Goal: Download file/media

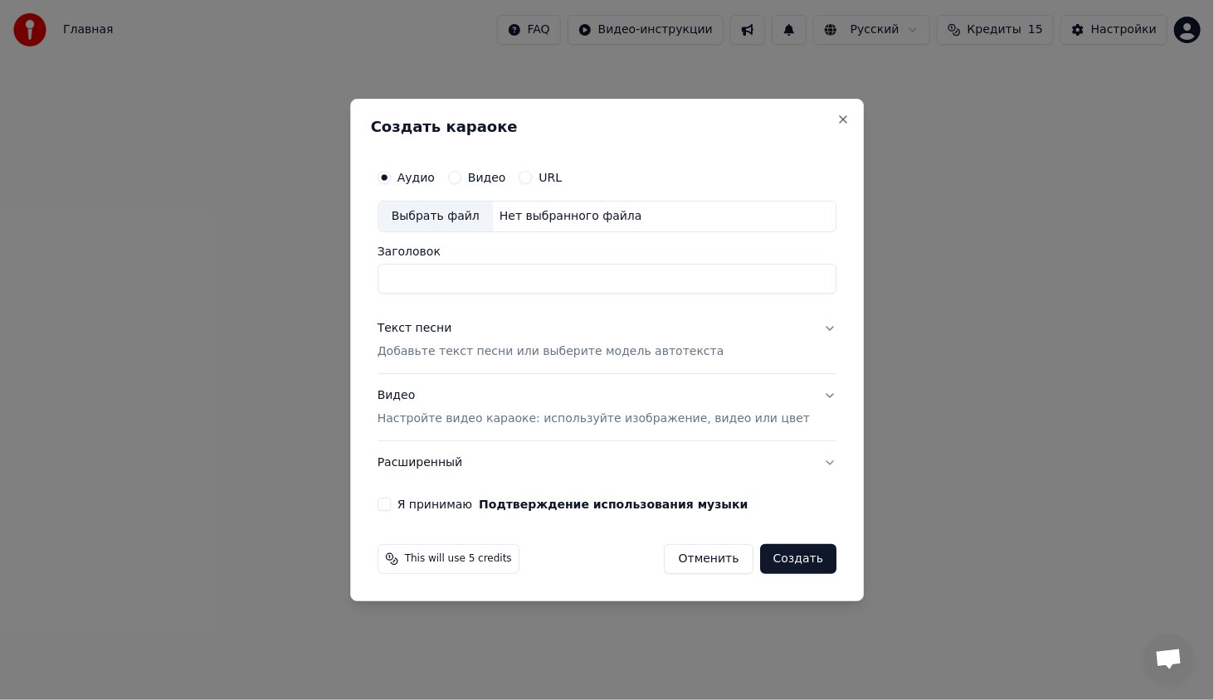
click at [481, 211] on div "Выбрать файл" at bounding box center [435, 217] width 115 height 30
drag, startPoint x: 554, startPoint y: 278, endPoint x: 646, endPoint y: 276, distance: 92.1
click at [646, 276] on input "**********" at bounding box center [607, 279] width 459 height 30
drag, startPoint x: 490, startPoint y: 272, endPoint x: 249, endPoint y: 246, distance: 242.0
click at [249, 246] on body "**********" at bounding box center [607, 262] width 1214 height 524
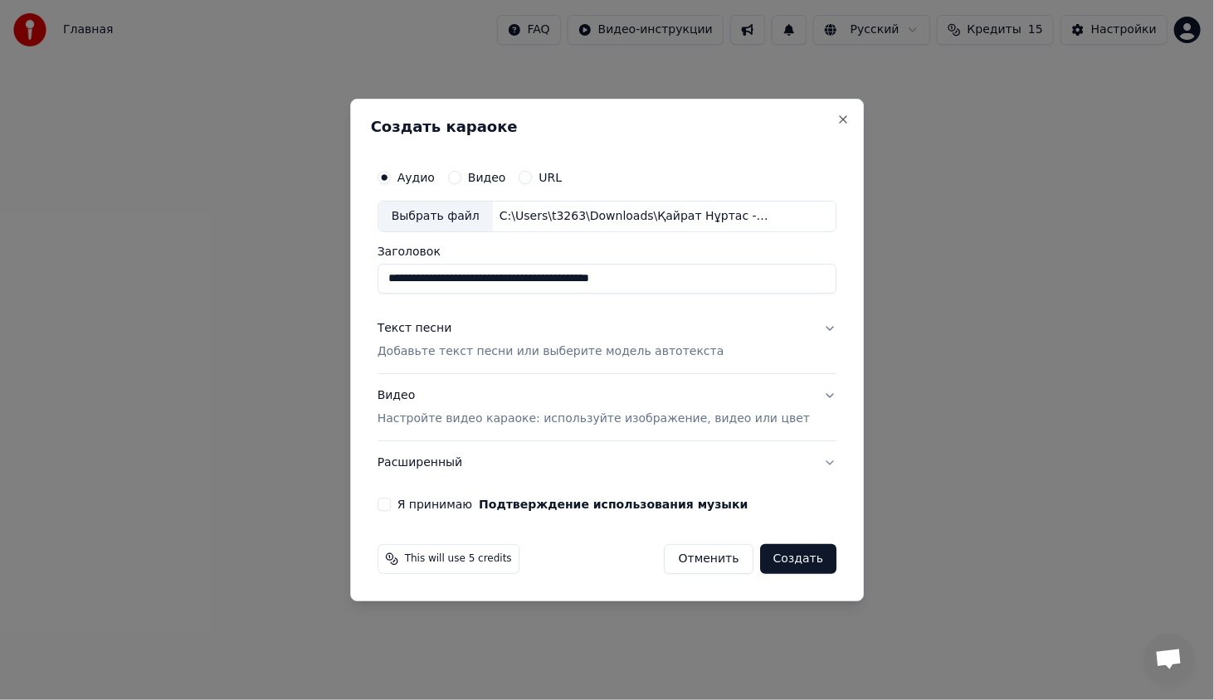
type input "**********"
click at [569, 359] on p "Добавьте текст песни или выберите модель автотекста" at bounding box center [551, 352] width 347 height 17
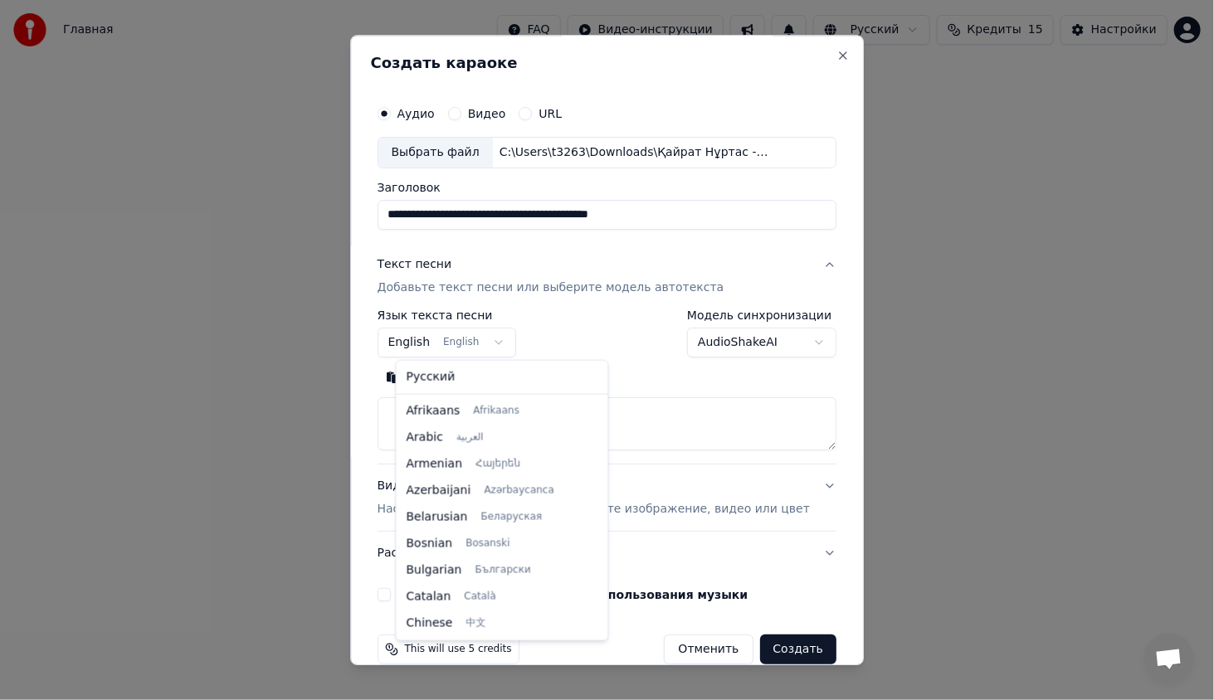
click at [502, 339] on body "**********" at bounding box center [607, 262] width 1214 height 524
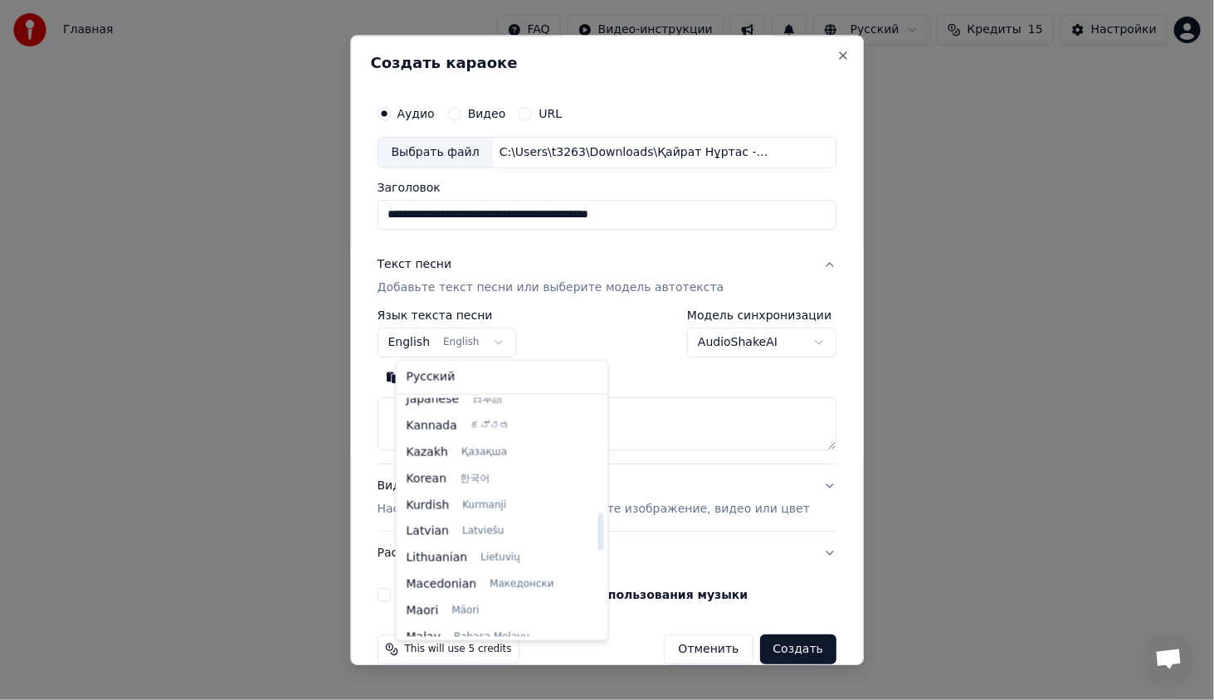
scroll to position [728, 0]
select select "**"
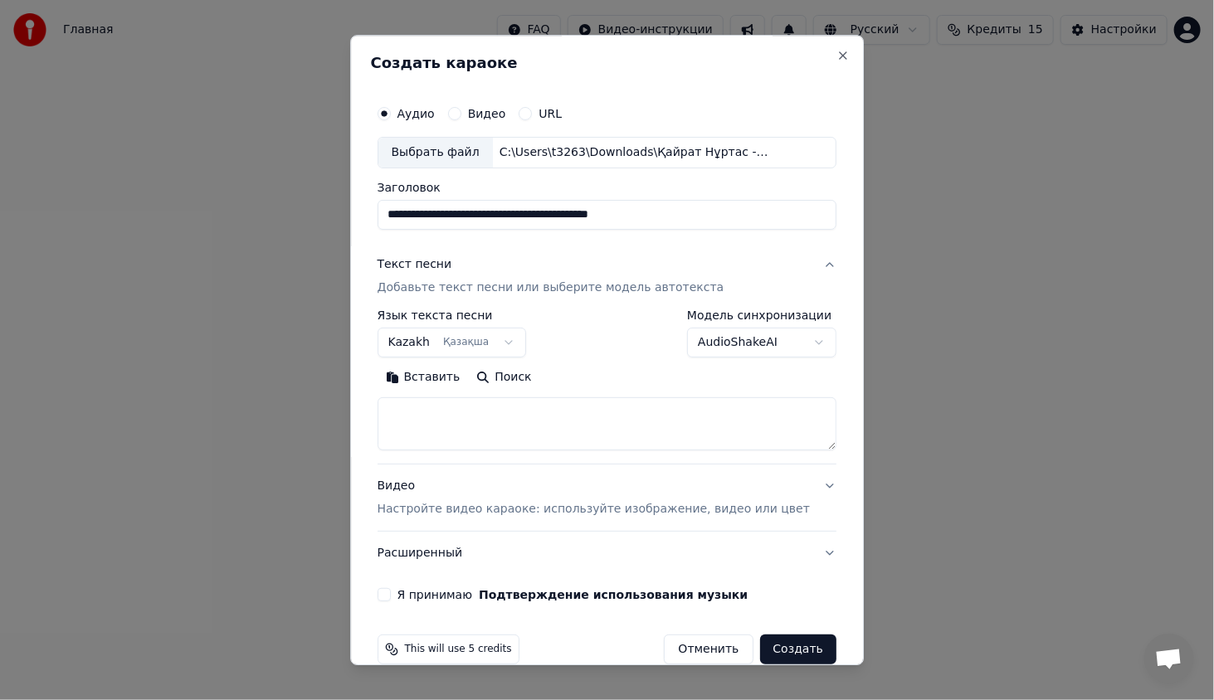
click at [795, 480] on button "Видео Настройте видео караоке: используйте изображение, видео или цвет" at bounding box center [607, 498] width 459 height 66
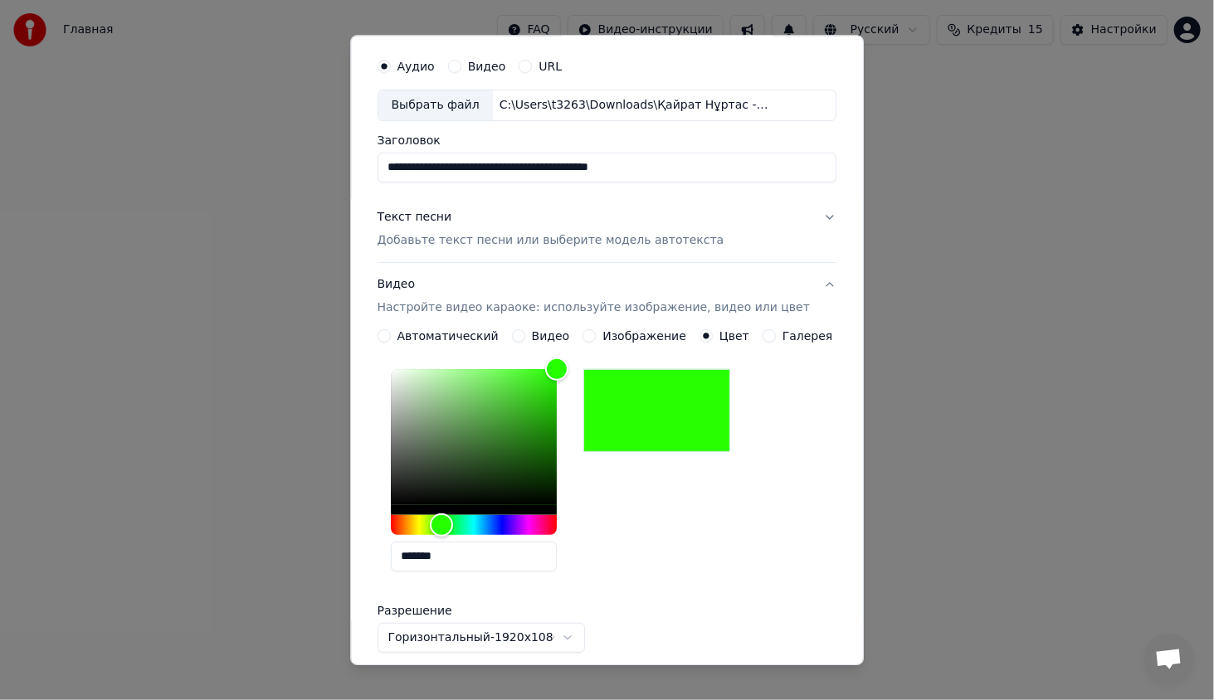
scroll to position [270, 0]
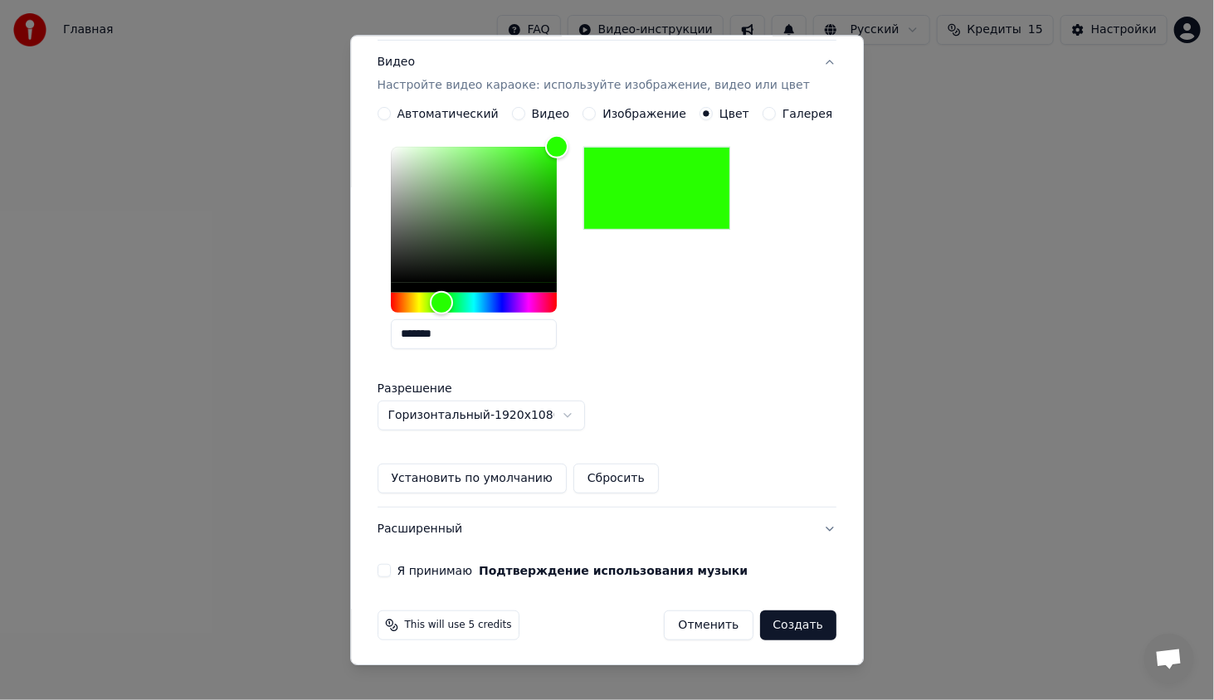
click at [427, 476] on button "Установить по умолчанию" at bounding box center [472, 479] width 189 height 30
click at [391, 572] on button "Я принимаю Подтверждение использования музыки" at bounding box center [384, 570] width 13 height 13
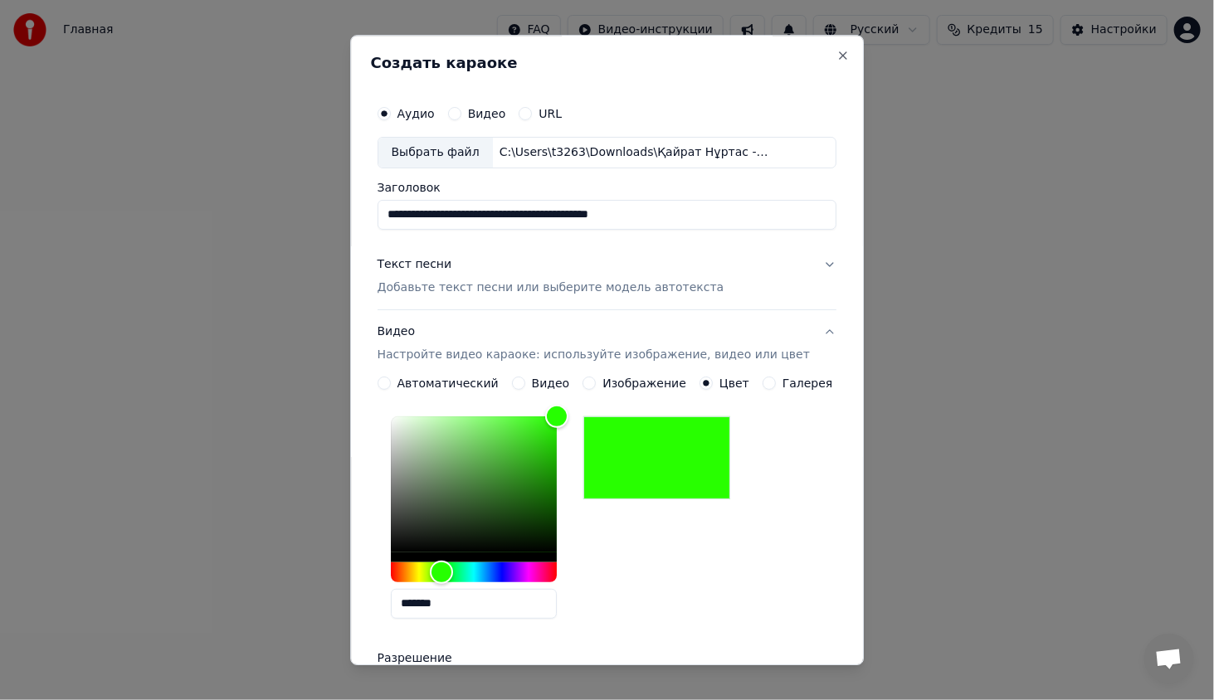
type button "on"
click at [771, 249] on button "Текст песни Добавьте текст песни или выберите модель автотекста" at bounding box center [607, 276] width 459 height 66
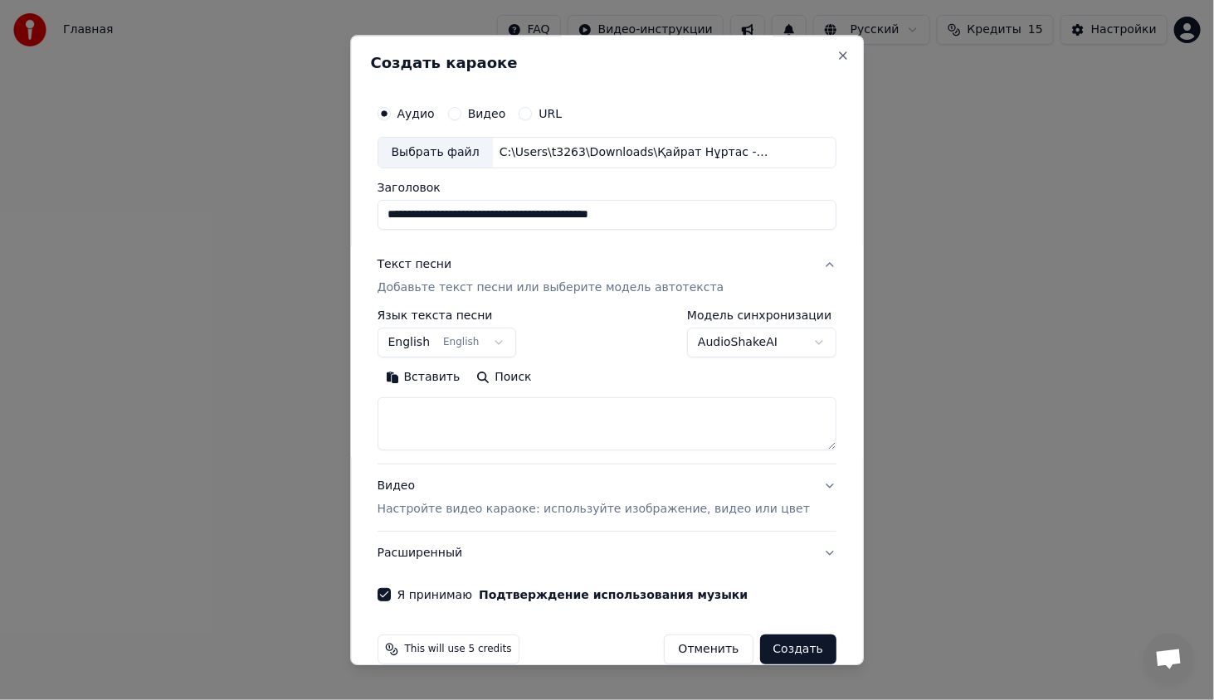
click at [569, 415] on textarea at bounding box center [607, 424] width 459 height 53
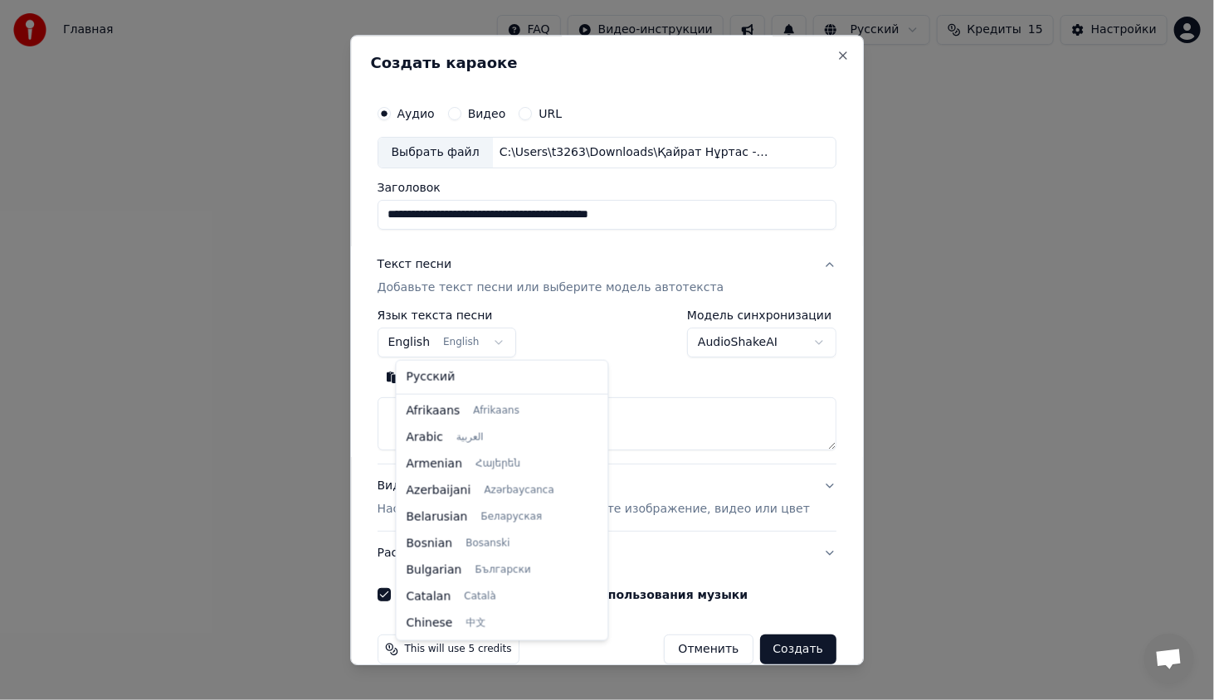
click at [488, 337] on body "**********" at bounding box center [607, 262] width 1214 height 524
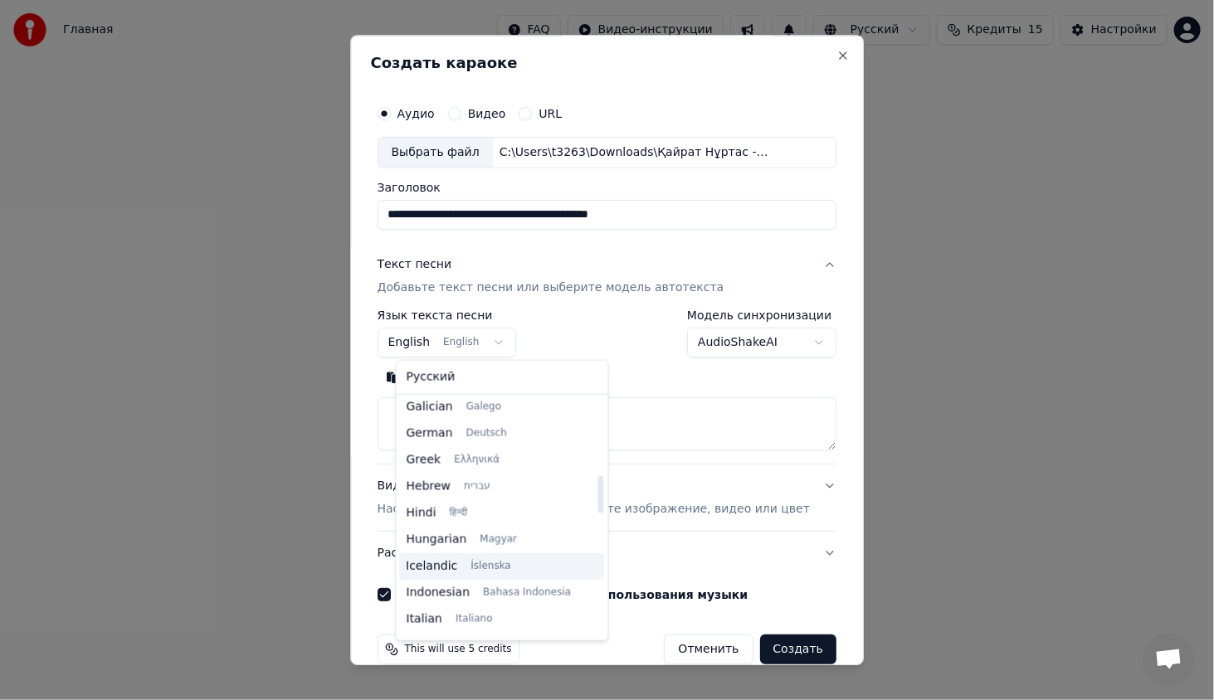
scroll to position [652, 0]
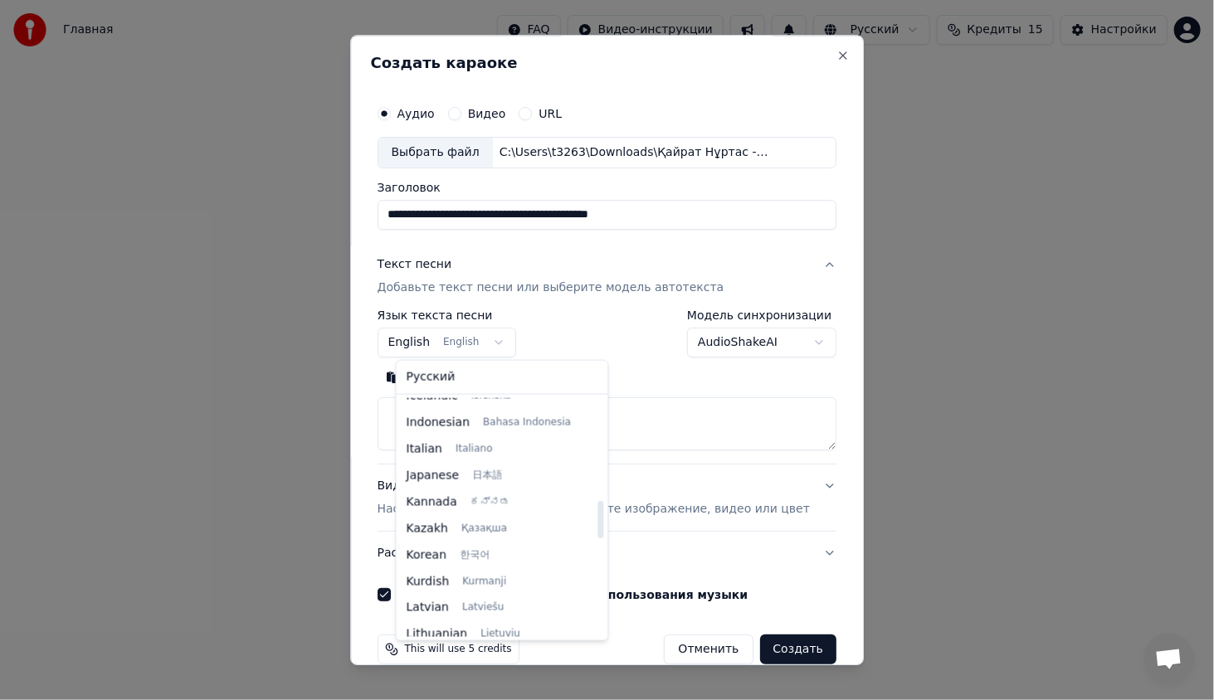
select select "**"
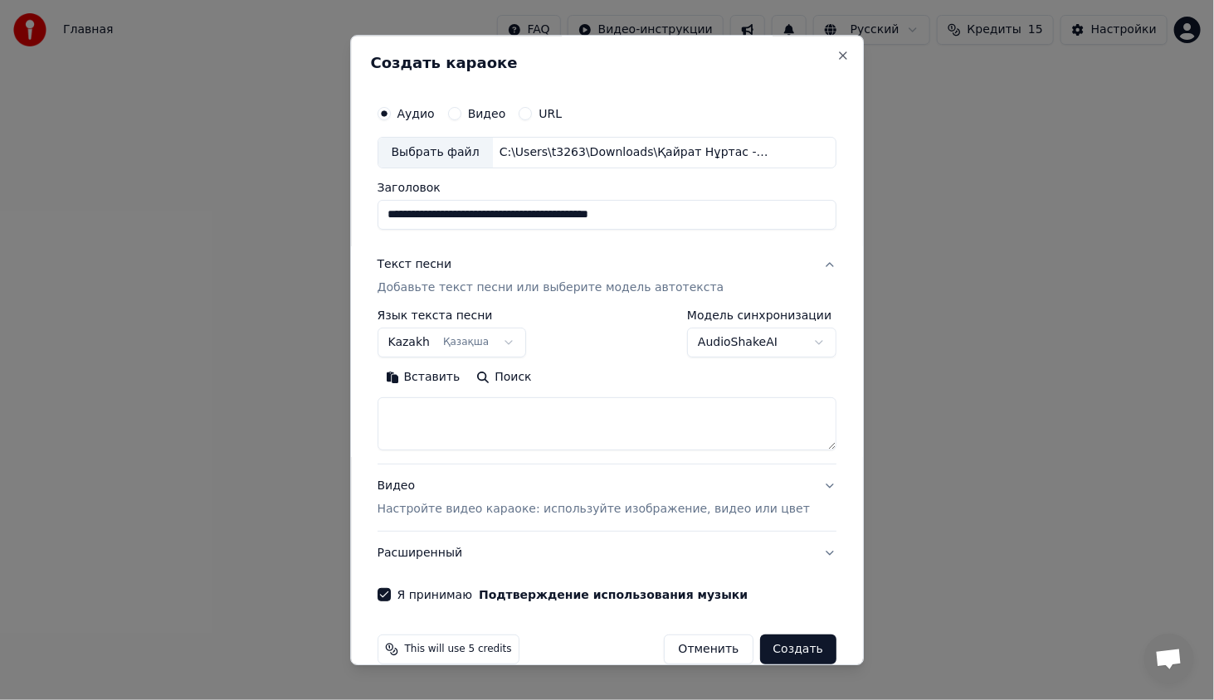
click at [515, 435] on textarea at bounding box center [607, 424] width 459 height 53
paste textarea "**********"
click at [471, 412] on textarea "**********" at bounding box center [583, 424] width 410 height 53
click at [404, 426] on textarea "**********" at bounding box center [583, 424] width 410 height 53
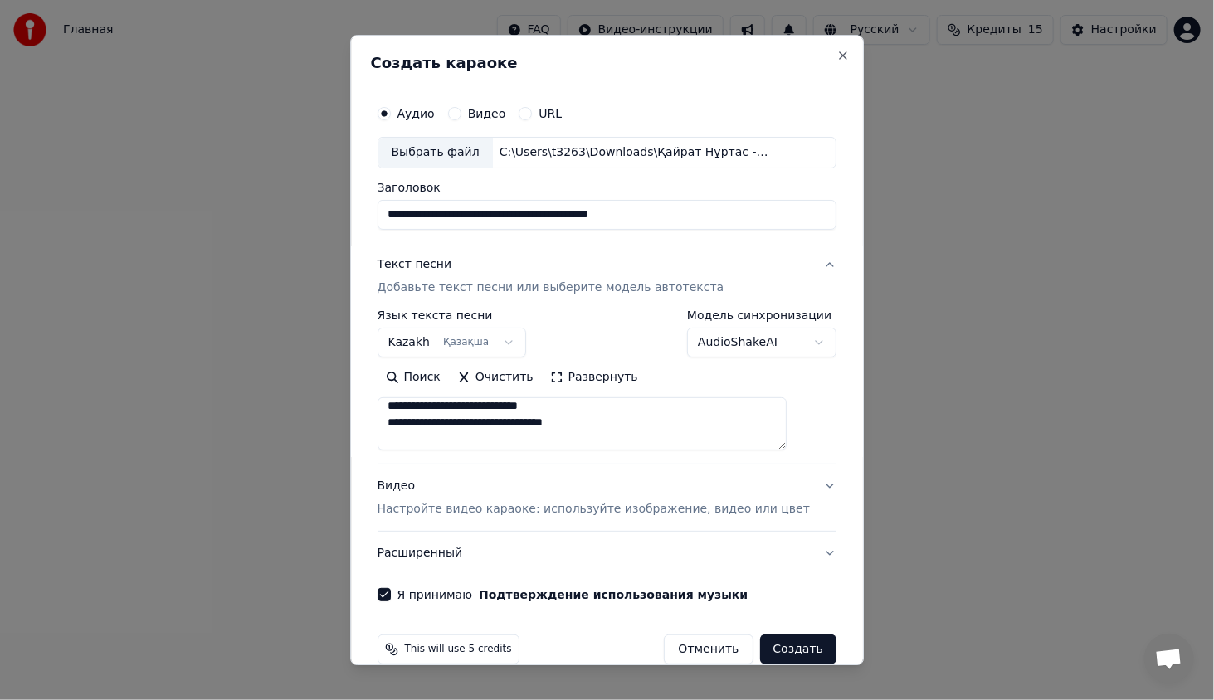
scroll to position [87, 0]
drag, startPoint x: 500, startPoint y: 437, endPoint x: 397, endPoint y: 416, distance: 106.0
click at [397, 416] on textarea "**********" at bounding box center [583, 424] width 410 height 53
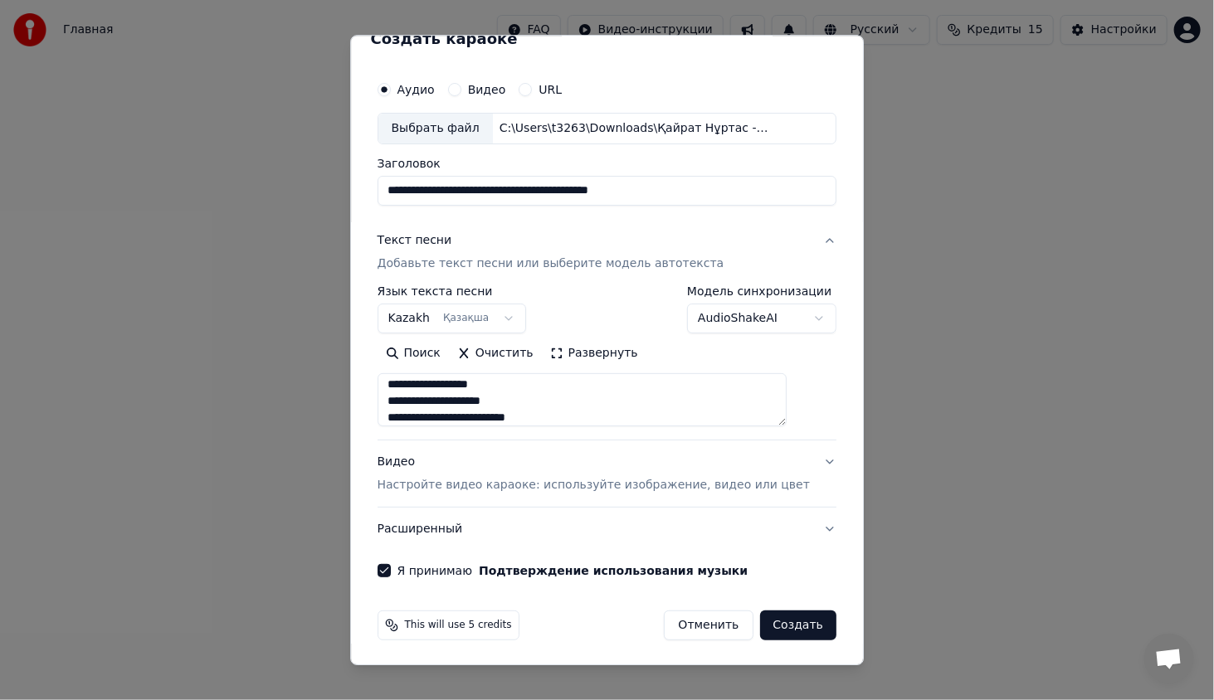
type textarea "**********"
click at [780, 622] on button "Создать" at bounding box center [798, 626] width 76 height 30
click at [764, 417] on textarea "**********" at bounding box center [583, 399] width 410 height 53
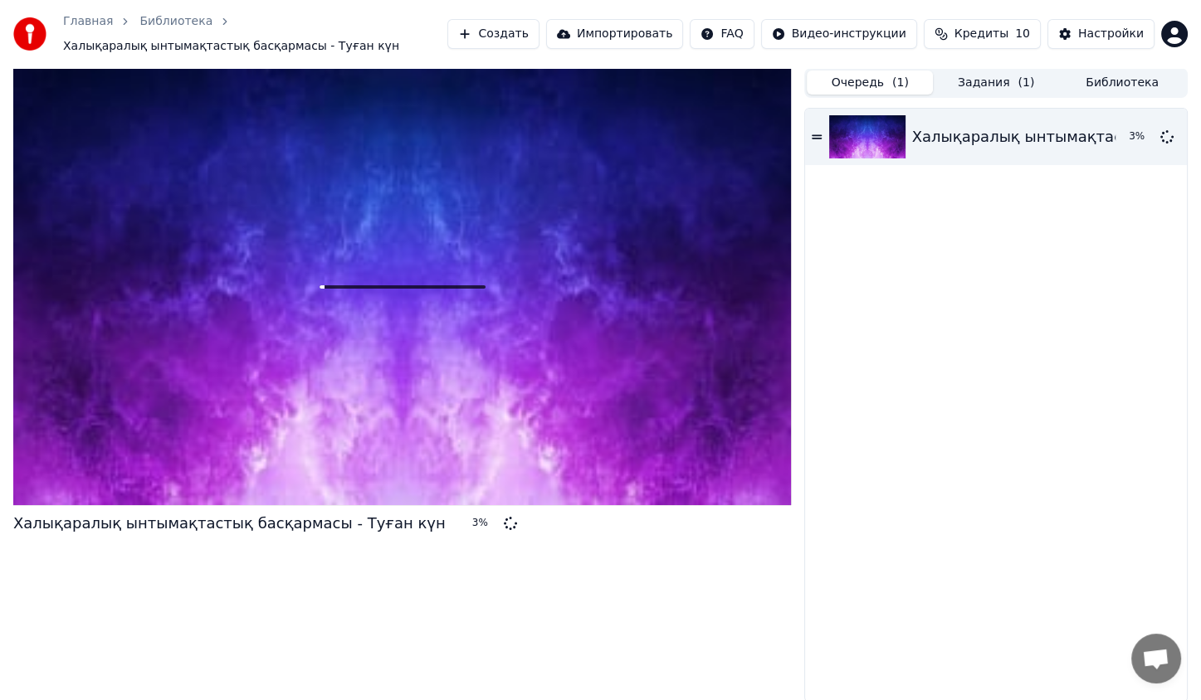
click at [908, 91] on button "Очередь ( 1 )" at bounding box center [870, 83] width 126 height 24
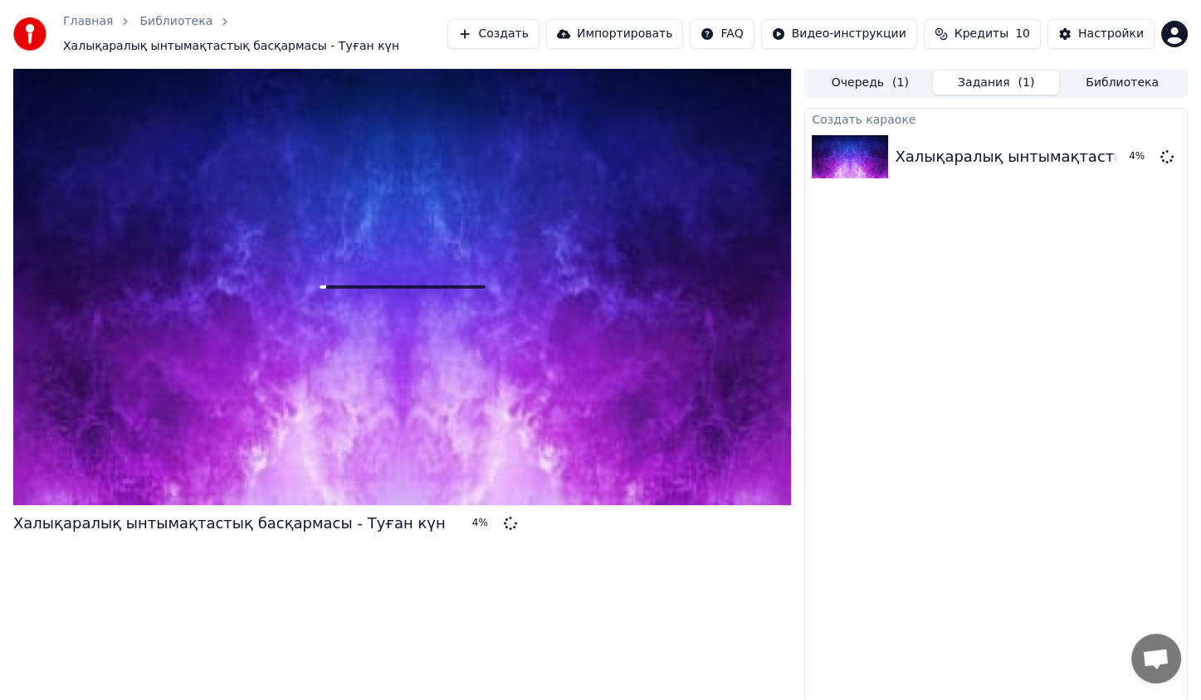
click at [968, 87] on button "Задания ( 1 )" at bounding box center [996, 83] width 126 height 24
click at [328, 699] on div "Халықаралық ынтымақтастық басқармасы - Туған күн 4 %" at bounding box center [402, 385] width 778 height 635
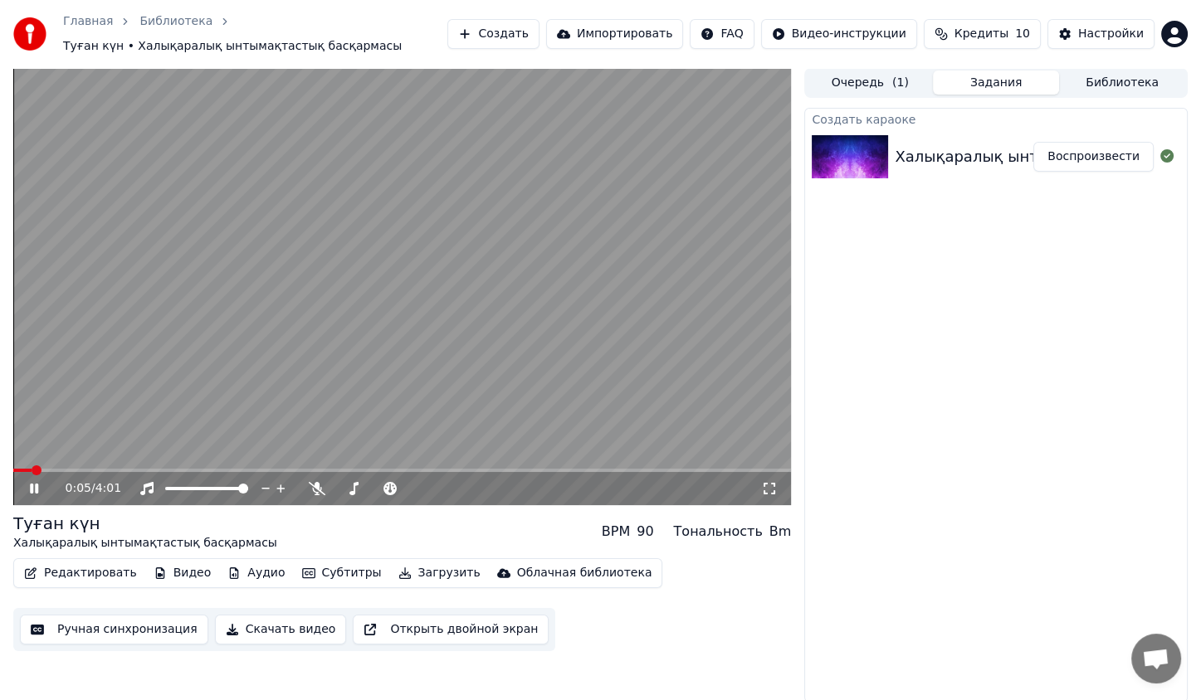
click at [405, 230] on video at bounding box center [402, 286] width 778 height 437
click at [88, 571] on button "Редактировать" at bounding box center [80, 573] width 126 height 23
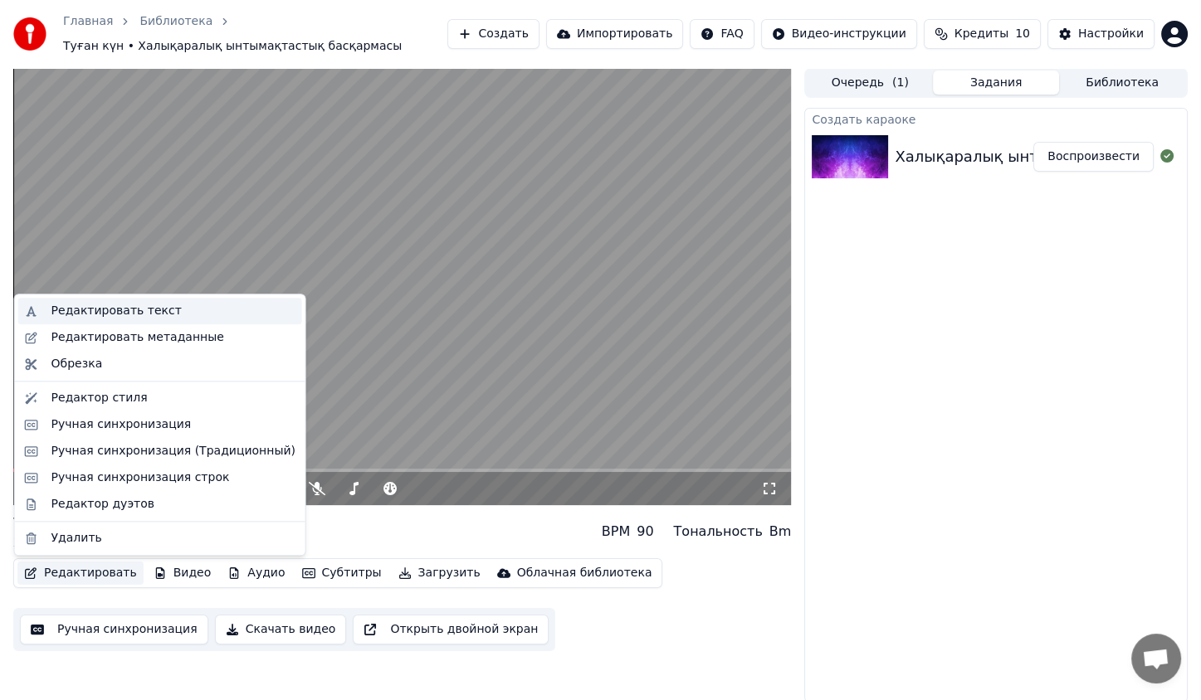
click at [198, 313] on div "Редактировать текст" at bounding box center [173, 311] width 244 height 17
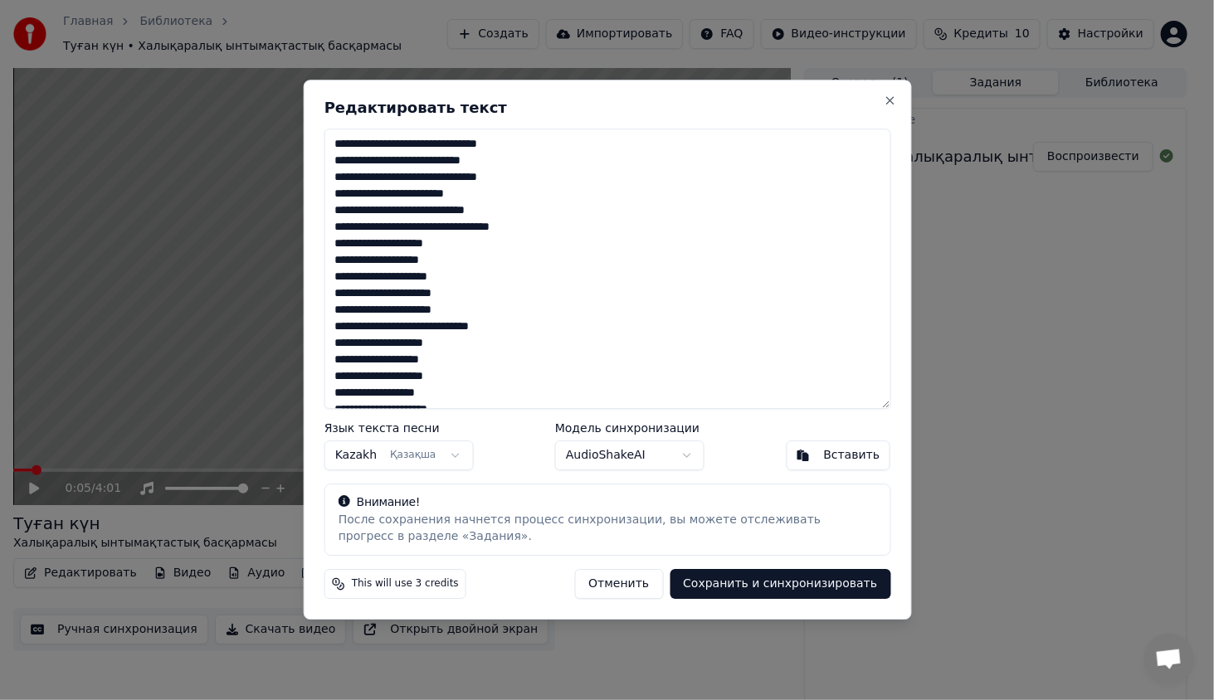
click at [393, 334] on textarea "**********" at bounding box center [607, 269] width 567 height 281
click at [552, 280] on textarea "**********" at bounding box center [607, 269] width 567 height 281
paste textarea "**********"
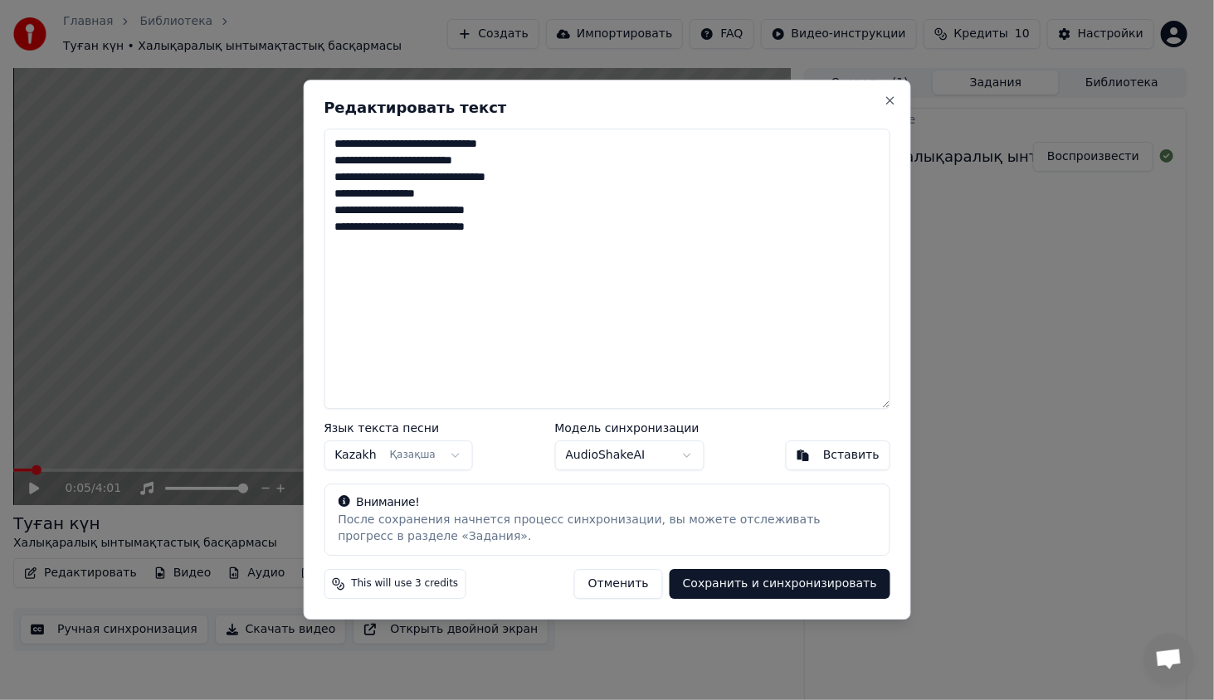
click at [583, 180] on textarea "**********" at bounding box center [607, 269] width 567 height 281
click at [565, 241] on textarea "**********" at bounding box center [607, 269] width 567 height 281
paste textarea "**********"
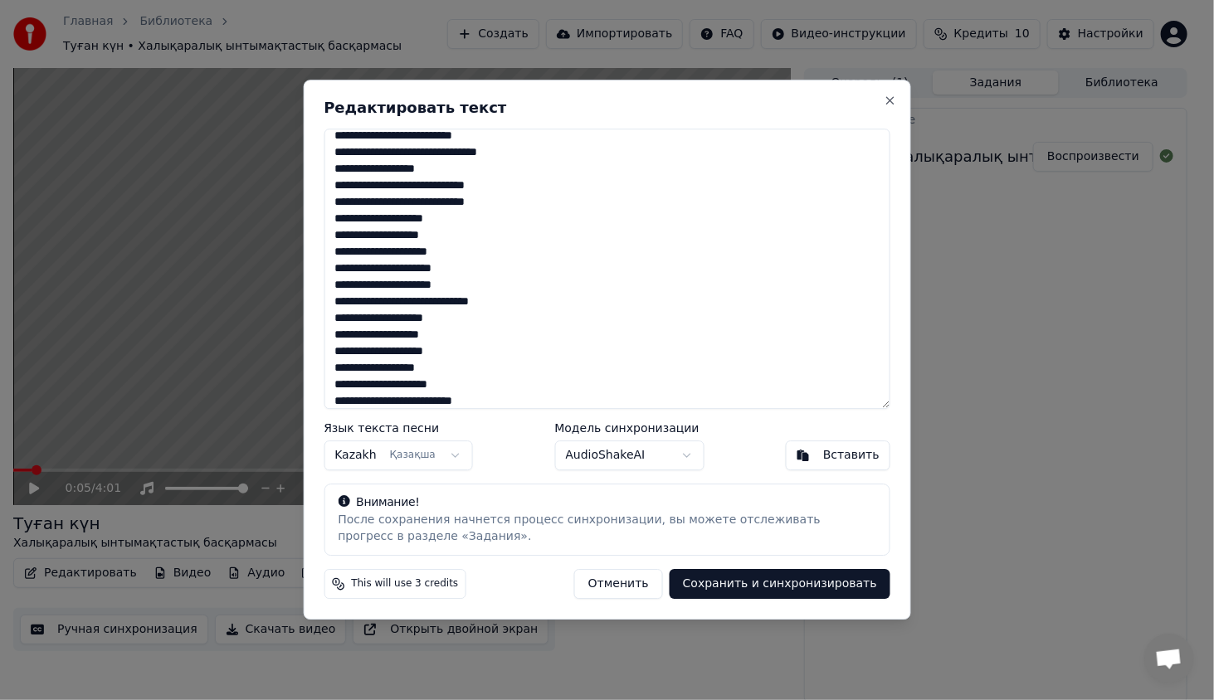
scroll to position [32, 0]
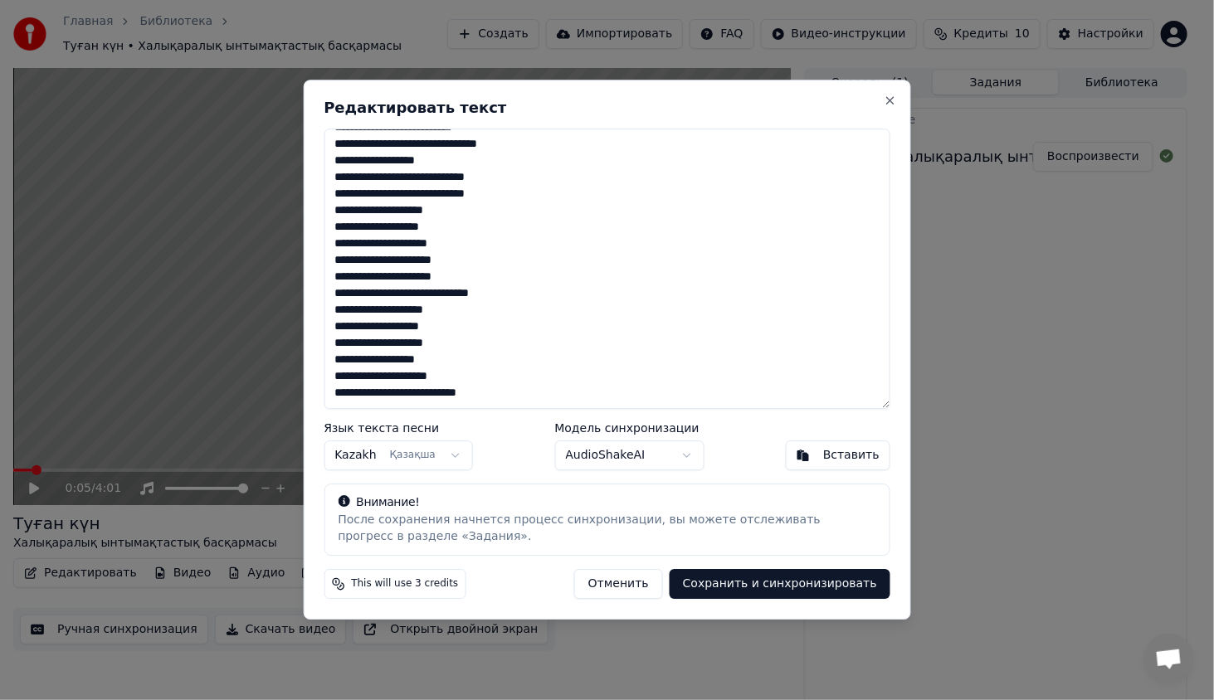
paste textarea "**********"
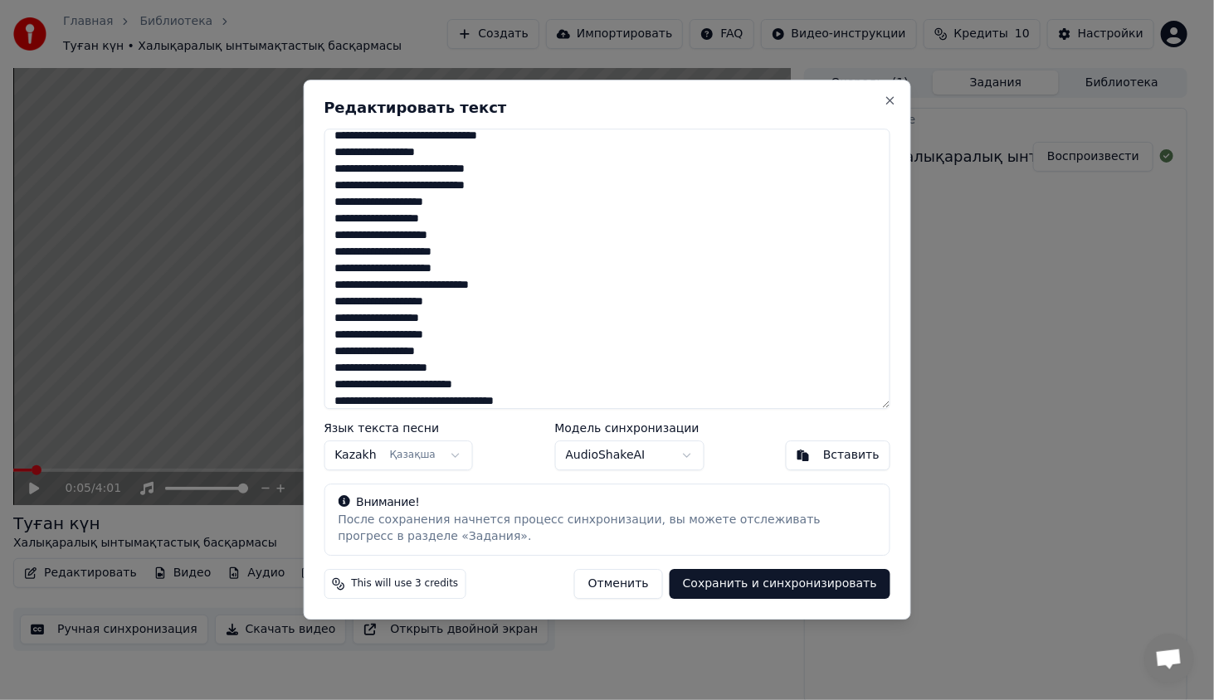
scroll to position [141, 0]
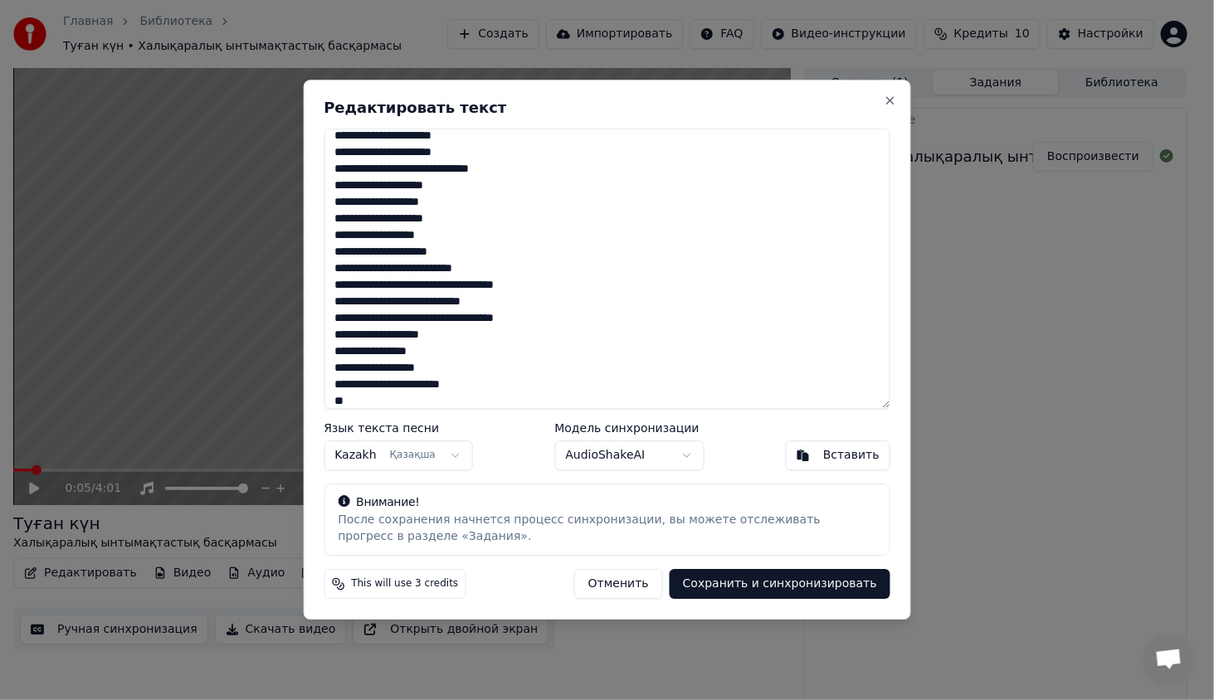
paste textarea "**********"
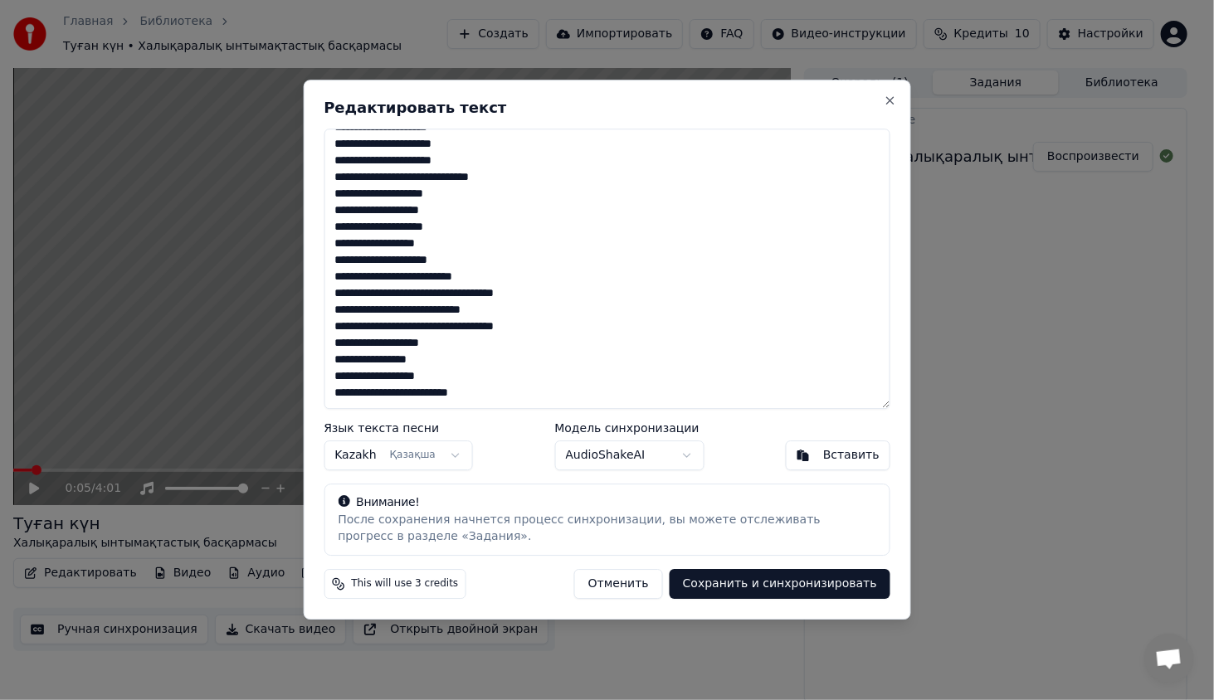
scroll to position [149, 0]
paste textarea "**********"
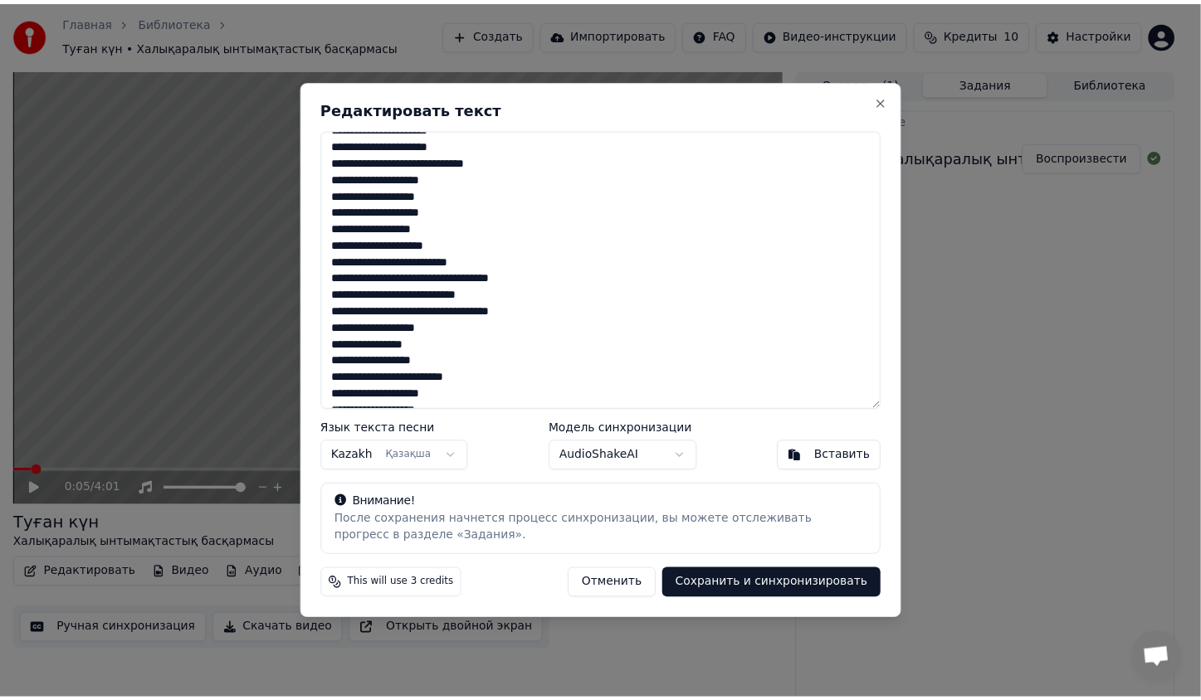
scroll to position [340, 0]
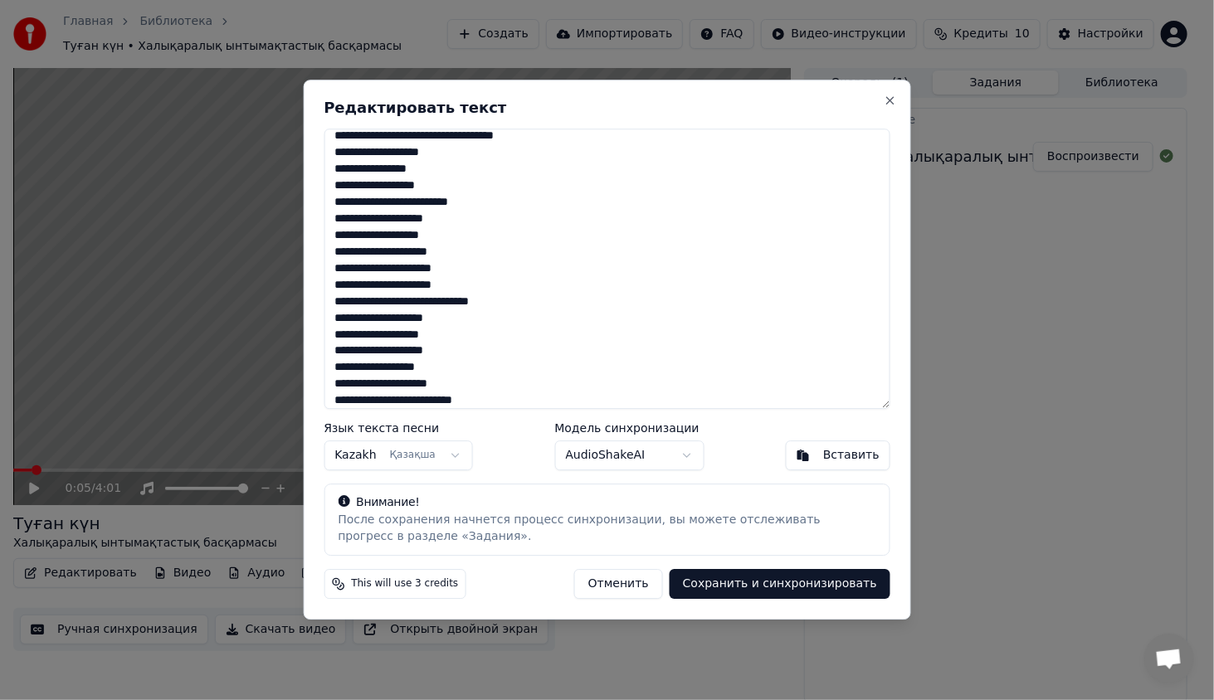
type textarea "**********"
click at [761, 591] on button "Сохранить и синхронизировать" at bounding box center [780, 585] width 221 height 30
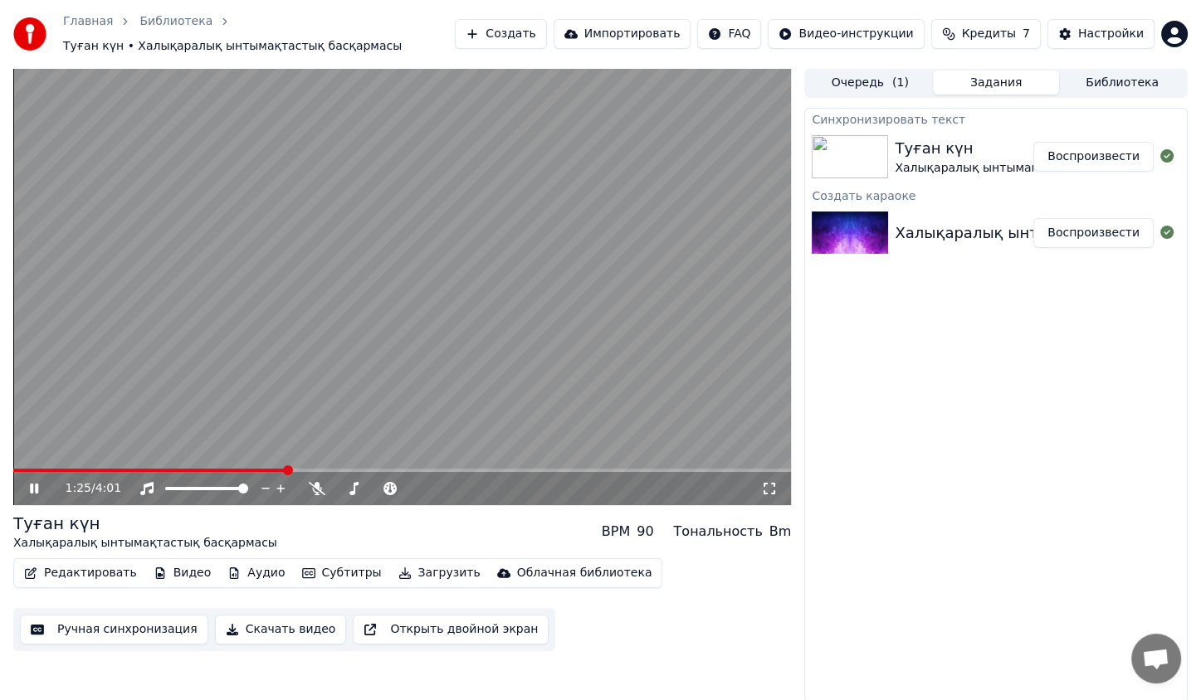
click at [425, 376] on video at bounding box center [402, 286] width 778 height 437
click at [378, 360] on video at bounding box center [402, 286] width 778 height 437
click at [80, 463] on video at bounding box center [402, 286] width 778 height 437
click at [80, 466] on video at bounding box center [402, 286] width 778 height 437
click at [87, 466] on video at bounding box center [402, 286] width 778 height 437
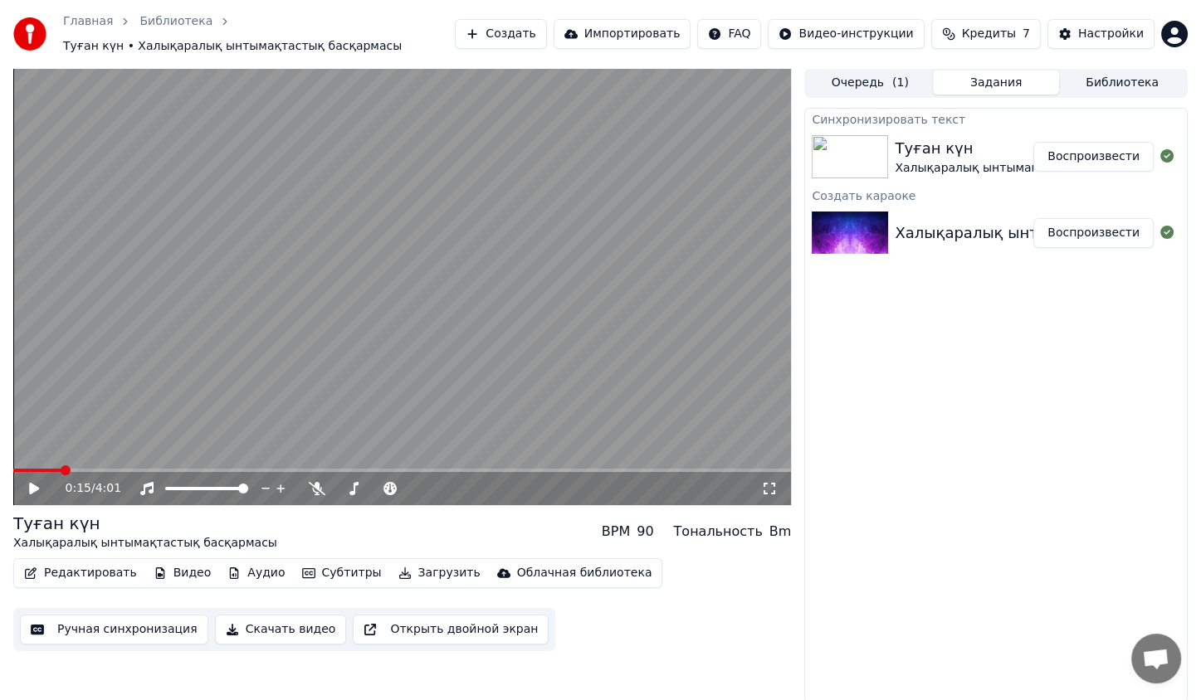
click at [61, 469] on span at bounding box center [37, 470] width 48 height 3
click at [197, 402] on video at bounding box center [402, 286] width 778 height 437
click at [354, 483] on icon at bounding box center [353, 488] width 9 height 13
click at [455, 494] on span at bounding box center [450, 489] width 10 height 10
click at [350, 484] on icon at bounding box center [353, 488] width 17 height 13
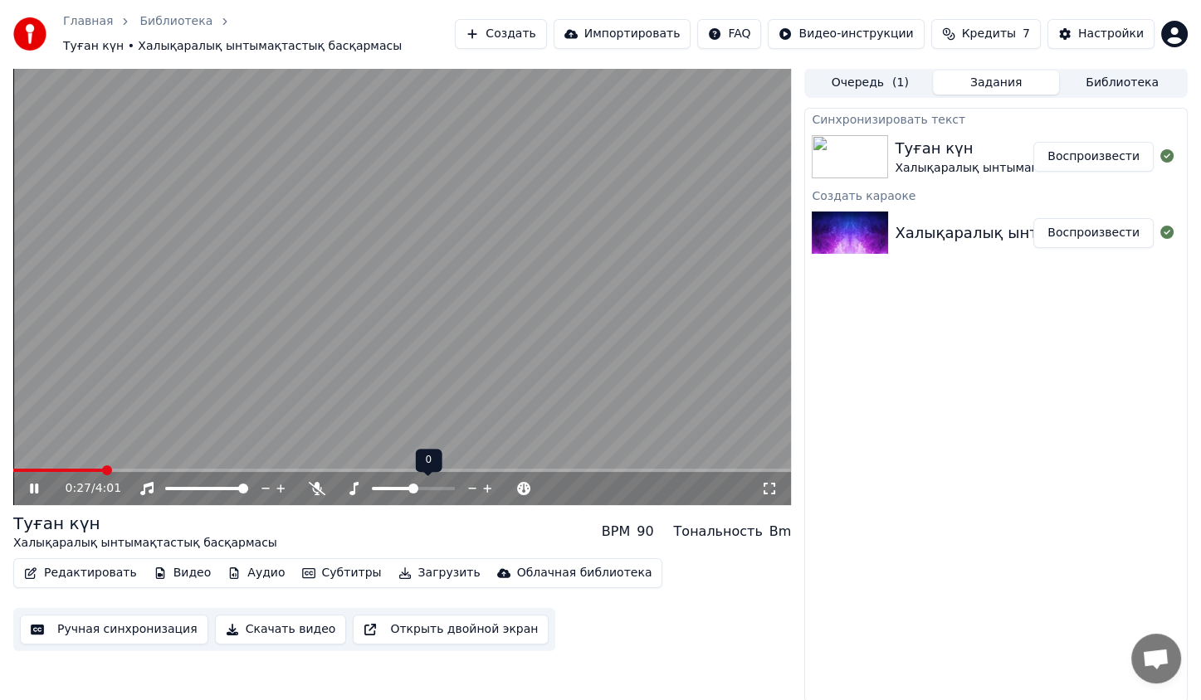
click at [353, 485] on icon at bounding box center [353, 488] width 17 height 13
click at [455, 490] on div at bounding box center [429, 489] width 134 height 17
click at [453, 490] on span at bounding box center [413, 488] width 83 height 3
click at [372, 484] on span at bounding box center [377, 489] width 10 height 10
click at [407, 490] on span at bounding box center [413, 488] width 83 height 3
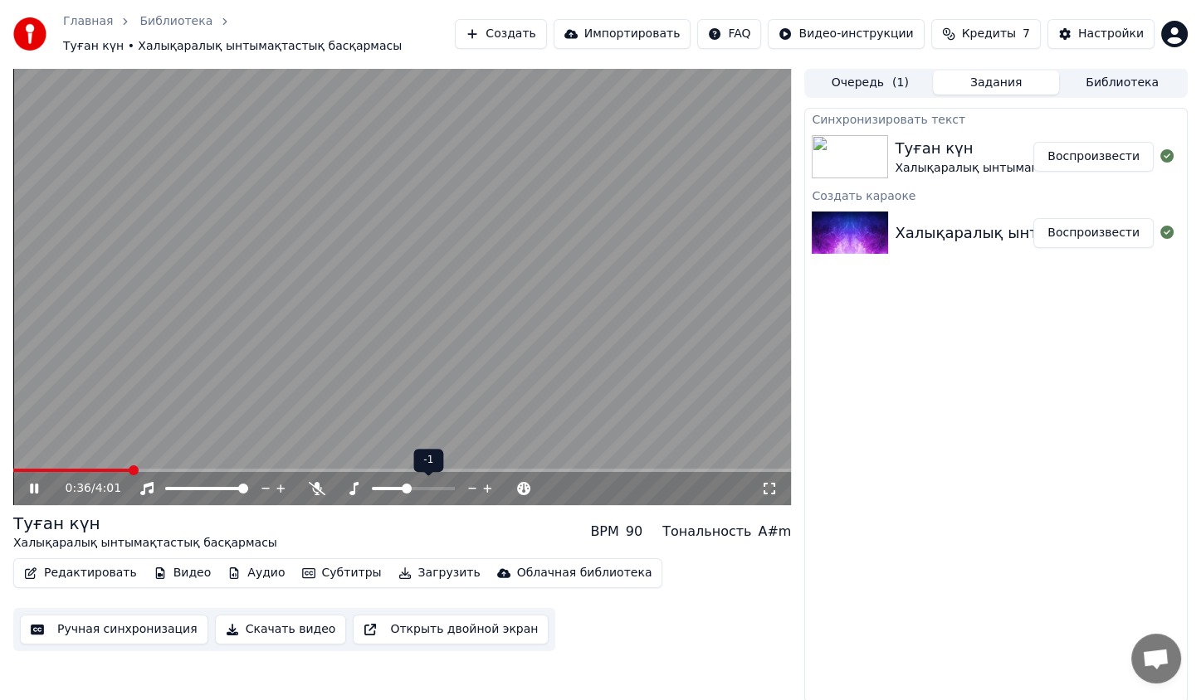
click at [416, 490] on div at bounding box center [429, 489] width 134 height 17
click at [412, 489] on span at bounding box center [413, 488] width 83 height 3
click at [121, 467] on video at bounding box center [402, 286] width 778 height 437
click at [111, 466] on video at bounding box center [402, 286] width 778 height 437
click at [112, 469] on span at bounding box center [63, 470] width 100 height 3
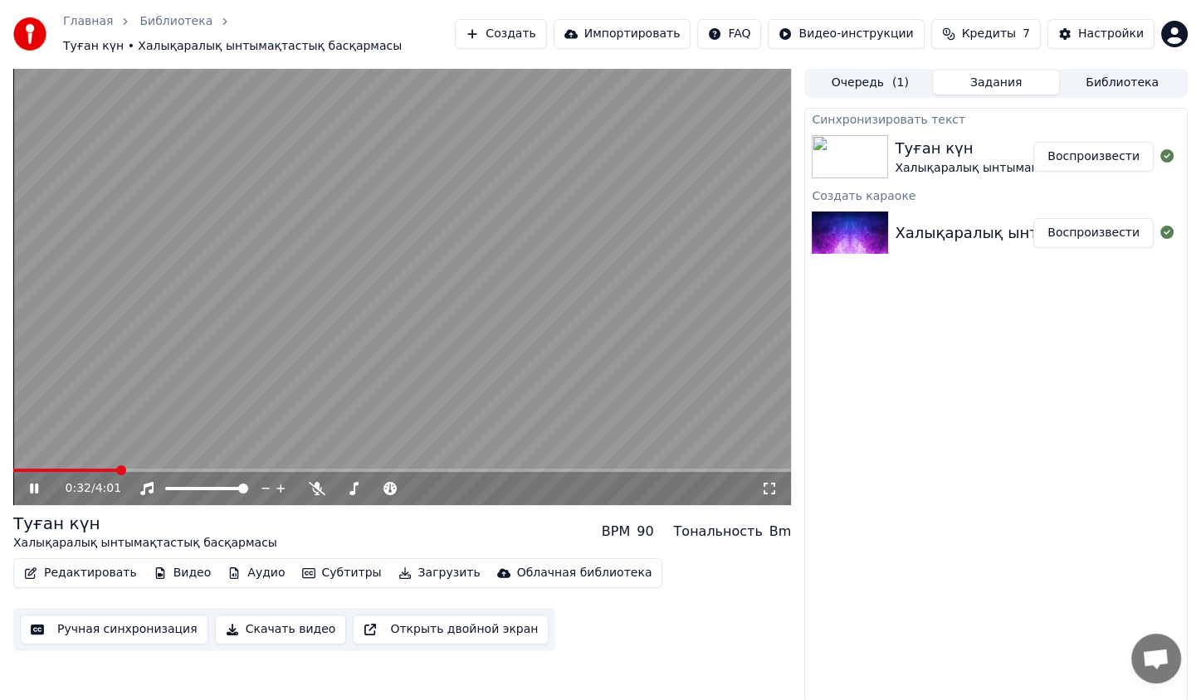
click at [255, 346] on video at bounding box center [402, 286] width 778 height 437
click at [630, 530] on div "BPM" at bounding box center [616, 532] width 28 height 20
click at [345, 490] on div at bounding box center [392, 489] width 134 height 17
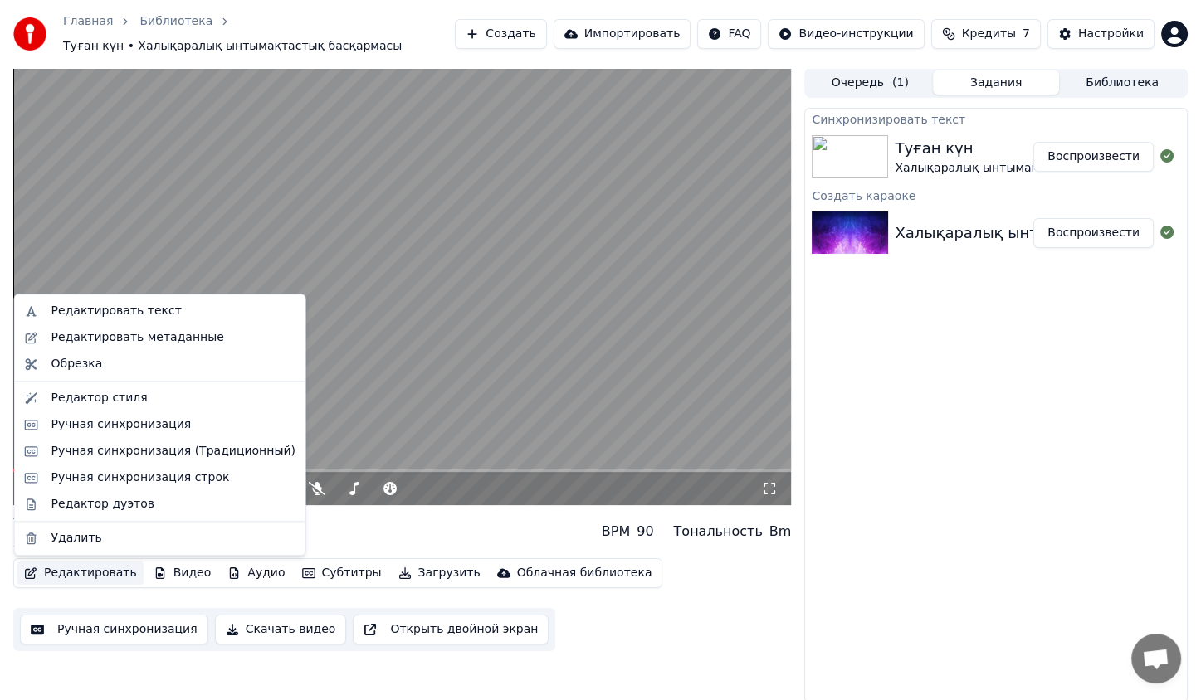
click at [96, 575] on button "Редактировать" at bounding box center [80, 573] width 126 height 23
click at [181, 414] on div "Ручная синхронизация" at bounding box center [160, 425] width 284 height 27
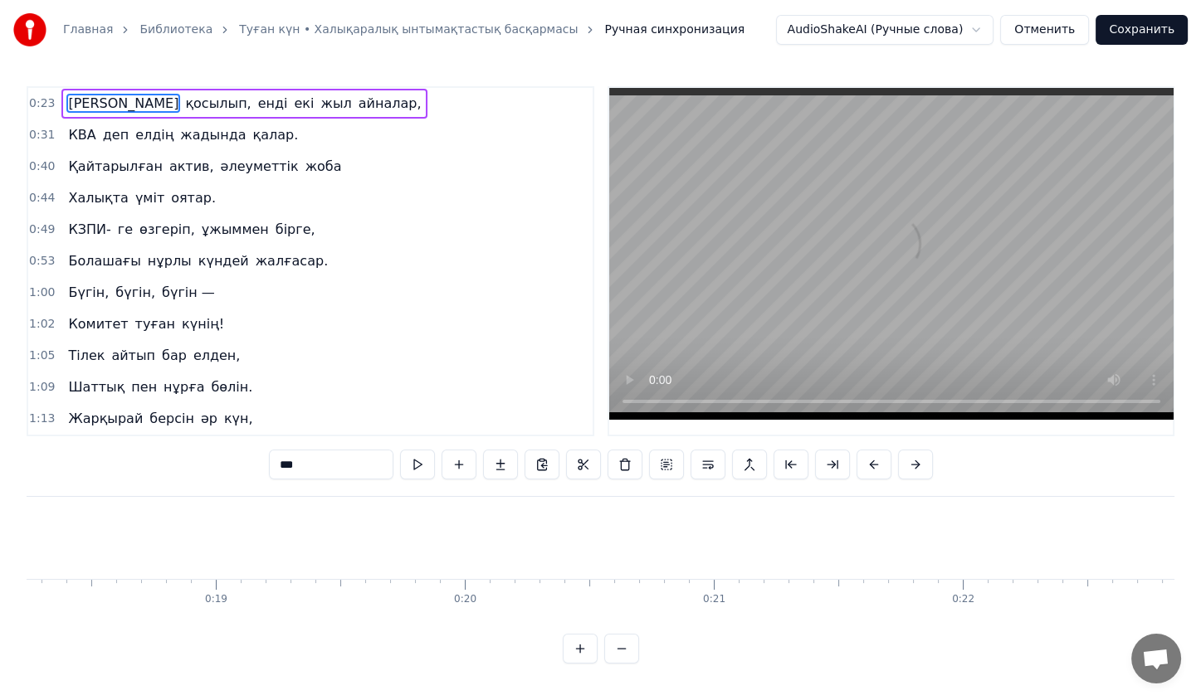
scroll to position [0, 5673]
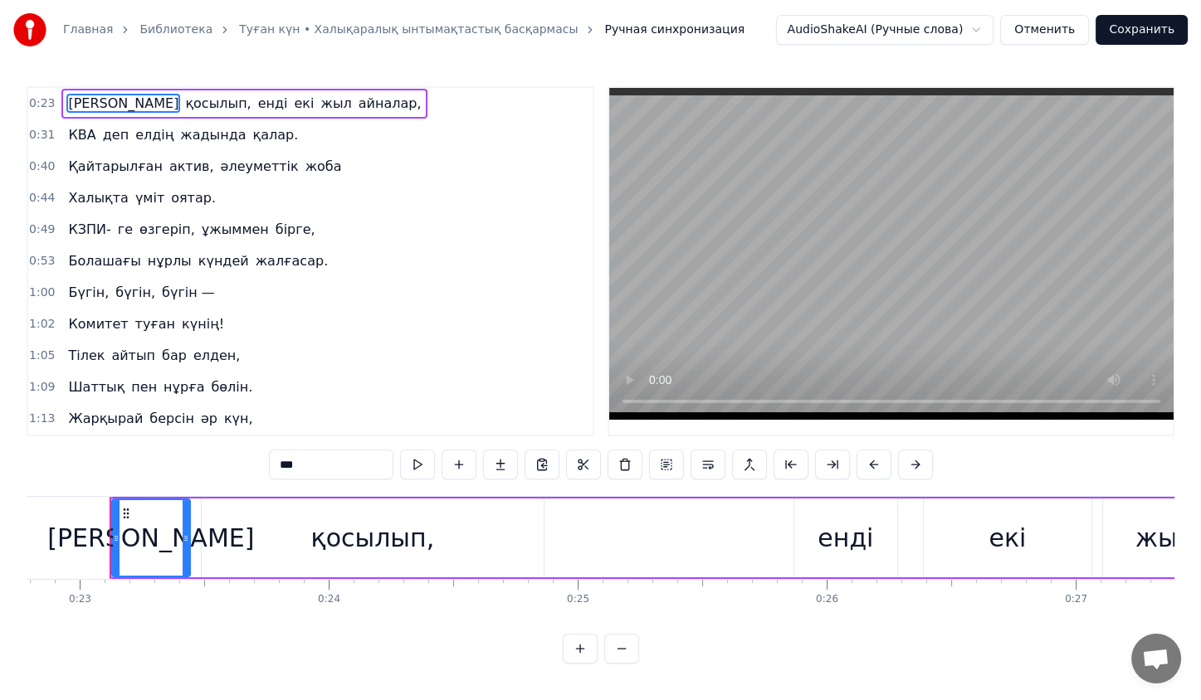
click at [422, 470] on button at bounding box center [417, 465] width 35 height 30
click at [624, 664] on button at bounding box center [621, 649] width 35 height 30
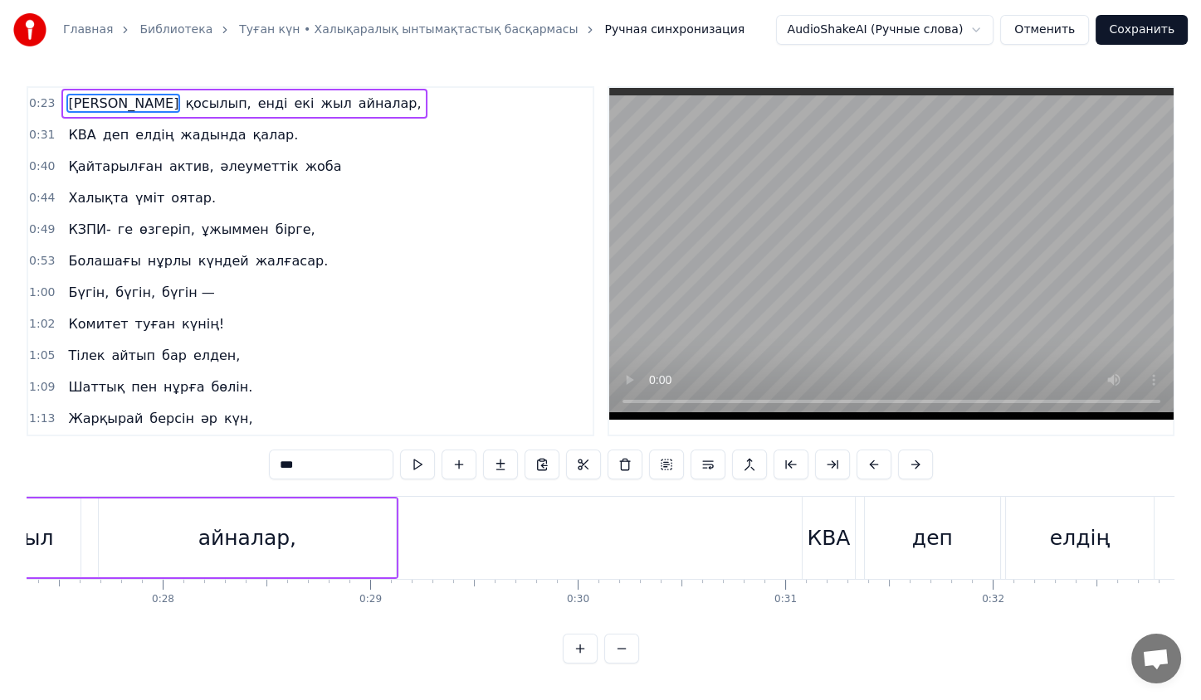
click at [624, 664] on button at bounding box center [621, 649] width 35 height 30
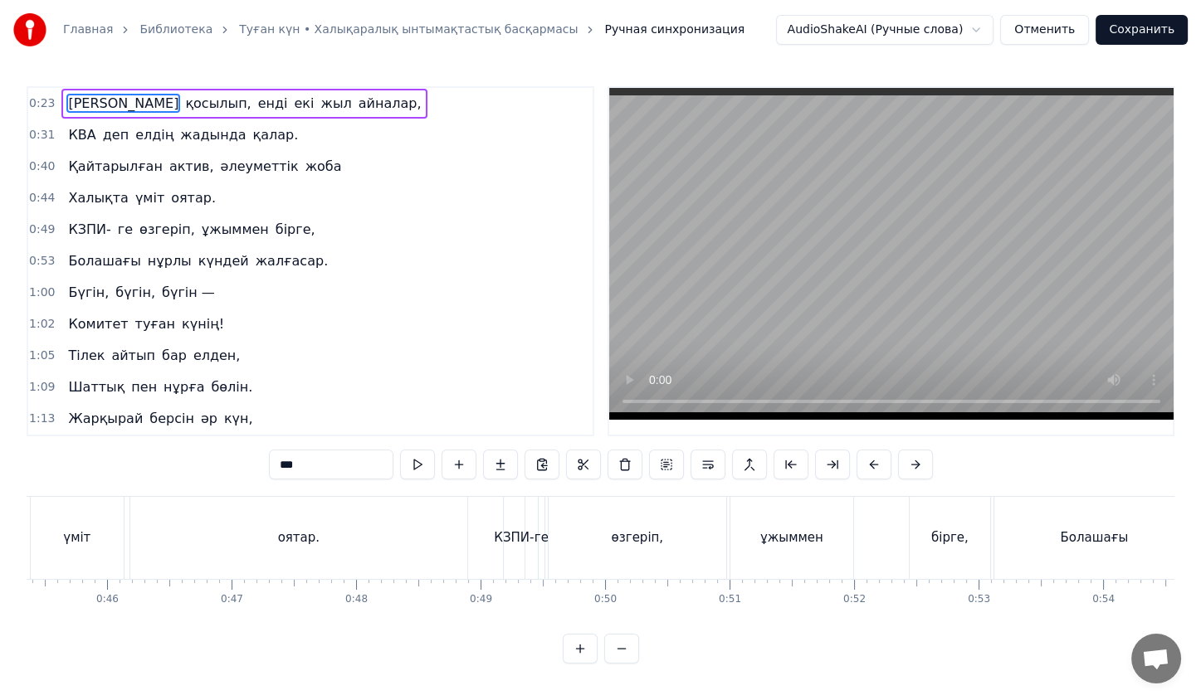
click at [624, 664] on button at bounding box center [621, 649] width 35 height 30
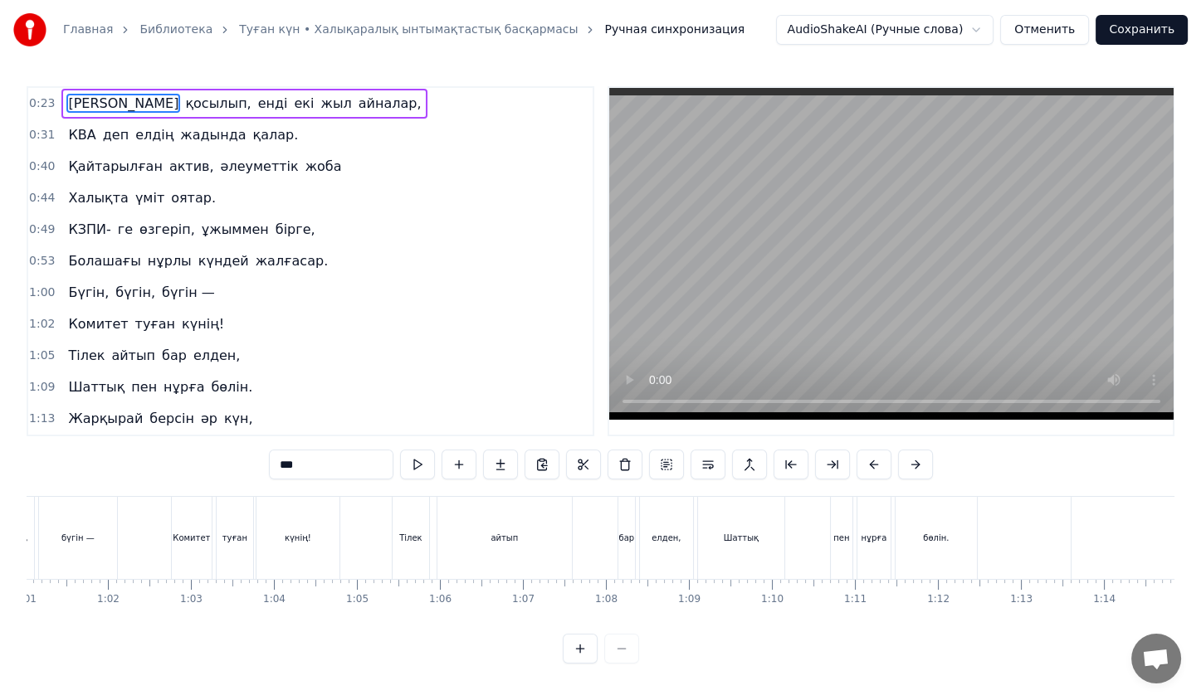
click at [624, 664] on div at bounding box center [601, 649] width 76 height 30
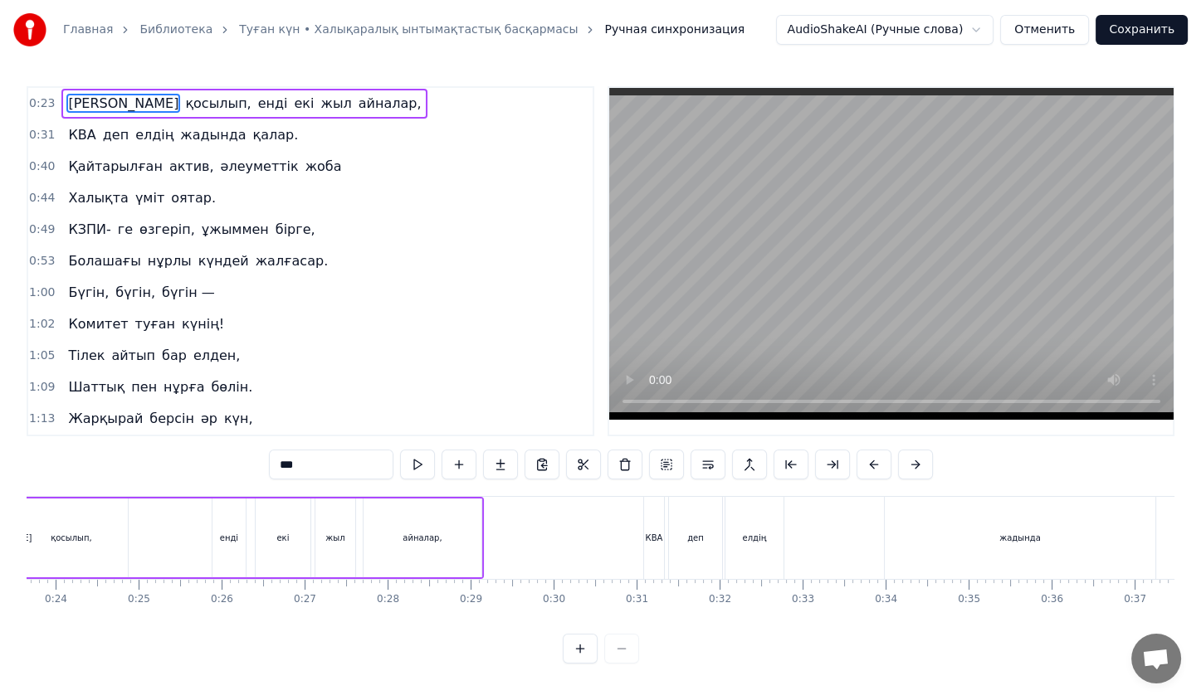
click at [624, 664] on div at bounding box center [601, 649] width 76 height 30
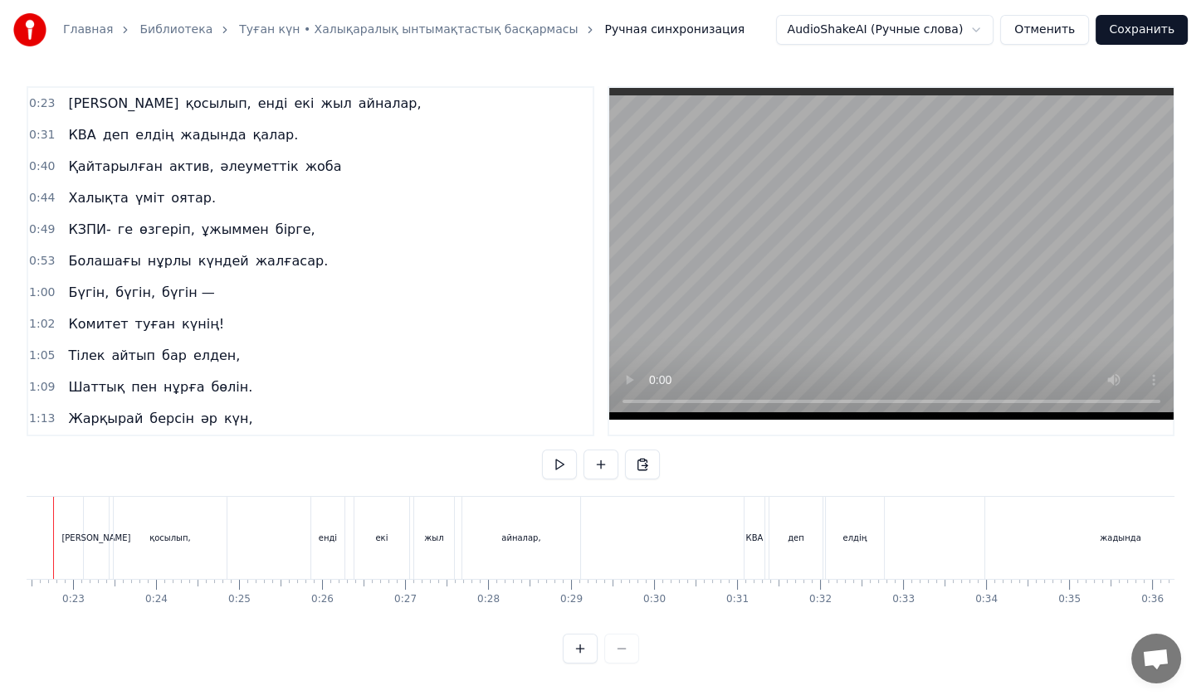
scroll to position [0, 1806]
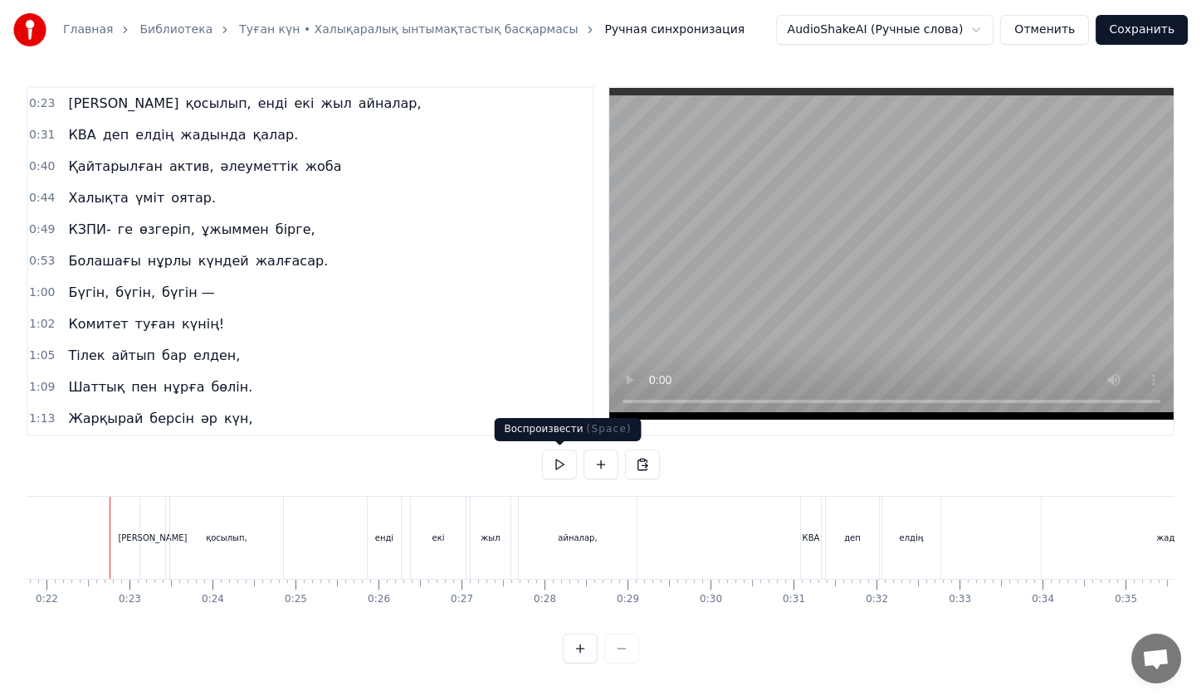
click at [563, 465] on button at bounding box center [559, 465] width 35 height 30
click at [566, 463] on button at bounding box center [559, 465] width 35 height 30
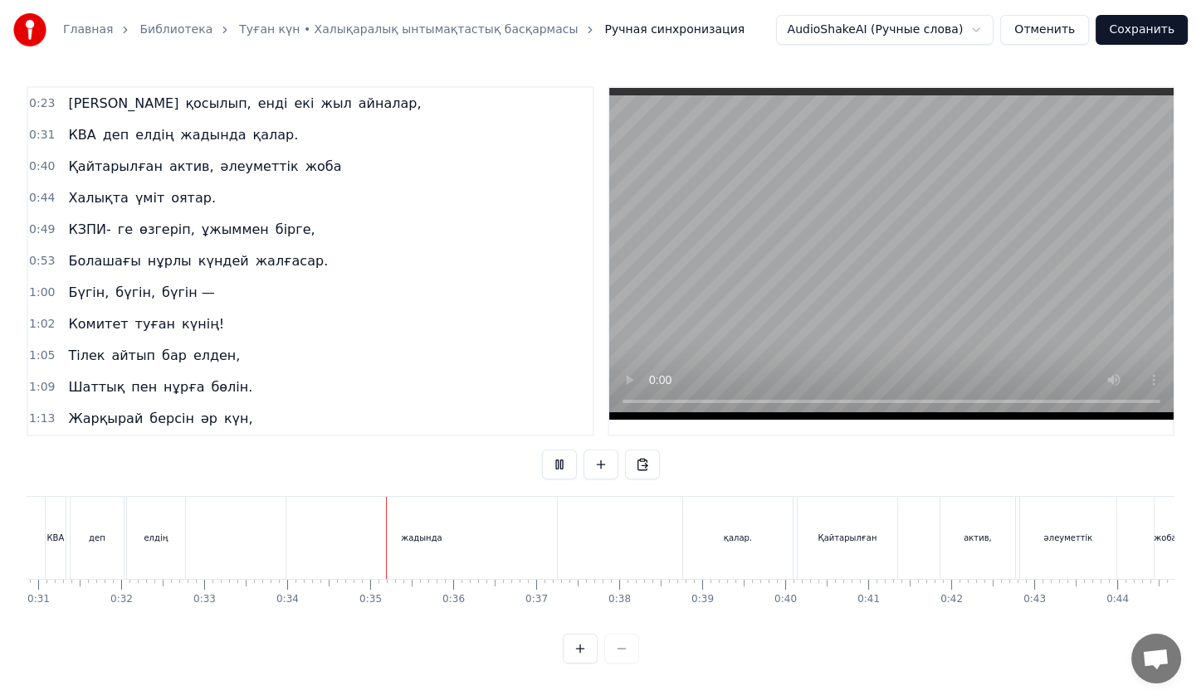
scroll to position [0, 2788]
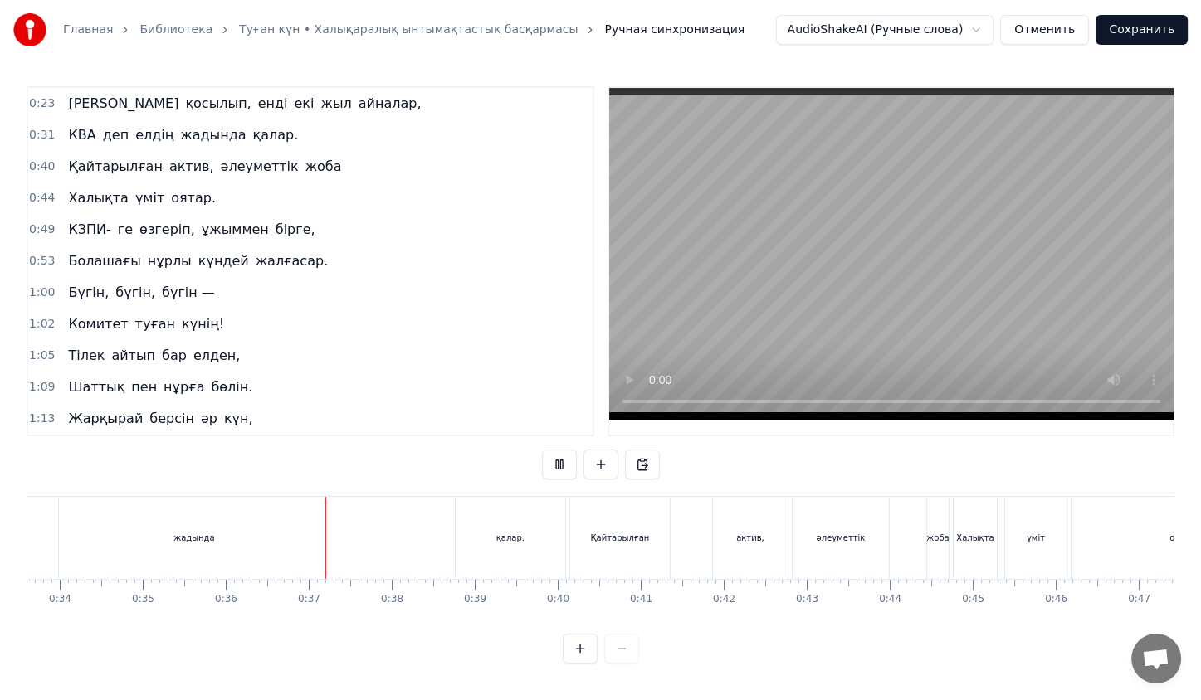
click at [566, 463] on button at bounding box center [559, 465] width 35 height 30
click at [233, 545] on div "жадында" at bounding box center [194, 538] width 271 height 82
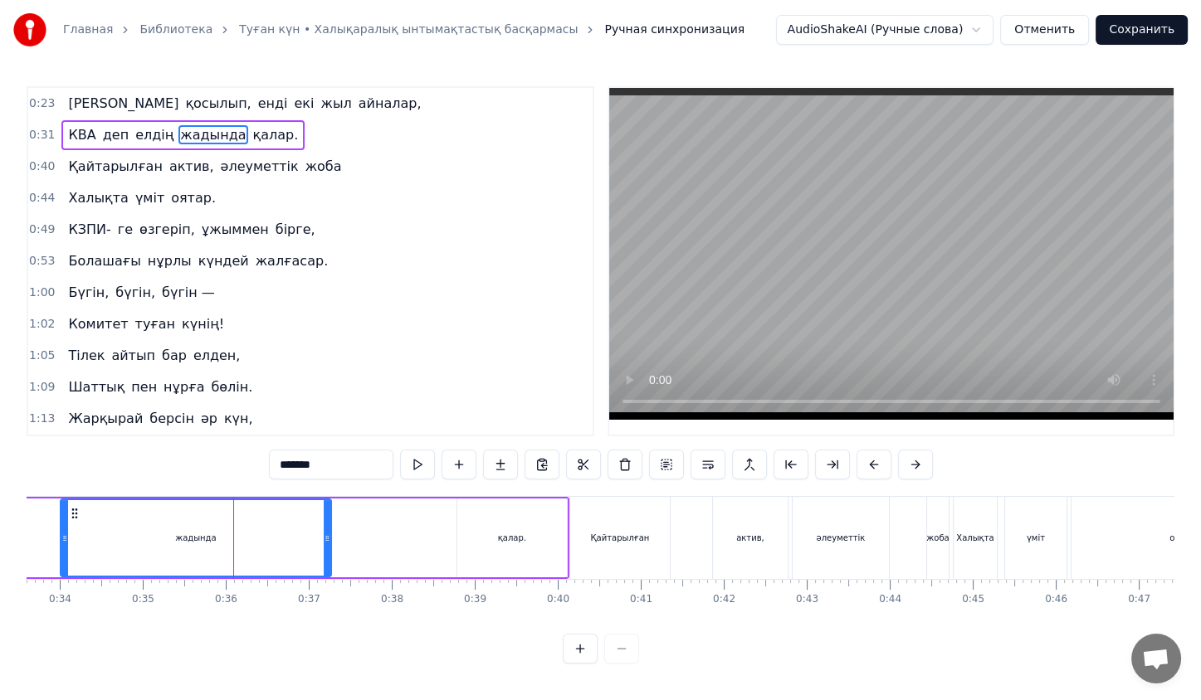
drag, startPoint x: 233, startPoint y: 545, endPoint x: 174, endPoint y: 543, distance: 59.0
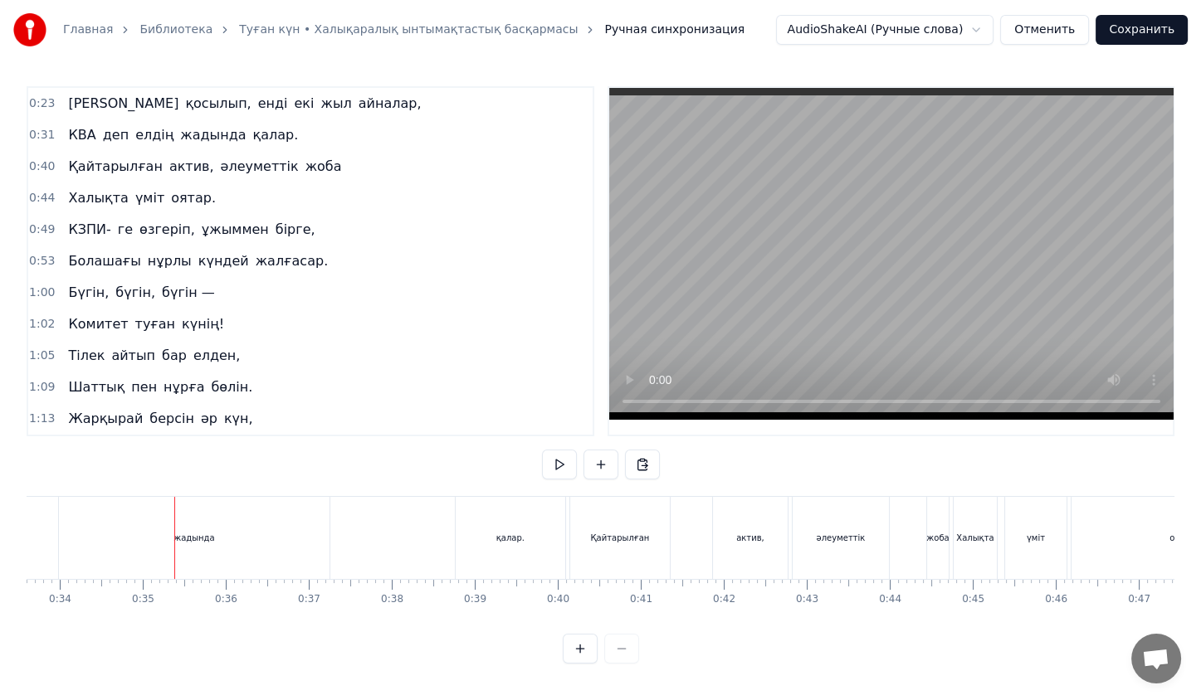
drag, startPoint x: 174, startPoint y: 543, endPoint x: 162, endPoint y: 542, distance: 12.5
click at [162, 542] on div at bounding box center [162, 538] width 1 height 82
click at [184, 540] on div "жадында" at bounding box center [193, 538] width 41 height 12
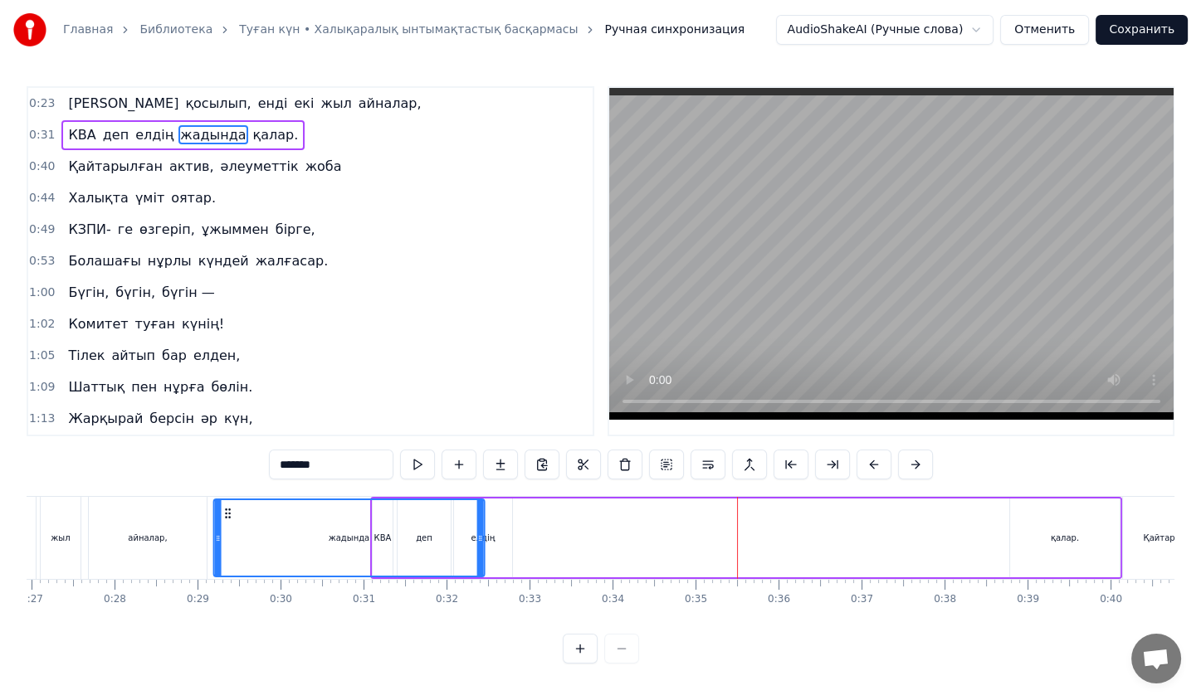
scroll to position [0, 2215]
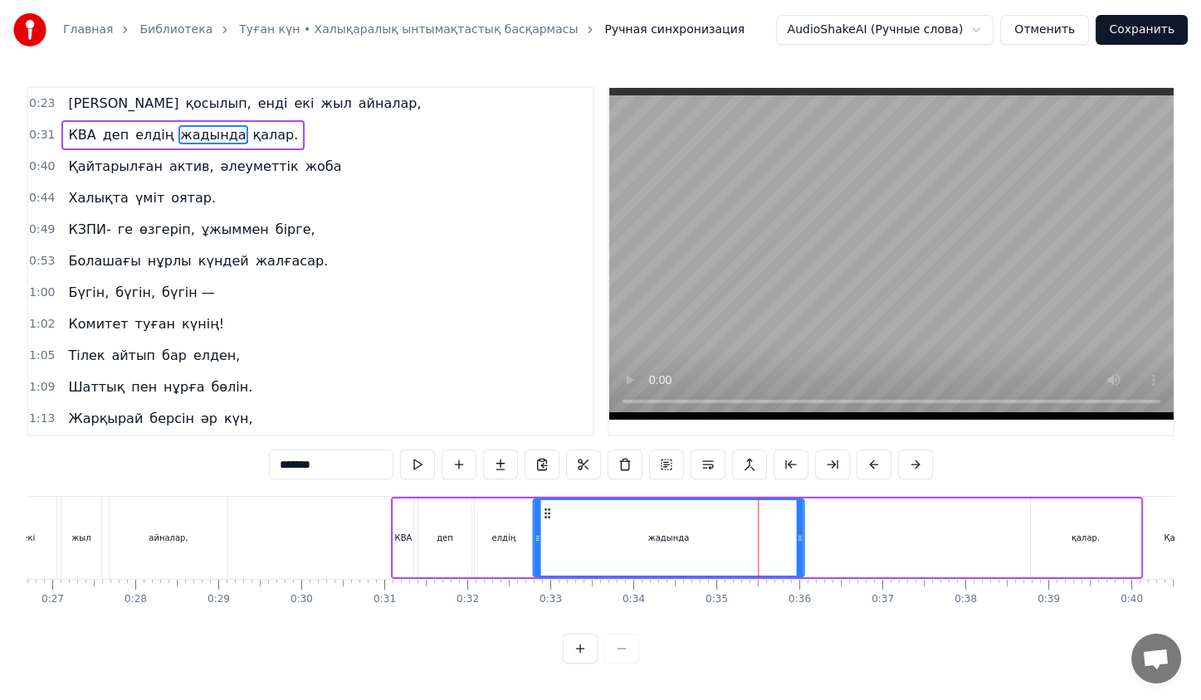
drag, startPoint x: 75, startPoint y: 510, endPoint x: 645, endPoint y: 499, distance: 570.3
click at [645, 500] on div "жадында" at bounding box center [668, 538] width 269 height 76
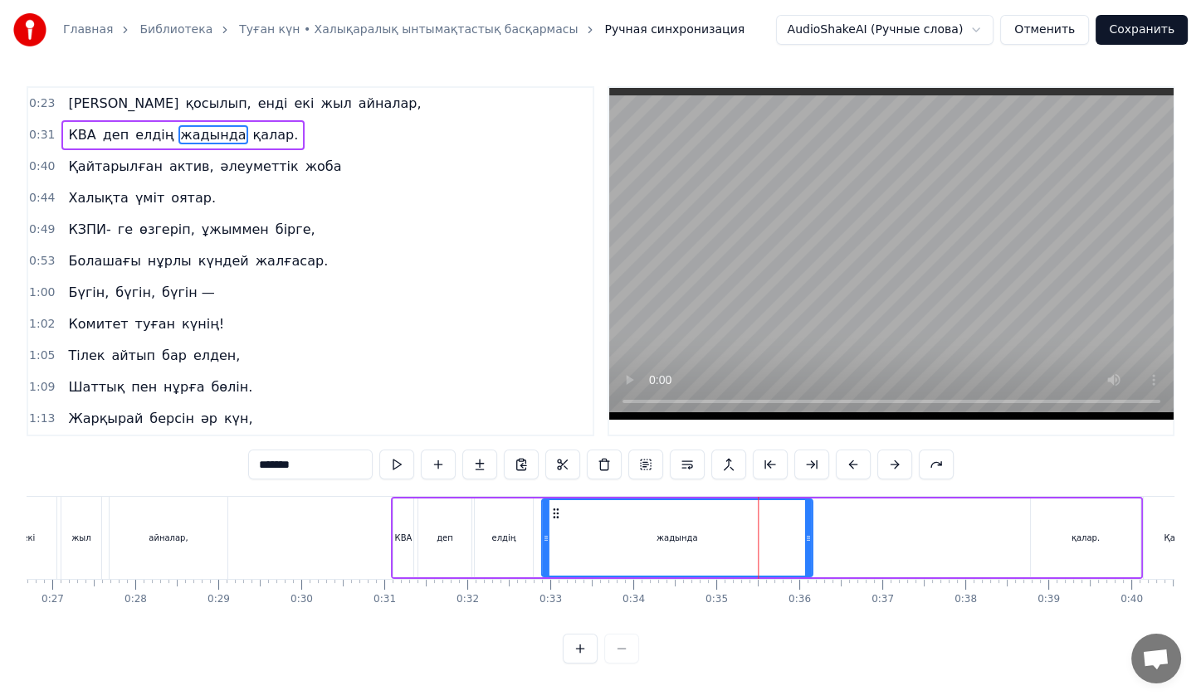
drag, startPoint x: 642, startPoint y: 516, endPoint x: 548, endPoint y: 513, distance: 94.7
click at [549, 513] on icon at bounding box center [555, 513] width 13 height 13
click at [1122, 520] on div "қалар." at bounding box center [1086, 538] width 110 height 79
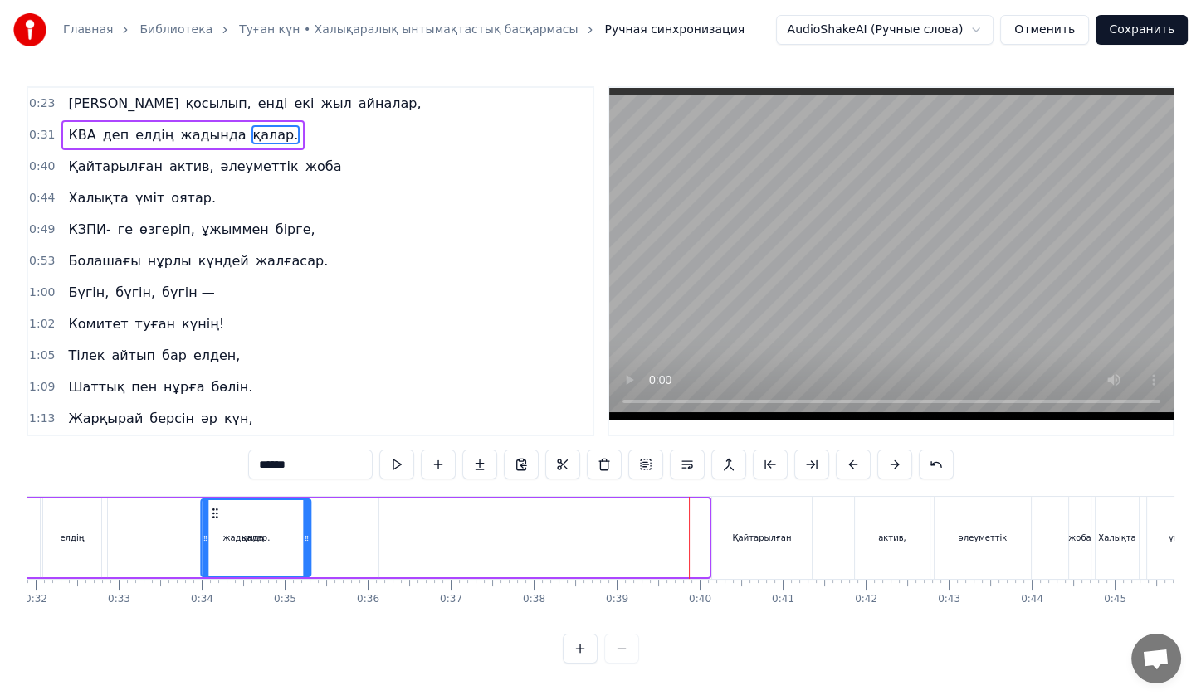
scroll to position [0, 2616]
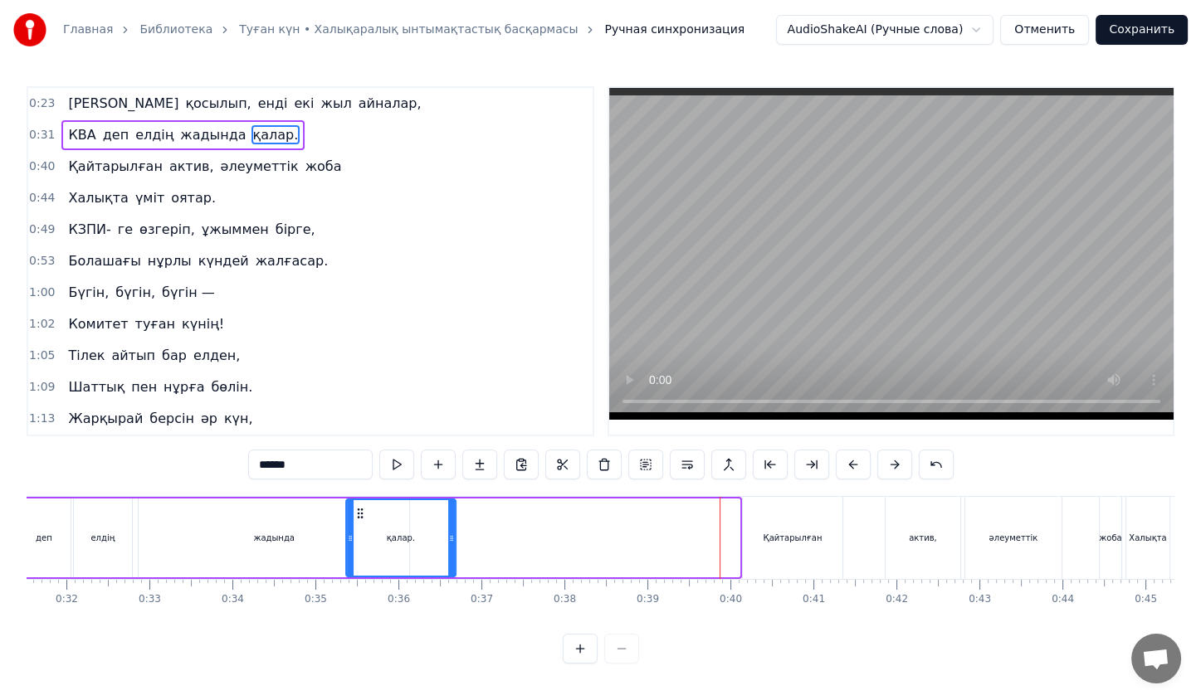
drag, startPoint x: 459, startPoint y: 512, endPoint x: 360, endPoint y: 485, distance: 102.3
click at [360, 485] on div "0:23 Жас қосылып, енді екі жыл айналар, 0:31 КВА деп елдің жадында қалар. 0:40 …" at bounding box center [601, 375] width 1148 height 578
click at [254, 544] on div "жадында" at bounding box center [274, 538] width 271 height 79
type input "*******"
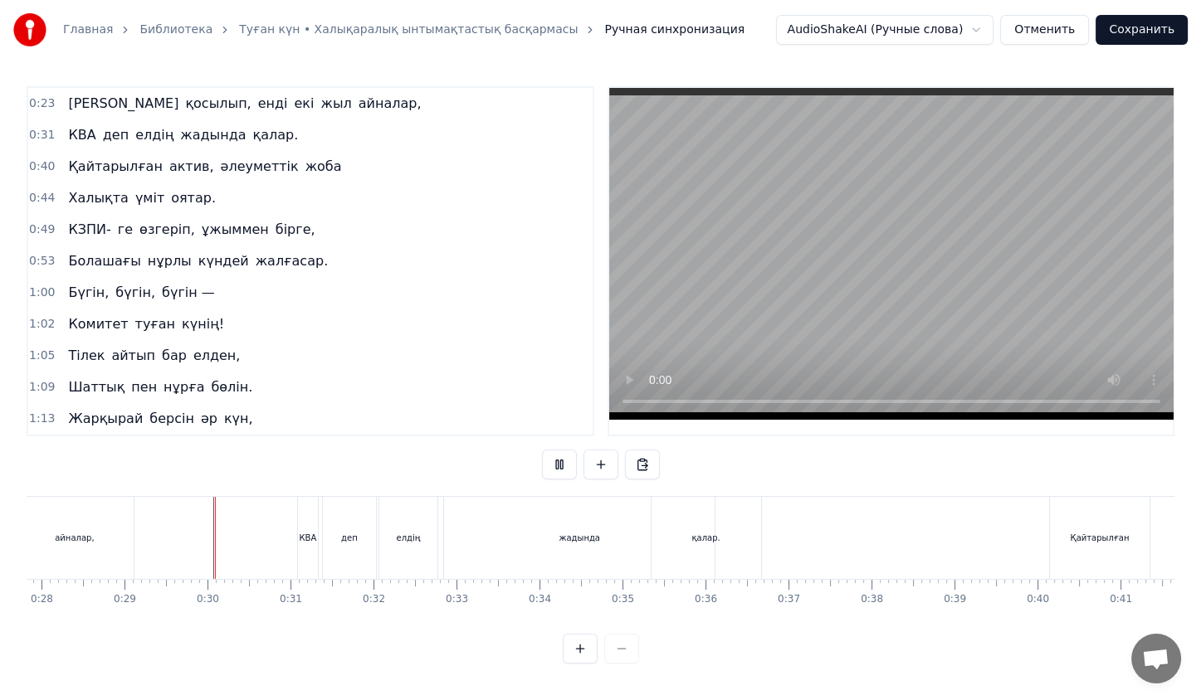
scroll to position [3, 0]
click at [612, 570] on div "жадында" at bounding box center [579, 538] width 271 height 82
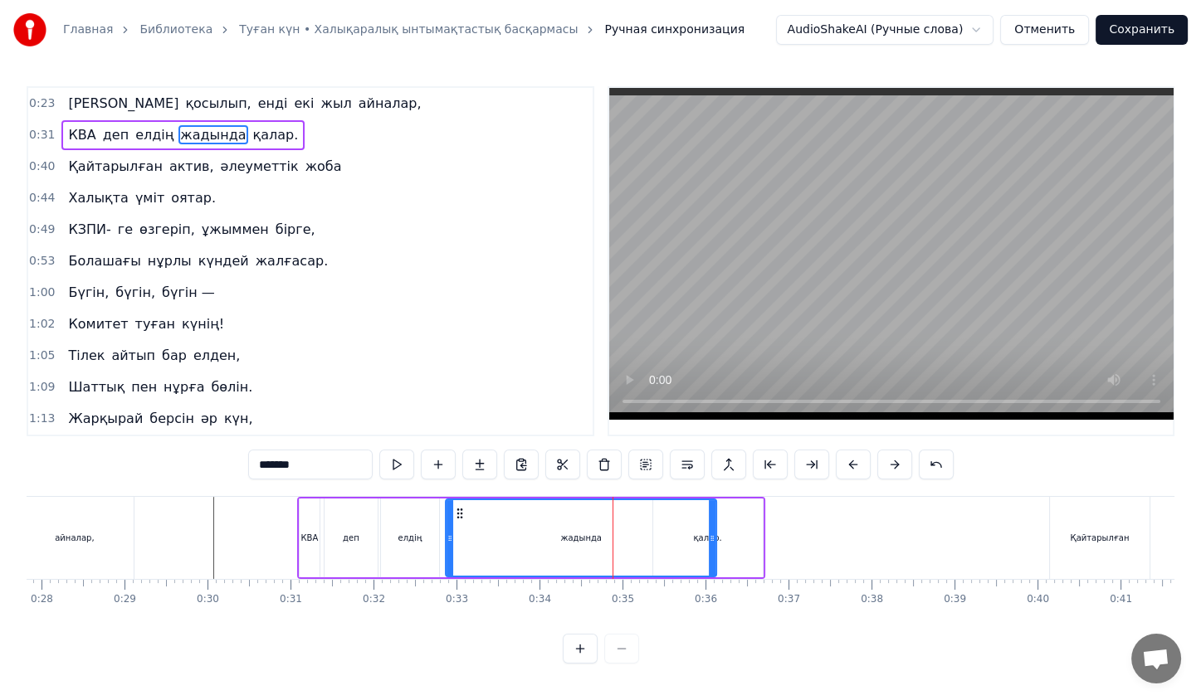
drag, startPoint x: 592, startPoint y: 547, endPoint x: 459, endPoint y: 512, distance: 137.3
click at [459, 512] on div "жадында" at bounding box center [580, 538] width 269 height 76
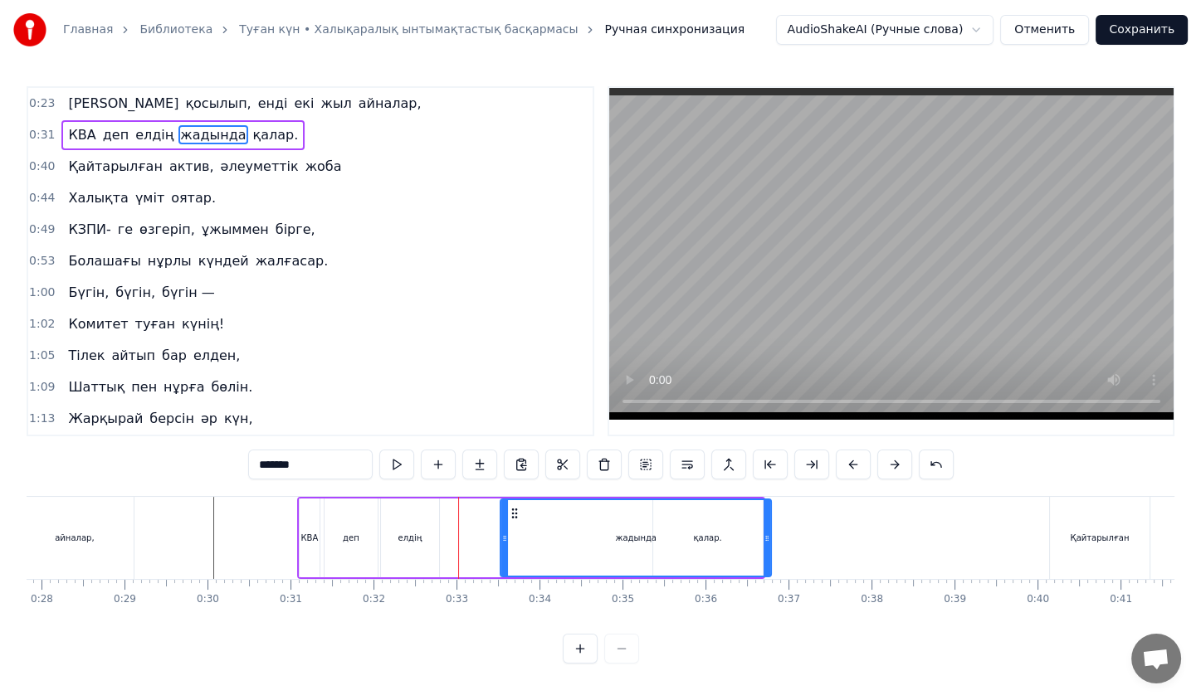
drag, startPoint x: 459, startPoint y: 512, endPoint x: 515, endPoint y: 513, distance: 55.6
click at [515, 513] on icon at bounding box center [514, 513] width 13 height 13
click at [393, 456] on button at bounding box center [396, 465] width 35 height 30
click at [603, 530] on div "жадында" at bounding box center [635, 538] width 269 height 76
click at [637, 539] on div "жадында" at bounding box center [636, 538] width 41 height 12
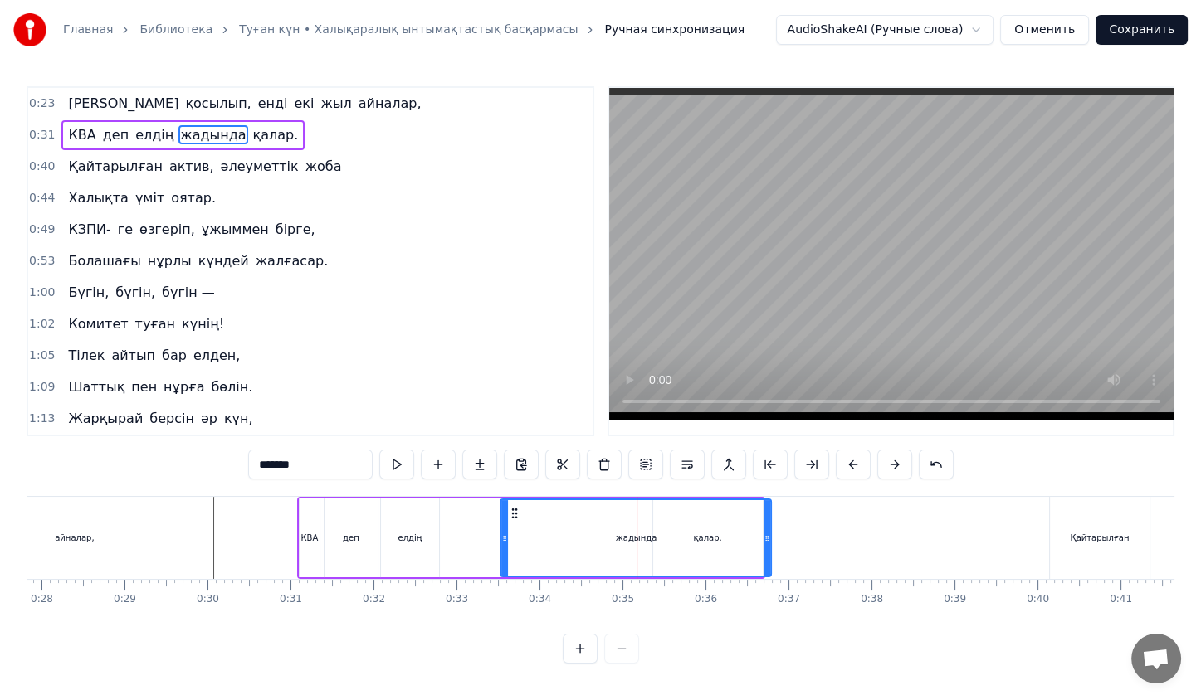
click at [575, 538] on div "жадында" at bounding box center [635, 538] width 269 height 76
click at [731, 469] on button at bounding box center [728, 465] width 35 height 30
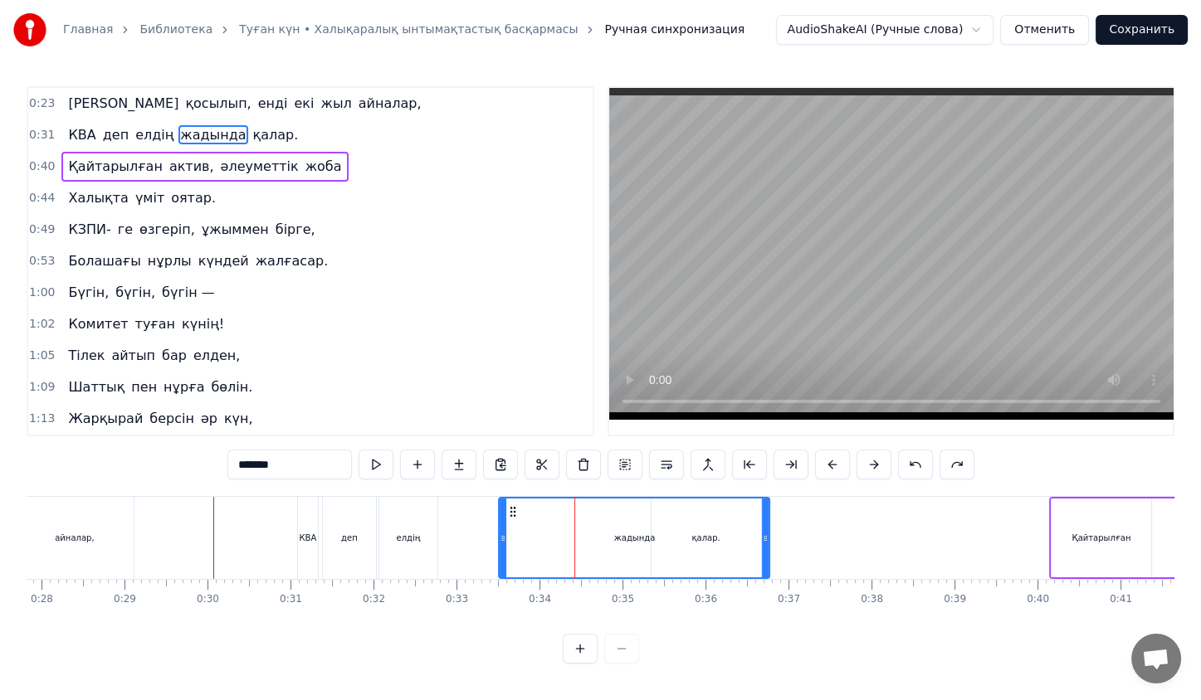
click at [452, 541] on div "КВА деп елдің жадында қалар." at bounding box center [531, 538] width 468 height 82
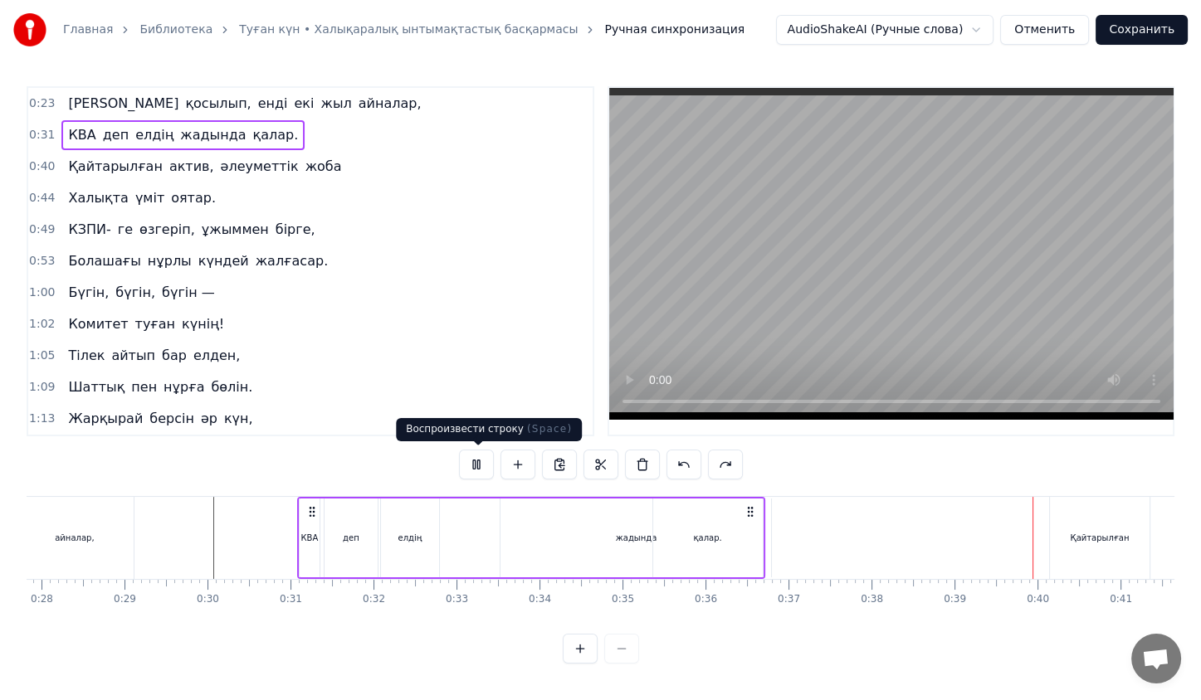
click at [470, 462] on button at bounding box center [476, 465] width 35 height 30
click at [732, 534] on div "қалар." at bounding box center [708, 538] width 110 height 79
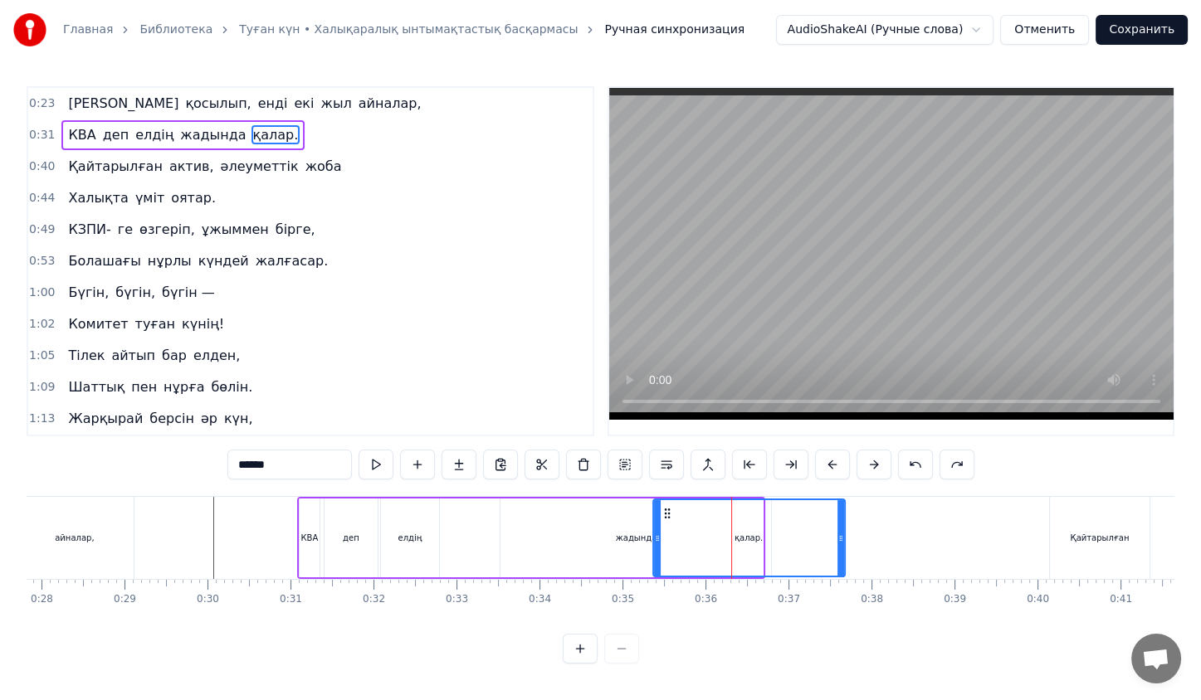
drag, startPoint x: 759, startPoint y: 529, endPoint x: 841, endPoint y: 531, distance: 82.2
click at [841, 531] on div at bounding box center [840, 538] width 7 height 76
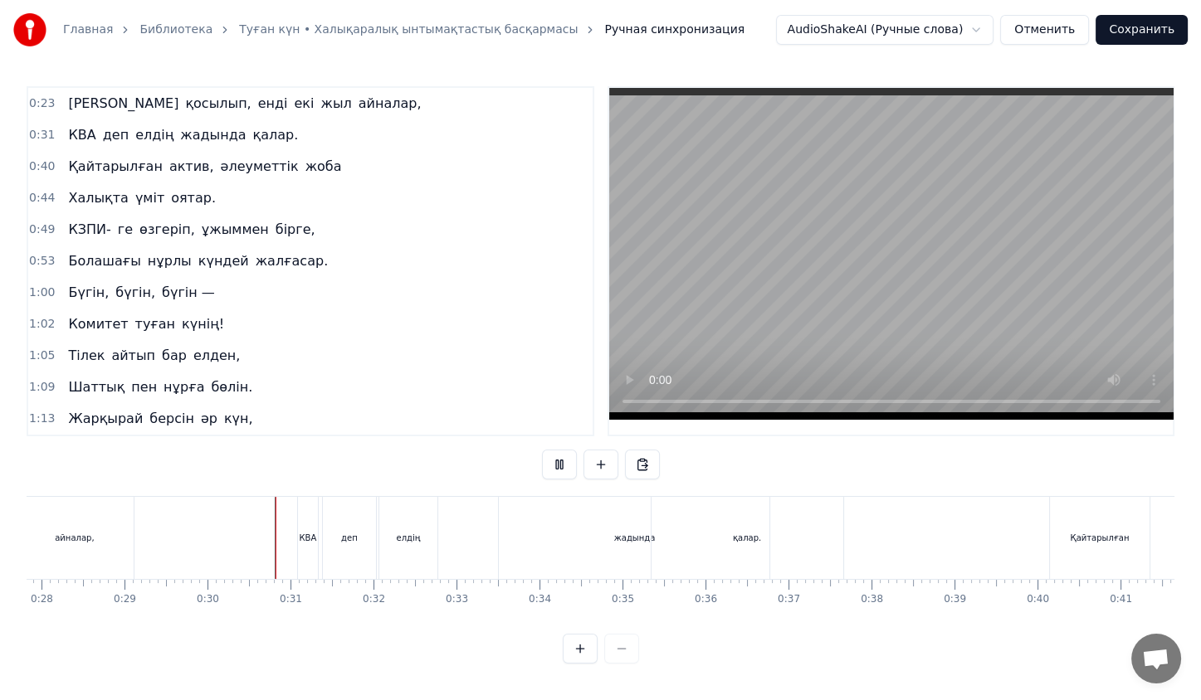
scroll to position [3, 0]
drag, startPoint x: 651, startPoint y: 535, endPoint x: 638, endPoint y: 534, distance: 12.5
click at [638, 534] on div "КВА деп елдің жадында қалар." at bounding box center [572, 538] width 550 height 82
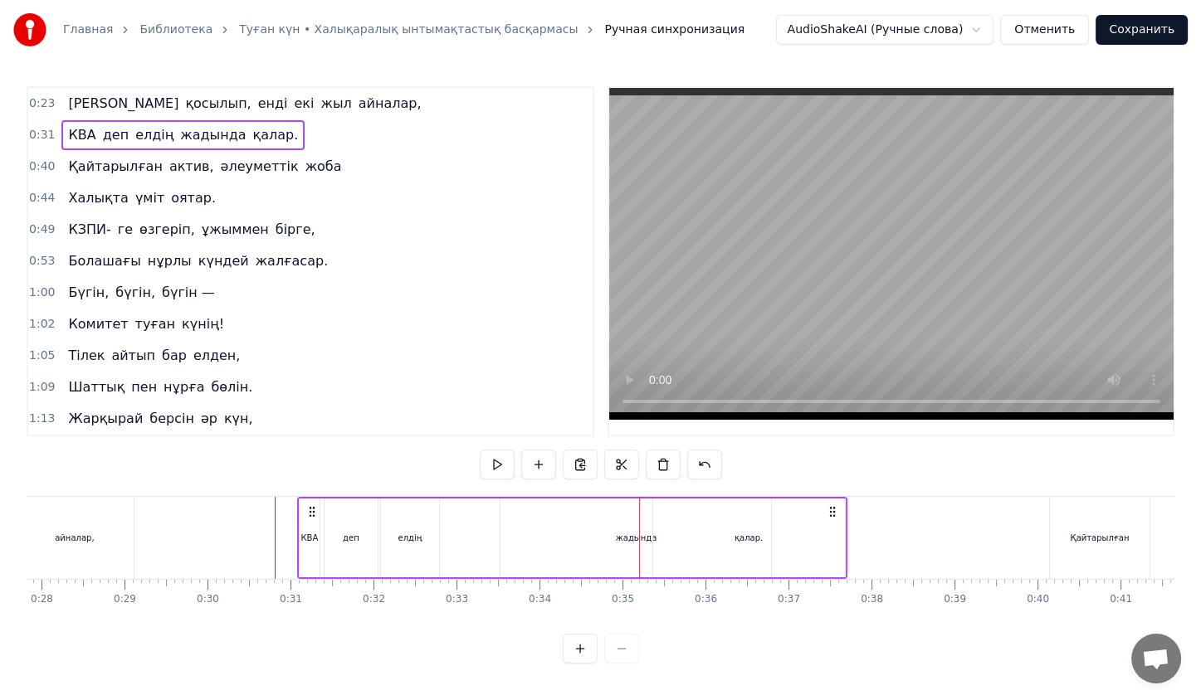
click at [639, 534] on div at bounding box center [639, 538] width 1 height 82
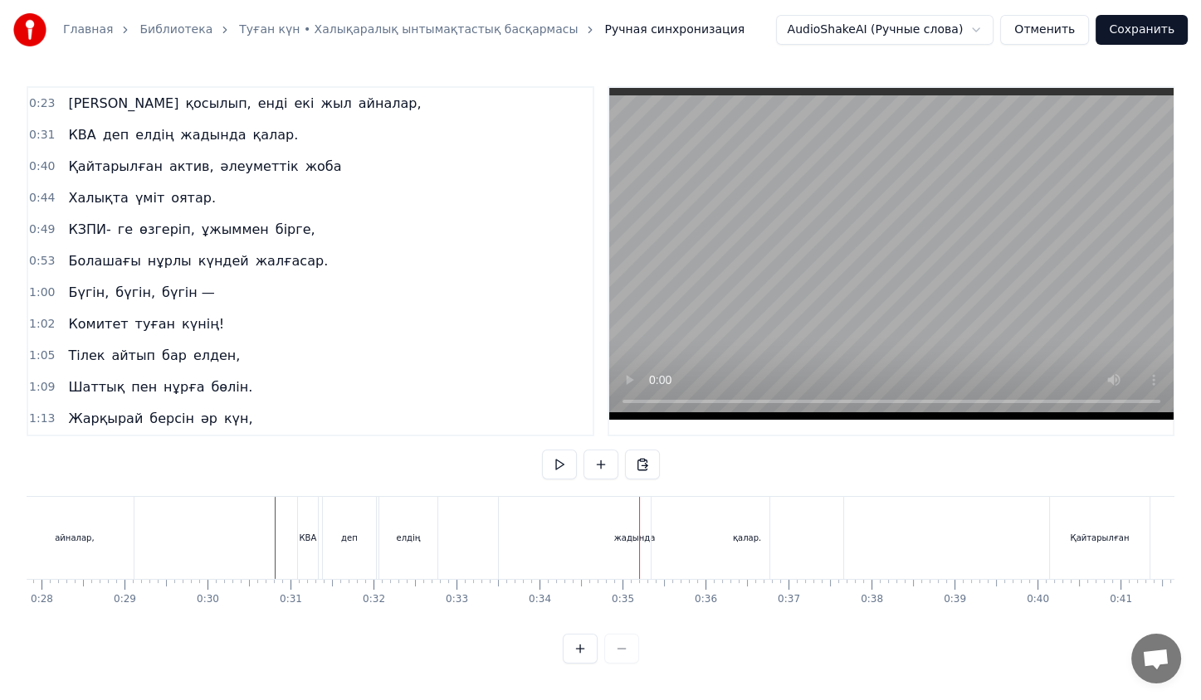
click at [613, 536] on div "жадында" at bounding box center [634, 538] width 271 height 82
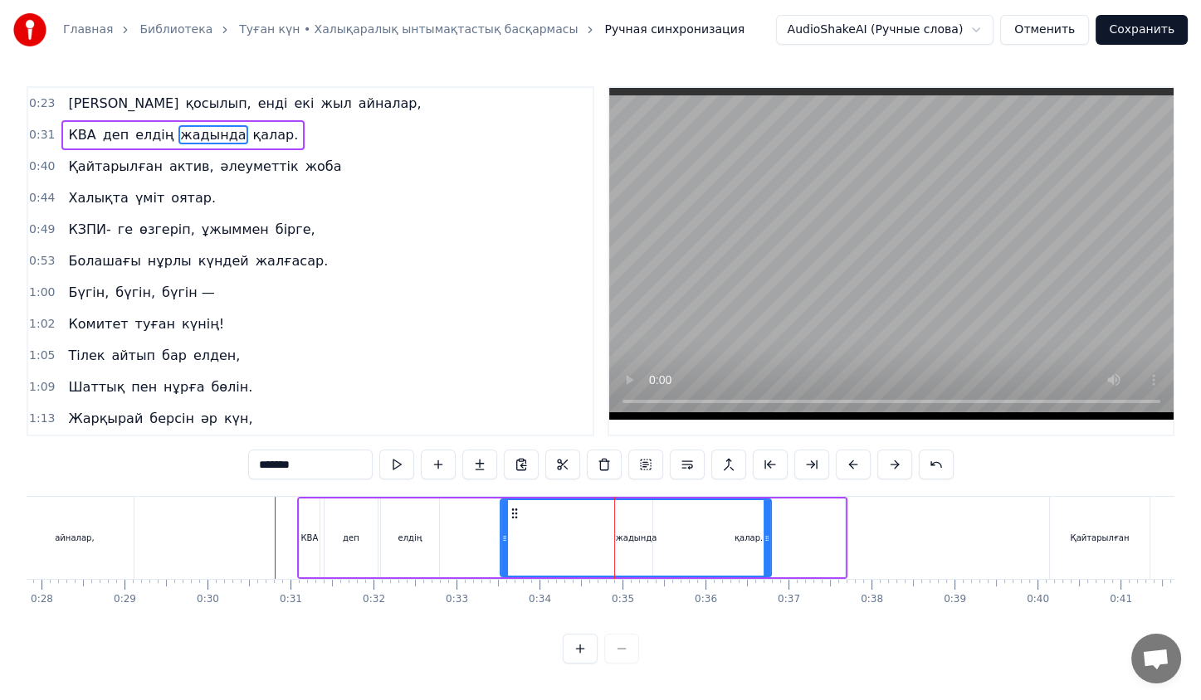
scroll to position [0, 0]
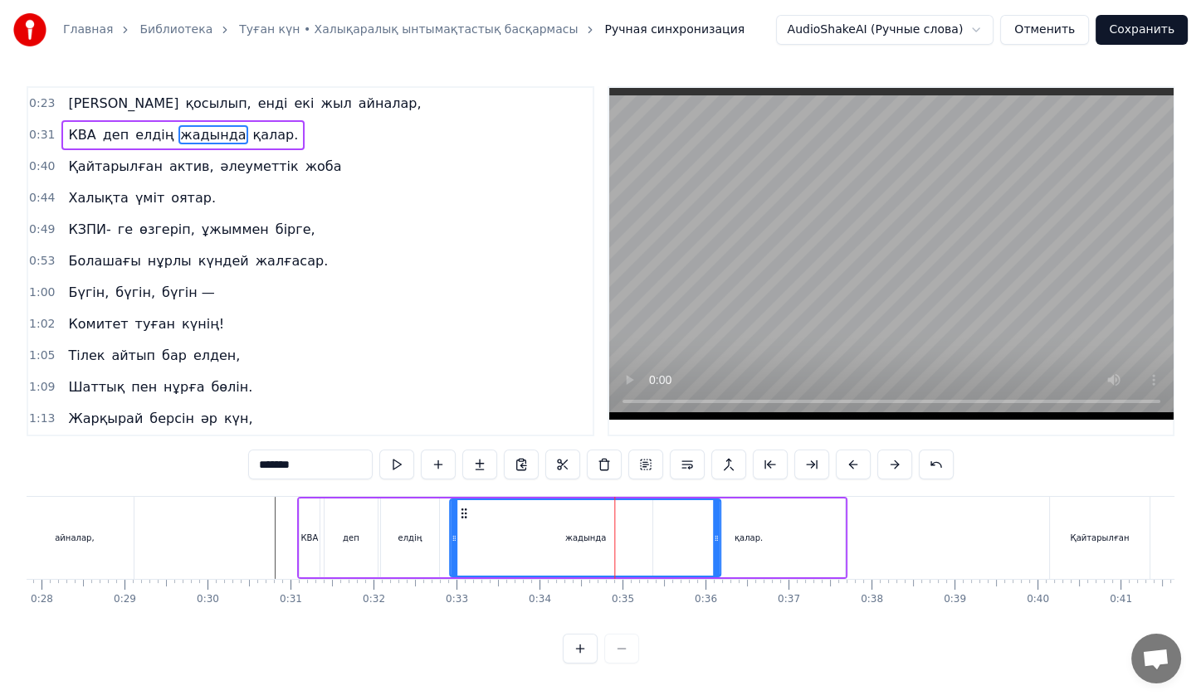
drag, startPoint x: 510, startPoint y: 510, endPoint x: 459, endPoint y: 519, distance: 51.3
click at [459, 519] on icon at bounding box center [463, 513] width 13 height 13
click at [385, 452] on button at bounding box center [396, 465] width 35 height 30
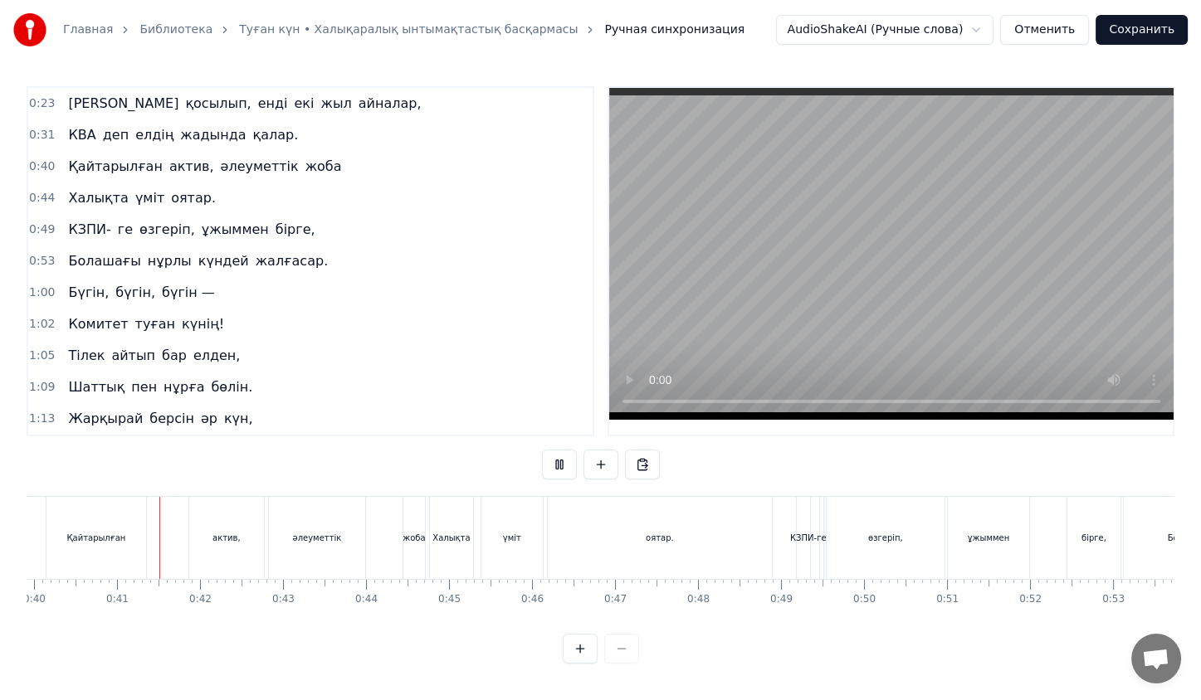
scroll to position [0, 3314]
click at [107, 525] on div "Қайтарылған" at bounding box center [95, 538] width 100 height 82
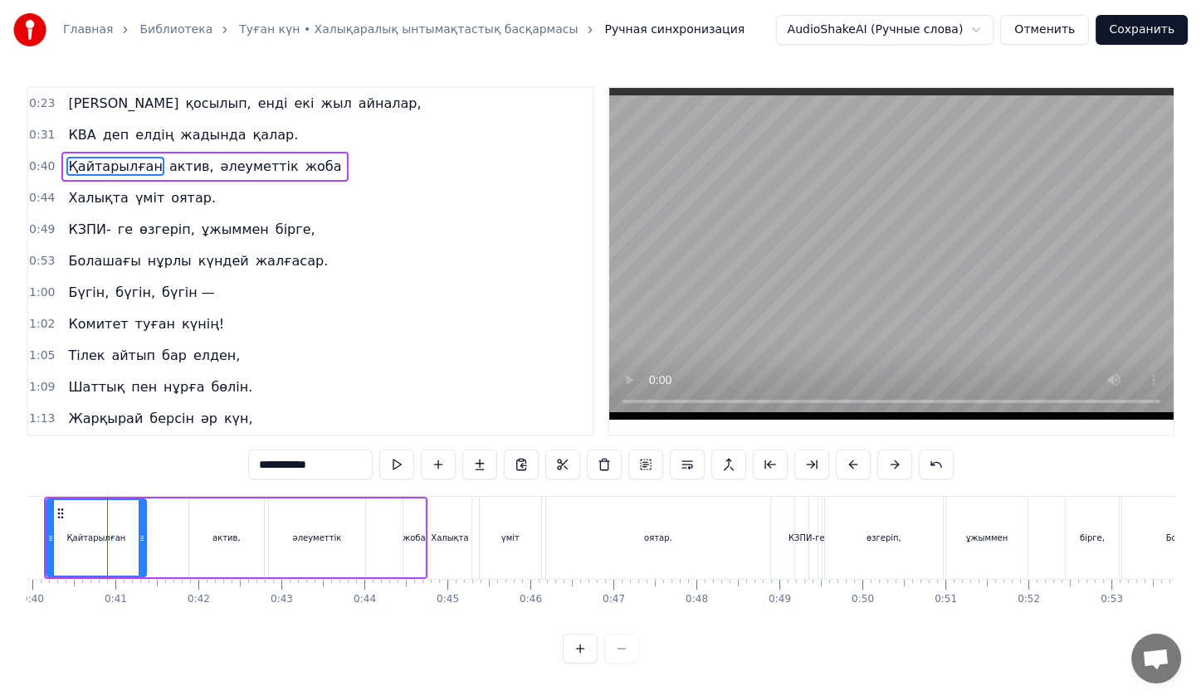
scroll to position [0, 3311]
drag, startPoint x: 107, startPoint y: 525, endPoint x: 65, endPoint y: 510, distance: 45.2
click at [65, 510] on div "Қайтарылған" at bounding box center [99, 538] width 98 height 76
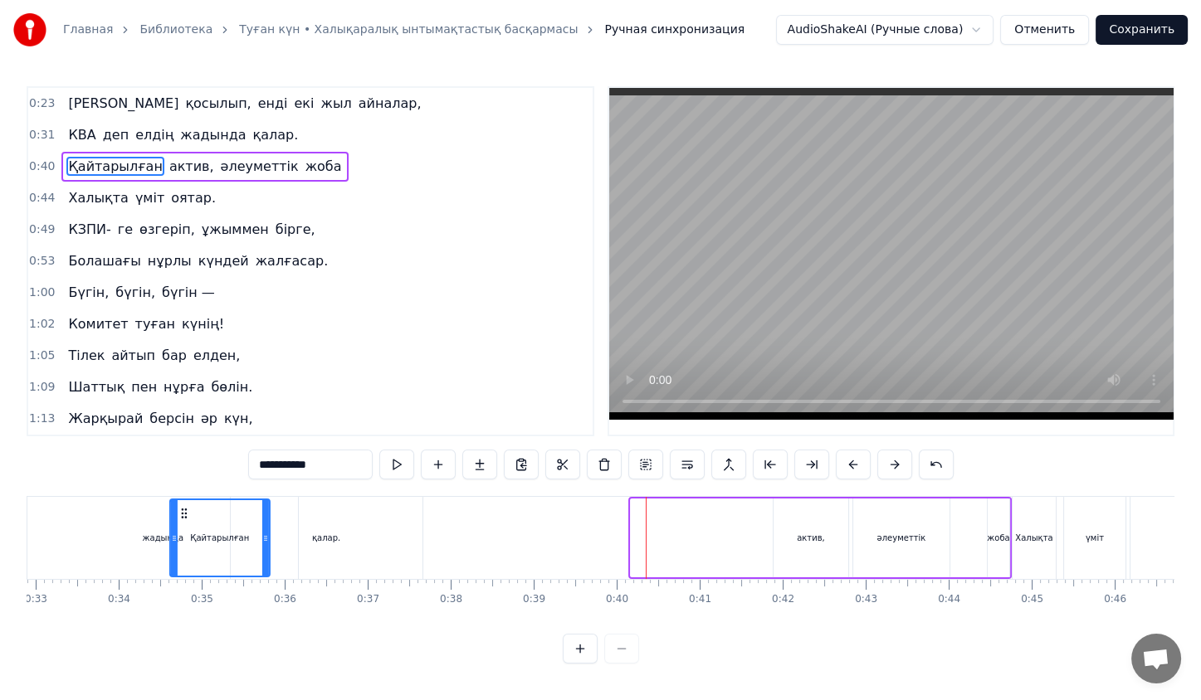
scroll to position [0, 2717]
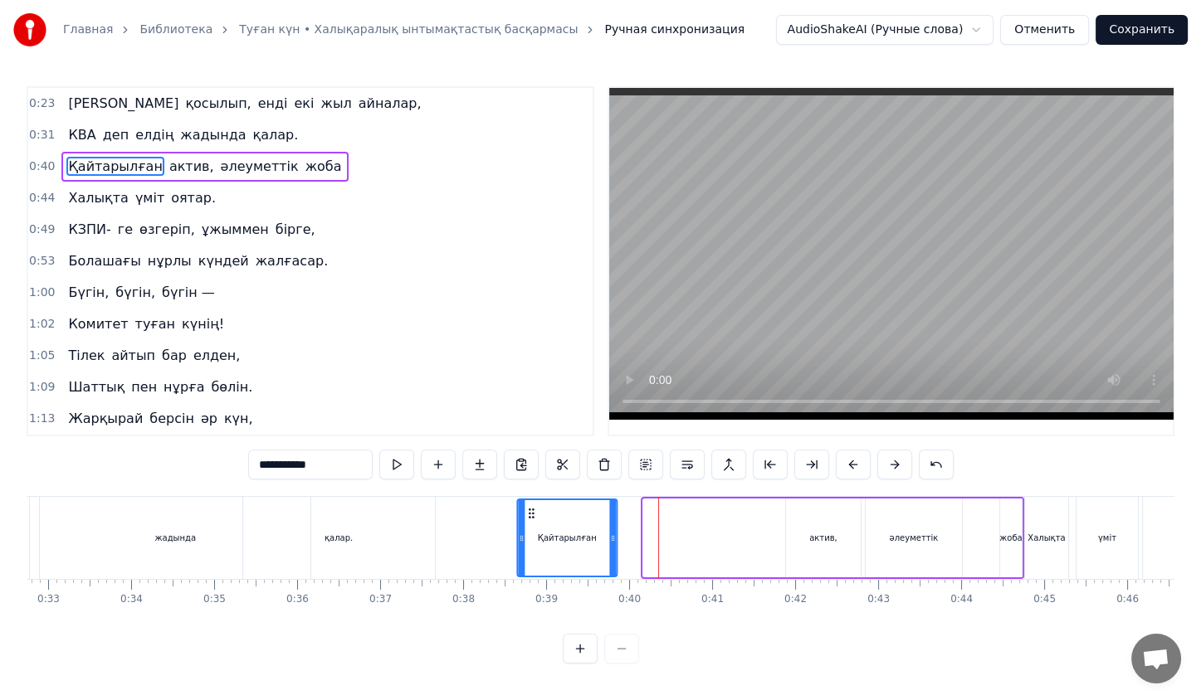
drag, startPoint x: 65, startPoint y: 510, endPoint x: 533, endPoint y: 492, distance: 468.4
click at [533, 492] on div "0:23 Жас қосылып, енді екі жыл айналар, 0:31 КВА деп елдің жадында қалар. 0:40 …" at bounding box center [601, 375] width 1148 height 578
click at [860, 548] on div "актив," at bounding box center [823, 538] width 76 height 79
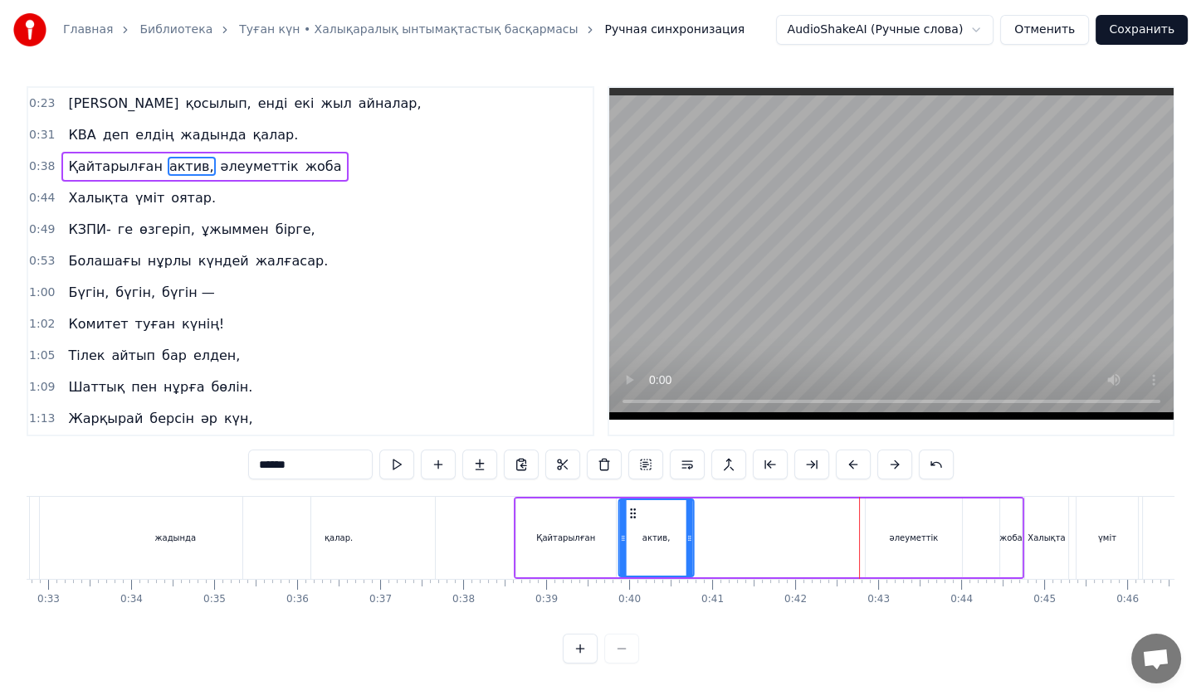
drag, startPoint x: 800, startPoint y: 511, endPoint x: 632, endPoint y: 514, distance: 167.7
click at [632, 514] on icon at bounding box center [632, 513] width 13 height 13
click at [886, 522] on div "әлеуметтік" at bounding box center [914, 538] width 96 height 79
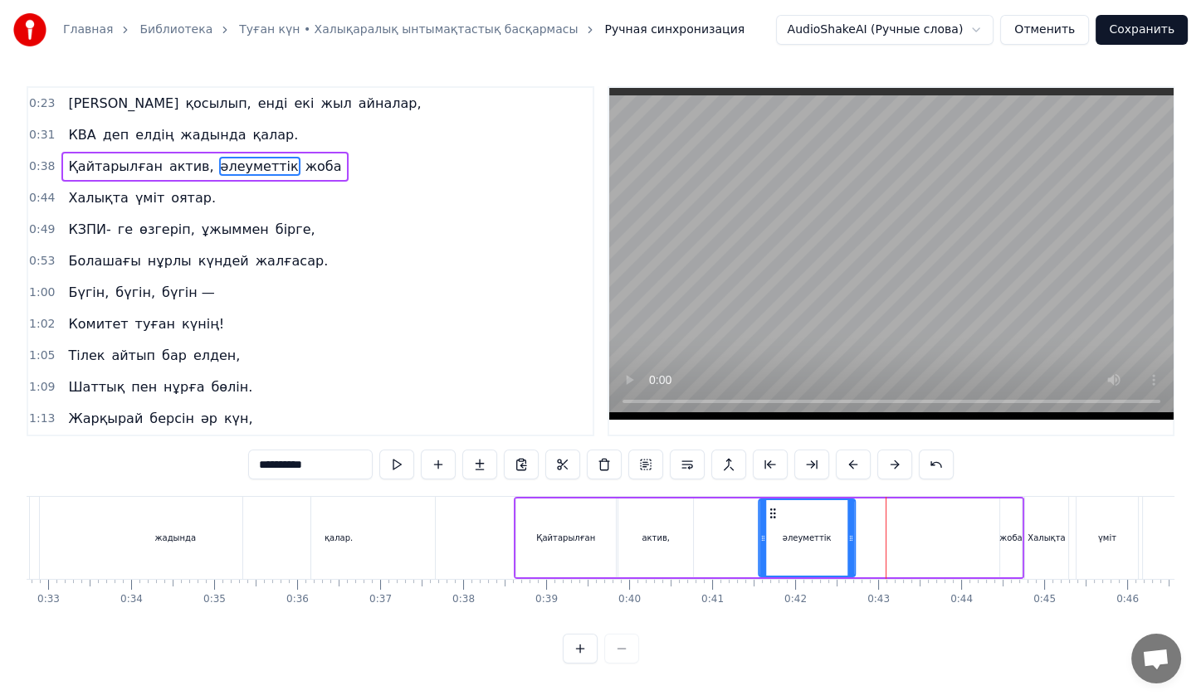
drag, startPoint x: 877, startPoint y: 509, endPoint x: 765, endPoint y: 508, distance: 112.0
click at [770, 510] on circle at bounding box center [770, 510] width 1 height 1
click at [1004, 520] on div "жоба" at bounding box center [1011, 538] width 22 height 79
type input "****"
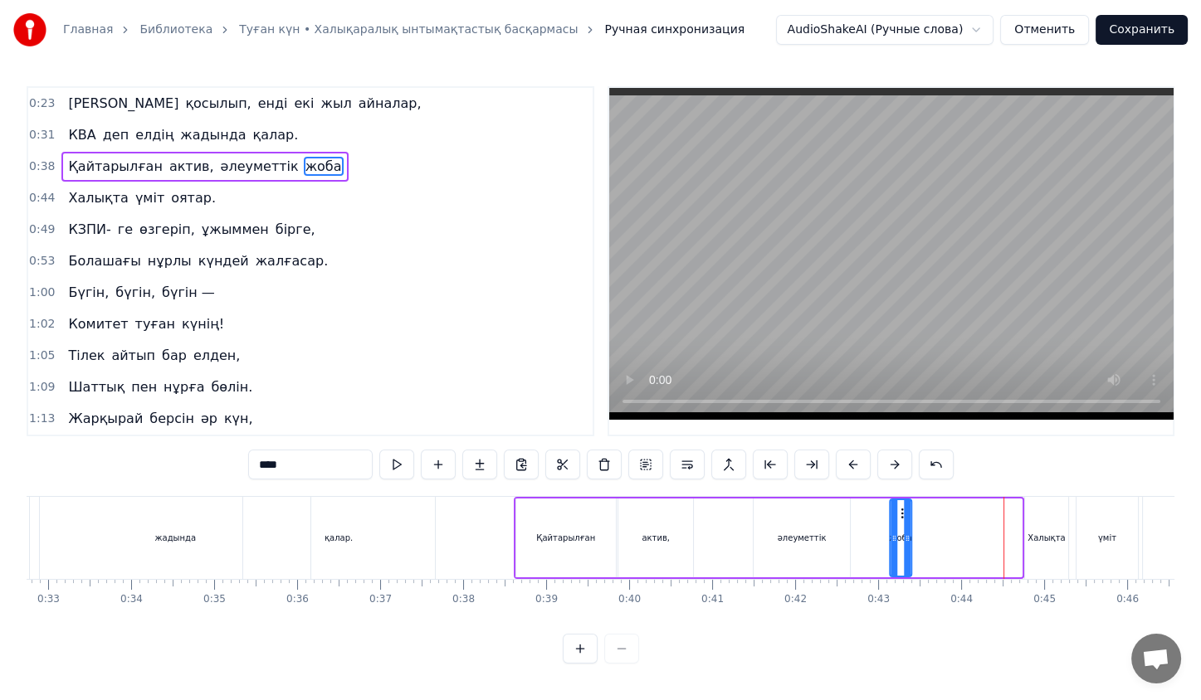
drag, startPoint x: 1011, startPoint y: 515, endPoint x: 900, endPoint y: 520, distance: 110.5
click at [900, 520] on div "жоба" at bounding box center [900, 538] width 20 height 76
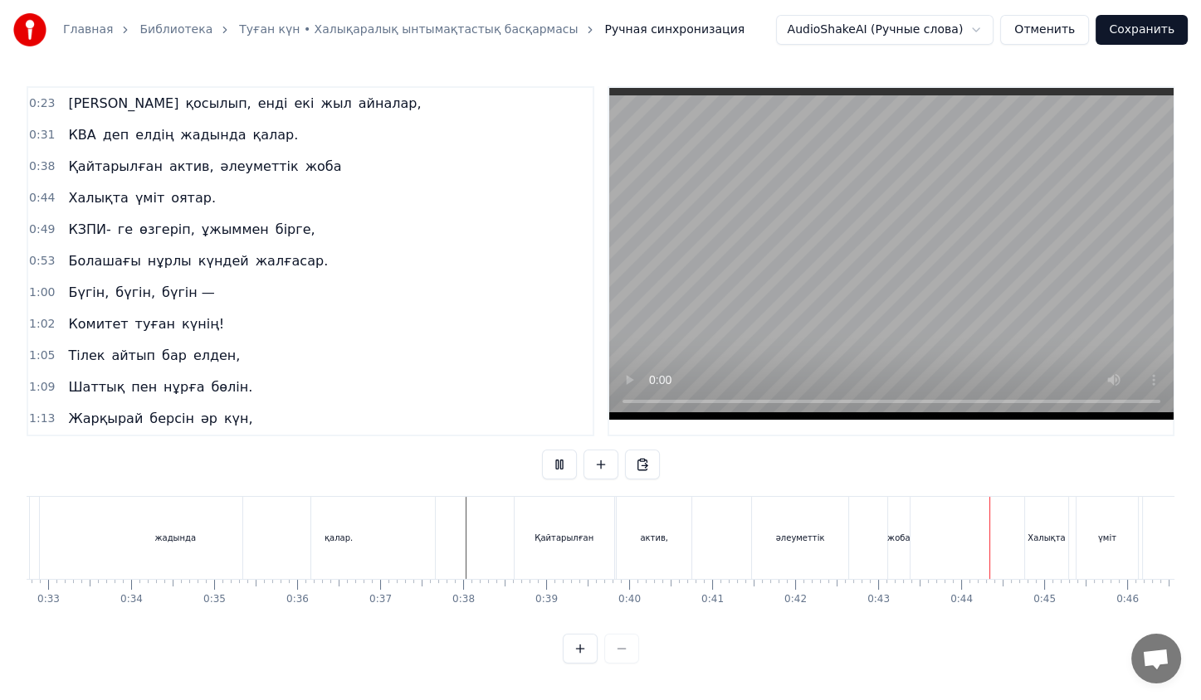
scroll to position [0, 2817]
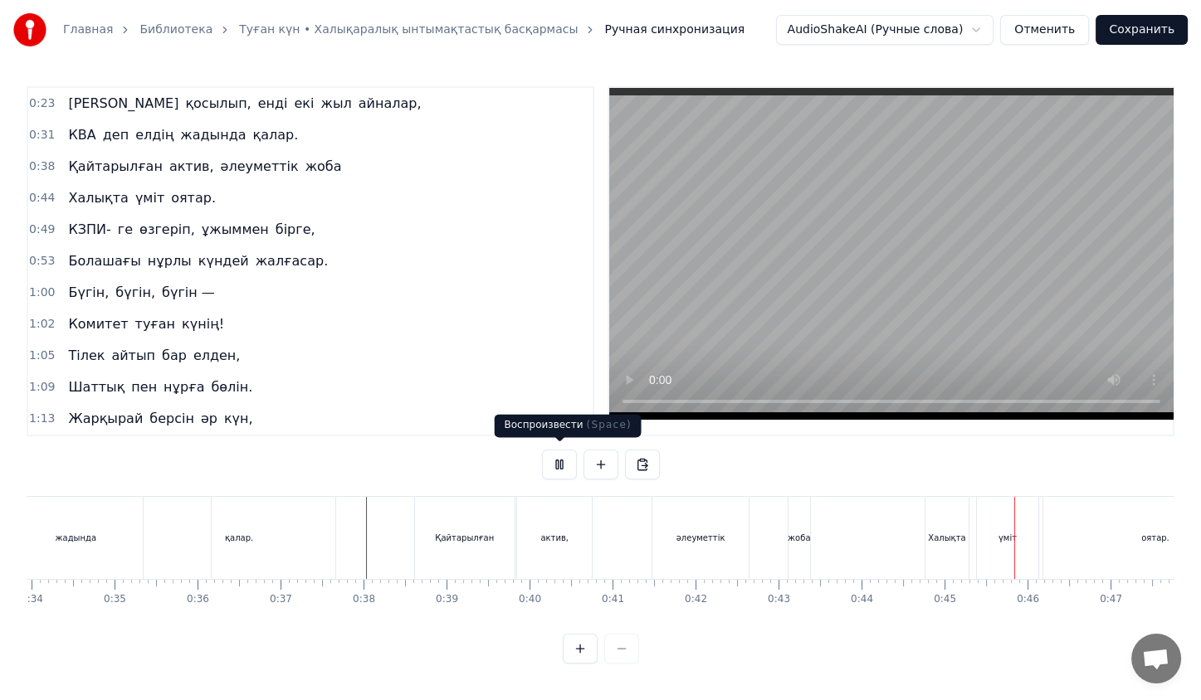
click at [562, 463] on button at bounding box center [559, 465] width 35 height 30
click at [561, 472] on button at bounding box center [559, 465] width 35 height 30
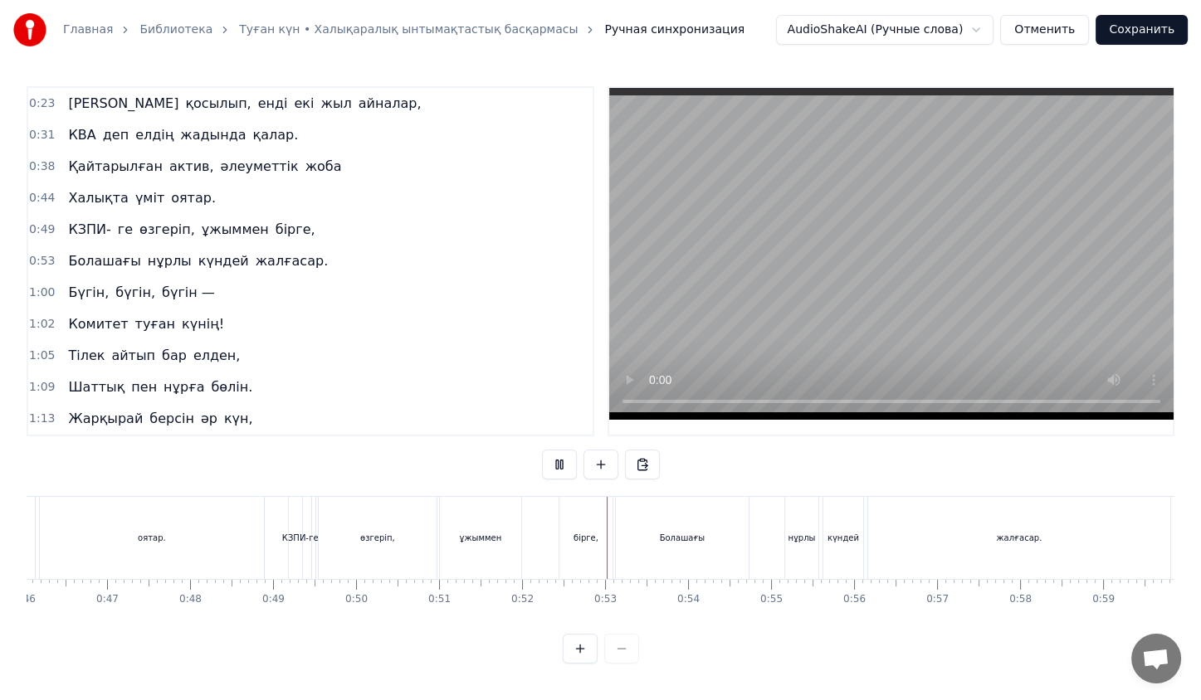
scroll to position [0, 3801]
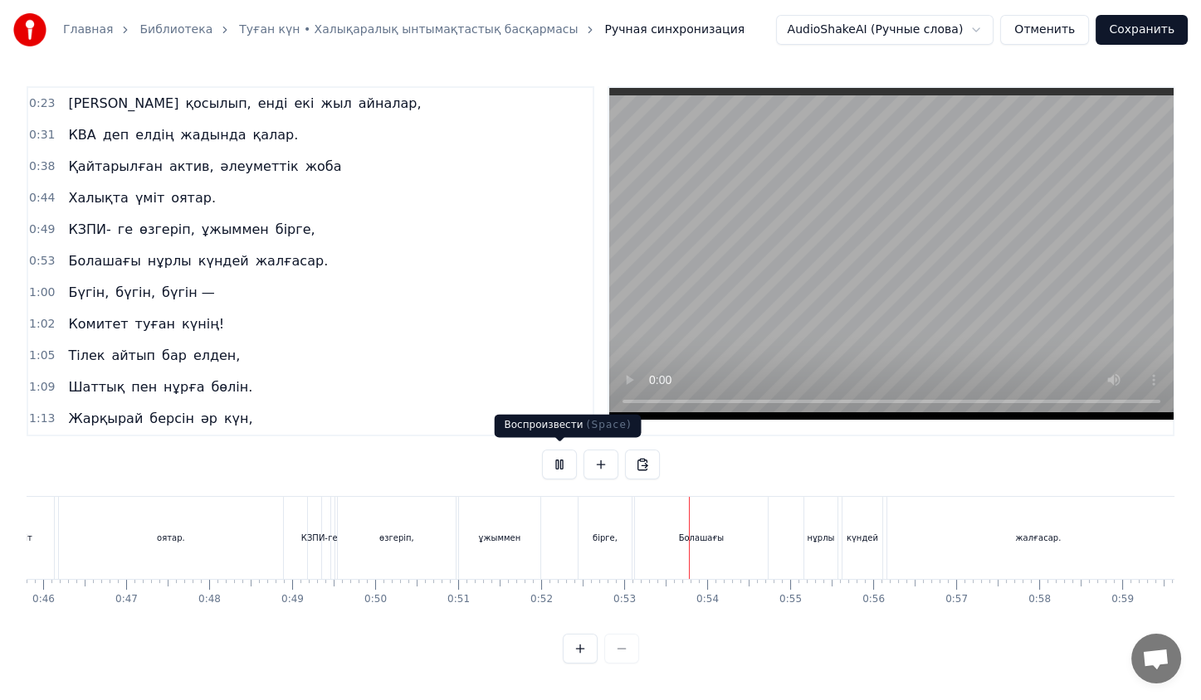
click at [569, 457] on button at bounding box center [559, 465] width 35 height 30
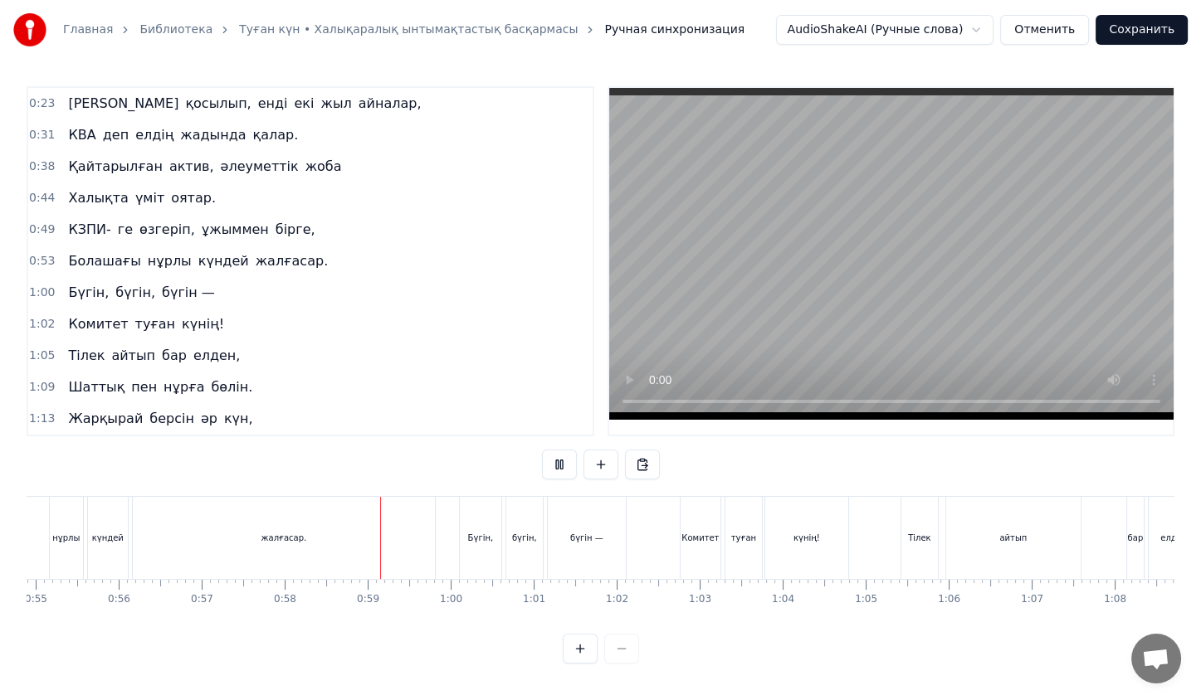
scroll to position [0, 4785]
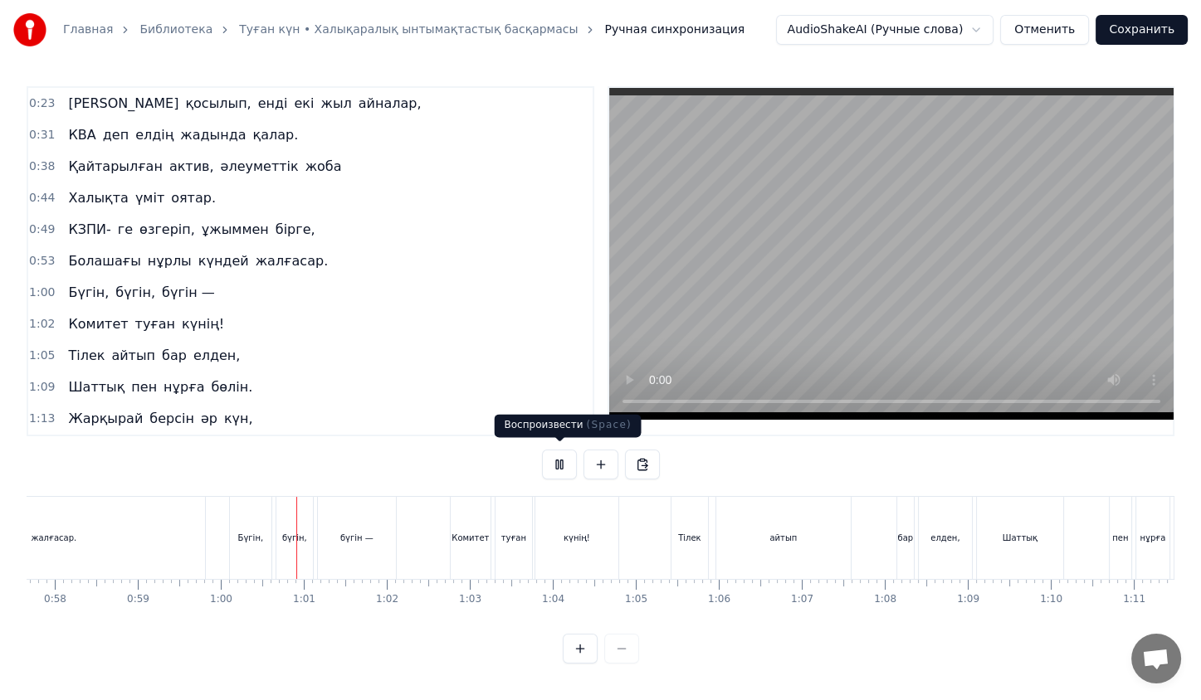
click at [572, 462] on button at bounding box center [559, 465] width 35 height 30
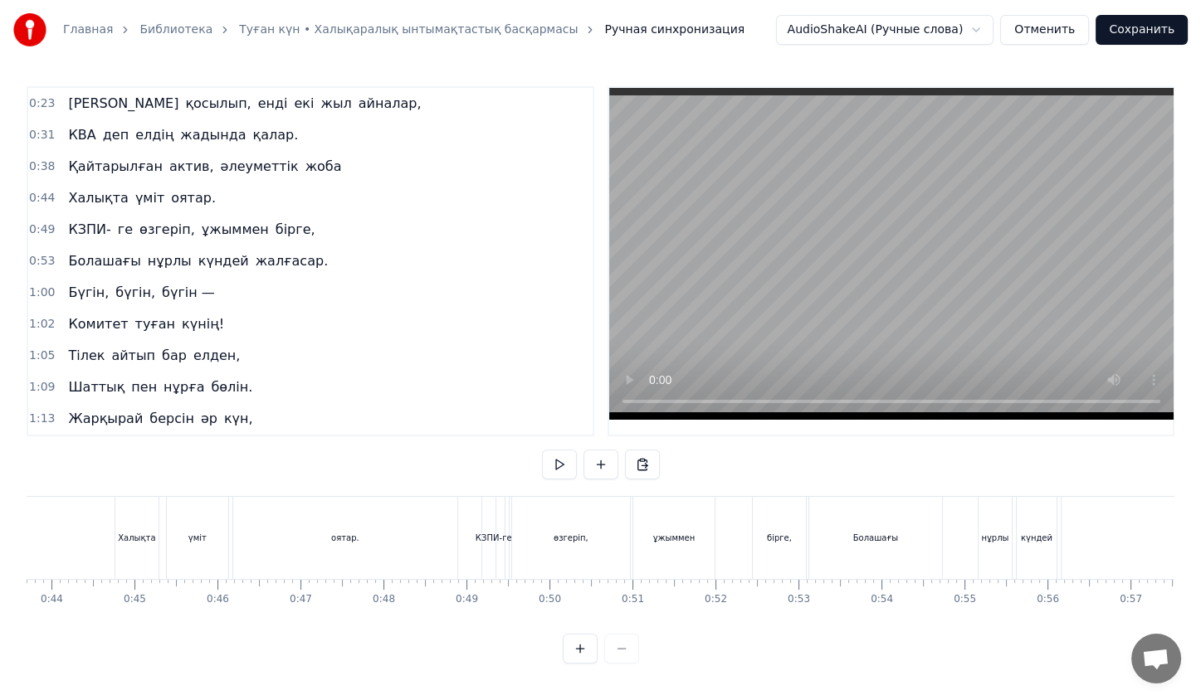
scroll to position [0, 3626]
click at [378, 525] on div "оятар." at bounding box center [346, 538] width 224 height 82
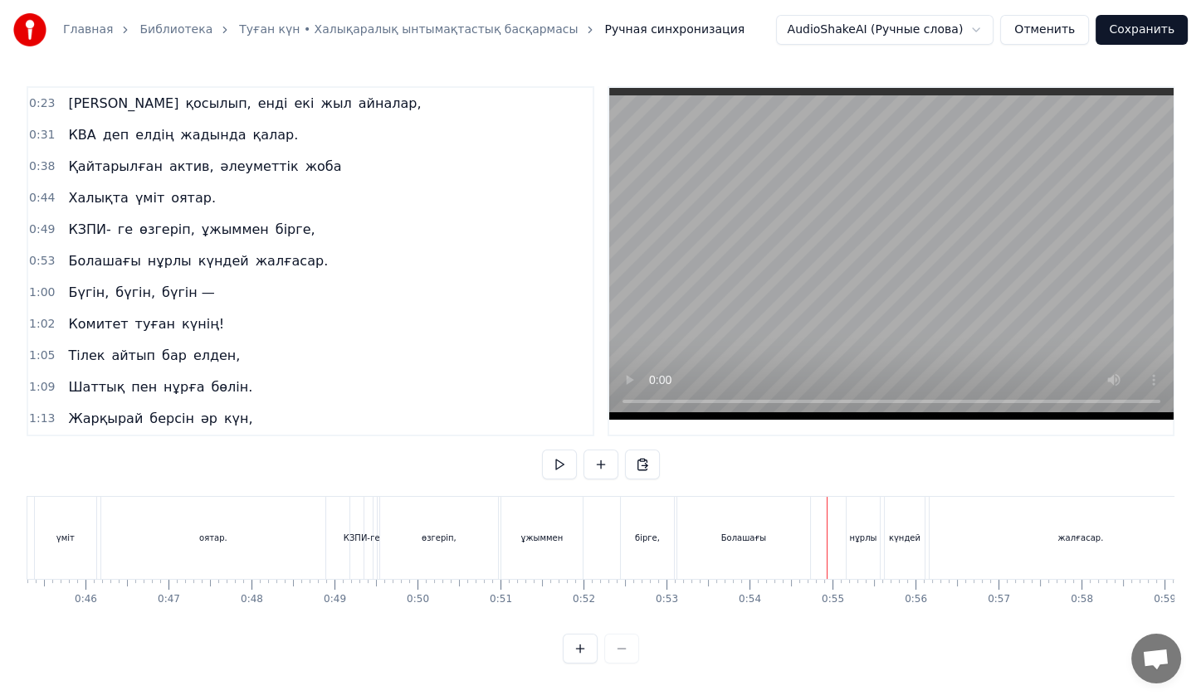
scroll to position [0, 3761]
drag, startPoint x: 768, startPoint y: 550, endPoint x: 725, endPoint y: 551, distance: 42.3
click at [725, 551] on div "Болашағы" at bounding box center [741, 538] width 133 height 82
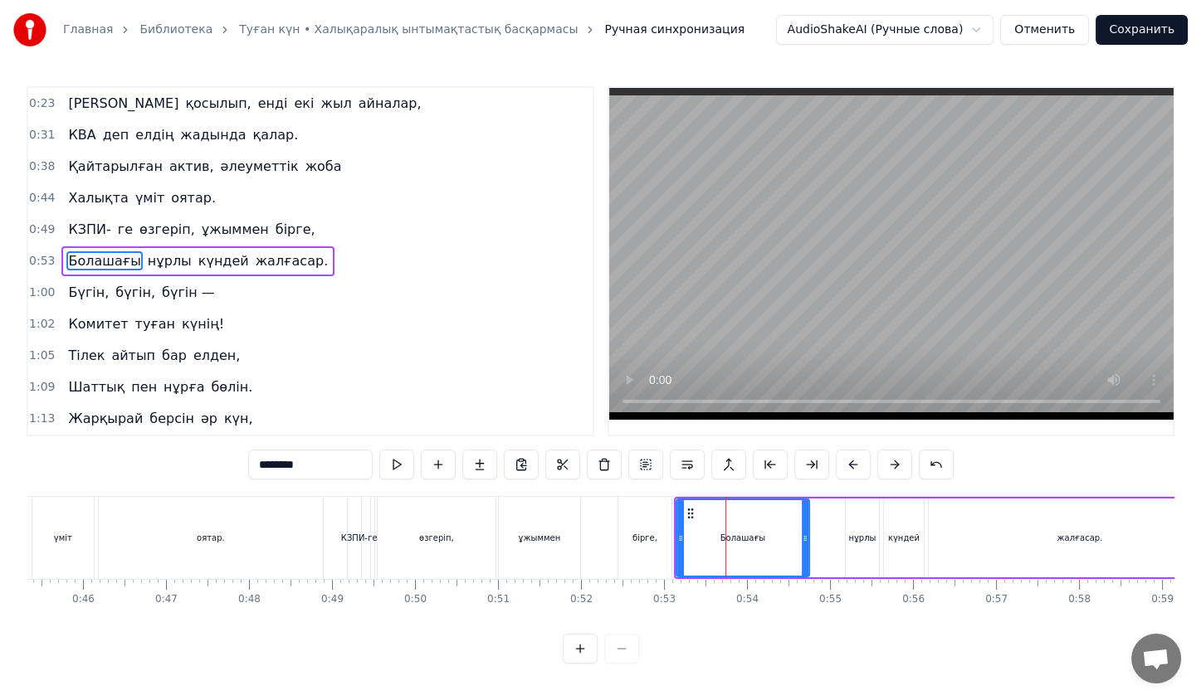
scroll to position [0, 0]
drag, startPoint x: 725, startPoint y: 551, endPoint x: 692, endPoint y: 515, distance: 49.3
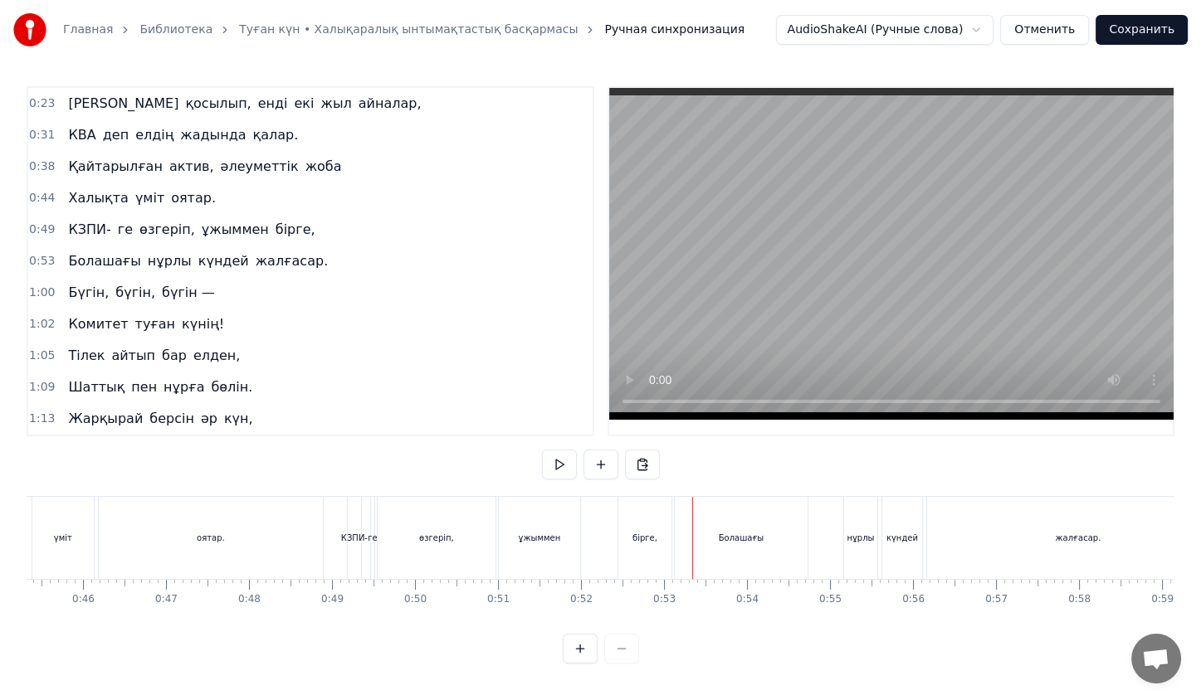
click at [692, 515] on div at bounding box center [692, 538] width 1 height 82
click at [725, 532] on div "Болашағы" at bounding box center [742, 538] width 46 height 12
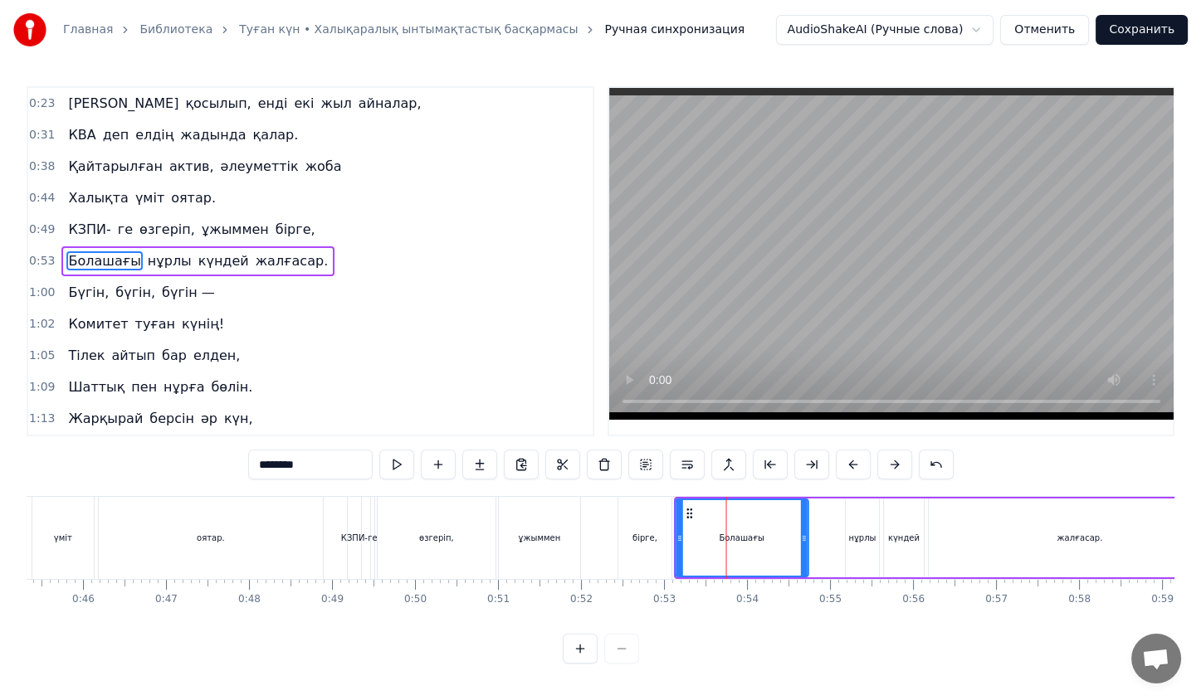
drag, startPoint x: 690, startPoint y: 513, endPoint x: 676, endPoint y: 539, distance: 29.7
click at [676, 539] on div "Болашағы" at bounding box center [741, 538] width 131 height 76
drag, startPoint x: 926, startPoint y: 533, endPoint x: 904, endPoint y: 536, distance: 22.7
click at [904, 536] on div "Болашағы нұрлы күндей жалғасар." at bounding box center [946, 538] width 573 height 82
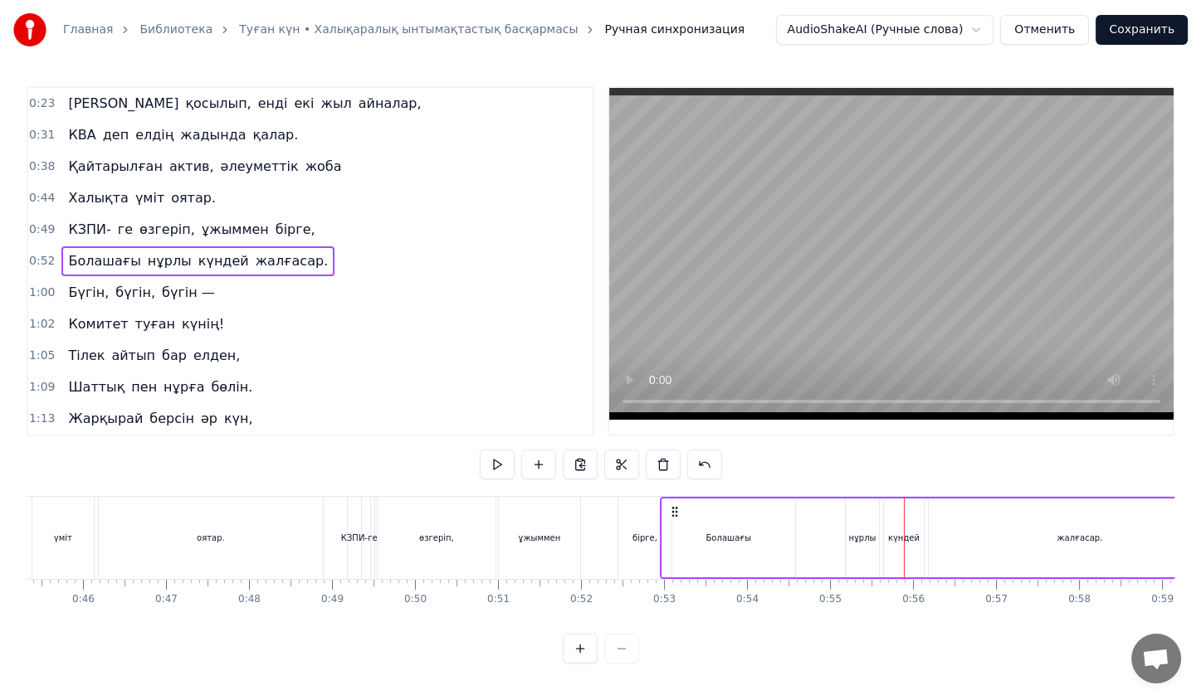
click at [904, 536] on div at bounding box center [904, 538] width 1 height 82
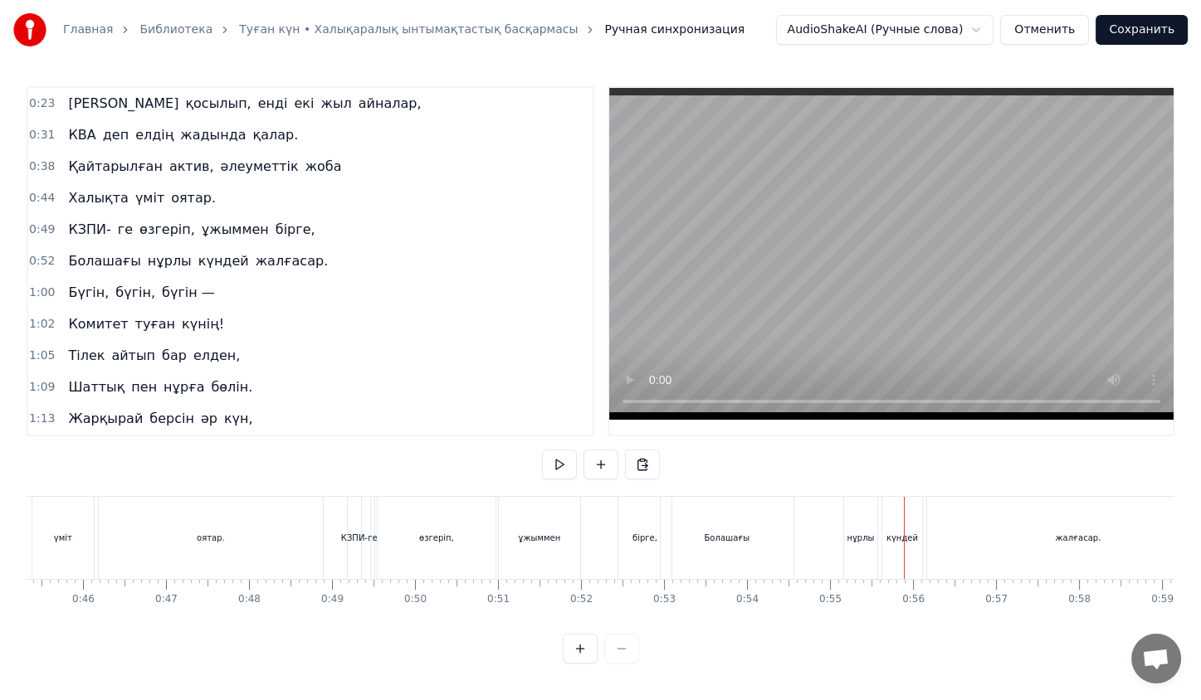
click at [901, 532] on div "күндей" at bounding box center [902, 538] width 32 height 12
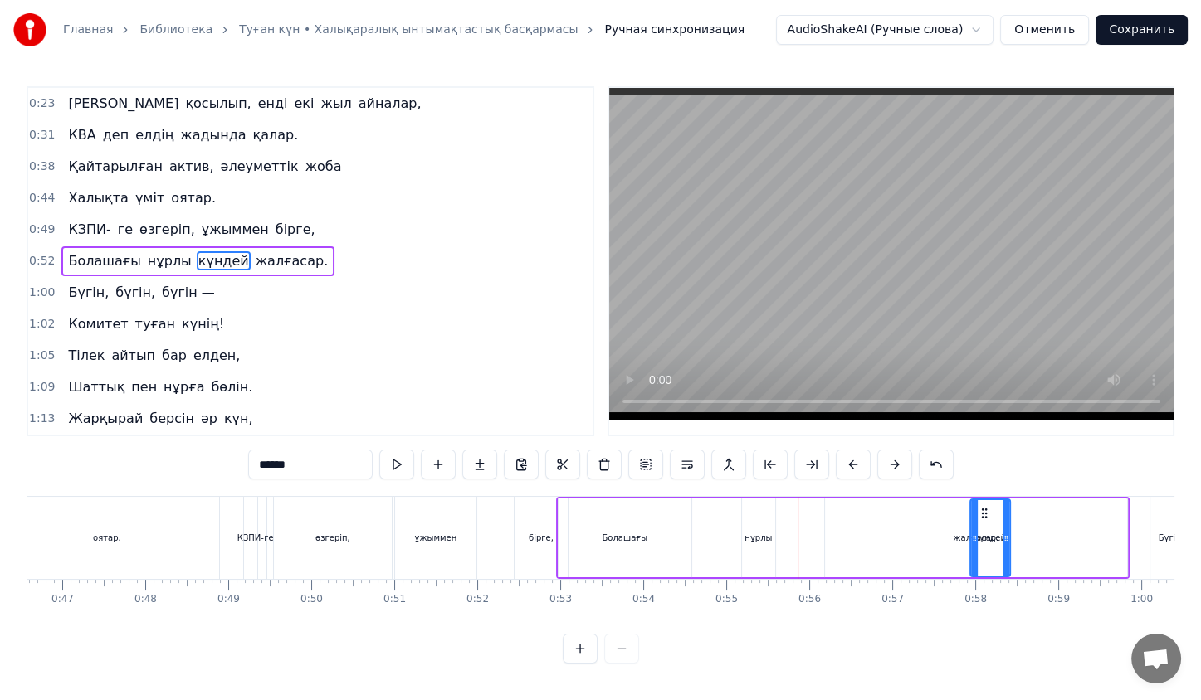
scroll to position [0, 3874]
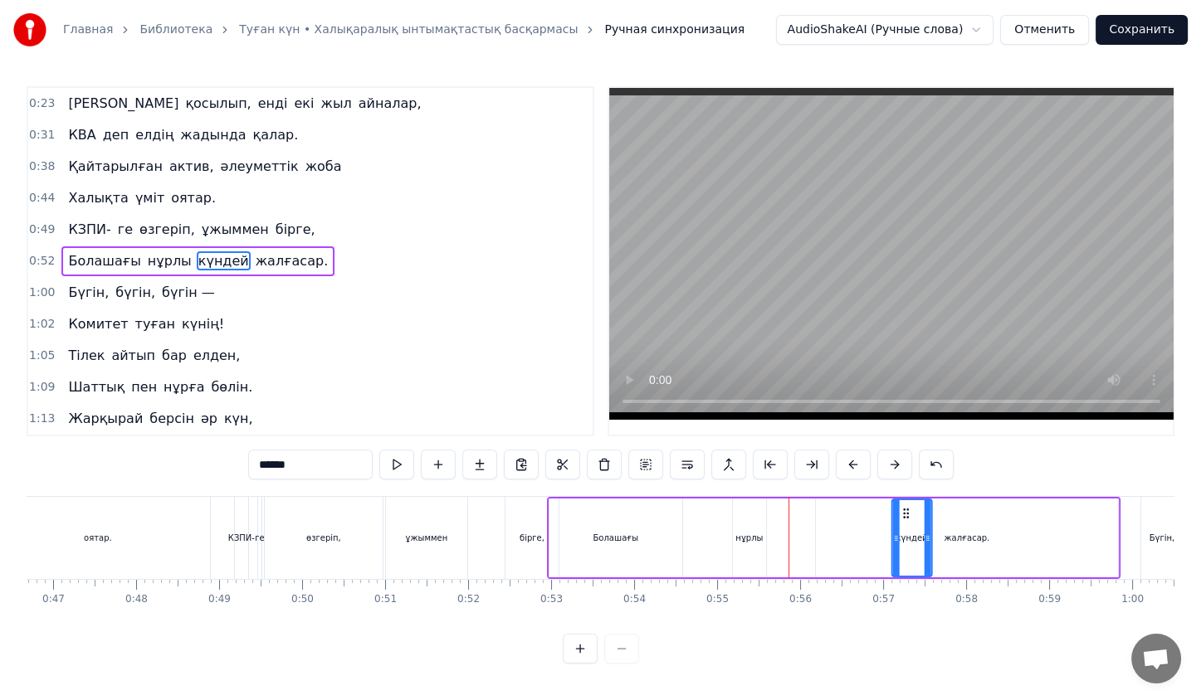
drag, startPoint x: 898, startPoint y: 510, endPoint x: 905, endPoint y: 519, distance: 11.8
click at [738, 506] on div "нұрлы" at bounding box center [749, 538] width 33 height 79
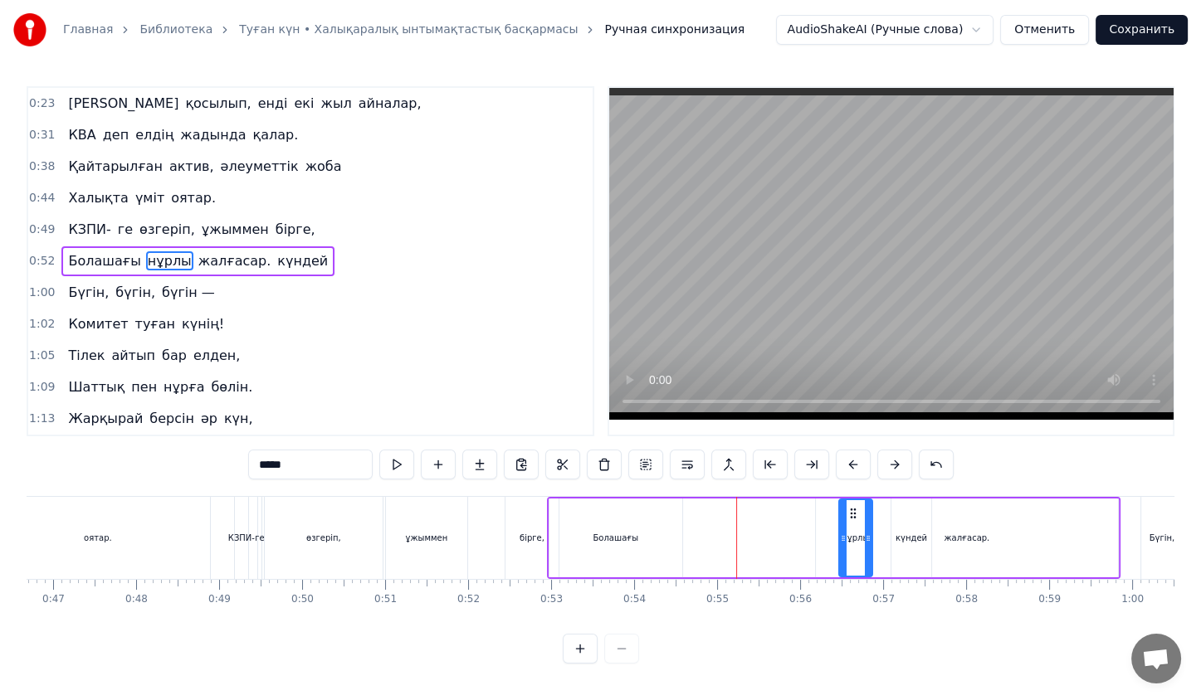
drag, startPoint x: 744, startPoint y: 506, endPoint x: 853, endPoint y: 526, distance: 110.5
click at [634, 524] on div "Болашағы" at bounding box center [615, 538] width 133 height 79
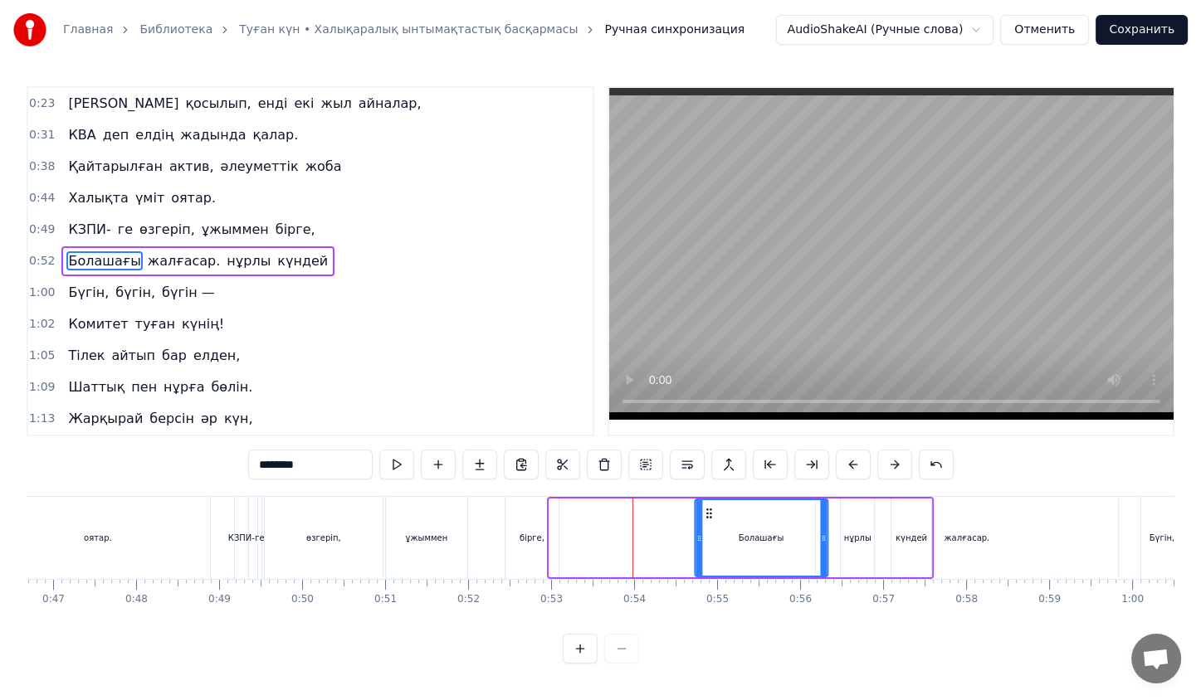
drag, startPoint x: 563, startPoint y: 505, endPoint x: 708, endPoint y: 528, distance: 146.9
click at [708, 528] on div "Болашағы" at bounding box center [760, 538] width 131 height 76
click at [532, 545] on div "бірге," at bounding box center [531, 538] width 53 height 82
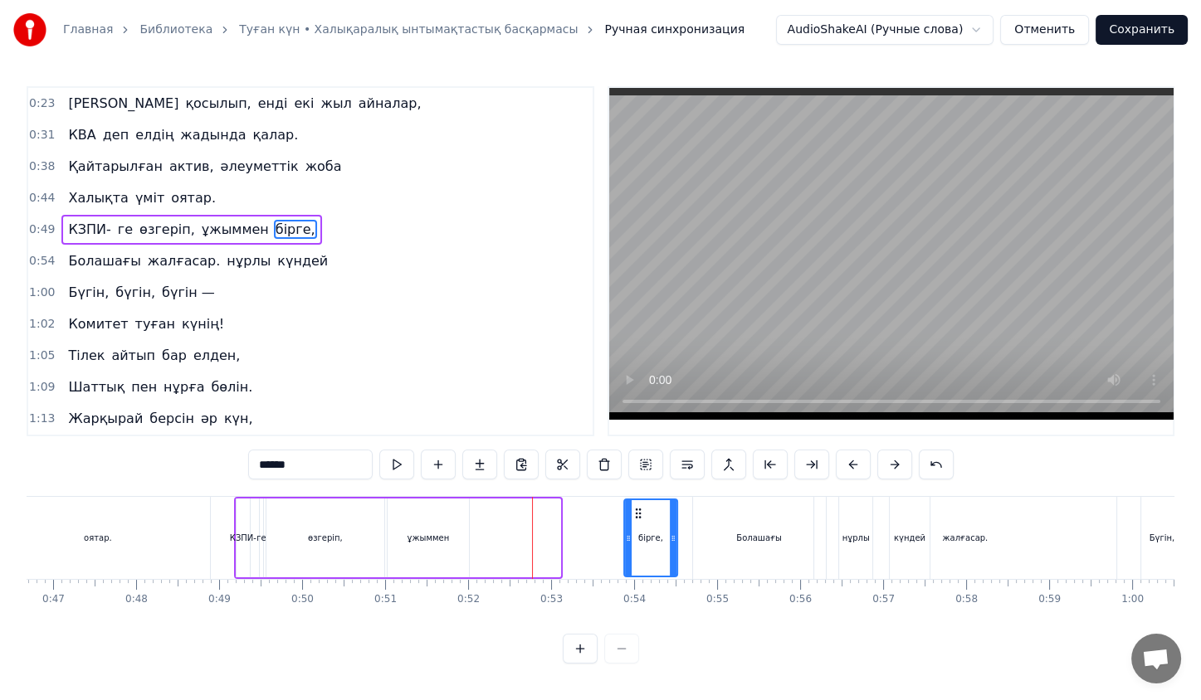
drag, startPoint x: 523, startPoint y: 510, endPoint x: 639, endPoint y: 522, distance: 116.9
click at [639, 522] on div "бірге," at bounding box center [649, 538] width 51 height 76
click at [432, 524] on div "ұжыммен" at bounding box center [428, 538] width 81 height 79
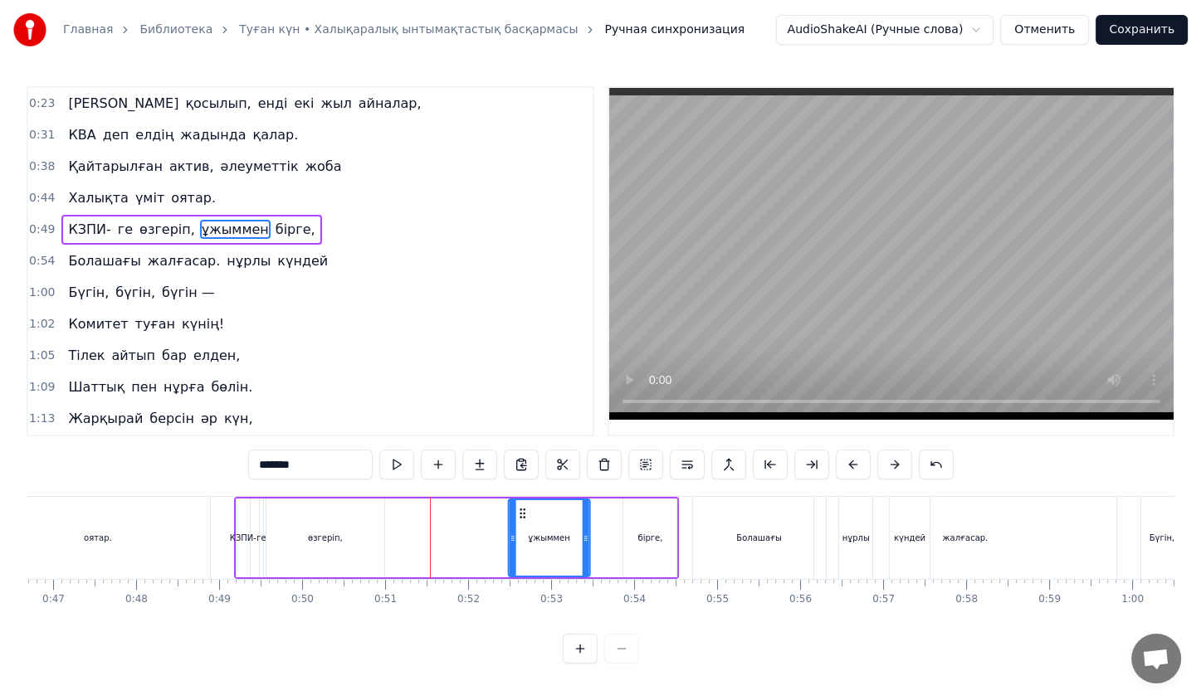
drag, startPoint x: 398, startPoint y: 515, endPoint x: 519, endPoint y: 520, distance: 120.5
click at [519, 520] on div "ұжыммен" at bounding box center [549, 538] width 80 height 76
click at [320, 520] on div "өзгеріп," at bounding box center [325, 538] width 118 height 79
type input "********"
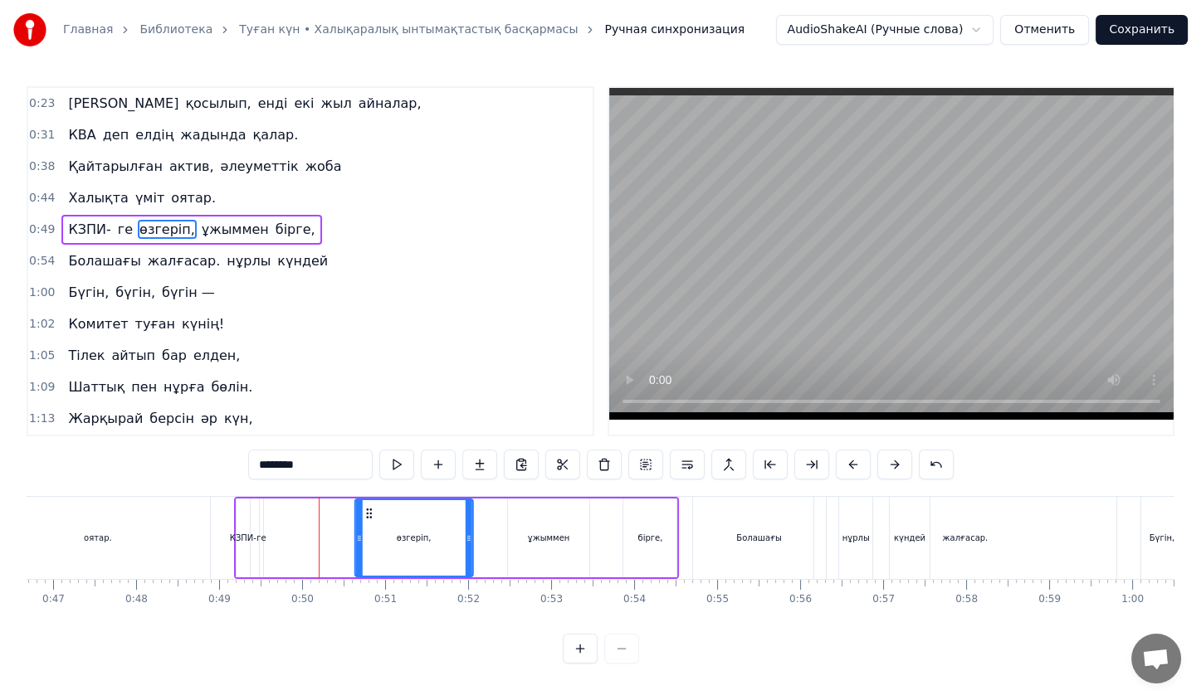
drag, startPoint x: 281, startPoint y: 510, endPoint x: 368, endPoint y: 522, distance: 88.8
click at [368, 522] on div "өзгеріп," at bounding box center [413, 538] width 116 height 76
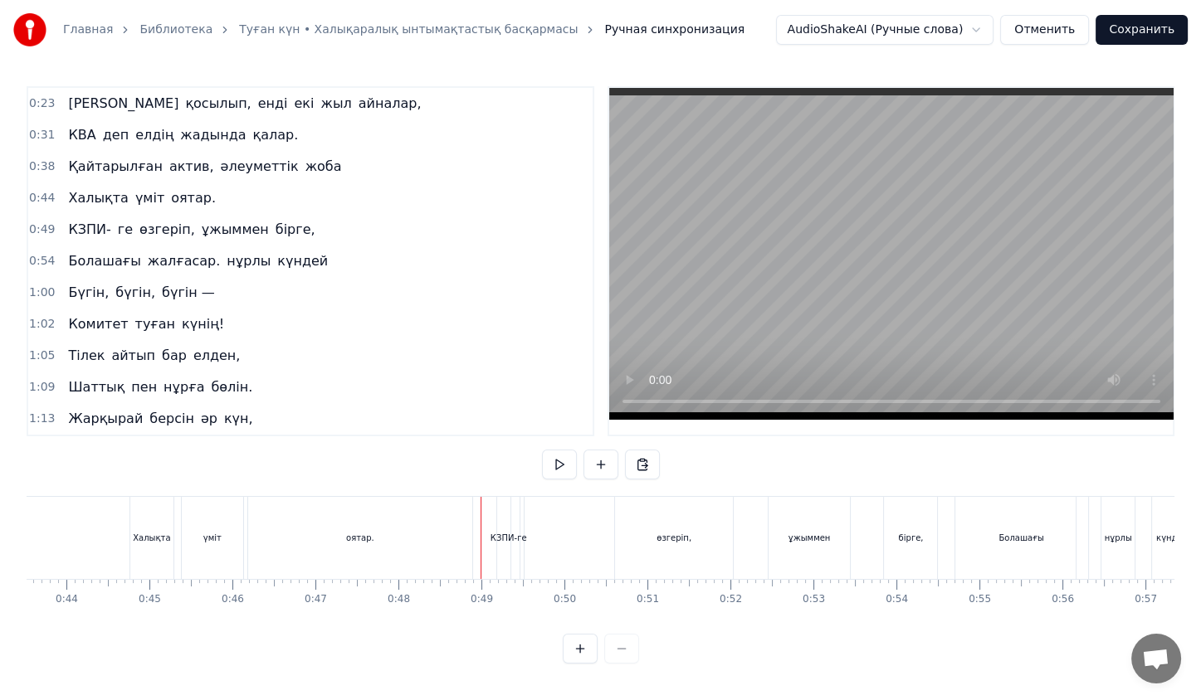
scroll to position [0, 3612]
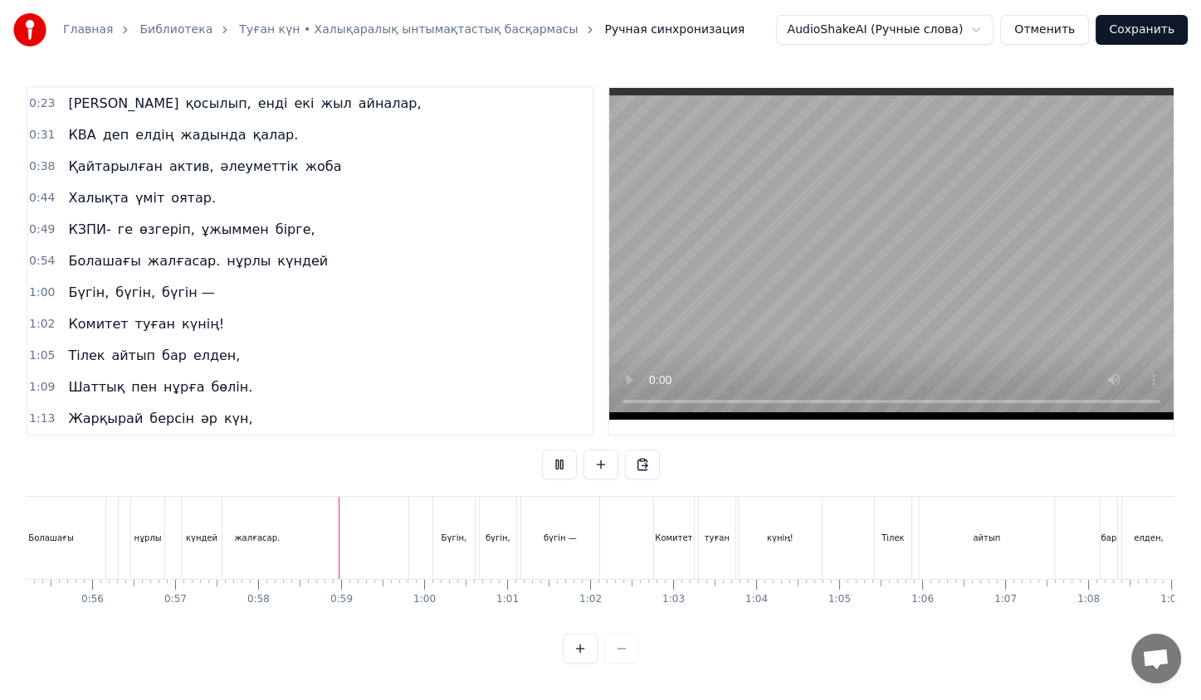
click at [741, 327] on video at bounding box center [891, 254] width 564 height 332
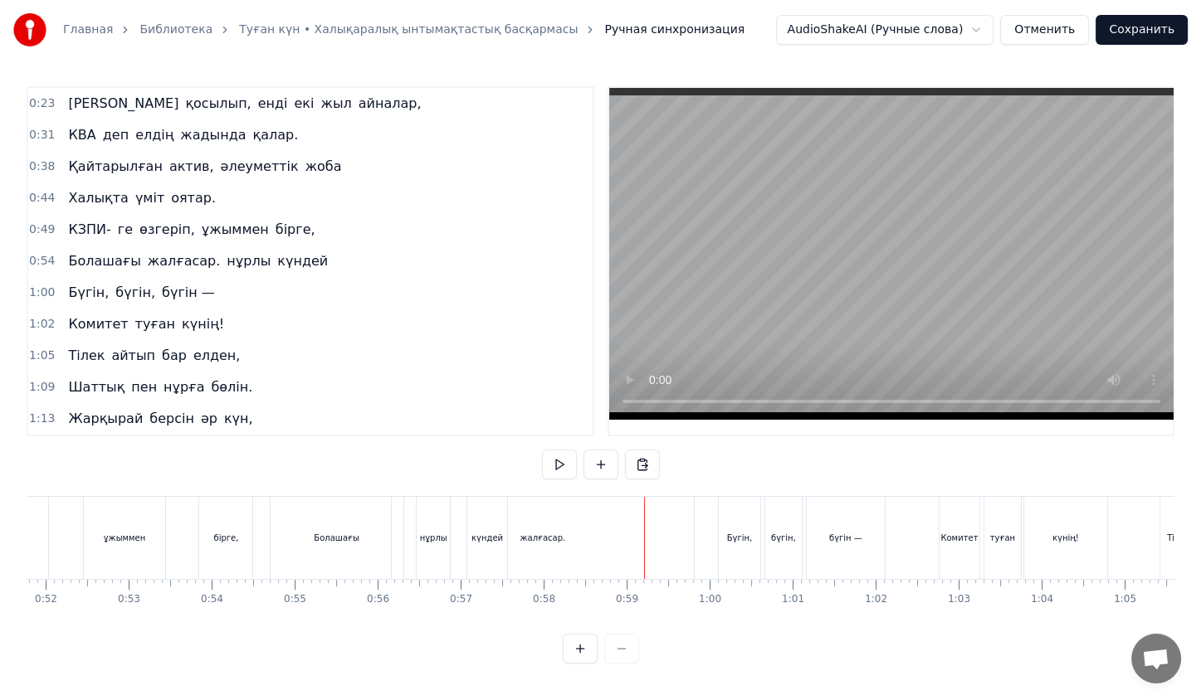
scroll to position [0, 4296]
click at [421, 523] on div "нұрлы" at bounding box center [433, 538] width 33 height 82
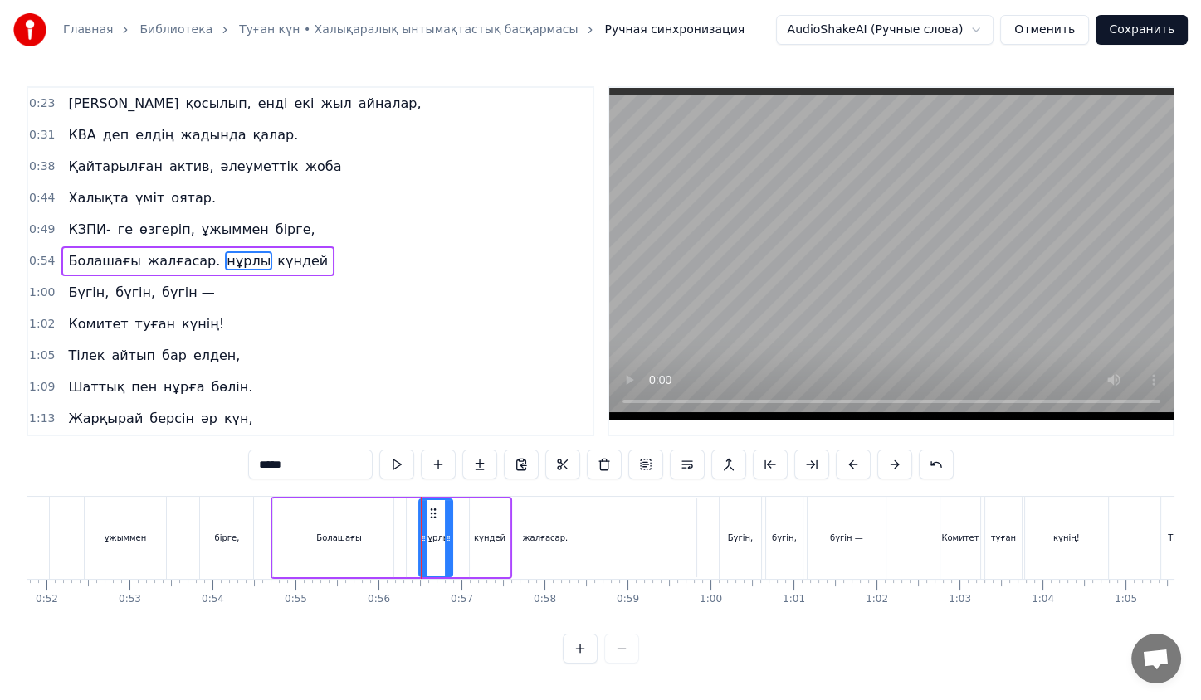
scroll to position [0, 0]
drag, startPoint x: 430, startPoint y: 514, endPoint x: 415, endPoint y: 514, distance: 14.9
click at [415, 514] on icon at bounding box center [418, 513] width 13 height 13
click at [532, 525] on div "жалғасар." at bounding box center [545, 538] width 302 height 79
type input "*********"
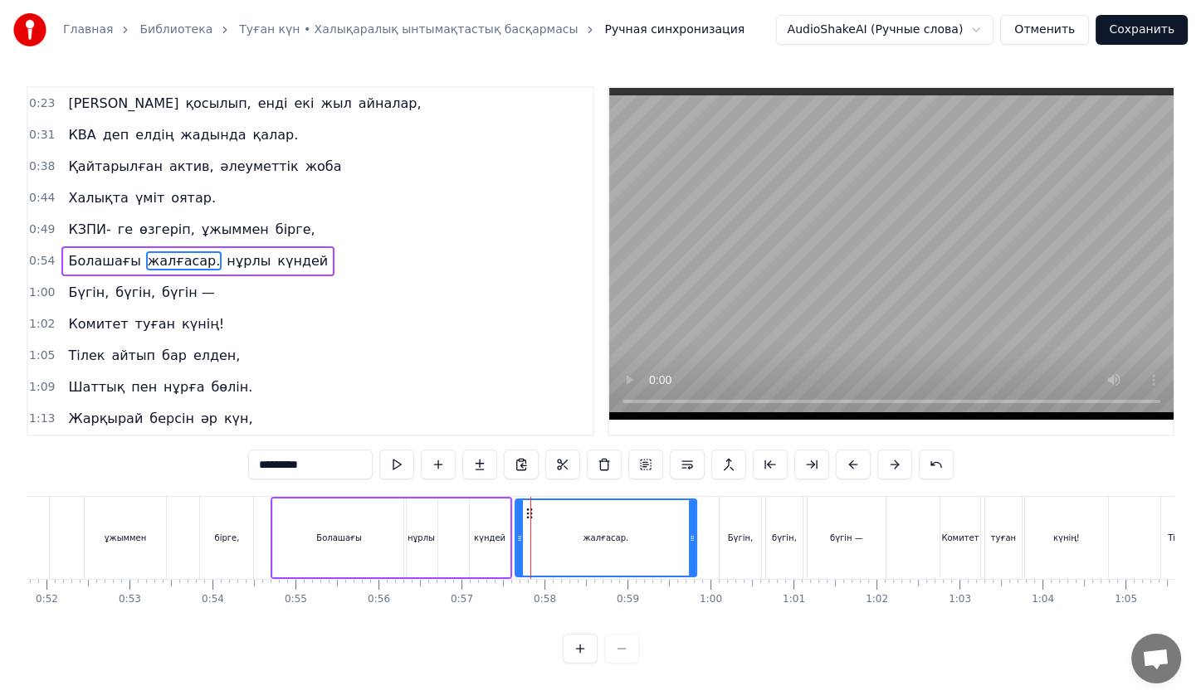
drag, startPoint x: 398, startPoint y: 533, endPoint x: 519, endPoint y: 528, distance: 121.3
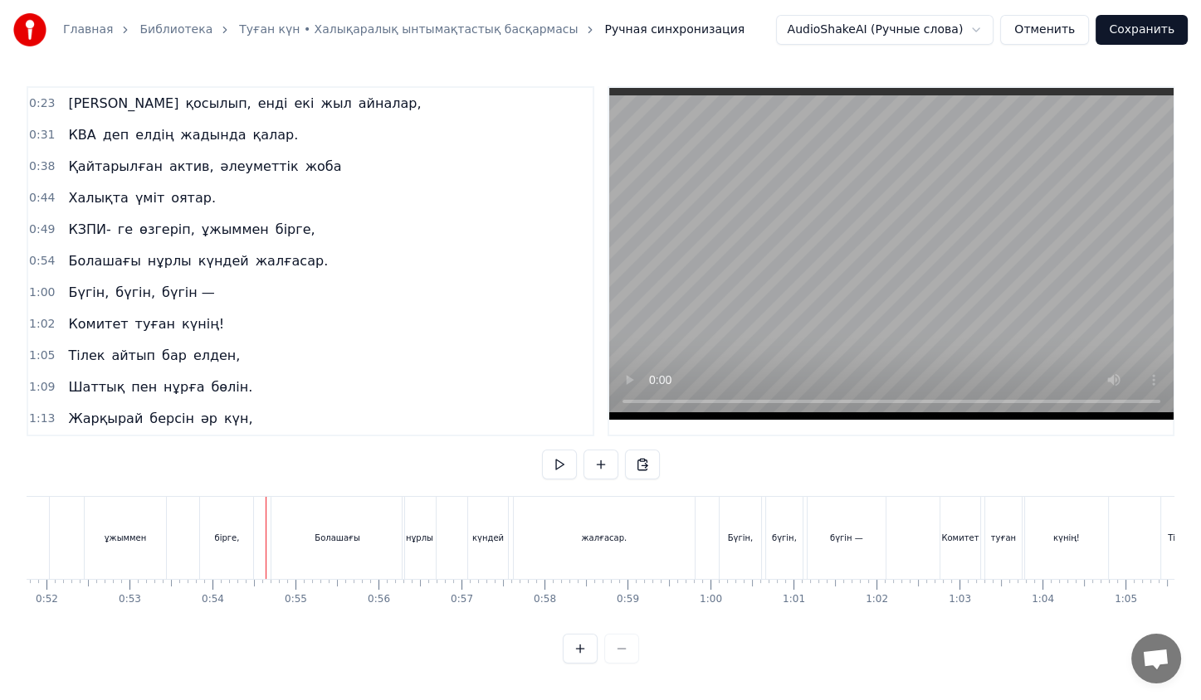
scroll to position [3, 0]
click at [466, 518] on div "Болашағы нұрлы күндей жалғасар." at bounding box center [391, 538] width 241 height 82
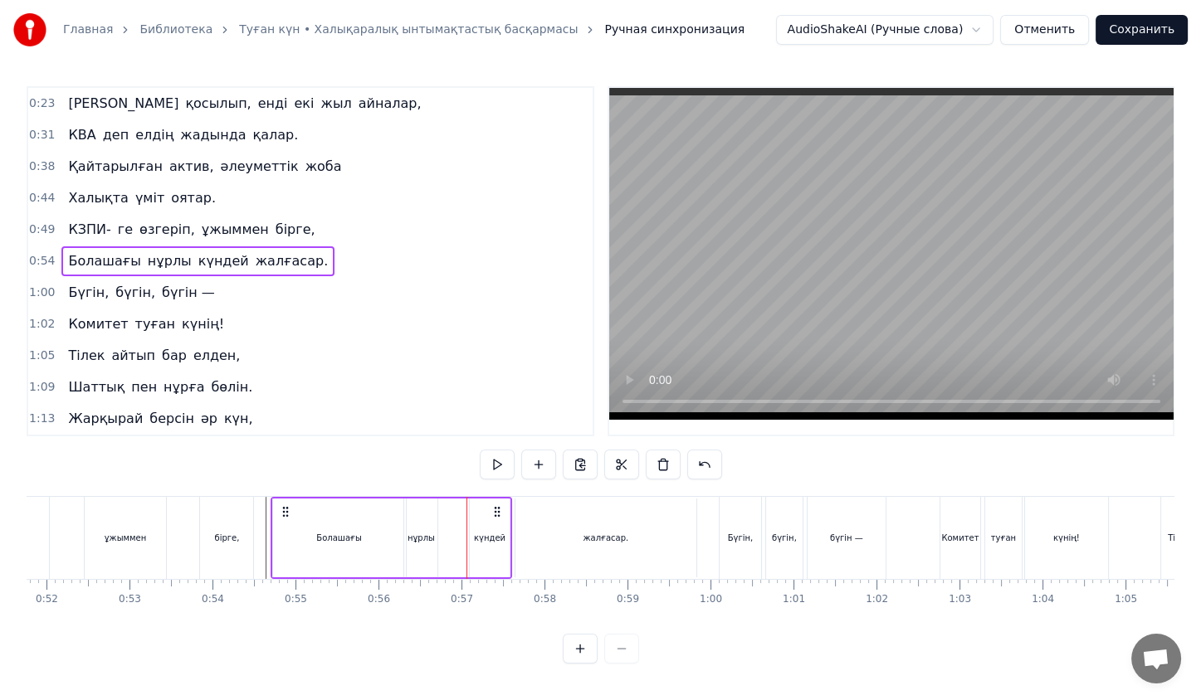
click at [493, 531] on div "күндей" at bounding box center [490, 538] width 40 height 79
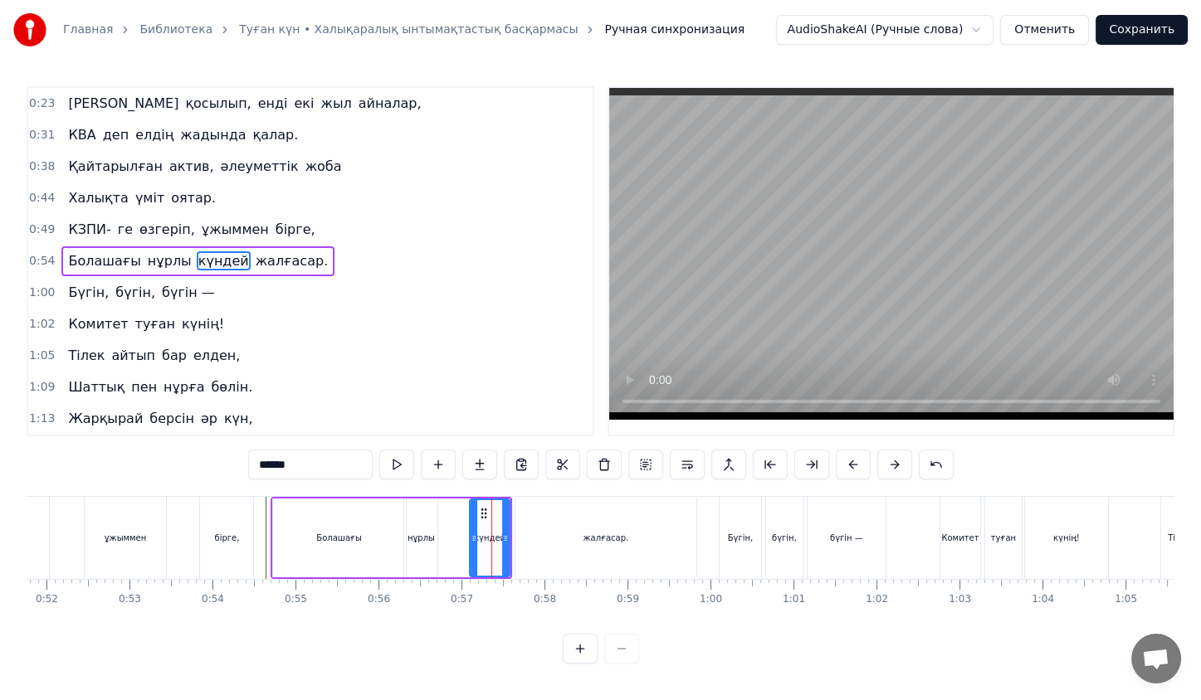
scroll to position [0, 0]
click at [493, 531] on div "күндей" at bounding box center [490, 538] width 38 height 76
drag, startPoint x: 507, startPoint y: 529, endPoint x: 540, endPoint y: 529, distance: 33.2
click at [540, 529] on div at bounding box center [537, 538] width 7 height 76
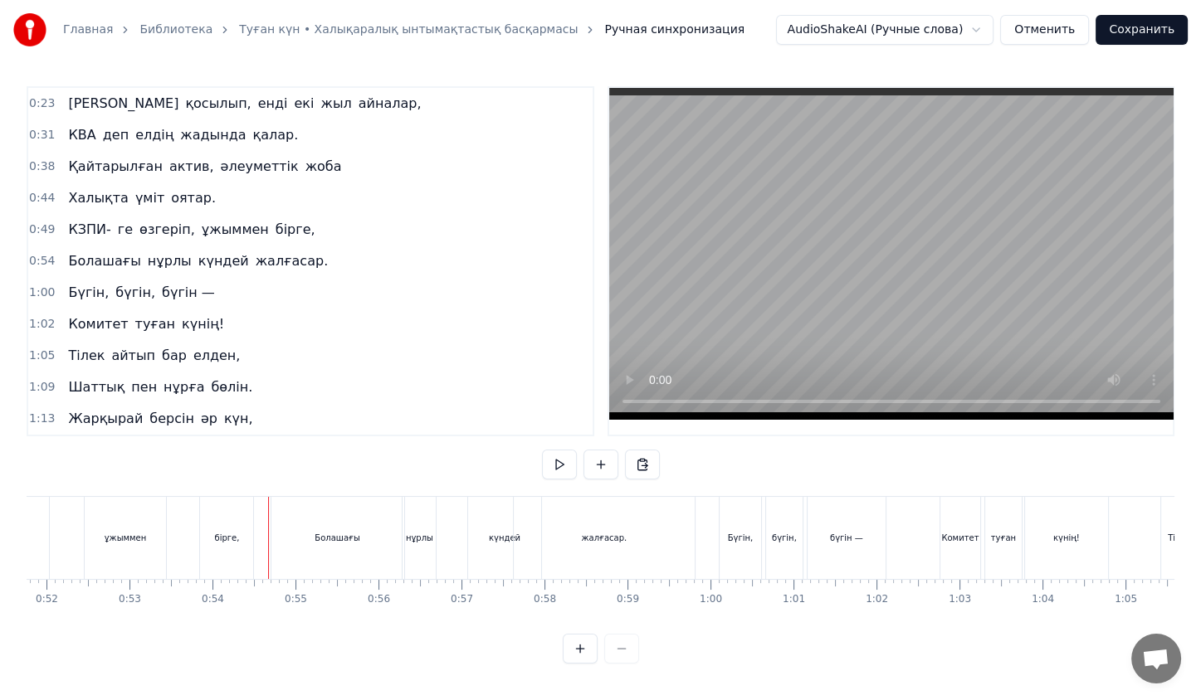
scroll to position [3, 0]
click at [343, 538] on div "Болашағы" at bounding box center [338, 538] width 46 height 12
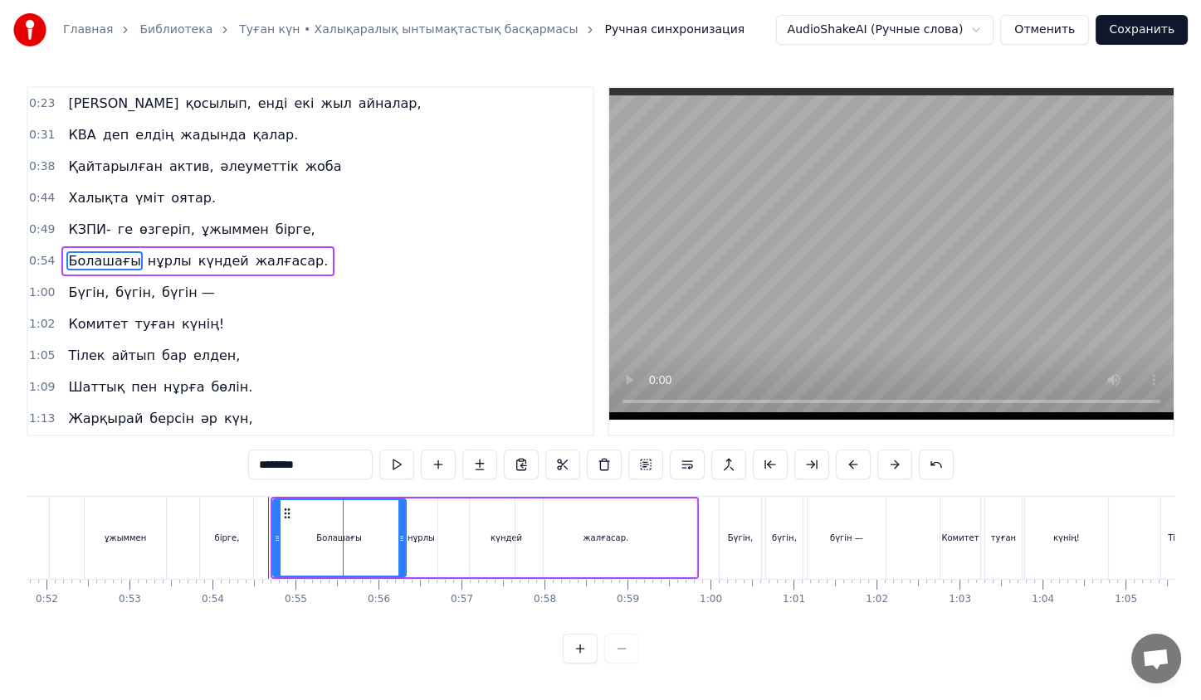
scroll to position [0, 0]
drag, startPoint x: 276, startPoint y: 538, endPoint x: 307, endPoint y: 539, distance: 30.7
click at [307, 539] on icon at bounding box center [307, 538] width 7 height 13
drag, startPoint x: 412, startPoint y: 532, endPoint x: 428, endPoint y: 535, distance: 16.1
click at [428, 535] on div "нұрлы" at bounding box center [420, 538] width 27 height 12
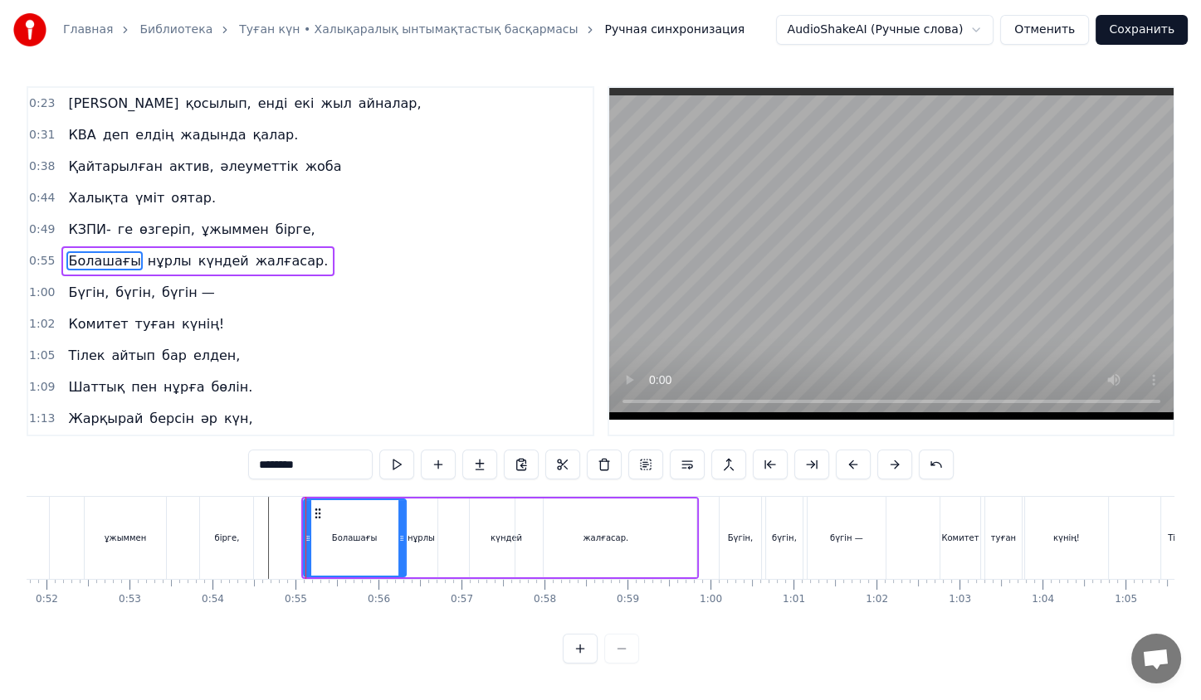
type input "*****"
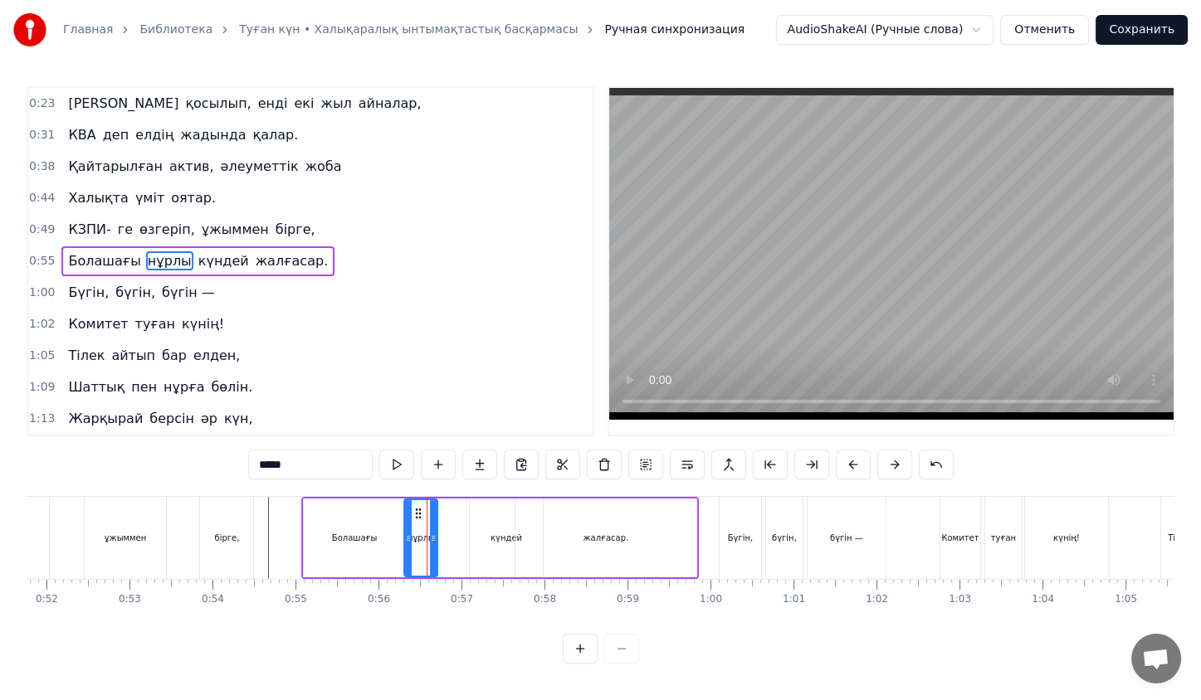
click at [428, 535] on div "нұрлы" at bounding box center [420, 538] width 27 height 12
click at [460, 524] on div "Болашағы нұрлы күндей жалғасар." at bounding box center [500, 538] width 398 height 82
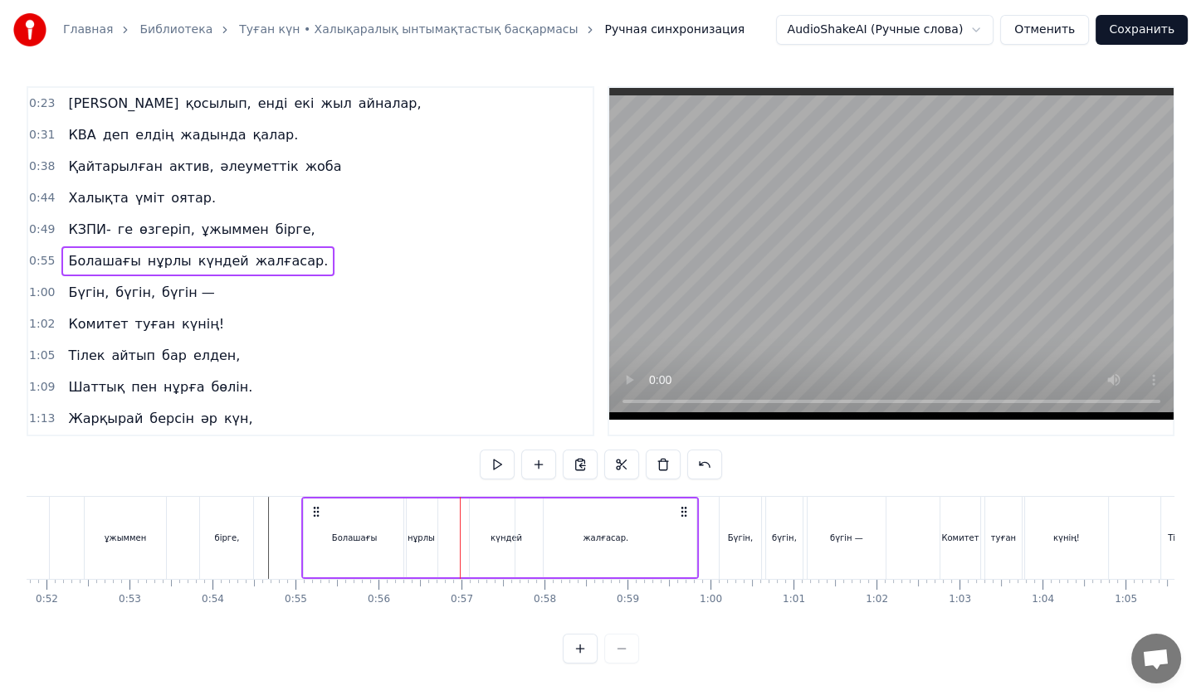
click at [499, 529] on div "күндей" at bounding box center [506, 538] width 73 height 79
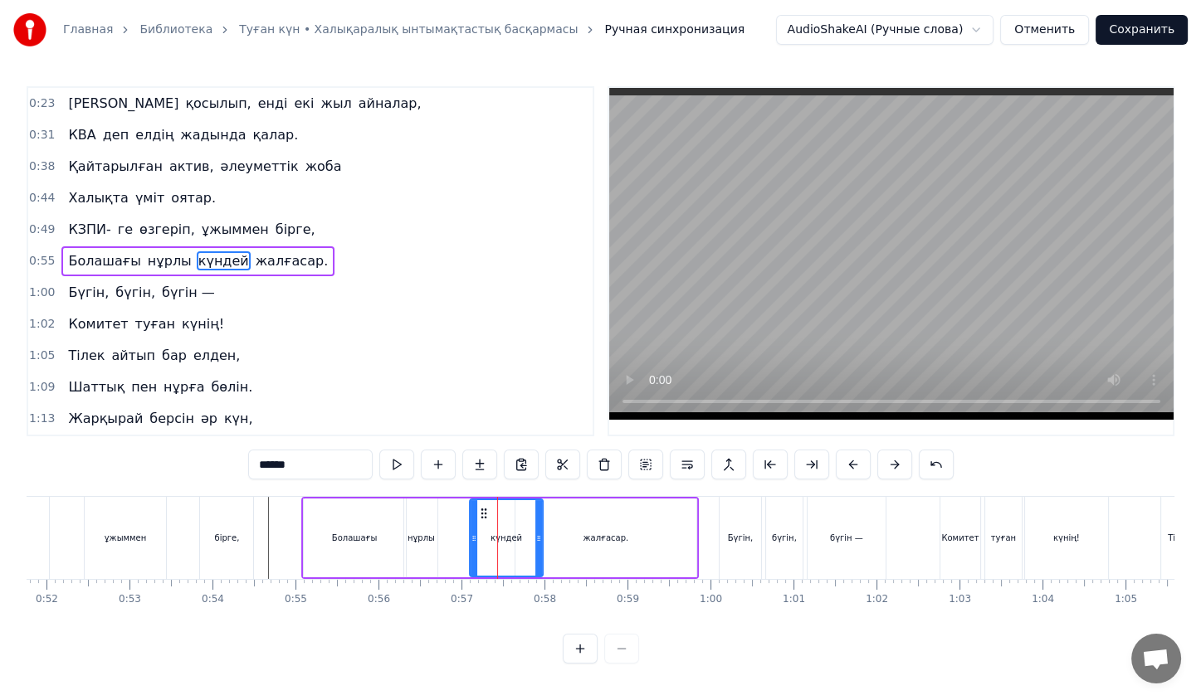
click at [422, 547] on div "нұрлы" at bounding box center [420, 538] width 33 height 79
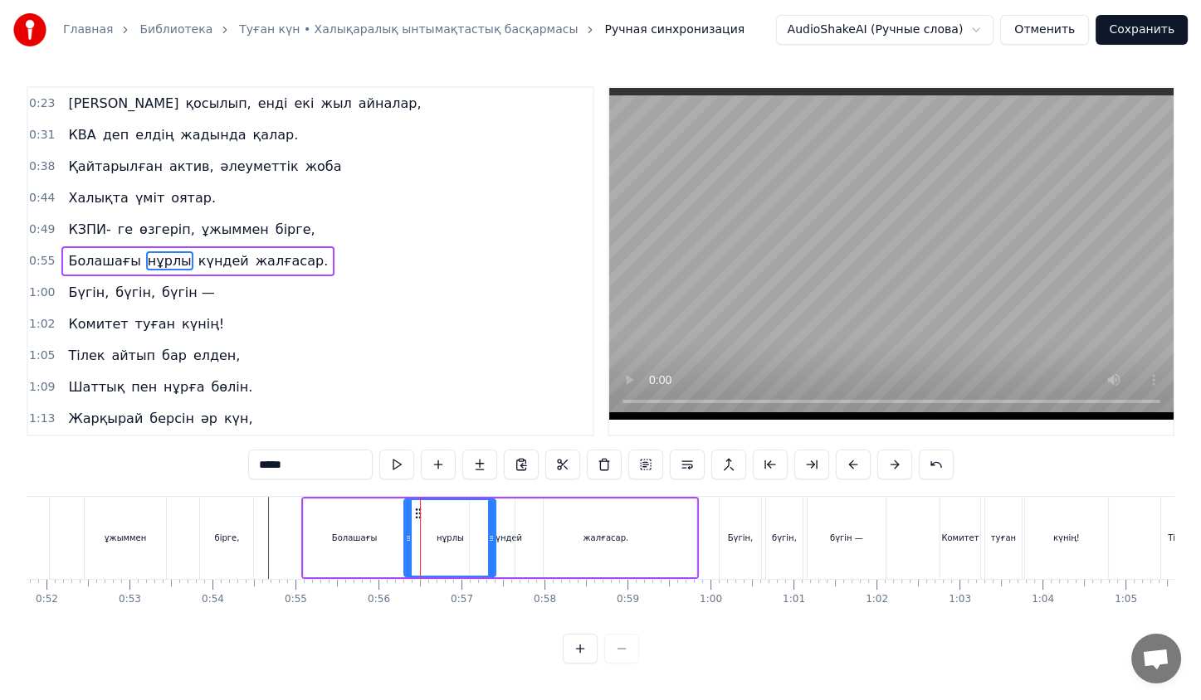
drag, startPoint x: 435, startPoint y: 534, endPoint x: 493, endPoint y: 544, distance: 58.9
click at [493, 544] on icon at bounding box center [491, 538] width 7 height 13
click at [399, 541] on div "Болашағы" at bounding box center [355, 538] width 102 height 79
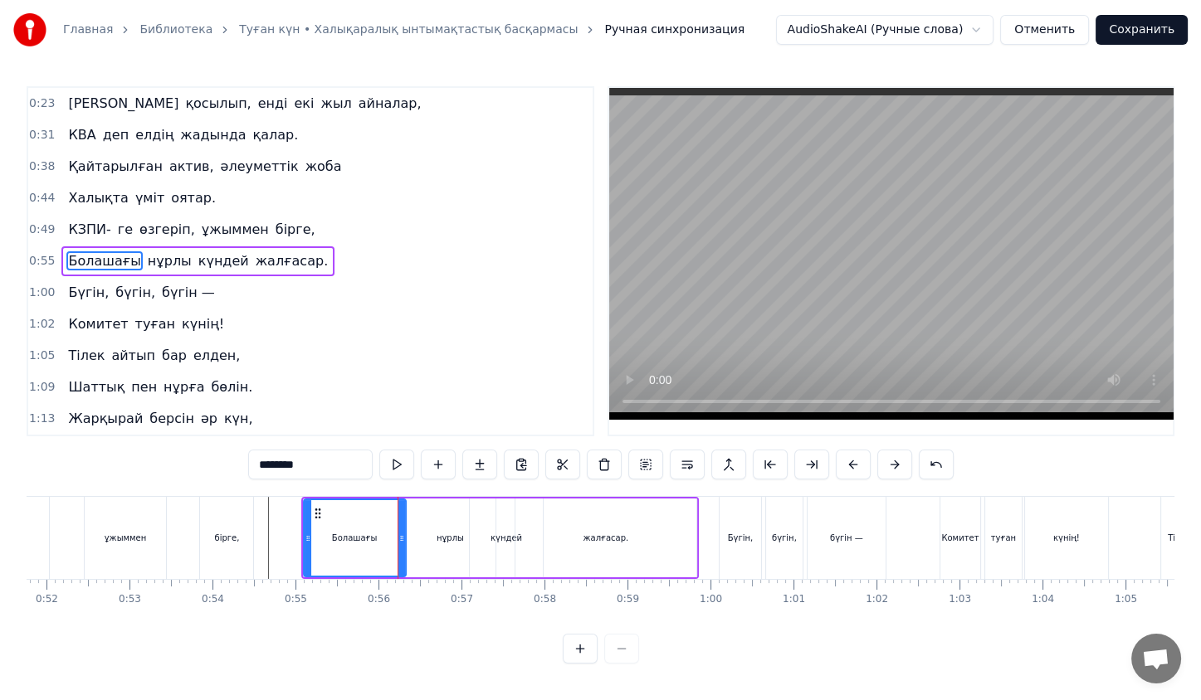
click at [471, 543] on div "күндей" at bounding box center [506, 538] width 73 height 79
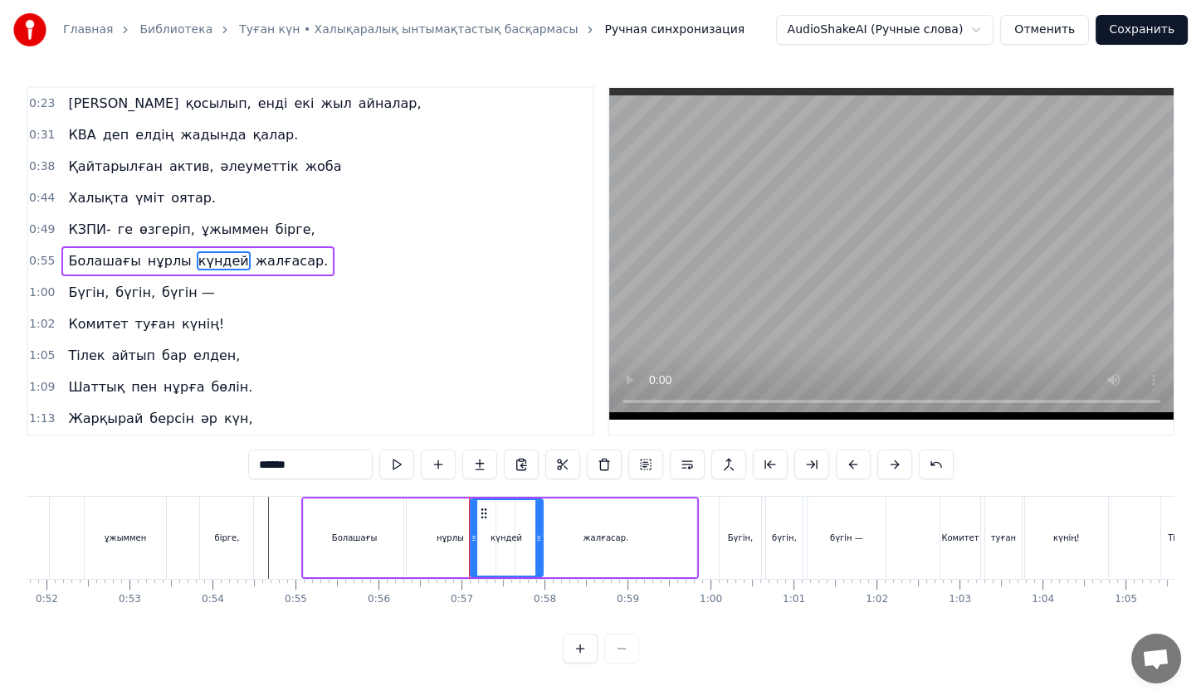
click at [430, 543] on div "нұрлы" at bounding box center [449, 538] width 91 height 79
type input "*****"
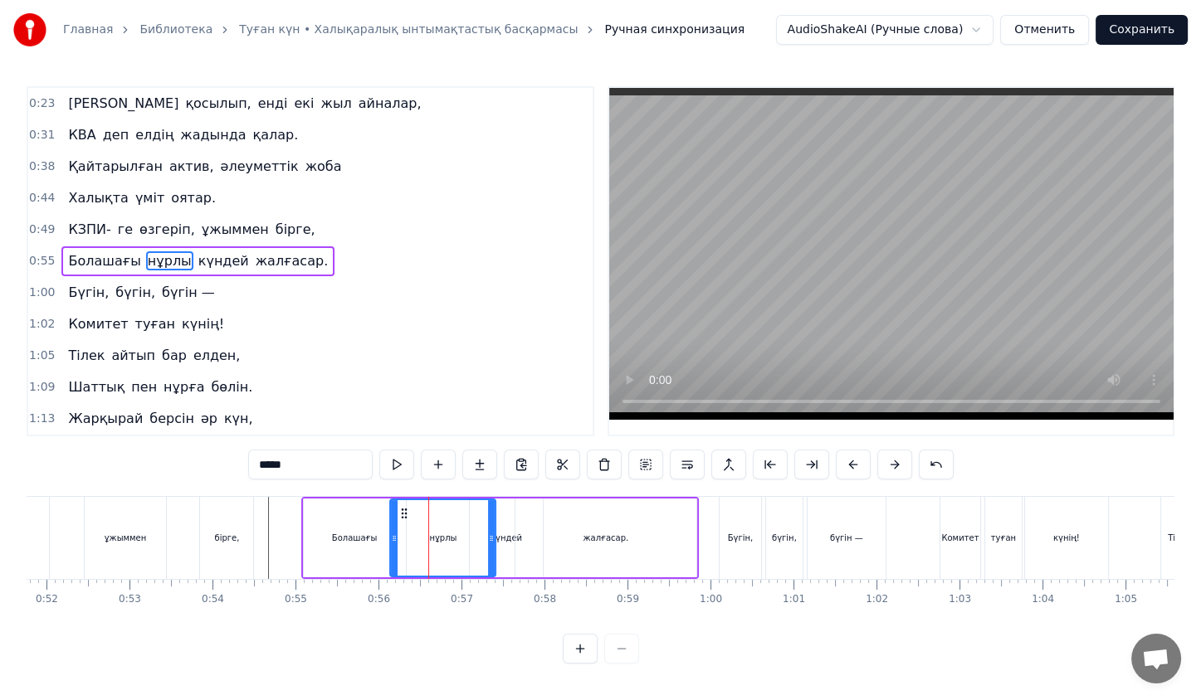
drag, startPoint x: 405, startPoint y: 538, endPoint x: 390, endPoint y: 539, distance: 15.0
click at [391, 539] on icon at bounding box center [394, 538] width 7 height 13
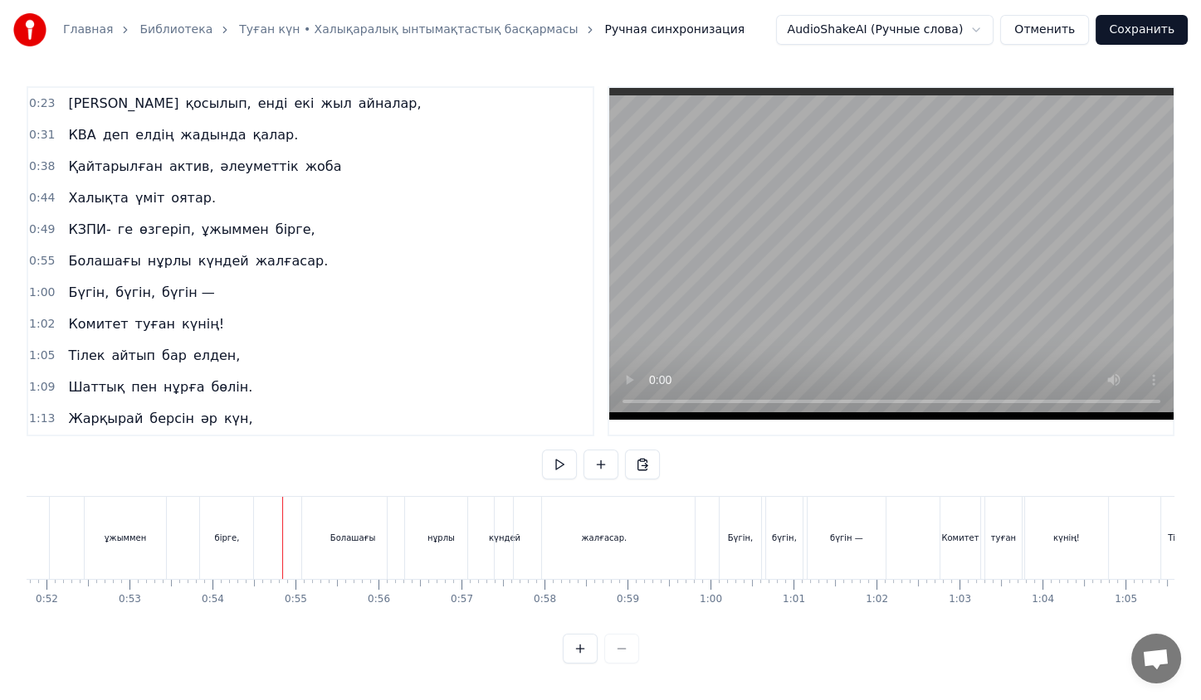
scroll to position [3, 0]
click at [336, 526] on div "Болашағы" at bounding box center [353, 538] width 102 height 82
click at [544, 451] on button at bounding box center [559, 465] width 35 height 30
click at [81, 522] on div "КЗПИ- ге өзгеріп, ұжыммен бірге," at bounding box center [35, 538] width 446 height 82
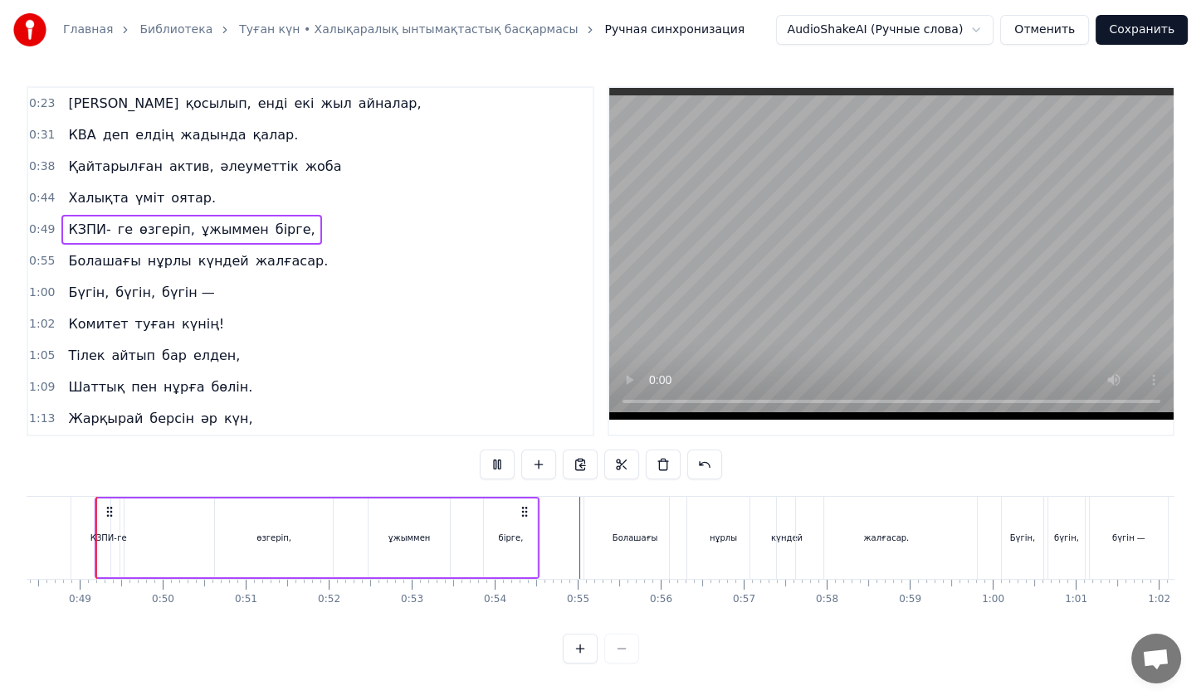
scroll to position [0, 3998]
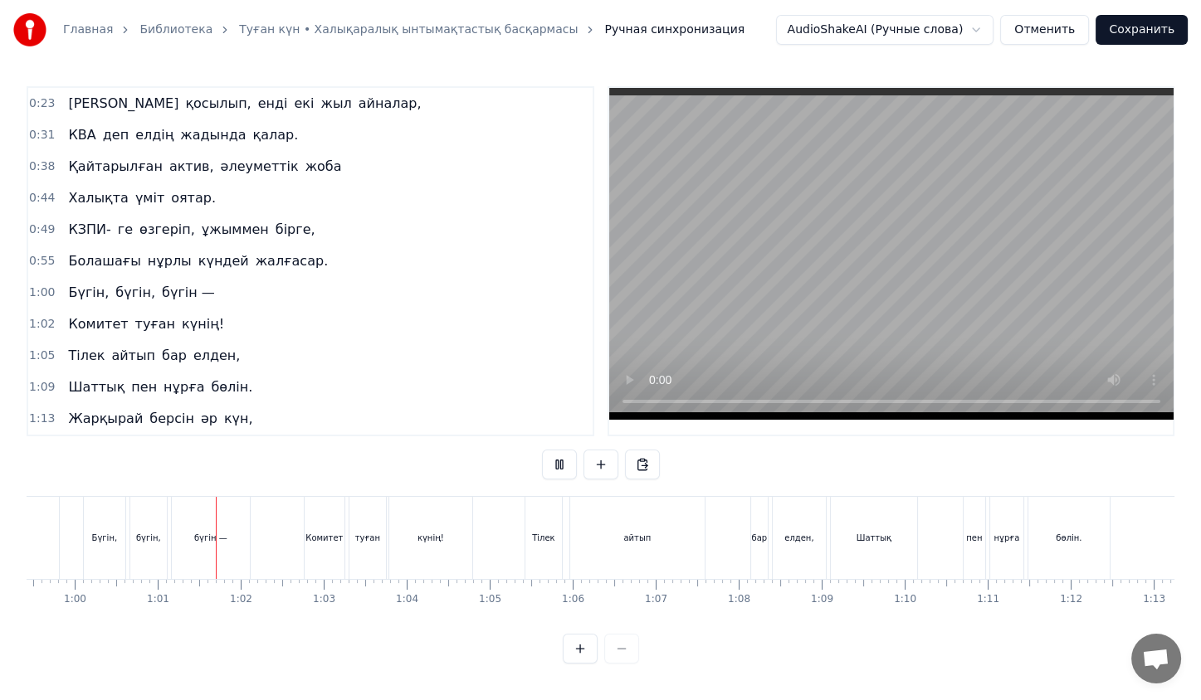
scroll to position [0, 4987]
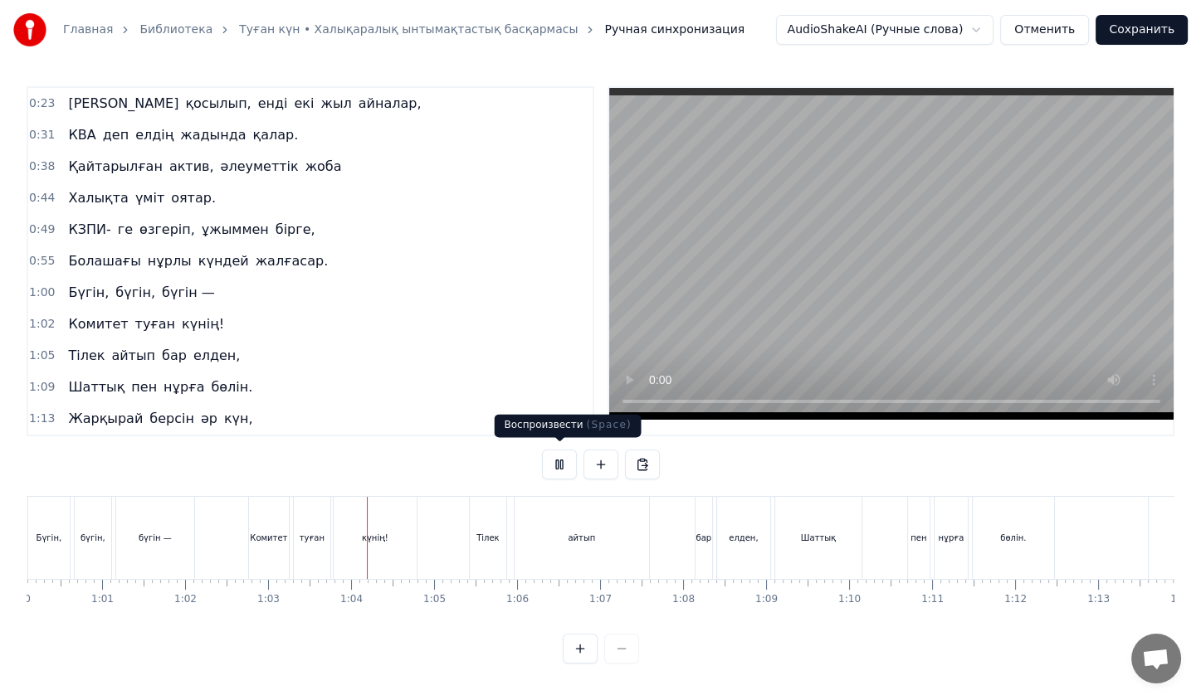
click at [564, 458] on button at bounding box center [559, 465] width 35 height 30
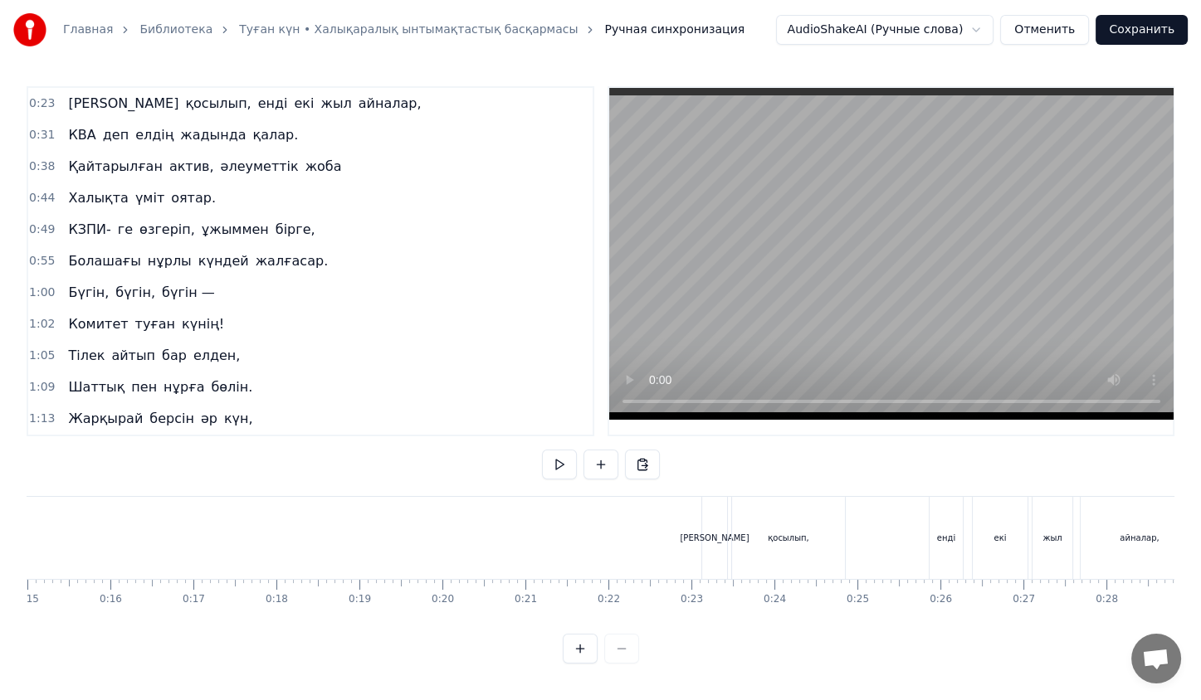
scroll to position [0, 1241]
click at [152, 520] on div "оятар." at bounding box center [70, 538] width 224 height 82
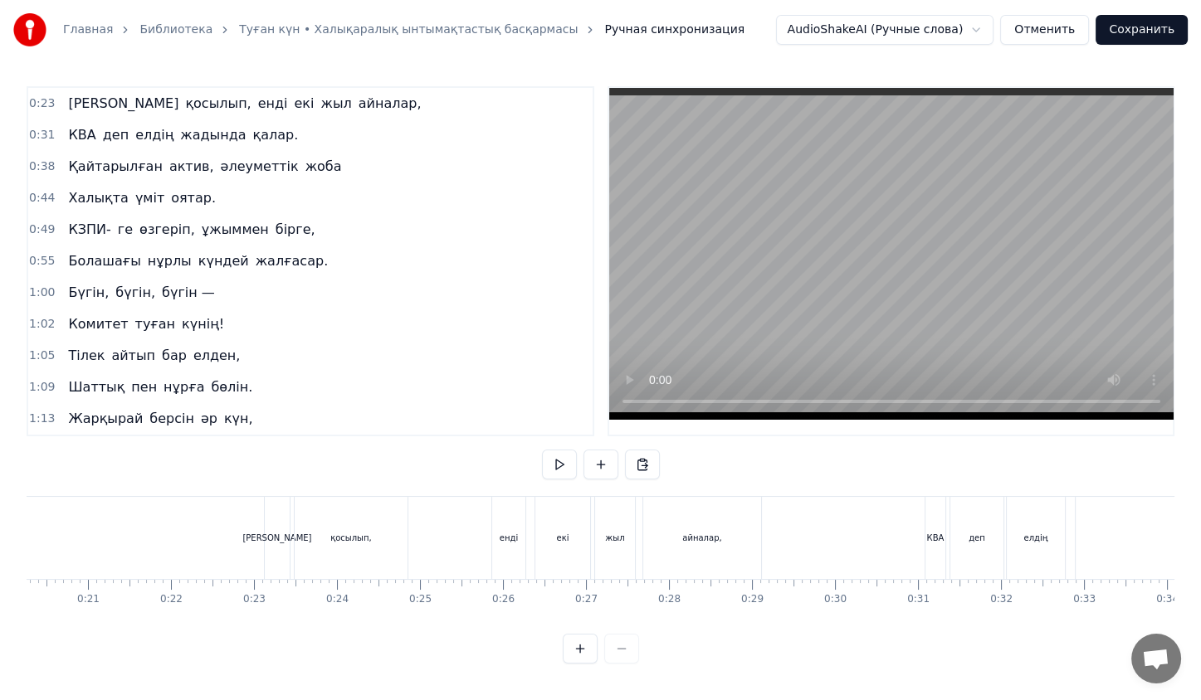
scroll to position [0, 1671]
click at [975, 451] on div "0:23 Жас қосылып, енді екі жыл айналар, 0:31 КВА деп елдің жадында қалар. 0:38 …" at bounding box center [601, 375] width 1148 height 578
click at [482, 529] on div "Жас қосылып, енді екі жыл айналар," at bounding box center [524, 538] width 501 height 82
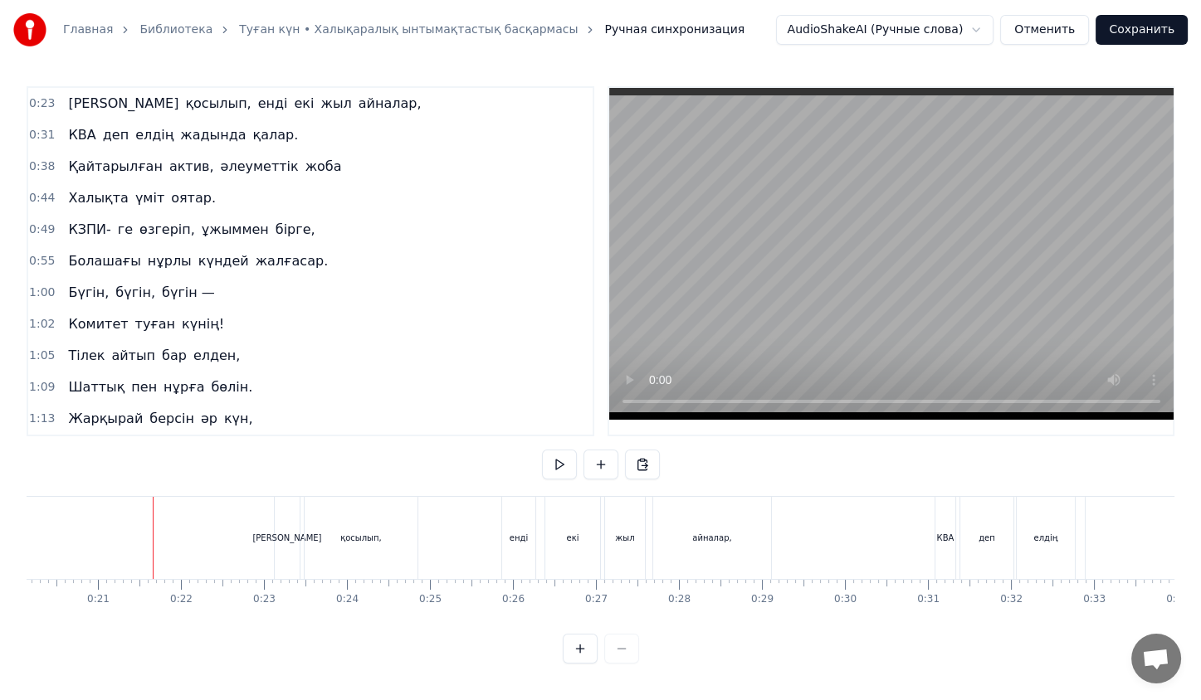
scroll to position [0, 0]
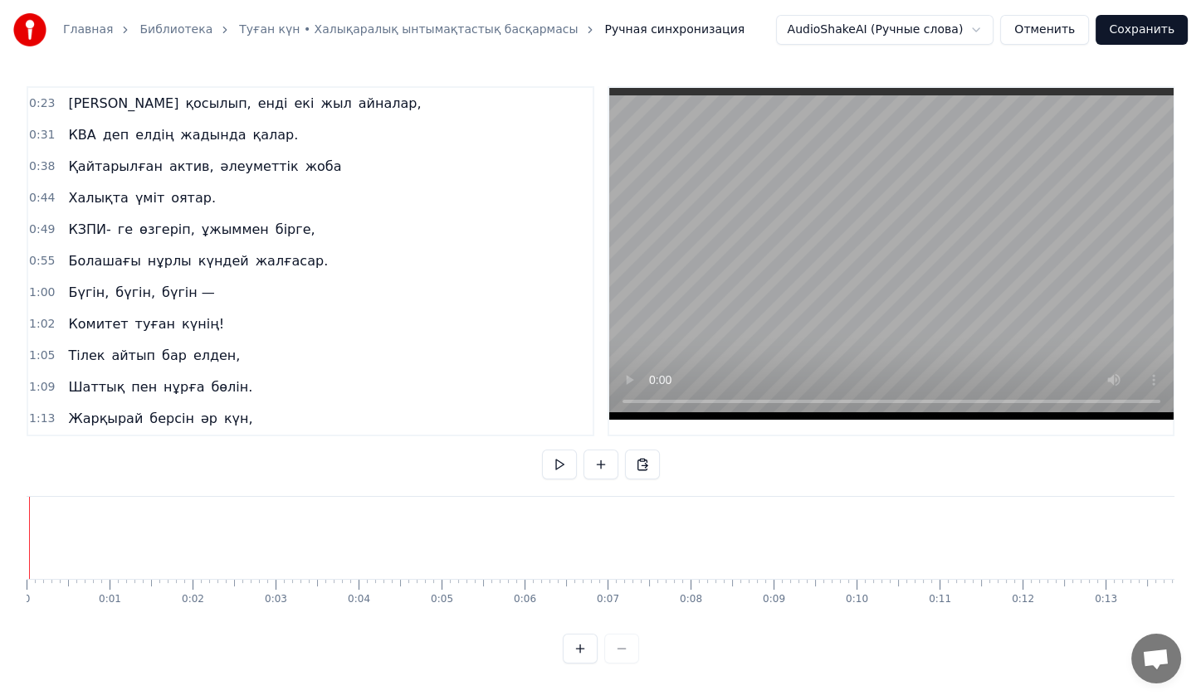
click at [784, 286] on video at bounding box center [891, 254] width 564 height 332
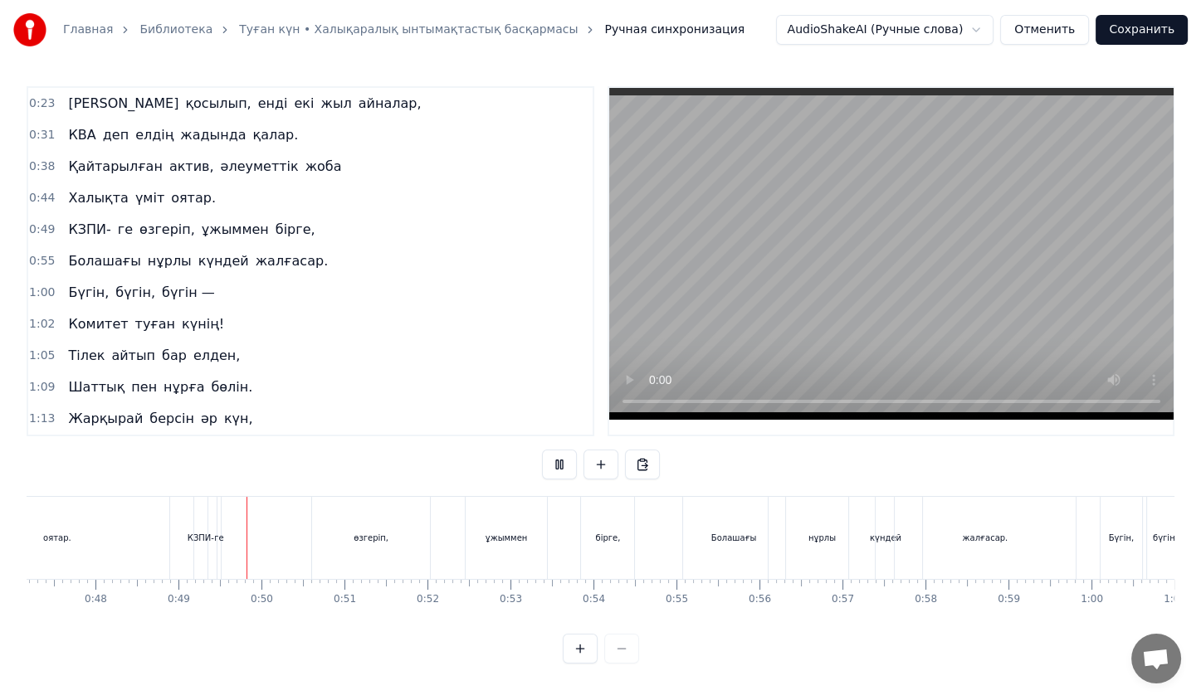
scroll to position [0, 3994]
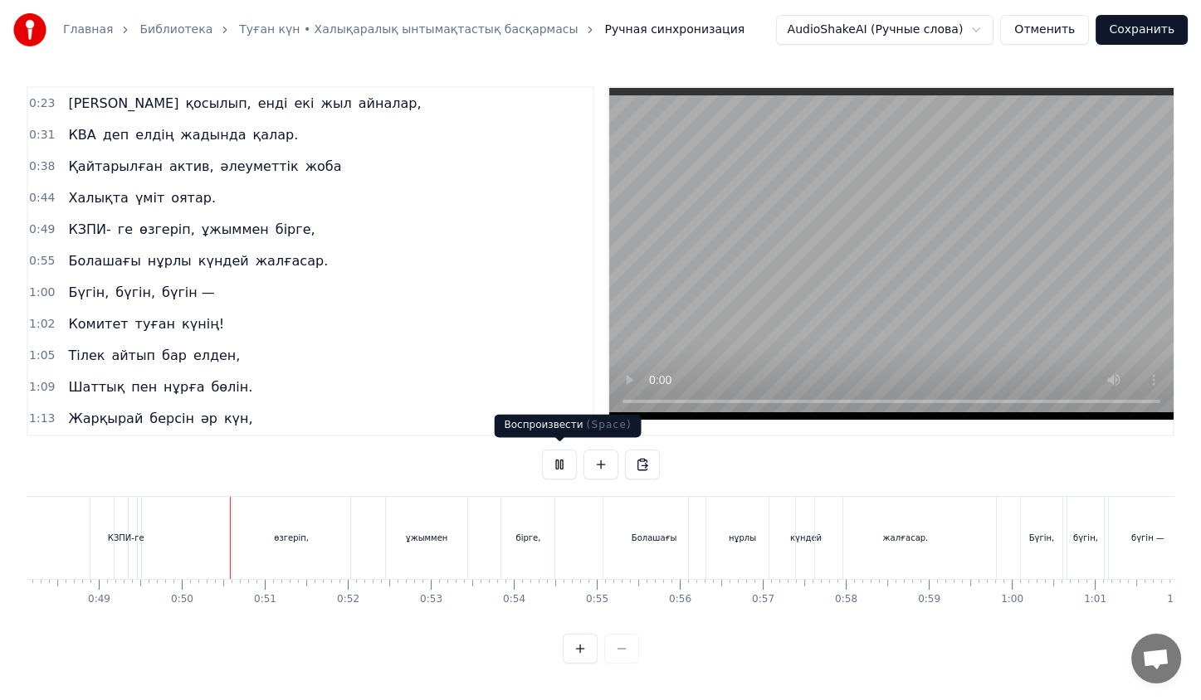
click at [561, 462] on button at bounding box center [559, 465] width 35 height 30
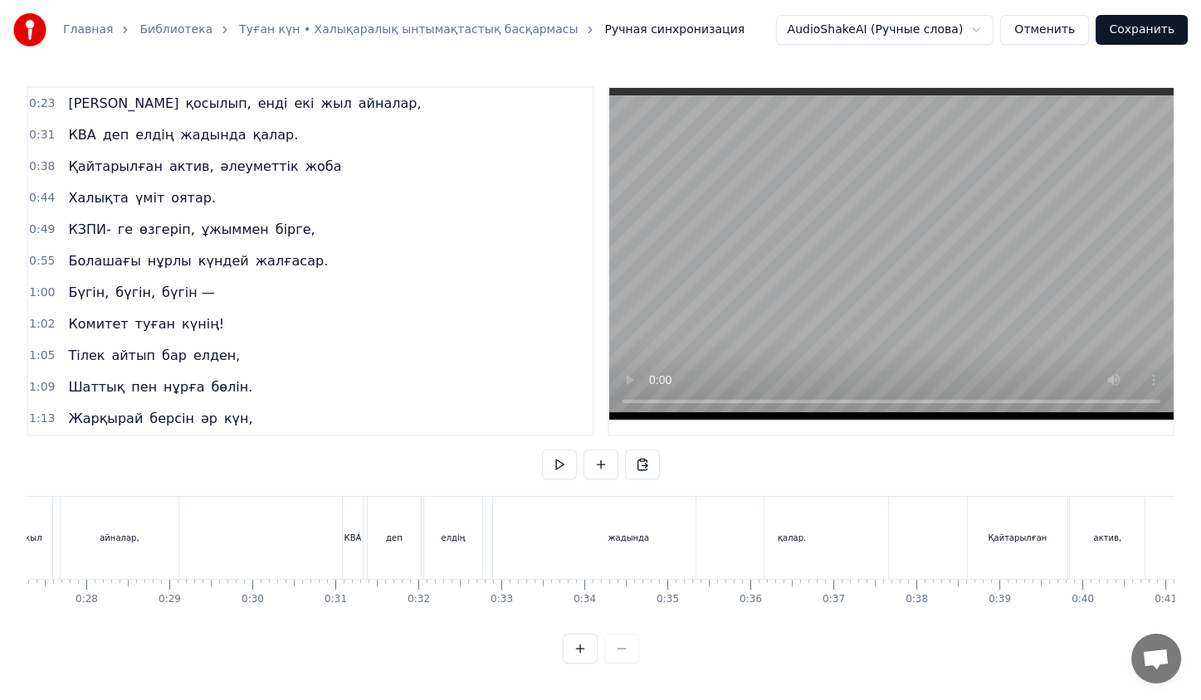
scroll to position [0, 2261]
click at [555, 467] on button at bounding box center [559, 465] width 35 height 30
click at [572, 467] on button at bounding box center [559, 465] width 35 height 30
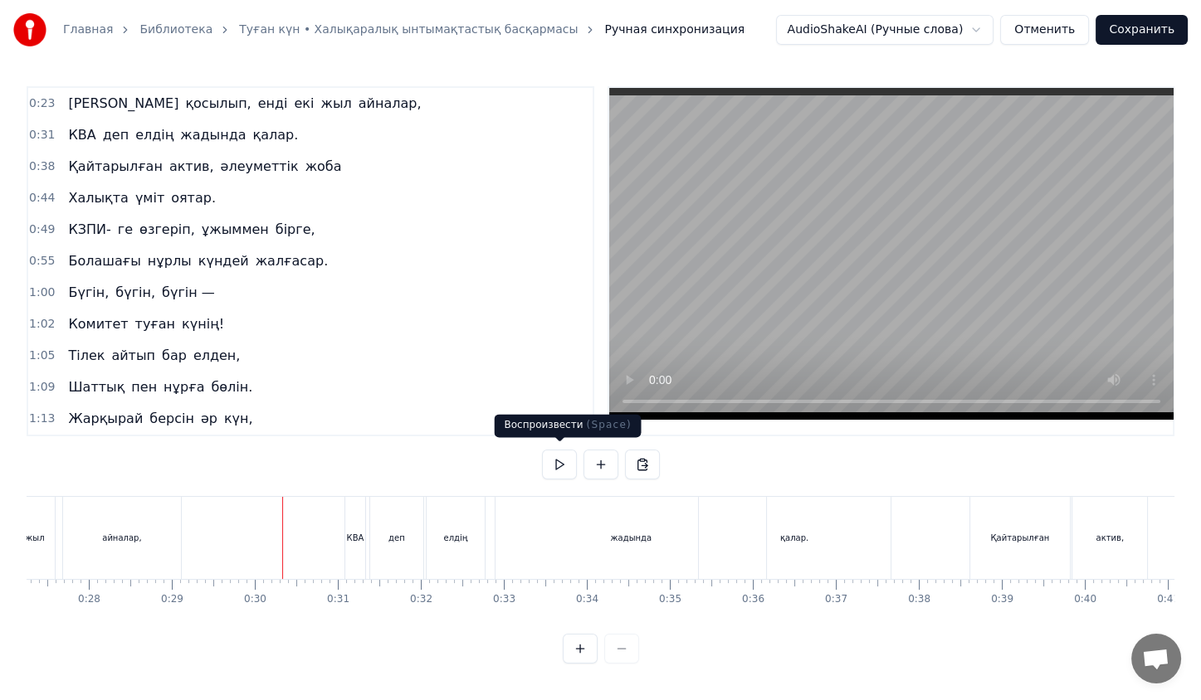
click at [563, 464] on button at bounding box center [559, 465] width 35 height 30
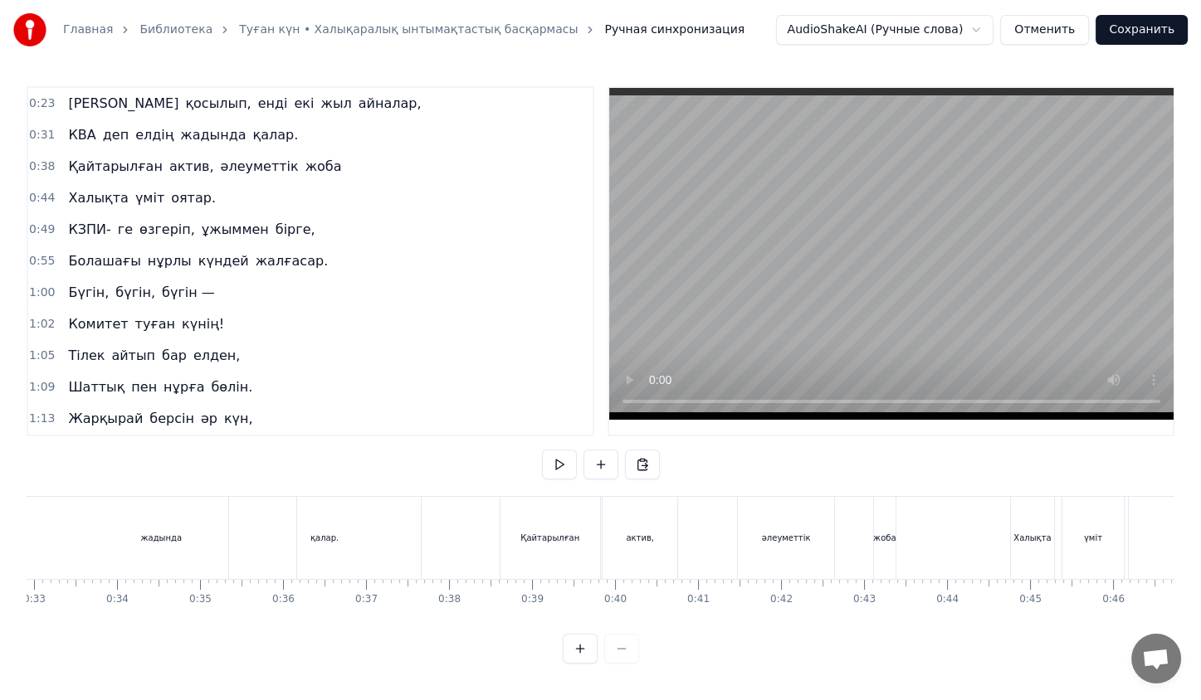
scroll to position [0, 2617]
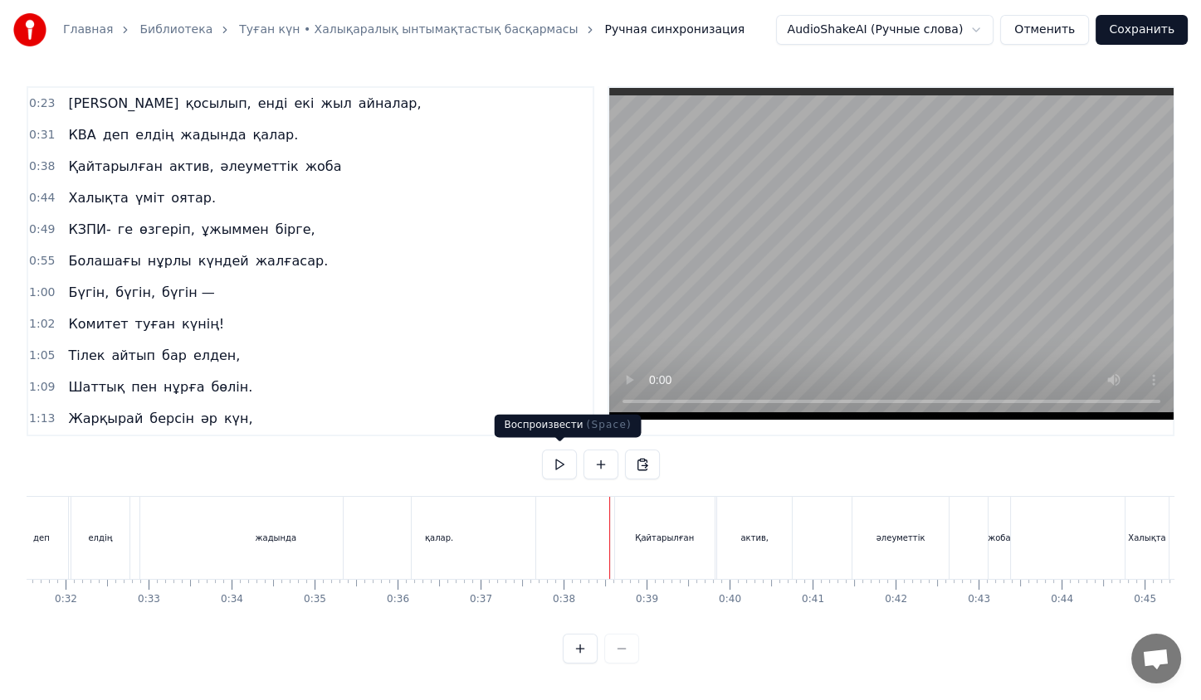
click at [546, 456] on button at bounding box center [559, 465] width 35 height 30
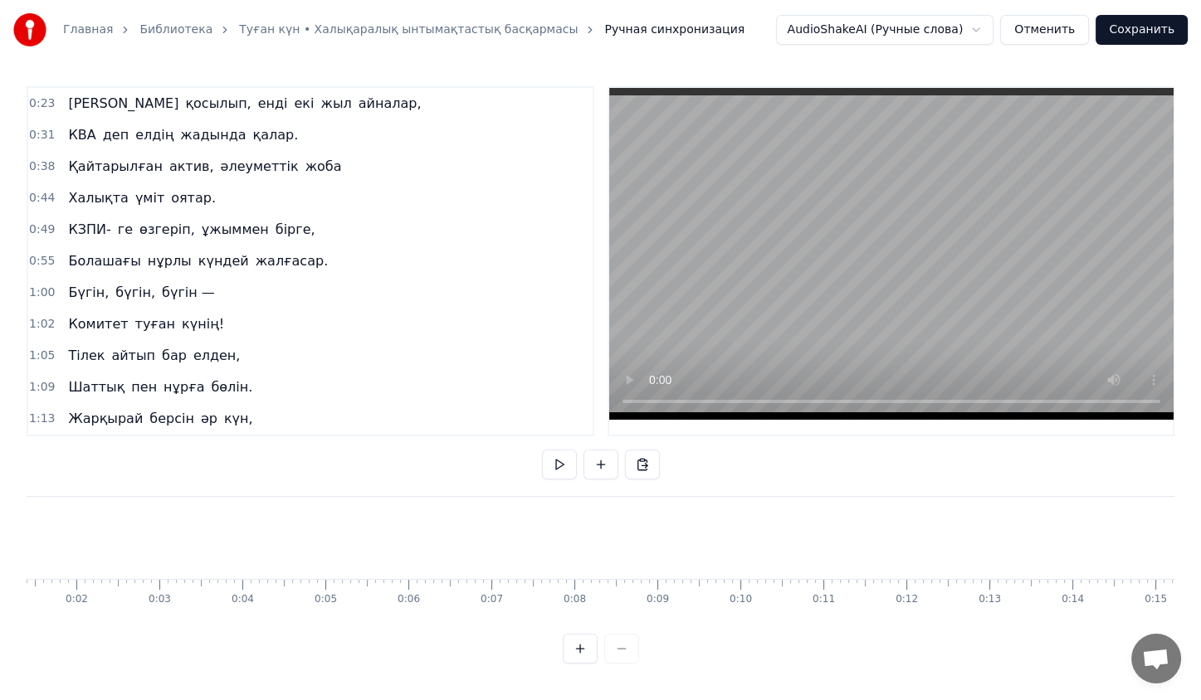
scroll to position [0, 0]
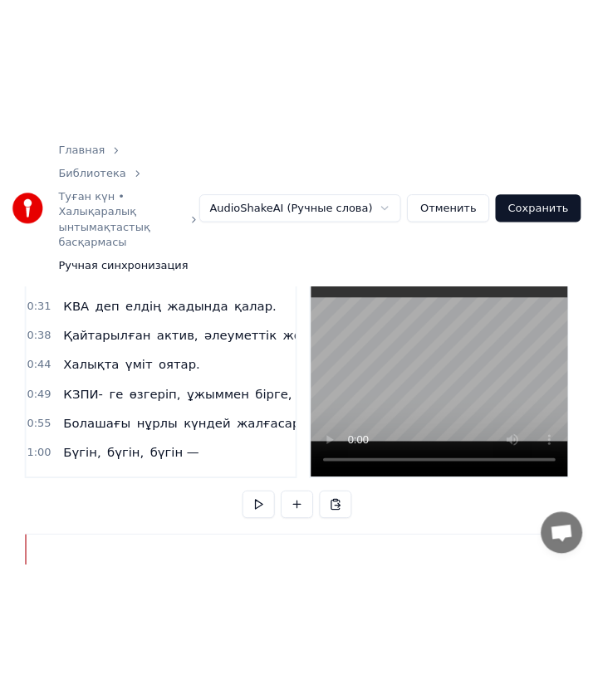
scroll to position [111, 0]
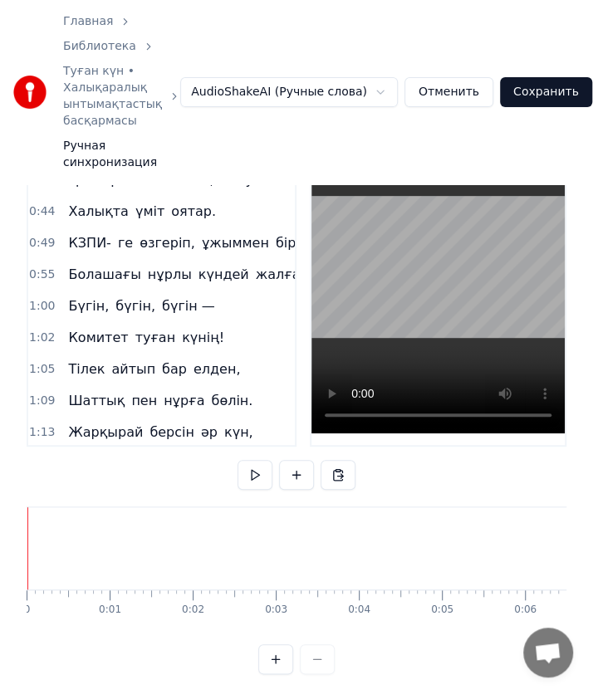
click at [418, 259] on video at bounding box center [437, 267] width 253 height 332
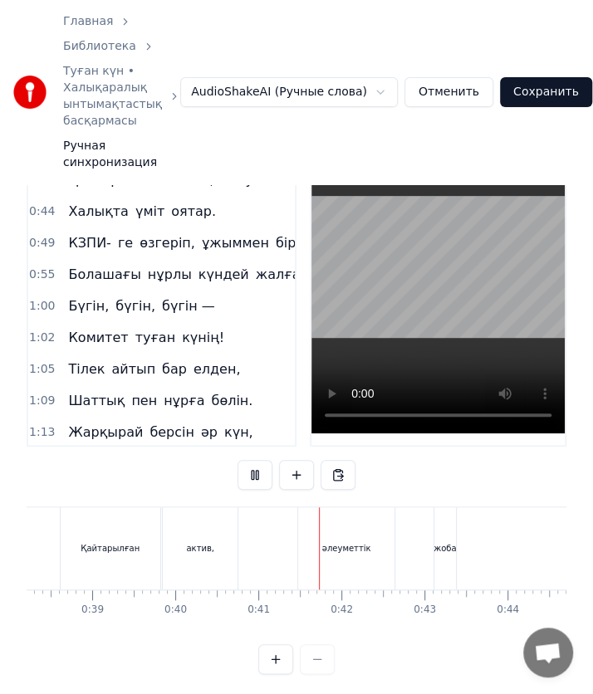
scroll to position [0, 3360]
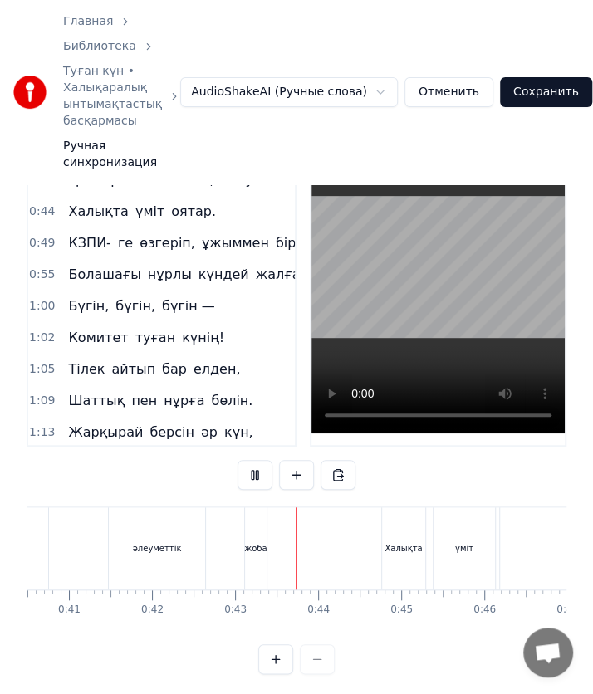
click at [444, 220] on video at bounding box center [437, 267] width 253 height 332
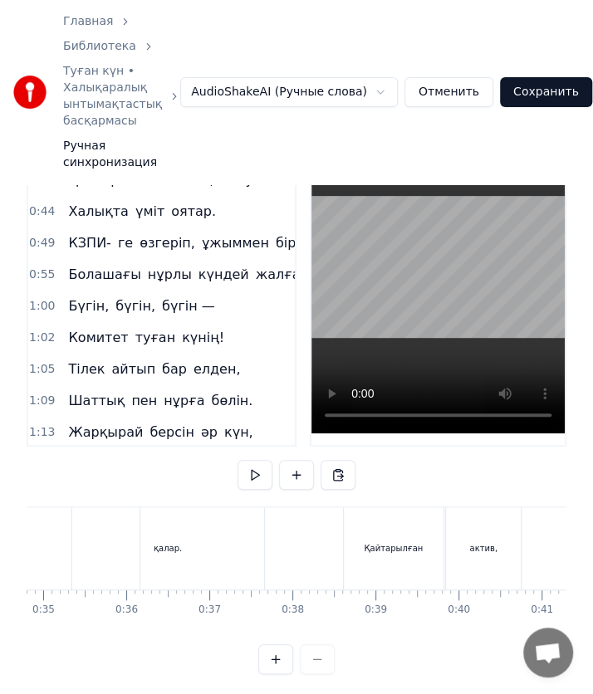
scroll to position [0, 2886]
click at [315, 354] on video at bounding box center [437, 267] width 253 height 332
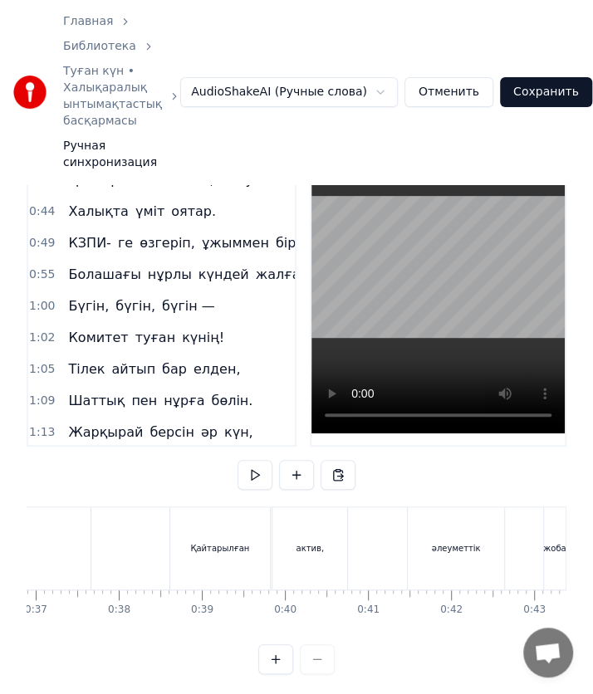
scroll to position [0, 3047]
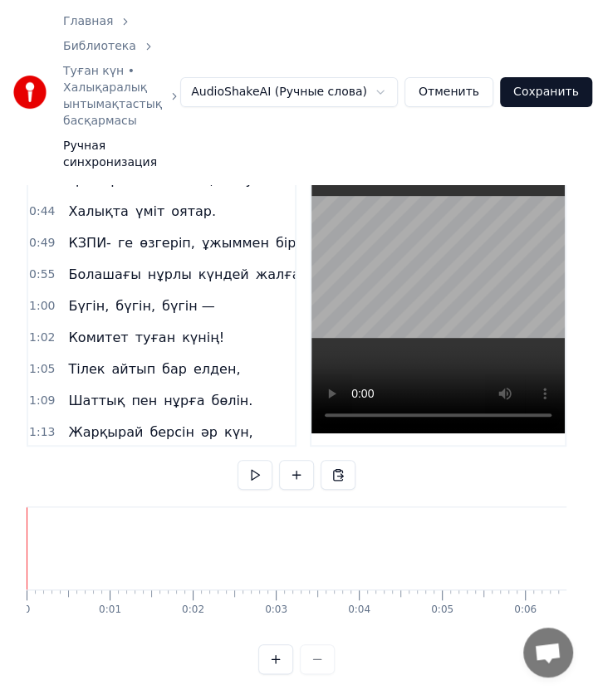
click at [342, 264] on video at bounding box center [437, 267] width 253 height 332
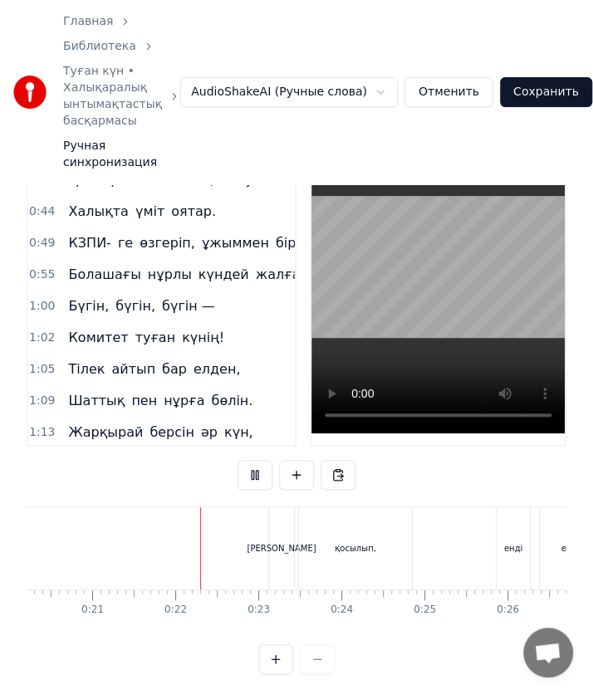
scroll to position [0, 1729]
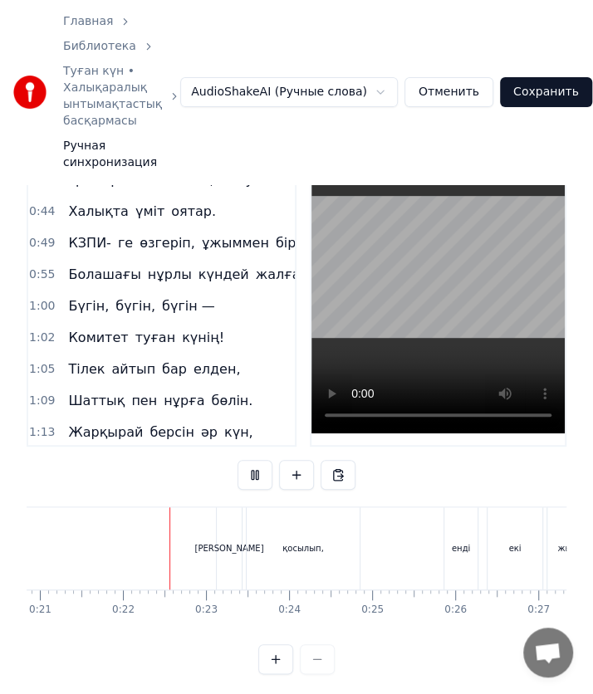
click at [404, 276] on video at bounding box center [437, 267] width 253 height 332
click at [436, 306] on video at bounding box center [437, 267] width 253 height 332
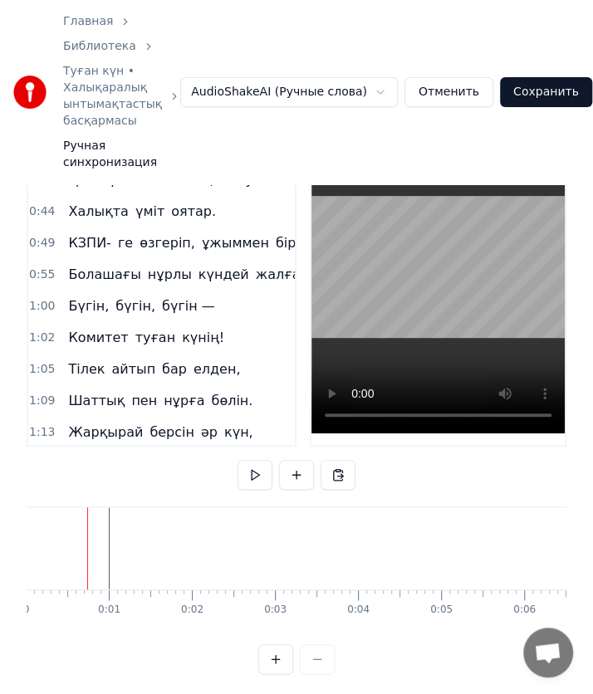
scroll to position [0, 0]
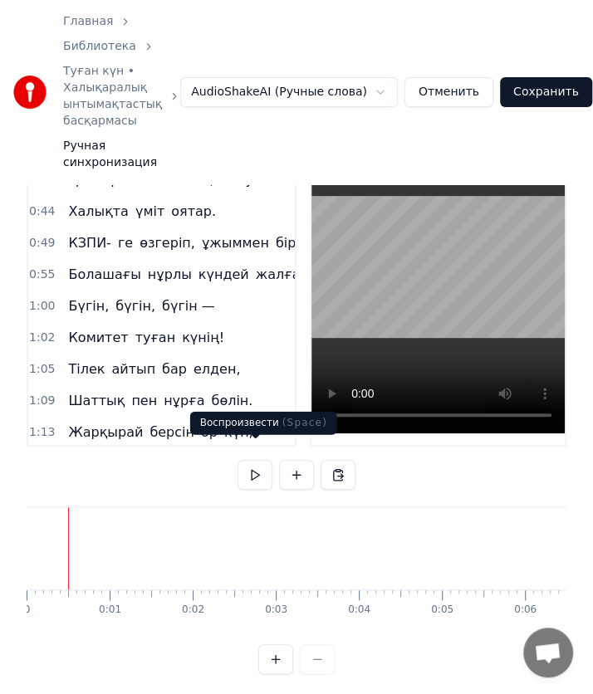
click at [250, 465] on button at bounding box center [254, 475] width 35 height 30
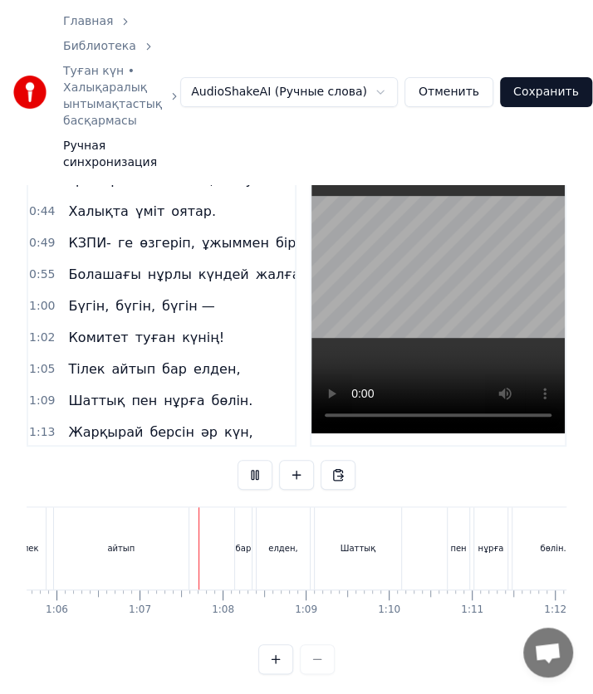
scroll to position [0, 5497]
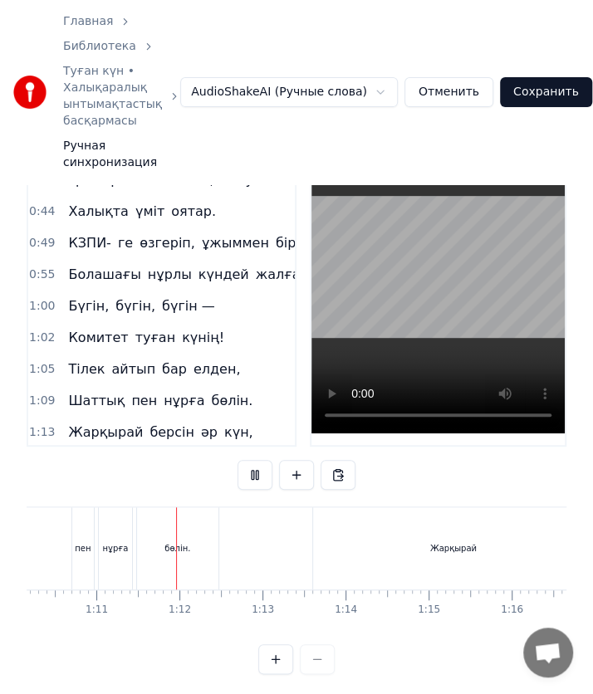
click at [505, 269] on video at bounding box center [437, 267] width 253 height 332
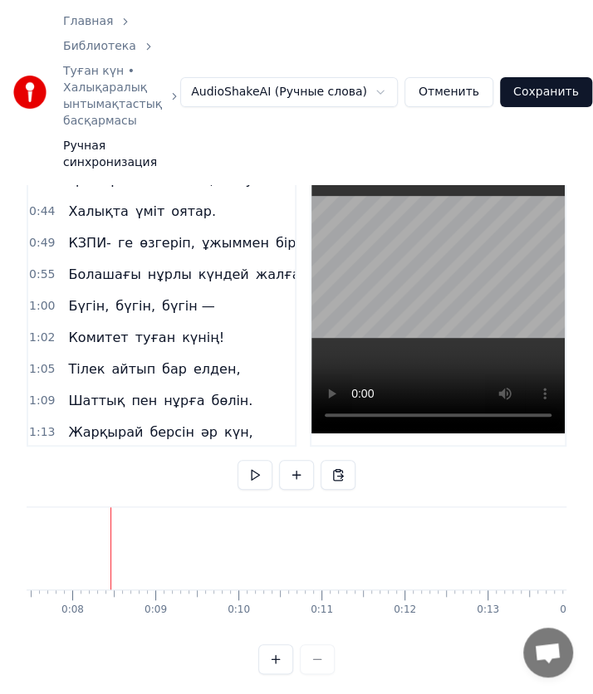
click at [340, 330] on video at bounding box center [437, 267] width 253 height 332
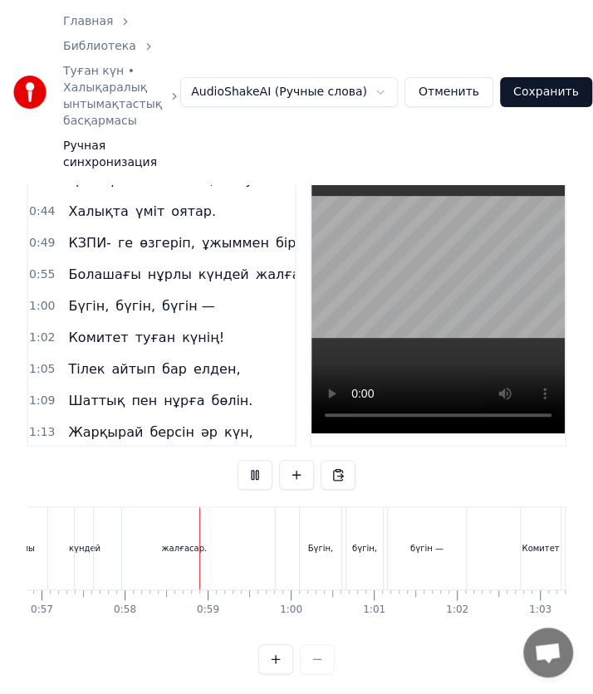
scroll to position [0, 4765]
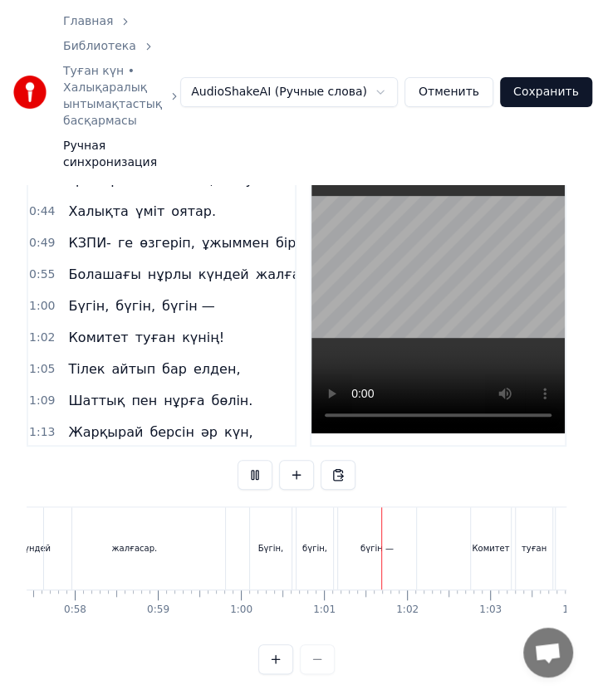
click at [430, 317] on video at bounding box center [437, 267] width 253 height 332
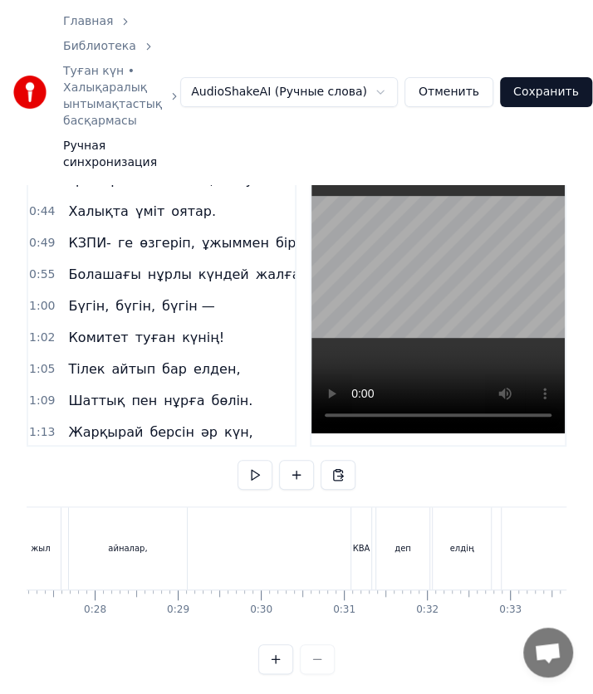
scroll to position [0, 2255]
click at [253, 460] on button at bounding box center [254, 475] width 35 height 30
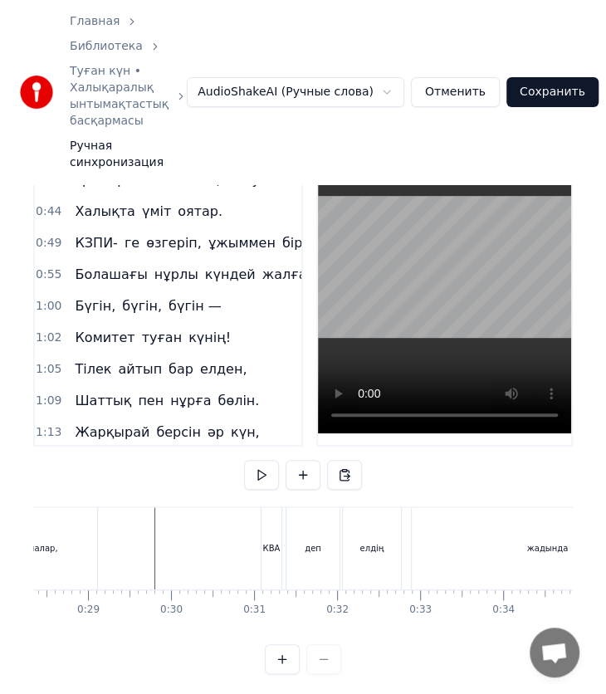
scroll to position [0, 2351]
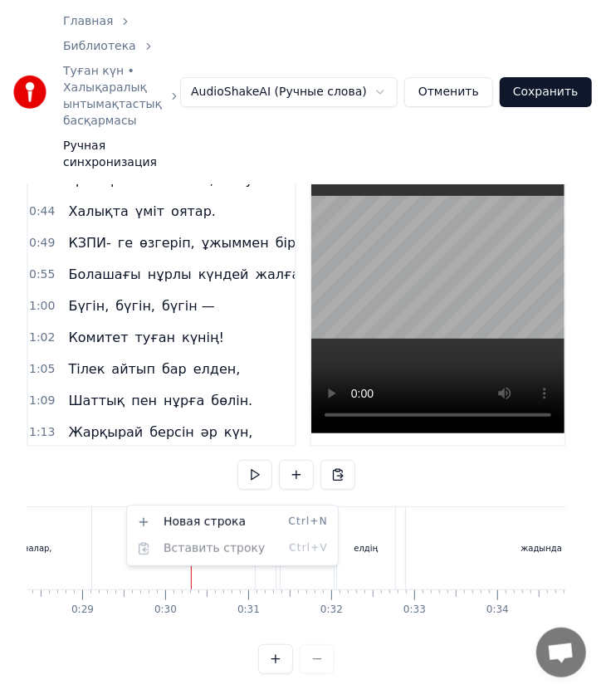
click at [124, 505] on html "Главная Библиотека Туған күн • Халықаралық ынтымақтастық басқармасы Ручная синх…" at bounding box center [303, 295] width 606 height 812
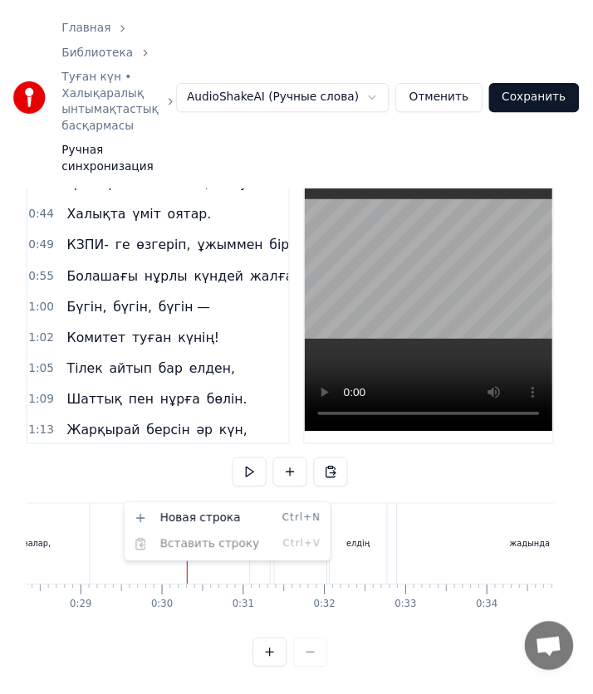
scroll to position [73, 0]
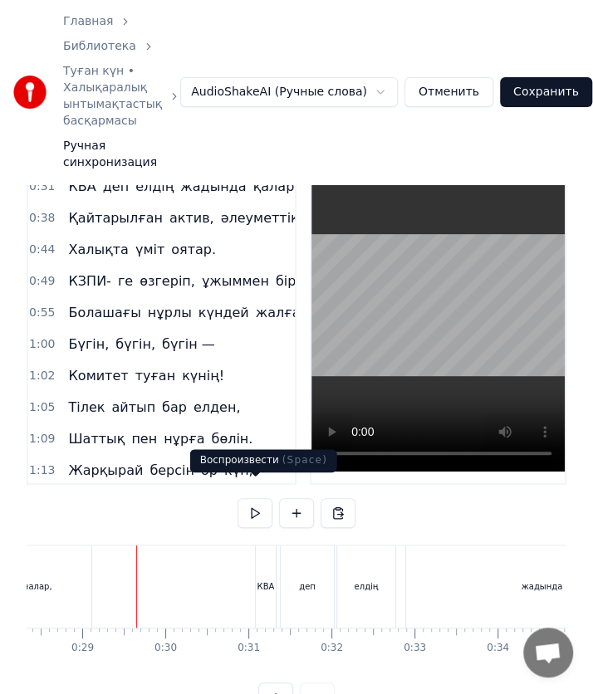
click at [247, 509] on button at bounding box center [254, 513] width 35 height 30
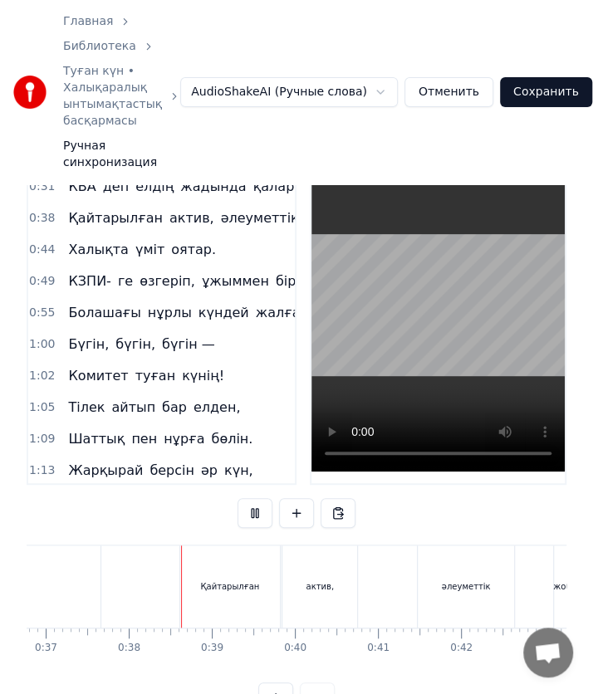
scroll to position [0, 3101]
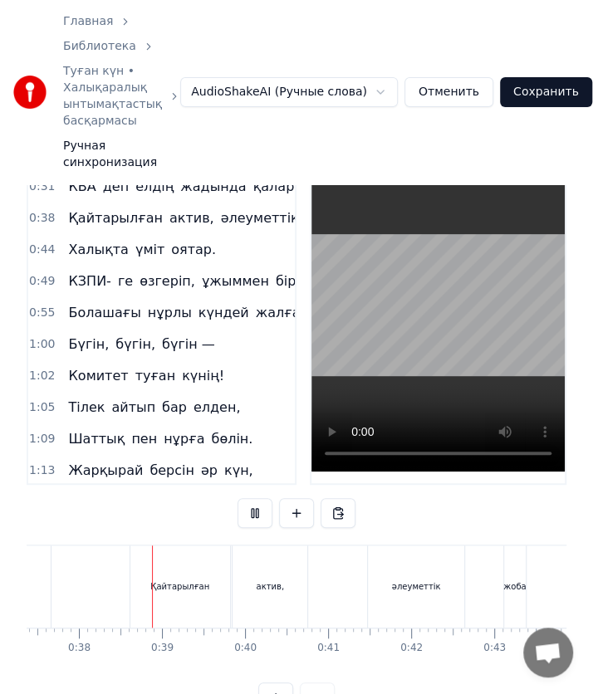
click at [247, 505] on button at bounding box center [254, 513] width 35 height 30
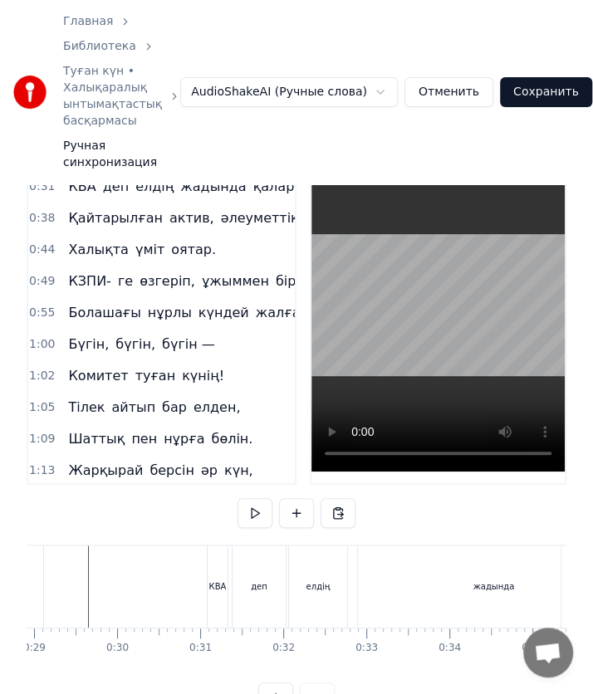
scroll to position [0, 2397]
click at [256, 498] on button at bounding box center [254, 513] width 35 height 30
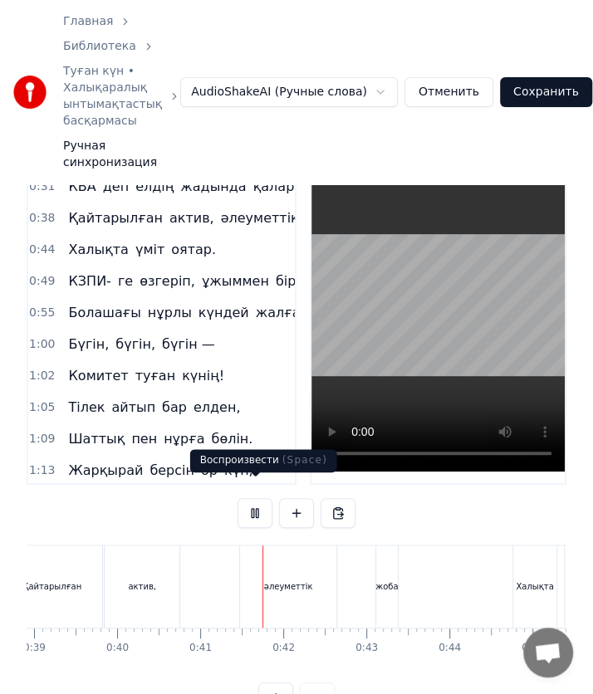
click at [242, 498] on button at bounding box center [254, 513] width 35 height 30
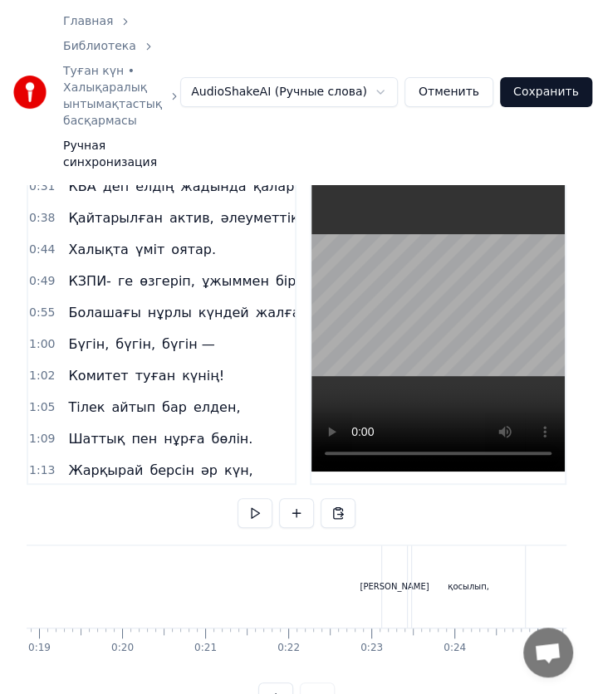
scroll to position [0, 1562]
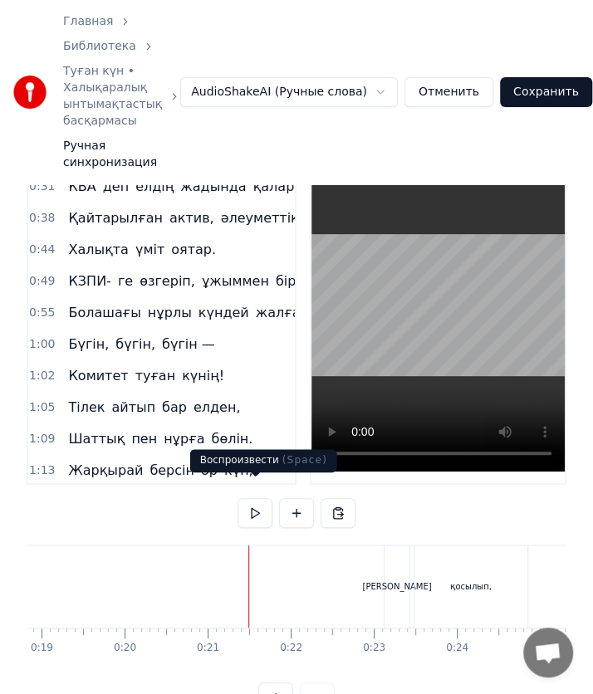
click at [255, 498] on button at bounding box center [254, 513] width 35 height 30
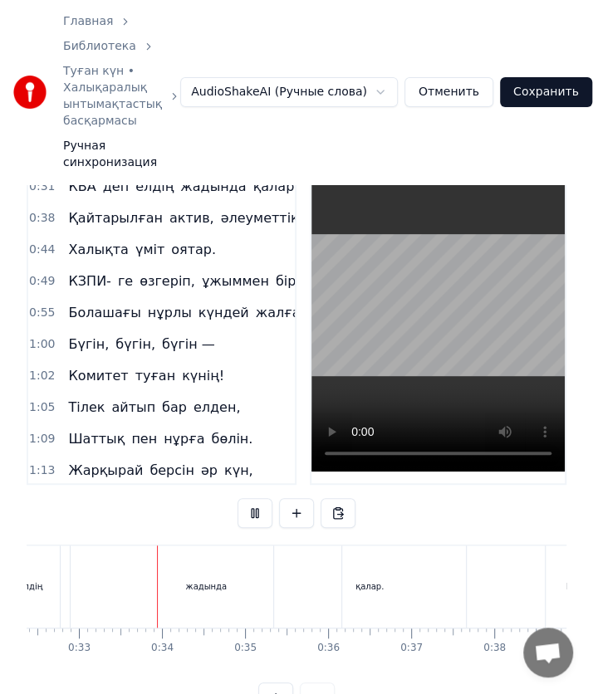
scroll to position [0, 2687]
click at [255, 498] on button at bounding box center [254, 513] width 35 height 30
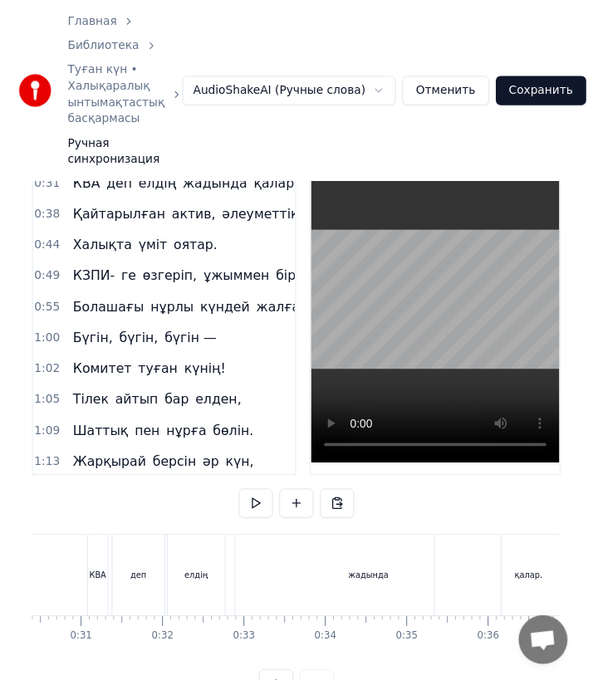
scroll to position [0, 2525]
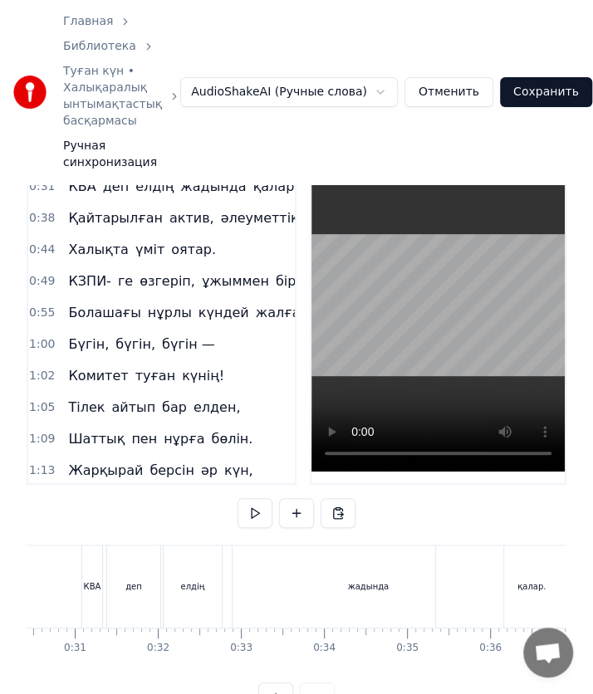
click at [154, 568] on div "деп" at bounding box center [133, 586] width 53 height 82
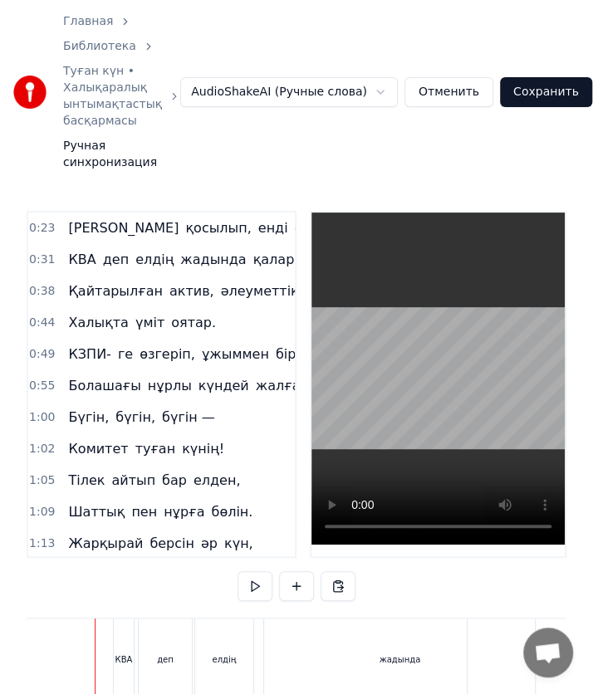
scroll to position [0, 2478]
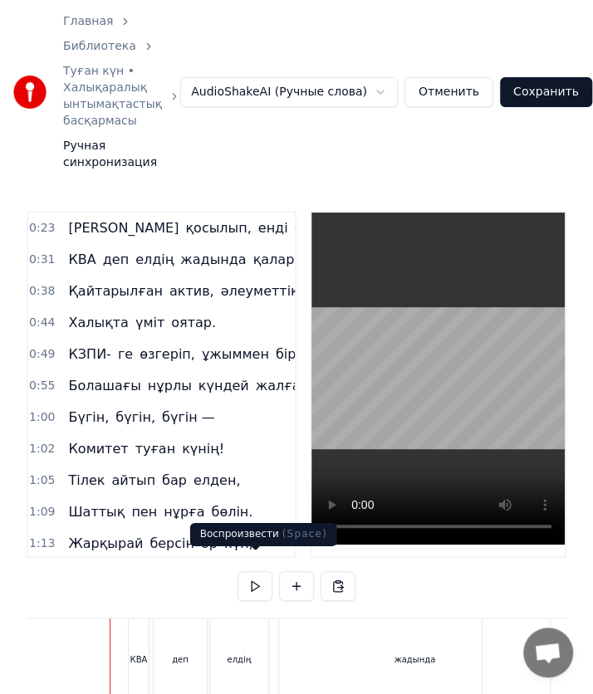
click at [266, 571] on button at bounding box center [254, 586] width 35 height 30
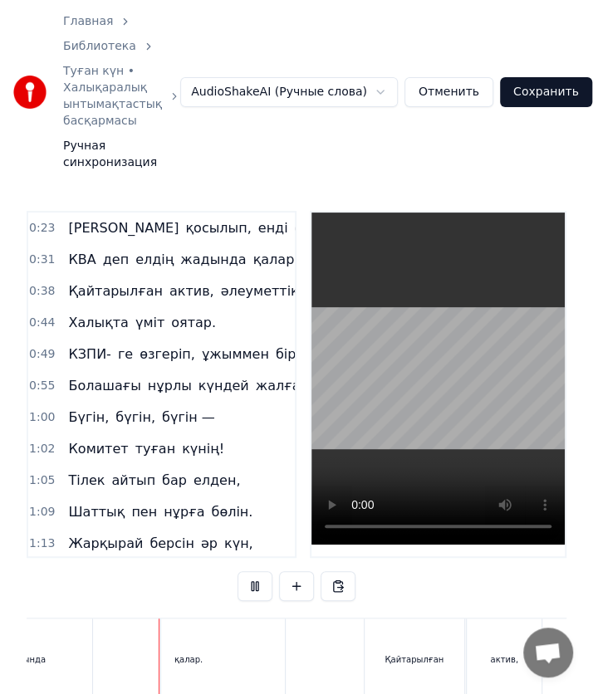
scroll to position [0, 2870]
click at [266, 571] on button at bounding box center [254, 586] width 35 height 30
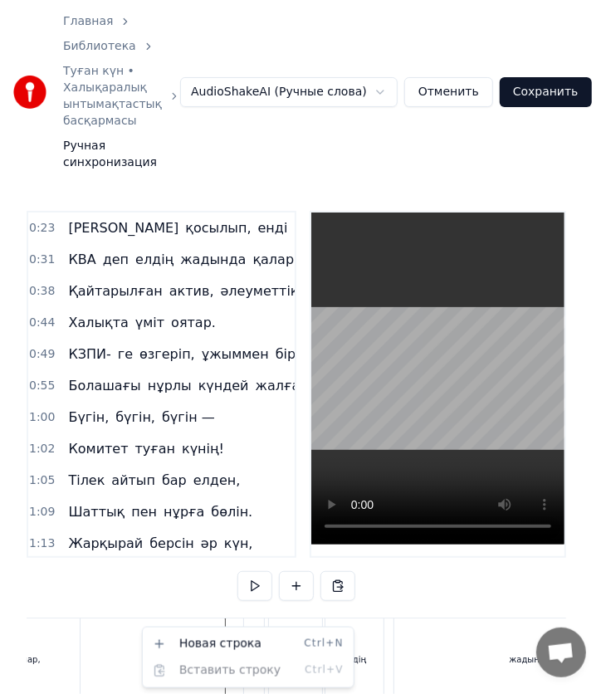
click at [249, 581] on html "Главная Библиотека Туған күн • Халықаралық ынтымақтастық басқармасы Ручная синх…" at bounding box center [303, 406] width 606 height 812
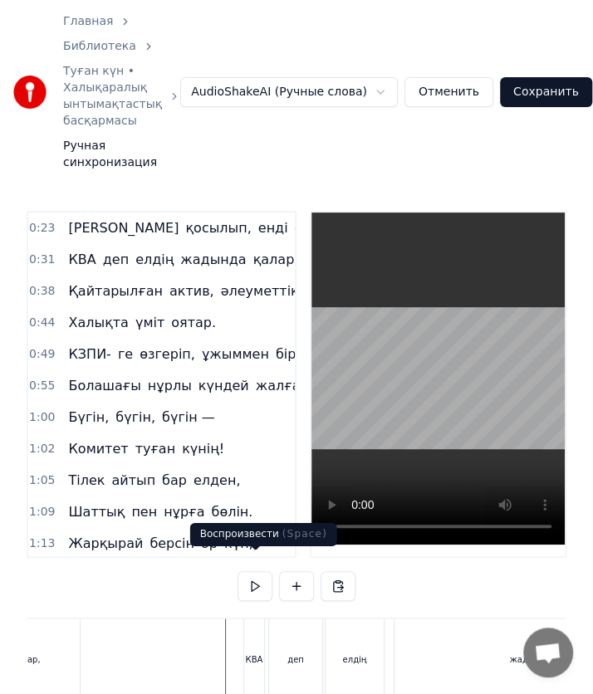
click at [263, 571] on button at bounding box center [254, 586] width 35 height 30
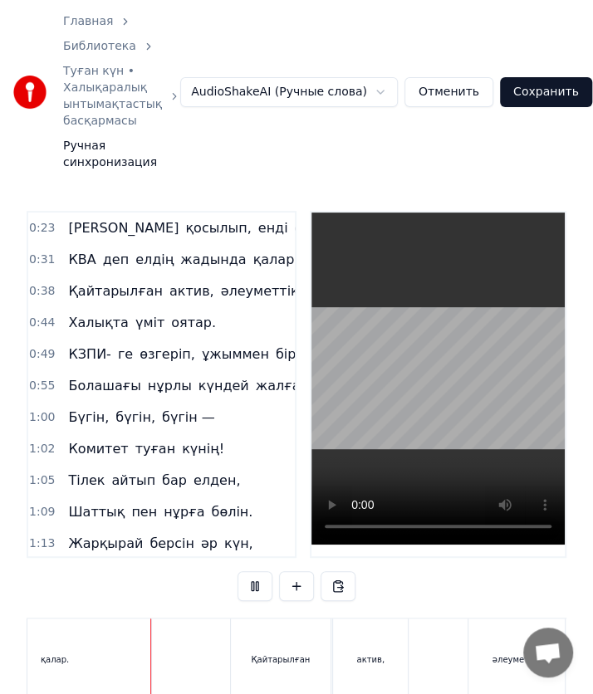
scroll to position [0, 3017]
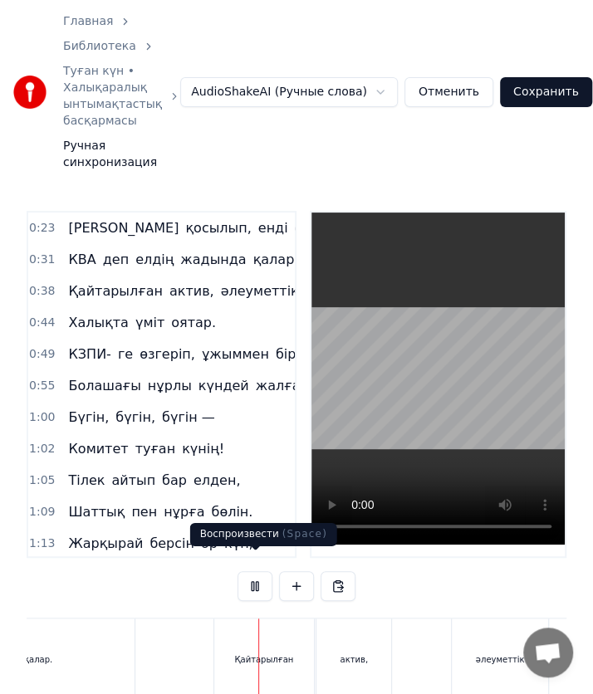
click at [261, 571] on button at bounding box center [254, 586] width 35 height 30
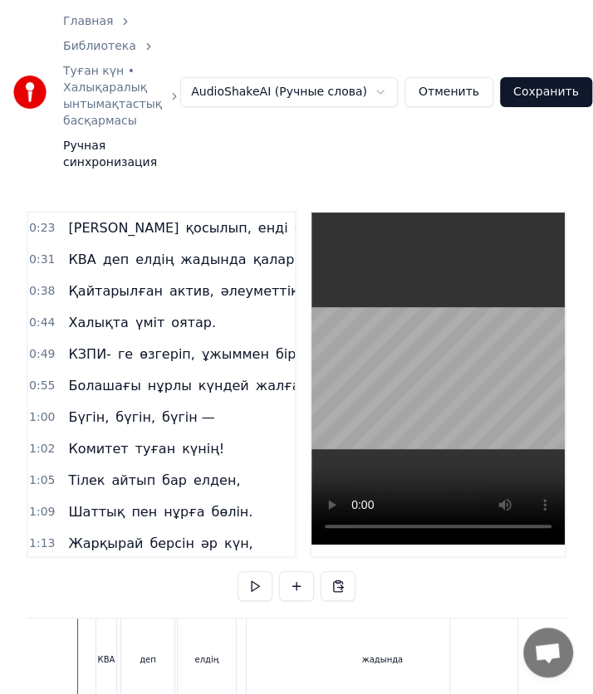
scroll to position [0, 2510]
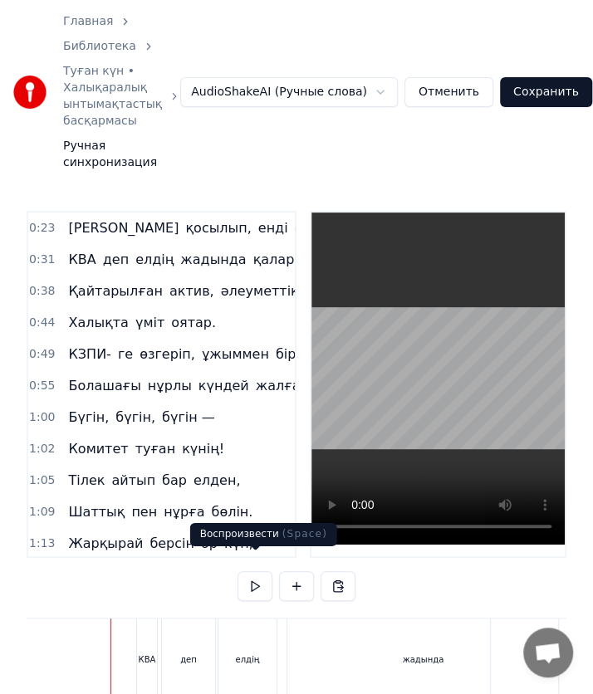
click at [260, 571] on button at bounding box center [254, 586] width 35 height 30
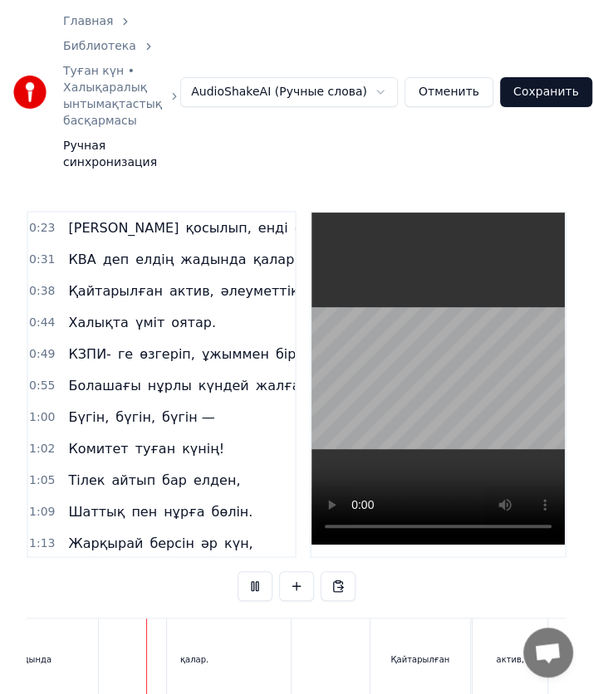
scroll to position [0, 2861]
click at [260, 571] on button at bounding box center [254, 586] width 35 height 30
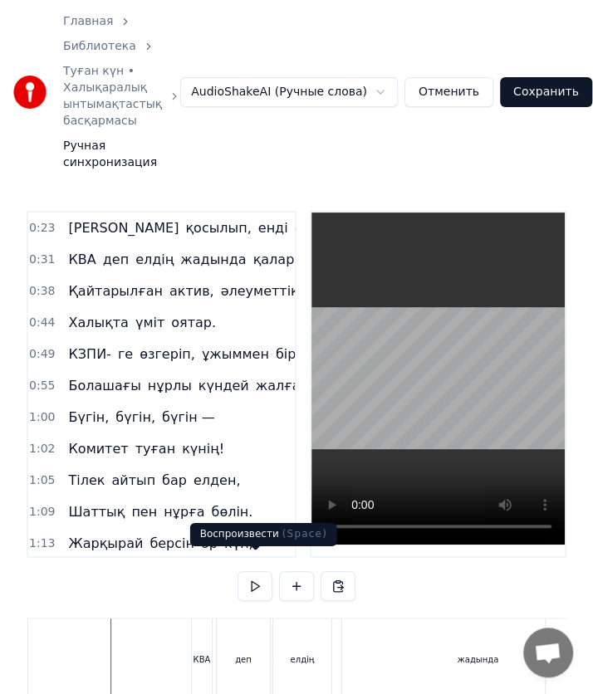
click at [259, 571] on button at bounding box center [254, 586] width 35 height 30
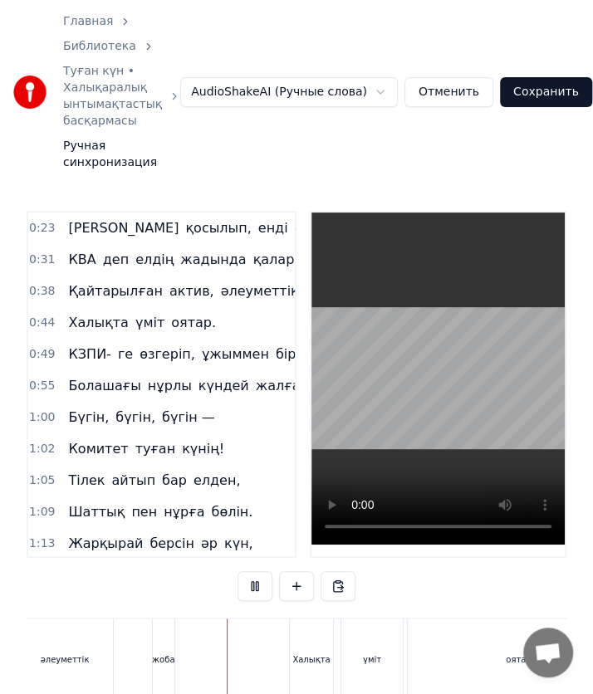
scroll to position [0, 3534]
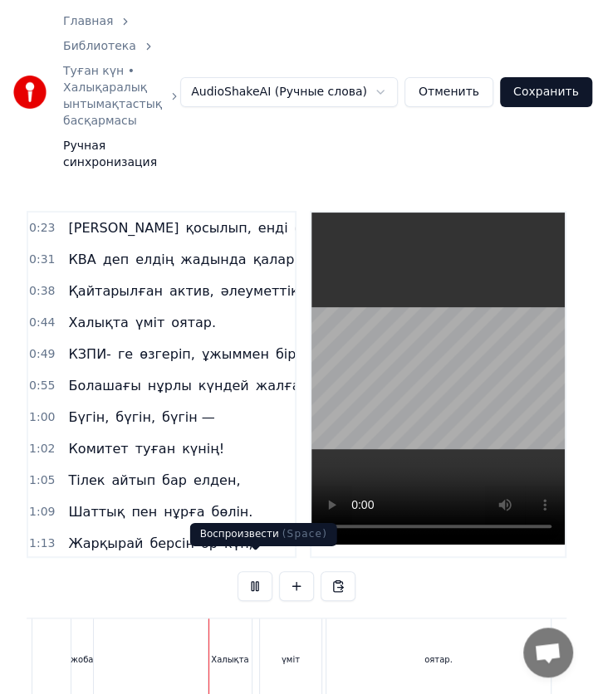
click at [263, 571] on button at bounding box center [254, 586] width 35 height 30
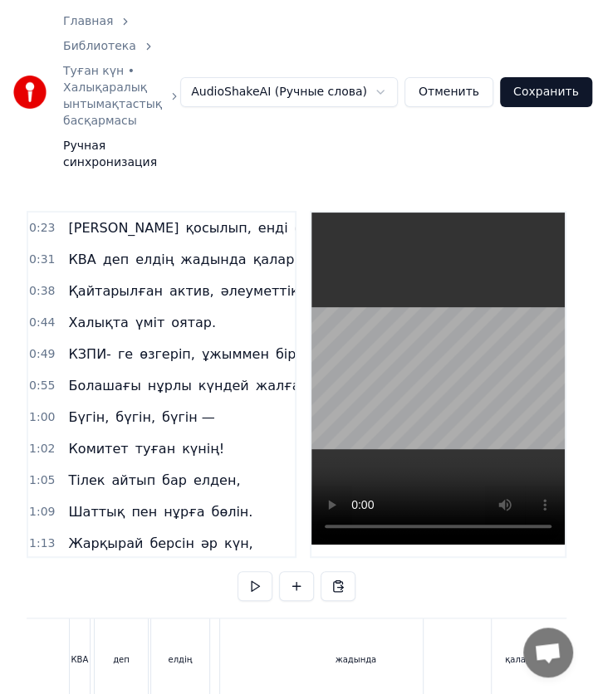
scroll to position [0, 2369]
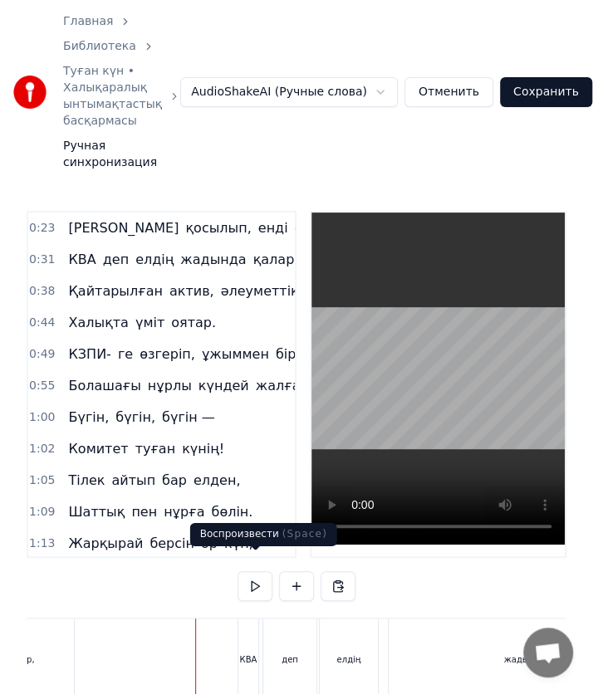
click at [266, 571] on button at bounding box center [254, 586] width 35 height 30
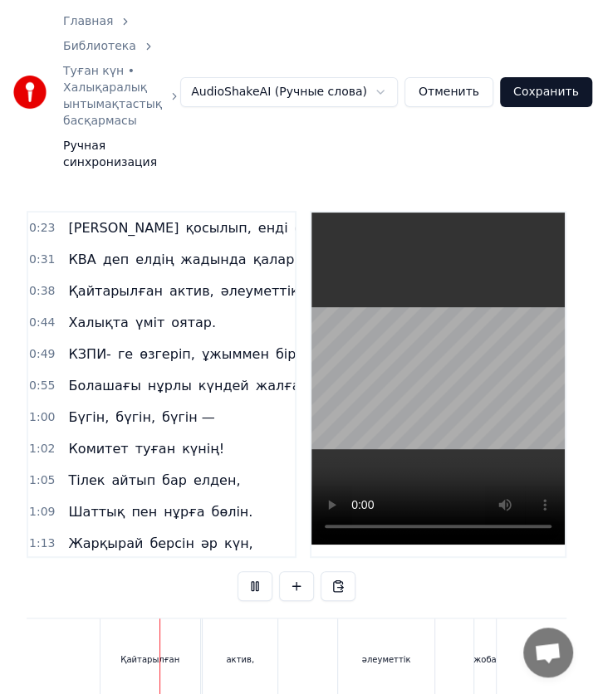
scroll to position [0, 3132]
click at [264, 571] on button at bounding box center [254, 586] width 35 height 30
click at [266, 632] on div "КВА деп елдің жадында қалар." at bounding box center [396, 659] width 550 height 82
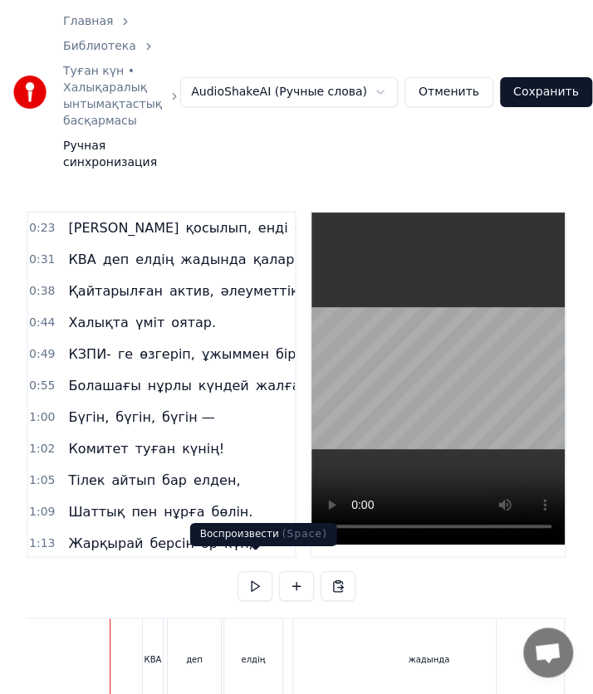
click at [263, 571] on button at bounding box center [254, 586] width 35 height 30
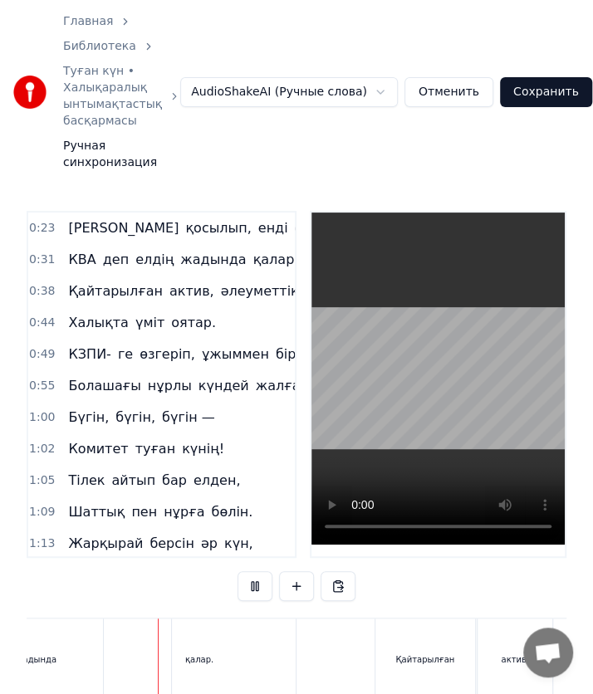
scroll to position [0, 2856]
click at [261, 571] on button at bounding box center [254, 586] width 35 height 30
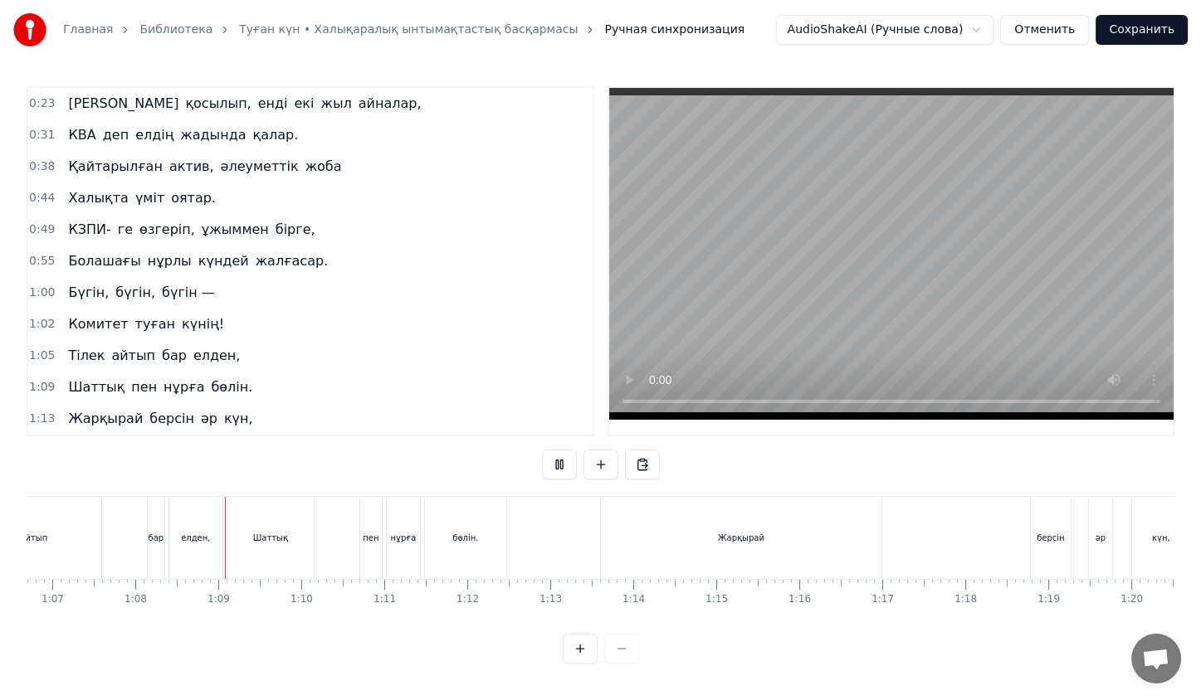
scroll to position [0, 5590]
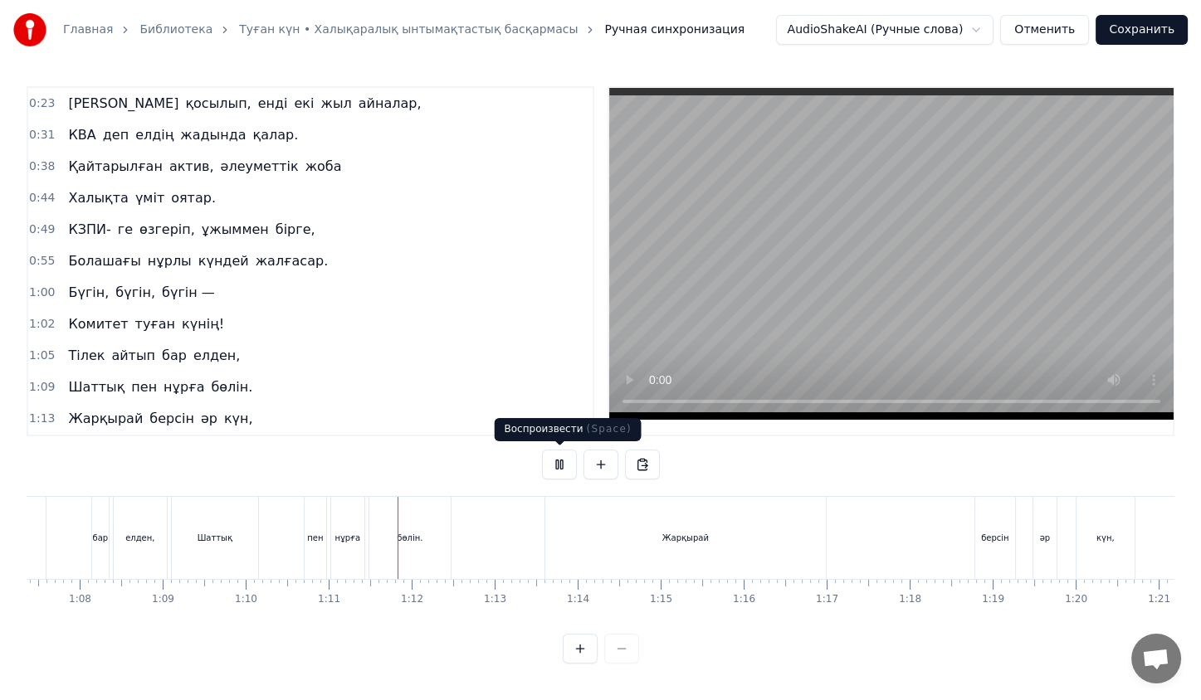
click at [546, 466] on button at bounding box center [559, 465] width 35 height 30
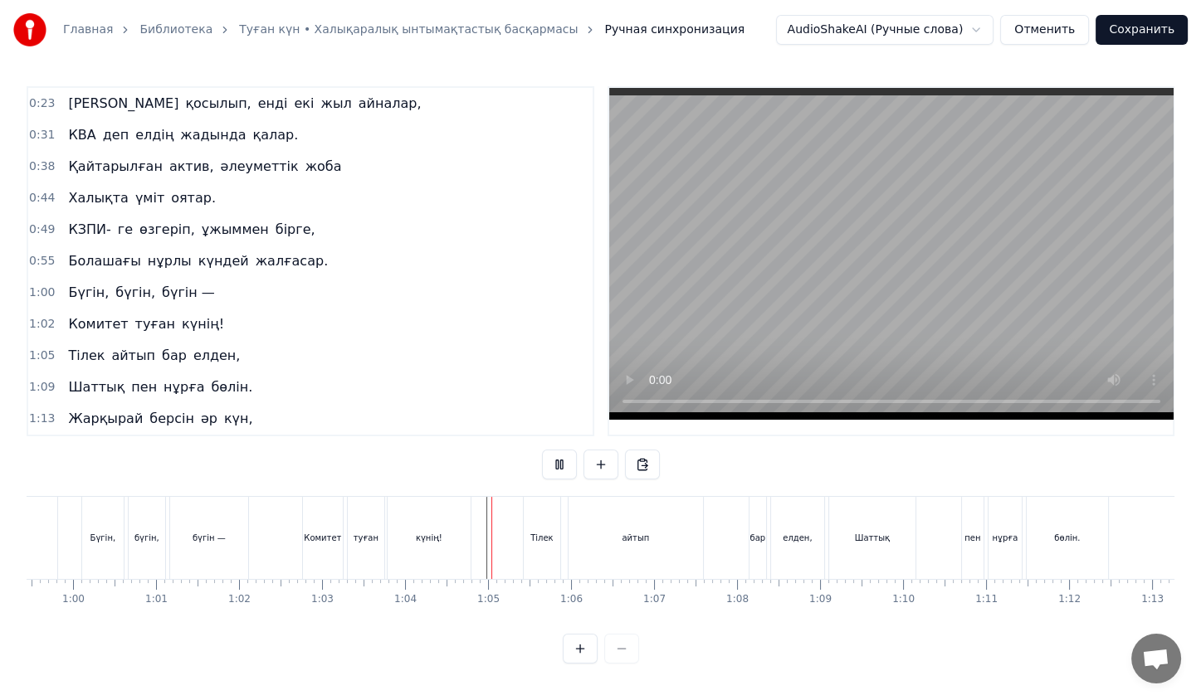
scroll to position [3, 0]
click at [630, 536] on div "айтып" at bounding box center [635, 538] width 27 height 12
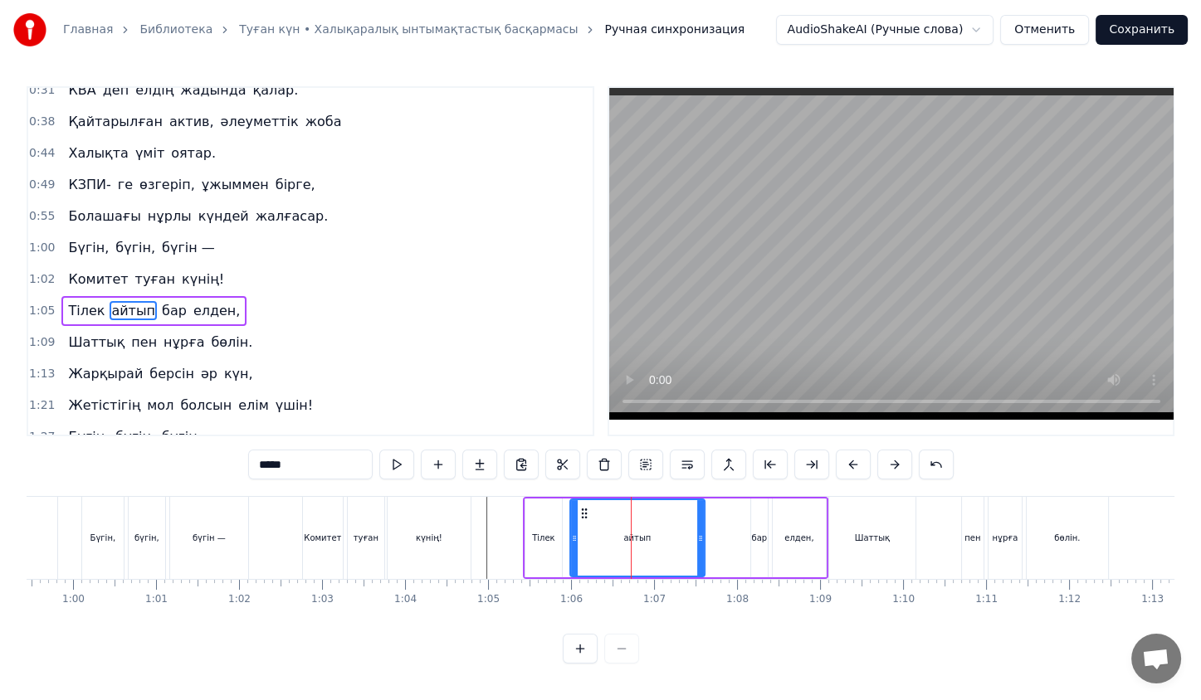
scroll to position [84, 0]
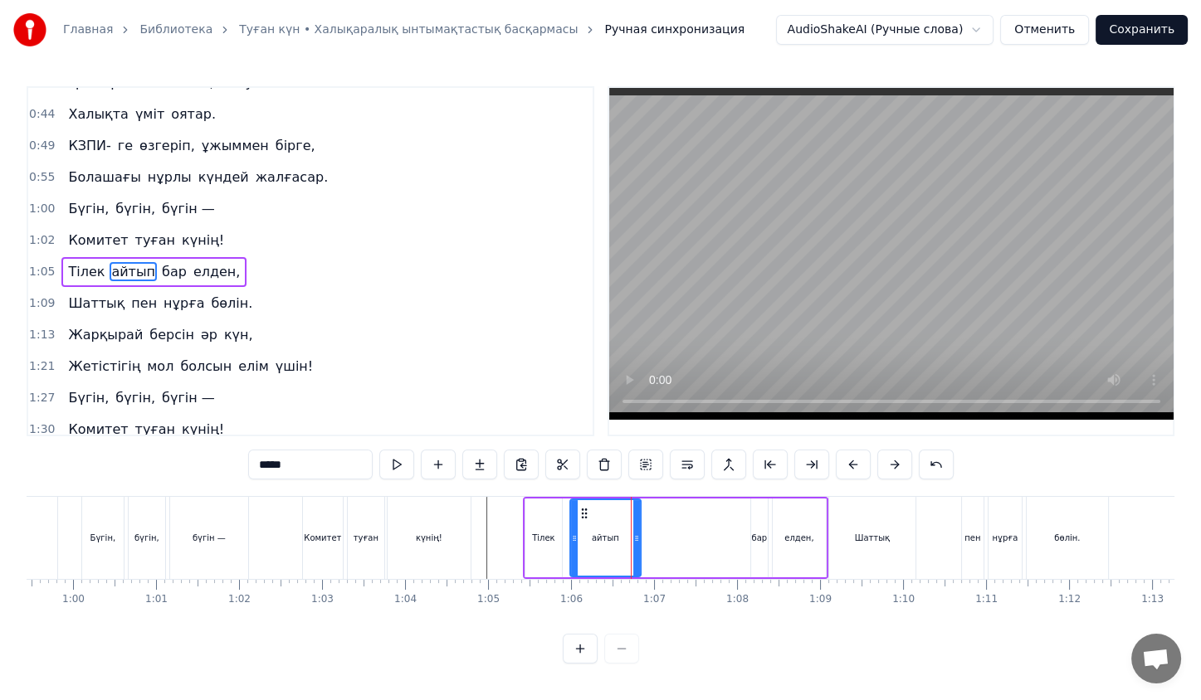
drag, startPoint x: 702, startPoint y: 538, endPoint x: 638, endPoint y: 533, distance: 64.1
click at [638, 533] on icon at bounding box center [636, 538] width 7 height 13
click at [750, 541] on div "бар" at bounding box center [759, 538] width 18 height 79
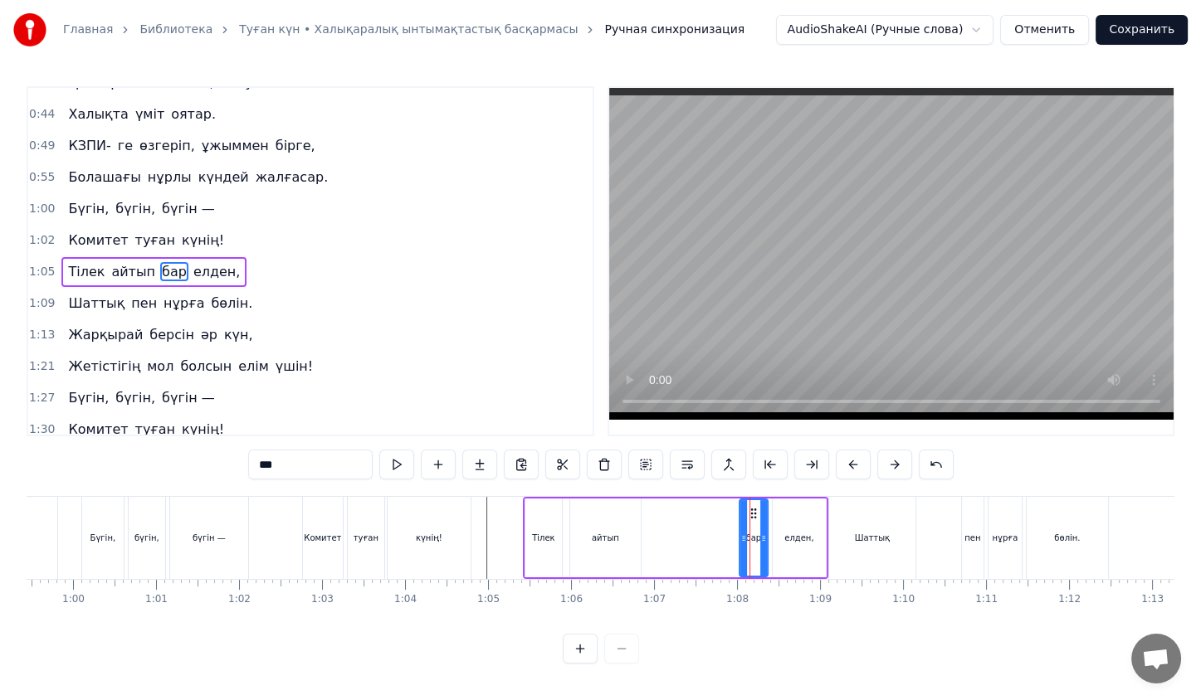
drag, startPoint x: 754, startPoint y: 528, endPoint x: 742, endPoint y: 528, distance: 11.6
click at [742, 528] on div at bounding box center [743, 538] width 7 height 76
drag, startPoint x: 754, startPoint y: 515, endPoint x: 649, endPoint y: 512, distance: 104.6
click at [649, 512] on icon at bounding box center [649, 513] width 13 height 13
click at [807, 536] on div "елден," at bounding box center [798, 538] width 29 height 12
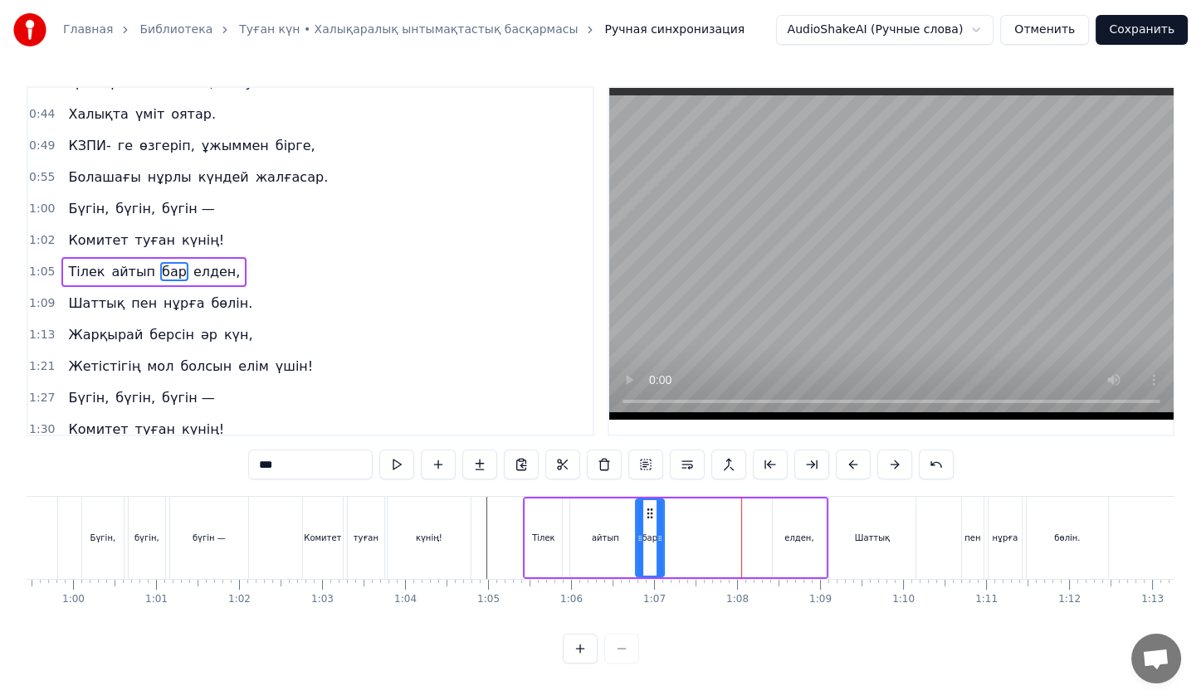
type input "******"
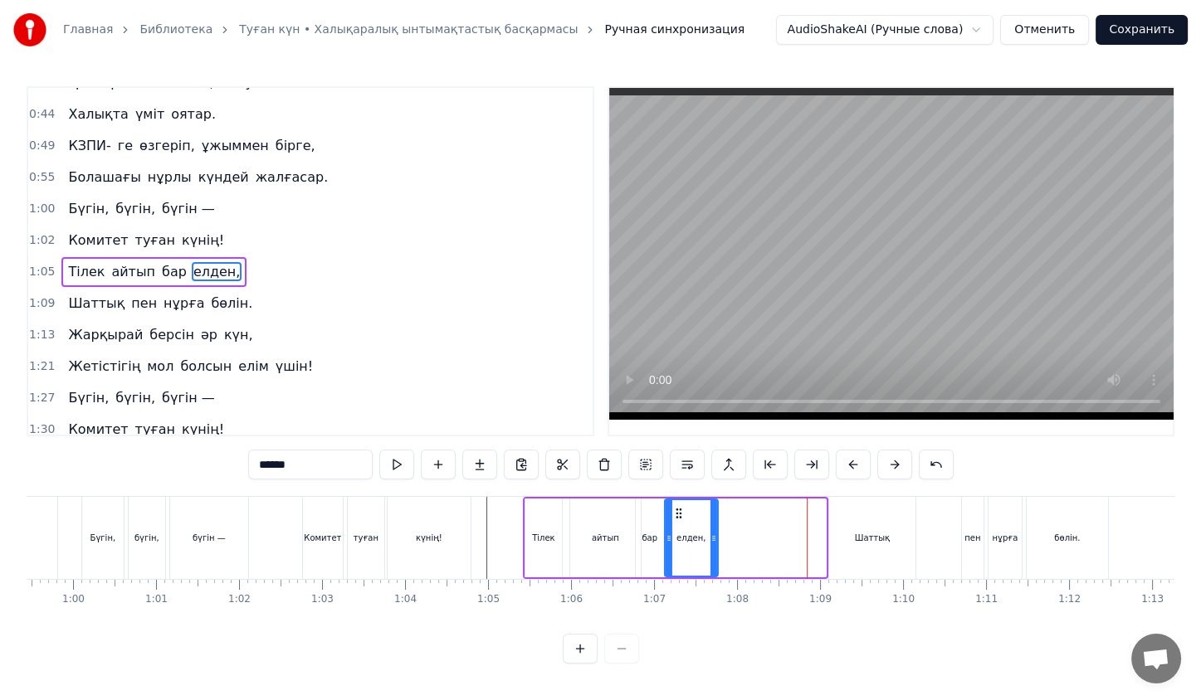
drag, startPoint x: 781, startPoint y: 511, endPoint x: 674, endPoint y: 510, distance: 107.1
click at [674, 510] on icon at bounding box center [678, 513] width 13 height 13
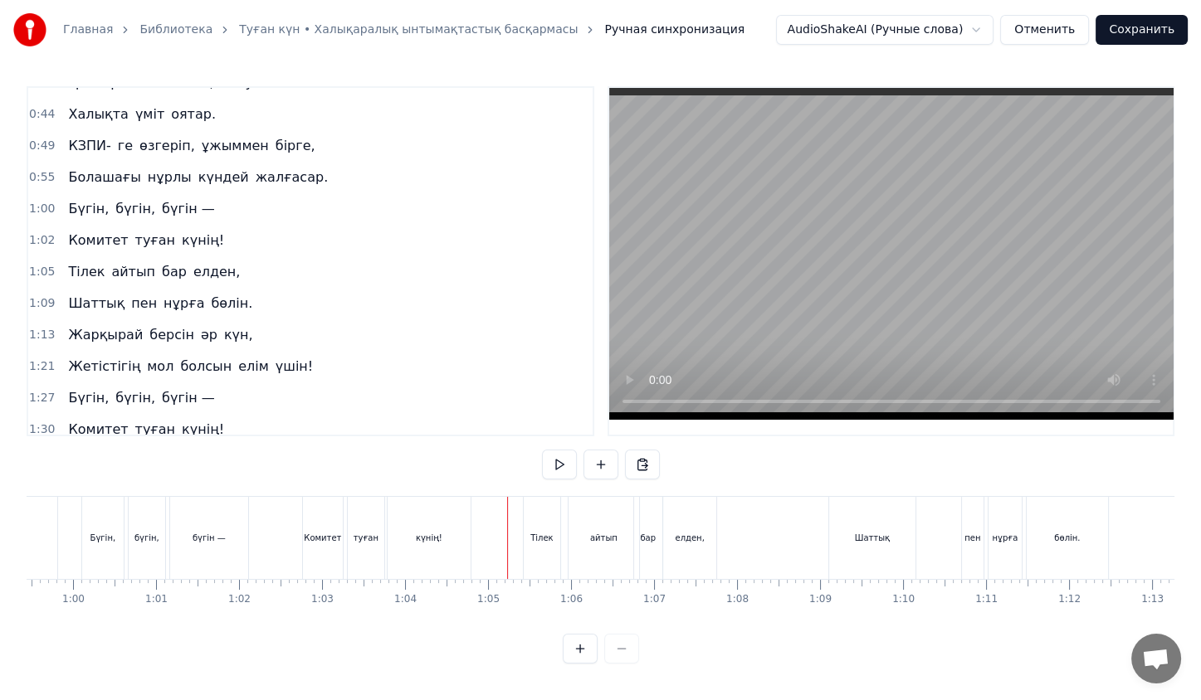
scroll to position [3, 0]
click at [871, 536] on div "Шаттық" at bounding box center [872, 538] width 35 height 12
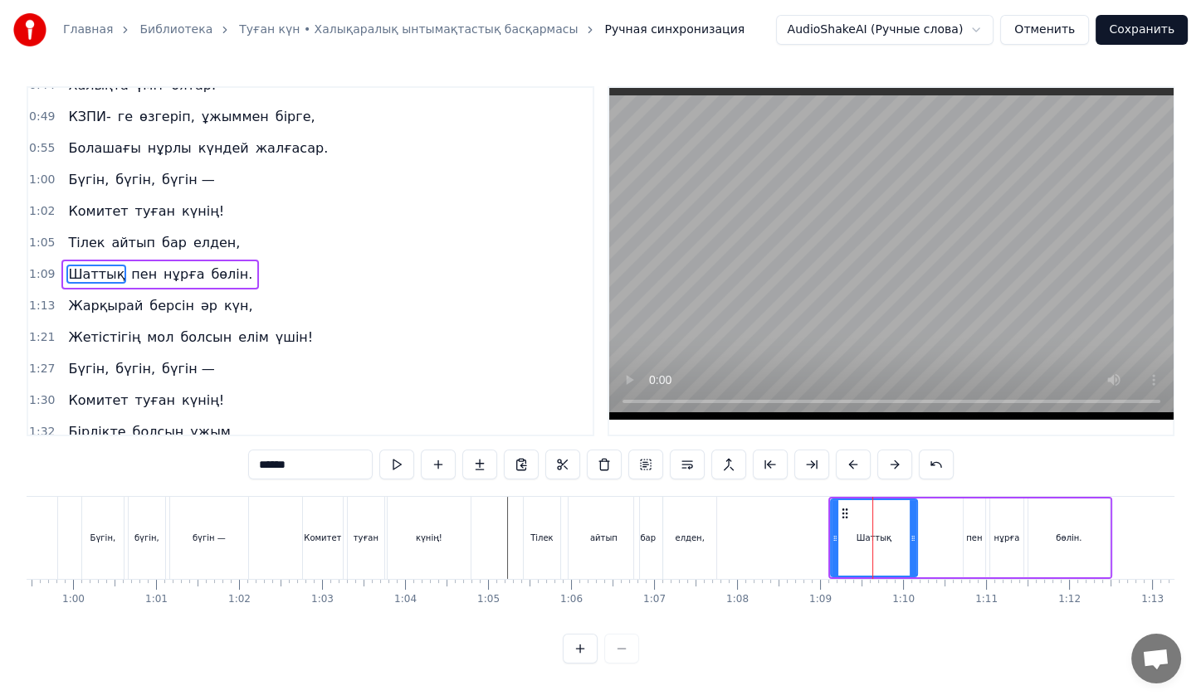
scroll to position [114, 0]
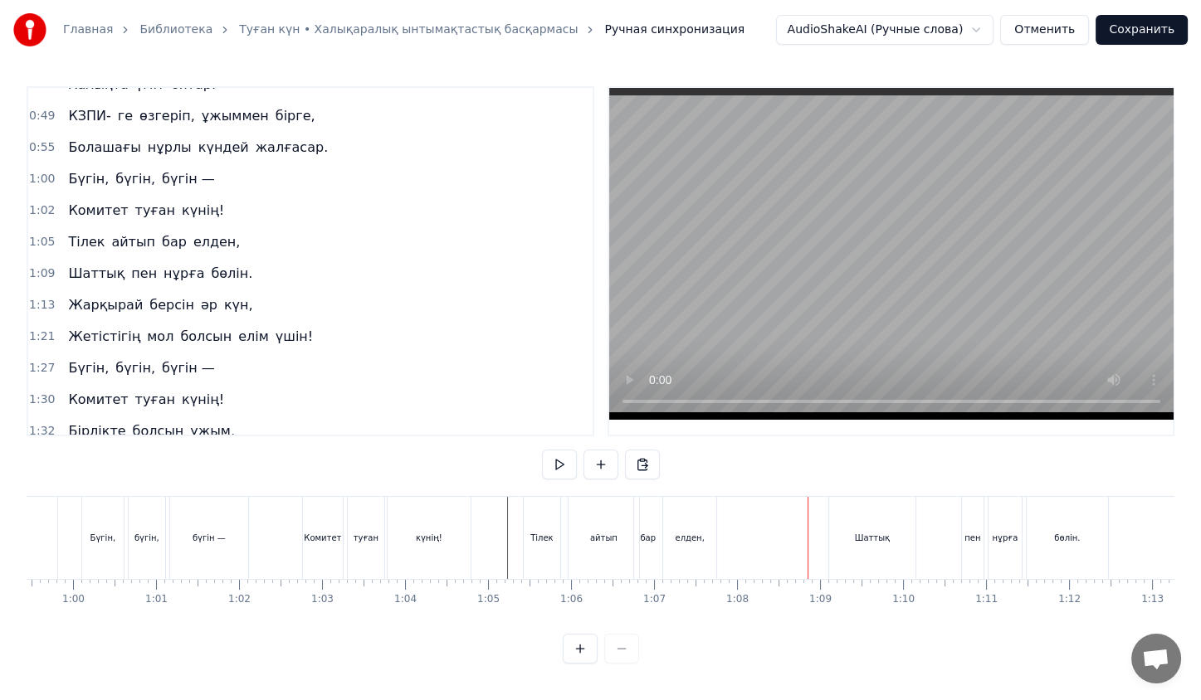
click at [856, 519] on div "Шаттық" at bounding box center [872, 538] width 86 height 82
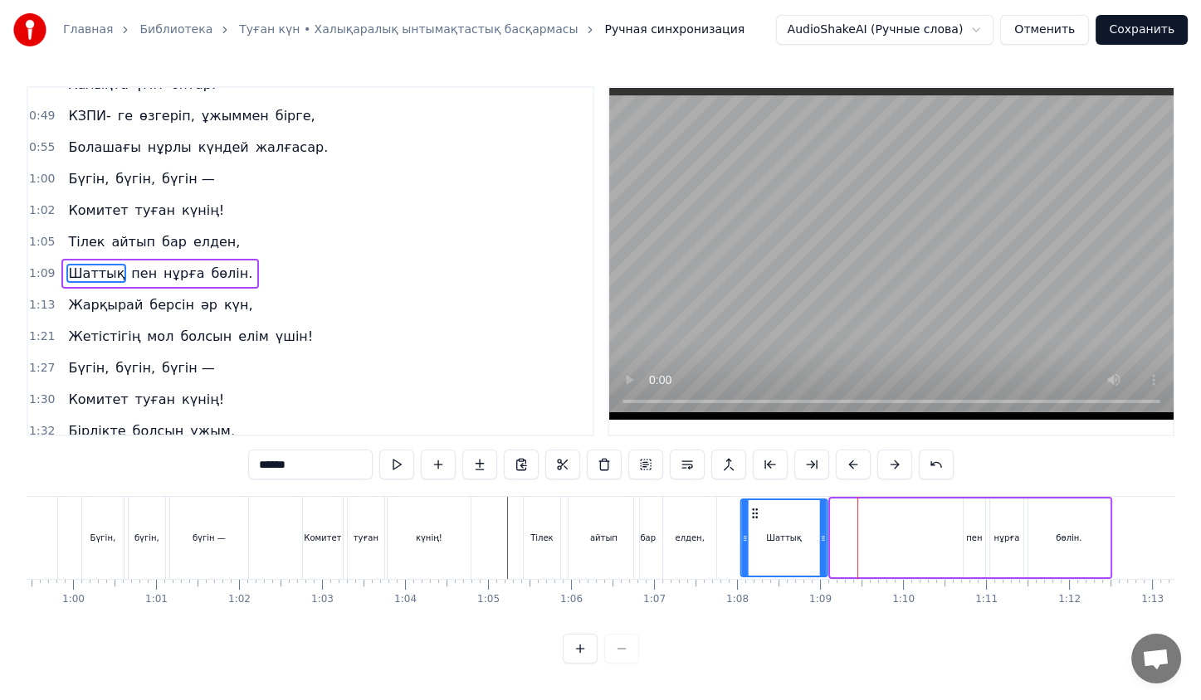
drag, startPoint x: 841, startPoint y: 515, endPoint x: 751, endPoint y: 500, distance: 90.9
click at [751, 500] on div "Шаттық" at bounding box center [784, 538] width 85 height 76
click at [970, 522] on div "пен" at bounding box center [975, 538] width 22 height 79
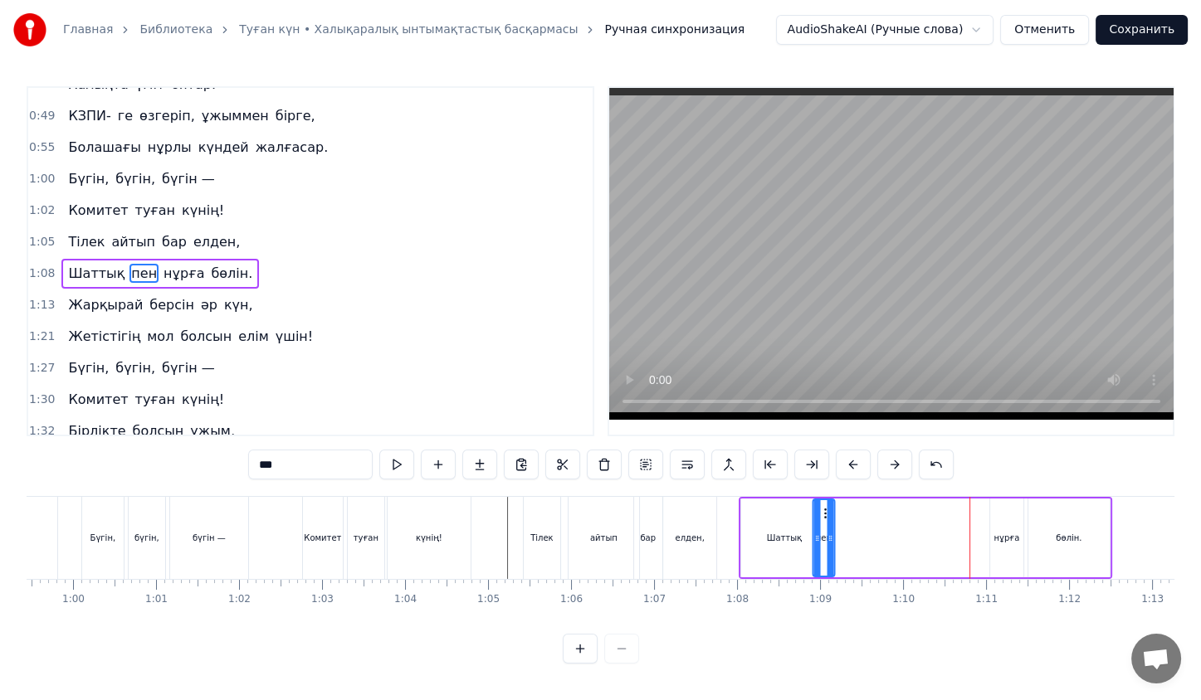
drag, startPoint x: 973, startPoint y: 511, endPoint x: 822, endPoint y: 505, distance: 152.0
click at [822, 505] on div "пен" at bounding box center [824, 538] width 20 height 76
click at [996, 544] on div "нұрға" at bounding box center [1006, 538] width 33 height 79
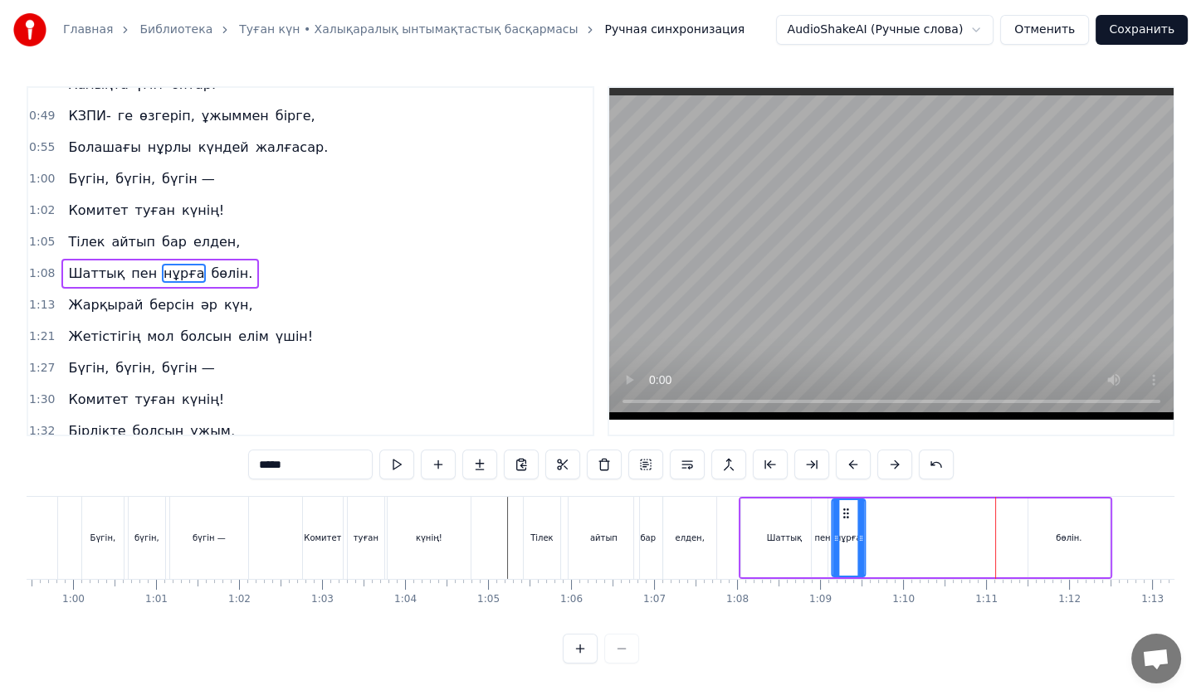
drag, startPoint x: 1000, startPoint y: 513, endPoint x: 842, endPoint y: 483, distance: 160.5
click at [842, 483] on div "0:23 Жас қосылып, енді екі жыл айналар, 0:31 КВА деп елдің жадында қалар. 0:38 …" at bounding box center [601, 375] width 1148 height 578
click at [1070, 562] on div "бөлін." at bounding box center [1068, 538] width 81 height 79
type input "******"
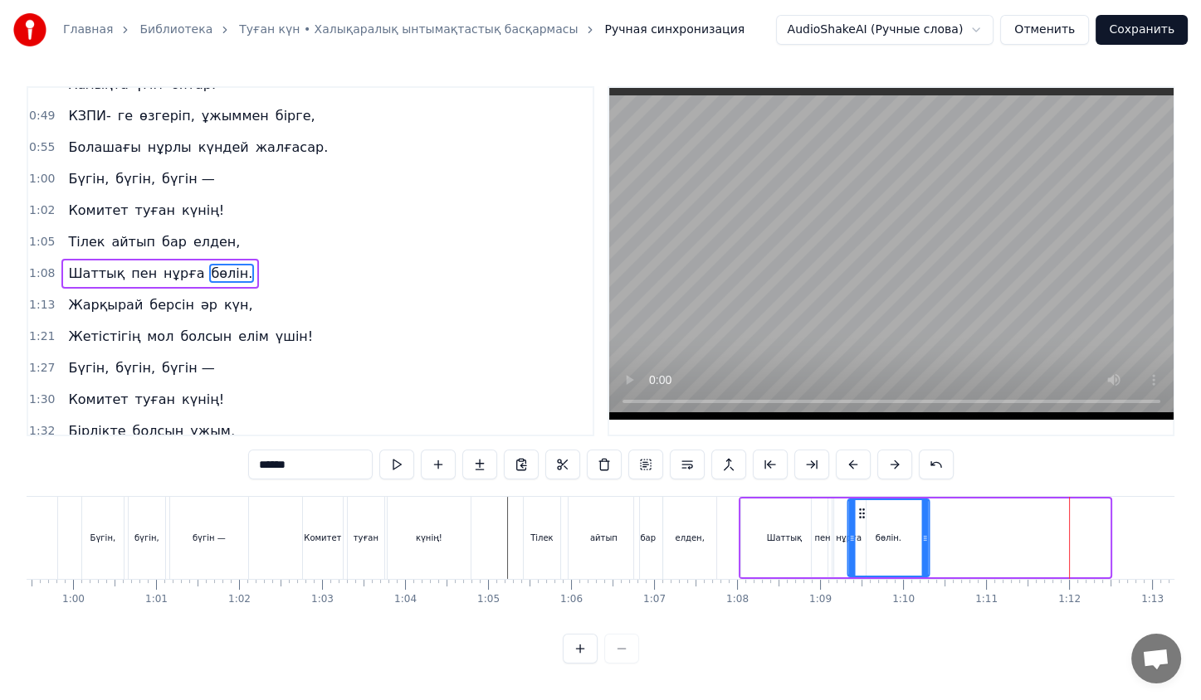
drag, startPoint x: 1037, startPoint y: 514, endPoint x: 856, endPoint y: 503, distance: 180.4
click at [856, 503] on div "бөлін." at bounding box center [889, 538] width 80 height 76
click at [717, 502] on div "Тілек айтып бар елден," at bounding box center [622, 538] width 198 height 82
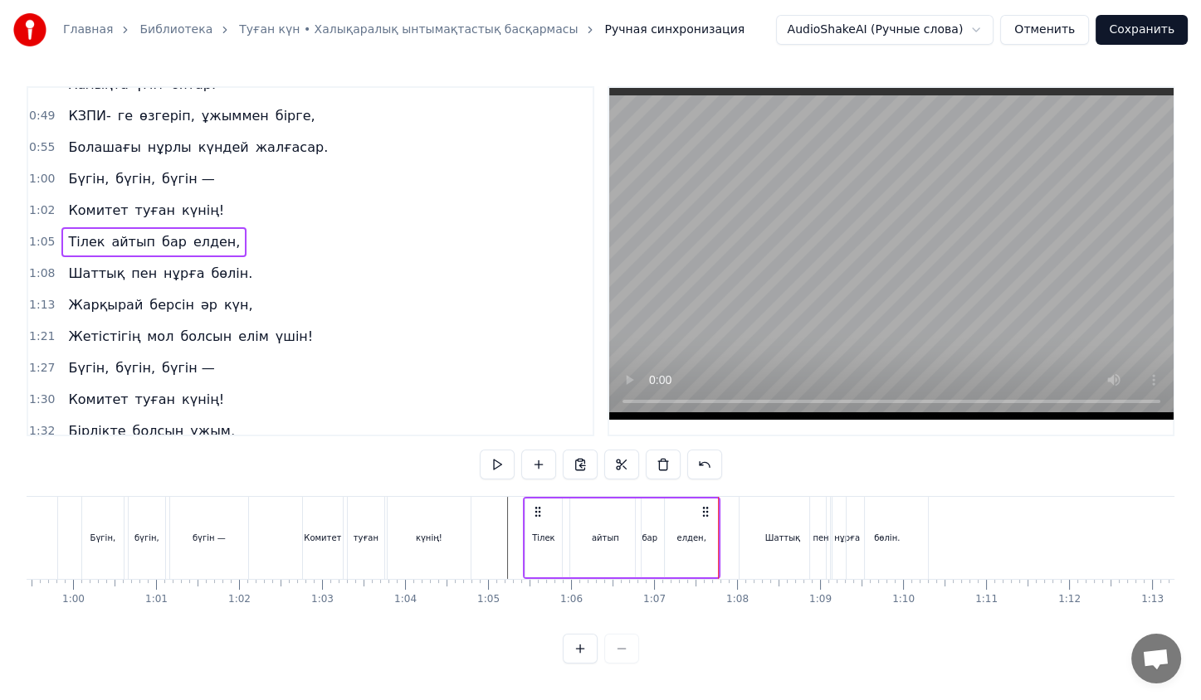
scroll to position [3, 0]
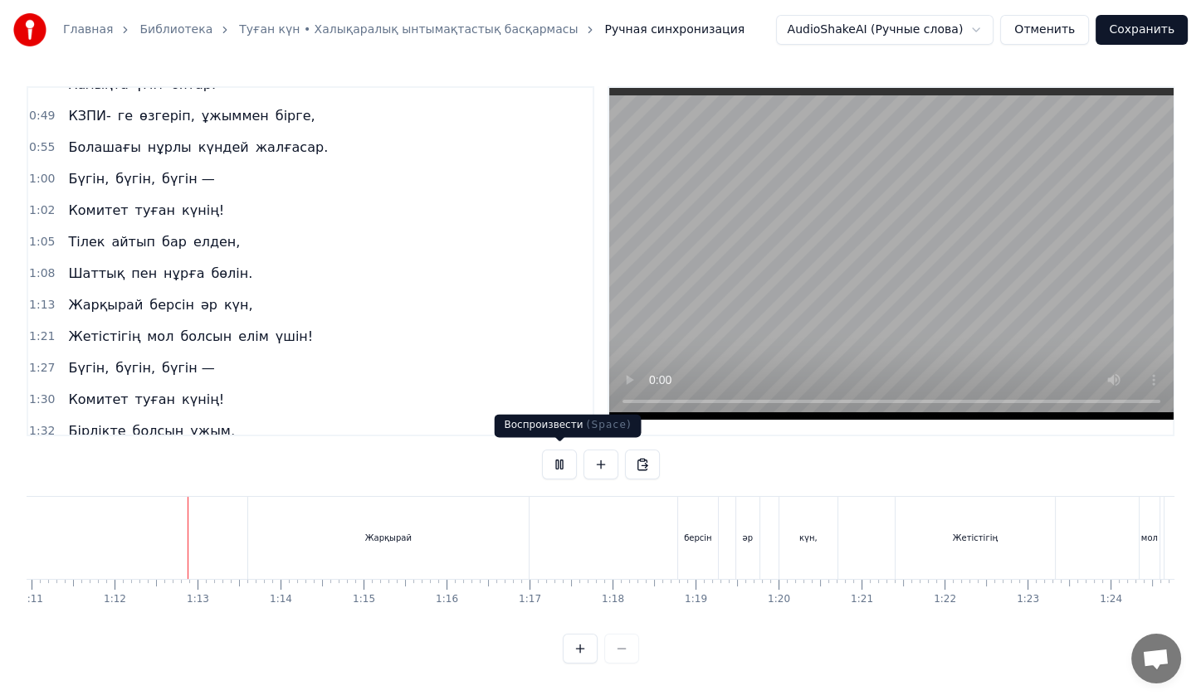
click at [553, 450] on button at bounding box center [559, 465] width 35 height 30
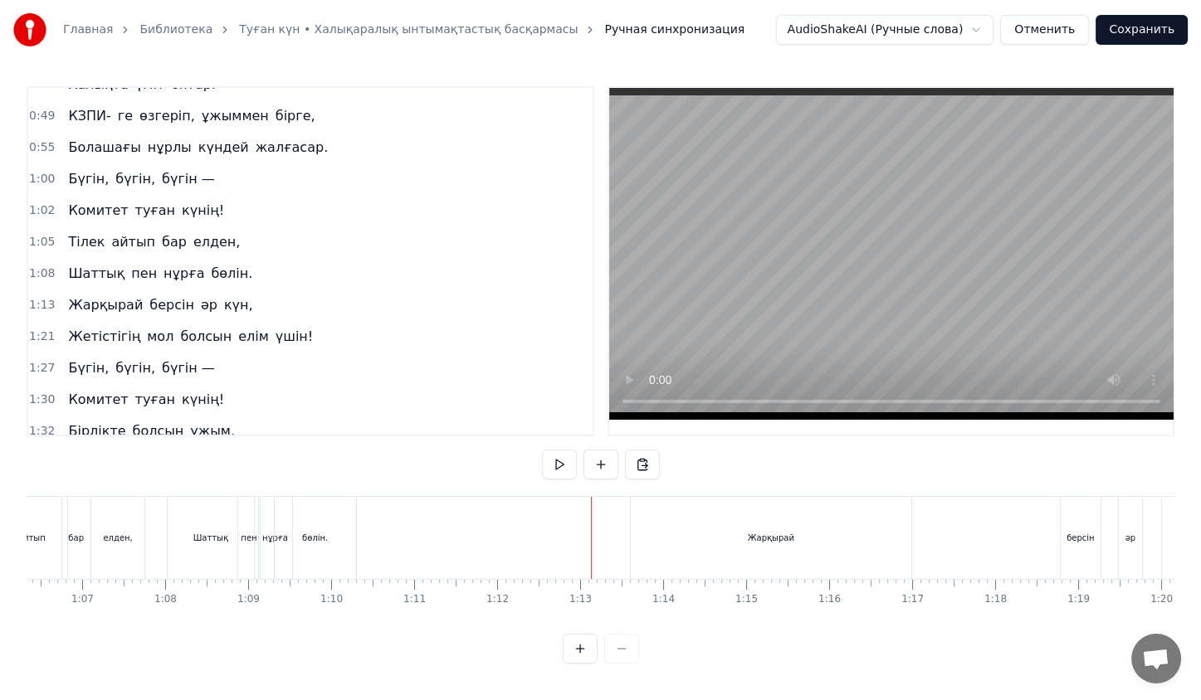
scroll to position [0, 5384]
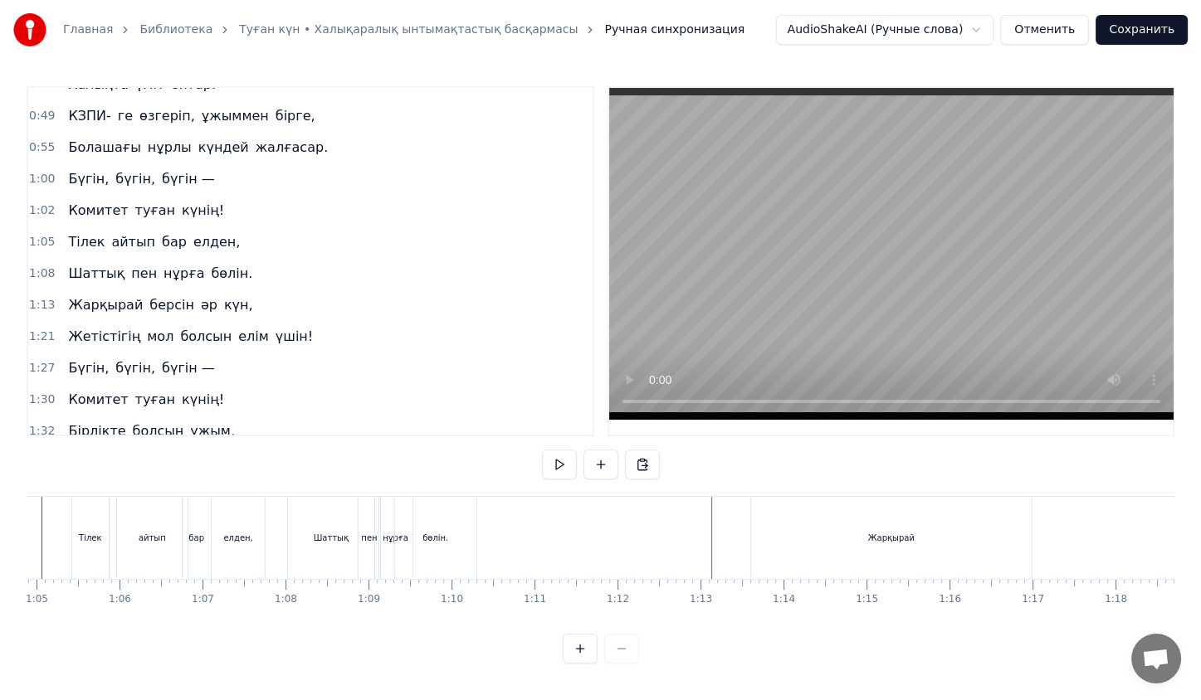
click at [445, 536] on div "бөлін." at bounding box center [435, 538] width 26 height 12
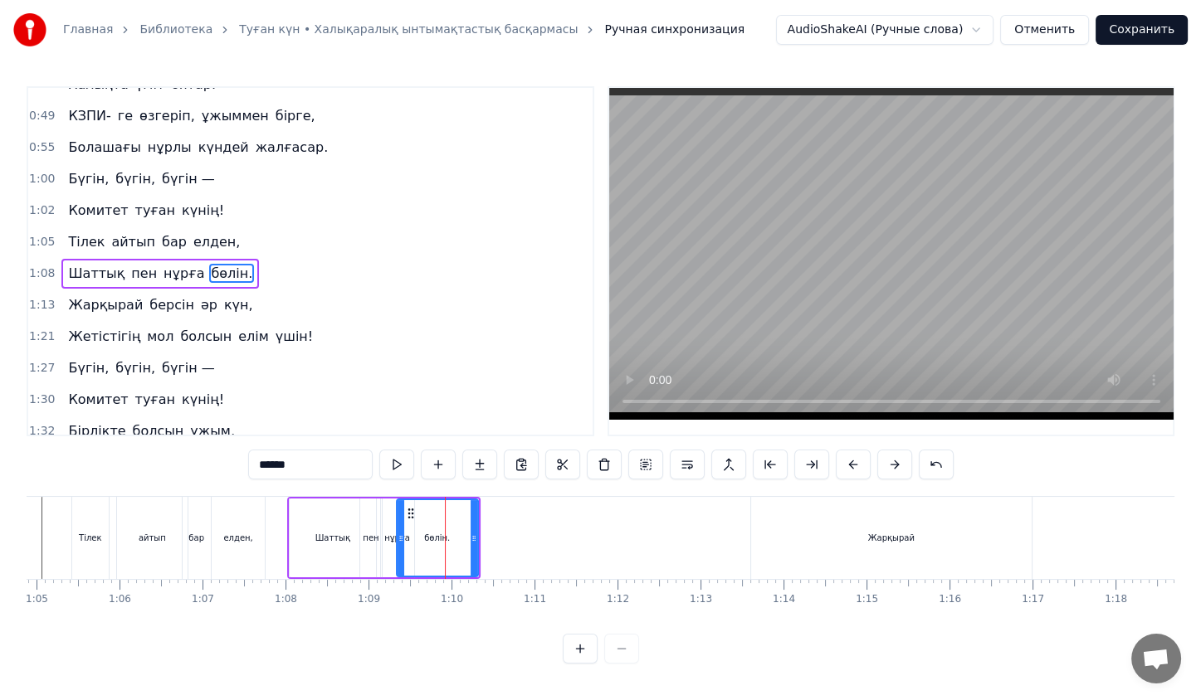
scroll to position [0, 0]
drag, startPoint x: 399, startPoint y: 539, endPoint x: 408, endPoint y: 538, distance: 9.3
click at [408, 538] on icon at bounding box center [411, 538] width 7 height 13
drag, startPoint x: 475, startPoint y: 542, endPoint x: 489, endPoint y: 542, distance: 14.1
click at [489, 542] on icon at bounding box center [488, 538] width 7 height 13
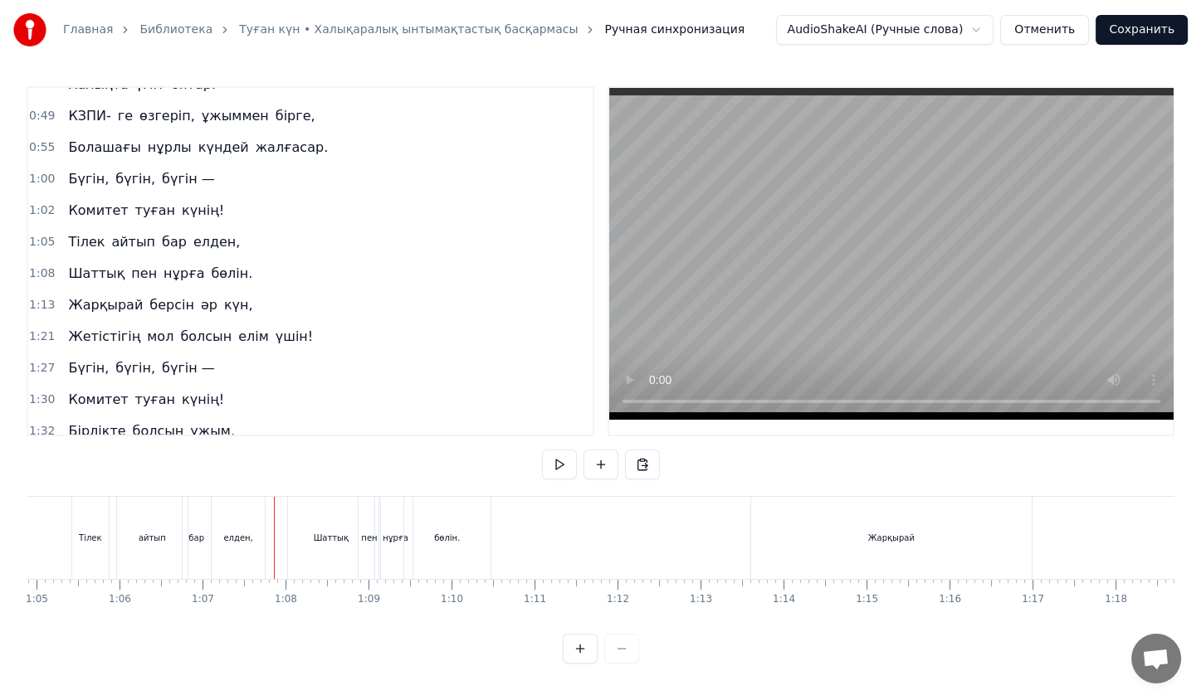
scroll to position [3, 0]
click at [549, 455] on button at bounding box center [559, 465] width 35 height 30
click at [843, 538] on div "Жарқырай" at bounding box center [891, 538] width 281 height 82
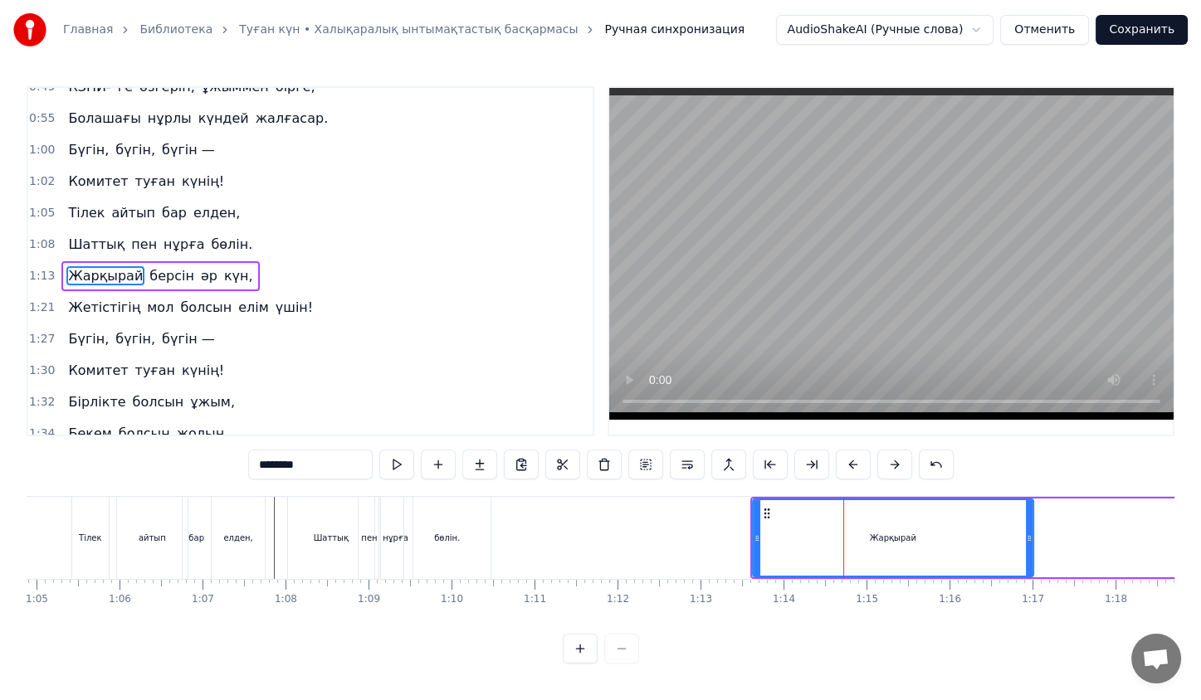
scroll to position [144, 0]
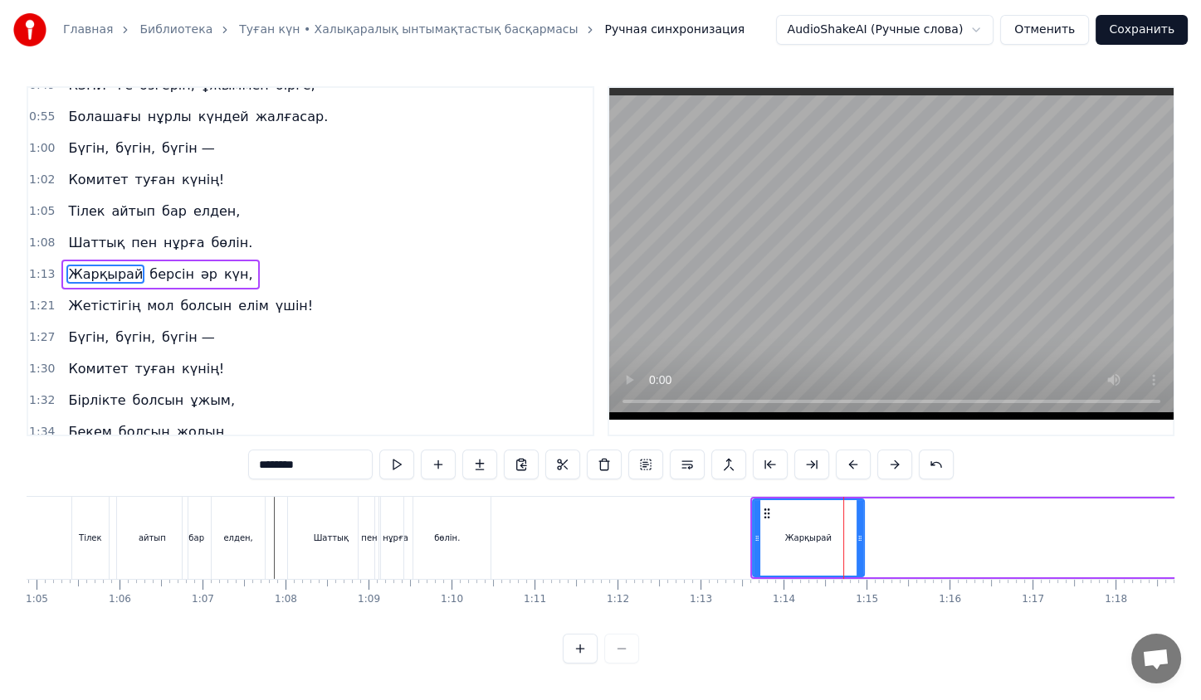
drag, startPoint x: 1029, startPoint y: 529, endPoint x: 859, endPoint y: 490, distance: 174.5
click at [859, 490] on div "0:23 Жас қосылып, енді екі жыл айналар, 0:31 КВА деп елдің жадында қалар. 0:38 …" at bounding box center [601, 375] width 1148 height 578
drag, startPoint x: 764, startPoint y: 510, endPoint x: 754, endPoint y: 500, distance: 14.7
click at [754, 500] on div "Жарқырай" at bounding box center [791, 538] width 109 height 76
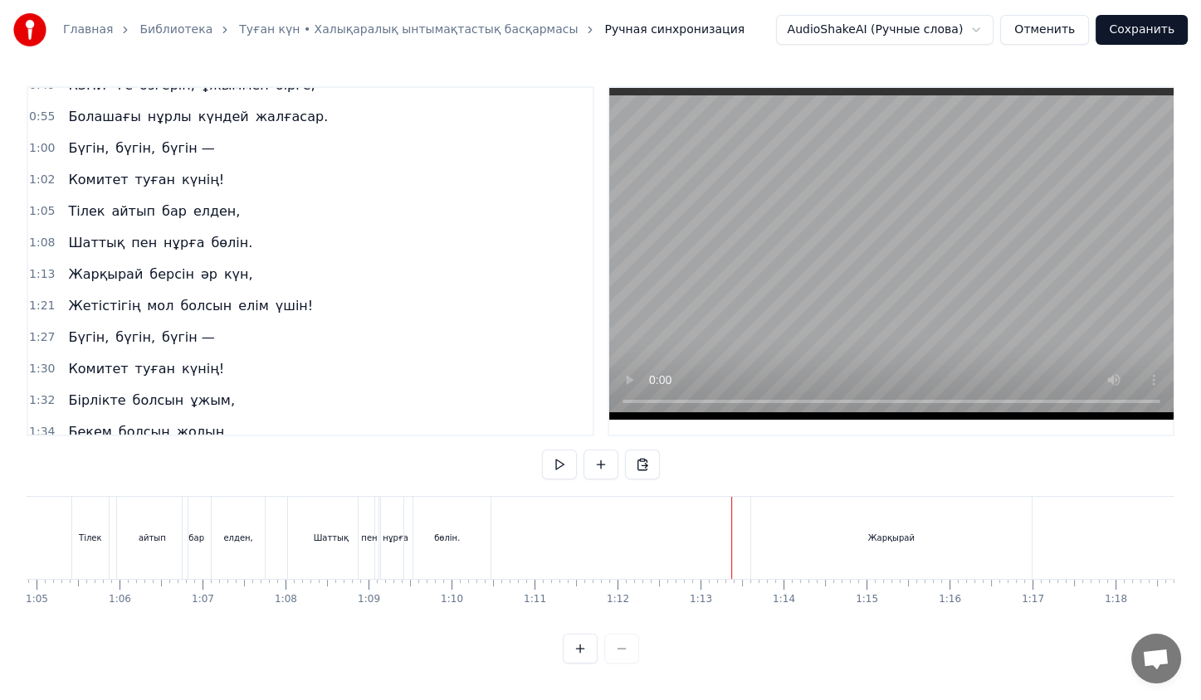
click at [731, 551] on div at bounding box center [731, 538] width 1 height 82
click at [847, 528] on div "Жарқырай" at bounding box center [891, 538] width 281 height 82
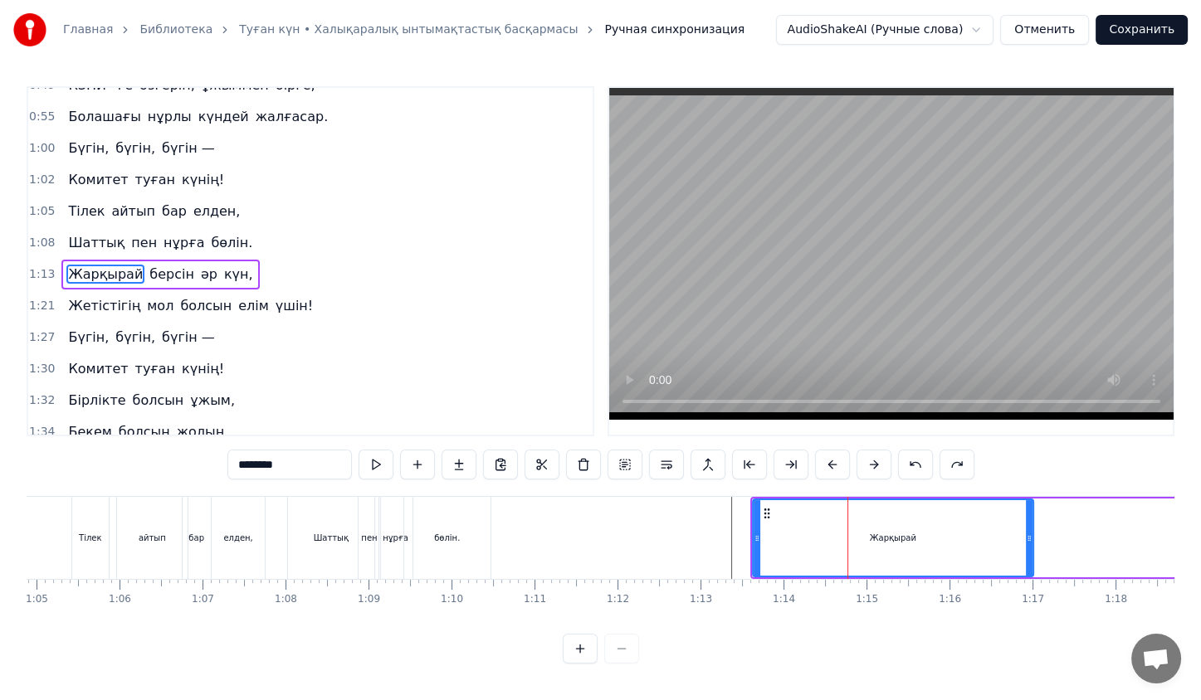
click at [1087, 518] on div "[PERSON_NAME] әр күн," at bounding box center [1047, 538] width 594 height 82
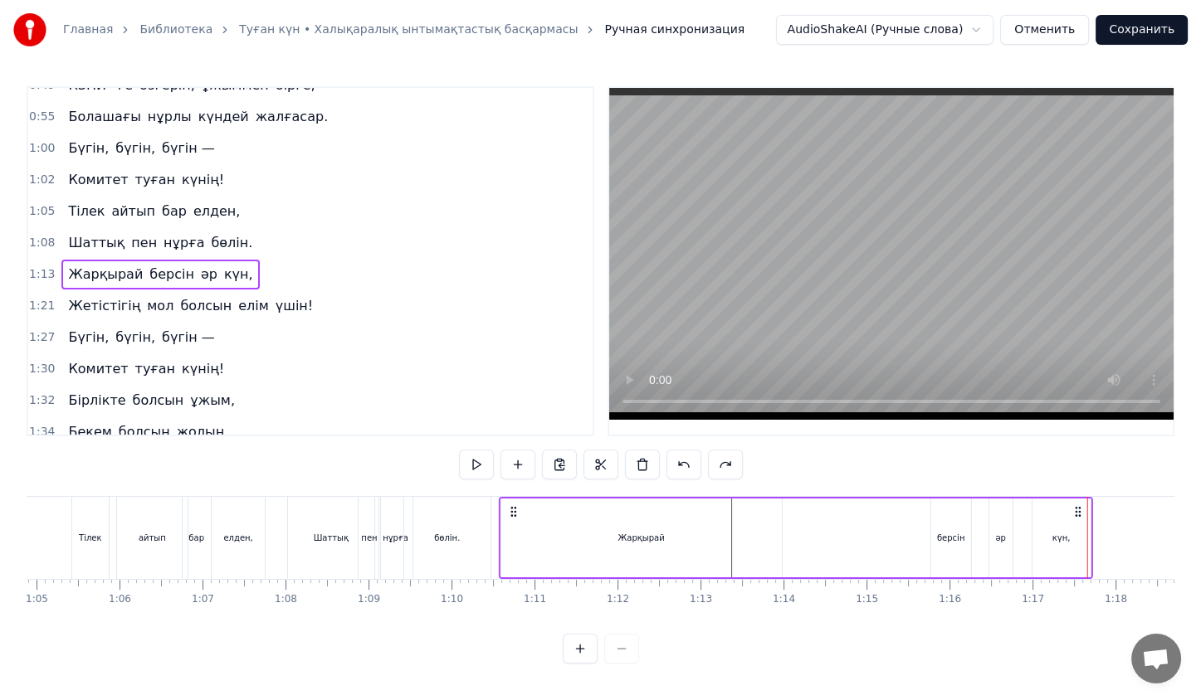
drag, startPoint x: 763, startPoint y: 505, endPoint x: 511, endPoint y: 520, distance: 251.9
click at [511, 520] on div "[PERSON_NAME] әр күн," at bounding box center [796, 538] width 594 height 82
click at [701, 527] on div "Жарқырай" at bounding box center [641, 538] width 281 height 79
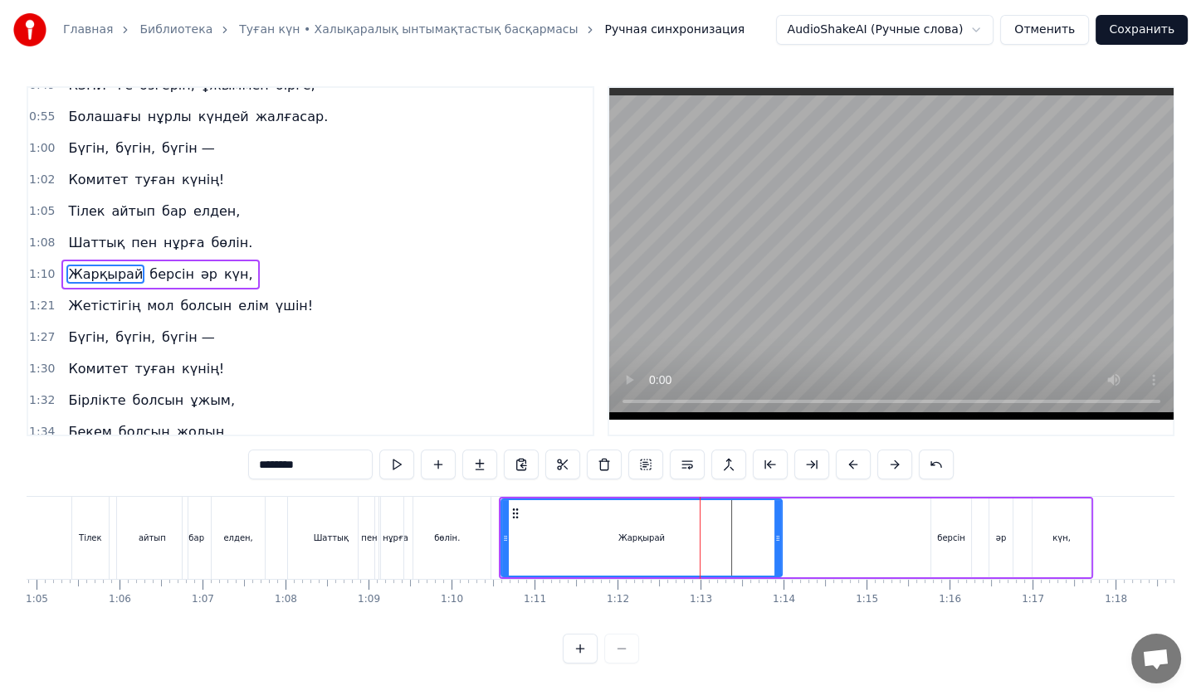
click at [781, 532] on div "Жарқырай" at bounding box center [641, 538] width 282 height 79
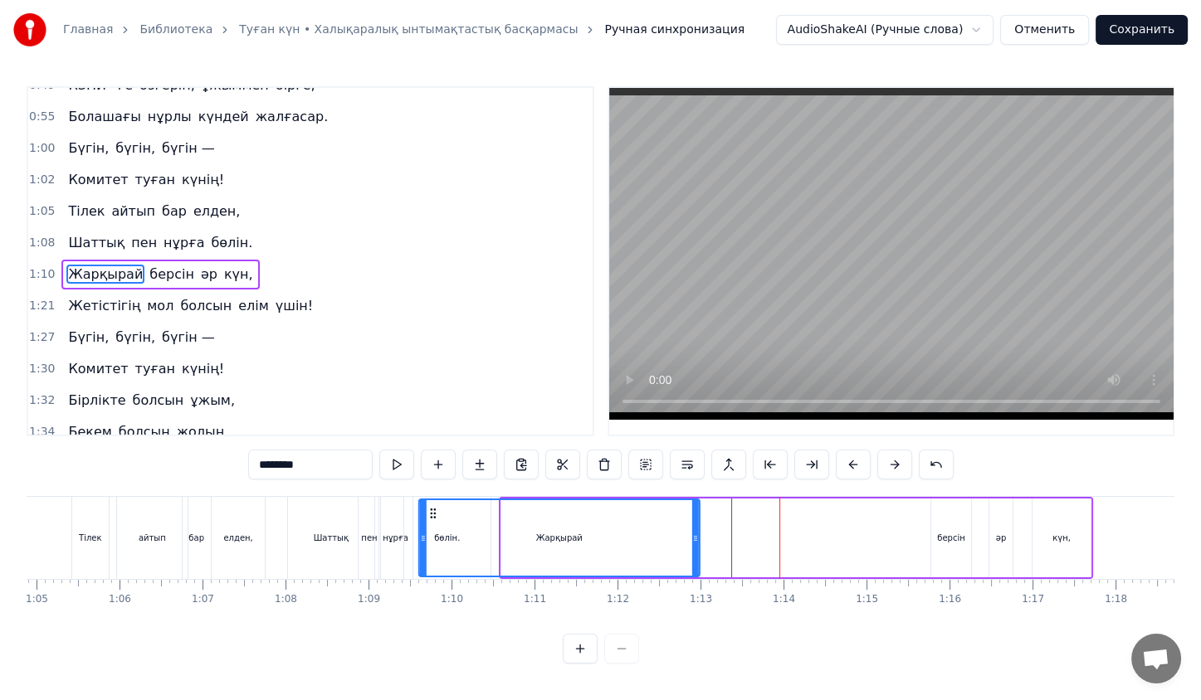
drag, startPoint x: 512, startPoint y: 514, endPoint x: 443, endPoint y: 519, distance: 69.1
click at [440, 519] on icon at bounding box center [433, 513] width 13 height 13
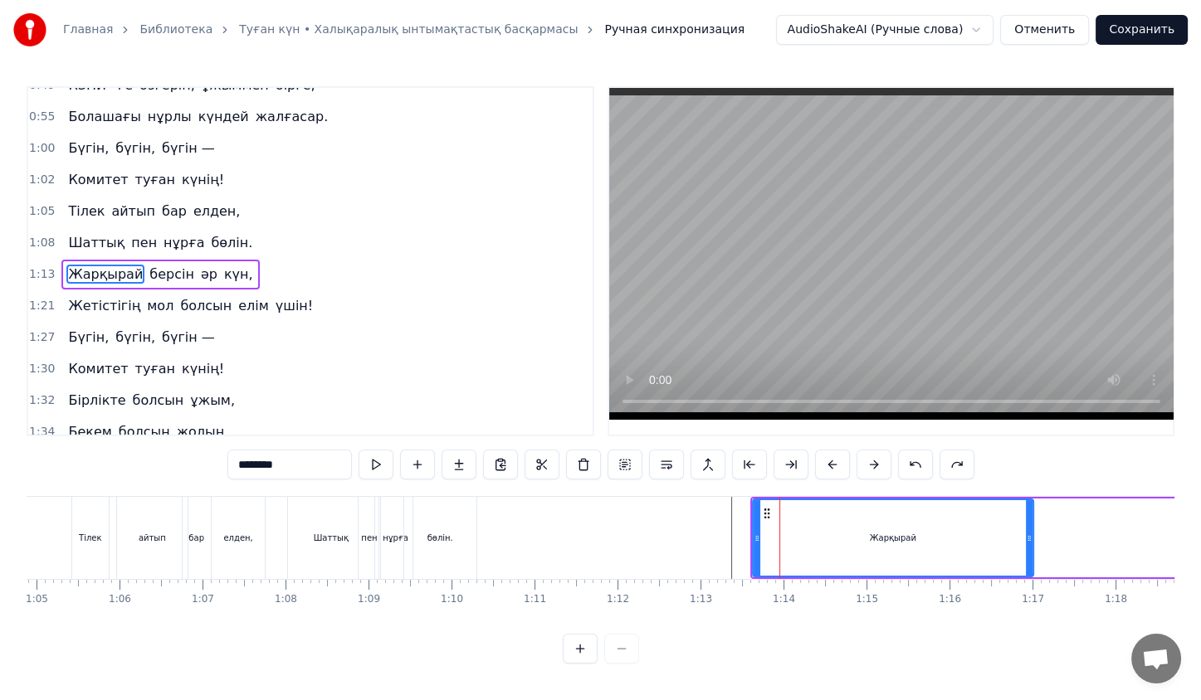
click at [803, 524] on div "Жарқырай" at bounding box center [893, 538] width 279 height 76
click at [1046, 533] on div "[PERSON_NAME] әр күн," at bounding box center [1047, 538] width 594 height 82
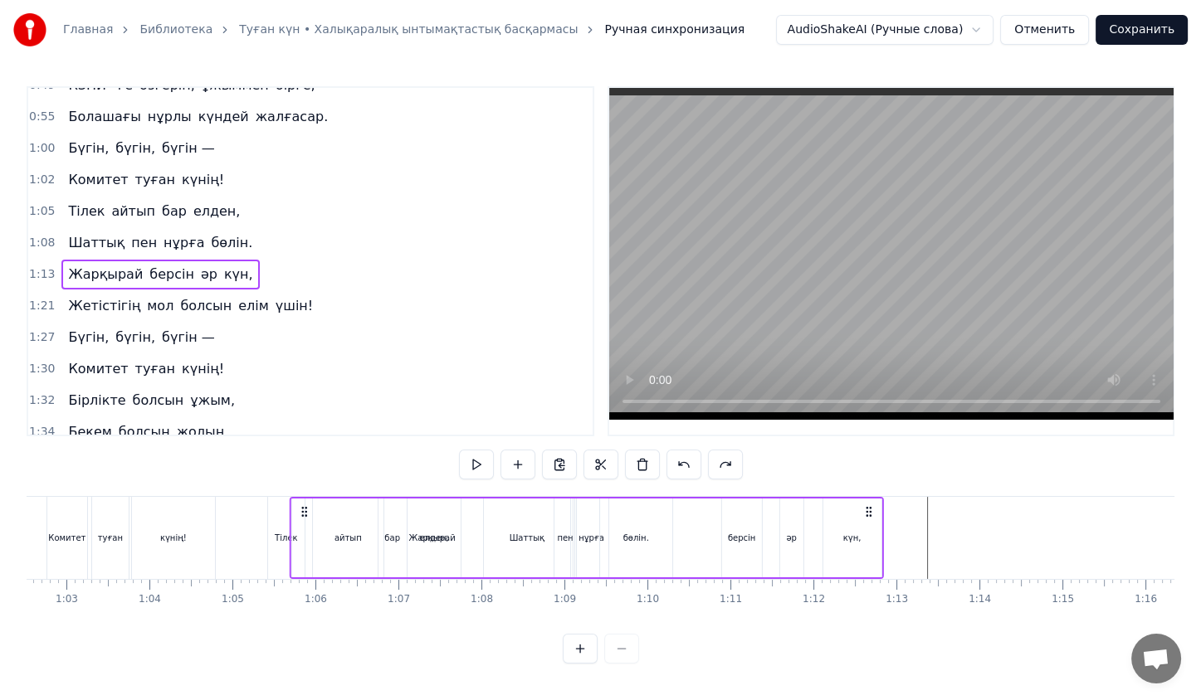
scroll to position [0, 5187]
drag, startPoint x: 770, startPoint y: 510, endPoint x: 332, endPoint y: 564, distance: 441.6
click at [332, 564] on div "[PERSON_NAME] әр күн," at bounding box center [610, 538] width 594 height 82
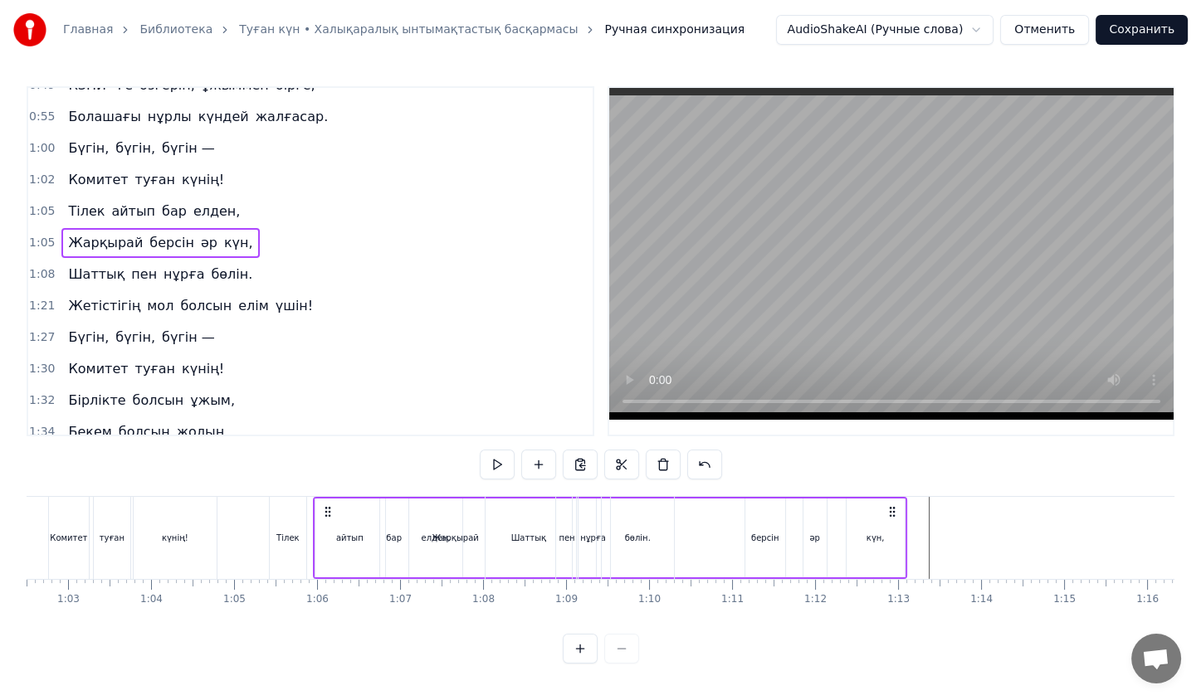
click at [488, 564] on div "Шаттық" at bounding box center [528, 538] width 86 height 82
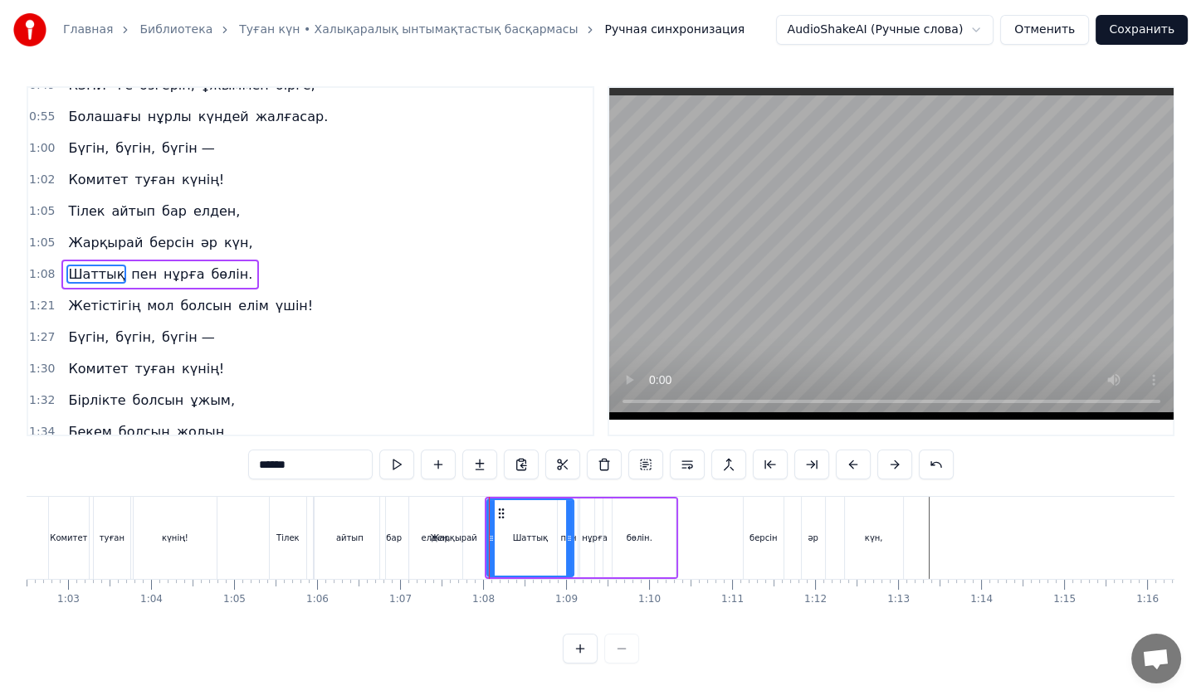
click at [457, 541] on div "Жарқырай" at bounding box center [454, 538] width 46 height 12
type input "********"
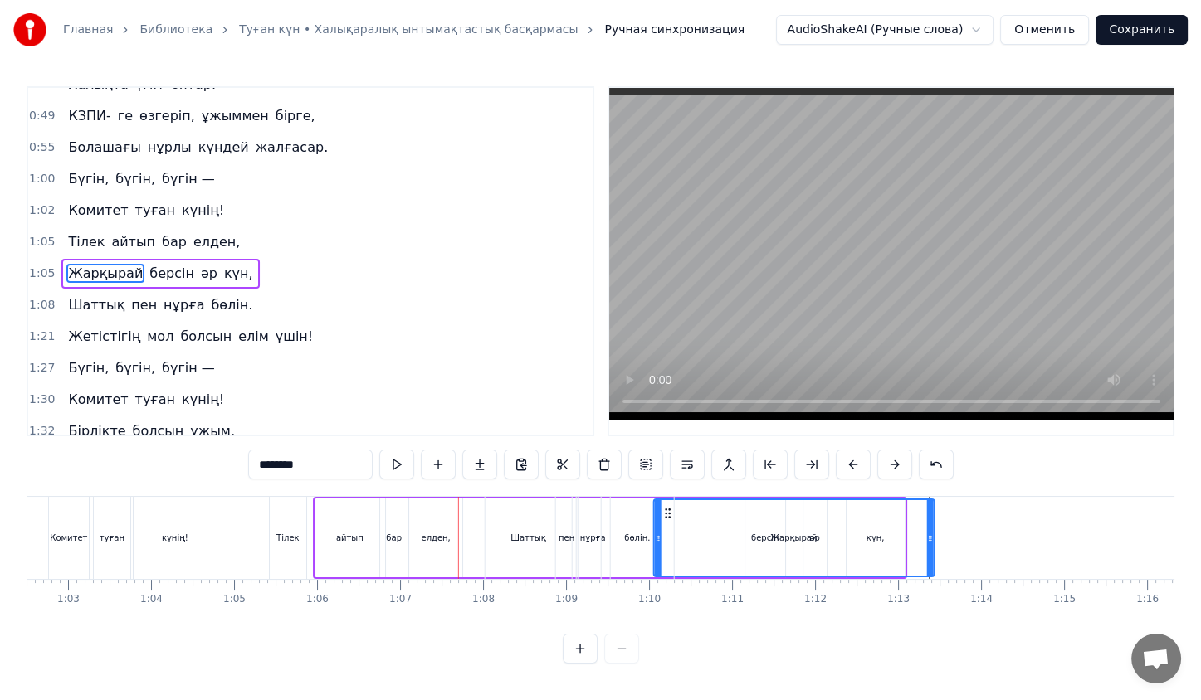
scroll to position [3, 0]
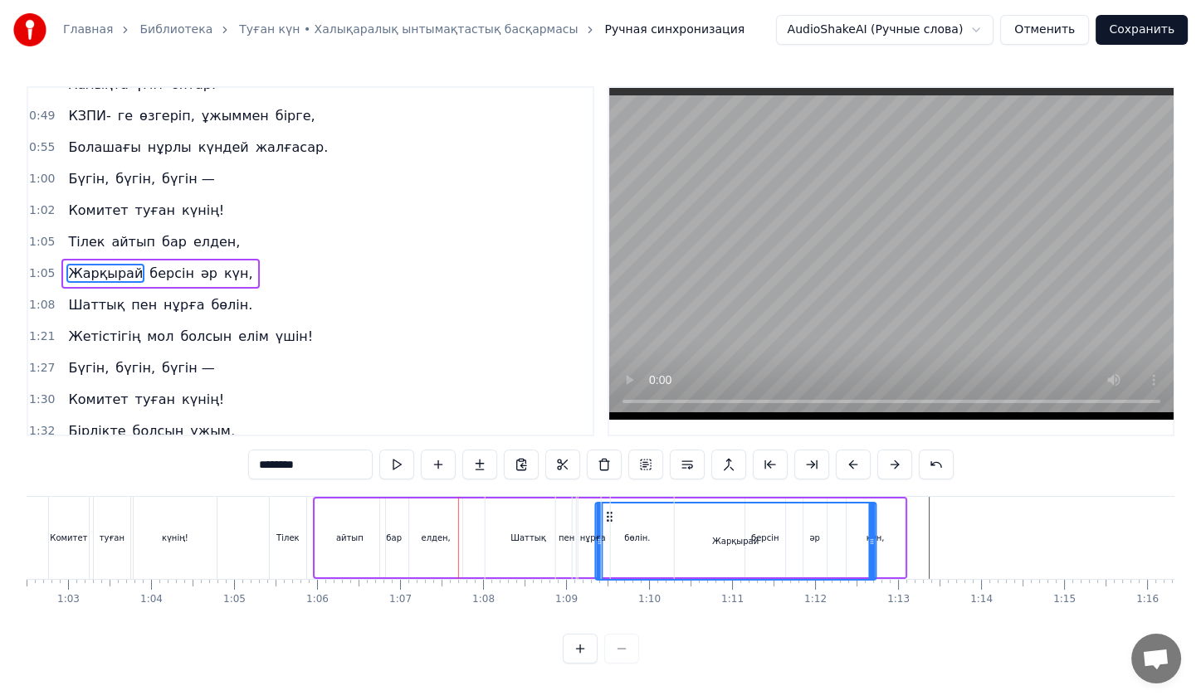
drag, startPoint x: 326, startPoint y: 512, endPoint x: 607, endPoint y: 559, distance: 284.3
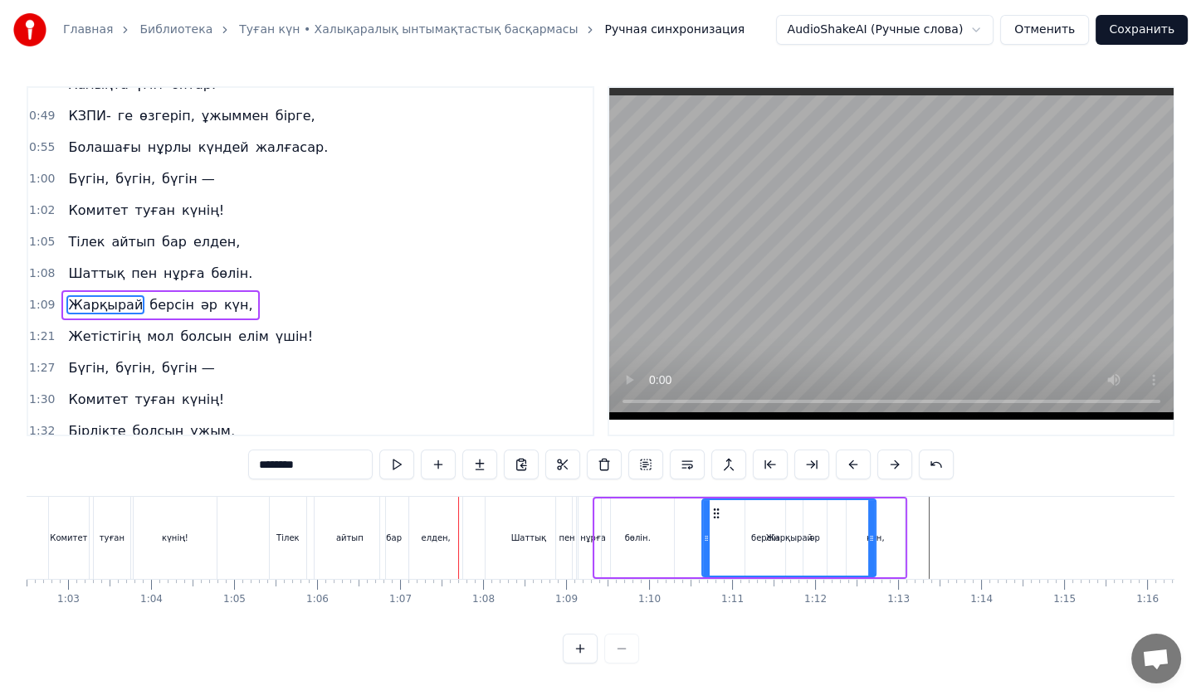
drag, startPoint x: 599, startPoint y: 543, endPoint x: 705, endPoint y: 544, distance: 106.2
click at [705, 544] on div at bounding box center [706, 538] width 7 height 76
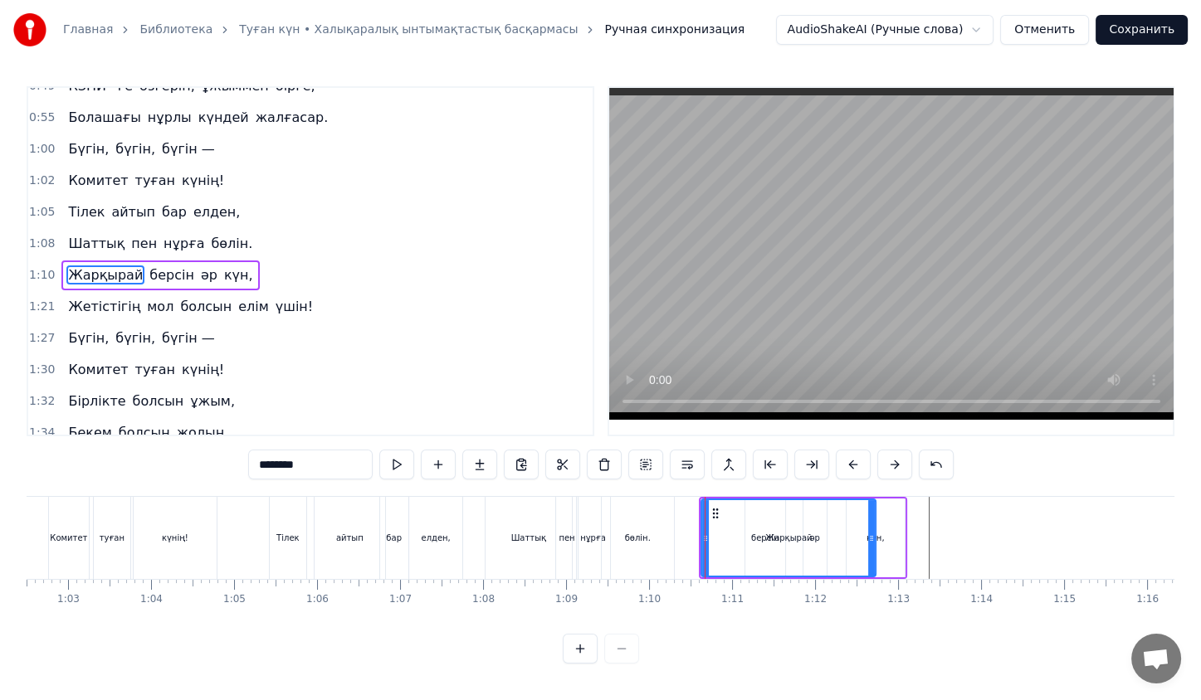
scroll to position [144, 0]
drag, startPoint x: 871, startPoint y: 539, endPoint x: 759, endPoint y: 512, distance: 115.3
click at [759, 512] on div at bounding box center [759, 538] width 7 height 76
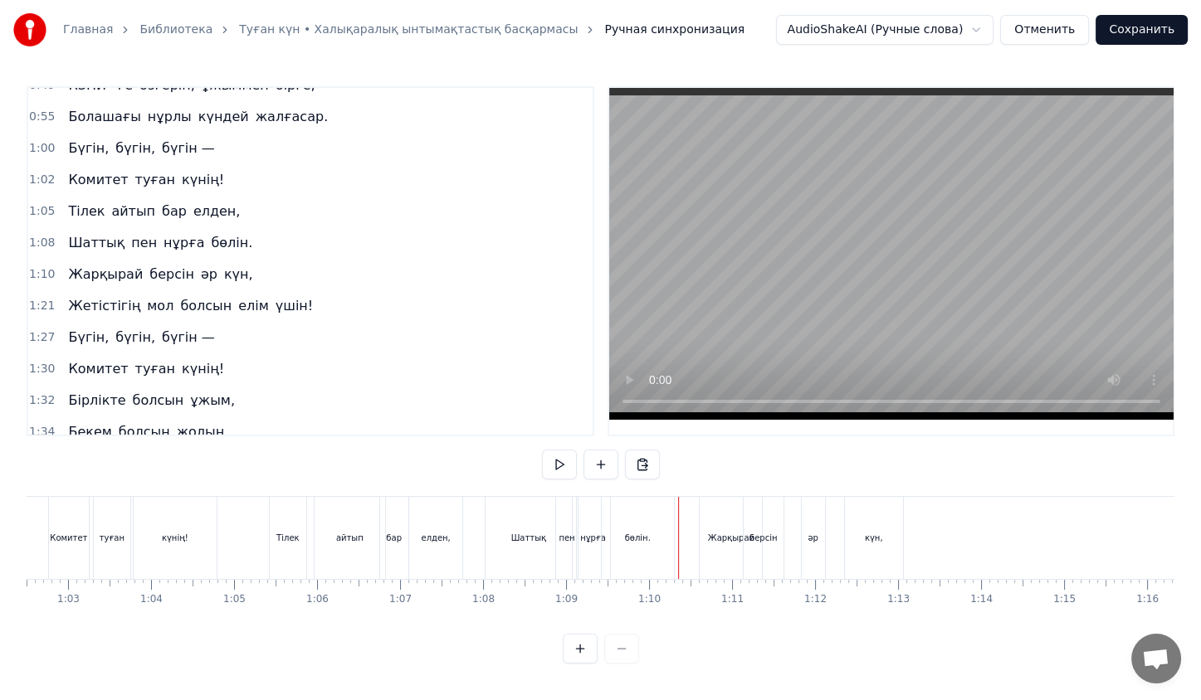
click at [678, 503] on div at bounding box center [678, 538] width 1 height 82
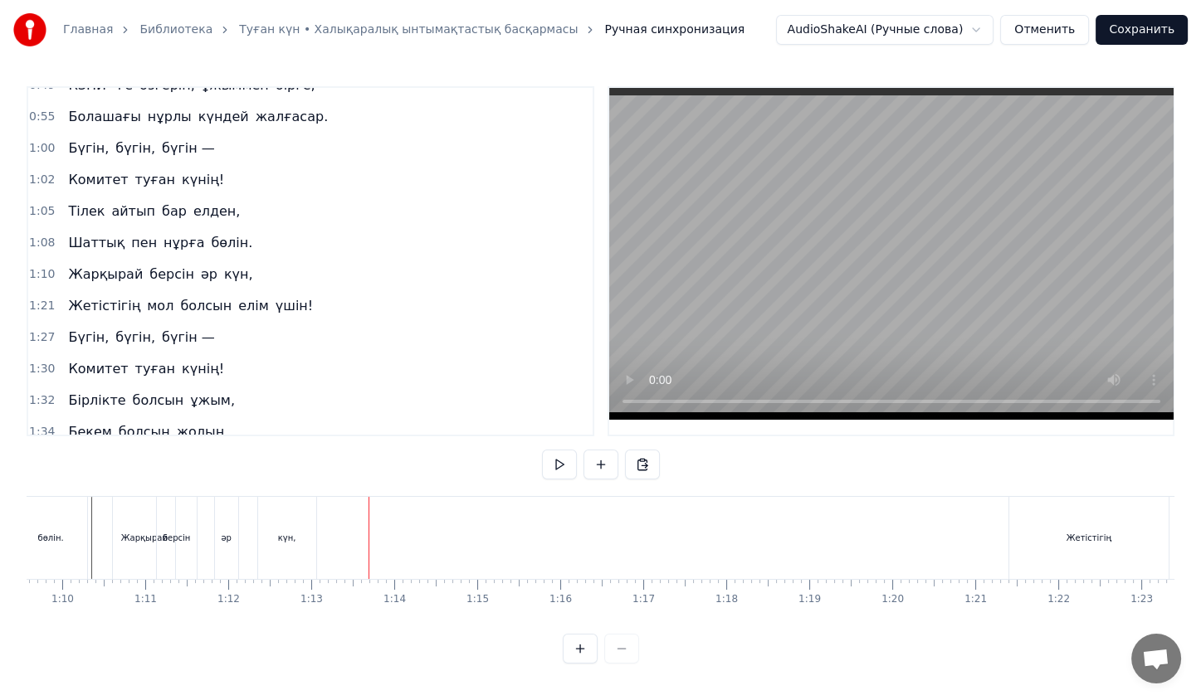
scroll to position [0, 5853]
click at [1118, 506] on div "Жетістігің мол болсын елім үшін!" at bounding box center [1193, 538] width 528 height 82
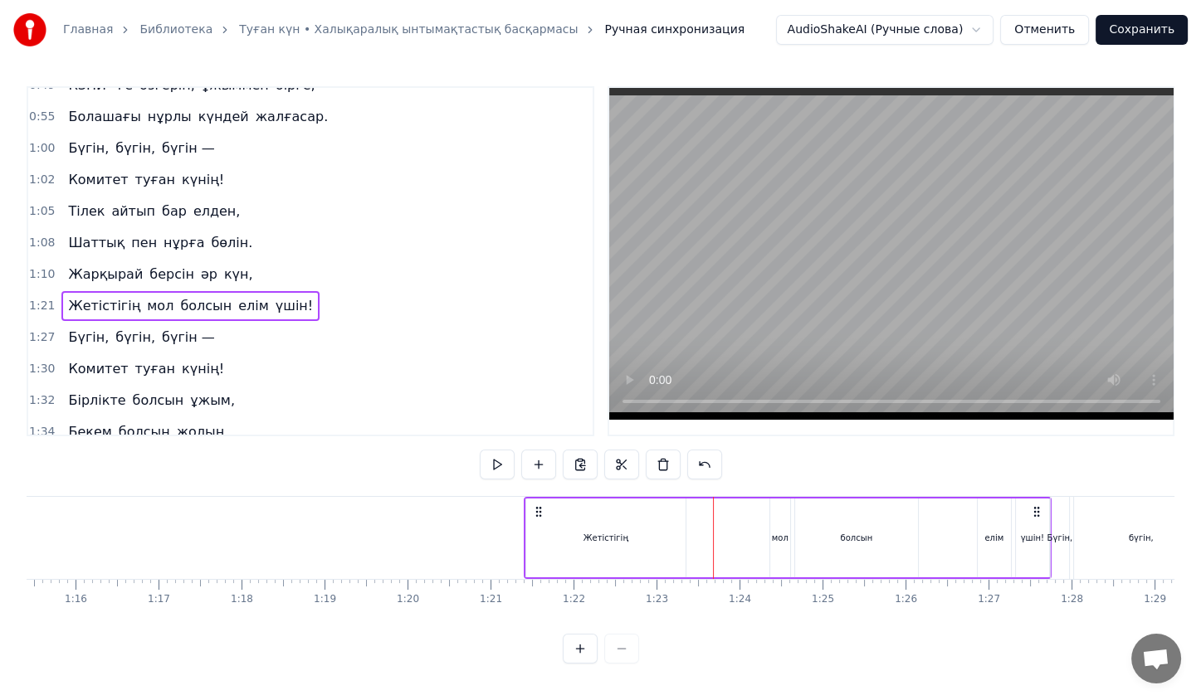
scroll to position [0, 6257]
click at [530, 519] on div "Жетістігің" at bounding box center [606, 538] width 159 height 79
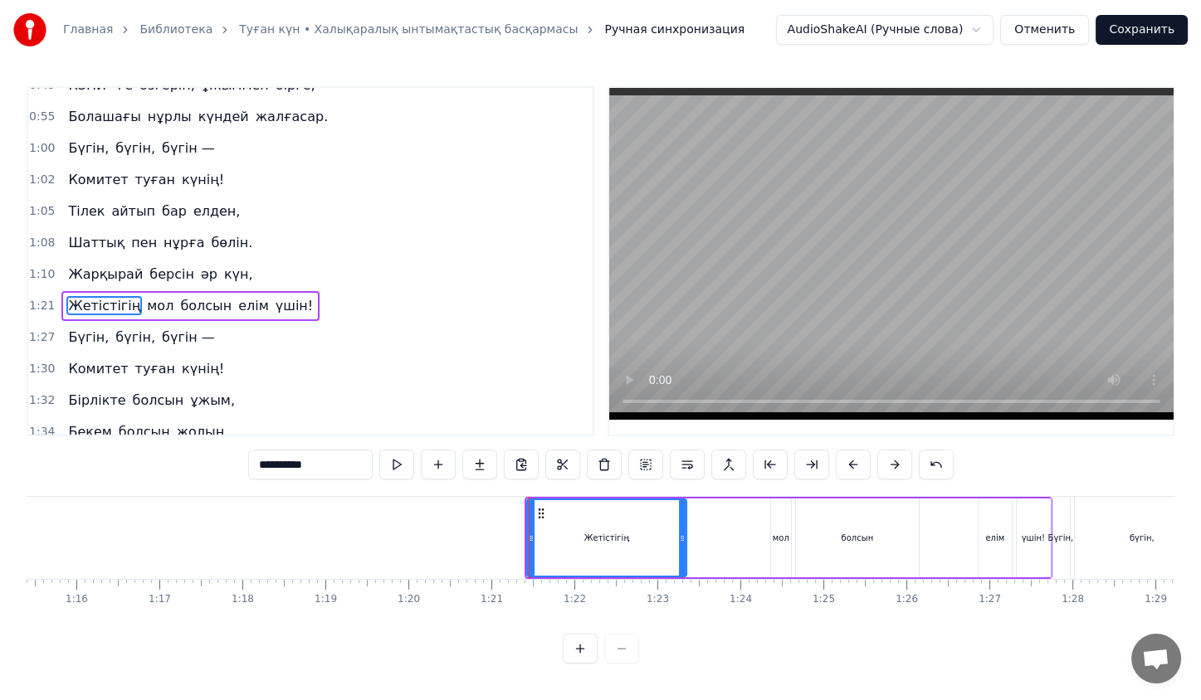
scroll to position [174, 0]
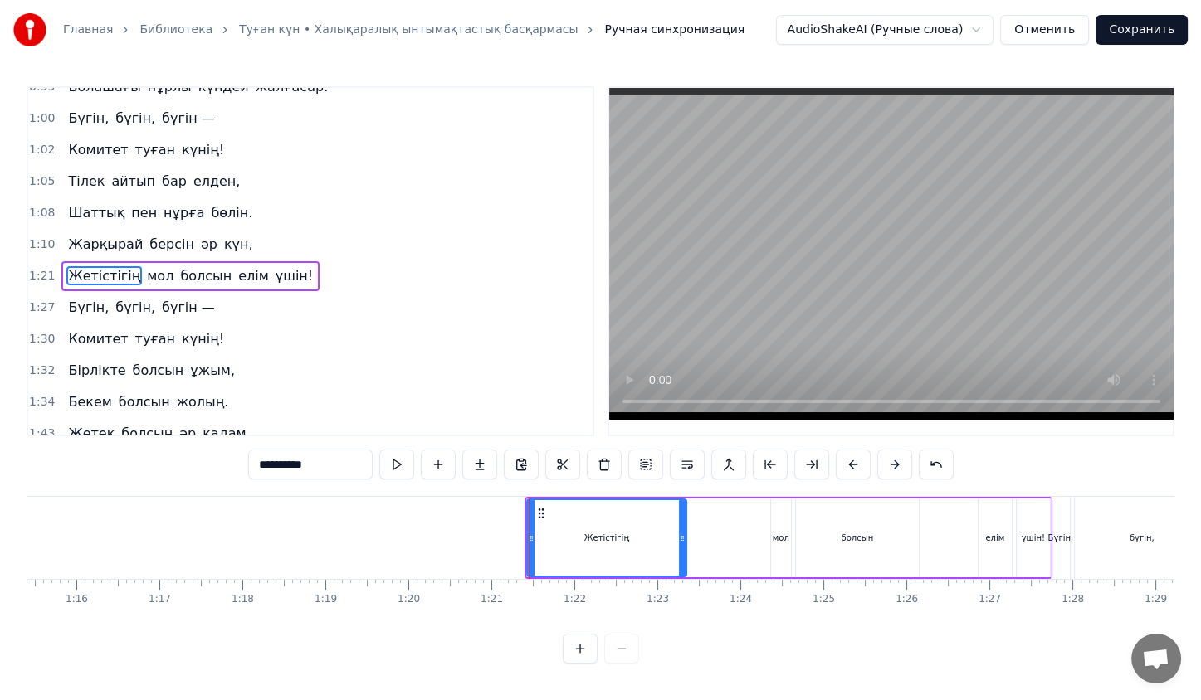
click at [717, 515] on div "Жетістігің мол болсын елім үшін!" at bounding box center [788, 538] width 528 height 82
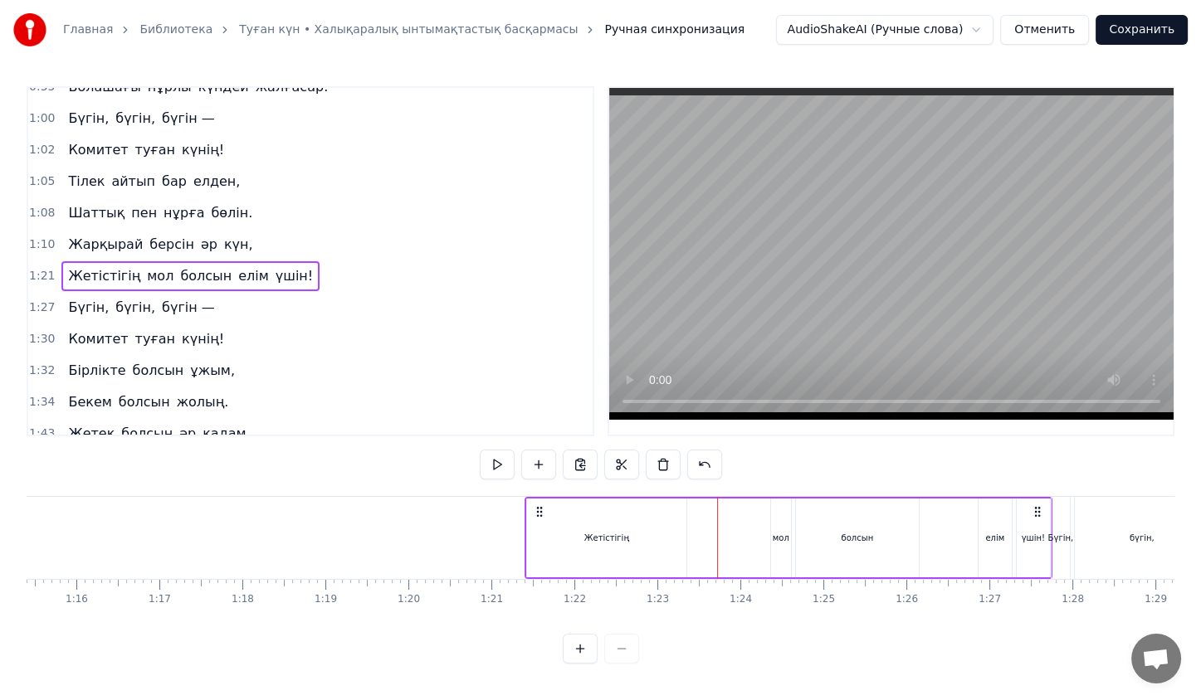
drag, startPoint x: 539, startPoint y: 502, endPoint x: 544, endPoint y: 513, distance: 12.3
click at [544, 513] on div "Жетістігің мол болсын елім үшін!" at bounding box center [788, 538] width 528 height 82
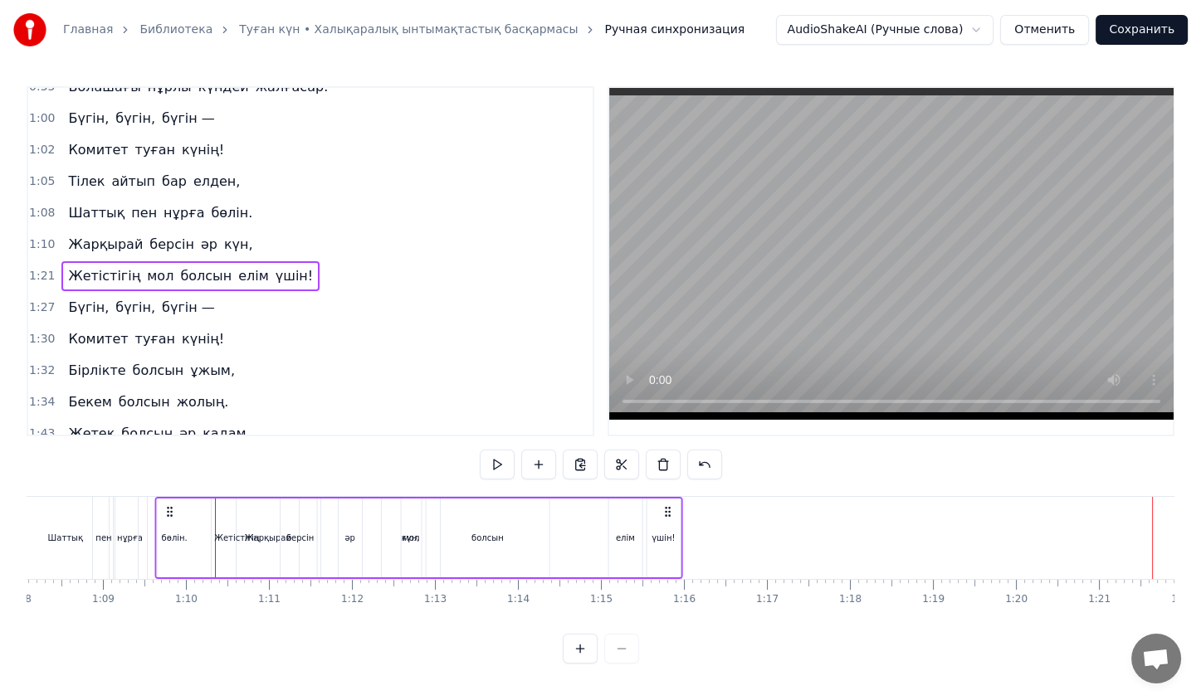
scroll to position [0, 5637]
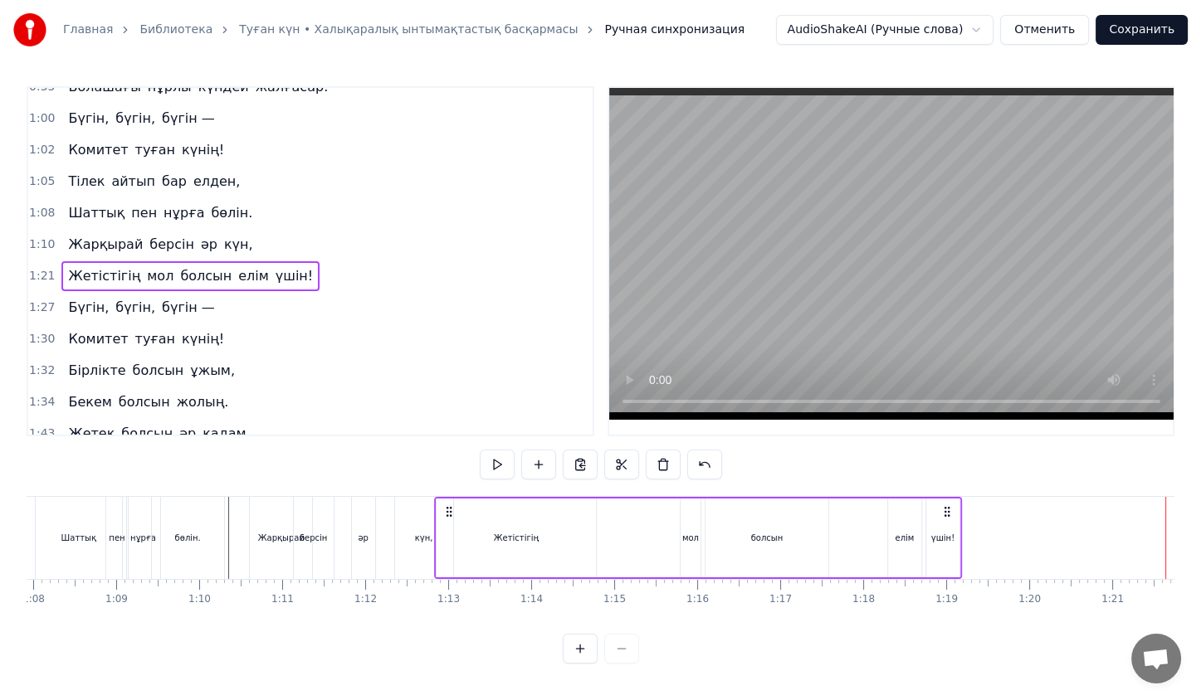
drag, startPoint x: 532, startPoint y: 514, endPoint x: 441, endPoint y: 458, distance: 106.9
click at [441, 458] on div "0:23 Жас қосылып, енді екі жыл айналар, 0:31 КВА деп елдің жадында қалар. 0:38 …" at bounding box center [601, 375] width 1148 height 578
click at [492, 529] on div "Жетістігің" at bounding box center [515, 538] width 159 height 79
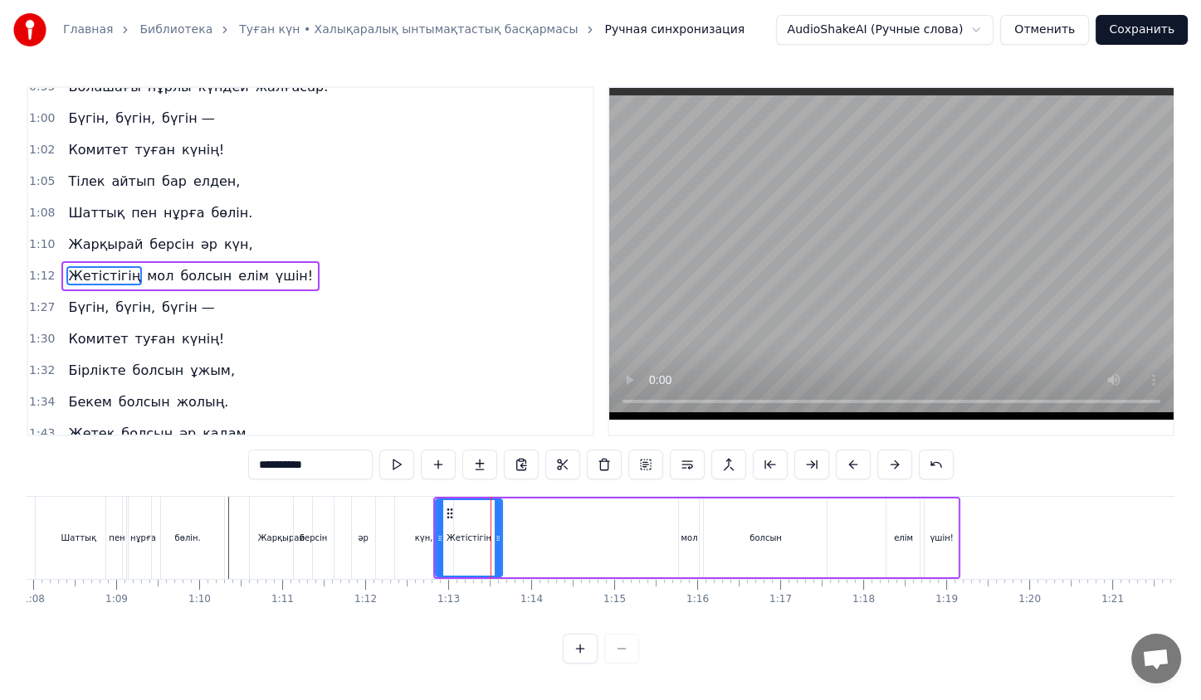
drag, startPoint x: 591, startPoint y: 539, endPoint x: 499, endPoint y: 541, distance: 92.1
click at [499, 541] on icon at bounding box center [498, 538] width 7 height 13
drag, startPoint x: 690, startPoint y: 552, endPoint x: 698, endPoint y: 566, distance: 16.0
click at [698, 566] on div "мол" at bounding box center [689, 538] width 20 height 79
drag, startPoint x: 690, startPoint y: 510, endPoint x: 496, endPoint y: 506, distance: 193.4
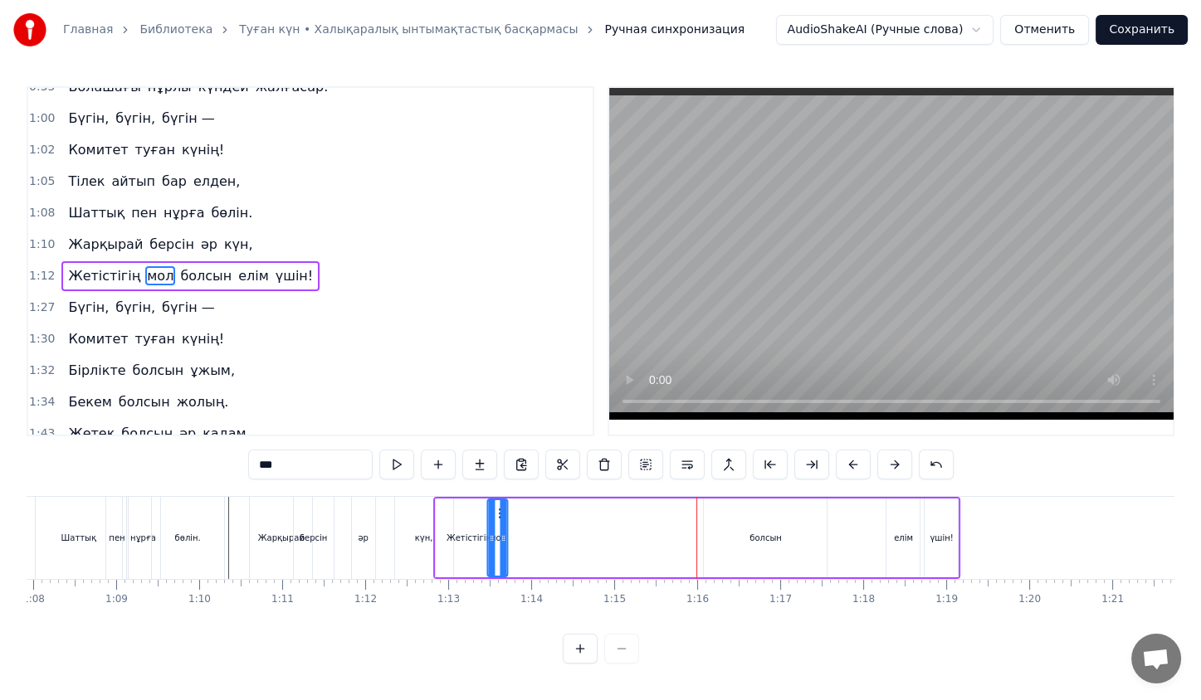
click at [496, 507] on icon at bounding box center [501, 513] width 13 height 13
click at [757, 551] on div "болсын" at bounding box center [765, 538] width 123 height 79
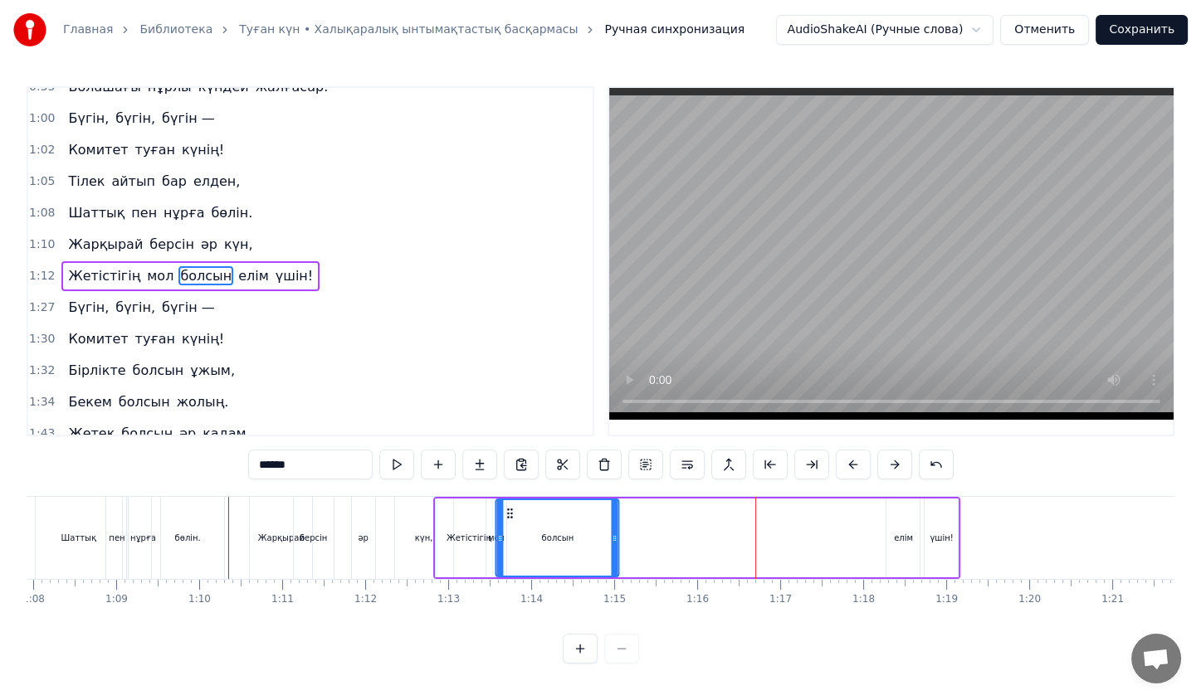
click at [451, 531] on div "Жетістігің" at bounding box center [469, 538] width 67 height 79
drag, startPoint x: 612, startPoint y: 528, endPoint x: 536, endPoint y: 528, distance: 75.5
click at [536, 528] on div at bounding box center [539, 538] width 7 height 76
click at [907, 534] on div "елім" at bounding box center [903, 538] width 19 height 12
type input "****"
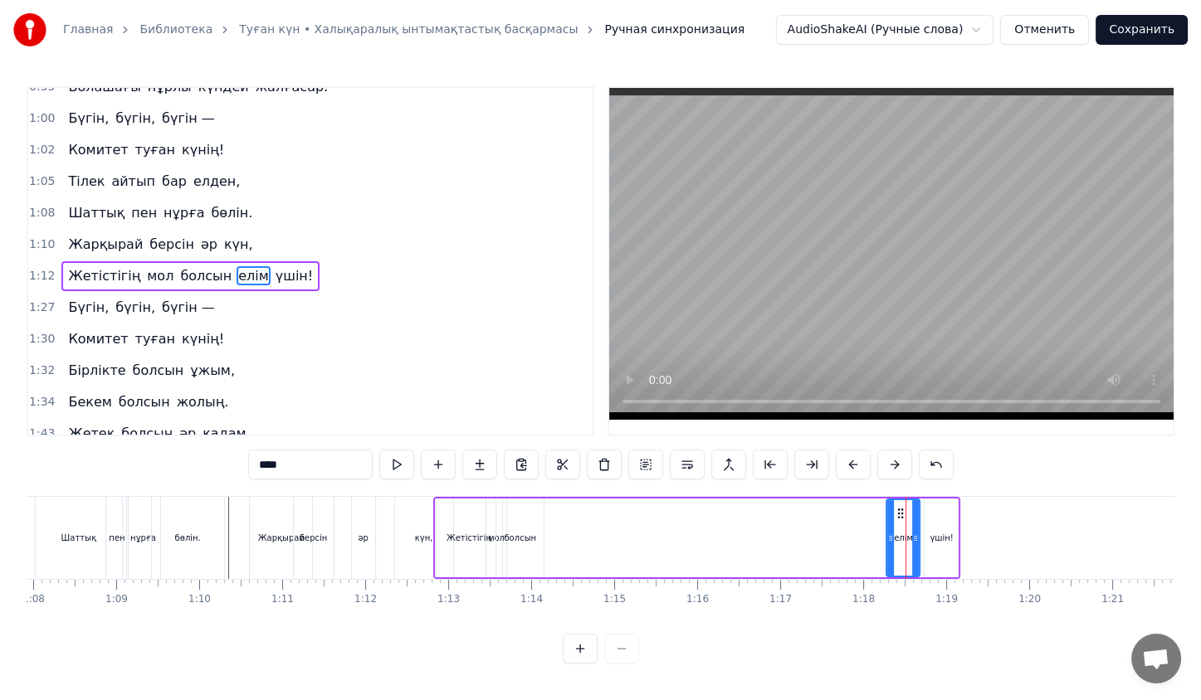
drag, startPoint x: 570, startPoint y: 520, endPoint x: 621, endPoint y: 521, distance: 50.7
click at [621, 521] on div "Жетістігің мол болсын елім үшін!" at bounding box center [697, 538] width 528 height 82
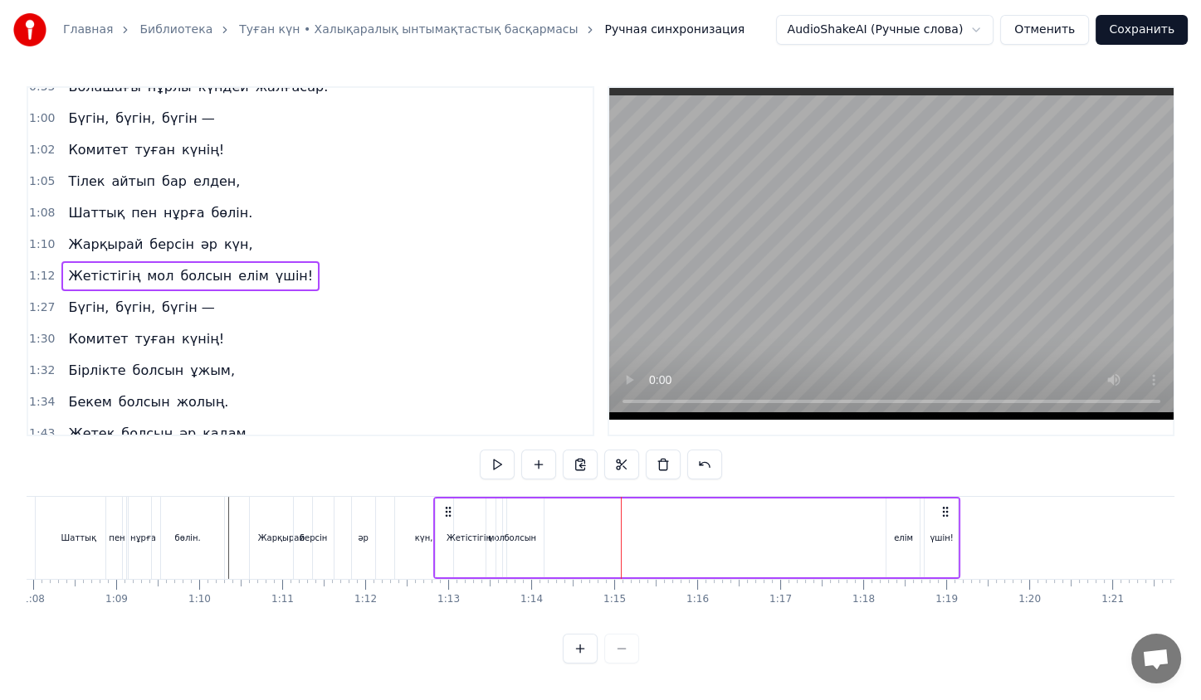
click at [559, 524] on div "Жетістігің мол болсын елім үшін!" at bounding box center [697, 538] width 528 height 82
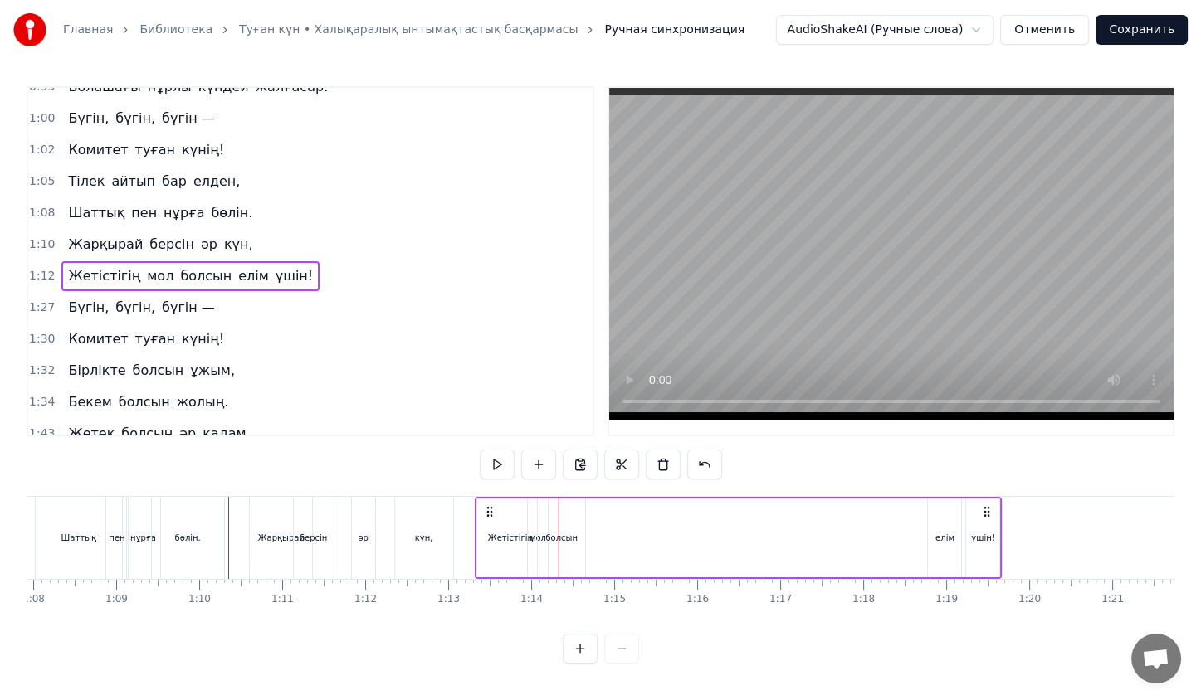
drag, startPoint x: 451, startPoint y: 505, endPoint x: 492, endPoint y: 510, distance: 41.7
click at [492, 510] on icon at bounding box center [489, 511] width 13 height 13
click at [456, 520] on div "[PERSON_NAME] әр күн," at bounding box center [352, 538] width 207 height 82
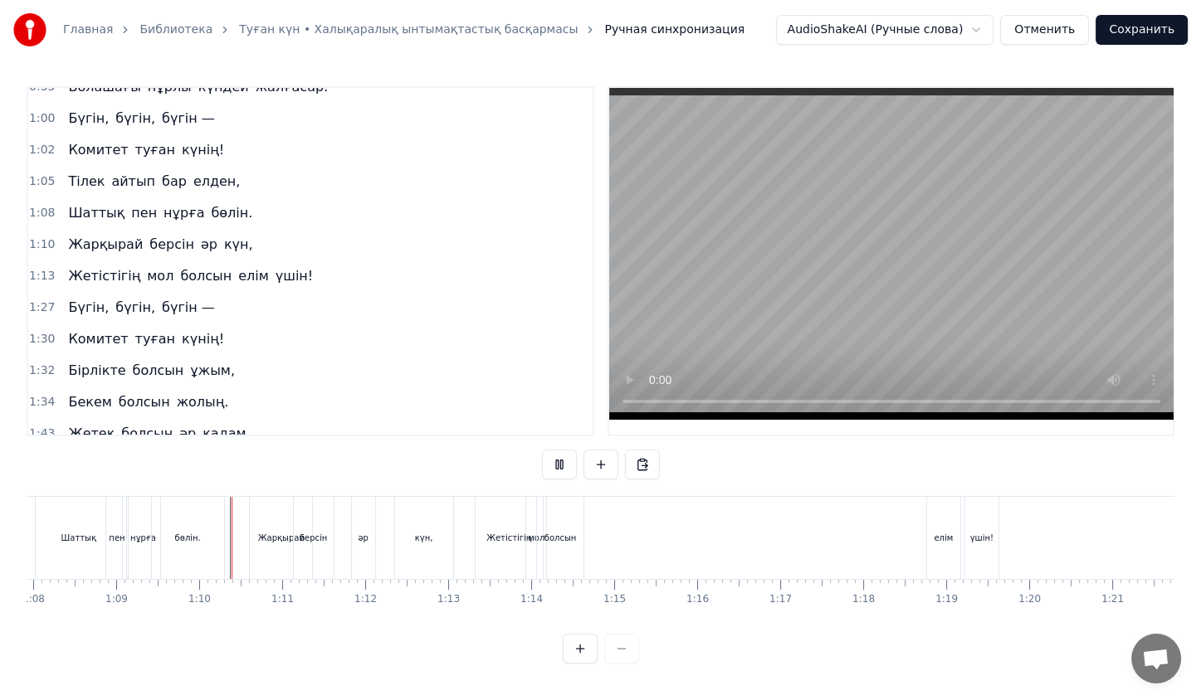
scroll to position [3, 0]
click at [924, 531] on div "Жетістігің мол болсын елім үшін!" at bounding box center [739, 538] width 528 height 82
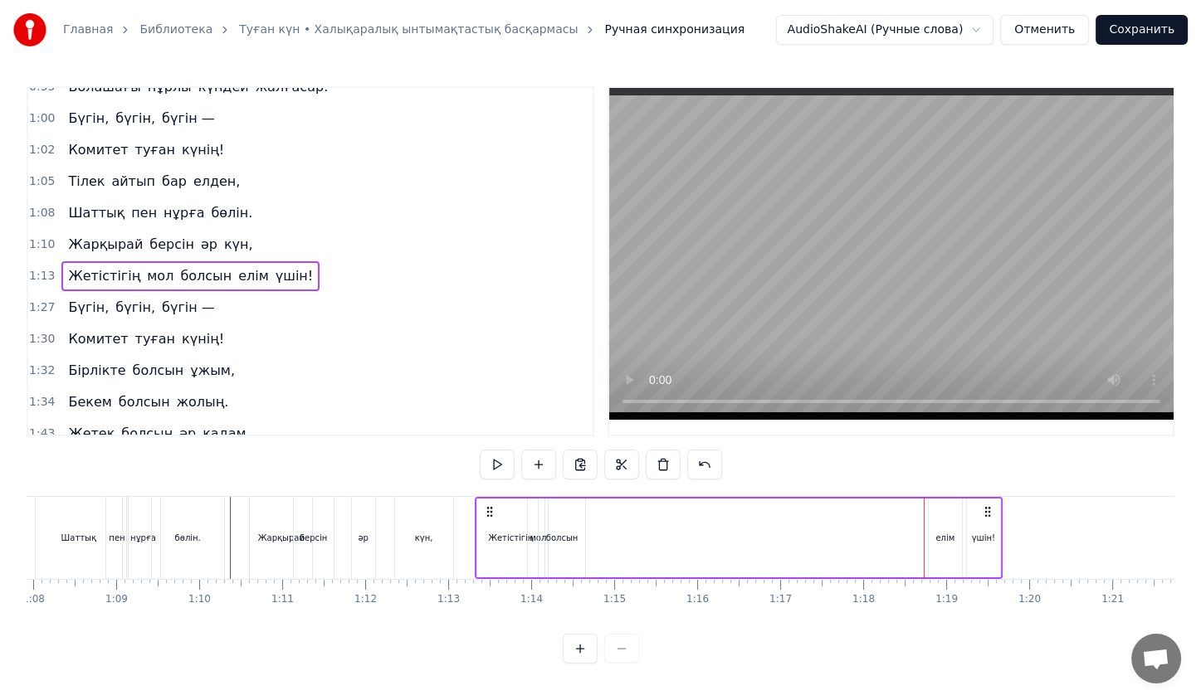
click at [914, 519] on div "Жетістігің мол болсын елім үшін!" at bounding box center [739, 538] width 528 height 82
click at [936, 522] on div "елім" at bounding box center [945, 538] width 33 height 79
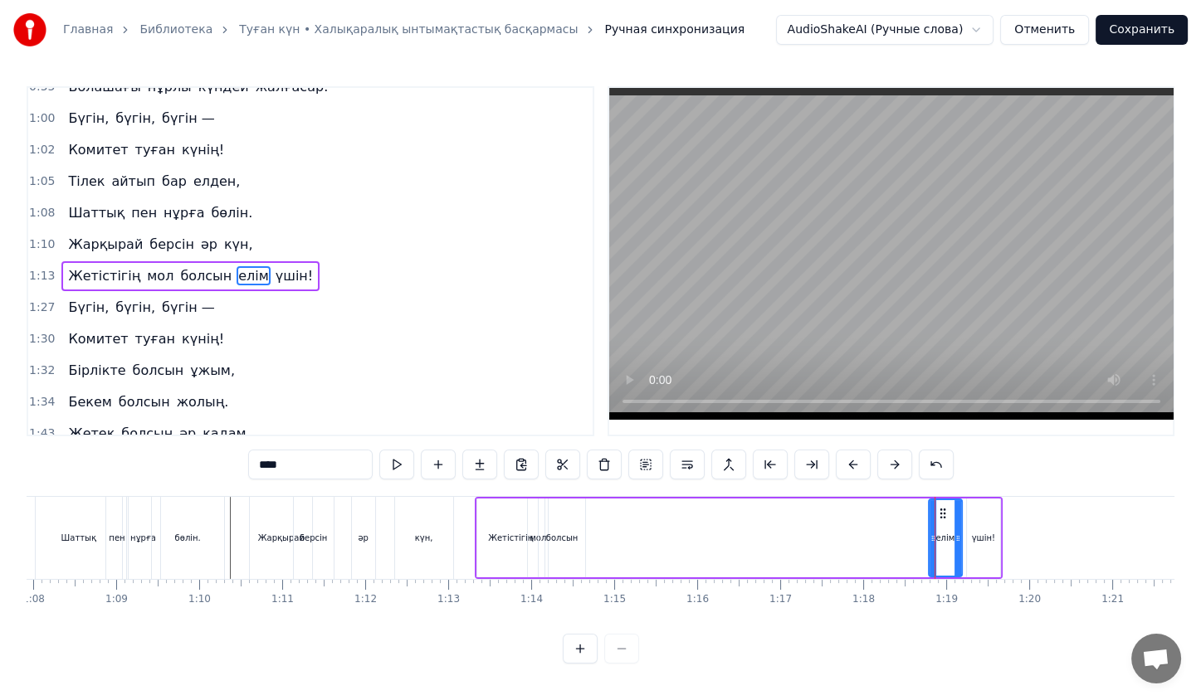
scroll to position [0, 0]
drag, startPoint x: 941, startPoint y: 510, endPoint x: 666, endPoint y: 534, distance: 275.8
click at [666, 534] on div "елім" at bounding box center [677, 538] width 32 height 76
click at [972, 547] on div "үшін!" at bounding box center [983, 538] width 33 height 79
type input "*****"
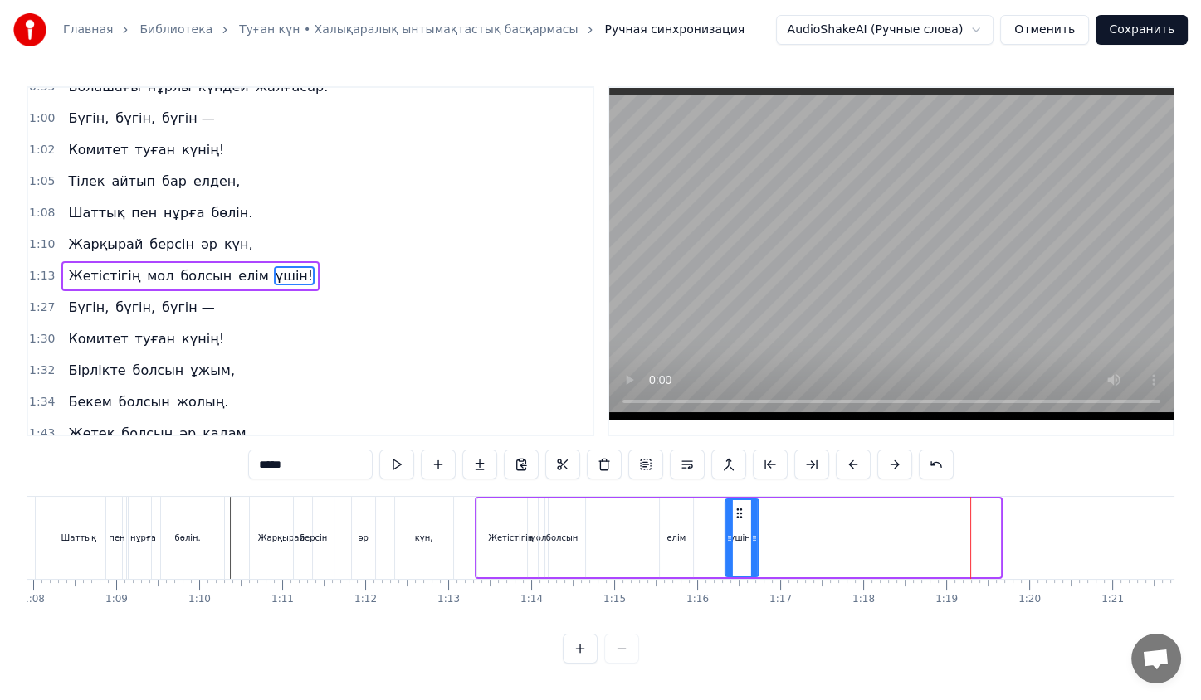
drag, startPoint x: 981, startPoint y: 518, endPoint x: 669, endPoint y: 541, distance: 312.9
click at [669, 541] on div "Жетістігің мол болсын елім үшін!" at bounding box center [739, 538] width 528 height 82
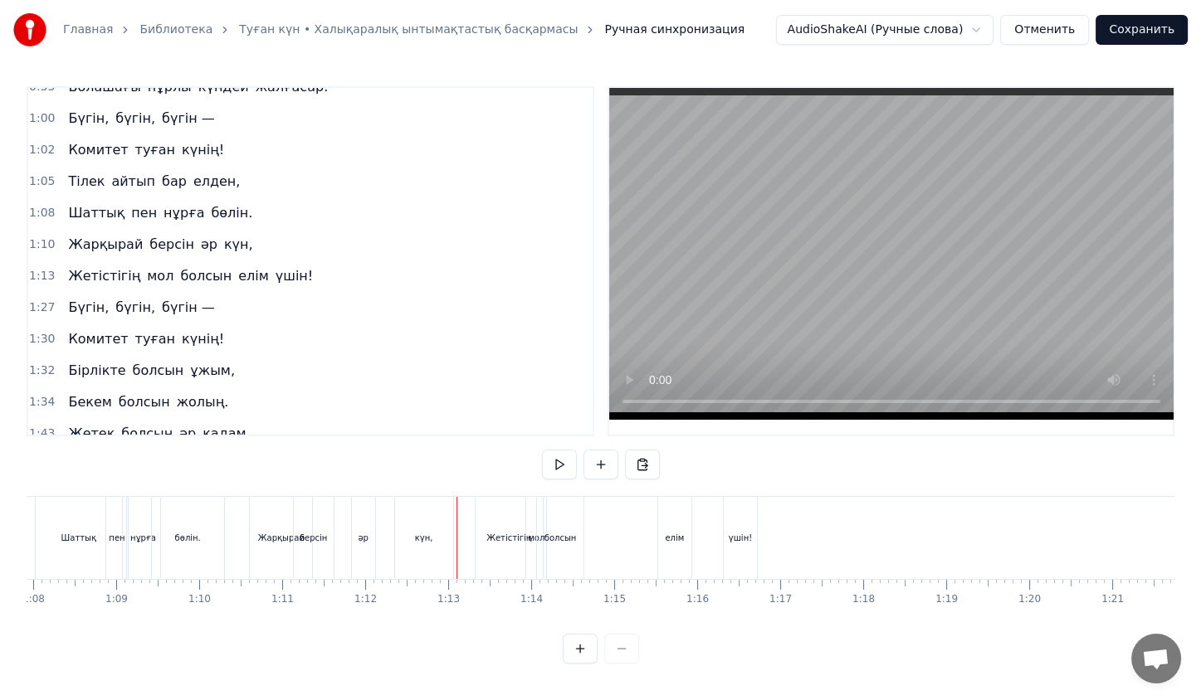
scroll to position [3, 0]
click at [570, 524] on div "болсын" at bounding box center [560, 538] width 47 height 82
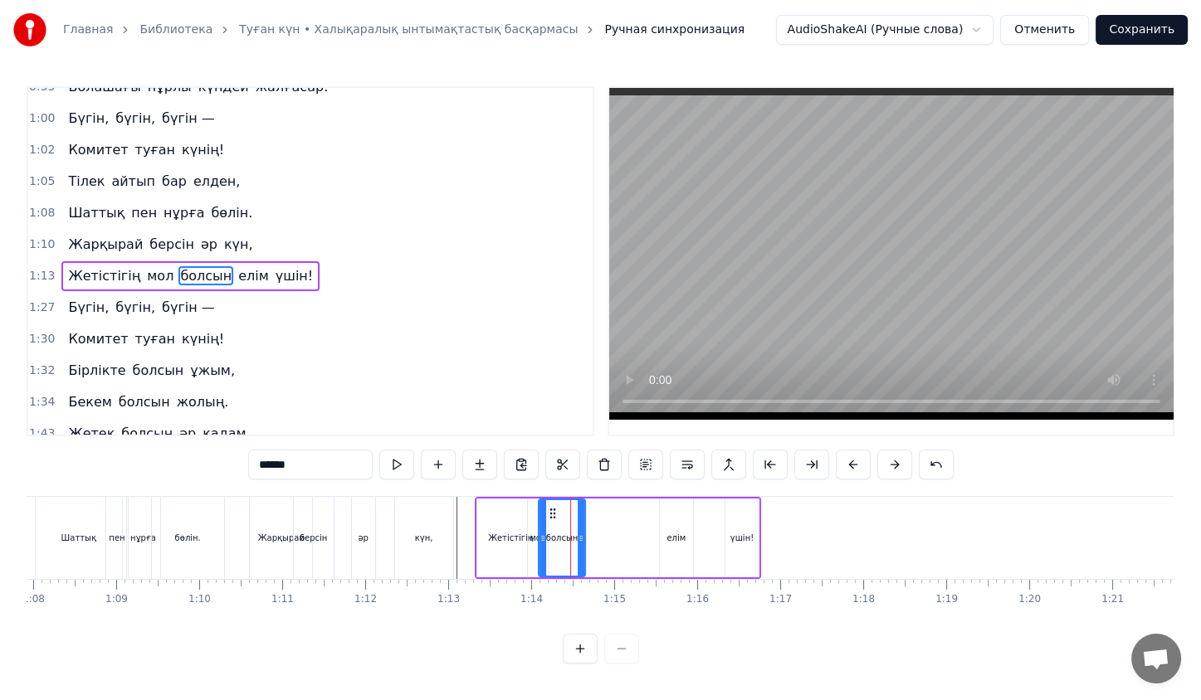
scroll to position [0, 0]
drag, startPoint x: 552, startPoint y: 515, endPoint x: 601, endPoint y: 522, distance: 49.5
click at [601, 522] on div "болсын" at bounding box center [611, 538] width 46 height 76
click at [547, 534] on div "мол" at bounding box center [538, 538] width 22 height 79
drag, startPoint x: 539, startPoint y: 515, endPoint x: 564, endPoint y: 520, distance: 26.1
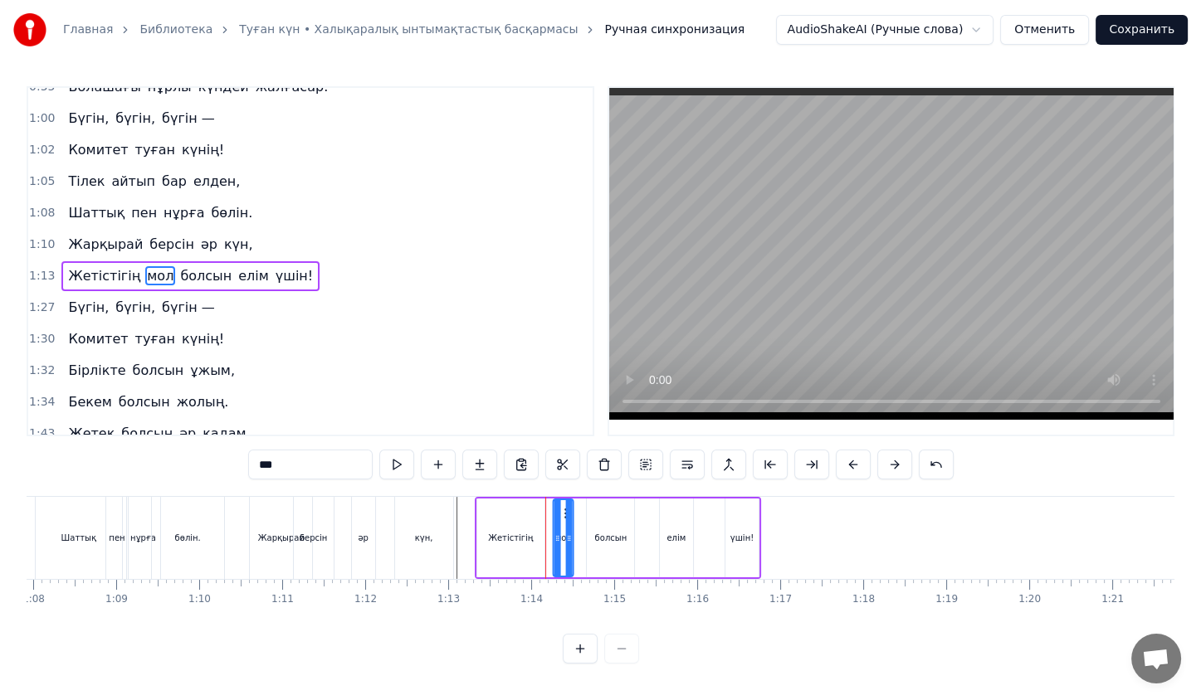
click at [564, 520] on div "мол" at bounding box center [563, 538] width 18 height 76
click at [450, 513] on div "күн," at bounding box center [424, 538] width 58 height 82
type input "****"
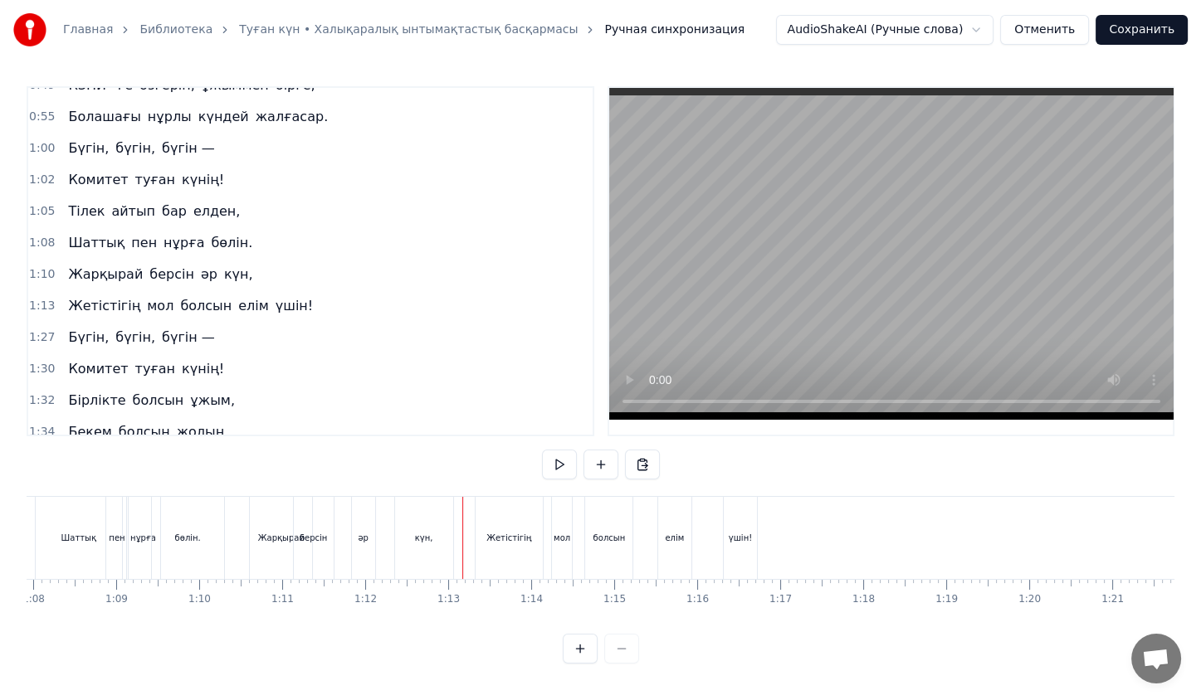
scroll to position [3, 0]
click at [575, 450] on button at bounding box center [559, 465] width 35 height 30
drag, startPoint x: 558, startPoint y: 534, endPoint x: 540, endPoint y: 531, distance: 17.7
click at [540, 531] on div "Жетістігің мол болсын елім үшін!" at bounding box center [618, 538] width 286 height 82
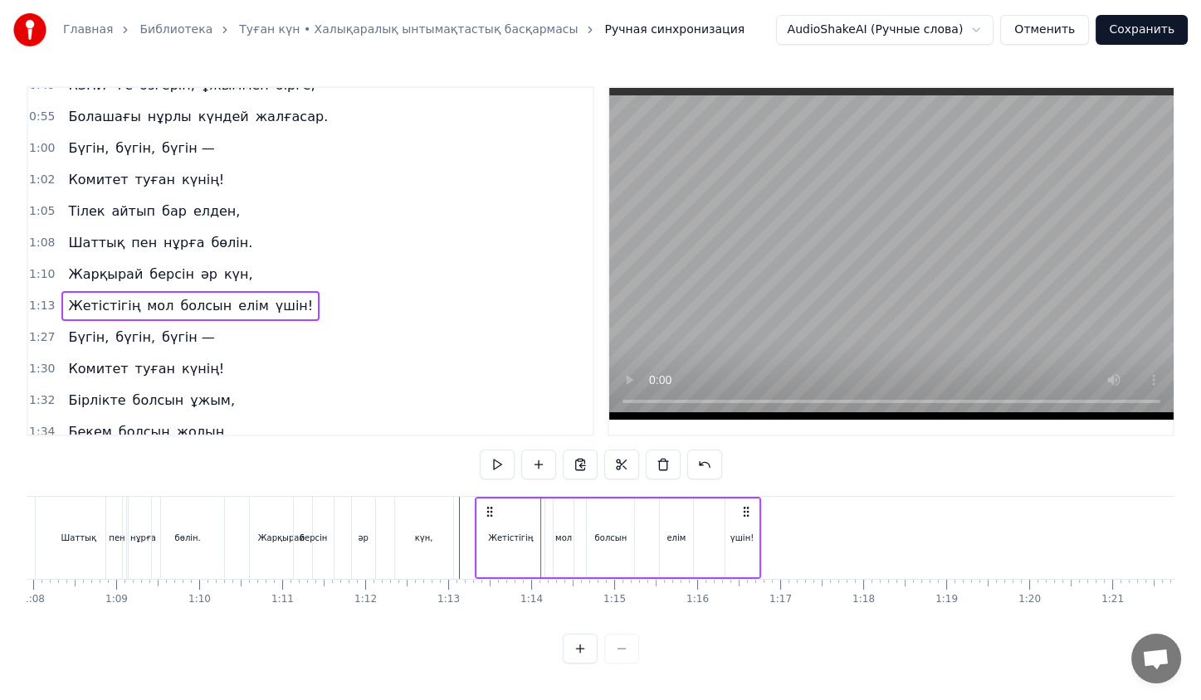
click at [562, 524] on div "мол" at bounding box center [564, 538] width 20 height 79
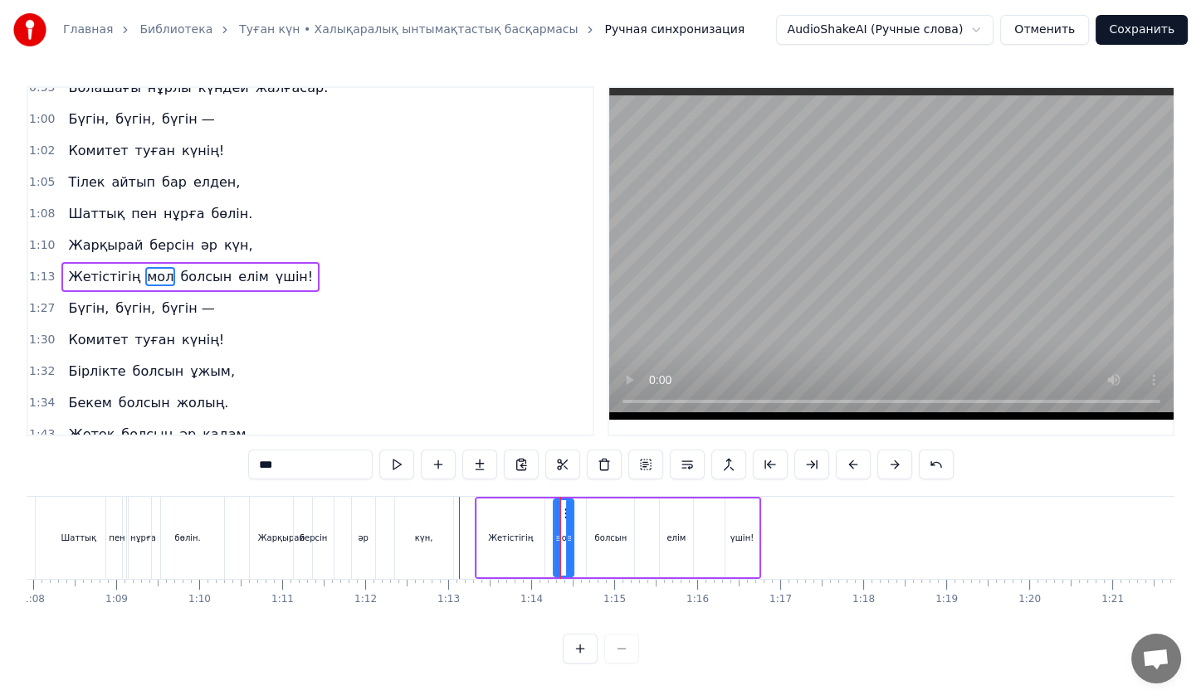
scroll to position [174, 0]
drag, startPoint x: 565, startPoint y: 515, endPoint x: 573, endPoint y: 517, distance: 8.5
click at [573, 517] on div "мол" at bounding box center [567, 538] width 27 height 76
drag, startPoint x: 569, startPoint y: 515, endPoint x: 549, endPoint y: 514, distance: 20.8
click at [549, 514] on icon at bounding box center [546, 513] width 13 height 13
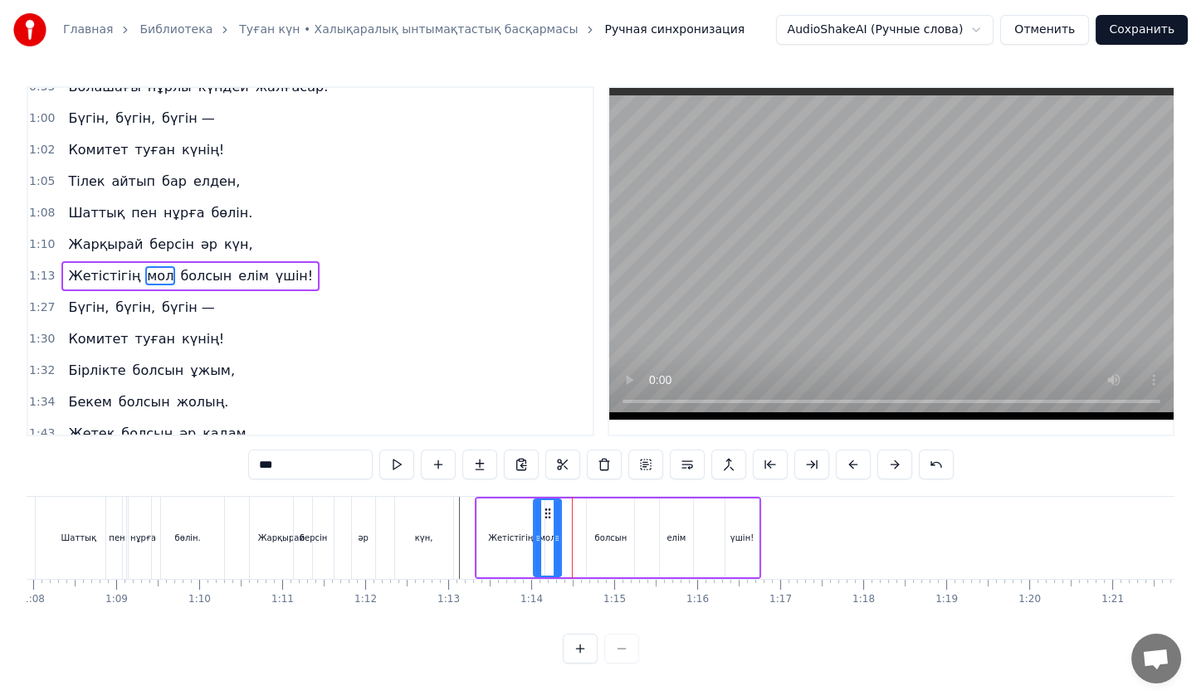
click at [602, 529] on div "болсын" at bounding box center [610, 538] width 47 height 79
type input "******"
drag, startPoint x: 598, startPoint y: 512, endPoint x: 565, endPoint y: 512, distance: 33.2
click at [566, 513] on circle at bounding box center [566, 513] width 1 height 1
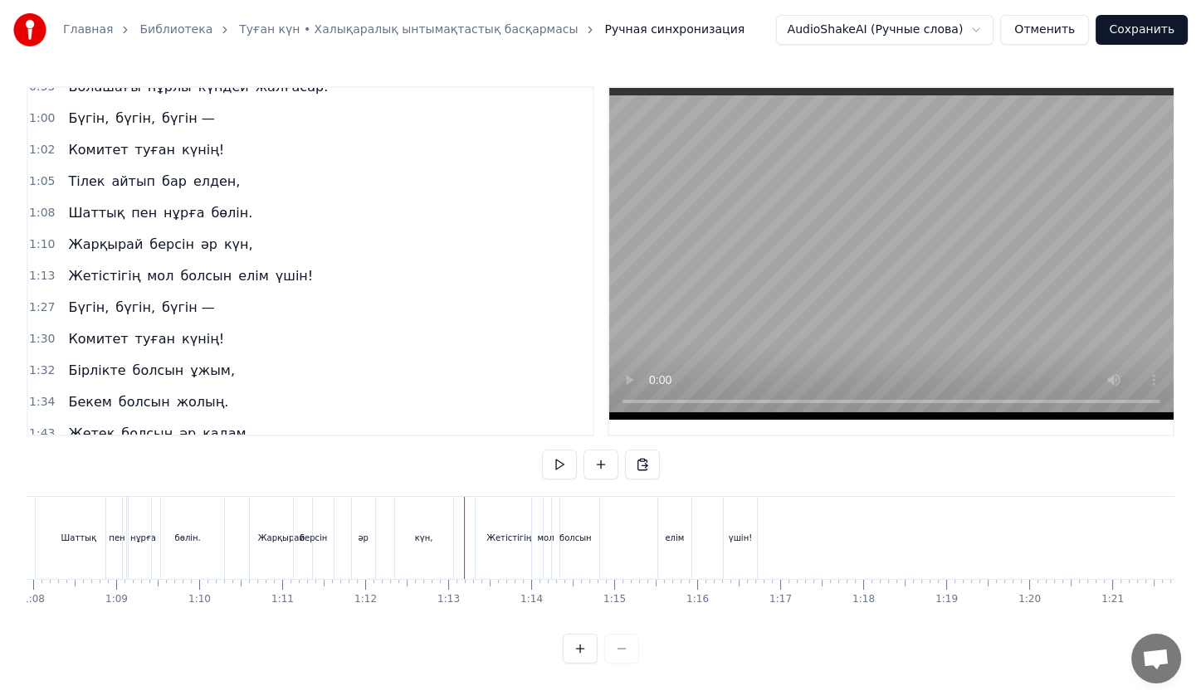
scroll to position [3, 0]
click at [541, 522] on div "мол" at bounding box center [546, 538] width 28 height 82
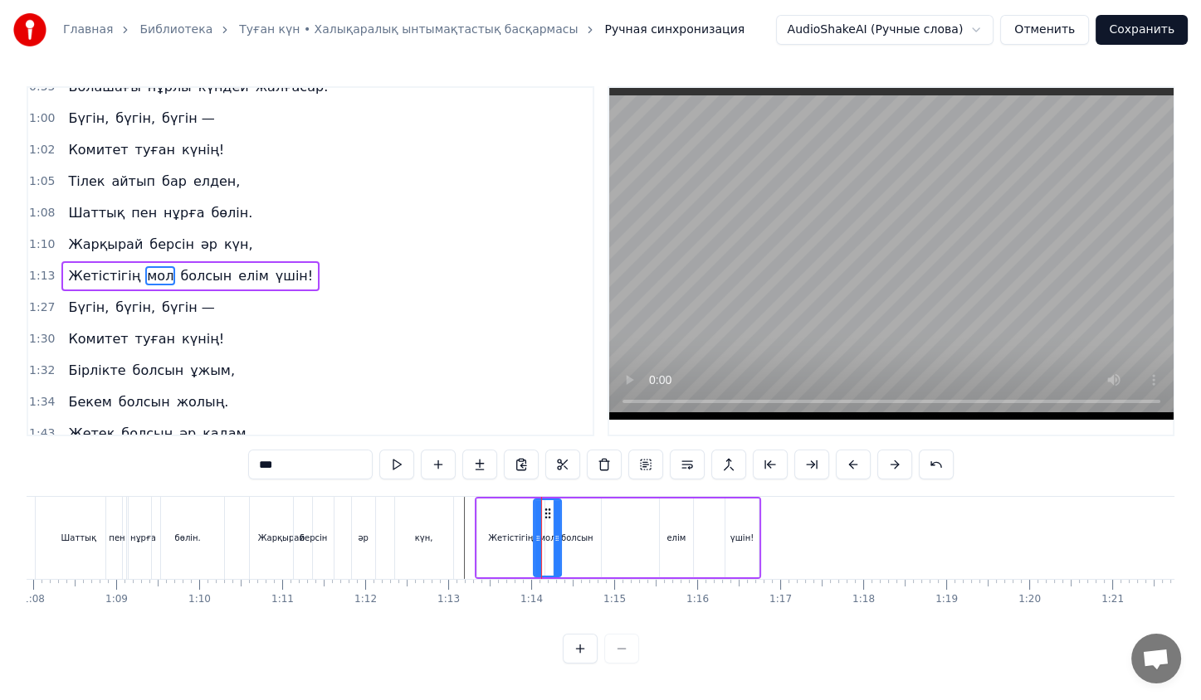
click at [541, 522] on div at bounding box center [541, 538] width 1 height 82
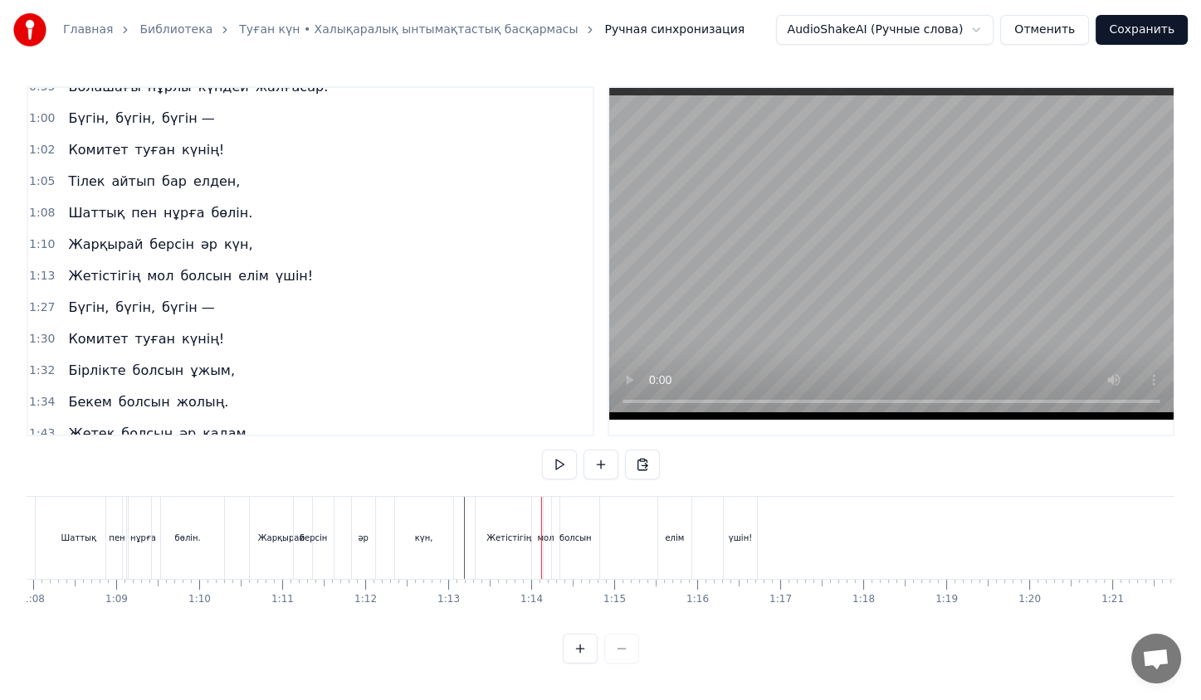
click at [541, 522] on div at bounding box center [541, 538] width 1 height 82
click at [549, 525] on div "мол" at bounding box center [546, 538] width 28 height 82
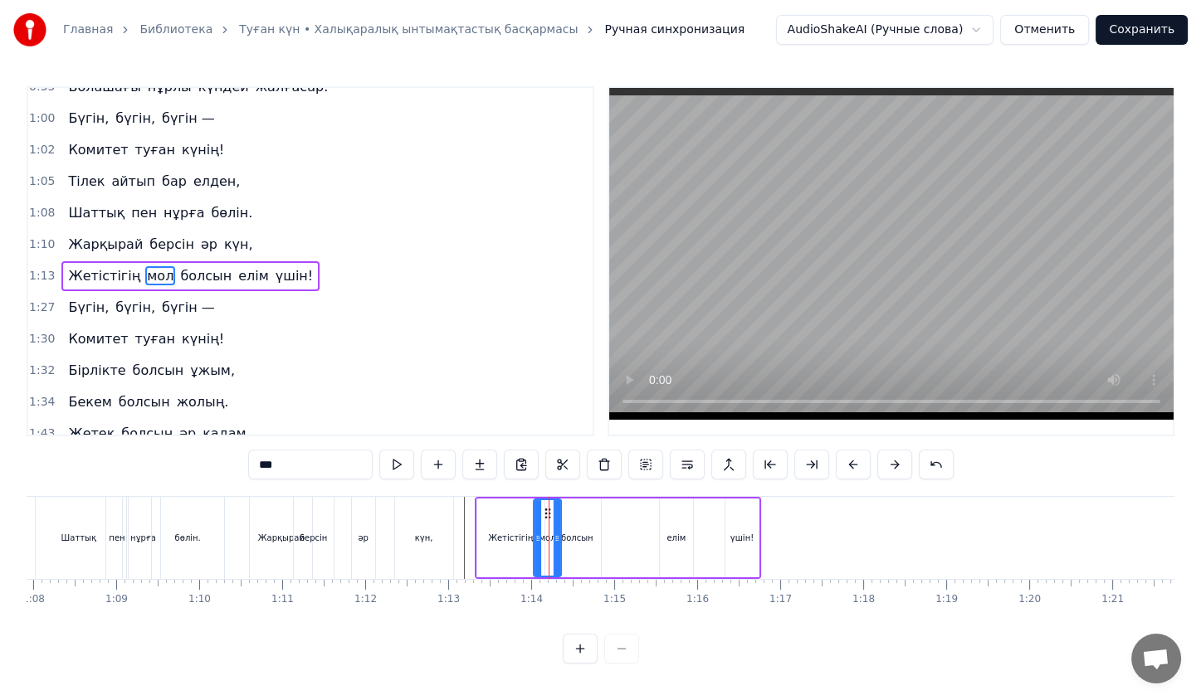
click at [573, 656] on button at bounding box center [580, 649] width 35 height 30
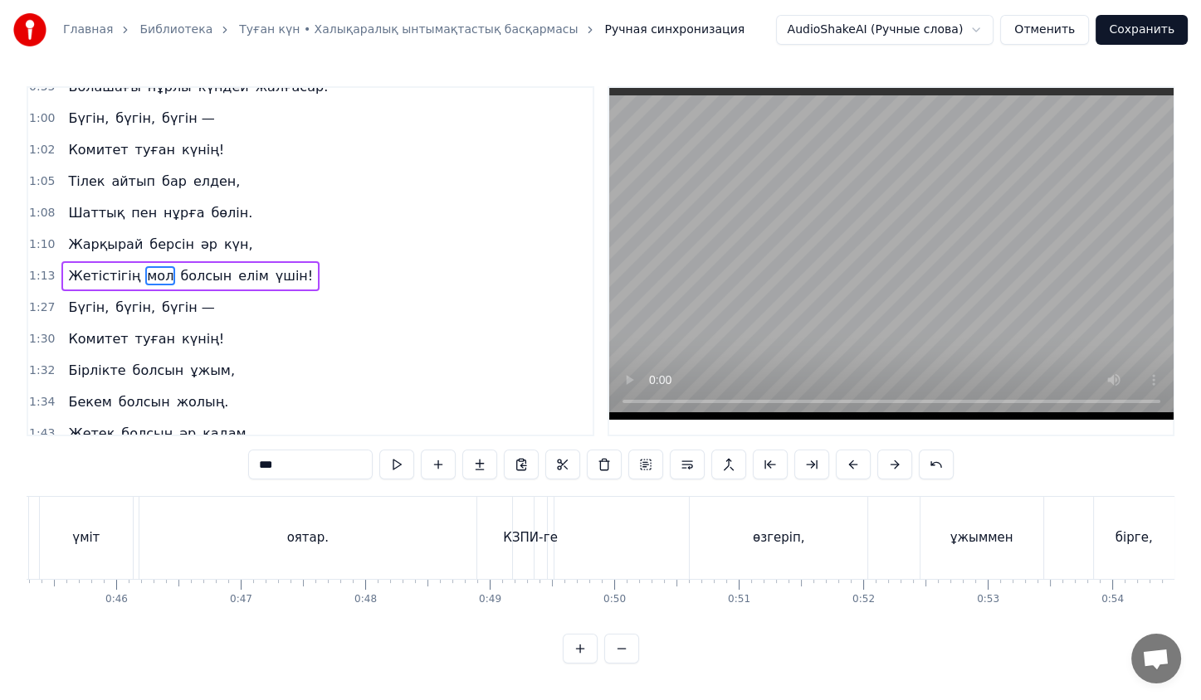
click at [573, 656] on button at bounding box center [580, 649] width 35 height 30
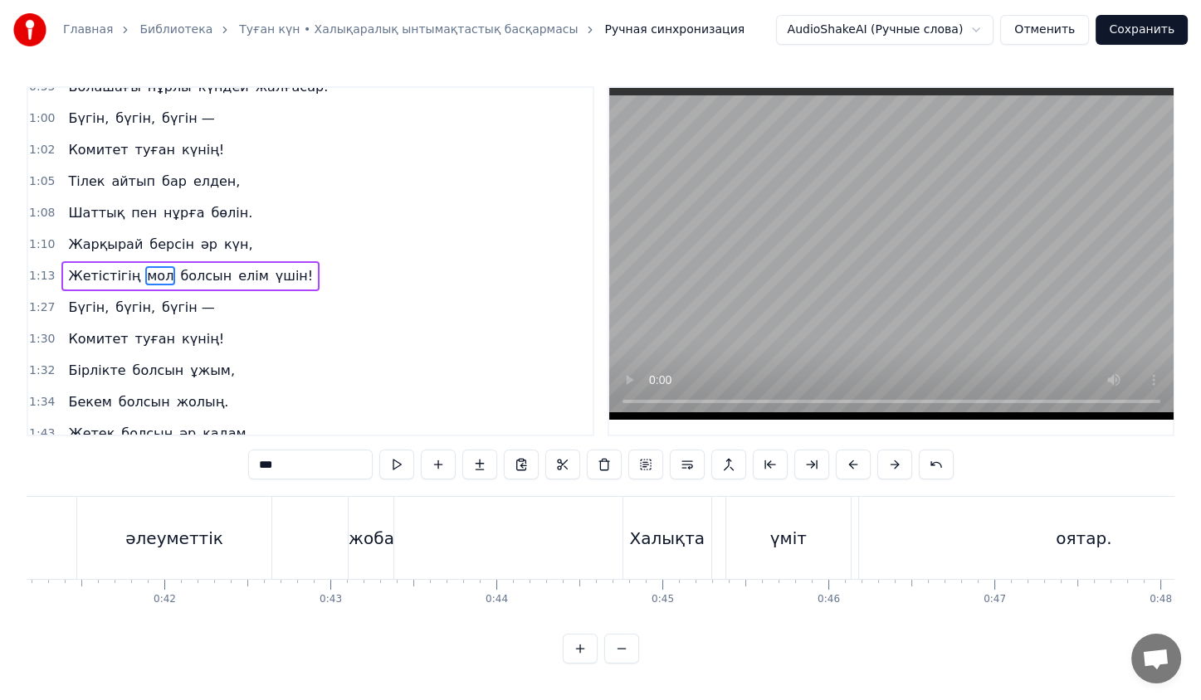
click at [573, 656] on button at bounding box center [580, 649] width 35 height 30
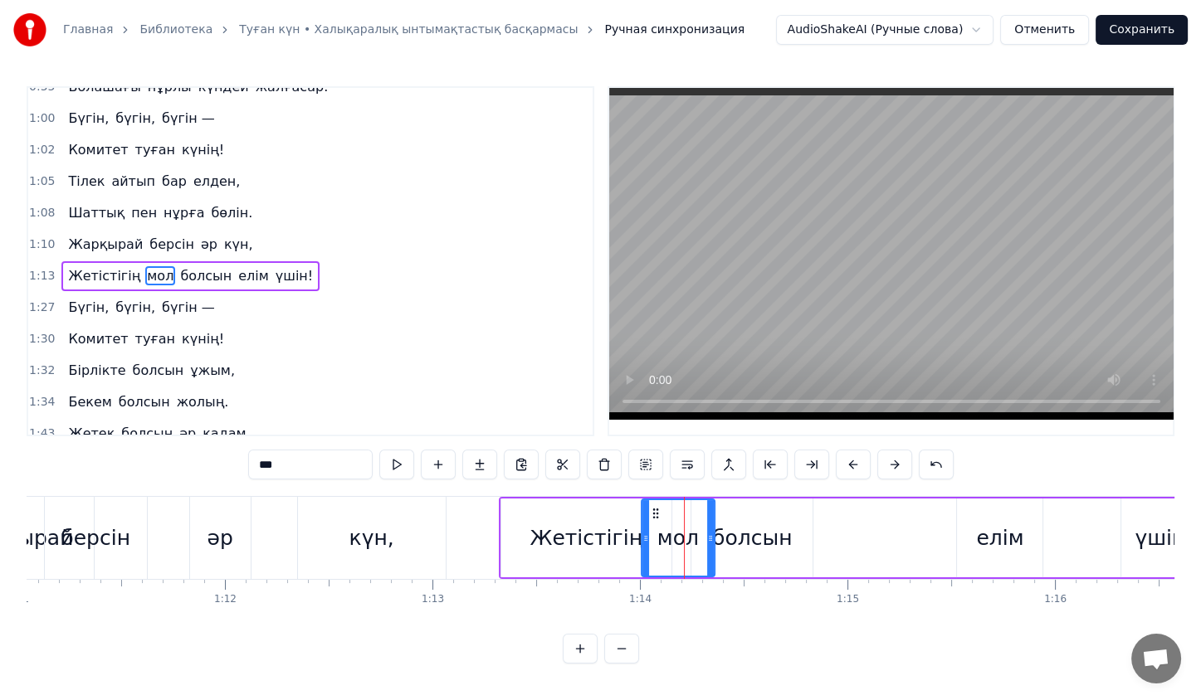
scroll to position [0, 14824]
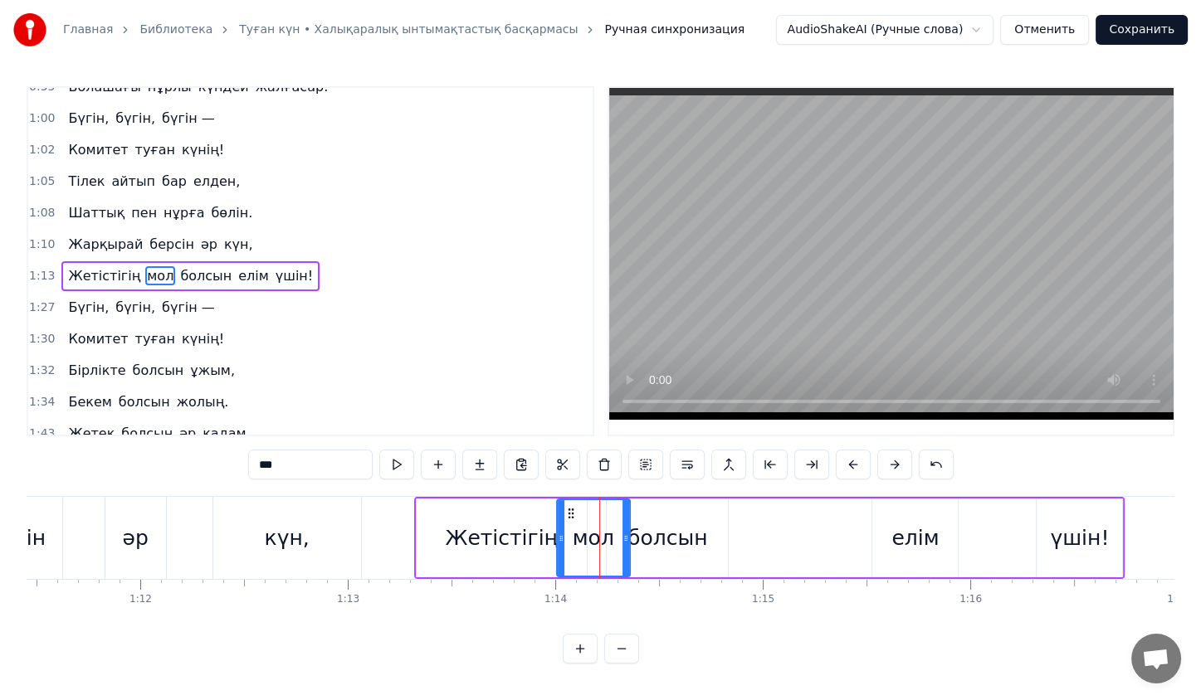
drag, startPoint x: 911, startPoint y: 534, endPoint x: 884, endPoint y: 530, distance: 27.7
click at [884, 530] on div "елім" at bounding box center [914, 538] width 85 height 79
type input "****"
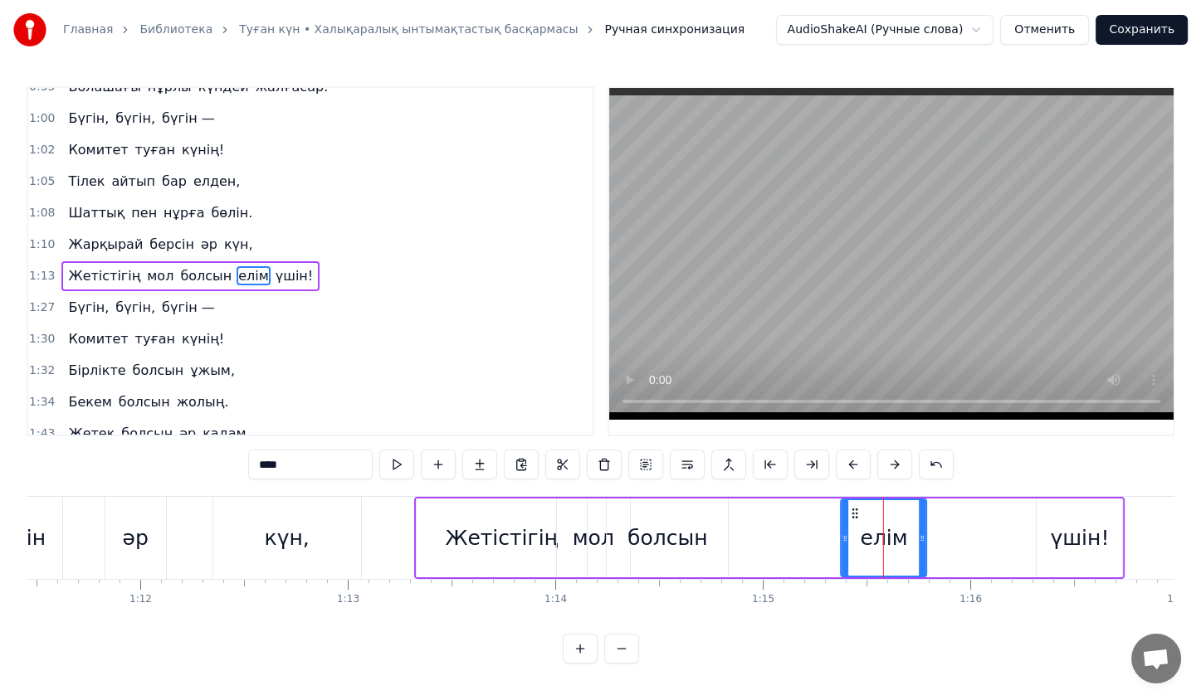
drag, startPoint x: 887, startPoint y: 512, endPoint x: 856, endPoint y: 512, distance: 31.5
click at [856, 513] on circle at bounding box center [856, 513] width 1 height 1
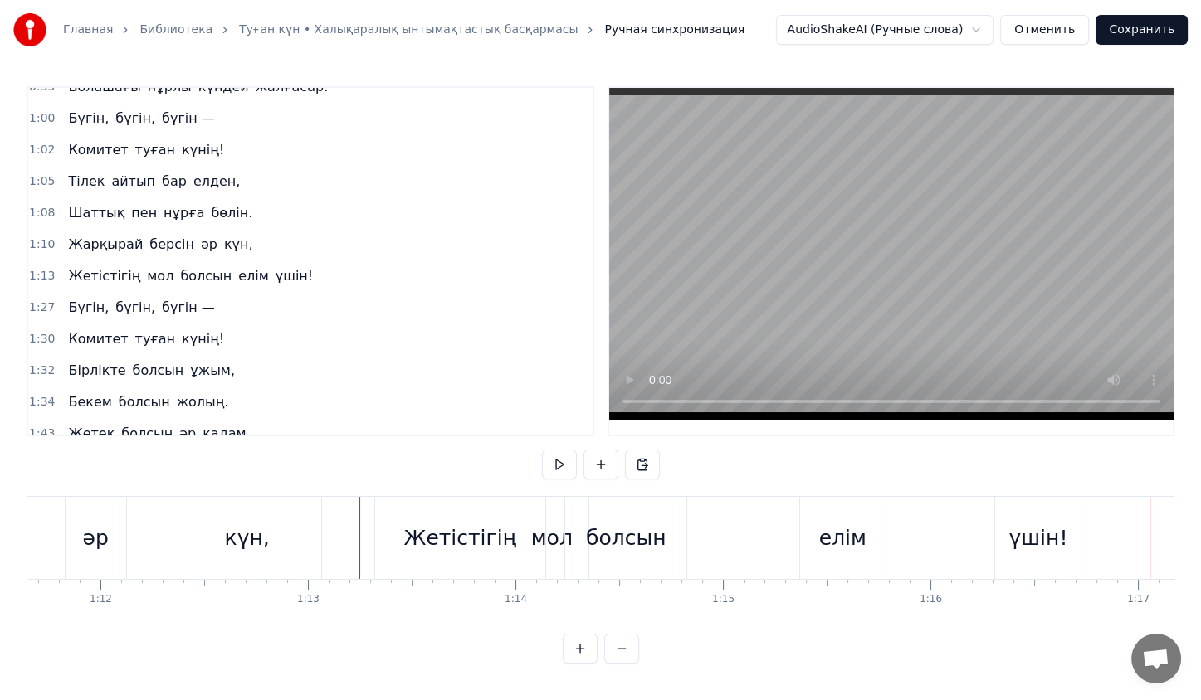
scroll to position [0, 14949]
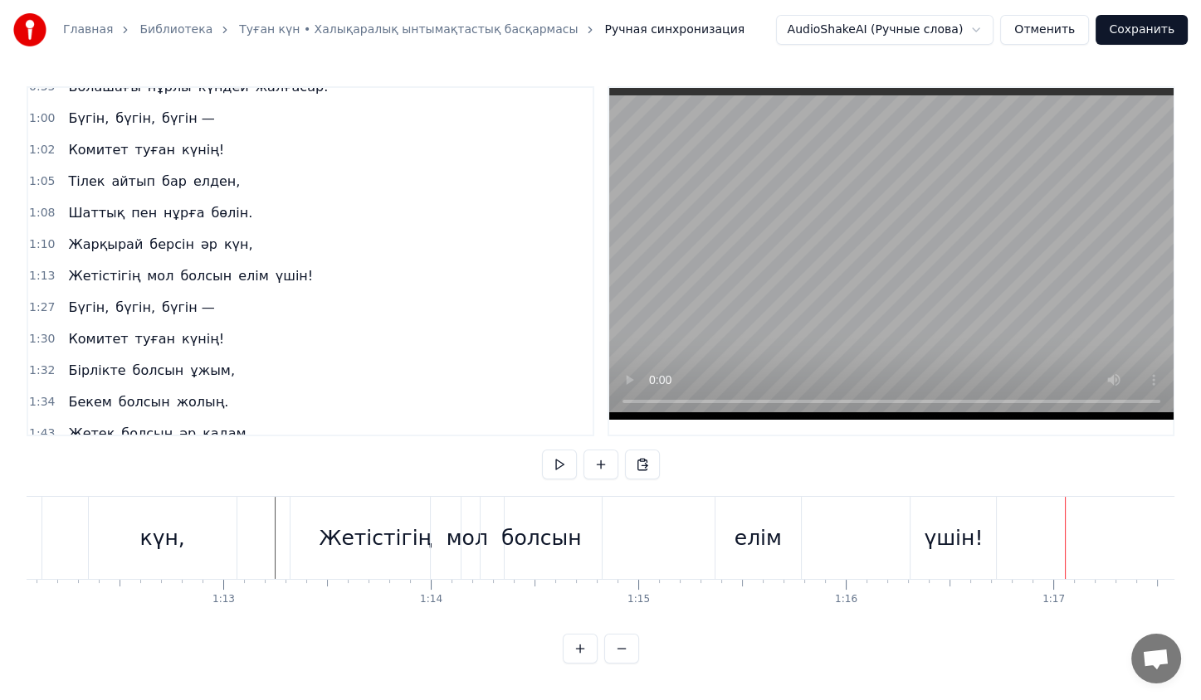
click at [928, 525] on div "үшін!" at bounding box center [953, 539] width 59 height 32
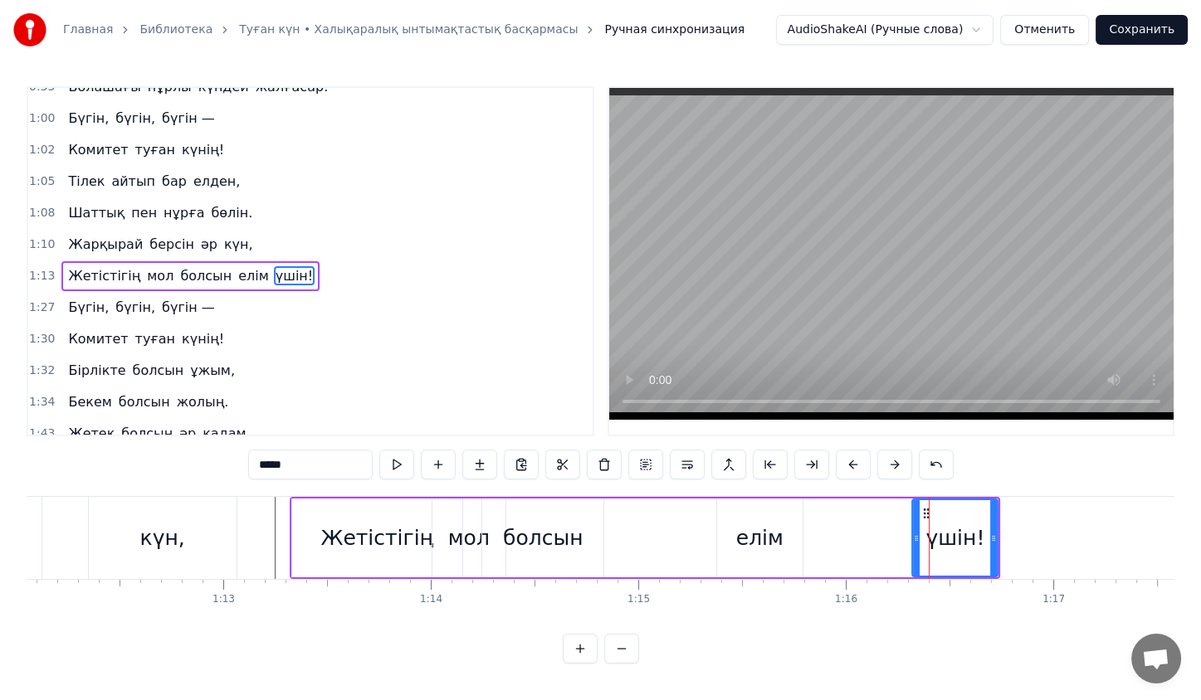
scroll to position [0, 0]
drag, startPoint x: 912, startPoint y: 527, endPoint x: 858, endPoint y: 521, distance: 54.3
click at [859, 521] on div at bounding box center [862, 538] width 7 height 76
click at [671, 526] on div "Жетістігің мол болсын елім үшін!" at bounding box center [645, 538] width 711 height 82
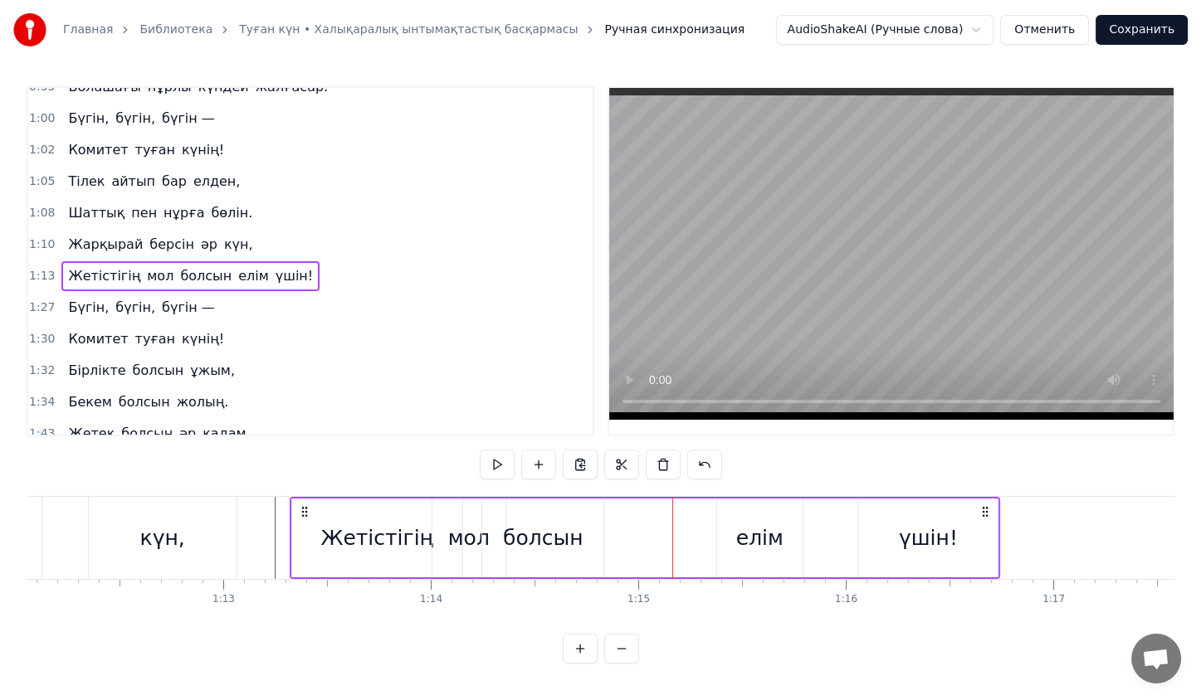
scroll to position [3, 0]
click at [510, 532] on div "болсын" at bounding box center [543, 539] width 80 height 32
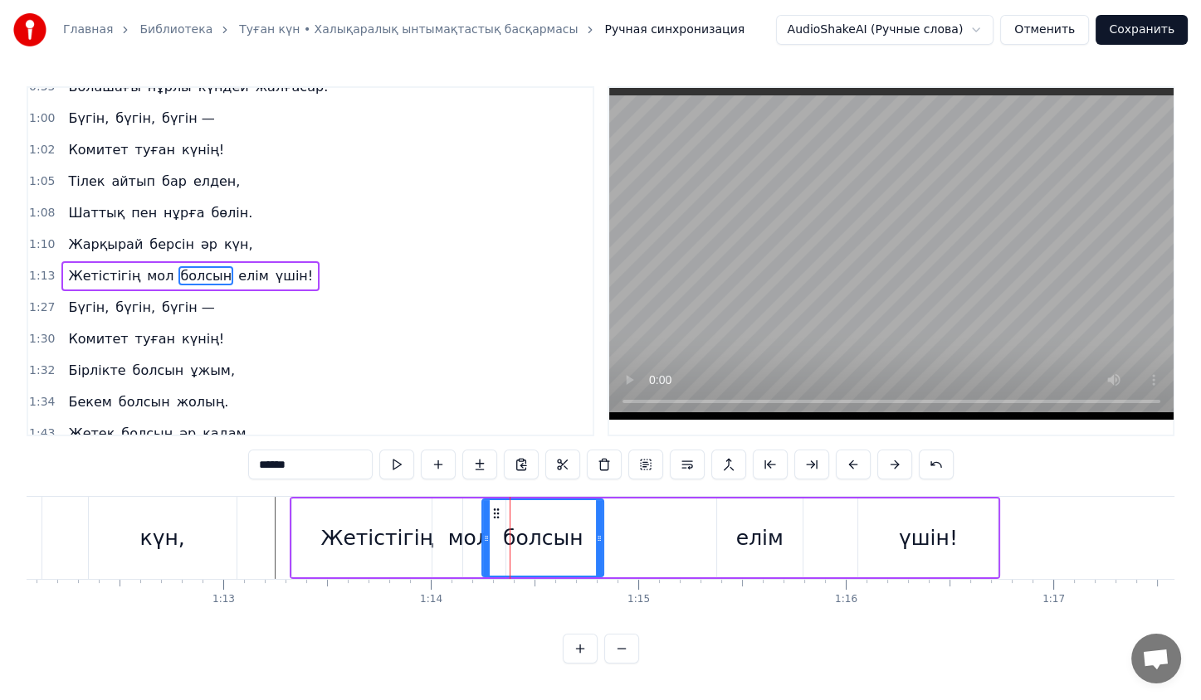
scroll to position [0, 0]
click at [649, 467] on button at bounding box center [645, 465] width 35 height 30
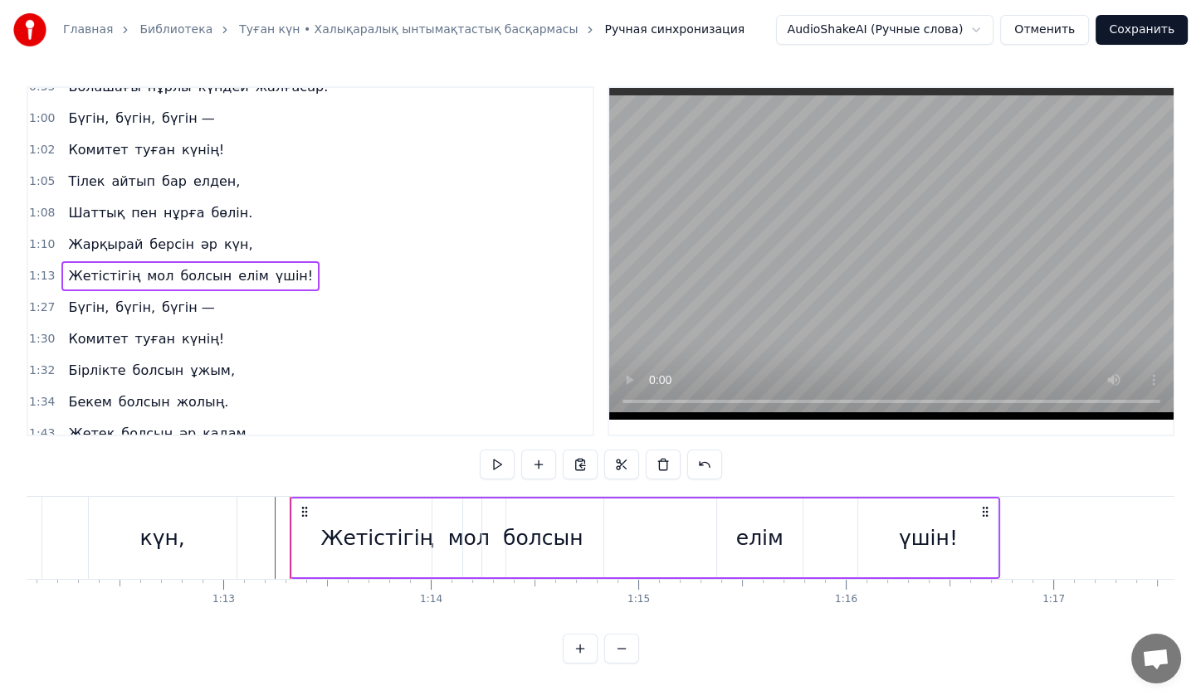
click at [519, 548] on div "болсын" at bounding box center [543, 539] width 80 height 32
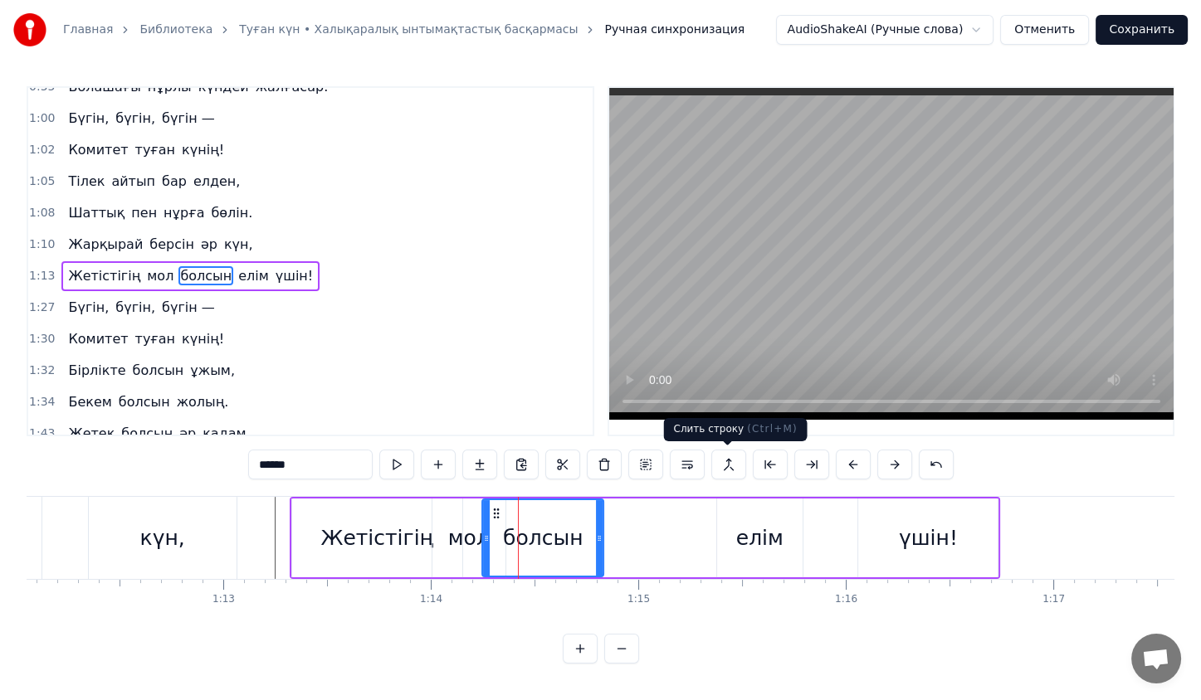
click at [728, 463] on button at bounding box center [728, 465] width 35 height 30
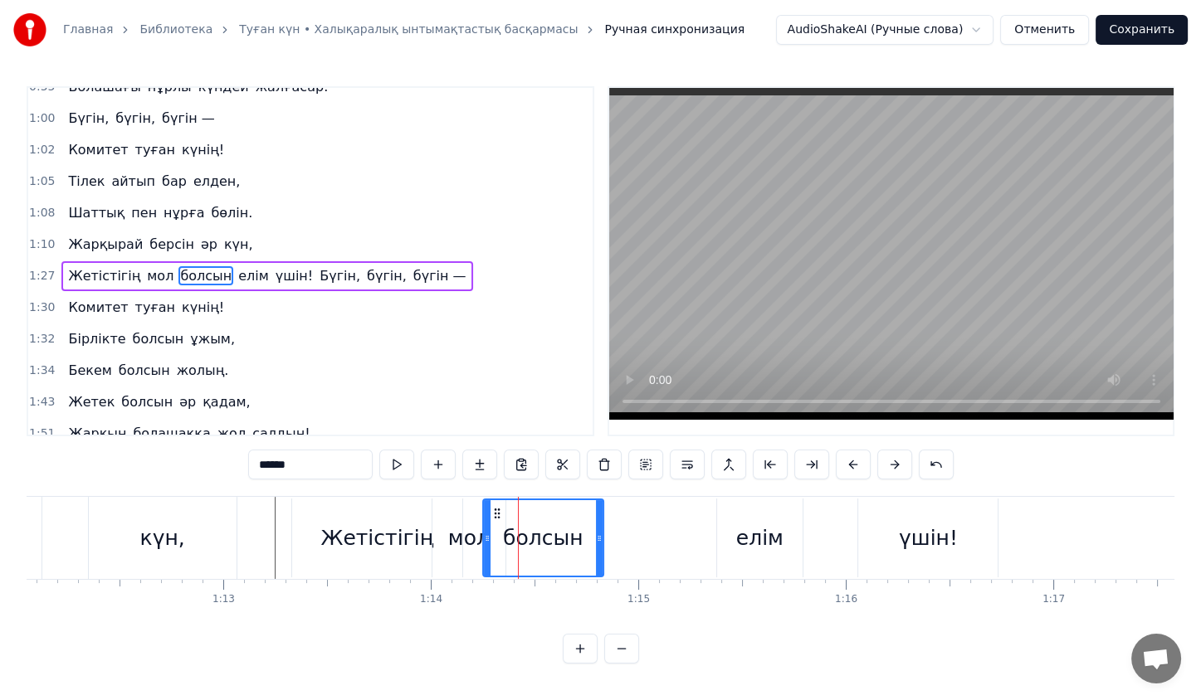
click at [462, 531] on div "мол" at bounding box center [468, 539] width 41 height 32
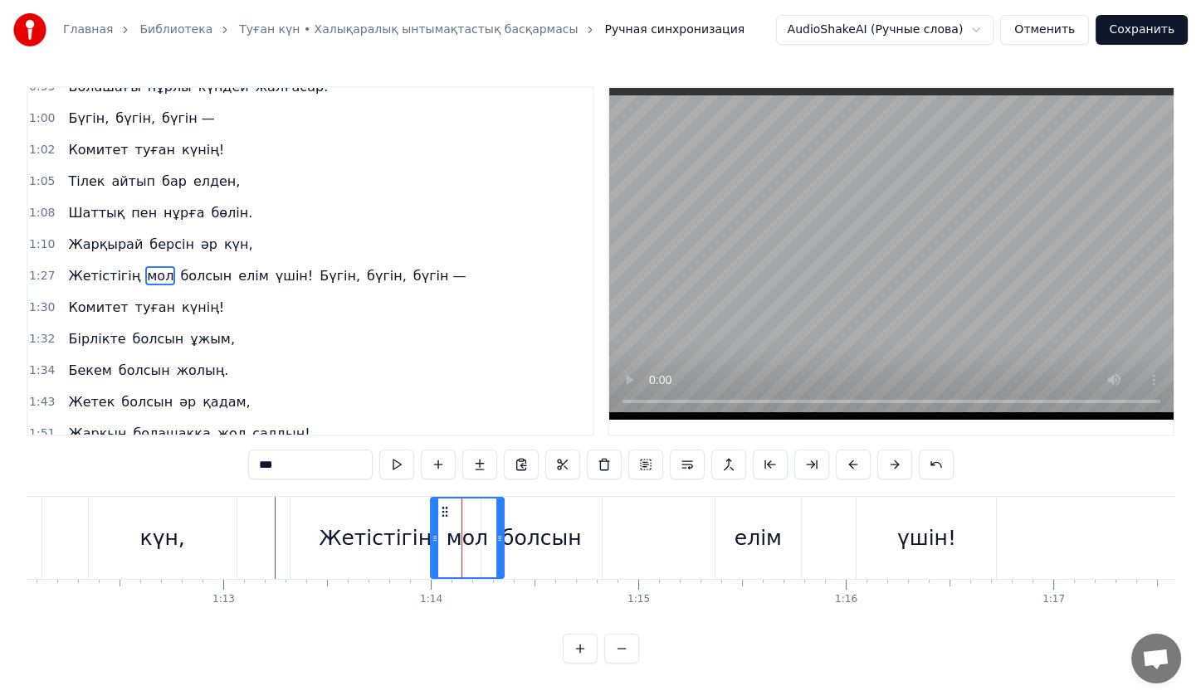
click at [583, 536] on div "болсын" at bounding box center [541, 538] width 120 height 82
type input "******"
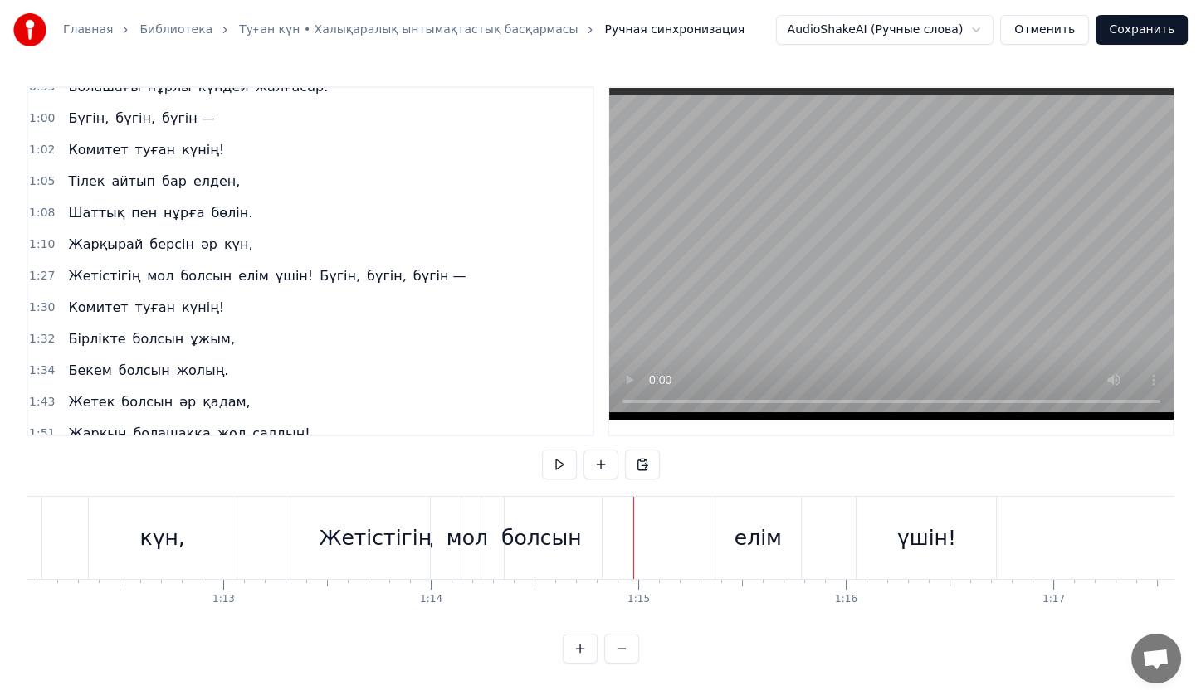
click at [578, 553] on div "болсын" at bounding box center [541, 538] width 120 height 82
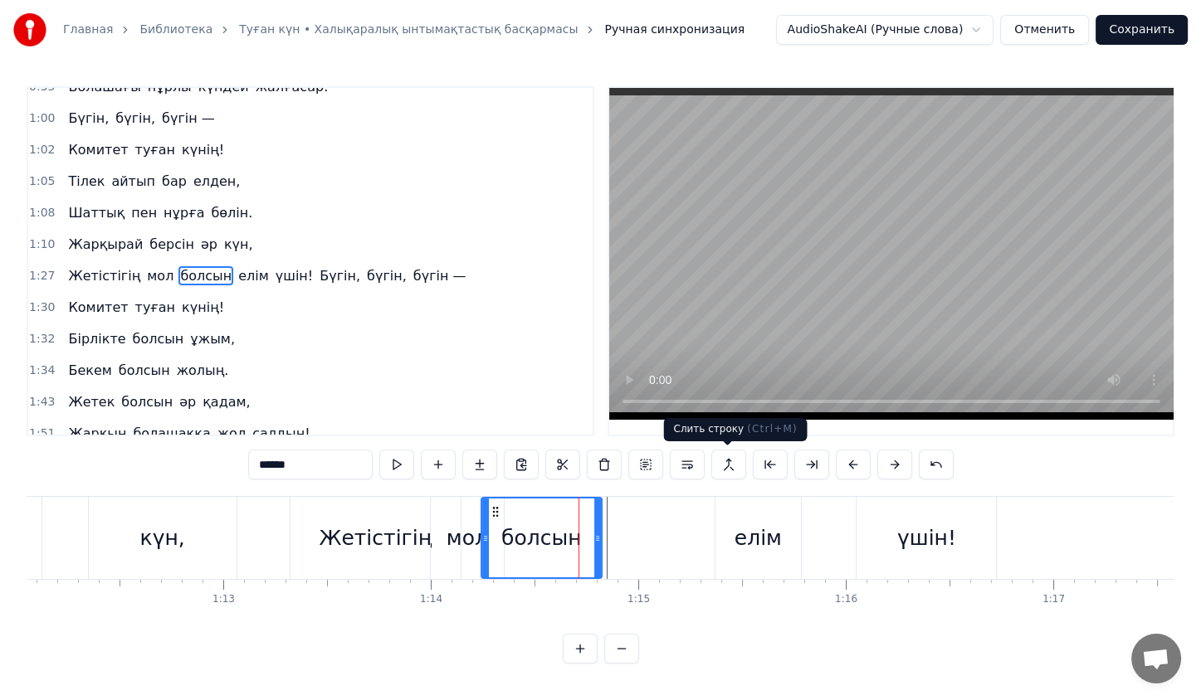
click at [714, 461] on button at bounding box center [728, 465] width 35 height 30
click at [646, 468] on button at bounding box center [645, 465] width 35 height 30
click at [652, 476] on button at bounding box center [645, 465] width 35 height 30
click at [646, 547] on div "0:23 Жас қосылып, енді екі жыл айналар, 0:31 КВА деп елдің жадында қалар. 0:38 …" at bounding box center [601, 375] width 1148 height 578
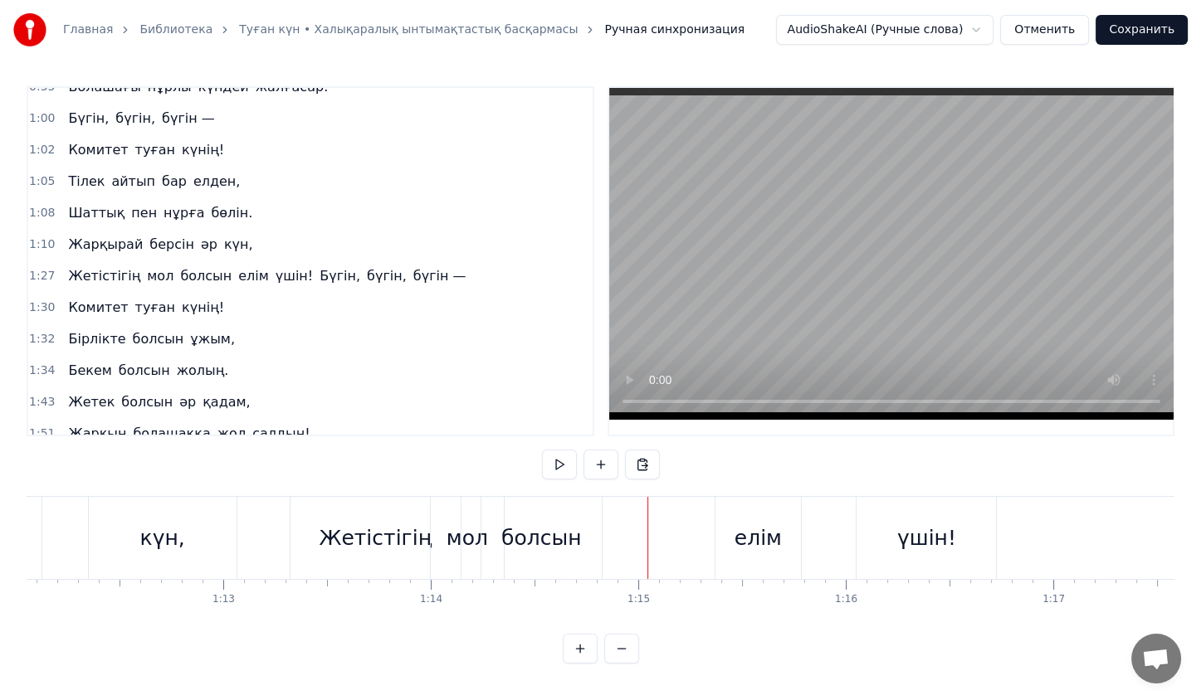
click at [902, 530] on div "үшін!" at bounding box center [926, 539] width 59 height 32
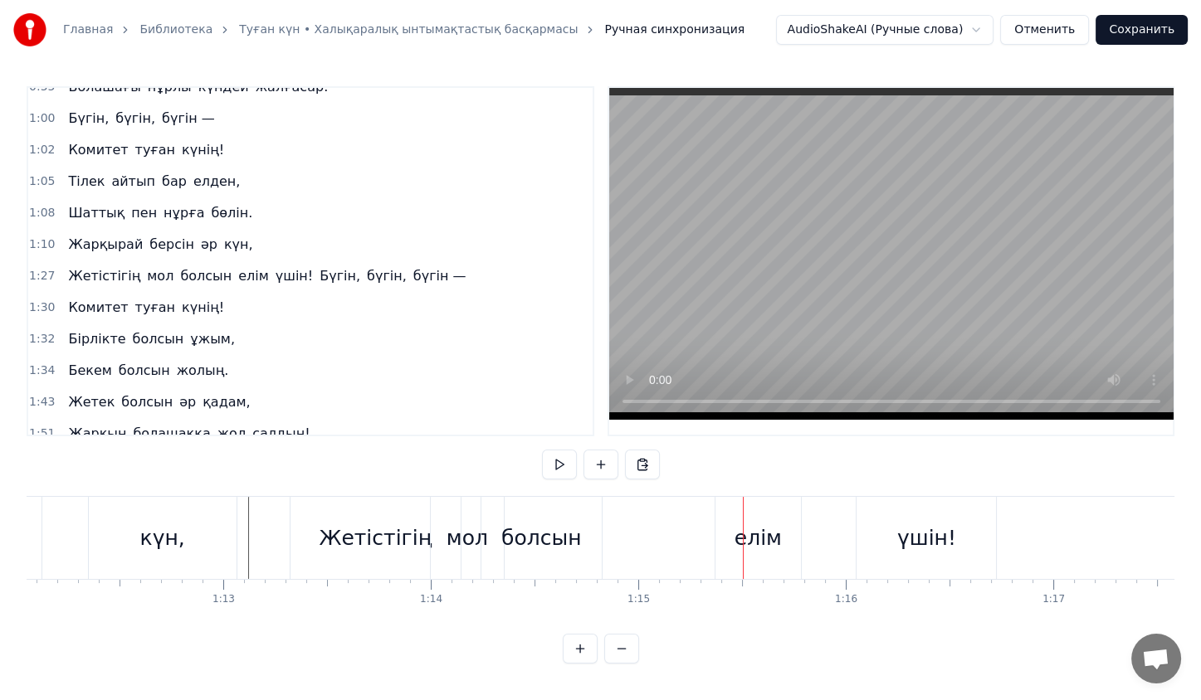
scroll to position [0, 0]
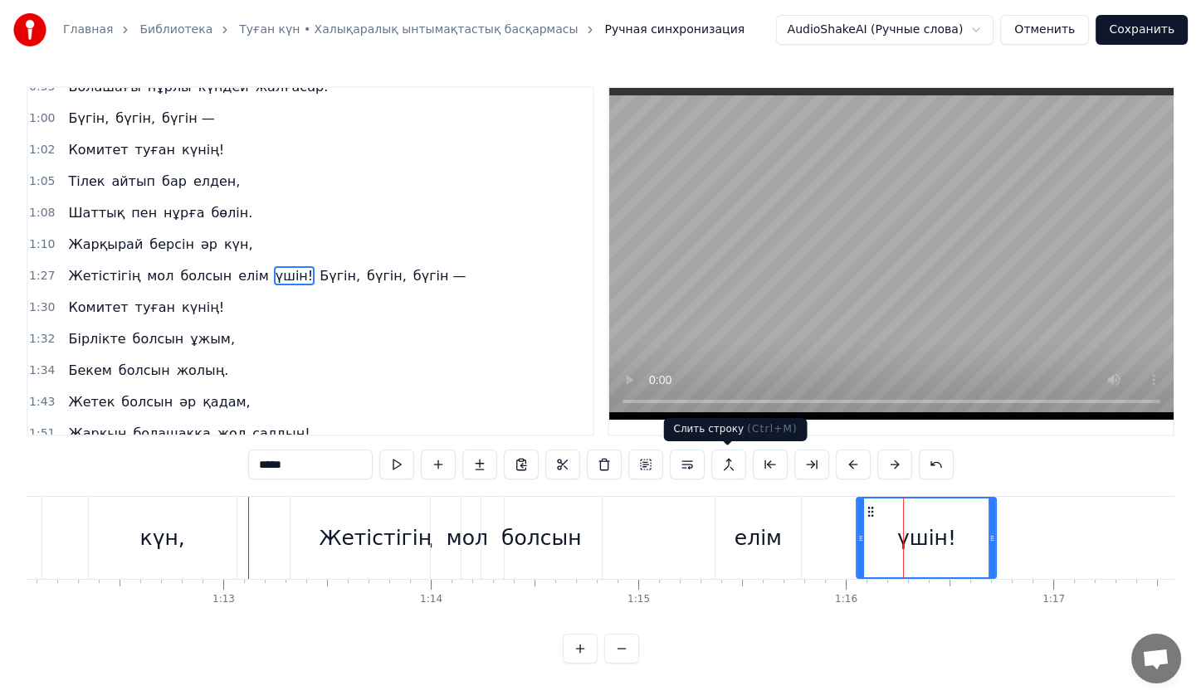
click at [734, 462] on button at bounding box center [728, 465] width 35 height 30
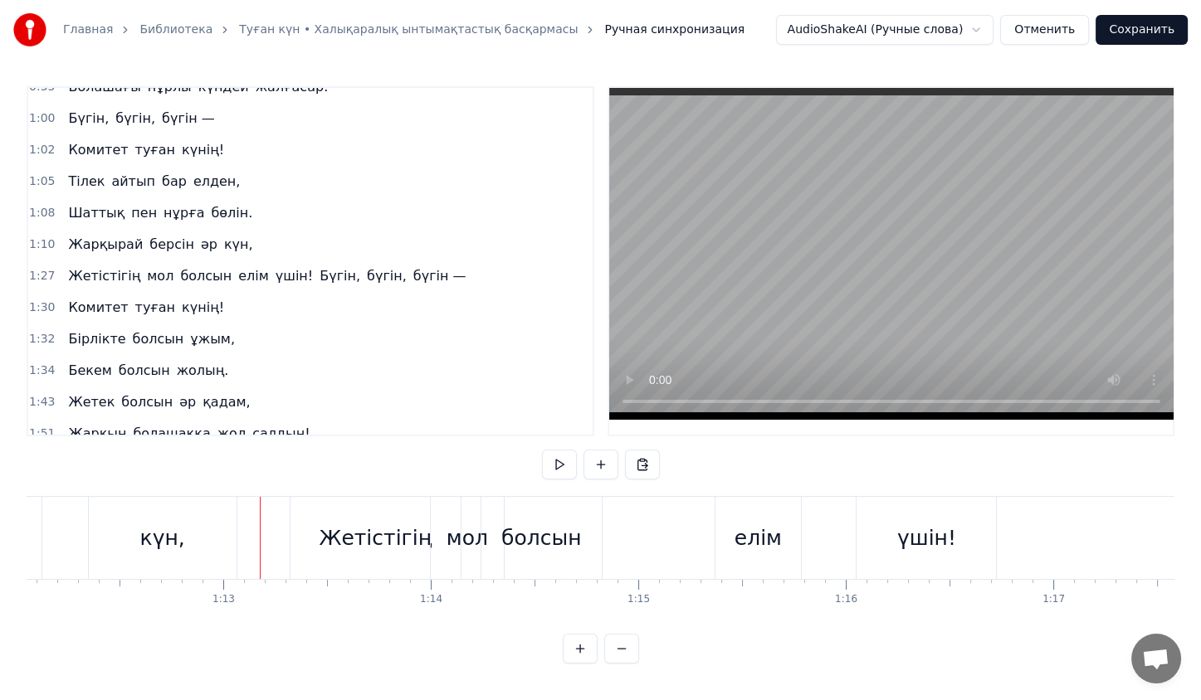
scroll to position [3, 0]
click at [739, 552] on div "елім" at bounding box center [757, 538] width 85 height 82
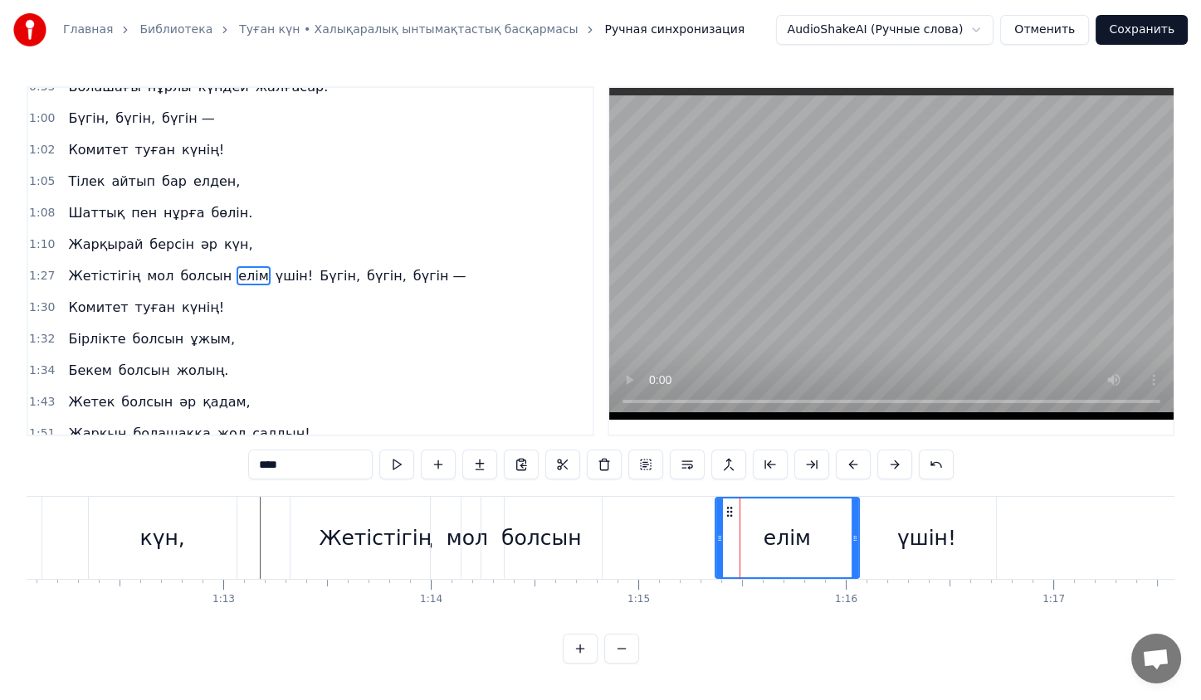
drag, startPoint x: 797, startPoint y: 538, endPoint x: 855, endPoint y: 544, distance: 58.5
click at [855, 544] on icon at bounding box center [854, 538] width 7 height 13
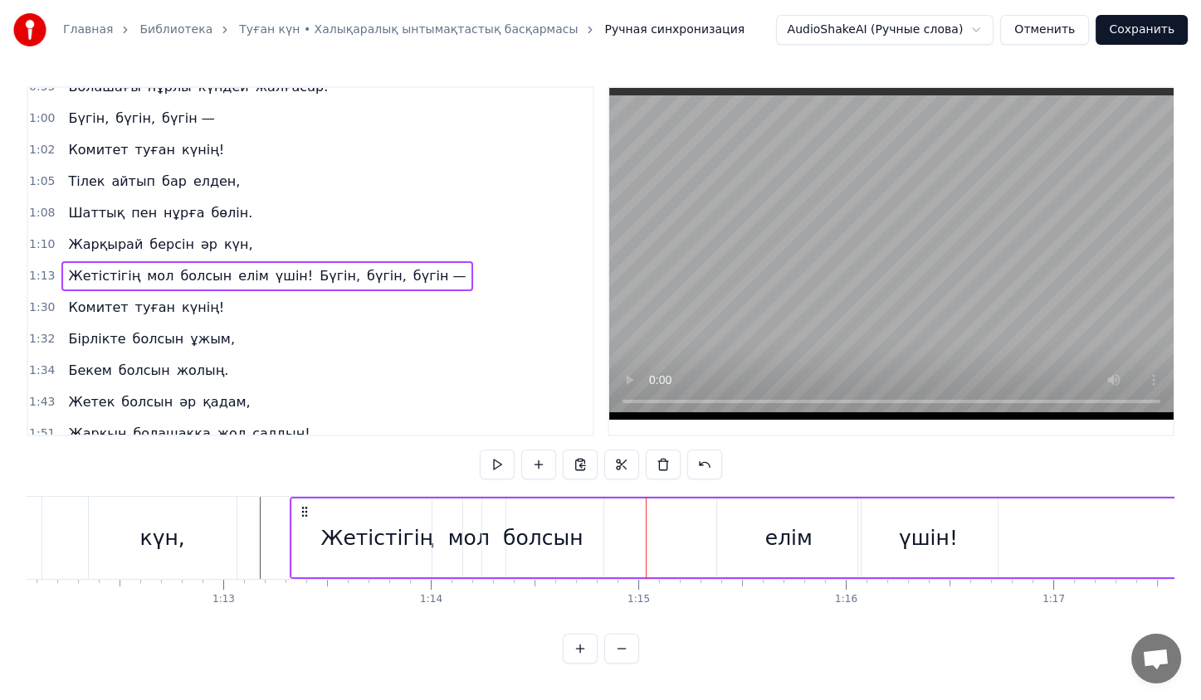
scroll to position [3, 0]
click at [900, 518] on div "үшін!" at bounding box center [927, 538] width 139 height 79
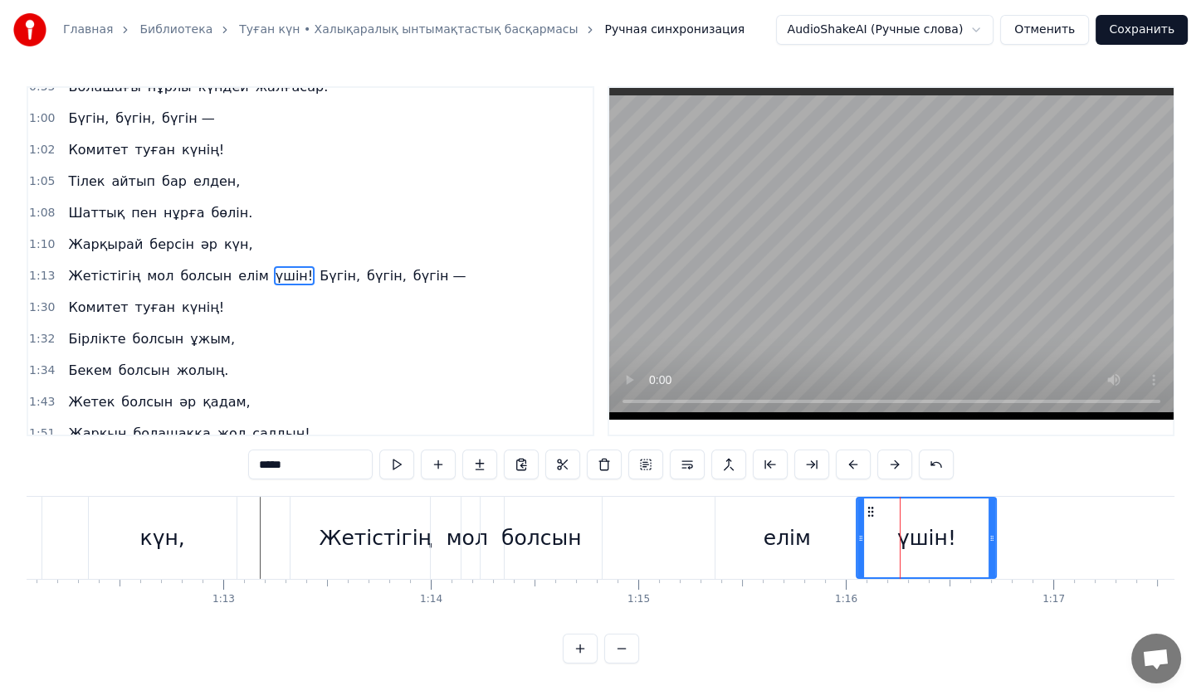
click at [824, 526] on div "елім" at bounding box center [787, 538] width 144 height 82
type input "****"
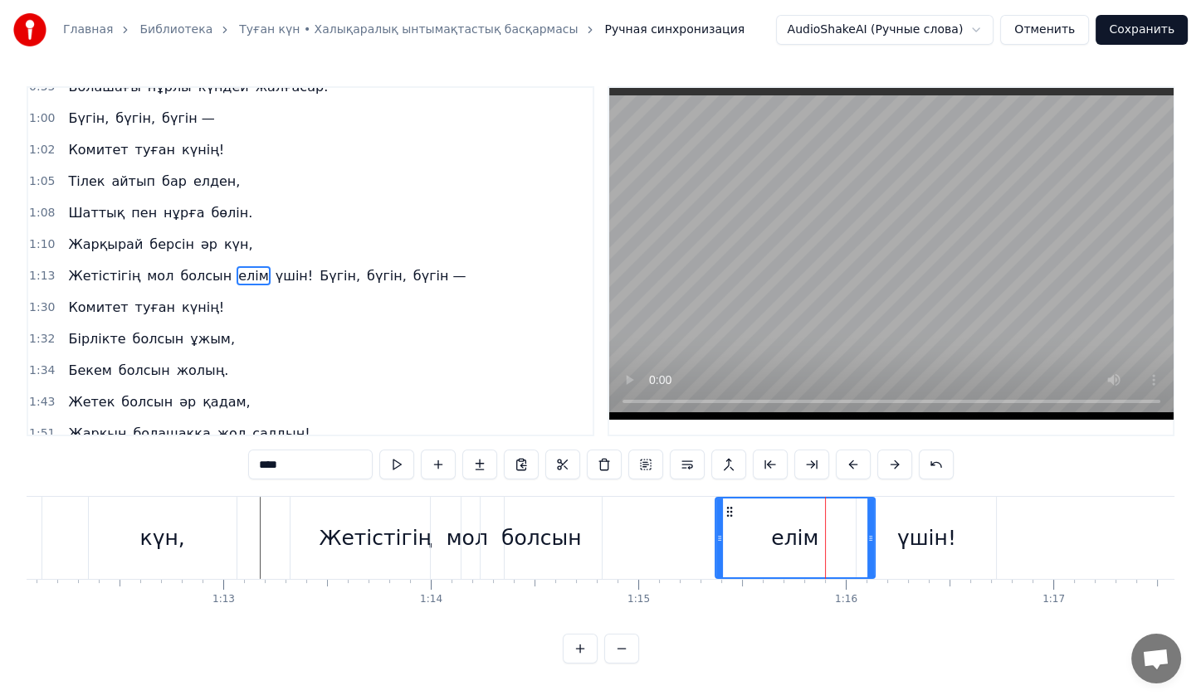
drag, startPoint x: 851, startPoint y: 539, endPoint x: 867, endPoint y: 539, distance: 15.8
click at [867, 539] on icon at bounding box center [870, 538] width 7 height 13
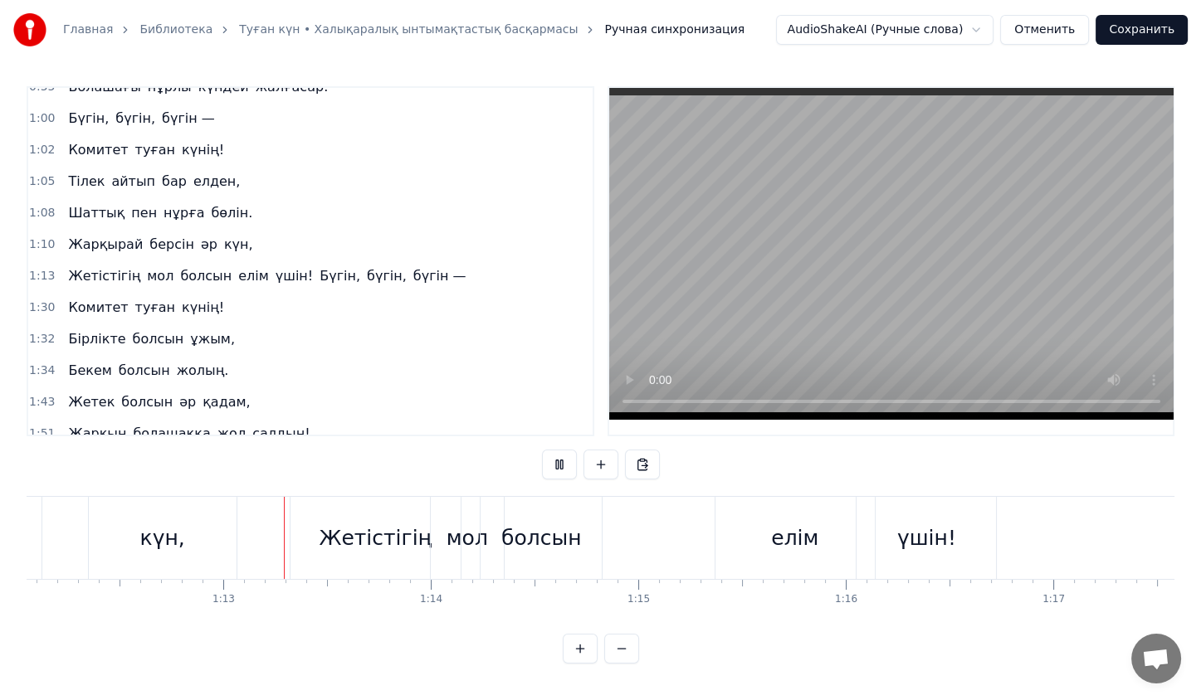
scroll to position [3, 0]
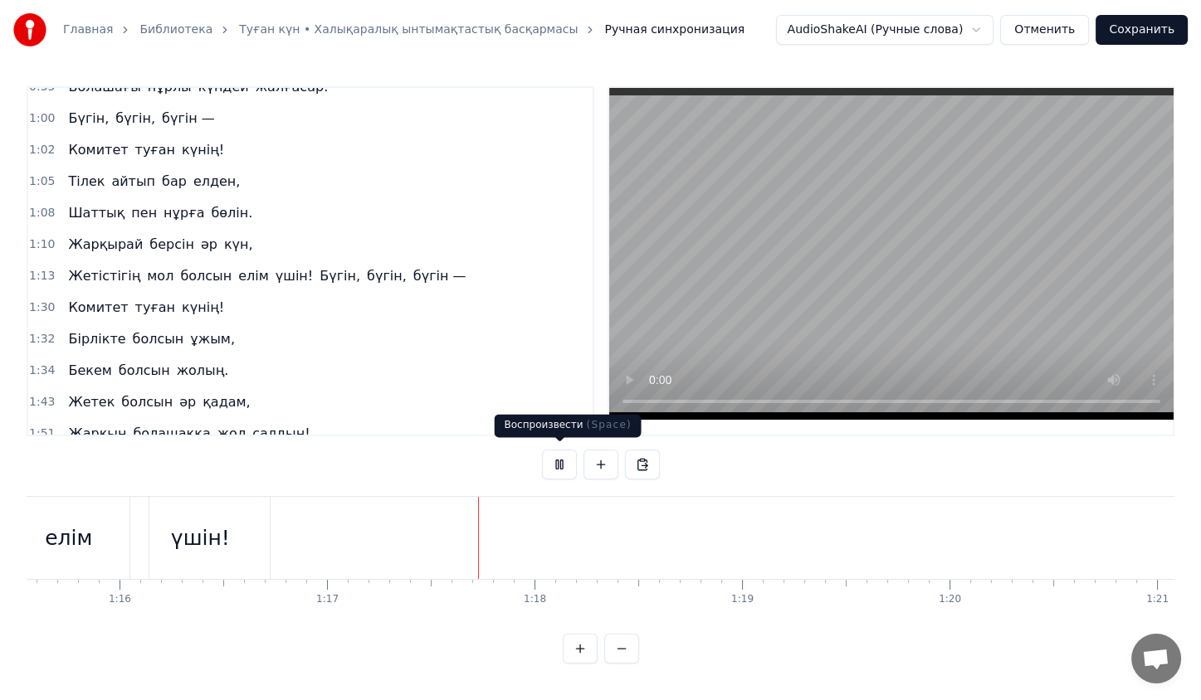
click at [564, 472] on button at bounding box center [559, 465] width 35 height 30
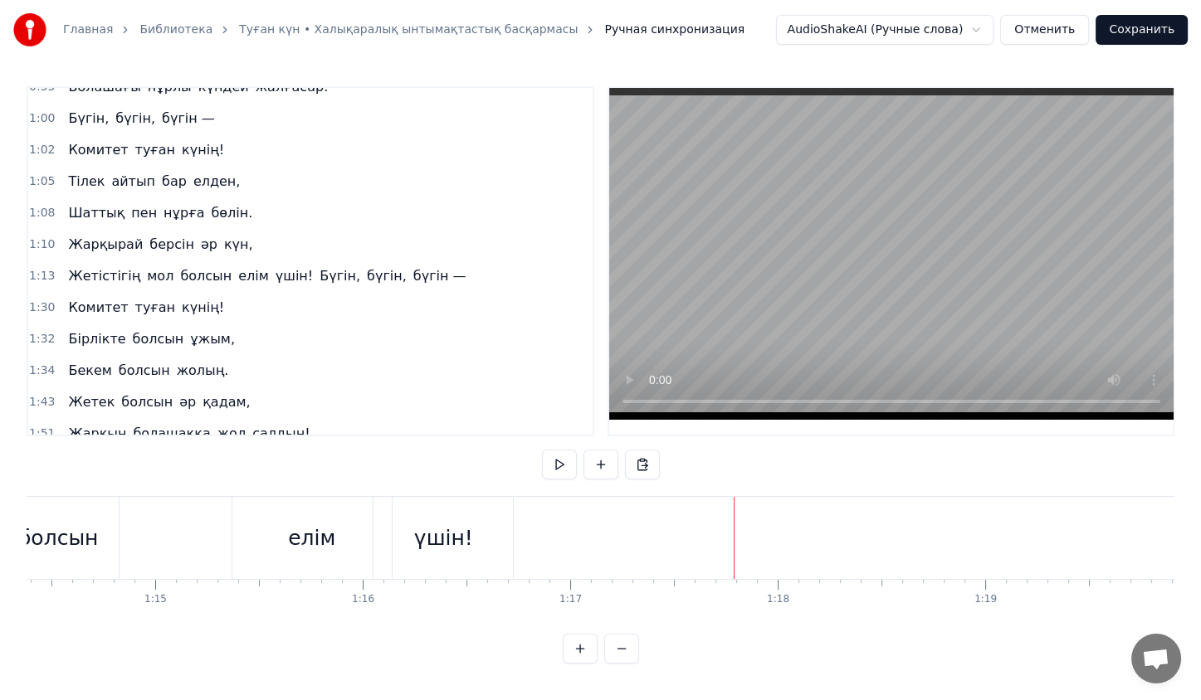
scroll to position [0, 15426]
click at [423, 537] on div "үшін!" at bounding box center [448, 538] width 139 height 82
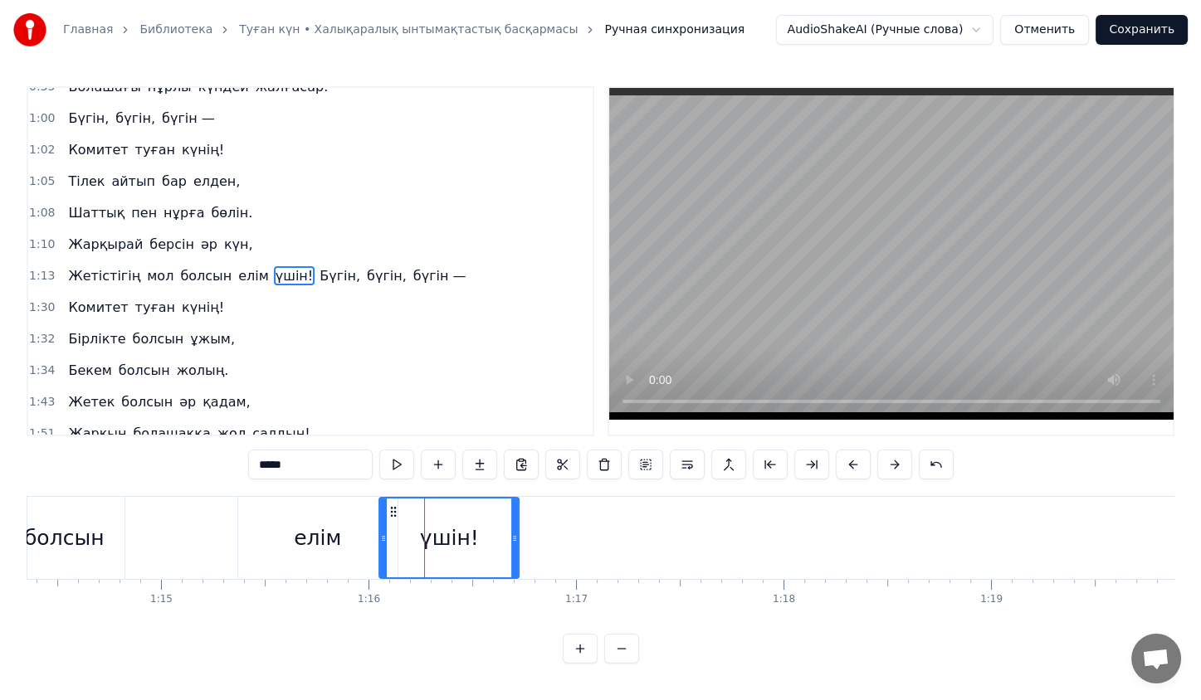
scroll to position [0, 0]
click at [320, 531] on div "елім" at bounding box center [317, 539] width 47 height 32
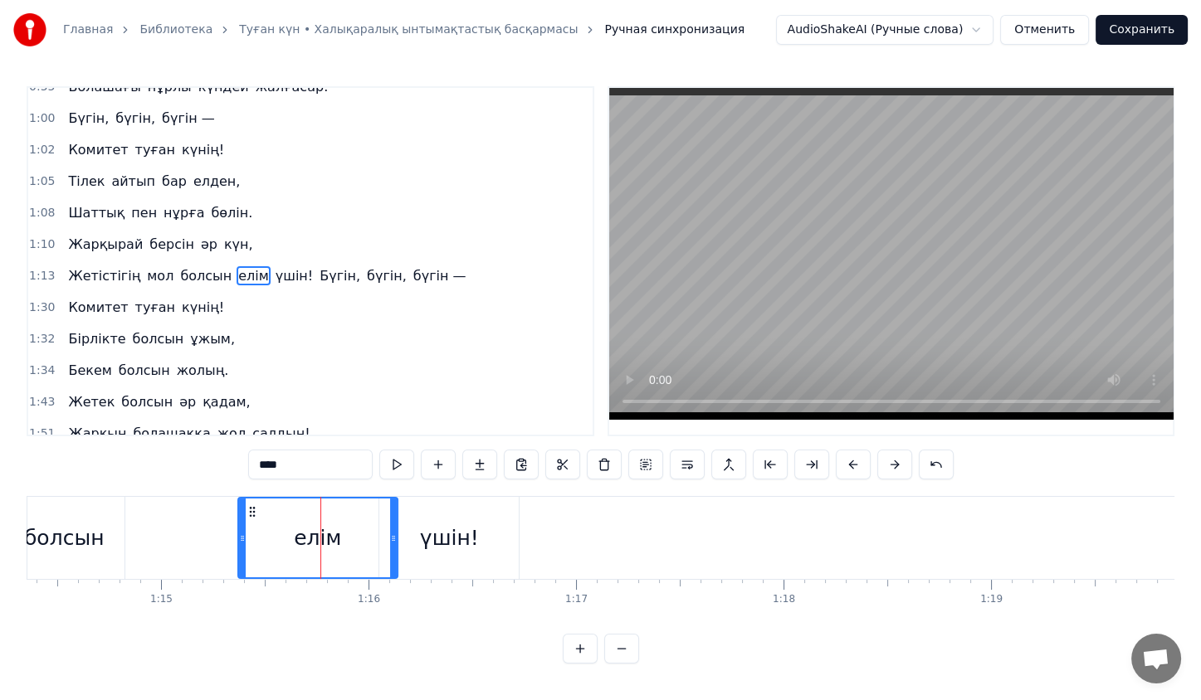
click at [432, 541] on div "үшін!" at bounding box center [449, 539] width 59 height 32
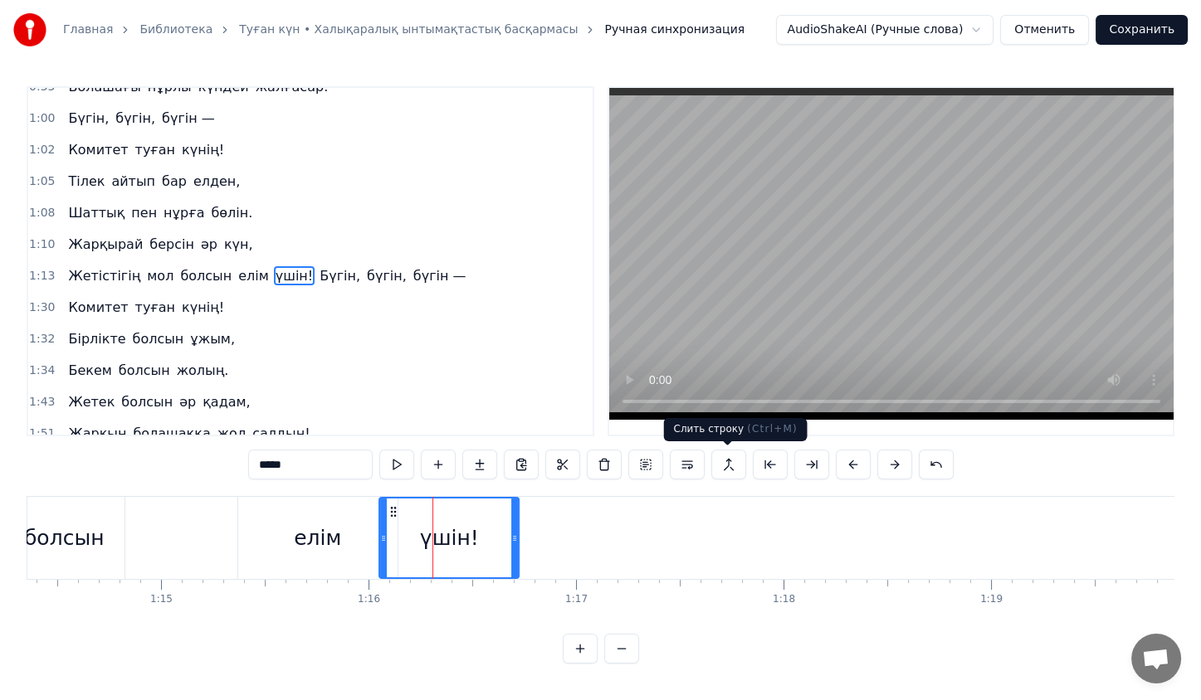
click at [728, 468] on button at bounding box center [728, 465] width 35 height 30
click at [323, 526] on div "елім" at bounding box center [317, 539] width 47 height 32
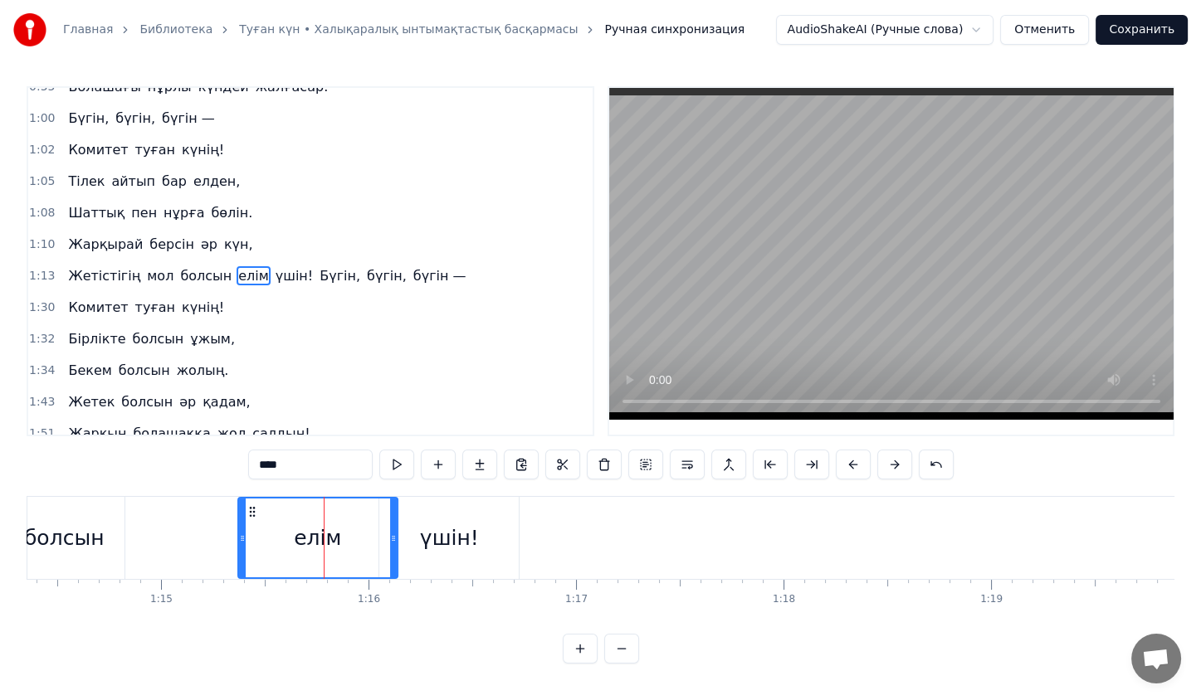
click at [461, 530] on div "үшін!" at bounding box center [449, 539] width 59 height 32
type input "*****"
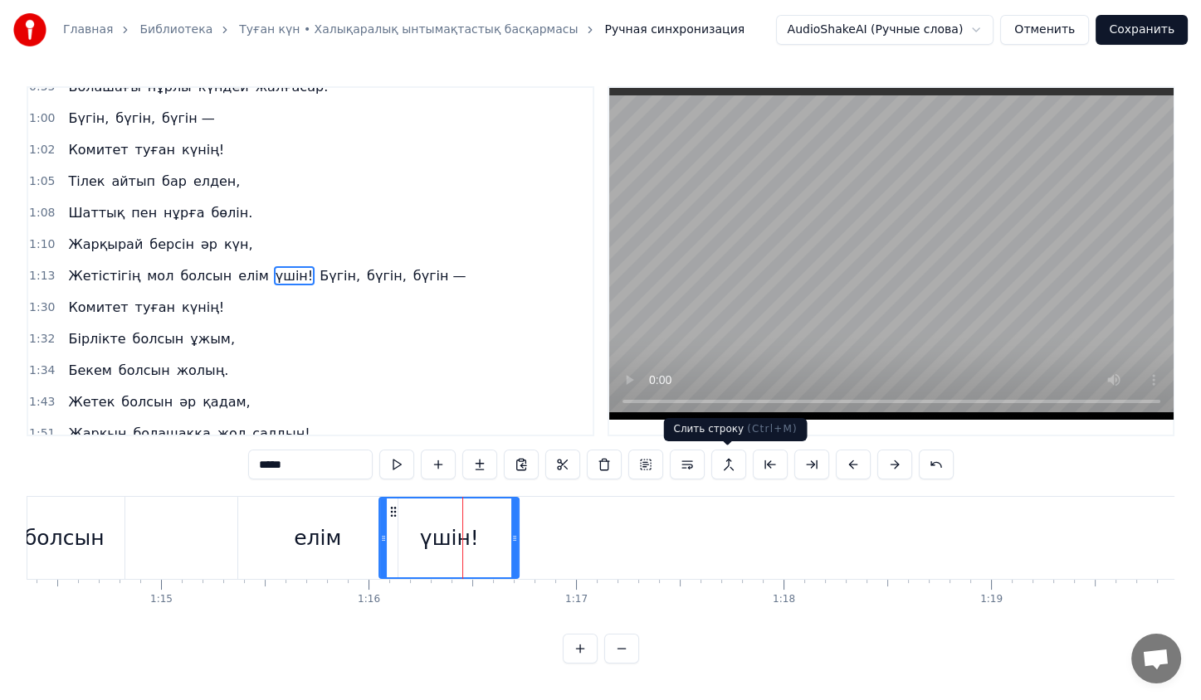
click at [732, 468] on button at bounding box center [728, 465] width 35 height 30
click at [841, 466] on button at bounding box center [853, 465] width 35 height 30
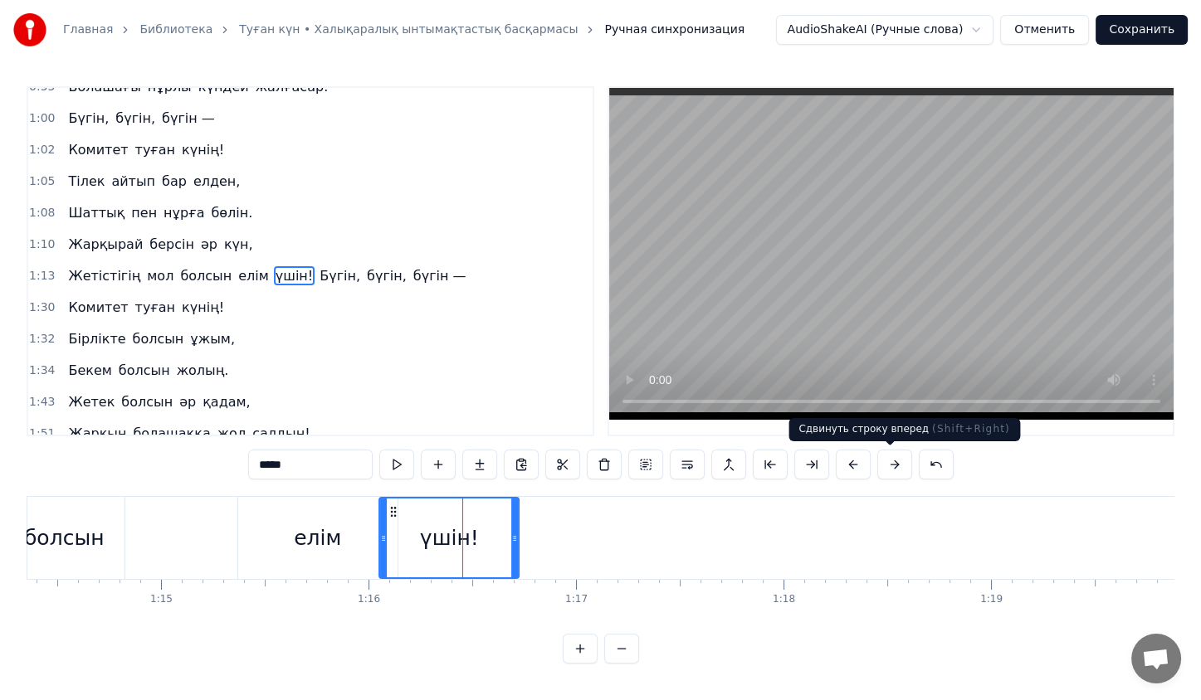
click at [884, 464] on button at bounding box center [894, 465] width 35 height 30
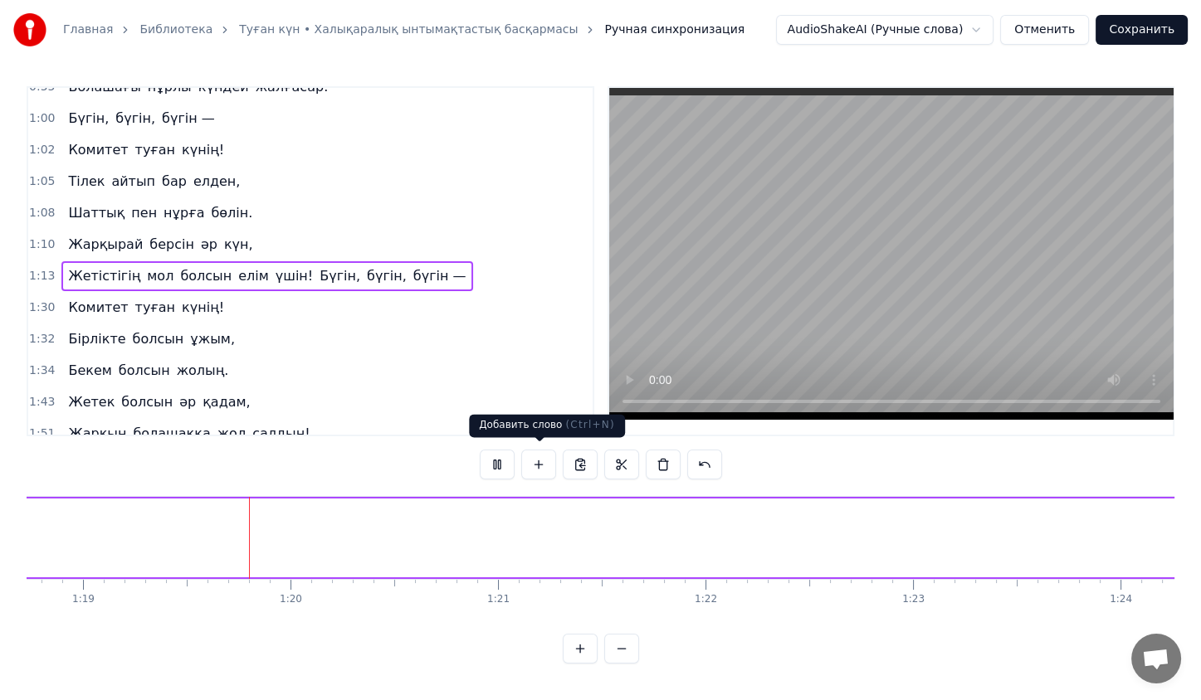
scroll to position [0, 16339]
click at [508, 459] on button at bounding box center [497, 465] width 35 height 30
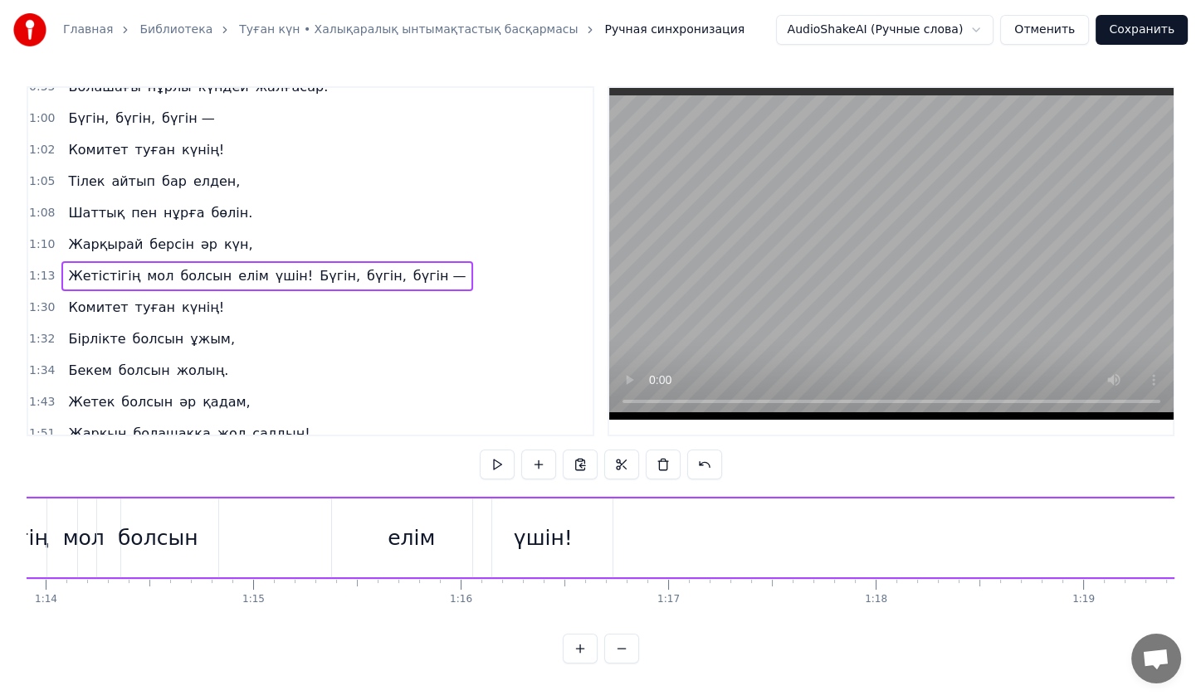
scroll to position [0, 15333]
click at [425, 561] on div "елім" at bounding box center [412, 538] width 159 height 79
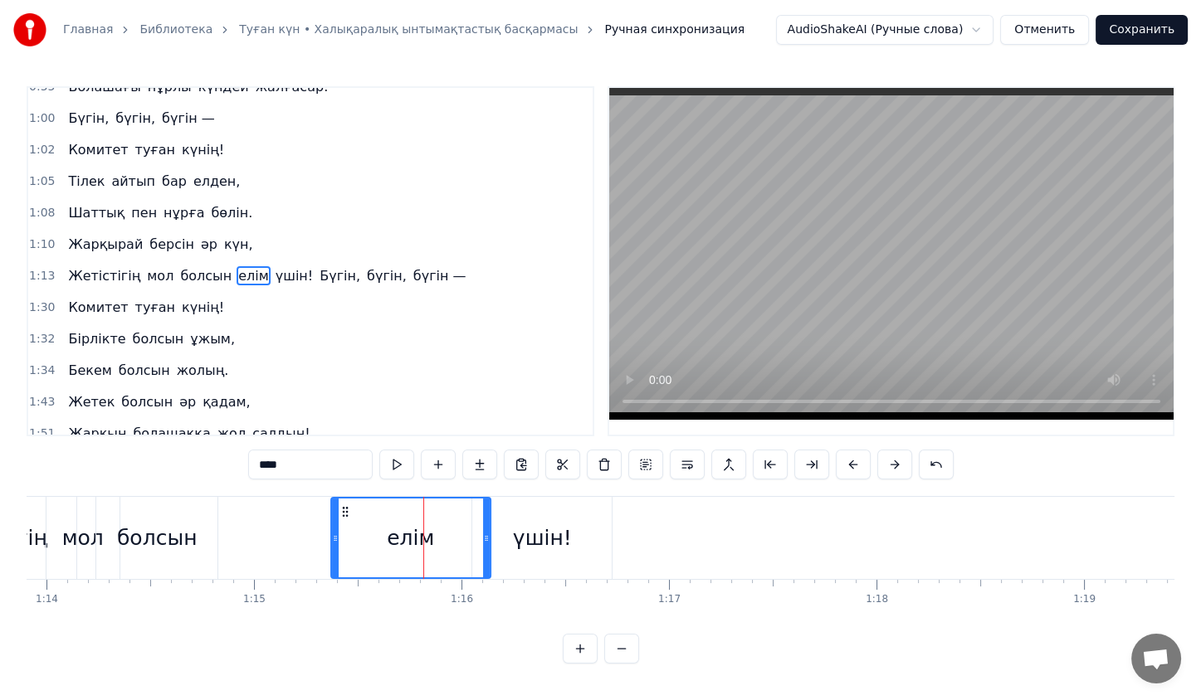
scroll to position [0, 0]
drag, startPoint x: 485, startPoint y: 533, endPoint x: 519, endPoint y: 534, distance: 33.2
click at [515, 534] on icon at bounding box center [511, 538] width 7 height 13
drag, startPoint x: 518, startPoint y: 526, endPoint x: 634, endPoint y: 539, distance: 116.9
click at [634, 539] on div at bounding box center [635, 538] width 7 height 79
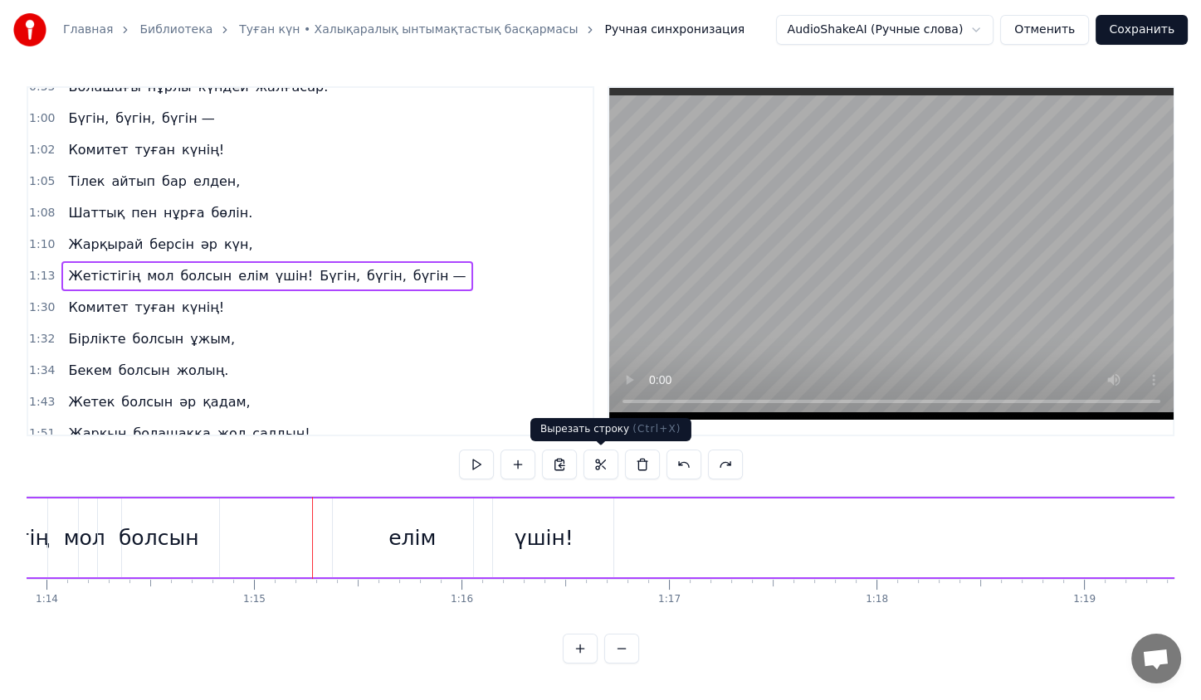
click at [594, 461] on button at bounding box center [600, 465] width 35 height 30
click at [397, 520] on div "елім" at bounding box center [412, 538] width 159 height 79
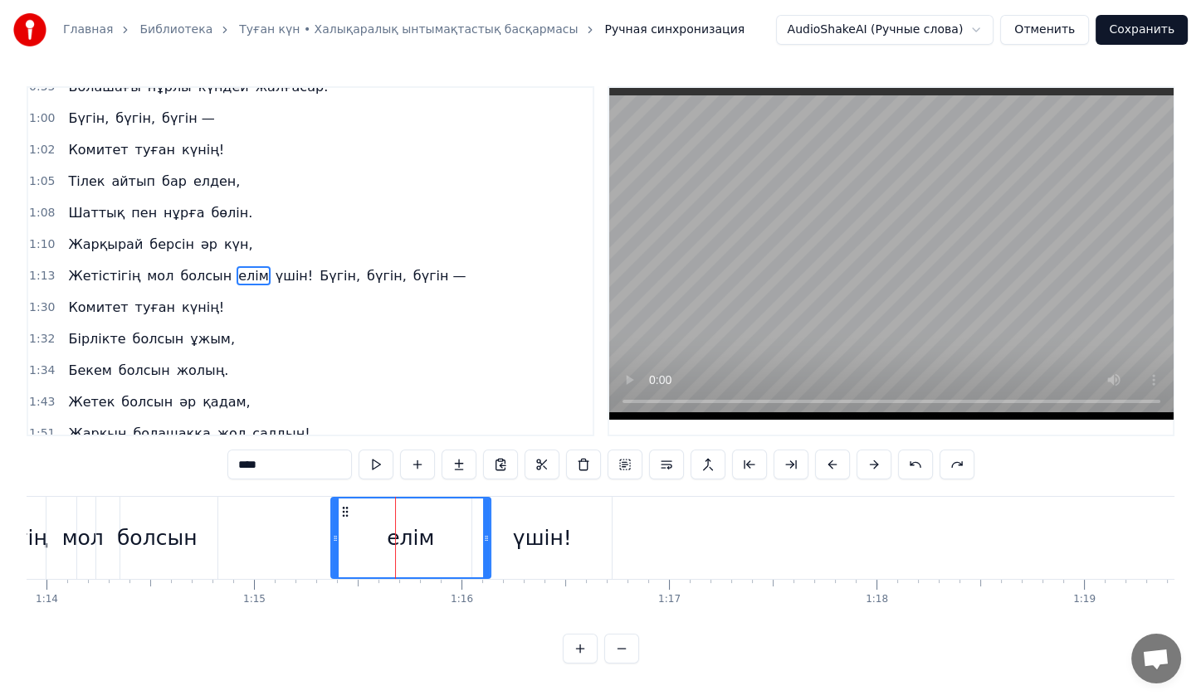
click at [566, 520] on div "үшін!" at bounding box center [541, 538] width 139 height 82
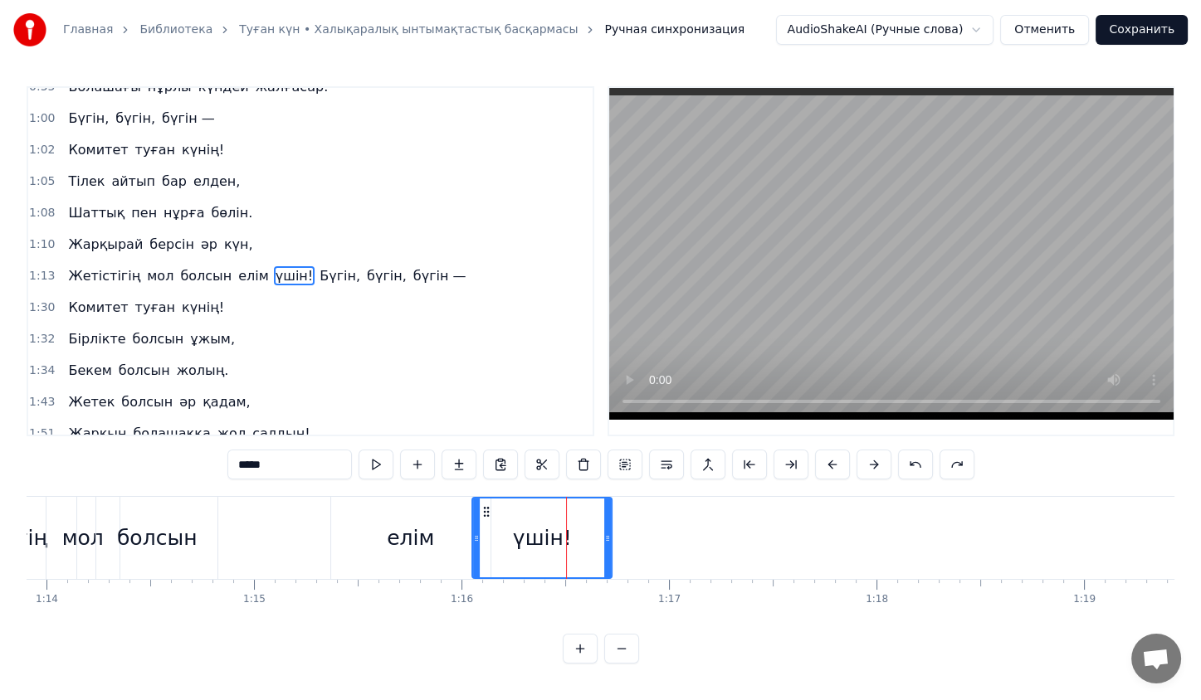
click at [237, 268] on span "елім" at bounding box center [254, 275] width 34 height 19
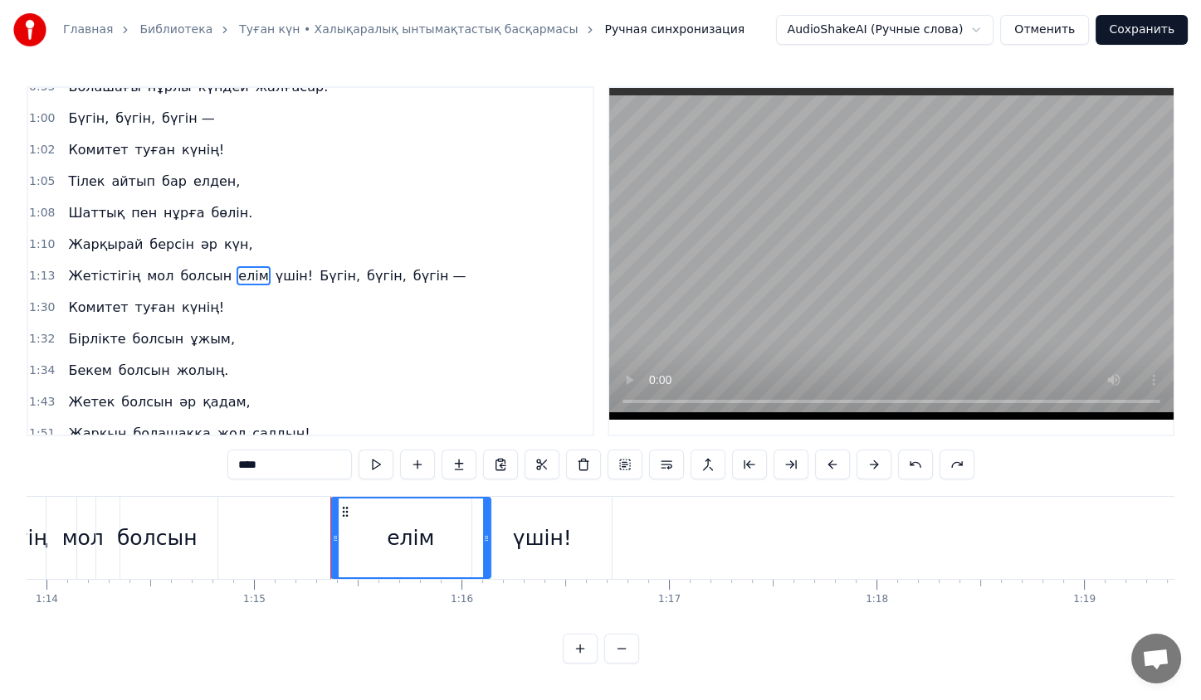
click at [318, 266] on span "Бүгін," at bounding box center [340, 275] width 44 height 19
type input "******"
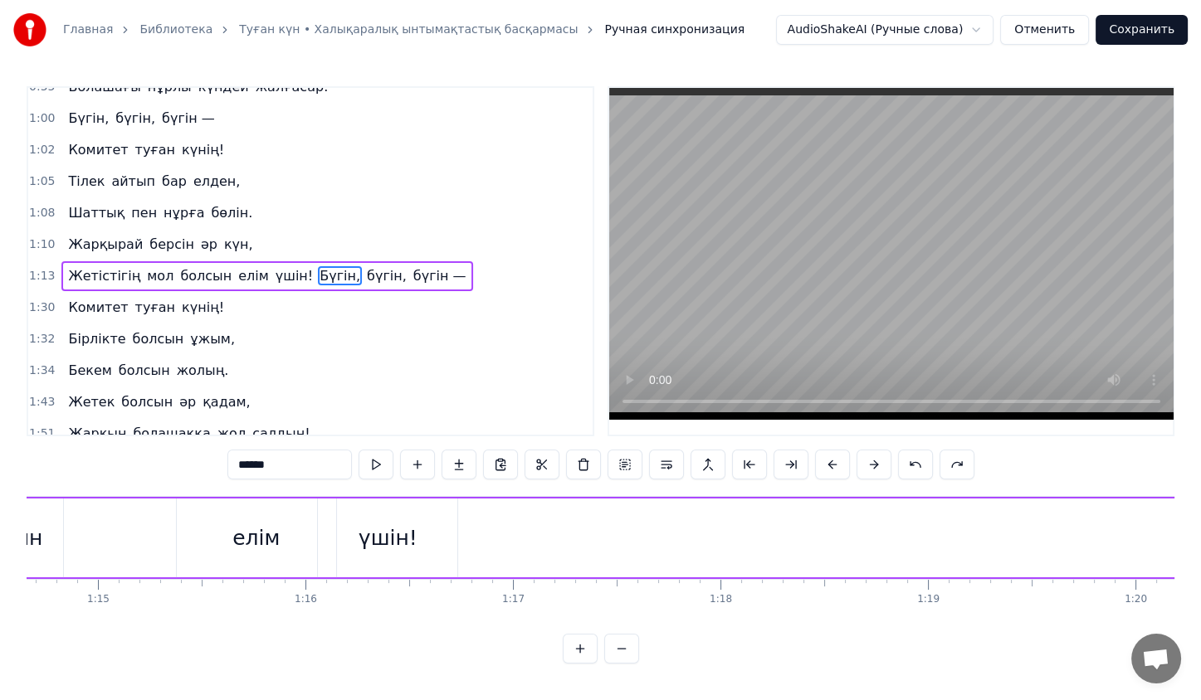
click at [318, 266] on span "Бүгін," at bounding box center [340, 275] width 44 height 19
click at [316, 518] on div "Жетістігің мол болсын елім үшін! Бүгін, бүгін, бүгін —" at bounding box center [1156, 538] width 3468 height 82
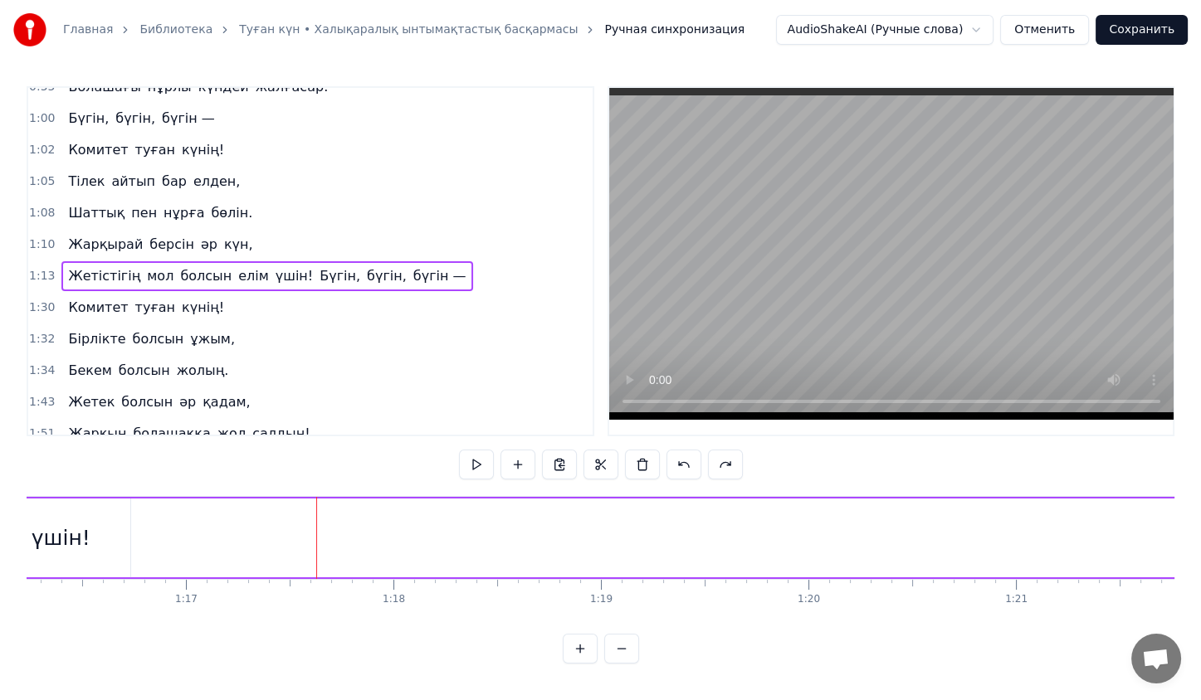
click at [370, 533] on div "Жетістігің мол болсын елім үшін! Бүгін, бүгін, бүгін —" at bounding box center [1156, 538] width 3468 height 82
click at [599, 456] on button at bounding box center [600, 465] width 35 height 30
click at [378, 539] on div "Жетістігің мол болсын елім үшін! Бүгін, бүгін, бүгін —" at bounding box center [1156, 538] width 3468 height 82
click at [598, 451] on body "Главная Библиотека Туған күн • Халықаралық ынтымақтастық басқармасы Ручная синх…" at bounding box center [600, 332] width 1201 height 664
click at [598, 454] on button at bounding box center [600, 465] width 35 height 30
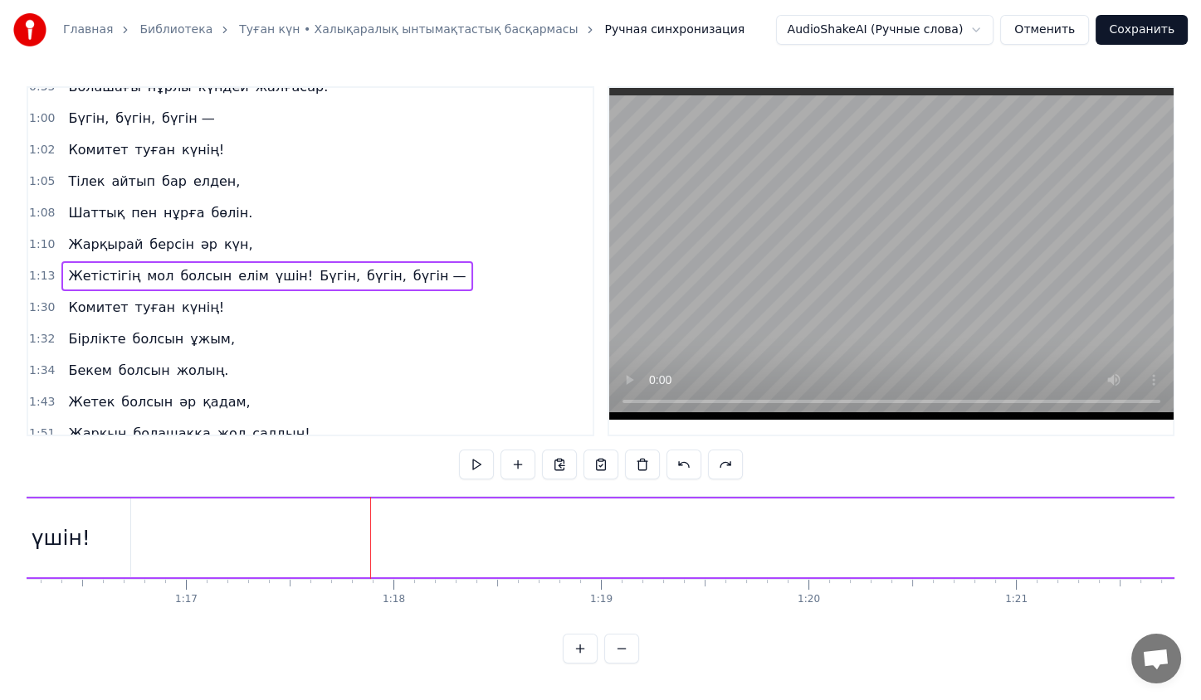
click at [598, 455] on button at bounding box center [600, 465] width 35 height 30
click at [601, 464] on button at bounding box center [600, 465] width 35 height 30
click at [386, 534] on div "Жетістігің мол болсын елім үшін! Бүгін, бүгін, бүгін —" at bounding box center [1156, 538] width 3468 height 82
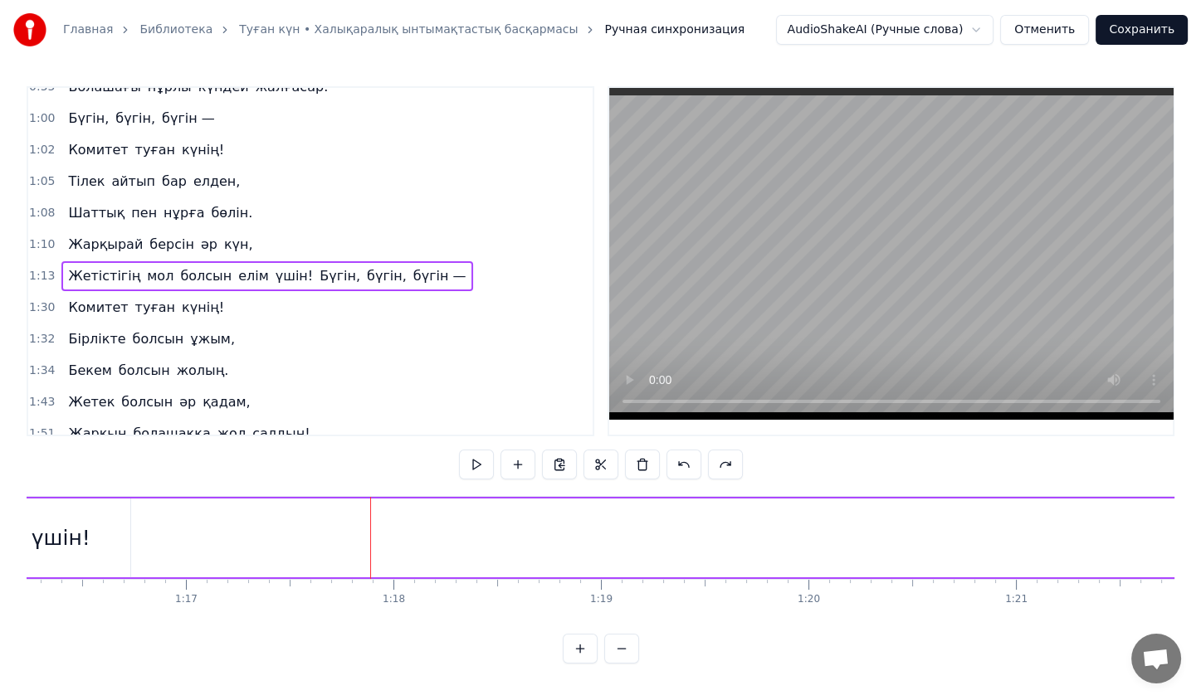
click at [386, 534] on div "Жетістігің мол болсын елім үшін! Бүгін, бүгін, бүгін —" at bounding box center [1156, 538] width 3468 height 82
click at [603, 469] on button at bounding box center [600, 465] width 35 height 30
drag, startPoint x: 587, startPoint y: 466, endPoint x: 453, endPoint y: 533, distance: 149.2
click at [453, 533] on div "0:23 Жас қосылып, енді екі жыл айналар, 0:31 КВА деп елдің жадында қалар. 0:38 …" at bounding box center [601, 375] width 1148 height 578
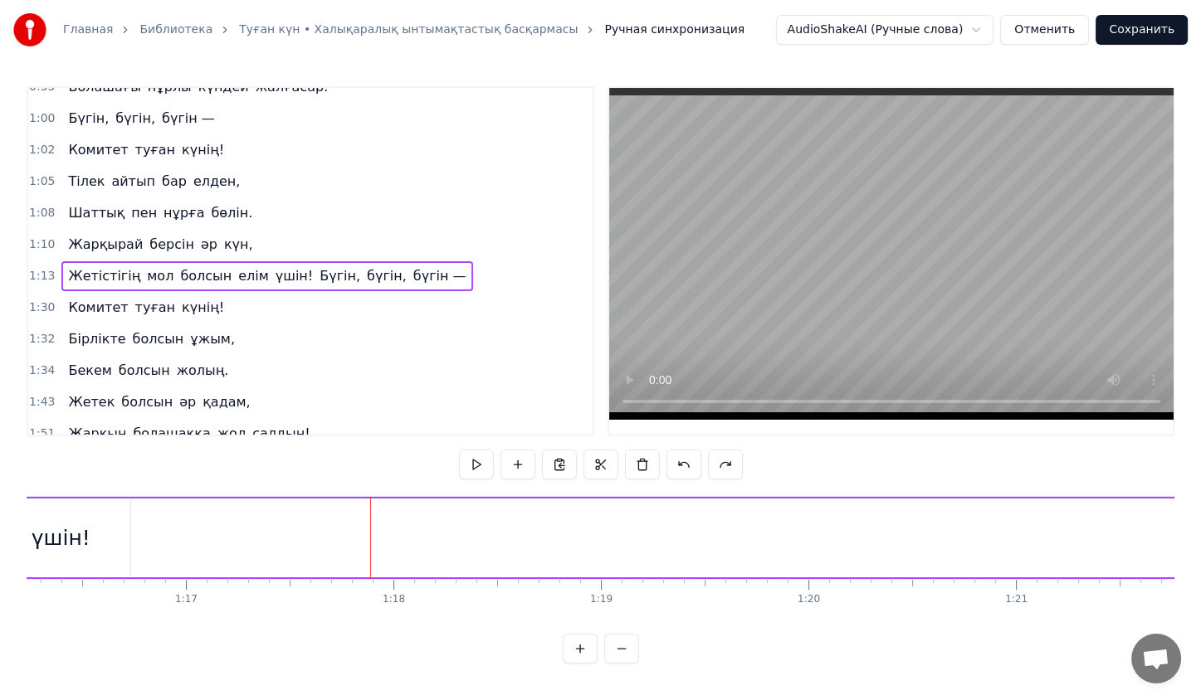
drag, startPoint x: 598, startPoint y: 467, endPoint x: 596, endPoint y: 481, distance: 14.3
click at [596, 481] on div at bounding box center [601, 466] width 284 height 33
click at [603, 468] on button at bounding box center [600, 465] width 35 height 30
click at [535, 528] on div "Жетістігің мол болсын елім үшін! Бүгін, бүгін, бүгін —" at bounding box center [1156, 538] width 3468 height 82
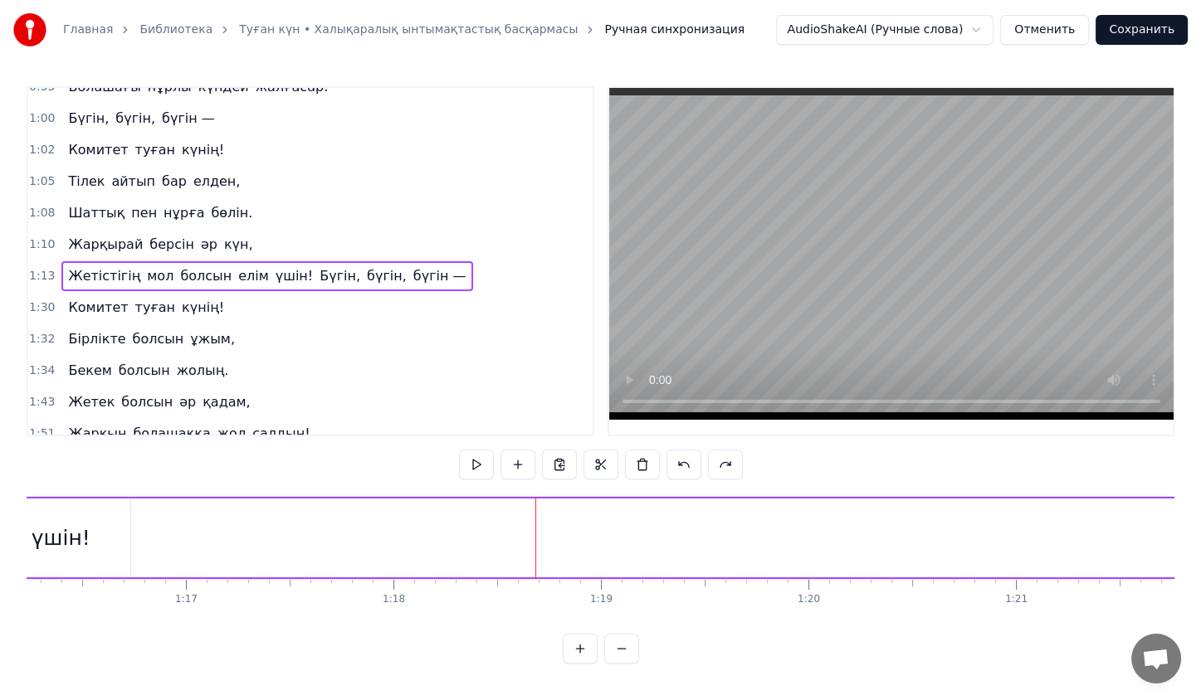
click at [503, 524] on div "Жетістігің мол болсын елім үшін! Бүгін, бүгін, бүгін —" at bounding box center [1156, 538] width 3468 height 82
click at [503, 524] on div at bounding box center [503, 538] width 1 height 82
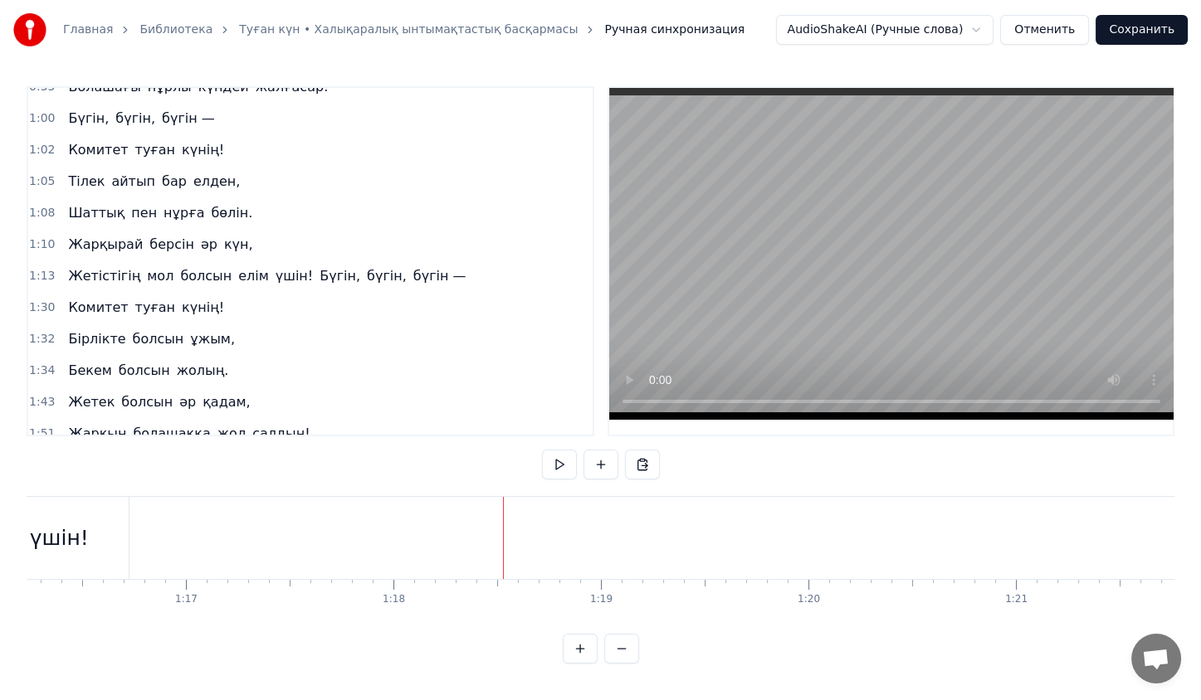
click at [503, 524] on div at bounding box center [503, 538] width 1 height 82
click at [354, 529] on div "Жетістігің мол болсын елім үшін! Бүгін, бүгін, бүгін —" at bounding box center [1156, 538] width 3468 height 82
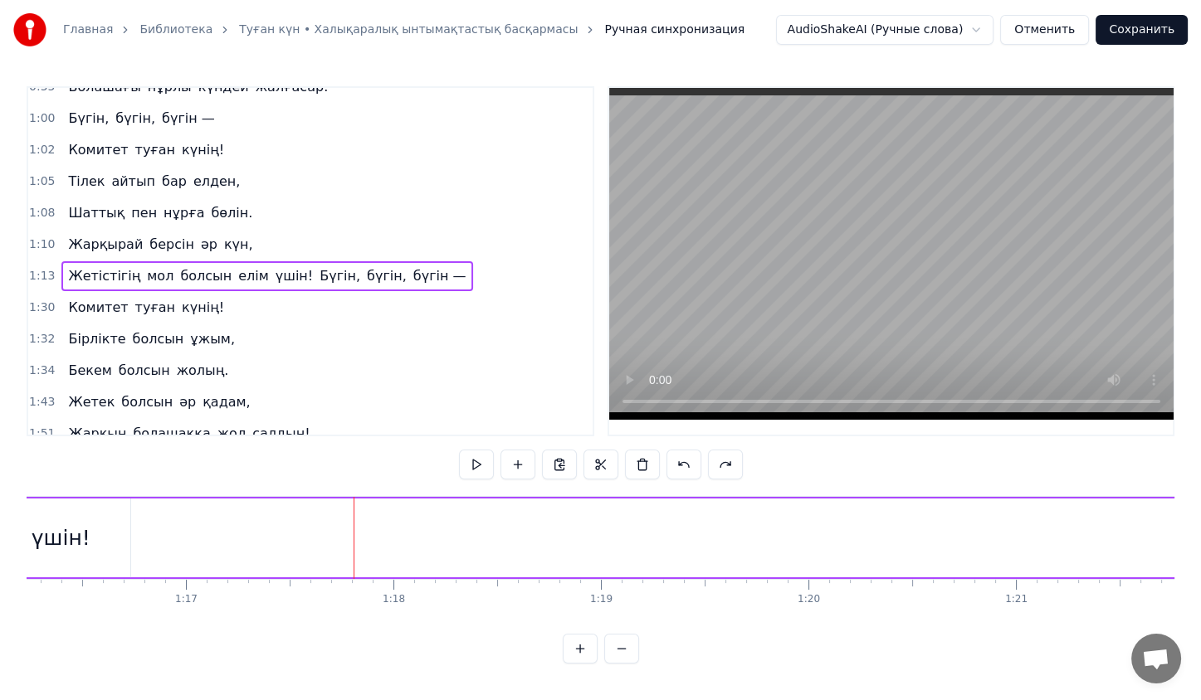
click at [518, 466] on button at bounding box center [517, 465] width 35 height 30
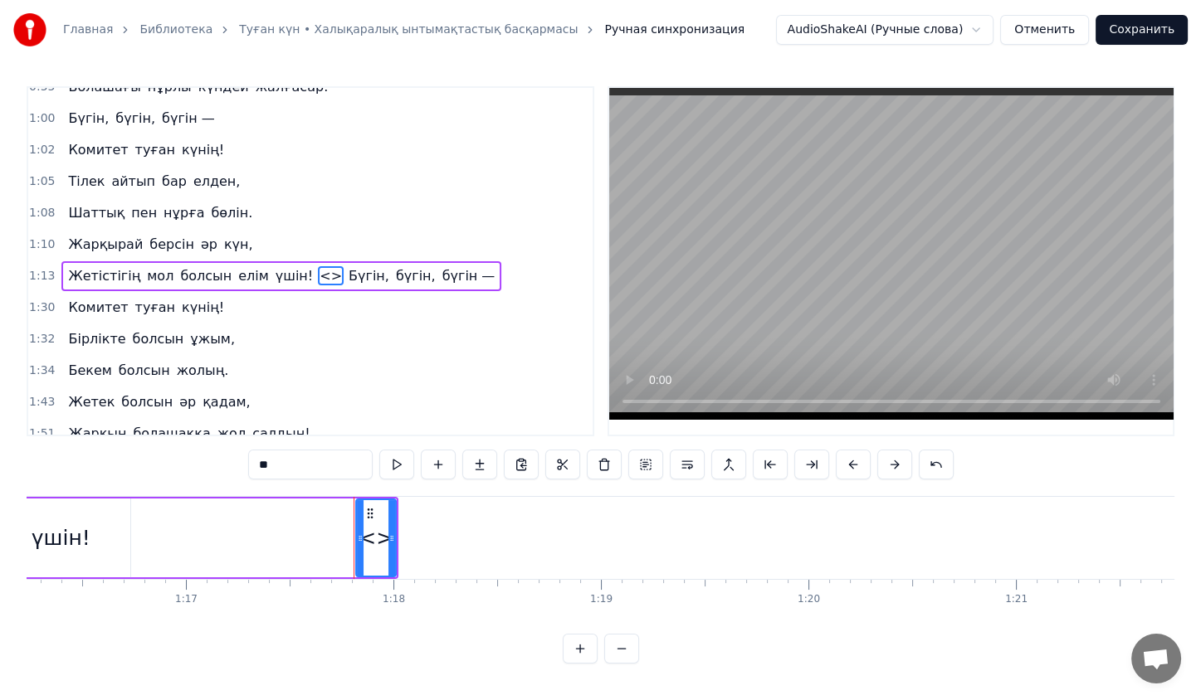
drag, startPoint x: 395, startPoint y: 539, endPoint x: 374, endPoint y: 508, distance: 37.1
click at [374, 508] on div "<>" at bounding box center [375, 538] width 41 height 79
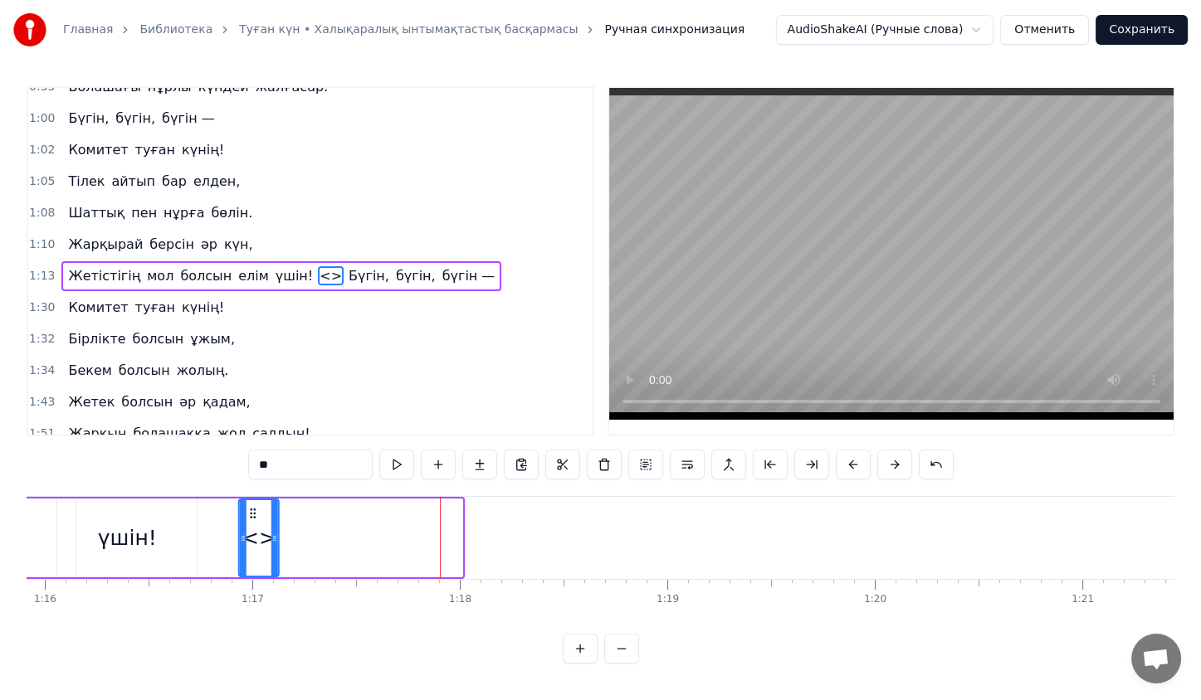
scroll to position [0, 15737]
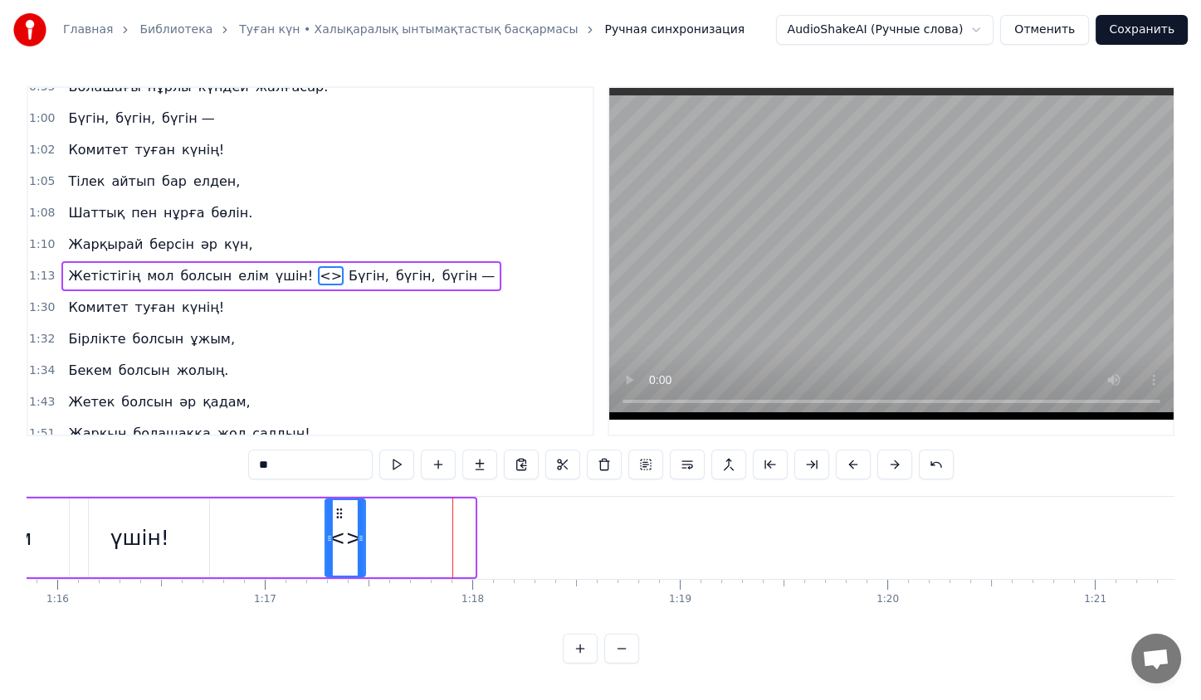
drag, startPoint x: 374, startPoint y: 508, endPoint x: 349, endPoint y: 493, distance: 29.0
click at [349, 493] on div "0:23 Жас қосылып, енді екі жыл айналар, 0:31 КВА деп елдің жадында қалар. 0:38 …" at bounding box center [601, 375] width 1148 height 578
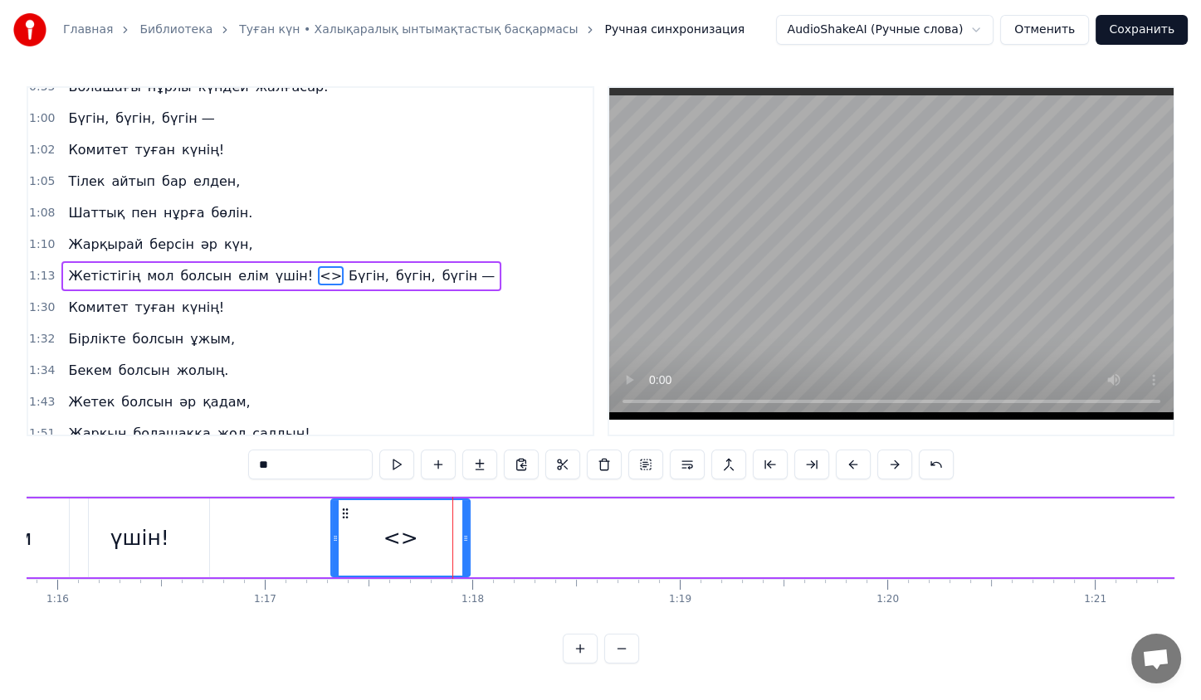
drag, startPoint x: 366, startPoint y: 522, endPoint x: 465, endPoint y: 517, distance: 98.9
click at [465, 517] on div at bounding box center [465, 538] width 7 height 76
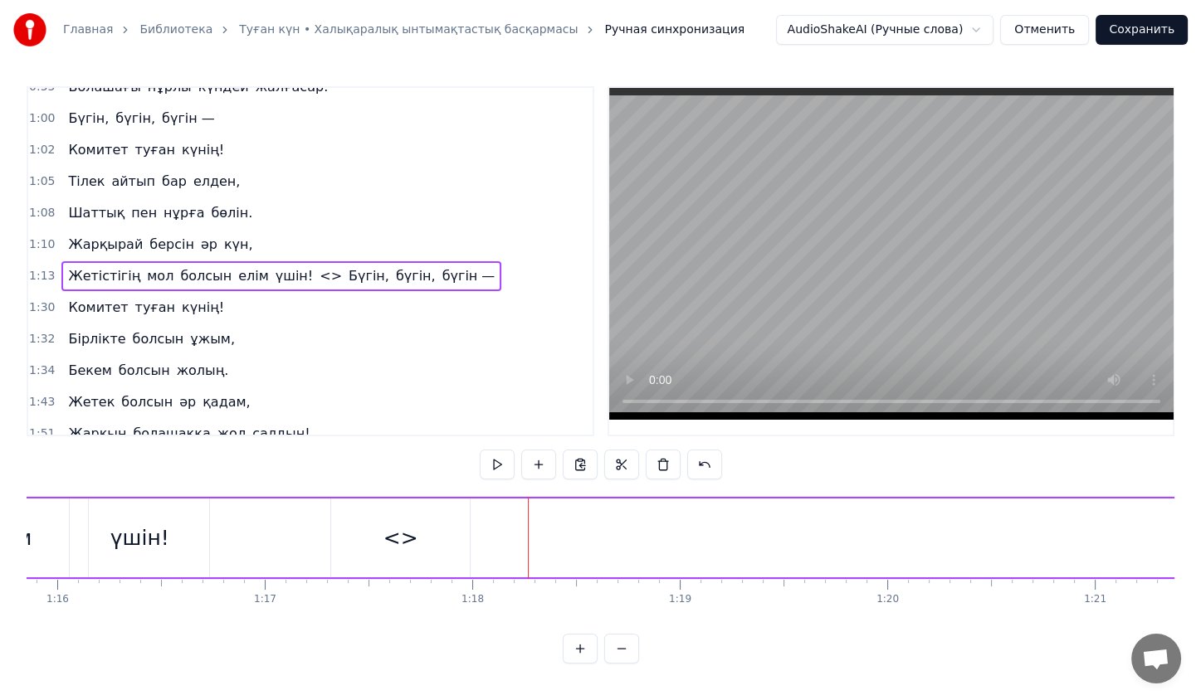
click at [416, 531] on div "<>" at bounding box center [400, 538] width 139 height 79
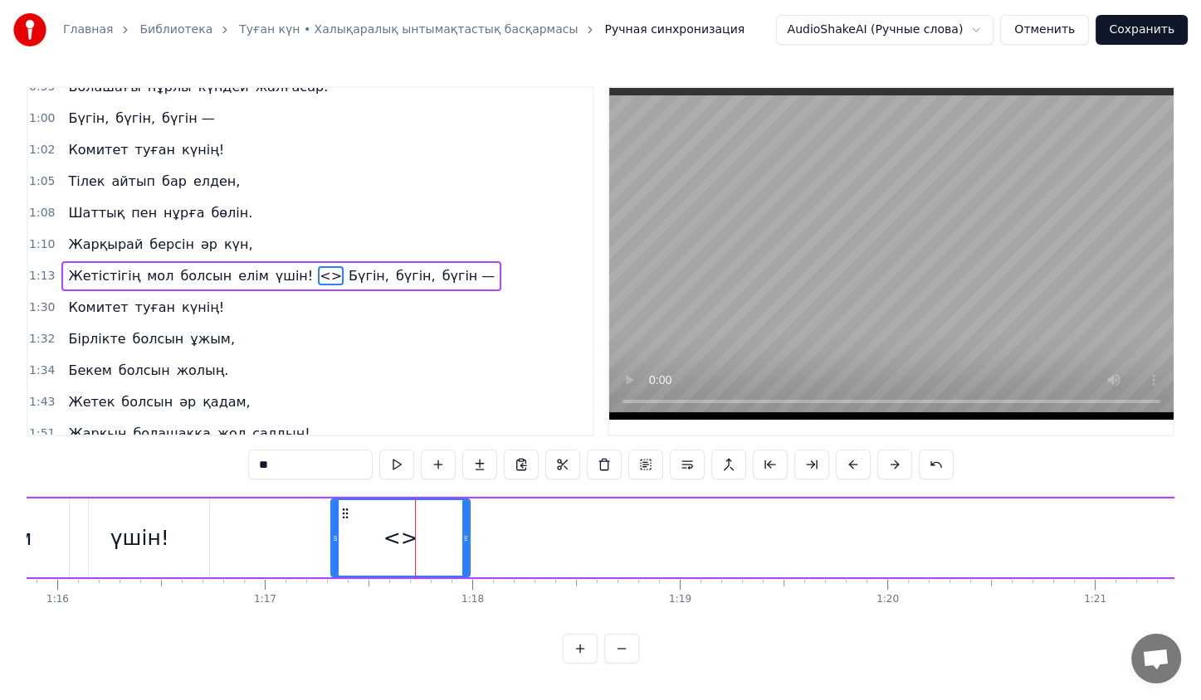
type input "******"
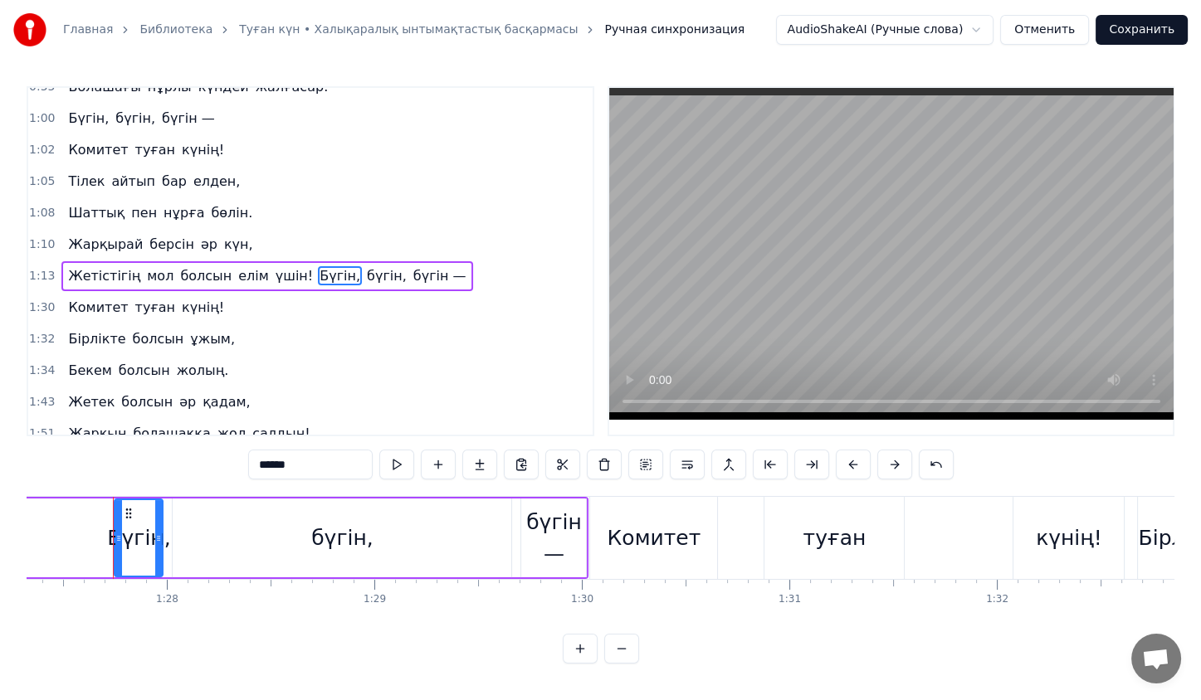
scroll to position [0, 18120]
click at [579, 495] on div "0:23 Жас қосылып, енді екі жыл айналар, 0:31 КВА деп елдің жадында қалар. 0:38 …" at bounding box center [601, 375] width 1148 height 578
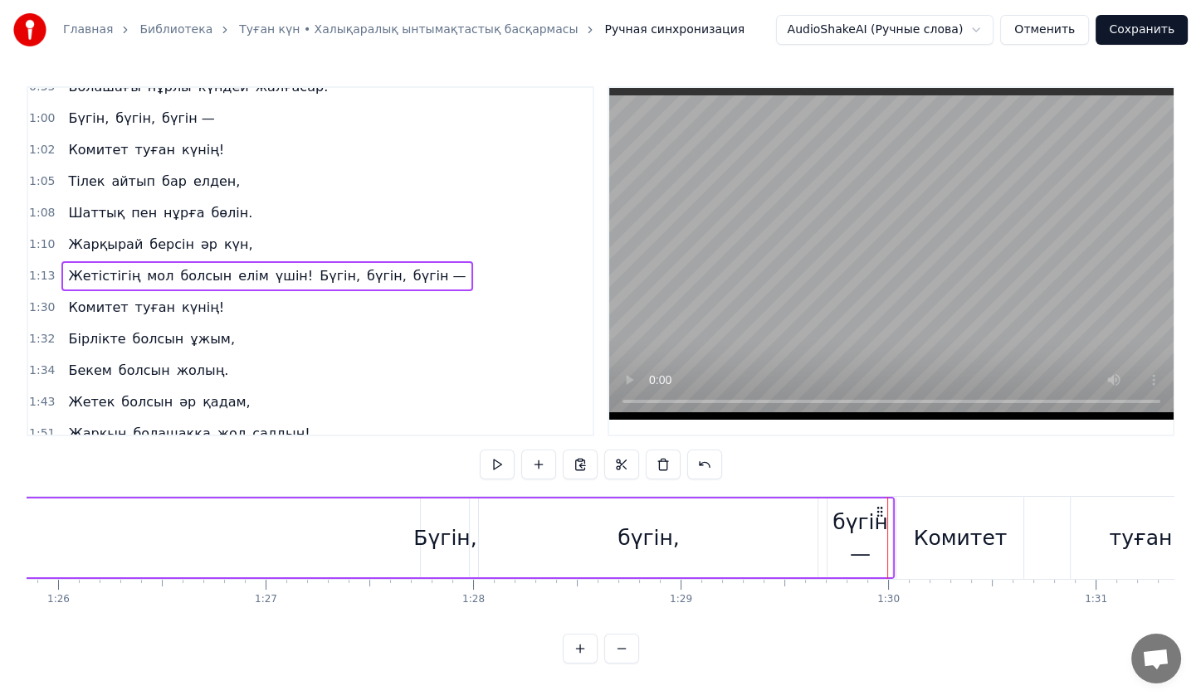
scroll to position [0, 17700]
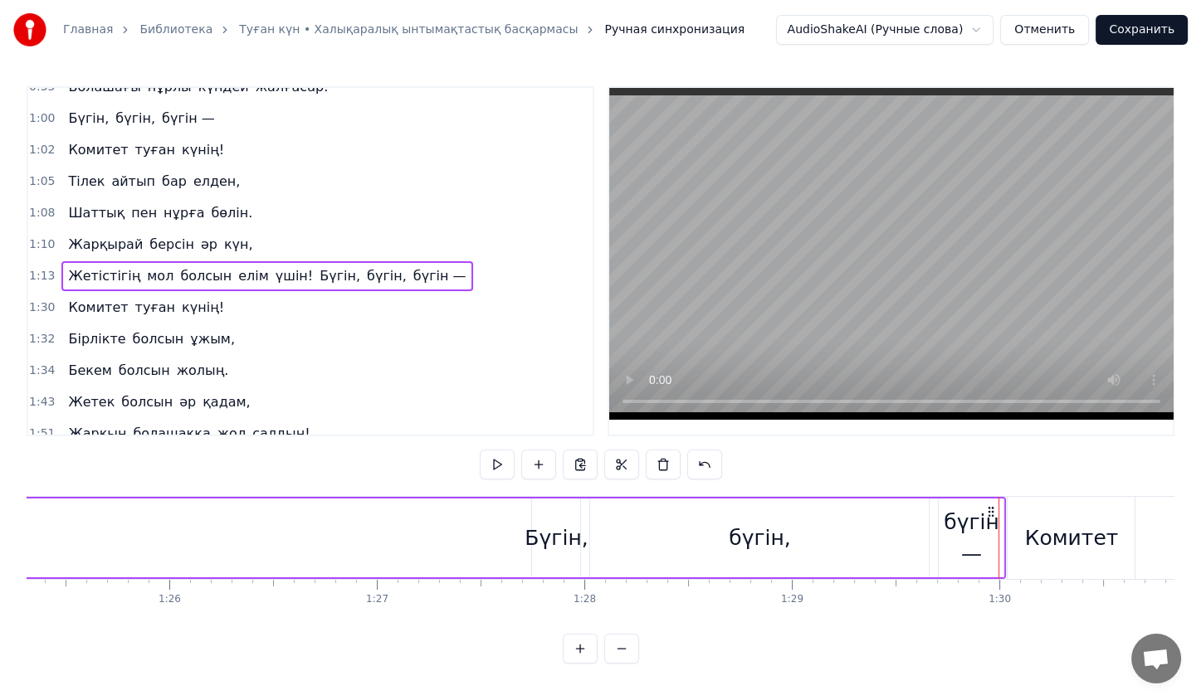
click at [546, 523] on div "Бүгін," at bounding box center [555, 539] width 63 height 32
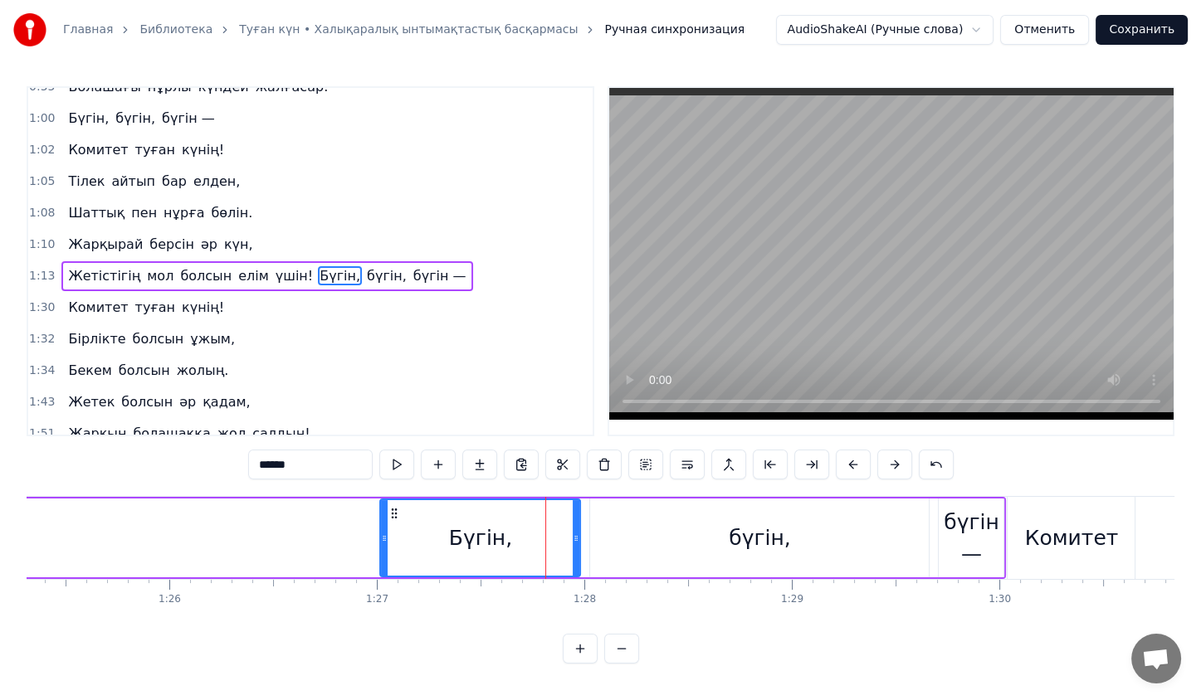
drag, startPoint x: 534, startPoint y: 529, endPoint x: 383, endPoint y: 545, distance: 152.8
click at [383, 545] on div at bounding box center [384, 538] width 7 height 76
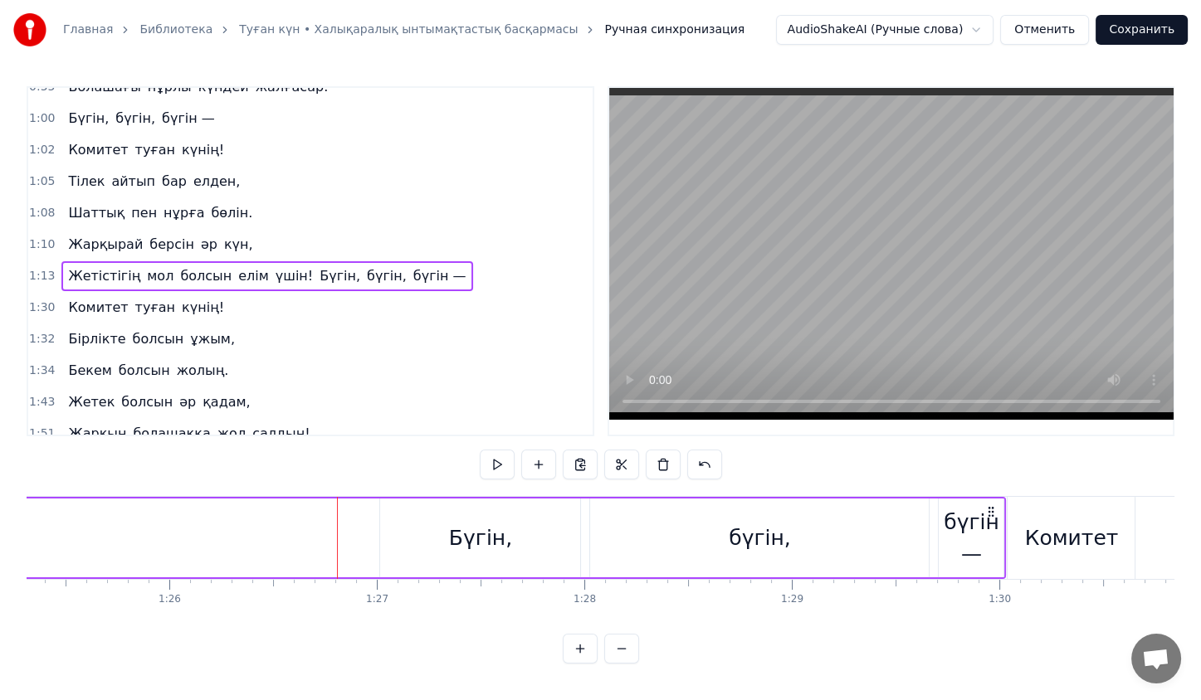
click at [405, 517] on div "Бүгін," at bounding box center [480, 538] width 200 height 79
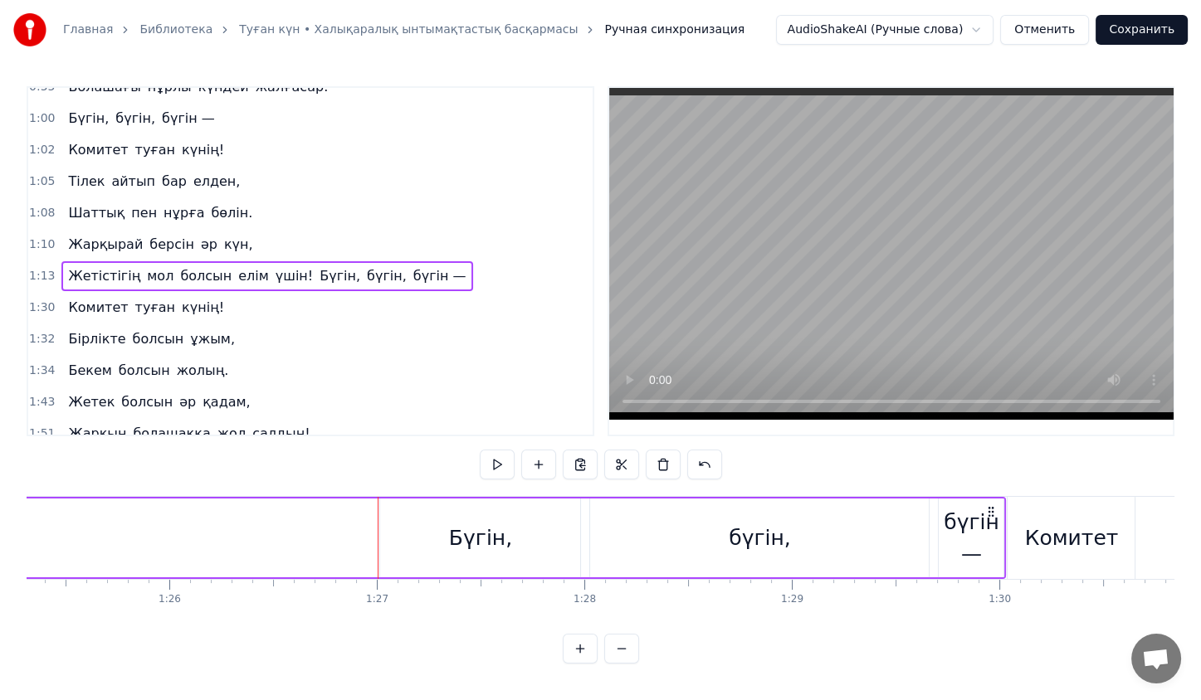
click at [417, 529] on div "Бүгін," at bounding box center [480, 538] width 200 height 79
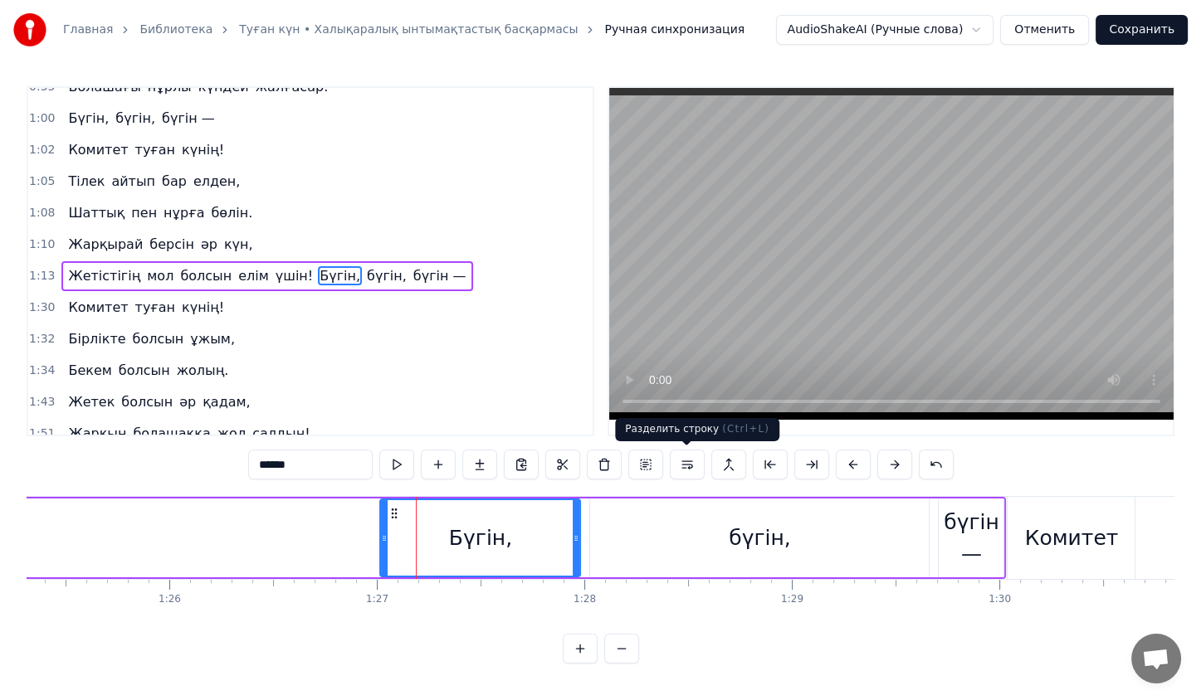
click at [687, 461] on button at bounding box center [687, 465] width 35 height 30
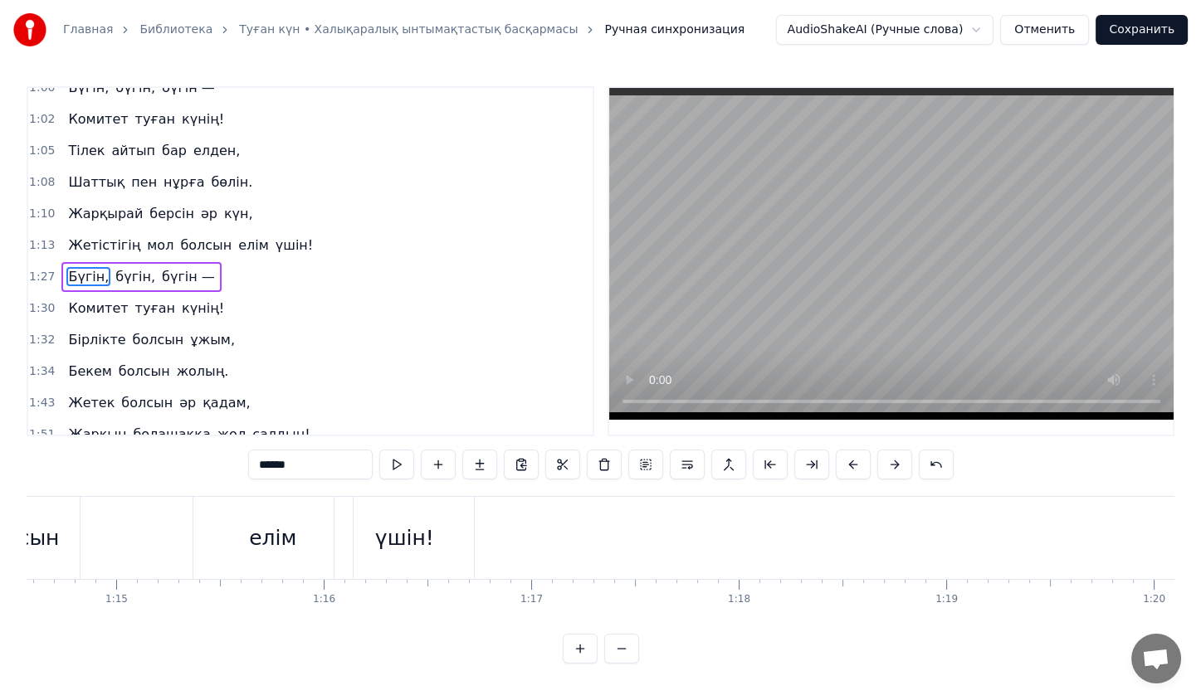
scroll to position [0, 15426]
click at [198, 539] on div "Жетістігің мол болсын елім үшін!" at bounding box center [167, 538] width 711 height 82
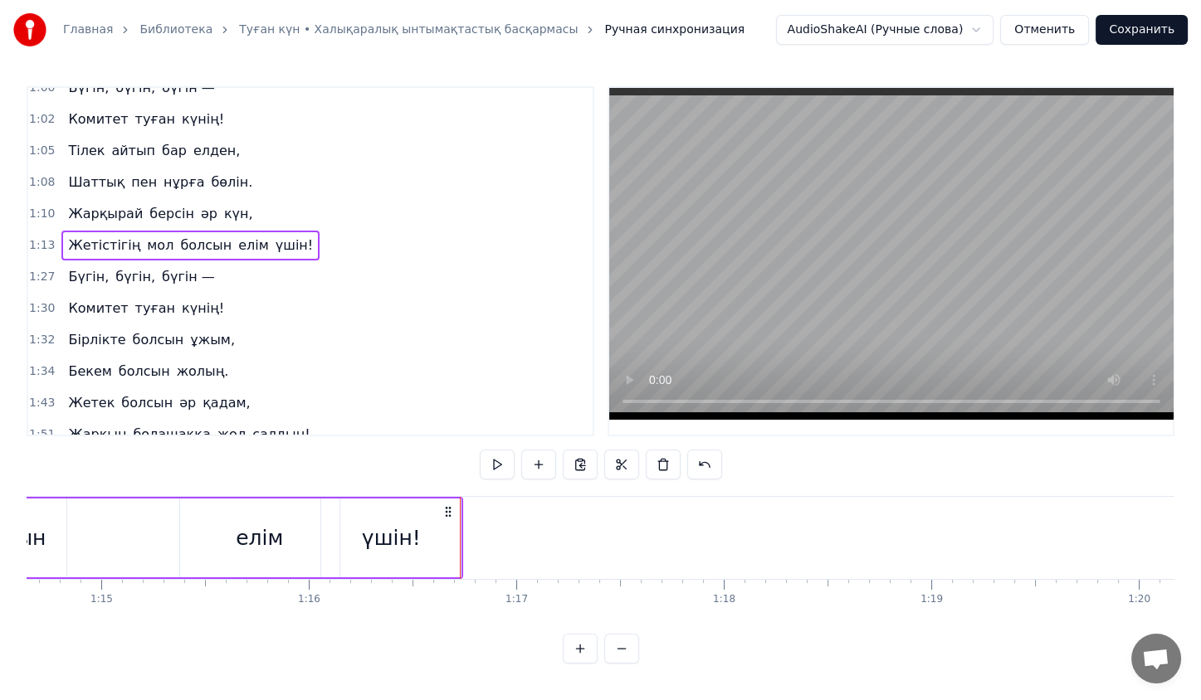
scroll to position [0, 15490]
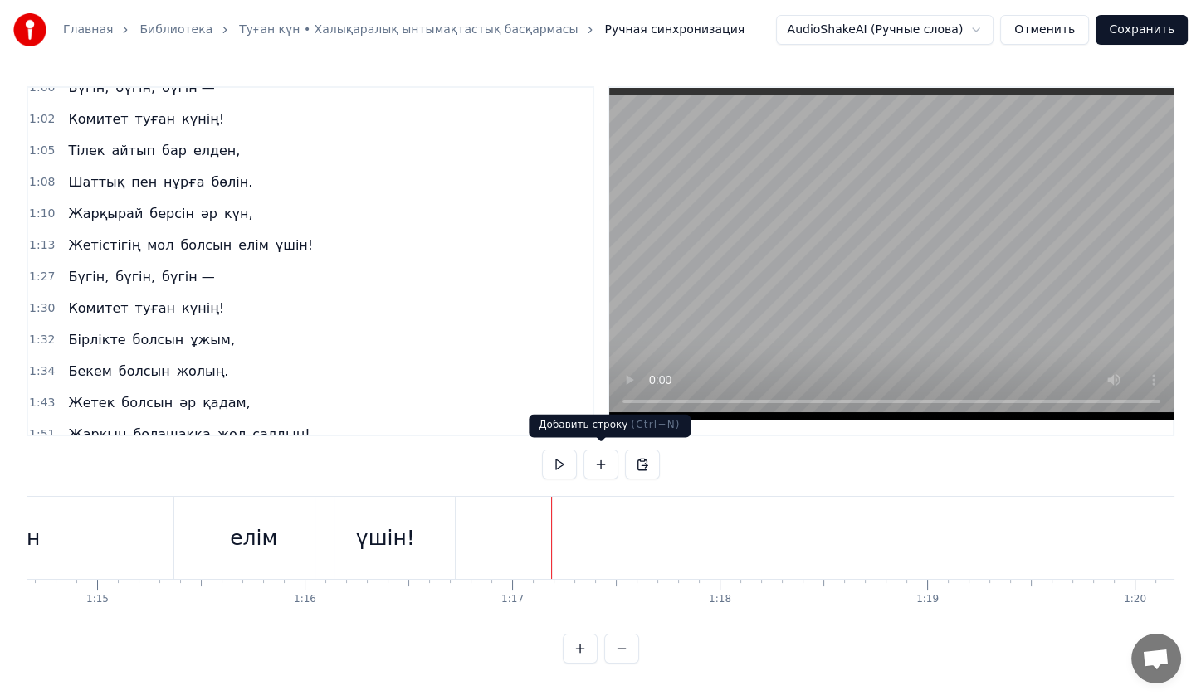
click at [605, 469] on button at bounding box center [600, 465] width 35 height 30
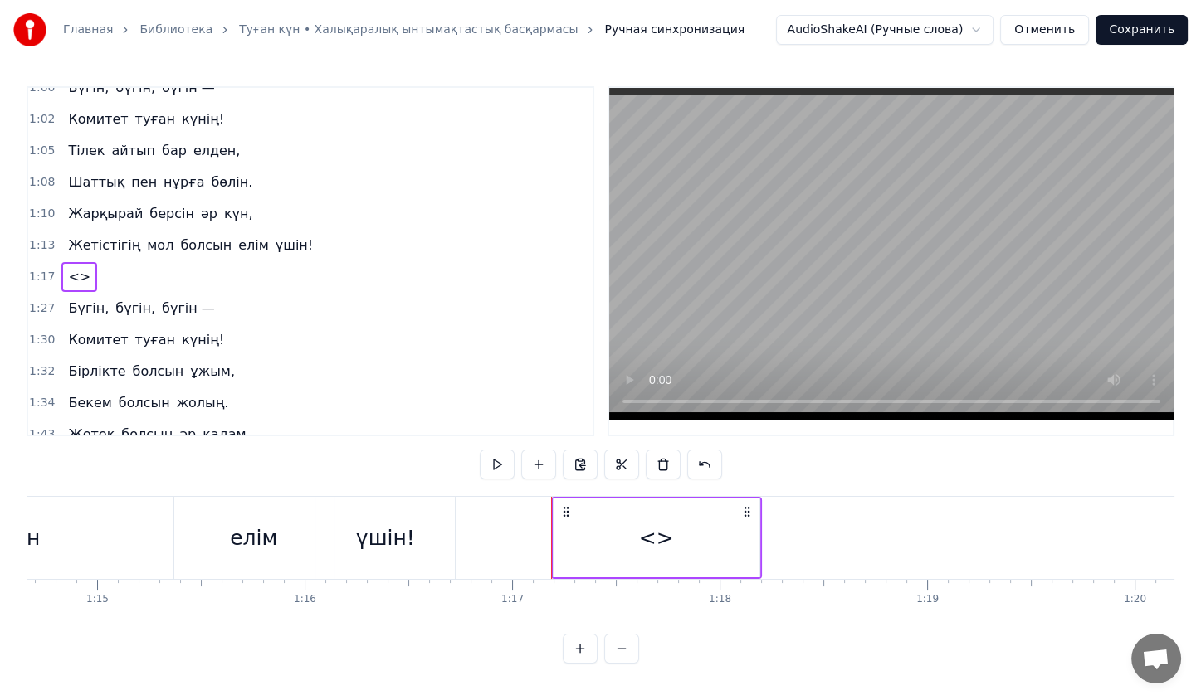
click at [75, 267] on span "<>" at bounding box center [79, 276] width 26 height 19
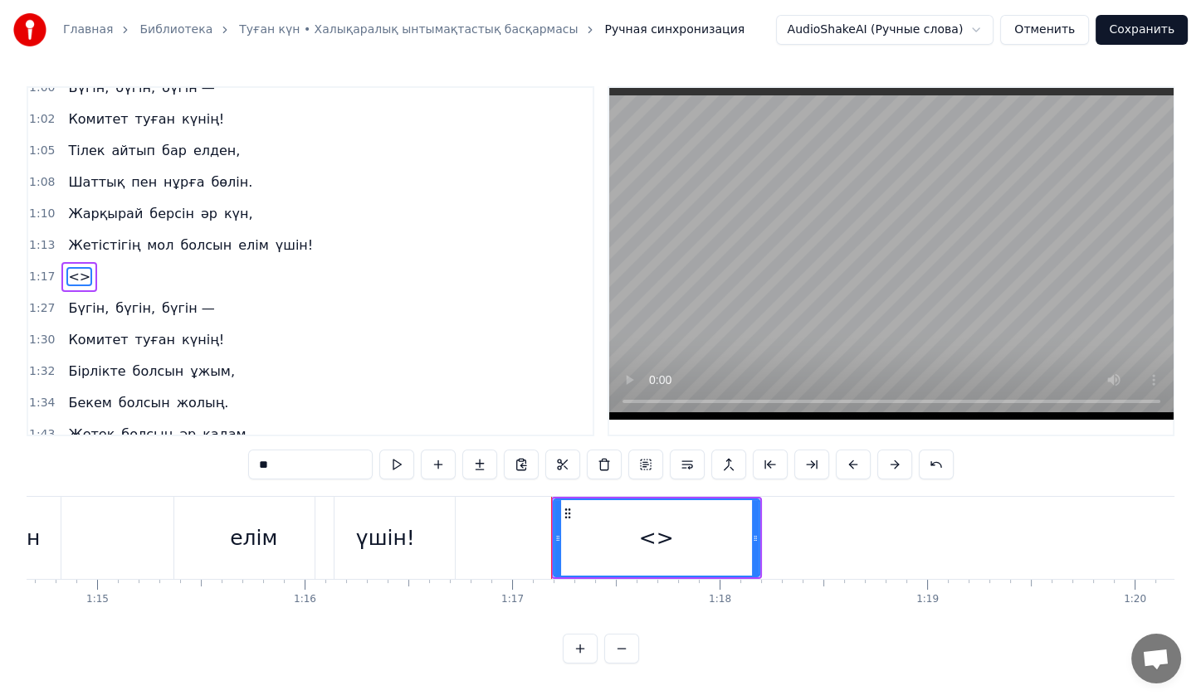
scroll to position [0, 0]
click at [75, 267] on span "<>" at bounding box center [79, 276] width 26 height 19
drag, startPoint x: 287, startPoint y: 458, endPoint x: 220, endPoint y: 472, distance: 68.7
click at [220, 472] on div "0:23 Жас қосылып, енді екі жыл айналар, 0:31 КВА деп елдің жадында қалар. 0:38 …" at bounding box center [601, 375] width 1148 height 578
type input "*****"
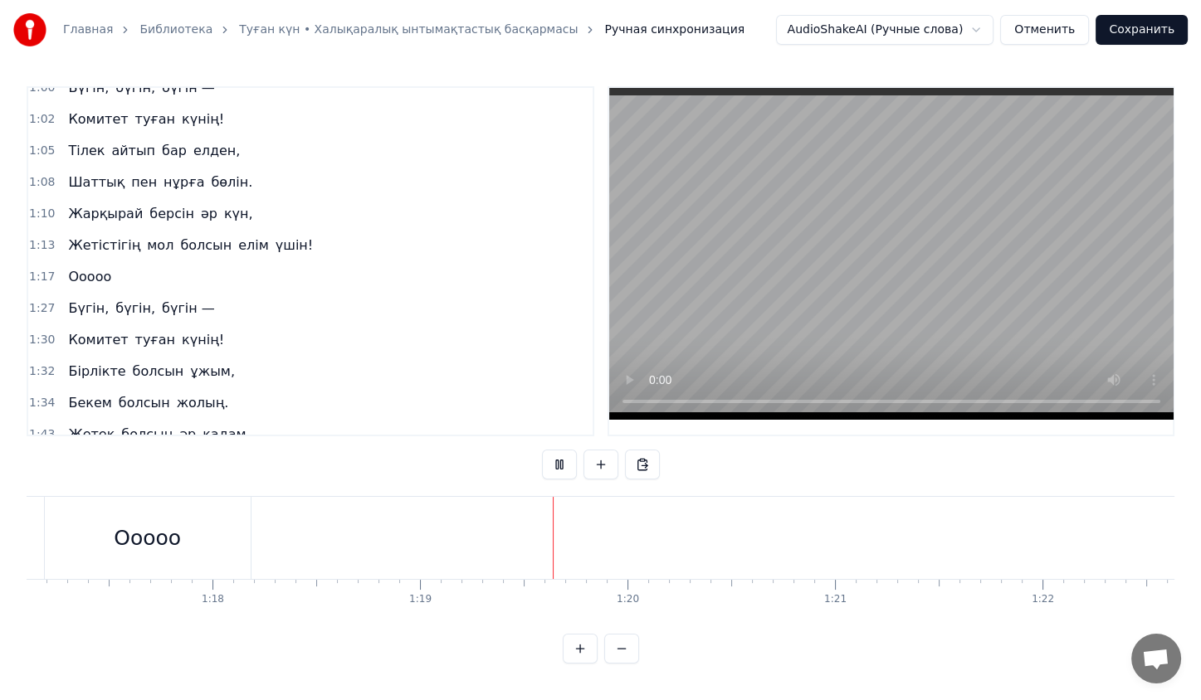
scroll to position [0, 16000]
click at [564, 470] on button at bounding box center [559, 465] width 35 height 30
click at [890, 545] on div "Бүгін," at bounding box center [937, 538] width 200 height 82
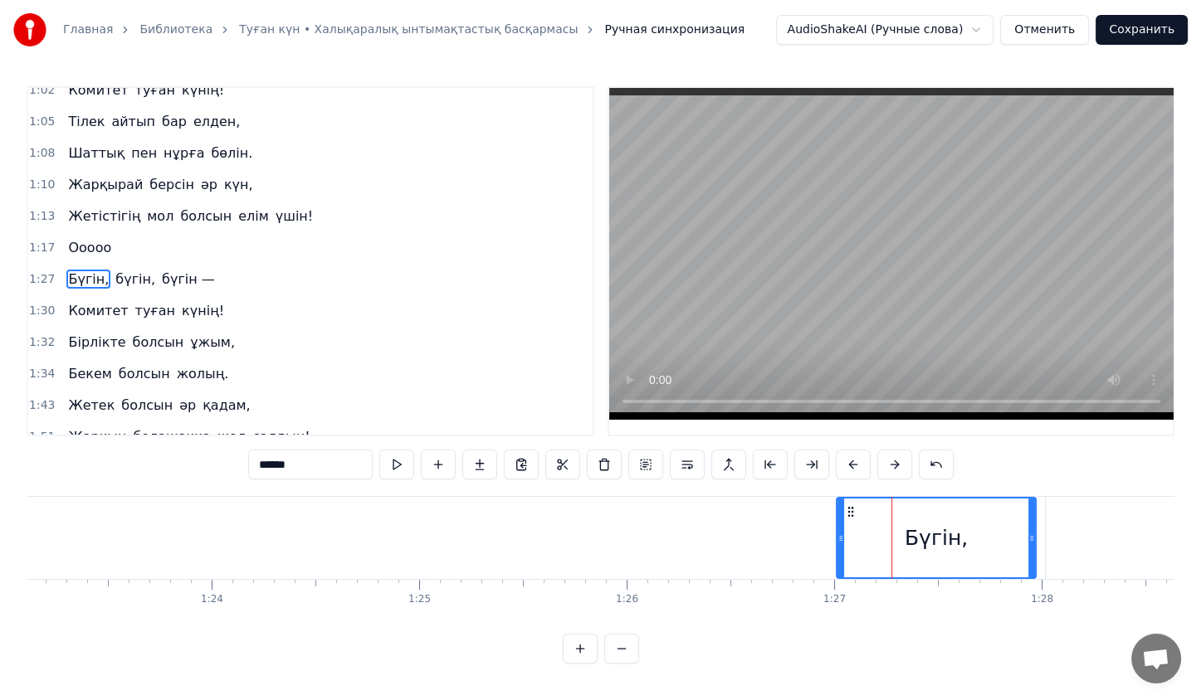
scroll to position [236, 0]
click at [1042, 518] on div "Бүгін, бүгін, бүгін —" at bounding box center [1150, 538] width 628 height 82
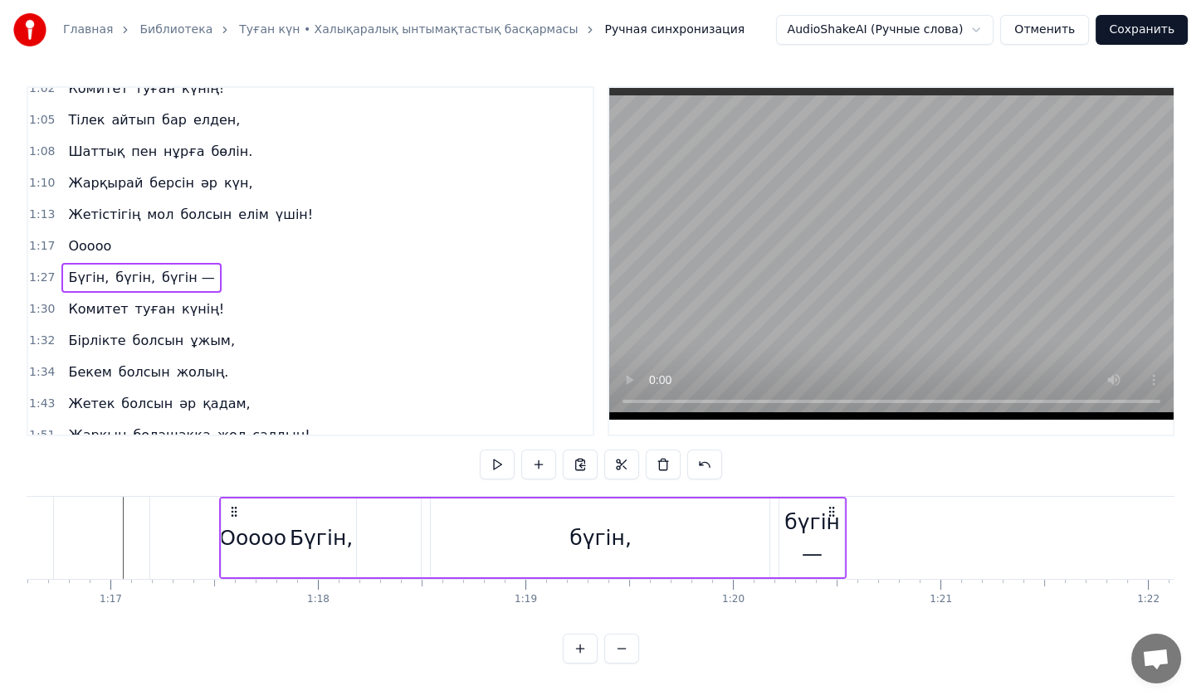
scroll to position [0, 15873]
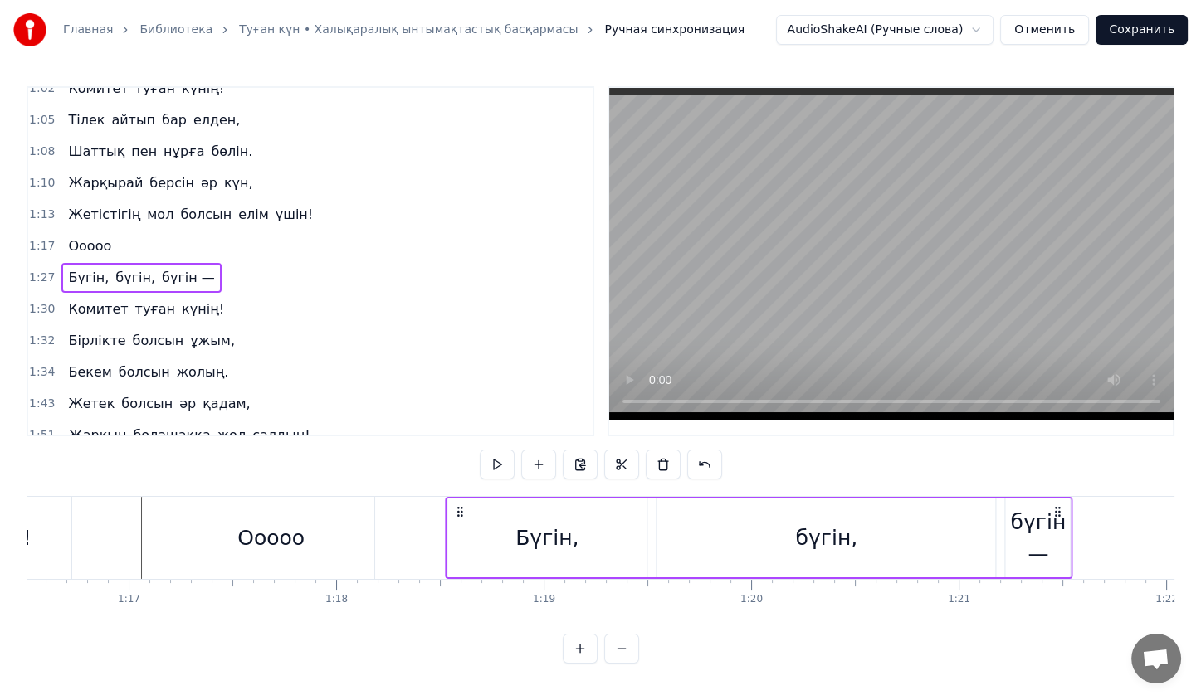
drag, startPoint x: 851, startPoint y: 511, endPoint x: 462, endPoint y: 490, distance: 389.8
click at [462, 490] on div "0:23 Жас қосылып, енді екі жыл айналар, 0:31 КВА деп елдің жадында қалар. 0:38 …" at bounding box center [601, 375] width 1148 height 578
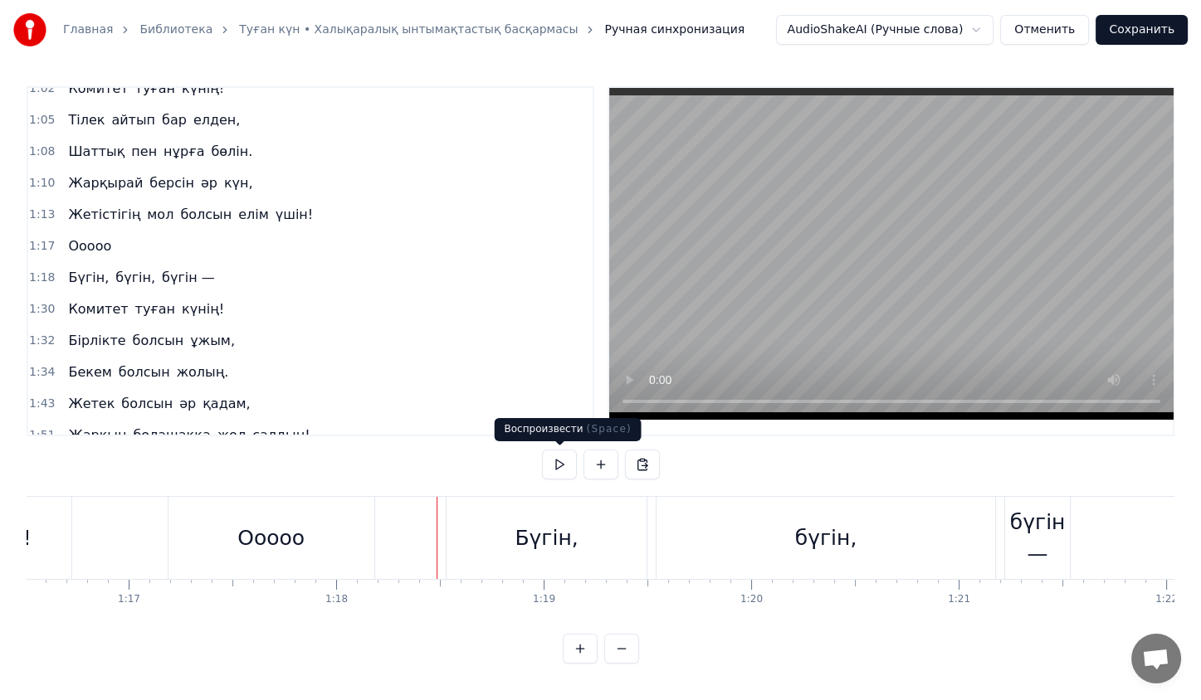
click at [567, 455] on button at bounding box center [559, 465] width 35 height 30
click at [737, 518] on div "бүгін," at bounding box center [825, 538] width 339 height 82
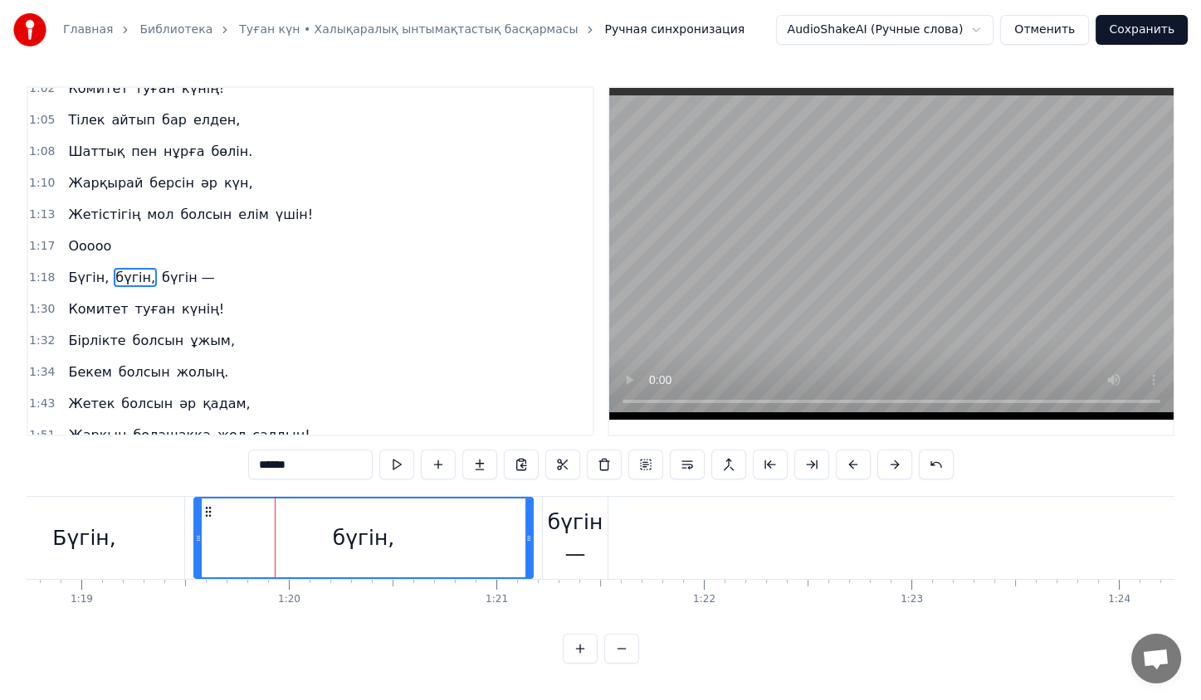
scroll to position [0, 16334]
click at [534, 528] on div "бүгін," at bounding box center [365, 538] width 340 height 82
click at [593, 526] on div "бүгін —" at bounding box center [576, 538] width 65 height 62
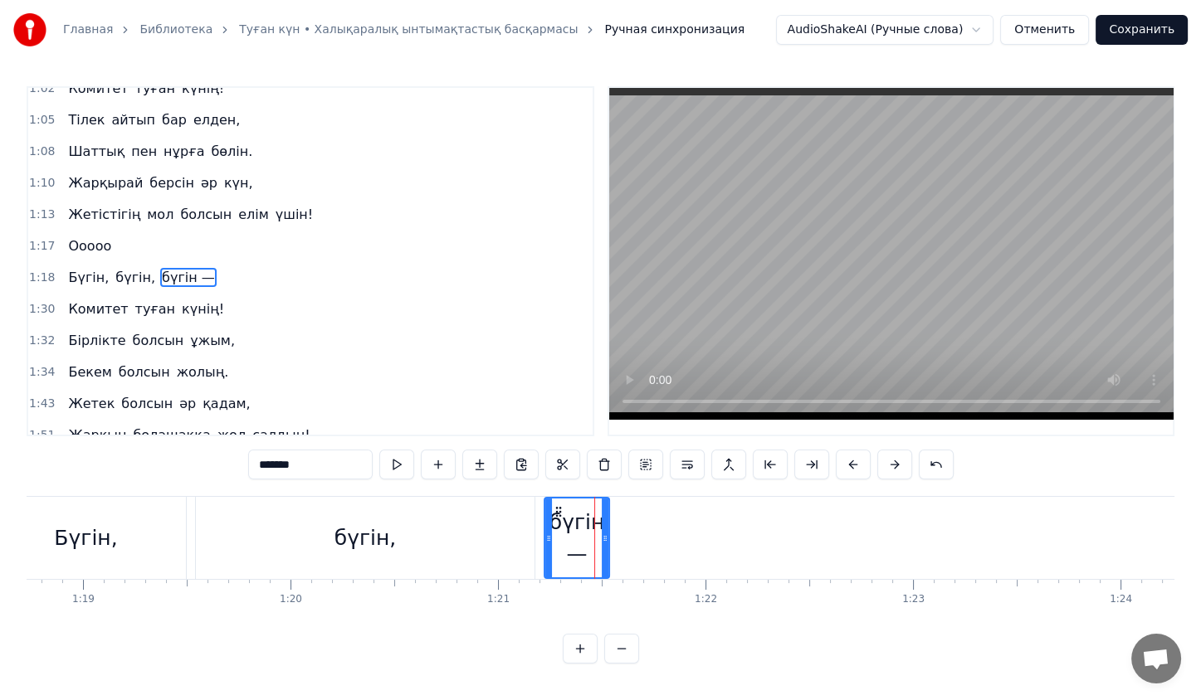
click at [331, 465] on input "*******" at bounding box center [310, 465] width 124 height 30
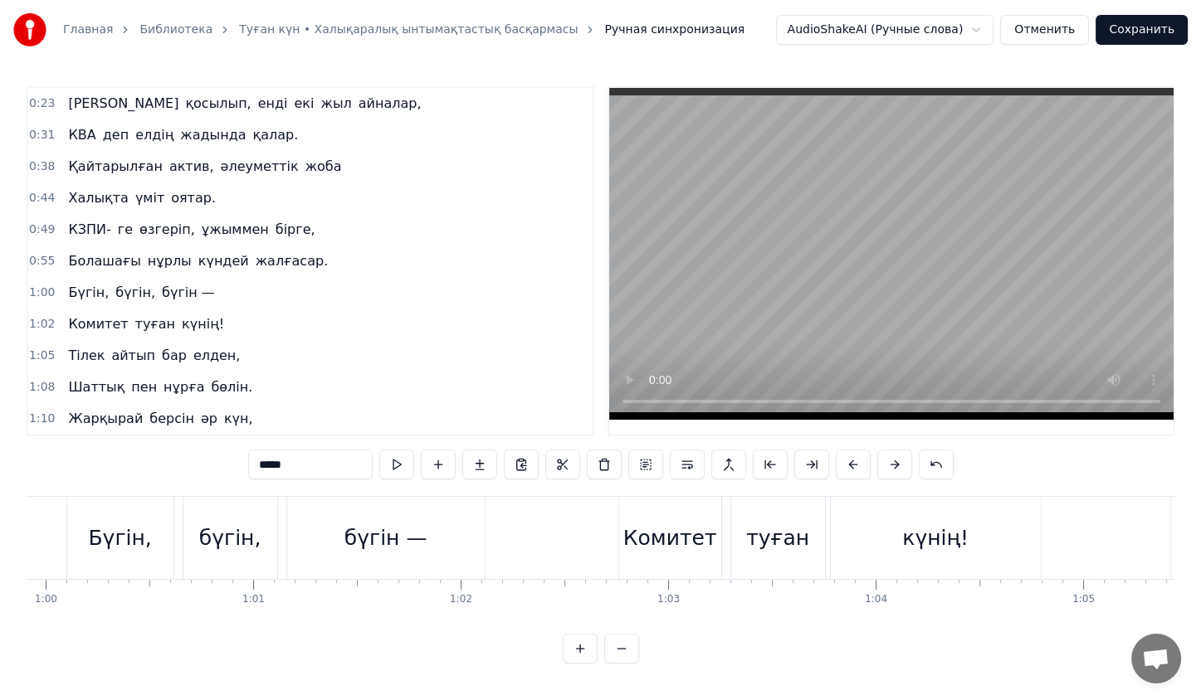
scroll to position [0, 12375]
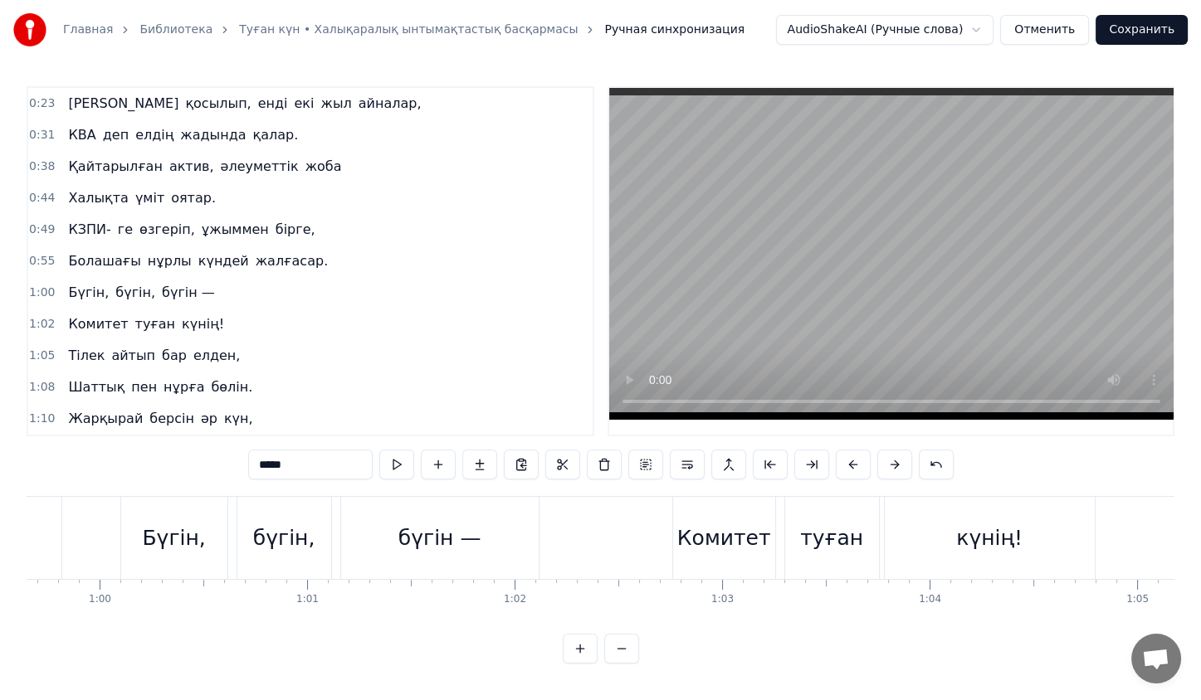
click at [386, 524] on div "бүгін —" at bounding box center [440, 538] width 198 height 82
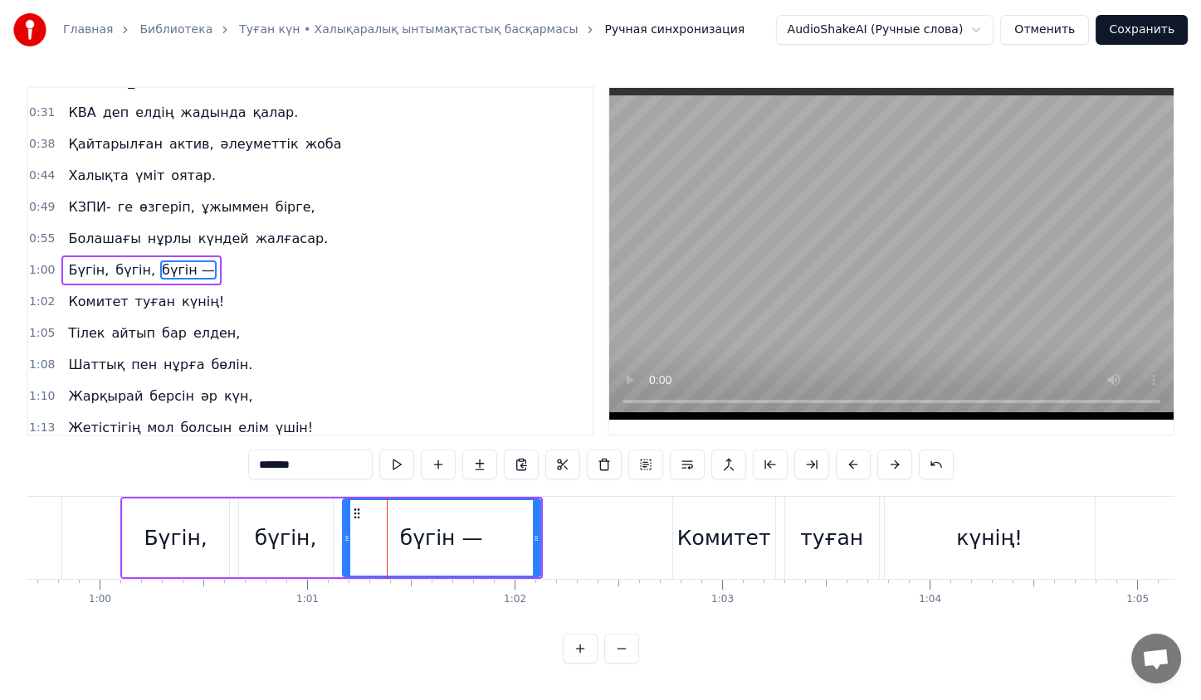
scroll to position [23, 0]
click at [326, 466] on input "*******" at bounding box center [310, 465] width 124 height 30
type input "*****"
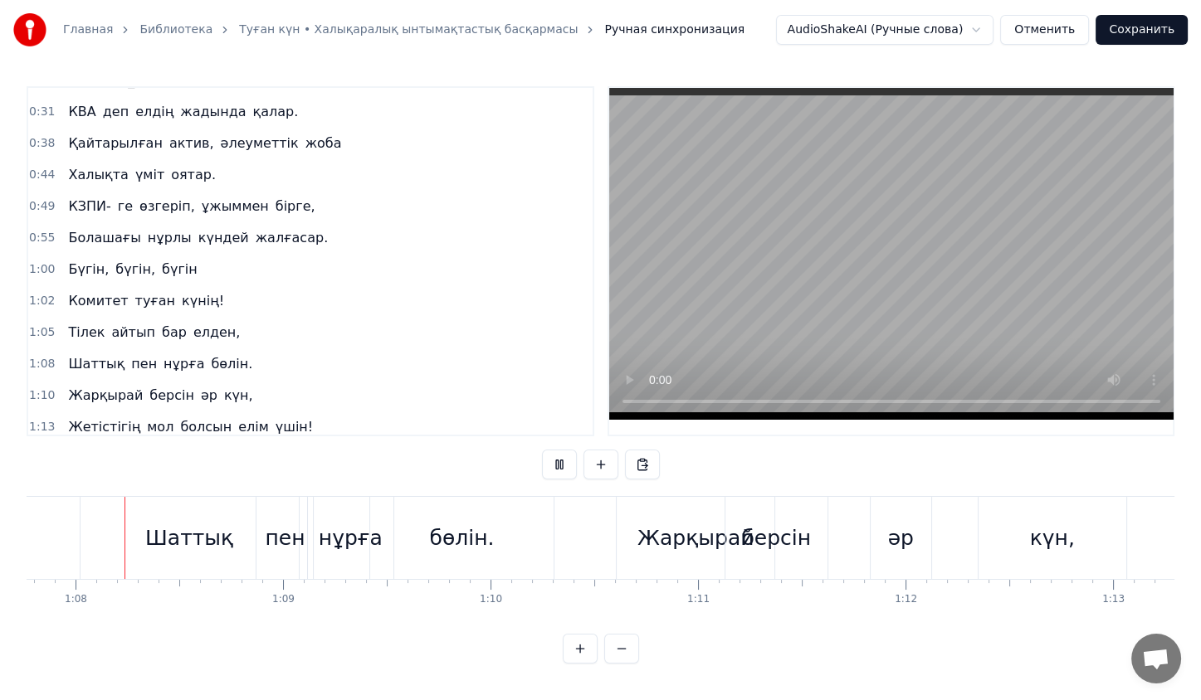
scroll to position [0, 14079]
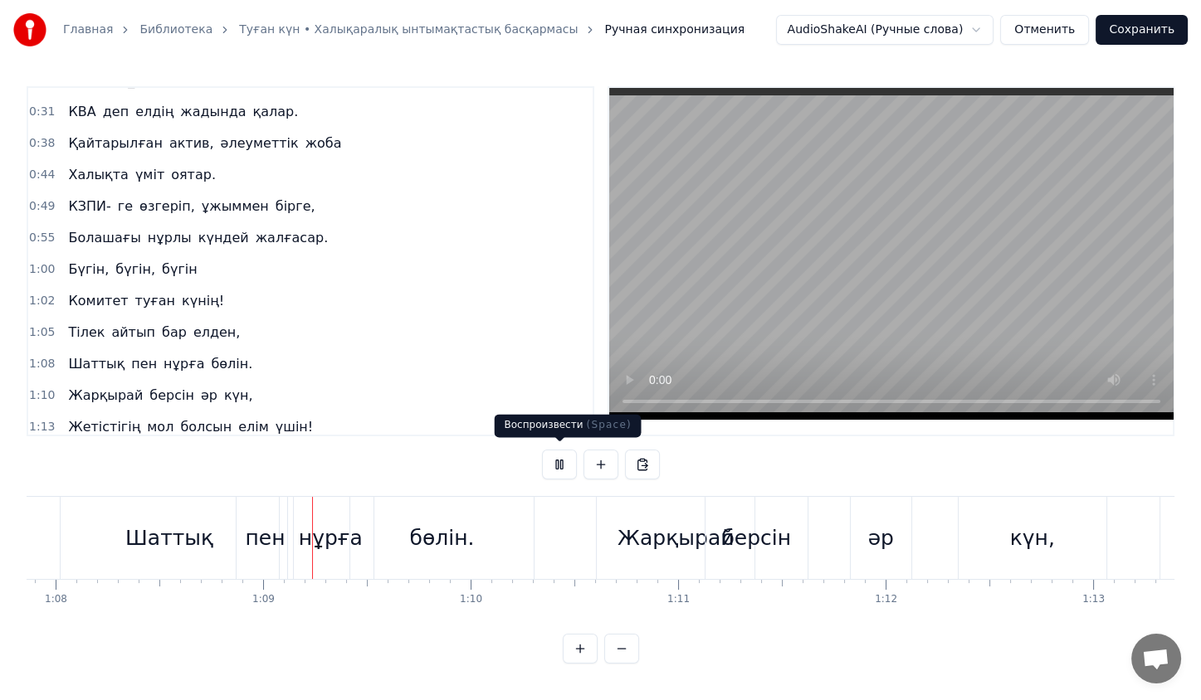
click at [560, 465] on button at bounding box center [559, 465] width 35 height 30
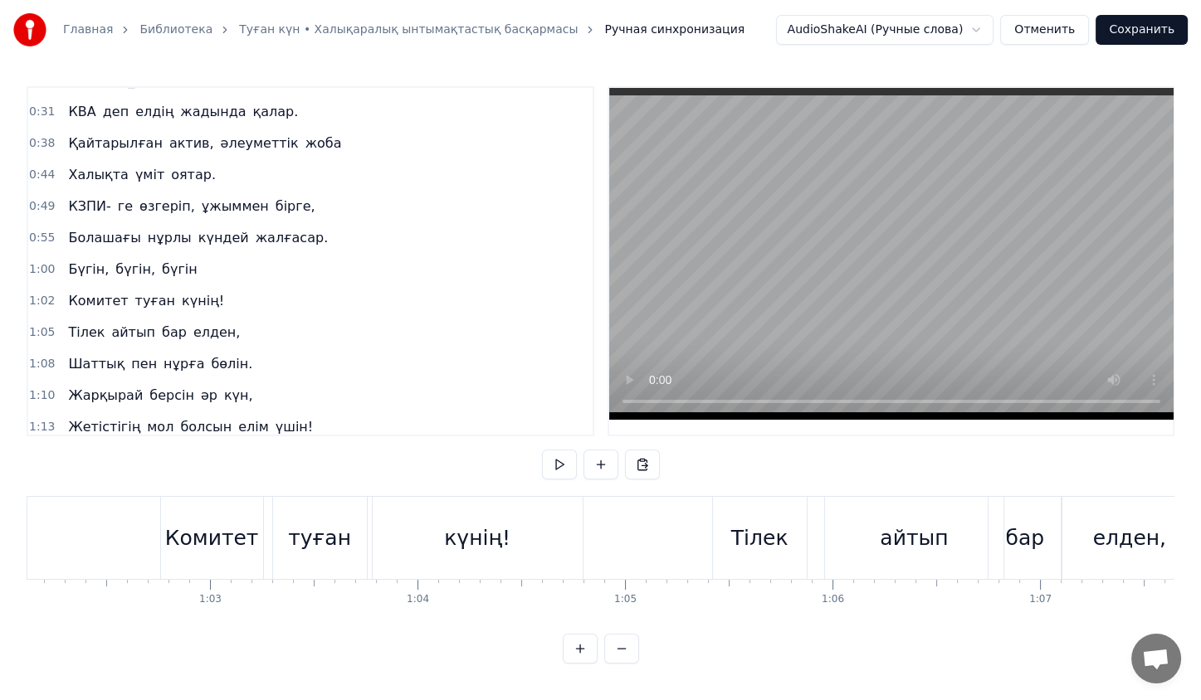
scroll to position [0, 12882]
click at [243, 551] on div "Комитет" at bounding box center [218, 538] width 102 height 82
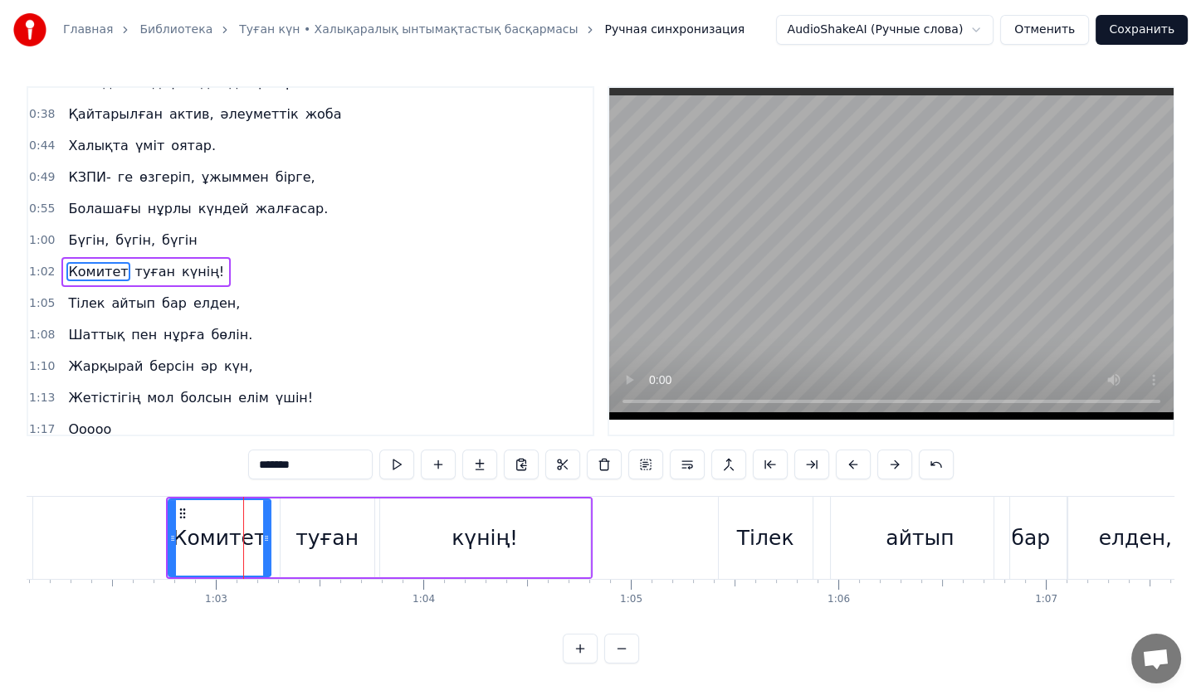
scroll to position [53, 0]
click at [377, 499] on div "Комитет туған күнің!" at bounding box center [379, 538] width 427 height 82
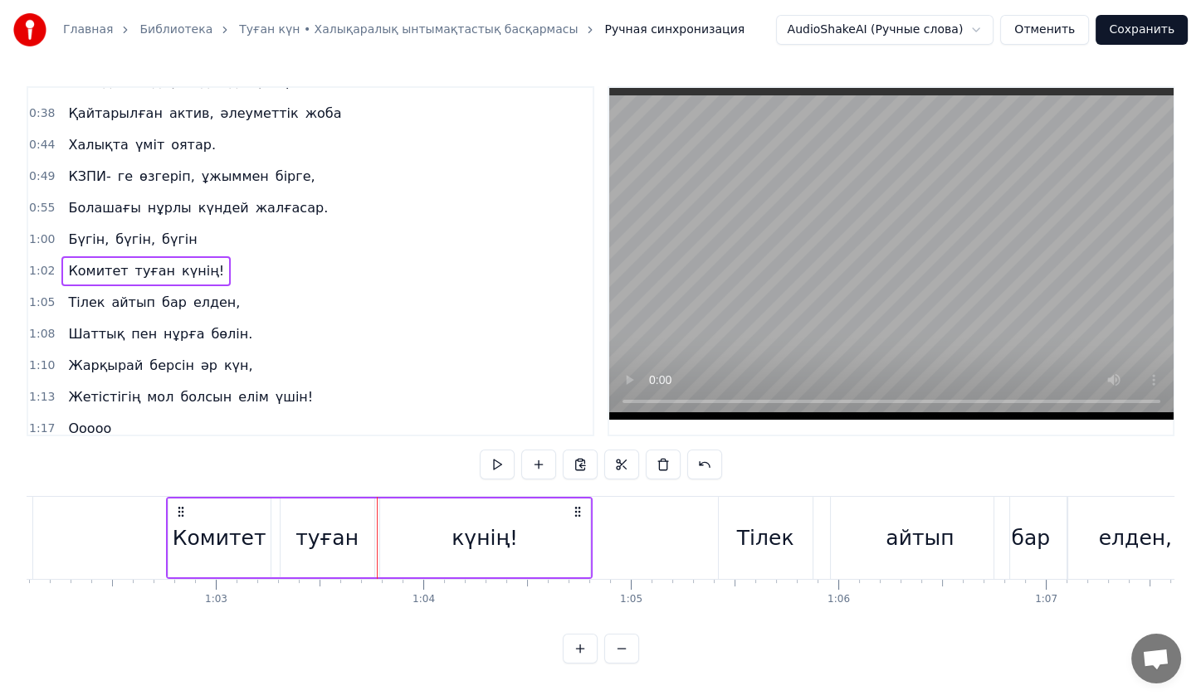
click at [377, 499] on div at bounding box center [377, 538] width 1 height 82
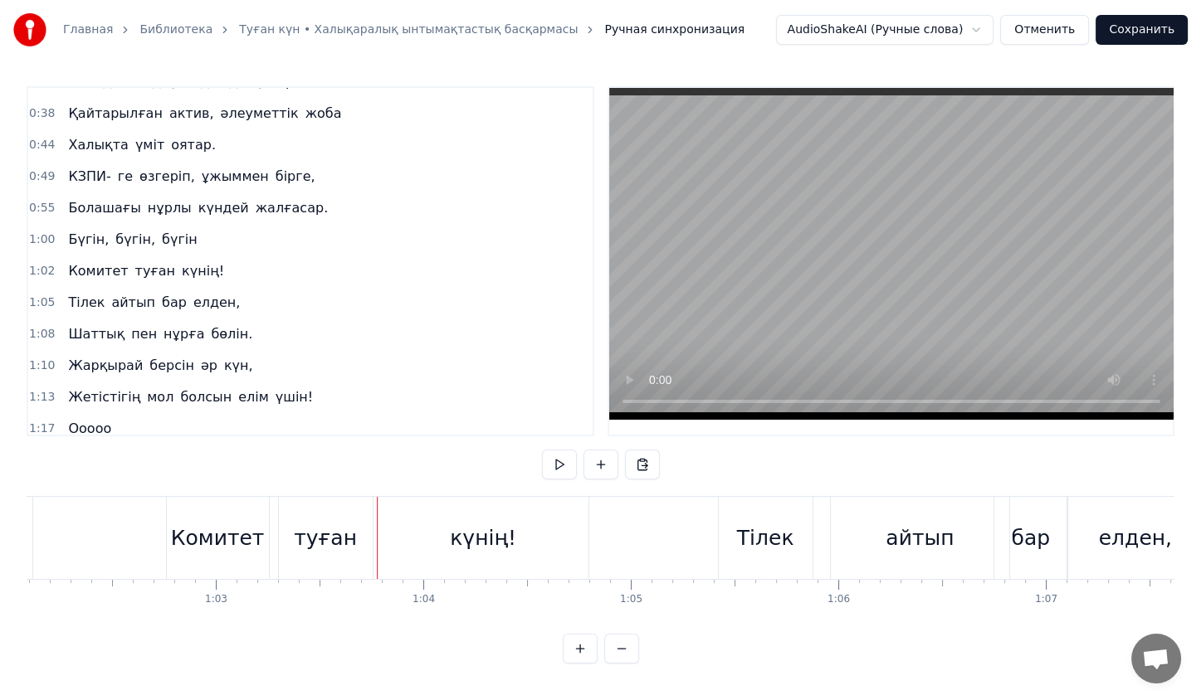
click at [379, 499] on div "күнің!" at bounding box center [483, 538] width 210 height 82
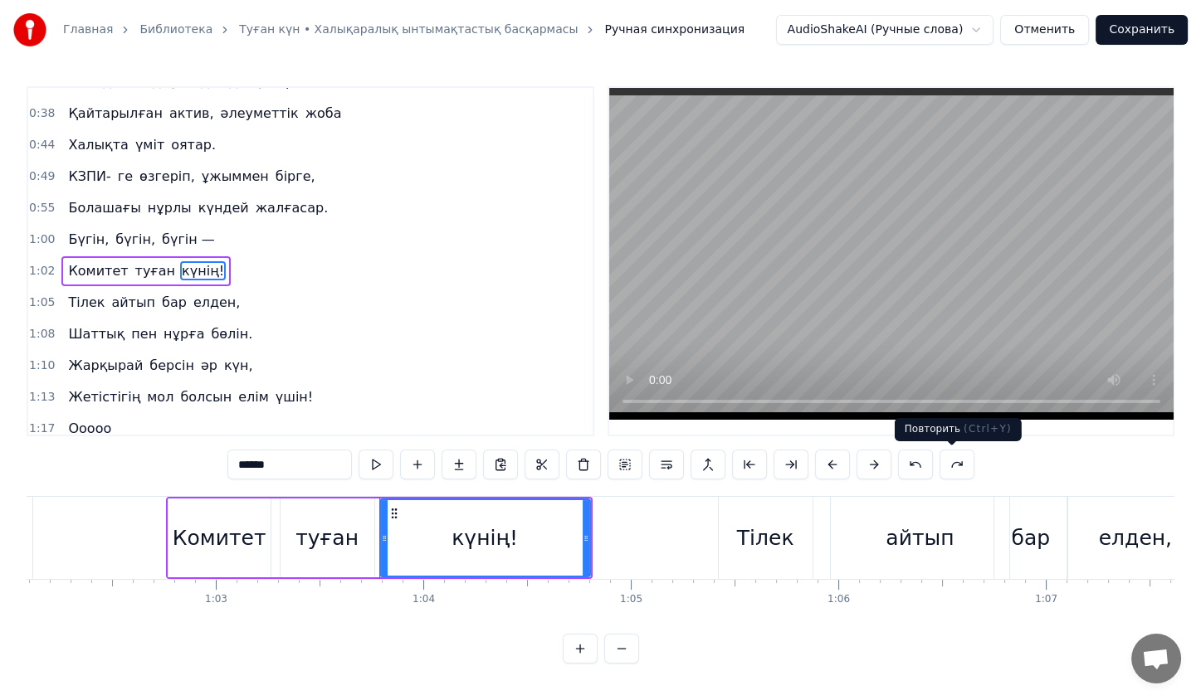
click at [941, 465] on button at bounding box center [956, 465] width 35 height 30
click at [273, 507] on div "Комитет туған күнің!" at bounding box center [379, 538] width 427 height 82
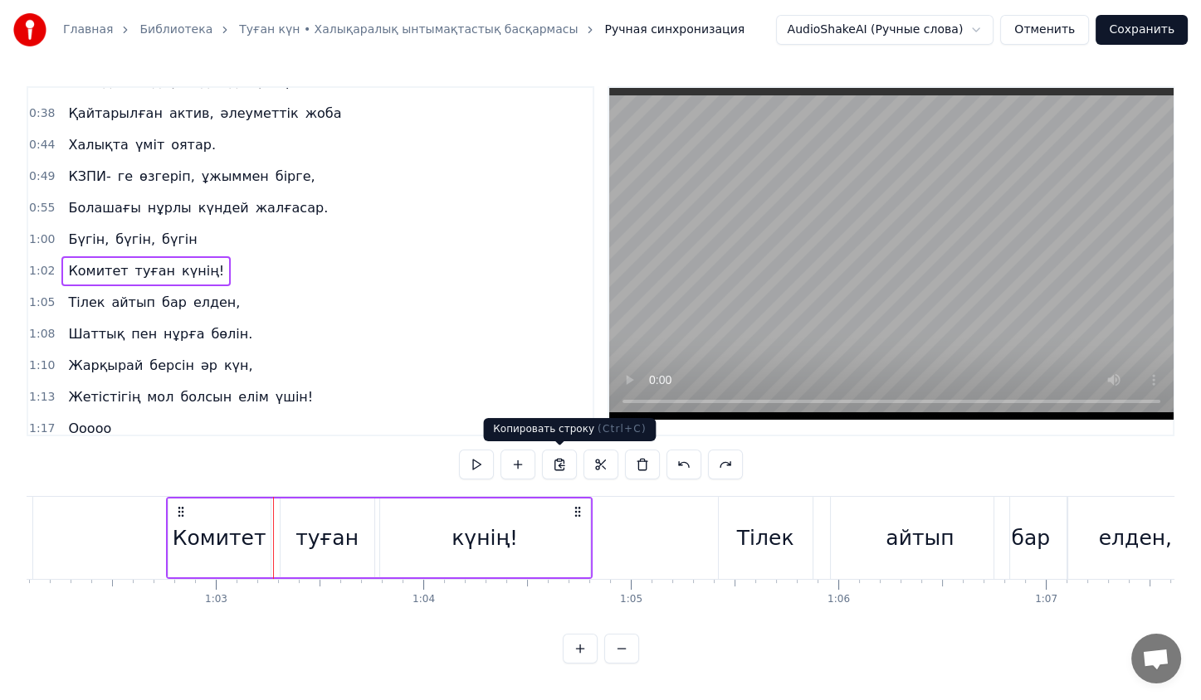
click at [564, 469] on button at bounding box center [559, 465] width 35 height 30
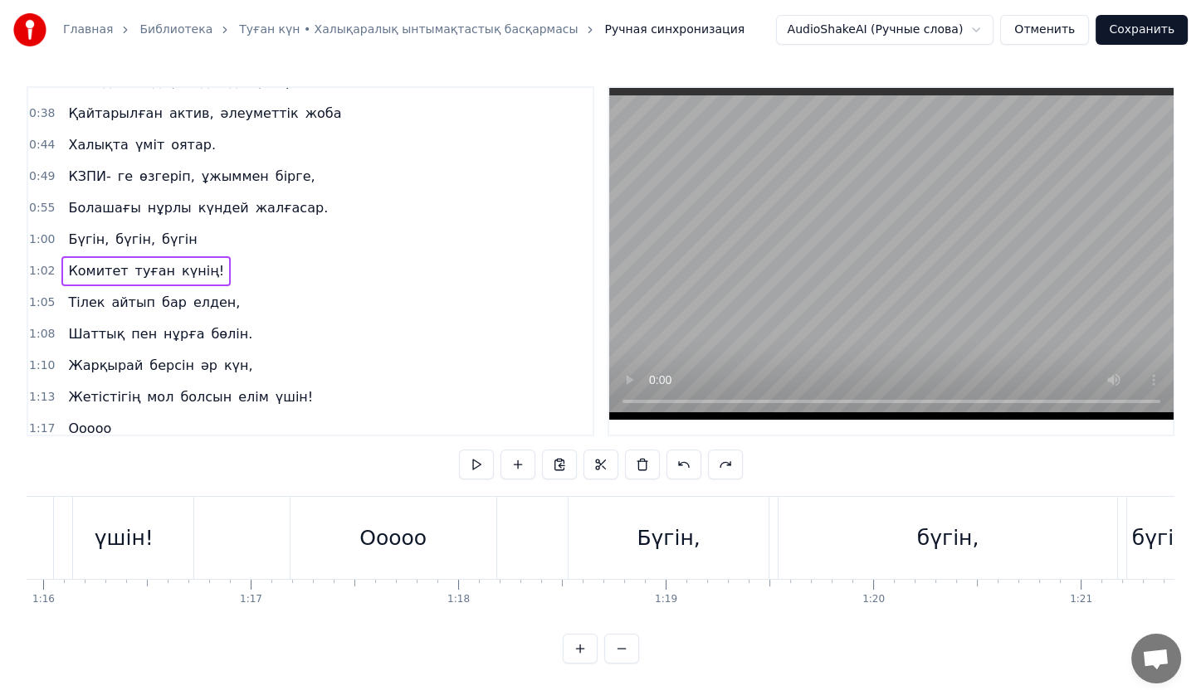
scroll to position [0, 15756]
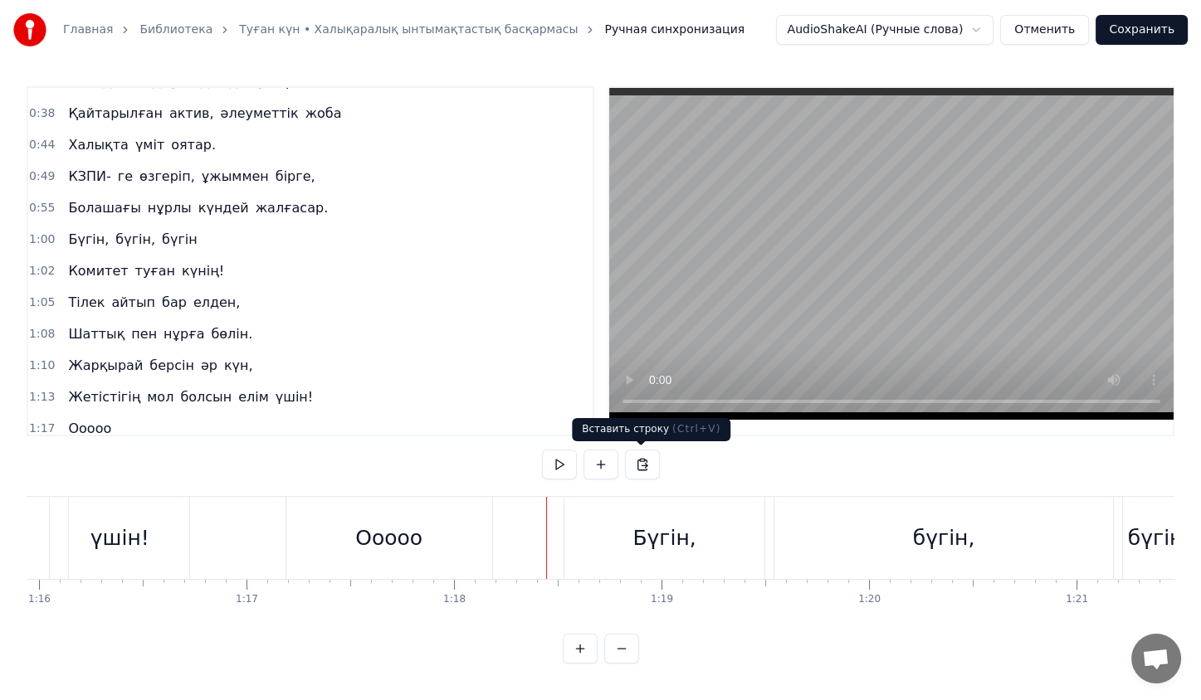
click at [641, 458] on button at bounding box center [642, 465] width 35 height 30
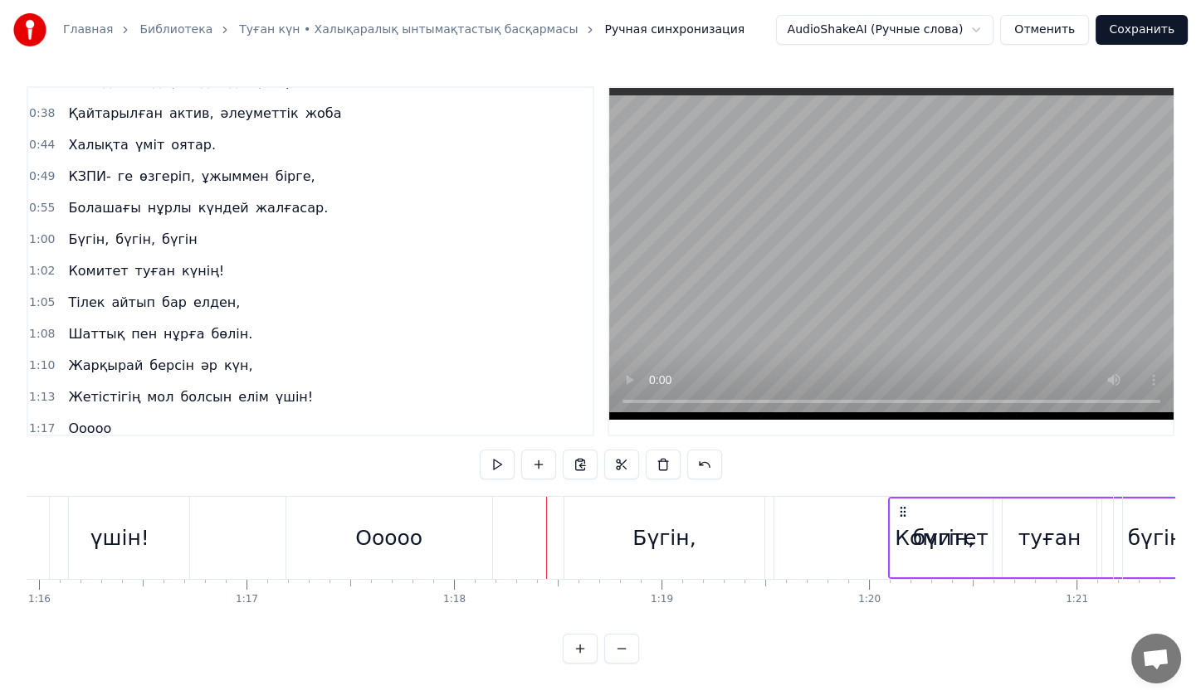
drag, startPoint x: 559, startPoint y: 515, endPoint x: 917, endPoint y: 501, distance: 358.8
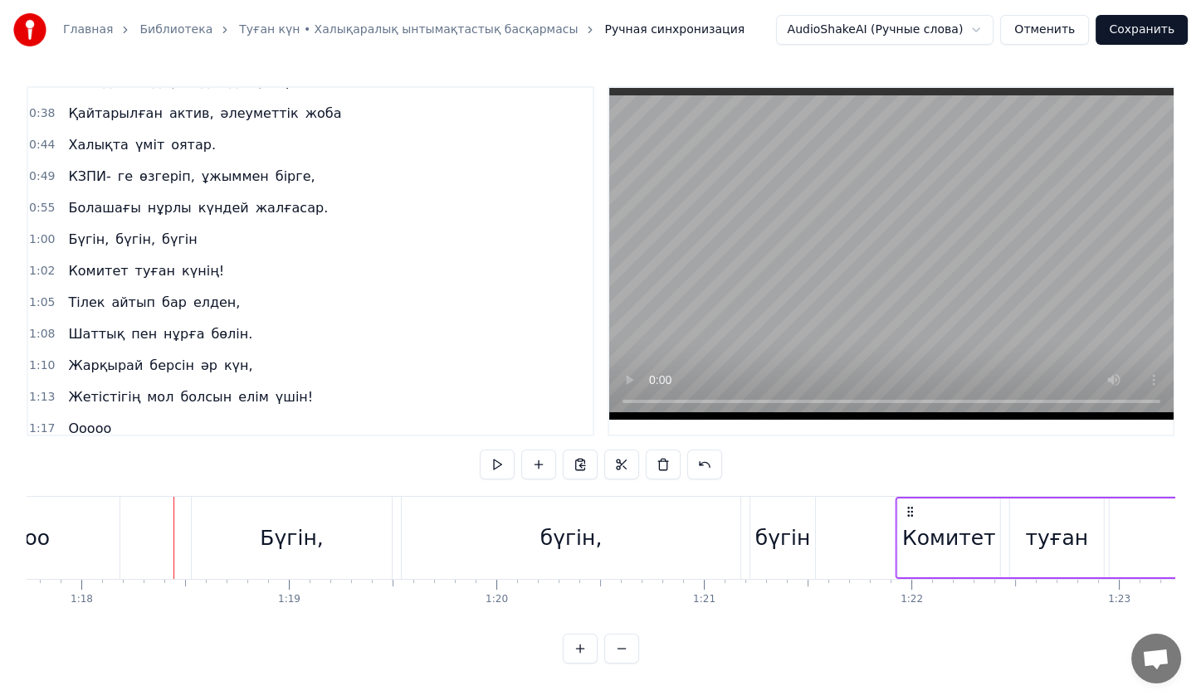
scroll to position [0, 16134]
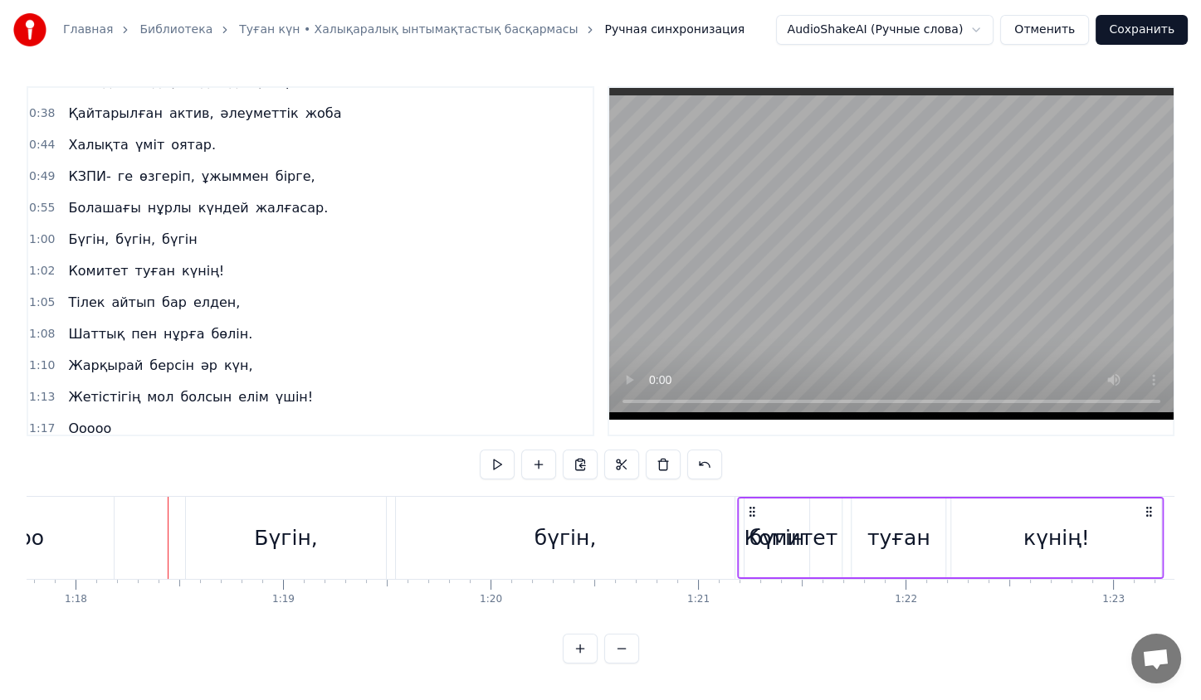
drag, startPoint x: 637, startPoint y: 511, endPoint x: 754, endPoint y: 543, distance: 121.2
click at [754, 543] on div "Комитет туған күнің!" at bounding box center [950, 538] width 427 height 82
click at [722, 534] on div "бүгін," at bounding box center [565, 538] width 339 height 82
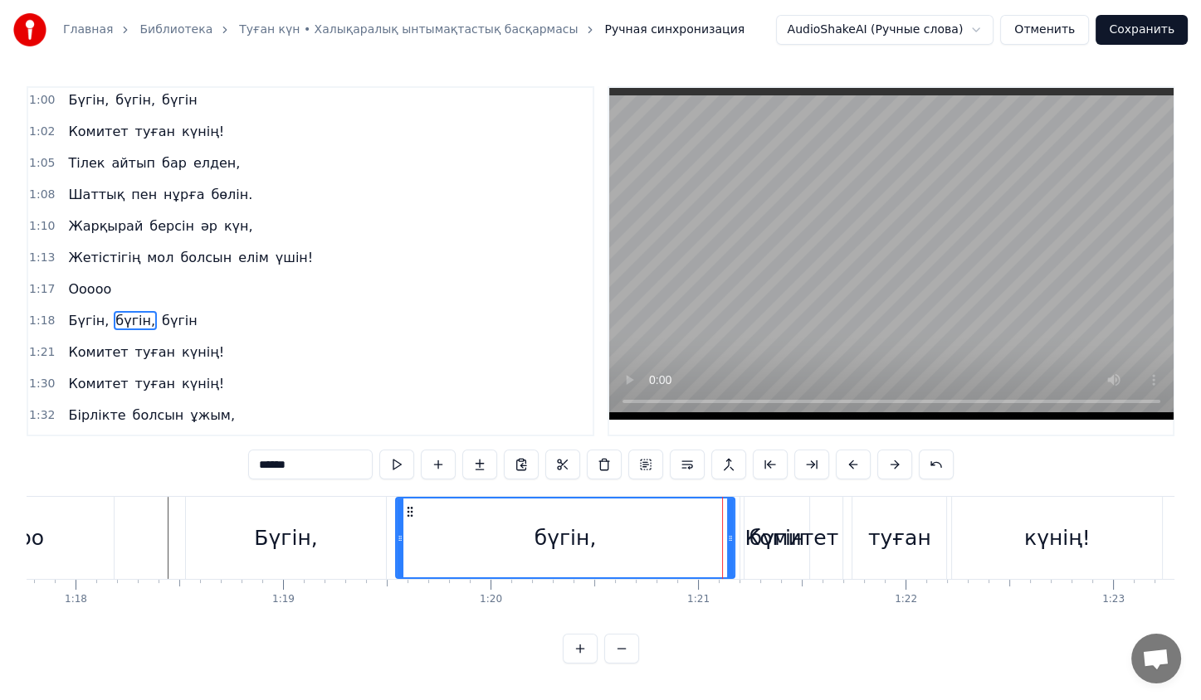
scroll to position [236, 0]
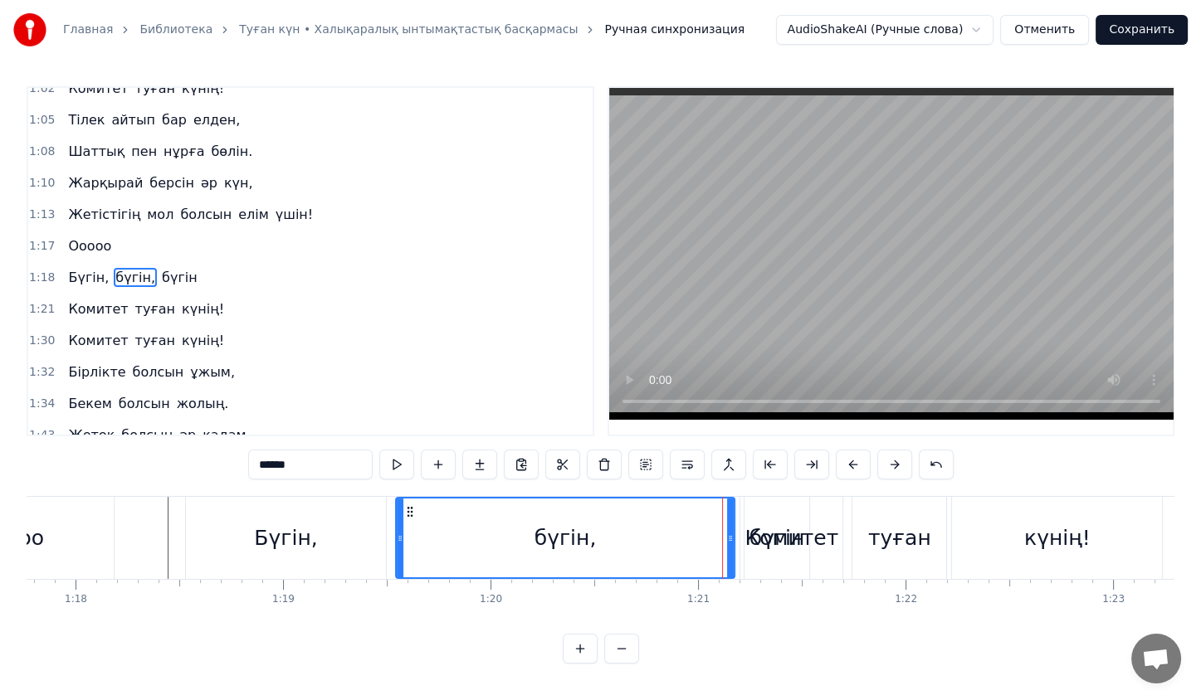
click at [382, 504] on div "Бүгін," at bounding box center [286, 538] width 200 height 82
type input "******"
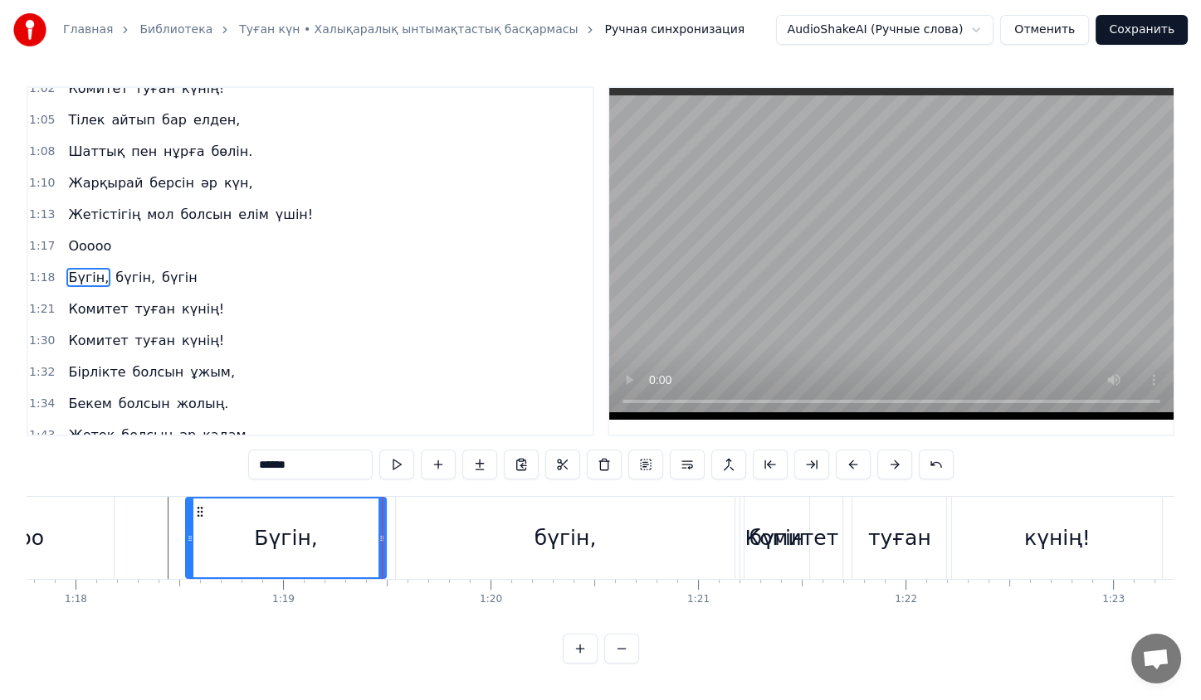
click at [392, 507] on div "Бүгін, бүгін, бүгін" at bounding box center [499, 538] width 628 height 82
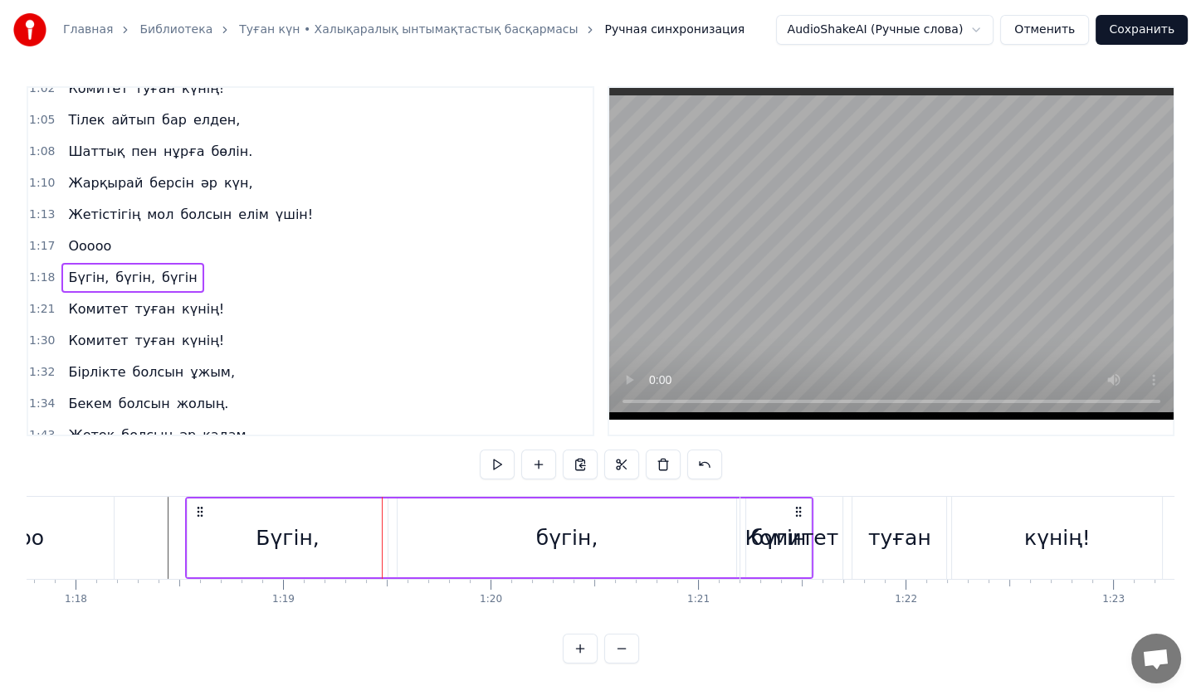
click at [544, 523] on div "бүгін," at bounding box center [567, 539] width 62 height 32
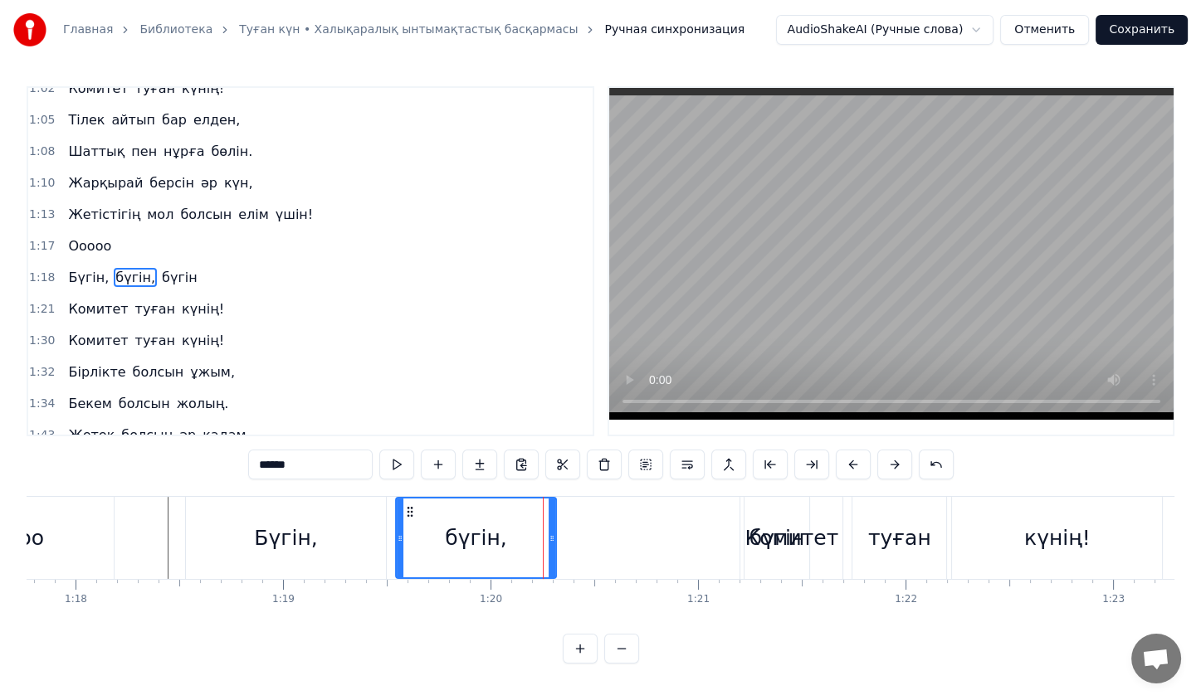
drag, startPoint x: 730, startPoint y: 525, endPoint x: 552, endPoint y: 541, distance: 179.1
click at [552, 541] on div at bounding box center [552, 538] width 7 height 79
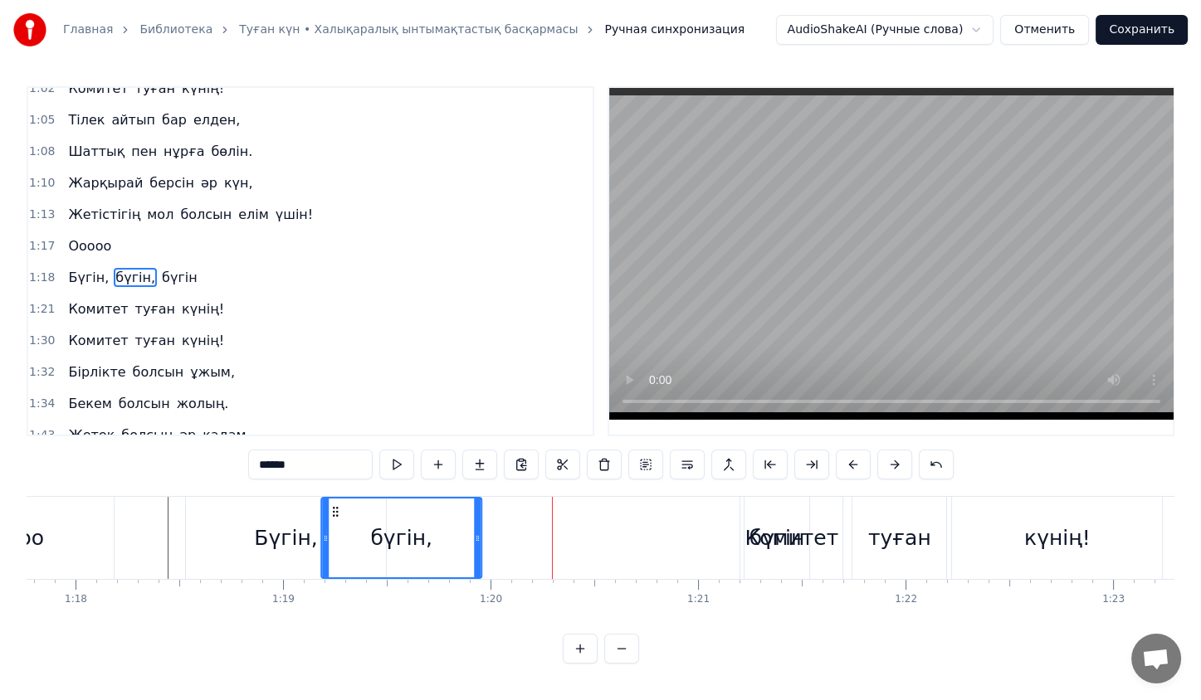
drag, startPoint x: 407, startPoint y: 515, endPoint x: 333, endPoint y: 515, distance: 74.7
click at [334, 515] on circle at bounding box center [334, 515] width 1 height 1
click at [760, 518] on div "Комитет" at bounding box center [791, 538] width 102 height 82
type input "*******"
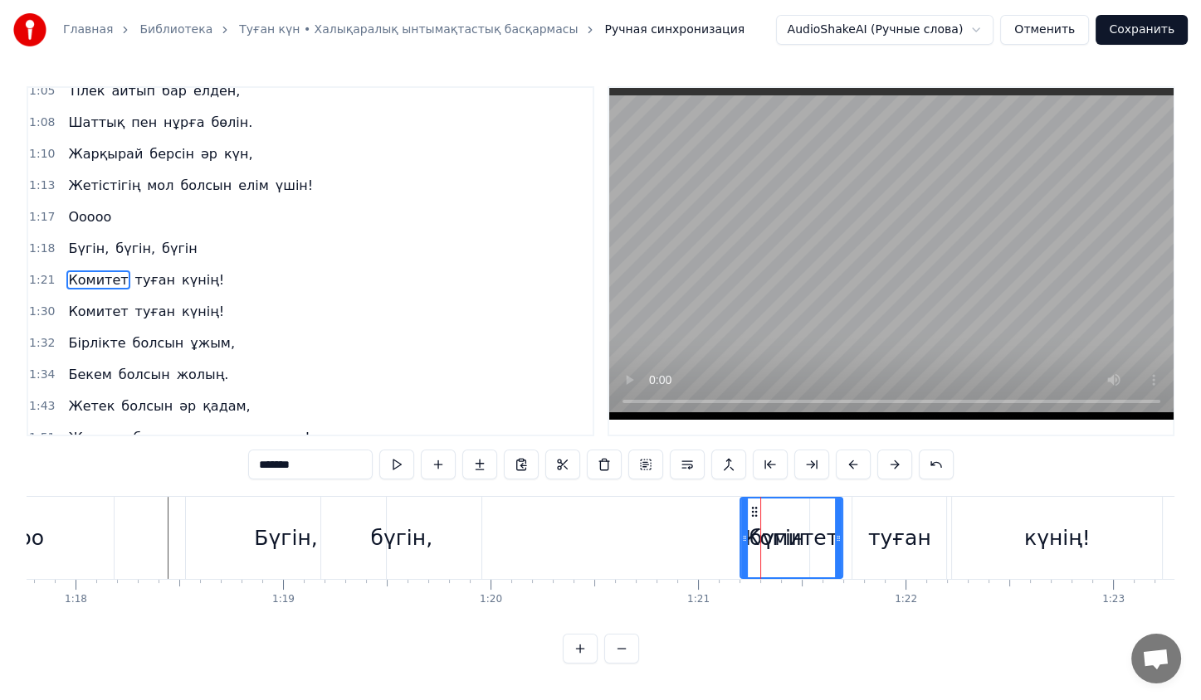
scroll to position [266, 0]
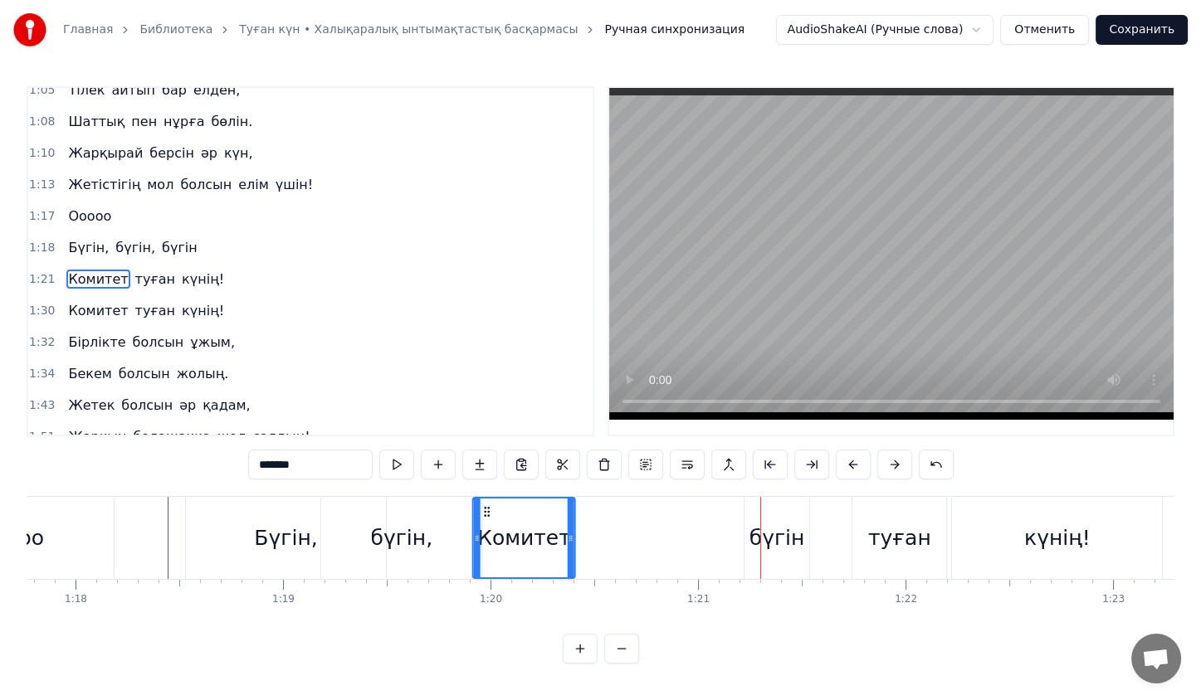
drag, startPoint x: 755, startPoint y: 514, endPoint x: 488, endPoint y: 514, distance: 267.2
click at [488, 514] on icon at bounding box center [487, 511] width 13 height 13
click at [779, 553] on div "Комитет туған күнің!" at bounding box center [819, 538] width 694 height 82
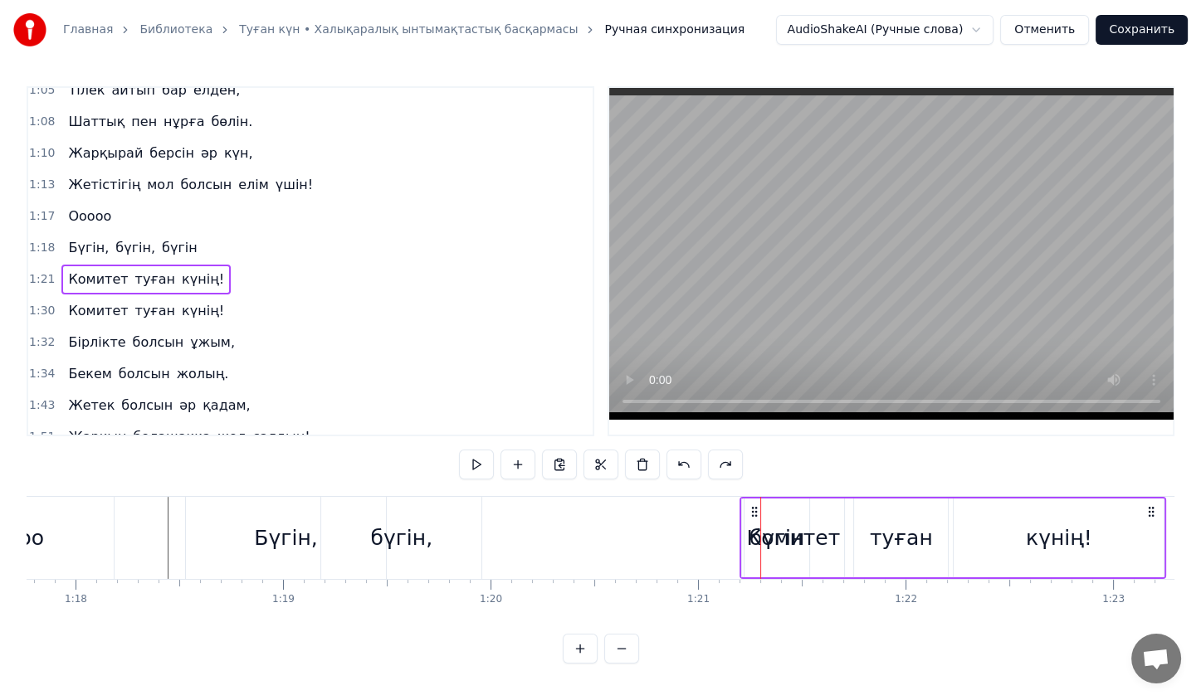
click at [720, 517] on div "Бүгін, бүгін, бүгін" at bounding box center [499, 538] width 628 height 82
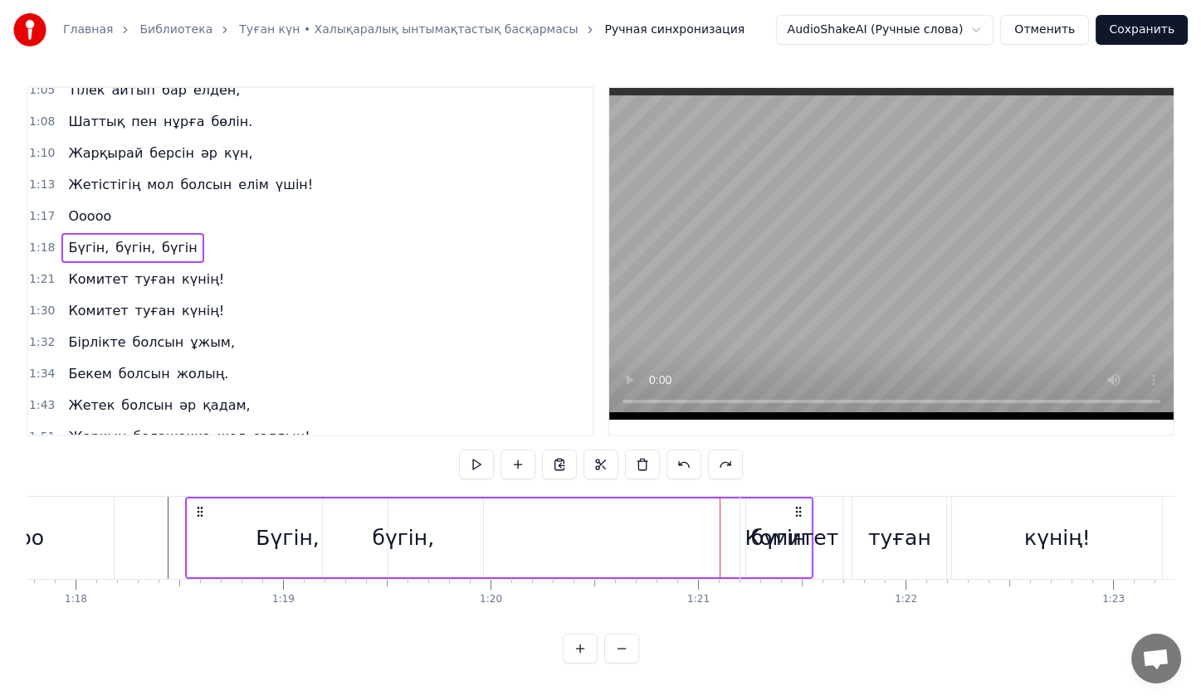
drag, startPoint x: 720, startPoint y: 542, endPoint x: 960, endPoint y: 501, distance: 244.1
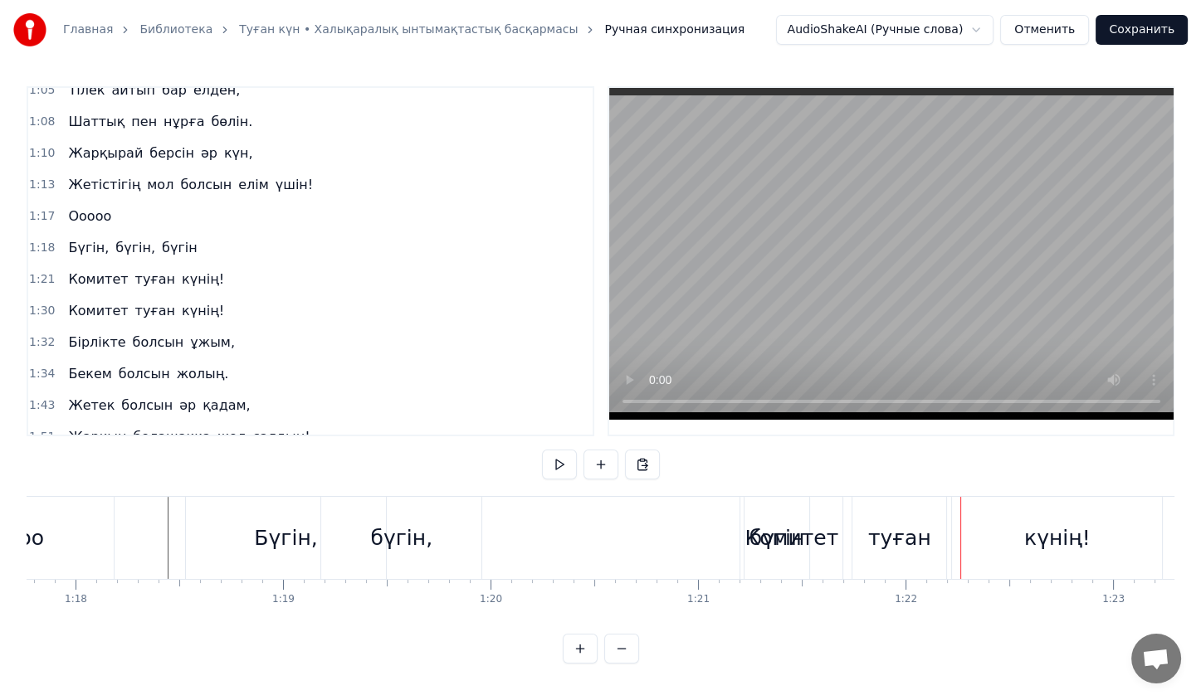
click at [841, 513] on div "Комитет" at bounding box center [791, 538] width 102 height 82
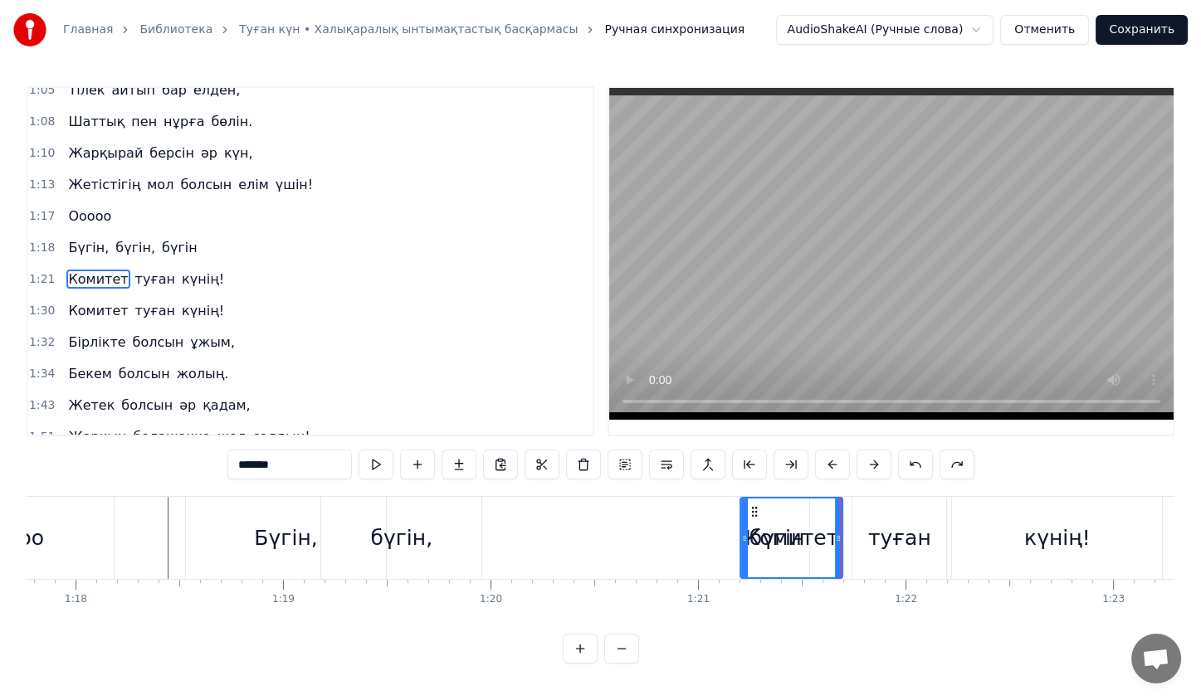
click at [846, 529] on div "Комитет туған күнің!" at bounding box center [952, 538] width 427 height 82
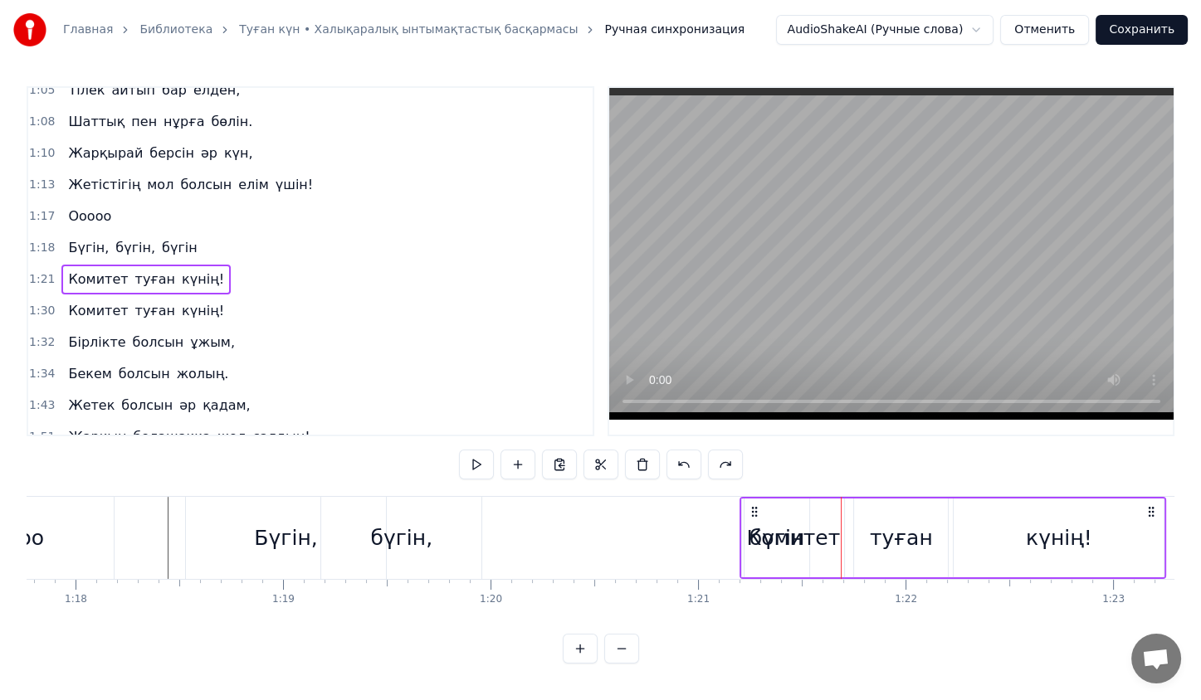
click at [763, 513] on div "Комитет" at bounding box center [793, 538] width 102 height 79
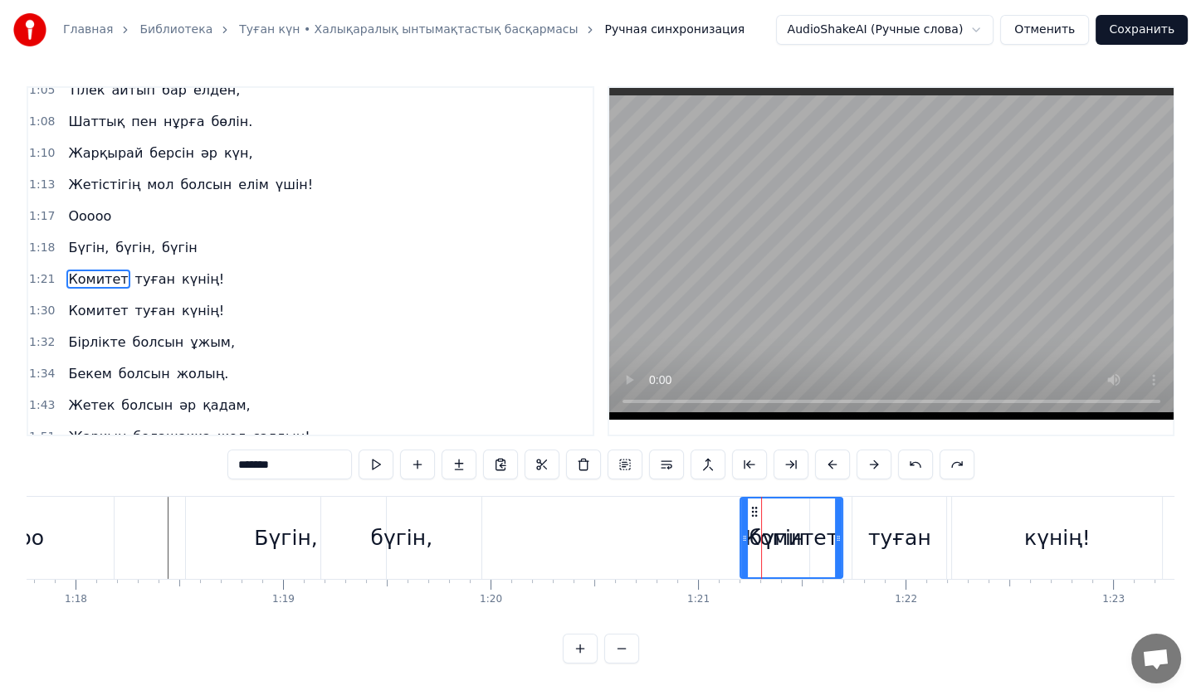
click at [844, 519] on div "Комитет туған күнің!" at bounding box center [952, 538] width 427 height 82
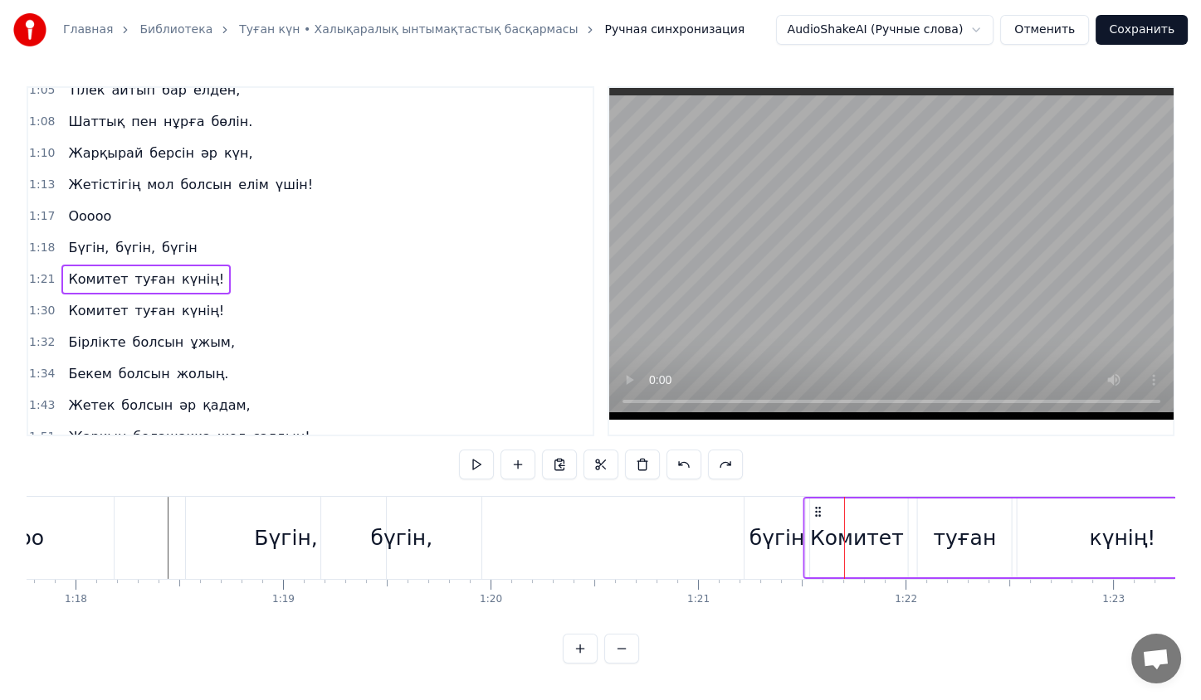
drag, startPoint x: 755, startPoint y: 509, endPoint x: 838, endPoint y: 509, distance: 83.0
click at [825, 509] on icon at bounding box center [818, 511] width 13 height 13
click at [787, 523] on div "бүгін" at bounding box center [777, 539] width 56 height 32
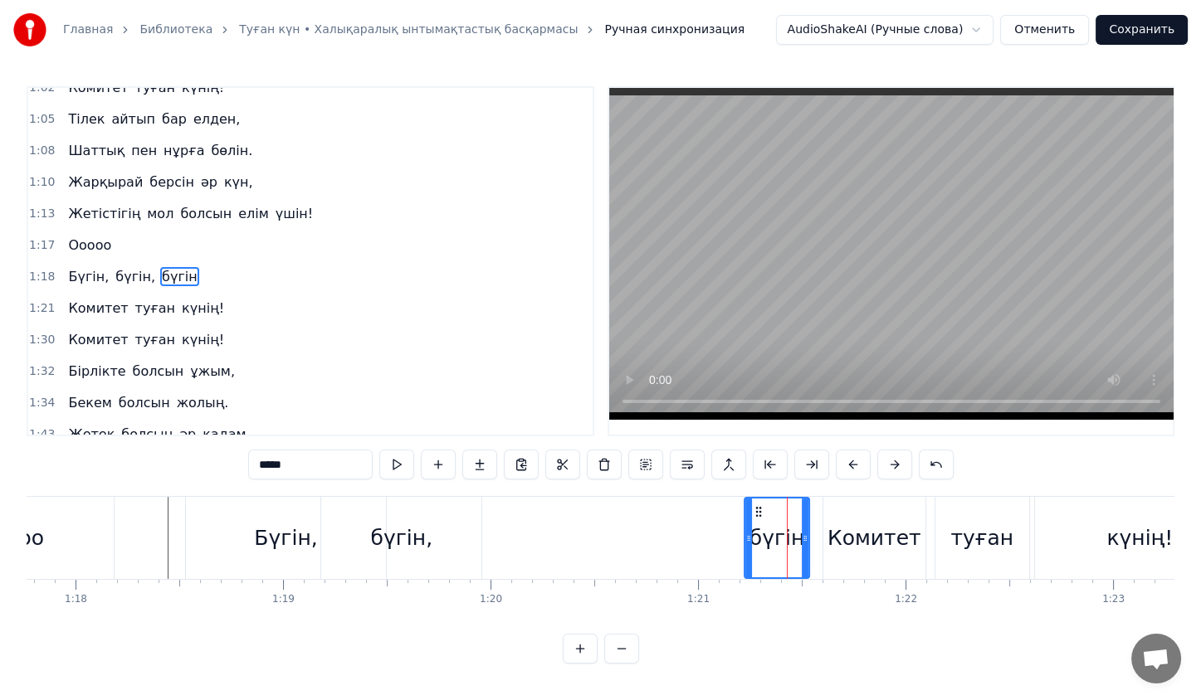
scroll to position [236, 0]
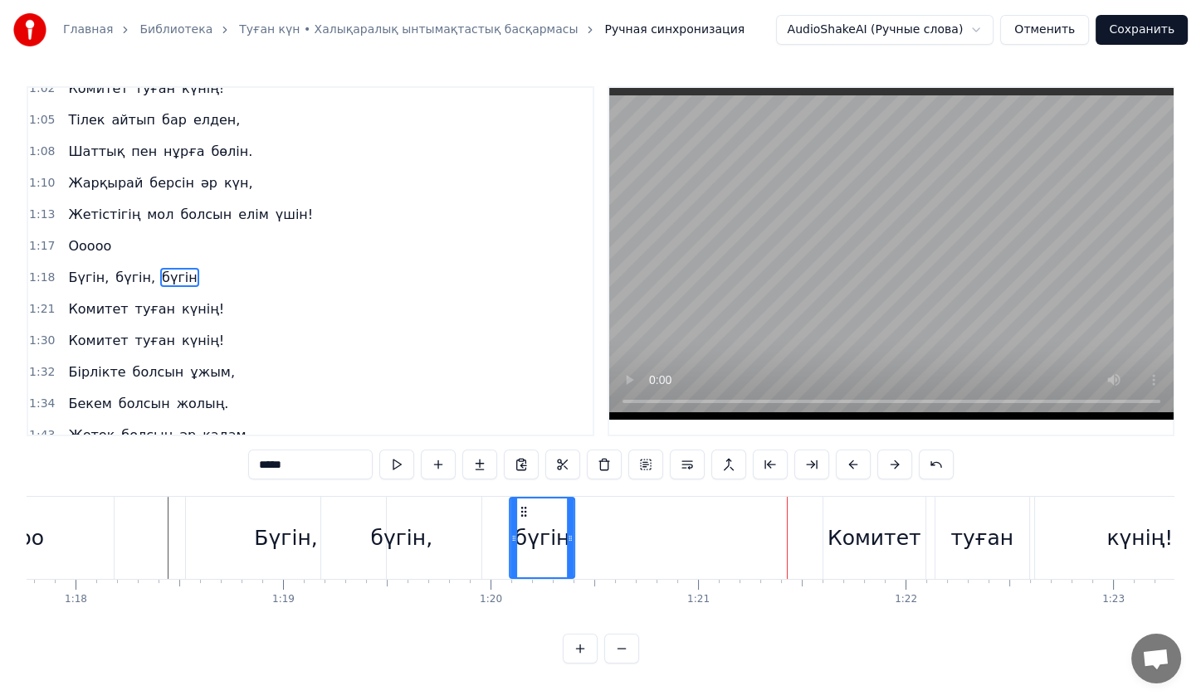
drag, startPoint x: 755, startPoint y: 511, endPoint x: 523, endPoint y: 516, distance: 232.4
click at [523, 516] on icon at bounding box center [523, 511] width 13 height 13
click at [189, 524] on div "Бүгін," at bounding box center [286, 538] width 200 height 82
type input "******"
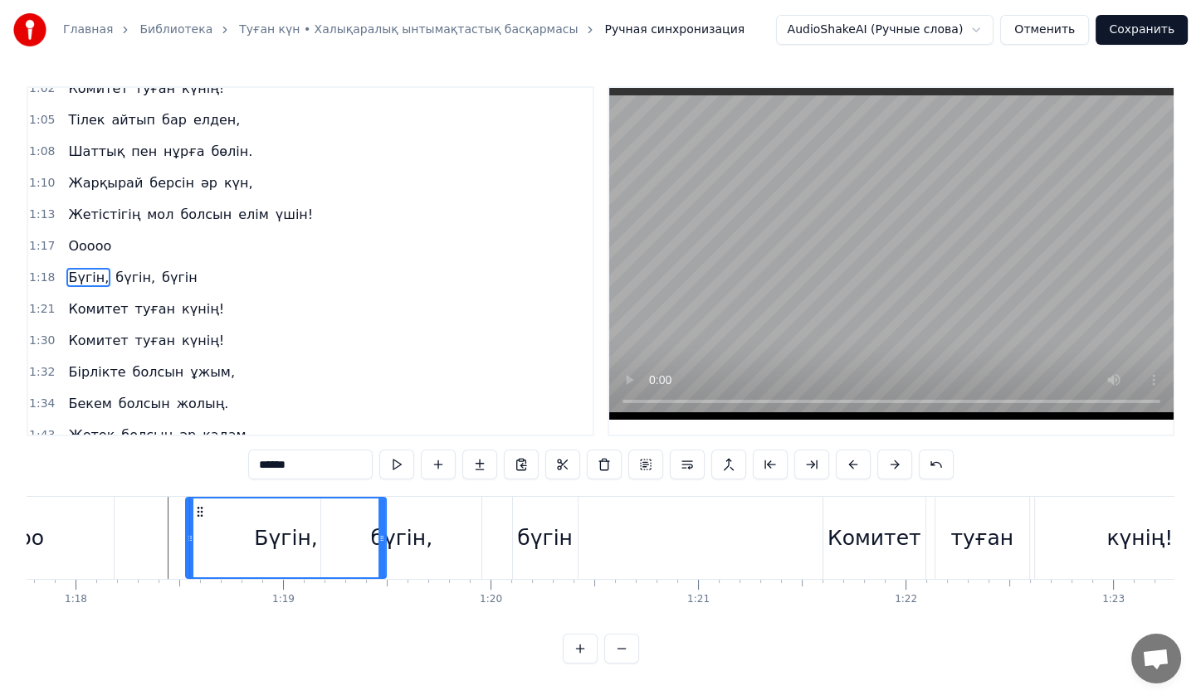
scroll to position [3, 0]
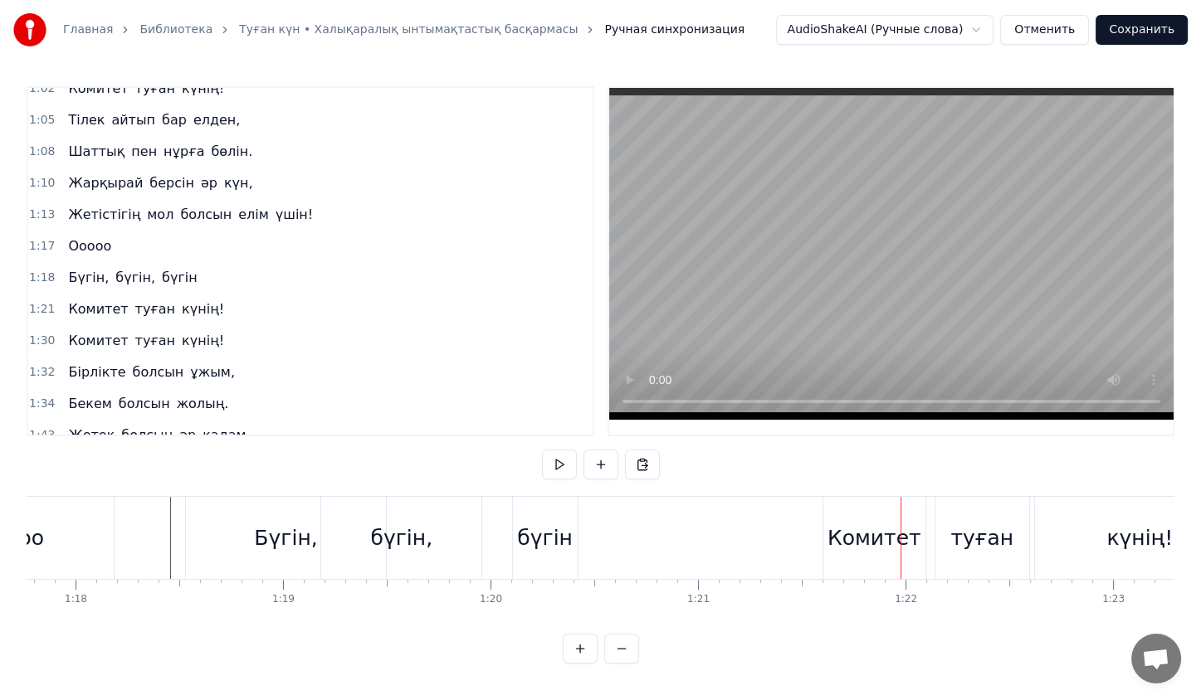
click at [541, 540] on div "бүгін" at bounding box center [545, 539] width 56 height 32
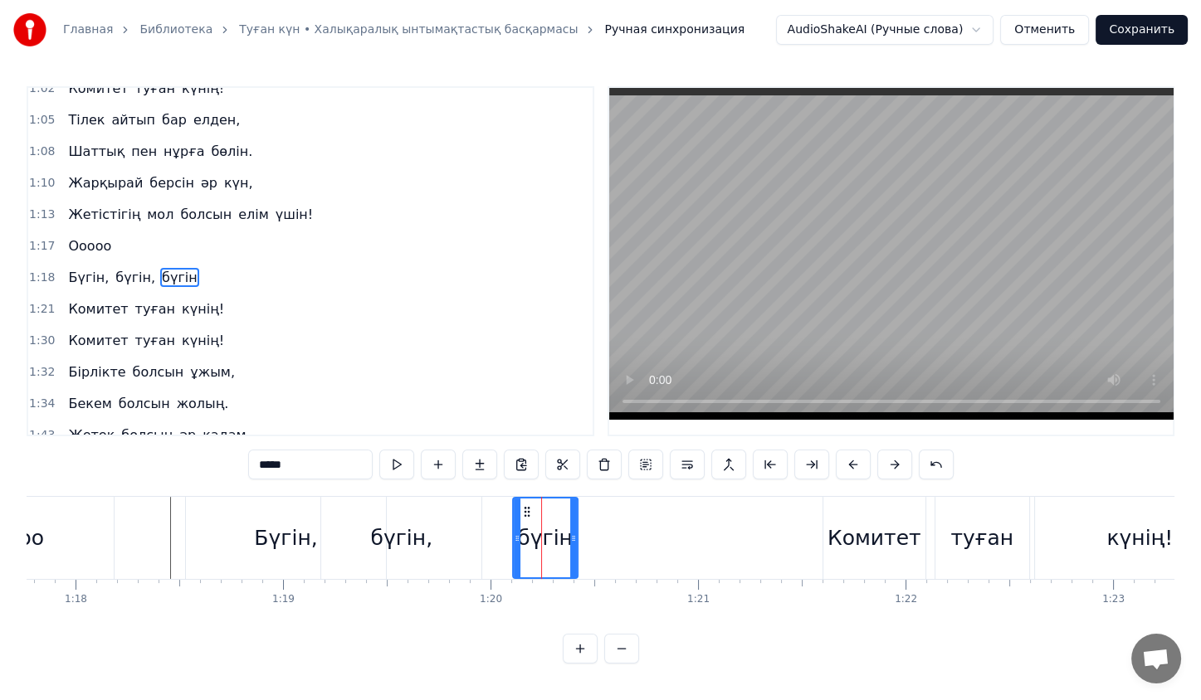
scroll to position [0, 0]
click at [412, 541] on div "бүгін," at bounding box center [401, 539] width 62 height 32
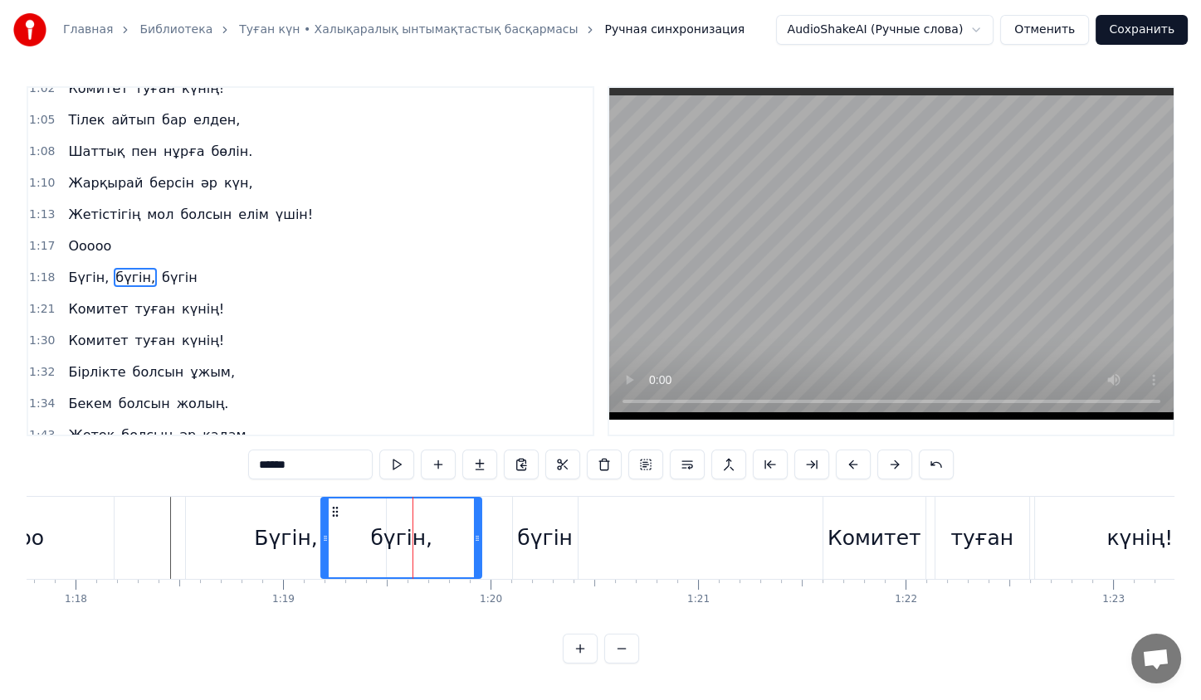
click at [339, 515] on icon at bounding box center [335, 511] width 13 height 13
drag, startPoint x: 339, startPoint y: 515, endPoint x: 300, endPoint y: 515, distance: 38.2
click at [300, 515] on icon at bounding box center [296, 511] width 13 height 13
drag, startPoint x: 285, startPoint y: 528, endPoint x: 345, endPoint y: 531, distance: 59.8
click at [345, 531] on div at bounding box center [344, 538] width 7 height 79
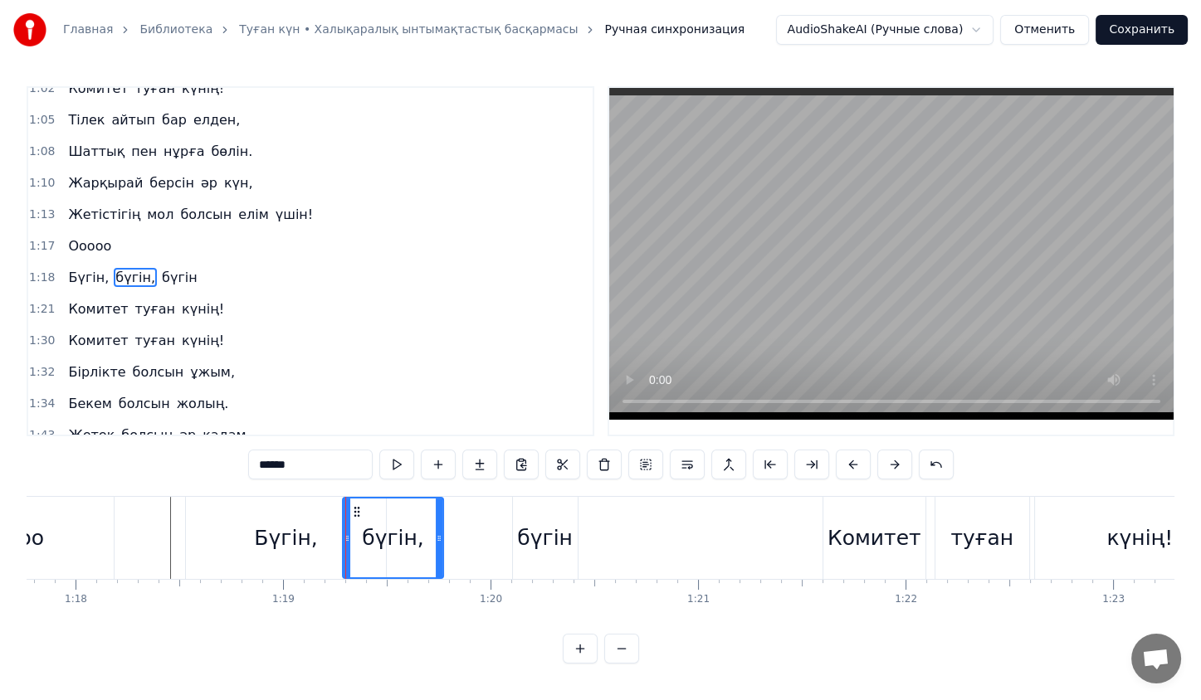
click at [259, 506] on div "Бүгін," at bounding box center [286, 538] width 200 height 82
type input "******"
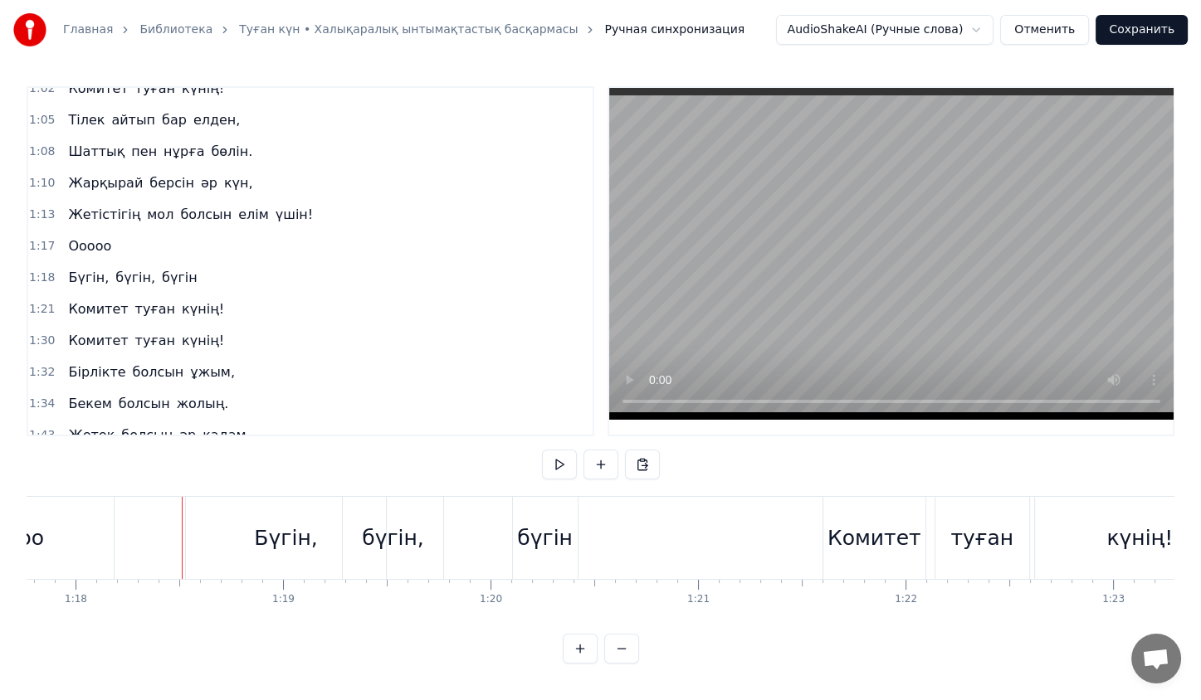
scroll to position [3, 0]
click at [201, 509] on div "Бүгін," at bounding box center [286, 538] width 200 height 82
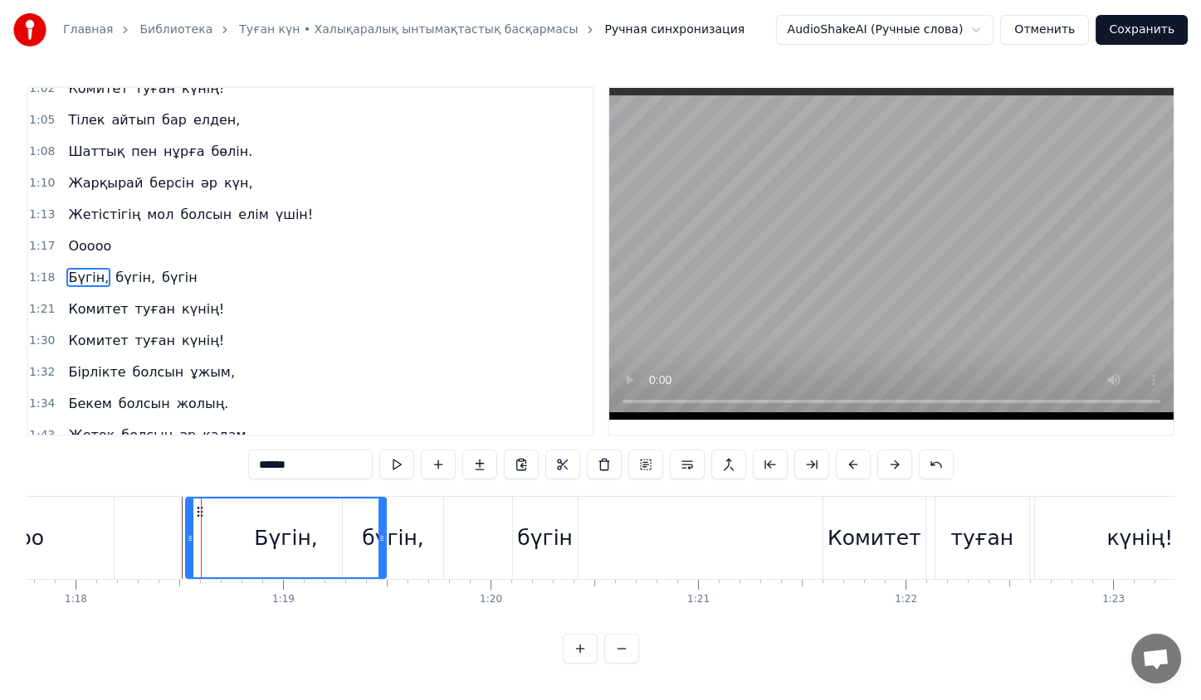
scroll to position [0, 0]
drag, startPoint x: 187, startPoint y: 524, endPoint x: 210, endPoint y: 532, distance: 24.7
click at [210, 532] on div at bounding box center [211, 538] width 7 height 79
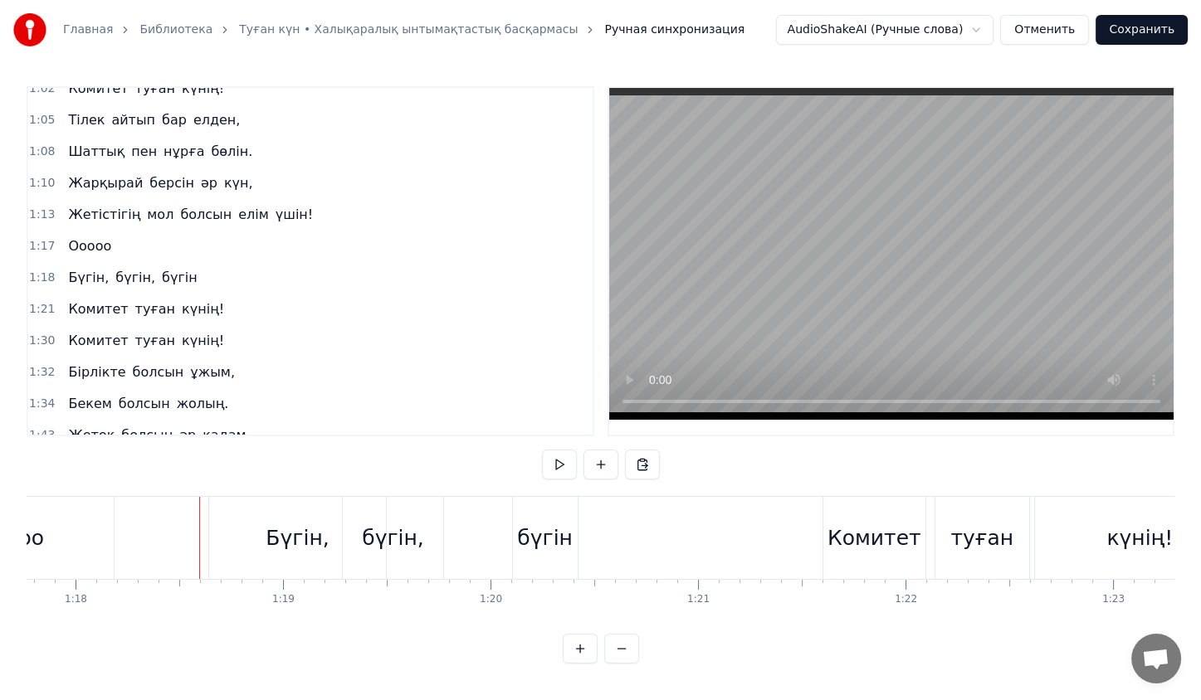
scroll to position [3, 0]
click at [534, 542] on div "бүгін" at bounding box center [545, 539] width 56 height 32
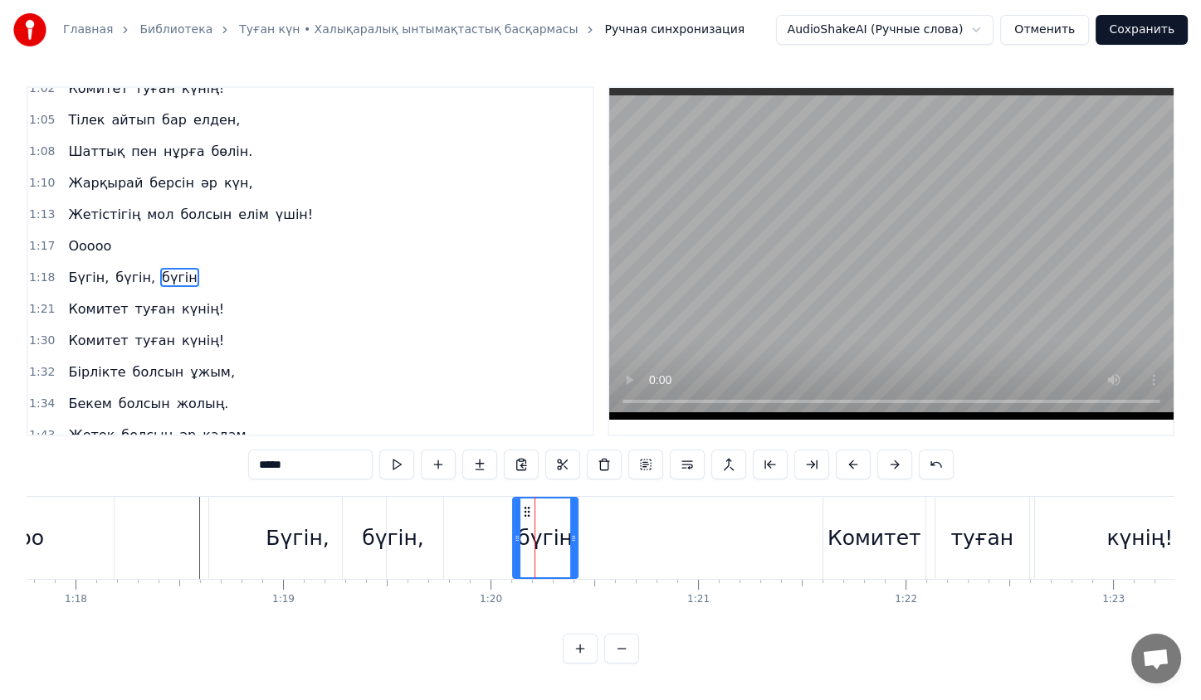
scroll to position [0, 0]
drag, startPoint x: 515, startPoint y: 534, endPoint x: 437, endPoint y: 545, distance: 78.9
click at [437, 545] on div at bounding box center [439, 538] width 7 height 79
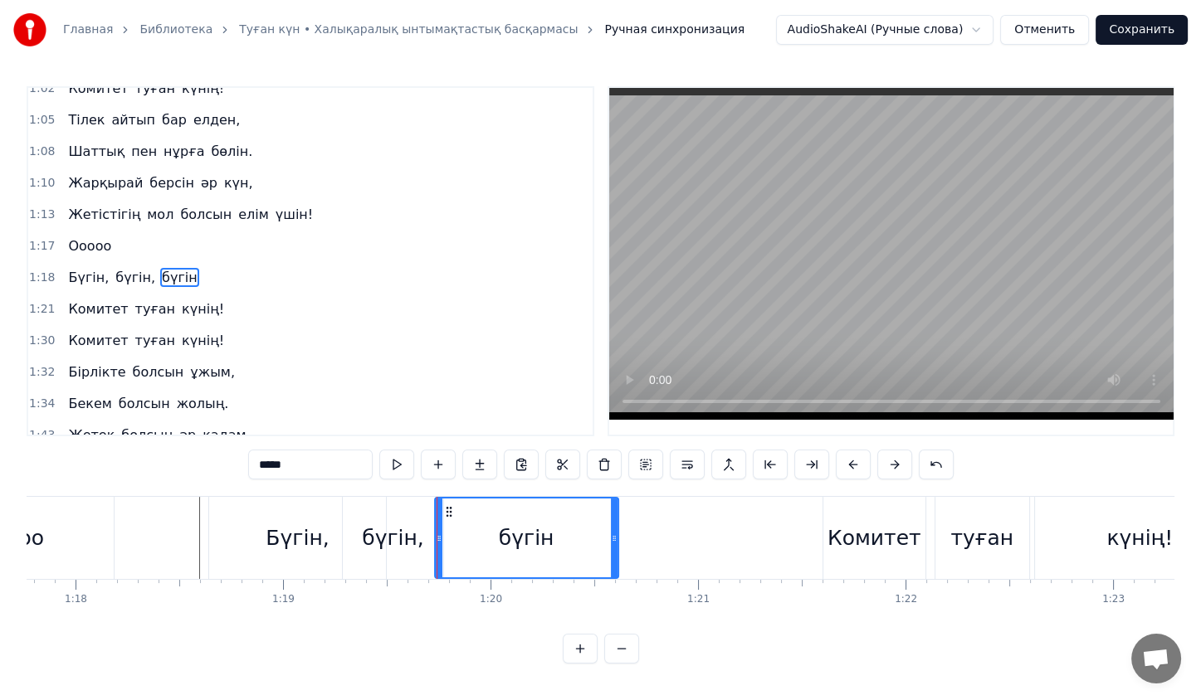
drag, startPoint x: 574, startPoint y: 542, endPoint x: 616, endPoint y: 544, distance: 41.6
click at [616, 544] on div at bounding box center [614, 538] width 7 height 79
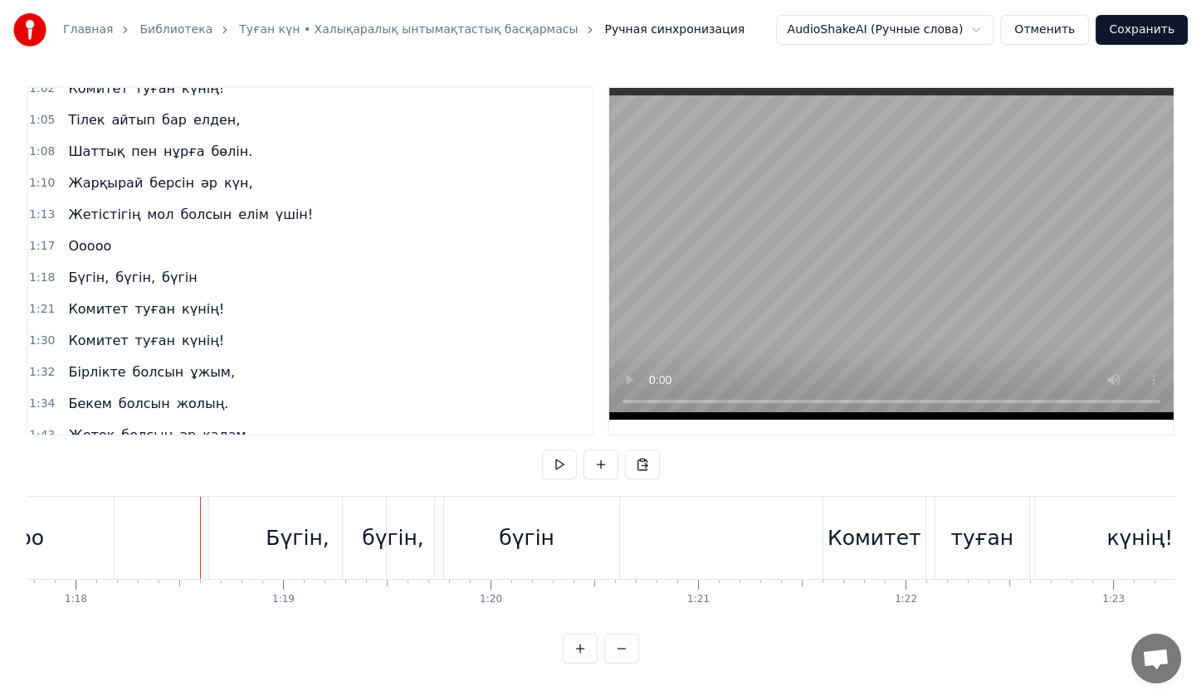
scroll to position [3, 0]
click at [865, 557] on div "Комитет" at bounding box center [874, 538] width 102 height 82
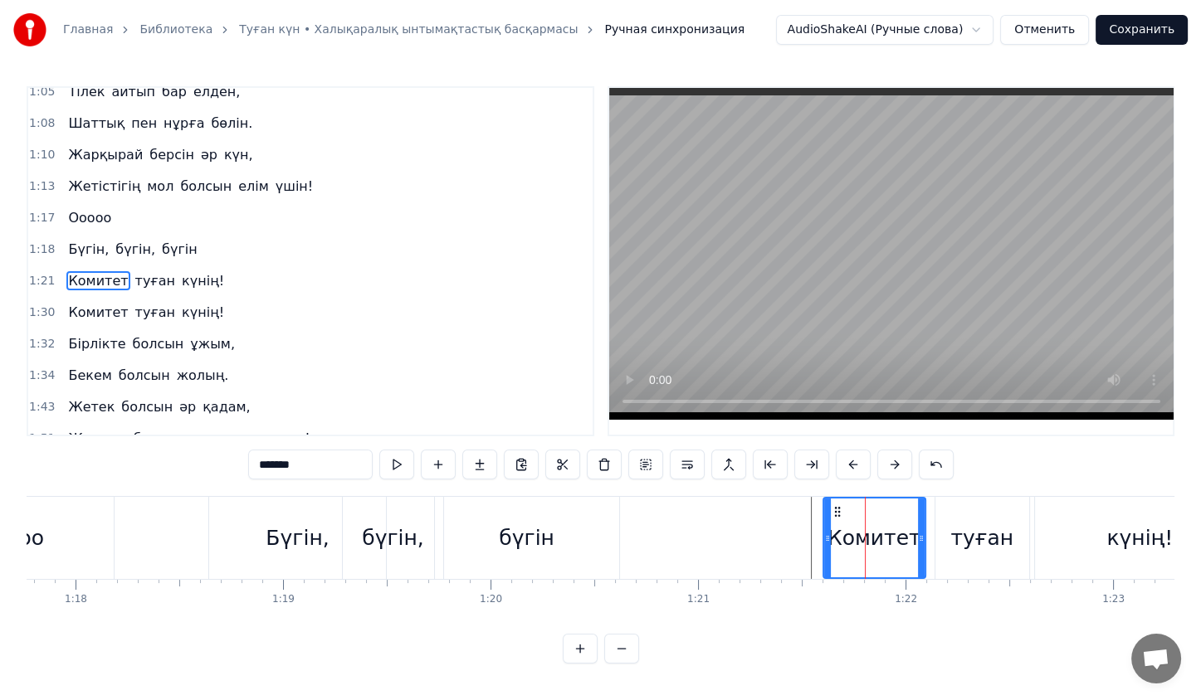
scroll to position [266, 0]
click at [949, 516] on div "туған" at bounding box center [982, 538] width 94 height 82
type input "*****"
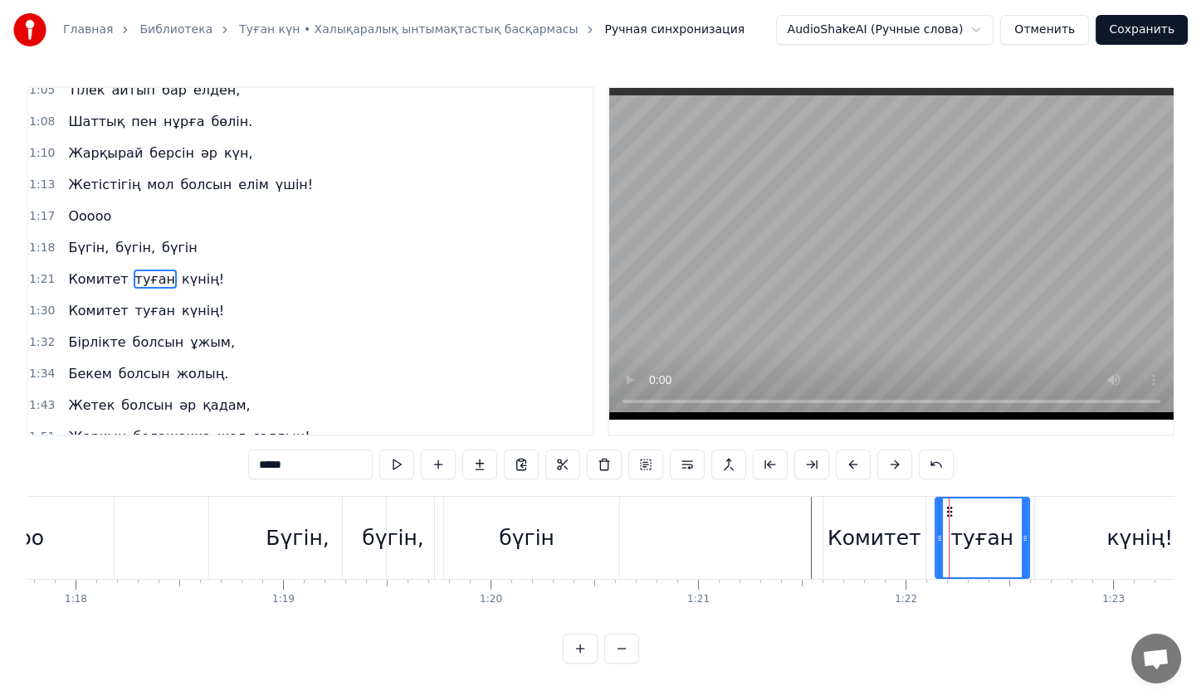
click at [929, 516] on div "Комитет туған күнің!" at bounding box center [1035, 538] width 427 height 82
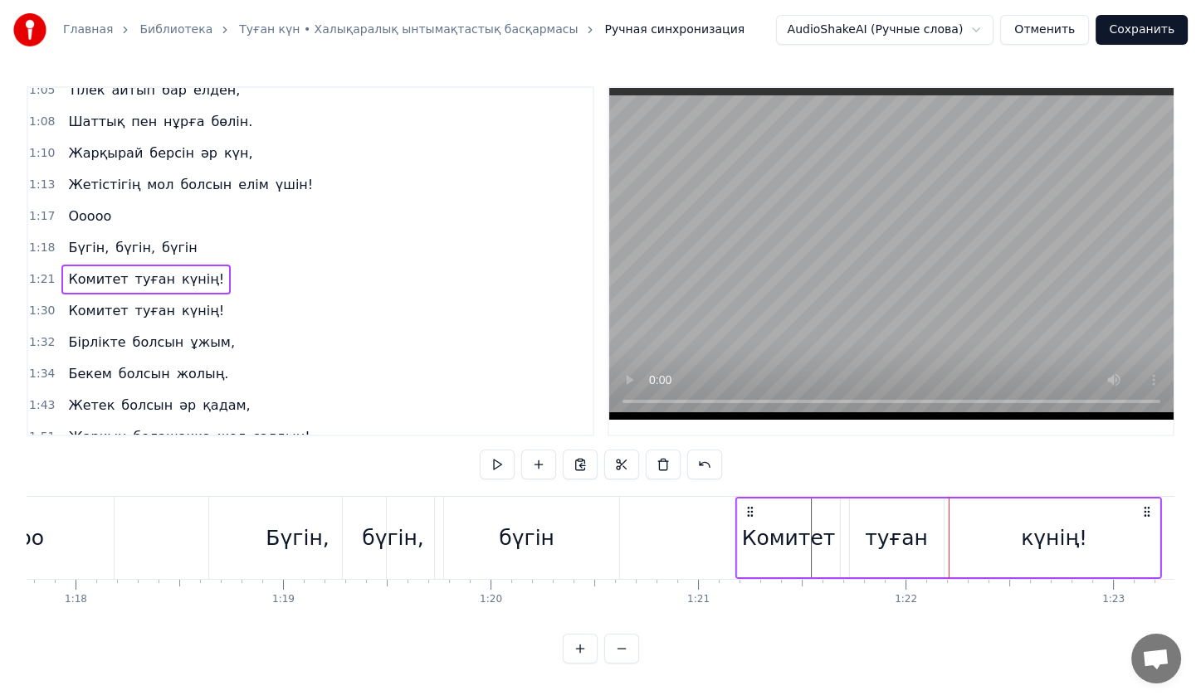
drag, startPoint x: 838, startPoint y: 505, endPoint x: 759, endPoint y: 525, distance: 82.3
click at [759, 525] on div "Комитет туған күнің!" at bounding box center [948, 538] width 427 height 82
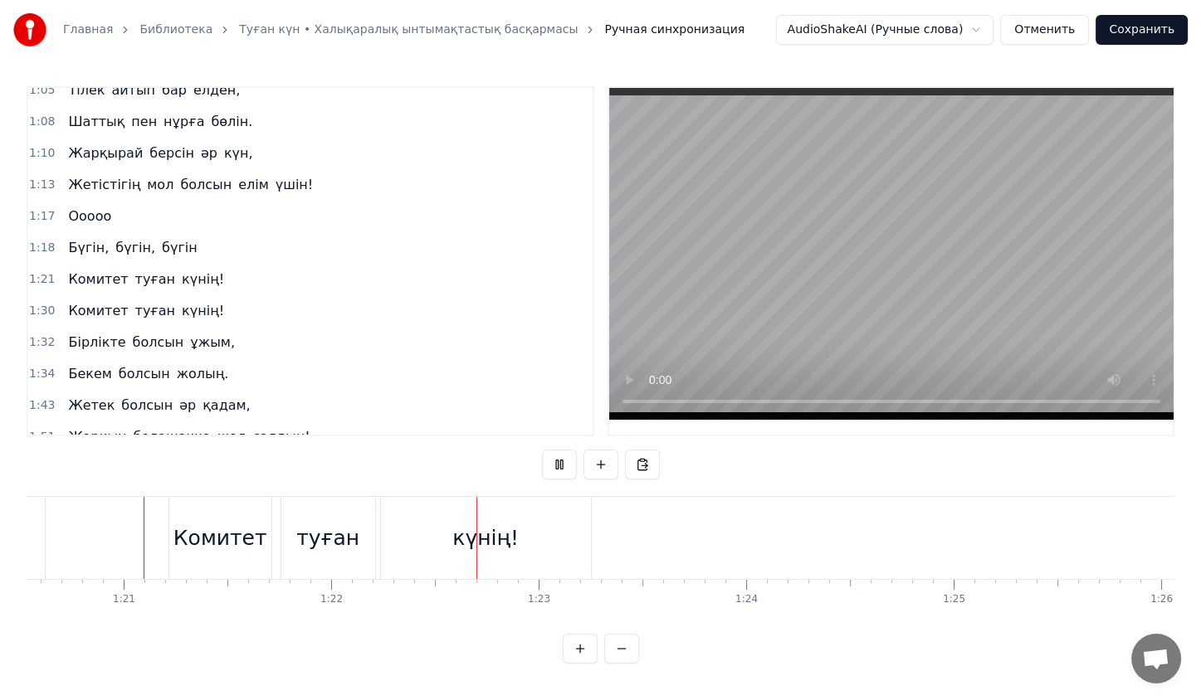
scroll to position [0, 16799]
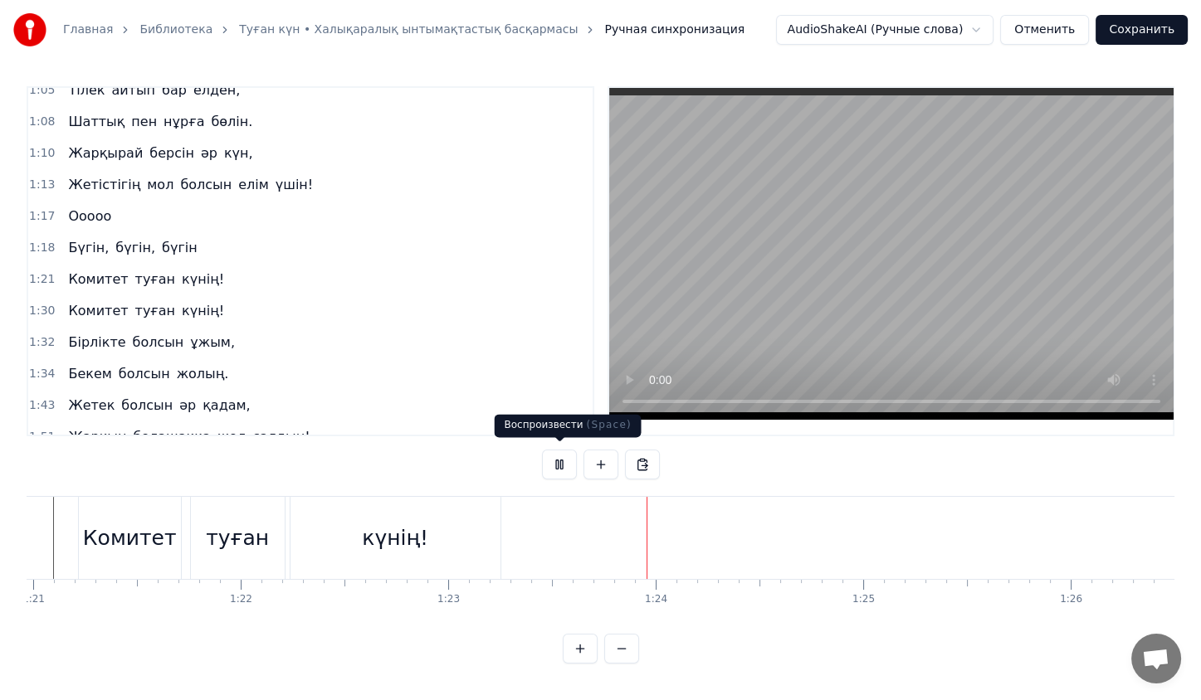
click at [552, 456] on button at bounding box center [559, 465] width 35 height 30
click at [95, 301] on span "Комитет" at bounding box center [97, 310] width 63 height 19
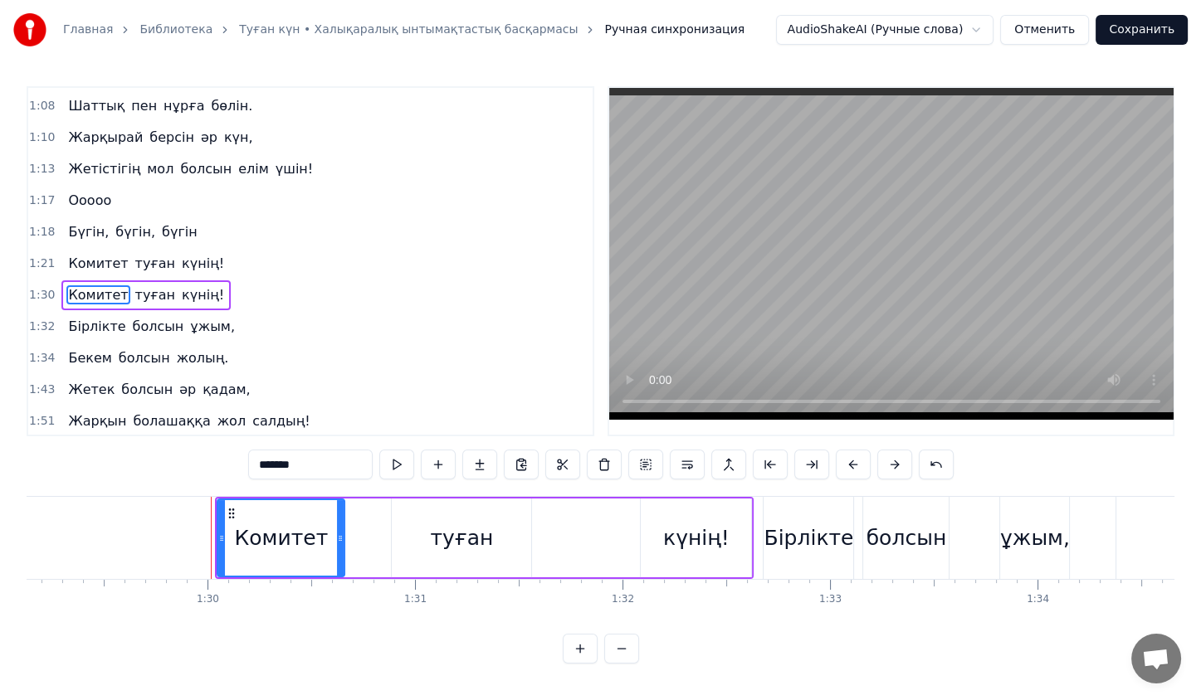
scroll to position [0, 18593]
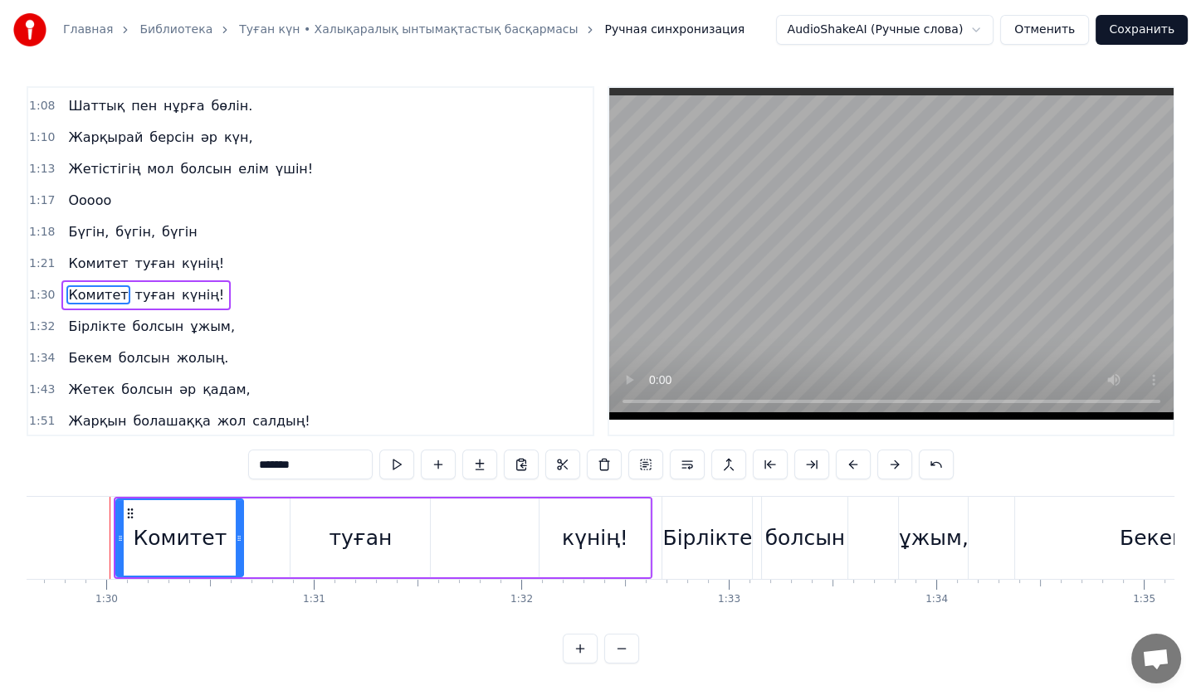
click at [127, 518] on icon at bounding box center [130, 513] width 13 height 13
click at [129, 514] on icon at bounding box center [130, 513] width 13 height 13
click at [607, 456] on button at bounding box center [604, 465] width 35 height 30
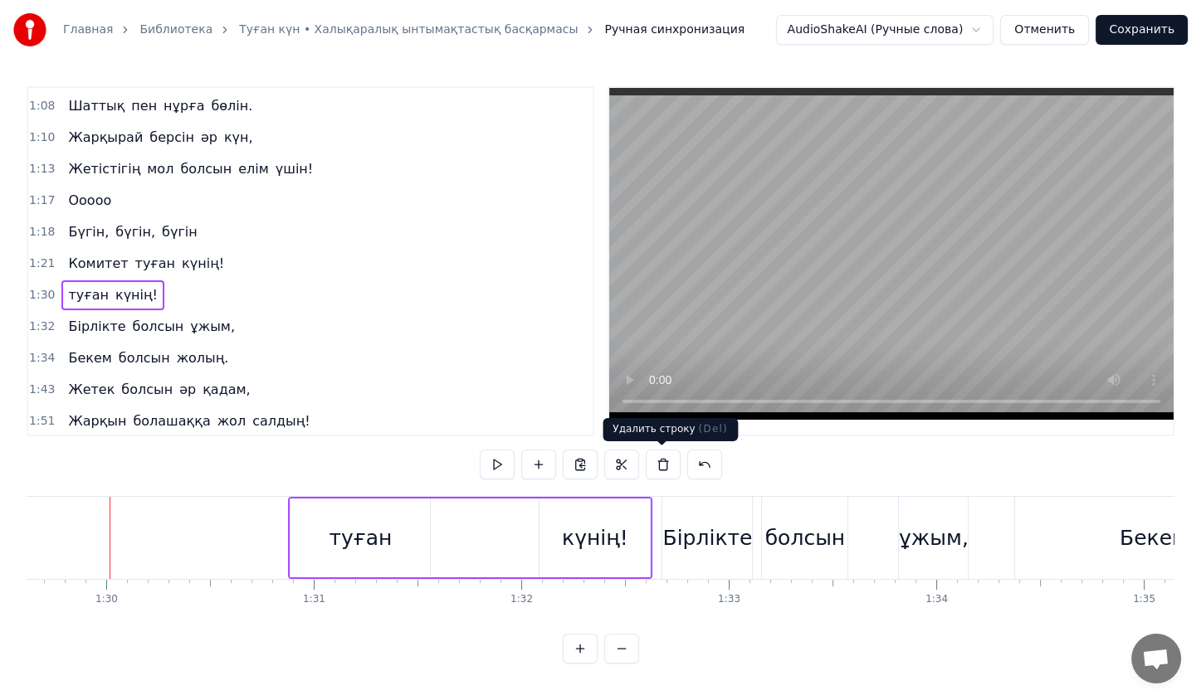
click at [654, 467] on button at bounding box center [663, 465] width 35 height 30
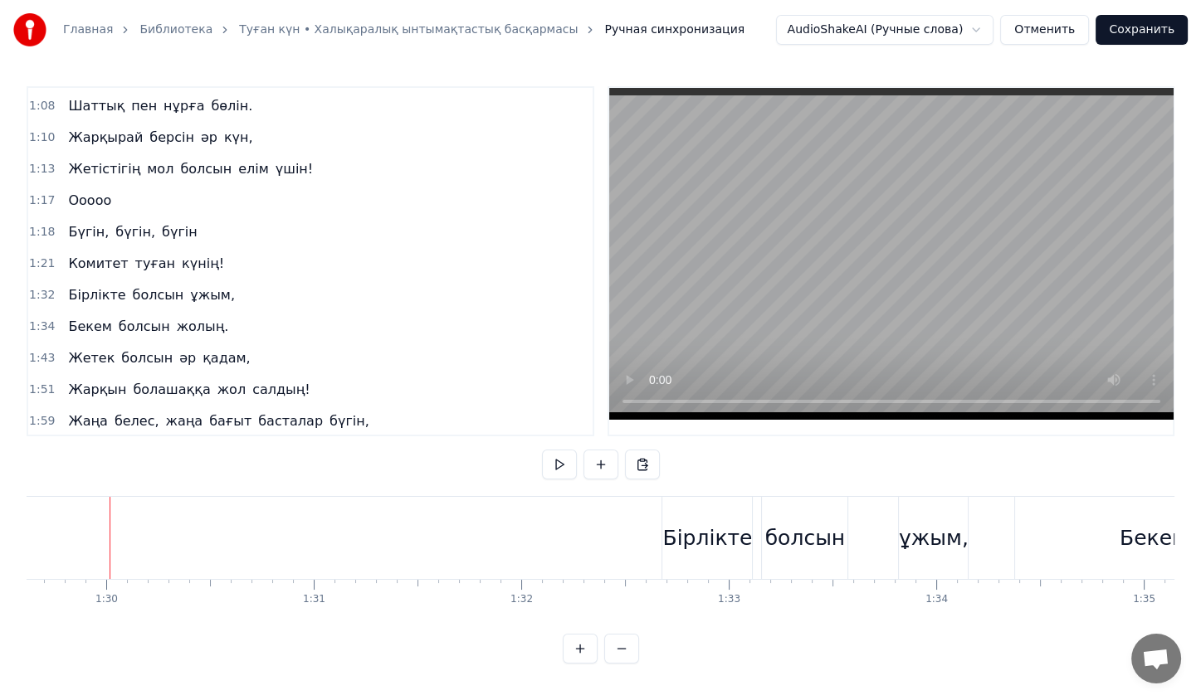
click at [680, 535] on div "Бірлікте" at bounding box center [707, 539] width 90 height 32
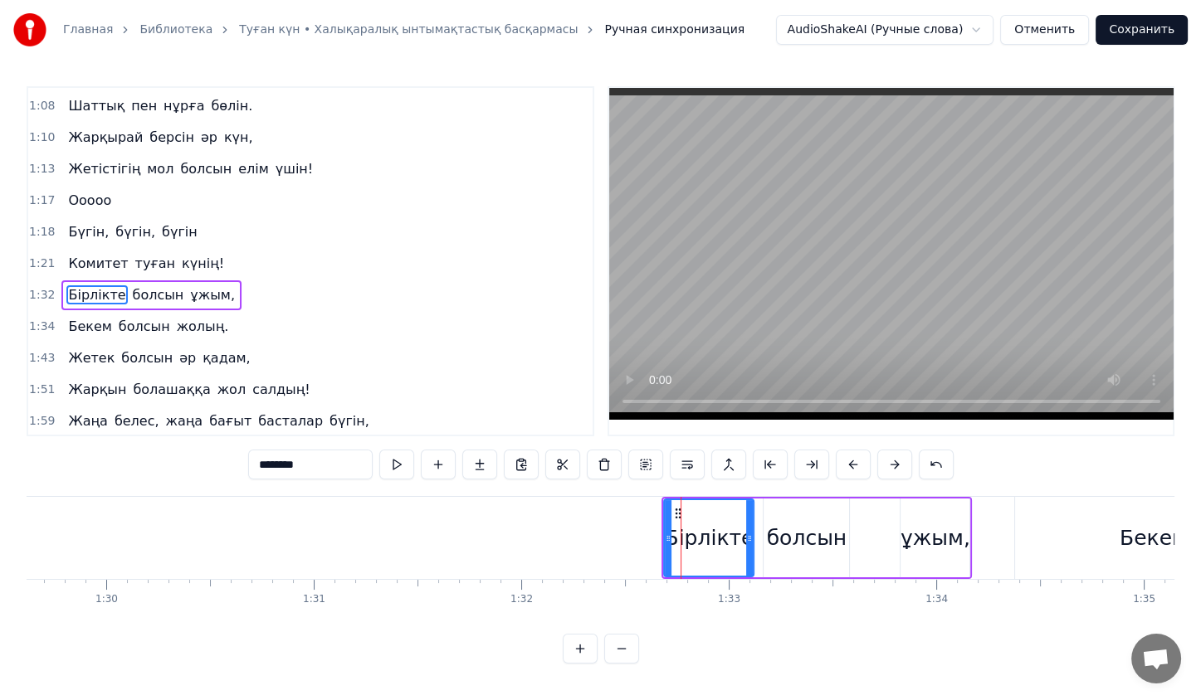
scroll to position [296, 0]
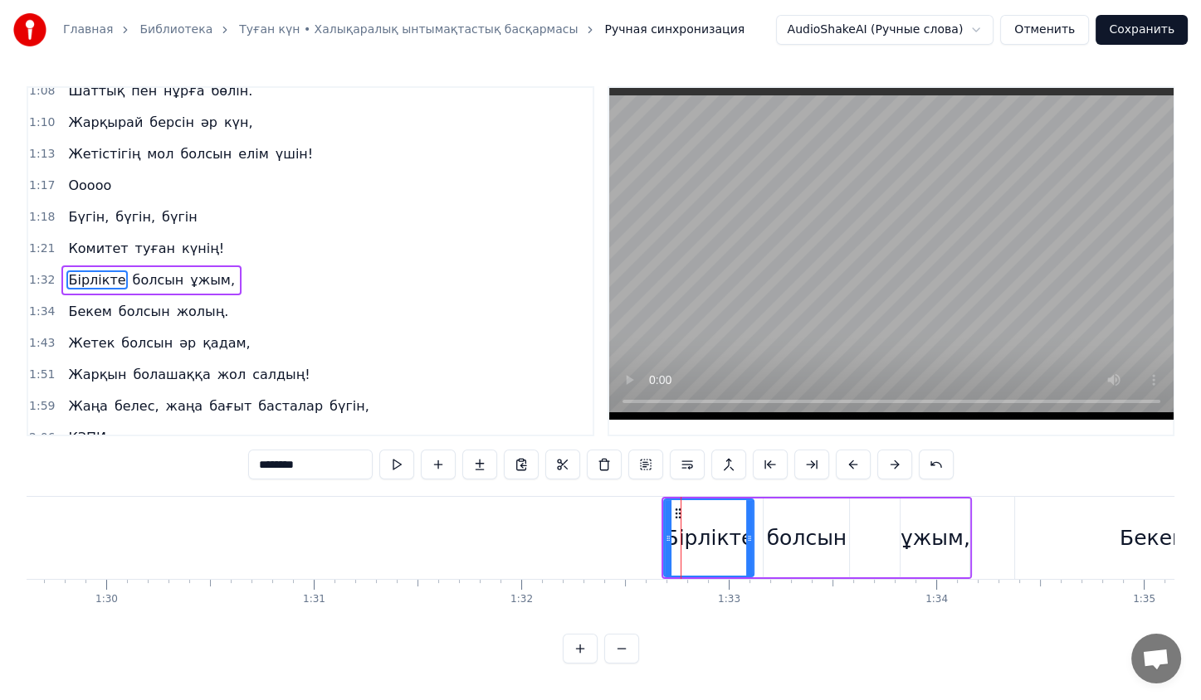
click at [761, 528] on div "Бірлікте болсын ұжым," at bounding box center [816, 538] width 310 height 82
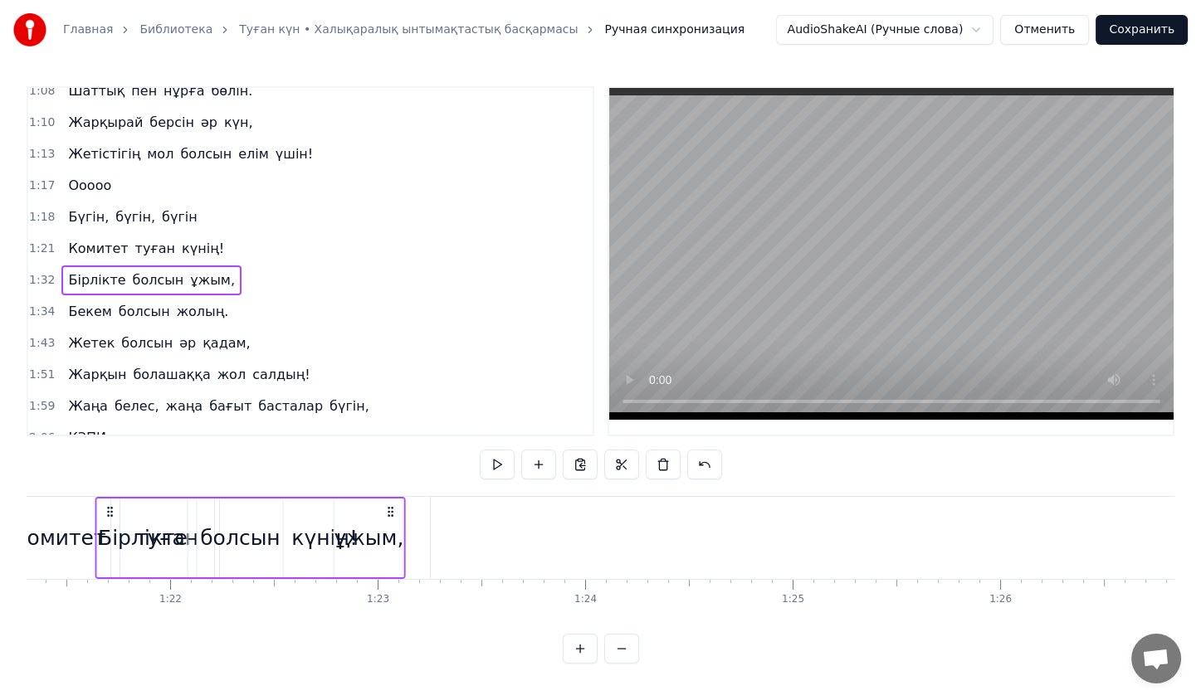
scroll to position [0, 16826]
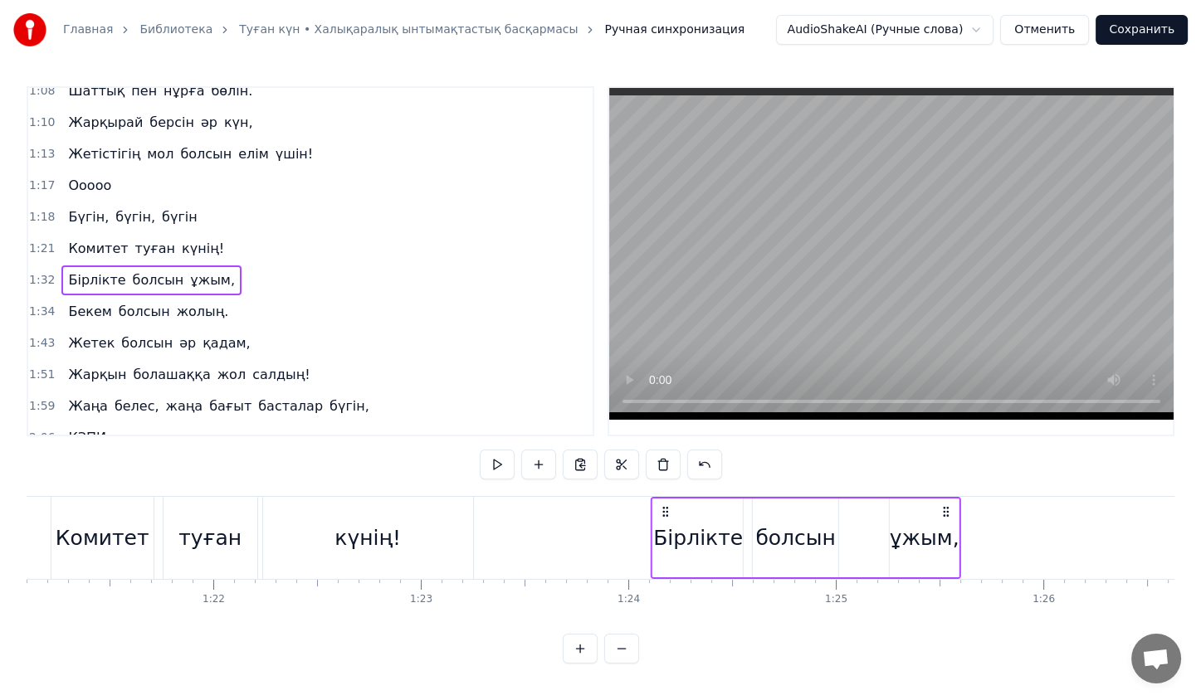
drag, startPoint x: 676, startPoint y: 507, endPoint x: 728, endPoint y: 540, distance: 61.9
click at [728, 540] on div "Бірлікте болсын ұжым," at bounding box center [806, 538] width 310 height 82
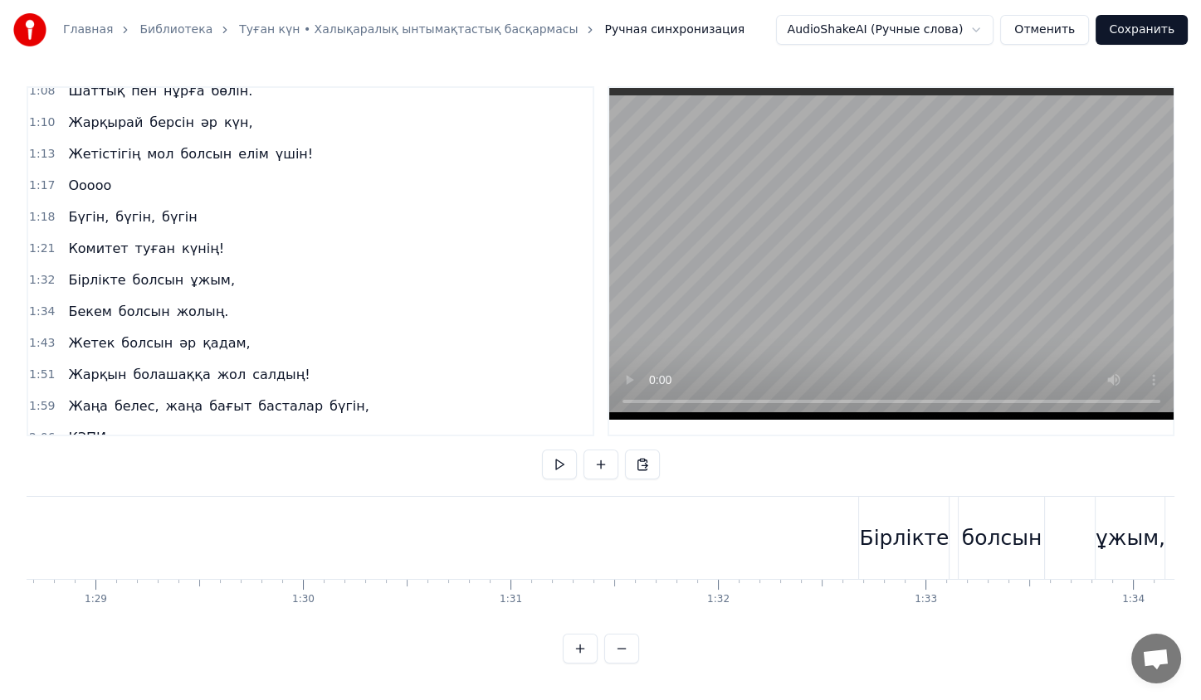
scroll to position [0, 18417]
click at [887, 525] on div "Бірлікте" at bounding box center [883, 539] width 90 height 32
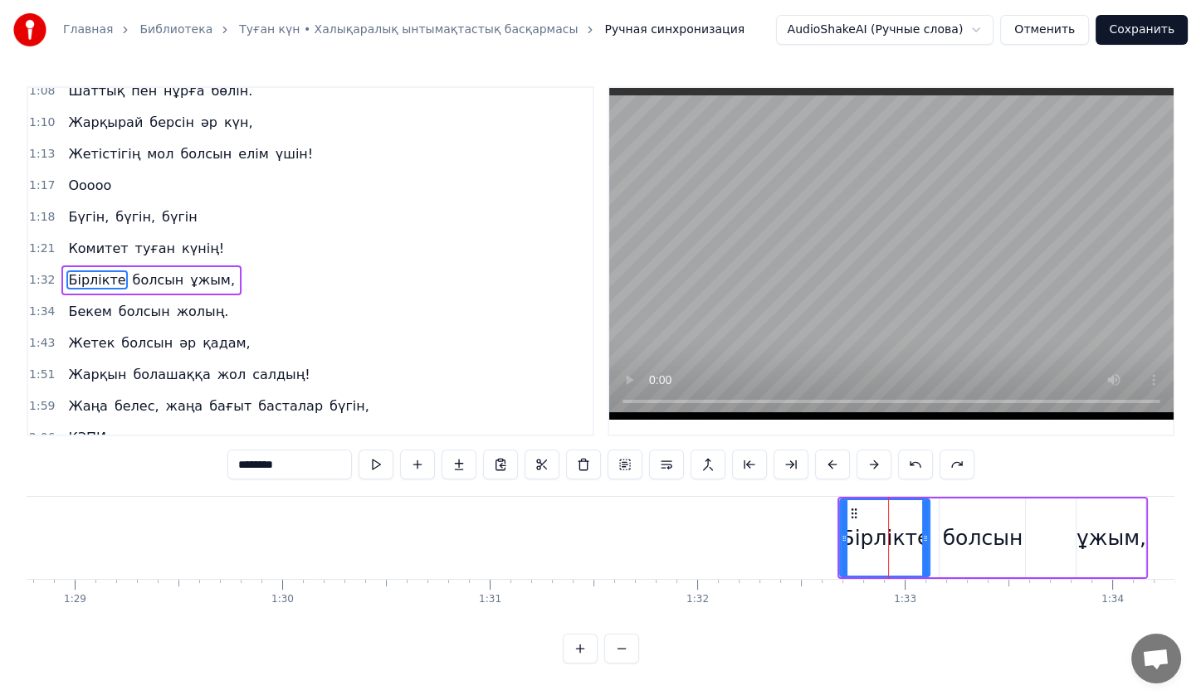
click at [931, 513] on div "Бірлікте болсын ұжым," at bounding box center [992, 538] width 310 height 82
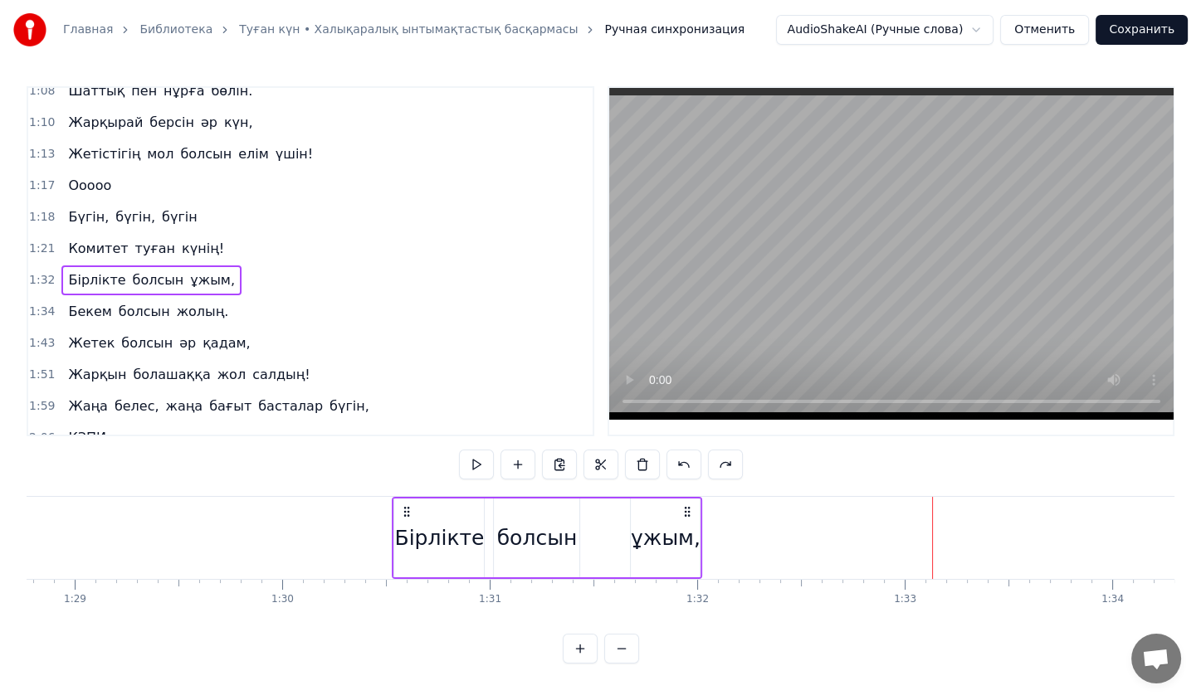
drag, startPoint x: 853, startPoint y: 515, endPoint x: 344, endPoint y: 539, distance: 510.2
click at [392, 539] on div "Бірлікте болсын ұжым," at bounding box center [547, 538] width 310 height 82
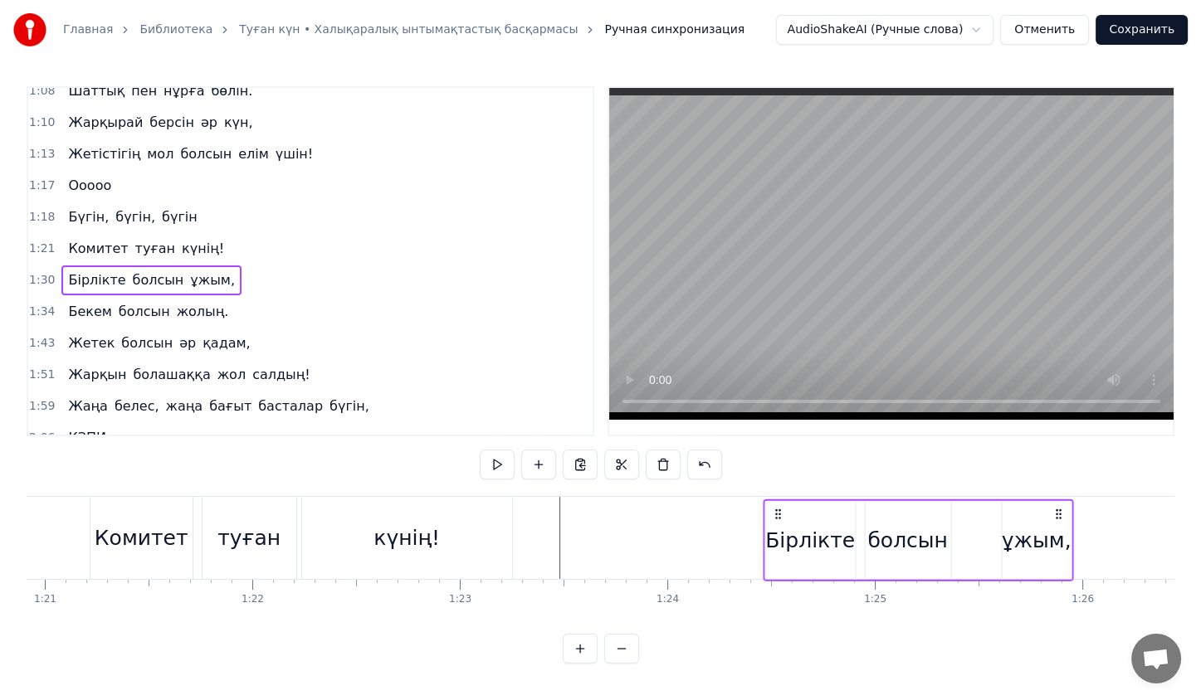
scroll to position [0, 16847]
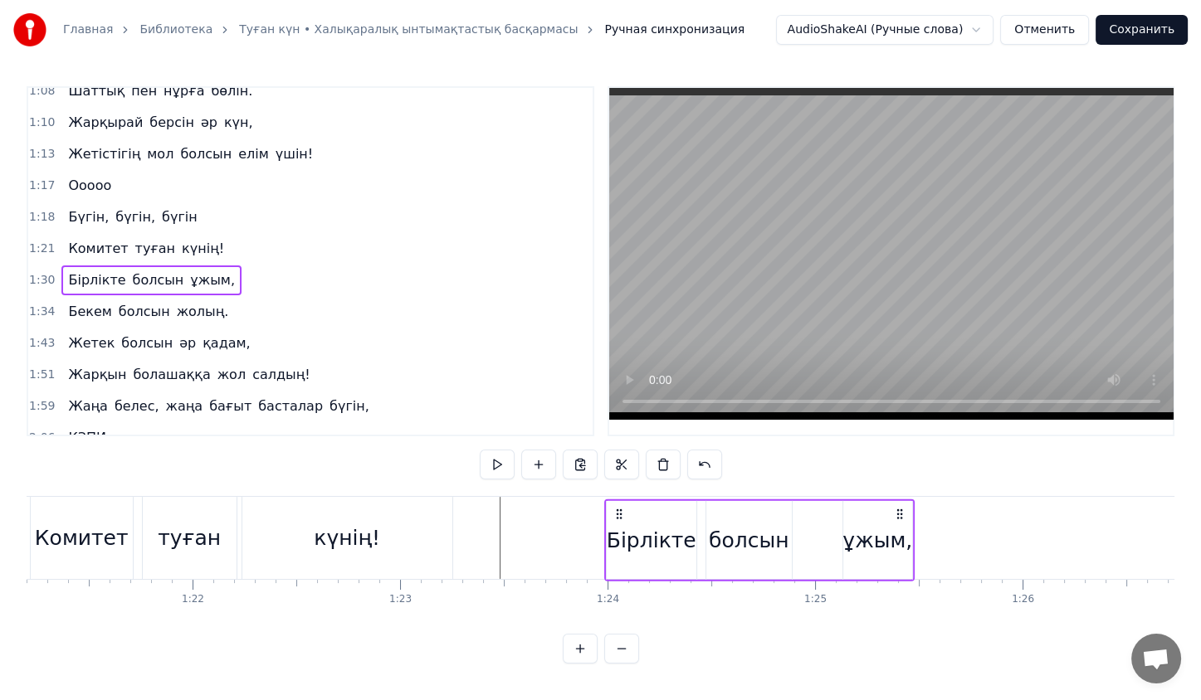
drag, startPoint x: 340, startPoint y: 510, endPoint x: 899, endPoint y: 525, distance: 558.7
click at [899, 525] on div "Бірлікте болсын ұжым," at bounding box center [759, 541] width 310 height 82
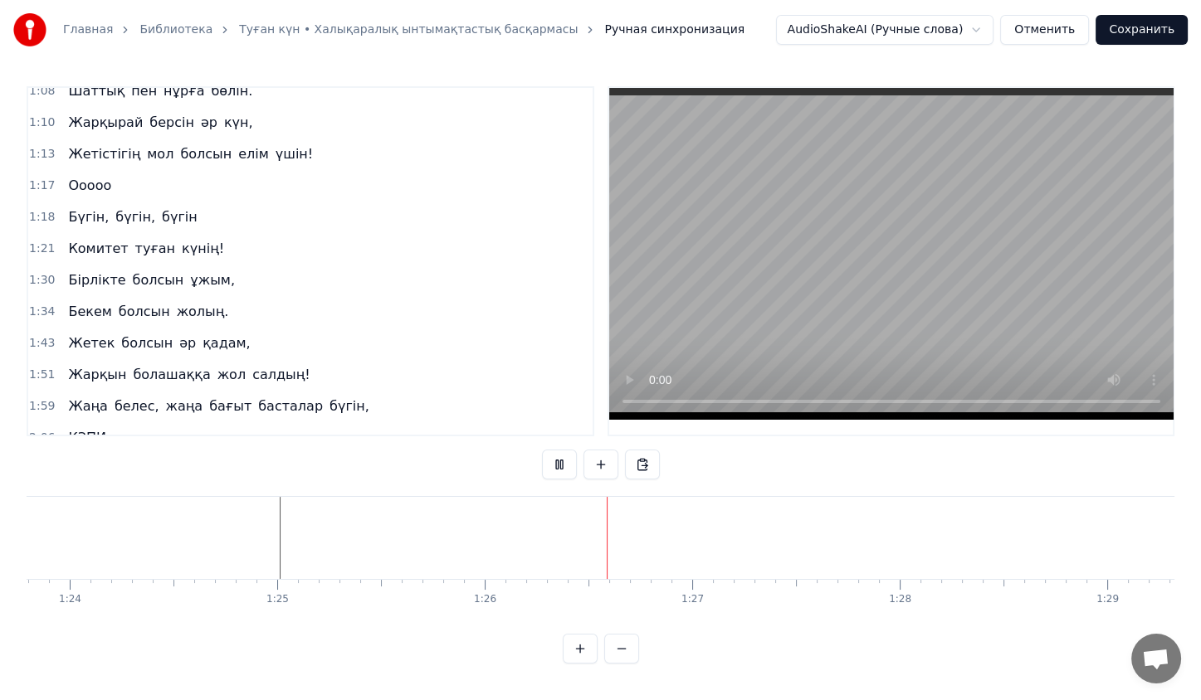
scroll to position [0, 17494]
click at [568, 469] on button at bounding box center [559, 465] width 35 height 30
click at [929, 508] on div "Бірлікте" at bounding box center [962, 538] width 90 height 82
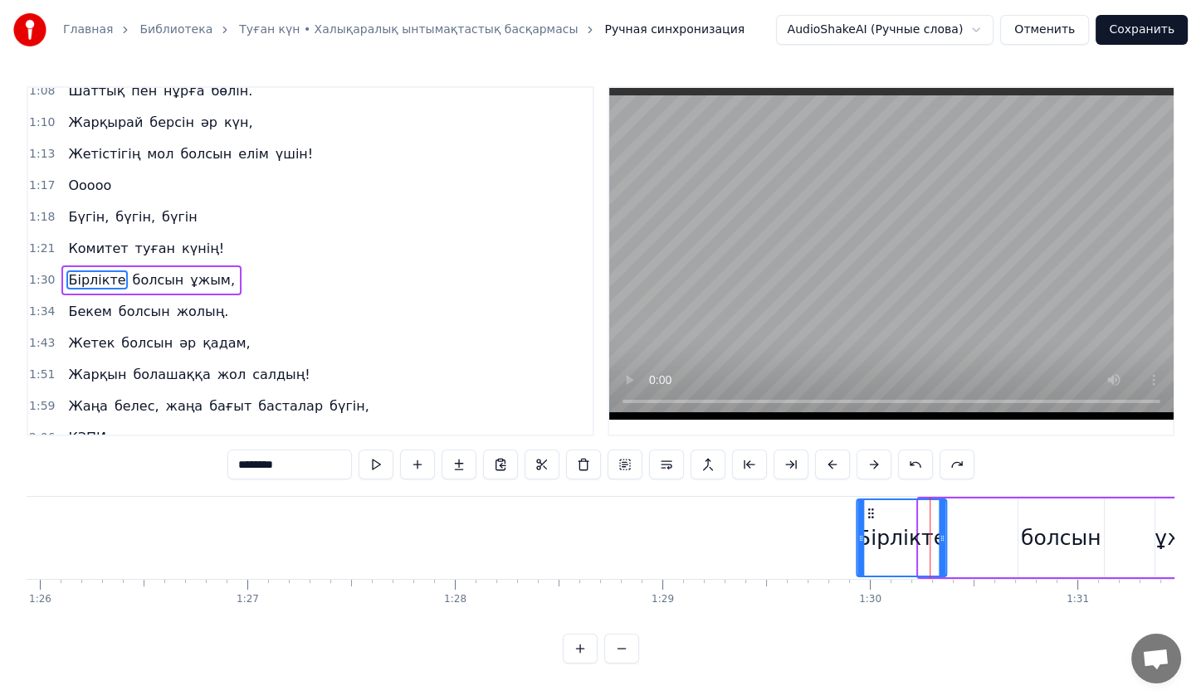
drag, startPoint x: 927, startPoint y: 505, endPoint x: 865, endPoint y: 503, distance: 62.3
click at [865, 503] on div "Бірлікте" at bounding box center [901, 538] width 88 height 76
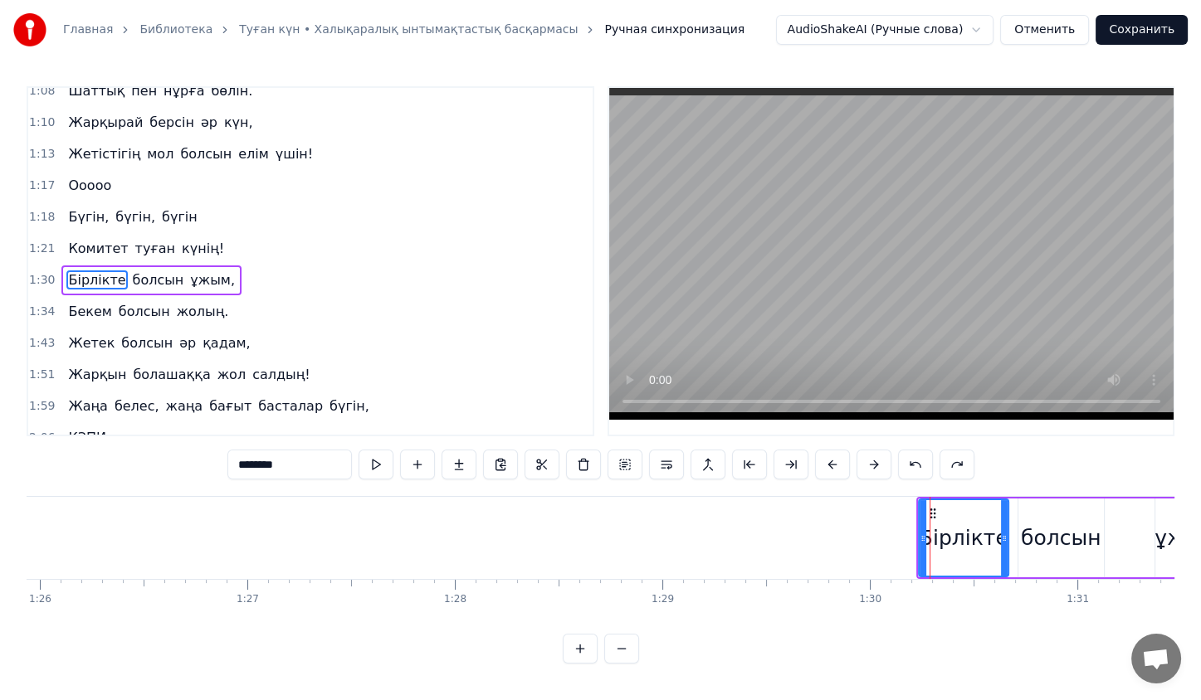
click at [1019, 522] on div "болсын" at bounding box center [1060, 538] width 85 height 79
type input "******"
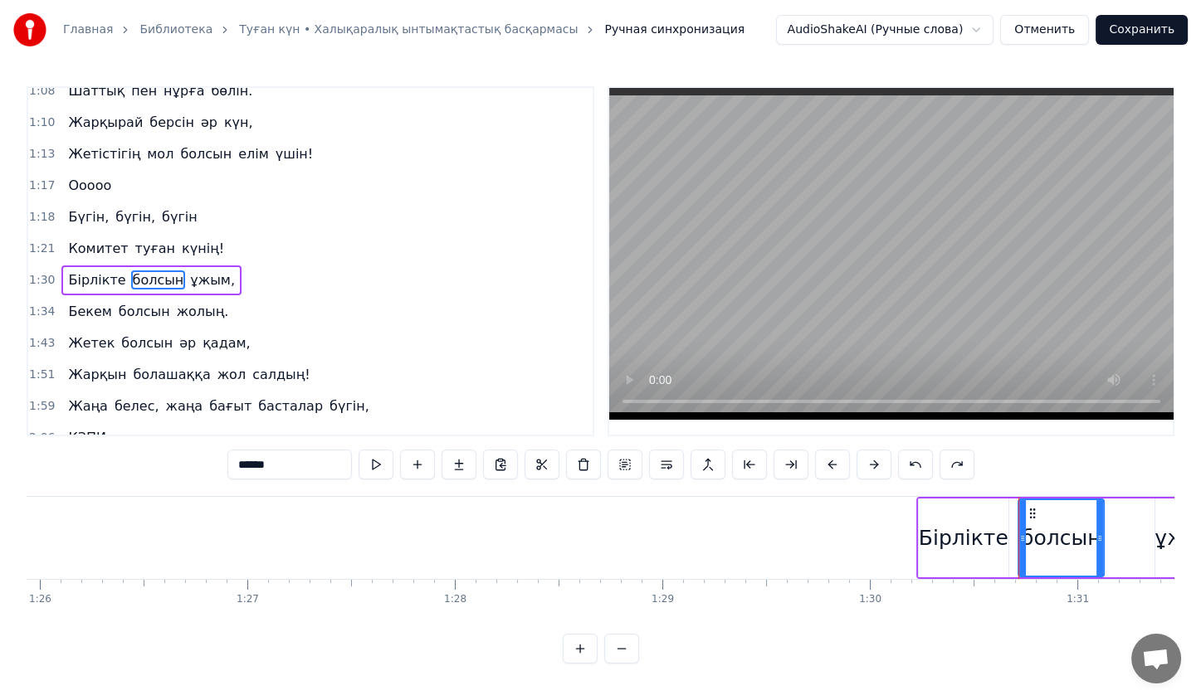
click at [1012, 522] on div "Бірлікте болсын ұжым," at bounding box center [1071, 538] width 310 height 82
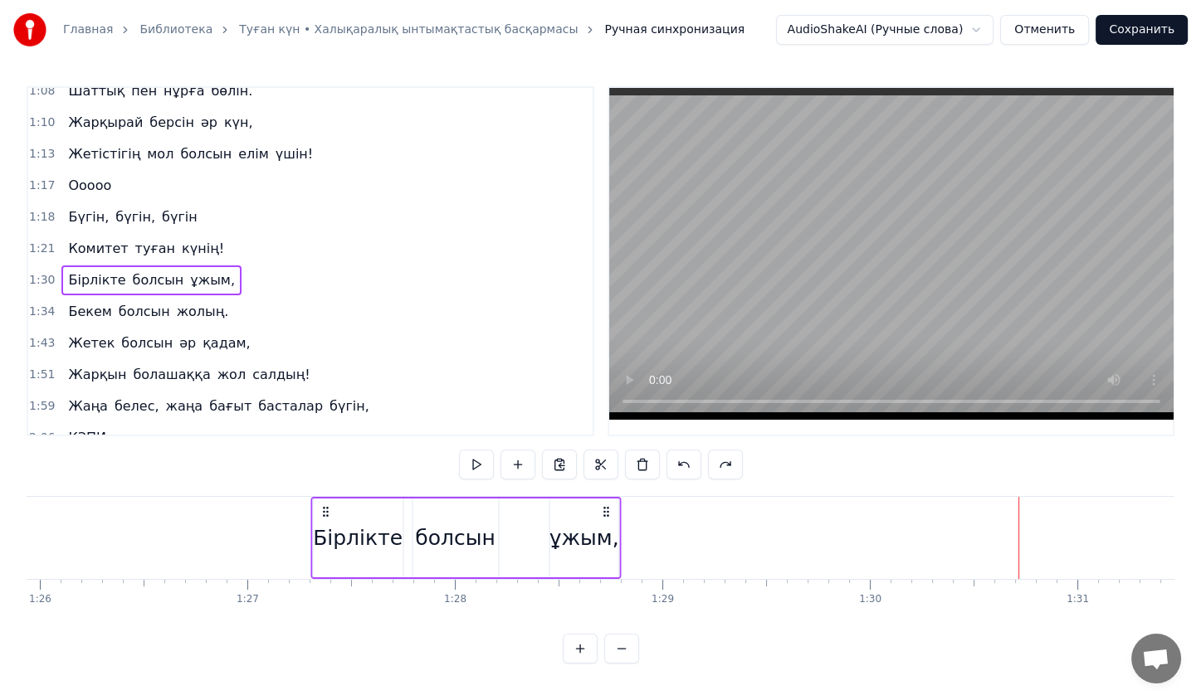
drag, startPoint x: 930, startPoint y: 510, endPoint x: 321, endPoint y: 549, distance: 610.4
click at [321, 549] on div "Бірлікте болсын ұжым," at bounding box center [465, 538] width 310 height 82
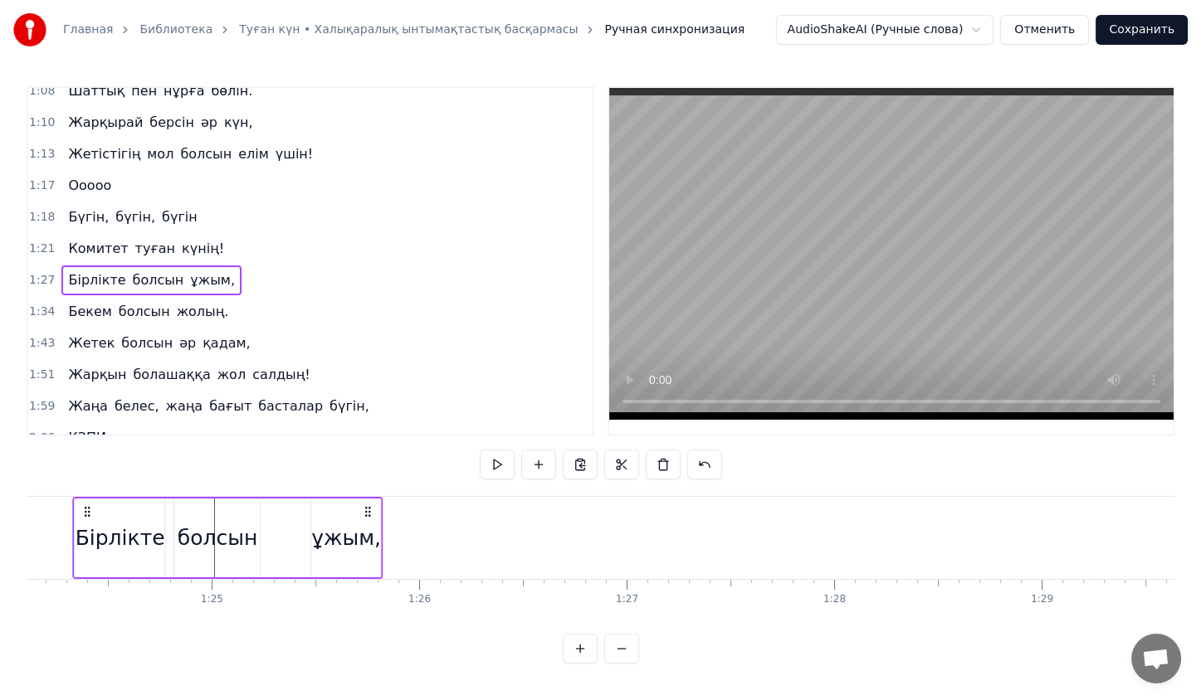
scroll to position [0, 17320]
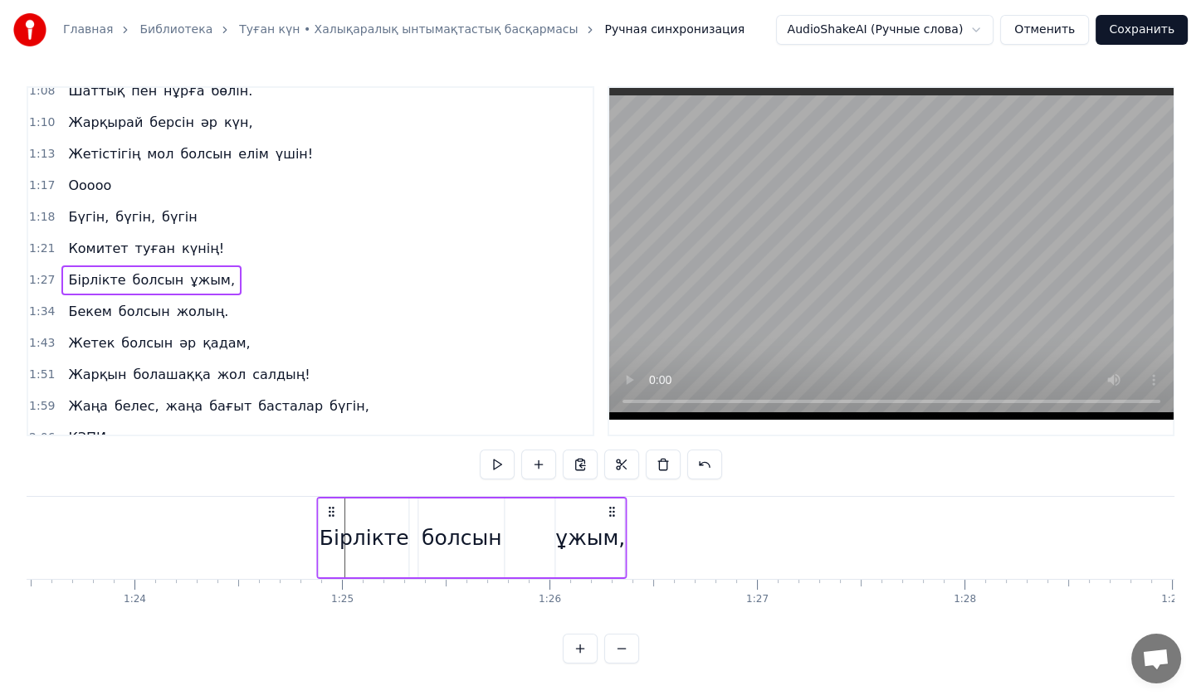
drag, startPoint x: 320, startPoint y: 510, endPoint x: 329, endPoint y: 506, distance: 8.9
click at [329, 506] on icon at bounding box center [331, 511] width 13 height 13
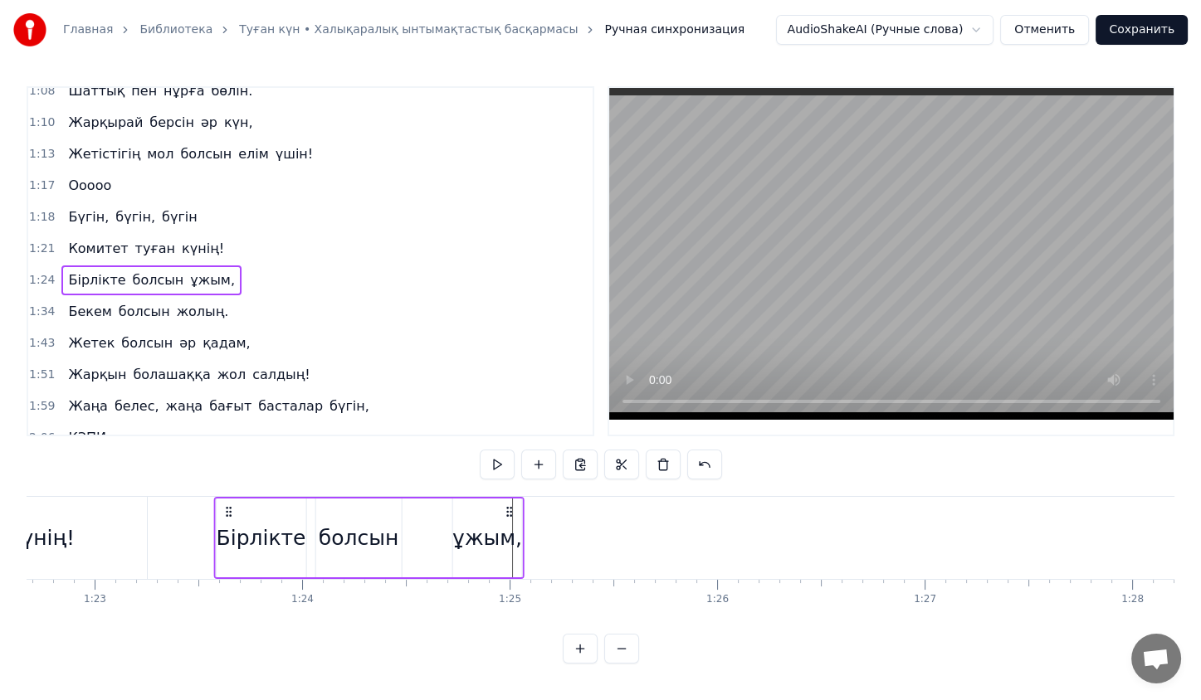
scroll to position [0, 17127]
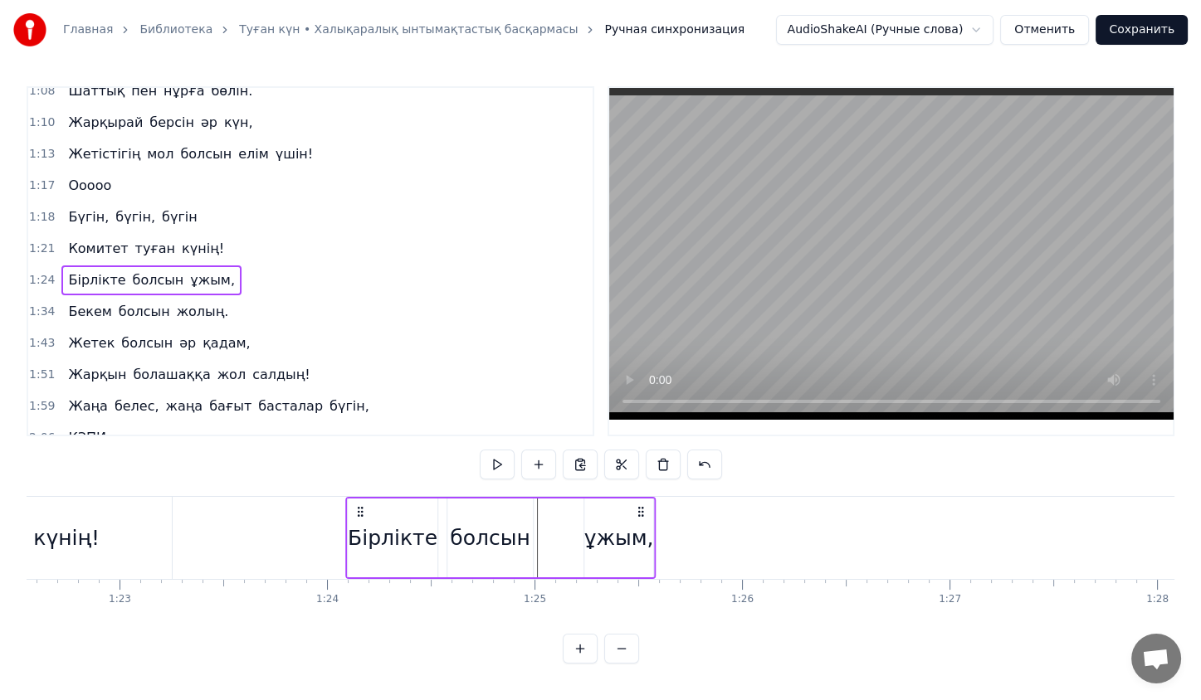
drag, startPoint x: 326, startPoint y: 509, endPoint x: 361, endPoint y: 496, distance: 37.0
click at [361, 497] on div "Бірлікте болсын ұжым," at bounding box center [500, 538] width 310 height 82
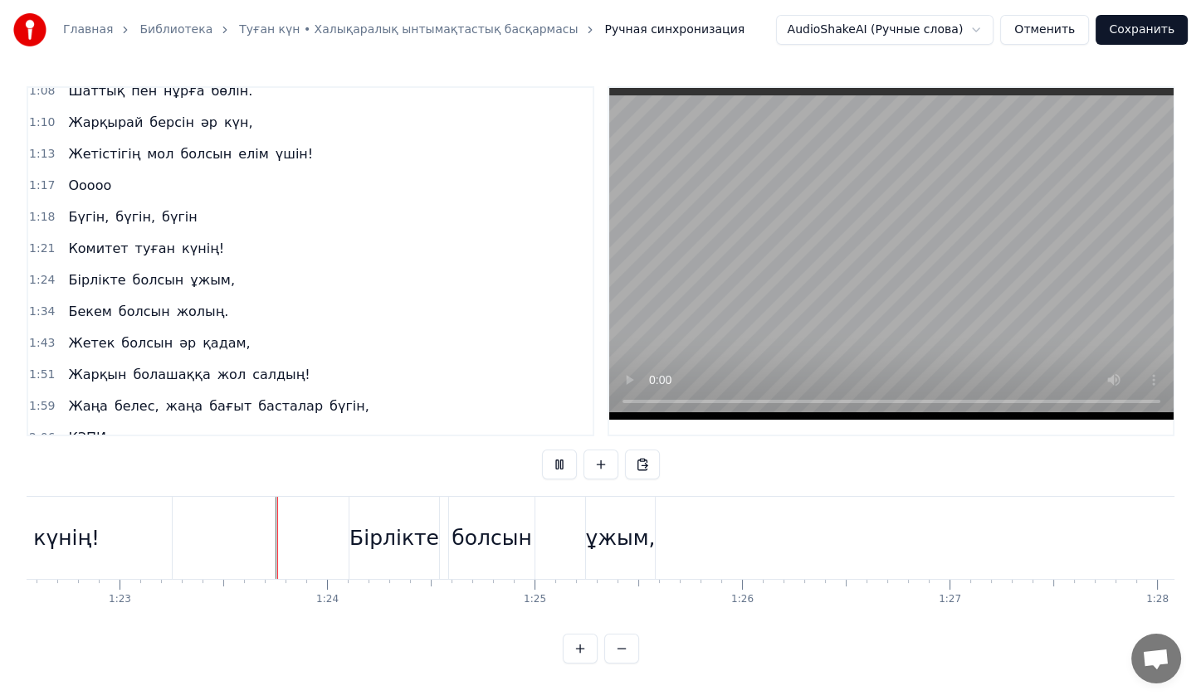
scroll to position [3, 0]
click at [623, 512] on div "ұжым," at bounding box center [620, 538] width 69 height 82
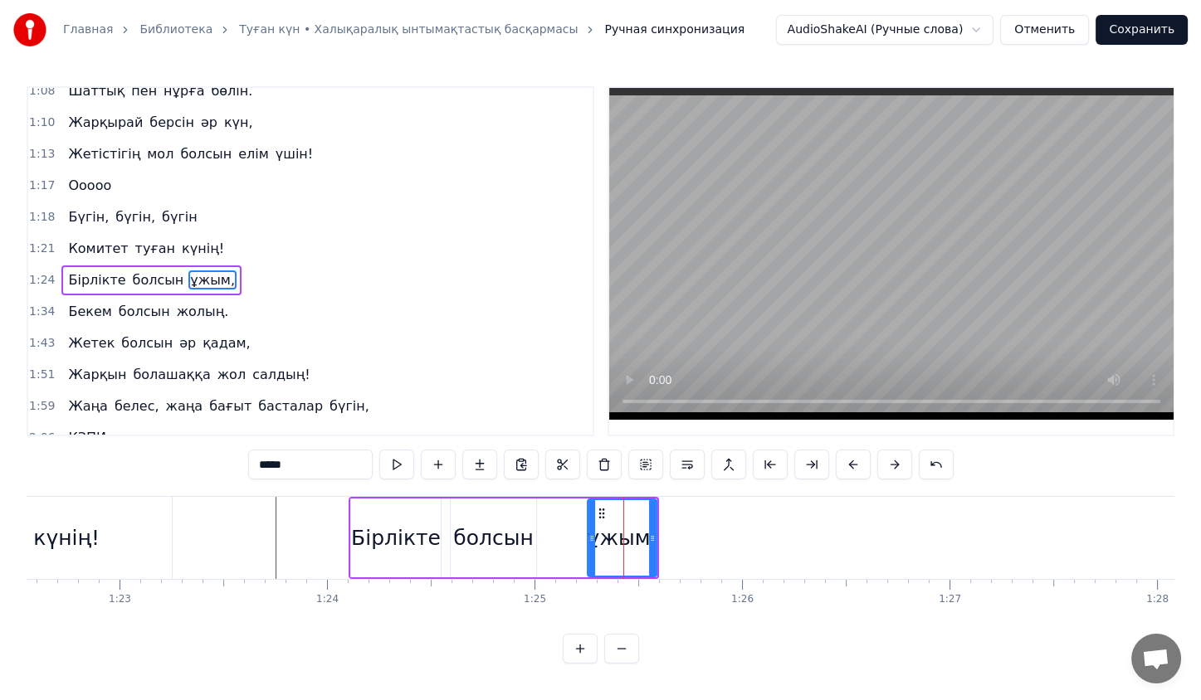
drag, startPoint x: 657, startPoint y: 538, endPoint x: 648, endPoint y: 538, distance: 9.1
click at [648, 538] on div "Бірлікте болсын ұжым," at bounding box center [504, 538] width 310 height 82
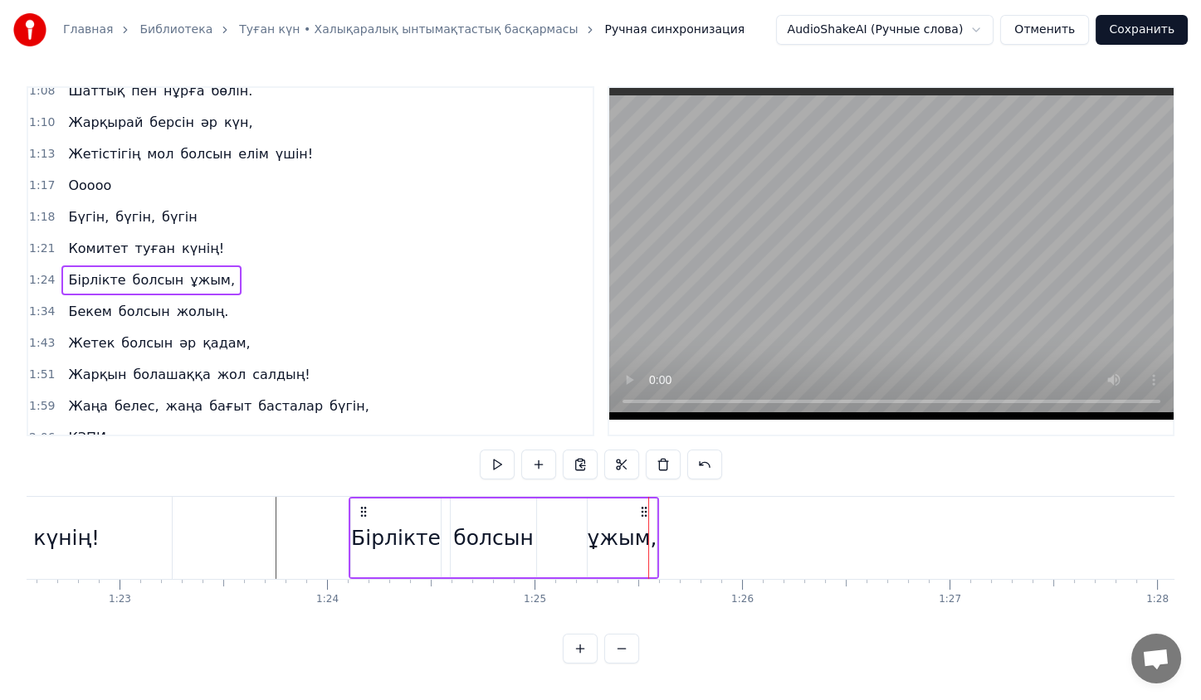
click at [648, 538] on div at bounding box center [648, 538] width 1 height 82
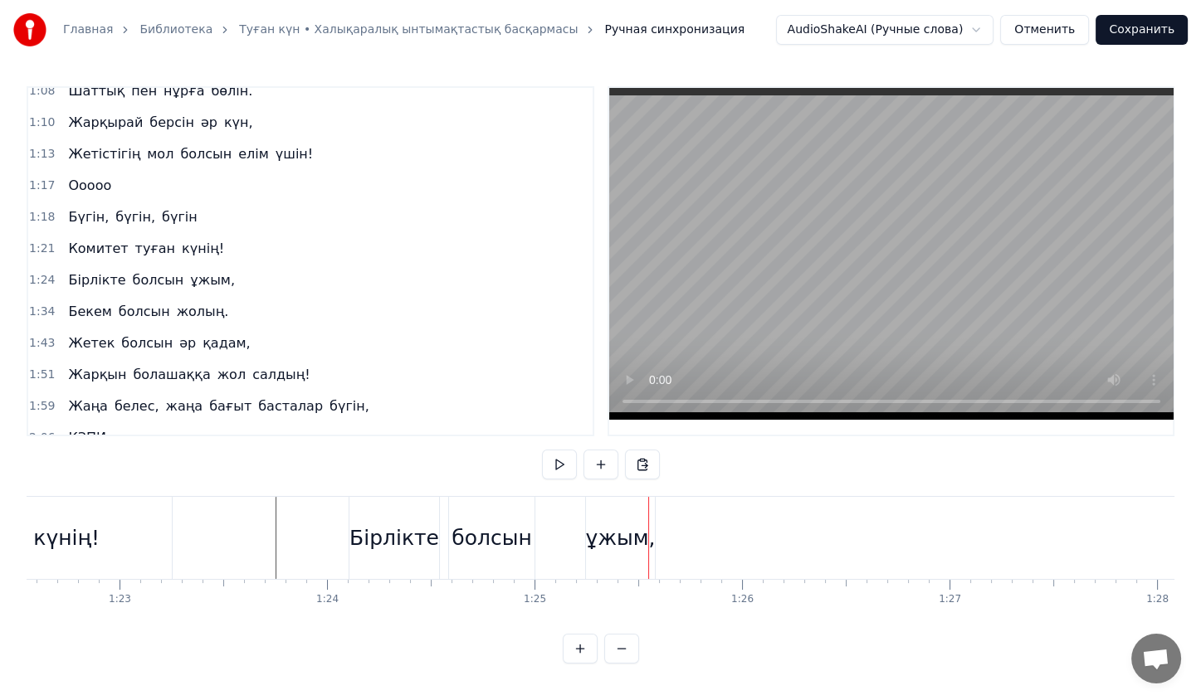
click at [648, 538] on div at bounding box center [648, 538] width 1 height 82
click at [638, 538] on div "ұжым," at bounding box center [621, 539] width 70 height 32
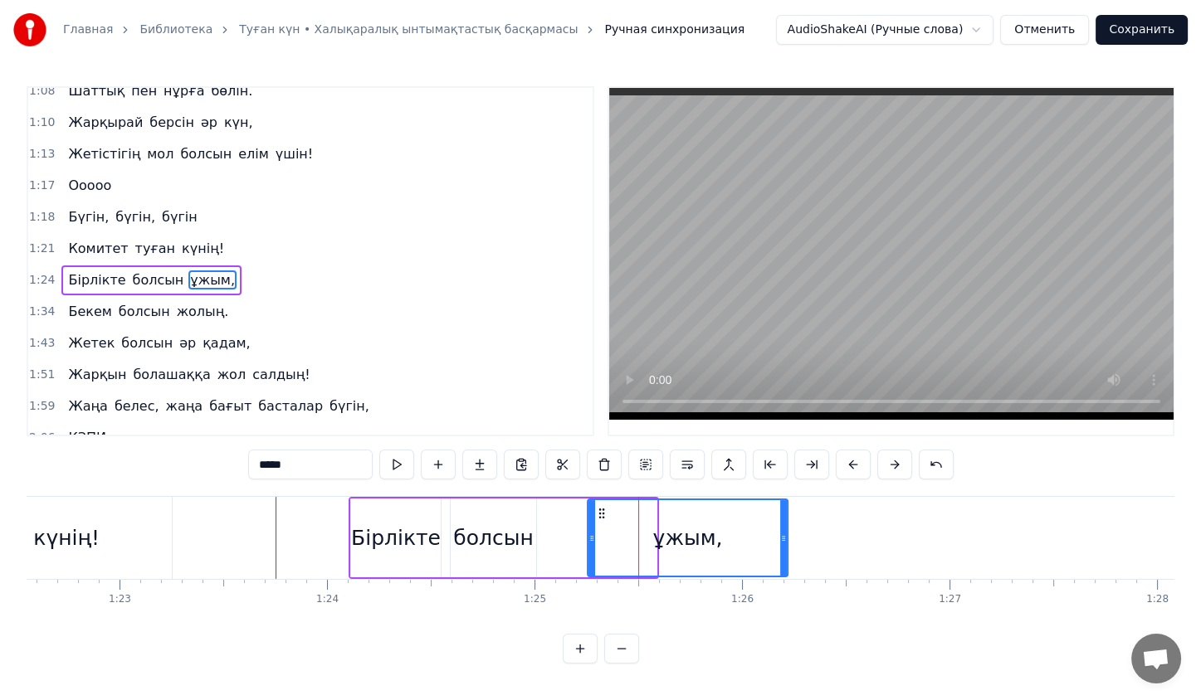
drag, startPoint x: 651, startPoint y: 539, endPoint x: 782, endPoint y: 555, distance: 132.1
click at [782, 555] on div at bounding box center [783, 538] width 7 height 76
click at [302, 455] on input "*****" at bounding box center [310, 465] width 124 height 30
type input "****"
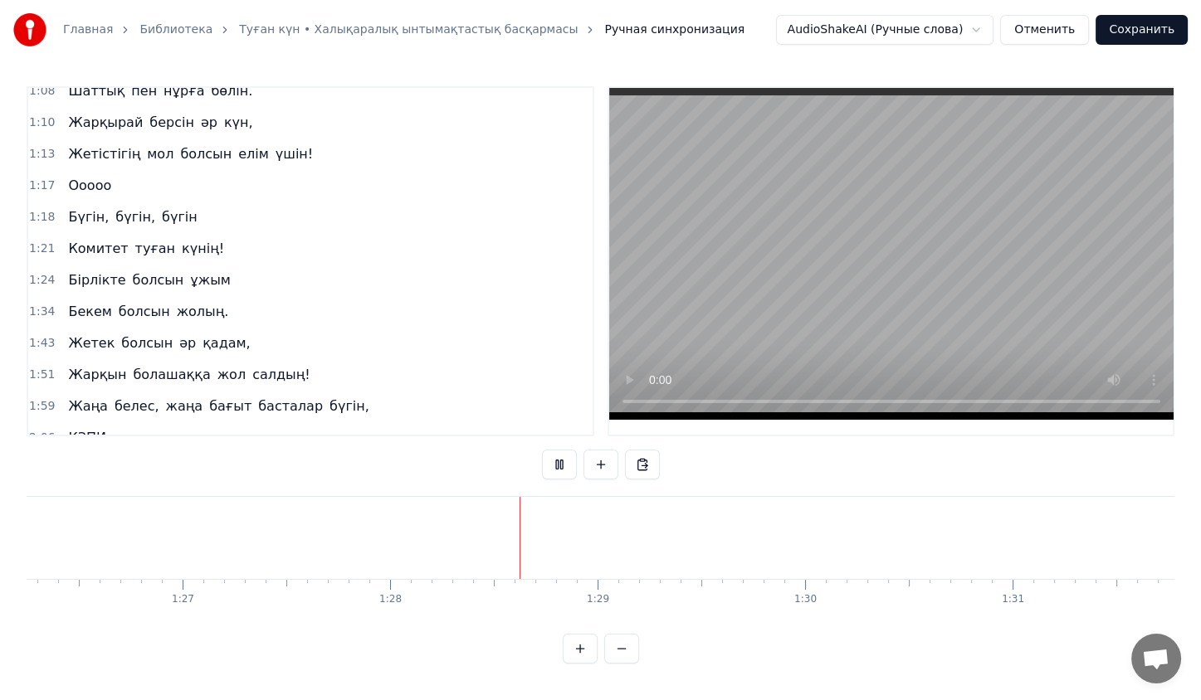
scroll to position [0, 17895]
click at [569, 476] on button at bounding box center [559, 465] width 35 height 30
click at [726, 534] on div "Бекем" at bounding box center [734, 539] width 68 height 32
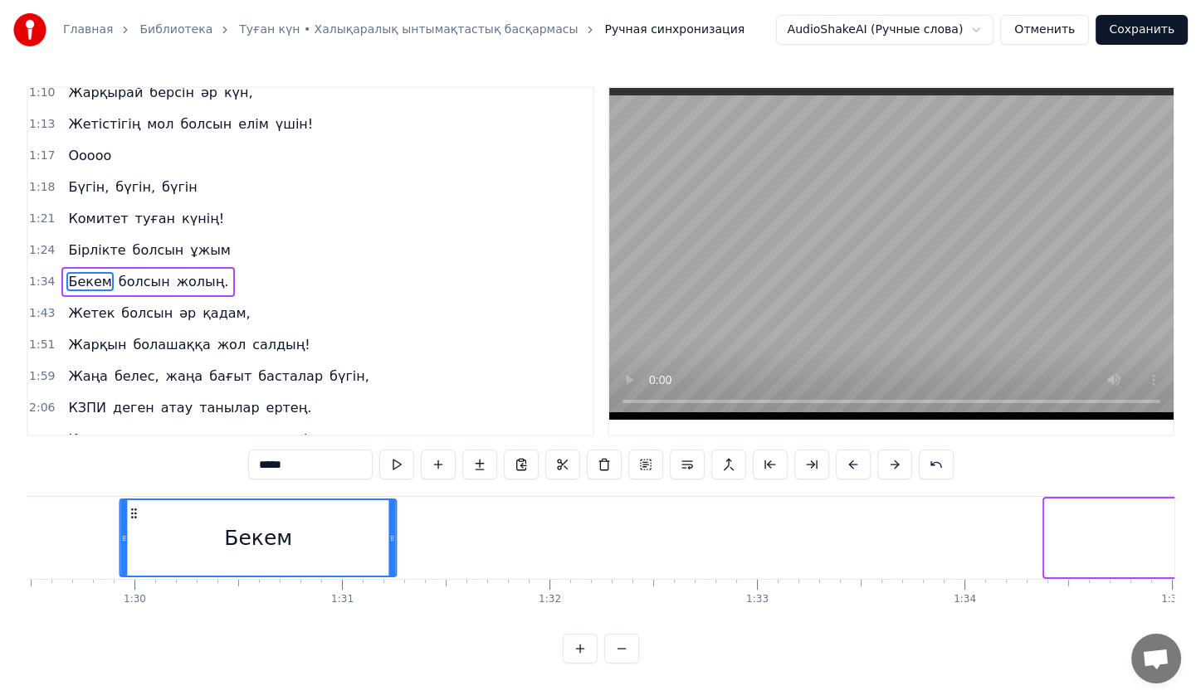
scroll to position [0, 18470]
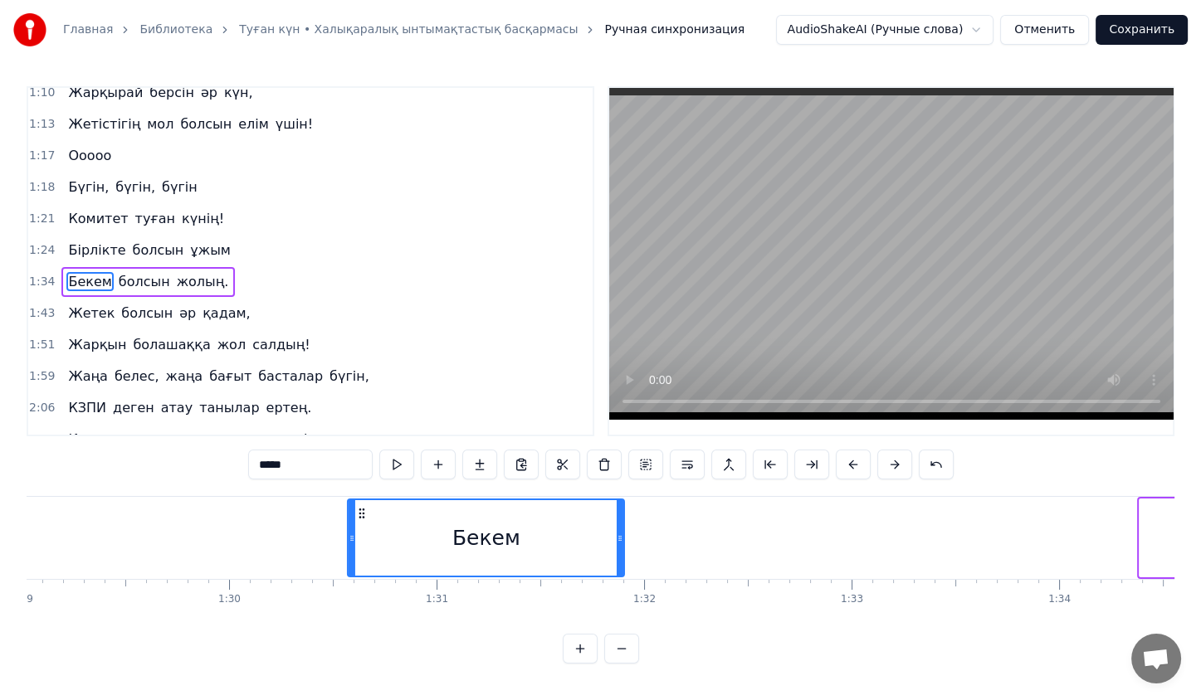
drag, startPoint x: 498, startPoint y: 512, endPoint x: 362, endPoint y: 513, distance: 136.1
click at [362, 513] on icon at bounding box center [361, 513] width 13 height 13
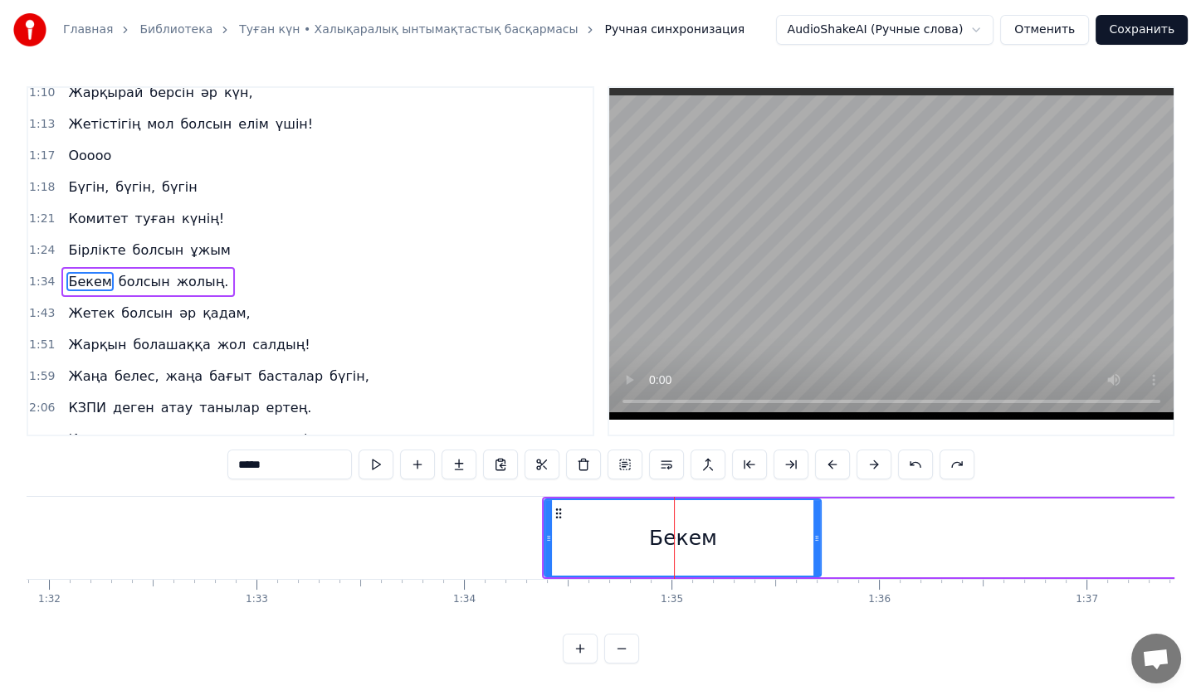
scroll to position [0, 19066]
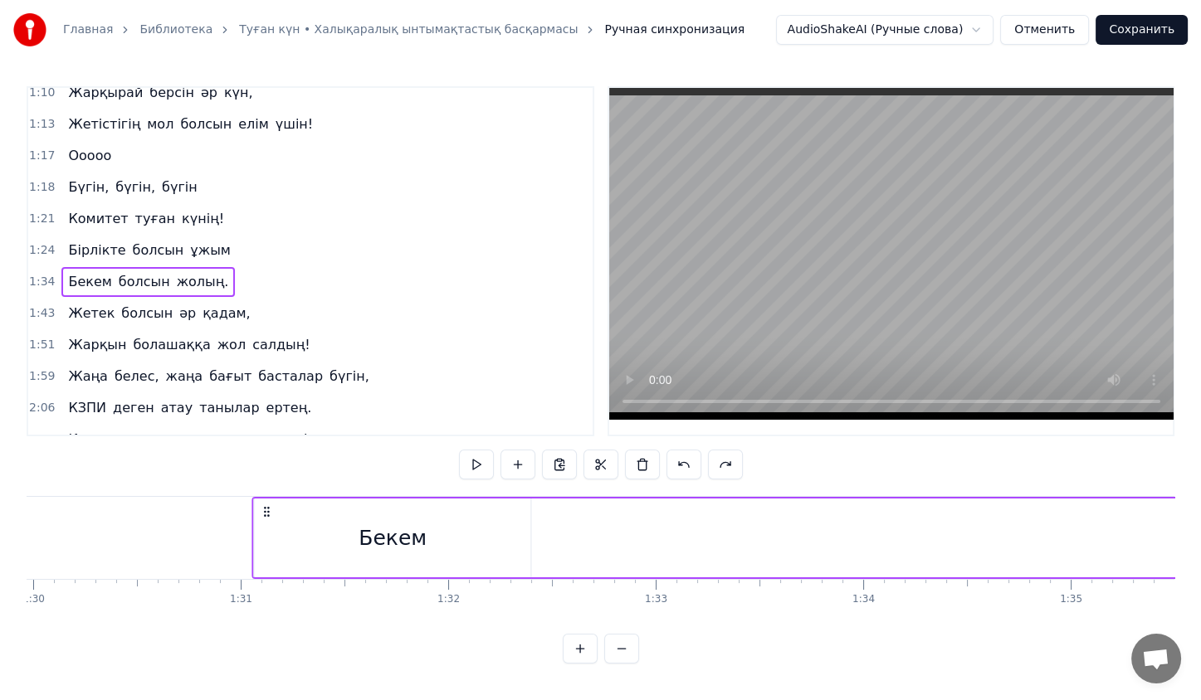
scroll to position [0, 18666]
drag, startPoint x: 549, startPoint y: 506, endPoint x: 281, endPoint y: 541, distance: 270.3
click at [281, 541] on div "Бекем болсын жолың." at bounding box center [1218, 538] width 1933 height 82
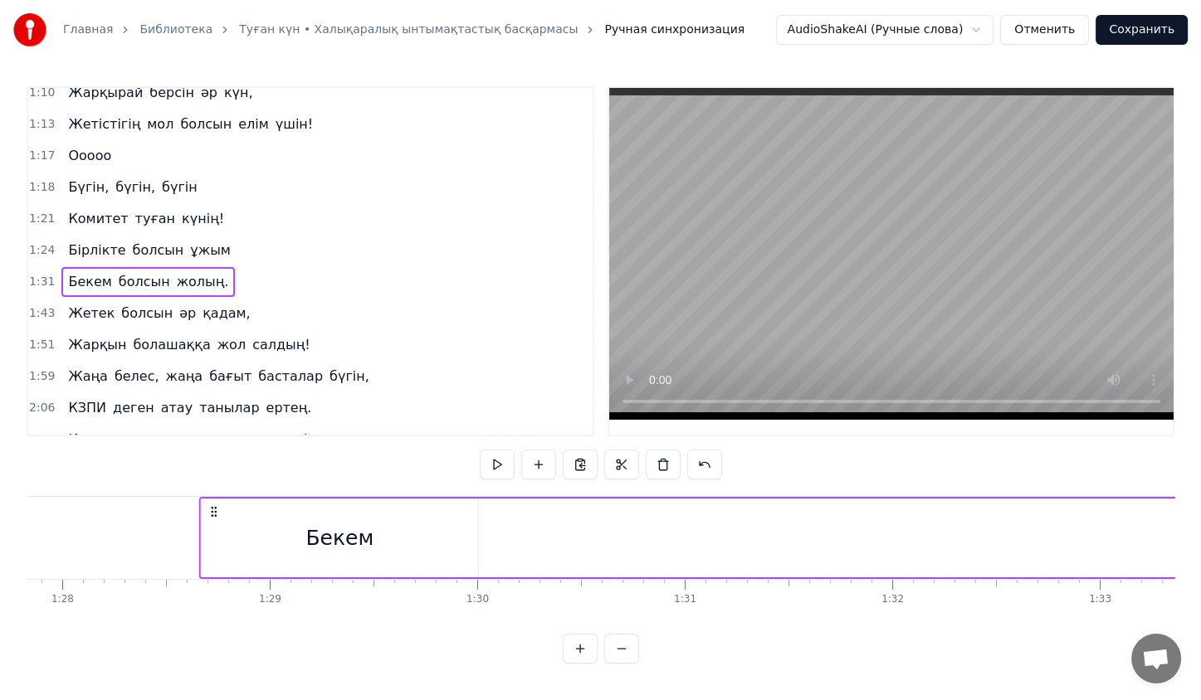
scroll to position [0, 18211]
drag, startPoint x: 290, startPoint y: 515, endPoint x: 352, endPoint y: 490, distance: 67.0
click at [352, 490] on div "0:23 Жас қосылып, енді екі жыл айналар, 0:31 КВА деп елдің жадында қалар. 0:38 …" at bounding box center [601, 375] width 1148 height 578
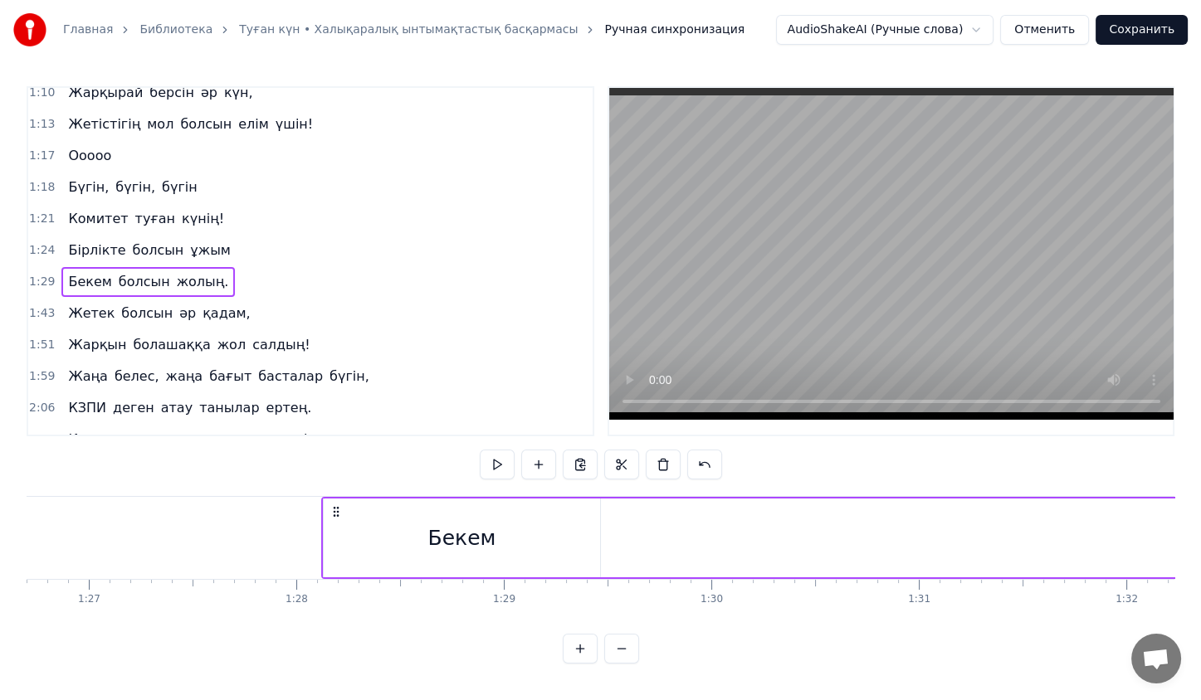
drag, startPoint x: 349, startPoint y: 505, endPoint x: 391, endPoint y: 542, distance: 55.9
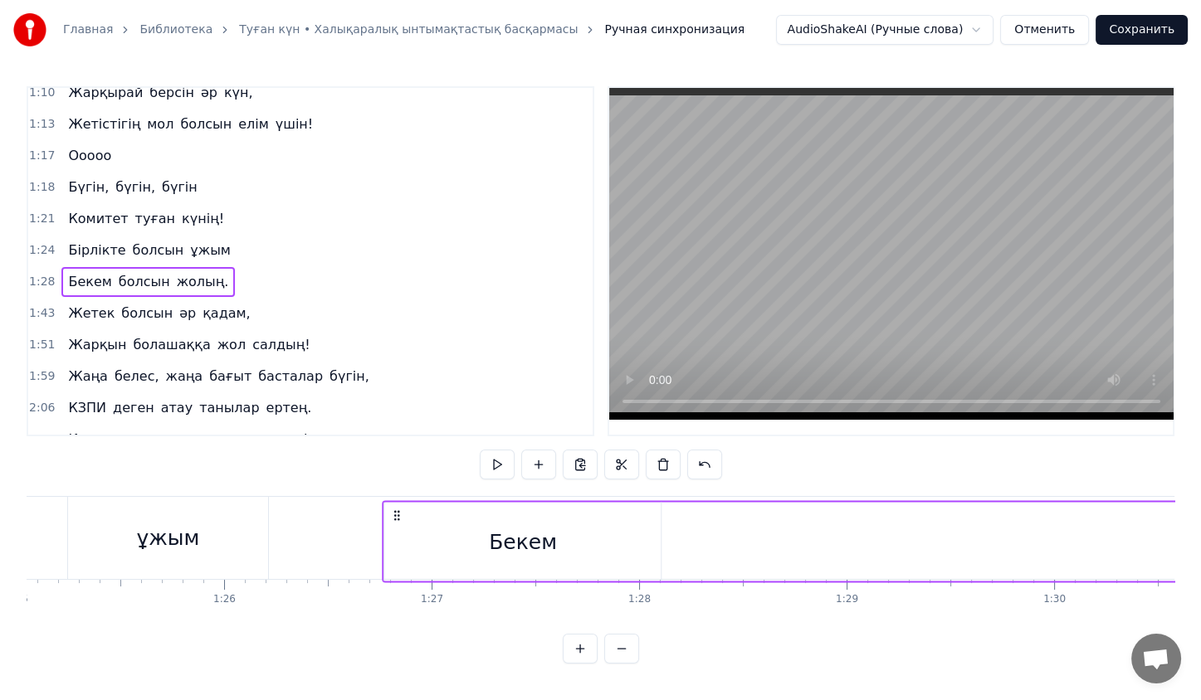
drag, startPoint x: 735, startPoint y: 509, endPoint x: 398, endPoint y: 544, distance: 338.8
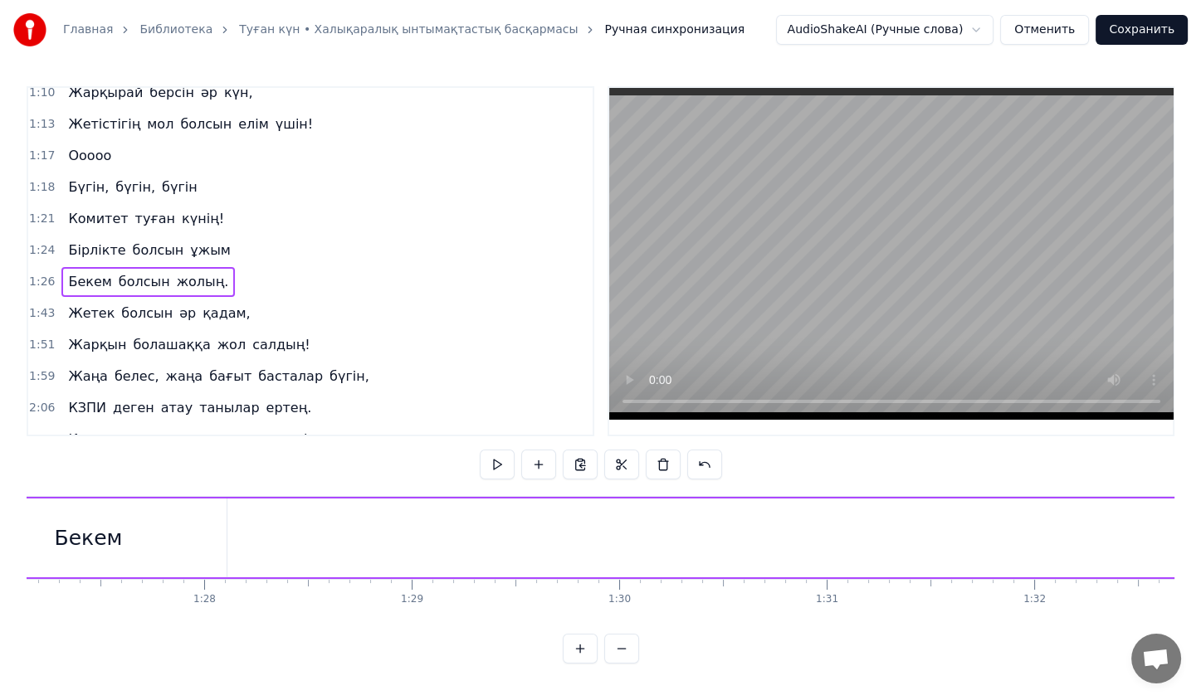
scroll to position [0, 18088]
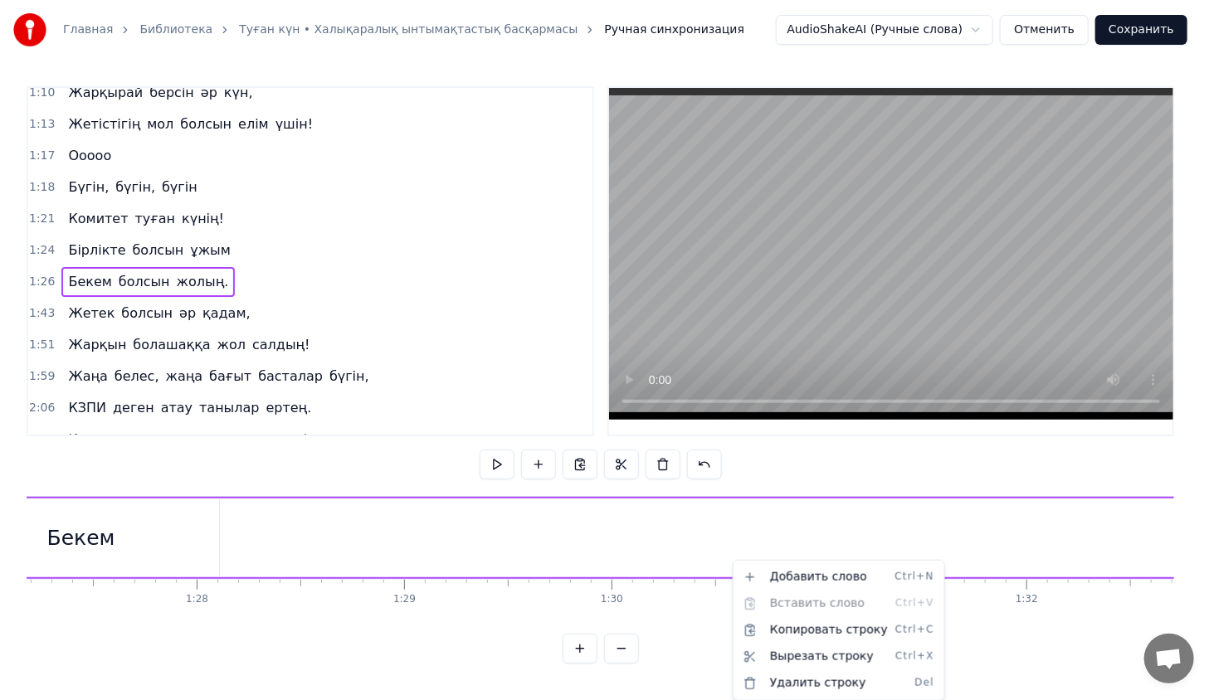
click at [731, 570] on html "Главная Библиотека Туған күн • Халықаралық ынтымақтастық басқармасы Ручная синх…" at bounding box center [607, 345] width 1214 height 690
click at [677, 552] on html "Главная Библиотека Туған күн • Халықаралық ынтымақтастық басқармасы Ручная синх…" at bounding box center [607, 345] width 1214 height 690
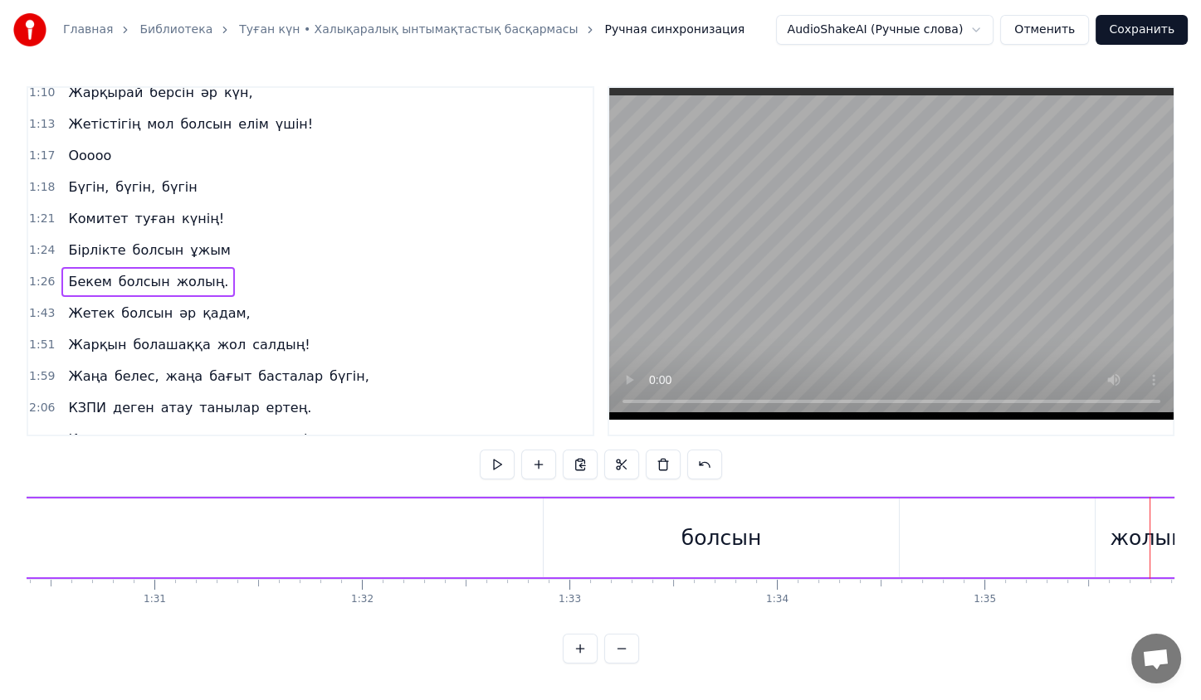
scroll to position [0, 18753]
click at [732, 533] on div "болсын" at bounding box center [721, 539] width 80 height 32
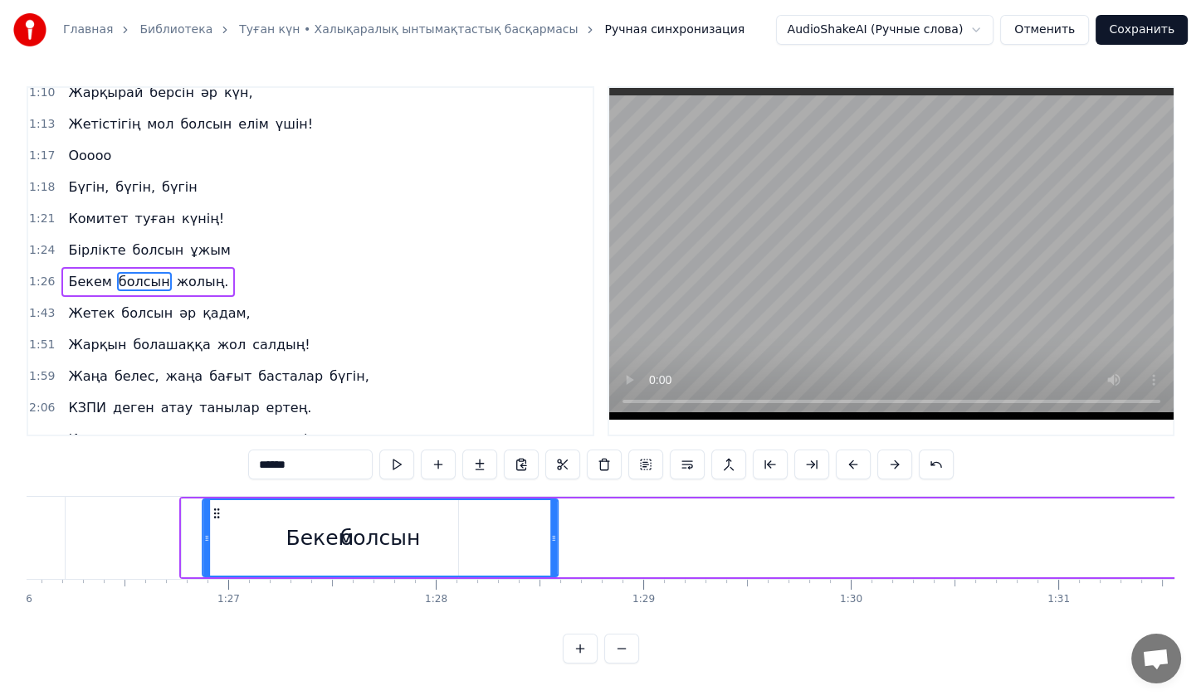
scroll to position [0, 17840]
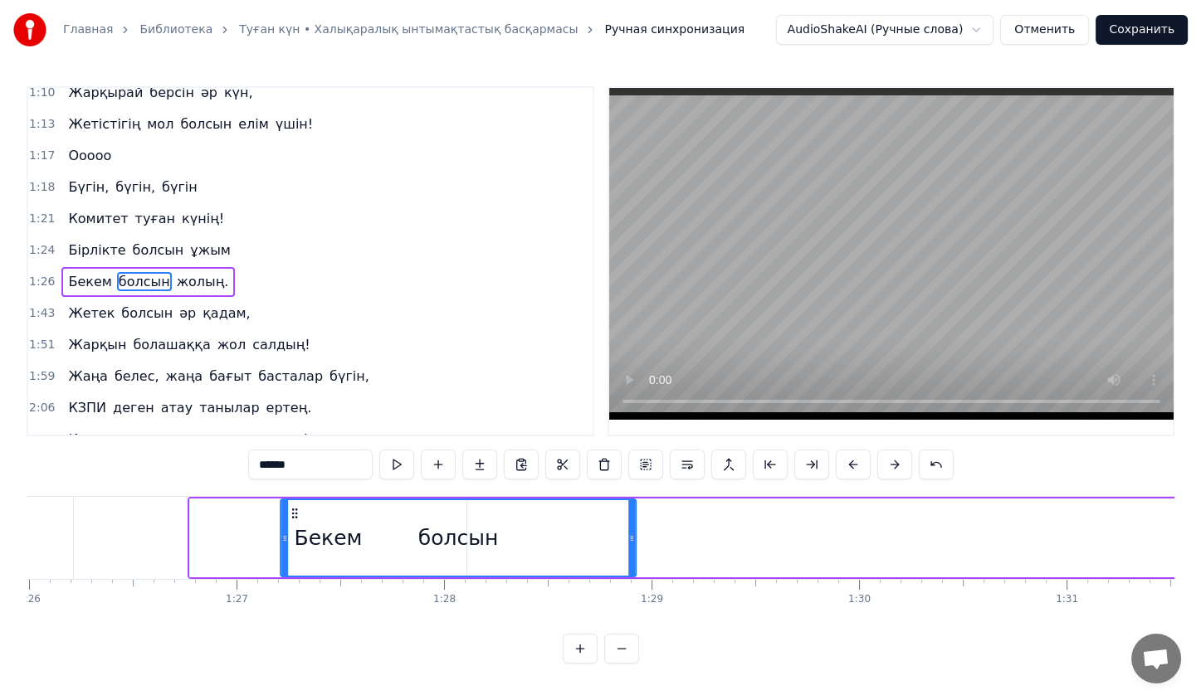
drag, startPoint x: 554, startPoint y: 511, endPoint x: 288, endPoint y: 534, distance: 267.3
click at [288, 534] on div "болсын" at bounding box center [458, 538] width 354 height 76
click at [250, 538] on div "Бекем" at bounding box center [328, 538] width 276 height 79
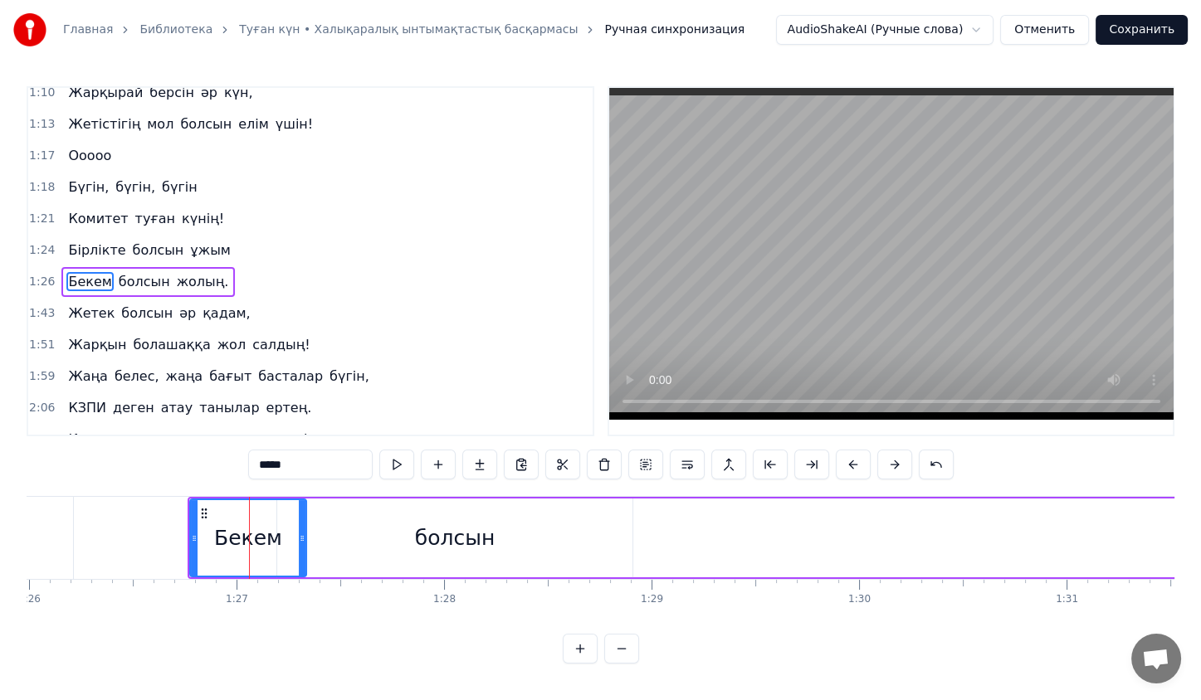
drag, startPoint x: 460, startPoint y: 528, endPoint x: 300, endPoint y: 545, distance: 161.1
click at [300, 545] on div at bounding box center [302, 538] width 7 height 76
click at [374, 539] on div "болсын" at bounding box center [454, 538] width 355 height 79
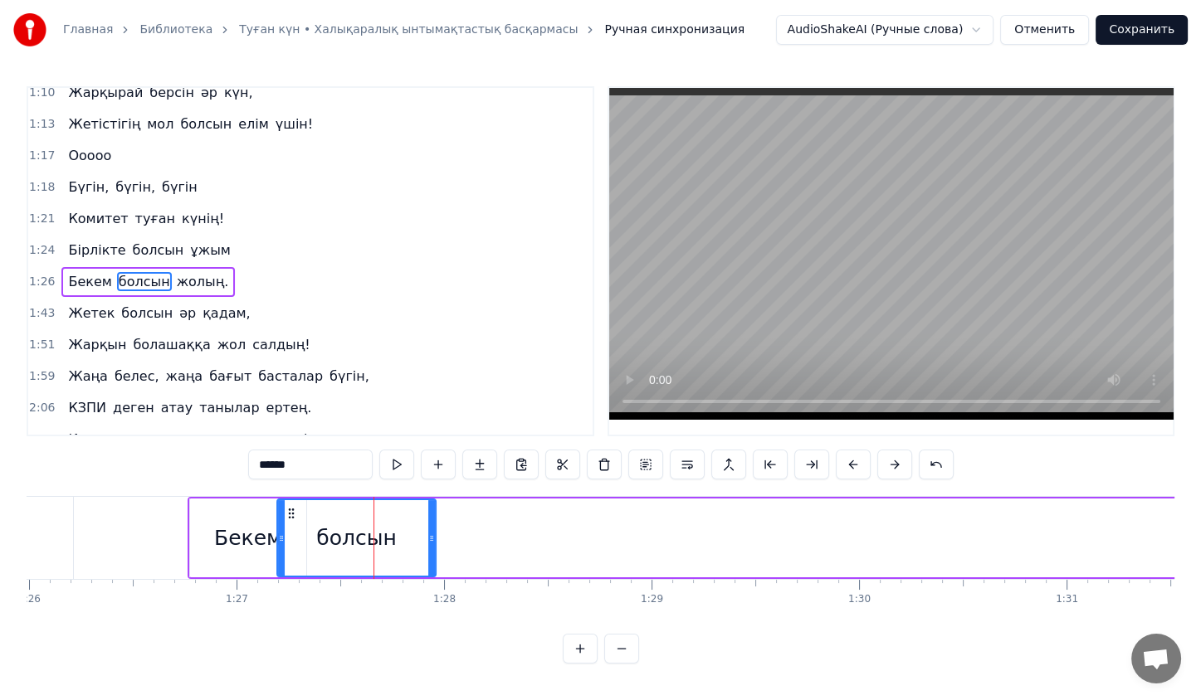
drag, startPoint x: 626, startPoint y: 531, endPoint x: 429, endPoint y: 538, distance: 196.8
click at [429, 538] on icon at bounding box center [431, 538] width 7 height 13
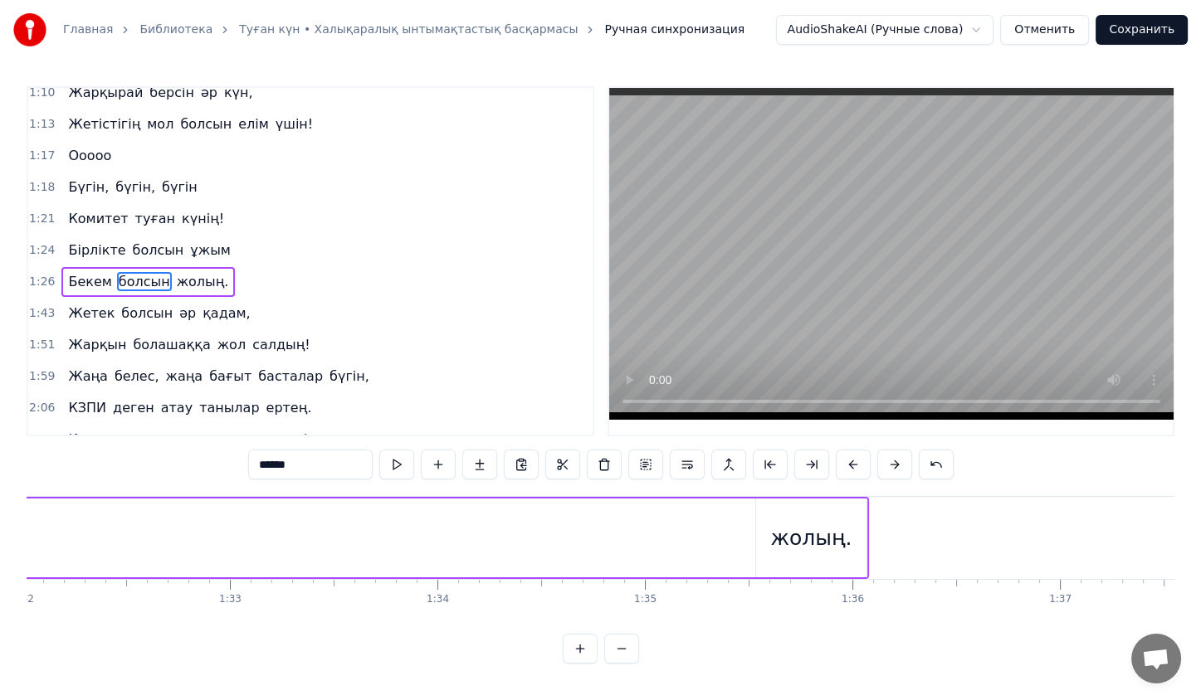
scroll to position [0, 19098]
click at [787, 543] on div "жолың." at bounding box center [804, 539] width 81 height 32
type input "******"
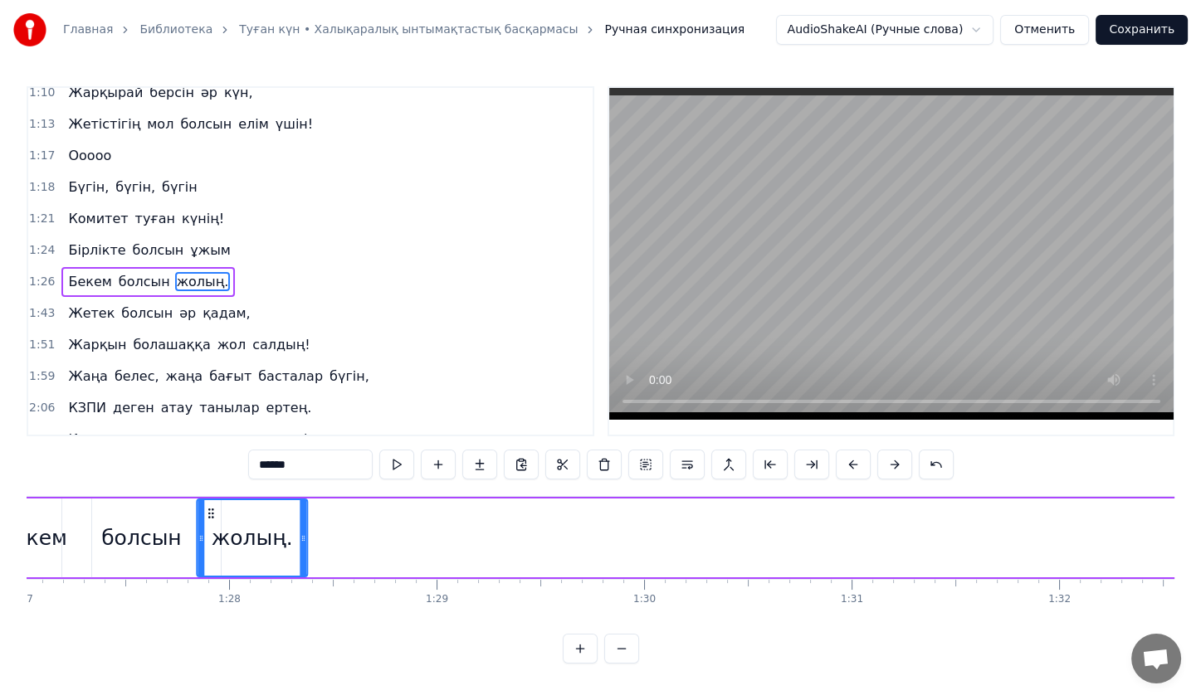
scroll to position [0, 18037]
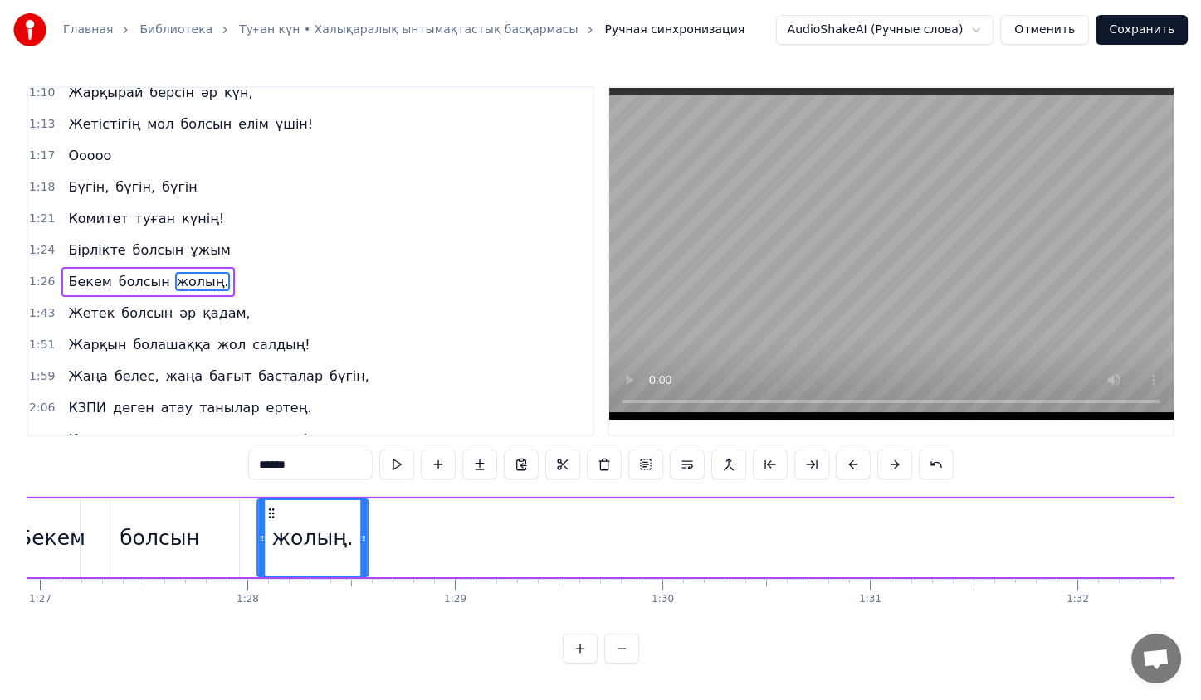
drag, startPoint x: 766, startPoint y: 512, endPoint x: 274, endPoint y: 552, distance: 493.7
click at [274, 552] on div "жолың." at bounding box center [312, 538] width 109 height 76
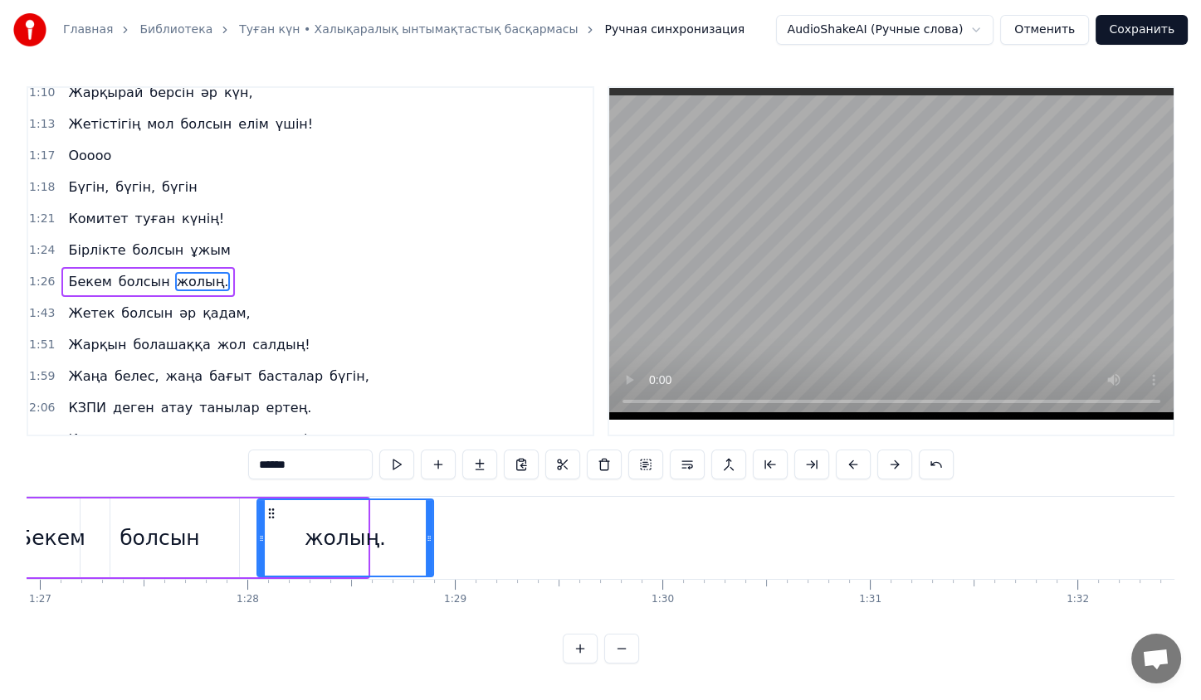
drag, startPoint x: 362, startPoint y: 529, endPoint x: 442, endPoint y: 543, distance: 80.8
click at [432, 543] on div at bounding box center [429, 538] width 7 height 76
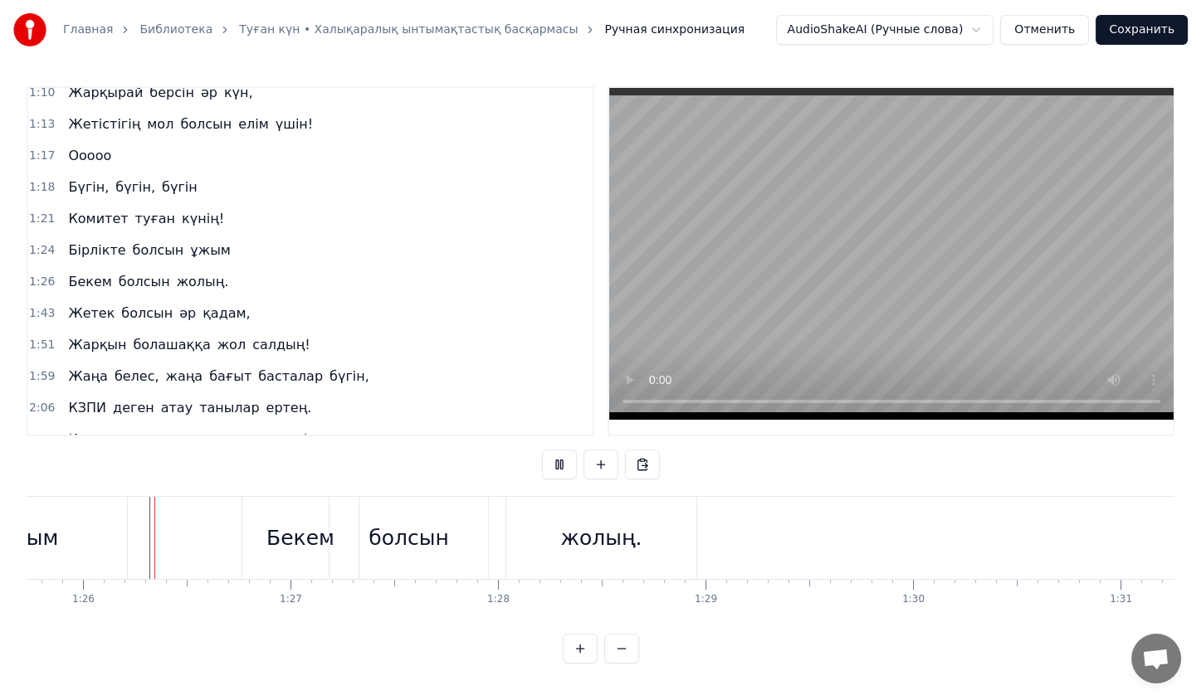
scroll to position [3, 0]
click at [558, 451] on button at bounding box center [559, 465] width 35 height 30
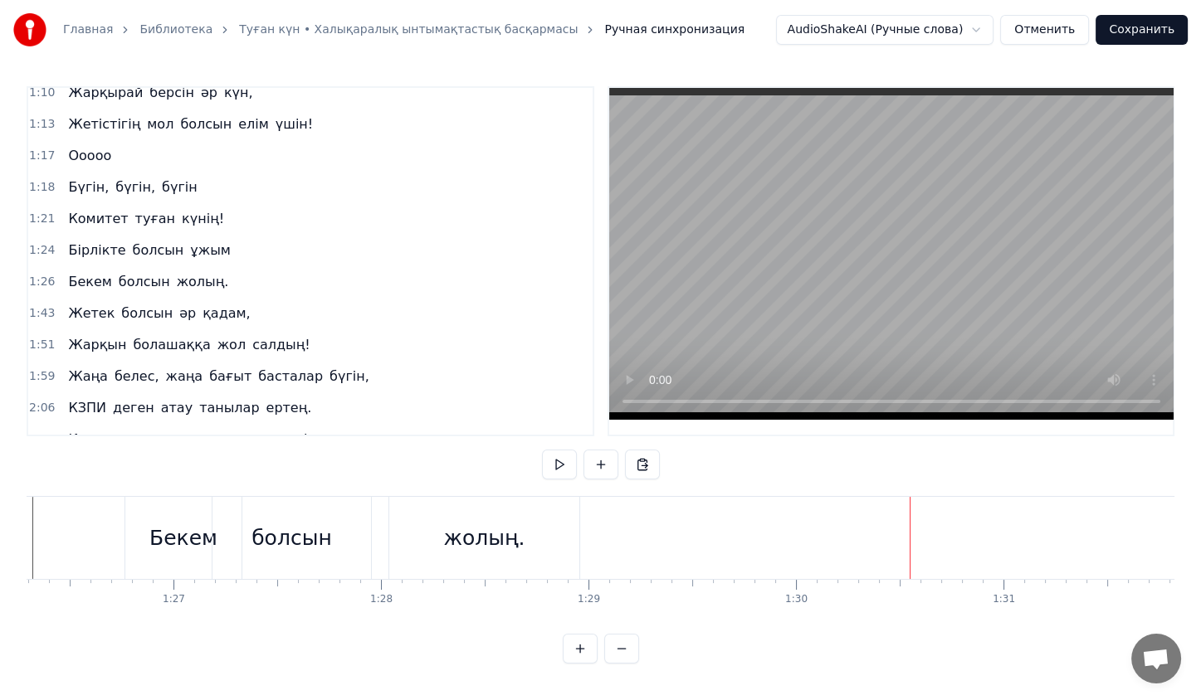
scroll to position [0, 17904]
click at [134, 272] on div "1:26 Бекем болсын жолың." at bounding box center [310, 282] width 564 height 32
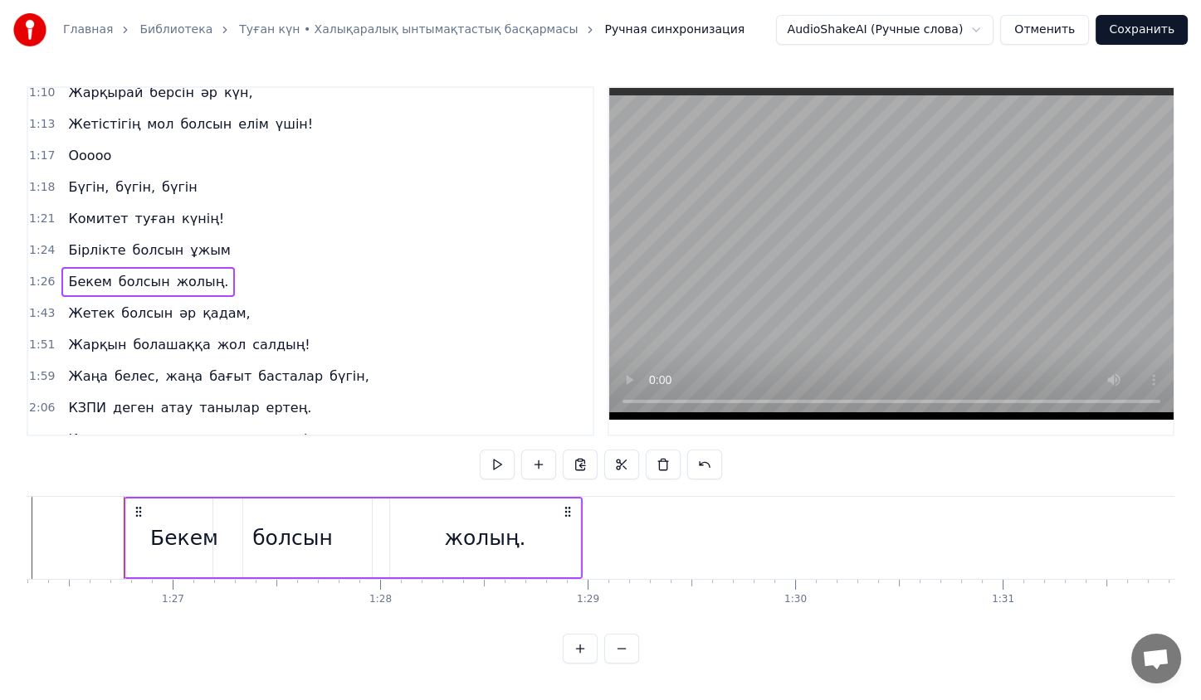
click at [134, 304] on span "болсын" at bounding box center [147, 313] width 55 height 19
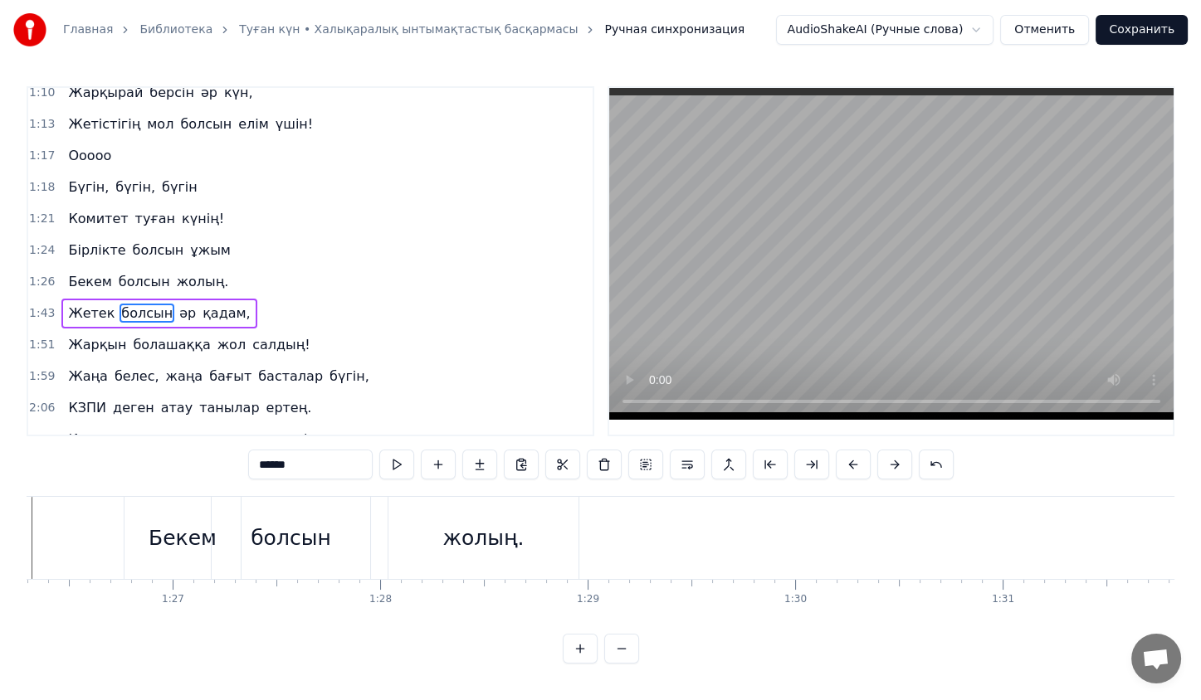
scroll to position [0, 0]
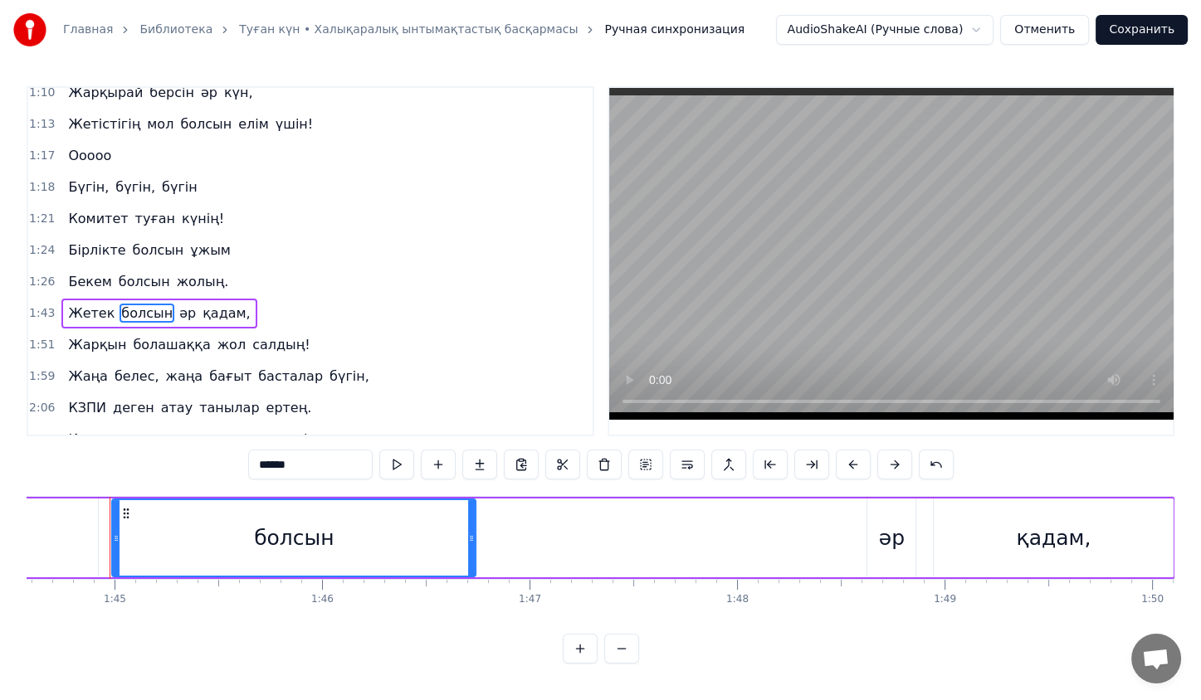
click at [151, 299] on div "Жетек болсын әр қадам," at bounding box center [158, 314] width 195 height 30
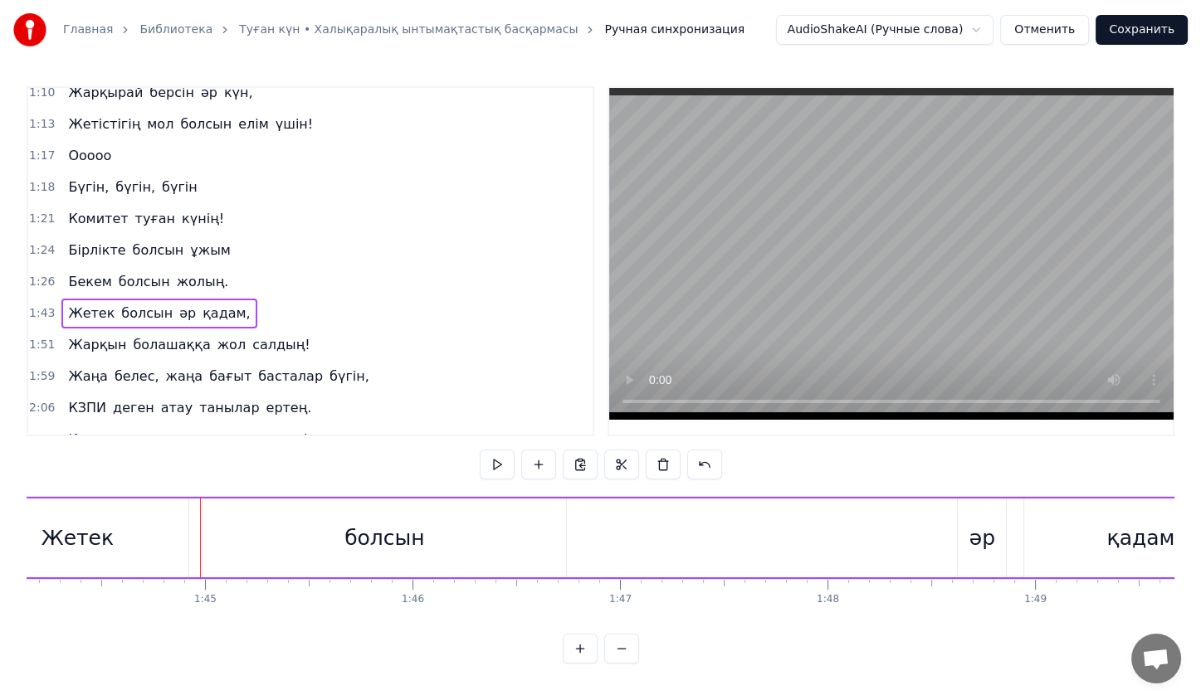
click at [151, 299] on div "Жетек болсын әр қадам," at bounding box center [158, 314] width 195 height 30
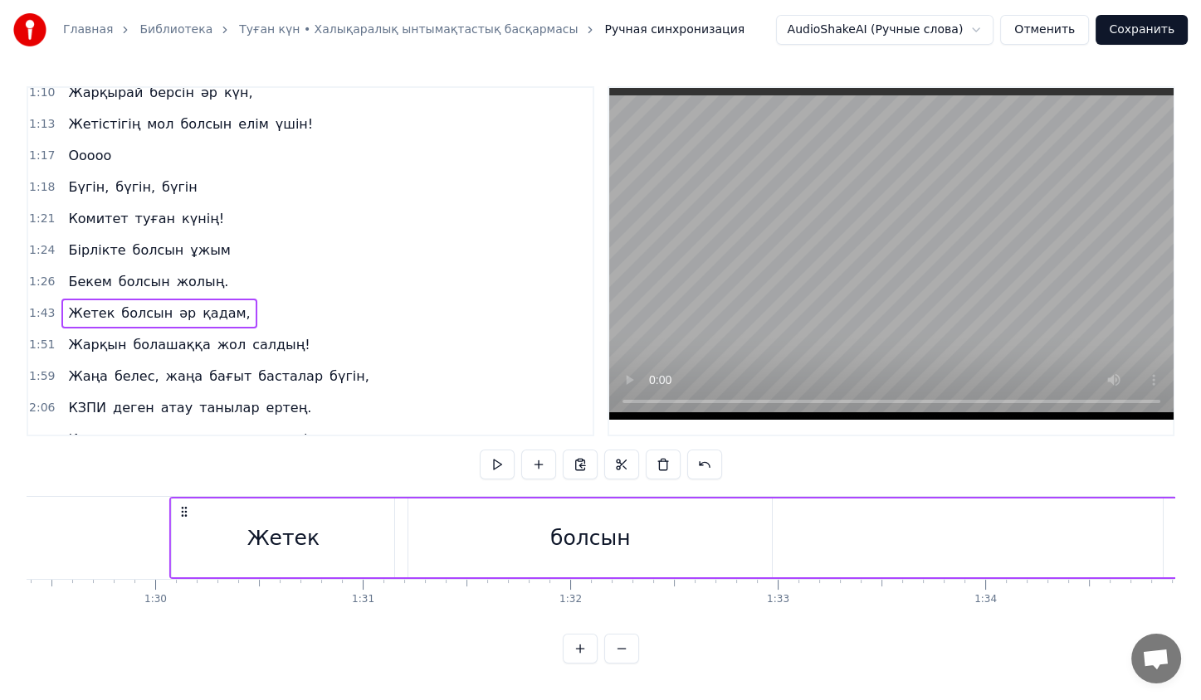
scroll to position [0, 18515]
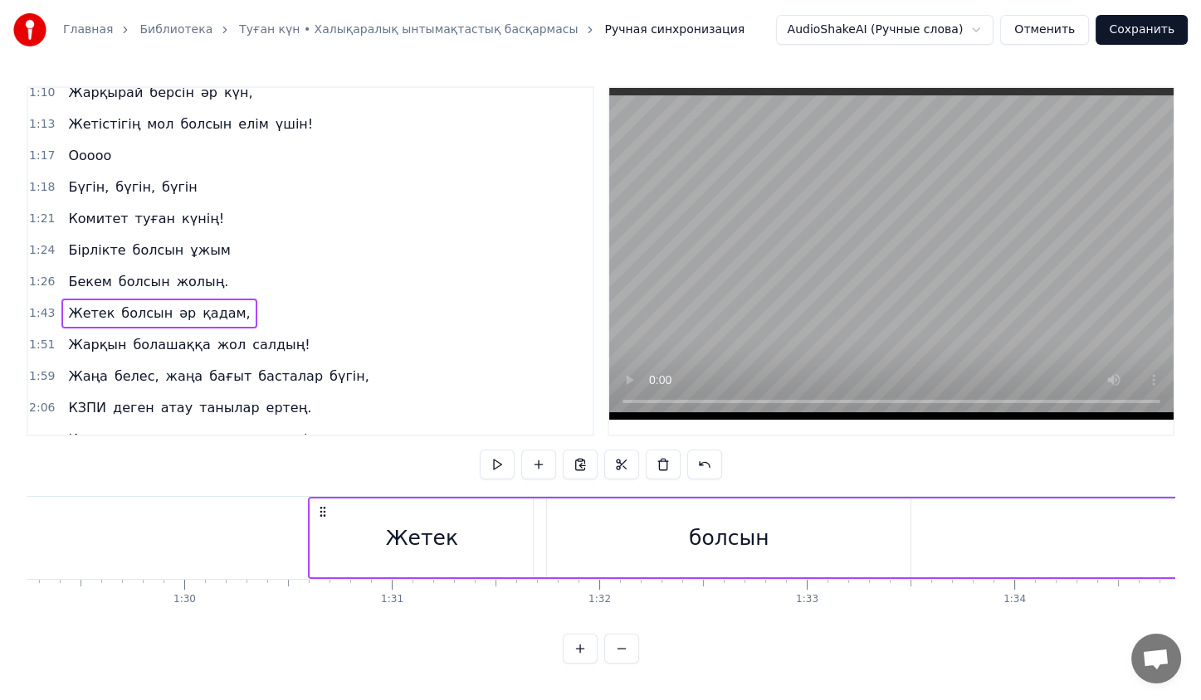
drag, startPoint x: 124, startPoint y: 507, endPoint x: 321, endPoint y: 504, distance: 197.5
click at [321, 505] on icon at bounding box center [322, 511] width 13 height 13
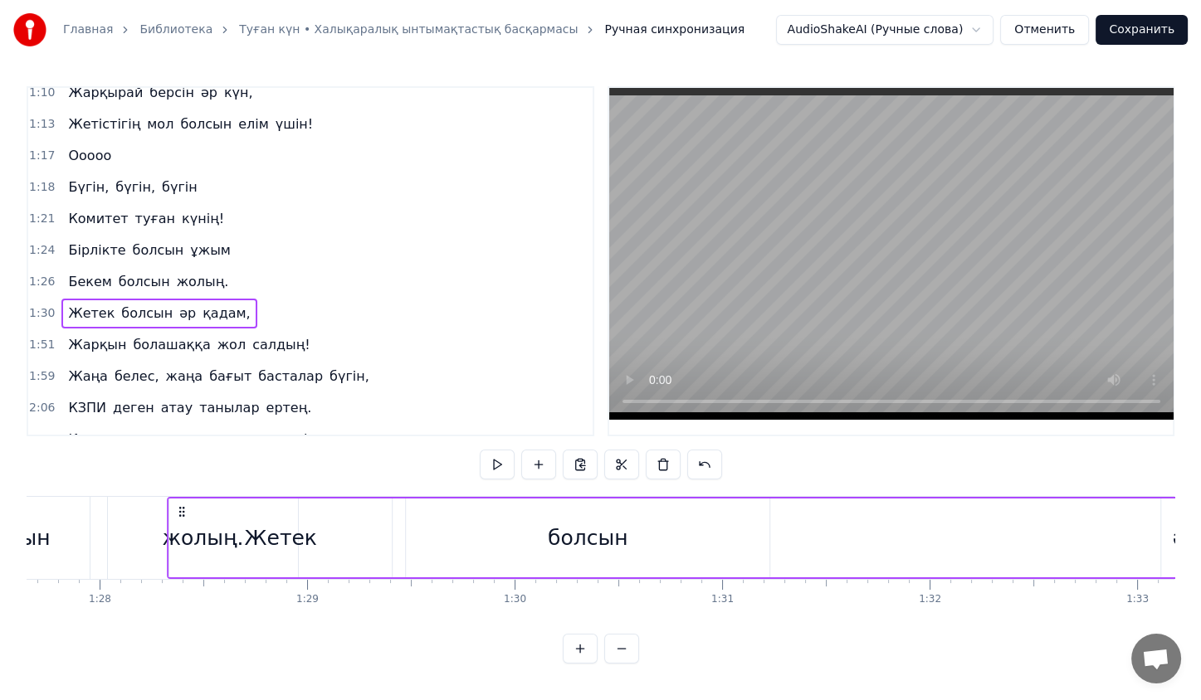
scroll to position [0, 18163]
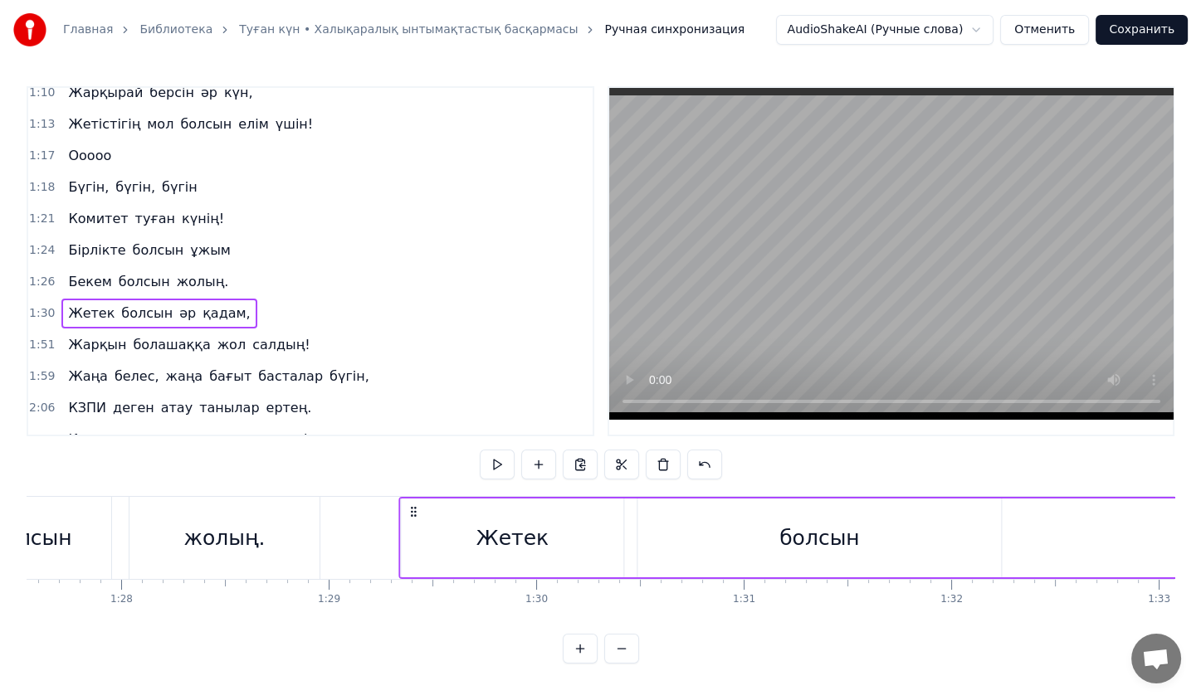
drag, startPoint x: 321, startPoint y: 507, endPoint x: 402, endPoint y: 520, distance: 81.5
click at [402, 520] on div "Жетек болсын әр қадам," at bounding box center [1049, 538] width 1302 height 82
click at [510, 546] on div "Жетек" at bounding box center [502, 539] width 72 height 32
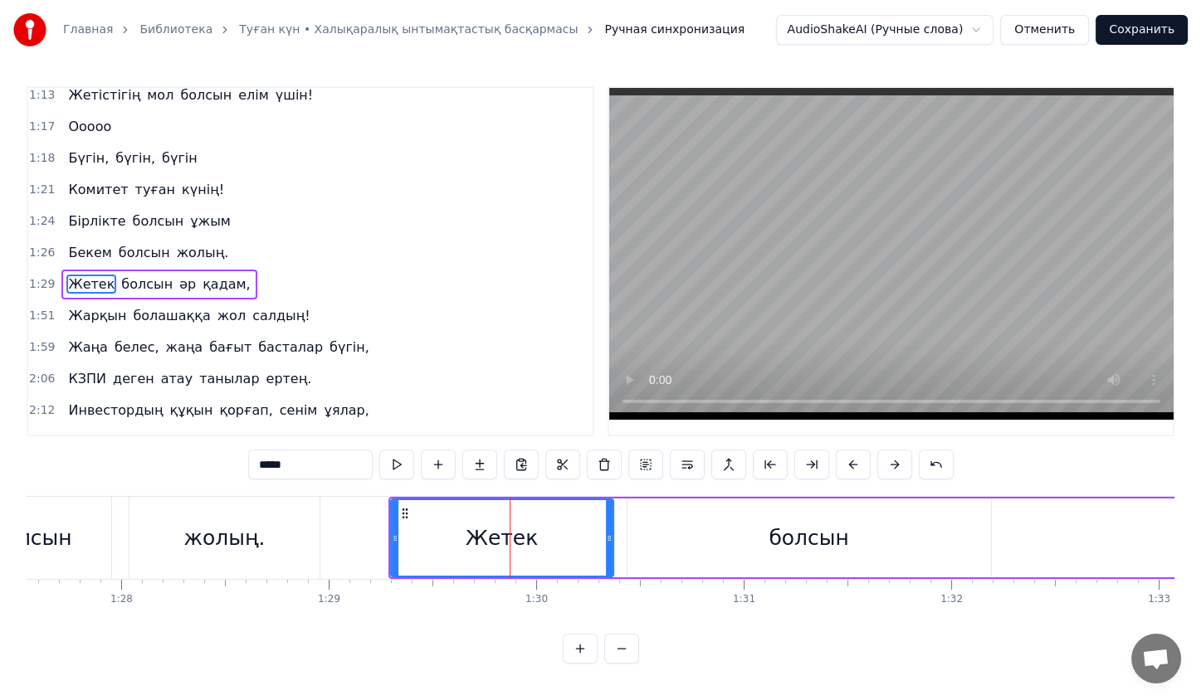
scroll to position [357, 0]
drag, startPoint x: 605, startPoint y: 542, endPoint x: 509, endPoint y: 554, distance: 97.1
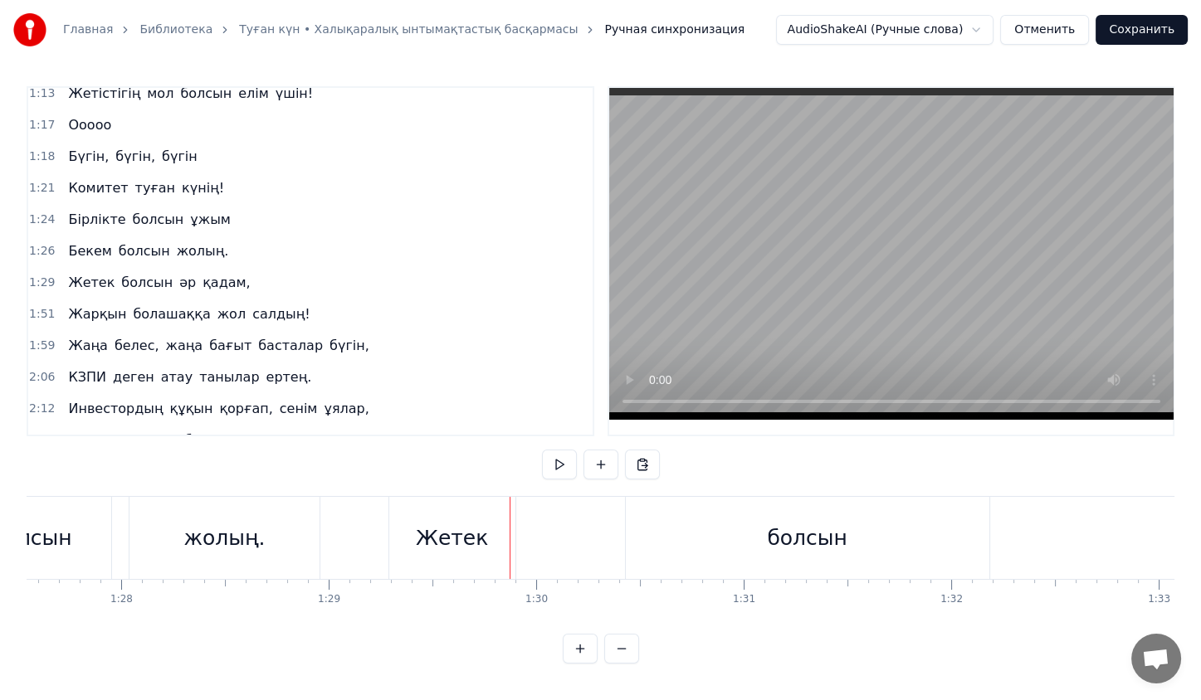
click at [780, 558] on div "болсын" at bounding box center [807, 538] width 363 height 82
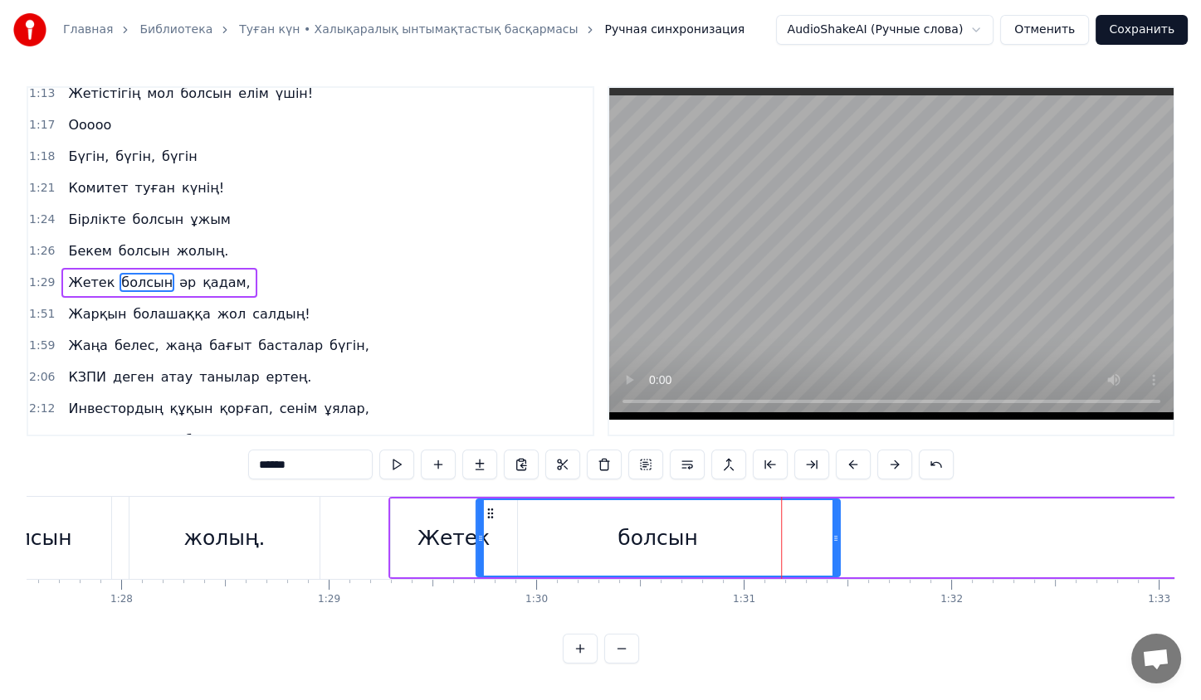
drag, startPoint x: 642, startPoint y: 512, endPoint x: 486, endPoint y: 530, distance: 156.3
click at [486, 530] on div "болсын" at bounding box center [657, 538] width 362 height 76
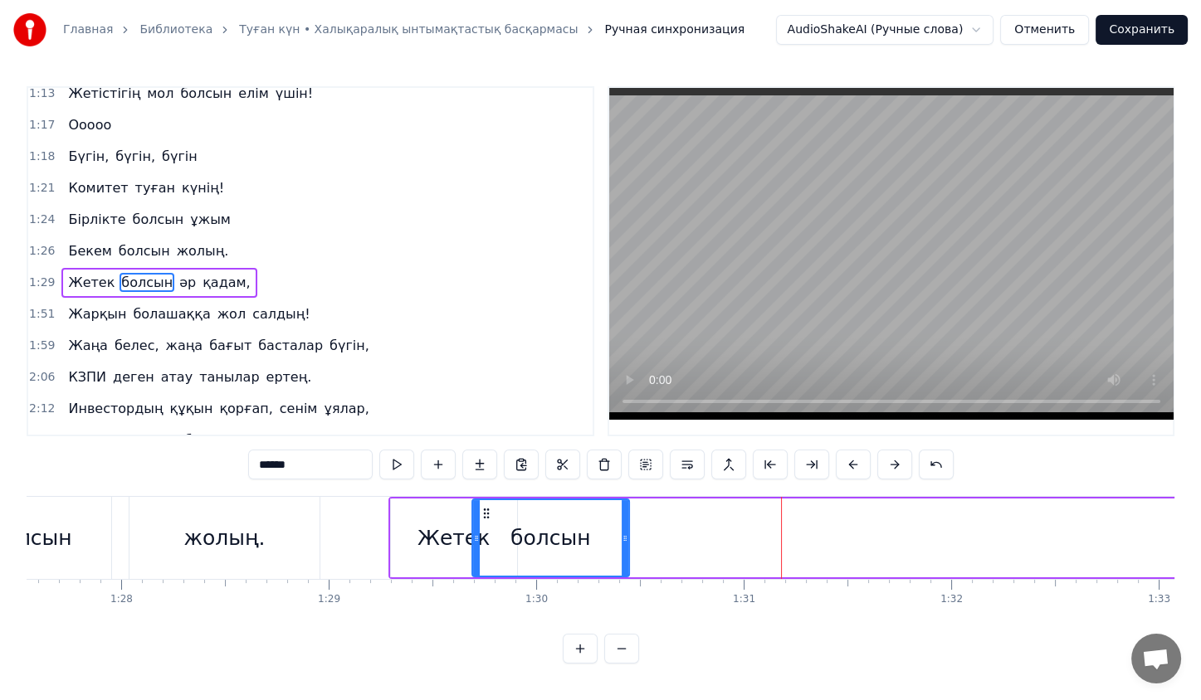
drag, startPoint x: 831, startPoint y: 530, endPoint x: 625, endPoint y: 565, distance: 208.7
click at [625, 565] on div at bounding box center [625, 538] width 7 height 76
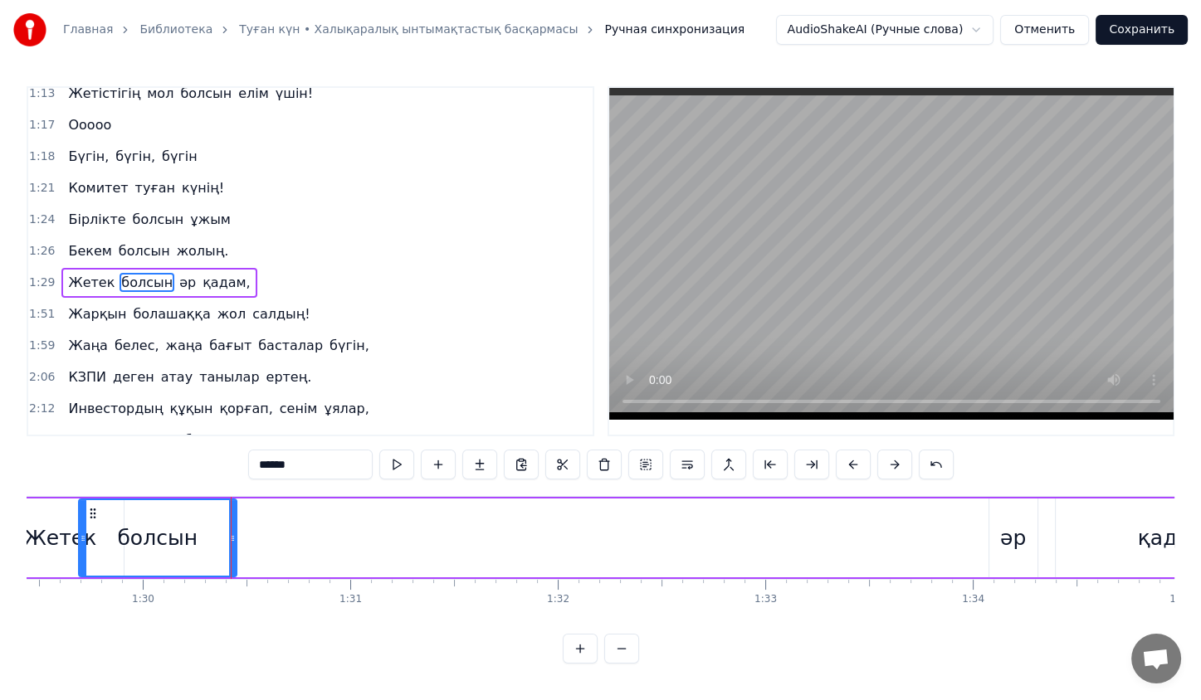
scroll to position [0, 18558]
click at [1004, 545] on div "әр" at bounding box center [1011, 539] width 26 height 32
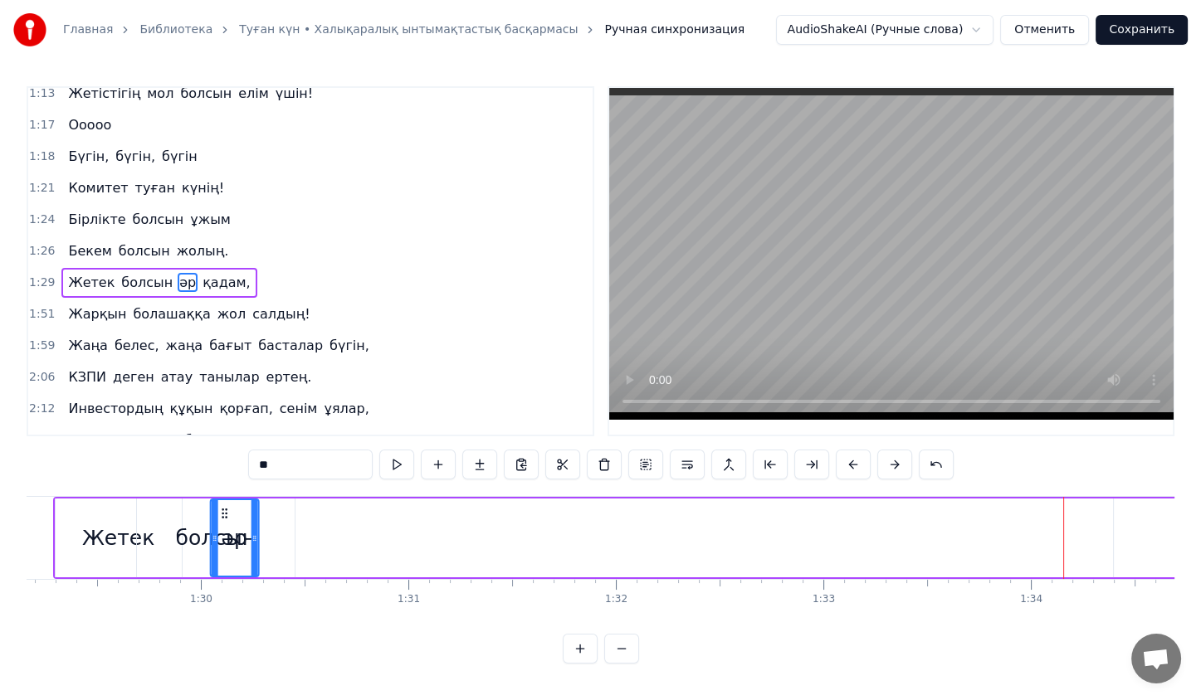
scroll to position [0, 18491]
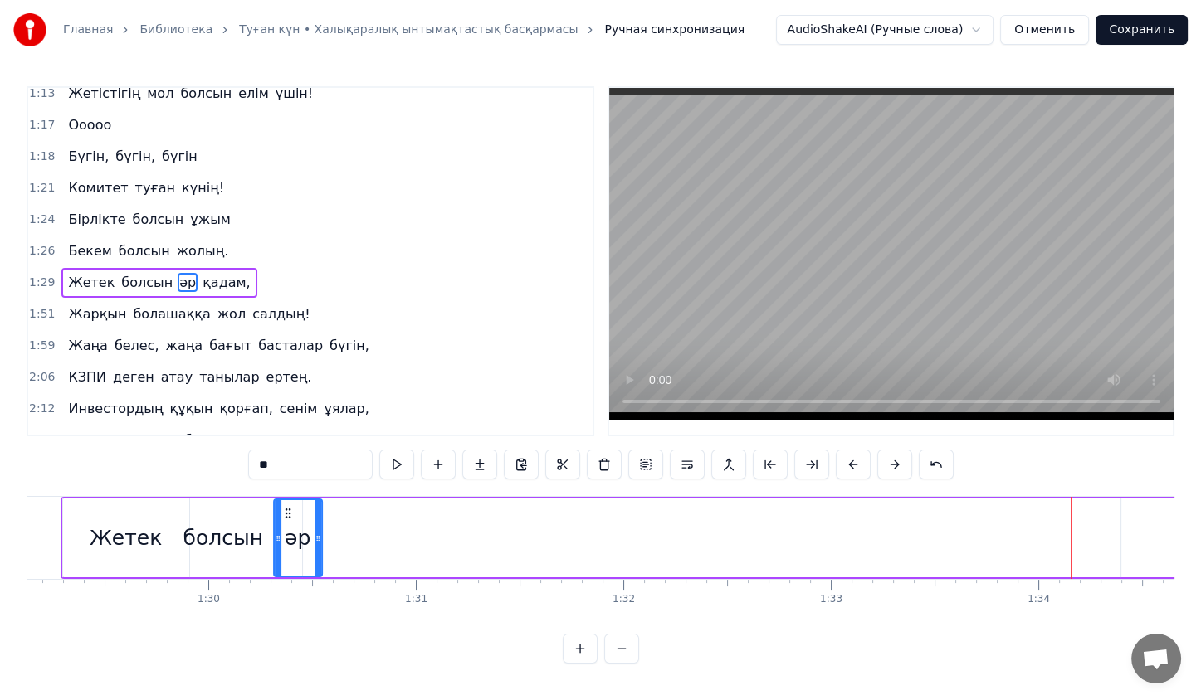
drag, startPoint x: 1000, startPoint y: 506, endPoint x: 287, endPoint y: 539, distance: 713.7
click at [287, 539] on div "әр" at bounding box center [297, 538] width 46 height 76
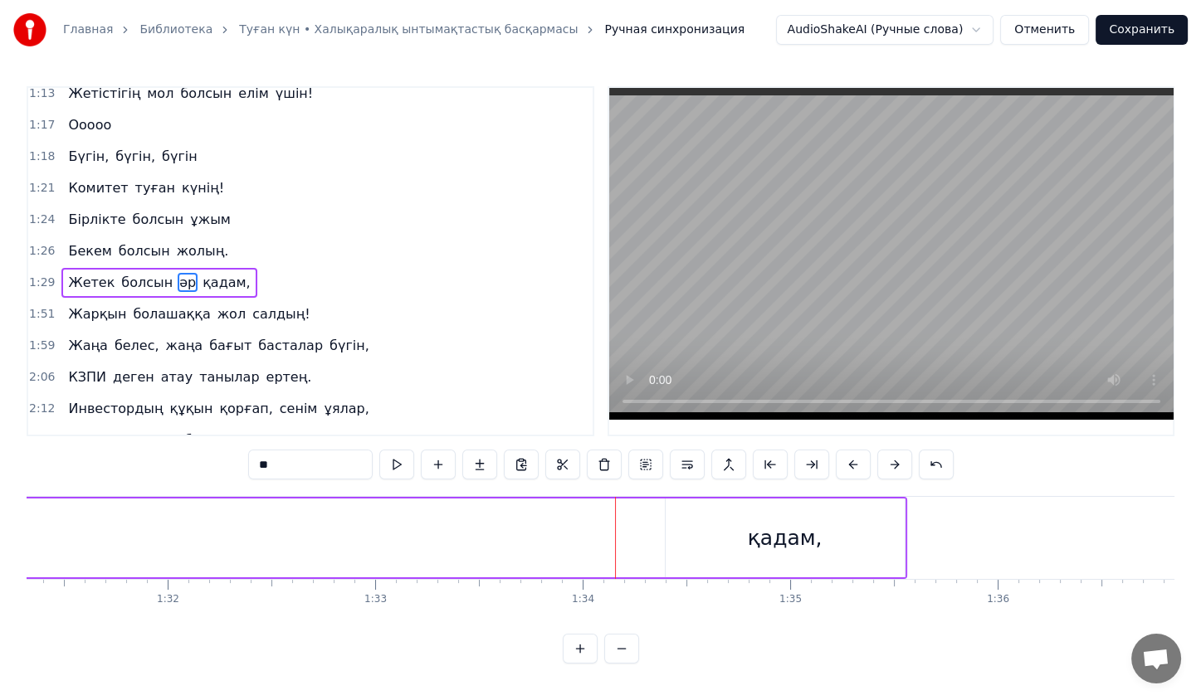
scroll to position [0, 18946]
click at [753, 550] on div "қадам," at bounding box center [785, 539] width 75 height 32
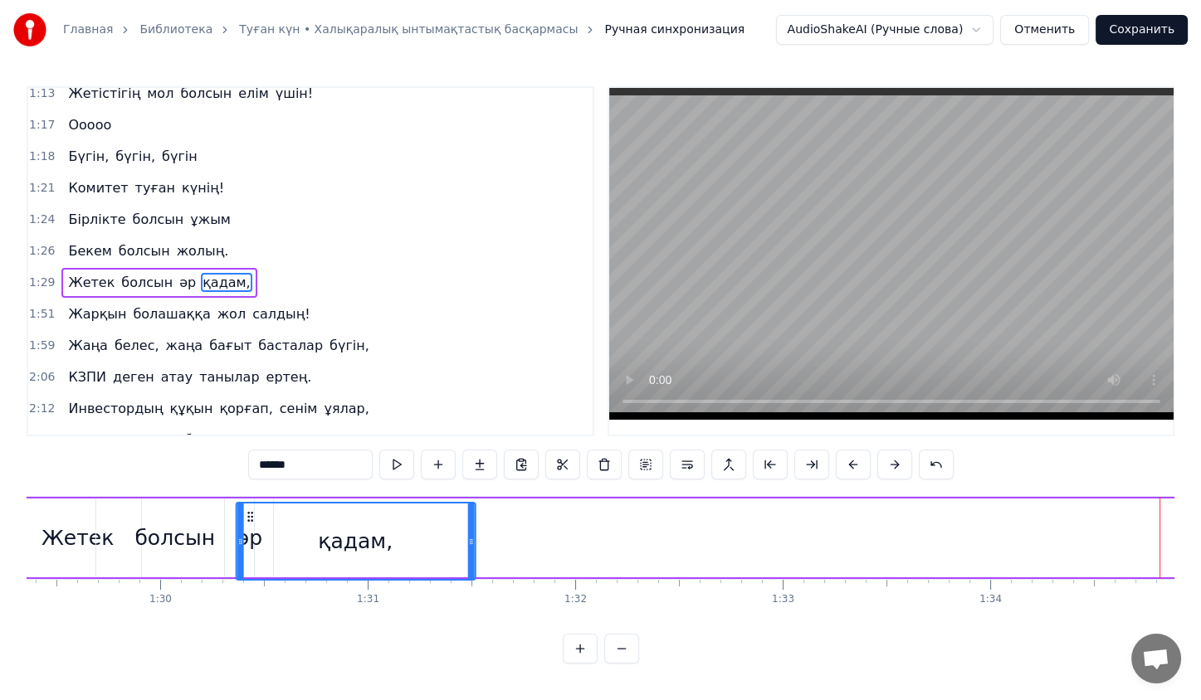
scroll to position [0, 18517]
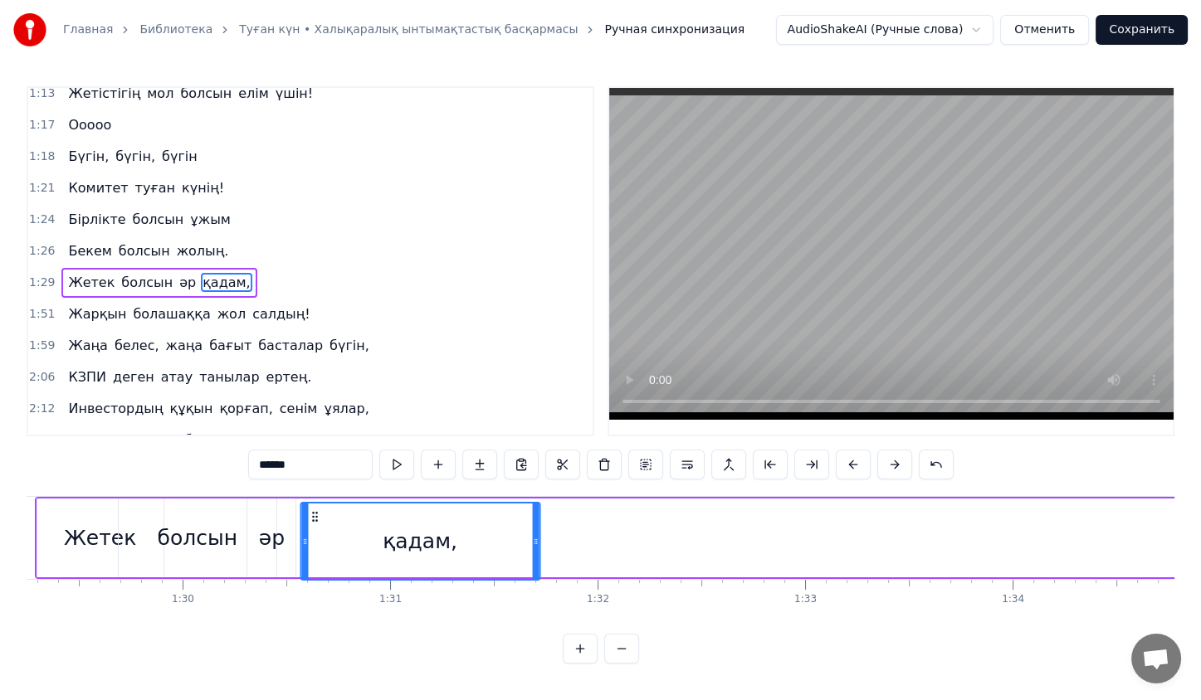
drag, startPoint x: 679, startPoint y: 509, endPoint x: 314, endPoint y: 505, distance: 365.2
click at [314, 505] on div "қадам," at bounding box center [419, 542] width 237 height 76
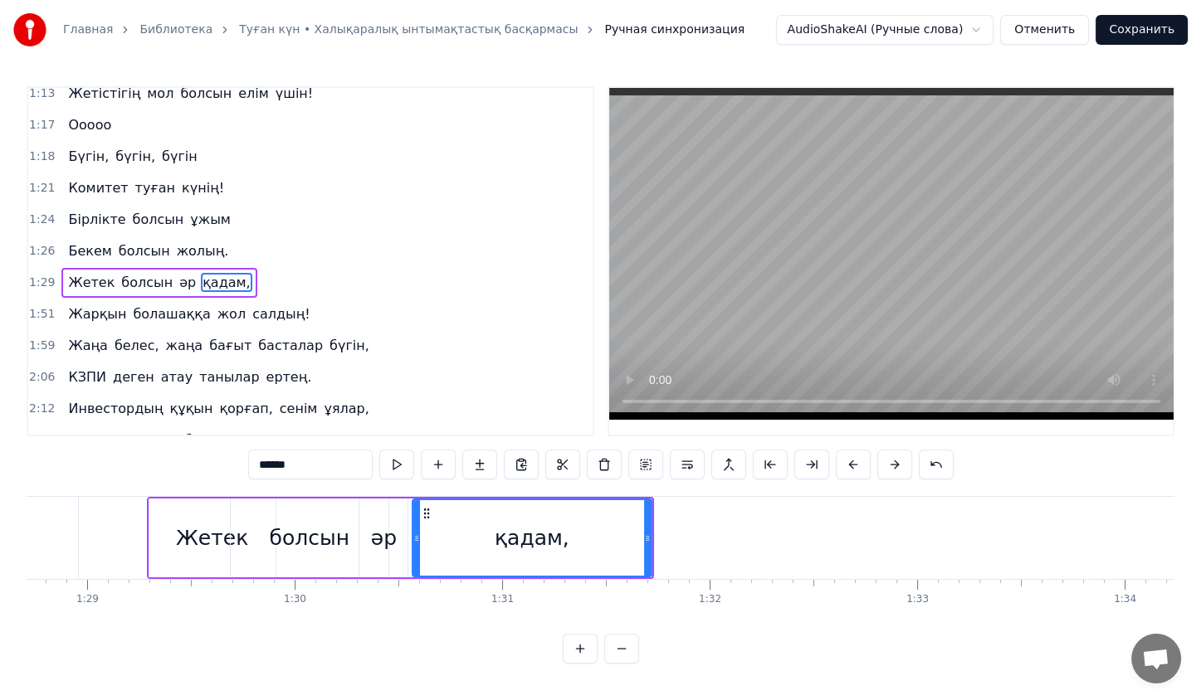
scroll to position [0, 18399]
type input "******"
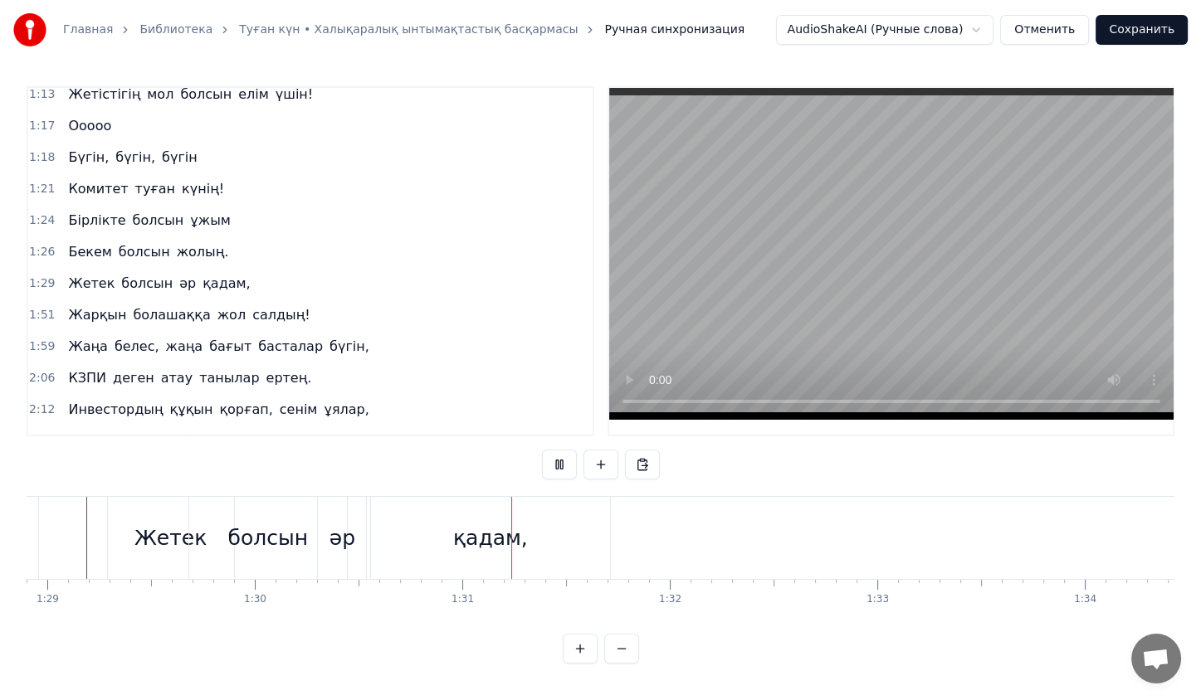
scroll to position [0, 18445]
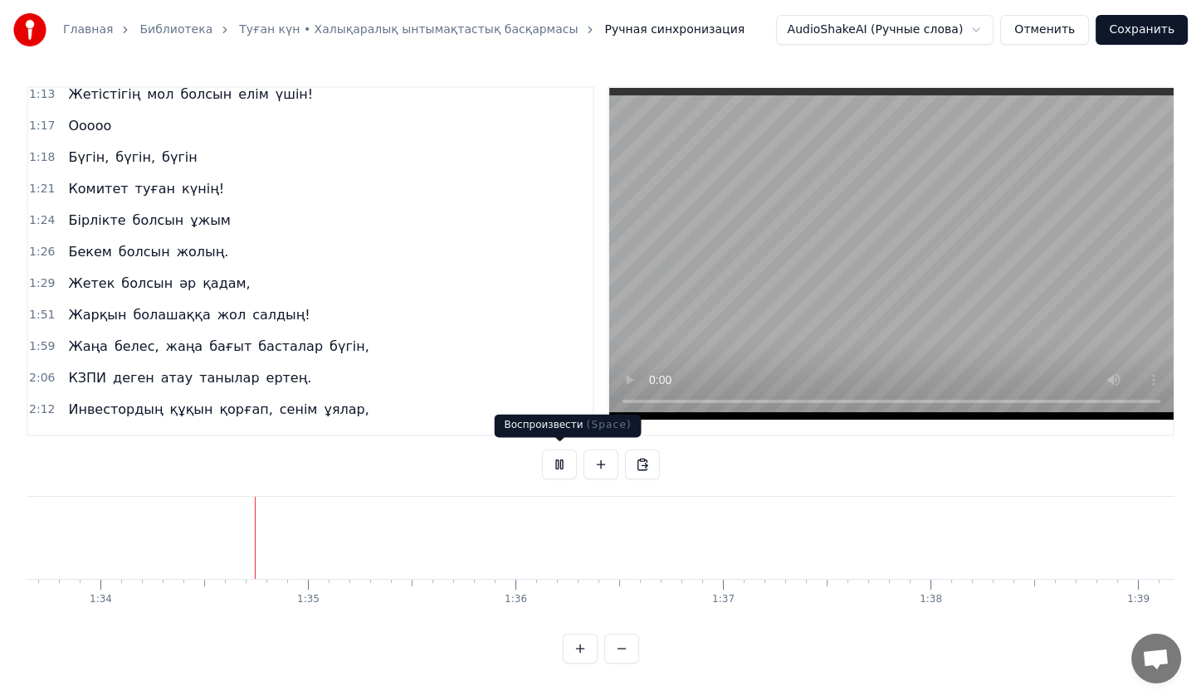
click at [574, 457] on button at bounding box center [559, 465] width 35 height 30
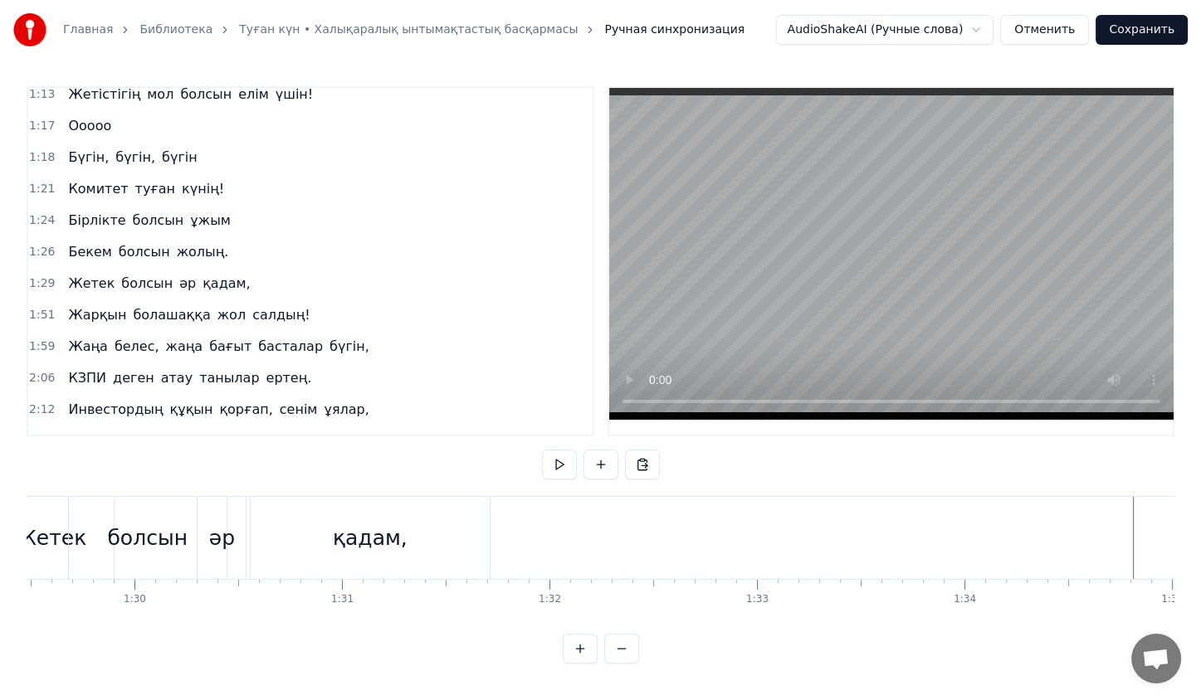
scroll to position [0, 18561]
drag, startPoint x: 393, startPoint y: 539, endPoint x: 373, endPoint y: 539, distance: 19.1
click at [373, 539] on div "қадам," at bounding box center [373, 539] width 75 height 32
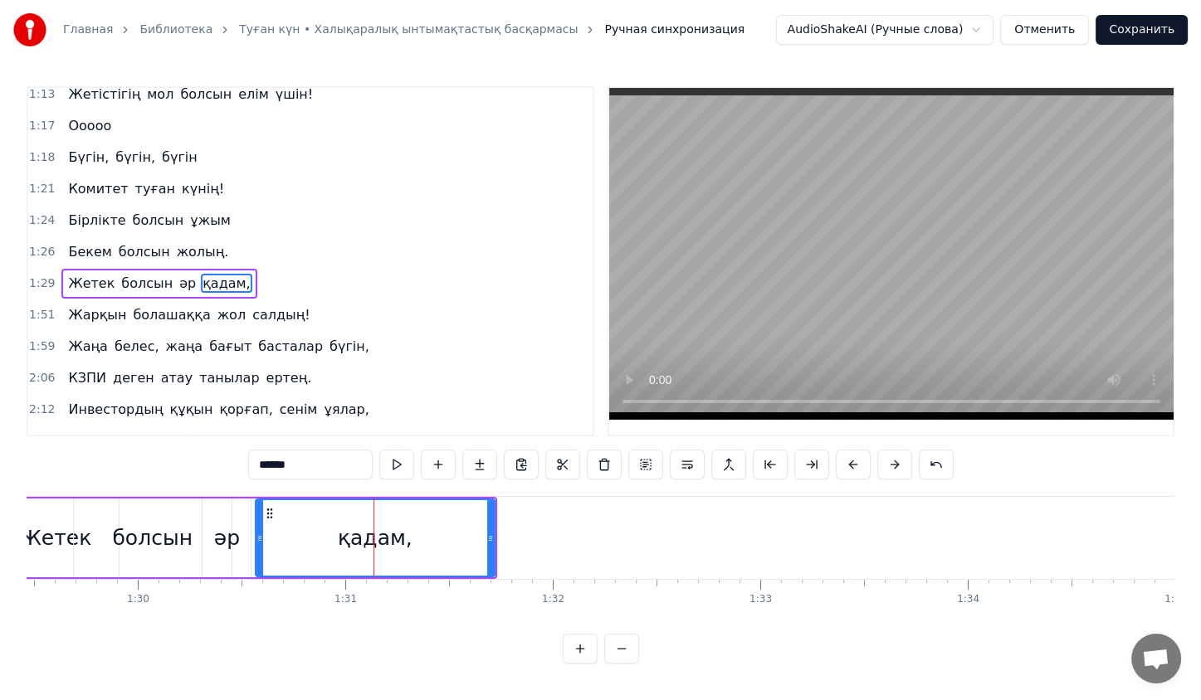
scroll to position [357, 0]
click at [373, 539] on div at bounding box center [373, 538] width 1 height 82
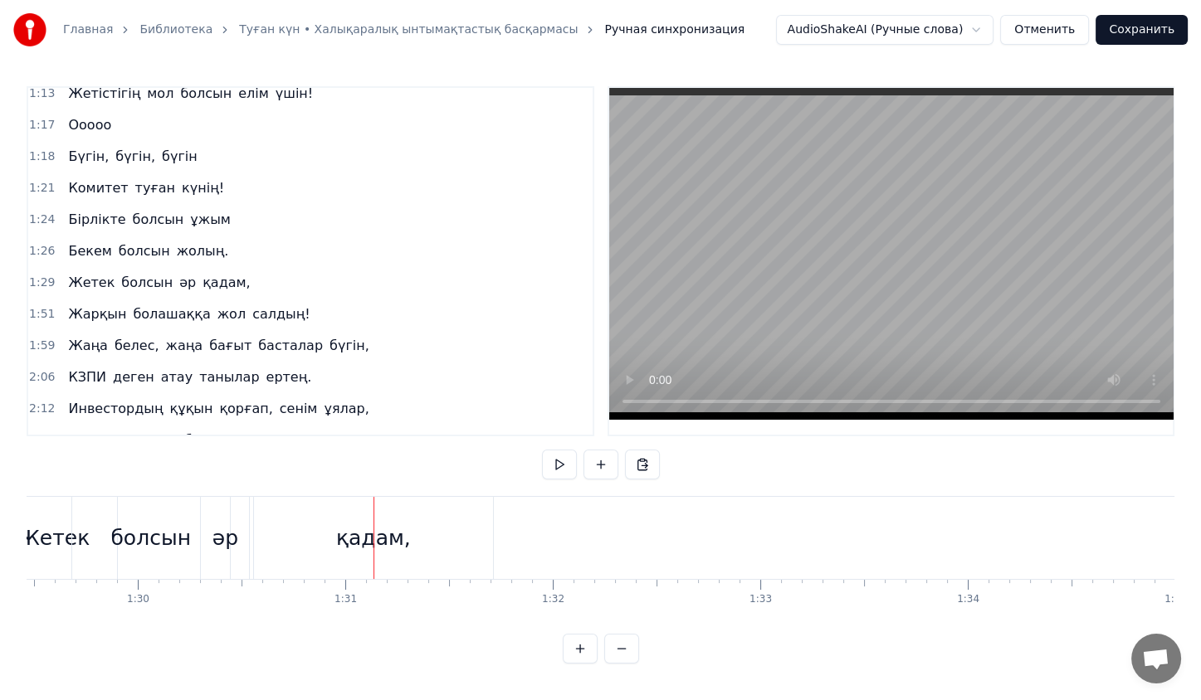
click at [314, 516] on div "қадам," at bounding box center [373, 538] width 239 height 82
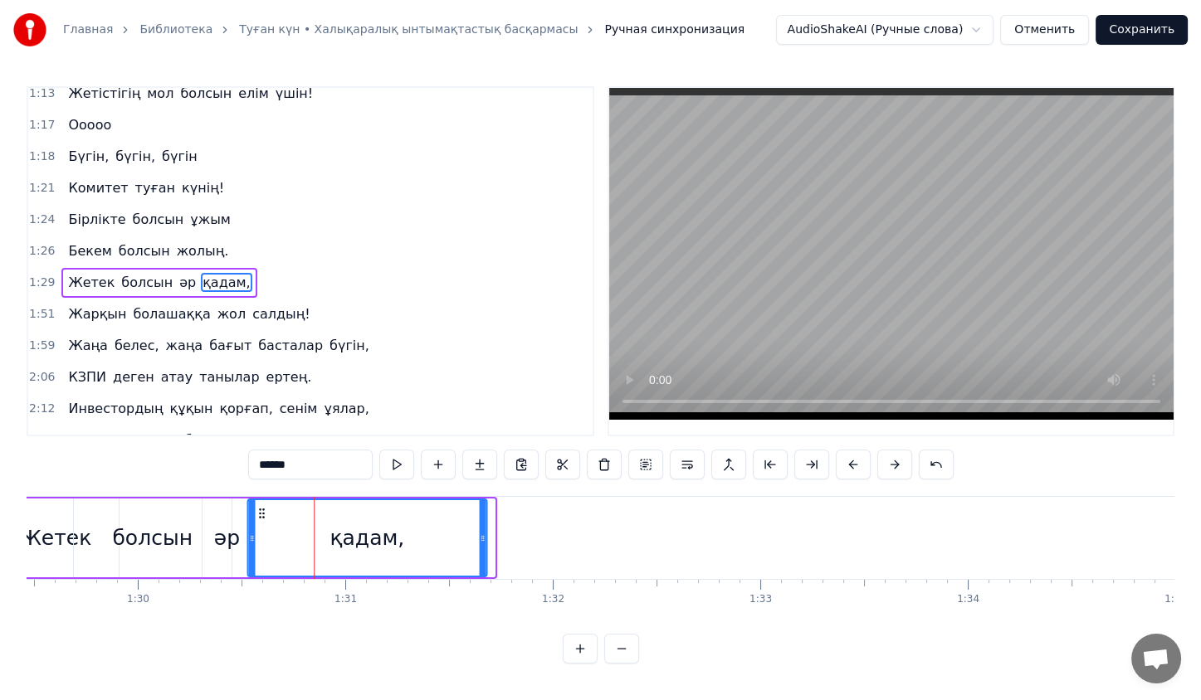
drag, startPoint x: 267, startPoint y: 515, endPoint x: 258, endPoint y: 515, distance: 9.1
click at [258, 515] on icon at bounding box center [261, 513] width 13 height 13
click at [241, 524] on div "әр" at bounding box center [226, 538] width 48 height 79
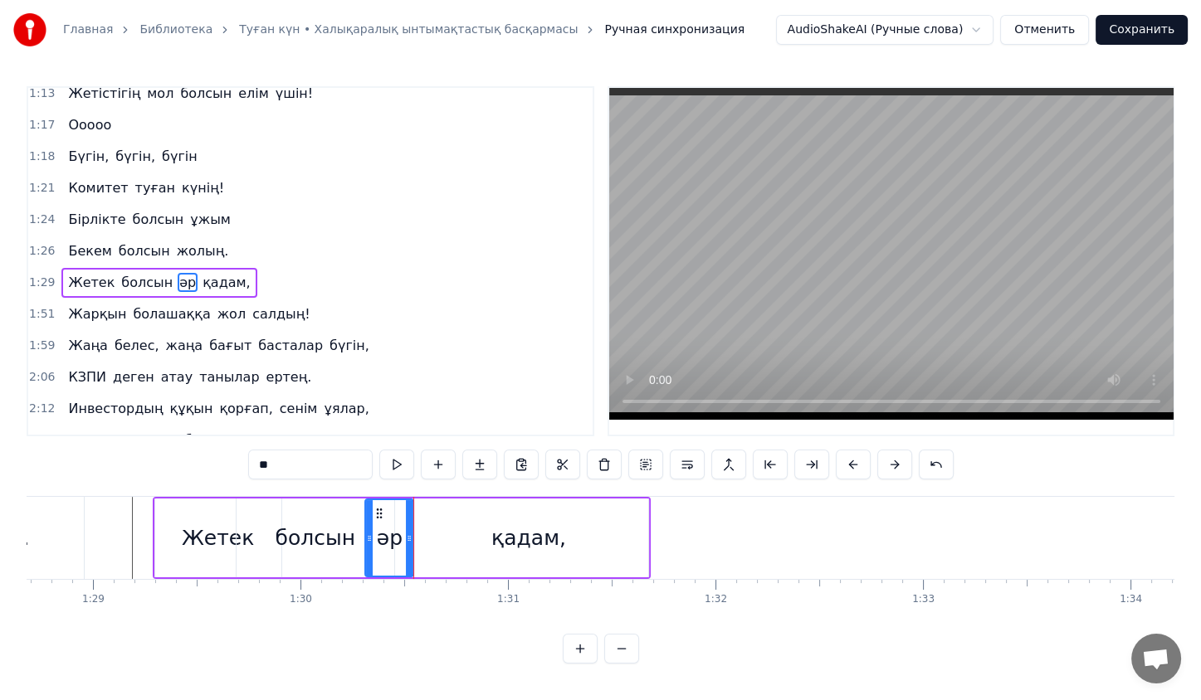
scroll to position [0, 18387]
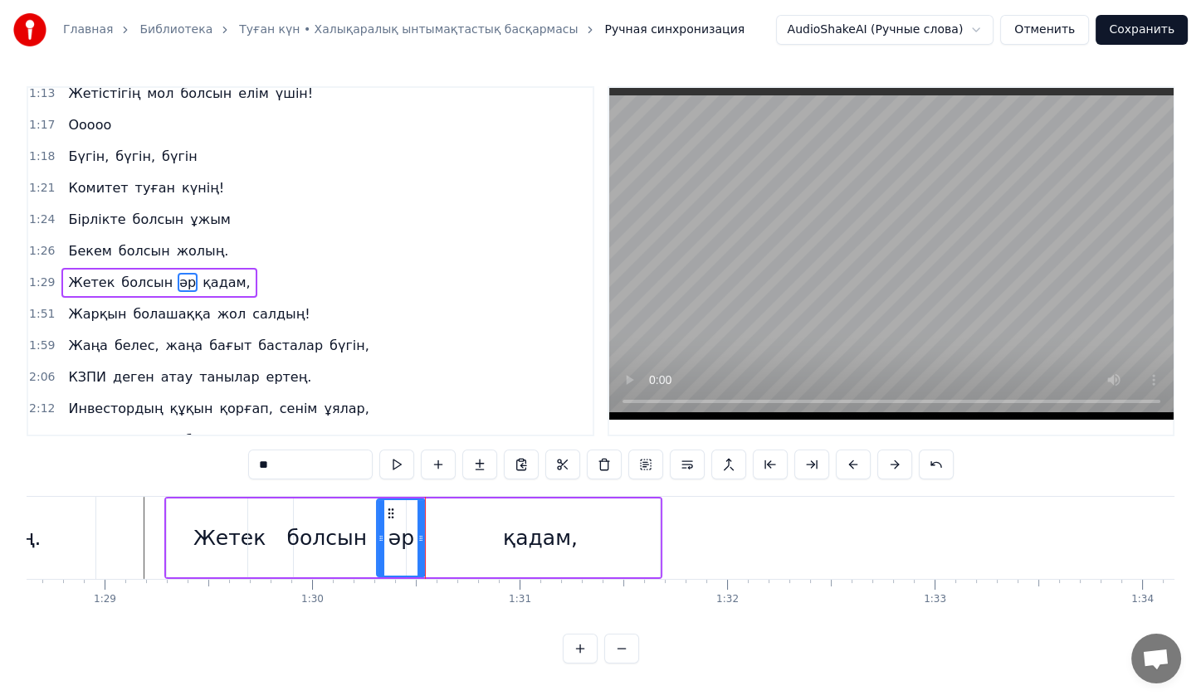
click at [400, 526] on div "әр" at bounding box center [401, 539] width 26 height 32
click at [431, 529] on div "қадам," at bounding box center [540, 538] width 239 height 79
type input "******"
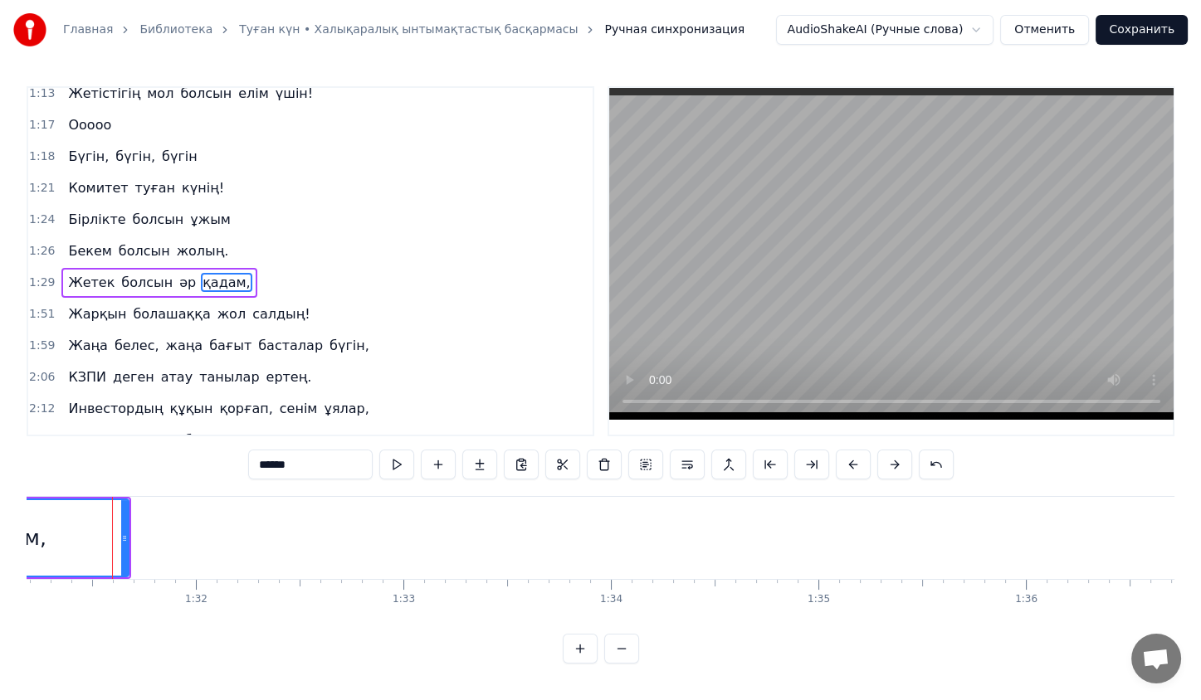
scroll to position [0, 18919]
click at [274, 300] on div "Жарқын болашаққа жол салдың!" at bounding box center [188, 315] width 255 height 30
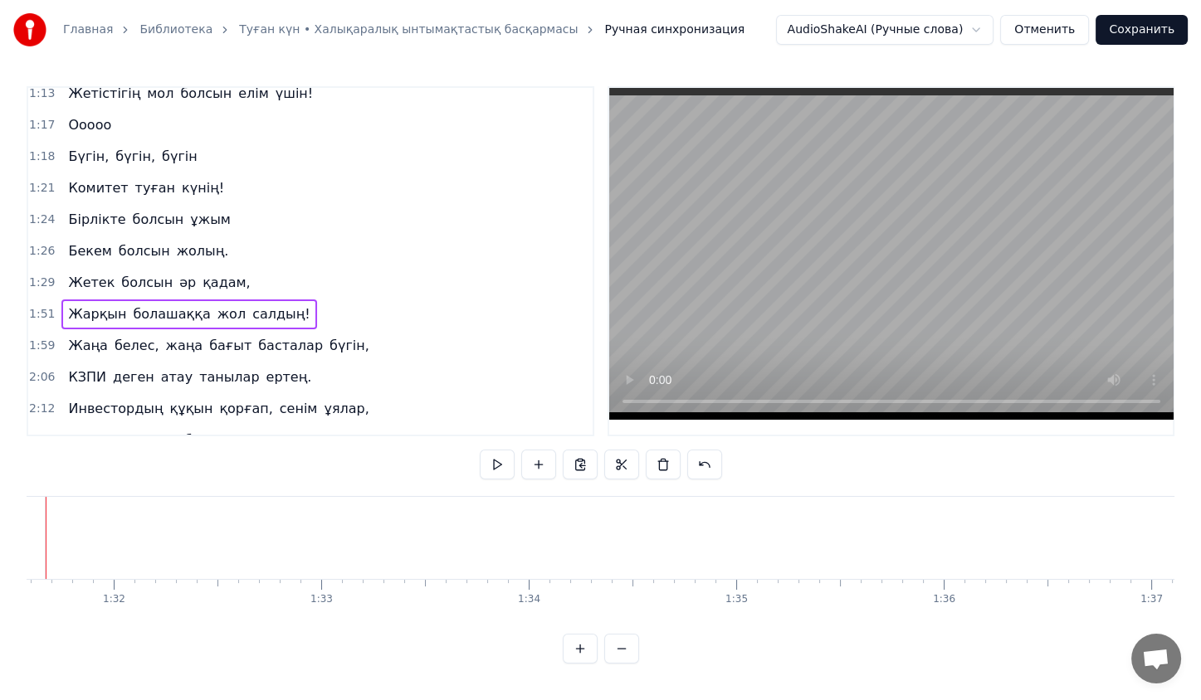
scroll to position [0, 18937]
click at [92, 300] on div "Жарқын болашаққа жол салдың!" at bounding box center [188, 315] width 255 height 30
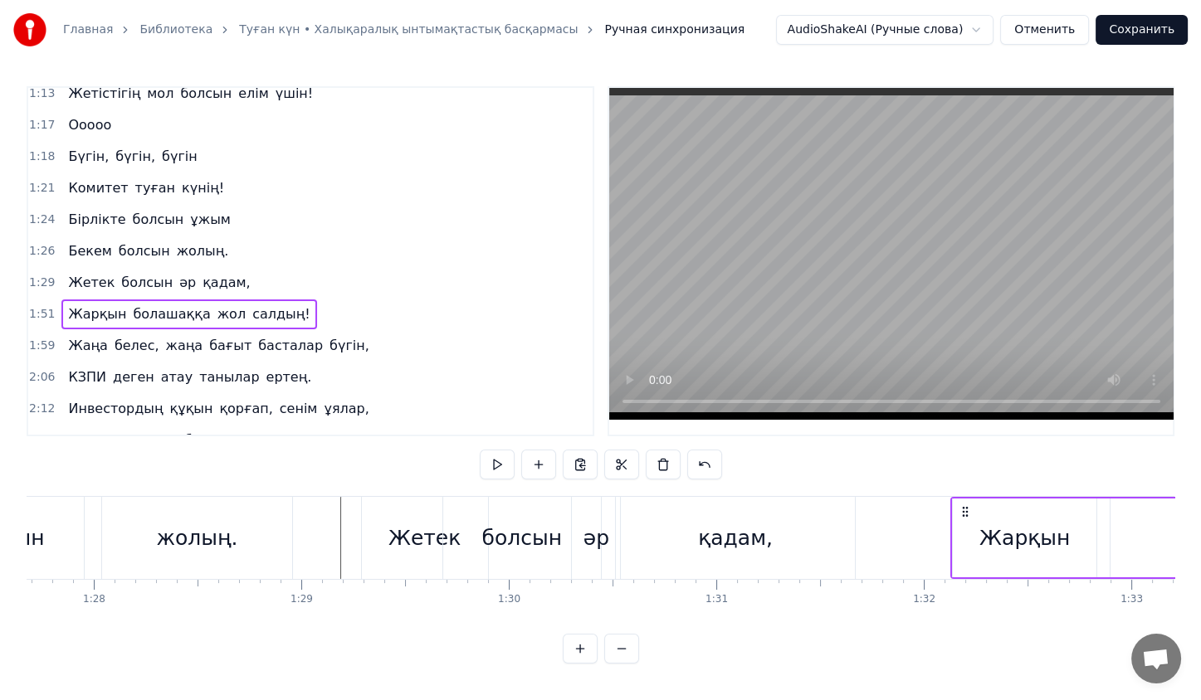
scroll to position [0, 18196]
drag, startPoint x: 126, startPoint y: 509, endPoint x: 936, endPoint y: 513, distance: 810.0
click at [936, 513] on icon at bounding box center [934, 511] width 13 height 13
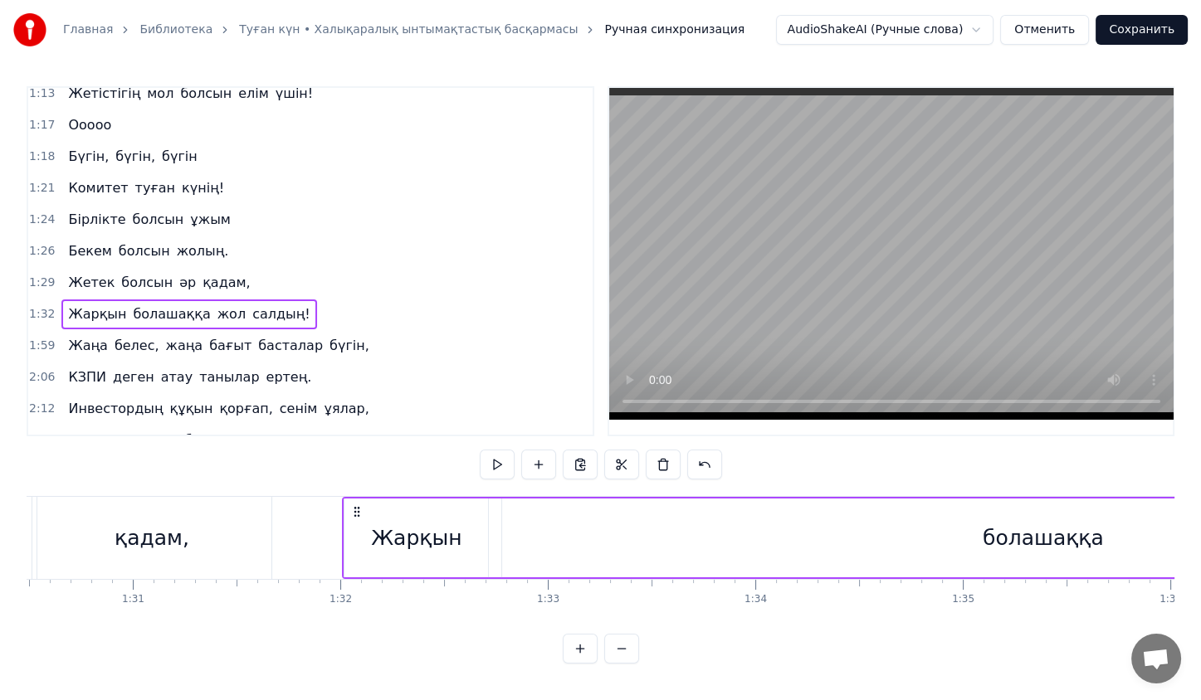
scroll to position [0, 18790]
click at [943, 545] on div "болашаққа" at bounding box center [1026, 538] width 1081 height 79
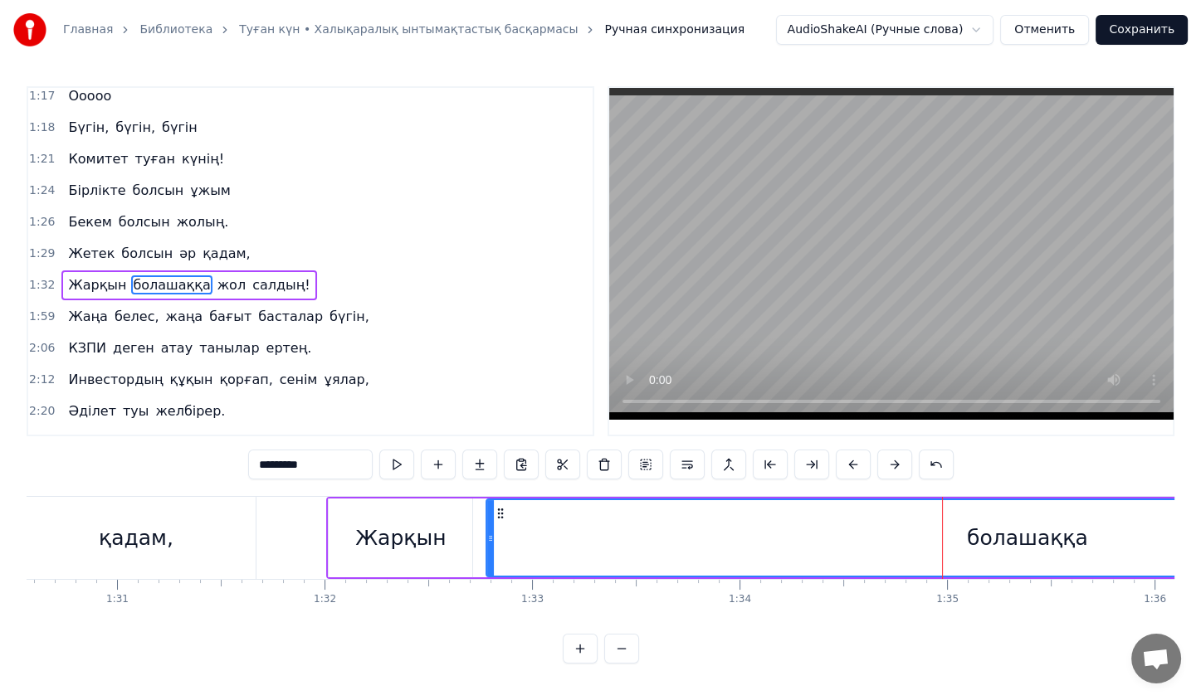
scroll to position [387, 0]
click at [991, 538] on div "болашаққа" at bounding box center [1027, 539] width 121 height 32
click at [969, 536] on div "болашаққа" at bounding box center [1027, 538] width 1080 height 76
click at [1004, 544] on div "болашаққа" at bounding box center [1027, 539] width 121 height 32
click at [1062, 547] on div "болашаққа" at bounding box center [1027, 539] width 121 height 32
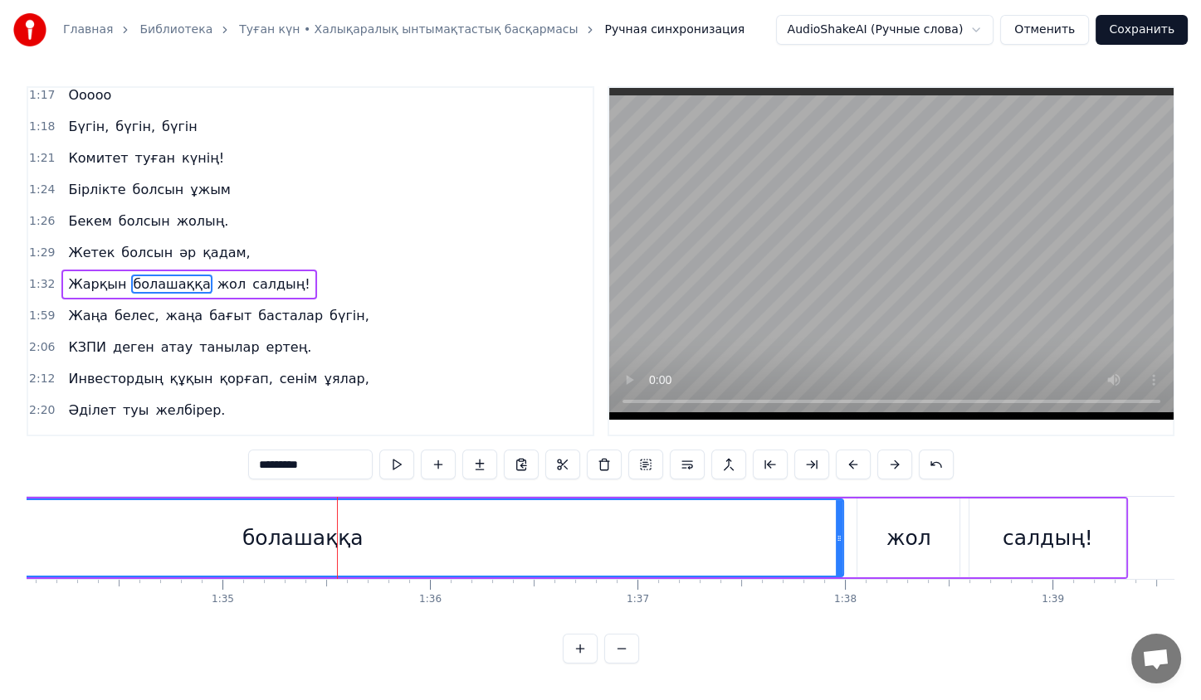
scroll to position [0, 19516]
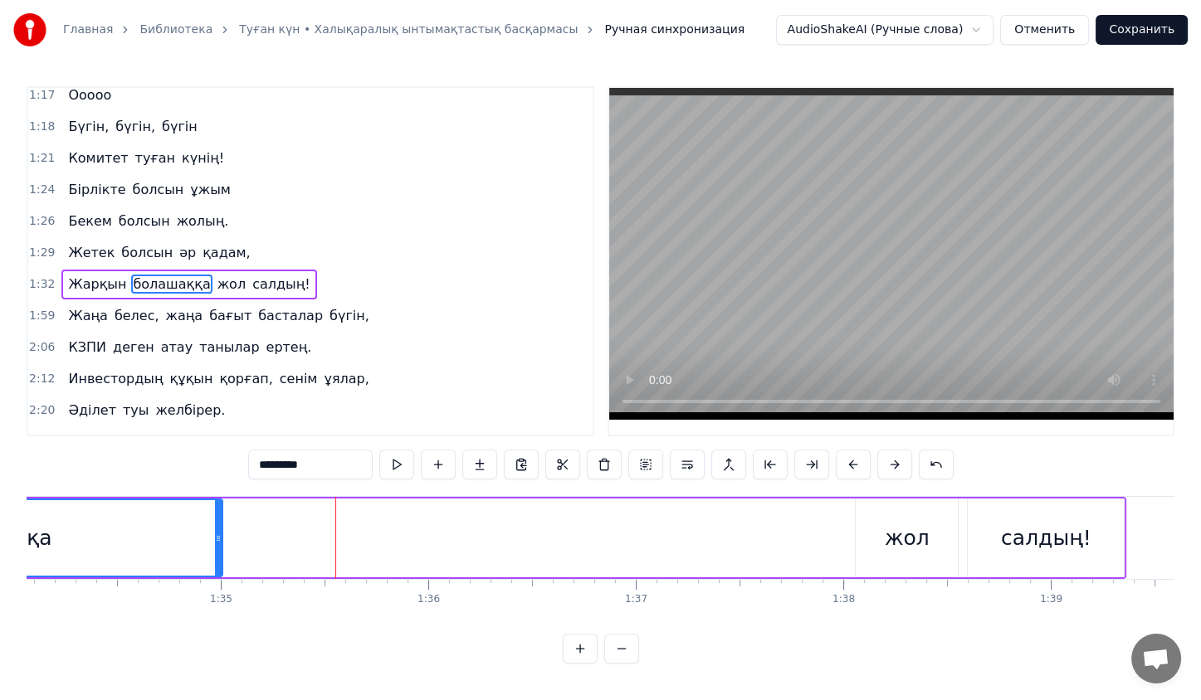
drag, startPoint x: 837, startPoint y: 538, endPoint x: 147, endPoint y: 544, distance: 689.7
click at [215, 544] on div at bounding box center [218, 538] width 7 height 76
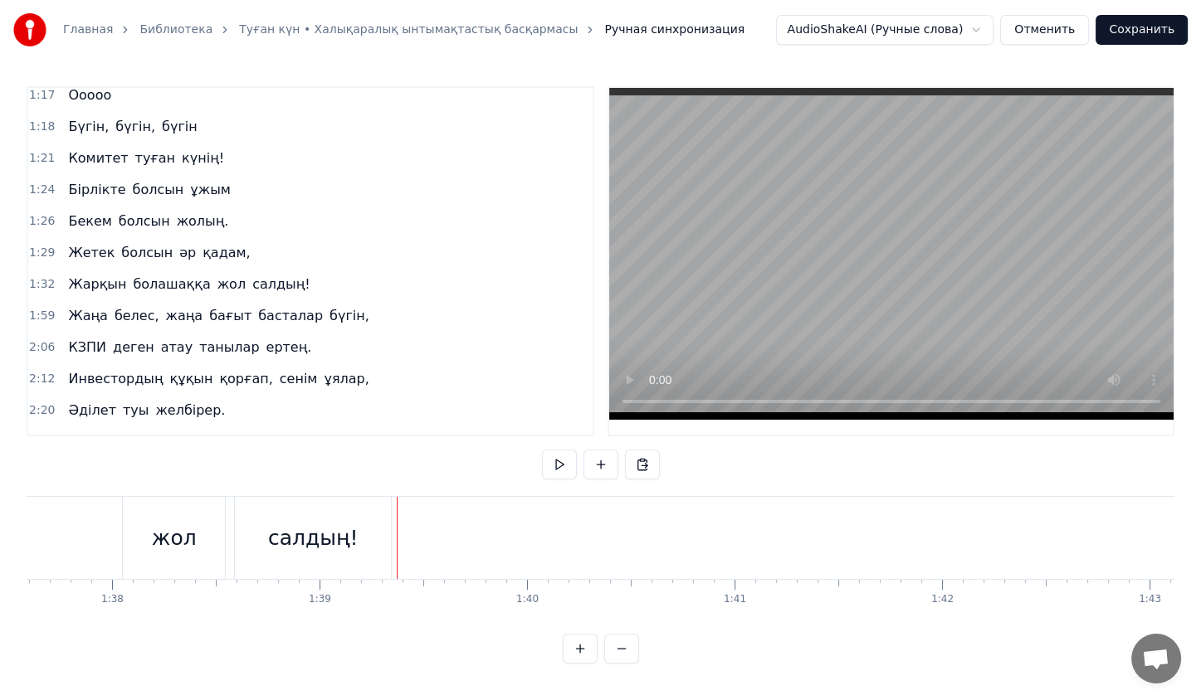
scroll to position [0, 20215]
click at [320, 559] on div "салдың!" at bounding box center [345, 538] width 156 height 82
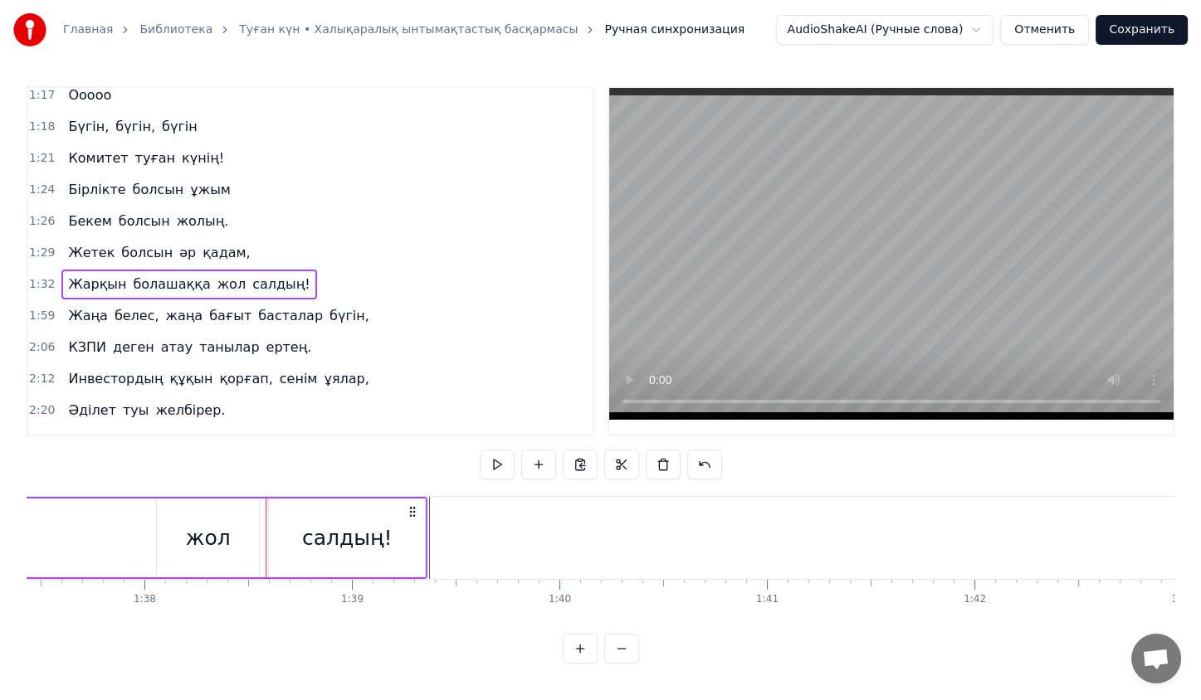
click at [372, 544] on div "салдың!" at bounding box center [347, 539] width 90 height 32
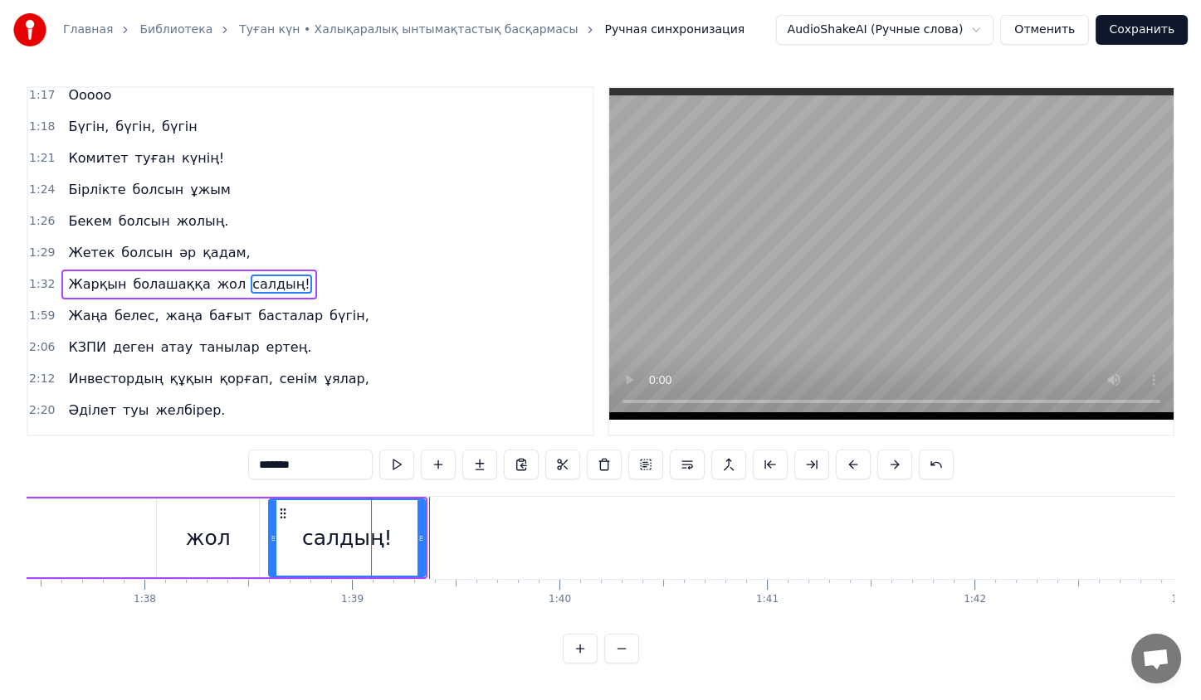
click at [207, 539] on div "жол" at bounding box center [208, 539] width 45 height 32
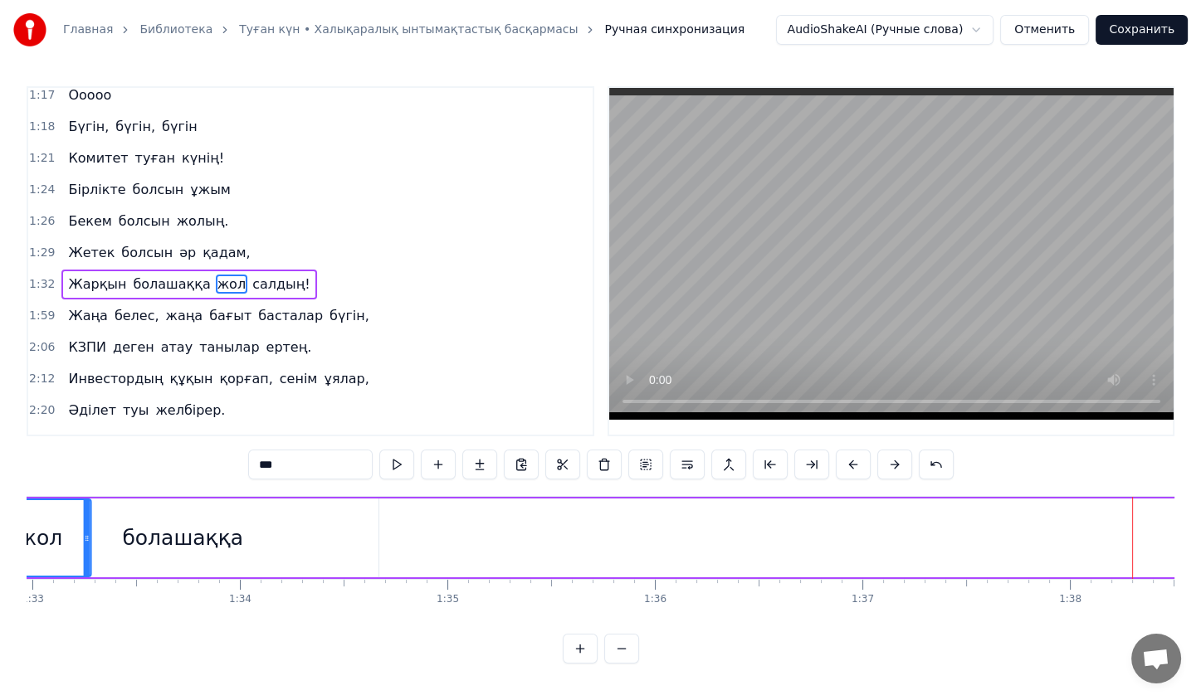
scroll to position [0, 19126]
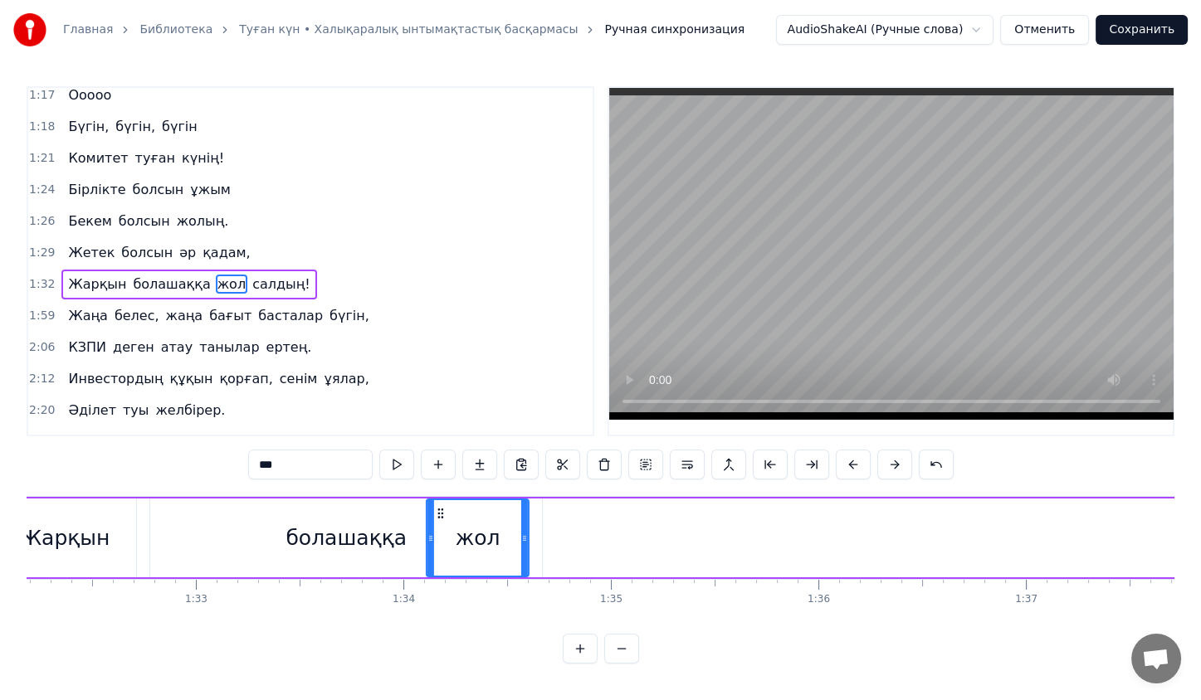
drag, startPoint x: 171, startPoint y: 510, endPoint x: 440, endPoint y: 489, distance: 269.7
click at [440, 489] on div "0:23 Жас қосылып, енді екі жыл айналар, 0:31 КВА деп елдің жадында қалар. 0:38 …" at bounding box center [601, 375] width 1148 height 578
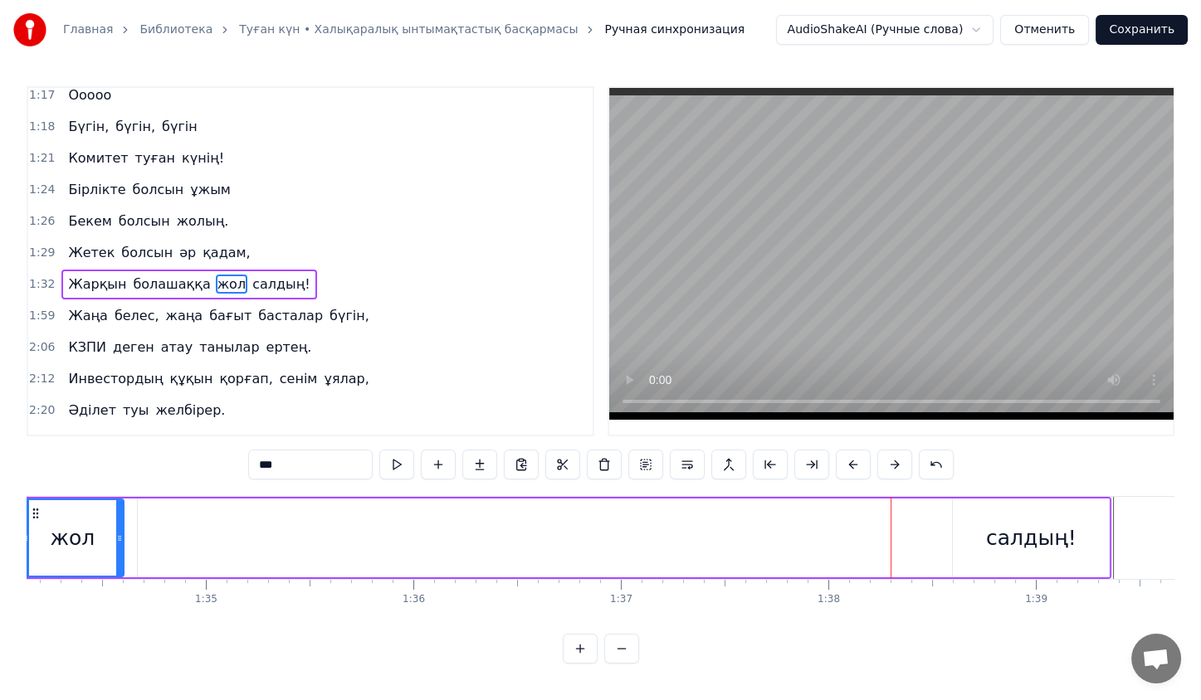
scroll to position [0, 19538]
click at [947, 501] on div "салдың!" at bounding box center [1023, 538] width 156 height 79
type input "*******"
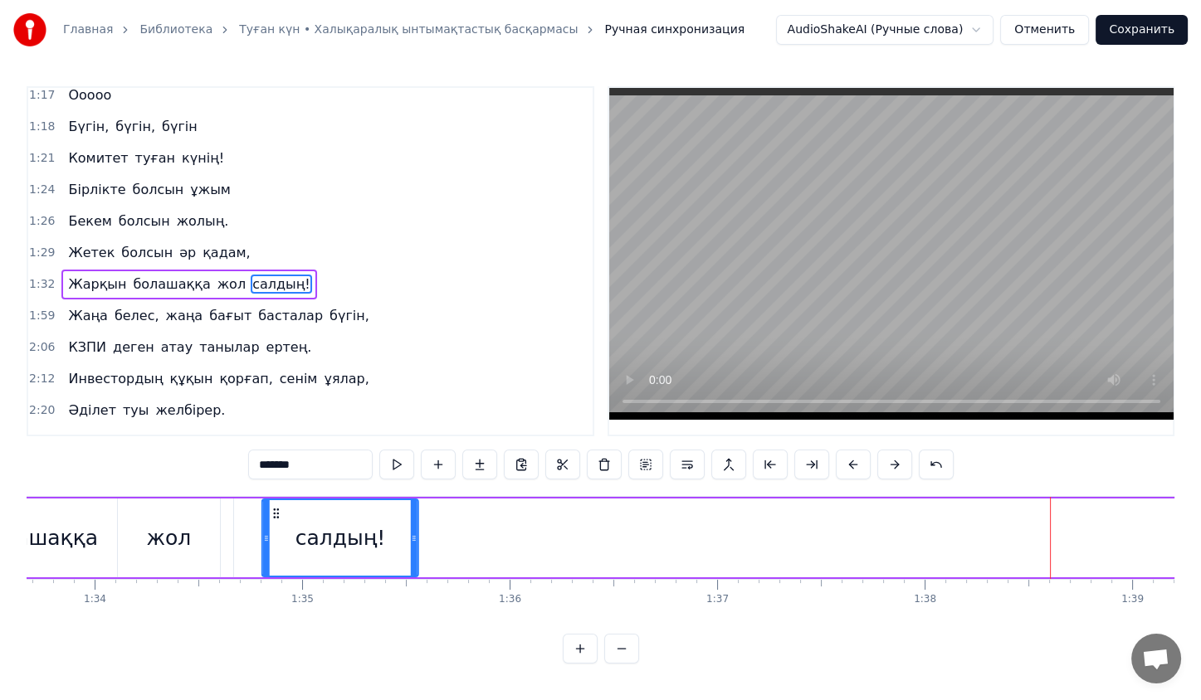
drag, startPoint x: 959, startPoint y: 515, endPoint x: 276, endPoint y: 535, distance: 683.3
click at [276, 535] on div "салдың!" at bounding box center [340, 538] width 154 height 76
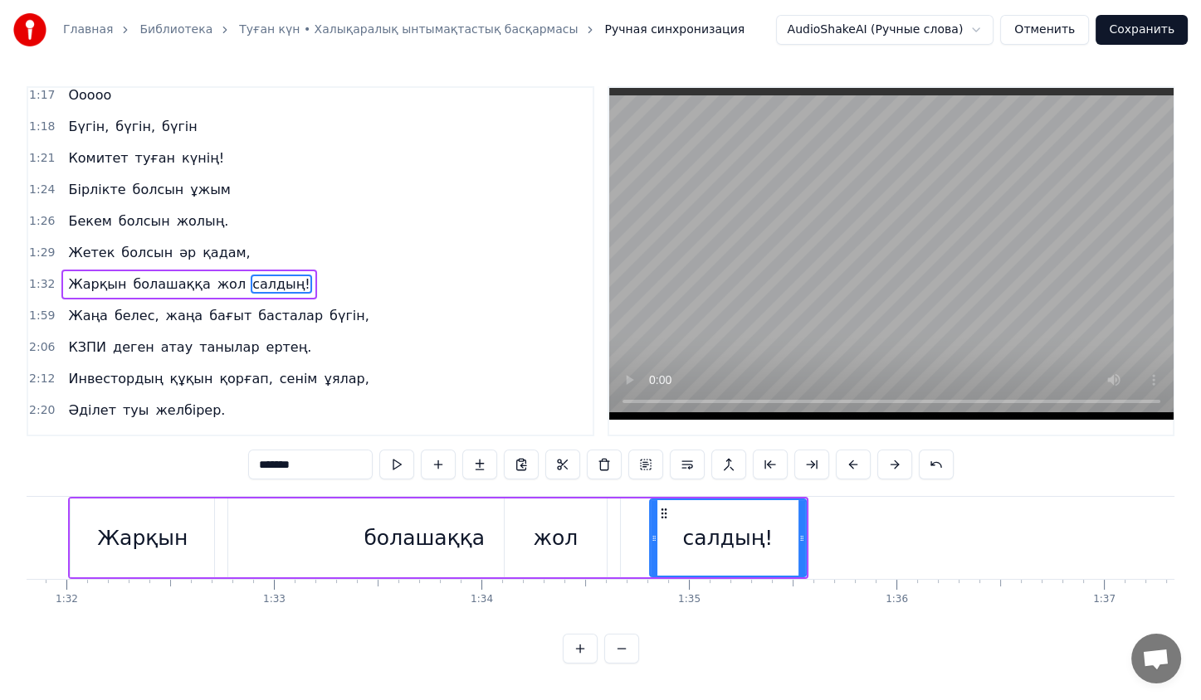
scroll to position [0, 18937]
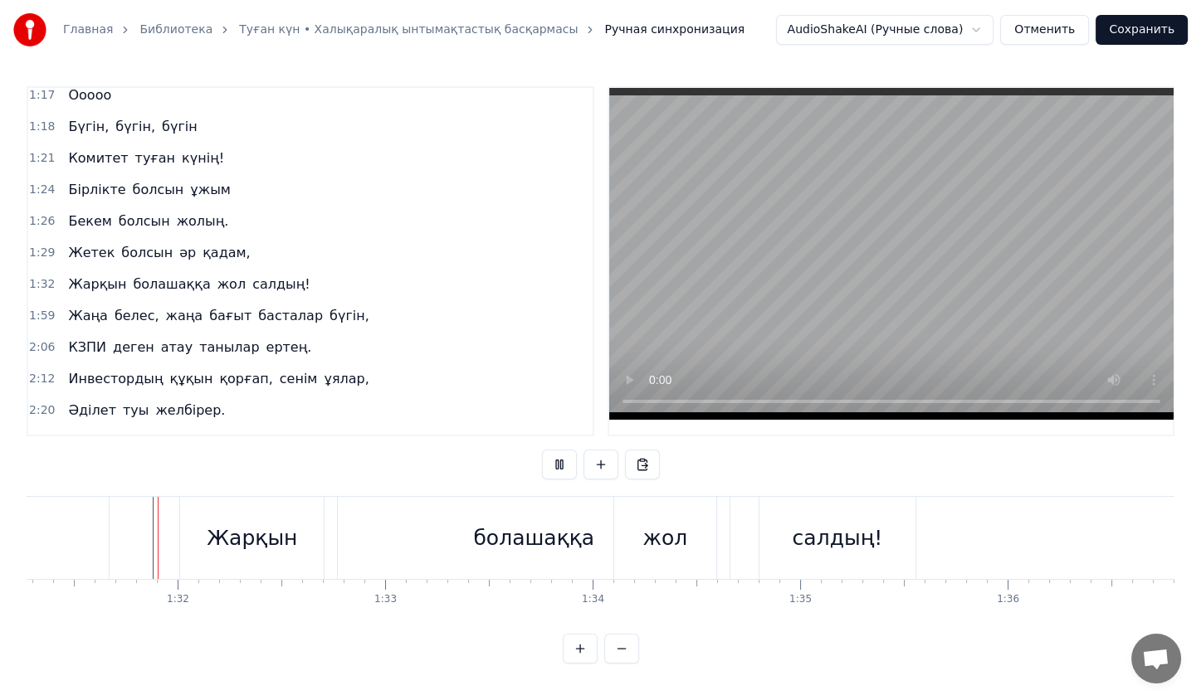
scroll to position [3, 0]
click at [471, 536] on div "болашаққа" at bounding box center [534, 538] width 392 height 82
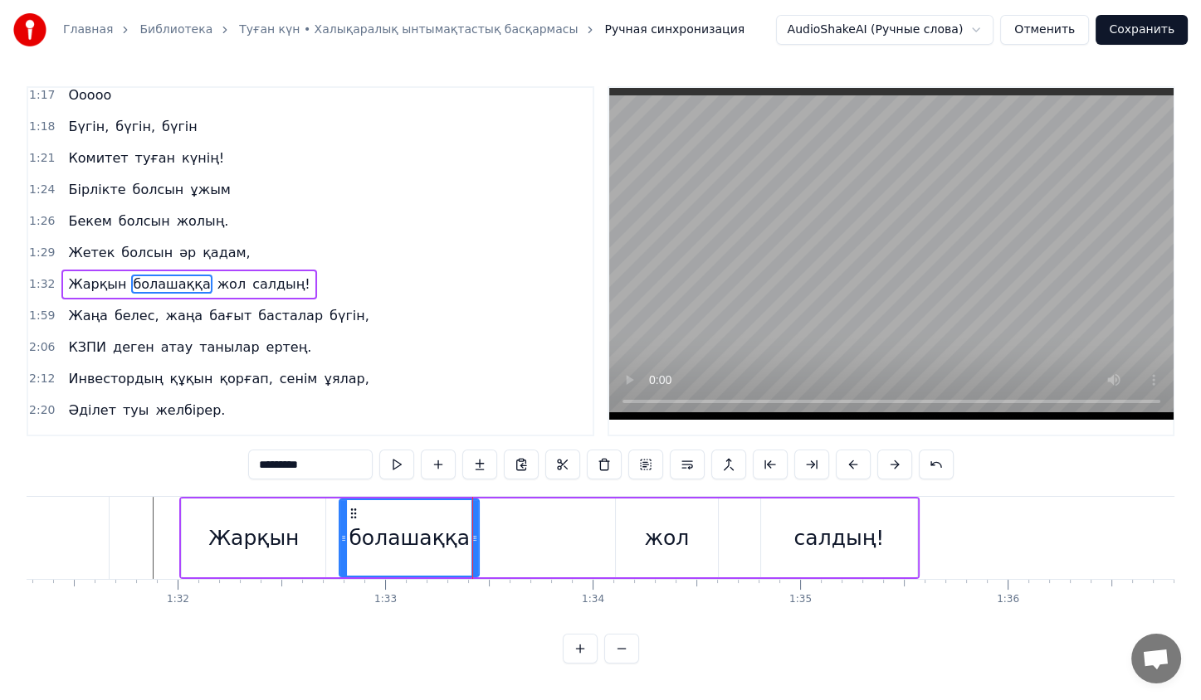
drag, startPoint x: 728, startPoint y: 542, endPoint x: 478, endPoint y: 502, distance: 253.0
click at [478, 502] on div at bounding box center [474, 538] width 7 height 76
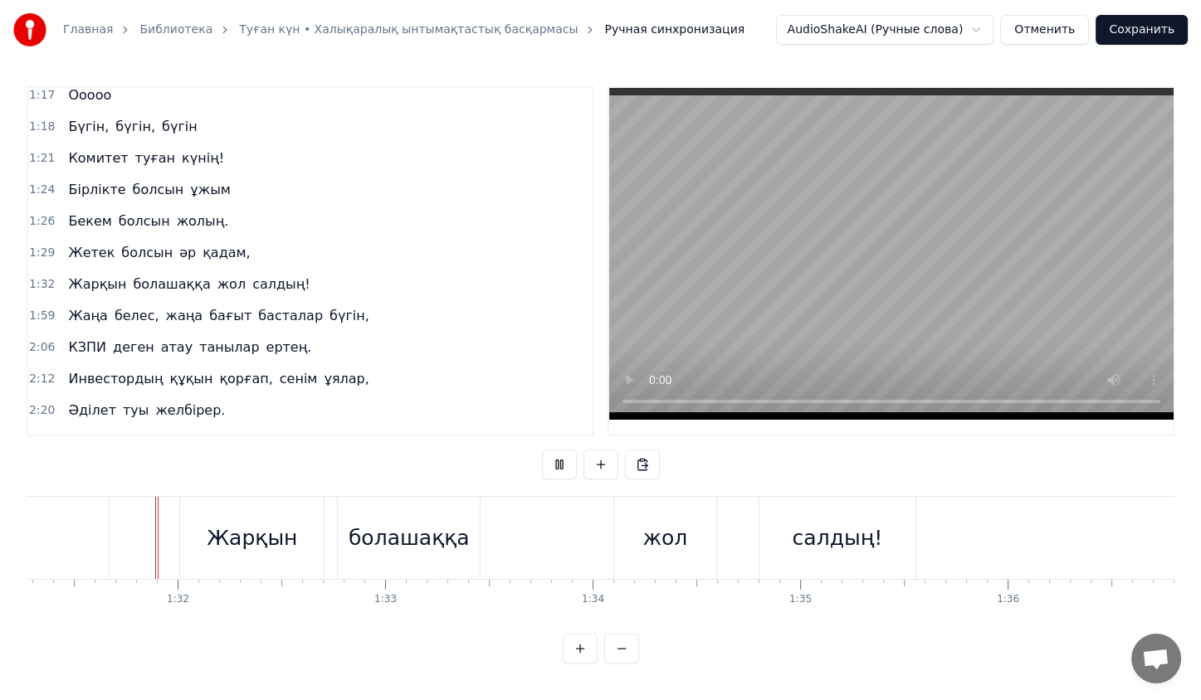
scroll to position [3, 0]
drag, startPoint x: 422, startPoint y: 533, endPoint x: 440, endPoint y: 536, distance: 18.6
click at [440, 536] on div "болашаққа" at bounding box center [409, 539] width 121 height 32
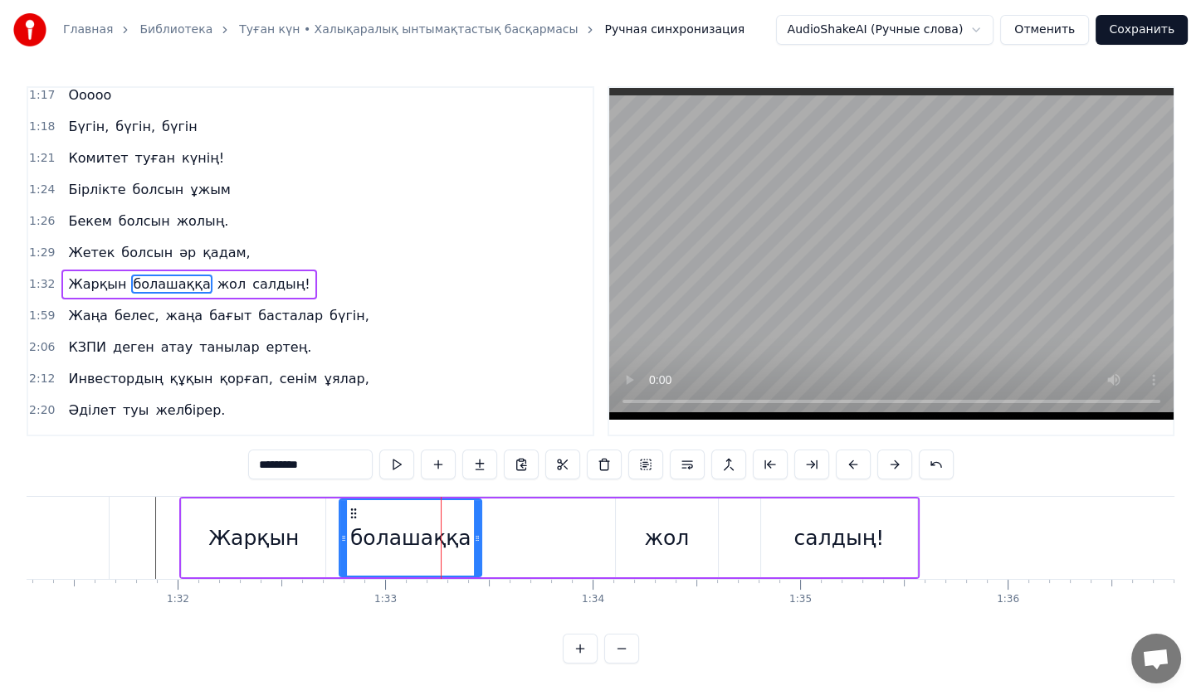
click at [441, 536] on div at bounding box center [441, 538] width 1 height 82
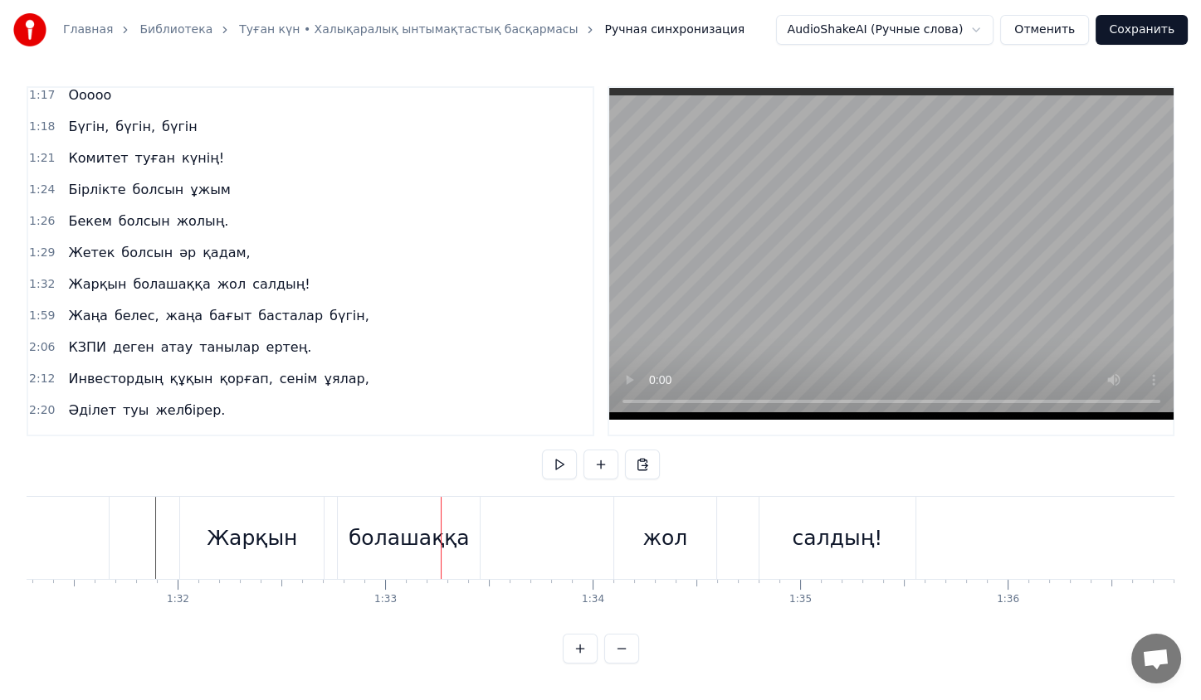
click at [392, 529] on div "болашаққа" at bounding box center [409, 539] width 121 height 32
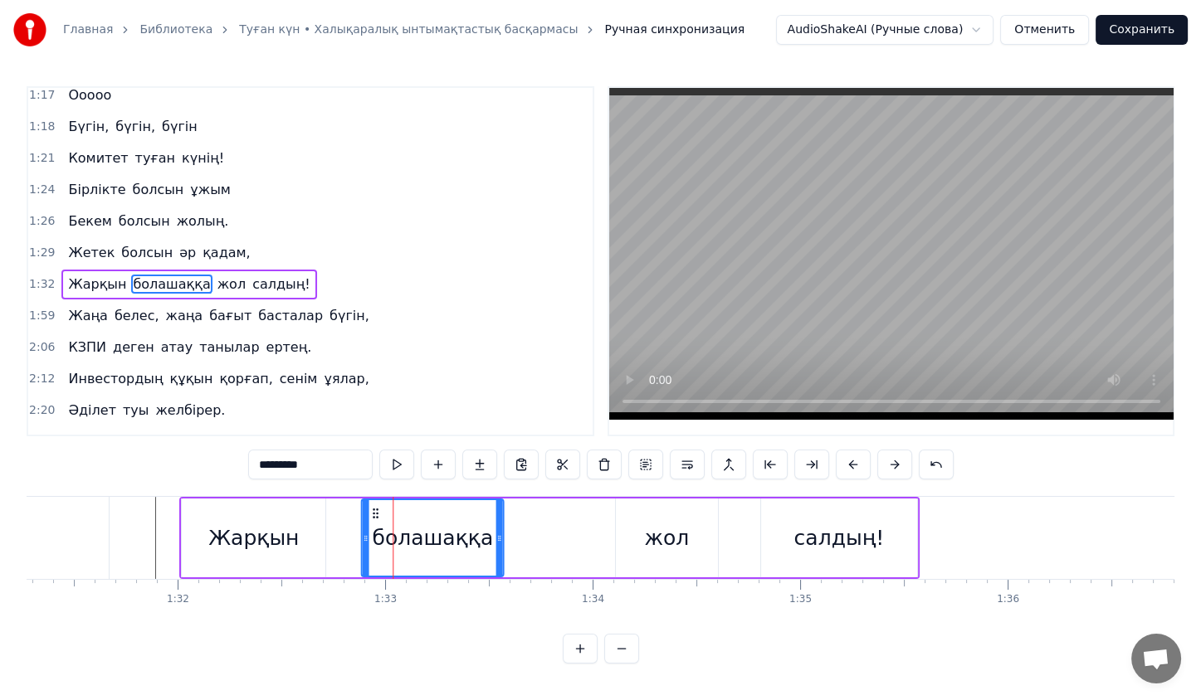
drag, startPoint x: 354, startPoint y: 515, endPoint x: 376, endPoint y: 516, distance: 22.4
click at [377, 517] on circle at bounding box center [377, 517] width 1 height 1
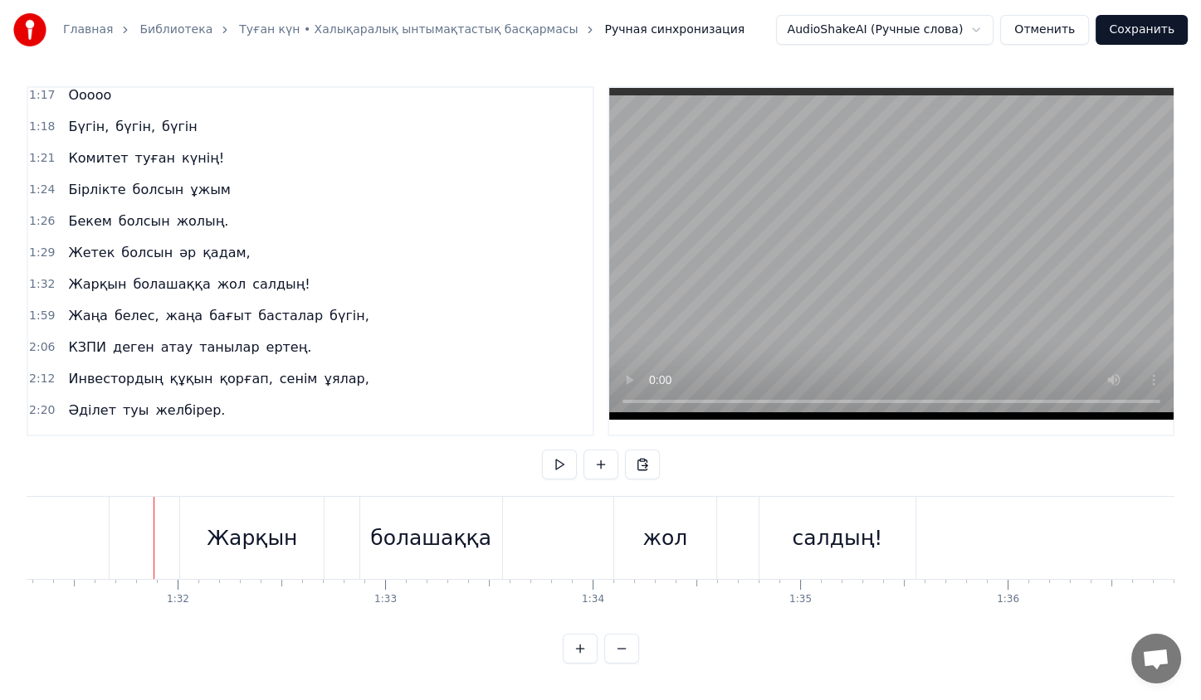
scroll to position [3, 0]
click at [539, 515] on div "Жарқын болашаққа жол салдың!" at bounding box center [549, 538] width 740 height 82
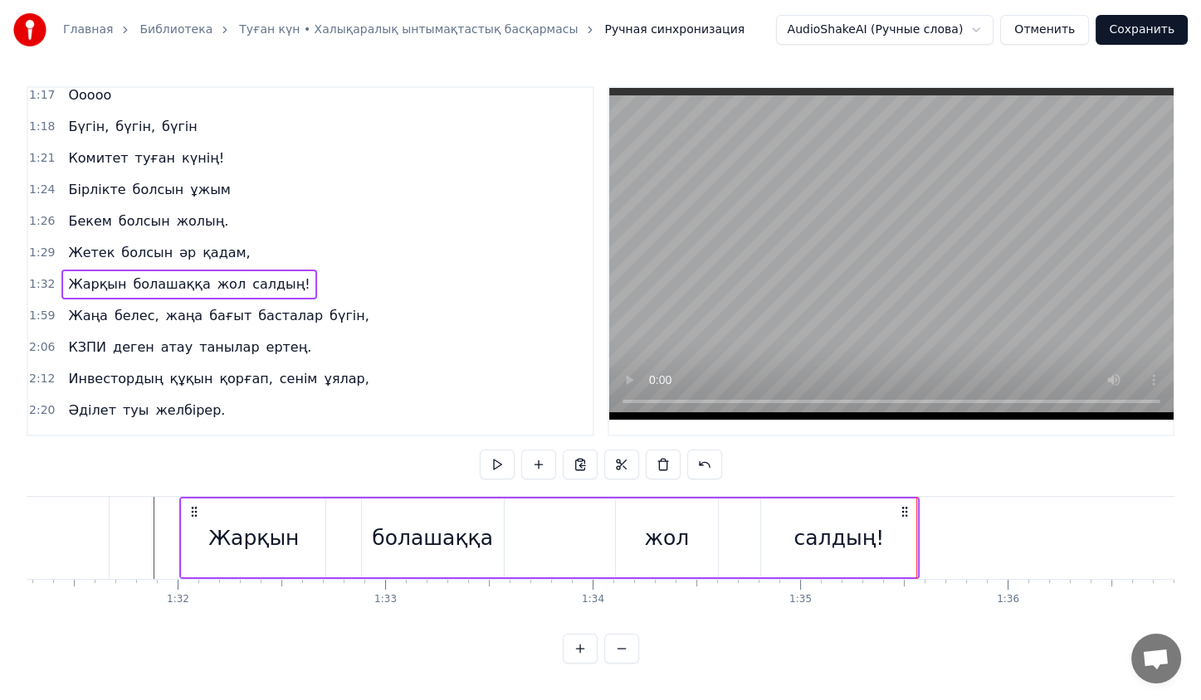
click at [539, 515] on div "Жарқын болашаққа жол салдың!" at bounding box center [549, 538] width 740 height 82
click at [656, 533] on div "жол" at bounding box center [666, 539] width 45 height 32
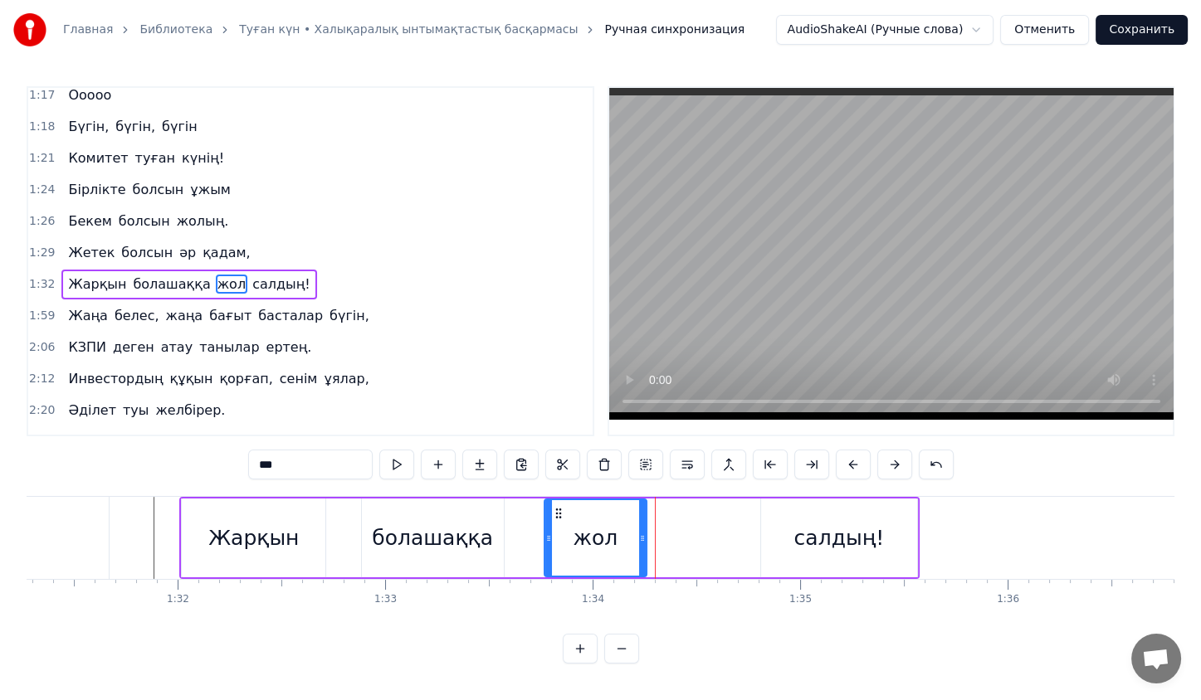
drag, startPoint x: 629, startPoint y: 509, endPoint x: 558, endPoint y: 506, distance: 71.4
click at [558, 507] on icon at bounding box center [558, 513] width 13 height 13
click at [503, 531] on div "болашаққа" at bounding box center [433, 538] width 144 height 79
type input "*********"
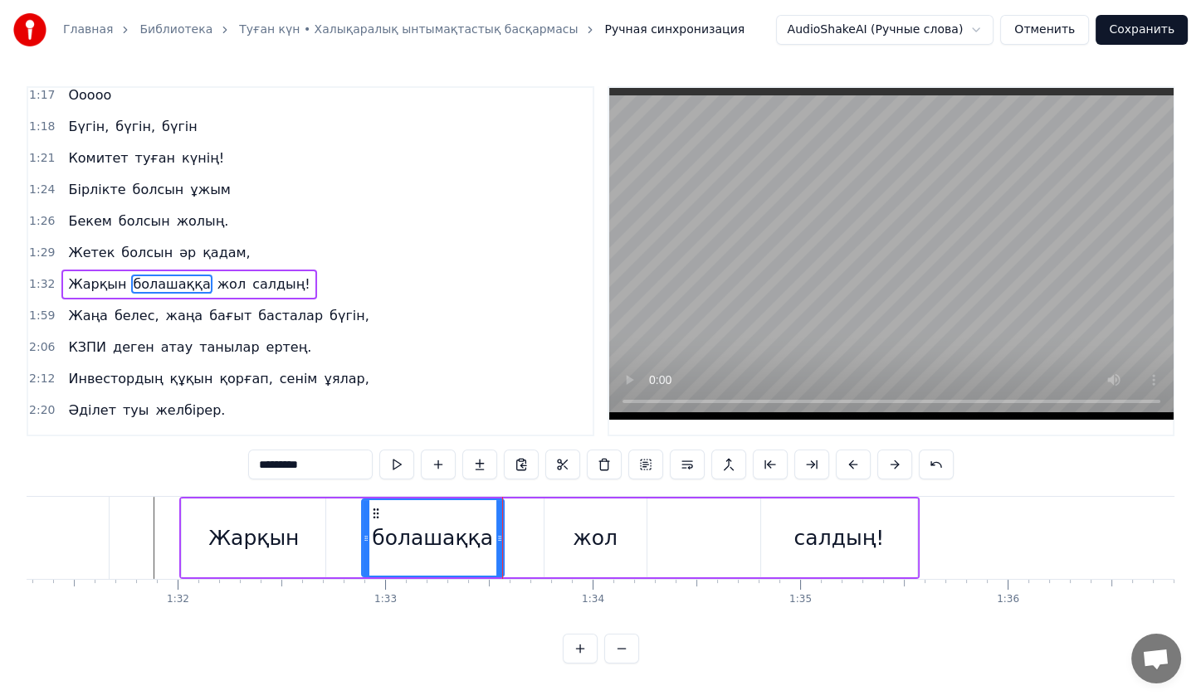
click at [505, 531] on div "Жарқын болашаққа жол салдың!" at bounding box center [549, 538] width 740 height 82
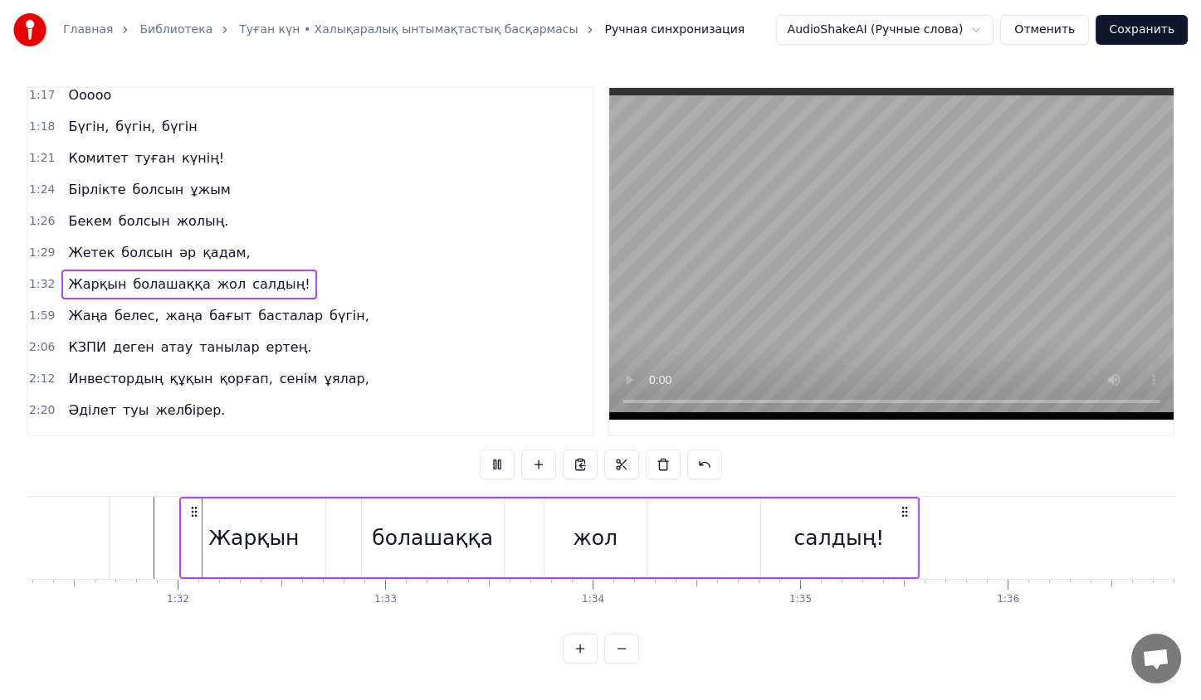
scroll to position [3, 0]
click at [842, 549] on div "салдың!" at bounding box center [839, 538] width 156 height 79
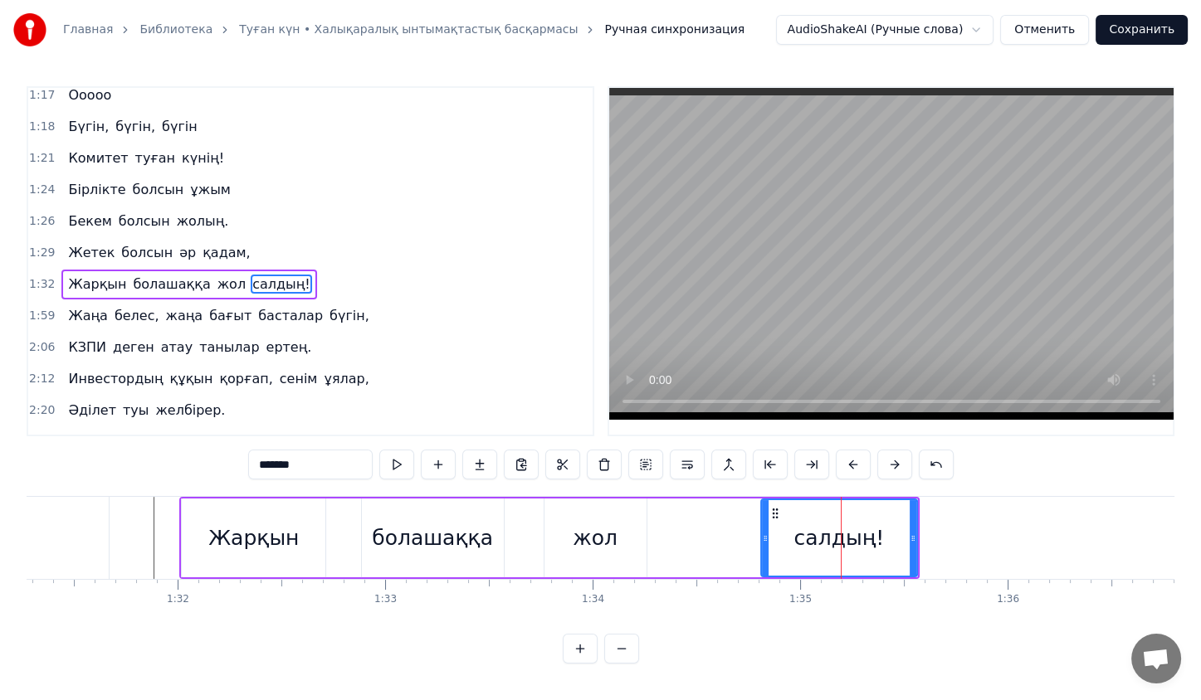
scroll to position [0, 0]
drag, startPoint x: 762, startPoint y: 529, endPoint x: 705, endPoint y: 529, distance: 57.3
click at [708, 529] on div at bounding box center [711, 538] width 7 height 76
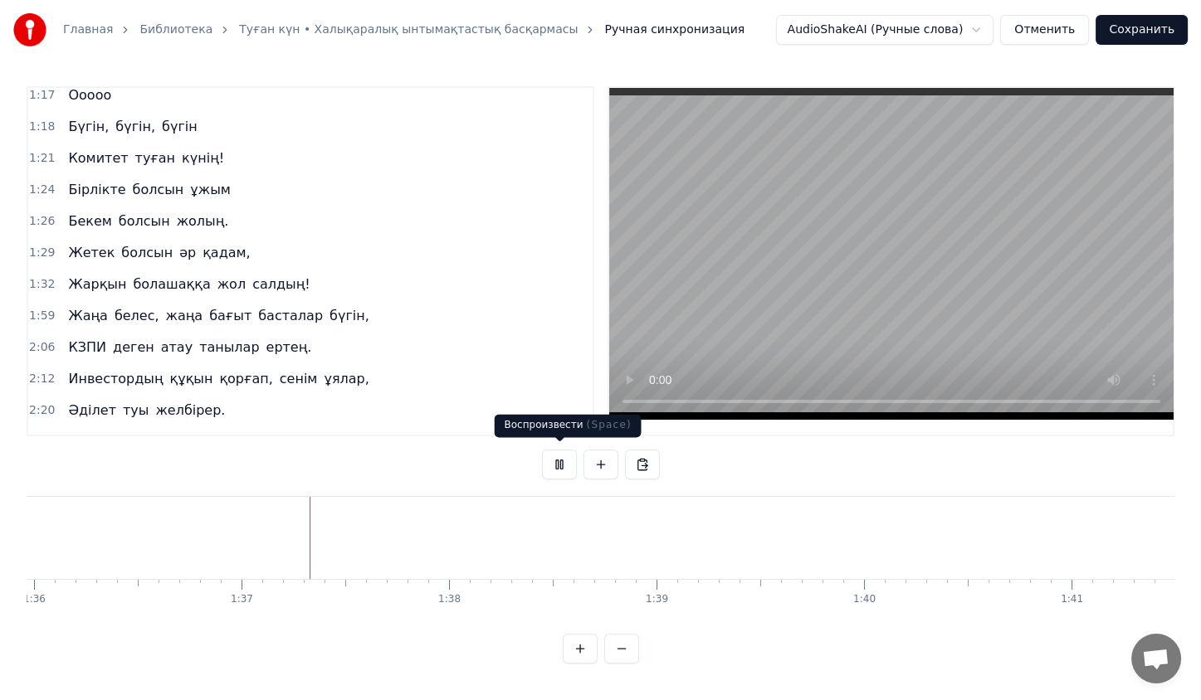
scroll to position [0, 19969]
click at [563, 464] on button at bounding box center [559, 465] width 35 height 30
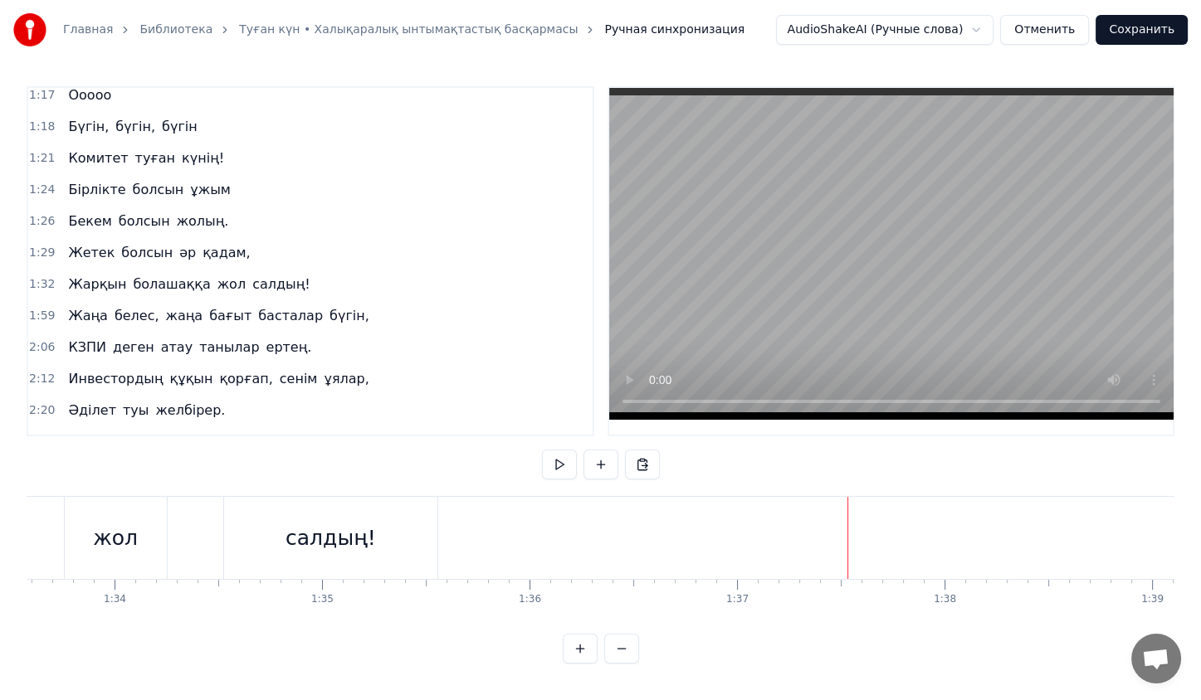
scroll to position [0, 19408]
click at [193, 536] on div "Жарқын болашаққа жол салдың!" at bounding box center [78, 538] width 740 height 82
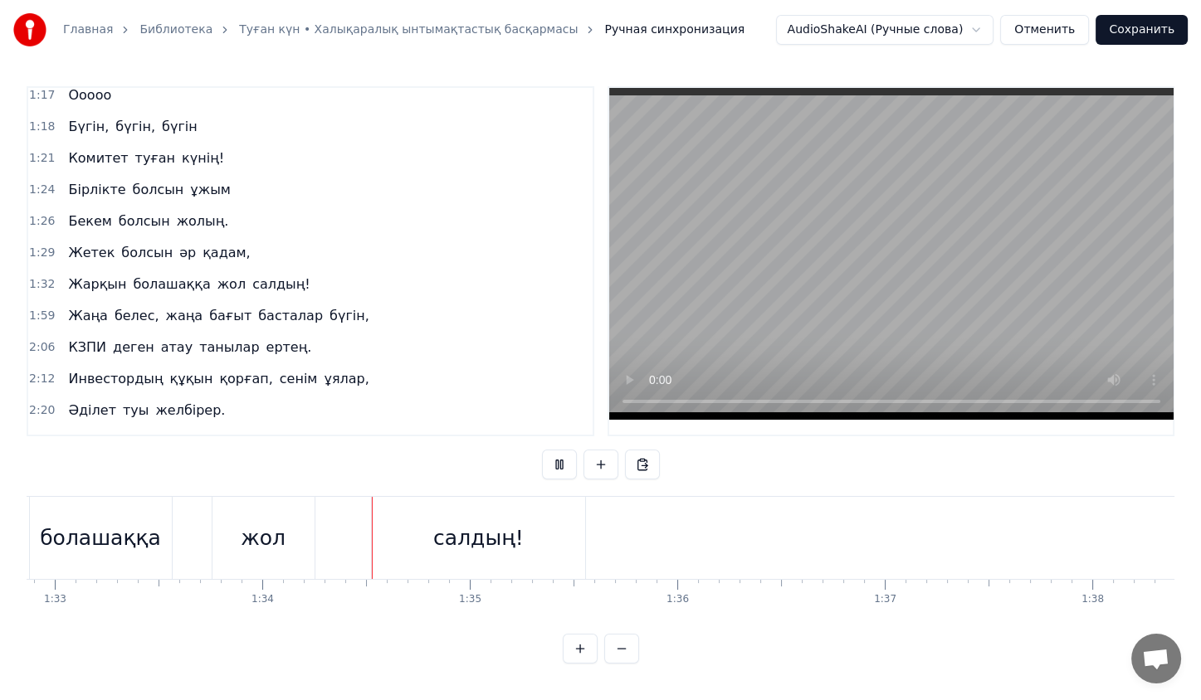
scroll to position [0, 19269]
click at [559, 465] on button at bounding box center [559, 465] width 35 height 30
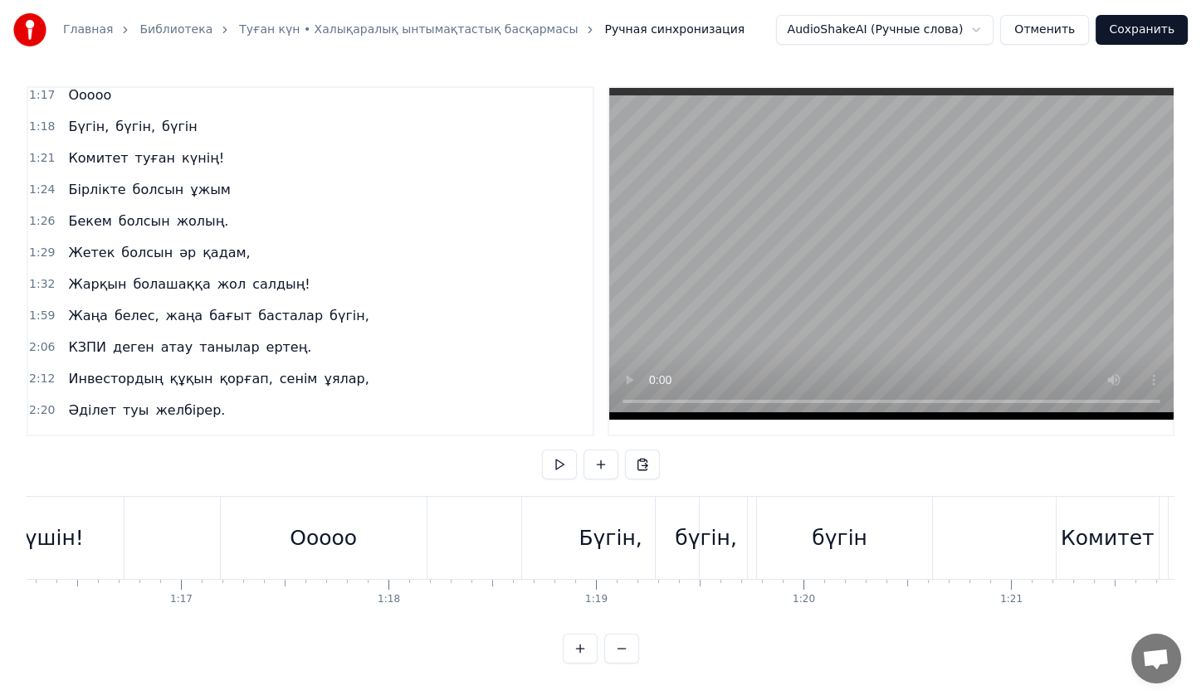
scroll to position [0, 15814]
click at [349, 529] on div "Ооооо" at bounding box center [329, 539] width 67 height 32
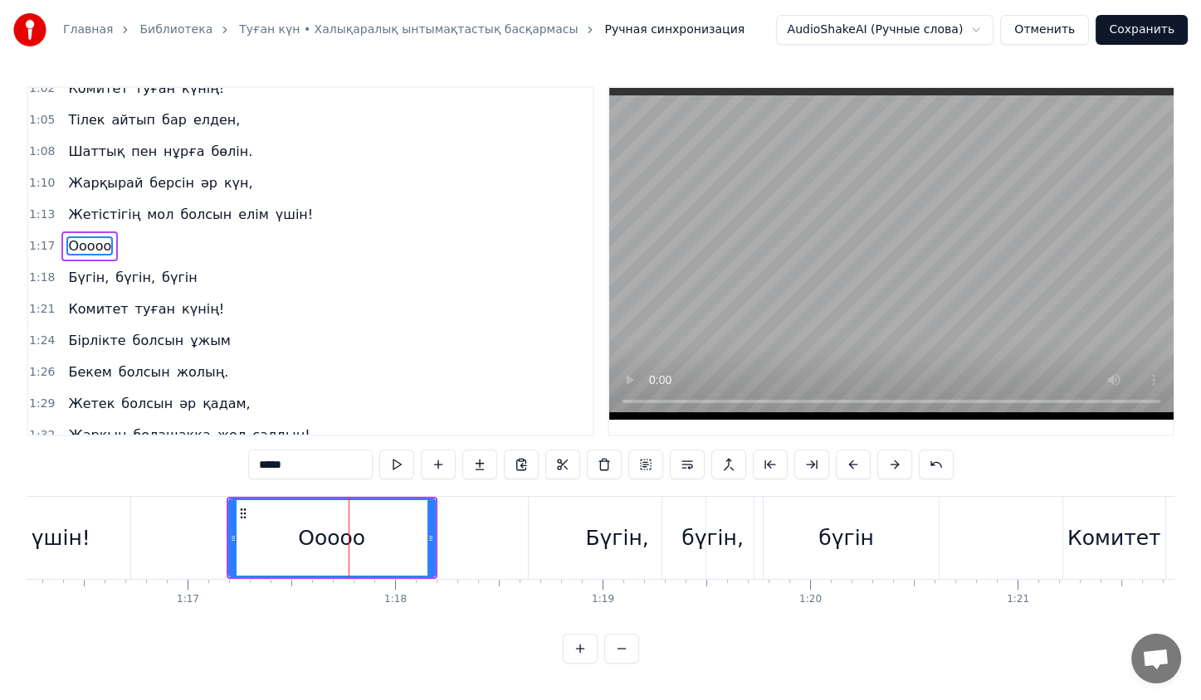
scroll to position [205, 0]
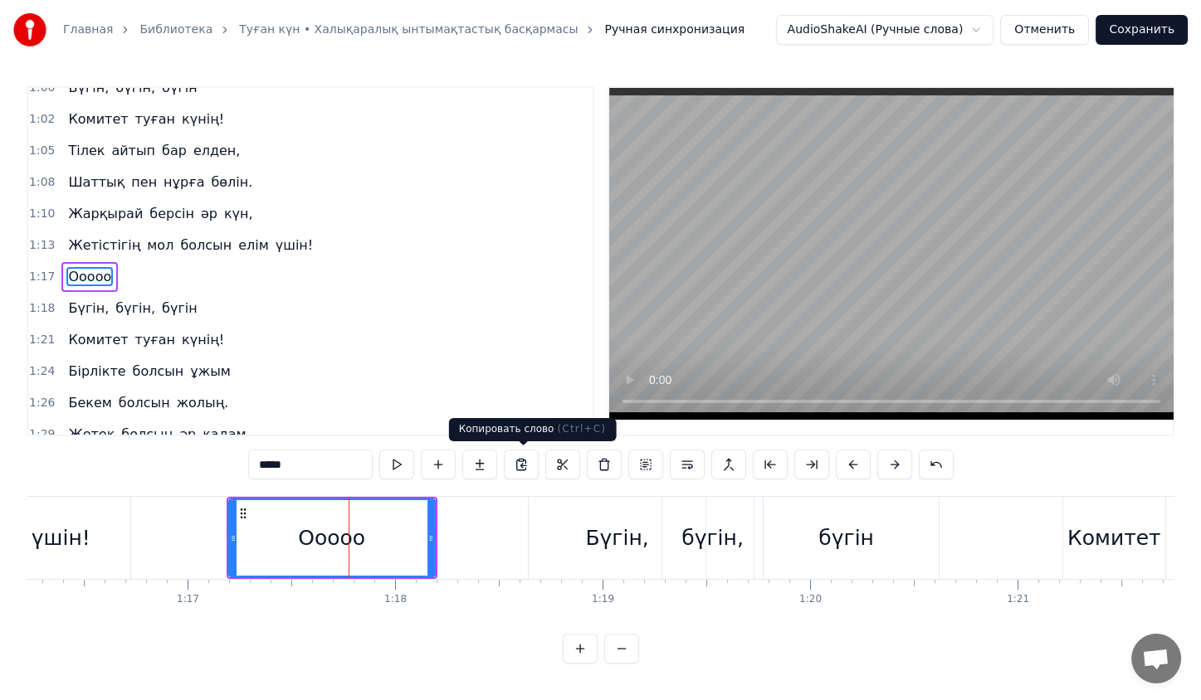
click at [511, 464] on button at bounding box center [521, 465] width 35 height 30
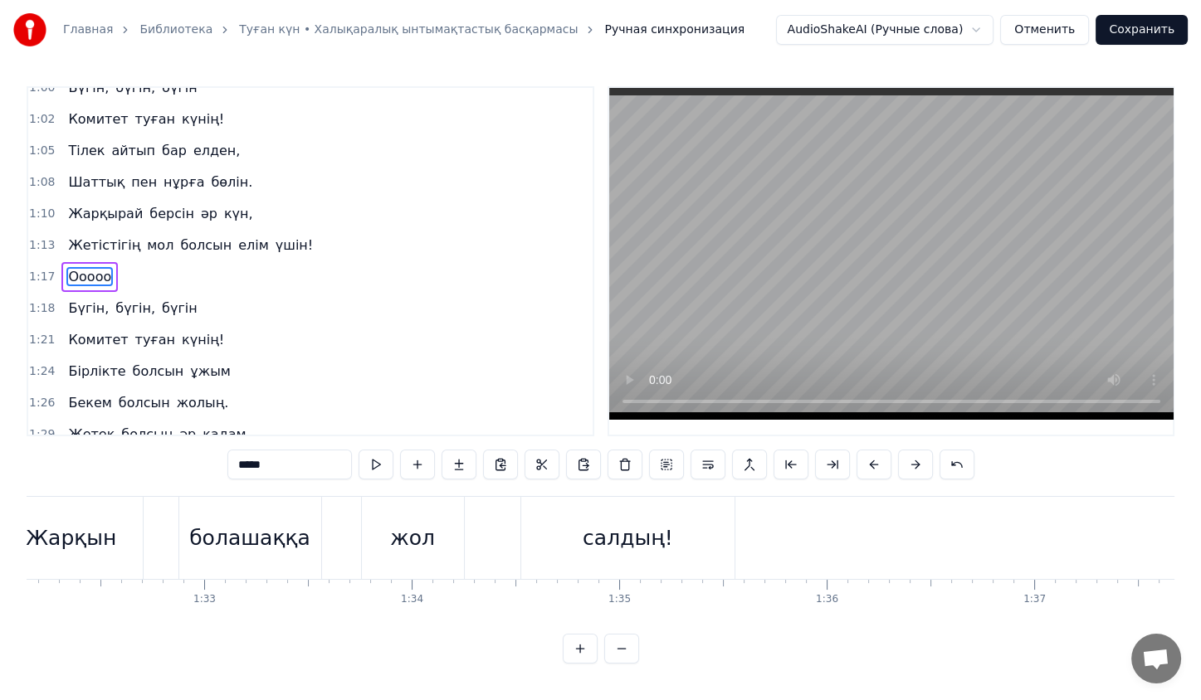
scroll to position [0, 19118]
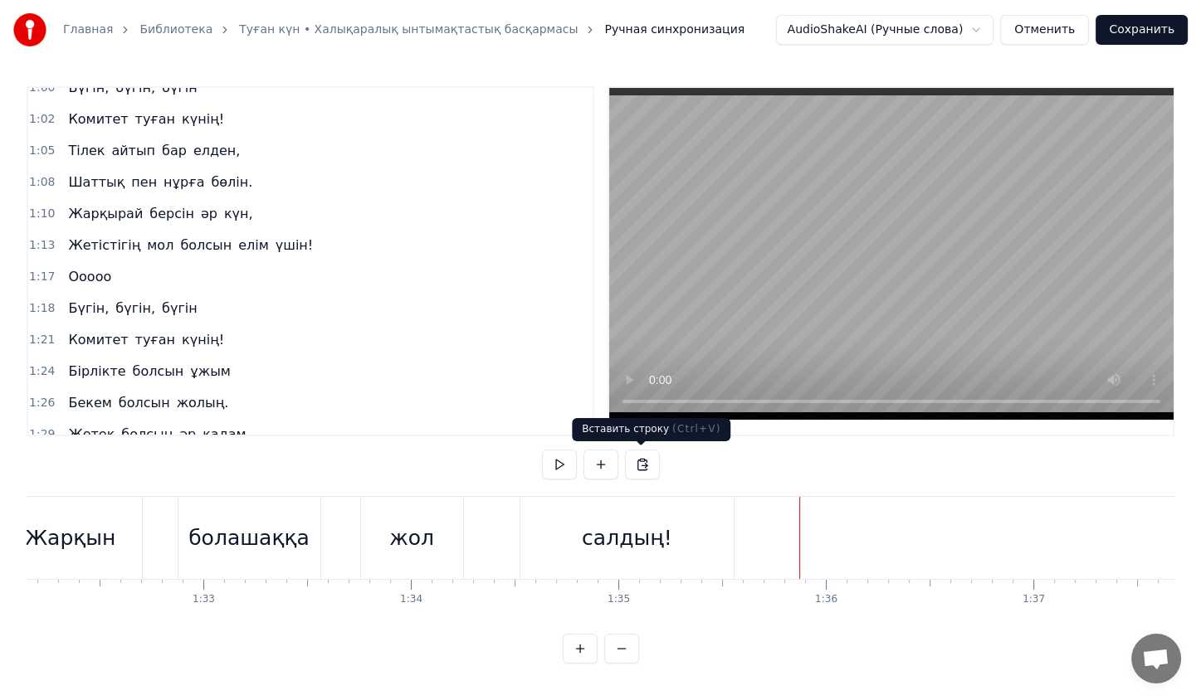
click at [652, 452] on button at bounding box center [642, 465] width 35 height 30
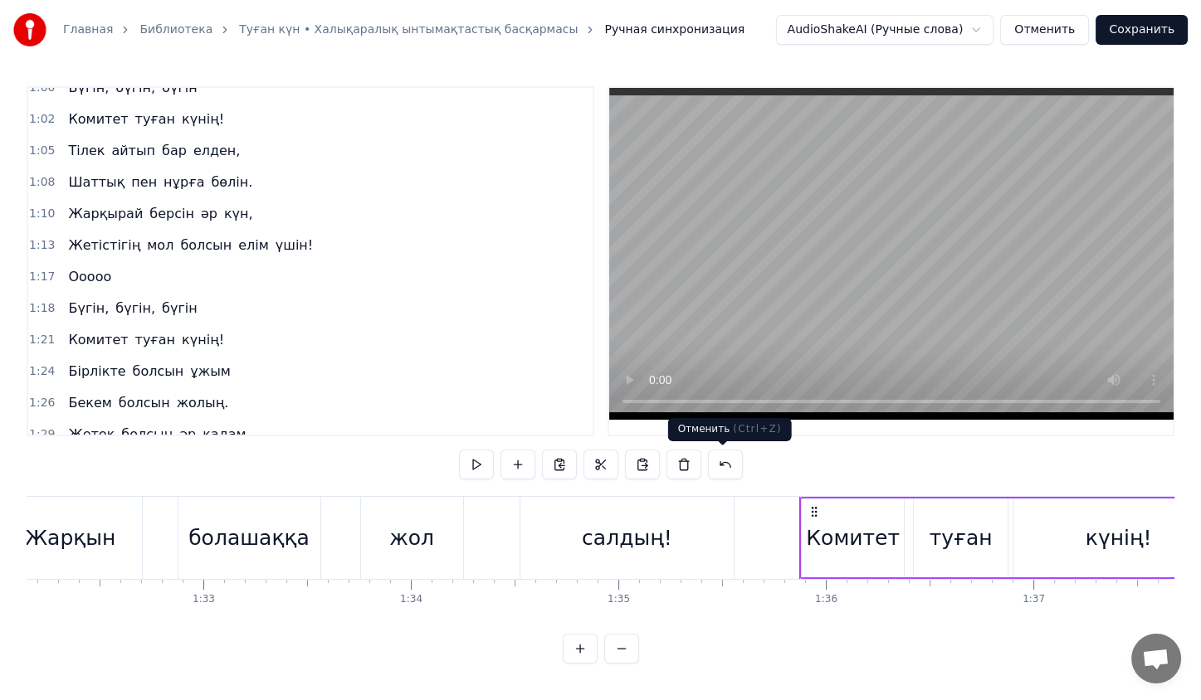
click at [724, 463] on button at bounding box center [725, 465] width 35 height 30
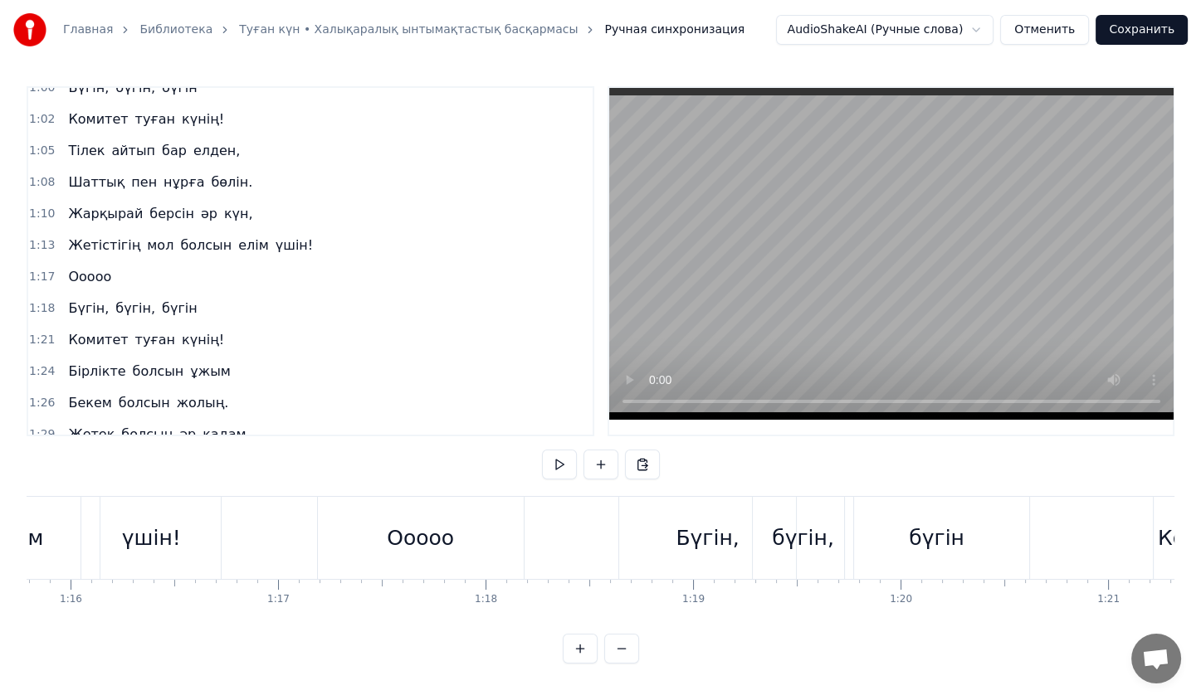
scroll to position [0, 15721]
click at [453, 548] on div "Ооооо" at bounding box center [423, 539] width 67 height 32
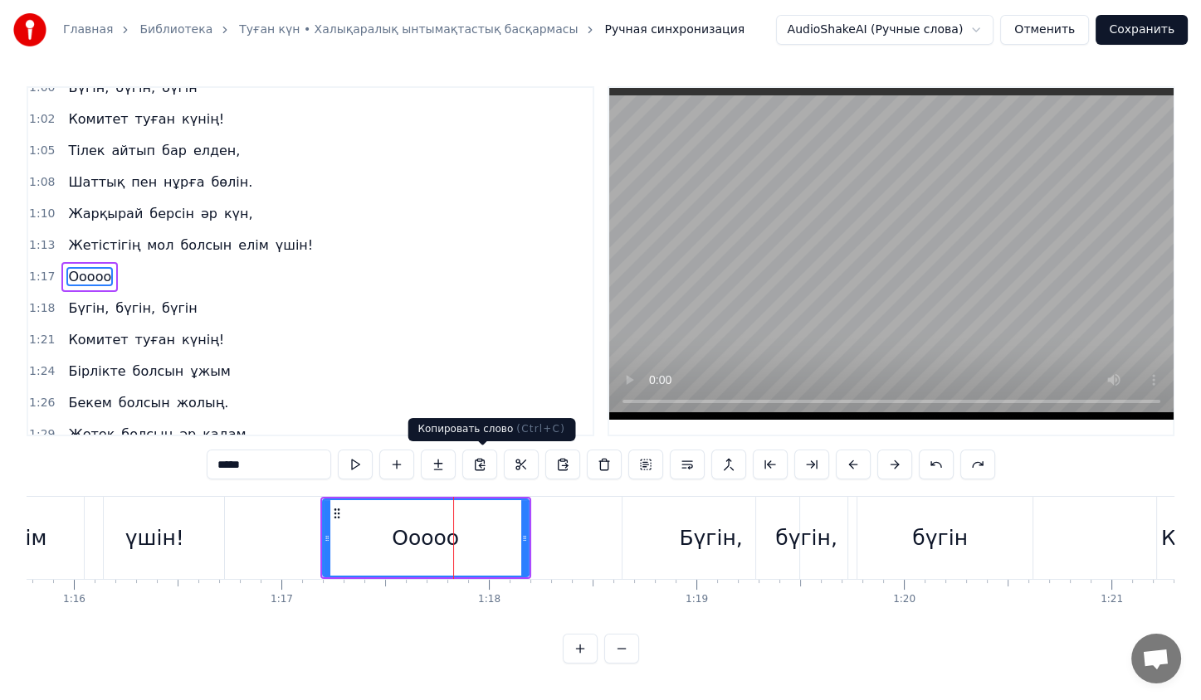
click at [479, 472] on button at bounding box center [479, 465] width 35 height 30
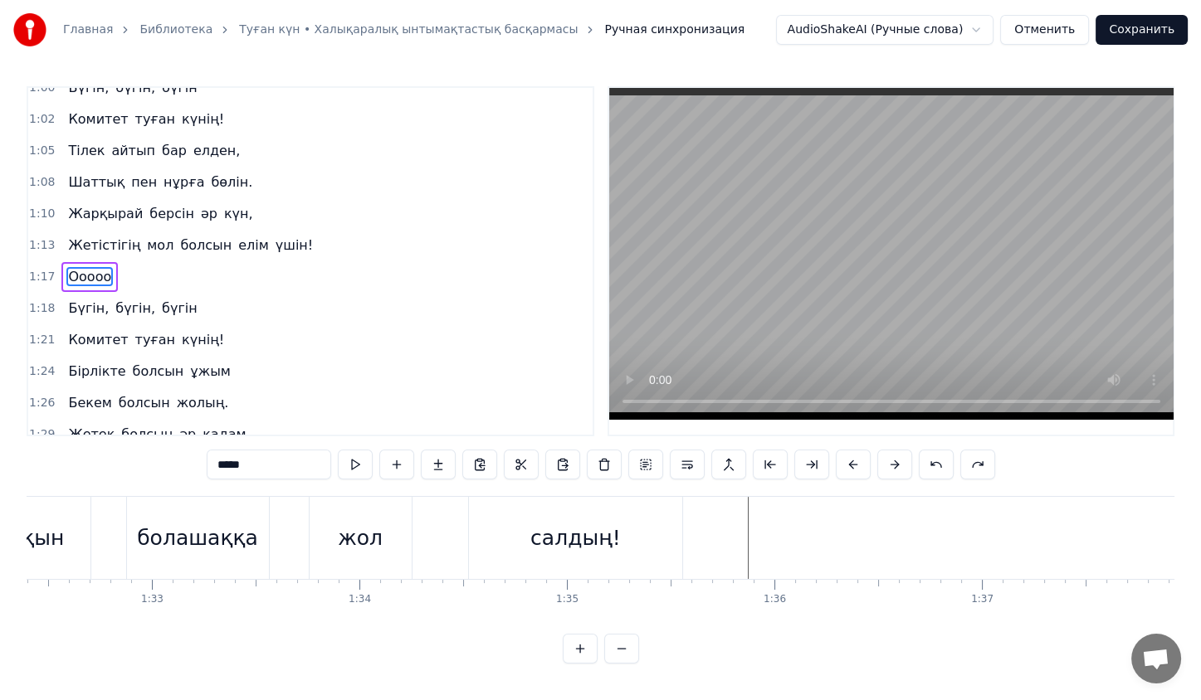
scroll to position [0, 19205]
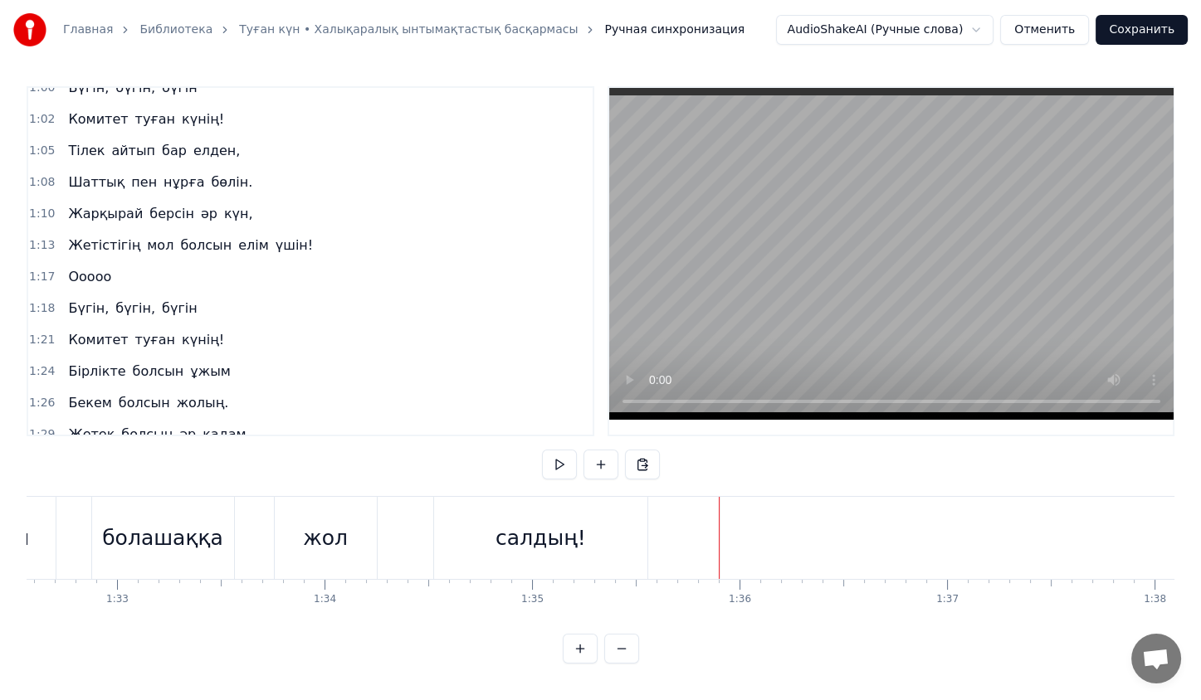
click at [643, 468] on button at bounding box center [642, 465] width 35 height 30
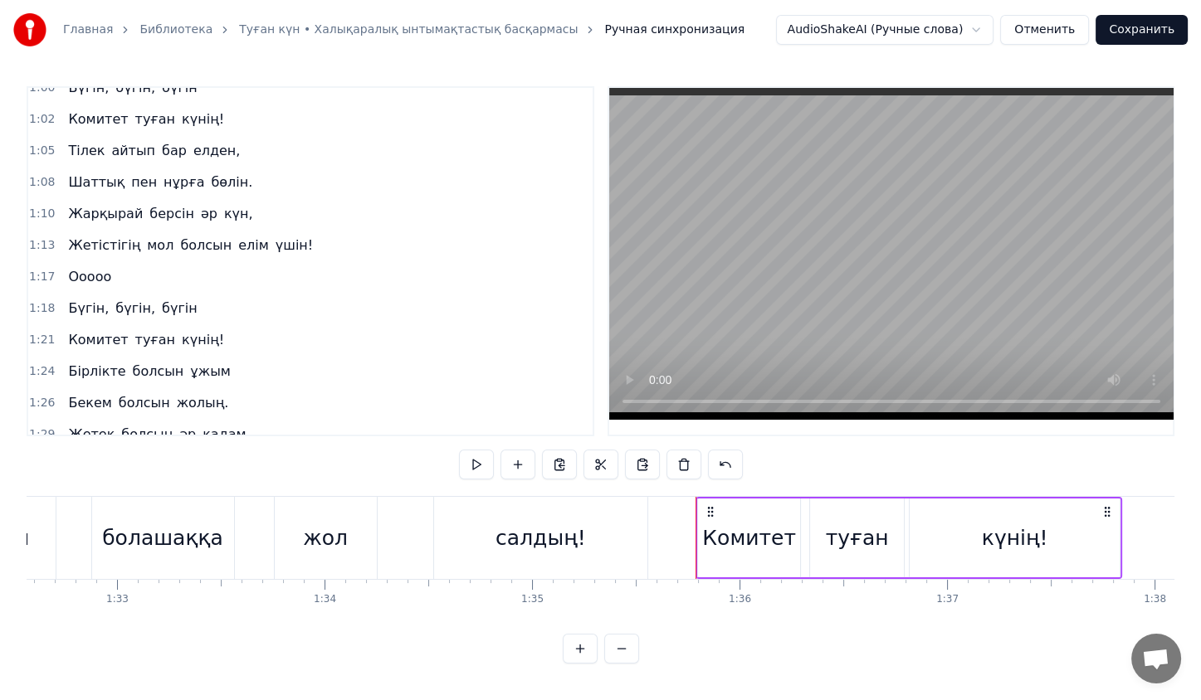
click at [747, 549] on div "Комитет" at bounding box center [749, 539] width 94 height 32
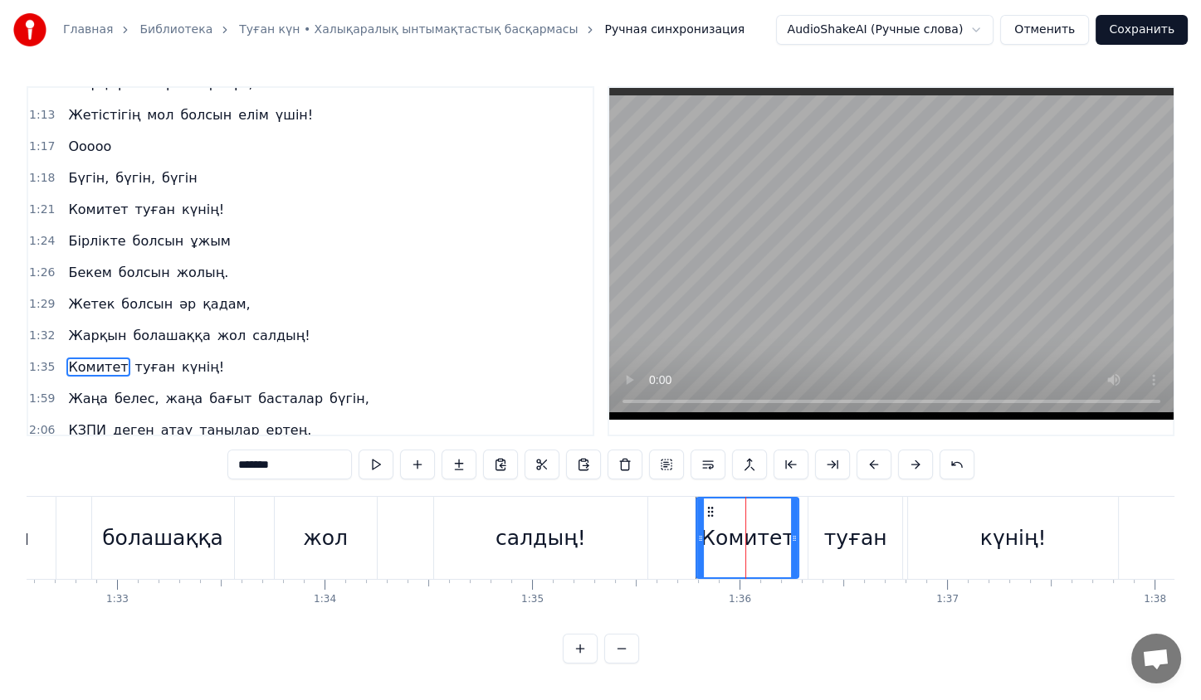
scroll to position [417, 0]
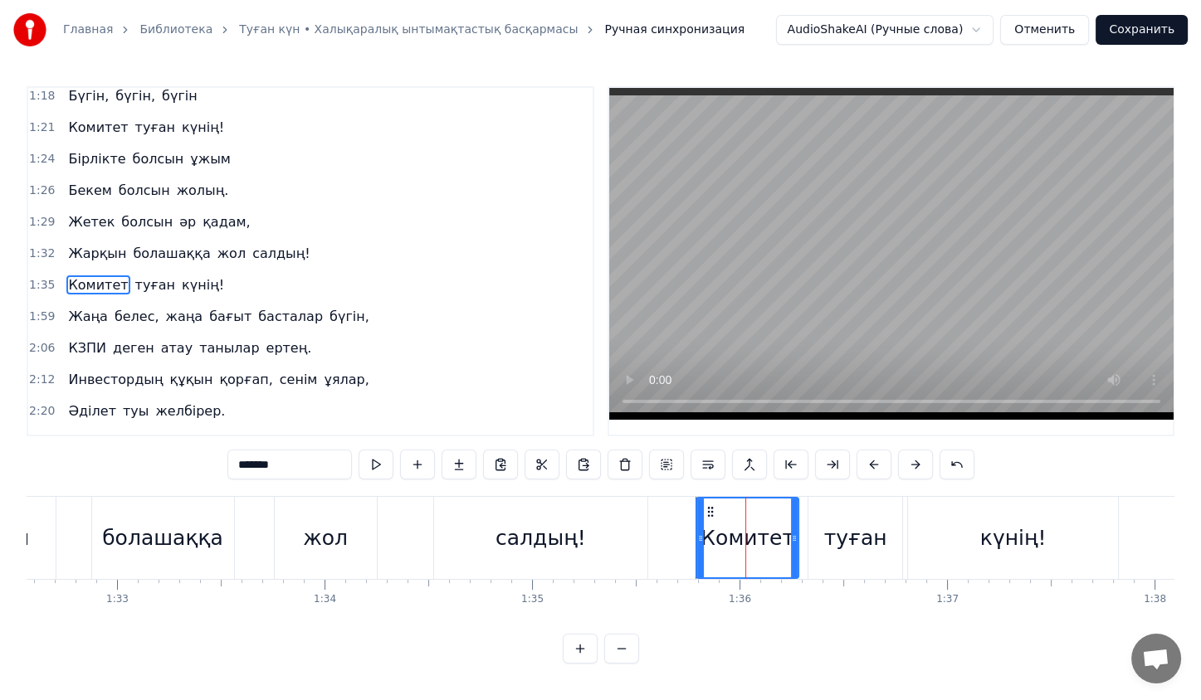
click at [315, 480] on div "*******" at bounding box center [600, 466] width 747 height 33
drag, startPoint x: 315, startPoint y: 480, endPoint x: 321, endPoint y: 470, distance: 11.5
click at [321, 470] on div "*******" at bounding box center [600, 466] width 747 height 33
type input "*******"
click at [807, 508] on div "туған" at bounding box center [854, 538] width 95 height 82
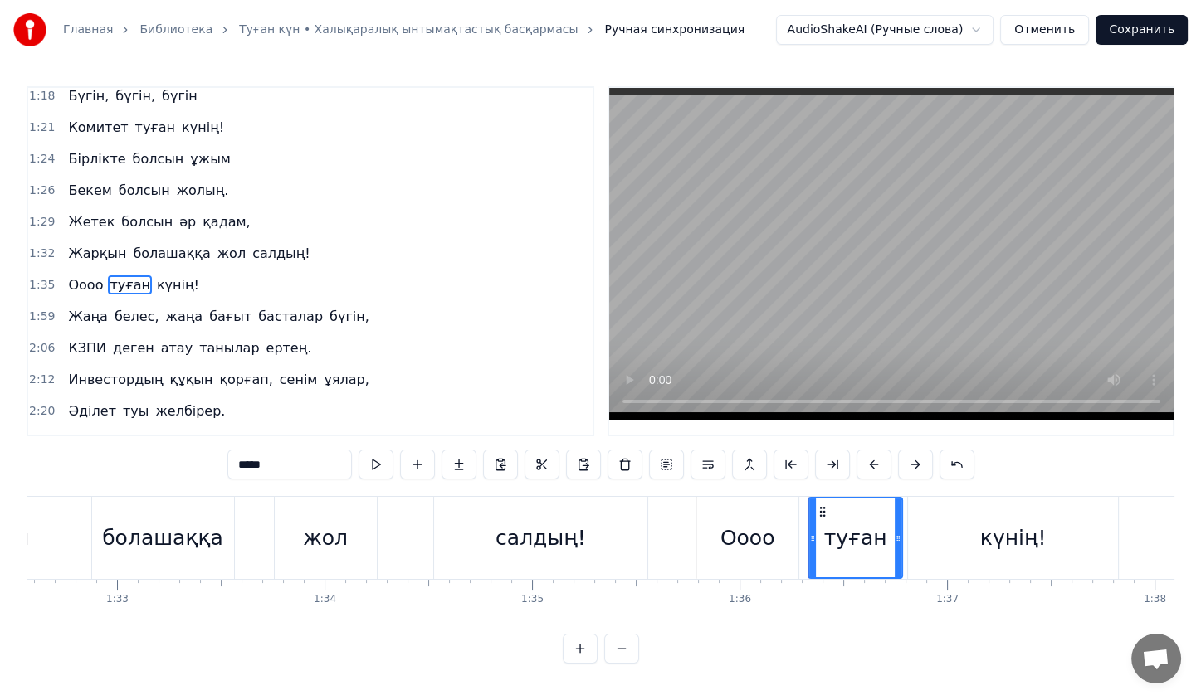
click at [619, 466] on button at bounding box center [624, 465] width 35 height 30
click at [938, 525] on div "күнің!" at bounding box center [1013, 538] width 210 height 82
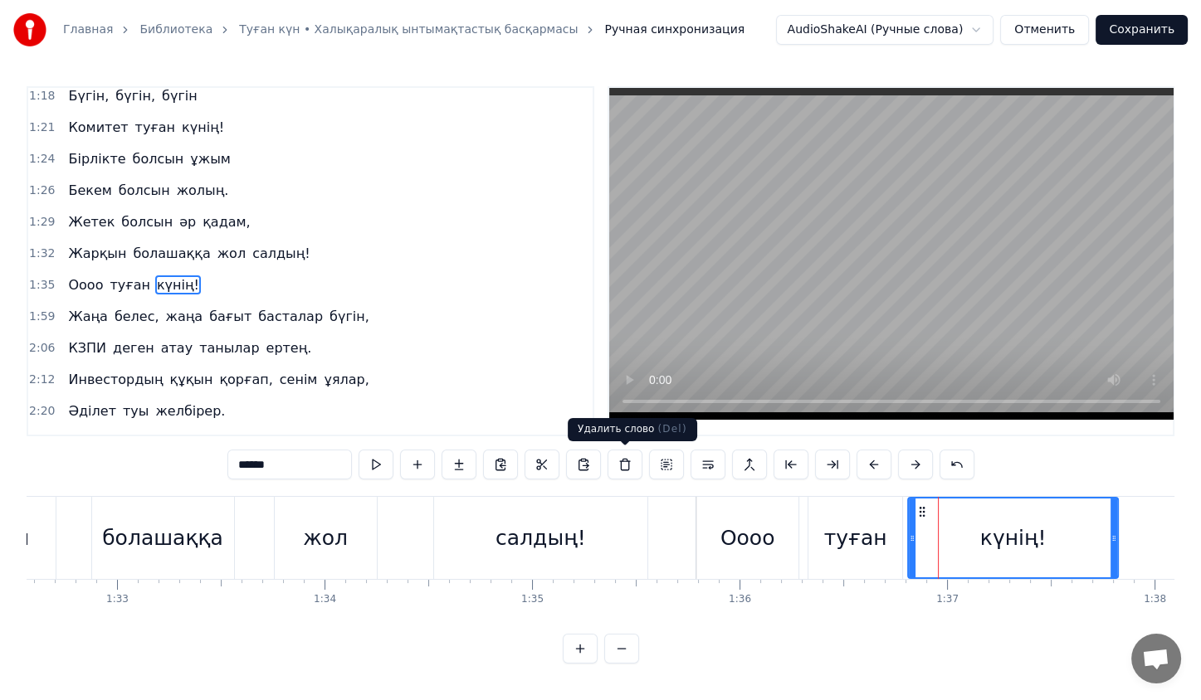
click at [622, 464] on button at bounding box center [624, 465] width 35 height 30
click at [108, 276] on span "туған" at bounding box center [130, 285] width 44 height 19
type input "*****"
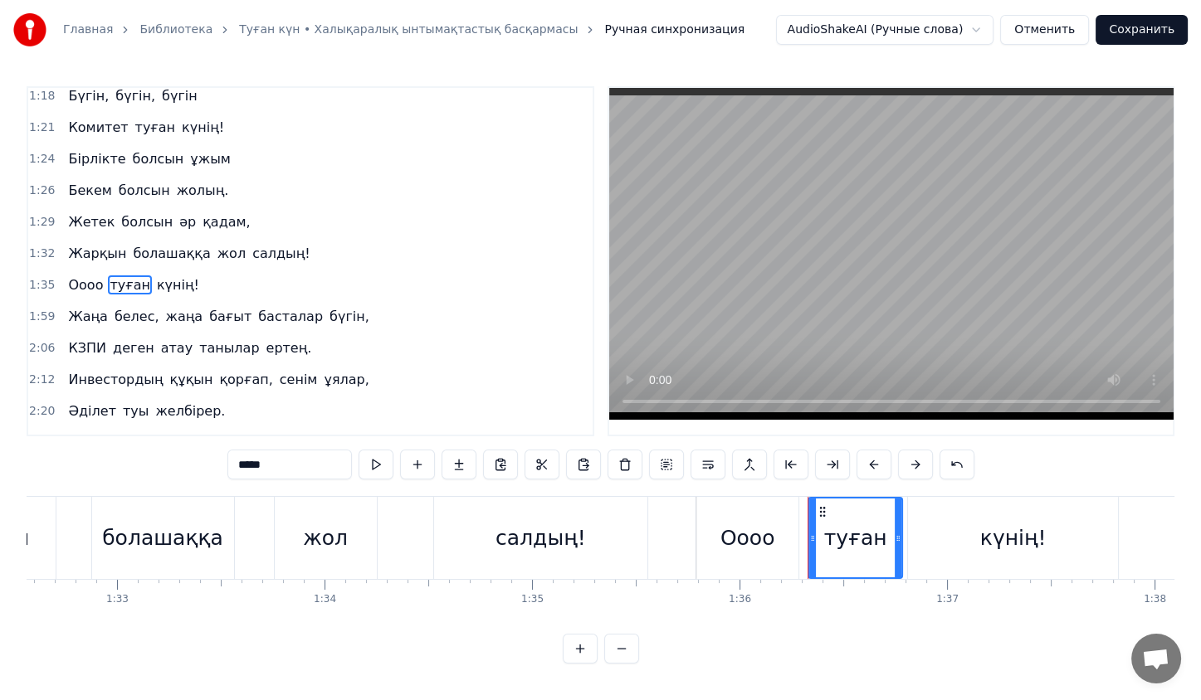
click at [862, 539] on div "туған" at bounding box center [855, 539] width 63 height 32
click at [862, 539] on div at bounding box center [862, 538] width 1 height 82
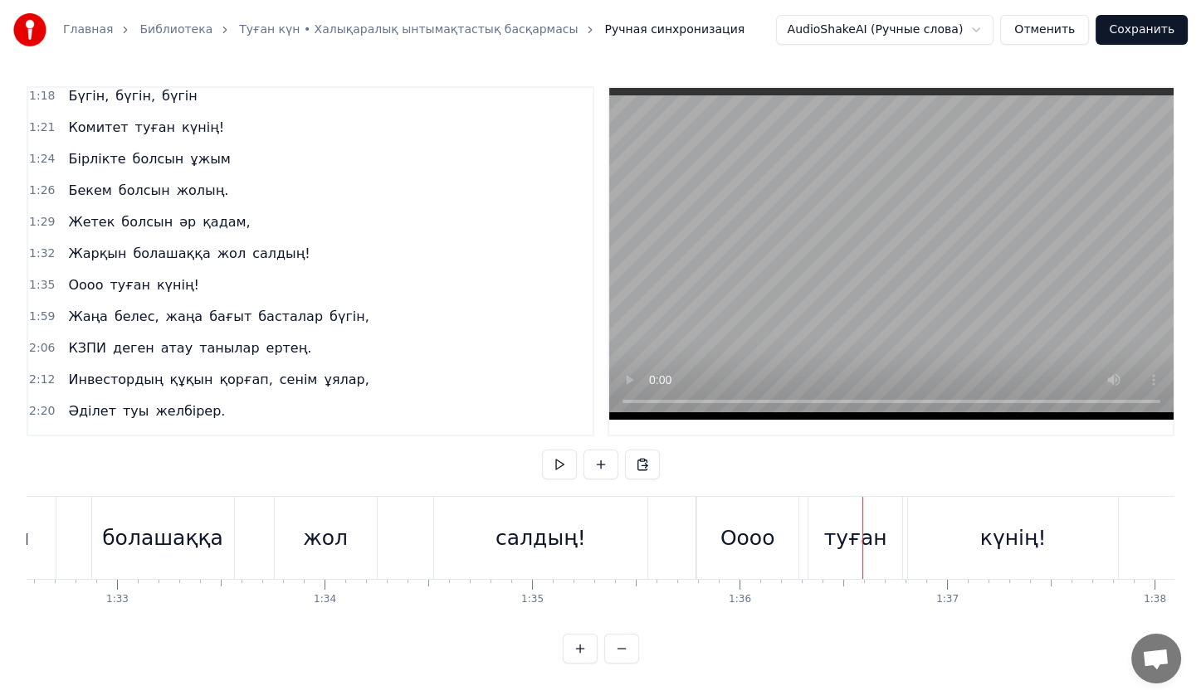
click at [851, 532] on div "туған" at bounding box center [855, 539] width 63 height 32
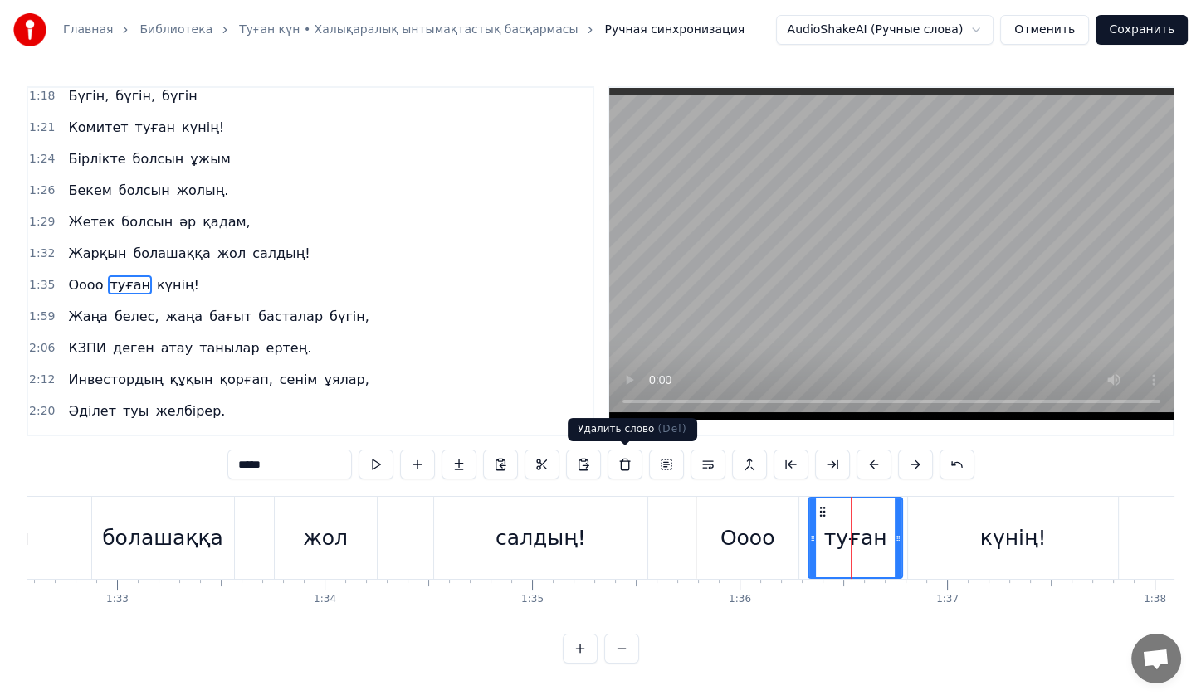
click at [637, 466] on button at bounding box center [624, 465] width 35 height 30
click at [853, 523] on div "туған" at bounding box center [855, 539] width 63 height 32
click at [853, 522] on div at bounding box center [853, 538] width 1 height 82
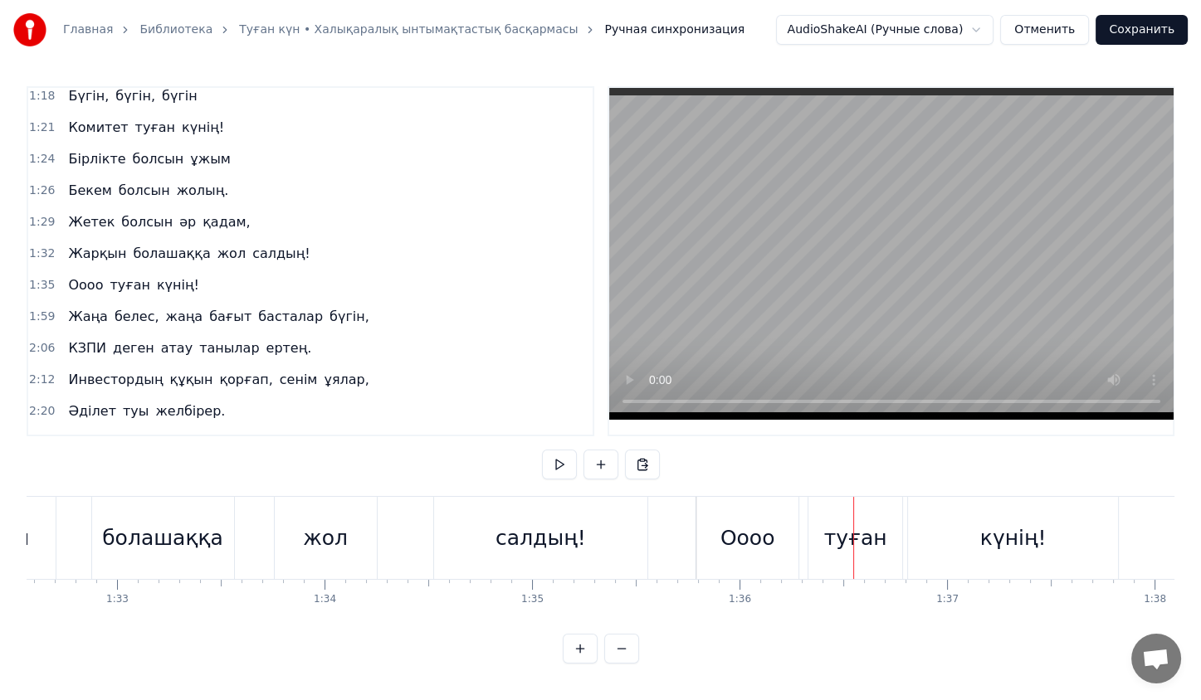
click at [853, 522] on div at bounding box center [853, 538] width 1 height 82
click at [814, 512] on div "туған" at bounding box center [855, 538] width 94 height 82
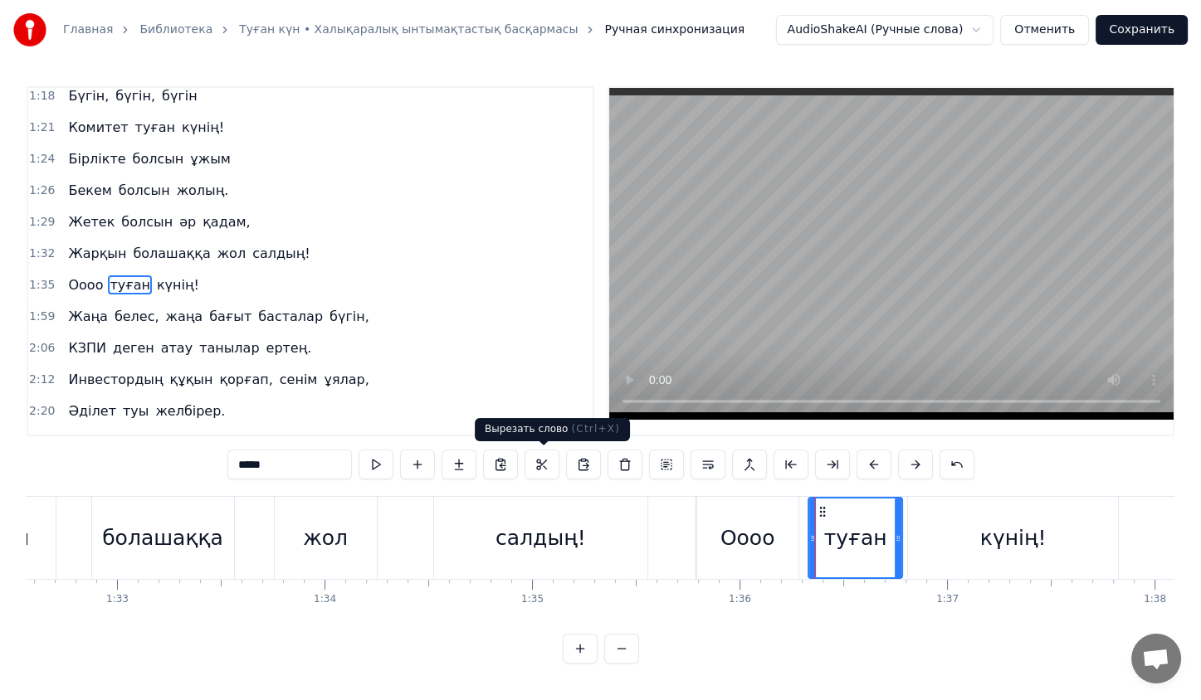
click at [540, 463] on button at bounding box center [541, 465] width 35 height 30
click at [611, 460] on button at bounding box center [624, 465] width 35 height 30
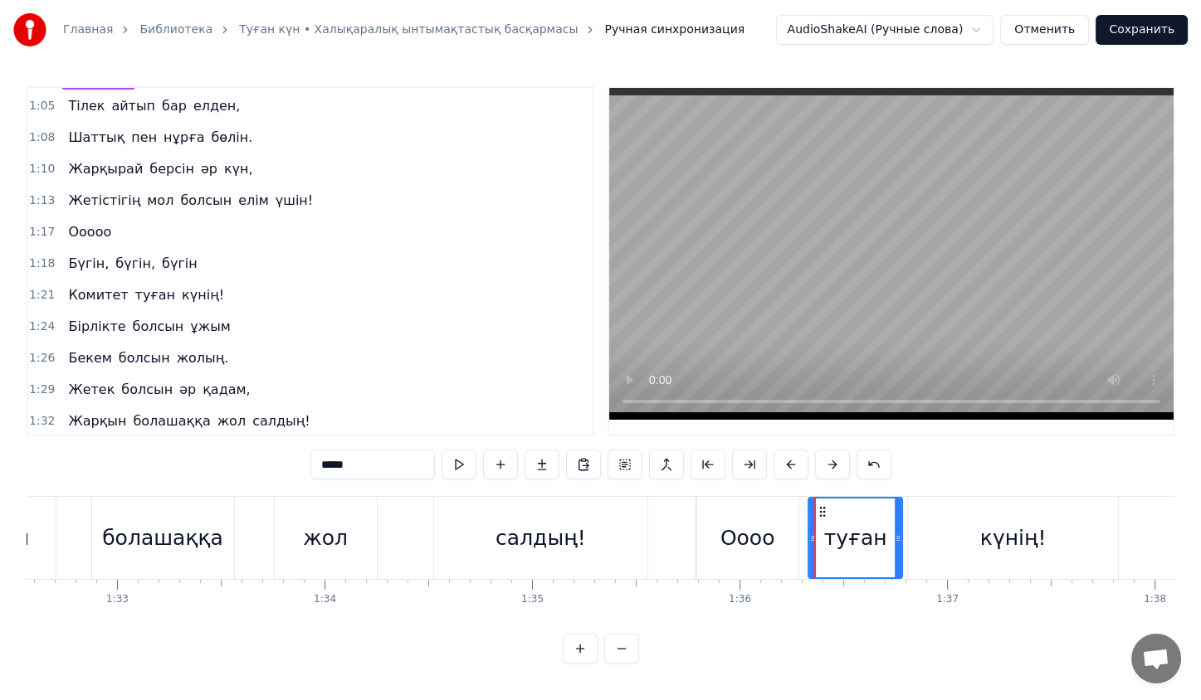
scroll to position [198, 0]
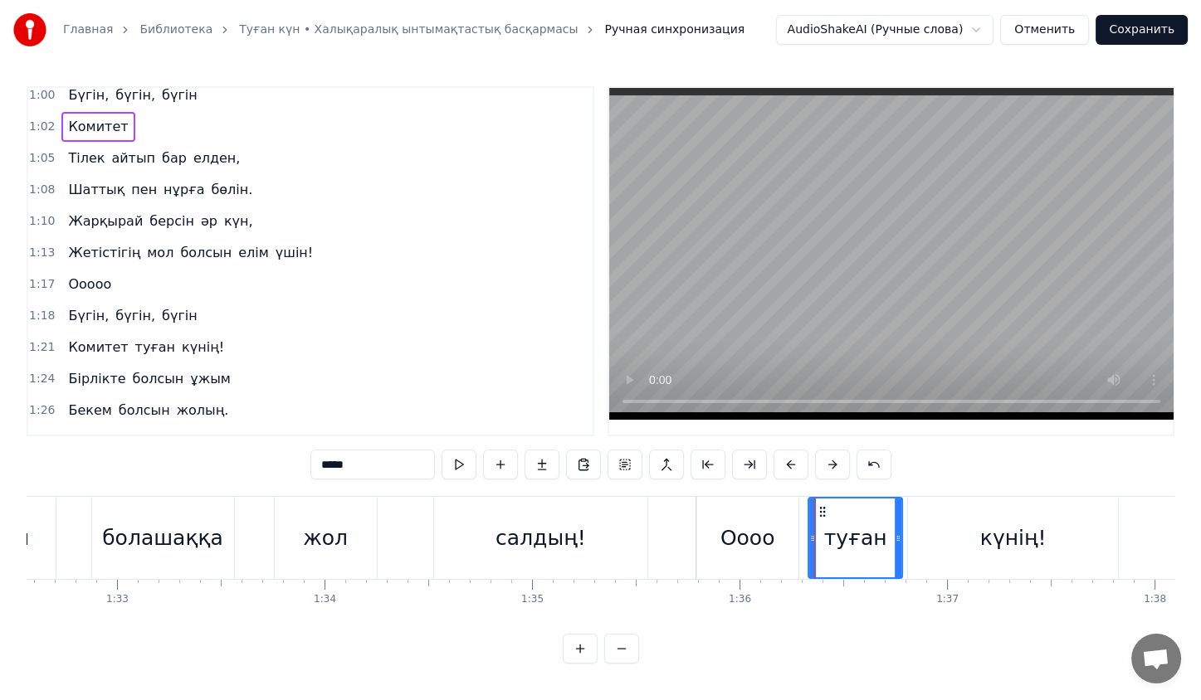
click at [750, 512] on div "Оооо" at bounding box center [747, 538] width 102 height 82
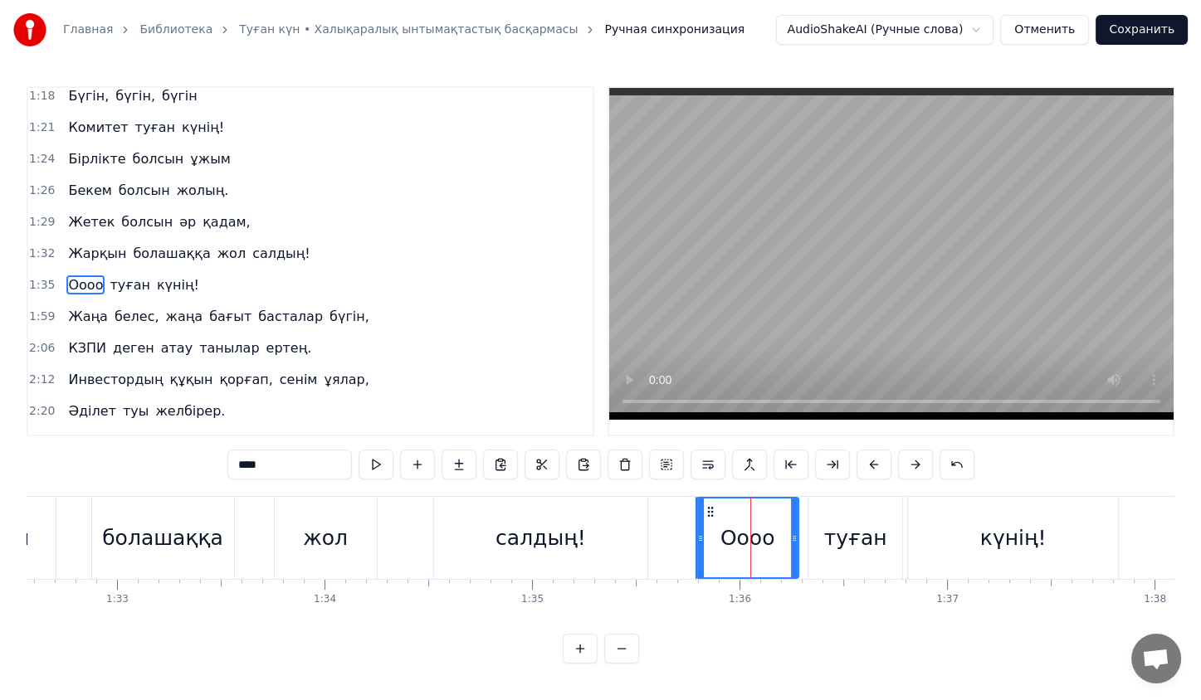
type input "*****"
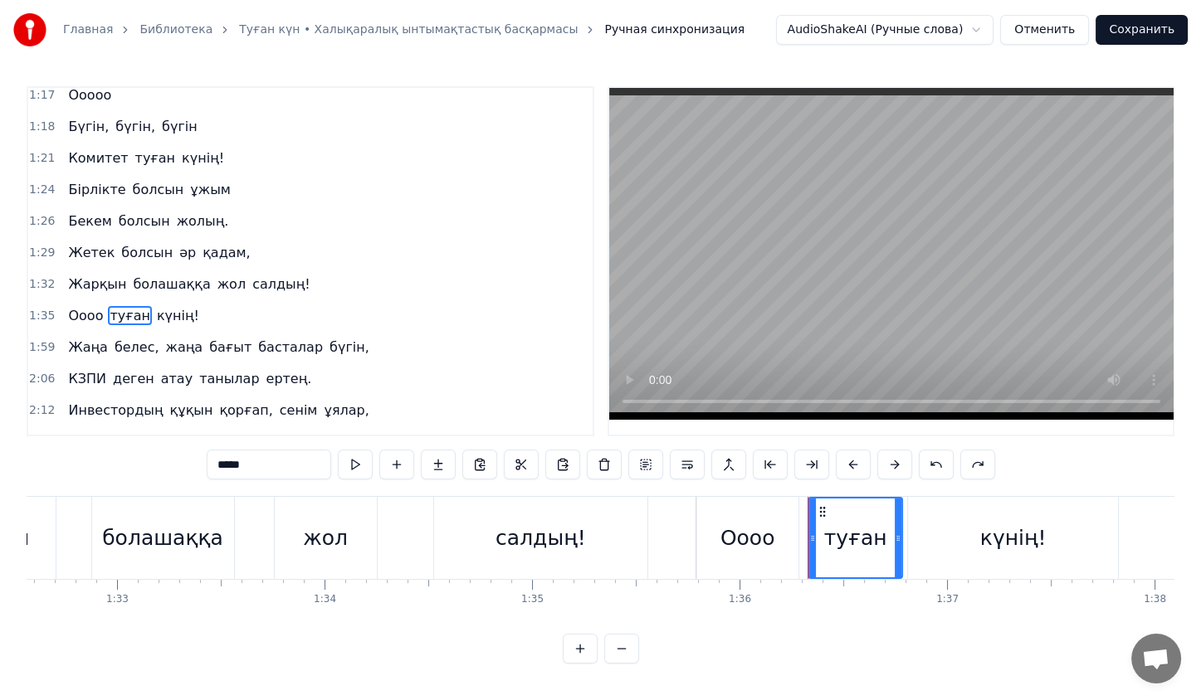
scroll to position [417, 0]
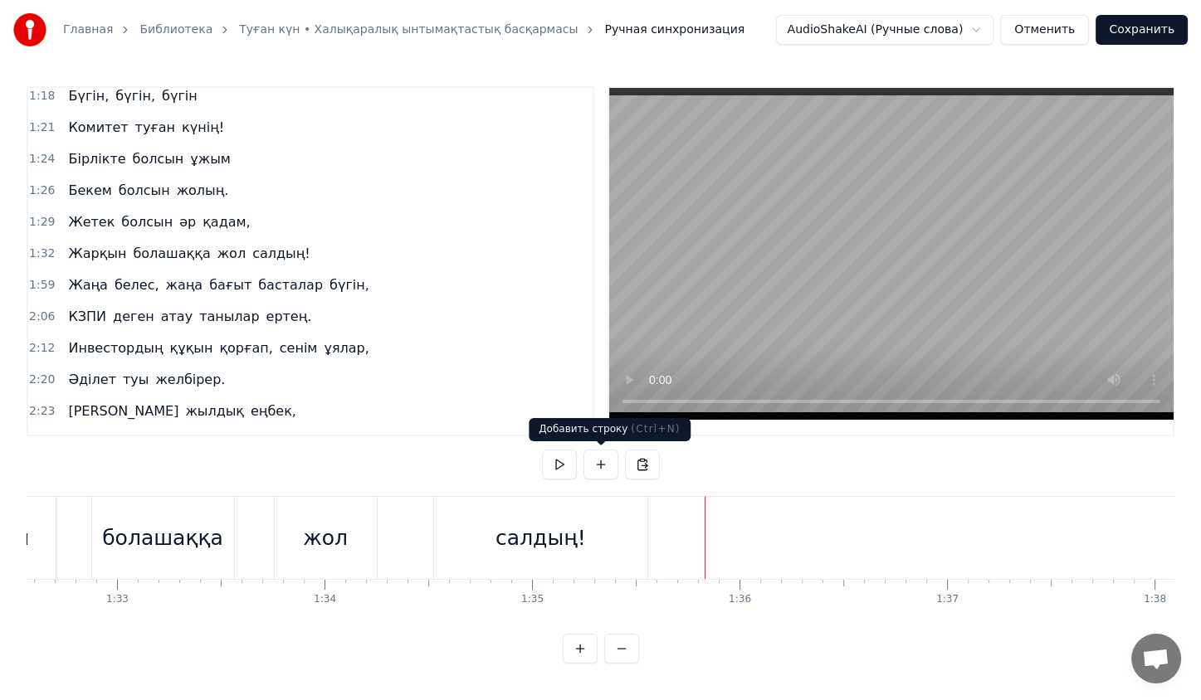
click at [607, 467] on button at bounding box center [600, 465] width 35 height 30
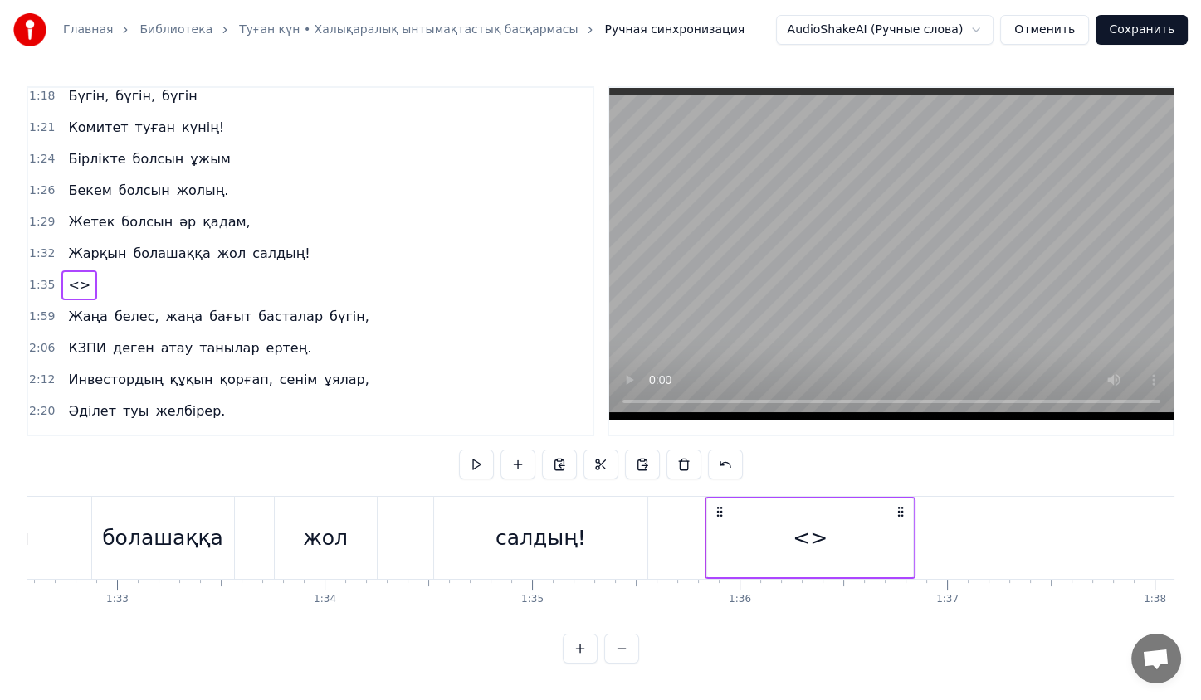
click at [76, 276] on span "<>" at bounding box center [79, 285] width 26 height 19
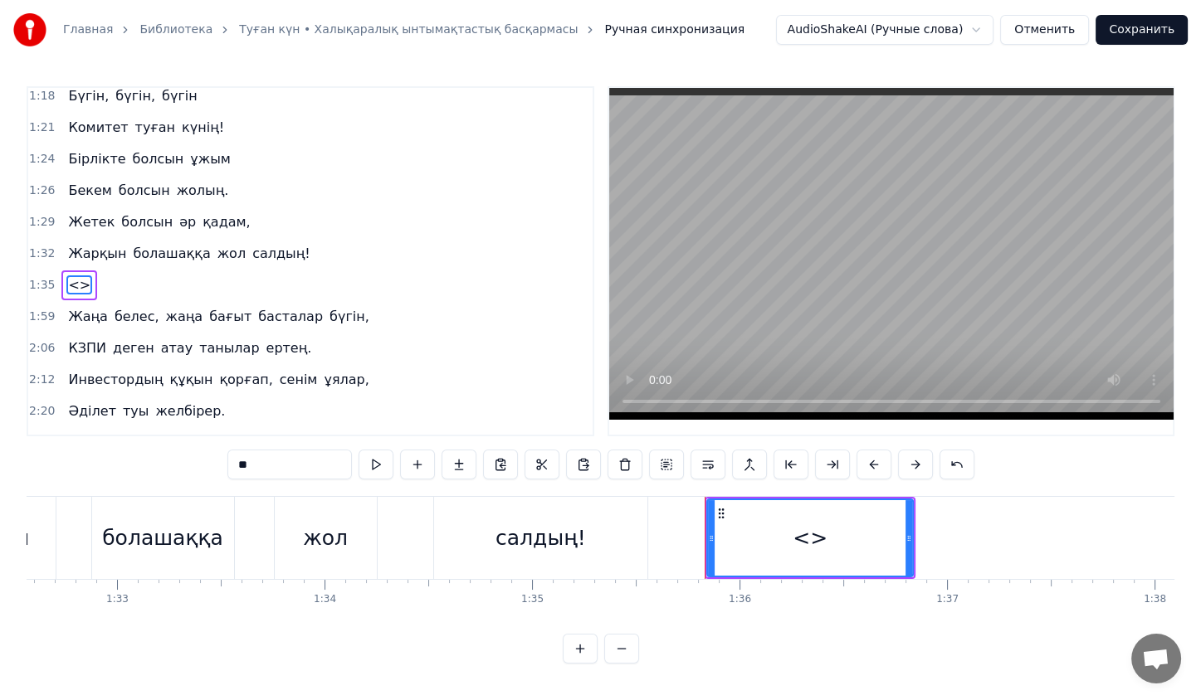
click at [76, 276] on span "<>" at bounding box center [79, 285] width 26 height 19
click at [305, 455] on input "**" at bounding box center [289, 465] width 124 height 30
type input "*"
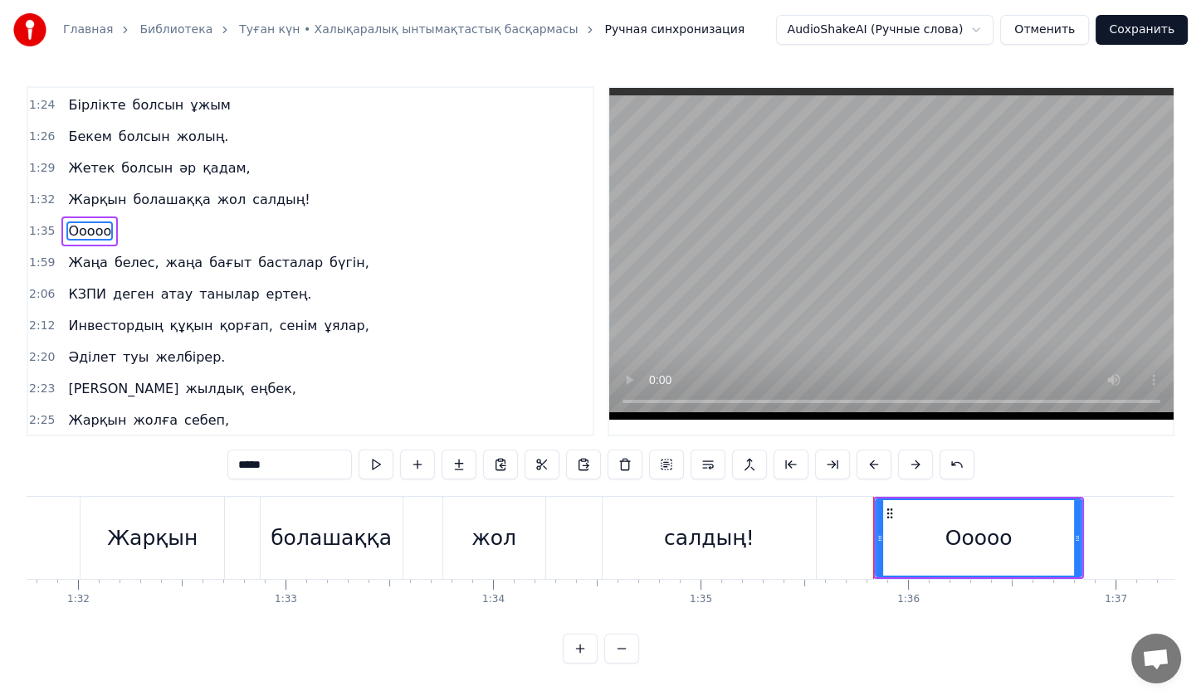
scroll to position [0, 19039]
type input "*****"
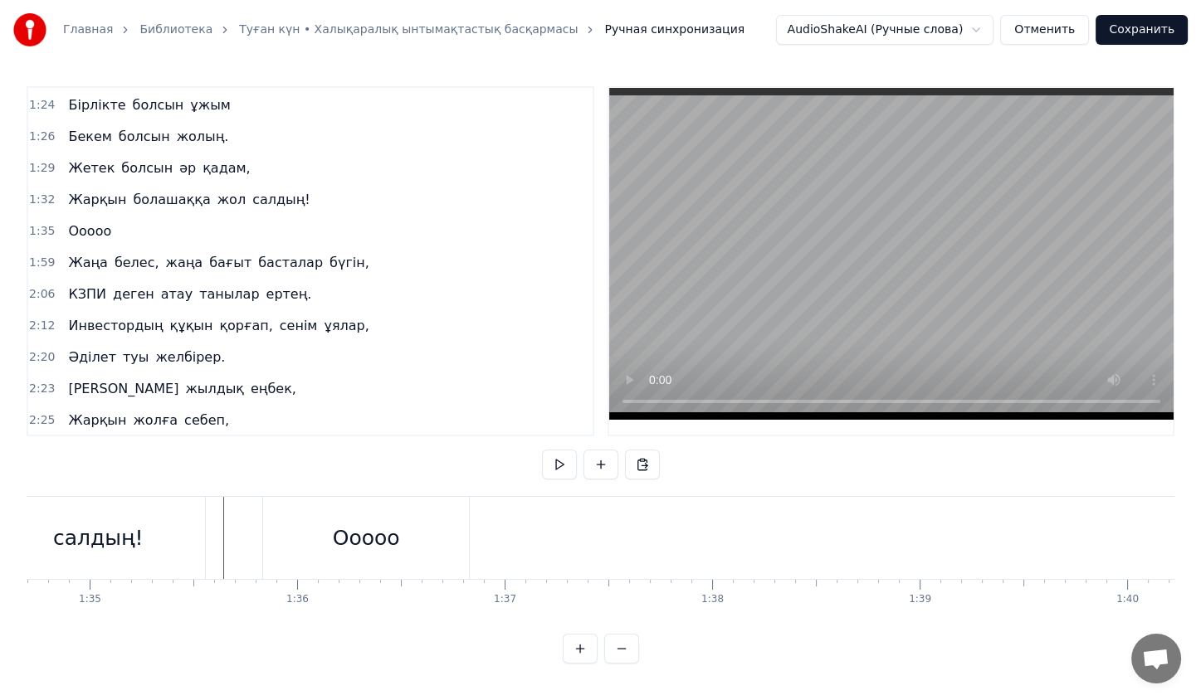
scroll to position [0, 19646]
click at [349, 551] on div "Ооооо" at bounding box center [367, 538] width 206 height 82
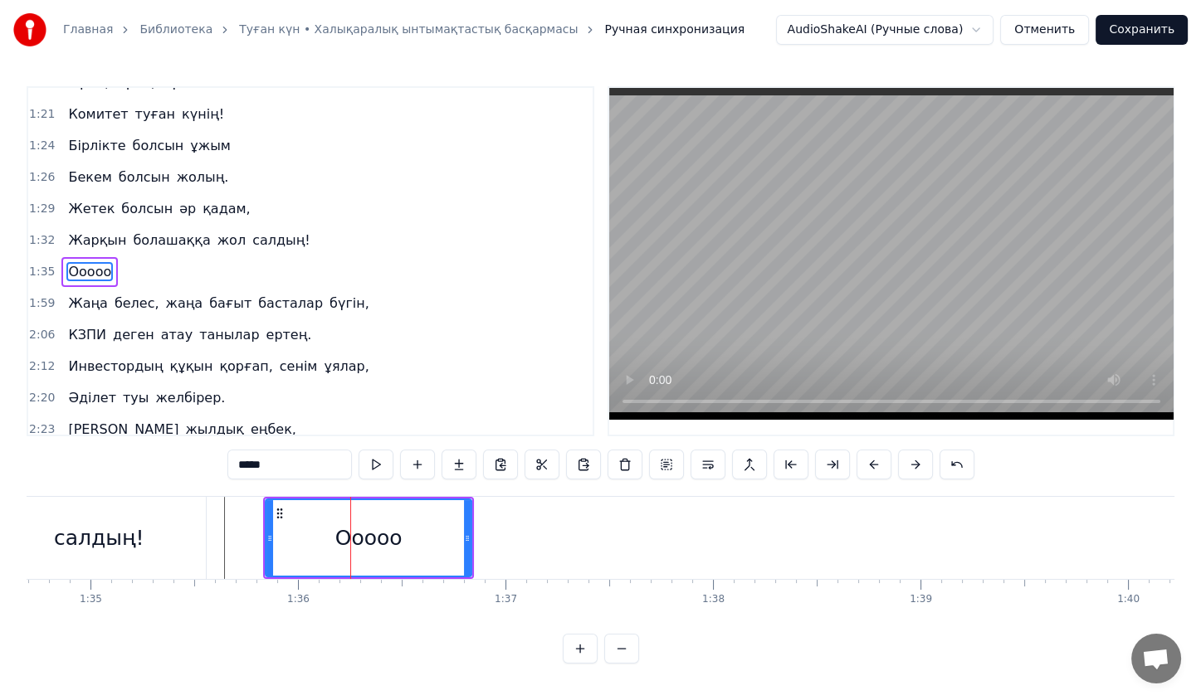
scroll to position [417, 0]
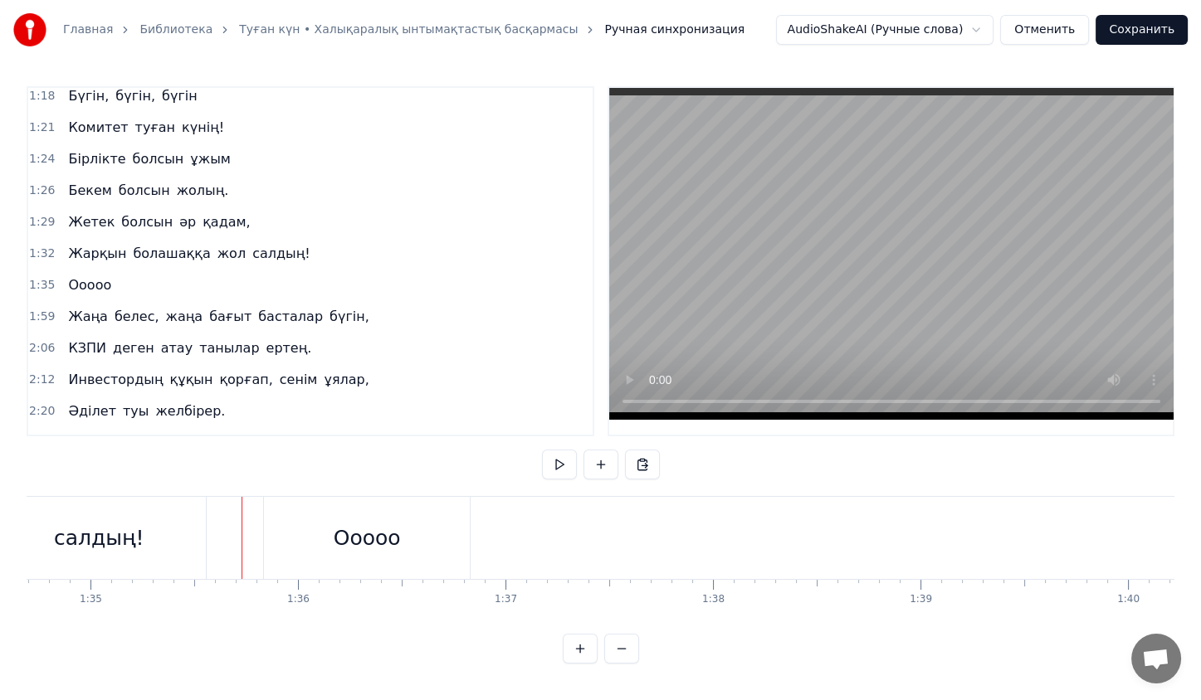
click at [282, 529] on div "Ооооо" at bounding box center [367, 538] width 206 height 82
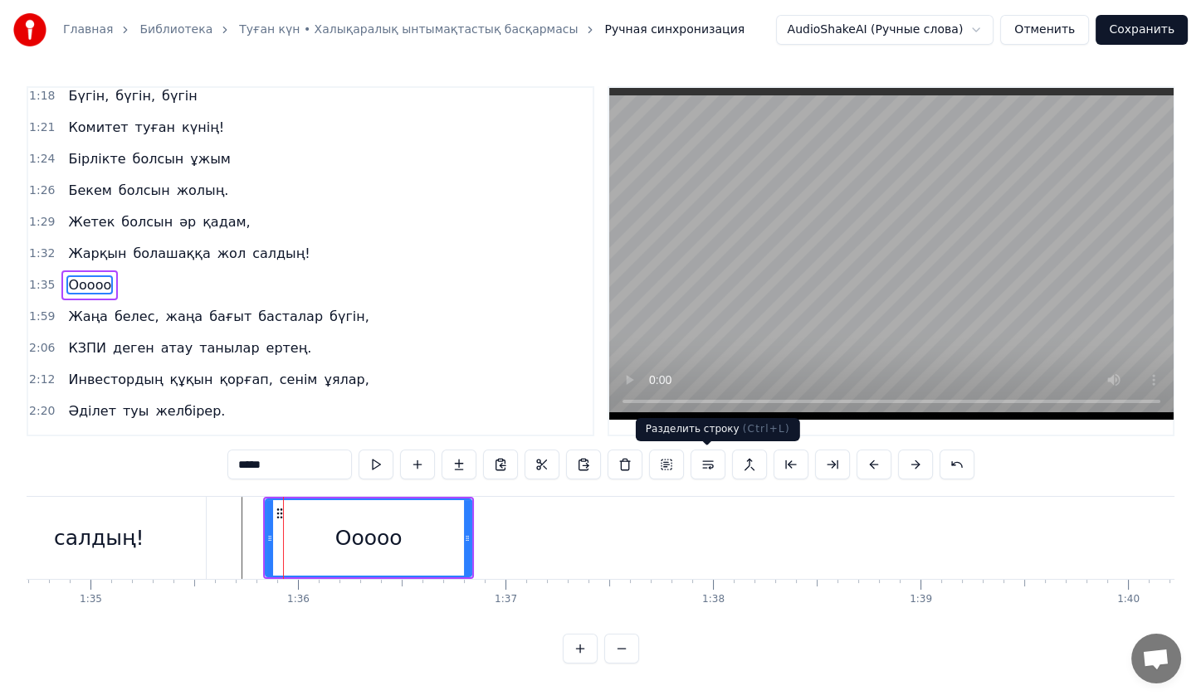
click at [697, 467] on button at bounding box center [707, 465] width 35 height 30
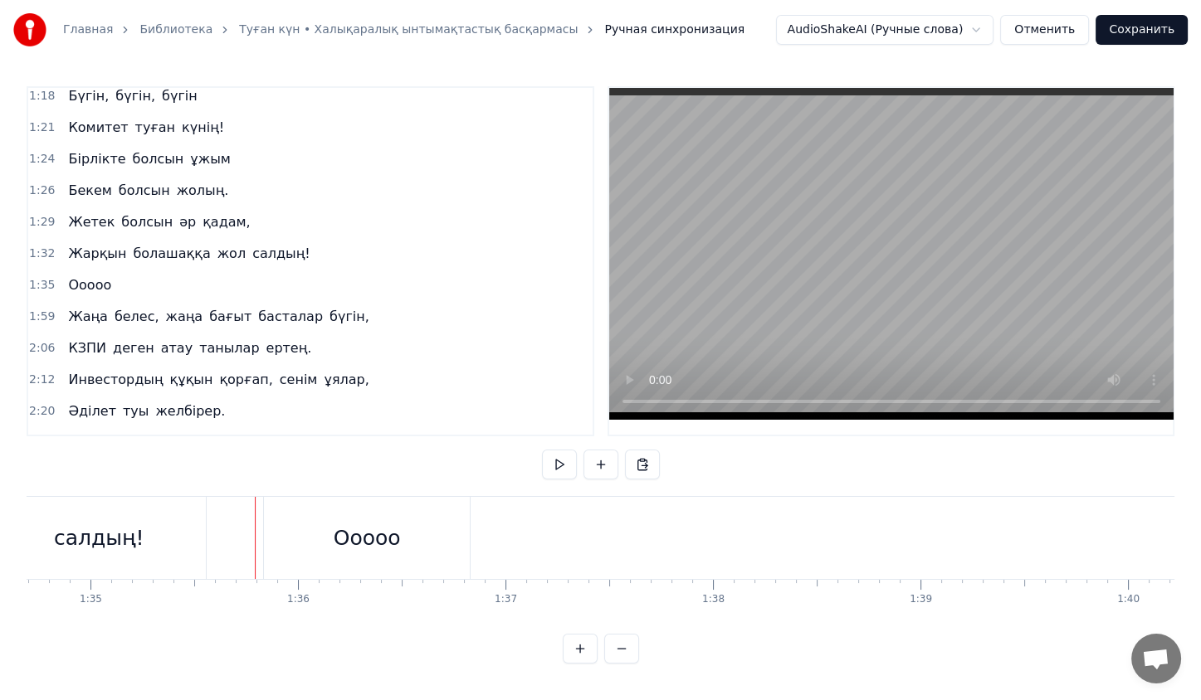
click at [304, 533] on div "Ооооо" at bounding box center [367, 538] width 206 height 82
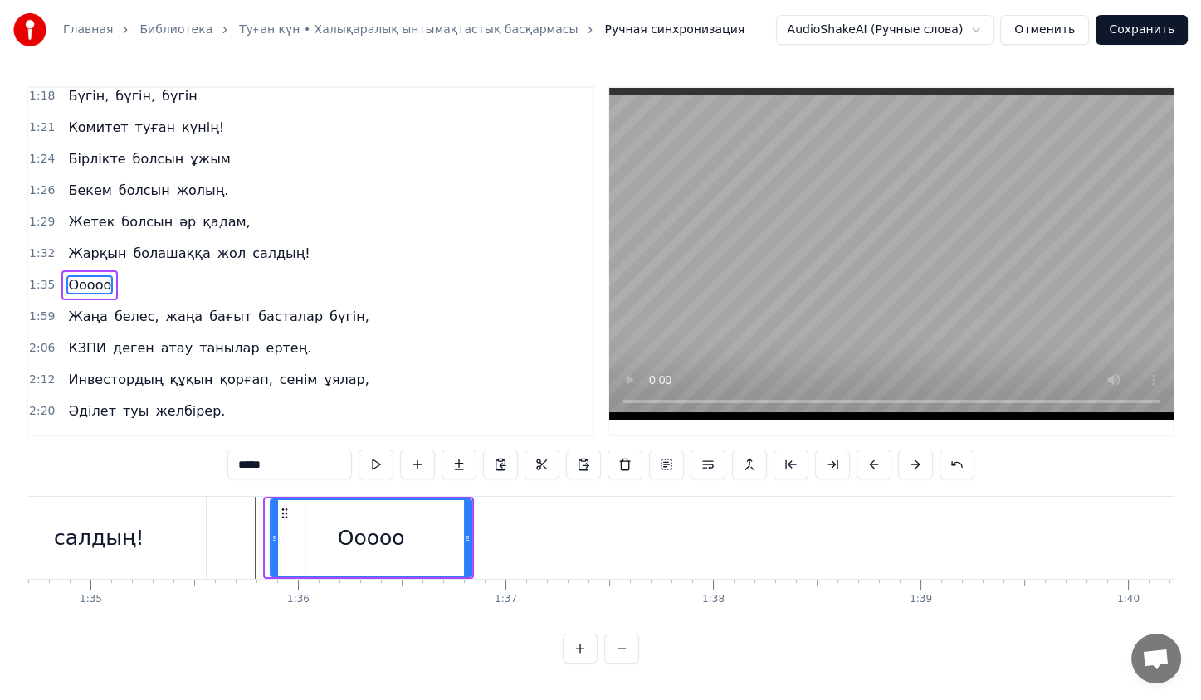
click at [276, 536] on circle at bounding box center [276, 536] width 1 height 1
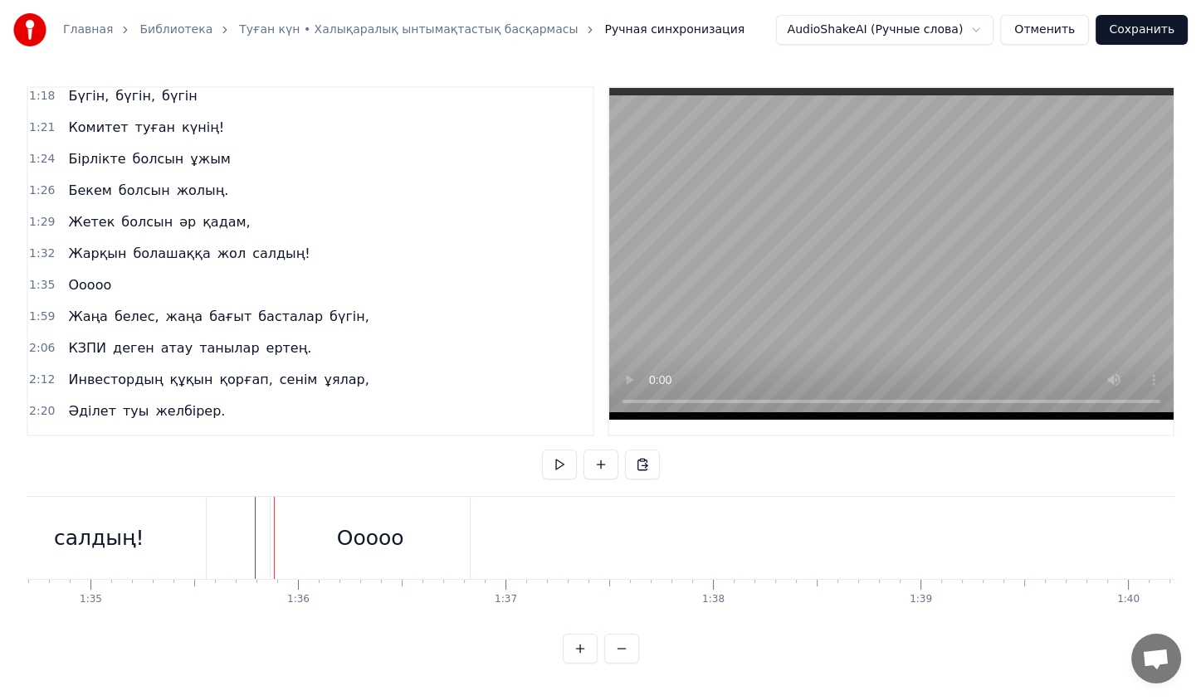
click at [274, 536] on div at bounding box center [274, 538] width 1 height 82
click at [336, 535] on div "Ооооо" at bounding box center [370, 538] width 199 height 82
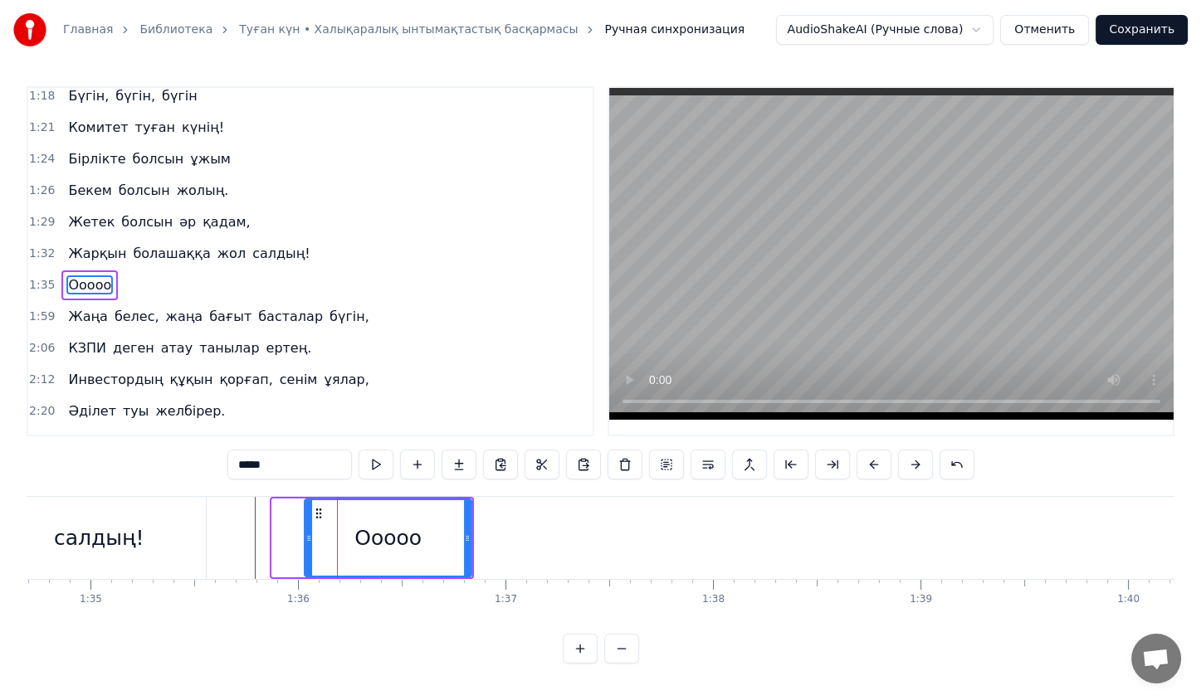
drag, startPoint x: 276, startPoint y: 535, endPoint x: 310, endPoint y: 539, distance: 34.2
click at [310, 539] on icon at bounding box center [308, 538] width 7 height 13
drag, startPoint x: 312, startPoint y: 541, endPoint x: 266, endPoint y: 532, distance: 47.4
click at [266, 532] on icon at bounding box center [264, 538] width 7 height 13
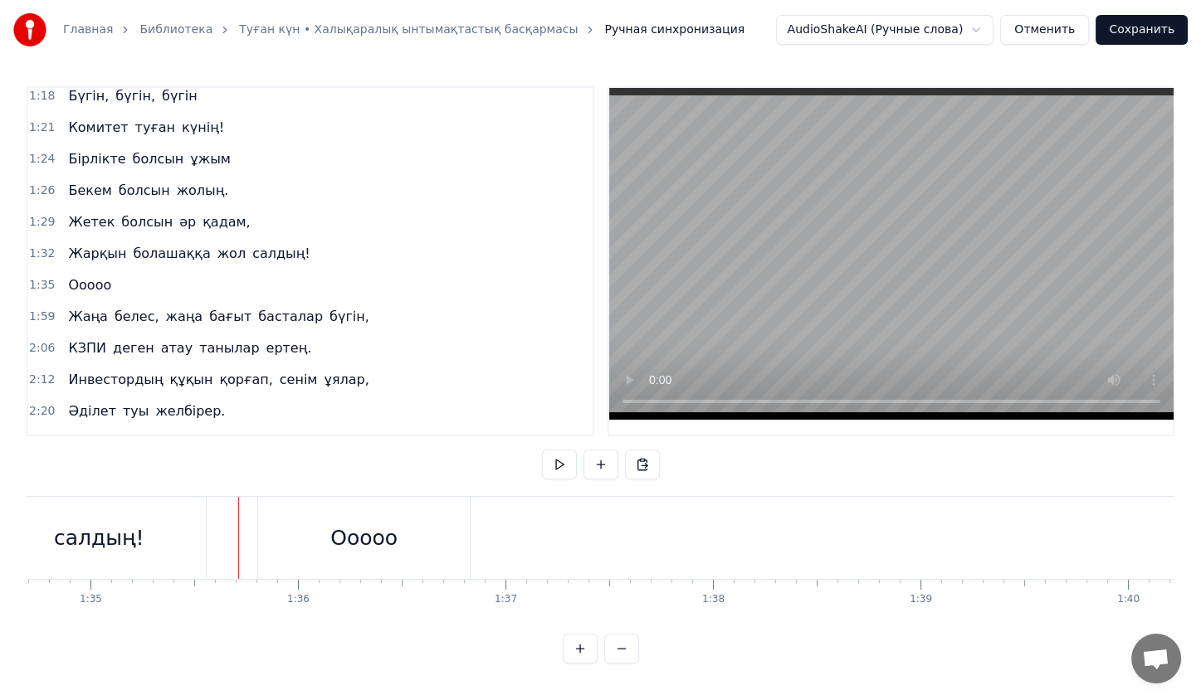
click at [85, 276] on span "Ооооо" at bounding box center [89, 285] width 46 height 19
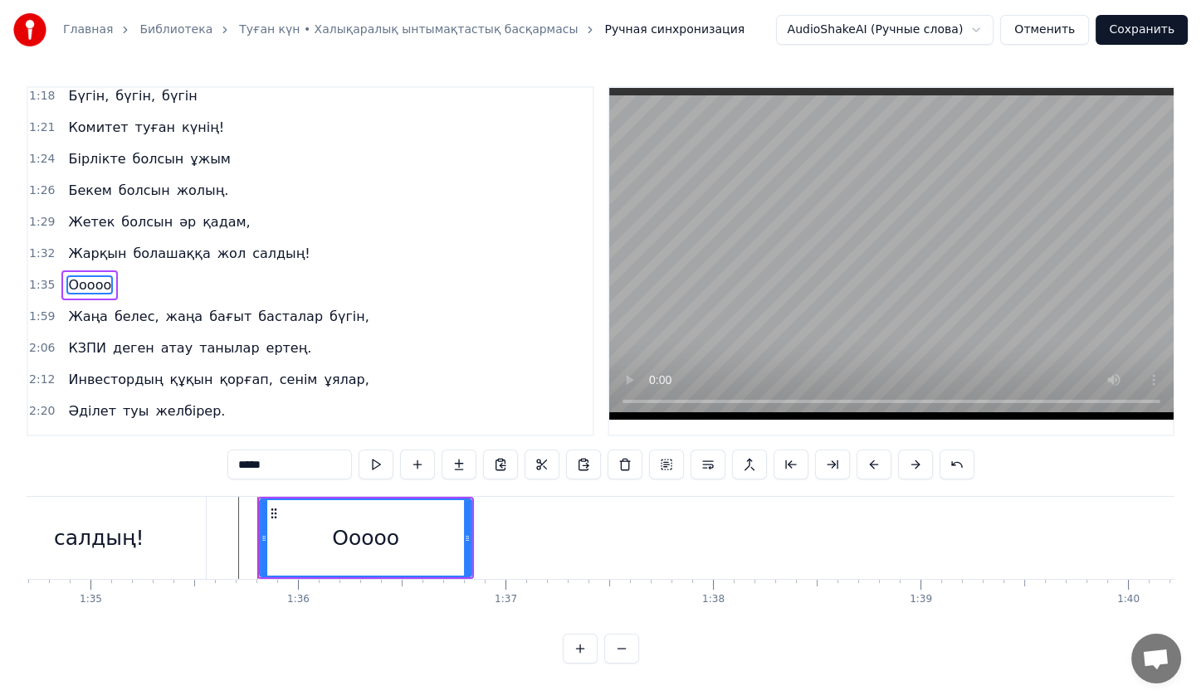
click at [101, 246] on div "1:32 Жарқын болашаққа жол салдың!" at bounding box center [310, 254] width 564 height 32
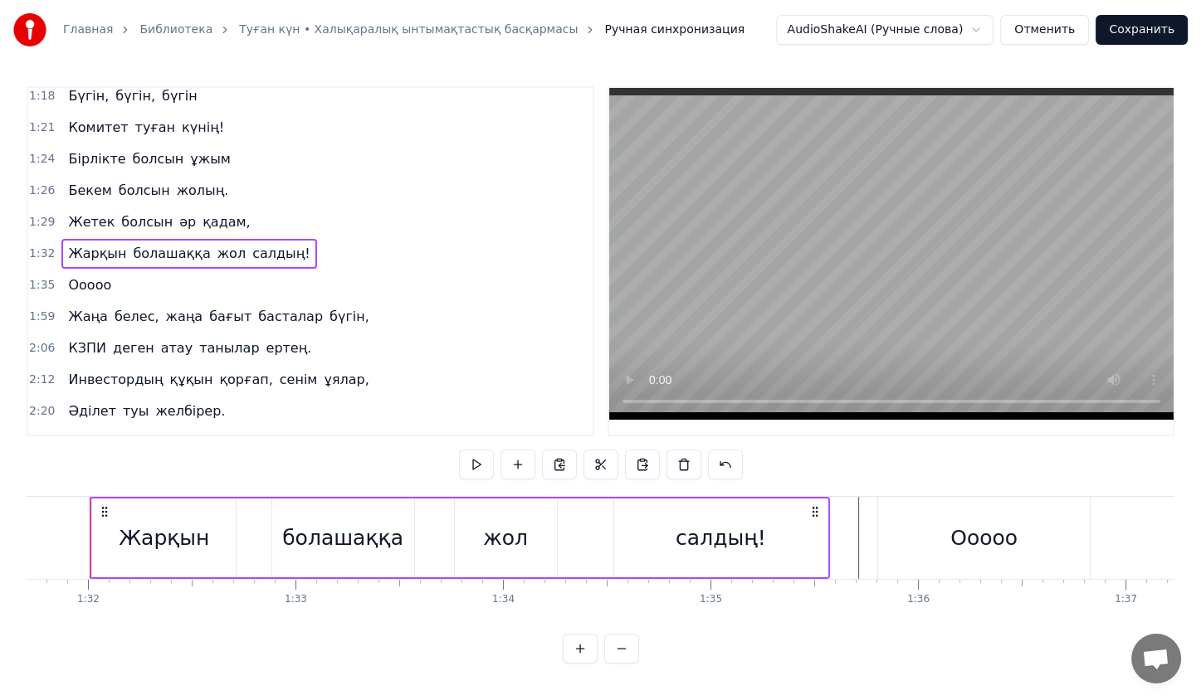
scroll to position [0, 19006]
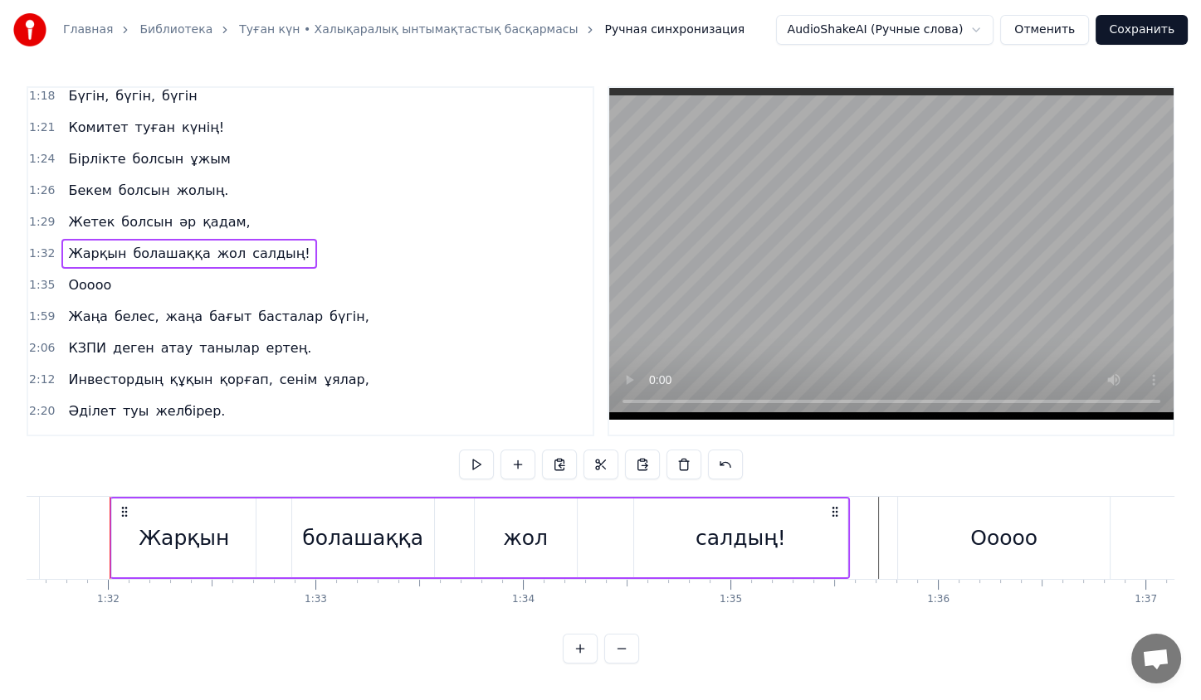
click at [105, 271] on div "Ооооо" at bounding box center [89, 286] width 56 height 30
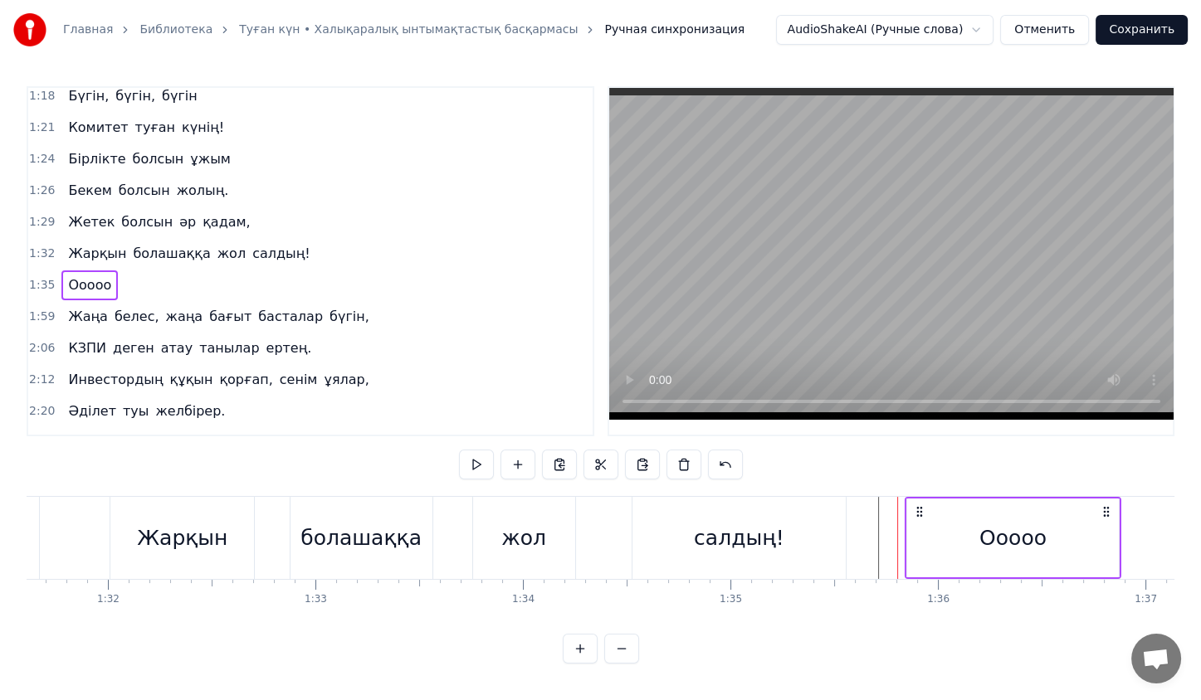
drag, startPoint x: 913, startPoint y: 506, endPoint x: 921, endPoint y: 510, distance: 8.9
click at [921, 510] on icon at bounding box center [919, 511] width 13 height 13
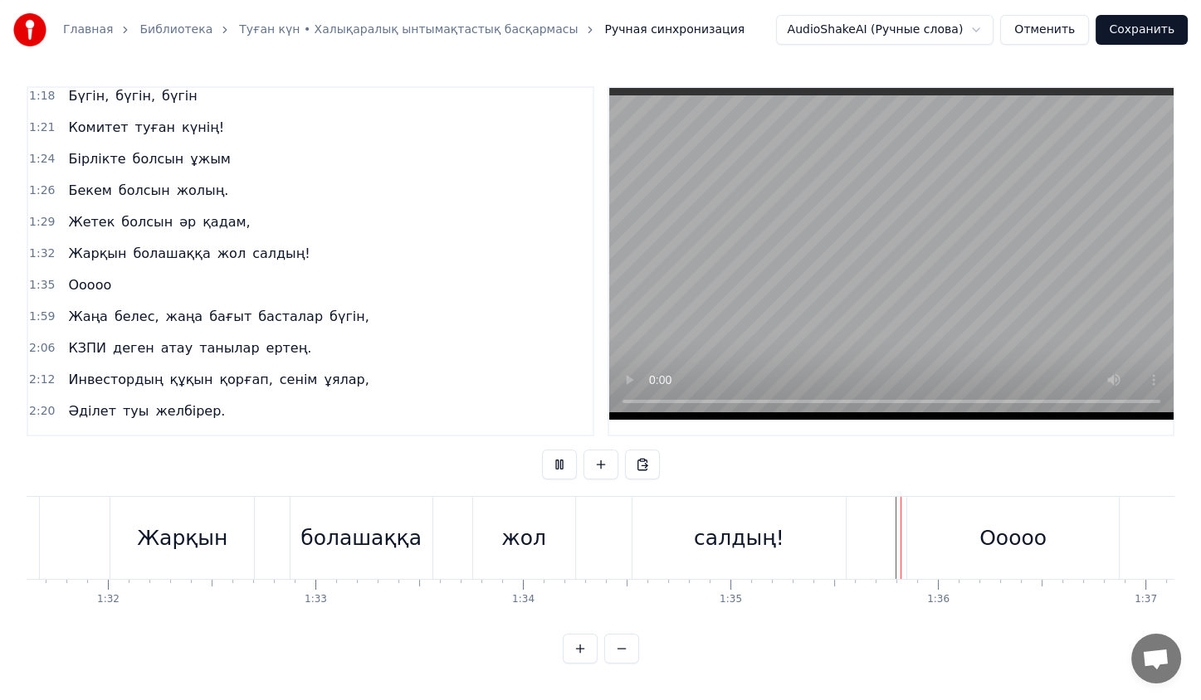
scroll to position [3, 0]
click at [954, 528] on div "Ооооо" at bounding box center [1013, 538] width 212 height 82
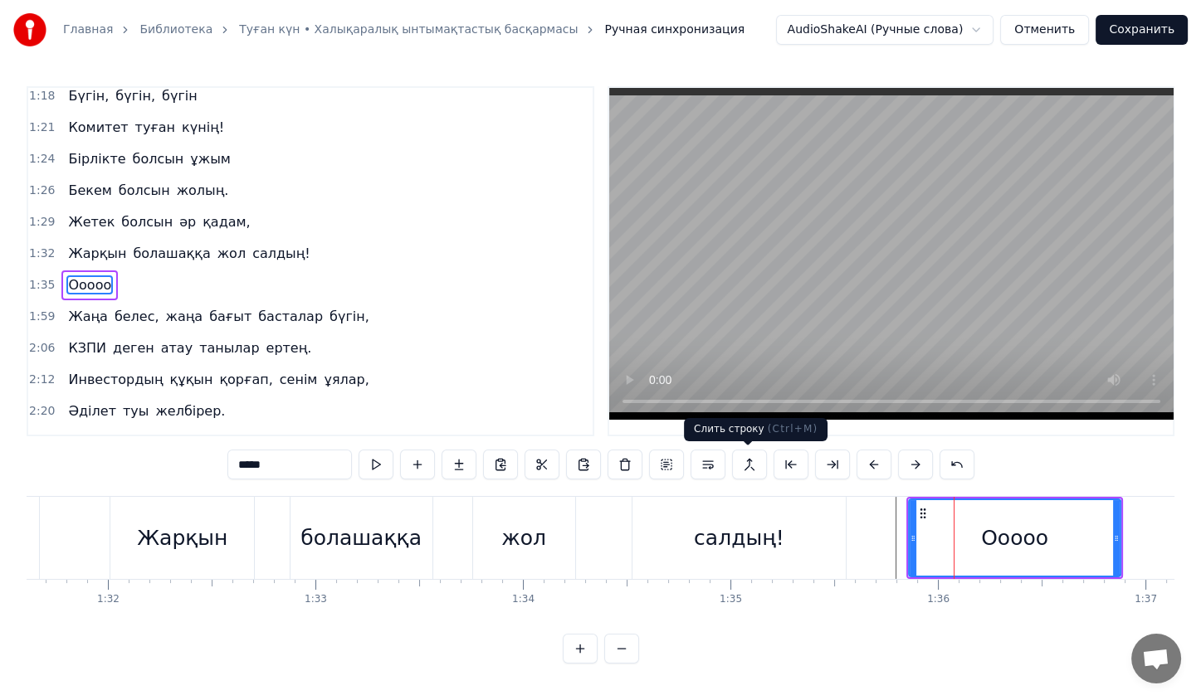
click at [744, 465] on button at bounding box center [749, 465] width 35 height 30
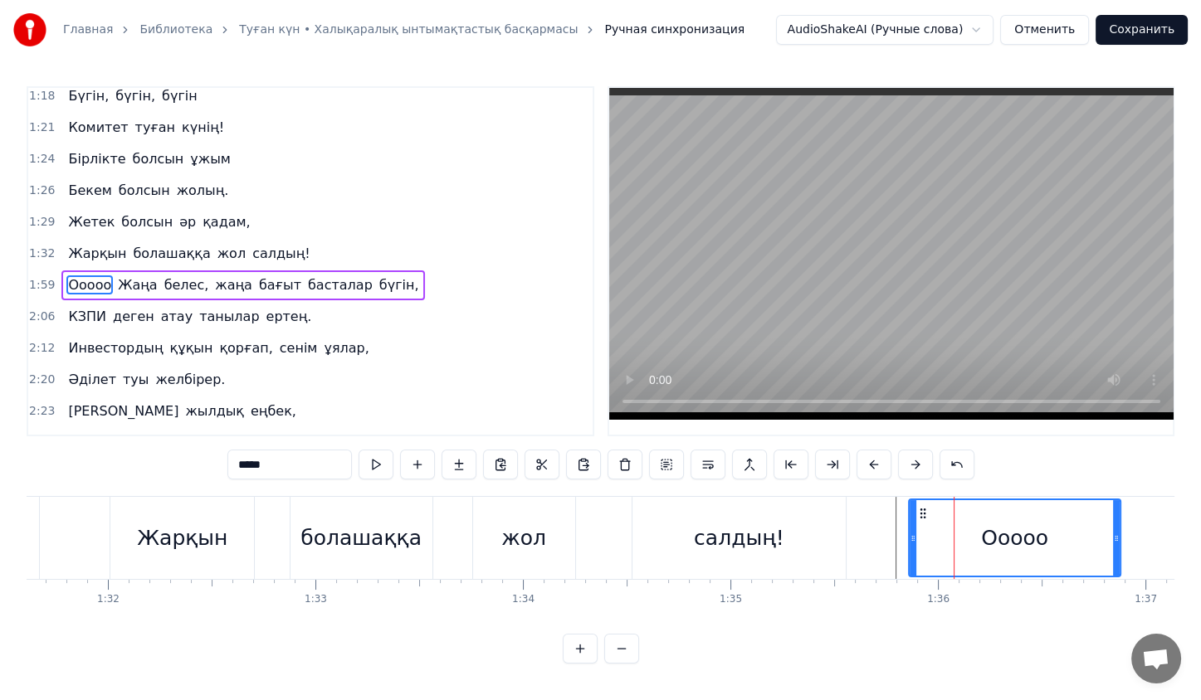
click at [744, 465] on button at bounding box center [749, 465] width 35 height 30
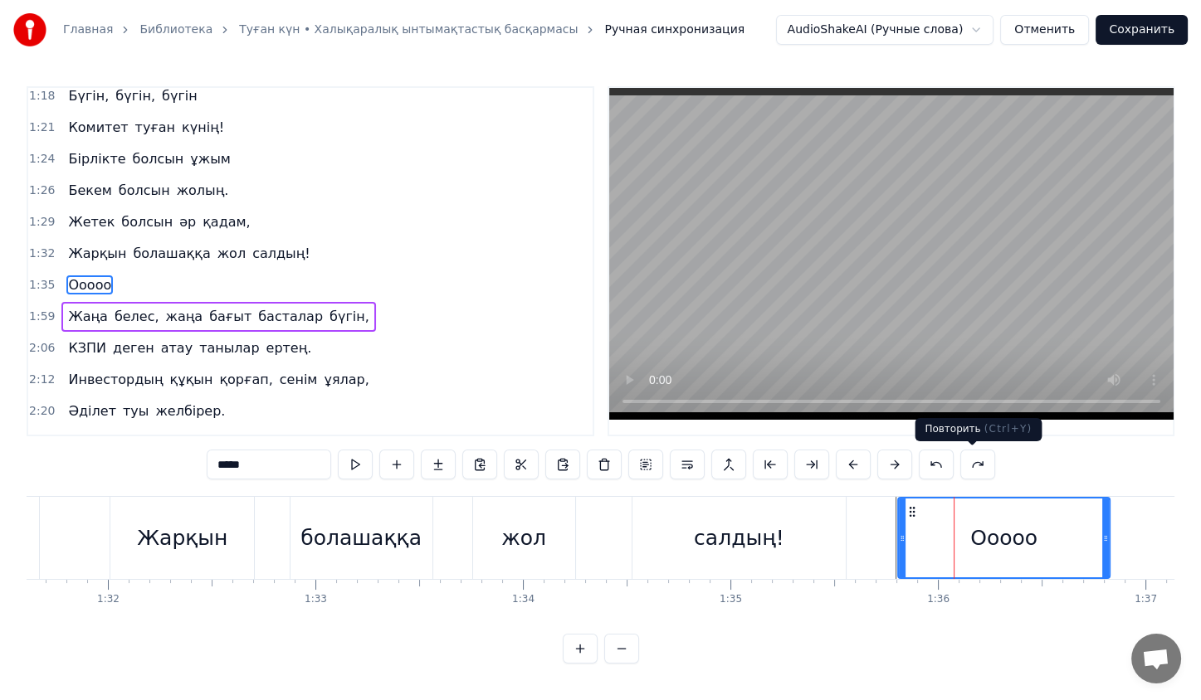
click at [983, 473] on button at bounding box center [977, 465] width 35 height 30
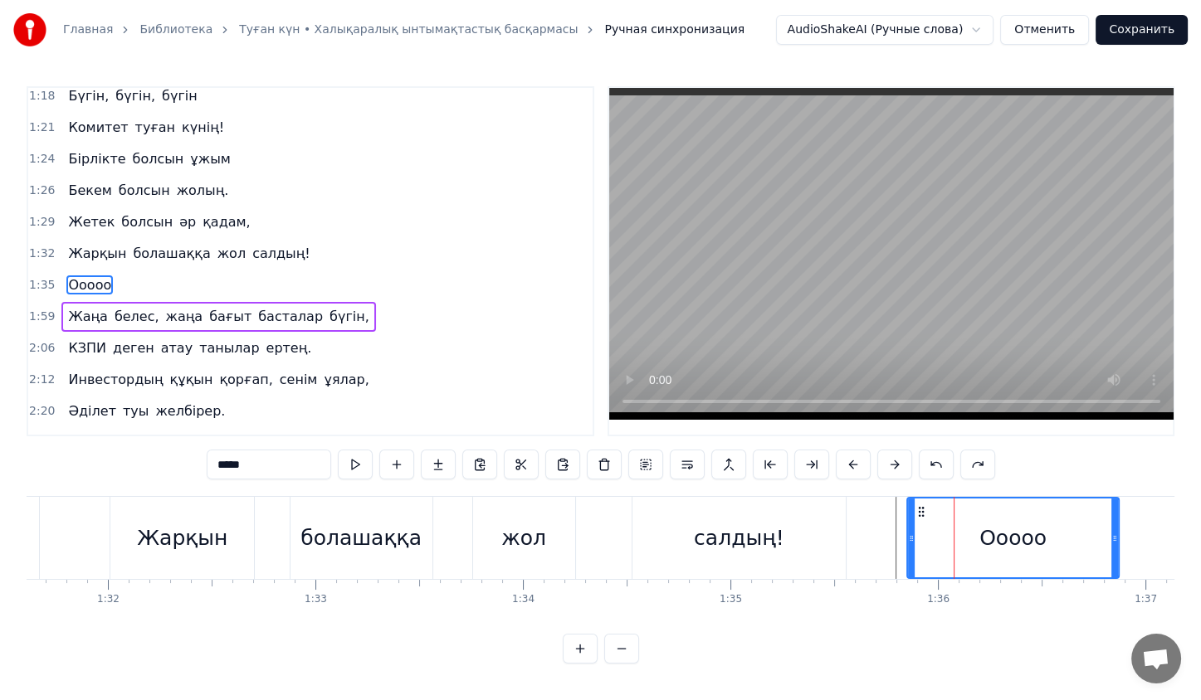
click at [983, 473] on button at bounding box center [977, 465] width 35 height 30
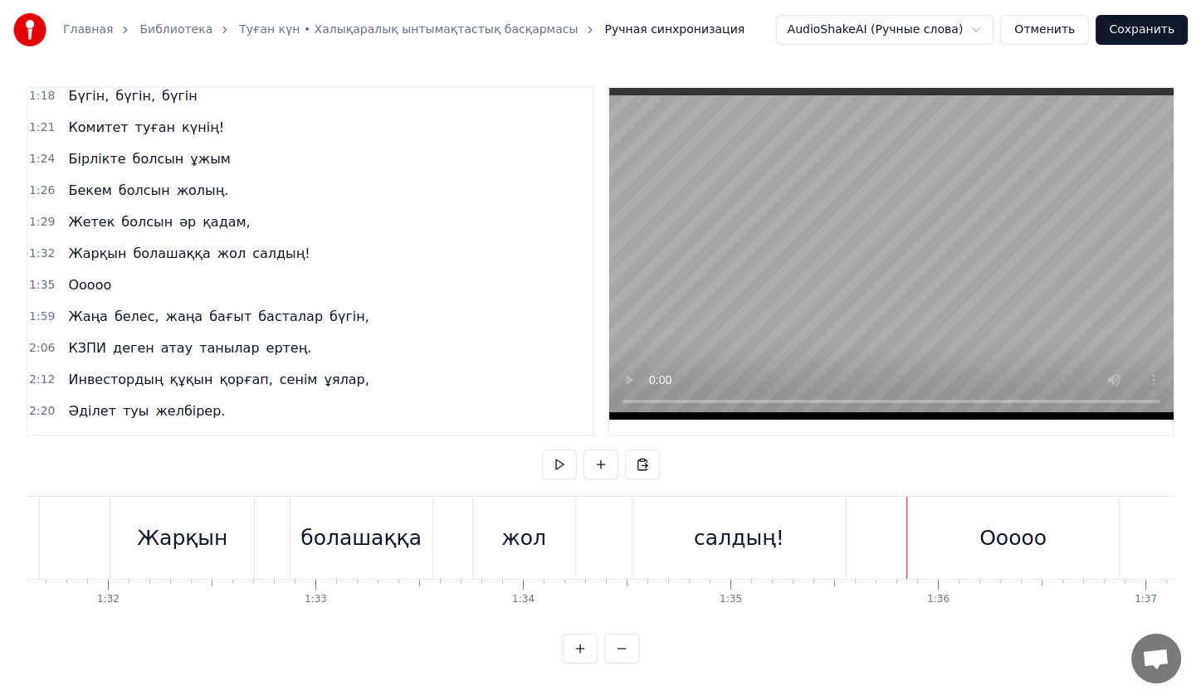
click at [969, 541] on div "Ооооо" at bounding box center [1013, 538] width 212 height 82
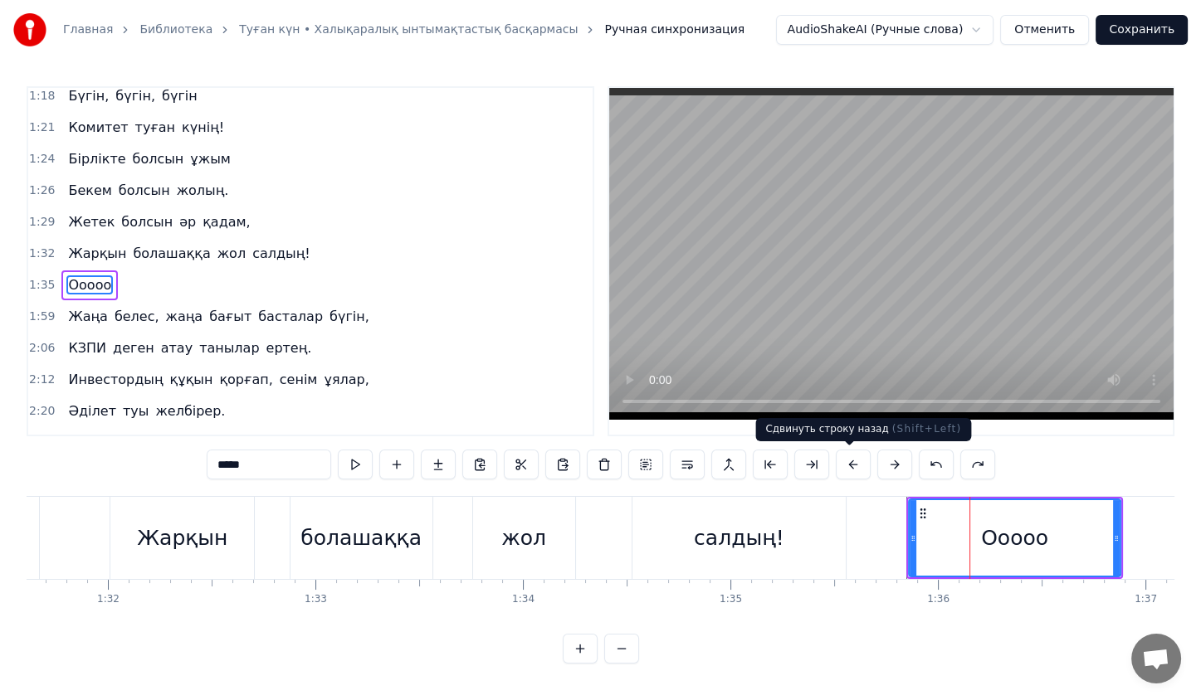
click at [845, 456] on button at bounding box center [853, 465] width 35 height 30
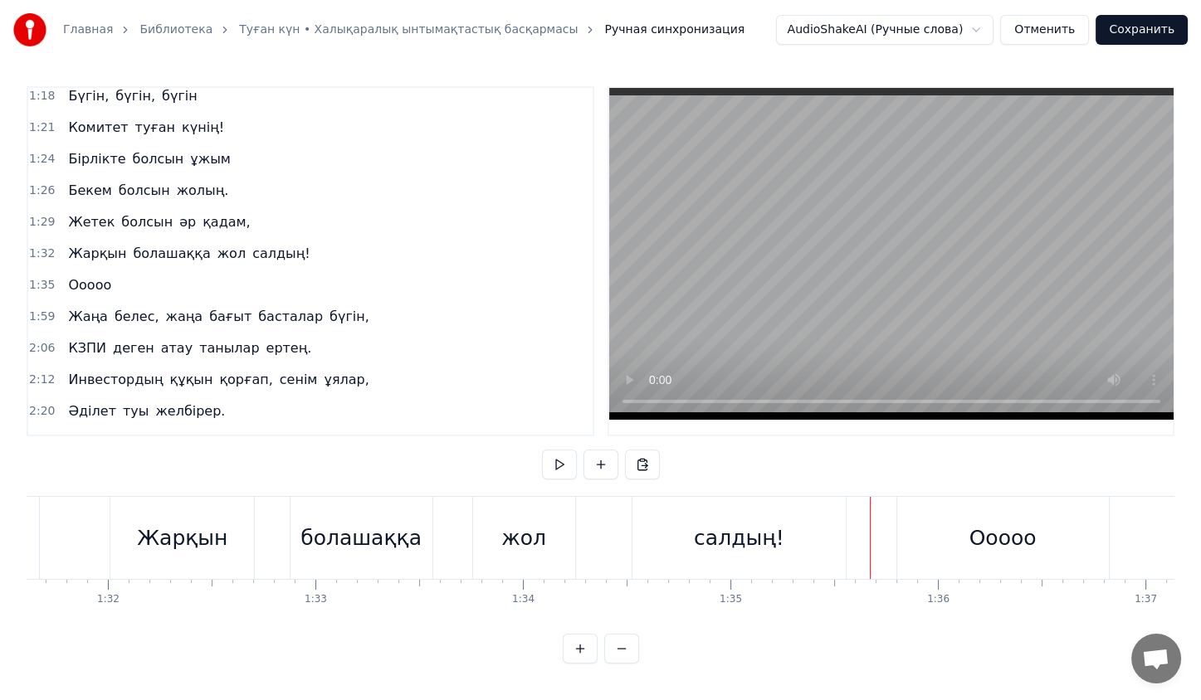
click at [927, 521] on div "Ооооо" at bounding box center [1003, 538] width 212 height 82
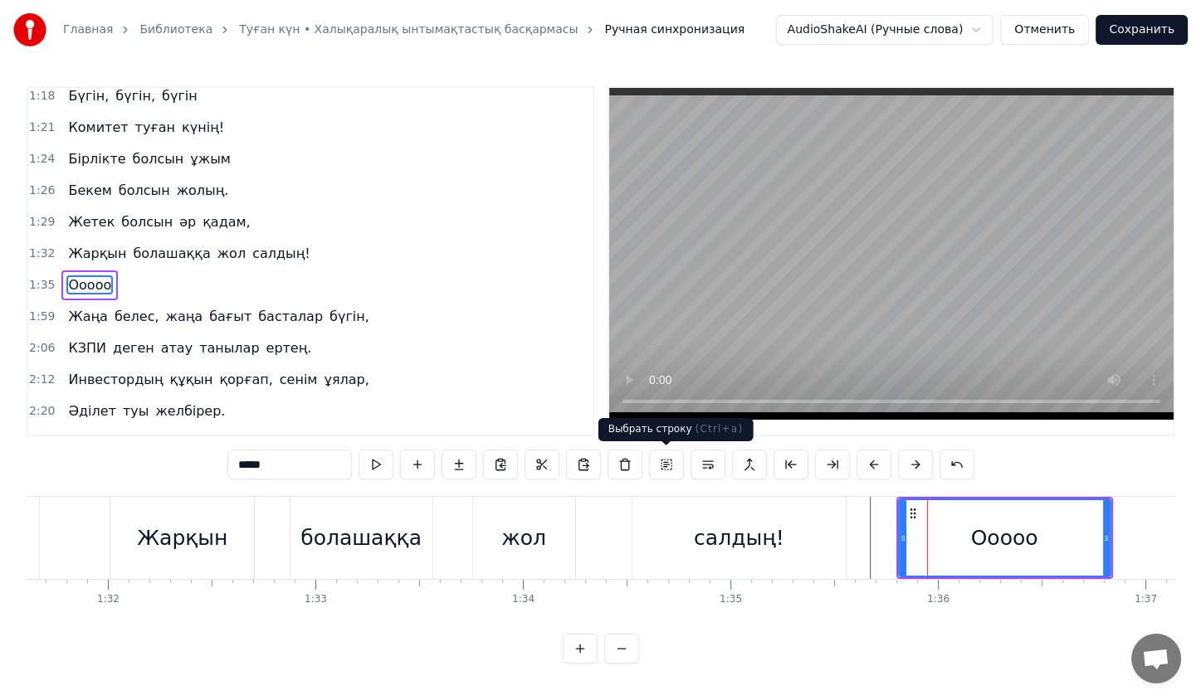
click at [658, 466] on button at bounding box center [666, 465] width 35 height 30
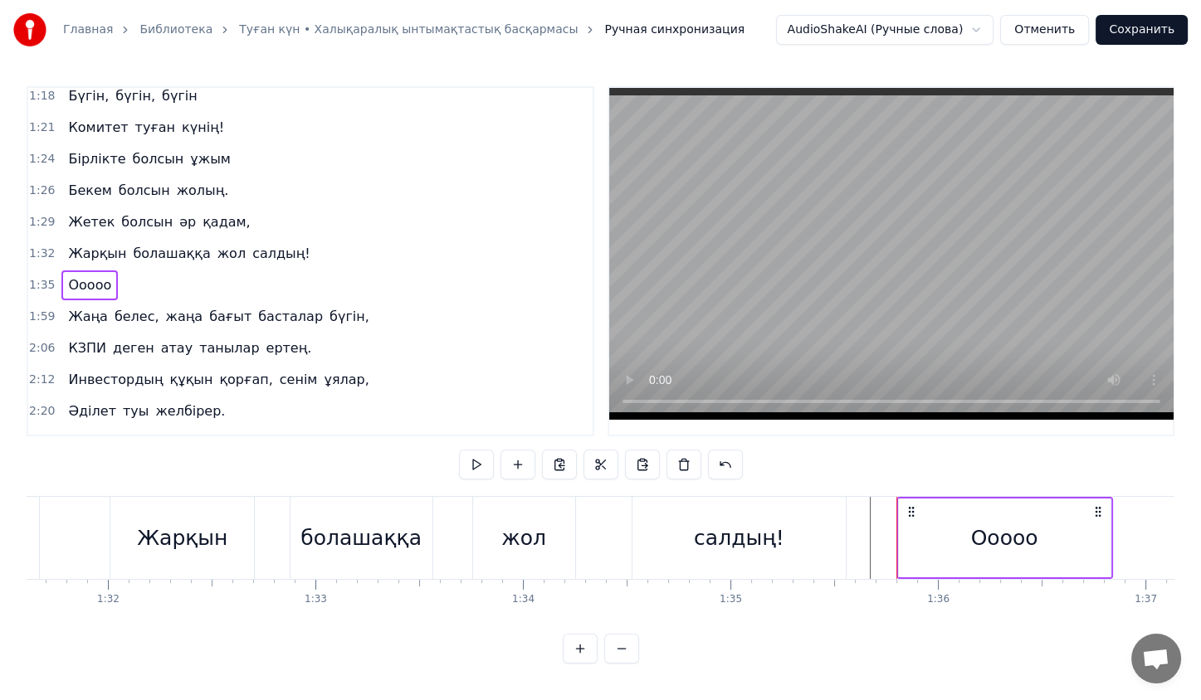
click at [963, 553] on div "Ооооо" at bounding box center [1005, 538] width 212 height 79
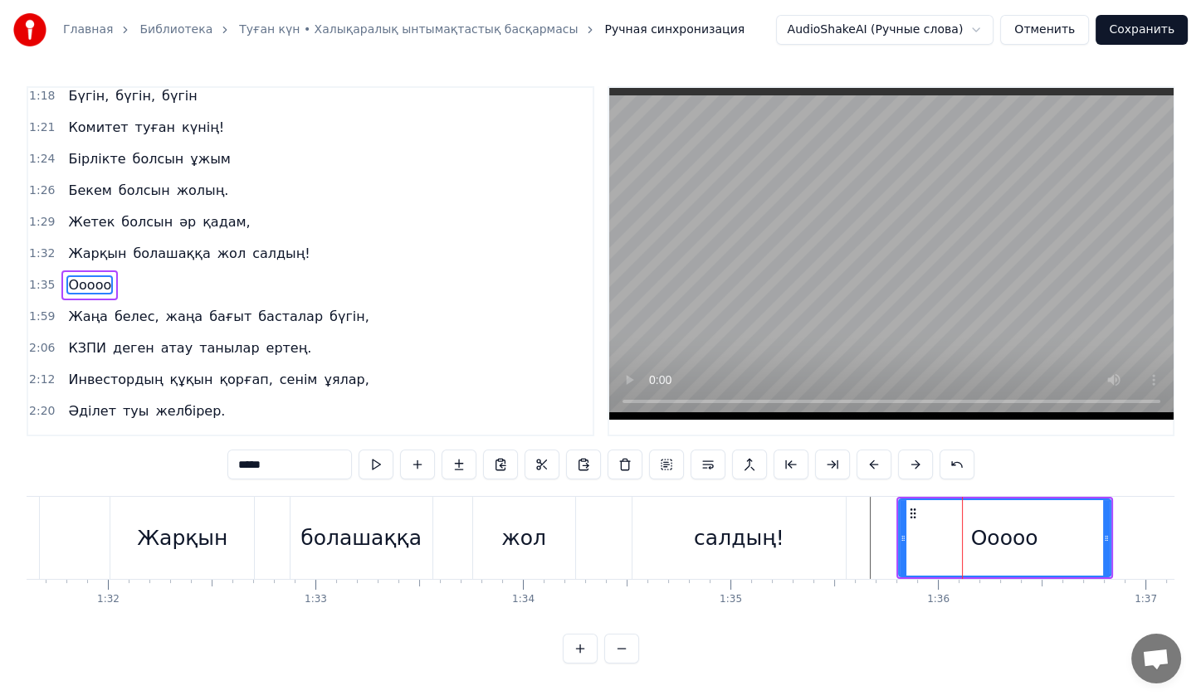
click at [963, 553] on div "Ооооо" at bounding box center [1005, 538] width 210 height 76
click at [461, 471] on button at bounding box center [459, 465] width 35 height 30
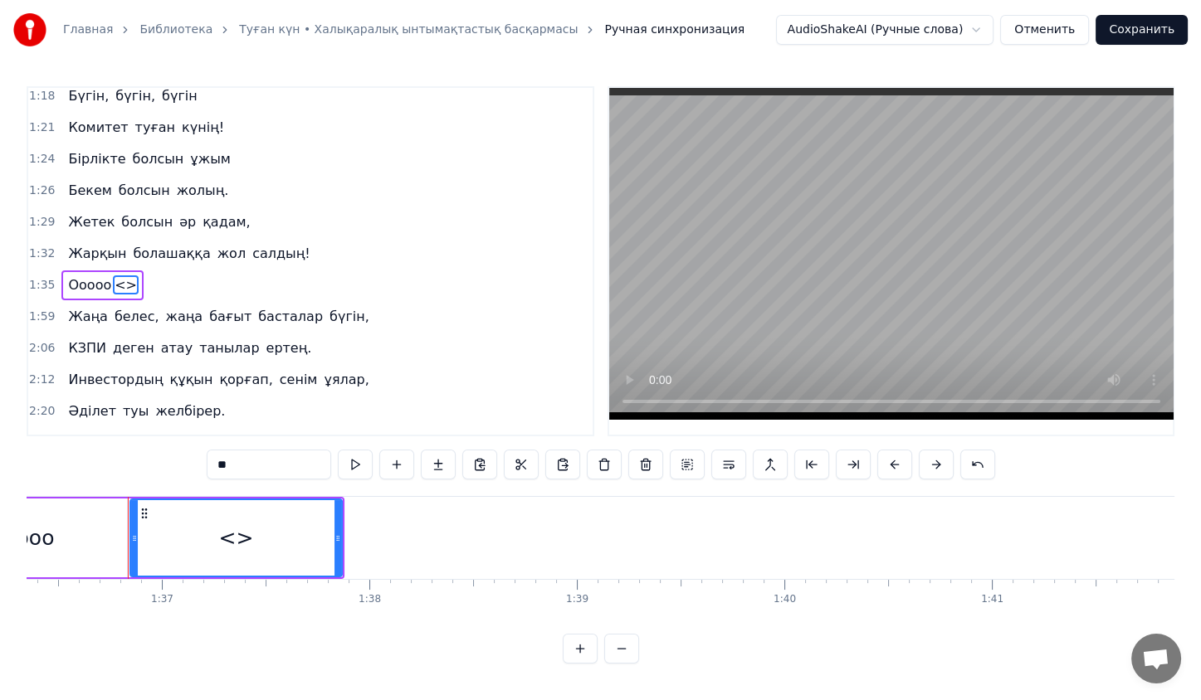
scroll to position [0, 20008]
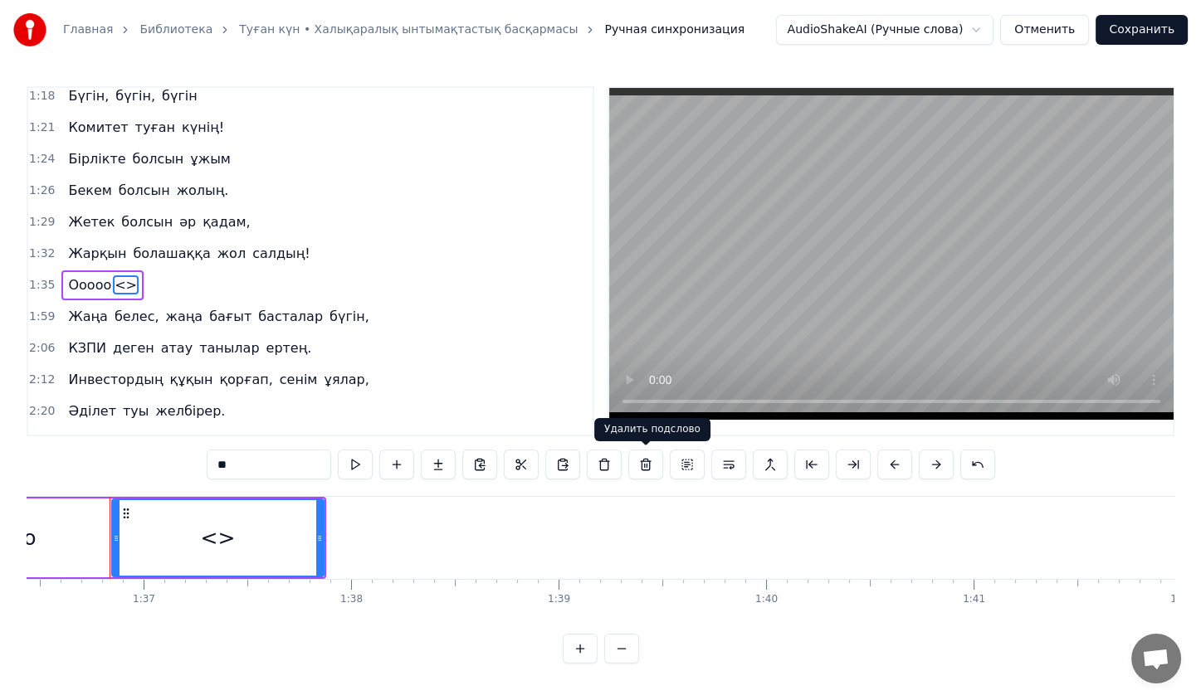
click at [638, 471] on button at bounding box center [645, 465] width 35 height 30
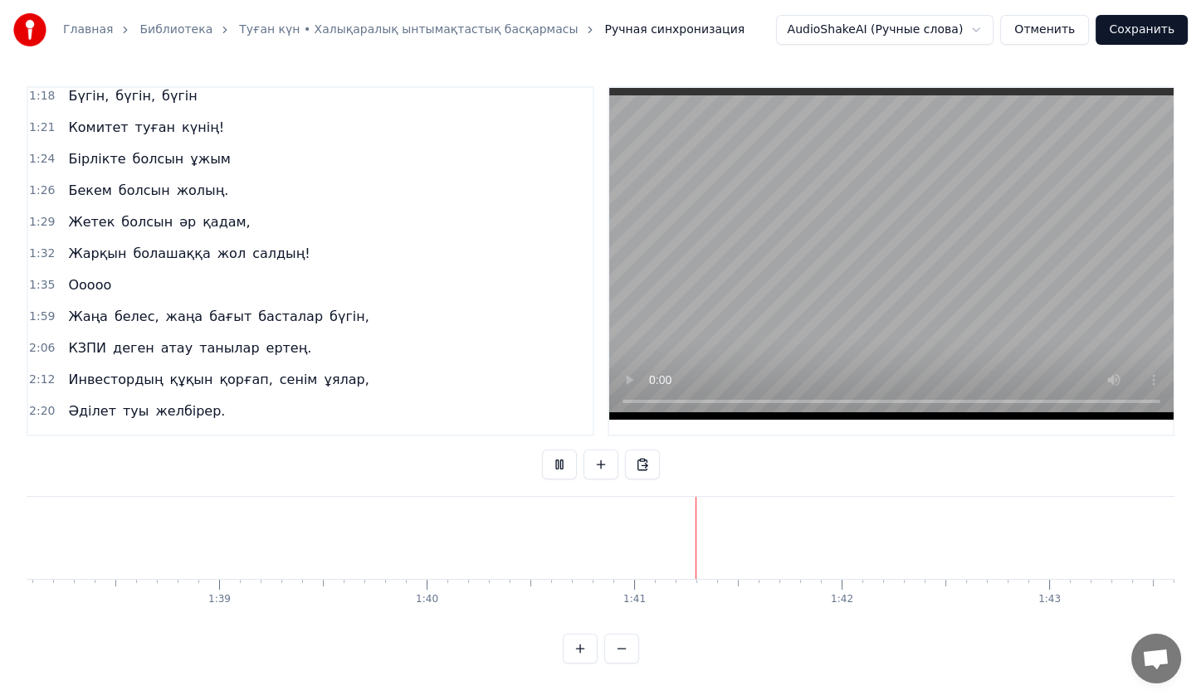
scroll to position [0, 20350]
click at [575, 466] on button at bounding box center [559, 465] width 35 height 30
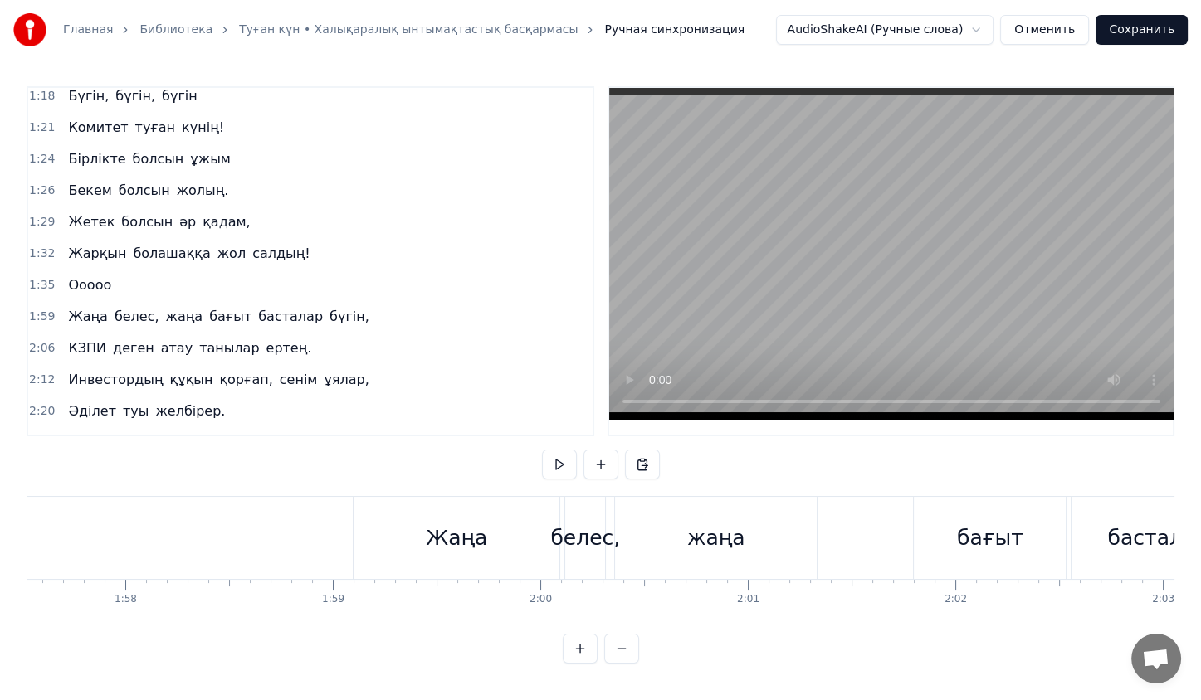
scroll to position [0, 24341]
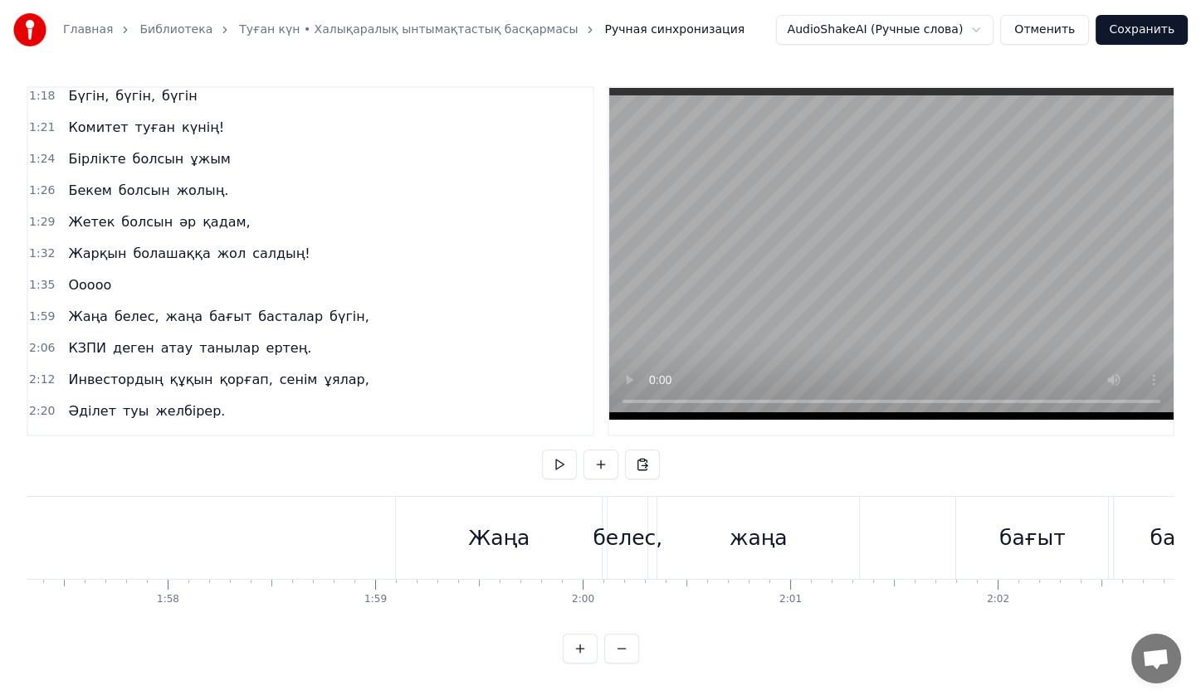
click at [483, 536] on div "Жаңа" at bounding box center [498, 539] width 61 height 32
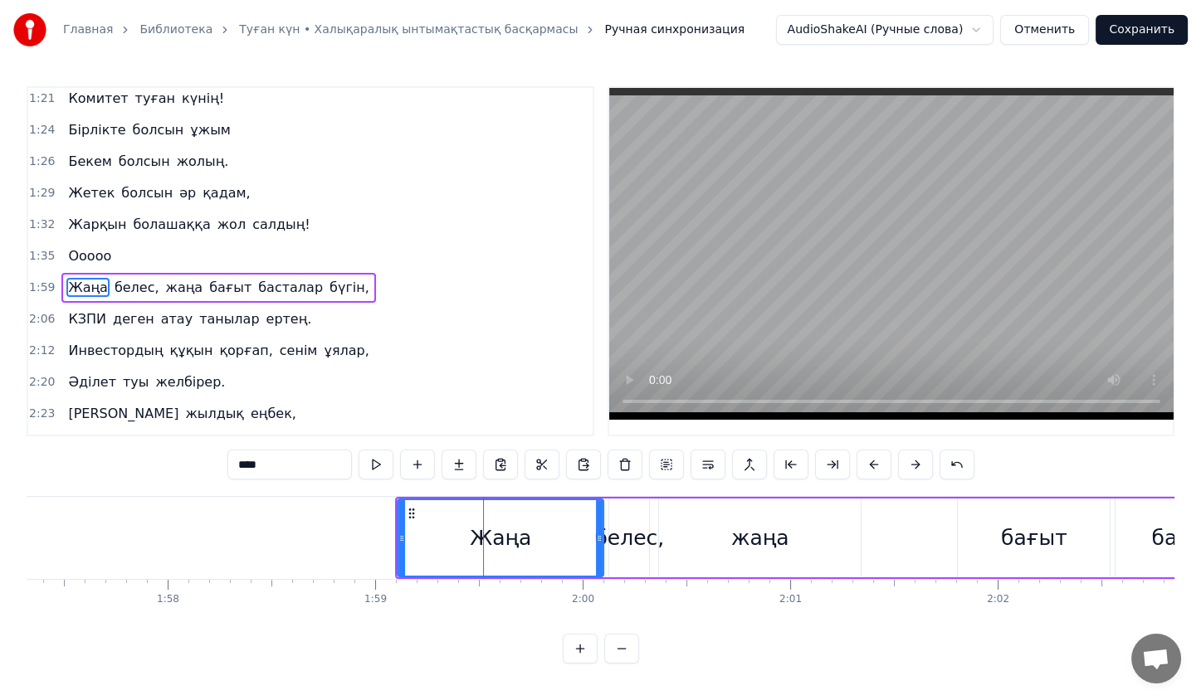
scroll to position [448, 0]
click at [241, 271] on div "Жаңа белес, жаңа бағыт басталар бүгін," at bounding box center [218, 286] width 314 height 30
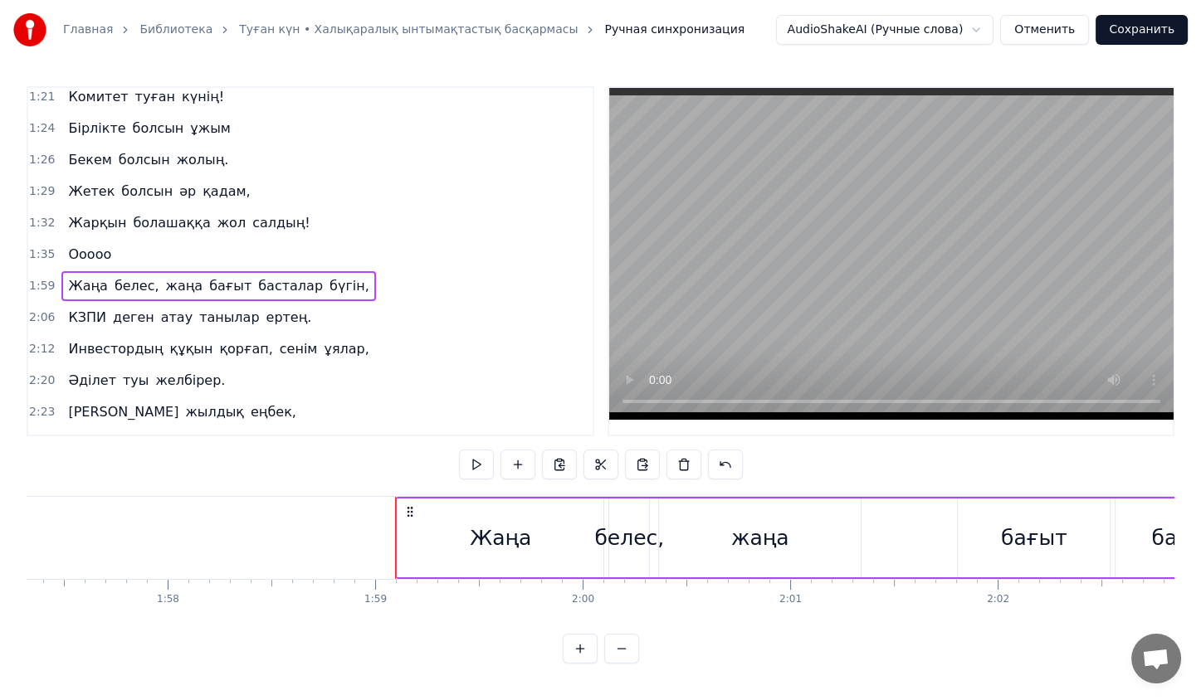
click at [241, 271] on div "Жаңа белес, жаңа бағыт басталар бүгін," at bounding box center [218, 286] width 314 height 30
click at [409, 510] on div "Жаңа белес, жаңа бағыт басталар бүгін," at bounding box center [1135, 538] width 1481 height 82
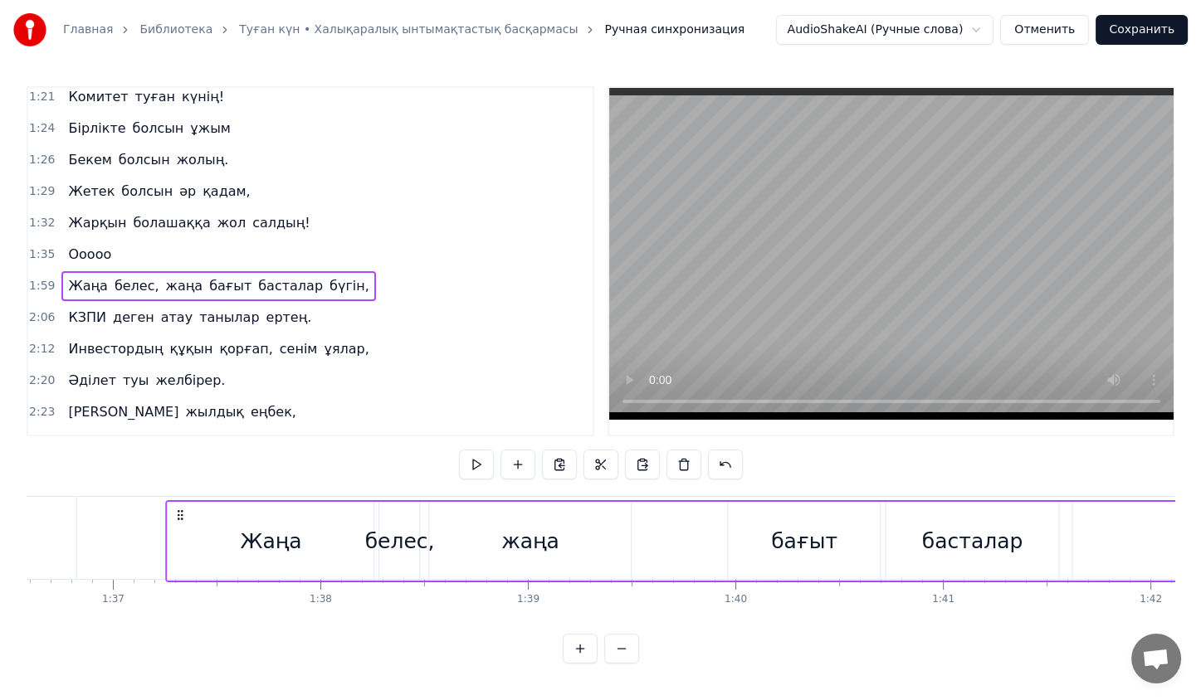
scroll to position [0, 20022]
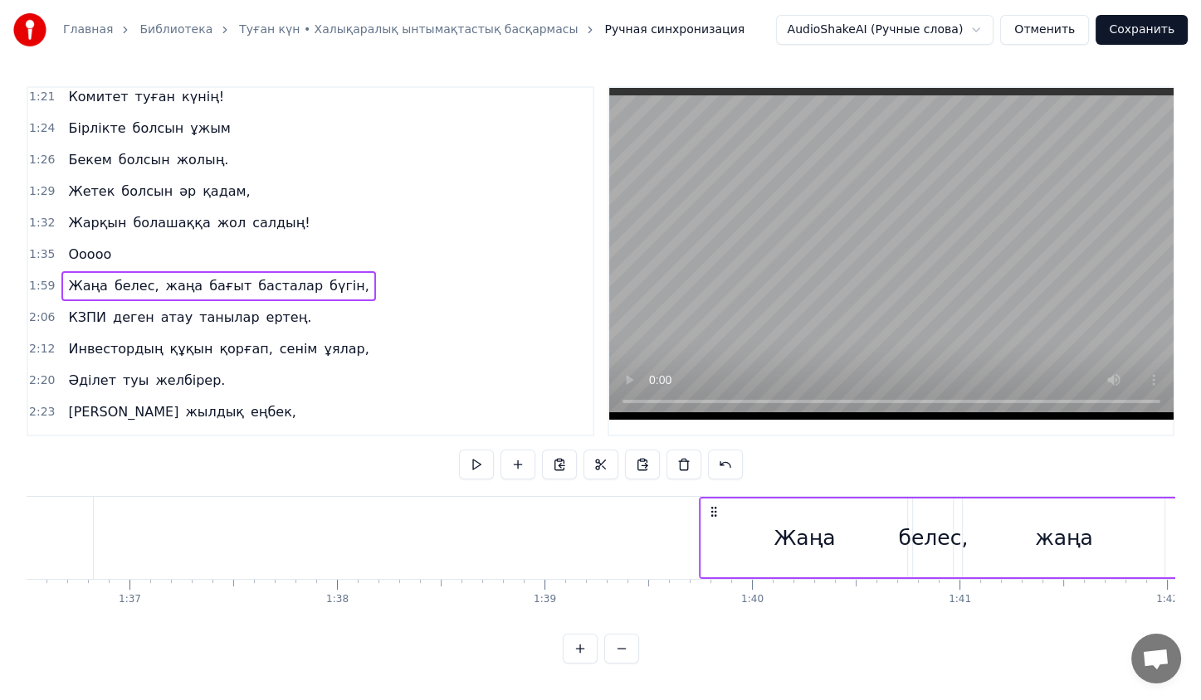
drag, startPoint x: 409, startPoint y: 510, endPoint x: 861, endPoint y: 517, distance: 452.4
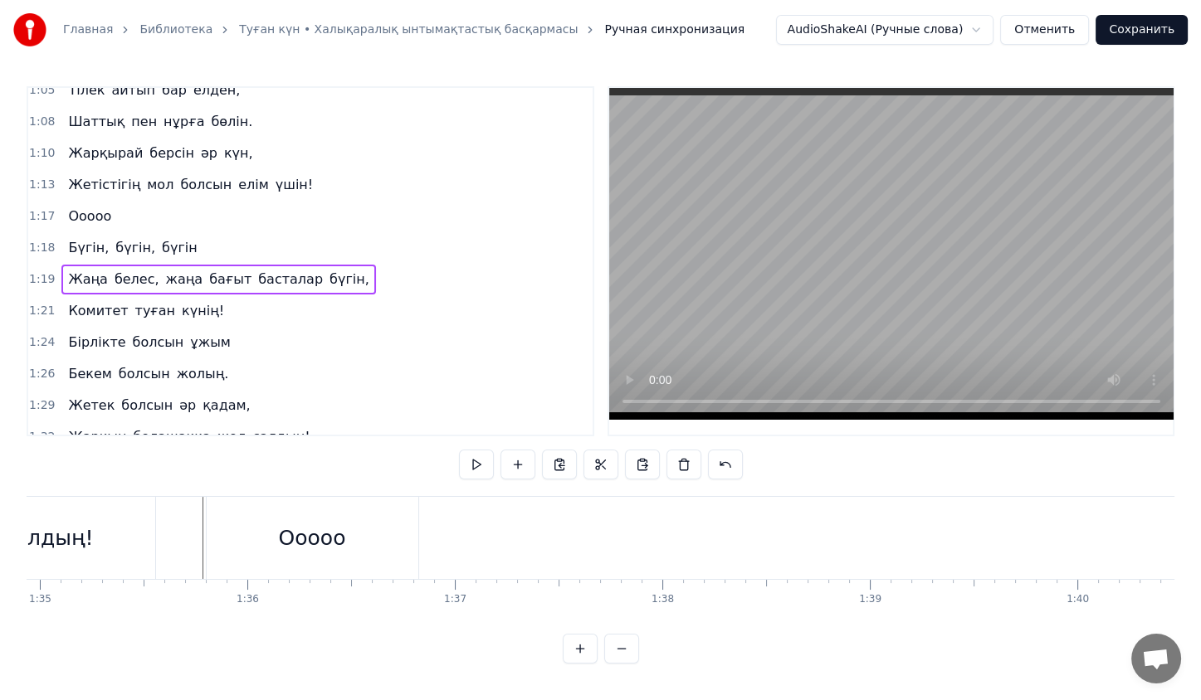
scroll to position [327, 0]
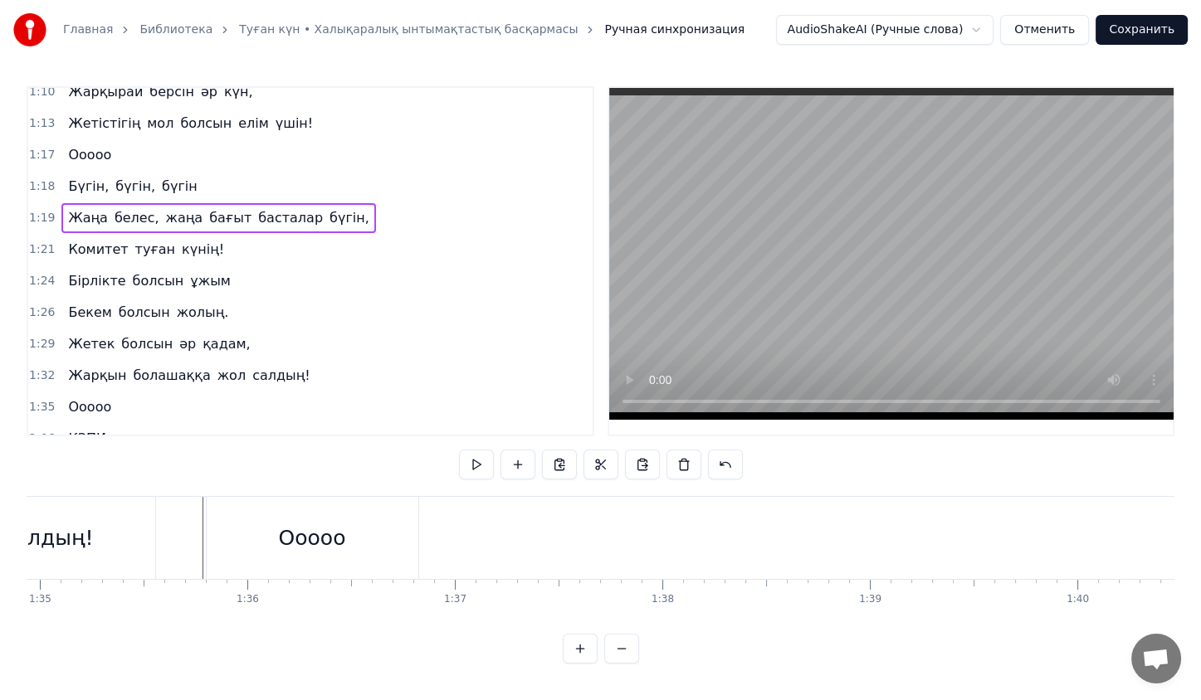
click at [198, 203] on div "Жаңа белес, жаңа бағыт басталар бүгін," at bounding box center [218, 218] width 314 height 30
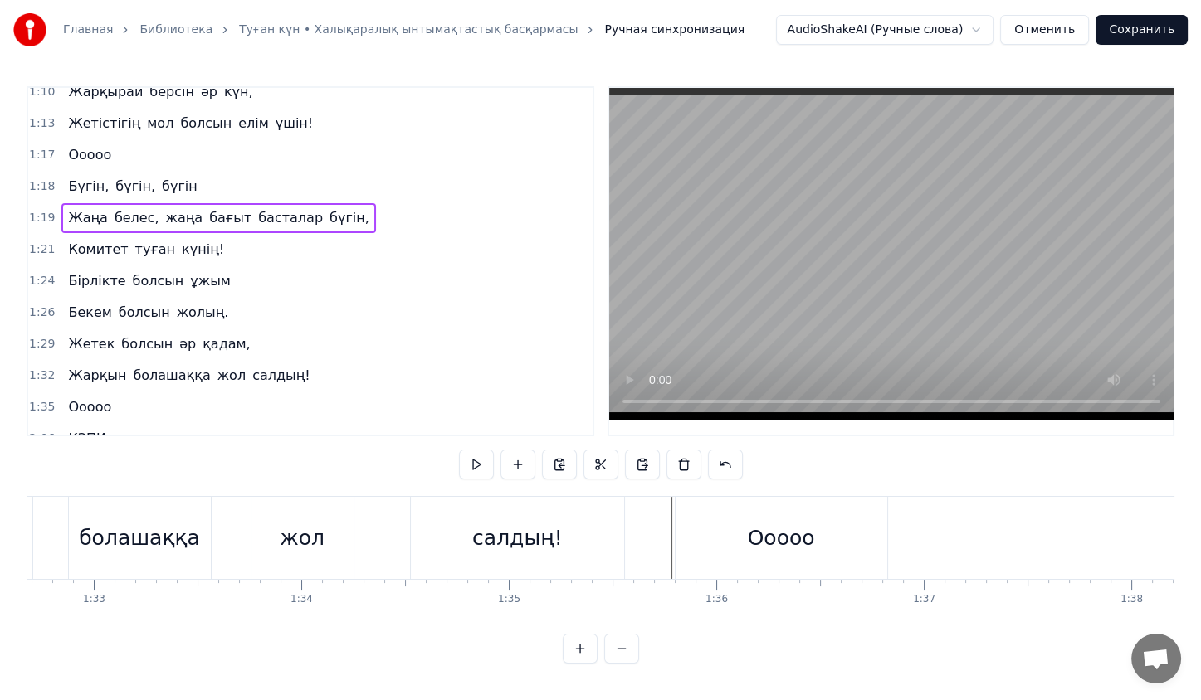
click at [198, 203] on div "Жаңа белес, жаңа бағыт басталар бүгін," at bounding box center [218, 218] width 314 height 30
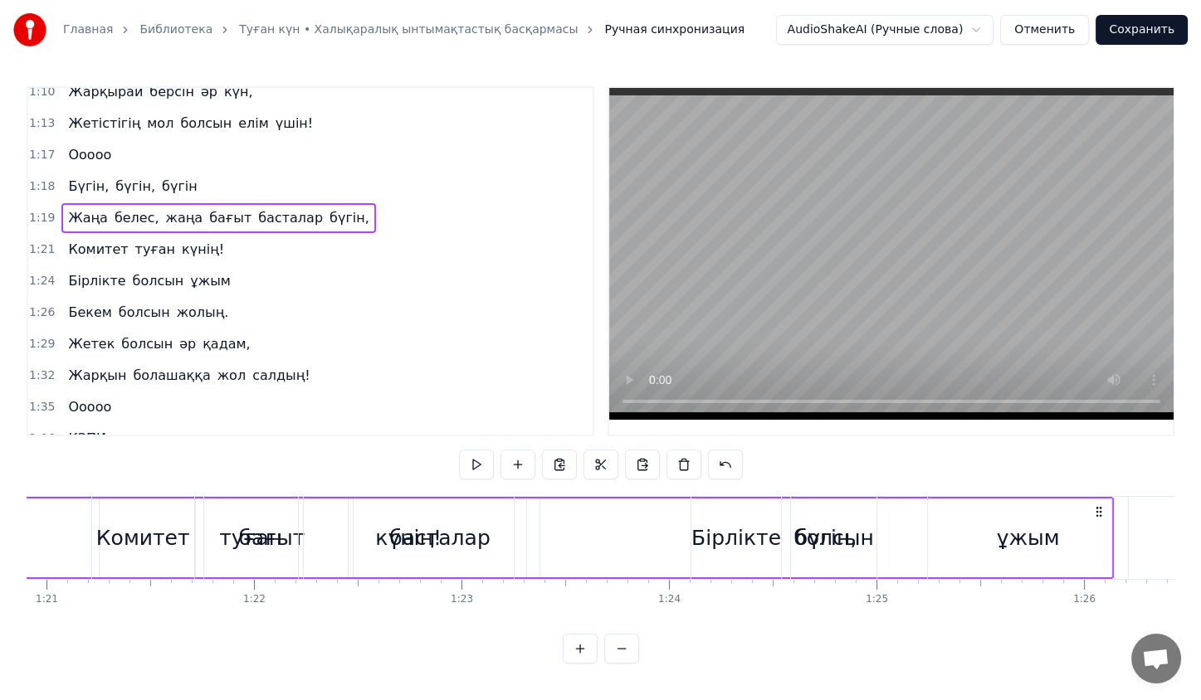
scroll to position [0, 16309]
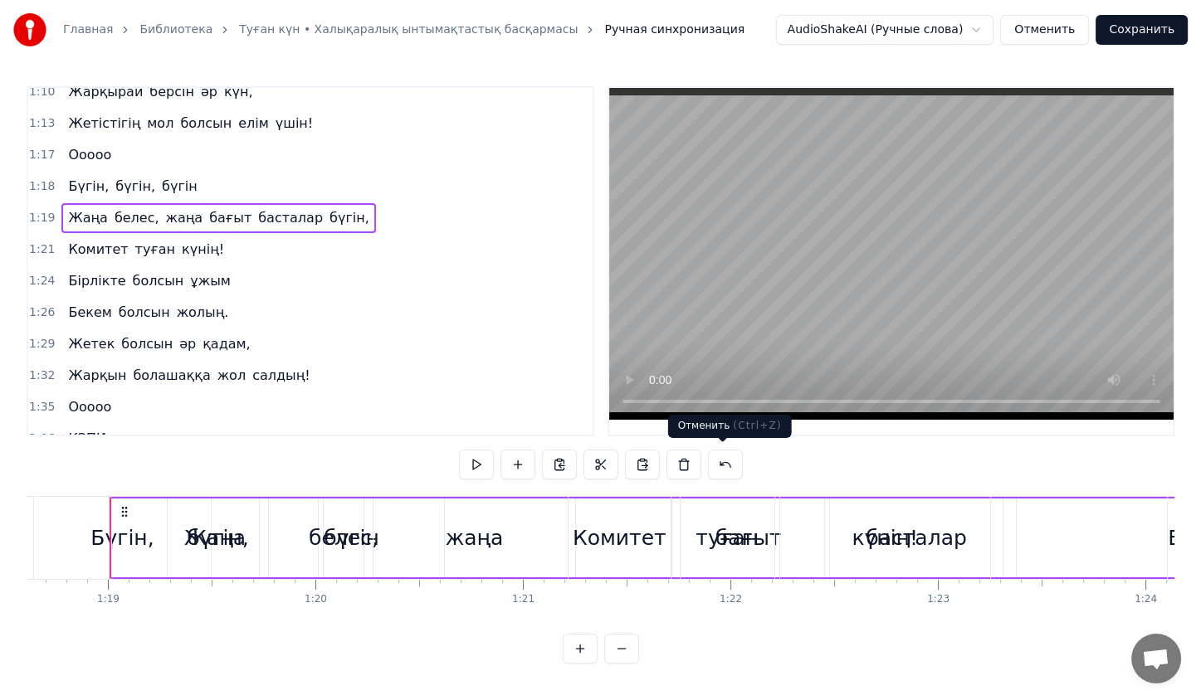
click at [715, 465] on button at bounding box center [725, 465] width 35 height 30
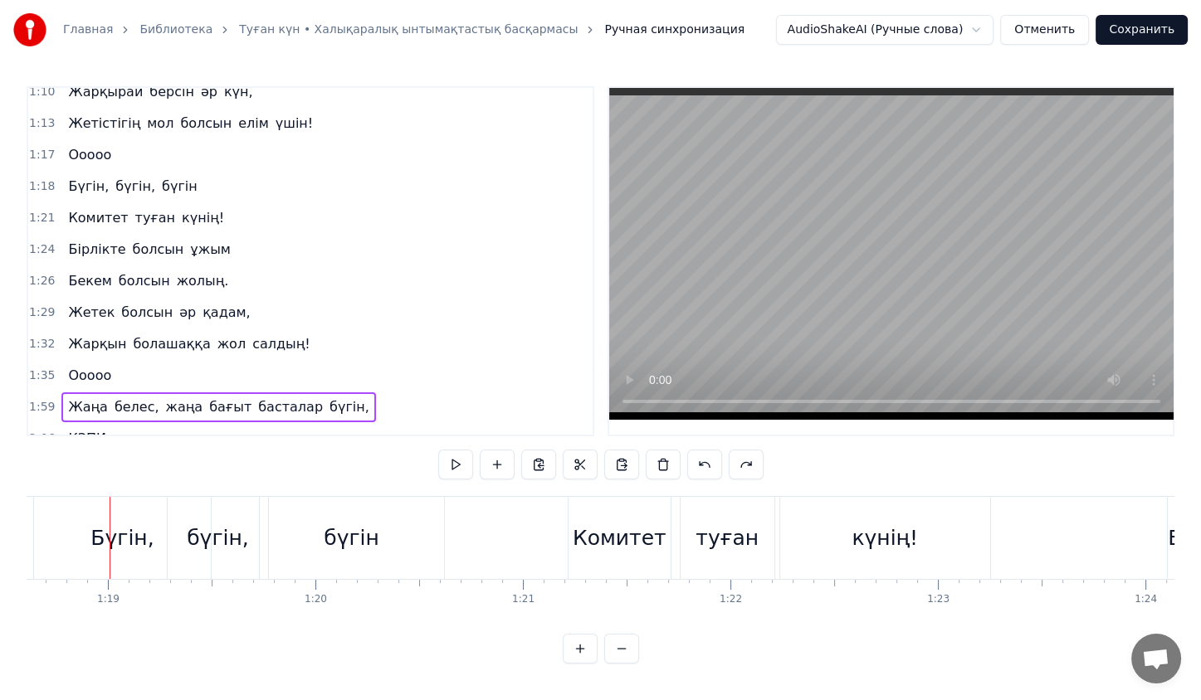
click at [94, 393] on div "Жаңа белес, жаңа бағыт басталар бүгін," at bounding box center [218, 408] width 314 height 30
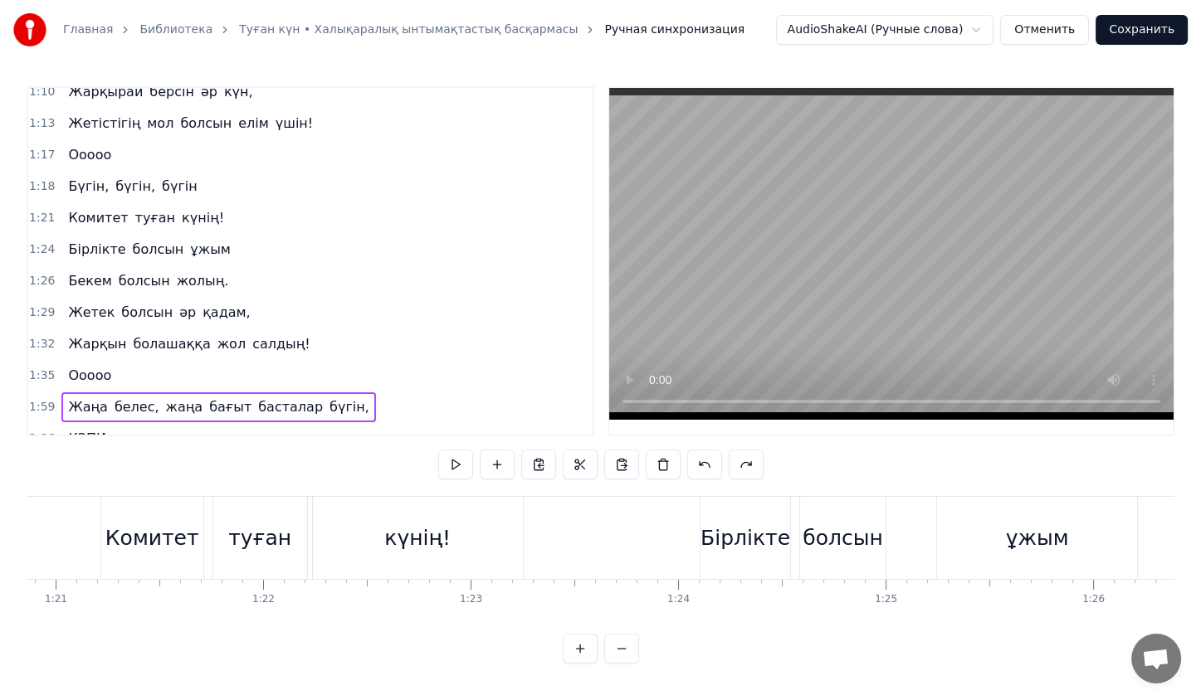
click at [94, 393] on div "Жаңа белес, жаңа бағыт басталар бүгін," at bounding box center [218, 408] width 314 height 30
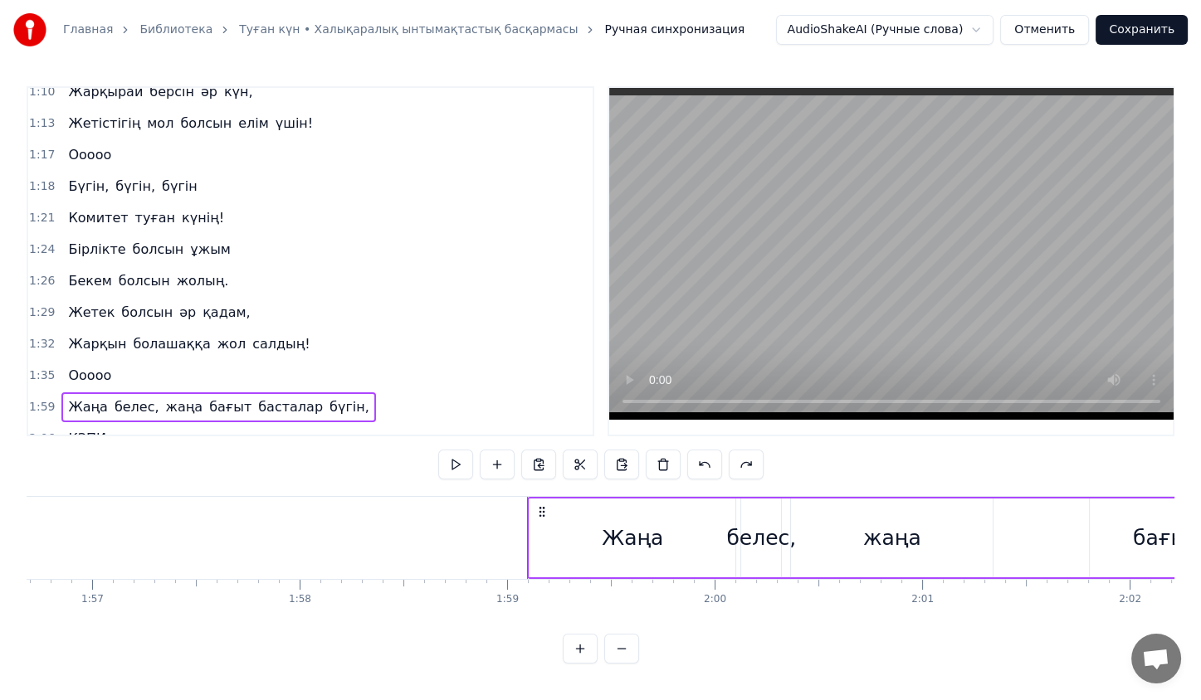
scroll to position [0, 24626]
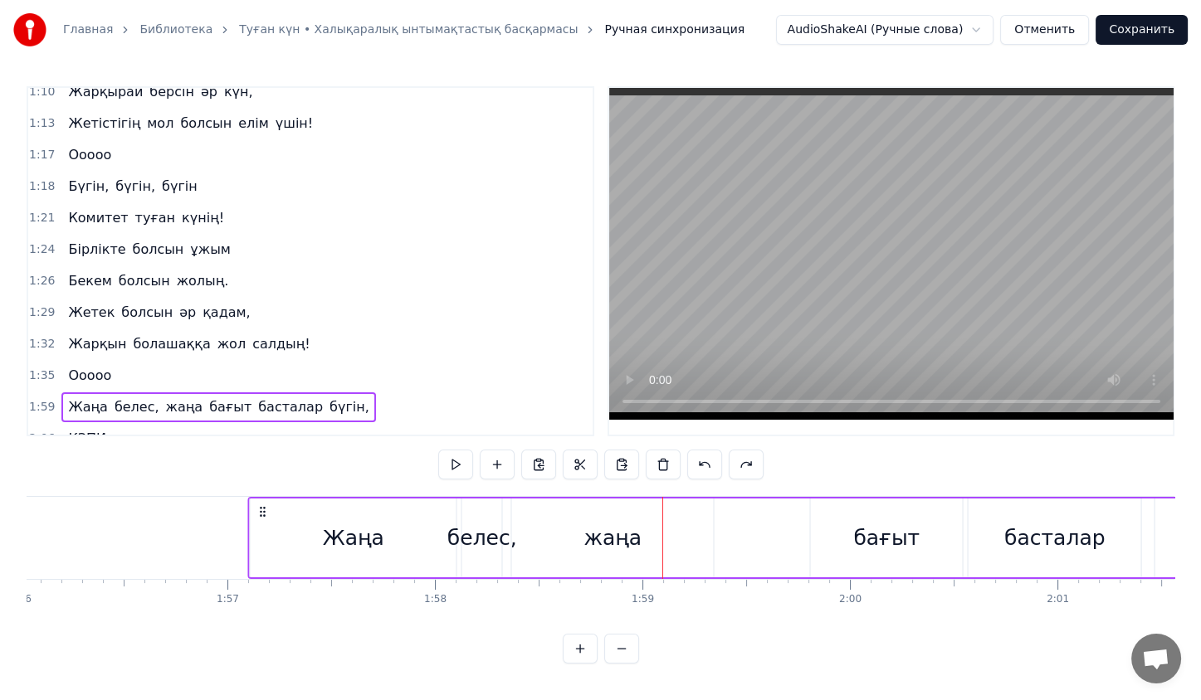
drag, startPoint x: 123, startPoint y: 505, endPoint x: 63, endPoint y: 508, distance: 59.8
click at [248, 508] on div "Жаңа белес, жаңа бағыт басталар бүгін," at bounding box center [988, 538] width 1481 height 82
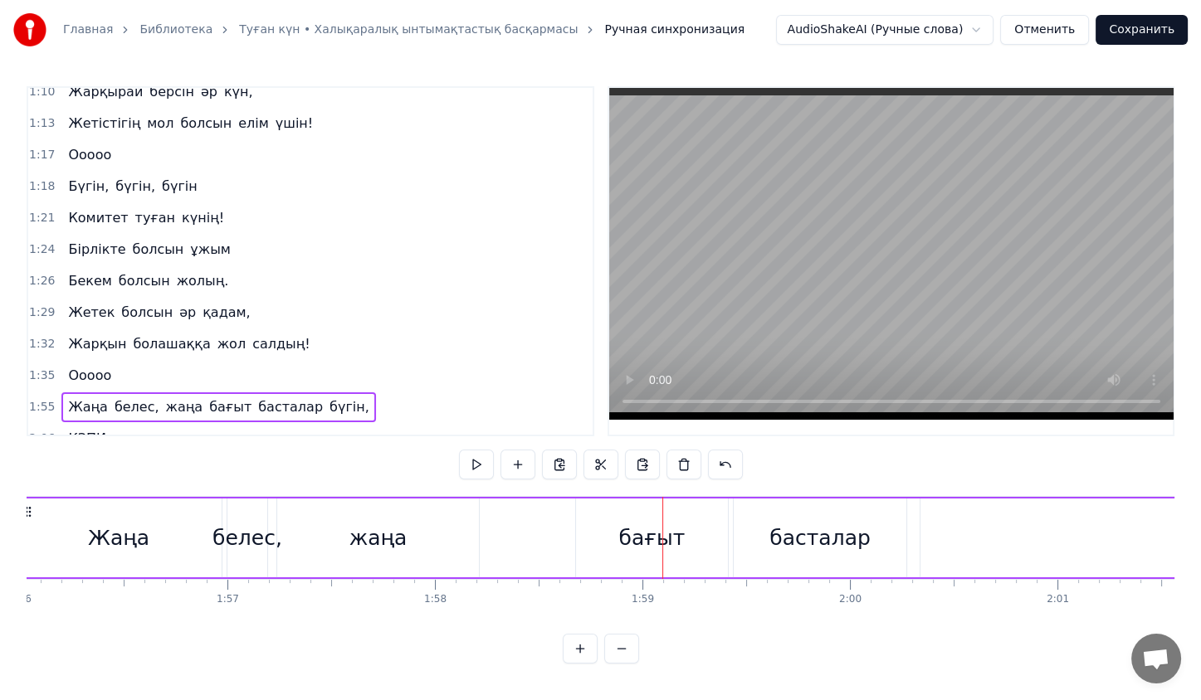
scroll to position [0, 24031]
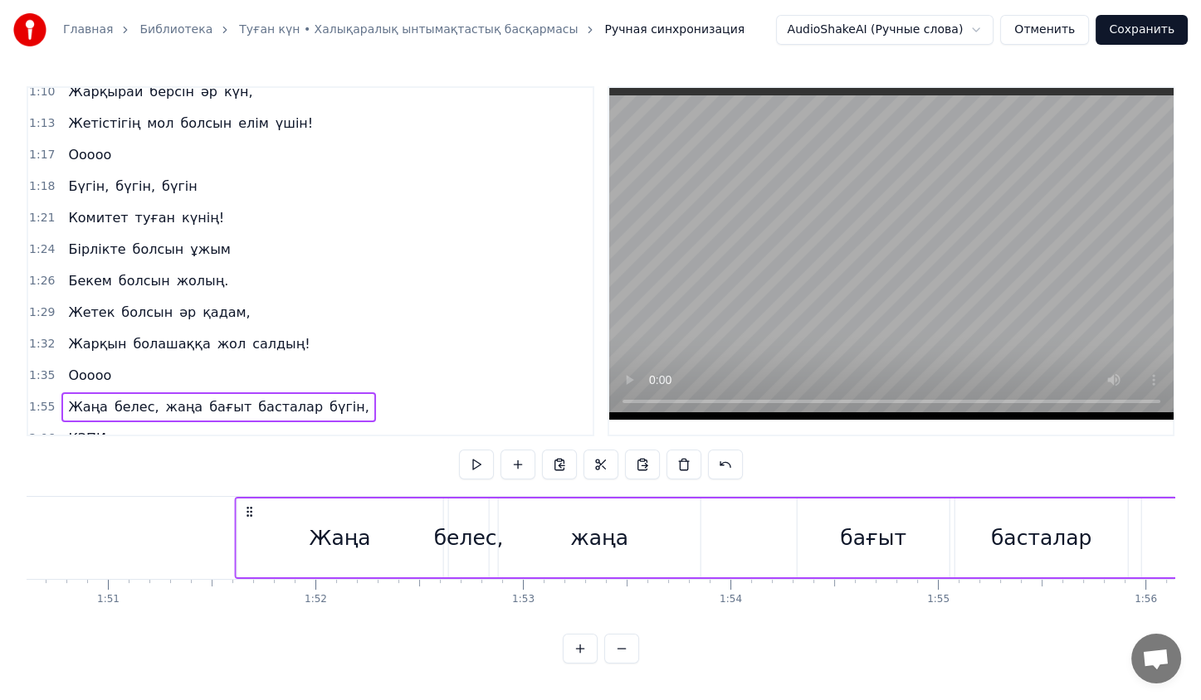
drag, startPoint x: 67, startPoint y: 508, endPoint x: 12, endPoint y: 505, distance: 54.8
click at [12, 505] on div "Главная Библиотека Туған күн • Халықаралық ынтымақтастық басқармасы Ручная синх…" at bounding box center [600, 332] width 1201 height 664
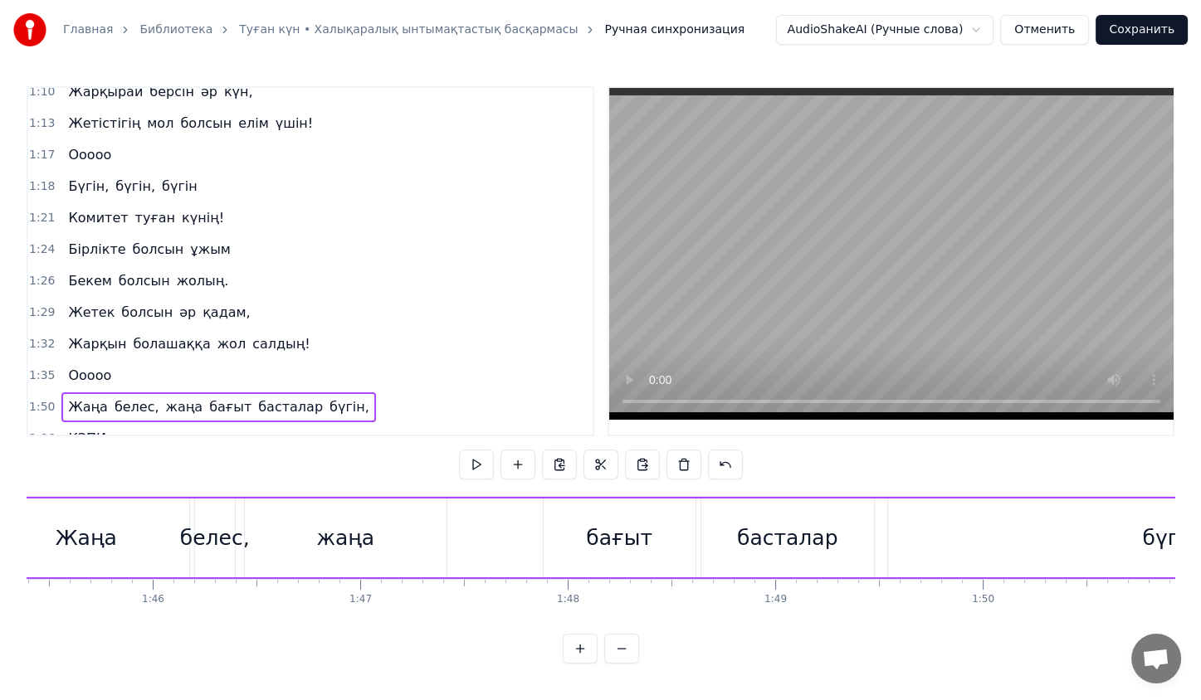
drag, startPoint x: 27, startPoint y: 506, endPoint x: 0, endPoint y: 503, distance: 27.6
click at [0, 503] on div "Главная Библиотека Туған күн • Халықаралық ынтымақтастық басқармасы Ручная синх…" at bounding box center [600, 332] width 1201 height 664
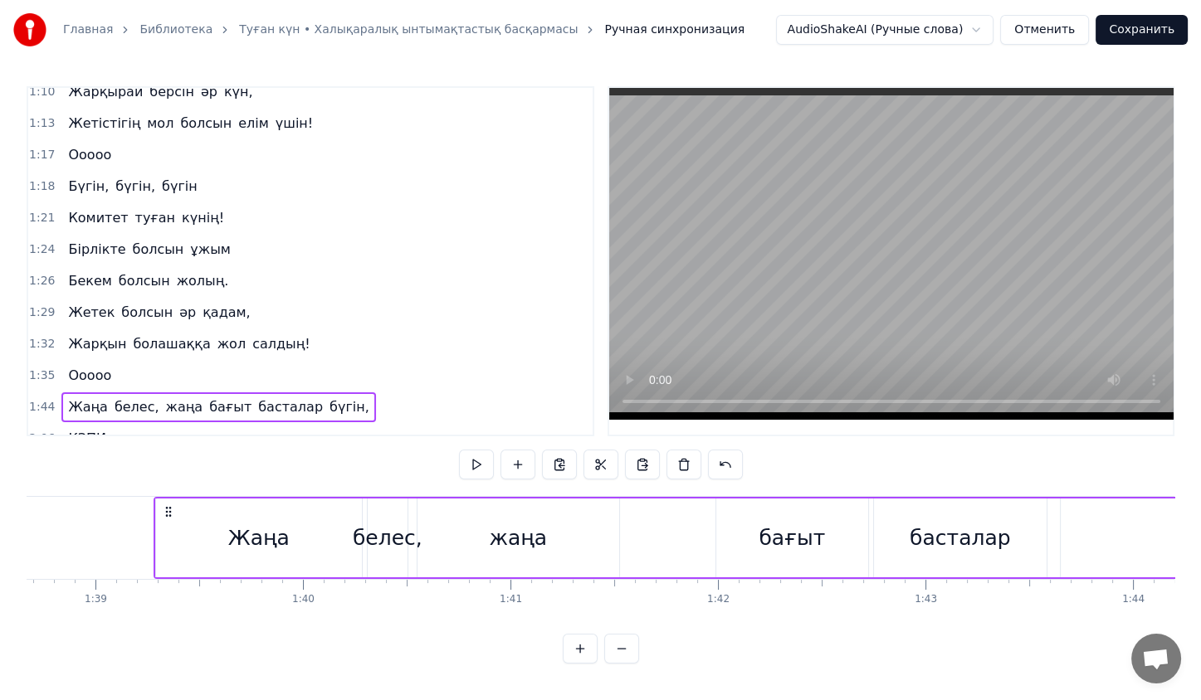
scroll to position [0, 20439]
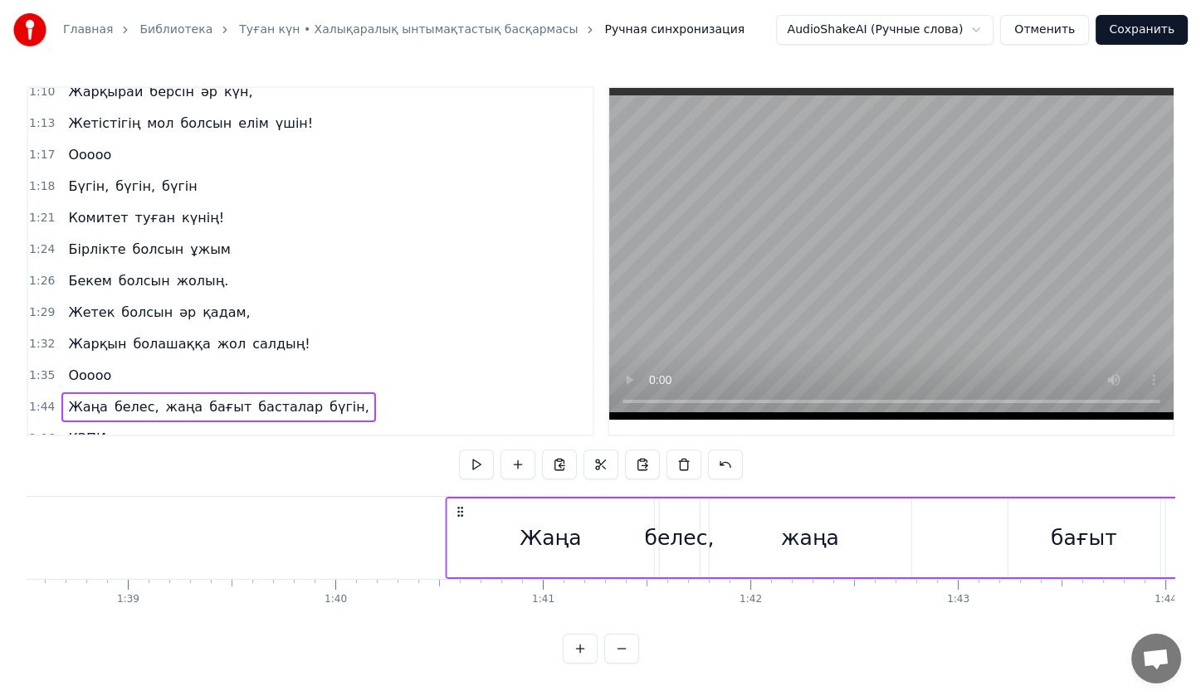
drag, startPoint x: 195, startPoint y: 512, endPoint x: 460, endPoint y: 518, distance: 264.8
click at [460, 518] on div "Жаңа белес, жаңа бағыт басталар бүгін," at bounding box center [1185, 538] width 1481 height 82
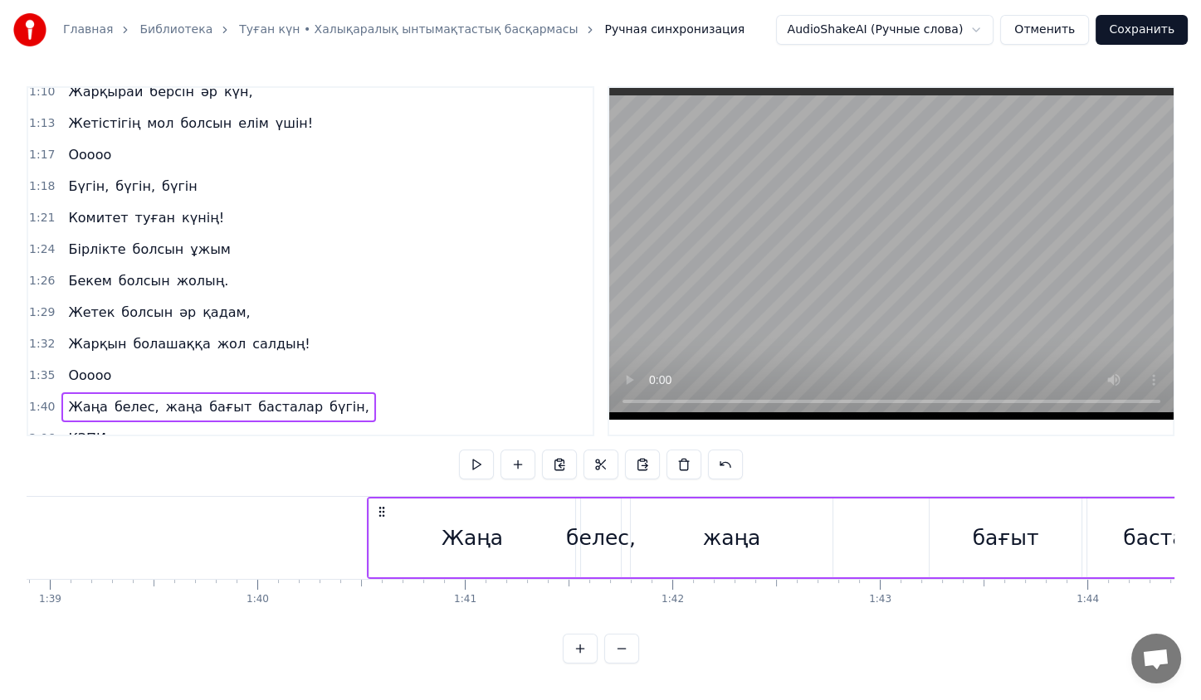
scroll to position [0, 20673]
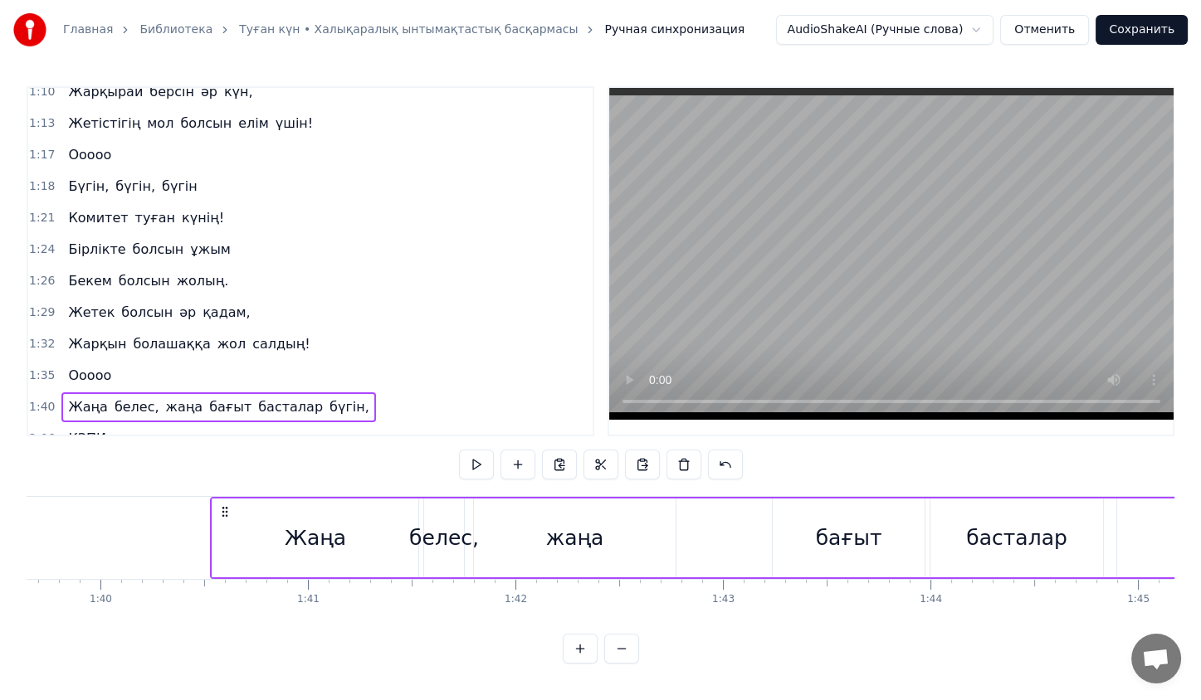
click at [484, 459] on button at bounding box center [476, 465] width 35 height 30
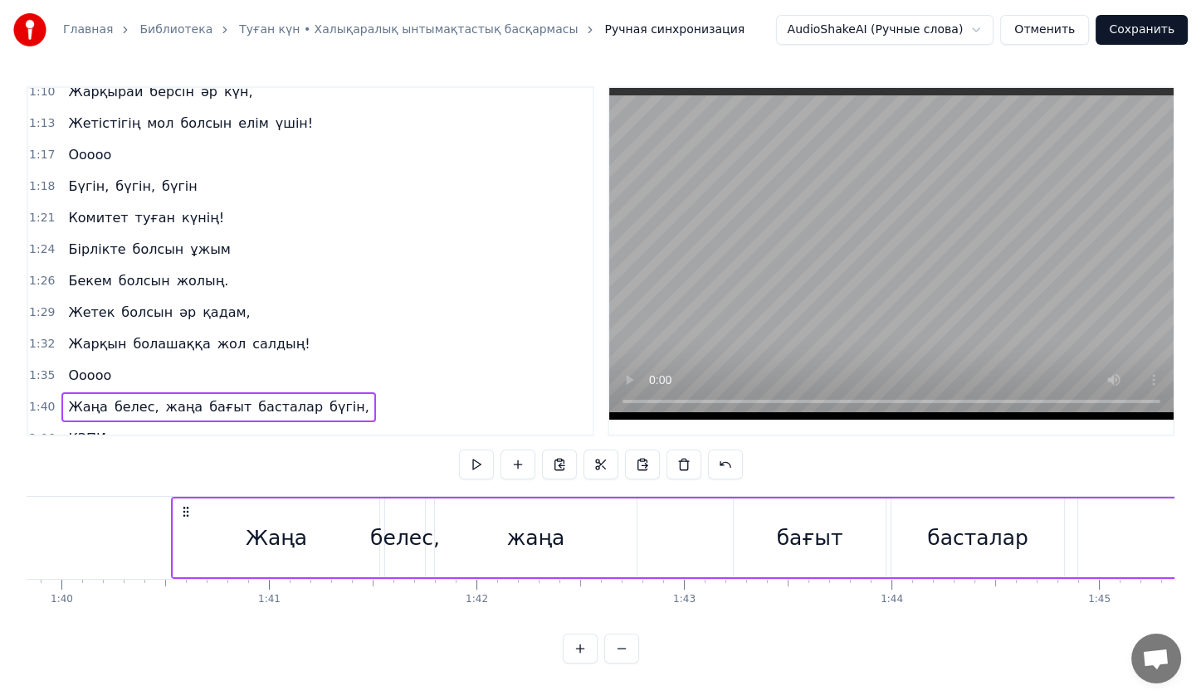
scroll to position [0, 20711]
click at [541, 538] on div "жаңа" at bounding box center [538, 539] width 58 height 32
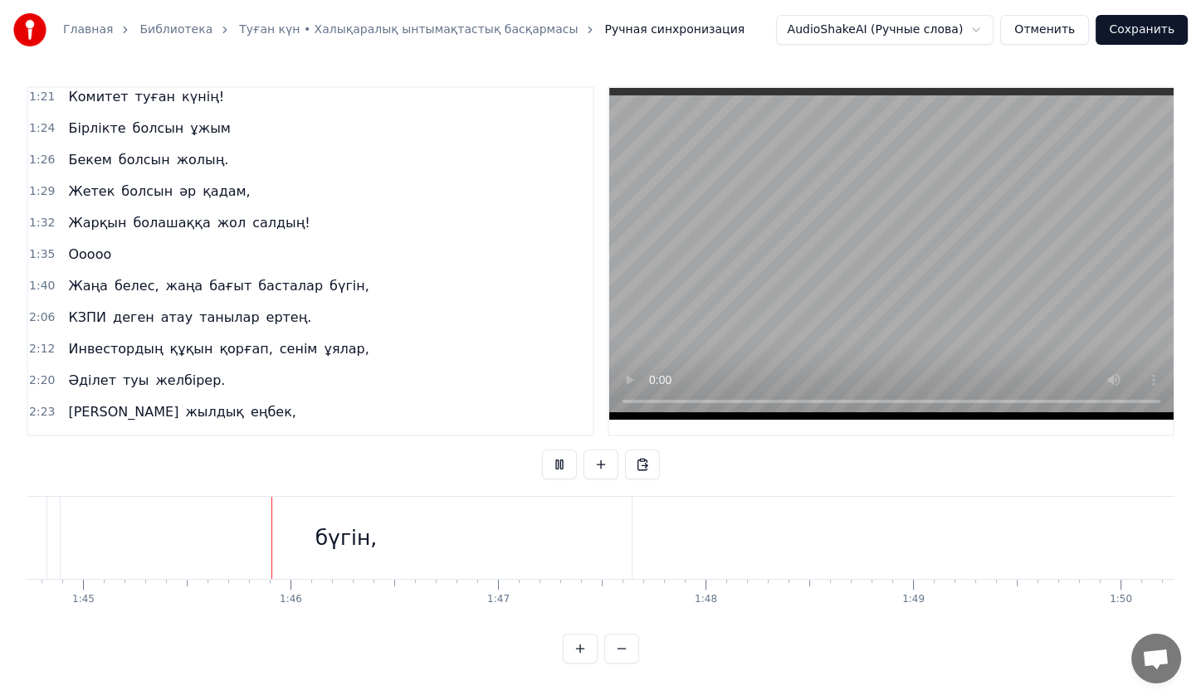
scroll to position [0, 21733]
click at [553, 458] on button at bounding box center [559, 465] width 35 height 30
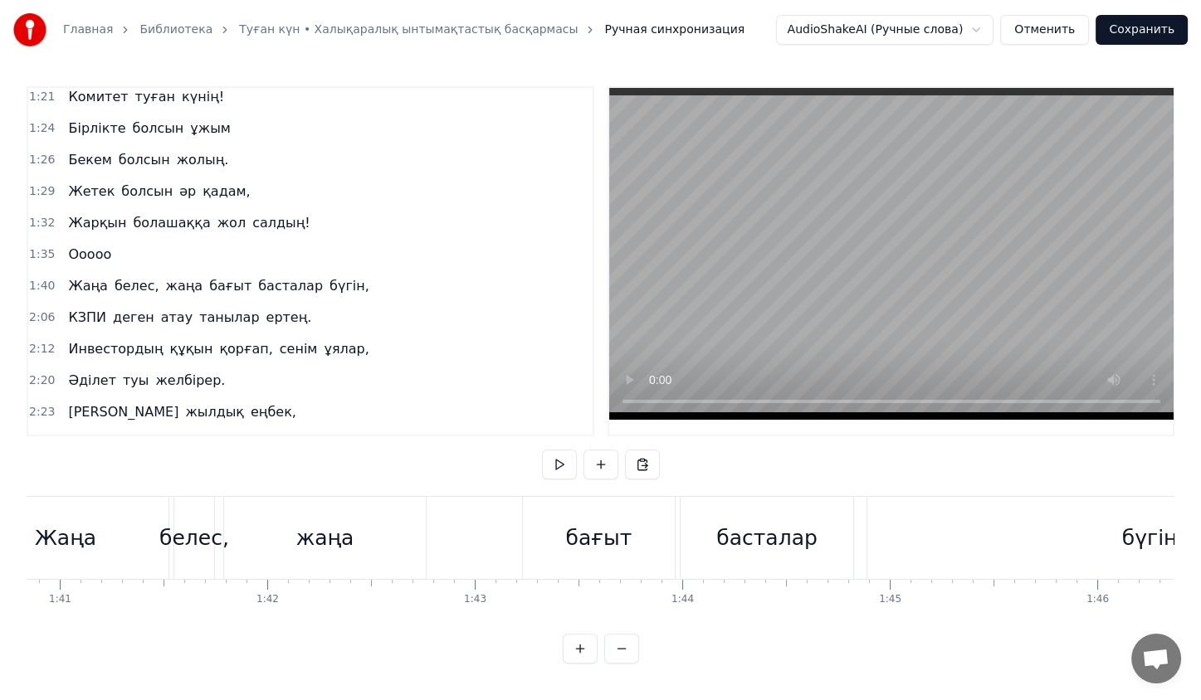
scroll to position [0, 20920]
drag, startPoint x: 356, startPoint y: 539, endPoint x: 376, endPoint y: 545, distance: 20.7
click at [376, 545] on div "жаңа" at bounding box center [327, 538] width 202 height 82
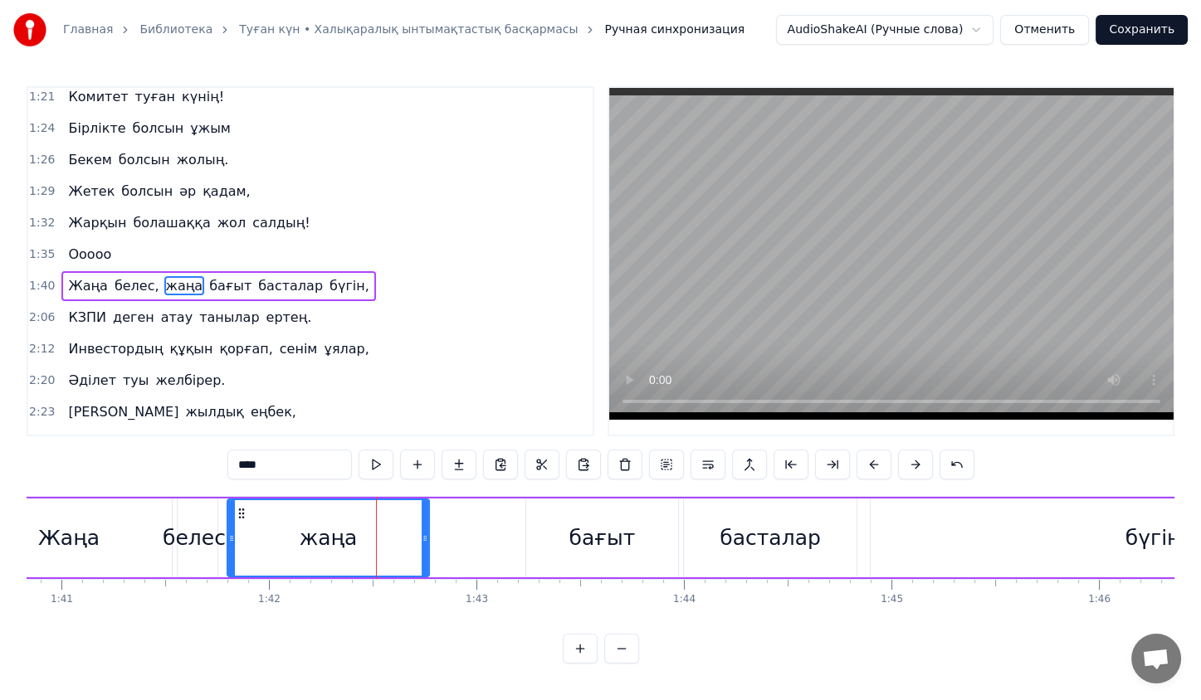
click at [376, 545] on div at bounding box center [376, 538] width 1 height 82
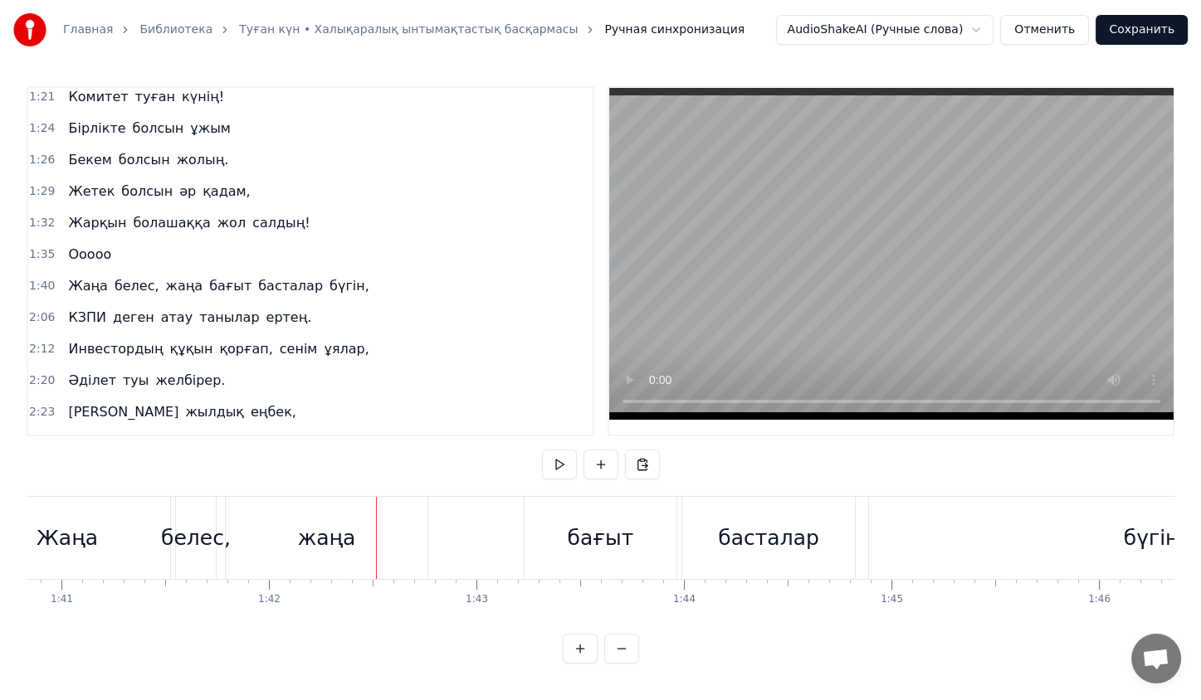
click at [302, 544] on div "жаңа" at bounding box center [327, 539] width 58 height 32
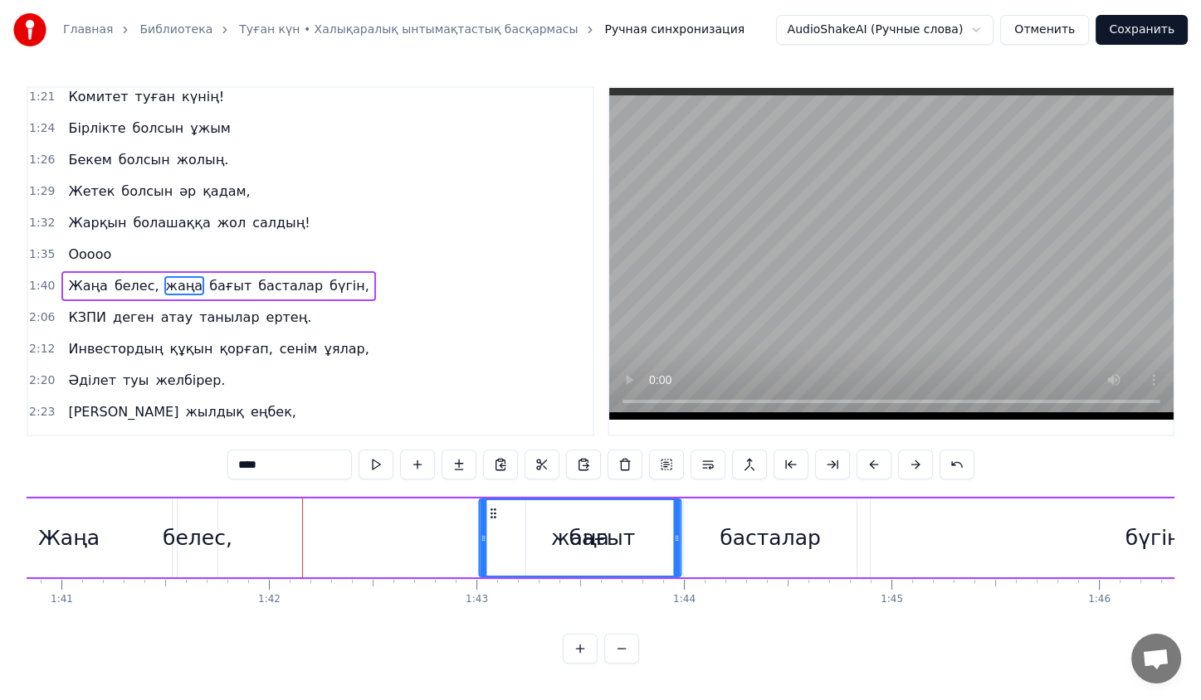
drag, startPoint x: 241, startPoint y: 513, endPoint x: 496, endPoint y: 533, distance: 255.6
click at [496, 533] on div "жаңа" at bounding box center [580, 538] width 200 height 76
click at [693, 536] on div "басталар" at bounding box center [770, 538] width 173 height 79
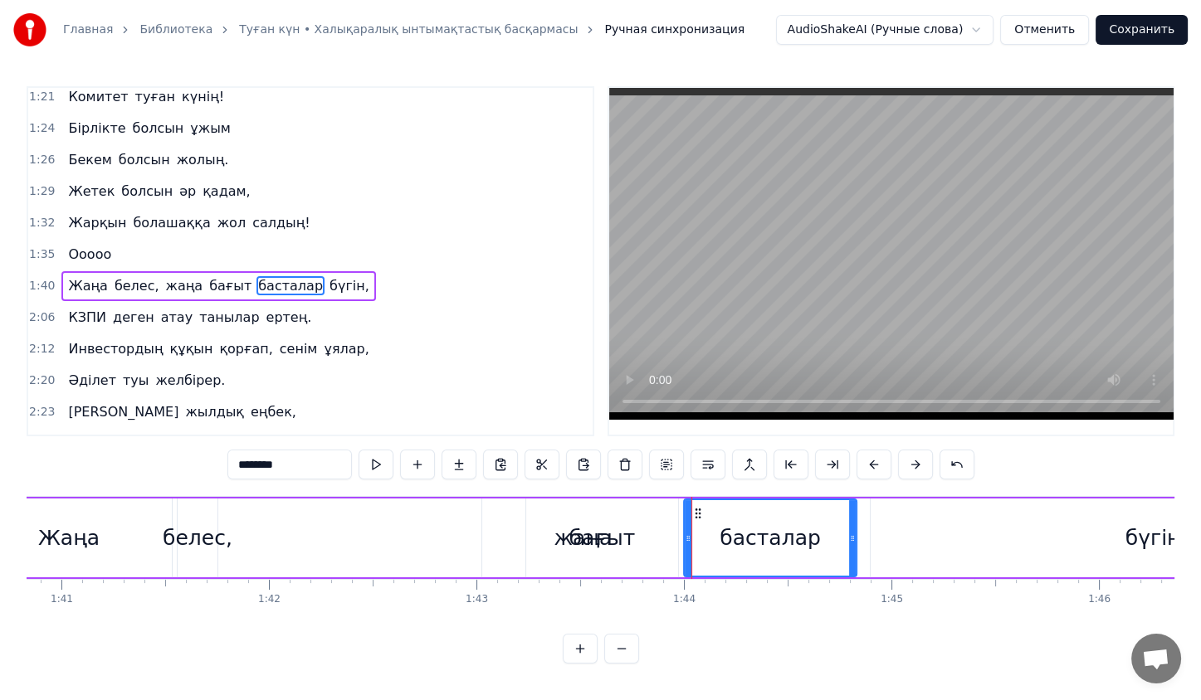
click at [588, 533] on div "бағыт" at bounding box center [602, 539] width 66 height 32
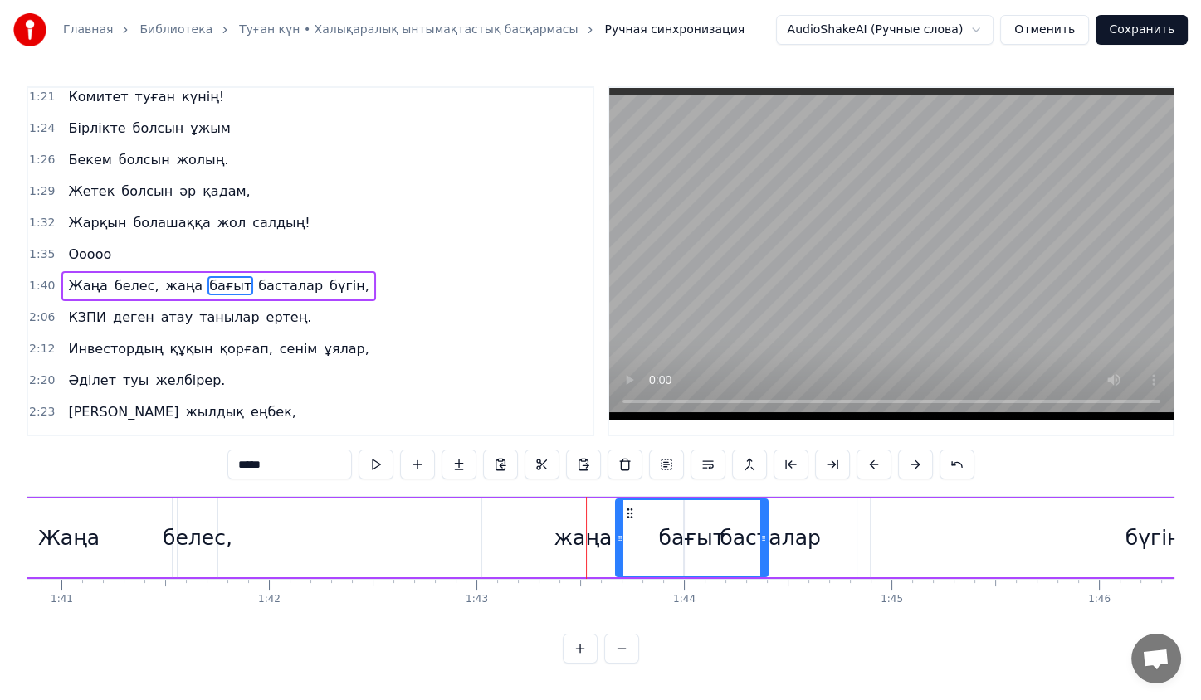
drag, startPoint x: 534, startPoint y: 515, endPoint x: 624, endPoint y: 526, distance: 90.4
click at [624, 526] on div "бағыт" at bounding box center [691, 538] width 150 height 76
click at [832, 544] on div "басталар" at bounding box center [770, 538] width 173 height 79
type input "********"
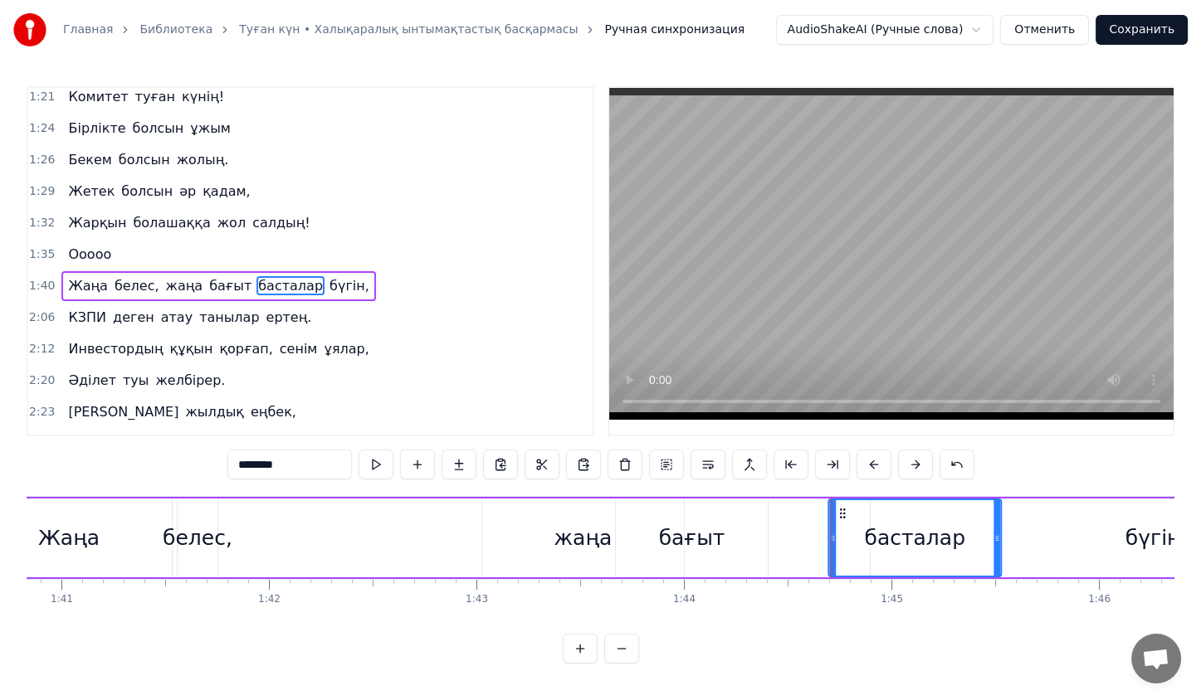
drag, startPoint x: 700, startPoint y: 507, endPoint x: 844, endPoint y: 522, distance: 145.2
click at [844, 522] on div "басталар" at bounding box center [914, 538] width 171 height 76
click at [466, 521] on div "Жаңа белес, жаңа бағыт басталар бүгін," at bounding box center [703, 538] width 1481 height 82
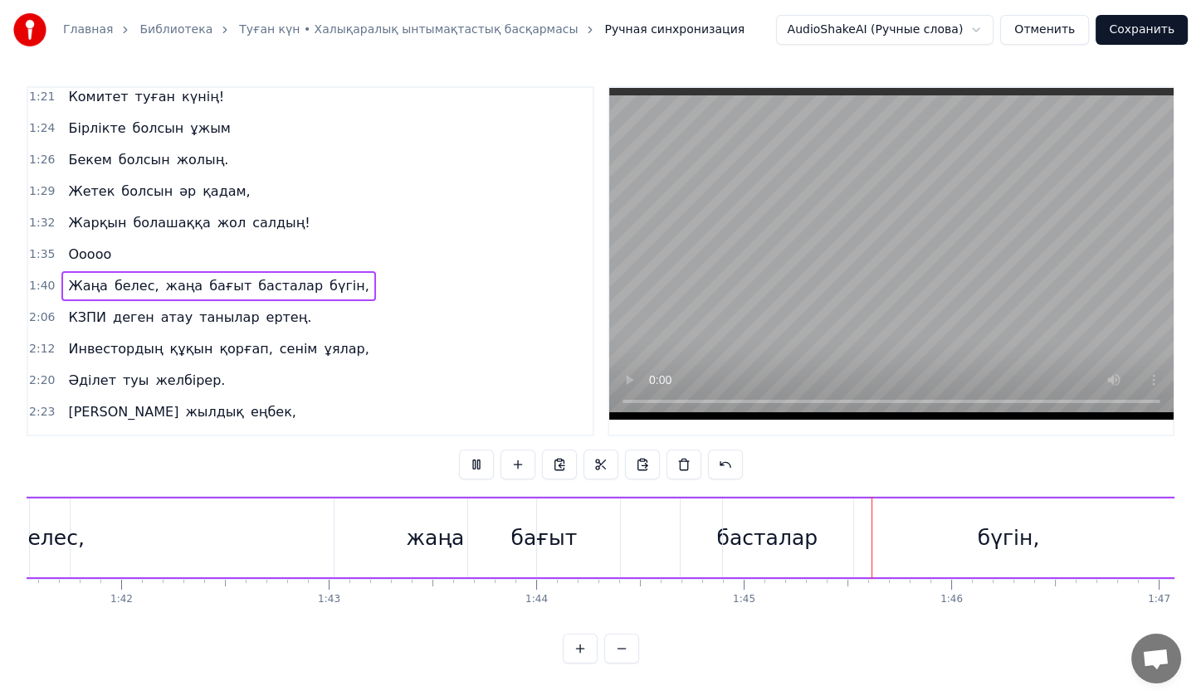
scroll to position [0, 21074]
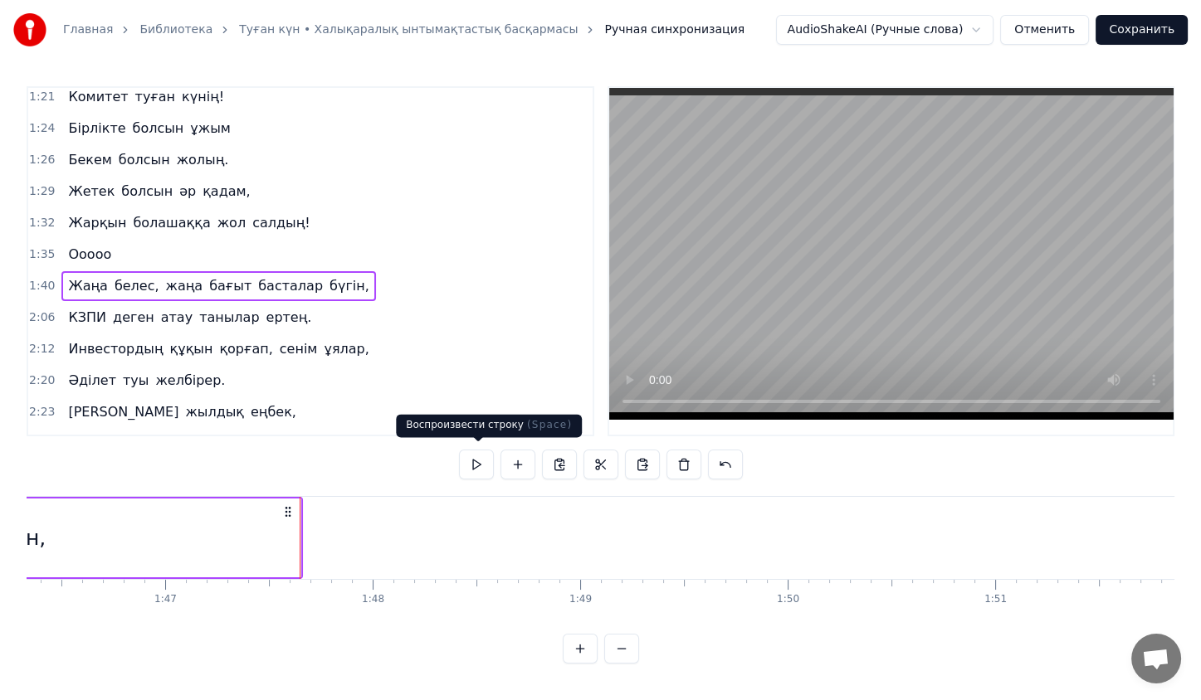
click at [476, 466] on button at bounding box center [476, 465] width 35 height 30
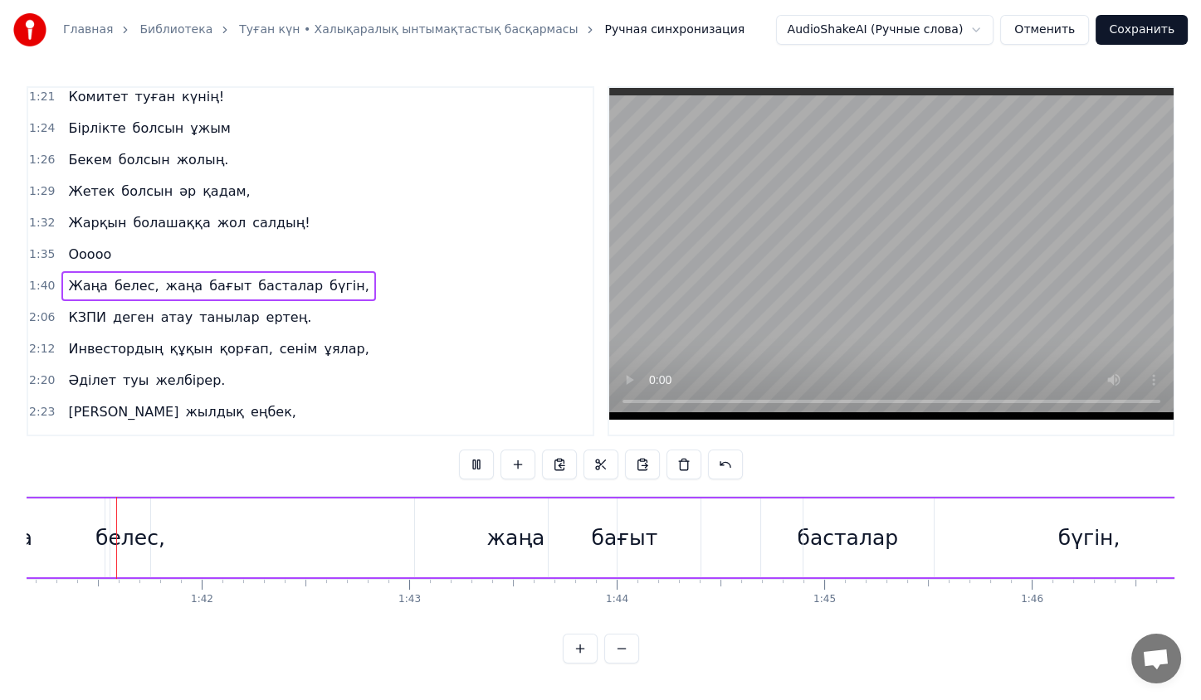
scroll to position [0, 20981]
click at [837, 521] on div "бүгін," at bounding box center [1095, 538] width 571 height 79
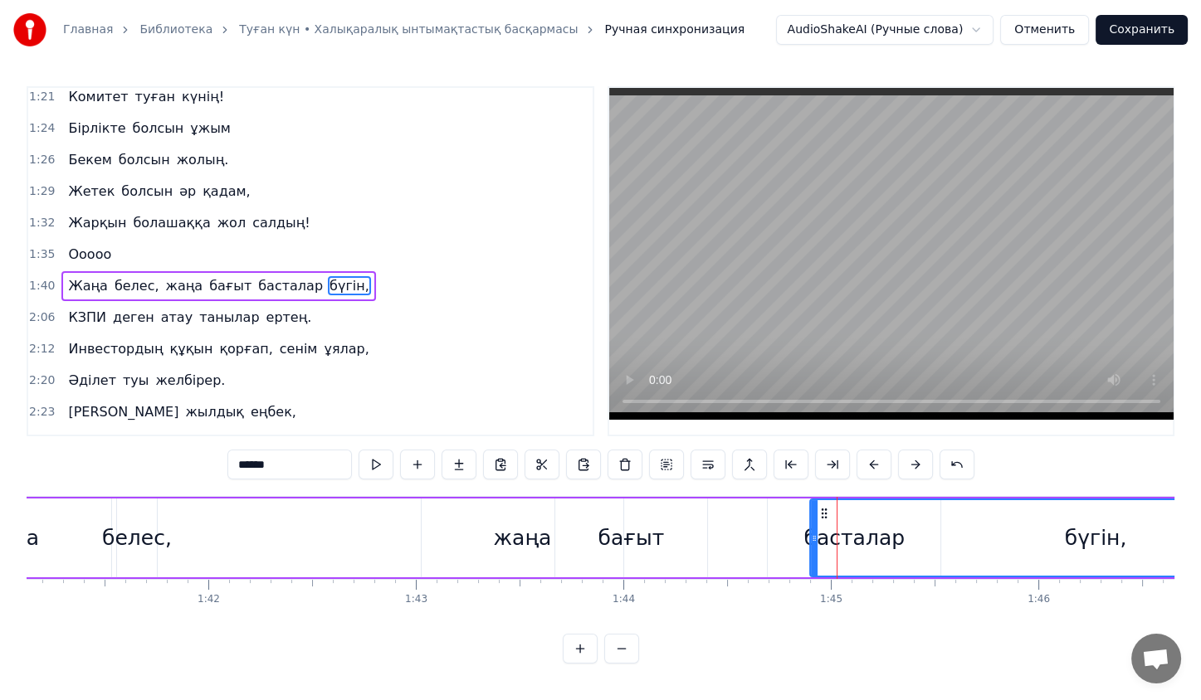
scroll to position [0, 0]
click at [768, 541] on div "басталар" at bounding box center [854, 538] width 173 height 79
type input "********"
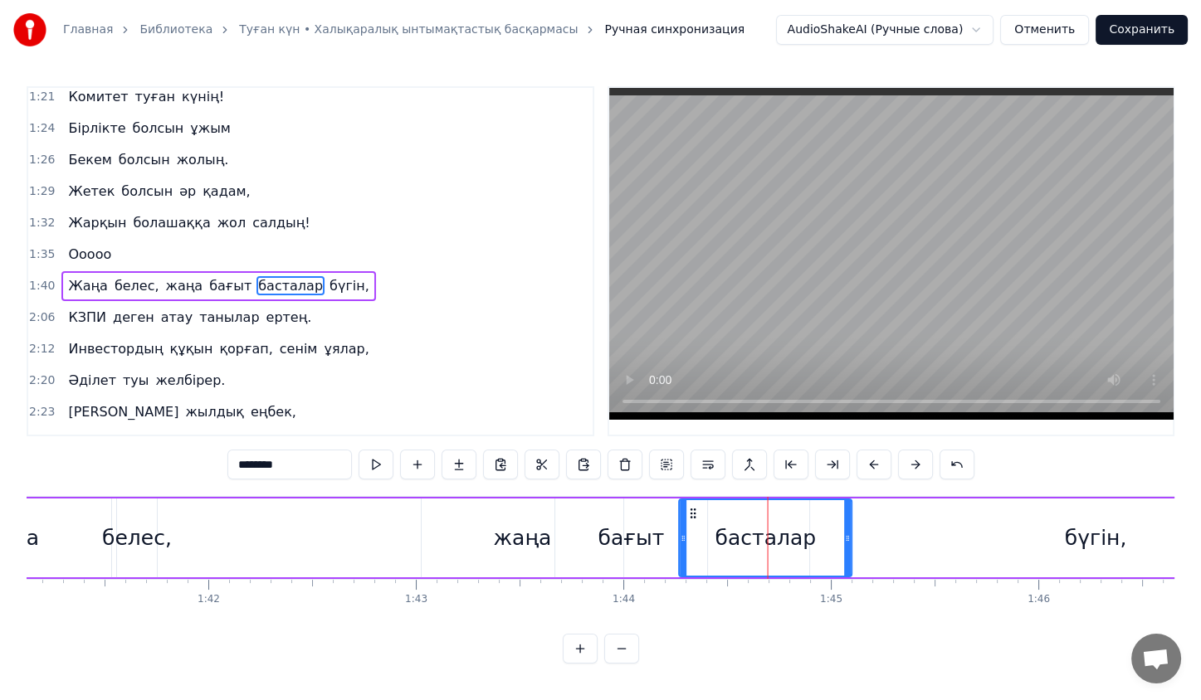
drag, startPoint x: 778, startPoint y: 518, endPoint x: 685, endPoint y: 523, distance: 92.3
click at [685, 523] on div "басталар" at bounding box center [765, 538] width 171 height 76
click at [398, 538] on div "Жаңа белес, жаңа бағыт басталар бүгін," at bounding box center [643, 538] width 1481 height 82
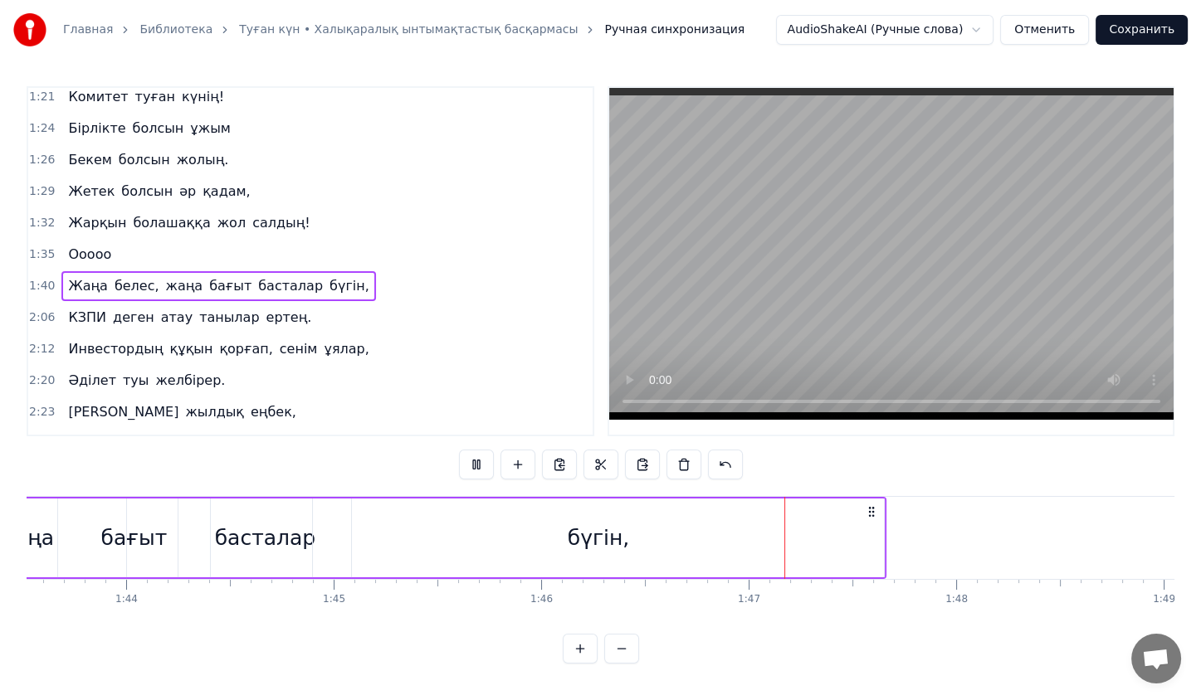
scroll to position [0, 21475]
click at [471, 463] on button at bounding box center [476, 465] width 35 height 30
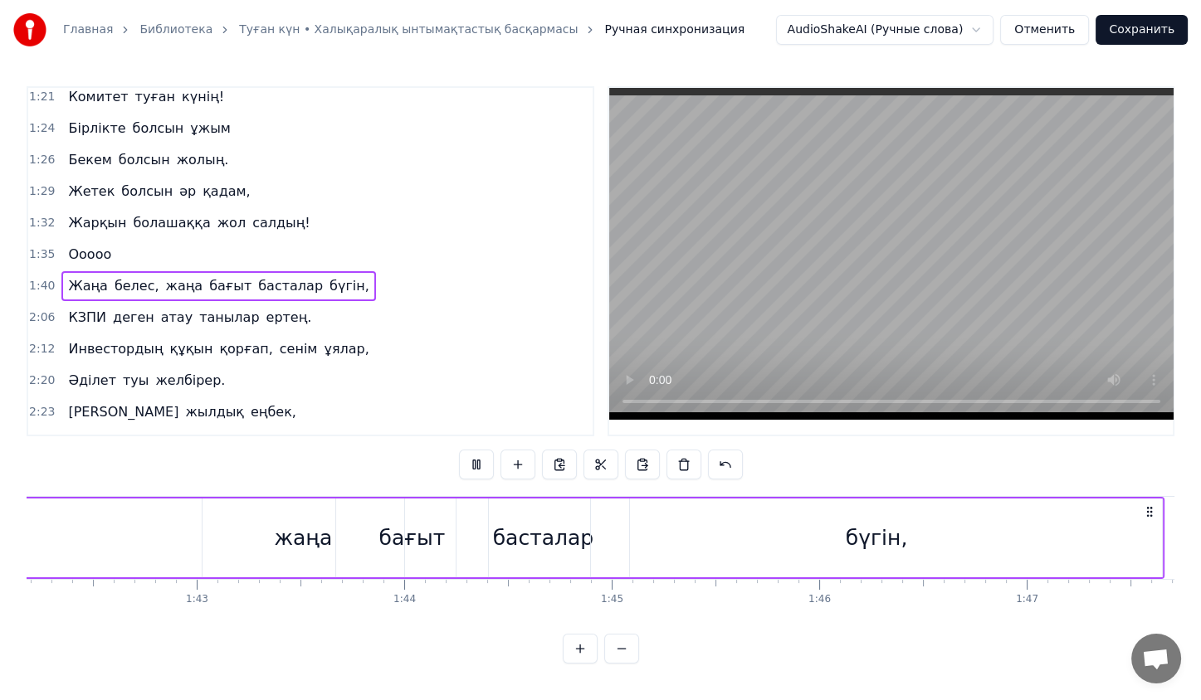
click at [471, 463] on button at bounding box center [476, 465] width 35 height 30
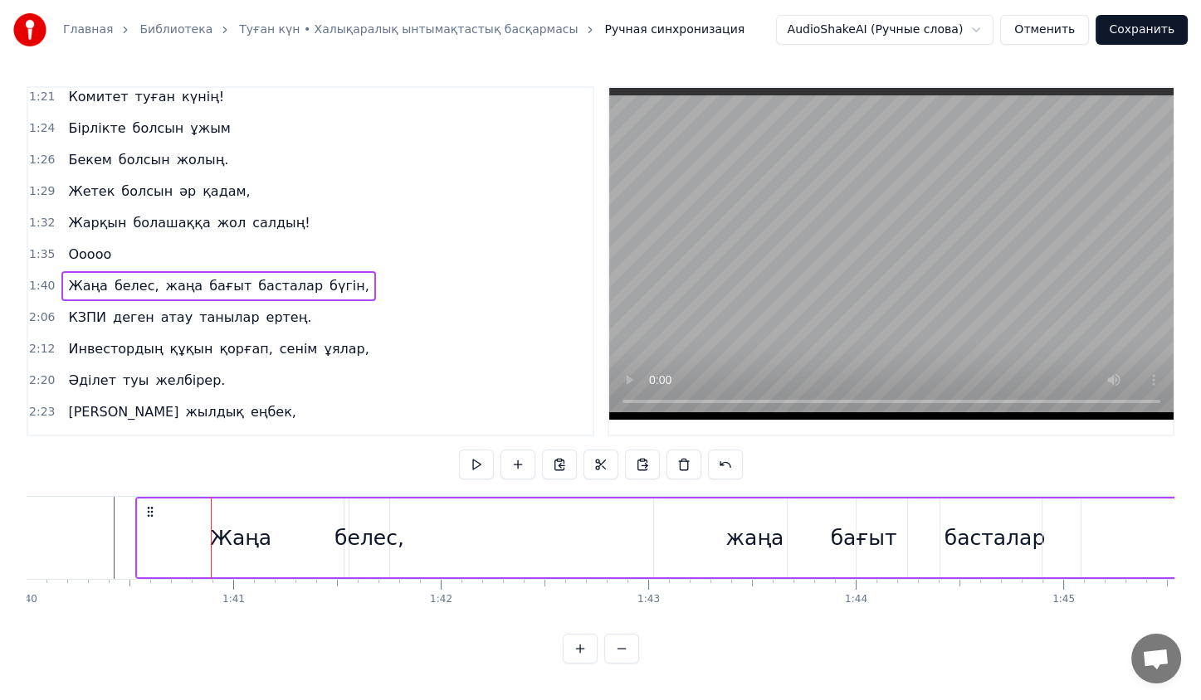
scroll to position [0, 20727]
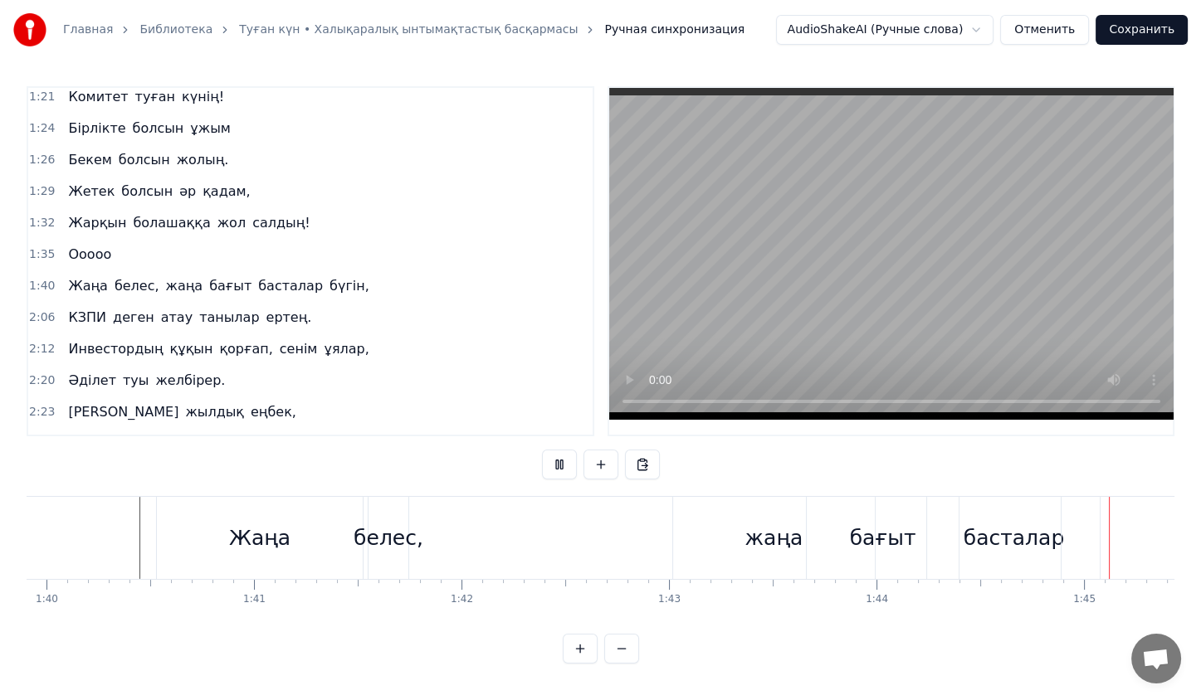
click at [568, 468] on button at bounding box center [559, 465] width 35 height 30
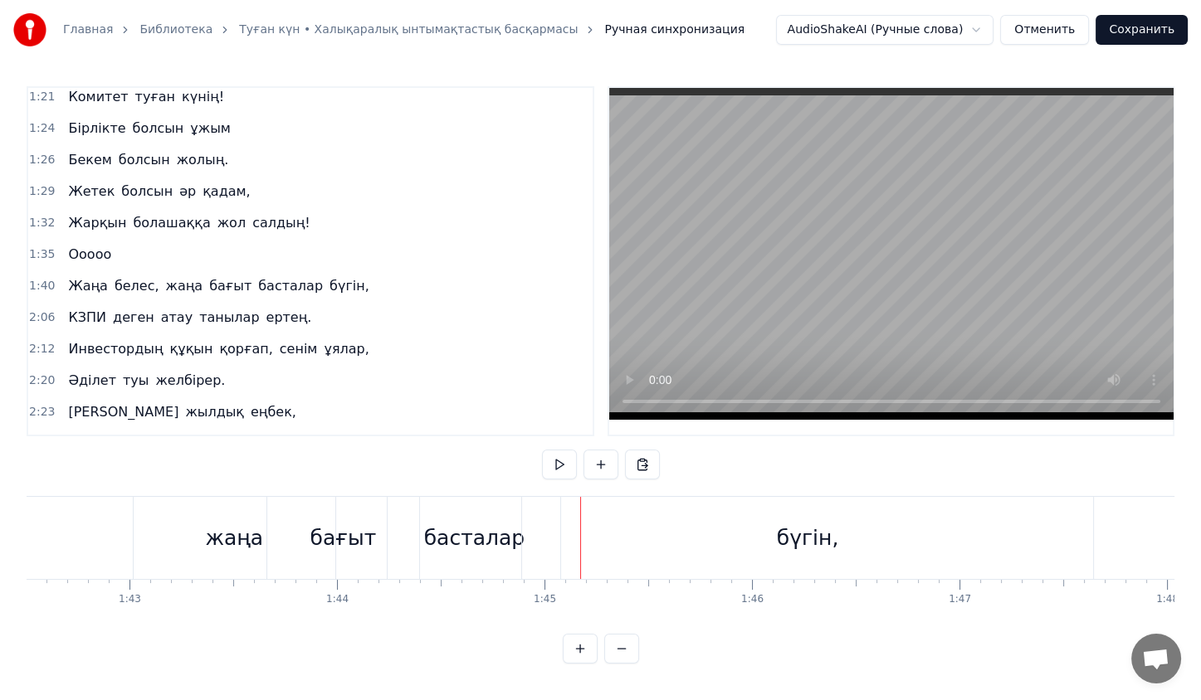
scroll to position [0, 21111]
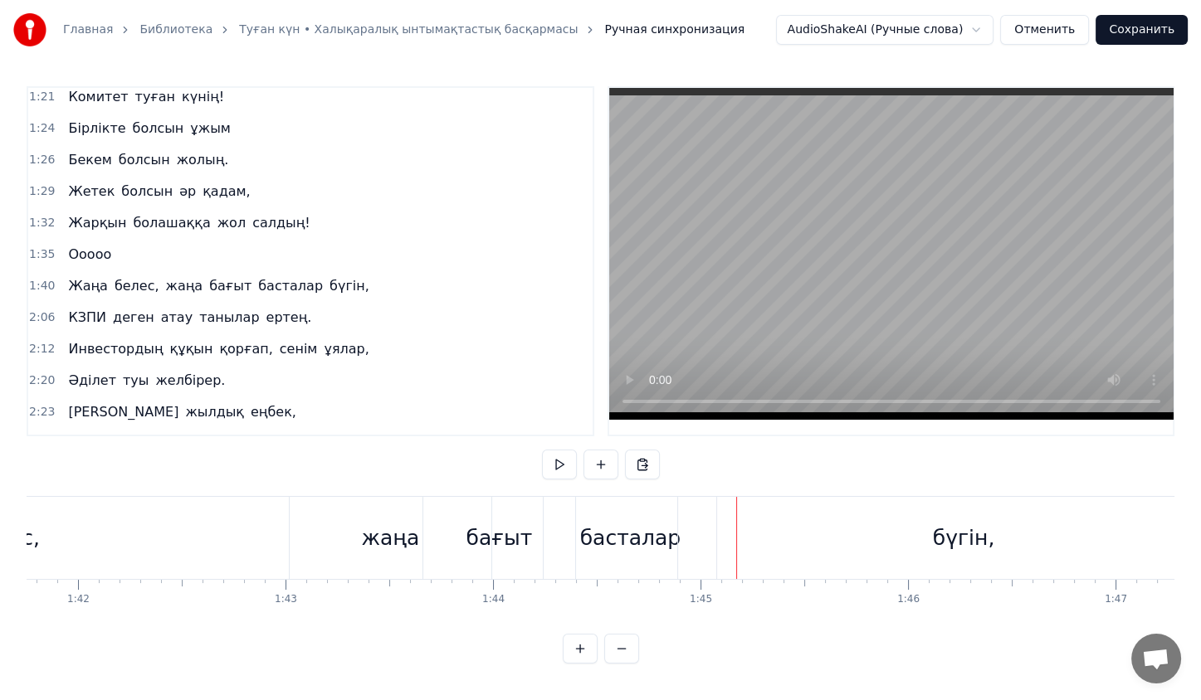
click at [385, 536] on div "жаңа" at bounding box center [390, 539] width 58 height 32
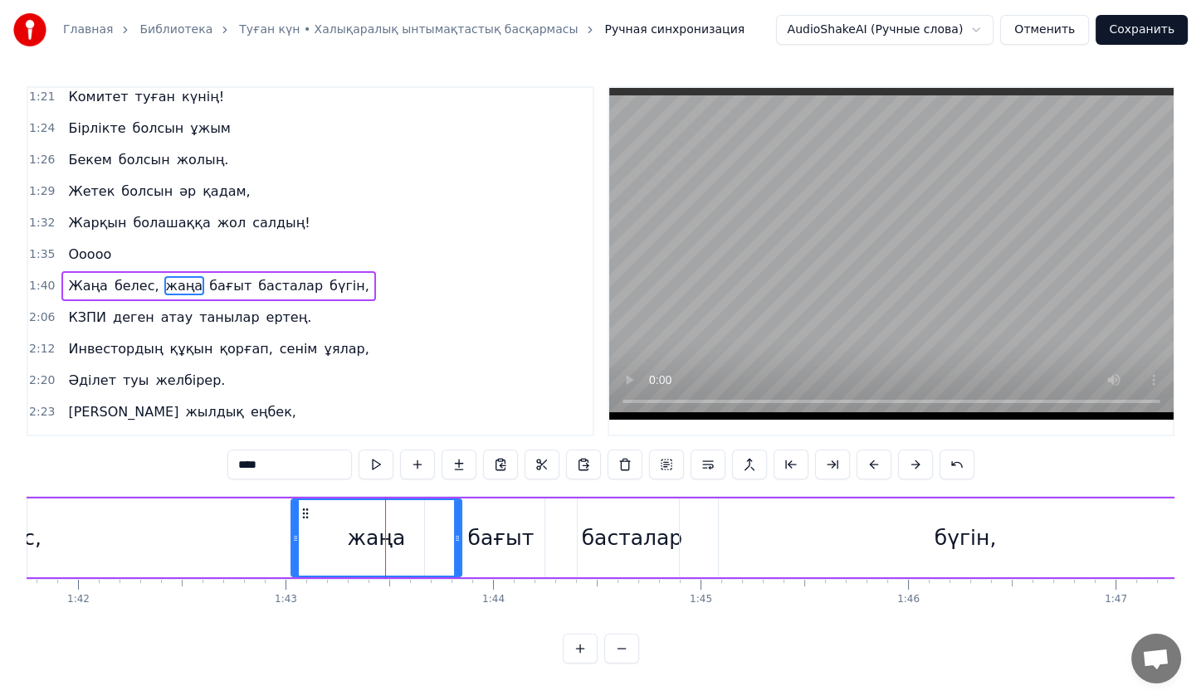
drag, startPoint x: 486, startPoint y: 520, endPoint x: 452, endPoint y: 521, distance: 34.1
click at [454, 521] on div at bounding box center [457, 538] width 7 height 76
click at [271, 534] on div "Жаңа белес, жаңа бағыт басталар бүгін," at bounding box center [513, 538] width 1481 height 82
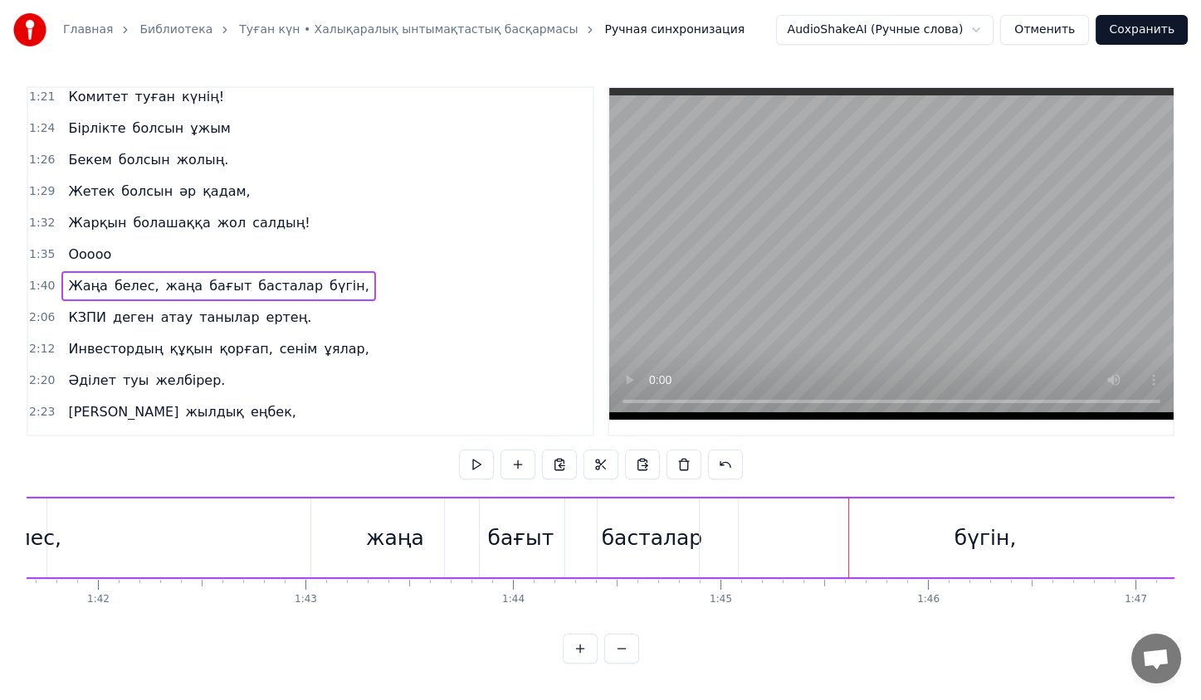
scroll to position [0, 21090]
click at [468, 523] on div "бағыт" at bounding box center [522, 538] width 152 height 79
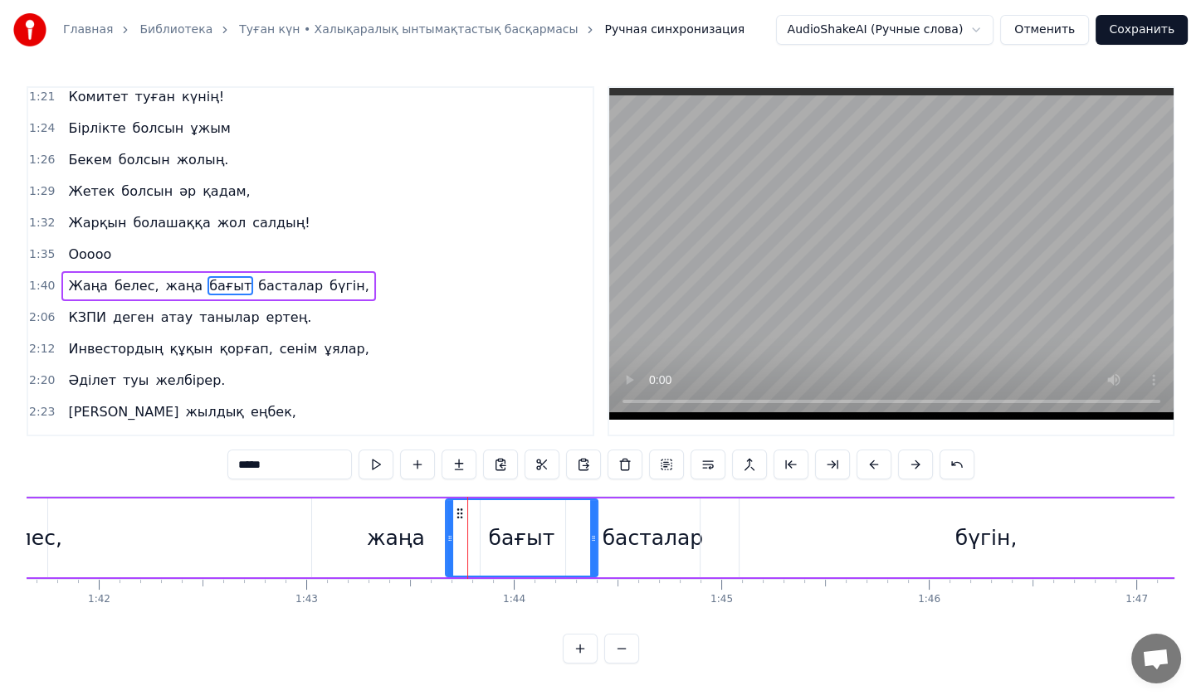
scroll to position [0, 0]
click at [592, 538] on div "бағыт" at bounding box center [522, 538] width 154 height 79
drag, startPoint x: 592, startPoint y: 538, endPoint x: 554, endPoint y: 539, distance: 37.4
click at [562, 539] on icon at bounding box center [565, 538] width 7 height 13
click at [439, 520] on div at bounding box center [442, 538] width 7 height 76
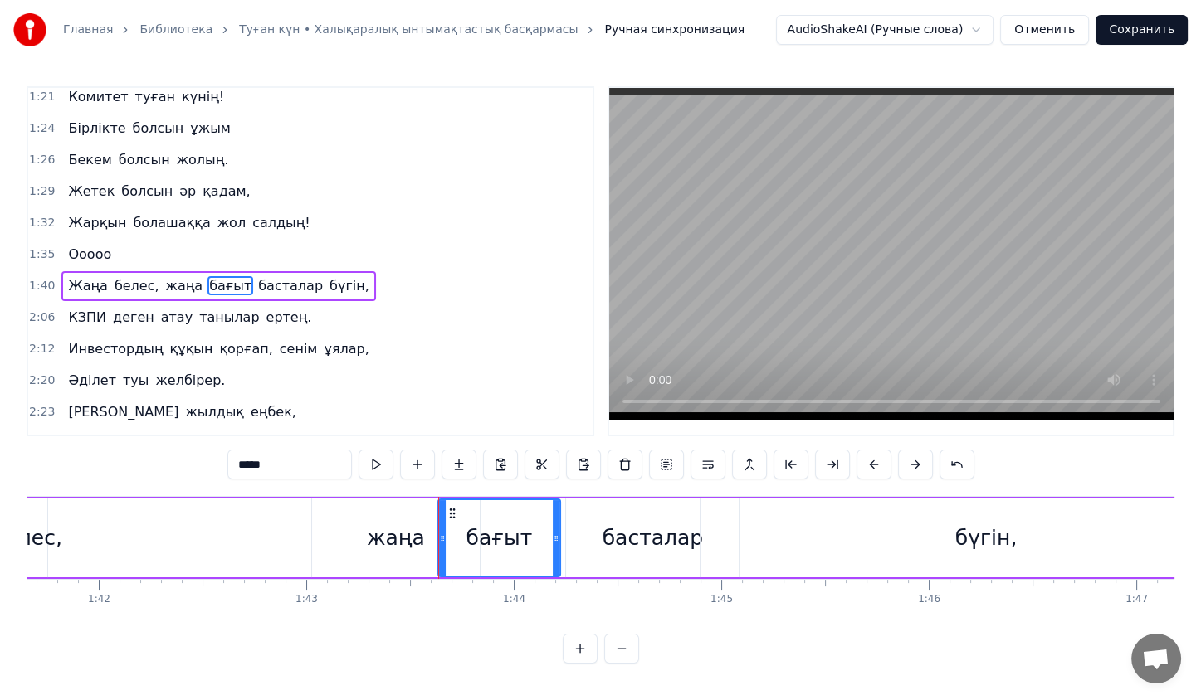
click at [293, 529] on div "Жаңа белес, жаңа бағыт басталар бүгін," at bounding box center [533, 538] width 1481 height 82
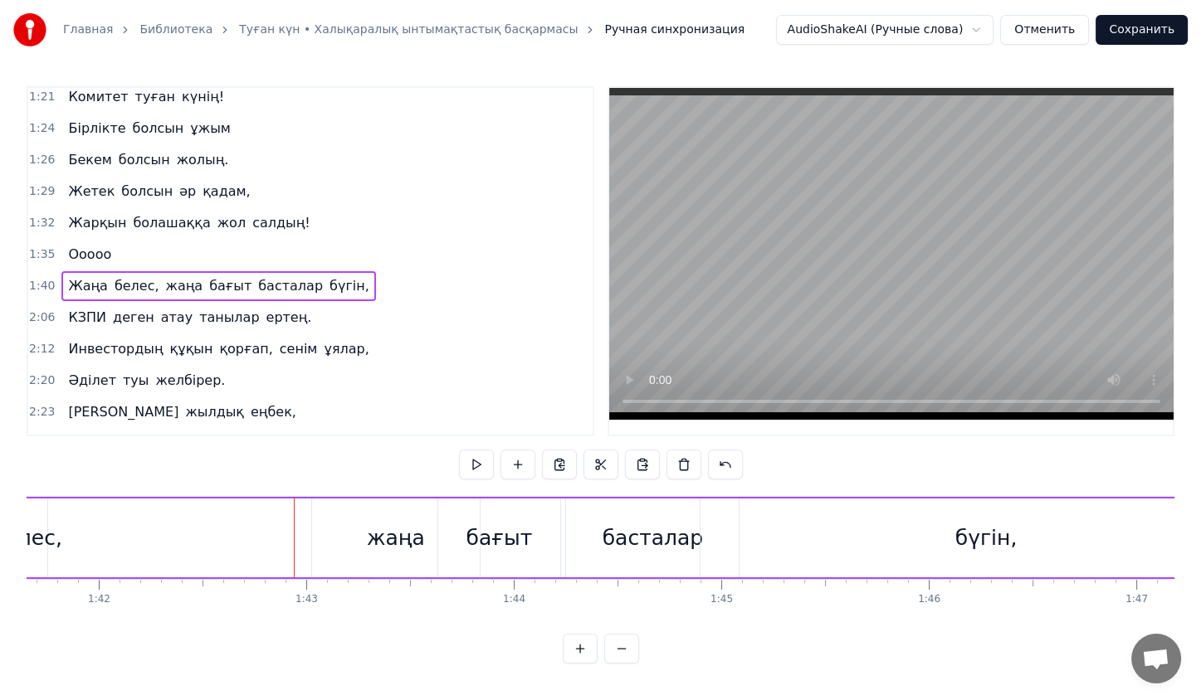
click at [294, 529] on div at bounding box center [294, 538] width 1 height 82
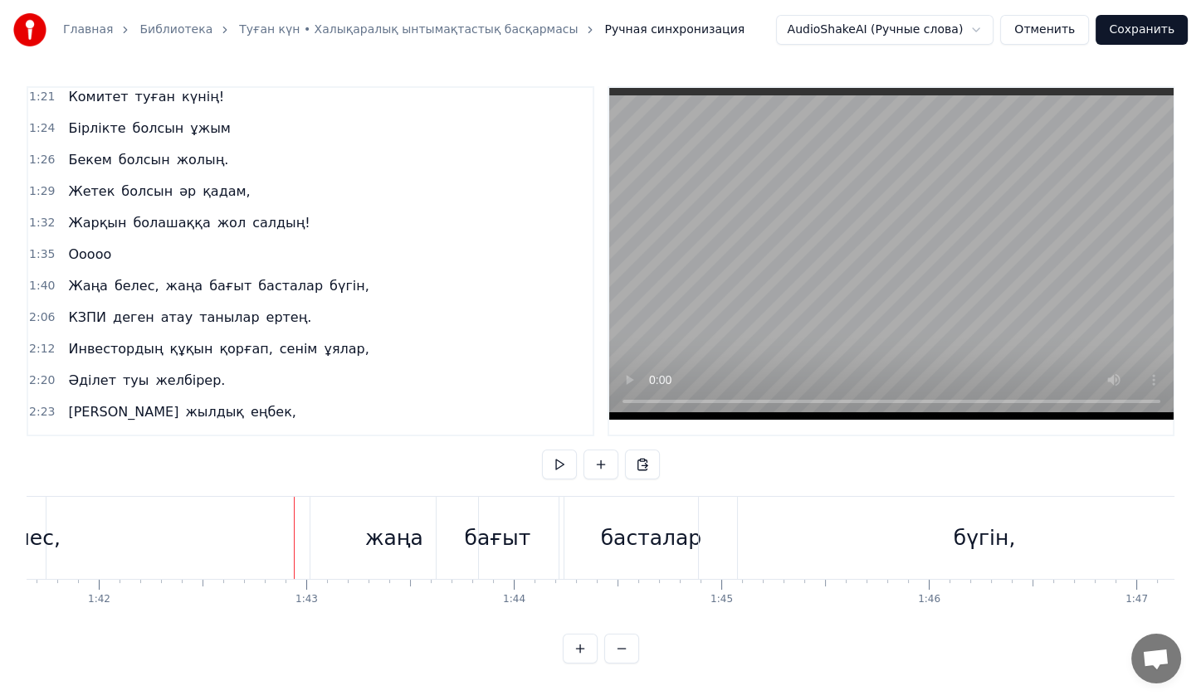
click at [294, 529] on div at bounding box center [294, 538] width 1 height 82
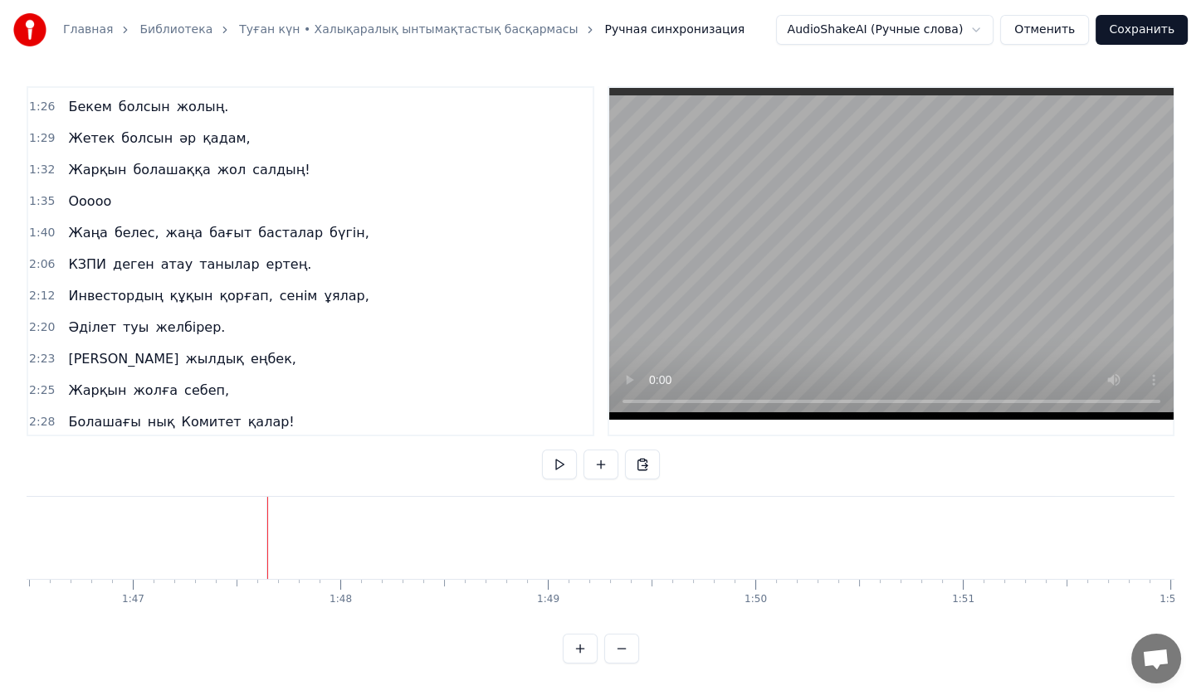
scroll to position [495, 0]
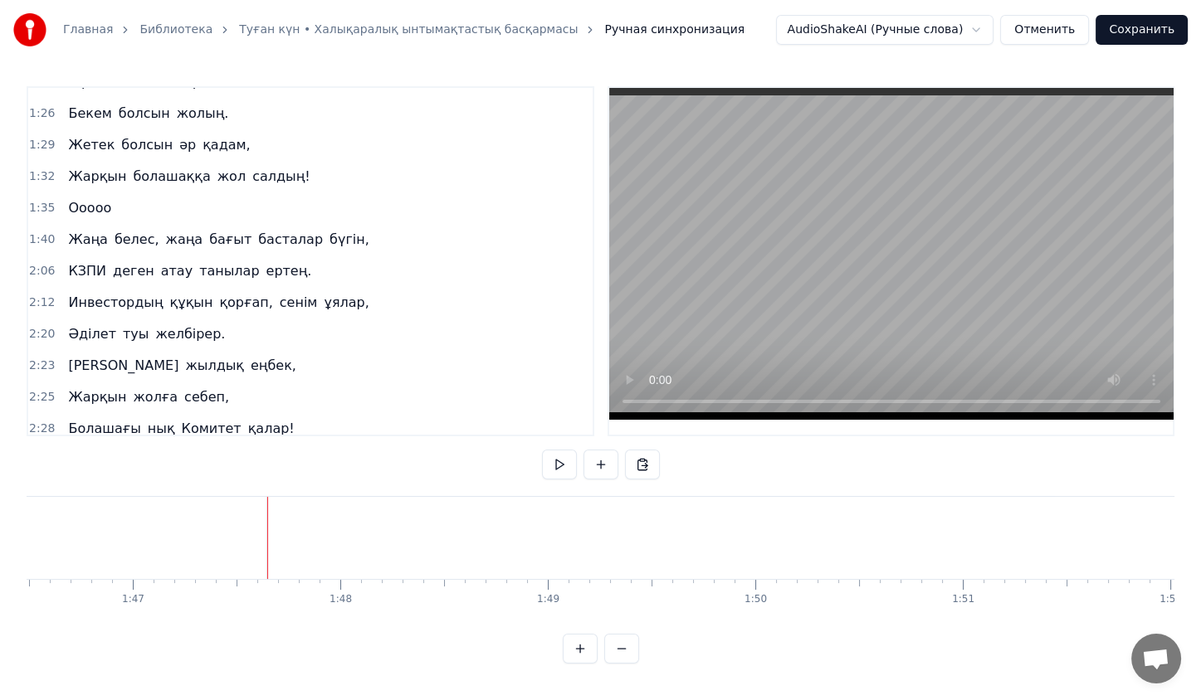
click at [232, 256] on div "КЗПИ деген атау танылар ертең." at bounding box center [189, 271] width 256 height 30
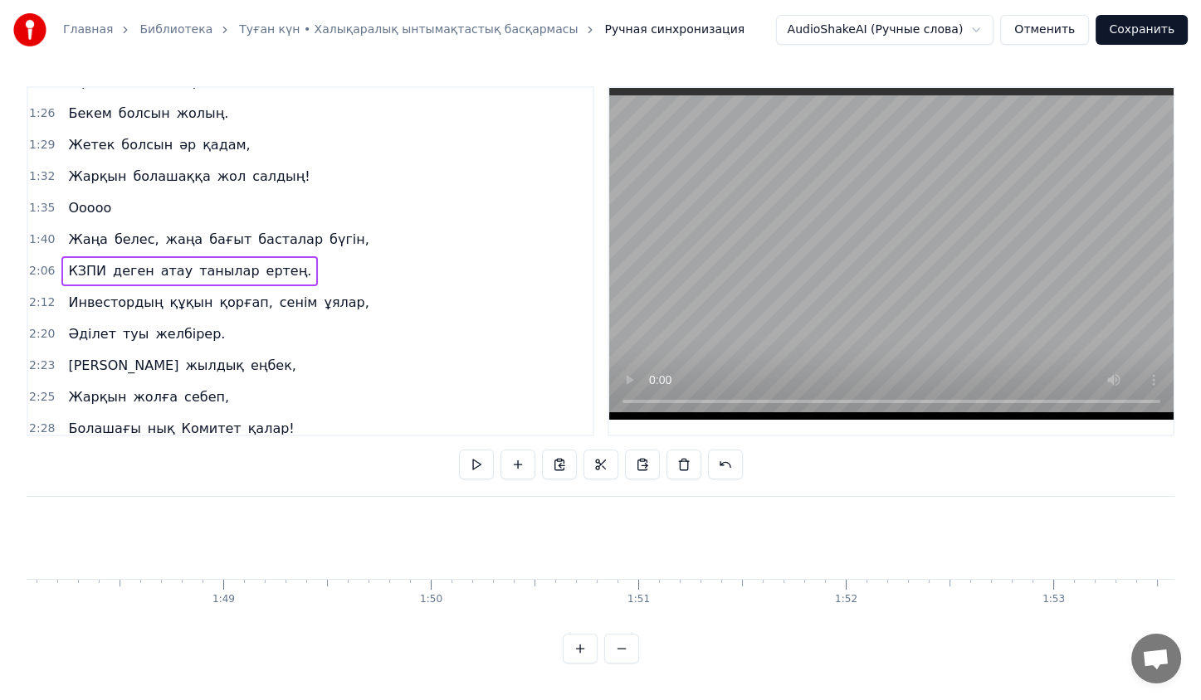
click at [232, 256] on div "КЗПИ деген атау танылар ертең." at bounding box center [189, 271] width 256 height 30
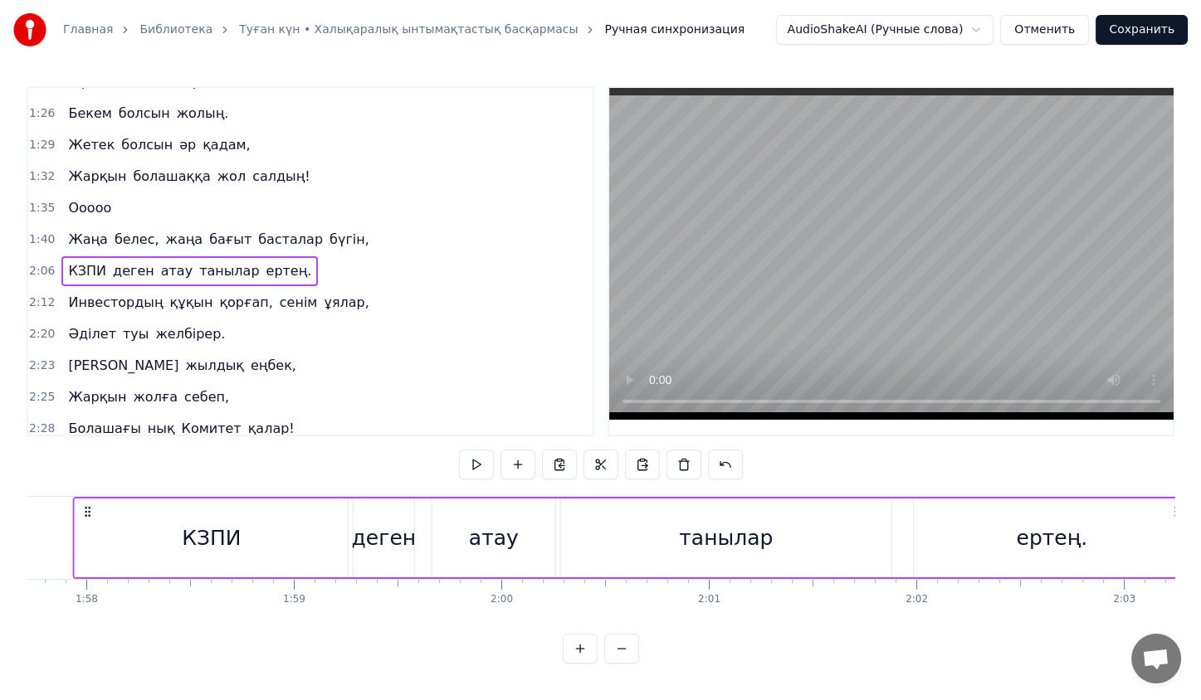
scroll to position [0, 24262]
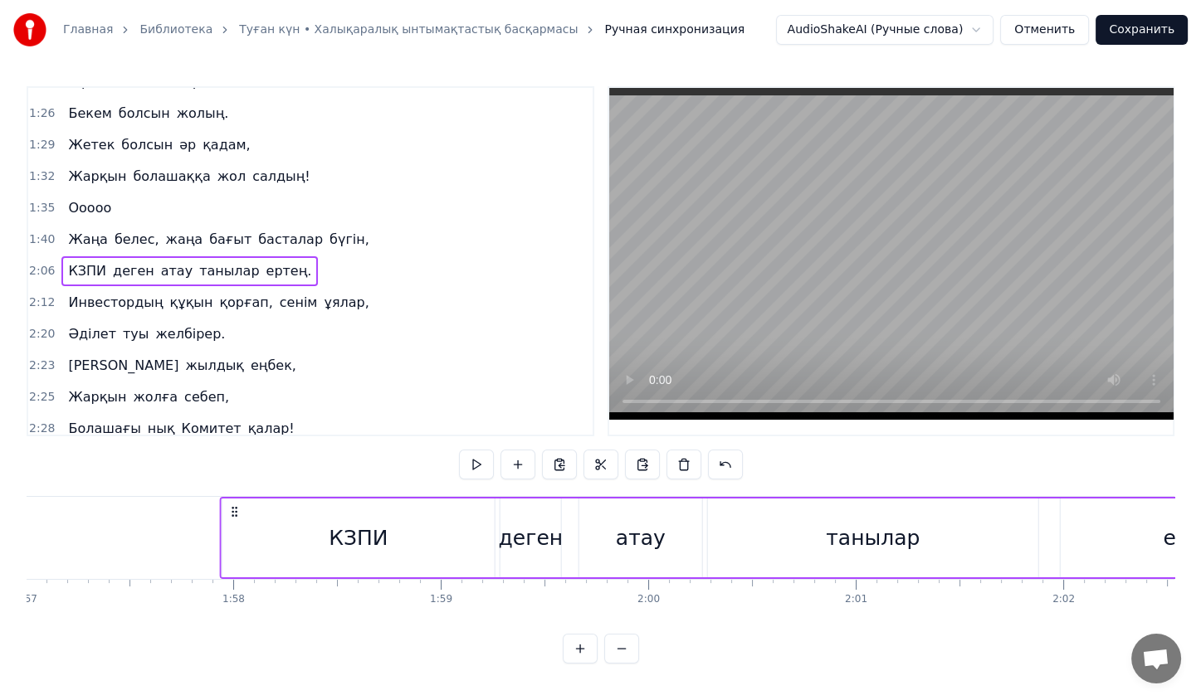
drag, startPoint x: 123, startPoint y: 505, endPoint x: 86, endPoint y: 521, distance: 40.1
click at [221, 521] on div "КЗПИ деген атау танылар ертең." at bounding box center [781, 538] width 1120 height 82
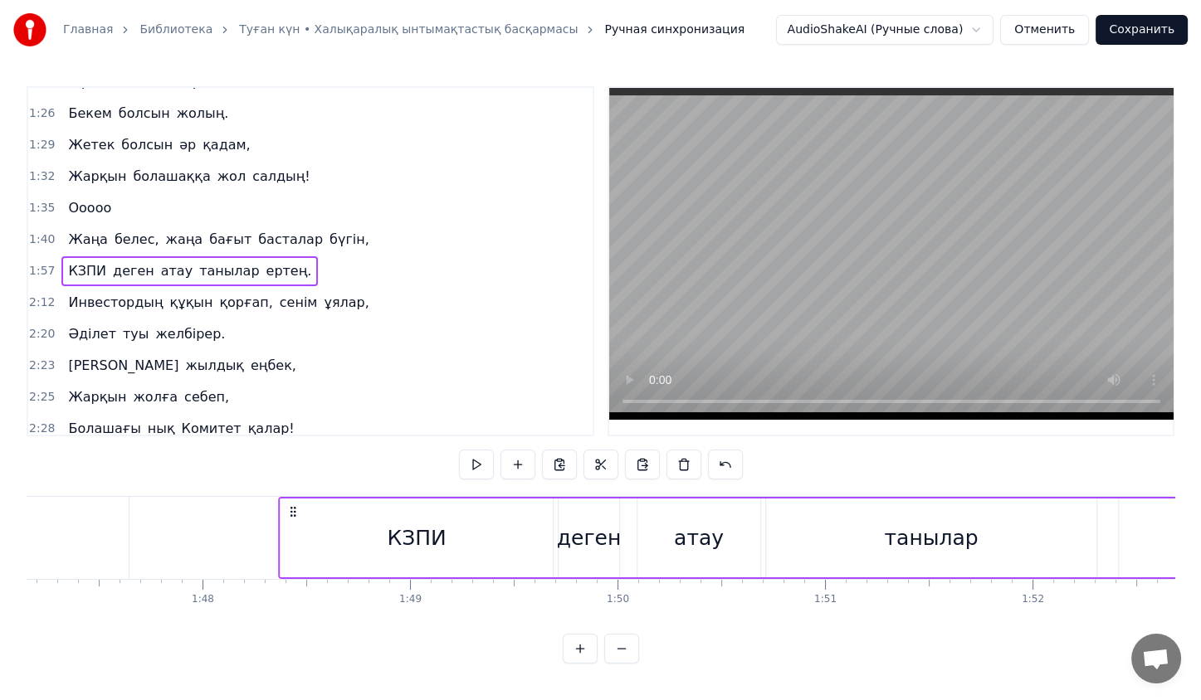
drag, startPoint x: 101, startPoint y: 507, endPoint x: 292, endPoint y: 511, distance: 190.9
click at [292, 511] on icon at bounding box center [292, 511] width 13 height 13
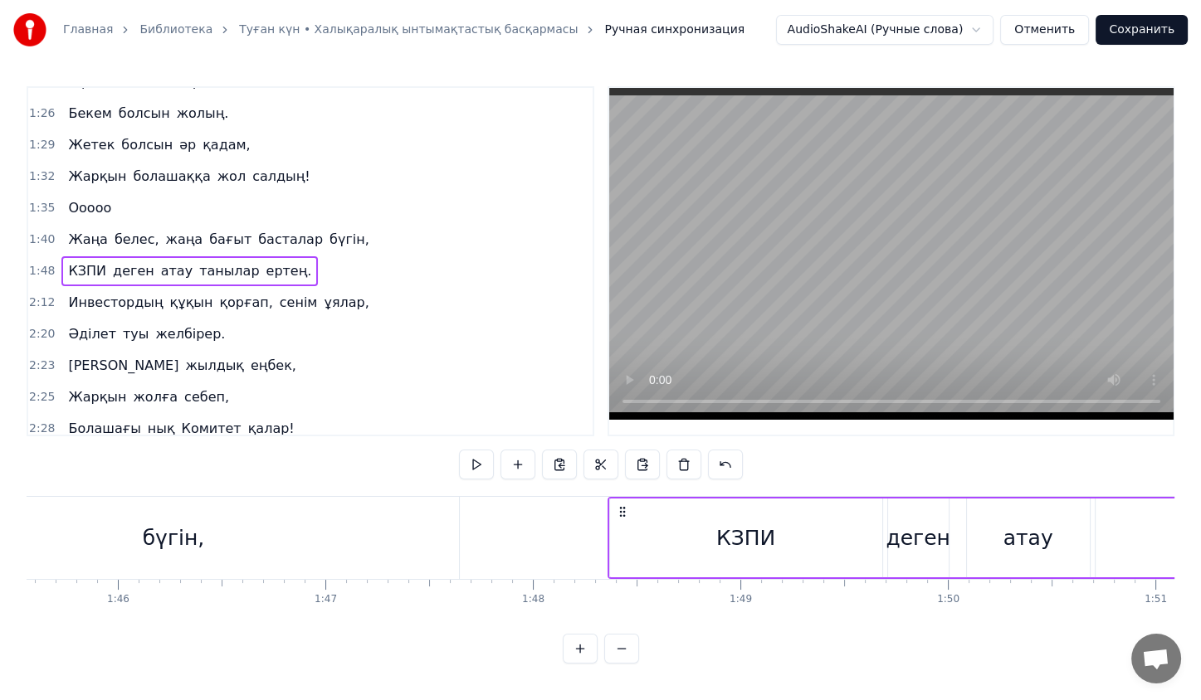
scroll to position [0, 21899]
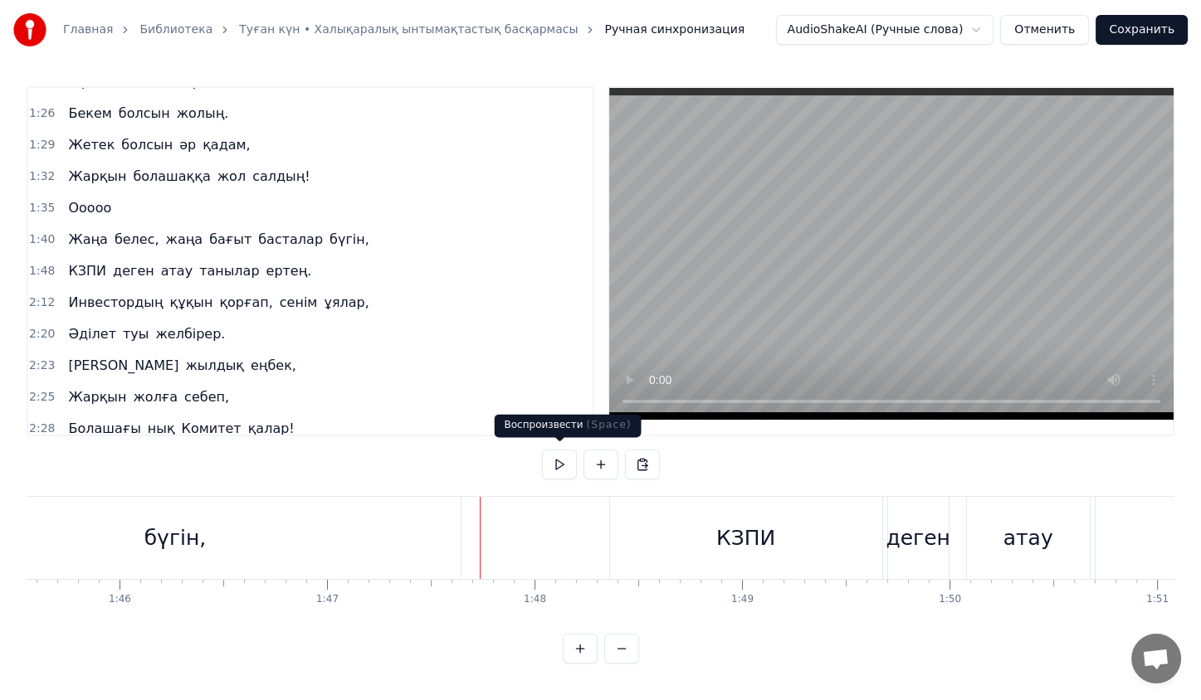
click at [563, 460] on button at bounding box center [559, 465] width 35 height 30
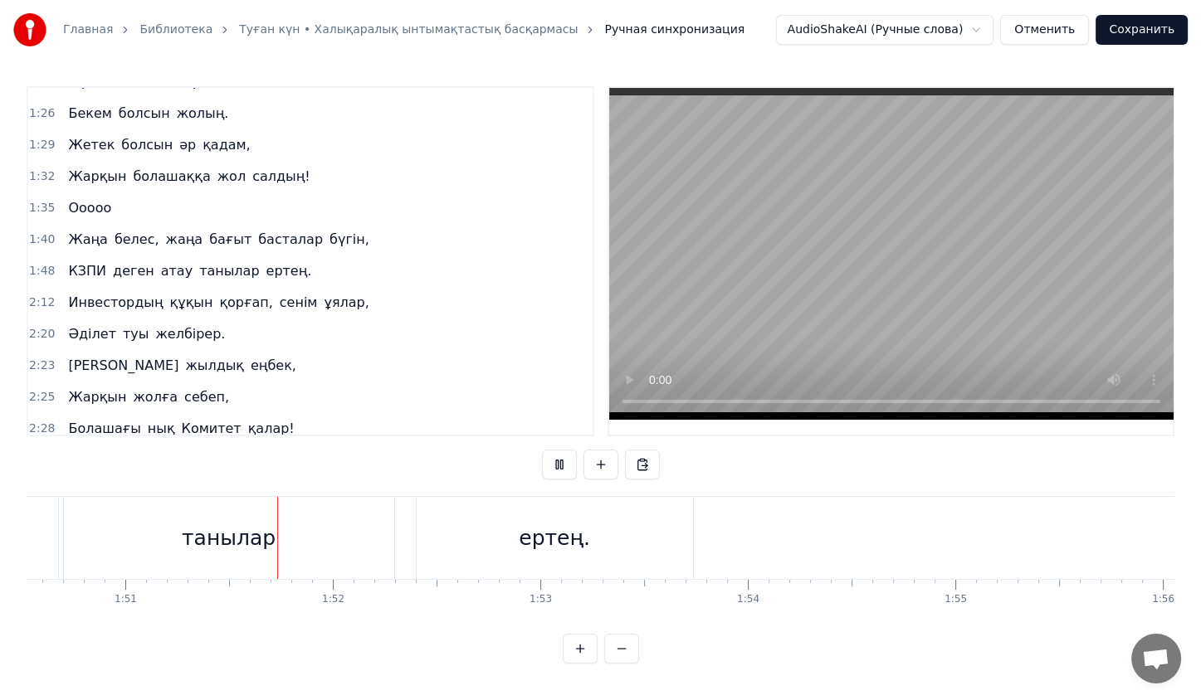
scroll to position [0, 22935]
click at [563, 460] on button at bounding box center [559, 465] width 35 height 30
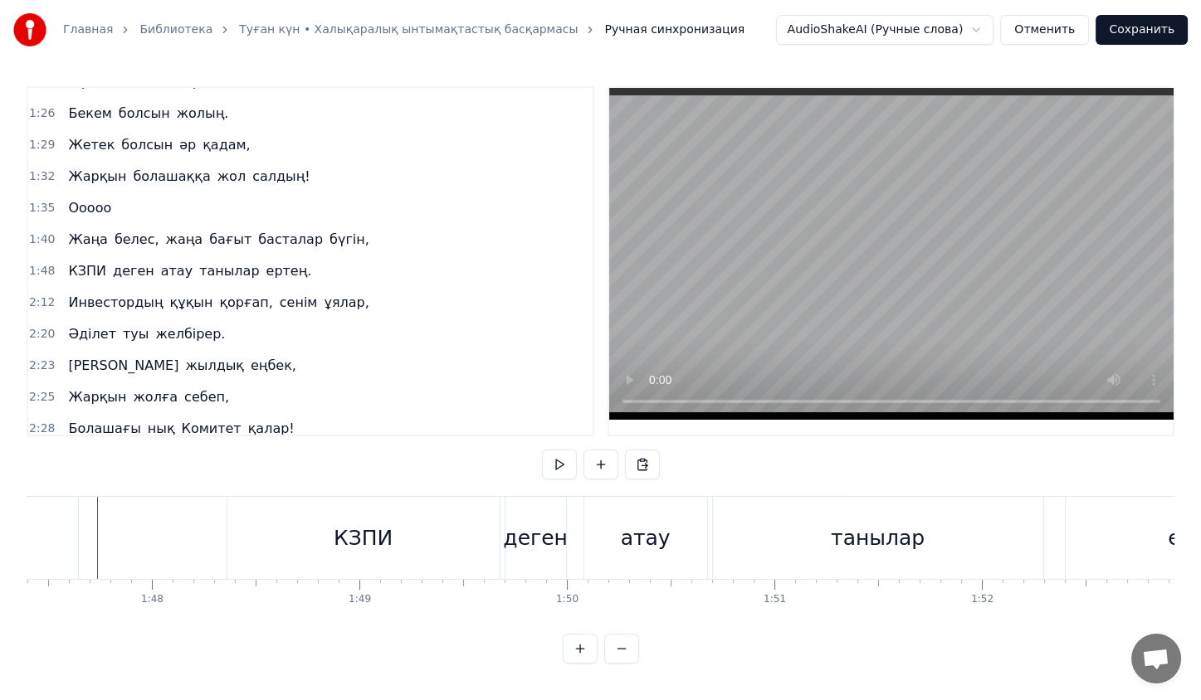
scroll to position [0, 22281]
click at [416, 545] on div "КЗПИ" at bounding box center [364, 538] width 272 height 82
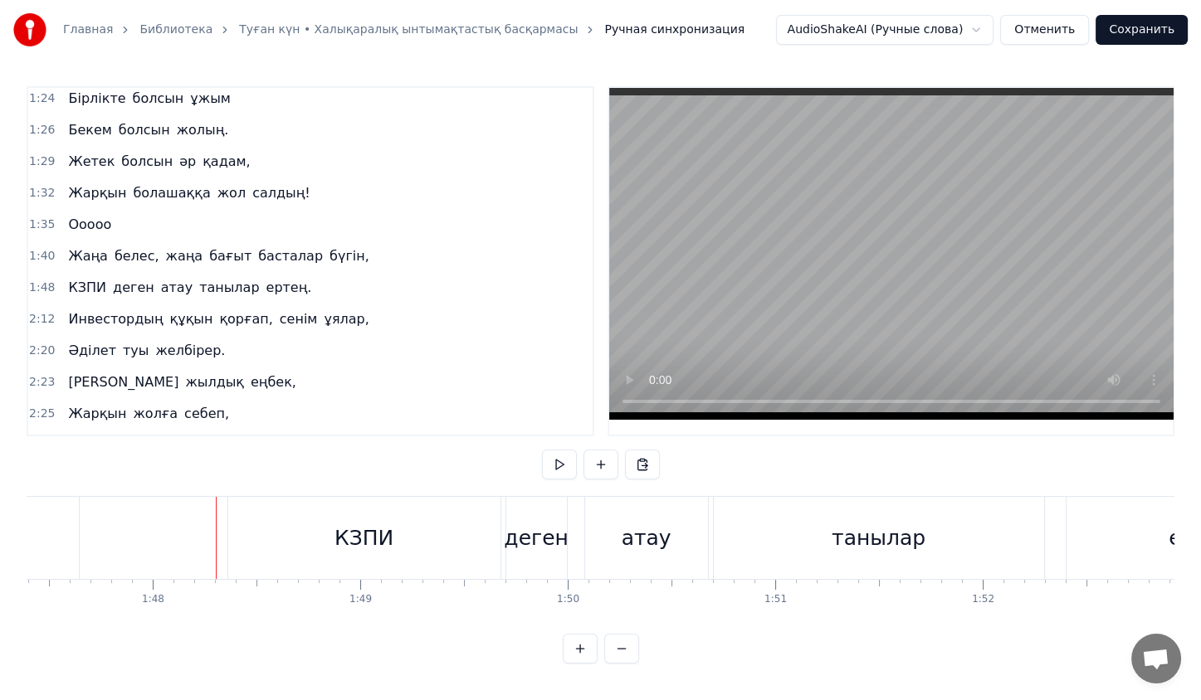
scroll to position [3, 0]
click at [378, 533] on div "КЗПИ" at bounding box center [363, 539] width 59 height 32
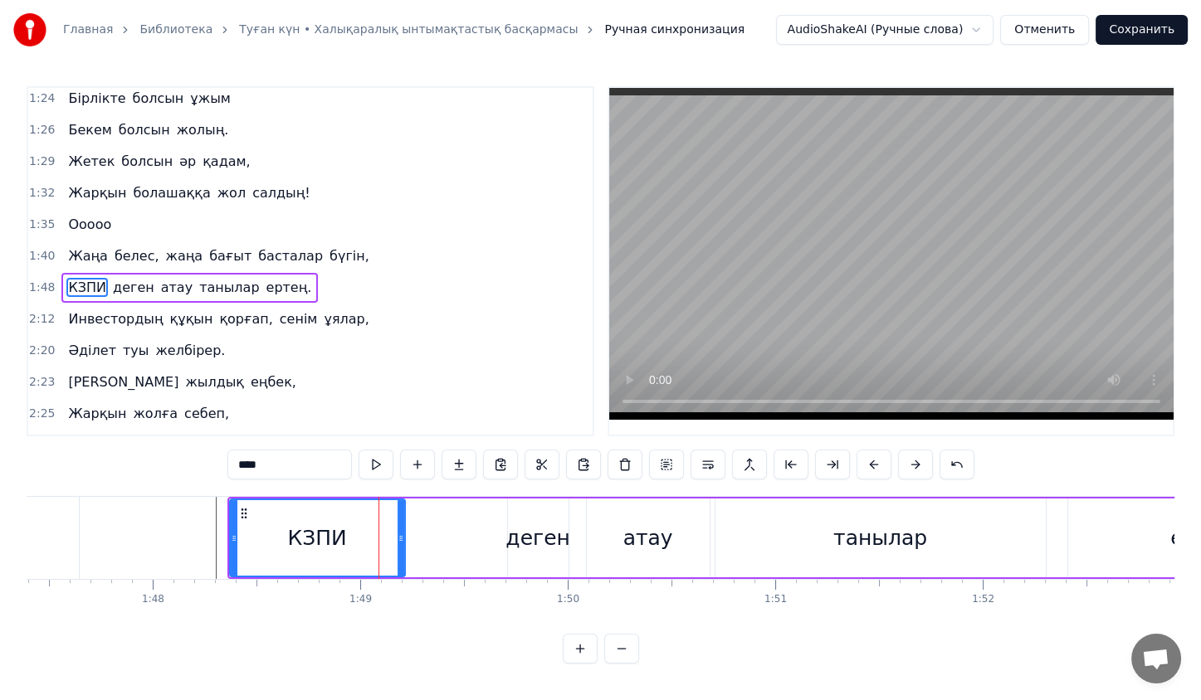
drag, startPoint x: 499, startPoint y: 531, endPoint x: 399, endPoint y: 539, distance: 99.9
click at [399, 539] on icon at bounding box center [401, 538] width 7 height 13
click at [490, 543] on div "КЗПИ деген атау танылар ертең." at bounding box center [787, 538] width 1120 height 82
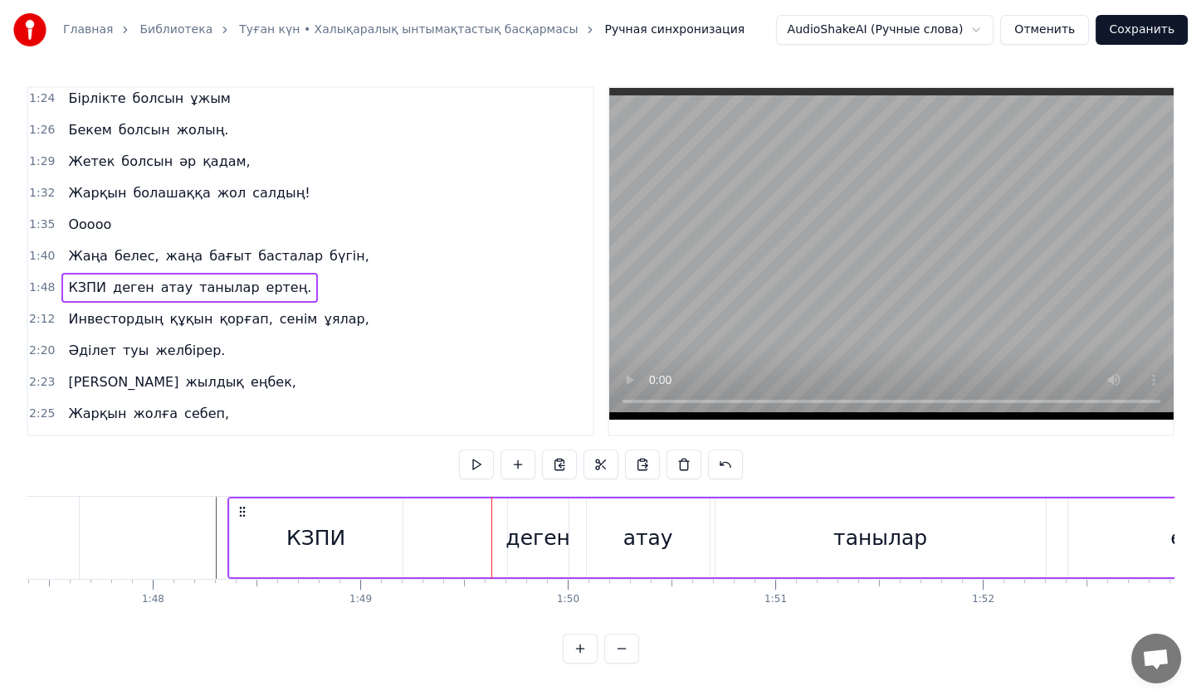
click at [525, 542] on div "деген" at bounding box center [537, 539] width 65 height 32
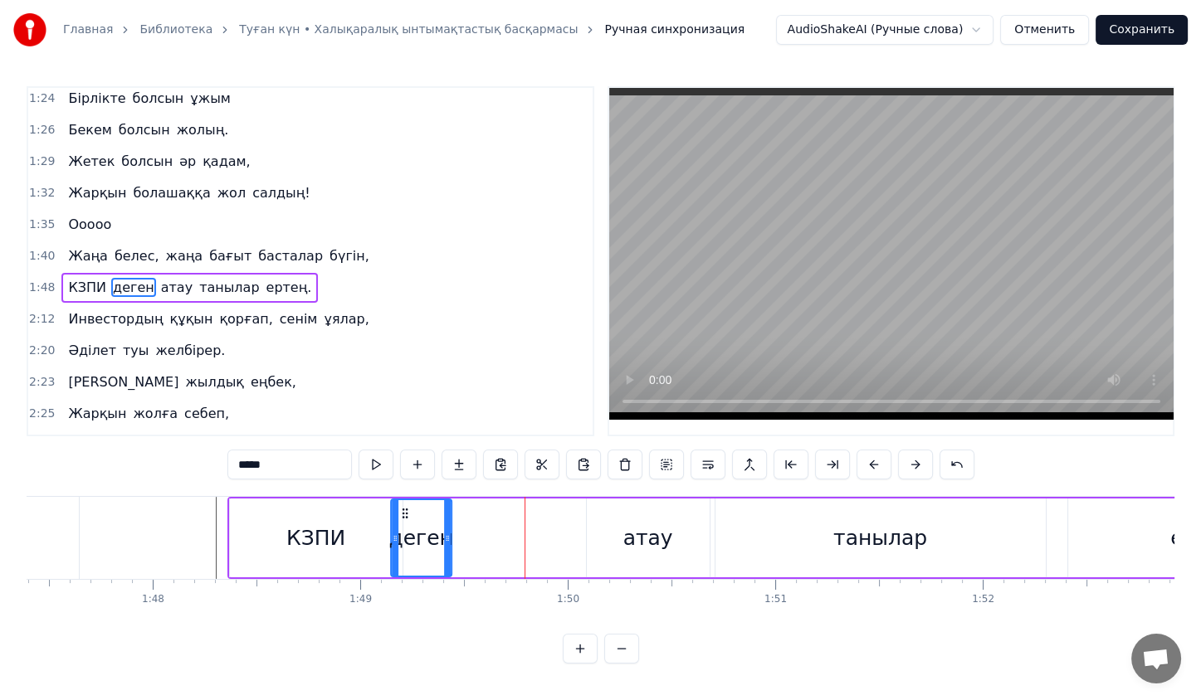
drag, startPoint x: 516, startPoint y: 513, endPoint x: 400, endPoint y: 524, distance: 116.7
click at [400, 524] on div "деген" at bounding box center [421, 538] width 59 height 76
click at [601, 522] on div "атау" at bounding box center [648, 538] width 123 height 79
type input "****"
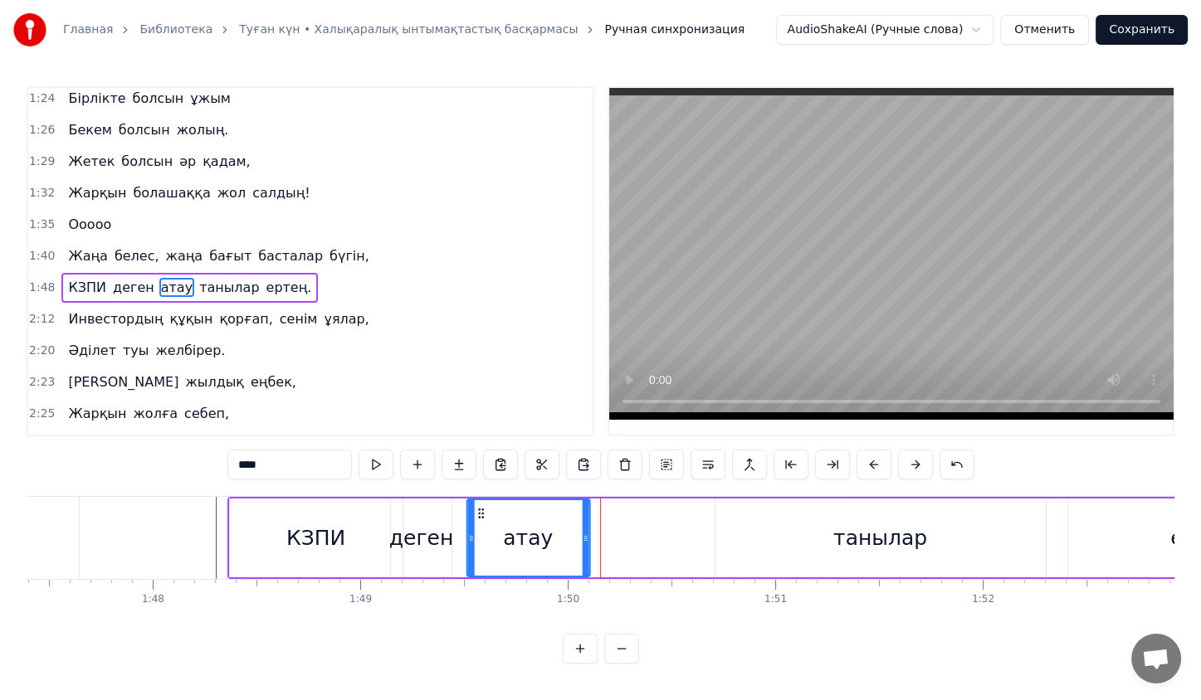
drag, startPoint x: 598, startPoint y: 511, endPoint x: 479, endPoint y: 515, distance: 119.6
click at [479, 515] on icon at bounding box center [481, 513] width 13 height 13
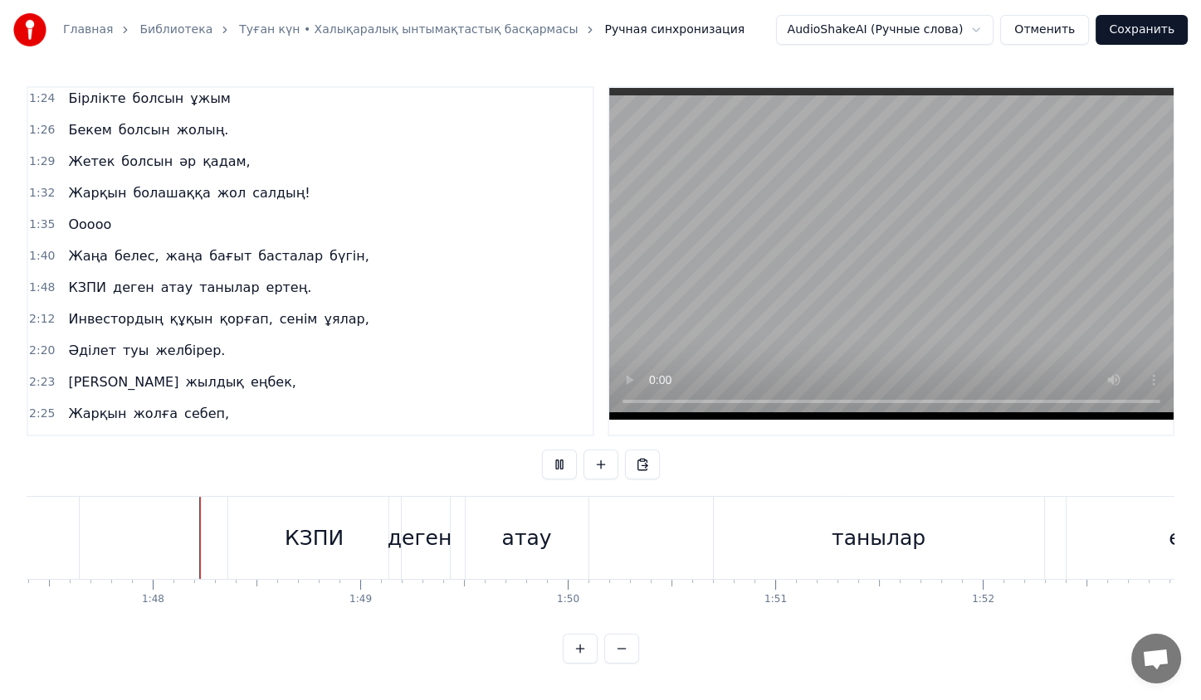
scroll to position [3, 0]
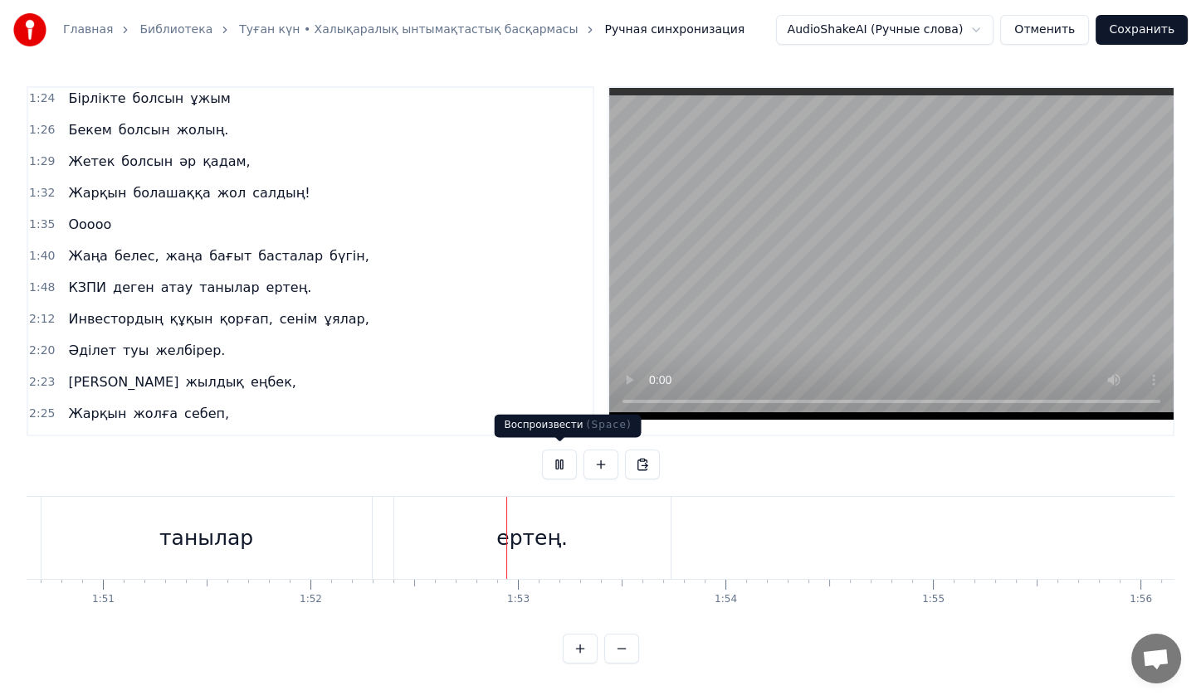
click at [558, 456] on button at bounding box center [559, 465] width 35 height 30
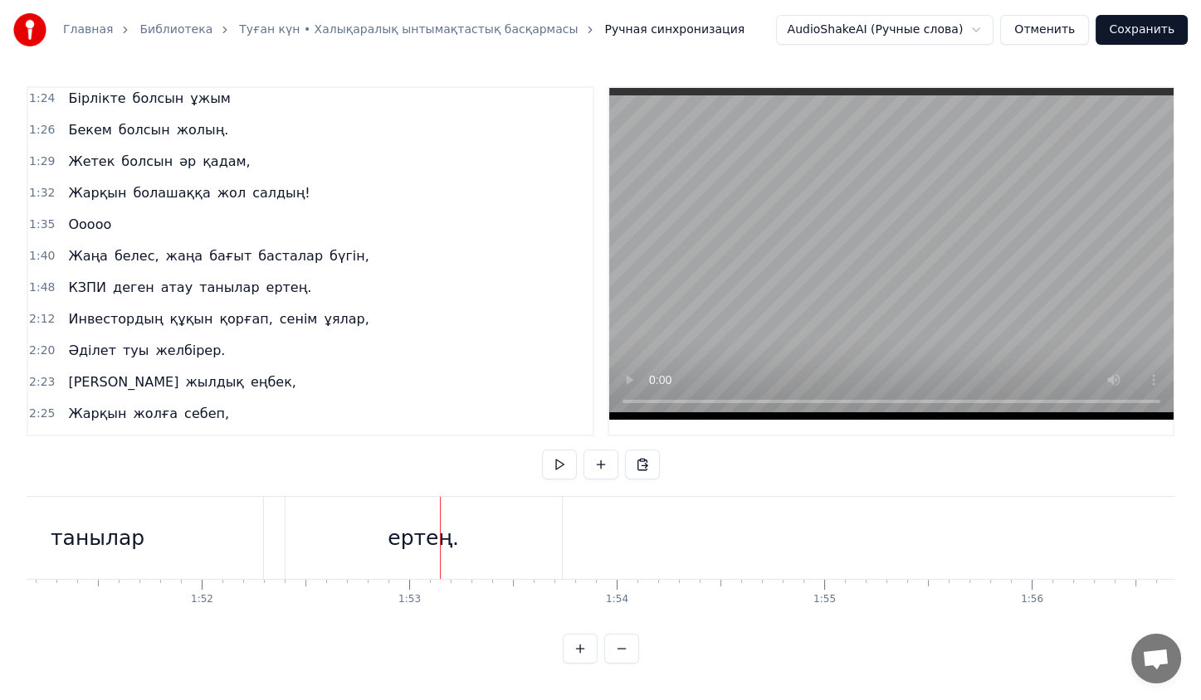
scroll to position [0, 23299]
click at [234, 526] on div "ертең." at bounding box center [186, 538] width 276 height 82
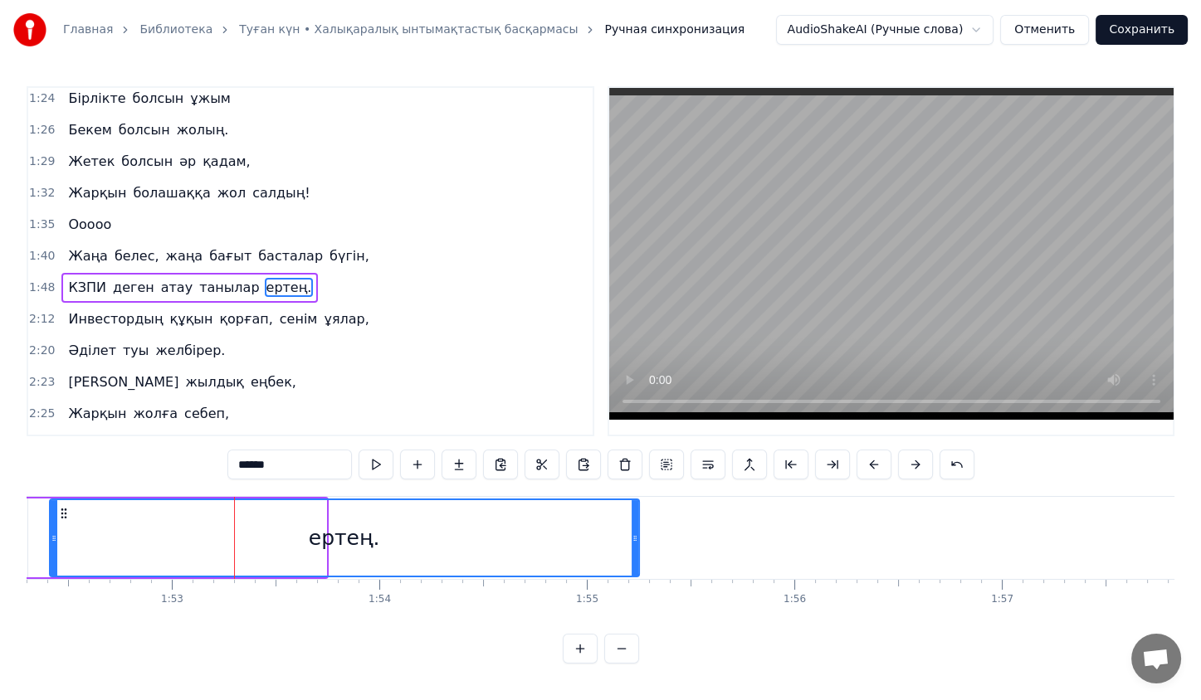
drag, startPoint x: 323, startPoint y: 533, endPoint x: 637, endPoint y: 528, distance: 314.6
click at [637, 528] on div at bounding box center [635, 538] width 7 height 76
click at [300, 458] on input "******" at bounding box center [289, 465] width 124 height 30
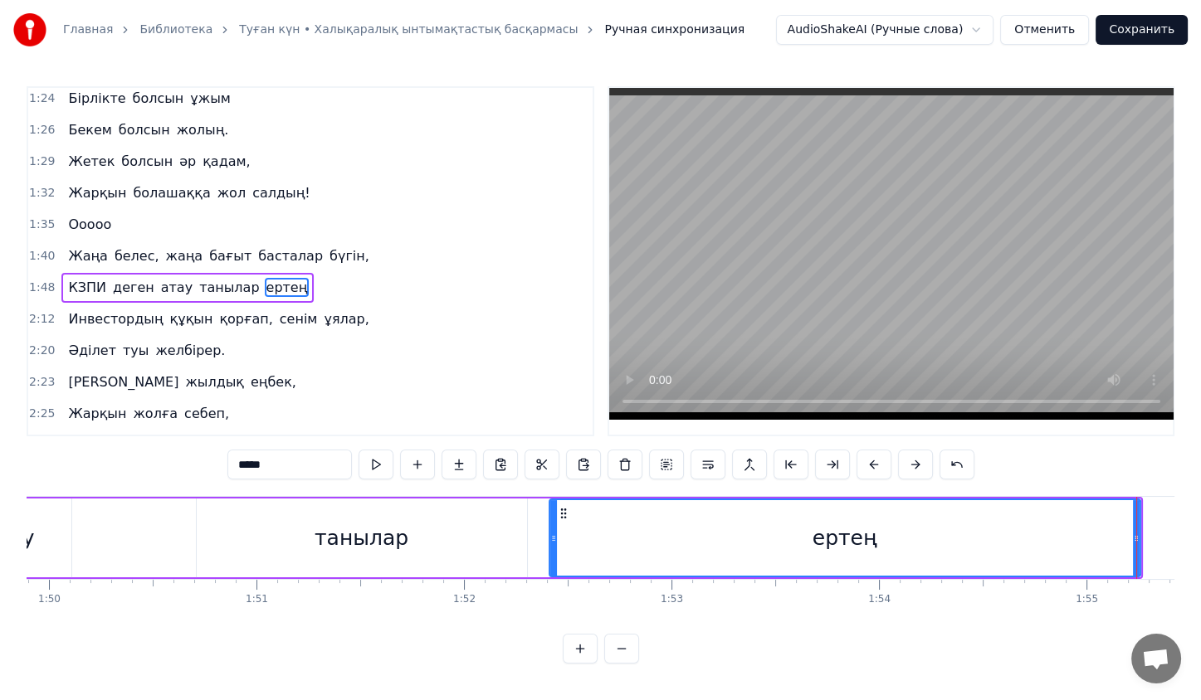
scroll to position [0, 22796]
click at [217, 541] on div "танылар" at bounding box center [365, 538] width 330 height 79
type input "*******"
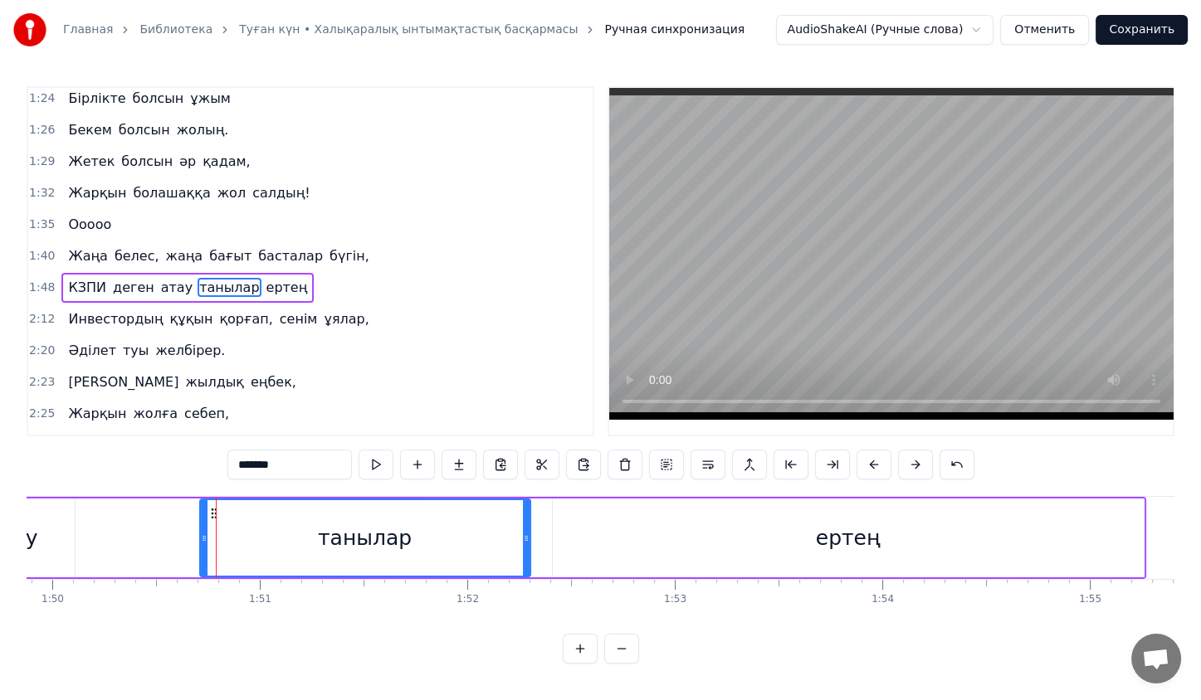
click at [182, 536] on div "КЗПИ деген атау танылар ертең" at bounding box center [429, 538] width 1434 height 82
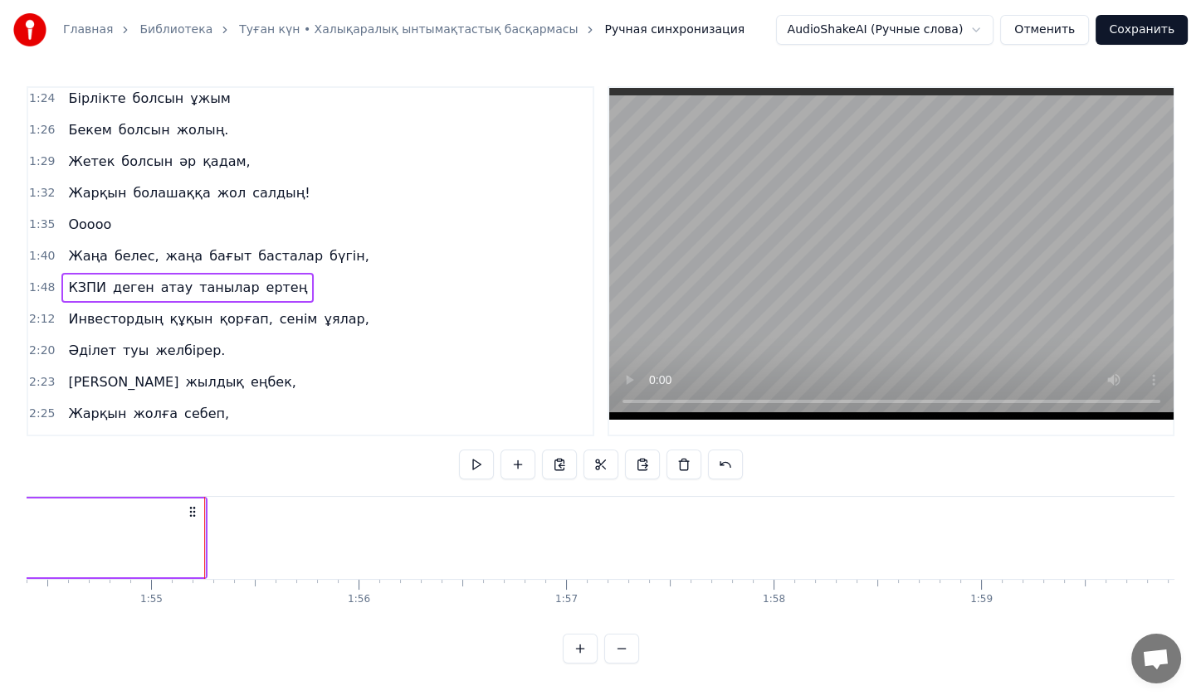
scroll to position [0, 23764]
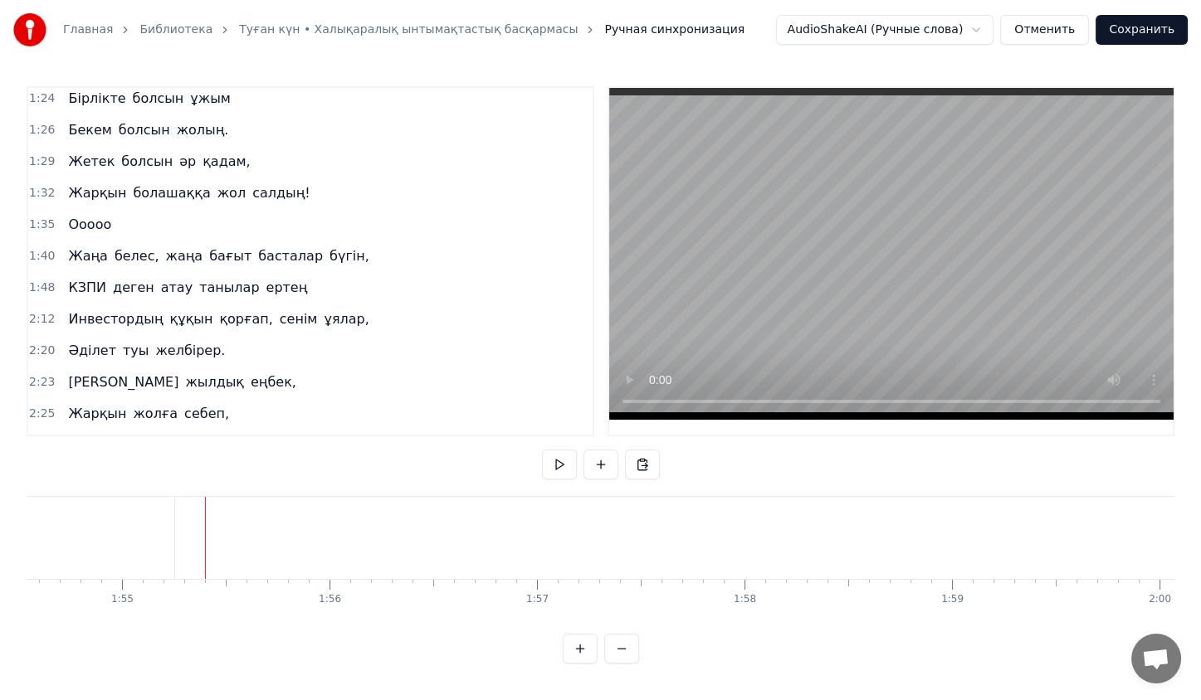
click at [239, 310] on span "қорғап," at bounding box center [245, 319] width 56 height 19
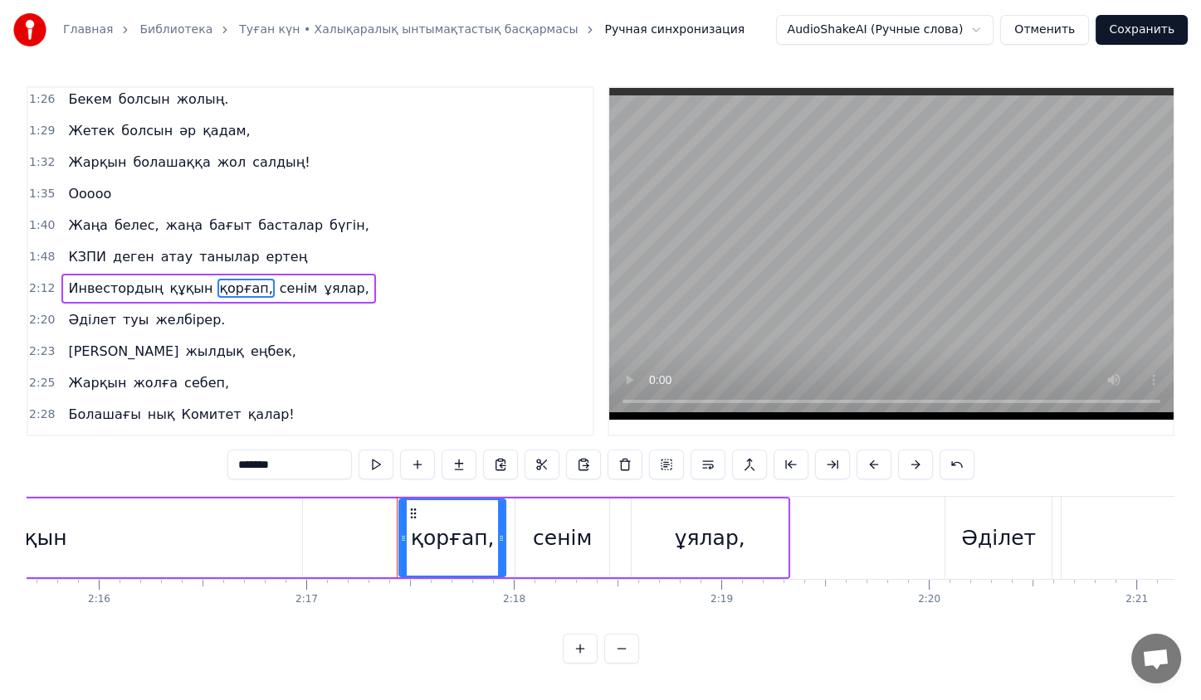
scroll to position [0, 28143]
click at [182, 274] on div "Инвестордың құқын қорғап, сенім ұялар," at bounding box center [218, 289] width 314 height 30
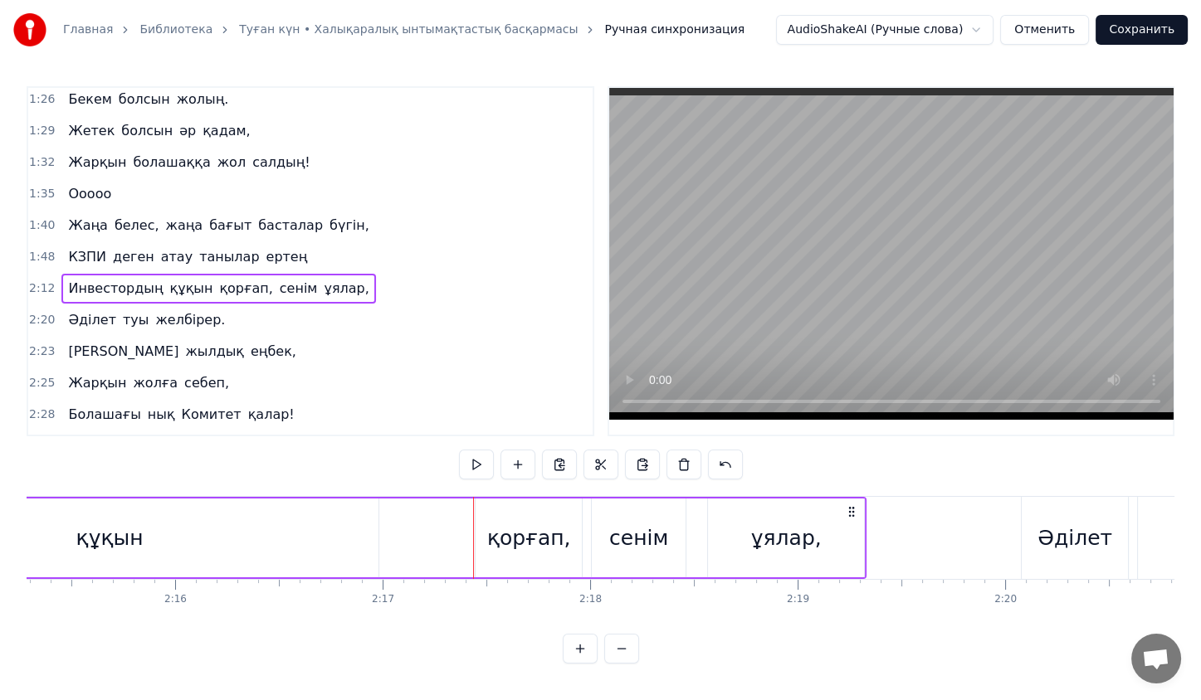
click at [182, 274] on div "Инвестордың құқын қорғап, сенім ұялар," at bounding box center [218, 289] width 314 height 30
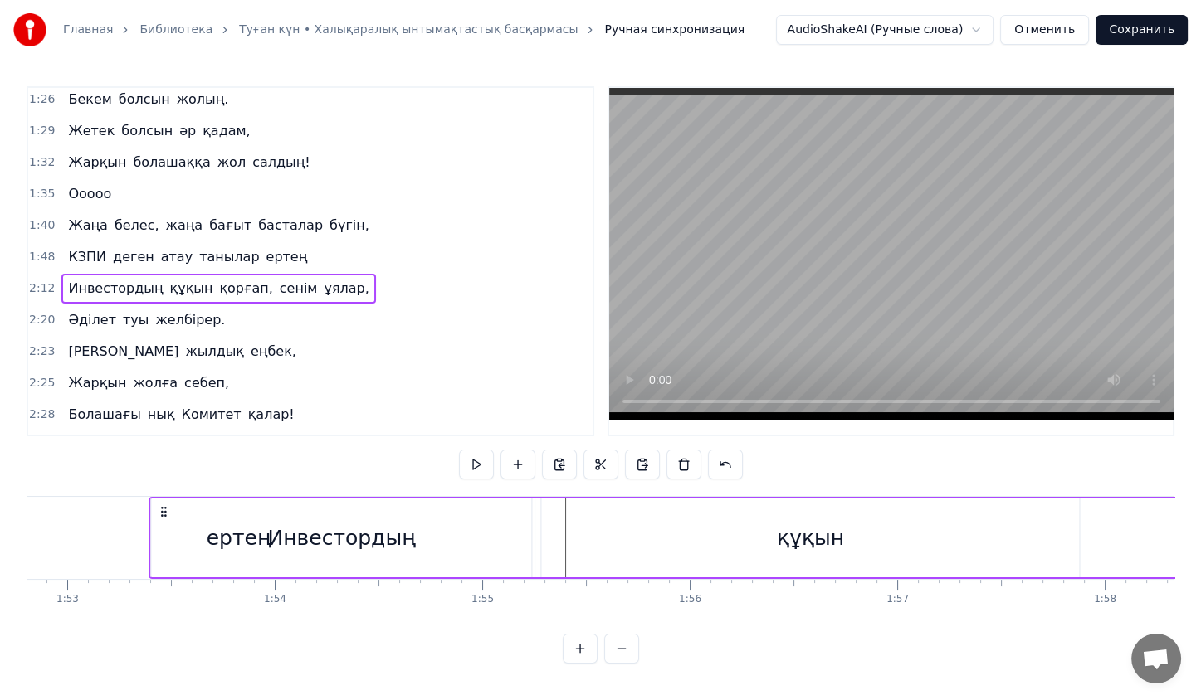
scroll to position [0, 23392]
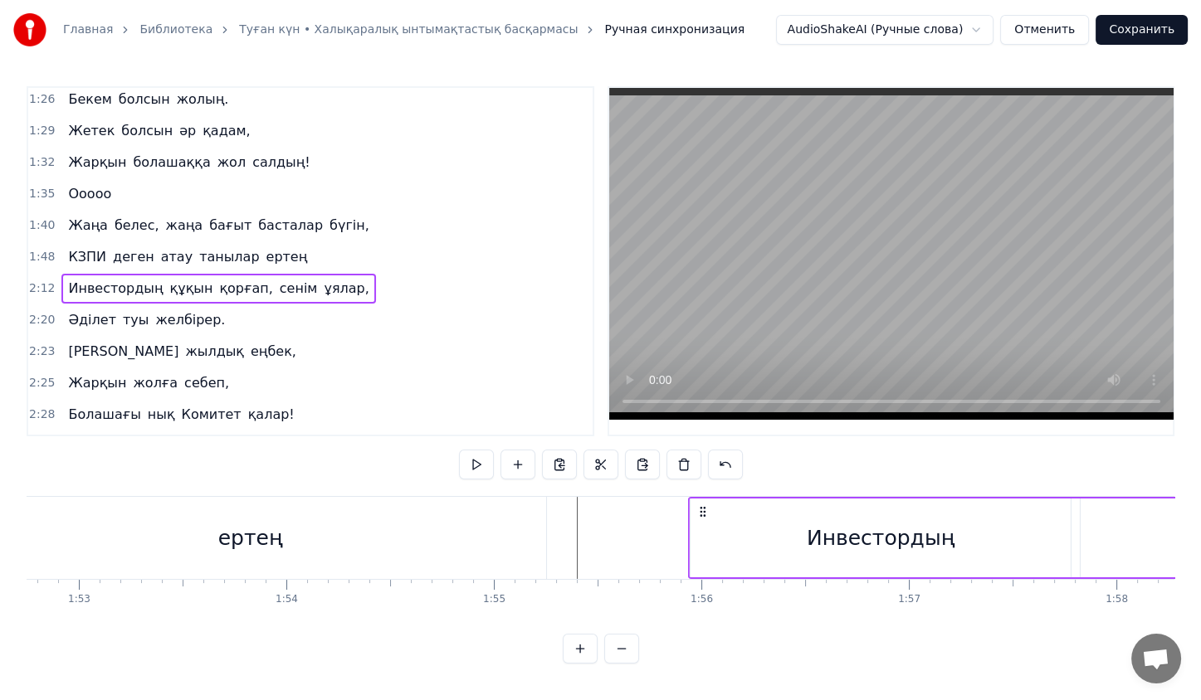
drag, startPoint x: 127, startPoint y: 510, endPoint x: 705, endPoint y: 526, distance: 577.8
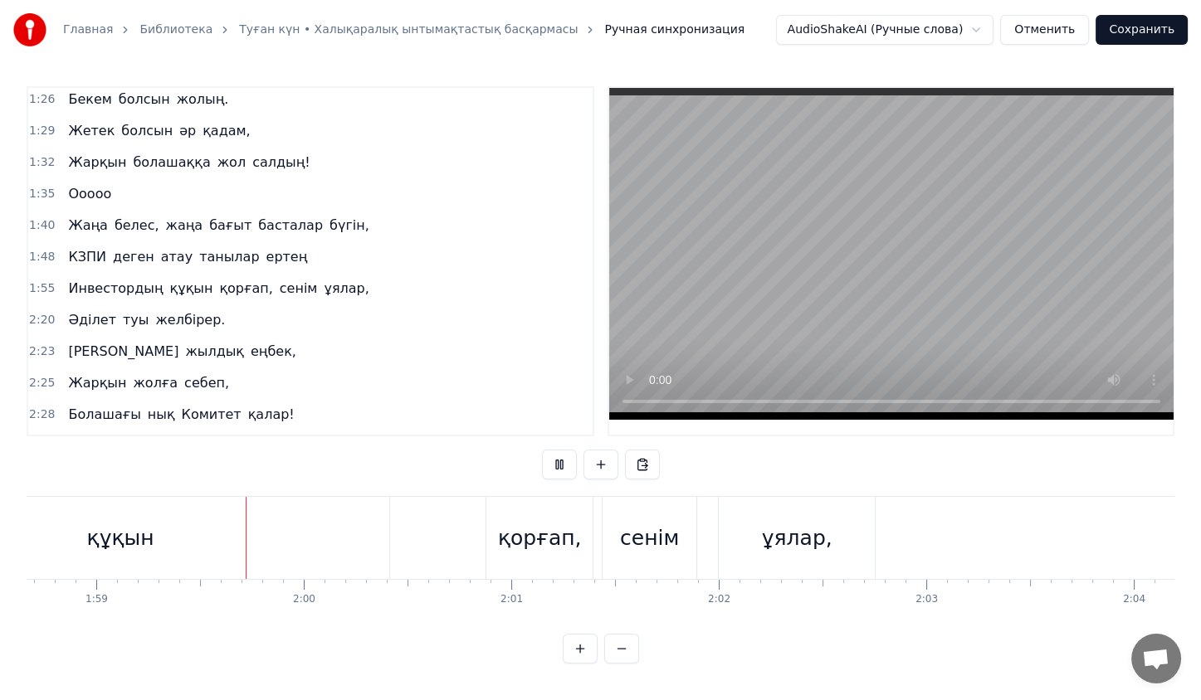
scroll to position [0, 24624]
click at [571, 465] on button at bounding box center [559, 465] width 35 height 30
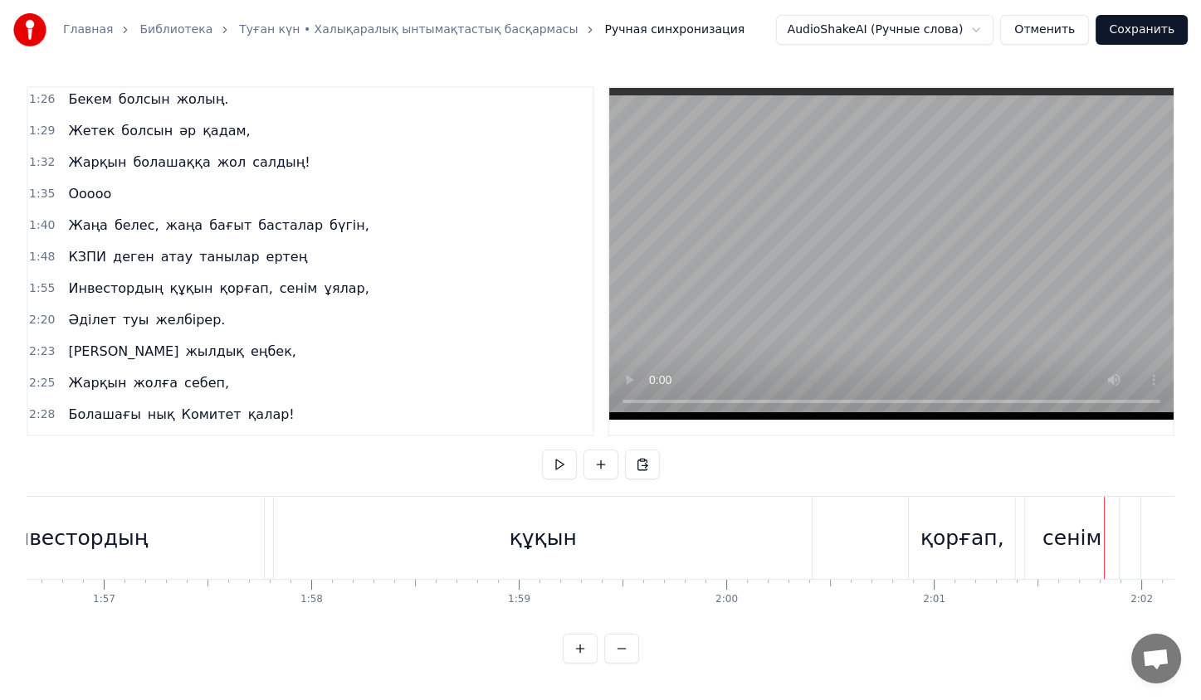
scroll to position [0, 24162]
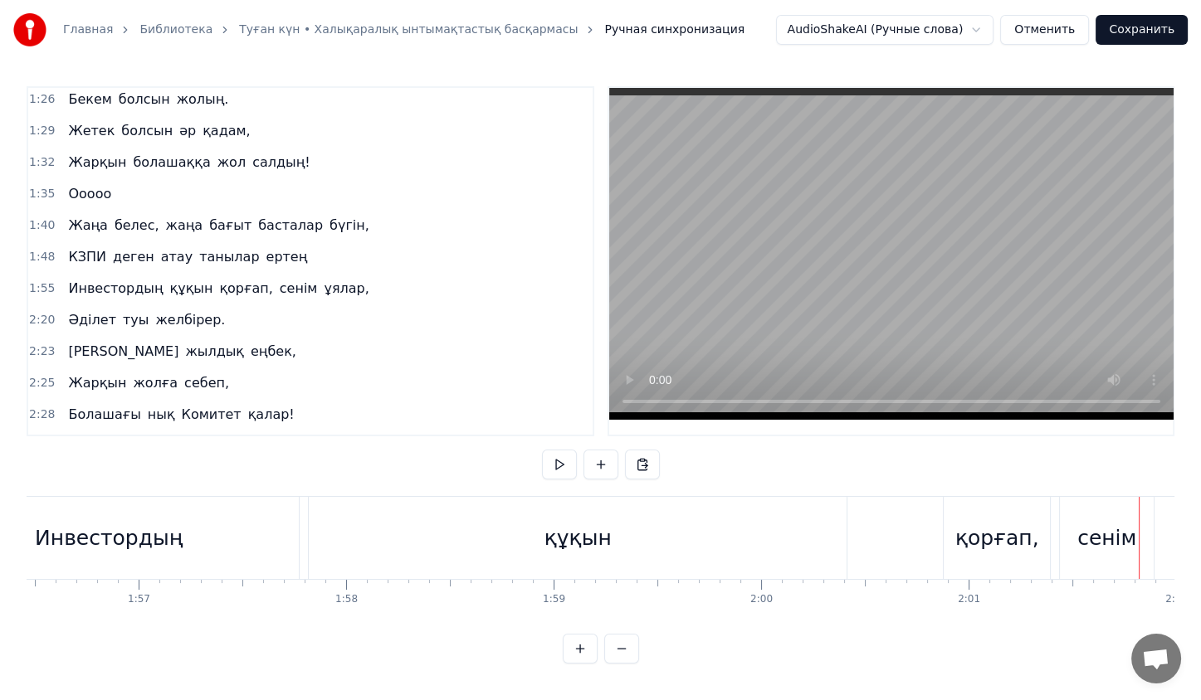
click at [445, 523] on div "құқын" at bounding box center [578, 538] width 538 height 82
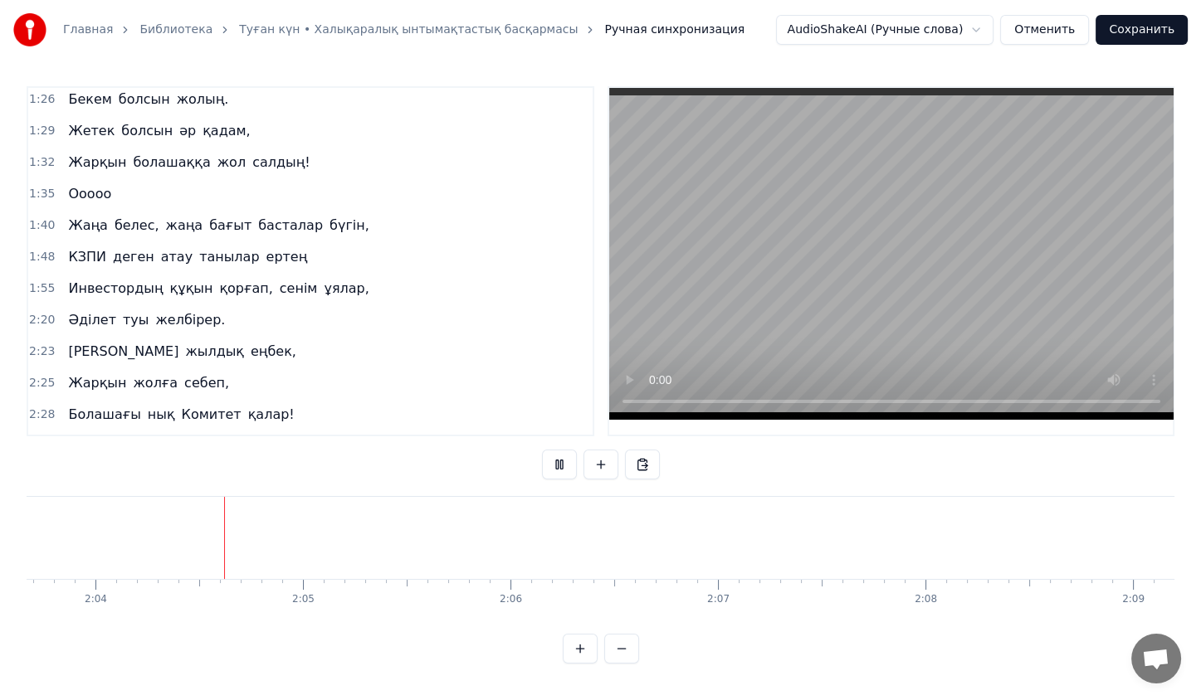
scroll to position [0, 25659]
click at [553, 450] on button at bounding box center [559, 465] width 35 height 30
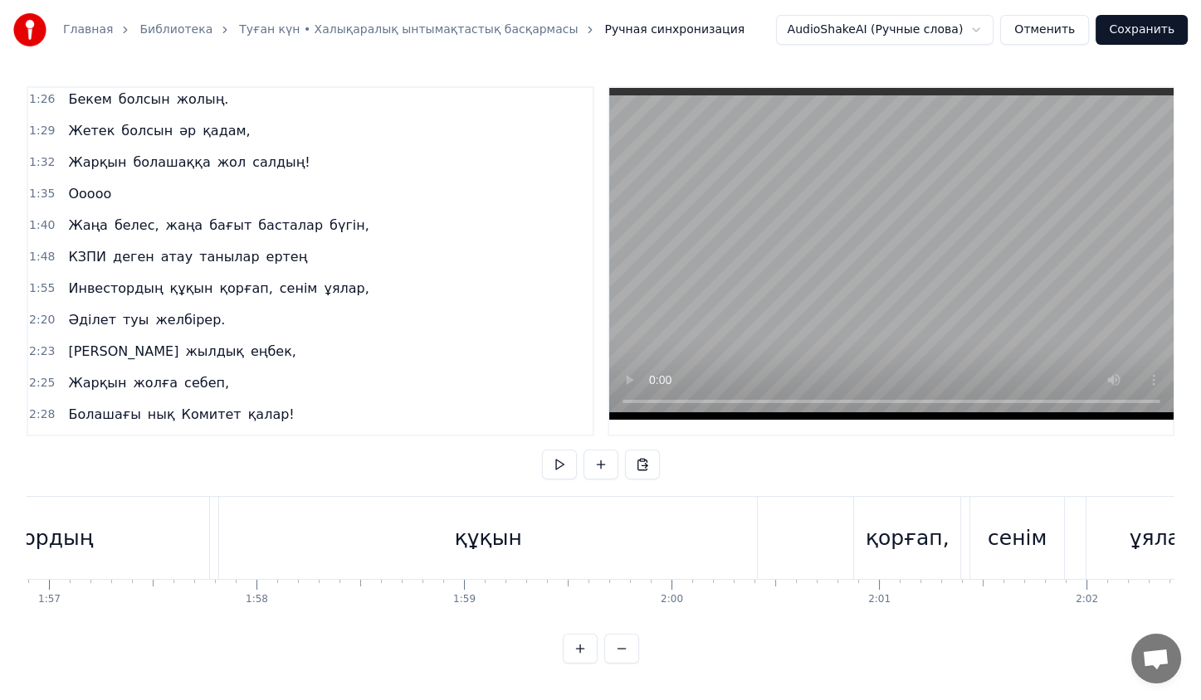
scroll to position [0, 24246]
drag, startPoint x: 921, startPoint y: 526, endPoint x: 396, endPoint y: 506, distance: 525.7
click at [396, 506] on div "Инвестордың құқын қорғап, сенім ұялар," at bounding box center [543, 538] width 1418 height 82
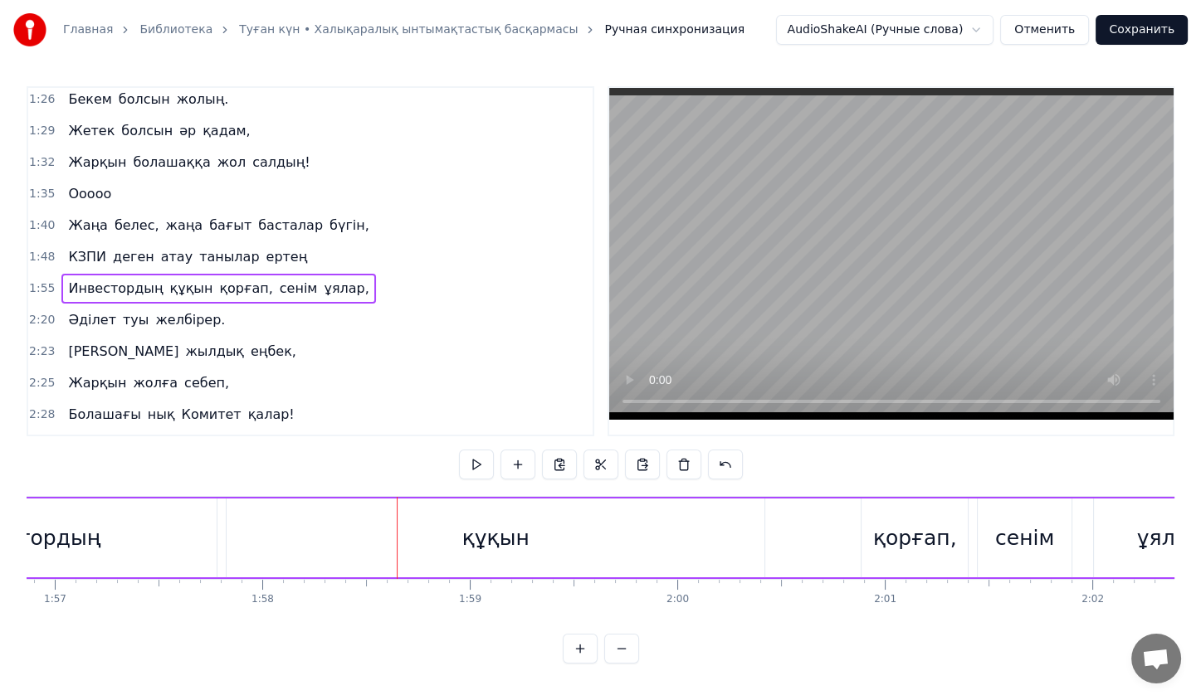
scroll to position [0, 23913]
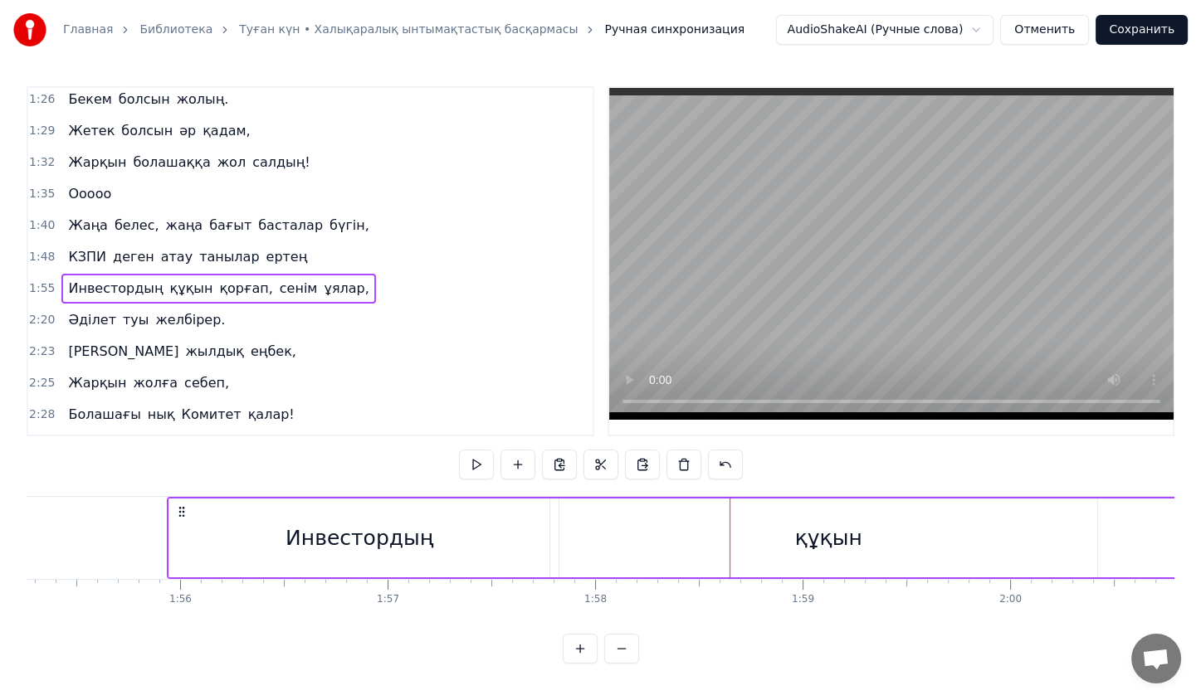
click at [704, 499] on div "құқын" at bounding box center [828, 538] width 538 height 79
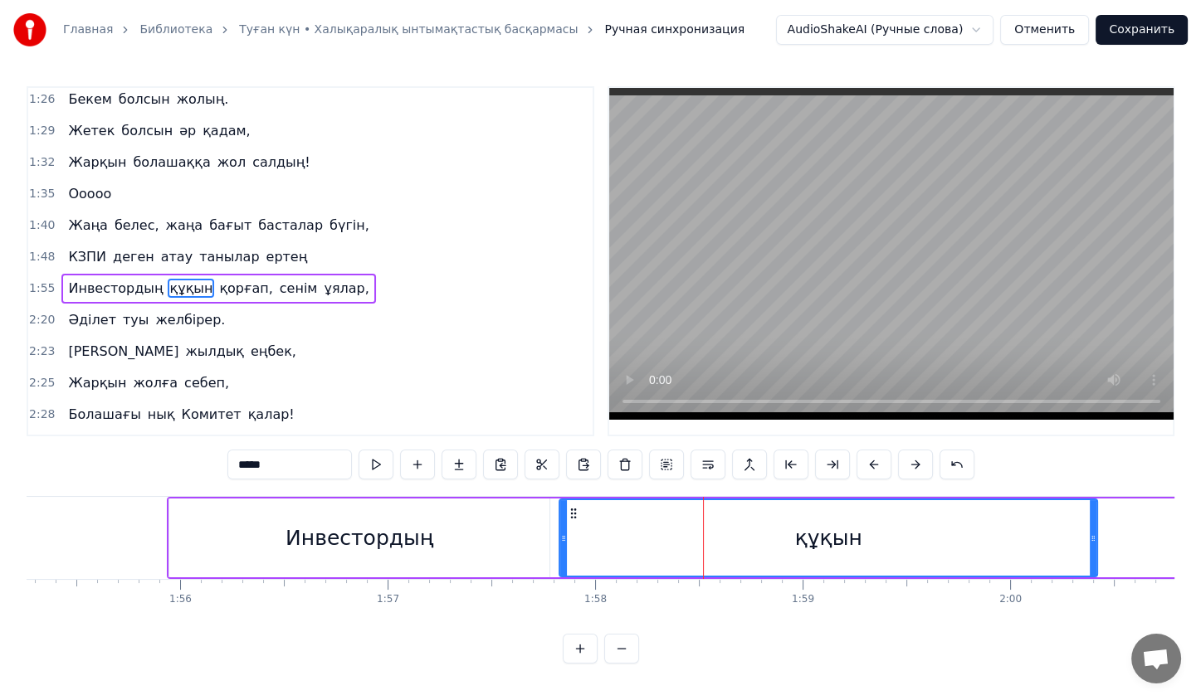
scroll to position [0, 0]
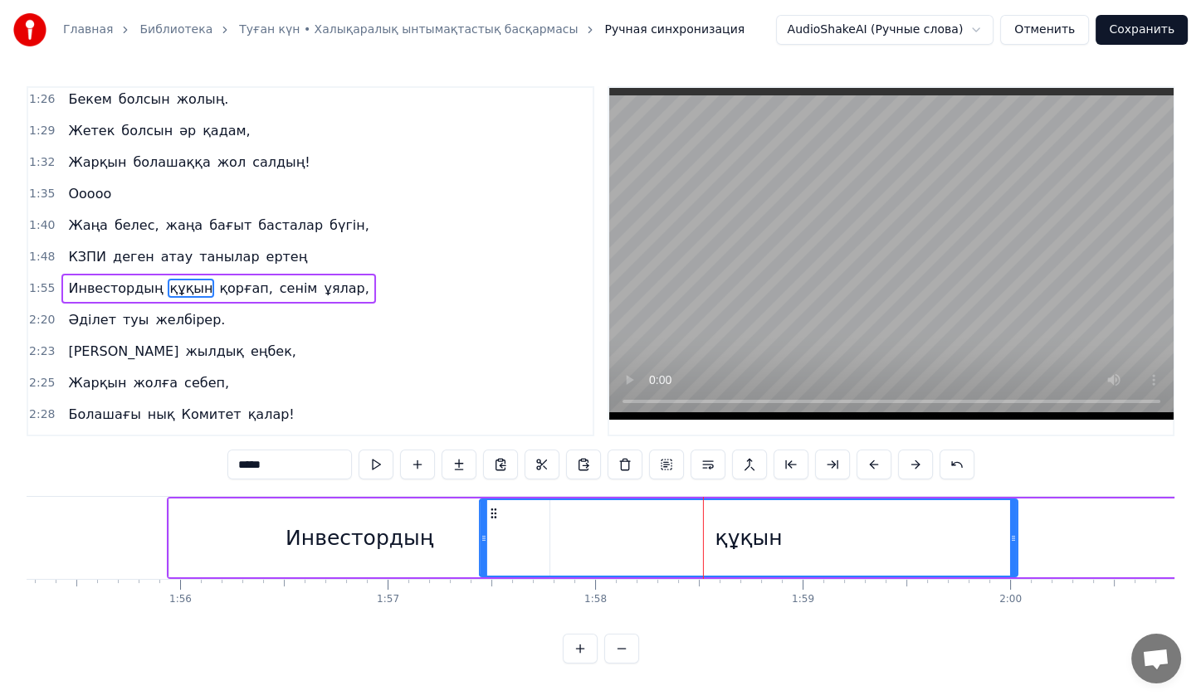
drag, startPoint x: 573, startPoint y: 514, endPoint x: 493, endPoint y: 518, distance: 80.6
click at [493, 518] on icon at bounding box center [493, 513] width 13 height 13
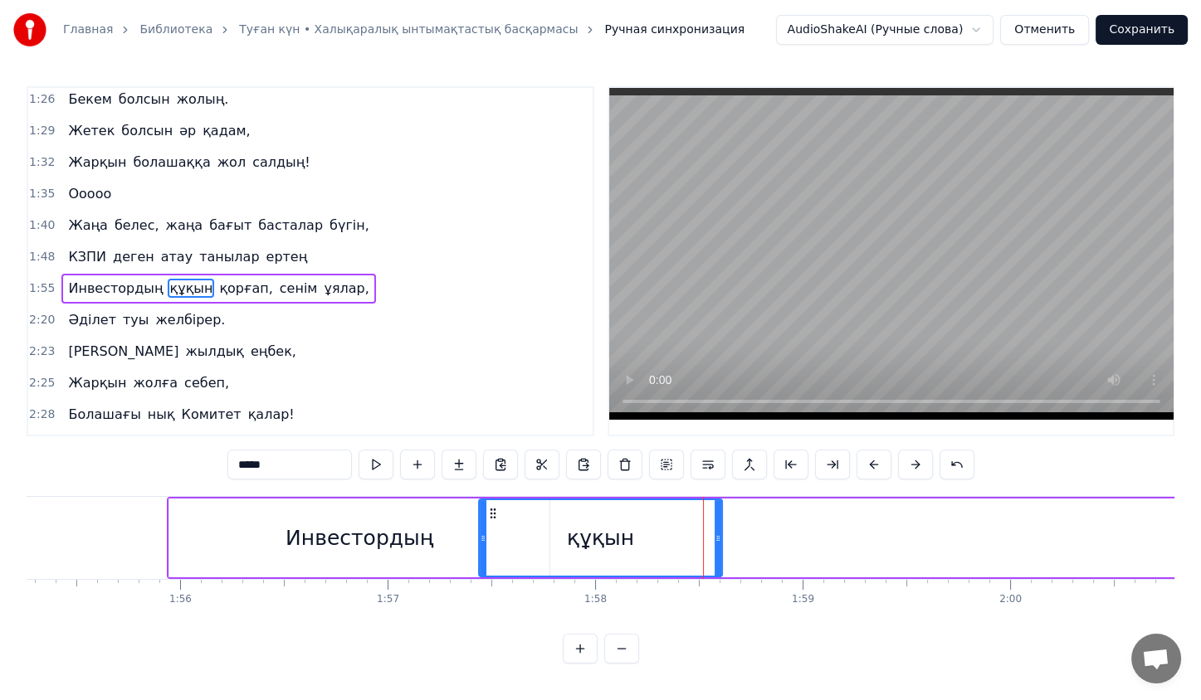
drag, startPoint x: 1009, startPoint y: 529, endPoint x: 711, endPoint y: 549, distance: 298.7
click at [715, 549] on div at bounding box center [718, 538] width 7 height 76
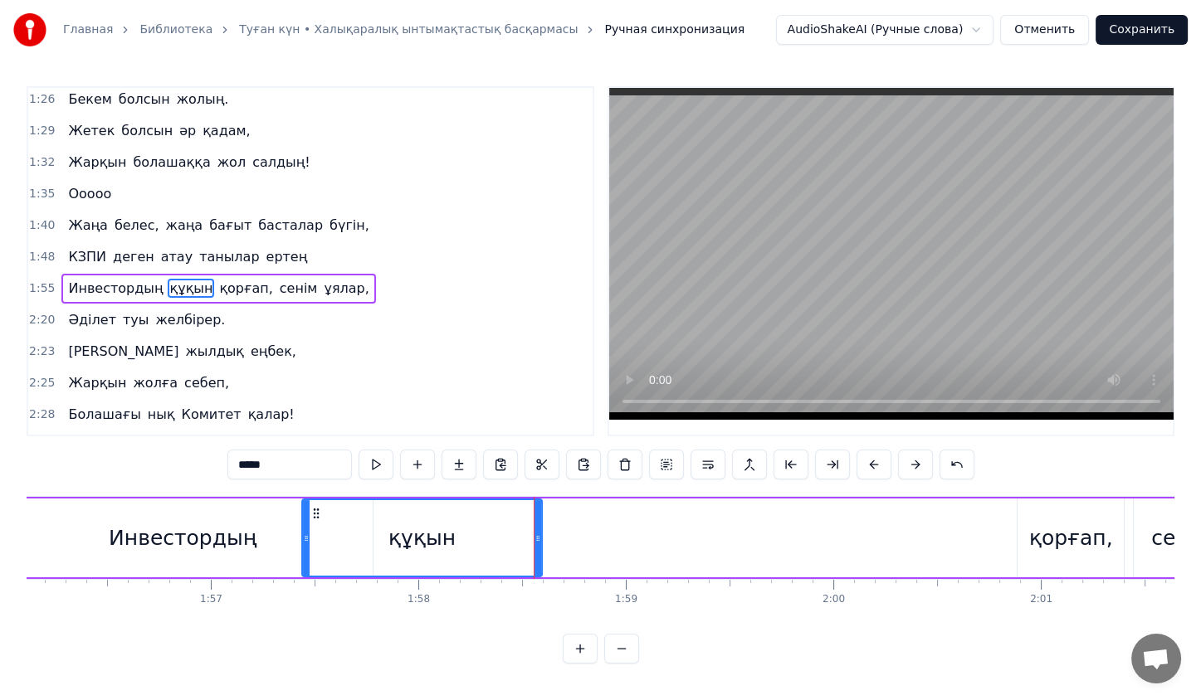
scroll to position [0, 24091]
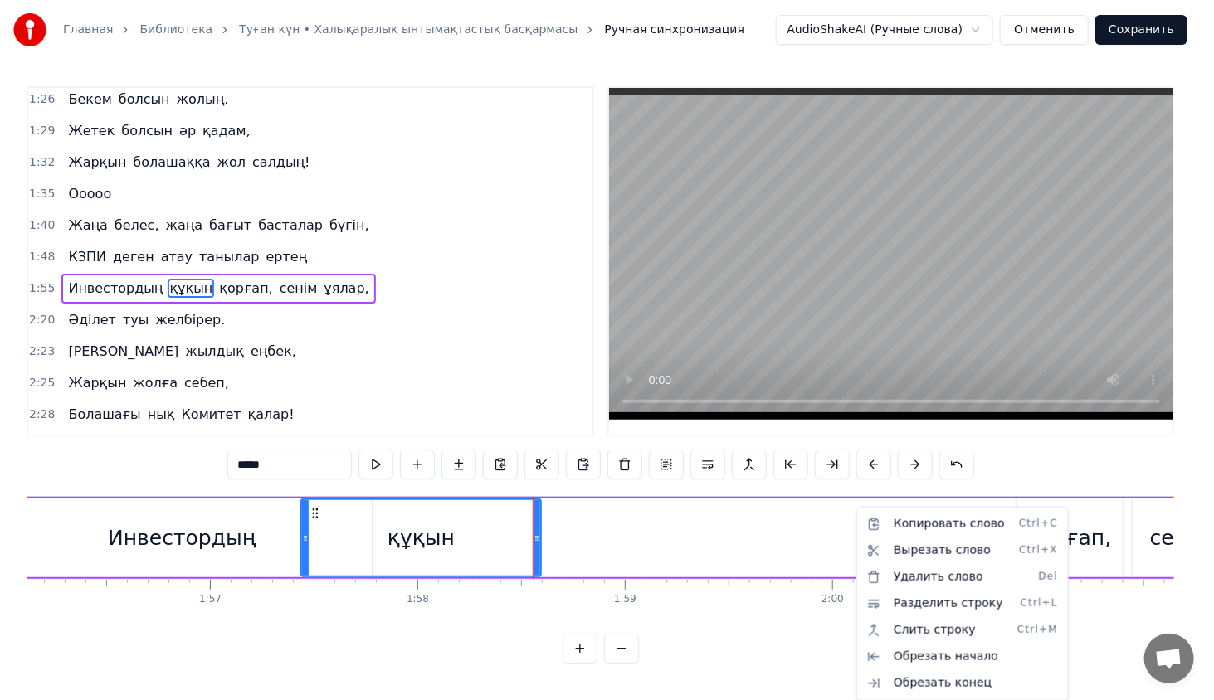
click at [1092, 528] on html "Главная Библиотека Туған күн • Халықаралық ынтымақтастық басқармасы Ручная синх…" at bounding box center [607, 345] width 1214 height 690
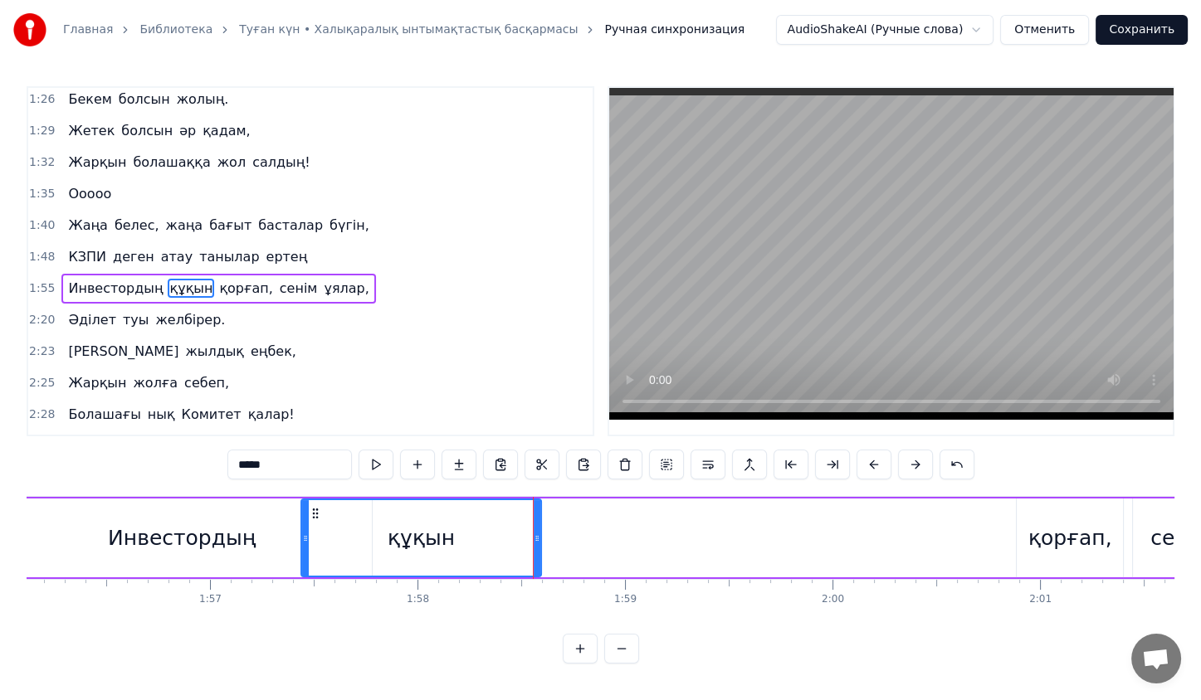
click at [1092, 528] on div "қорғап," at bounding box center [1070, 539] width 84 height 32
type input "*******"
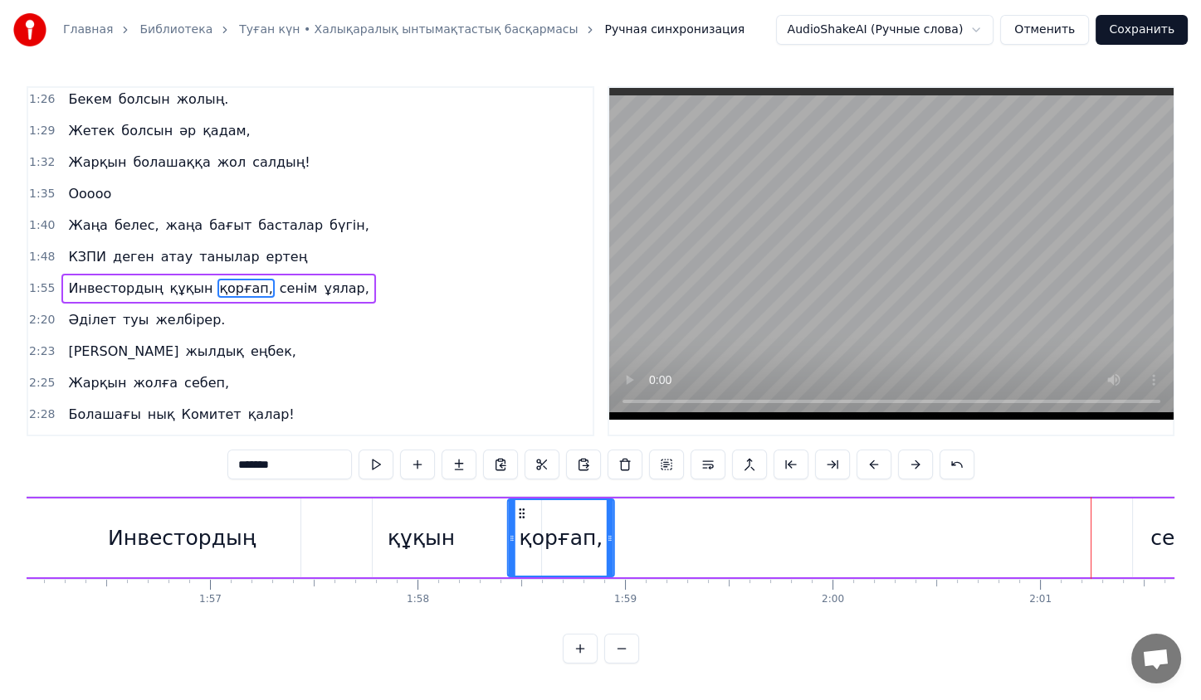
drag, startPoint x: 1033, startPoint y: 514, endPoint x: 512, endPoint y: 505, distance: 521.2
click at [515, 507] on icon at bounding box center [521, 513] width 13 height 13
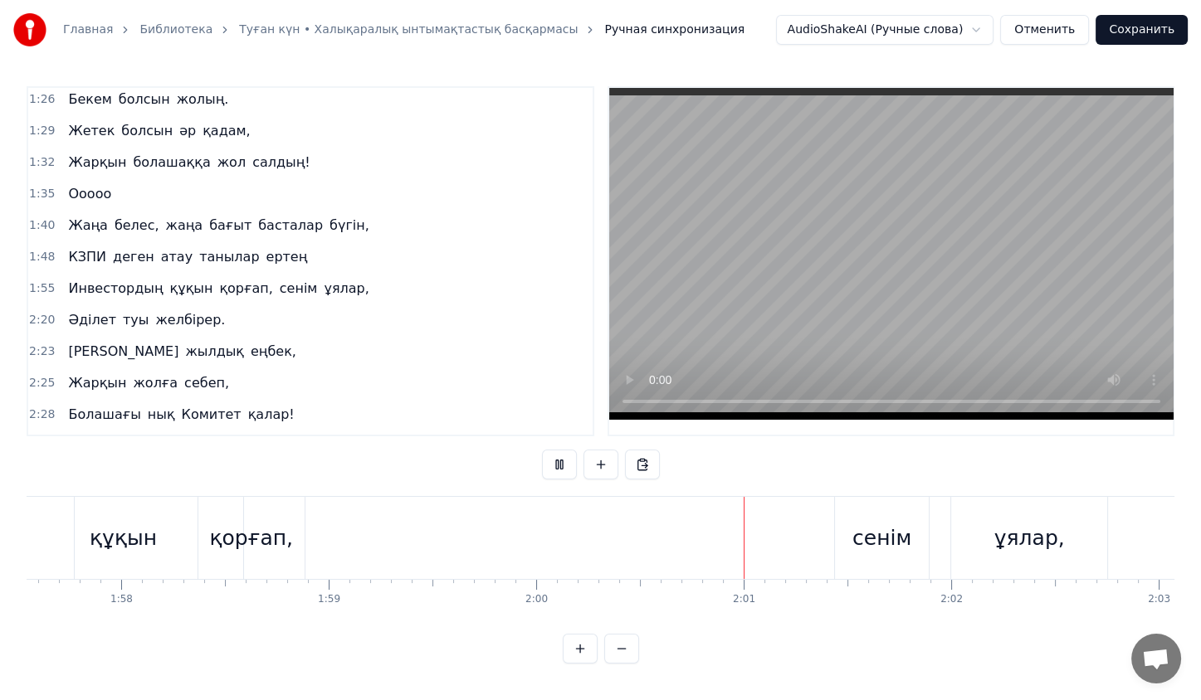
scroll to position [0, 24386]
drag, startPoint x: 289, startPoint y: 549, endPoint x: 566, endPoint y: 455, distance: 292.9
click at [566, 455] on div "0:23 Жас қосылып, енді екі жыл айналар, 0:31 КВА деп елдің жадында қалар. 0:38 …" at bounding box center [601, 375] width 1148 height 578
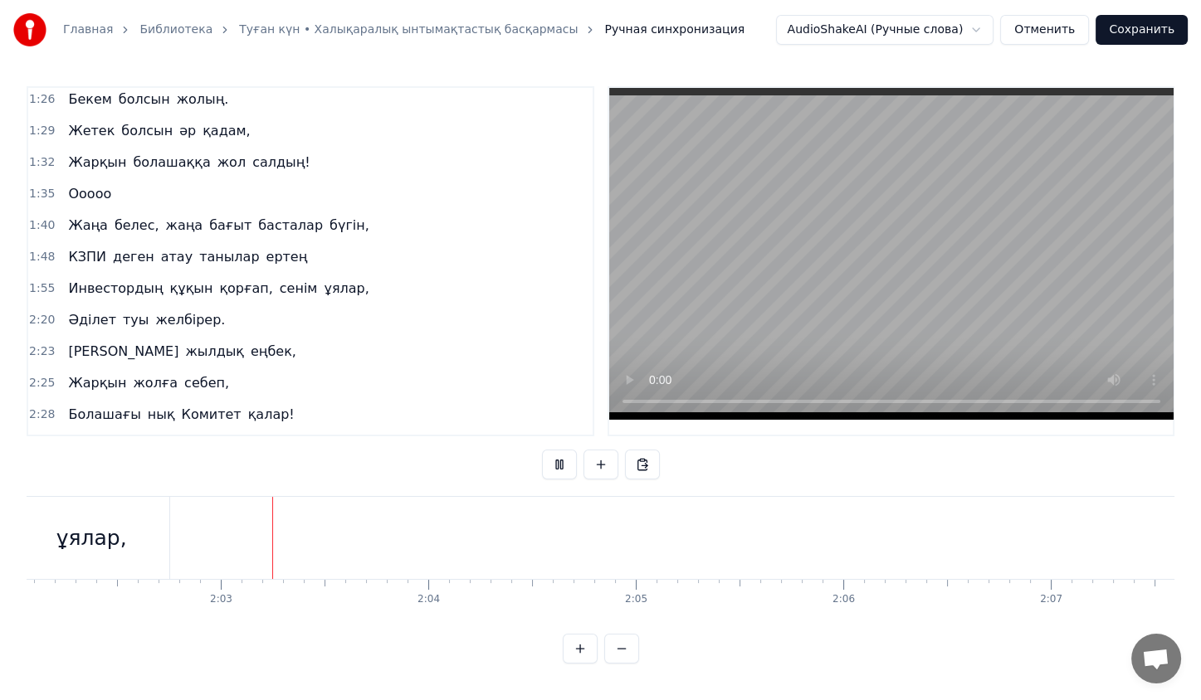
scroll to position [0, 25381]
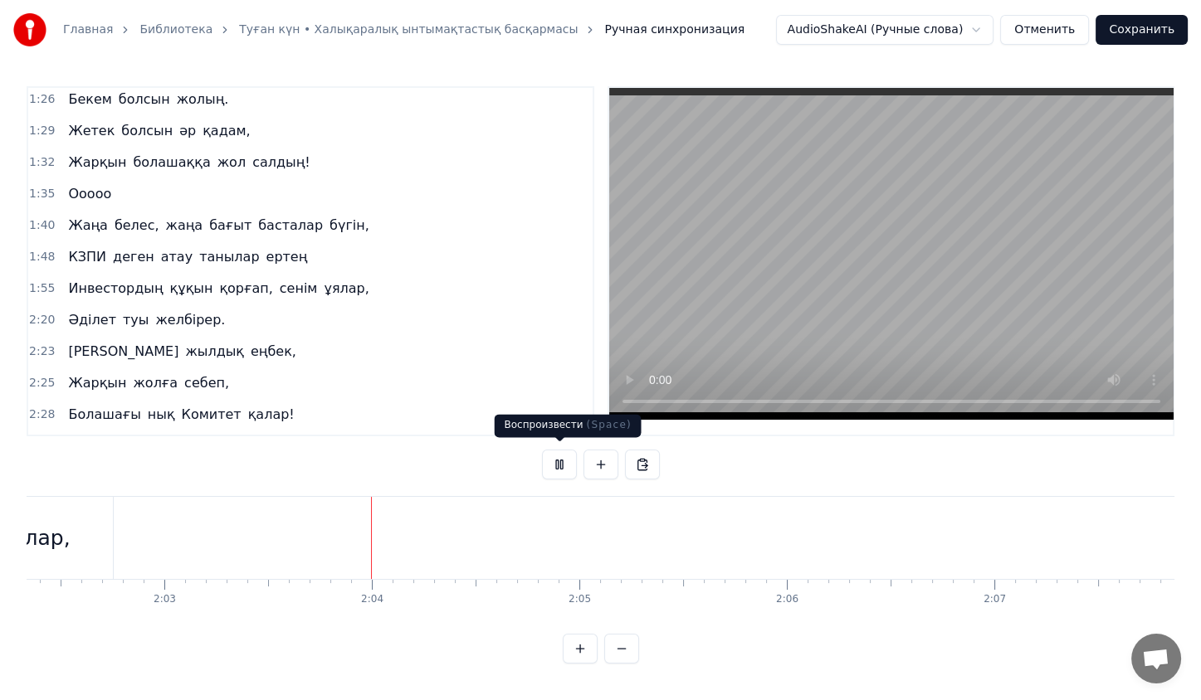
click at [560, 457] on button at bounding box center [559, 465] width 35 height 30
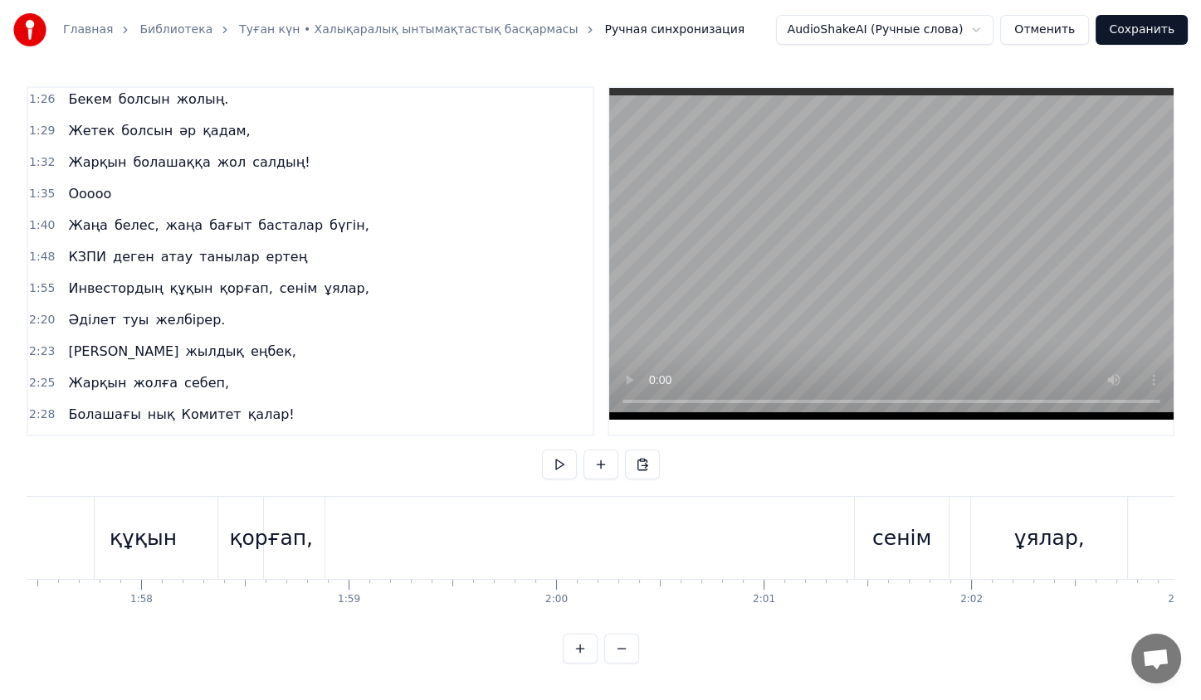
scroll to position [0, 24359]
click at [249, 536] on div "қорғап," at bounding box center [279, 539] width 84 height 32
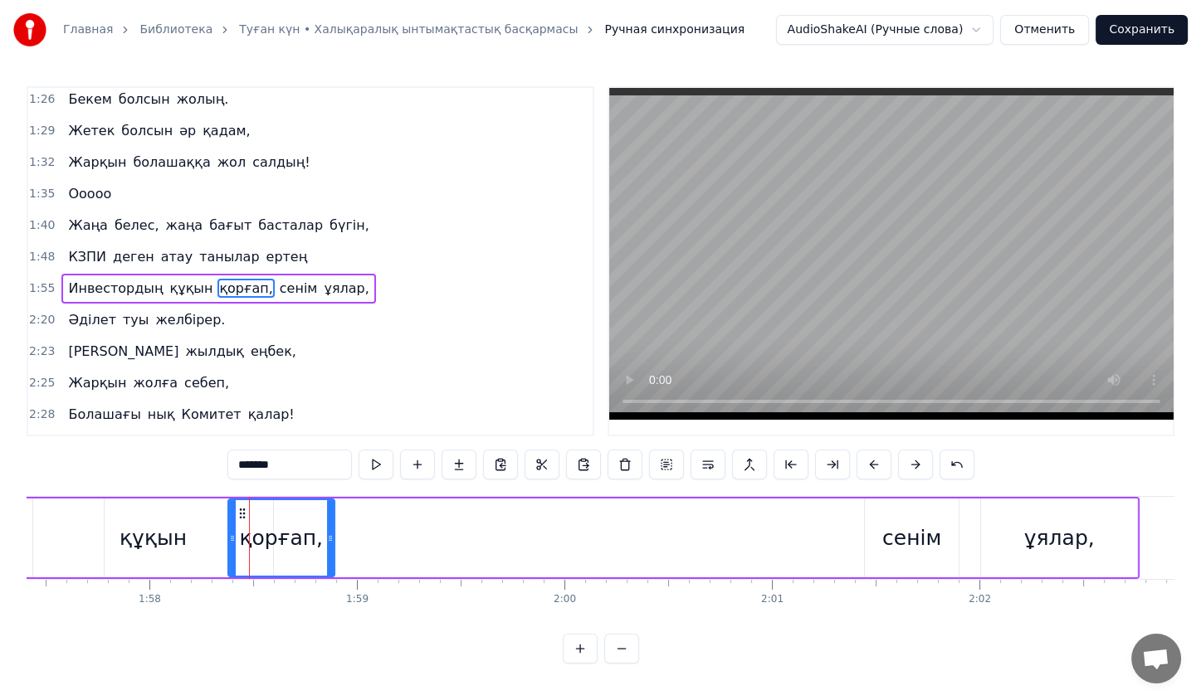
scroll to position [0, 0]
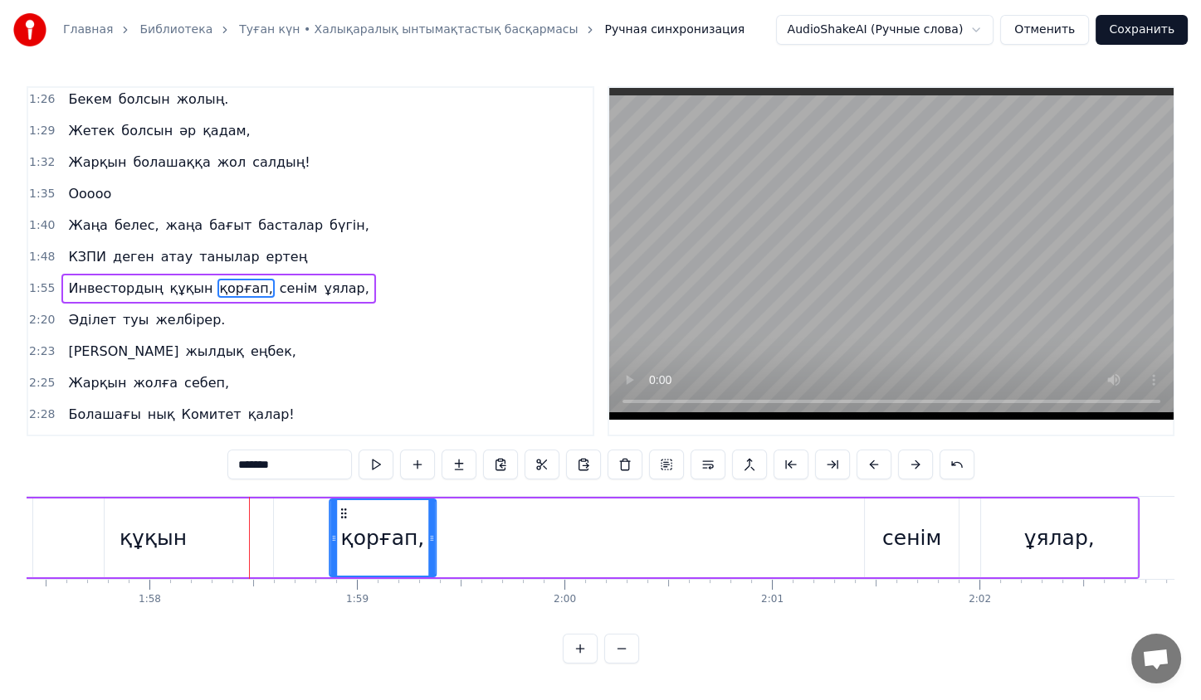
drag, startPoint x: 244, startPoint y: 510, endPoint x: 346, endPoint y: 507, distance: 102.1
click at [346, 507] on icon at bounding box center [343, 513] width 13 height 13
drag, startPoint x: 435, startPoint y: 536, endPoint x: 346, endPoint y: 514, distance: 91.6
click at [346, 514] on div "қорғап," at bounding box center [383, 538] width 108 height 79
drag, startPoint x: 346, startPoint y: 514, endPoint x: 379, endPoint y: 512, distance: 33.2
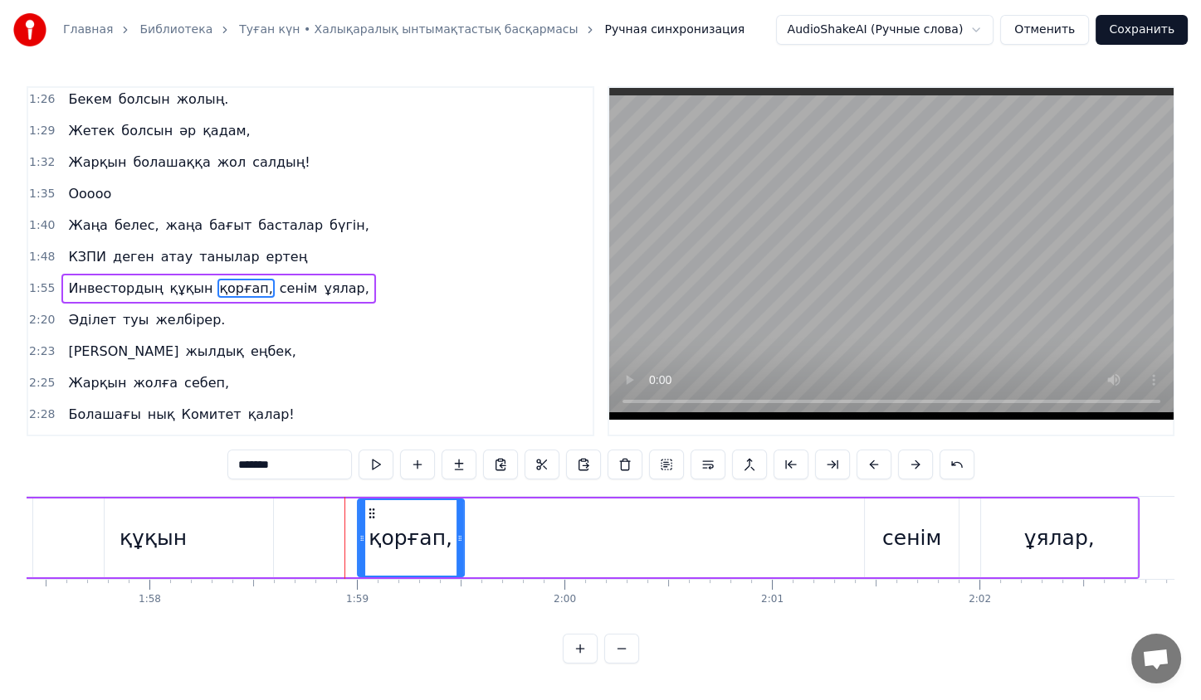
click at [378, 512] on icon at bounding box center [371, 513] width 13 height 13
click at [379, 512] on icon at bounding box center [377, 513] width 13 height 13
click at [379, 511] on icon at bounding box center [372, 513] width 13 height 13
click at [925, 529] on div "сенім" at bounding box center [911, 539] width 59 height 32
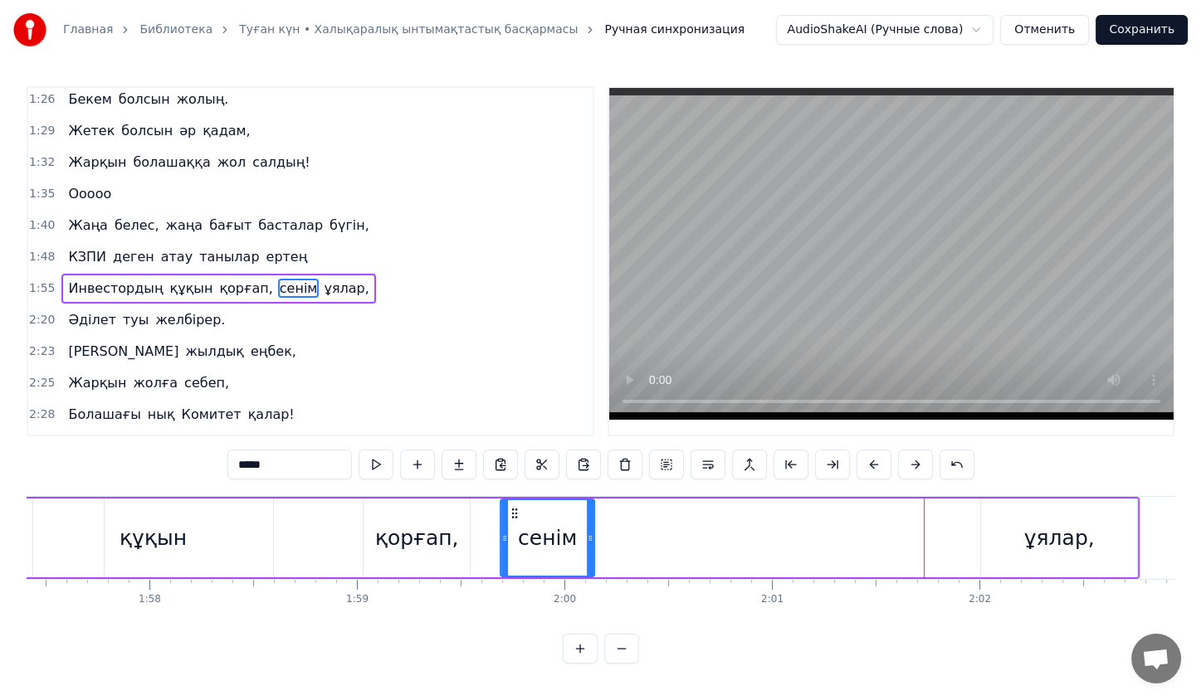
drag, startPoint x: 878, startPoint y: 509, endPoint x: 514, endPoint y: 546, distance: 366.2
click at [514, 546] on div "сенім" at bounding box center [547, 538] width 92 height 76
click at [1017, 559] on div "ұялар," at bounding box center [1059, 538] width 156 height 79
type input "******"
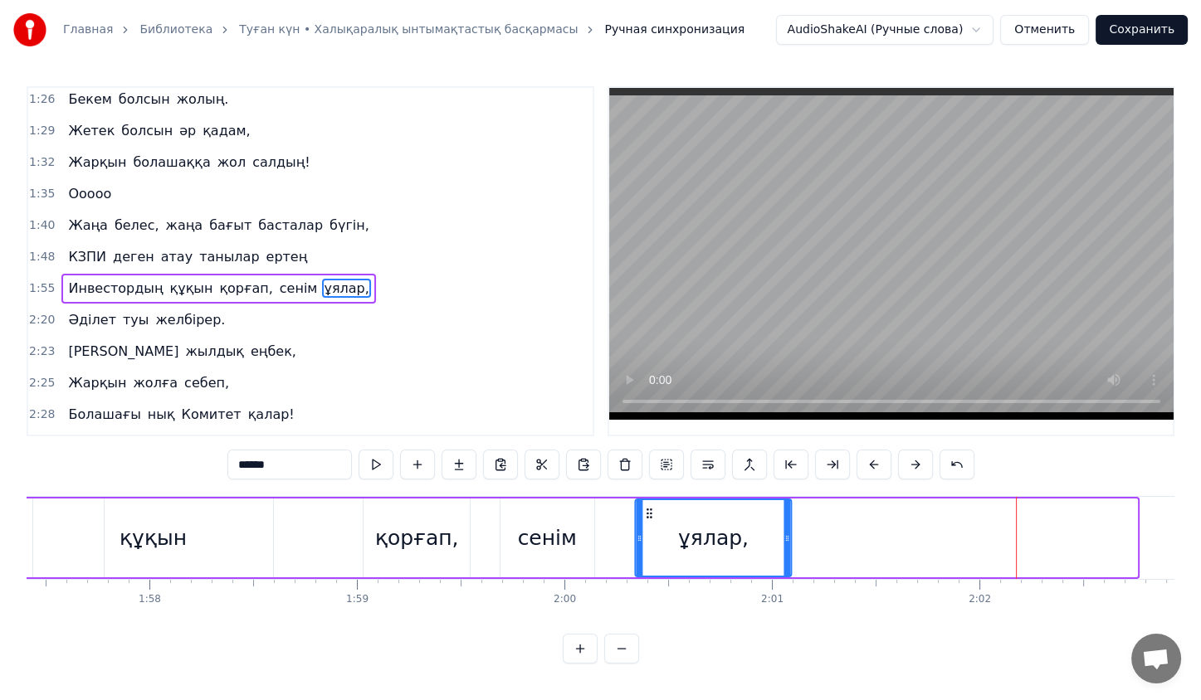
drag, startPoint x: 993, startPoint y: 519, endPoint x: 631, endPoint y: 544, distance: 362.7
click at [637, 544] on div "ұялар," at bounding box center [714, 538] width 154 height 76
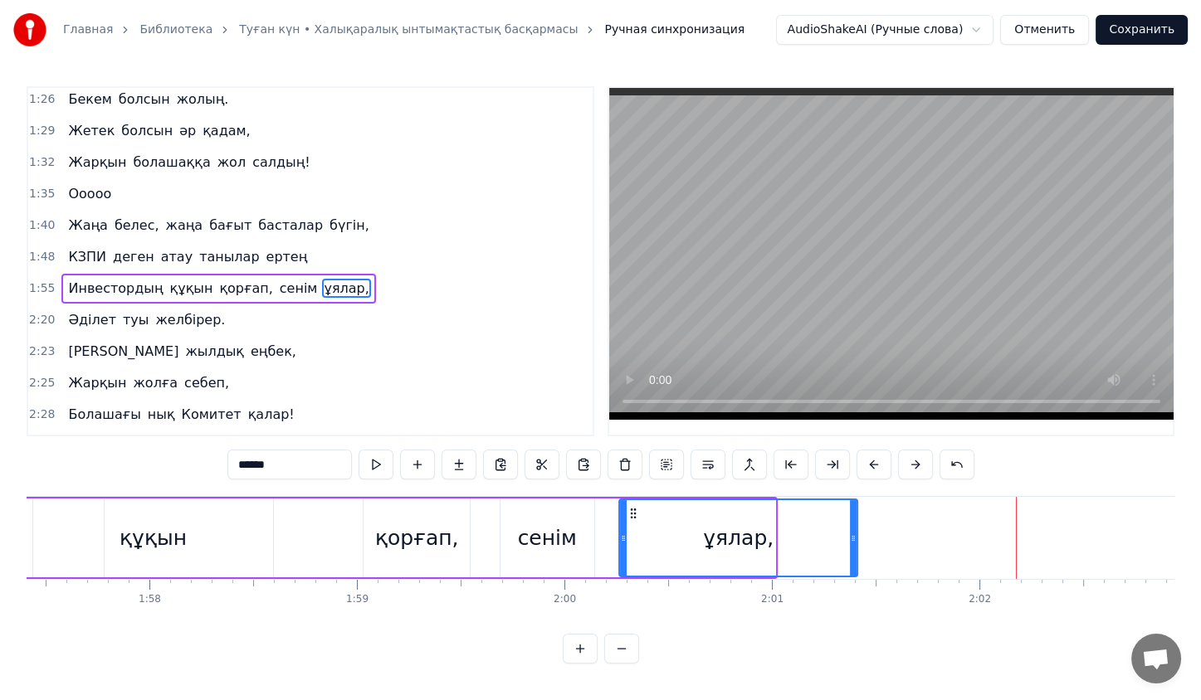
drag, startPoint x: 771, startPoint y: 535, endPoint x: 854, endPoint y: 527, distance: 83.4
click at [854, 527] on div at bounding box center [853, 538] width 7 height 76
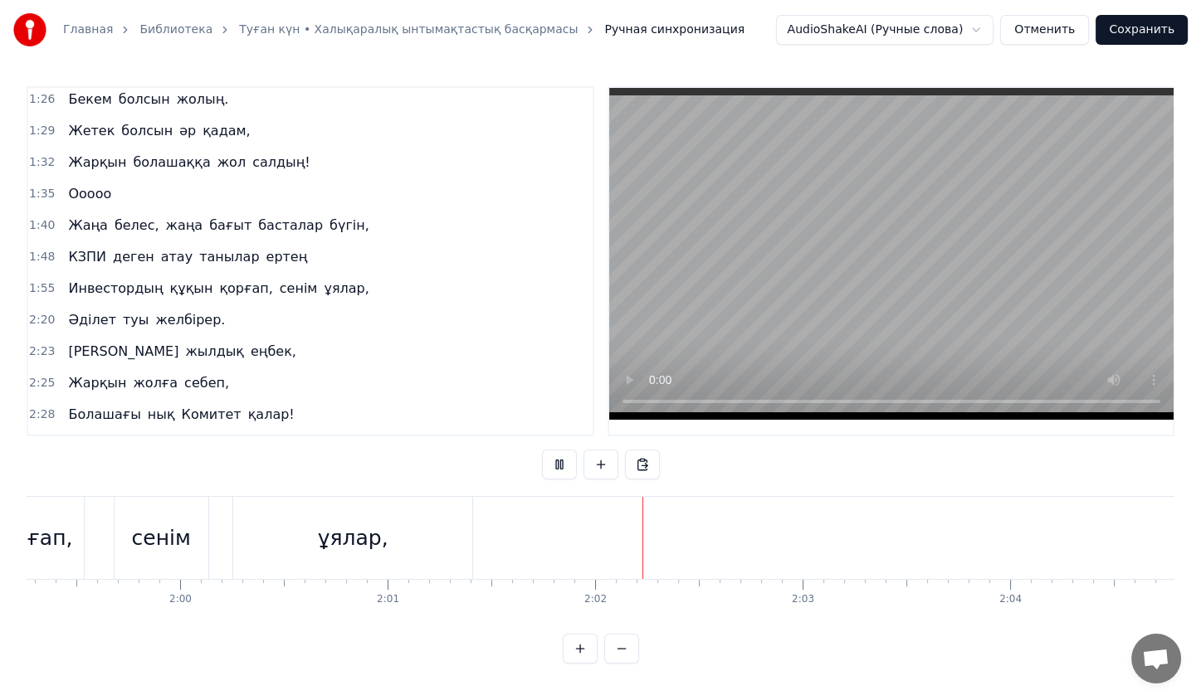
scroll to position [0, 24762]
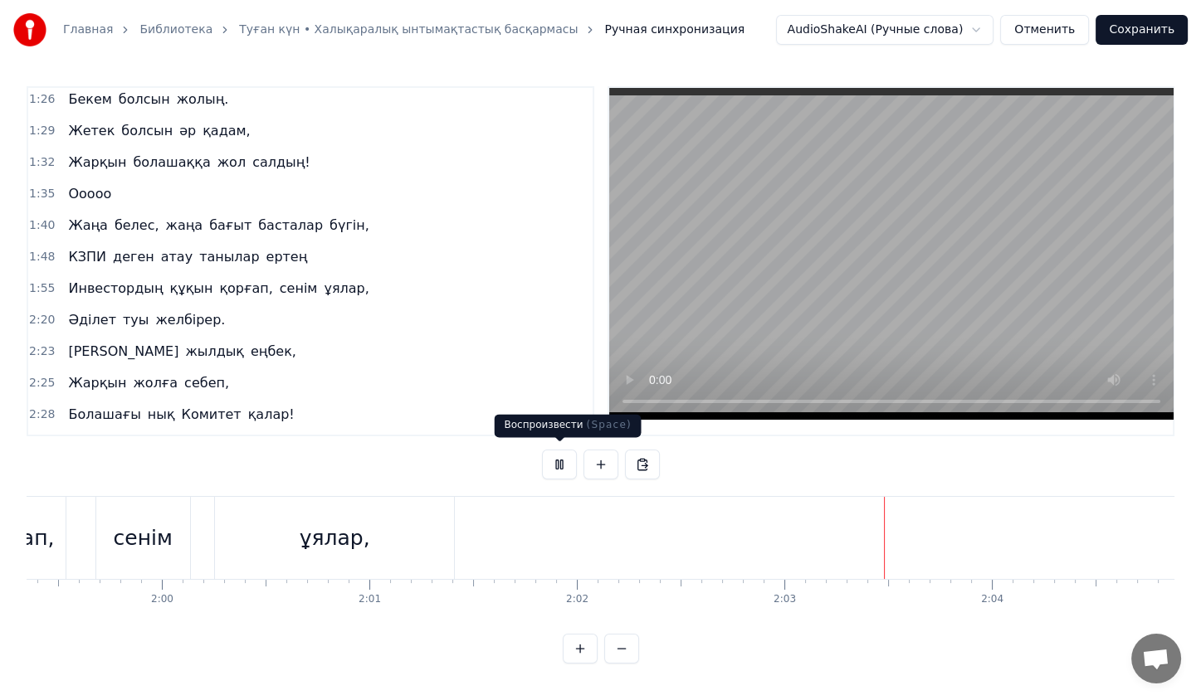
click at [546, 450] on button at bounding box center [559, 465] width 35 height 30
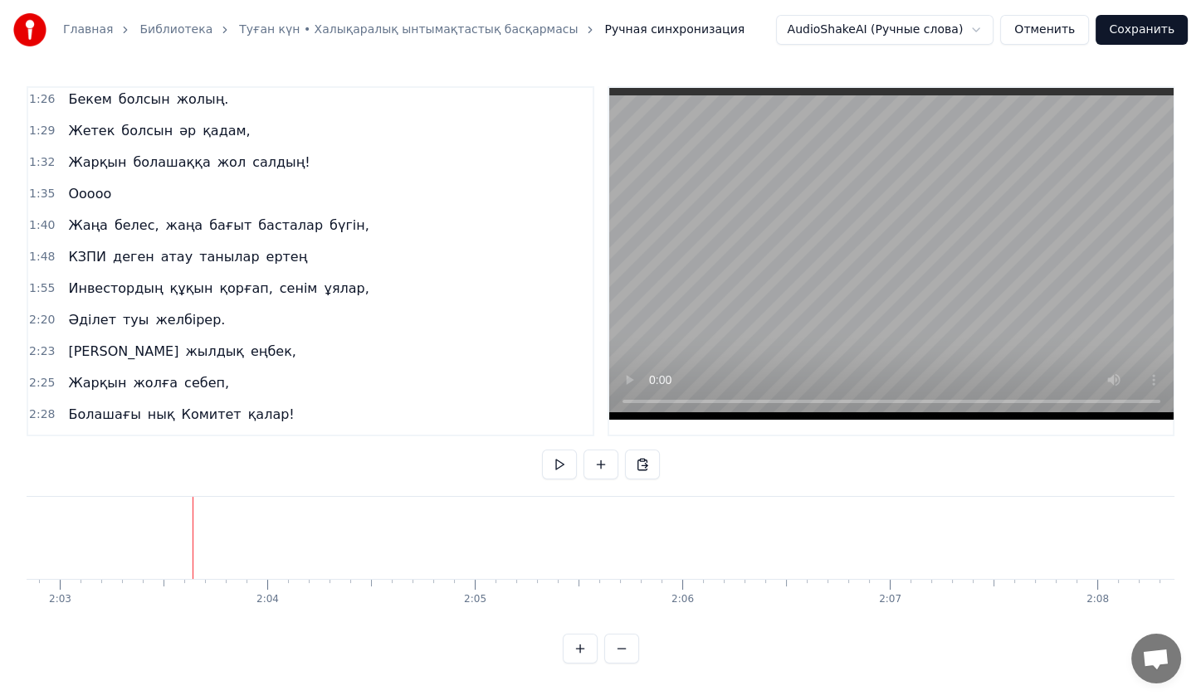
scroll to position [0, 25494]
click at [183, 310] on span "желбірер." at bounding box center [190, 319] width 73 height 19
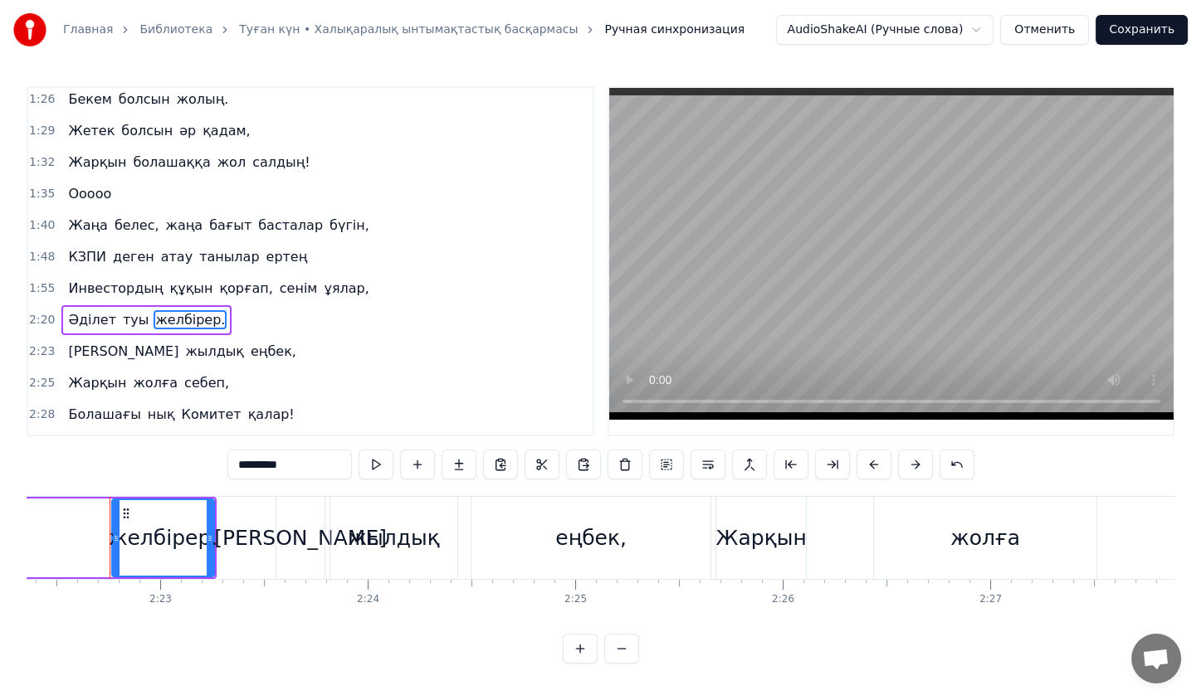
click at [131, 276] on div "1:55 Инвестордың құқын қорғап, сенім ұялар," at bounding box center [310, 289] width 564 height 32
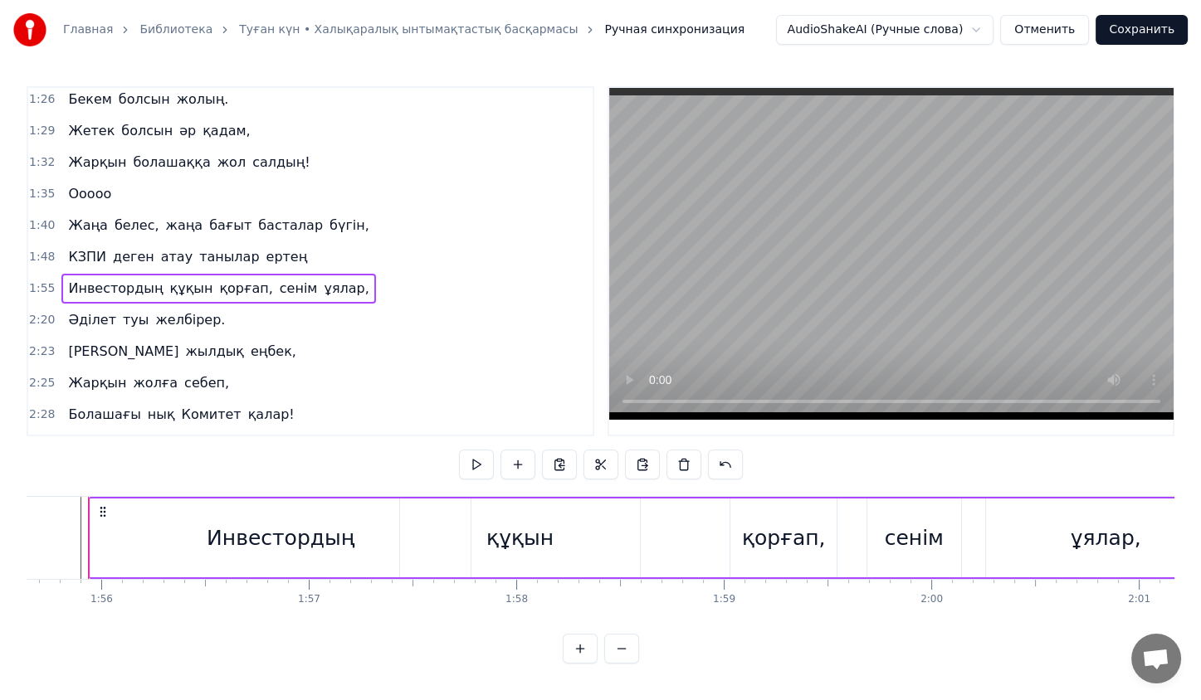
scroll to position [0, 23971]
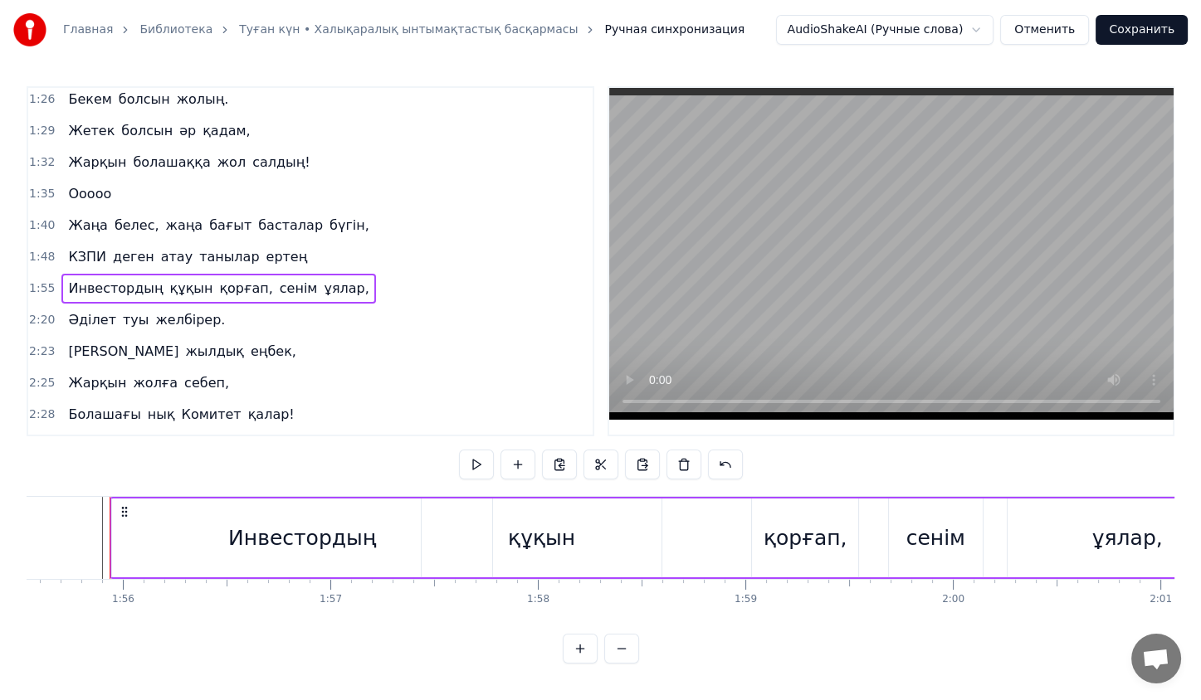
click at [154, 310] on span "желбірер." at bounding box center [190, 319] width 73 height 19
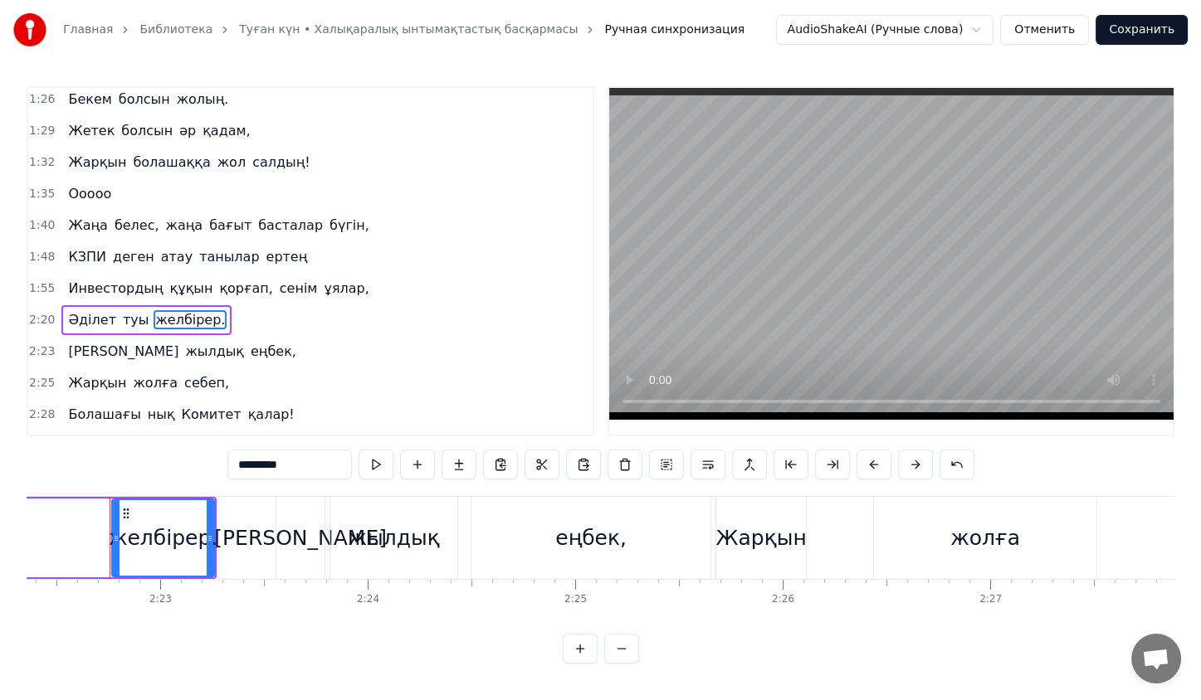
click at [121, 305] on div "Әділет туы желбірер." at bounding box center [146, 320] width 170 height 30
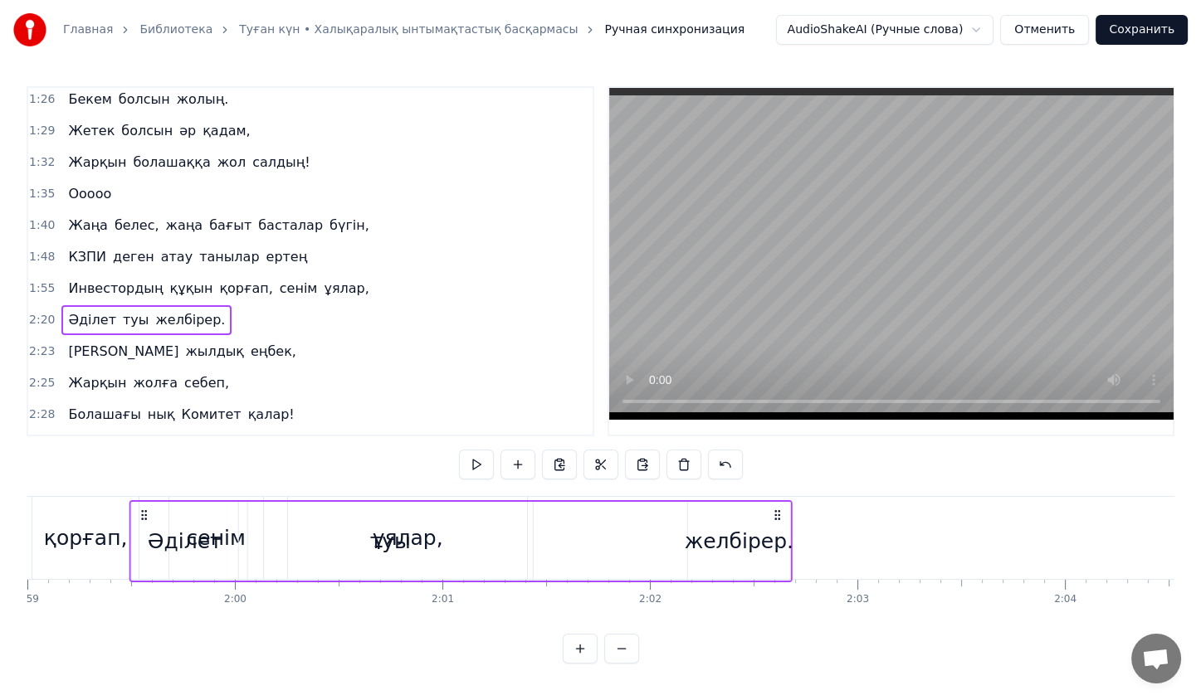
scroll to position [0, 24666]
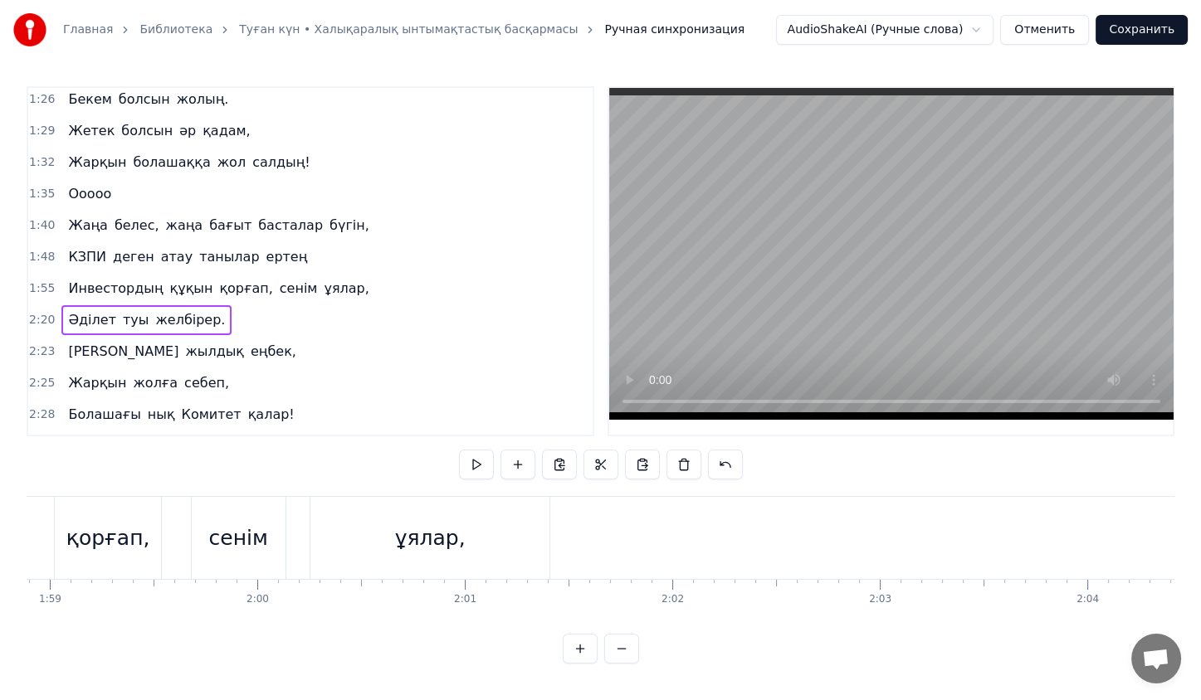
drag, startPoint x: 124, startPoint y: 509, endPoint x: 563, endPoint y: 485, distance: 440.5
click at [563, 485] on div "0:23 Жас қосылып, енді екі жыл айналар, 0:31 КВА деп елдің жадында қалар. 0:38 …" at bounding box center [601, 375] width 1148 height 578
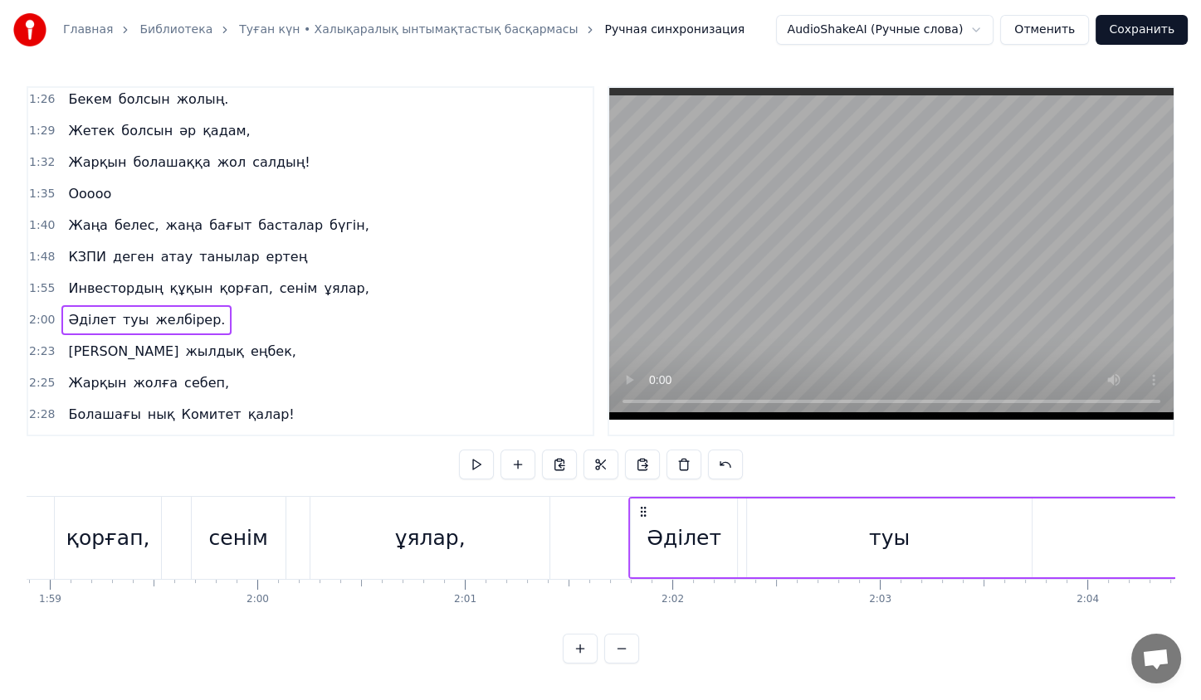
drag, startPoint x: 463, startPoint y: 506, endPoint x: 640, endPoint y: 534, distance: 179.0
click at [640, 534] on div "Әділет туы желбірер." at bounding box center [959, 538] width 663 height 82
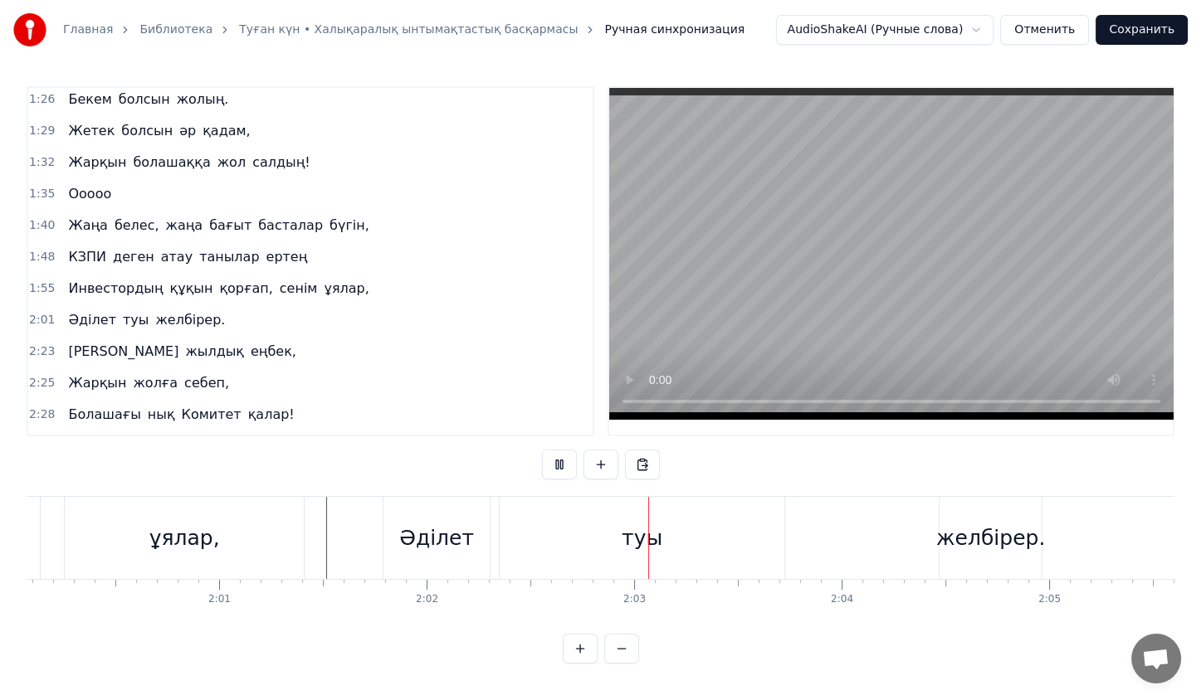
scroll to position [0, 24918]
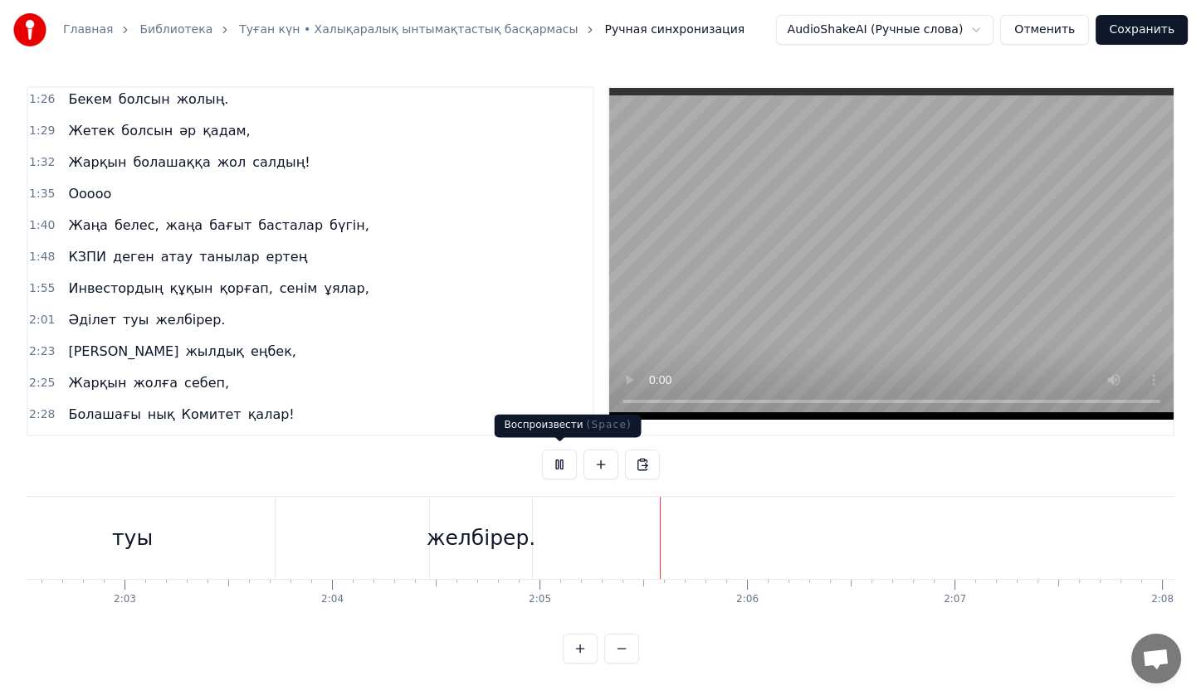
click at [561, 464] on button at bounding box center [559, 465] width 35 height 30
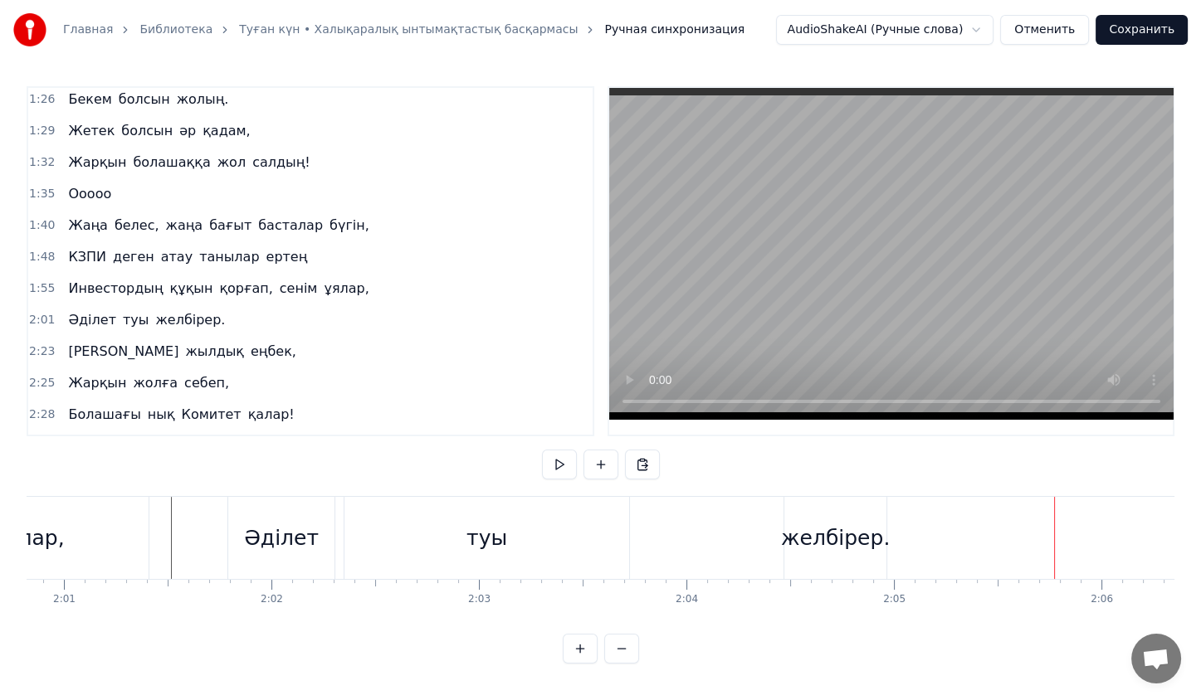
scroll to position [0, 25065]
click at [765, 544] on div "Әділет туы желбірер." at bounding box center [560, 538] width 663 height 82
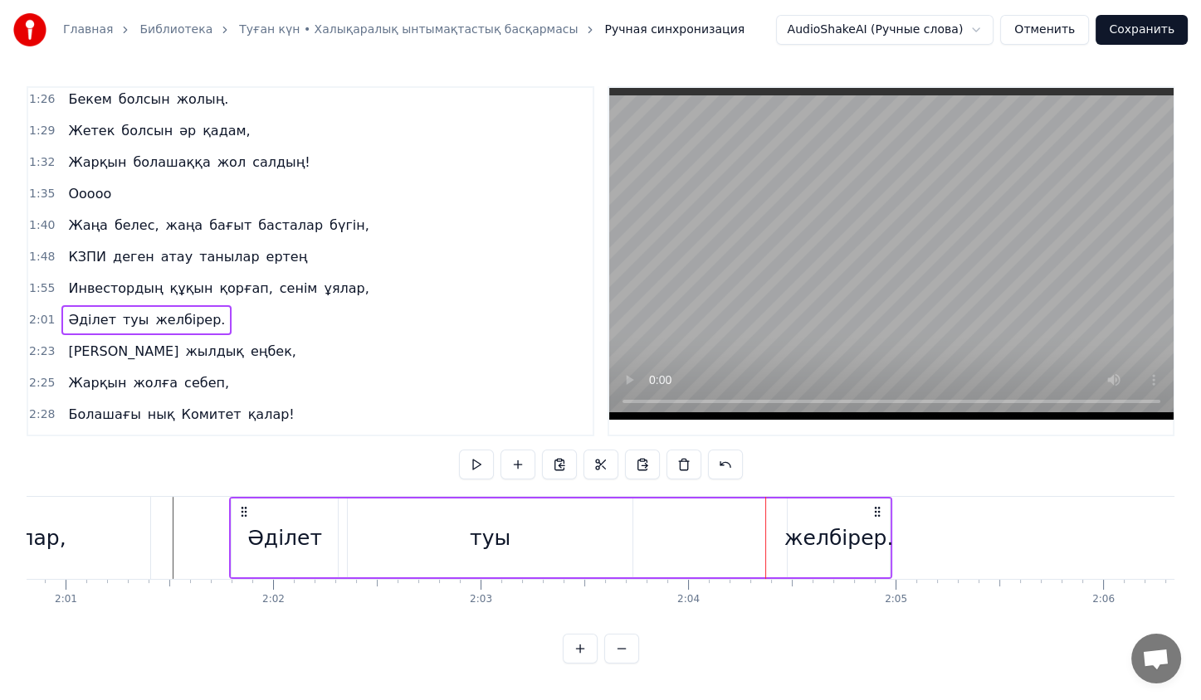
click at [780, 541] on div "Әділет туы желбірер." at bounding box center [560, 538] width 663 height 82
click at [813, 537] on div "желбірер." at bounding box center [838, 539] width 109 height 32
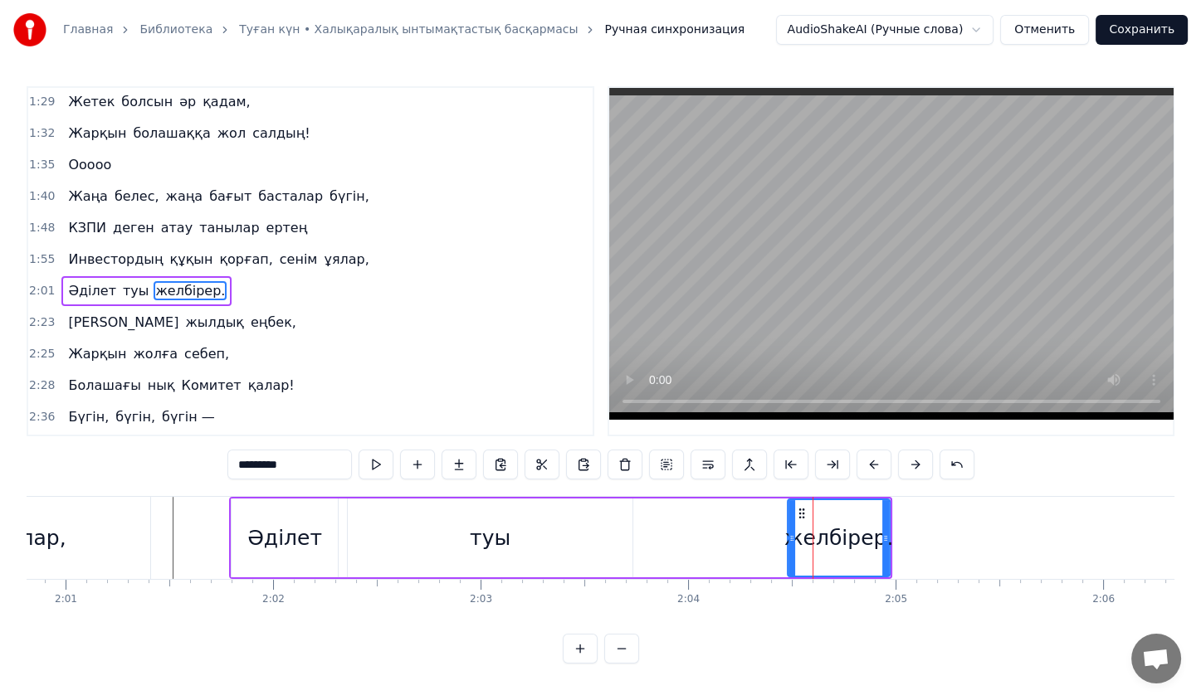
scroll to position [539, 0]
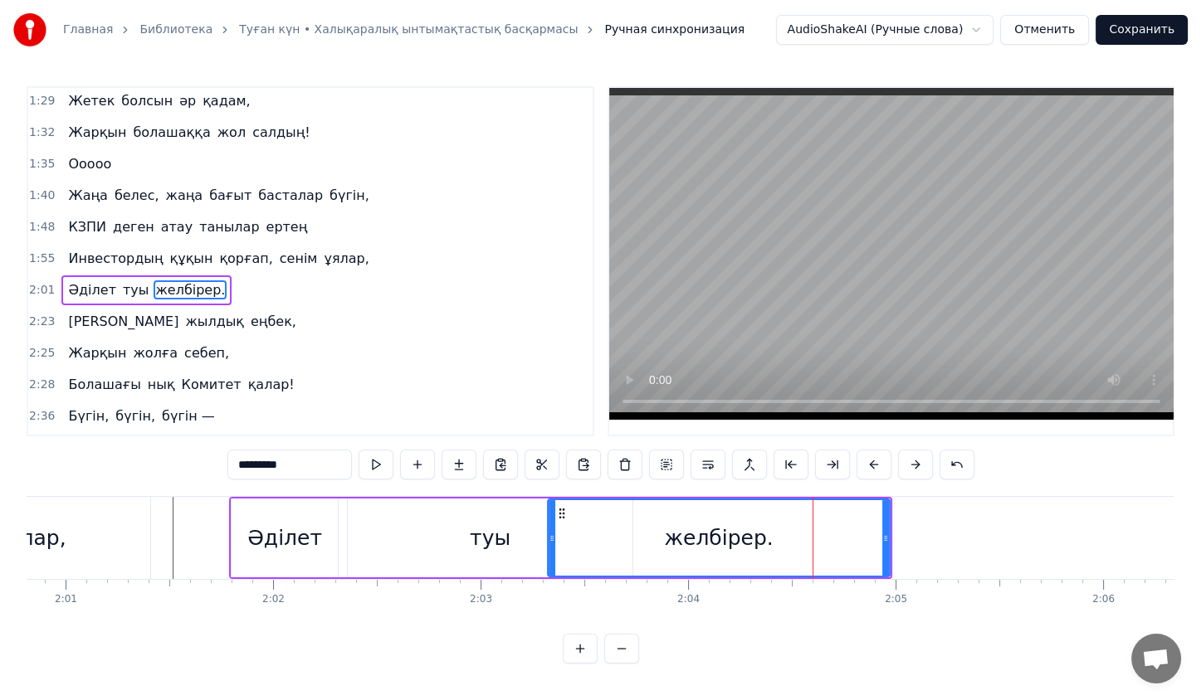
drag, startPoint x: 793, startPoint y: 536, endPoint x: 552, endPoint y: 530, distance: 240.7
click at [552, 530] on div at bounding box center [552, 538] width 7 height 76
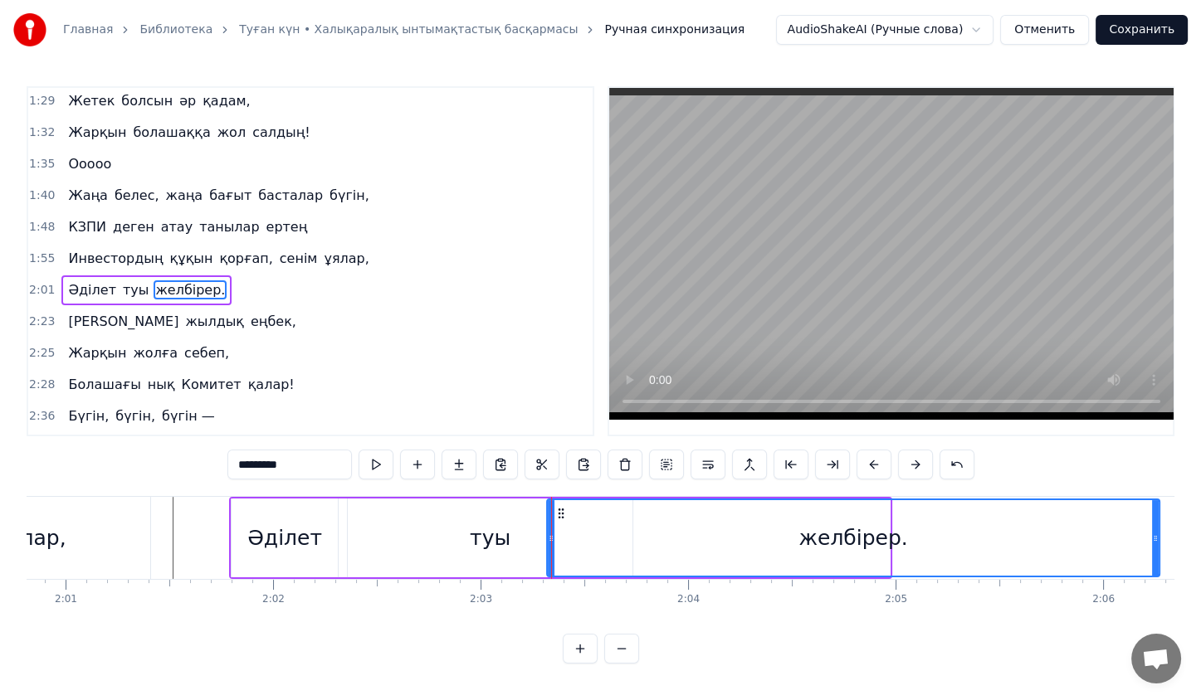
drag, startPoint x: 886, startPoint y: 541, endPoint x: 1157, endPoint y: 569, distance: 272.0
click at [1157, 569] on div at bounding box center [1155, 538] width 7 height 76
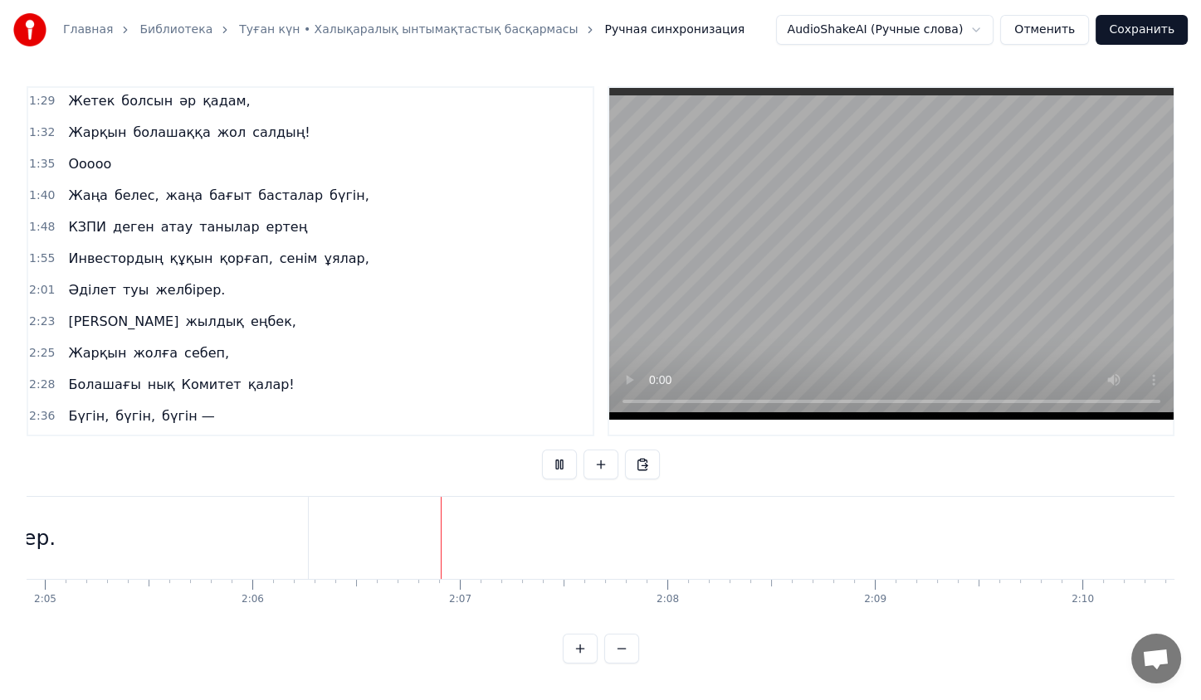
scroll to position [0, 26146]
click at [553, 450] on button at bounding box center [559, 465] width 35 height 30
click at [160, 307] on div "Екі жылдық еңбек," at bounding box center [181, 322] width 241 height 30
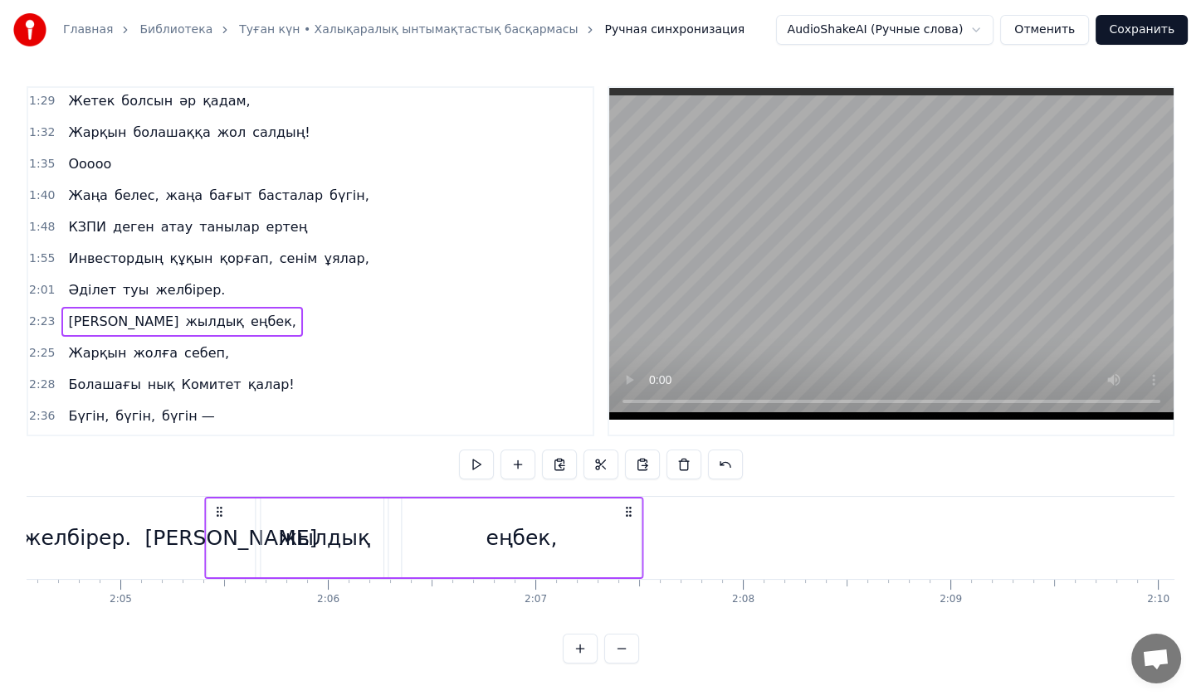
scroll to position [0, 25807]
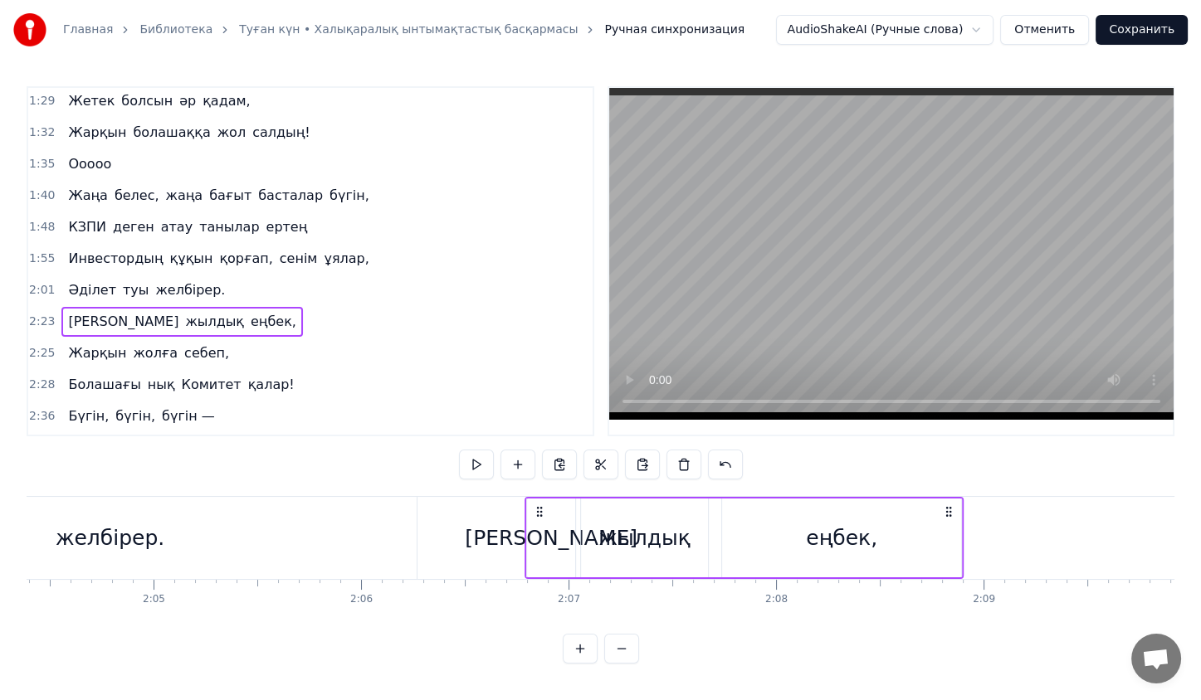
drag, startPoint x: 128, startPoint y: 508, endPoint x: 598, endPoint y: 511, distance: 469.7
click at [598, 511] on div "Екі жылдық еңбек," at bounding box center [743, 538] width 439 height 82
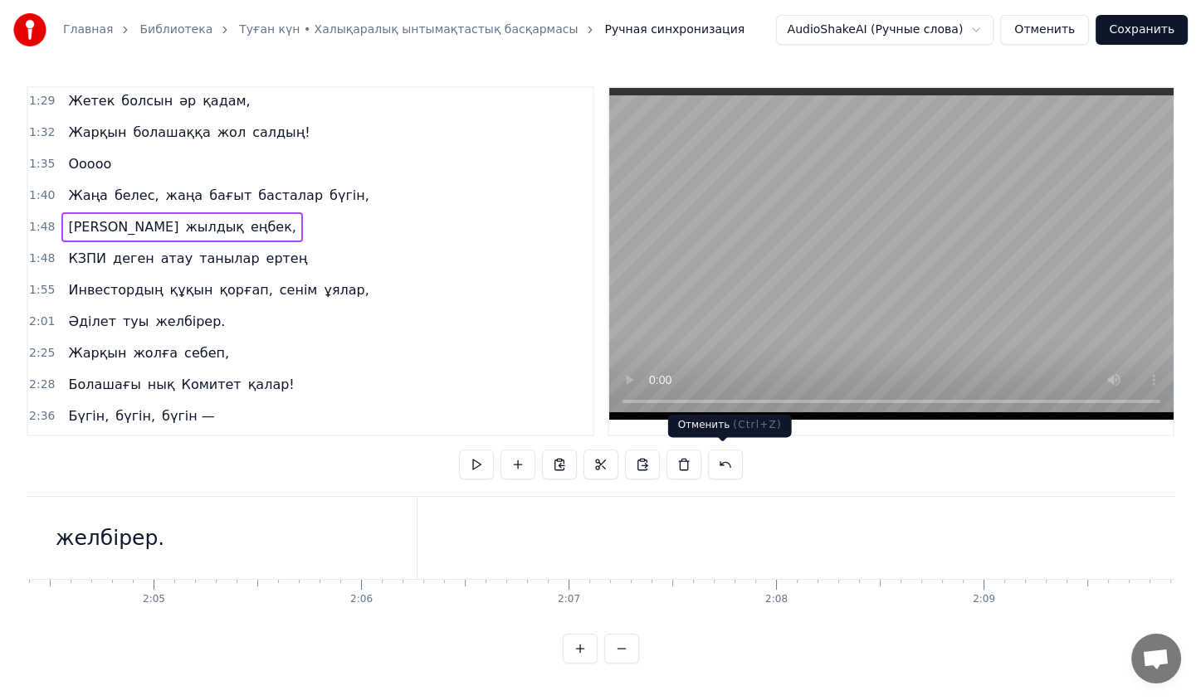
click at [714, 462] on button at bounding box center [725, 465] width 35 height 30
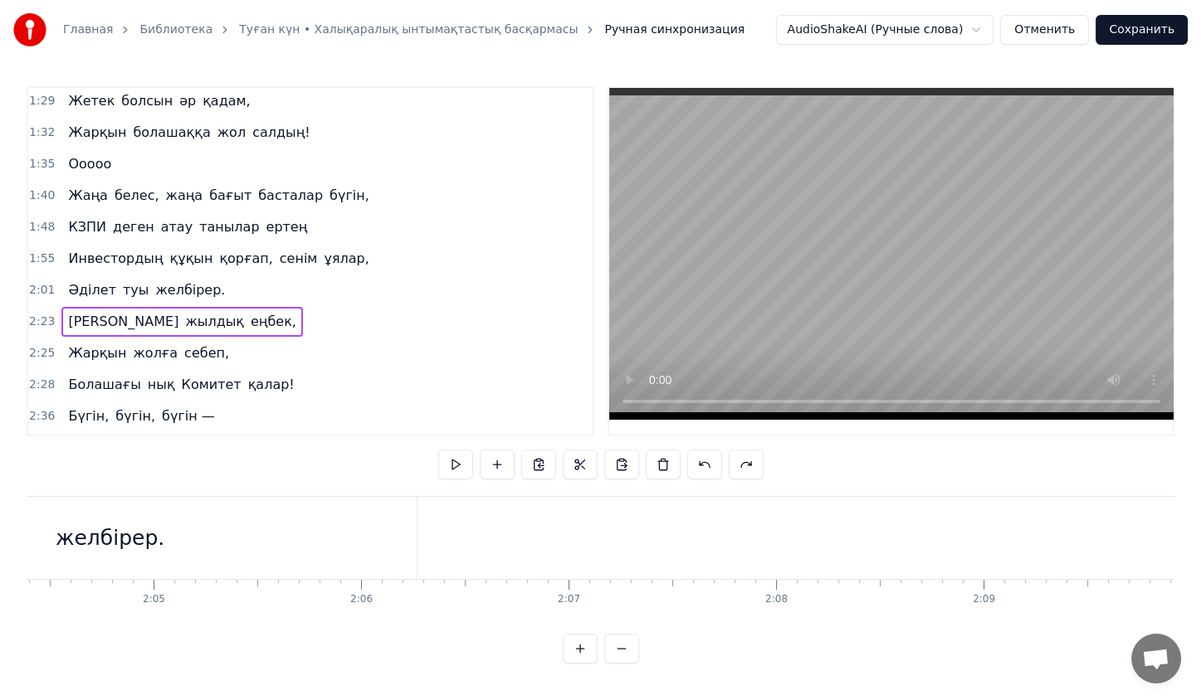
click at [133, 307] on div "Екі жылдық еңбек," at bounding box center [181, 322] width 241 height 30
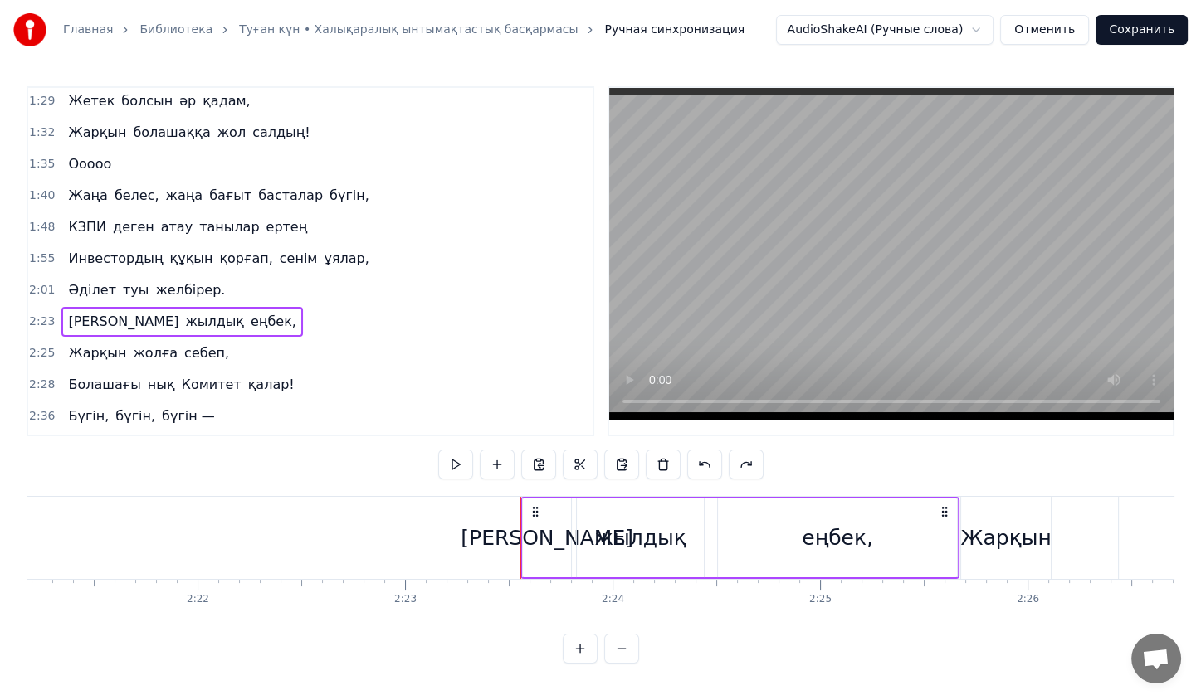
scroll to position [0, 29701]
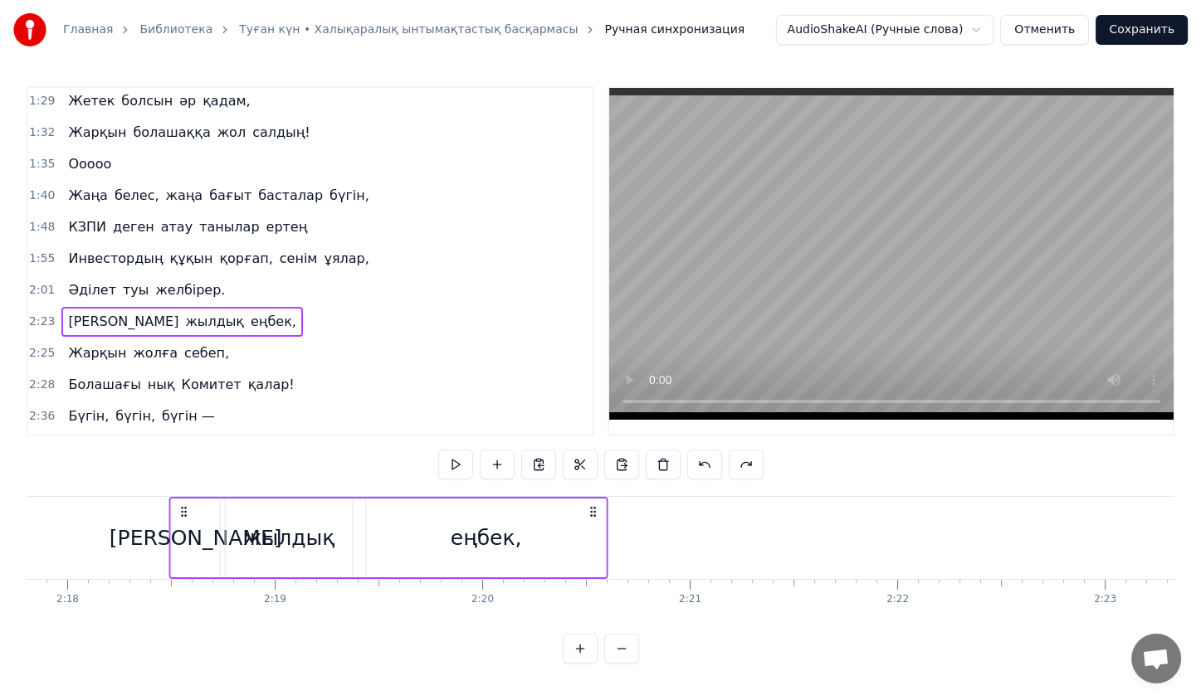
drag, startPoint x: 126, startPoint y: 501, endPoint x: 66, endPoint y: 516, distance: 62.4
click at [168, 516] on div "Екі жылдық еңбек," at bounding box center [387, 538] width 439 height 82
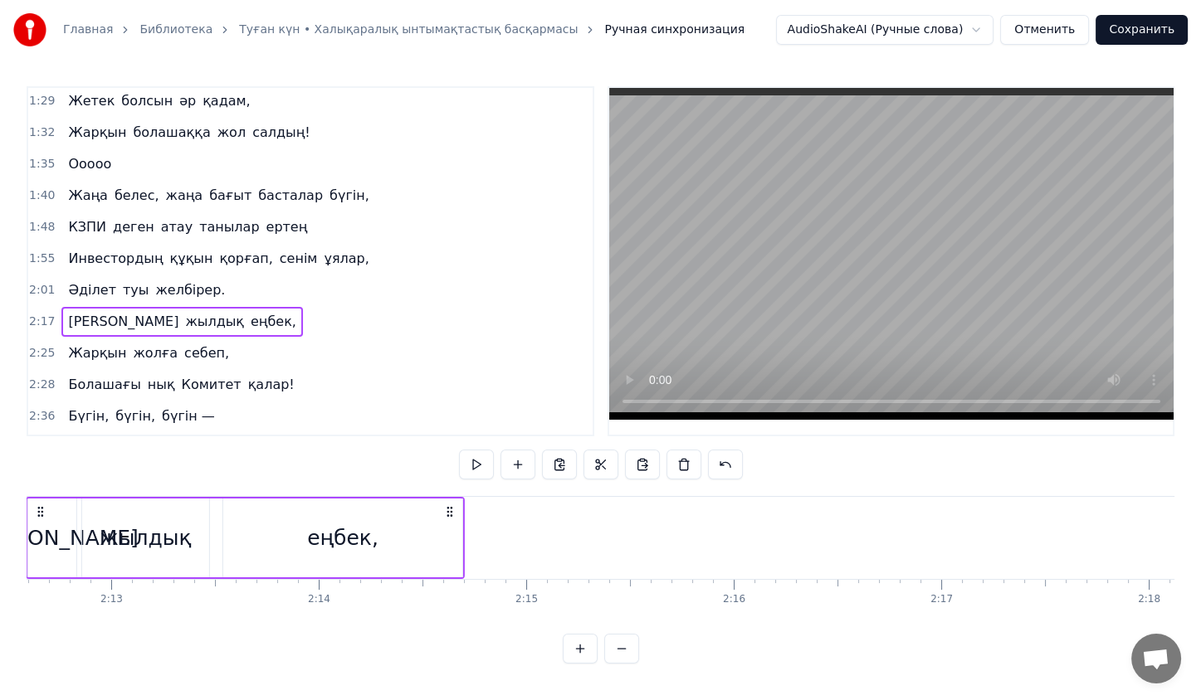
drag, startPoint x: 61, startPoint y: 507, endPoint x: 19, endPoint y: 510, distance: 41.6
click at [19, 510] on div "Главная Библиотека Туған күн • Халықаралық ынтымақтастық басқармасы Ручная синх…" at bounding box center [600, 332] width 1201 height 664
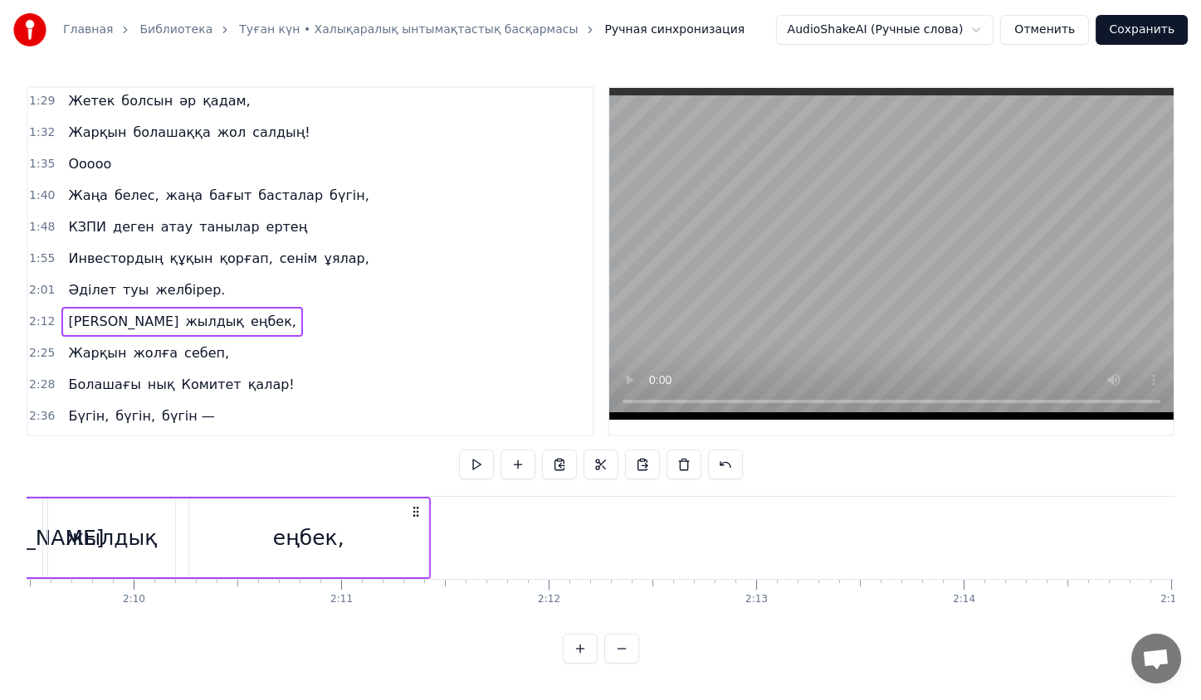
scroll to position [0, 26531]
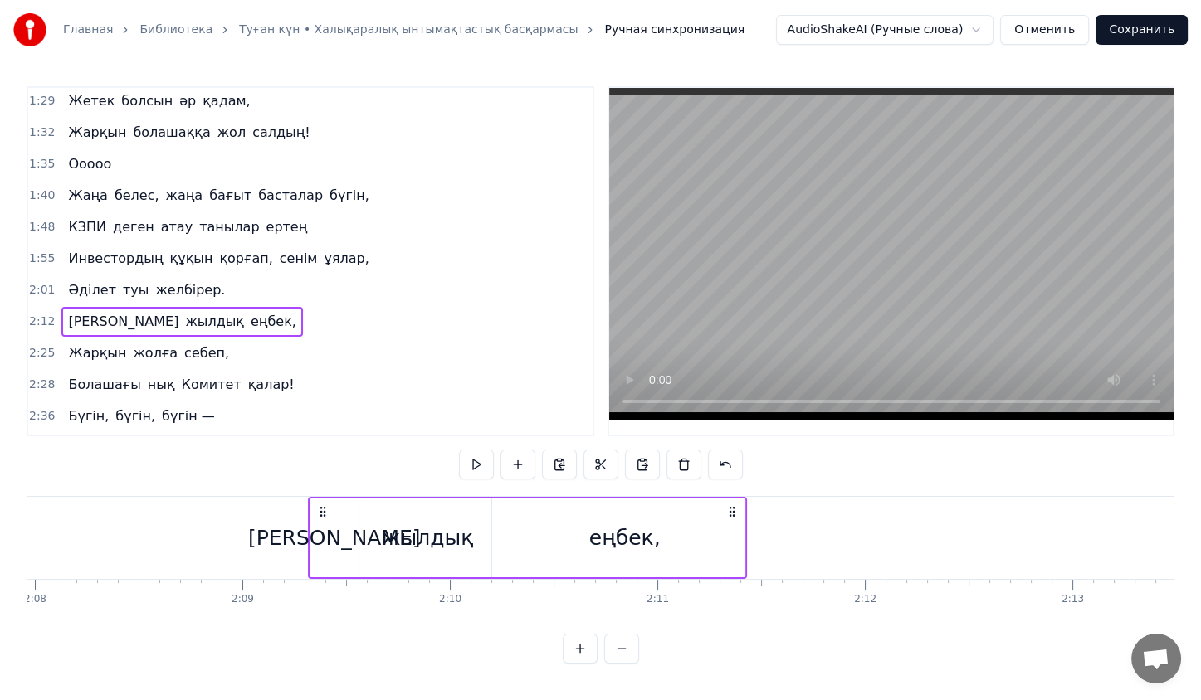
drag, startPoint x: 33, startPoint y: 508, endPoint x: 17, endPoint y: 505, distance: 16.8
click at [17, 505] on div "Главная Библиотека Туған күн • Халықаралық ынтымақтастық басқармасы Ручная синх…" at bounding box center [600, 332] width 1201 height 664
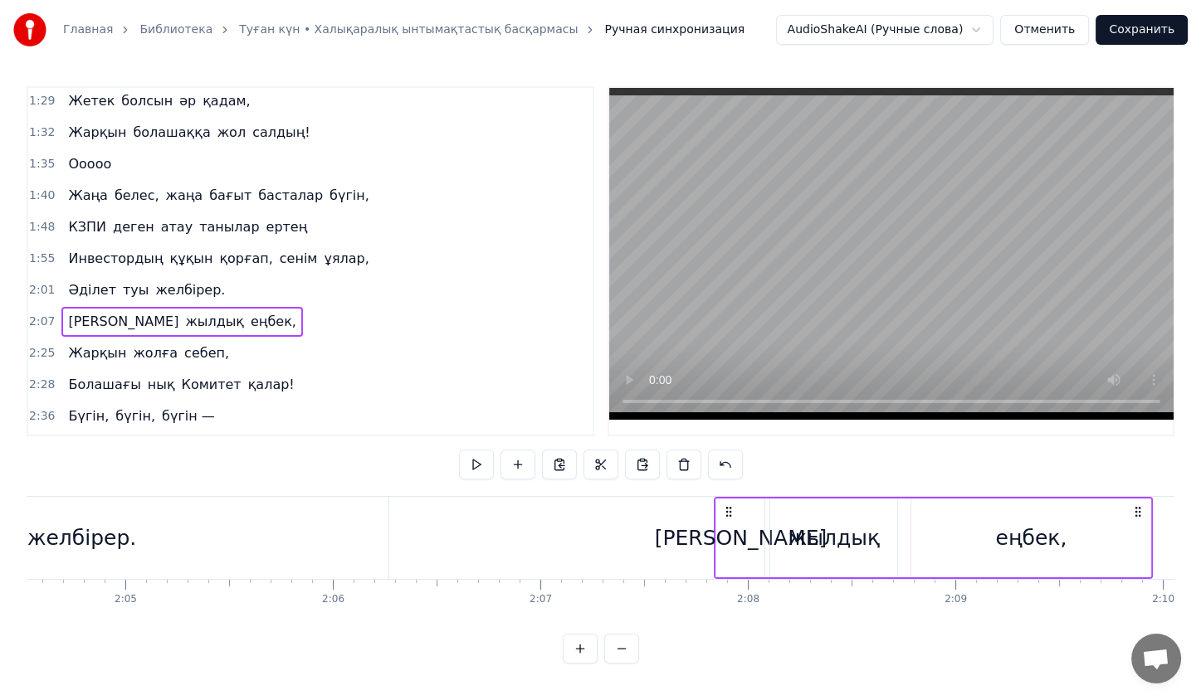
scroll to position [0, 25832]
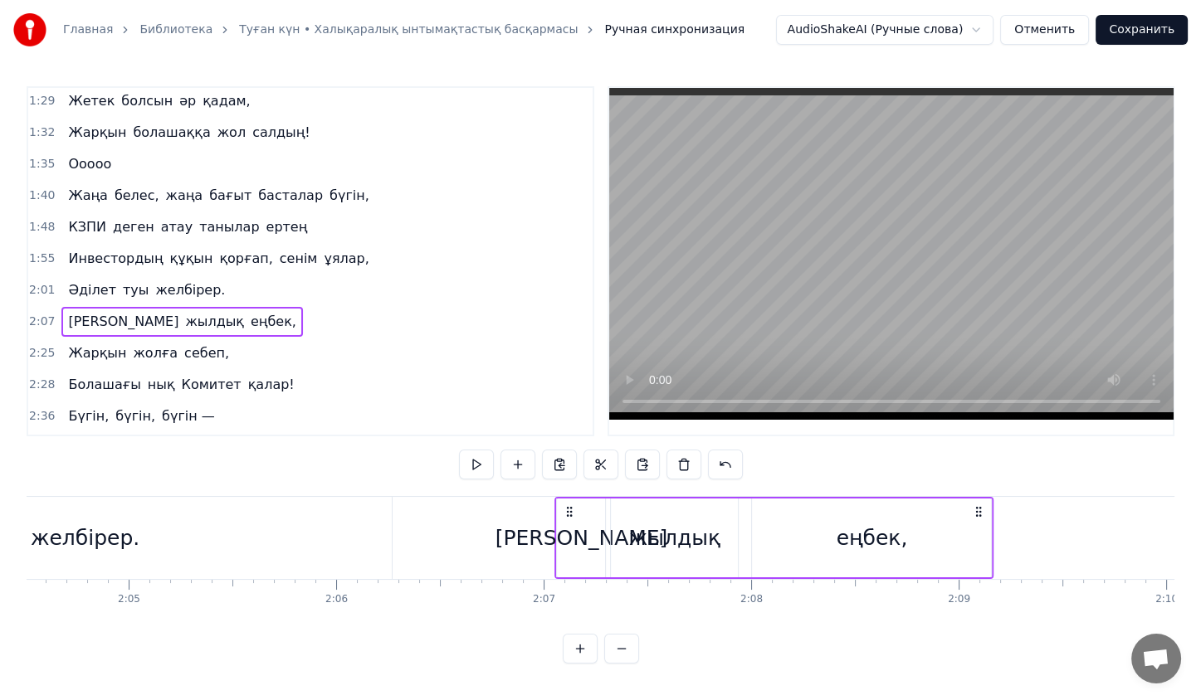
drag, startPoint x: 726, startPoint y: 510, endPoint x: 561, endPoint y: 513, distance: 165.2
click at [563, 513] on icon at bounding box center [569, 511] width 13 height 13
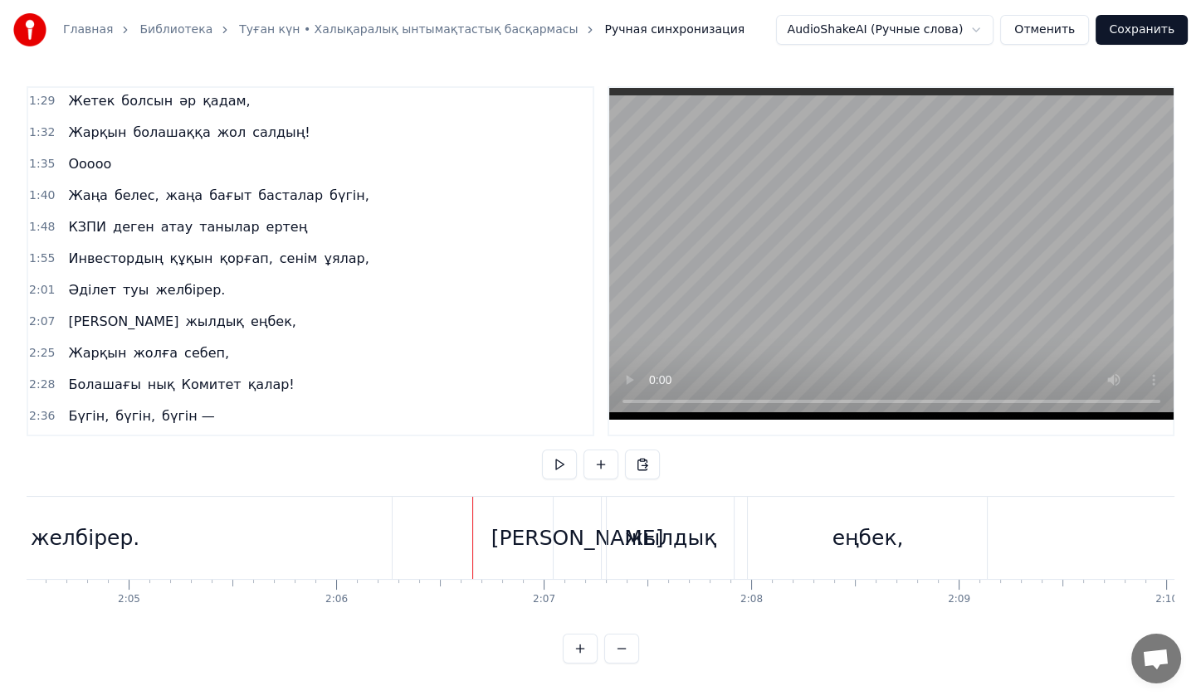
click at [581, 506] on div "[PERSON_NAME]" at bounding box center [578, 538] width 48 height 82
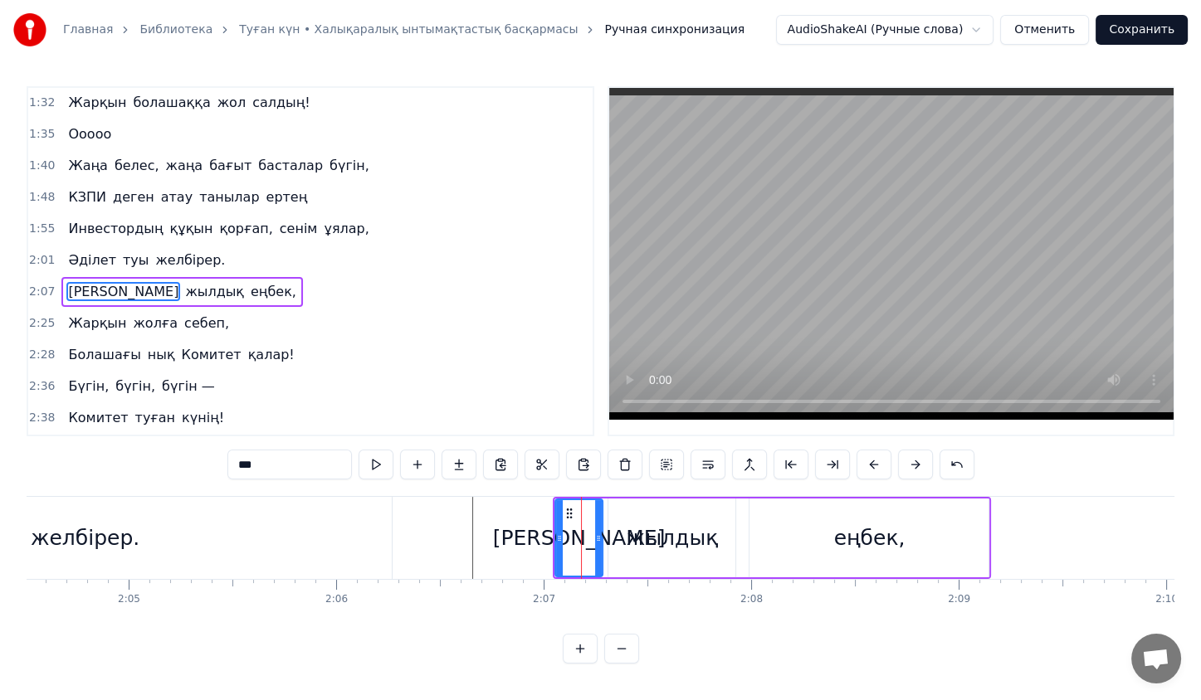
scroll to position [569, 0]
click at [612, 509] on div "жылдық" at bounding box center [671, 538] width 127 height 79
type input "******"
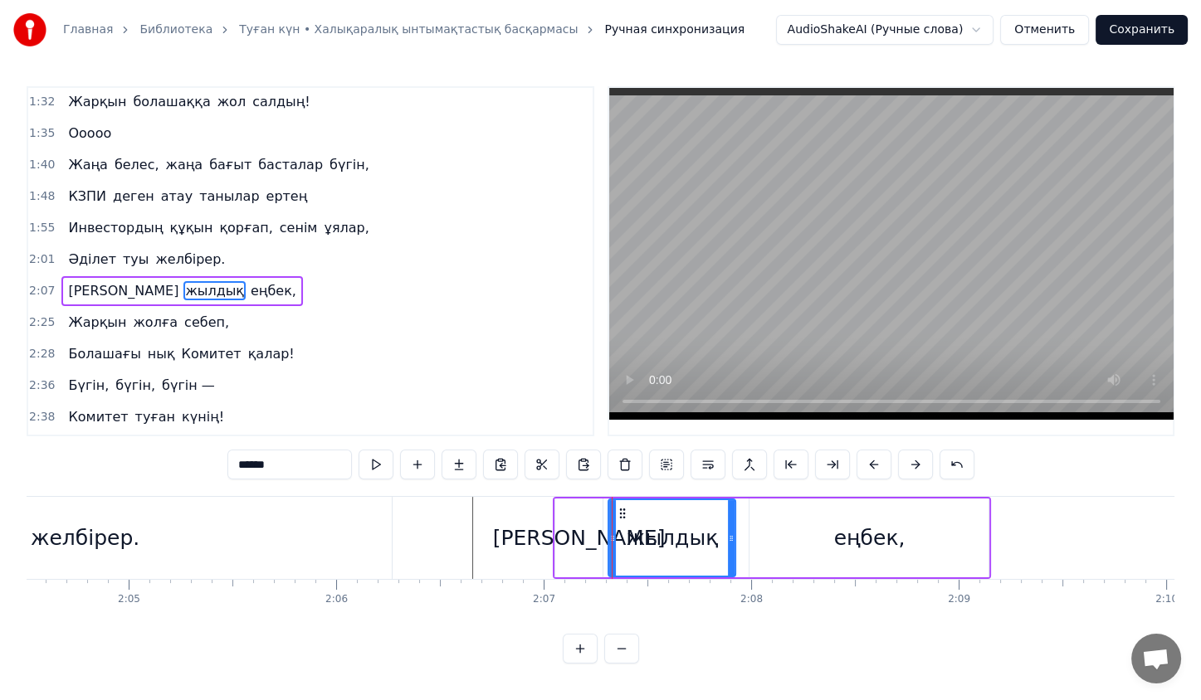
click at [609, 506] on div at bounding box center [612, 538] width 7 height 76
click at [608, 504] on div at bounding box center [608, 538] width 1 height 82
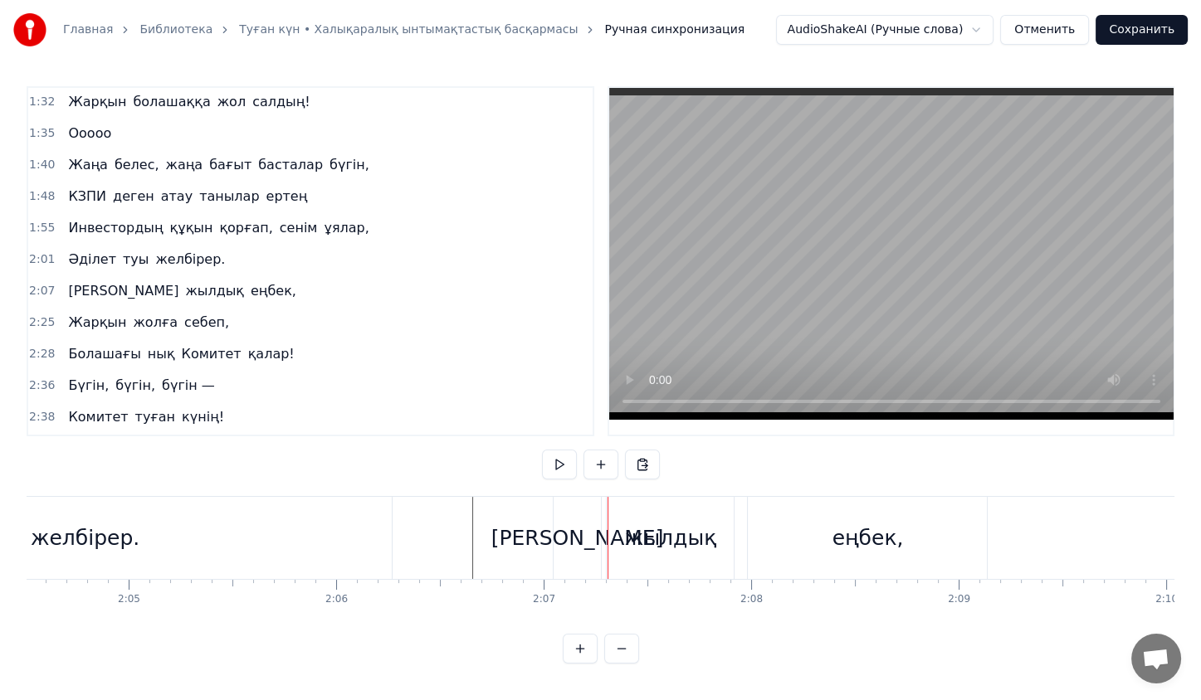
click at [603, 505] on div "Екі жылдық еңбек," at bounding box center [772, 538] width 439 height 82
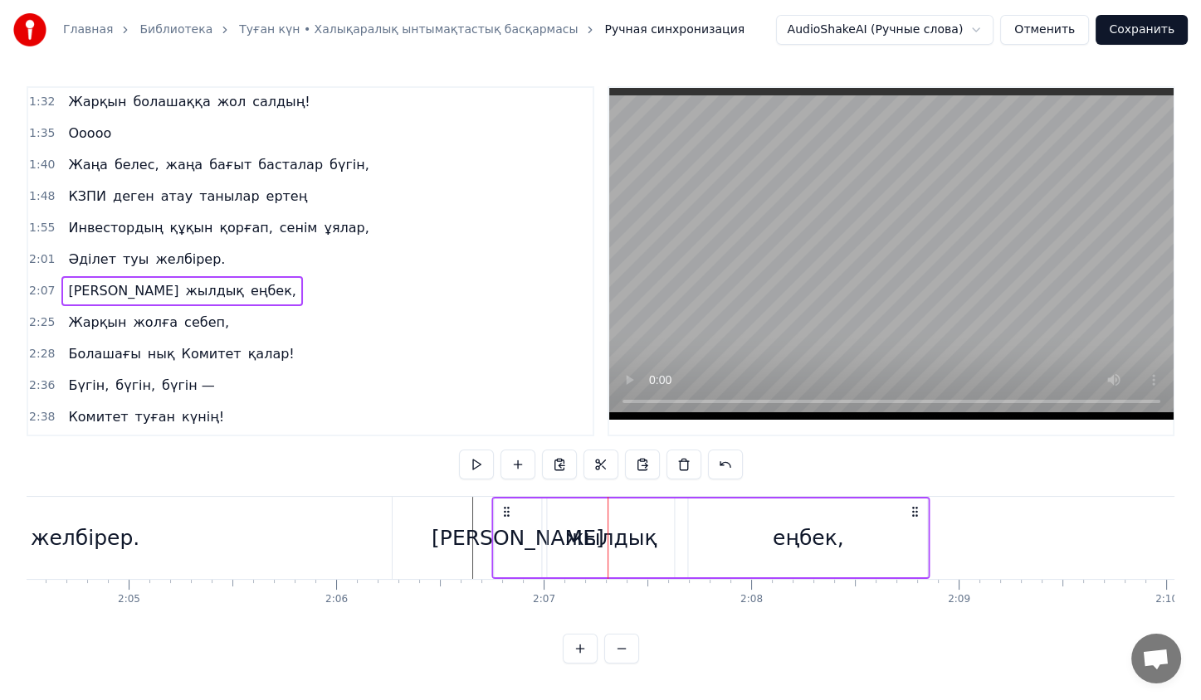
drag, startPoint x: 563, startPoint y: 508, endPoint x: 501, endPoint y: 517, distance: 62.1
click at [501, 517] on icon at bounding box center [506, 511] width 13 height 13
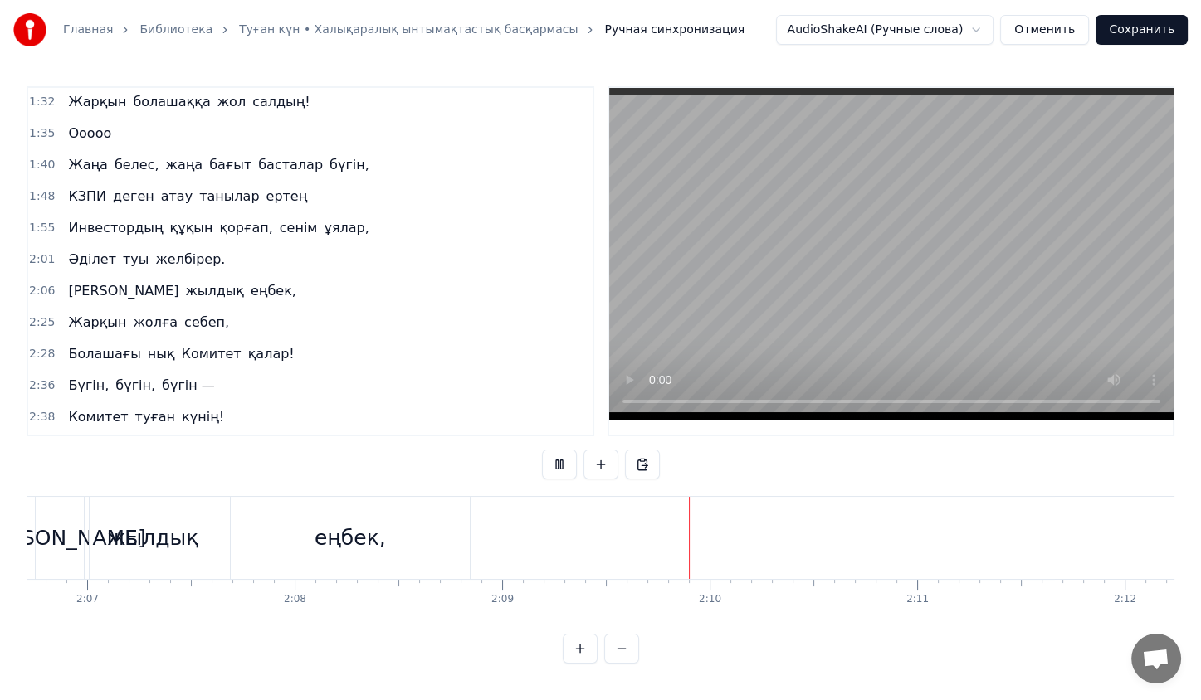
scroll to position [0, 26293]
click at [555, 460] on button at bounding box center [559, 465] width 35 height 30
click at [129, 308] on div "Жарқын жолға себеп," at bounding box center [148, 323] width 174 height 30
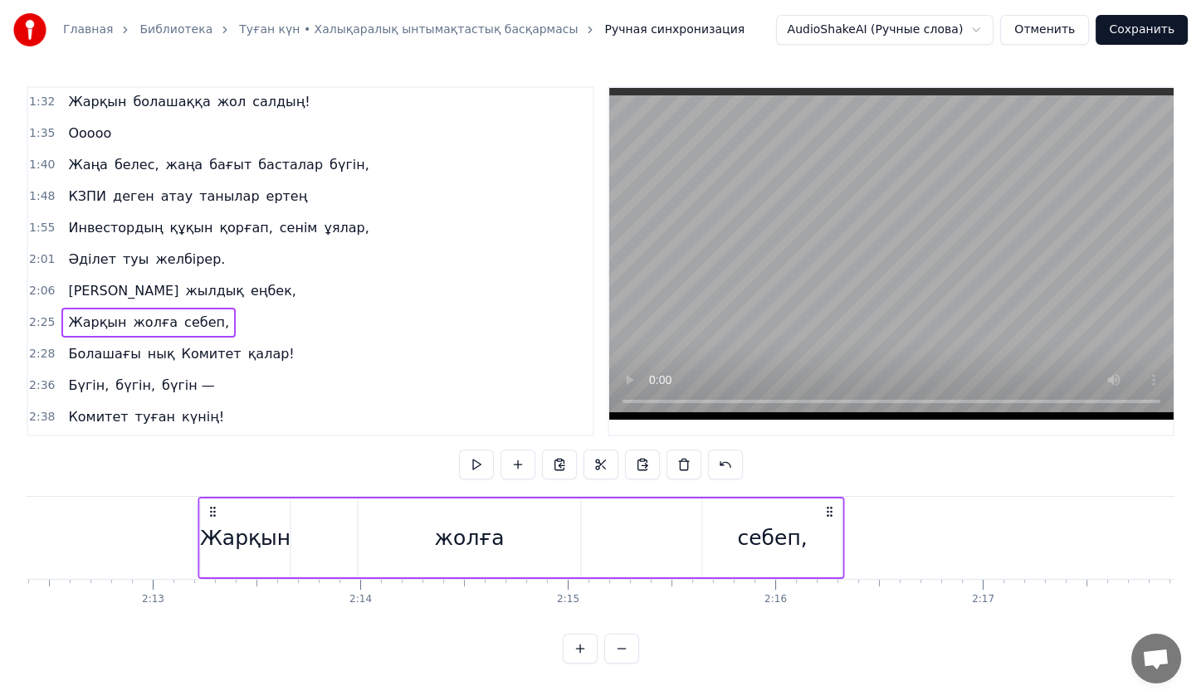
scroll to position [0, 27465]
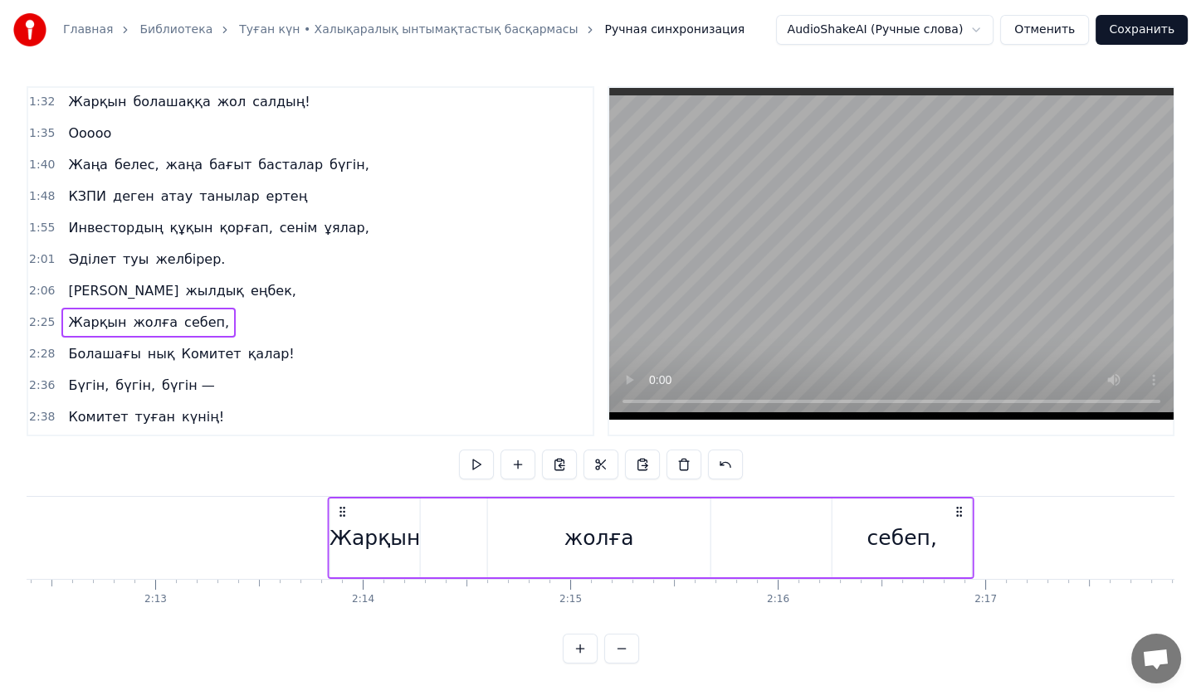
drag, startPoint x: 122, startPoint y: 505, endPoint x: 339, endPoint y: 523, distance: 218.2
click at [339, 523] on div "Жарқын жолға себеп," at bounding box center [650, 538] width 646 height 82
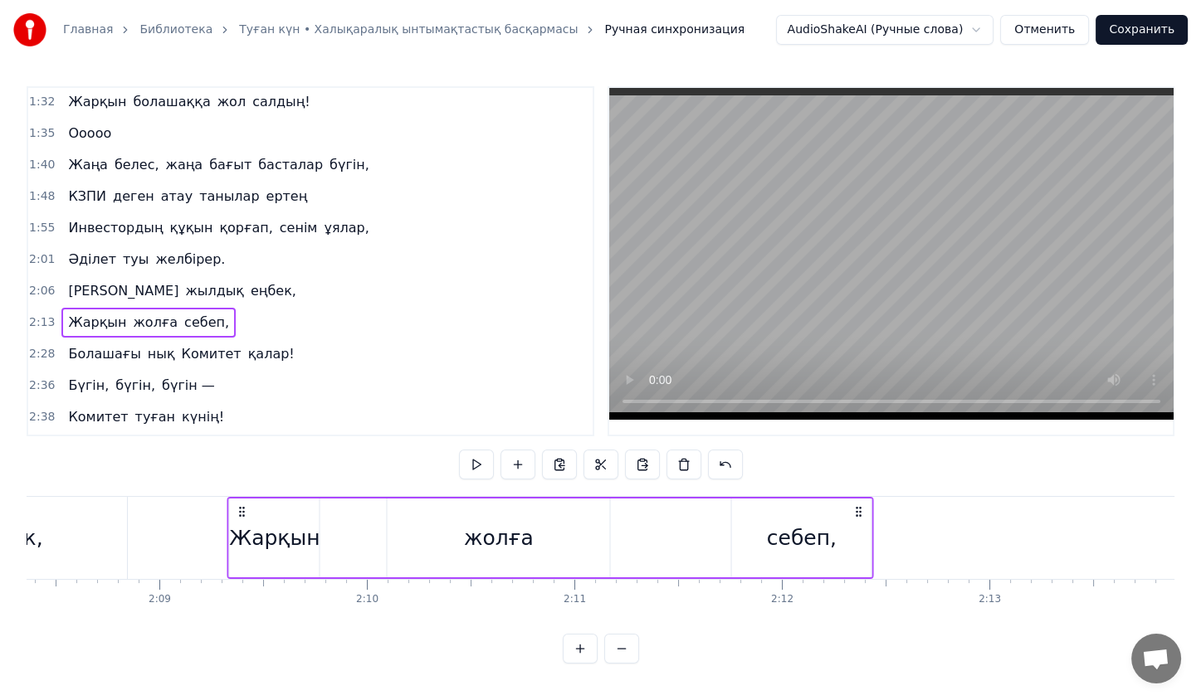
scroll to position [0, 26623]
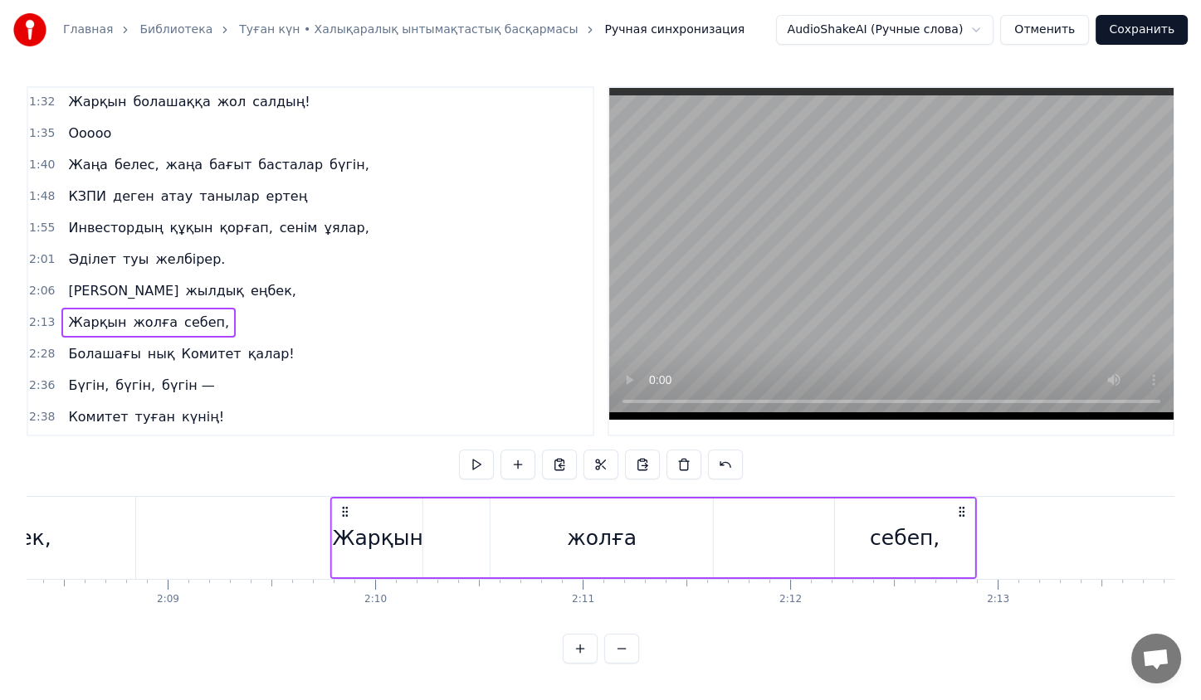
drag, startPoint x: 339, startPoint y: 509, endPoint x: 349, endPoint y: 484, distance: 26.5
click at [349, 484] on div "0:23 Жас қосылып, енді екі жыл айналар, 0:31 КВА деп елдің жадында қалар. 0:38 …" at bounding box center [601, 375] width 1148 height 578
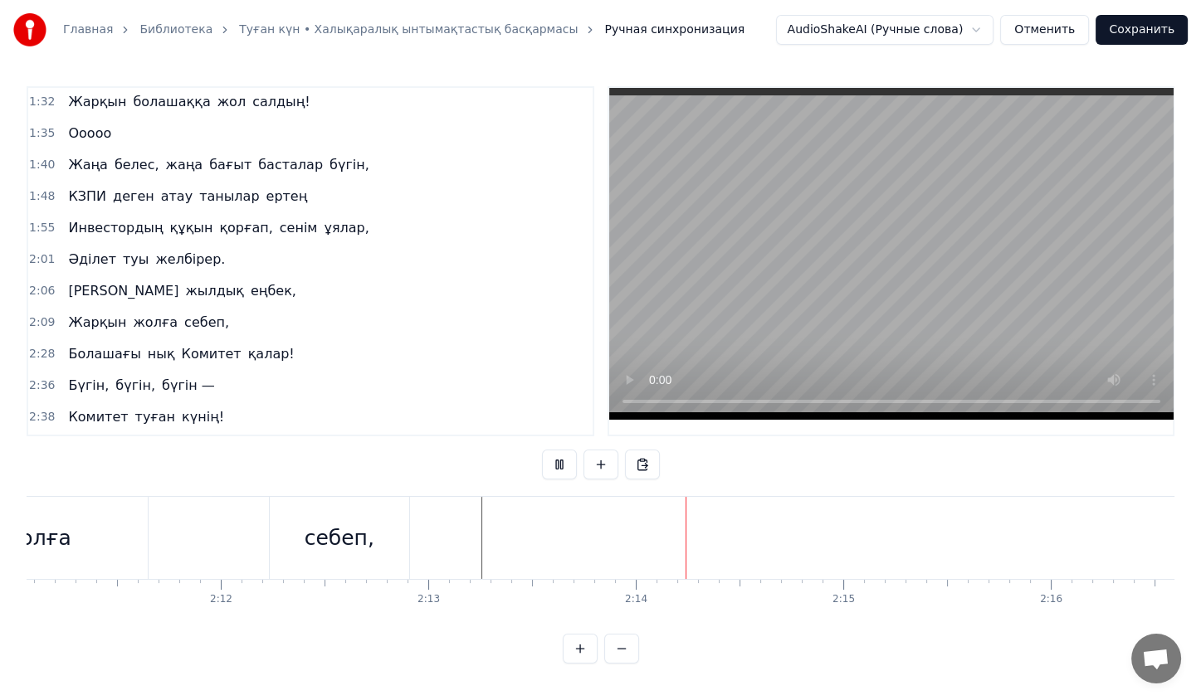
scroll to position [0, 27111]
click at [254, 529] on div "Жарқын жолға себеп," at bounding box center [171, 538] width 646 height 82
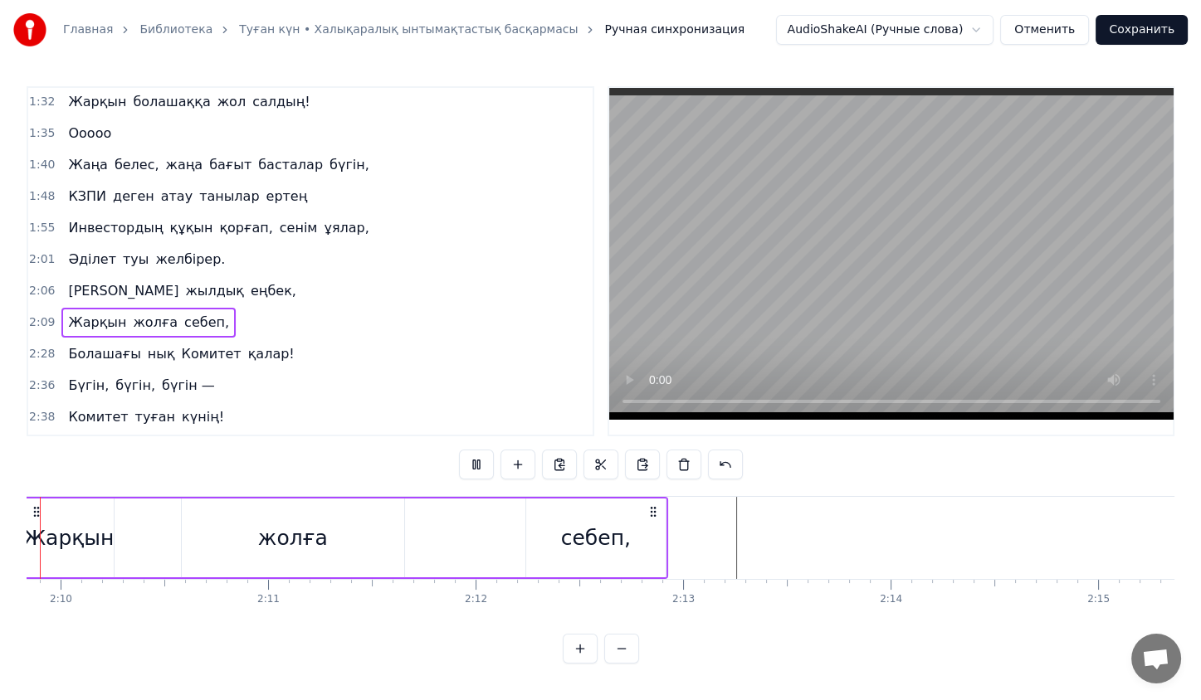
scroll to position [0, 26892]
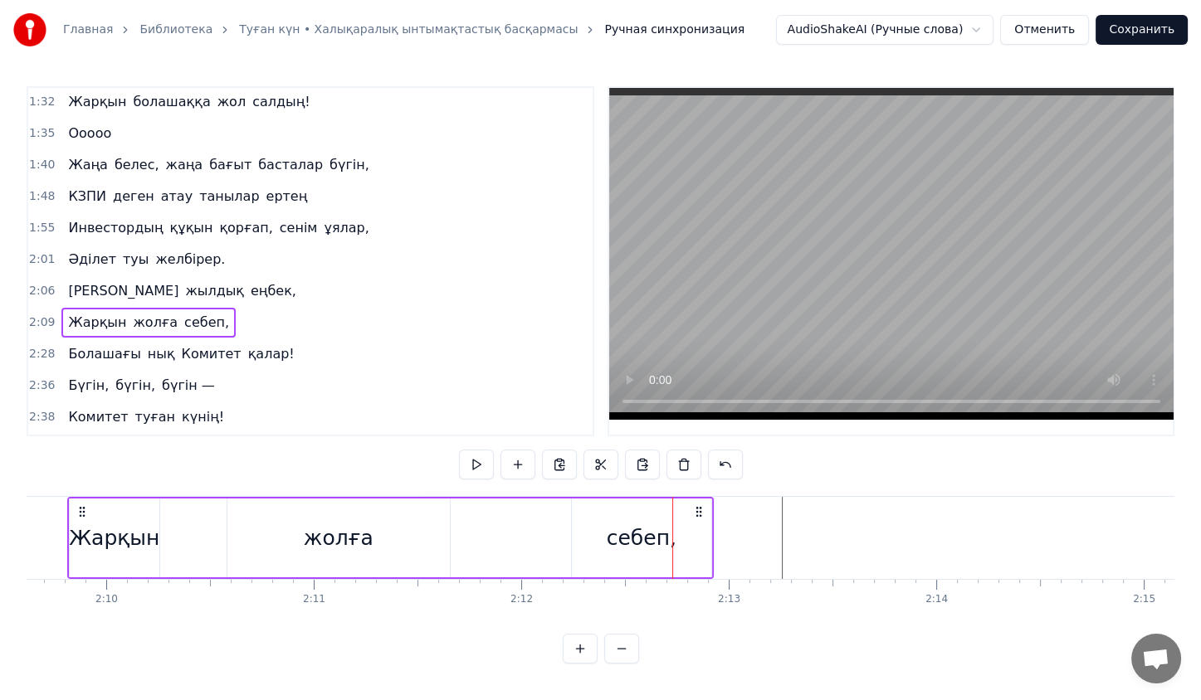
click at [631, 534] on div "себеп," at bounding box center [642, 539] width 70 height 32
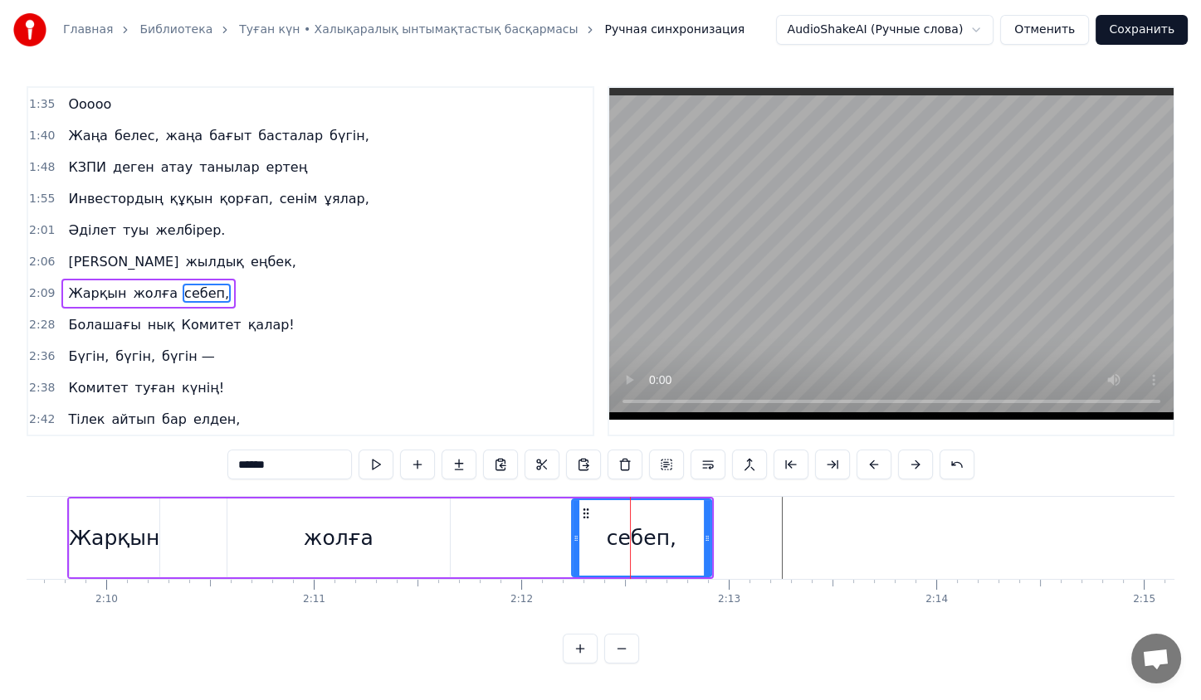
scroll to position [599, 0]
drag, startPoint x: 631, startPoint y: 534, endPoint x: 593, endPoint y: 508, distance: 46.0
click at [593, 508] on div "себеп," at bounding box center [642, 538] width 138 height 76
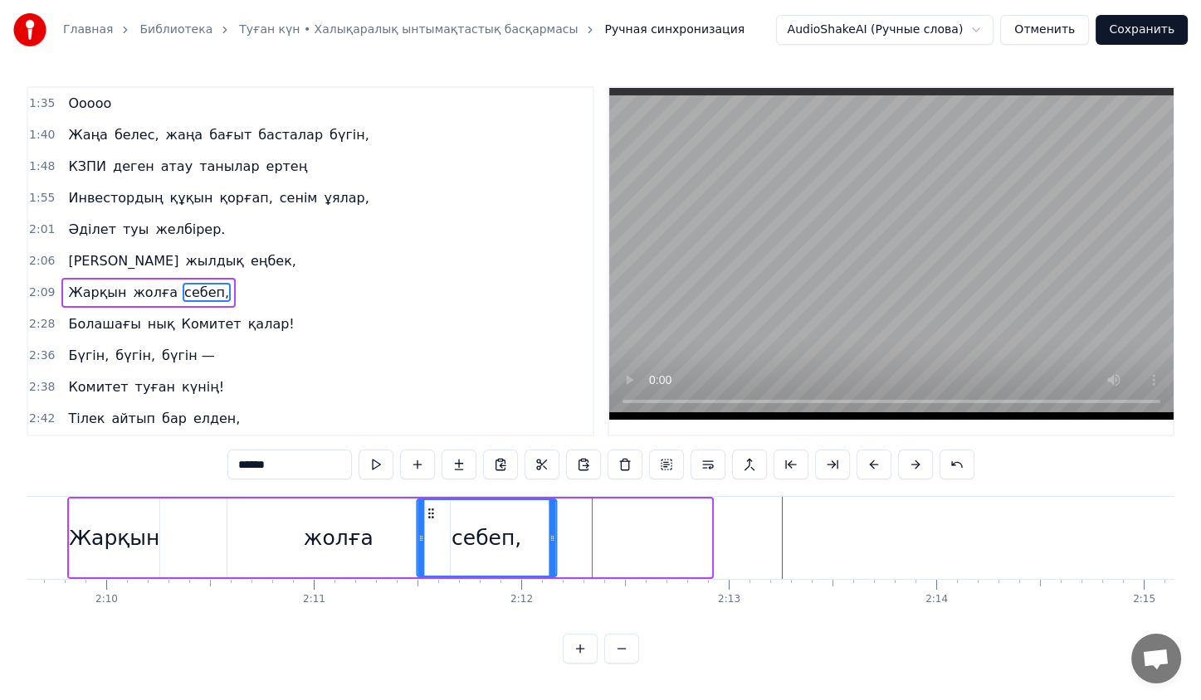
drag, startPoint x: 585, startPoint y: 512, endPoint x: 430, endPoint y: 536, distance: 157.0
click at [430, 536] on div "себеп," at bounding box center [486, 538] width 138 height 76
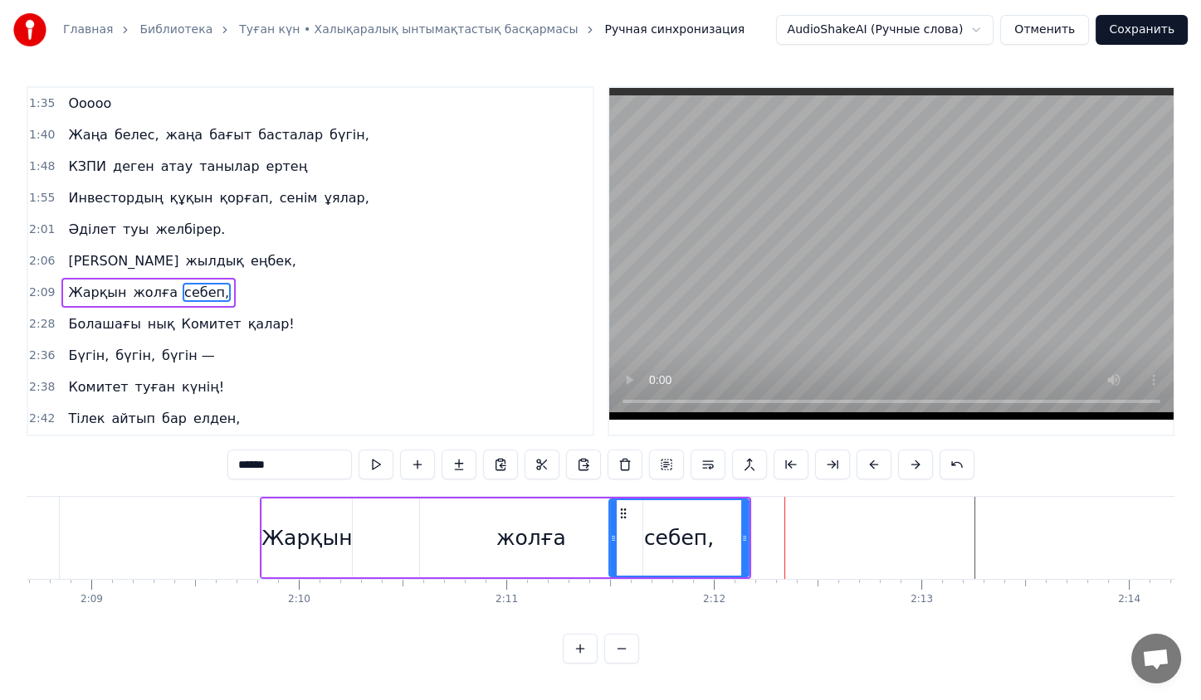
scroll to position [0, 26693]
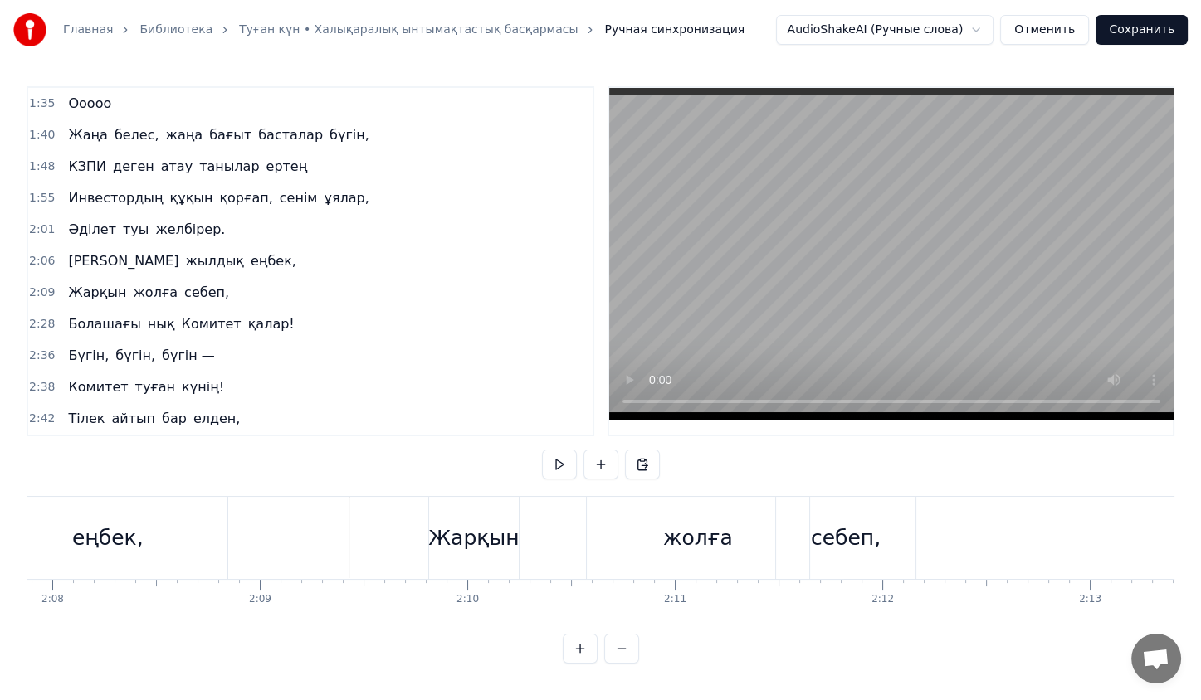
scroll to position [0, 26530]
click at [598, 550] on div "жолға" at bounding box center [699, 538] width 222 height 82
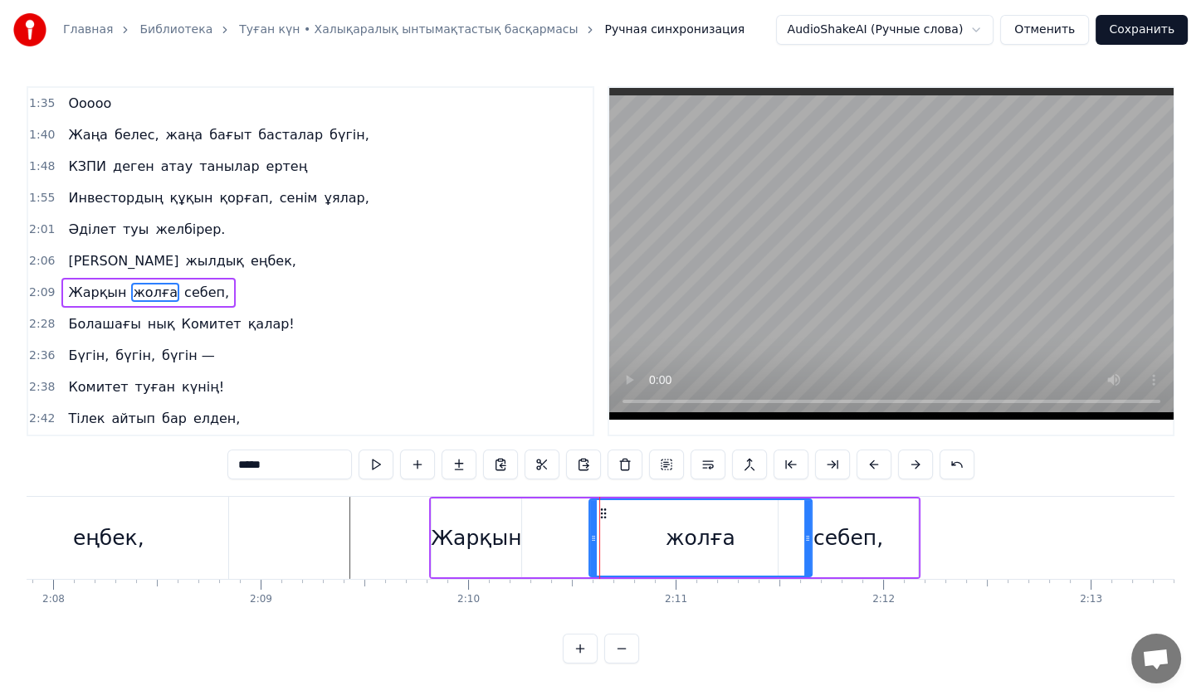
scroll to position [0, 0]
click at [488, 548] on div "Жарқын" at bounding box center [476, 539] width 90 height 32
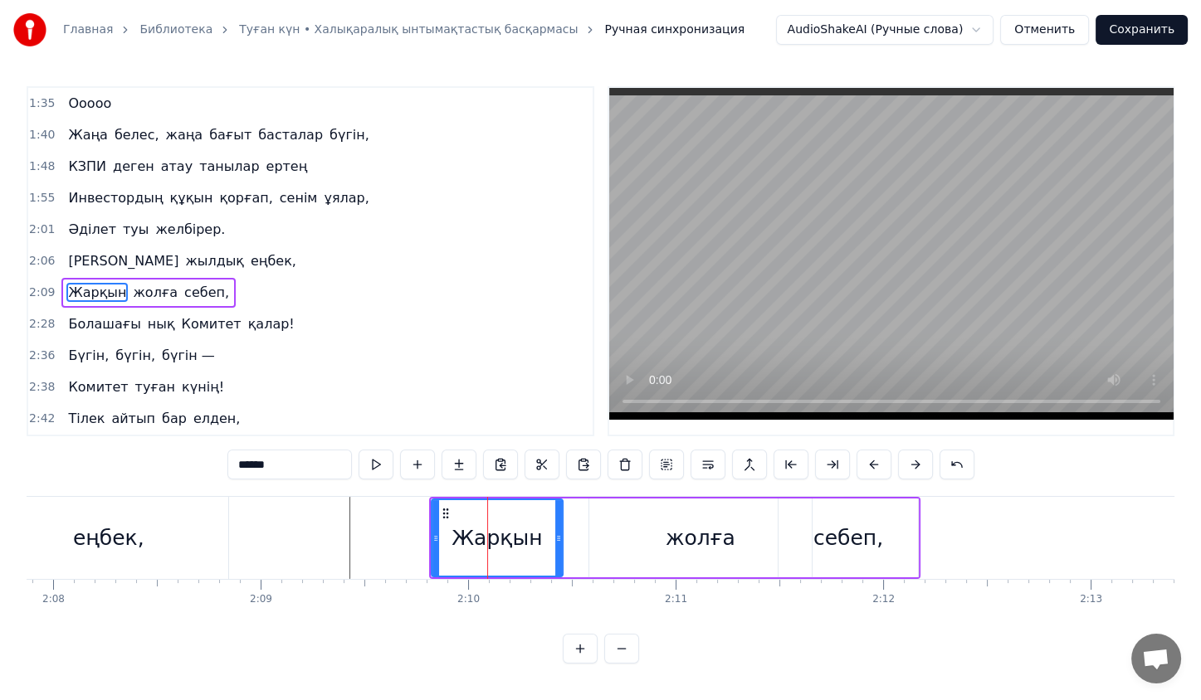
drag, startPoint x: 518, startPoint y: 539, endPoint x: 561, endPoint y: 544, distance: 43.4
click at [561, 544] on icon at bounding box center [558, 538] width 7 height 13
click at [656, 539] on div "жолға" at bounding box center [700, 538] width 222 height 79
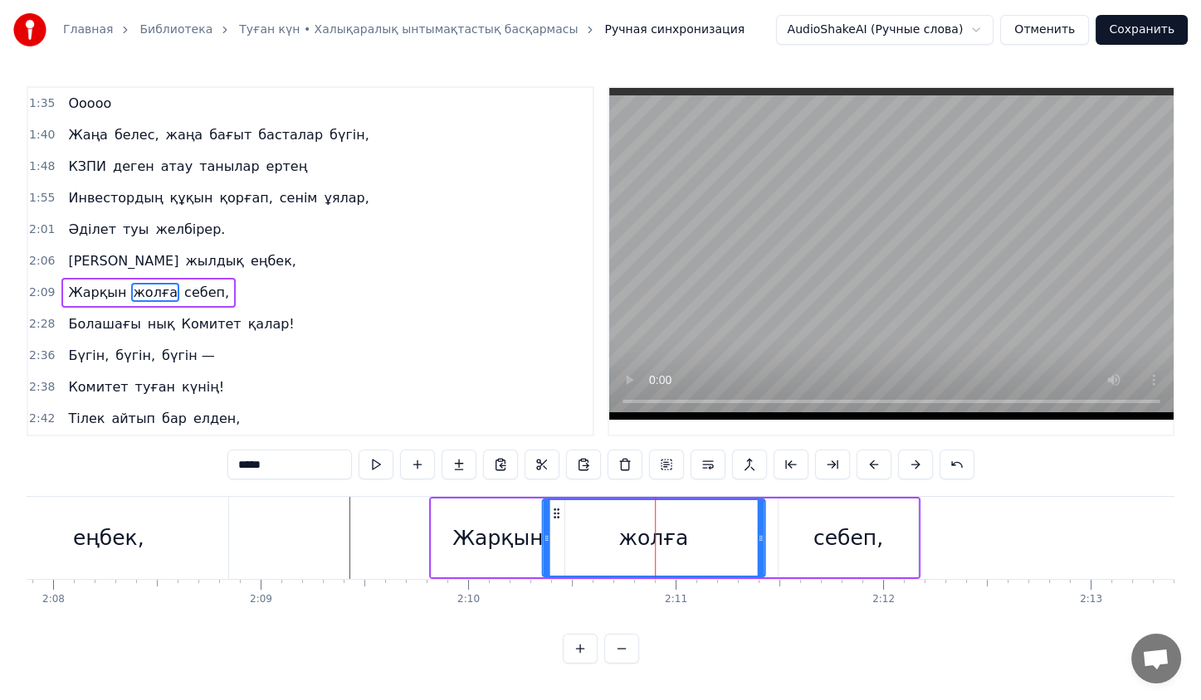
drag, startPoint x: 606, startPoint y: 518, endPoint x: 557, endPoint y: 515, distance: 49.0
click at [557, 515] on icon at bounding box center [555, 513] width 13 height 13
click at [813, 536] on div "себеп," at bounding box center [847, 538] width 139 height 79
type input "******"
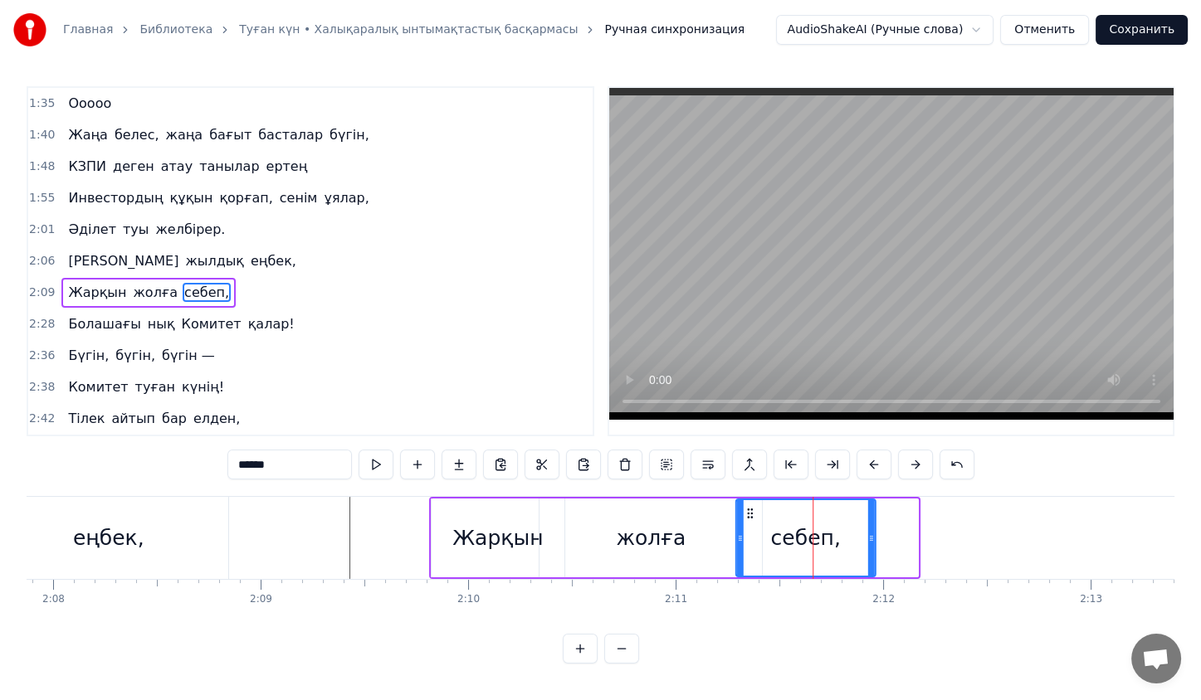
drag, startPoint x: 792, startPoint y: 514, endPoint x: 744, endPoint y: 520, distance: 48.5
click at [744, 520] on div "себеп," at bounding box center [805, 538] width 138 height 76
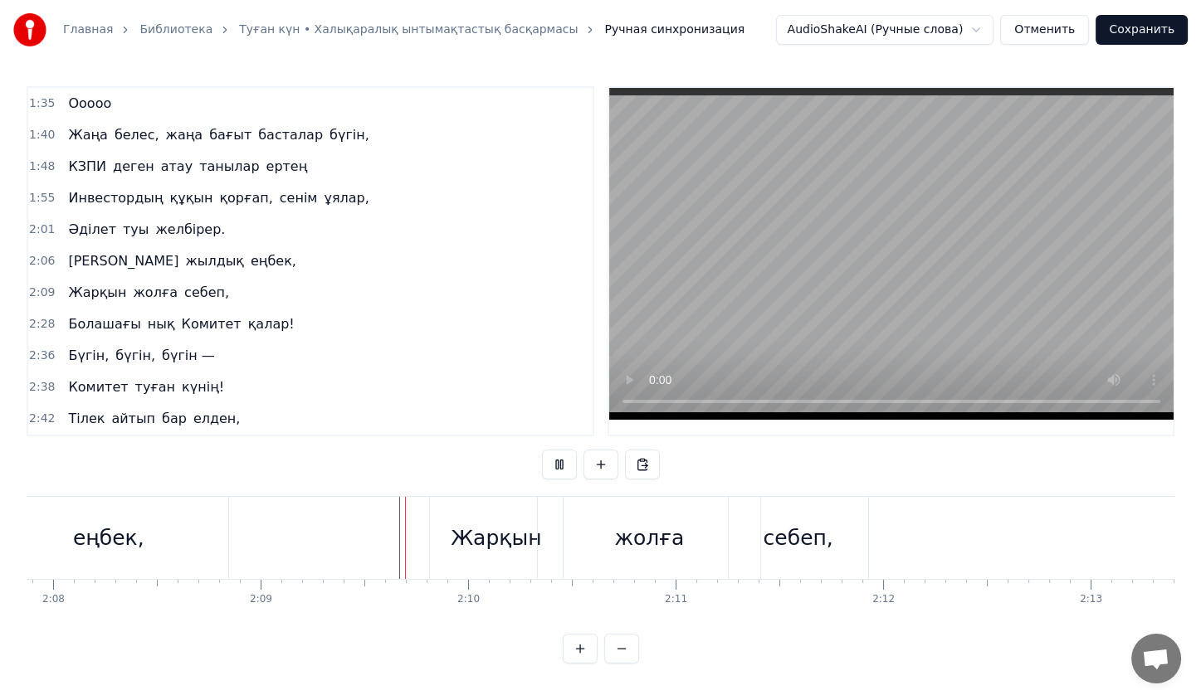
scroll to position [3, 0]
click at [180, 315] on span "Комитет" at bounding box center [211, 324] width 63 height 19
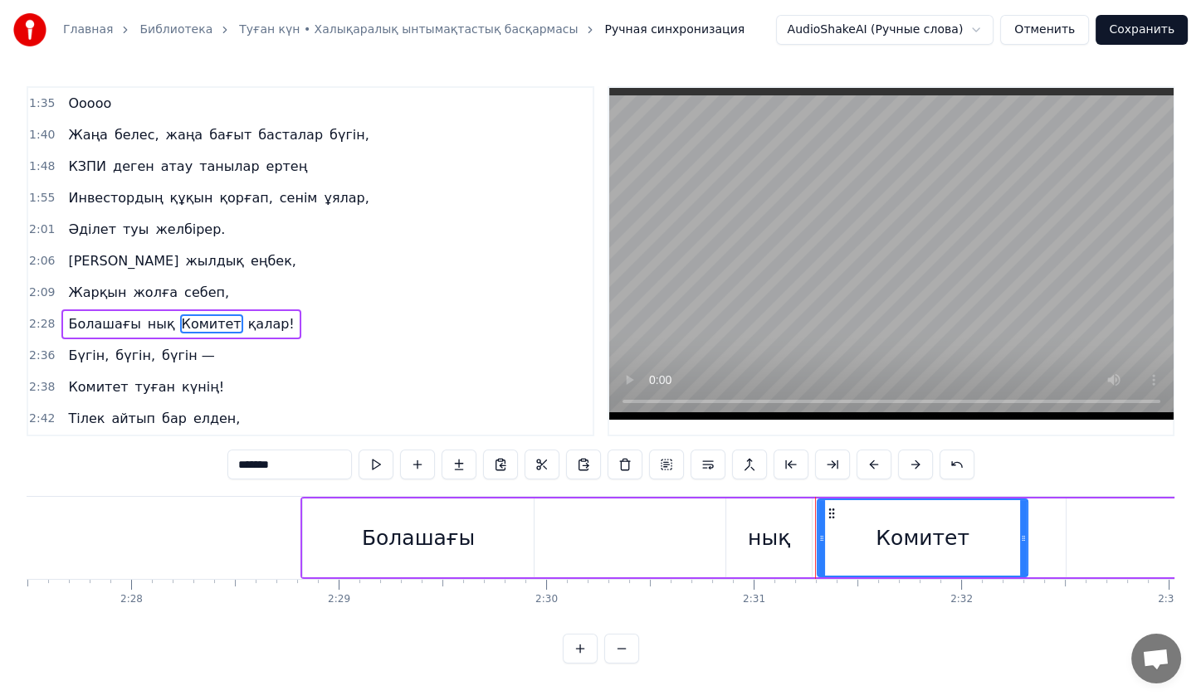
scroll to position [0, 30520]
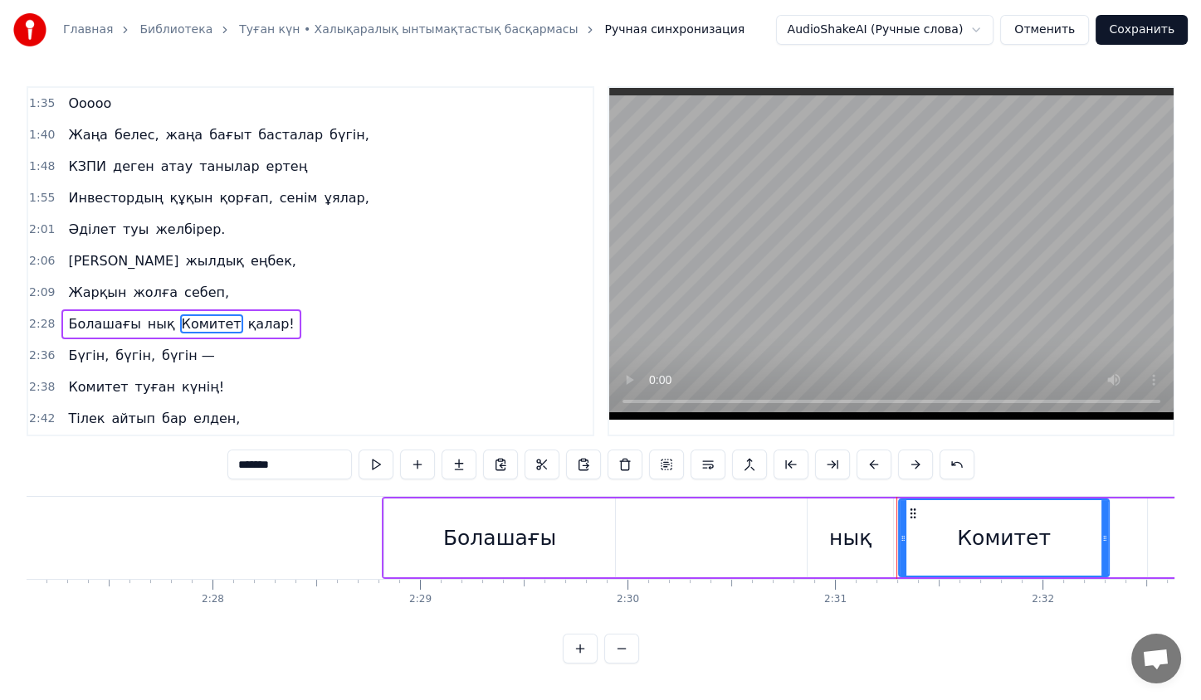
click at [391, 508] on div "Болашағы" at bounding box center [499, 538] width 231 height 79
type input "********"
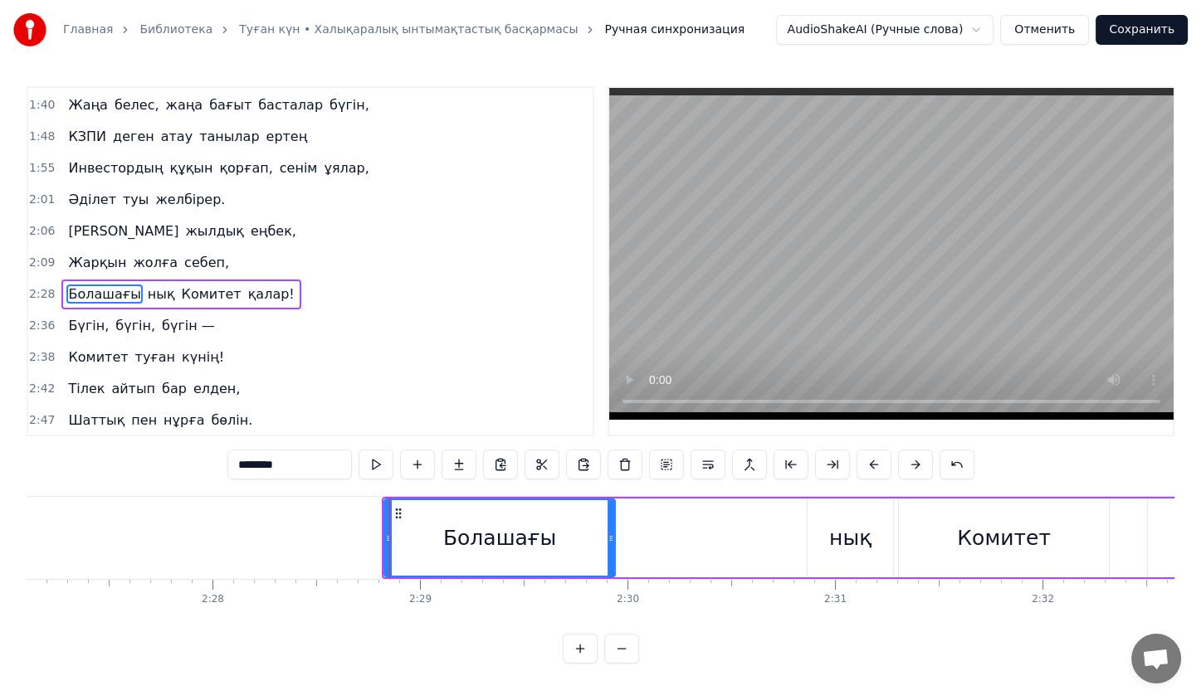
scroll to position [630, 0]
click at [246, 279] on div "Болашағы нық Комитет қалар!" at bounding box center [180, 294] width 239 height 30
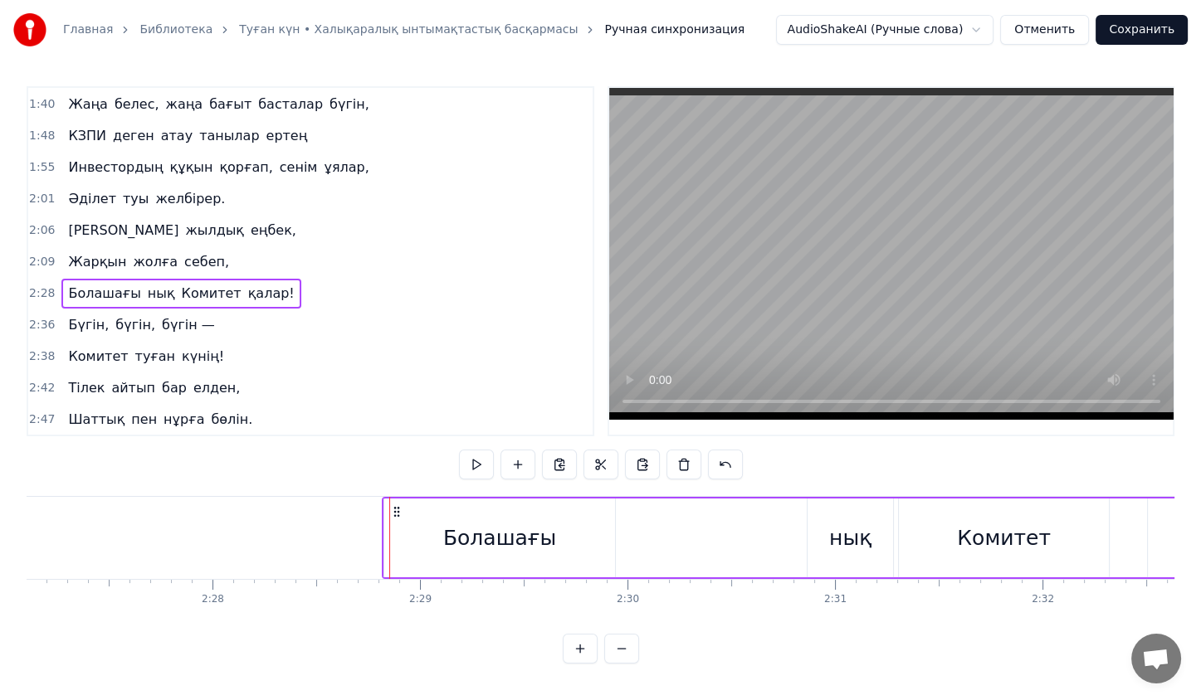
click at [246, 279] on div "Болашағы нық Комитет қалар!" at bounding box center [180, 294] width 239 height 30
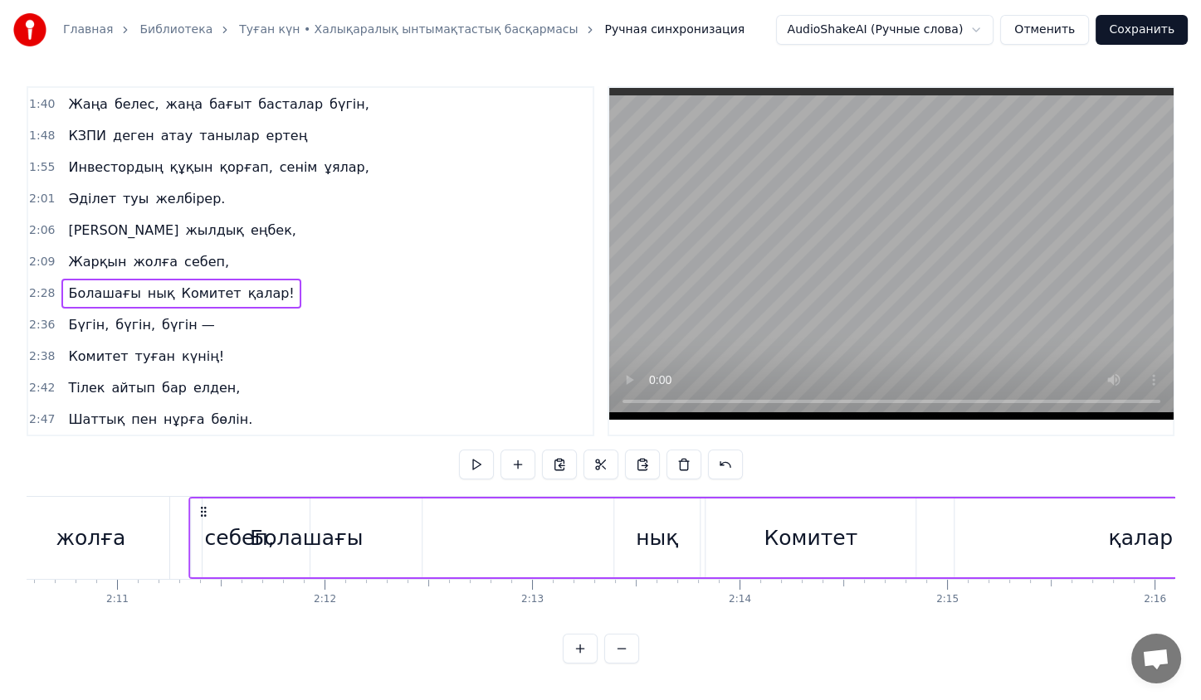
scroll to position [0, 27082]
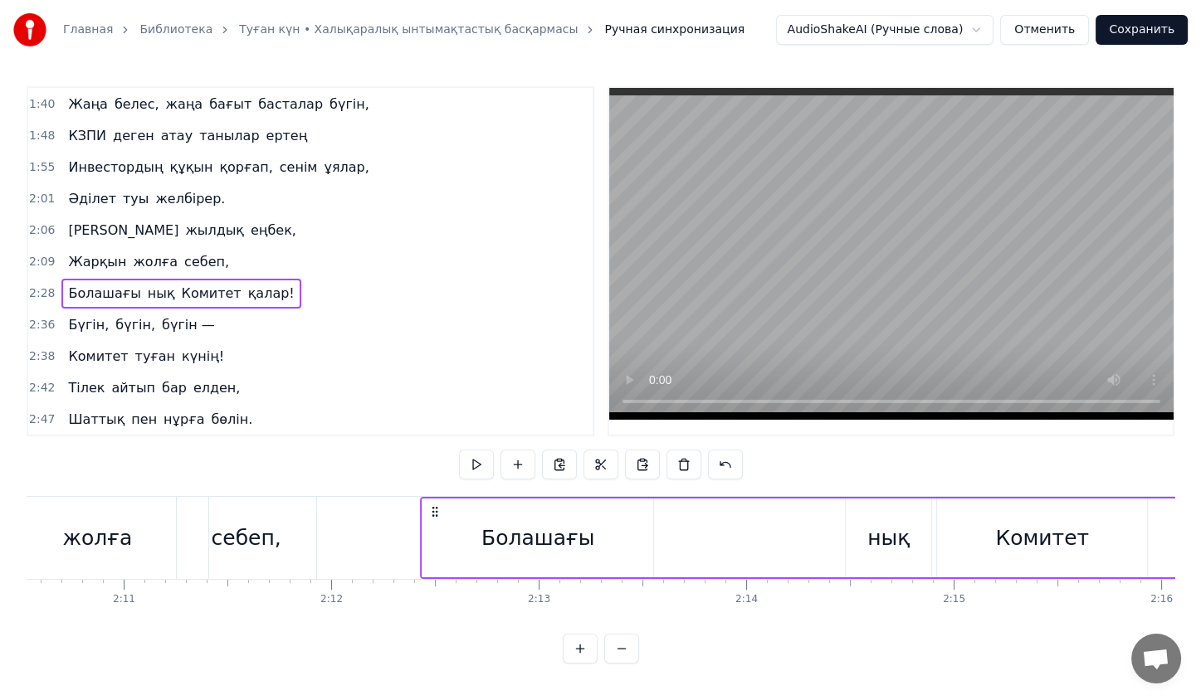
drag, startPoint x: 397, startPoint y: 510, endPoint x: 457, endPoint y: 537, distance: 66.1
click at [457, 537] on div "Болашағы нық Комитет қалар!" at bounding box center [994, 538] width 1149 height 82
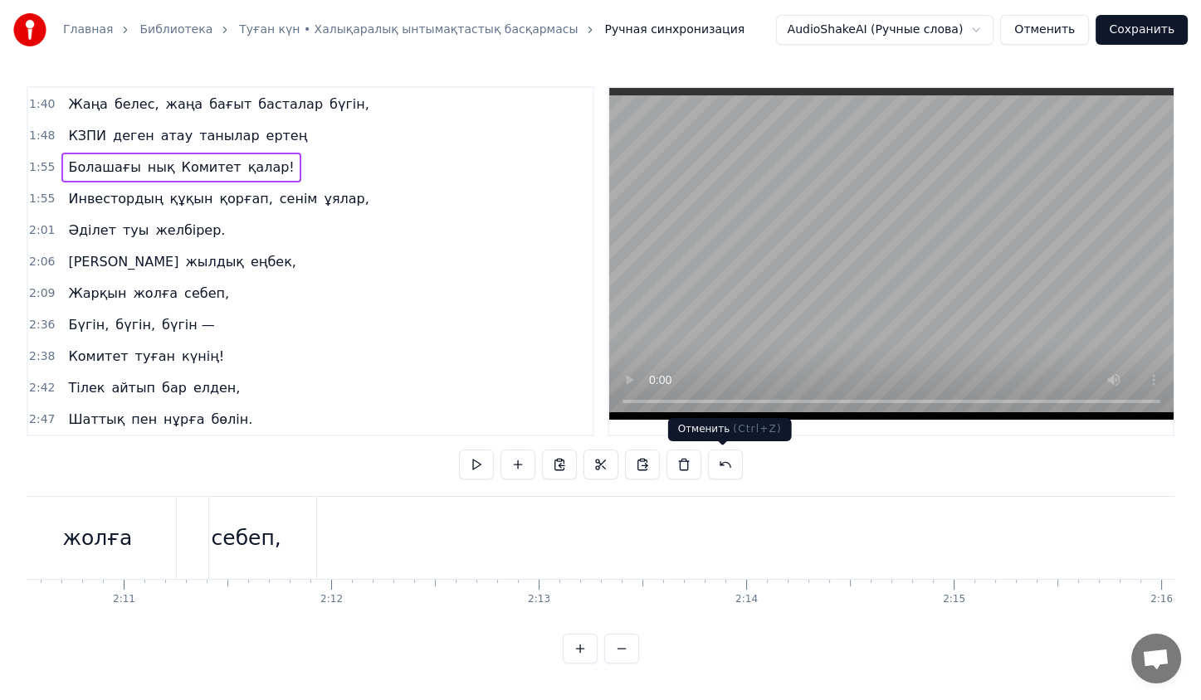
click at [718, 471] on button at bounding box center [725, 465] width 35 height 30
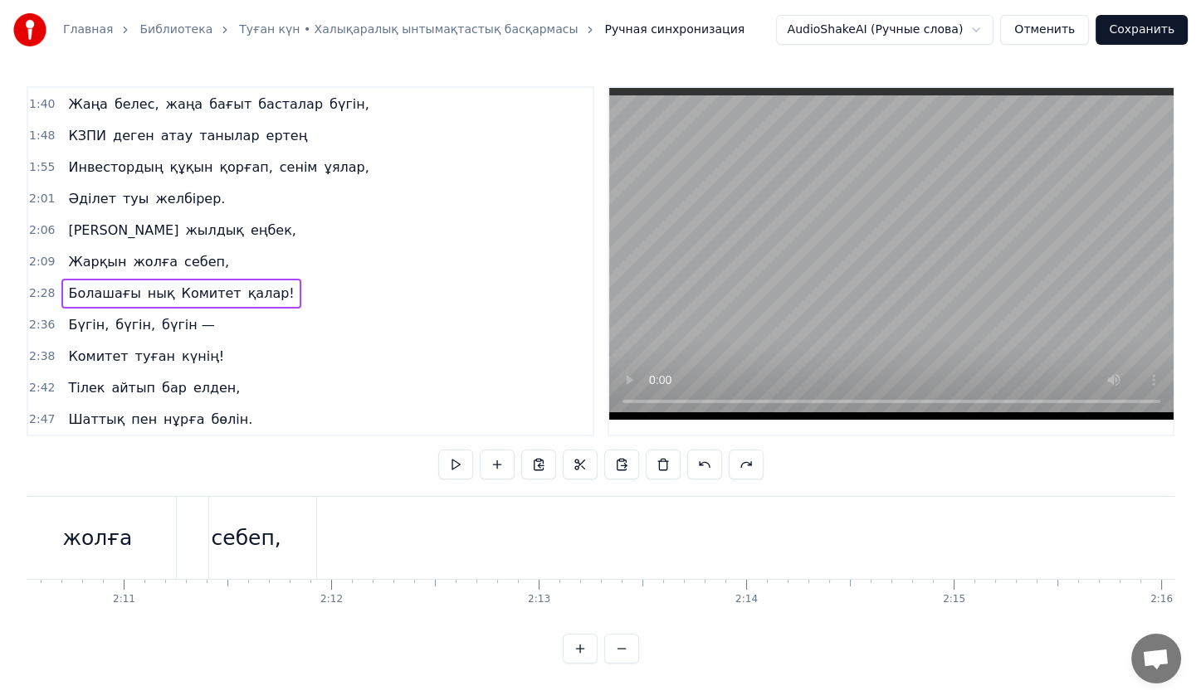
click at [239, 279] on div "Болашағы нық Комитет қалар!" at bounding box center [180, 294] width 239 height 30
click at [164, 279] on div "Болашағы нық Комитет қалар!" at bounding box center [180, 294] width 239 height 30
click at [170, 246] on div "0:23 Жас қосылып, енді екі жыл айналар, 0:31 КВА деп елдің жадында қалар. 0:38 …" at bounding box center [311, 261] width 568 height 350
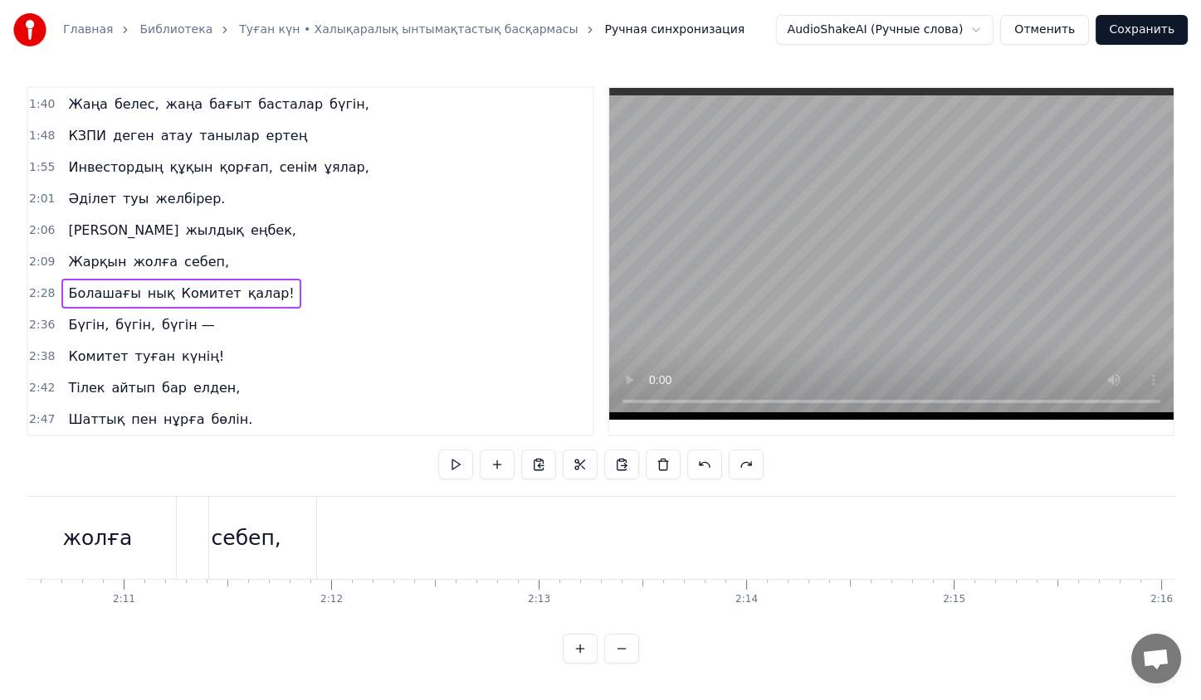
click at [170, 246] on div "2:09 Жарқын жолға себеп," at bounding box center [310, 262] width 564 height 32
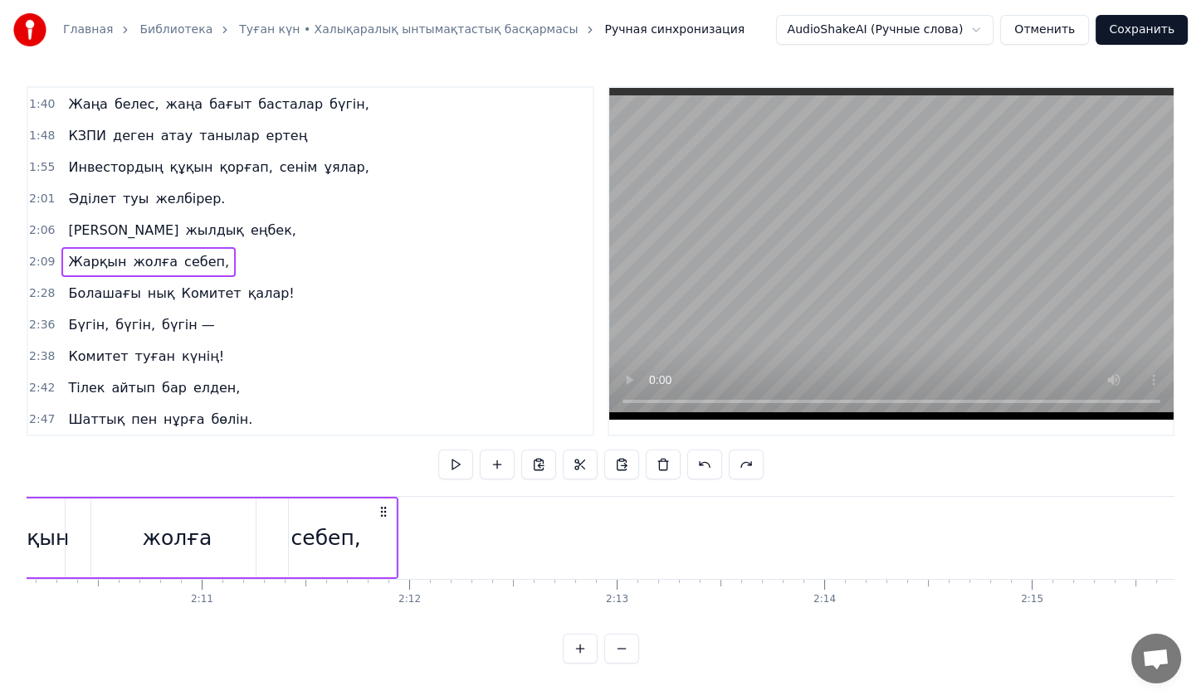
click at [170, 246] on div "2:09 Жарқын жолға себеп," at bounding box center [310, 262] width 564 height 32
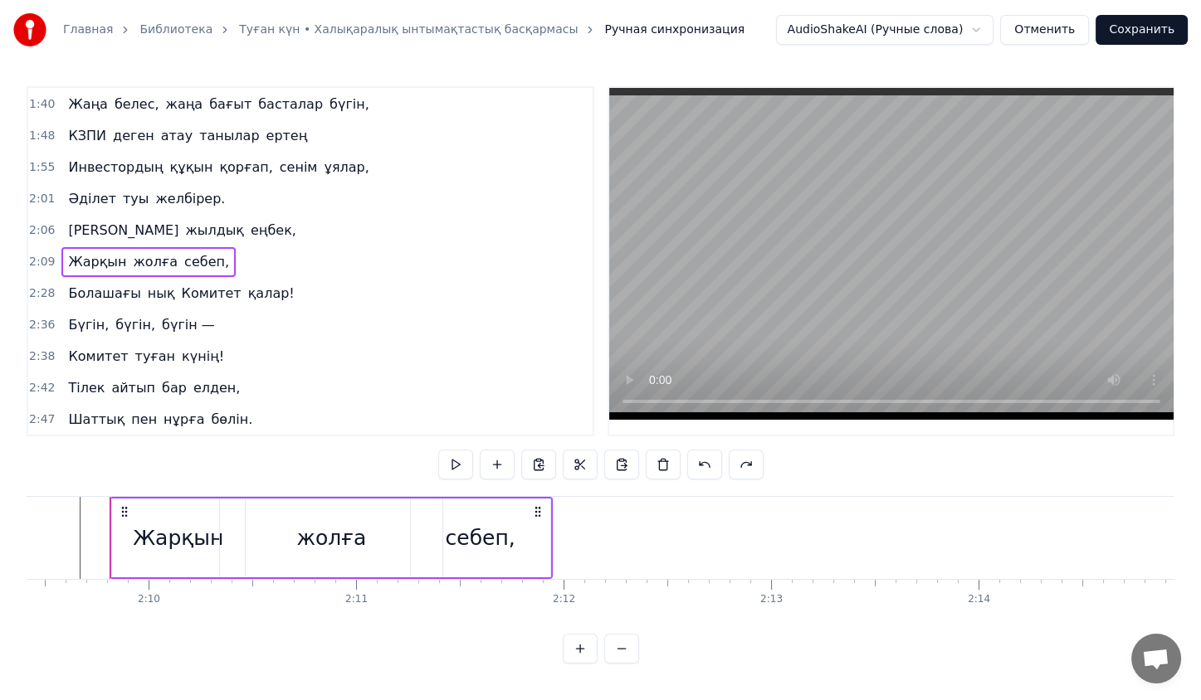
scroll to position [0, 26849]
click at [180, 284] on span "Комитет" at bounding box center [211, 293] width 63 height 19
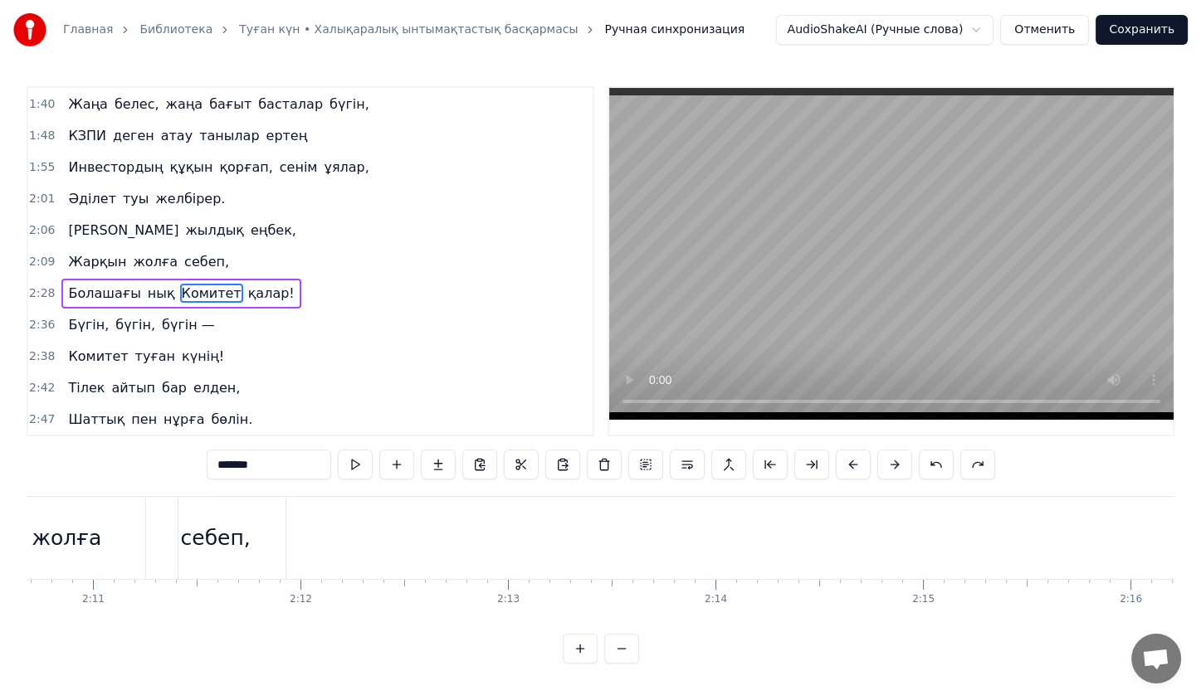
click at [180, 284] on span "Комитет" at bounding box center [211, 293] width 63 height 19
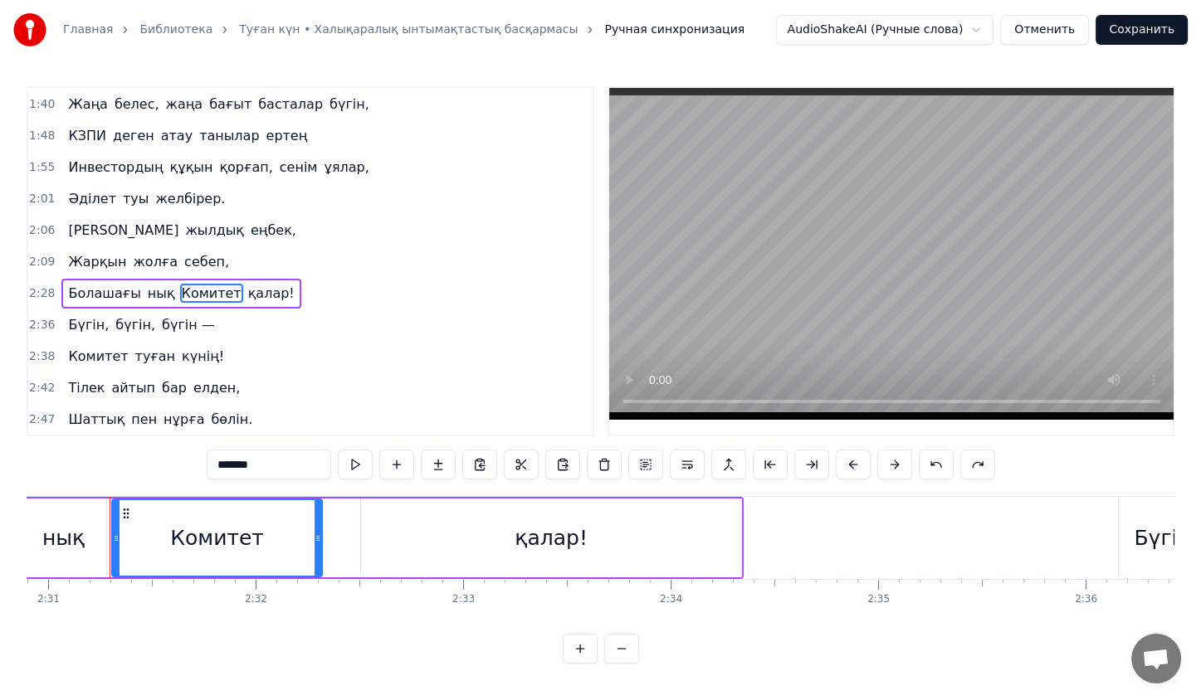
click at [174, 279] on div "Болашағы нық Комитет қалар!" at bounding box center [180, 294] width 239 height 30
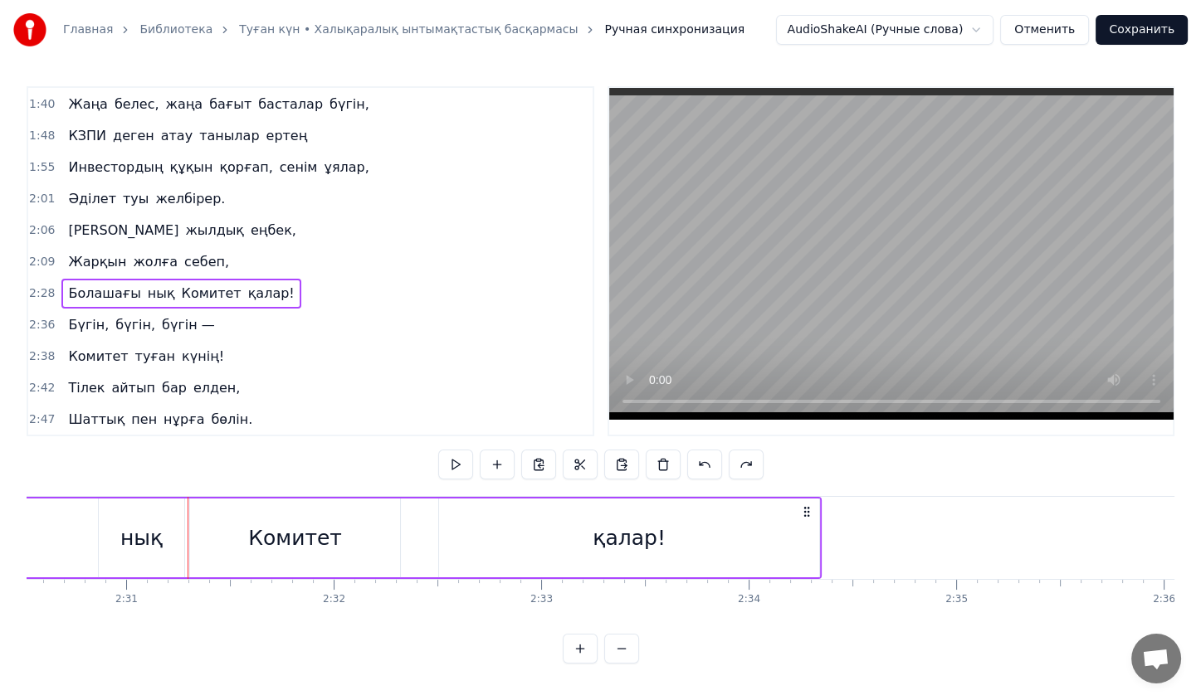
click at [174, 279] on div "Болашағы нық Комитет қалар!" at bounding box center [180, 294] width 239 height 30
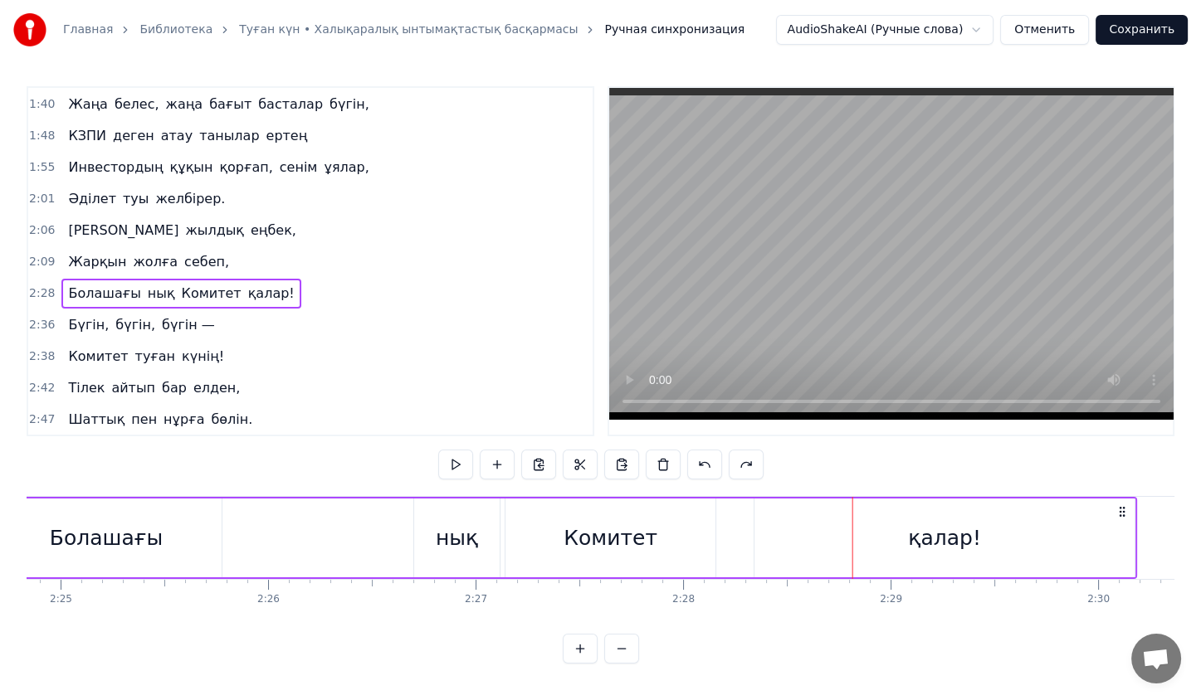
scroll to position [0, 29948]
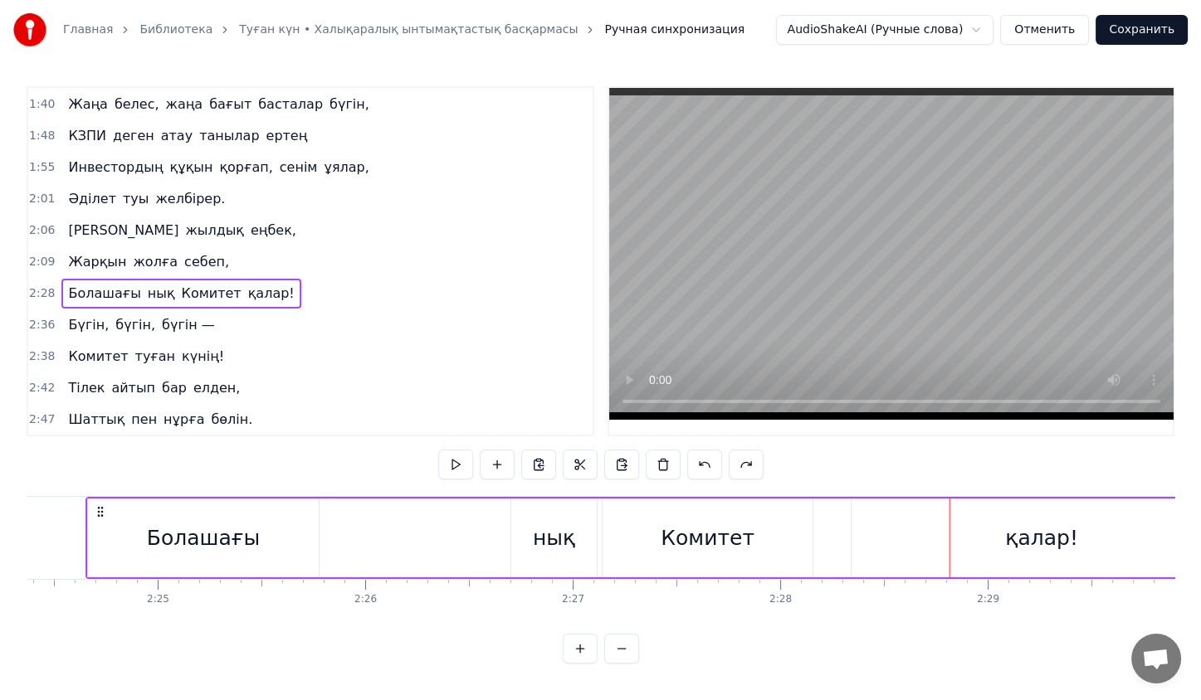
drag, startPoint x: 121, startPoint y: 508, endPoint x: 75, endPoint y: 511, distance: 46.6
click at [95, 511] on icon at bounding box center [101, 511] width 13 height 13
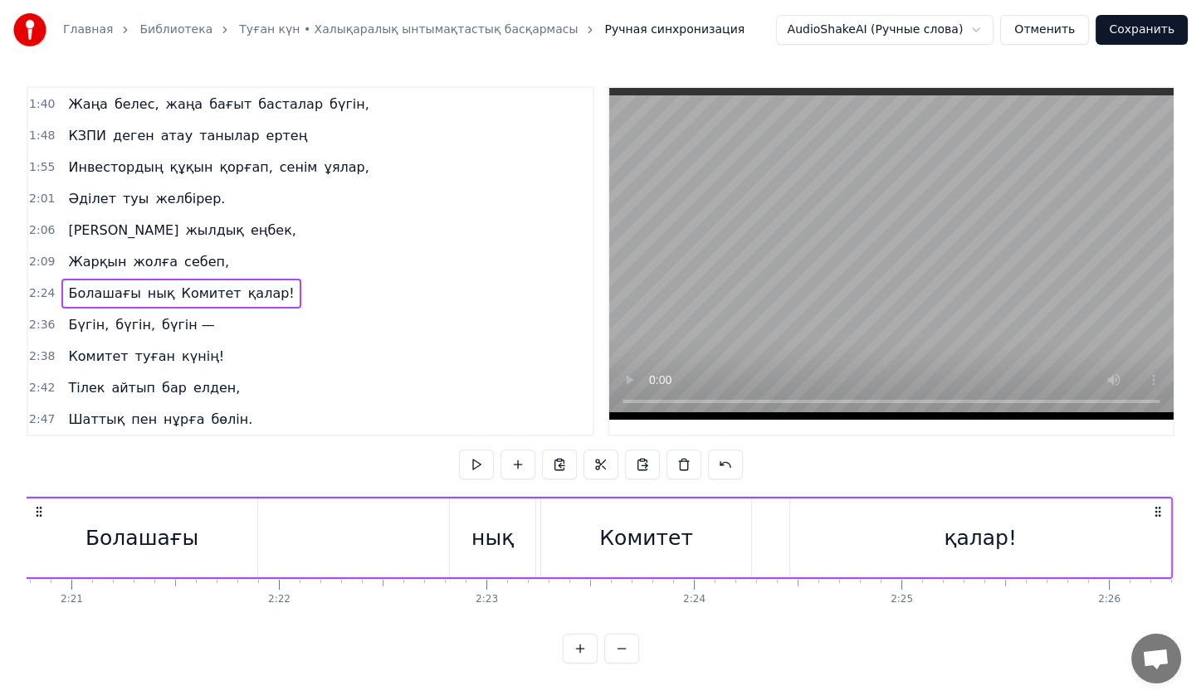
drag, startPoint x: 77, startPoint y: 511, endPoint x: 28, endPoint y: 516, distance: 49.2
click at [32, 516] on icon at bounding box center [38, 511] width 13 height 13
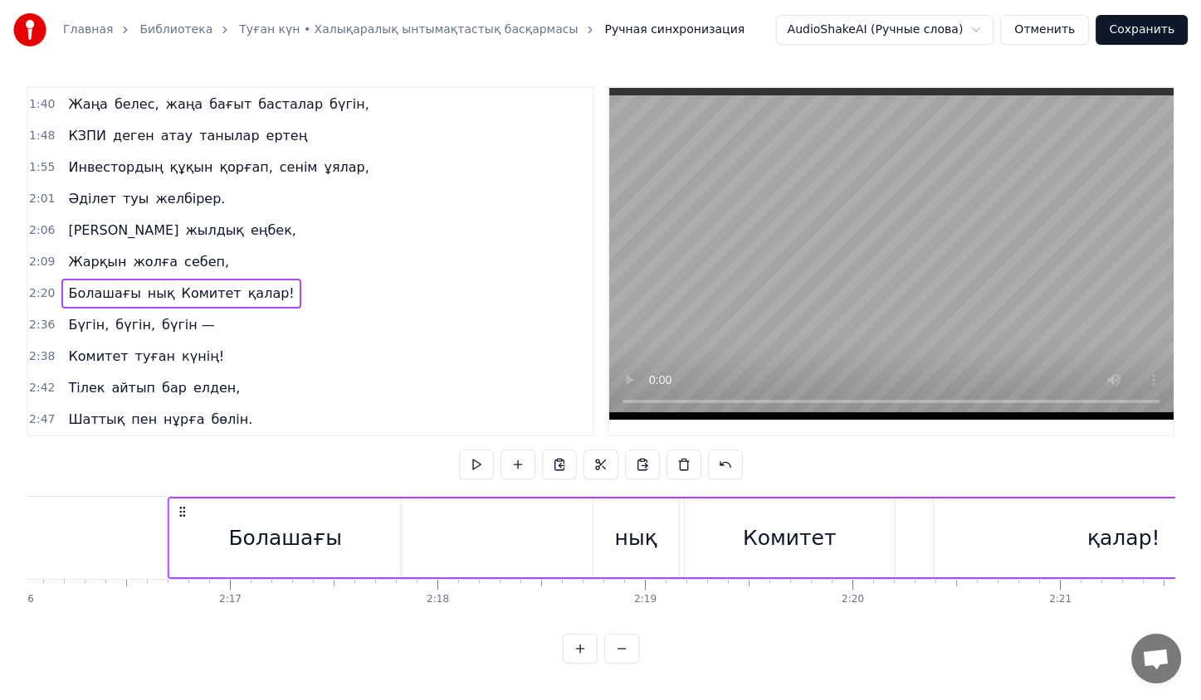
drag, startPoint x: 28, startPoint y: 516, endPoint x: 0, endPoint y: 514, distance: 28.3
click at [0, 514] on div "Главная Библиотека Туған күн • Халықаралық ынтымақтастық басқармасы Ручная синх…" at bounding box center [600, 332] width 1201 height 664
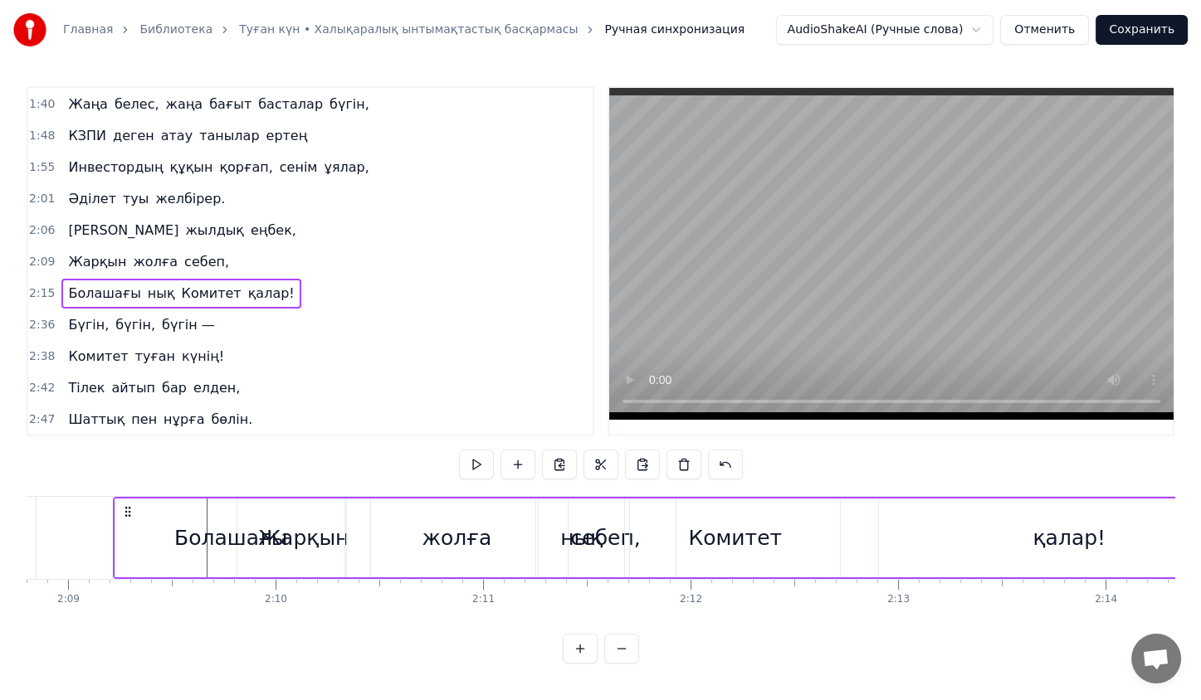
scroll to position [0, 26663]
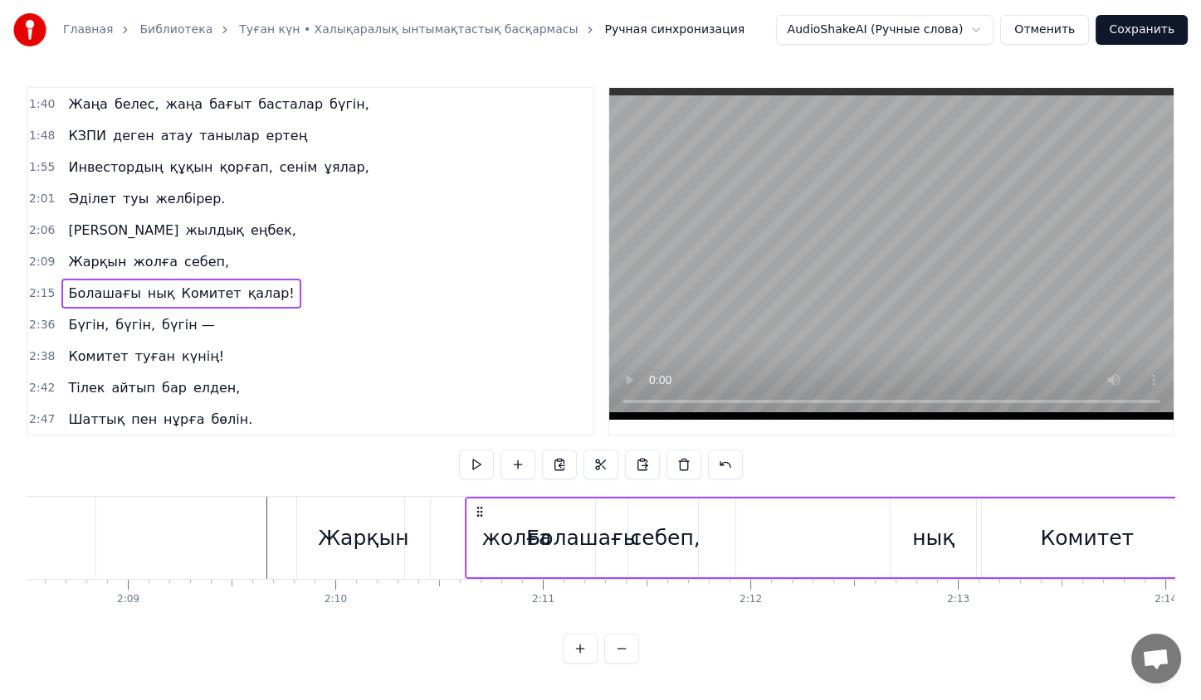
drag, startPoint x: 128, startPoint y: 510, endPoint x: 567, endPoint y: 519, distance: 439.1
click at [567, 519] on div "Болашағы нық Комитет қалар!" at bounding box center [1039, 538] width 1149 height 82
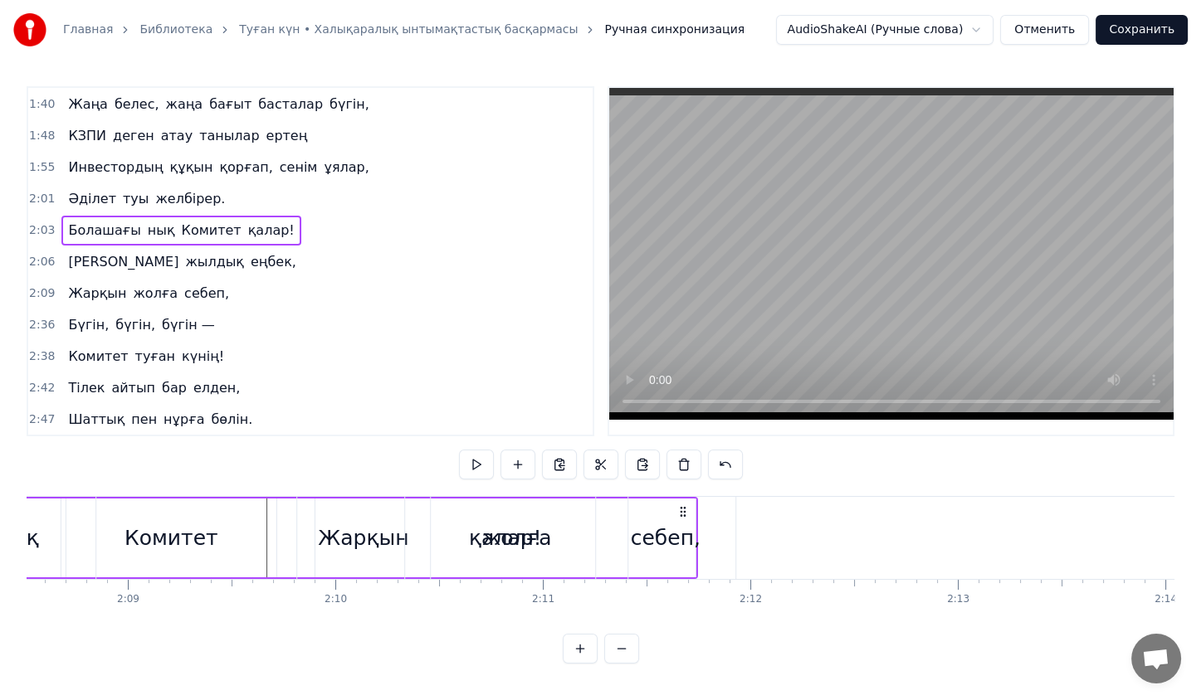
drag, startPoint x: 170, startPoint y: 510, endPoint x: 681, endPoint y: 513, distance: 510.4
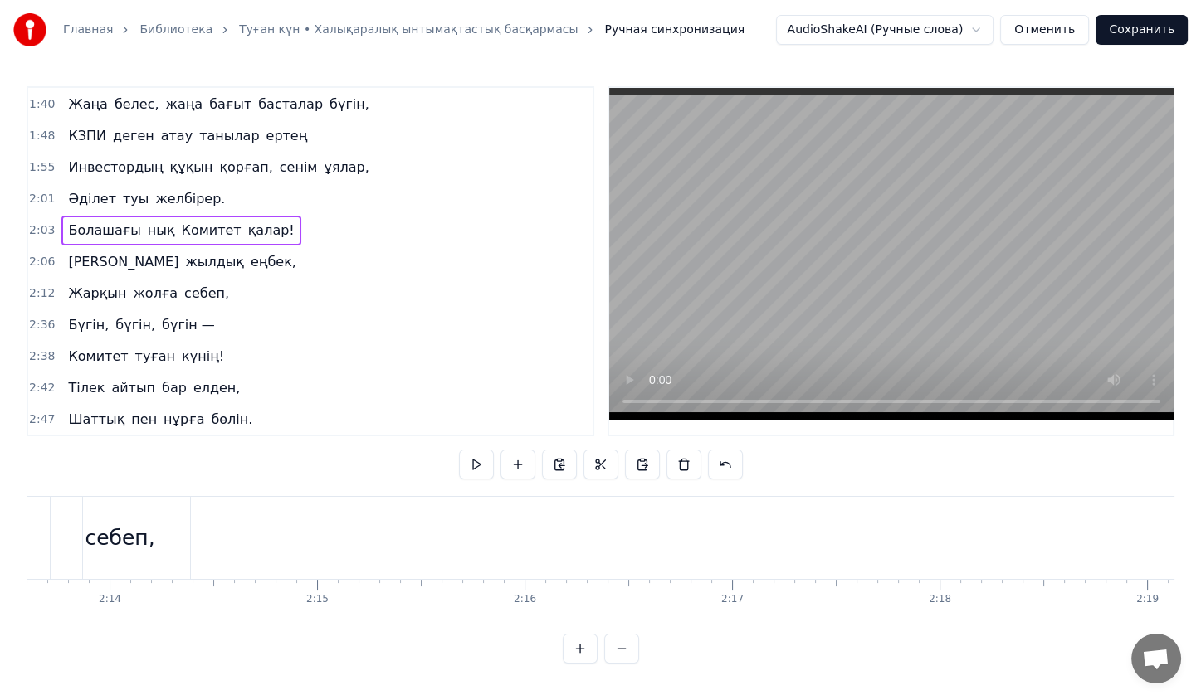
scroll to position [0, 27718]
click at [728, 465] on button at bounding box center [725, 465] width 35 height 30
click at [708, 464] on button at bounding box center [704, 465] width 35 height 30
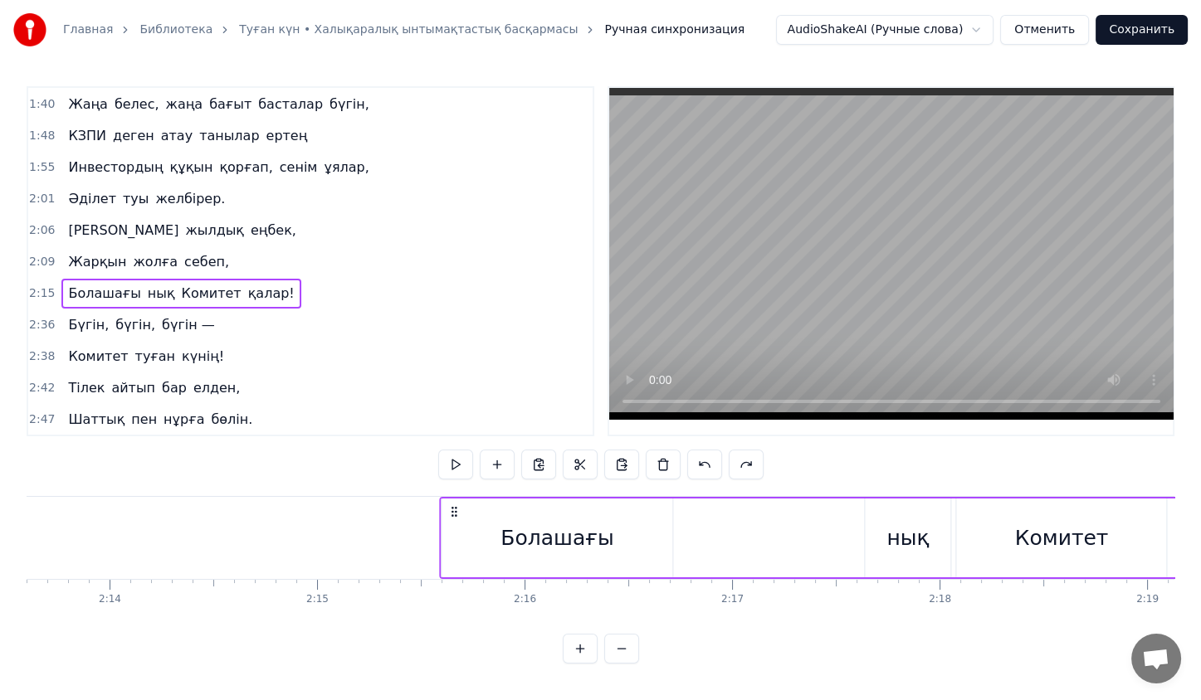
drag, startPoint x: 503, startPoint y: 515, endPoint x: 339, endPoint y: 517, distance: 164.3
click at [447, 517] on icon at bounding box center [453, 511] width 13 height 13
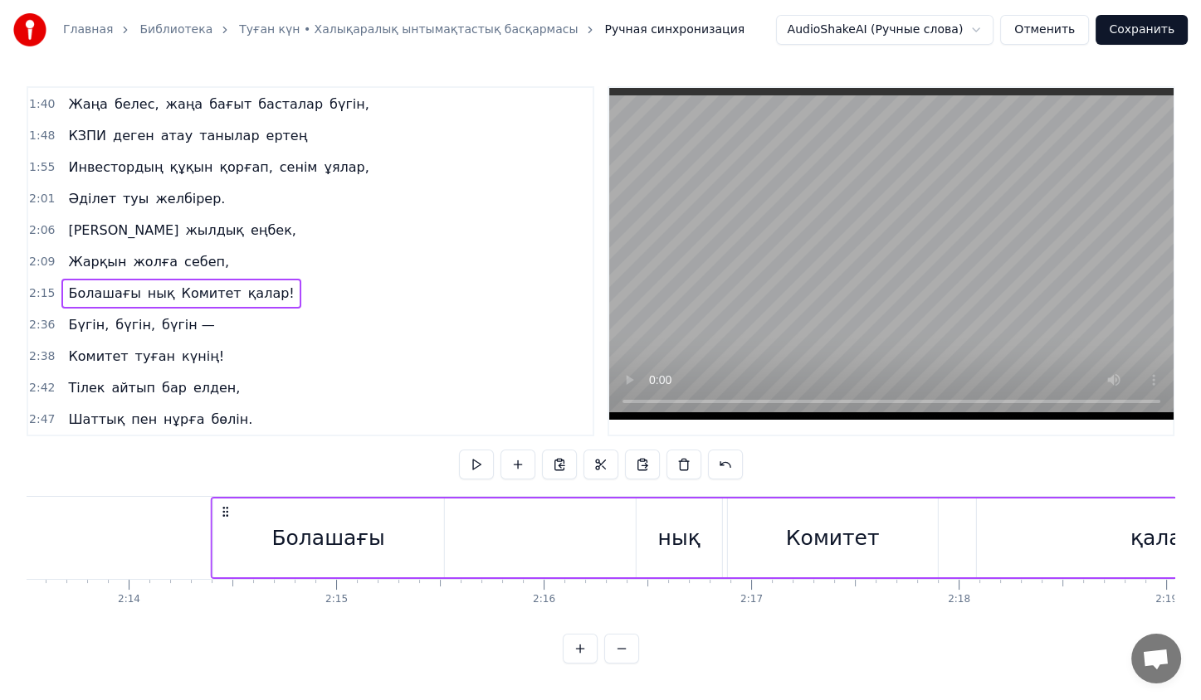
drag, startPoint x: 335, startPoint y: 513, endPoint x: 163, endPoint y: 542, distance: 175.0
click at [210, 542] on div "Болашағы нық Комитет қалар!" at bounding box center [784, 538] width 1149 height 82
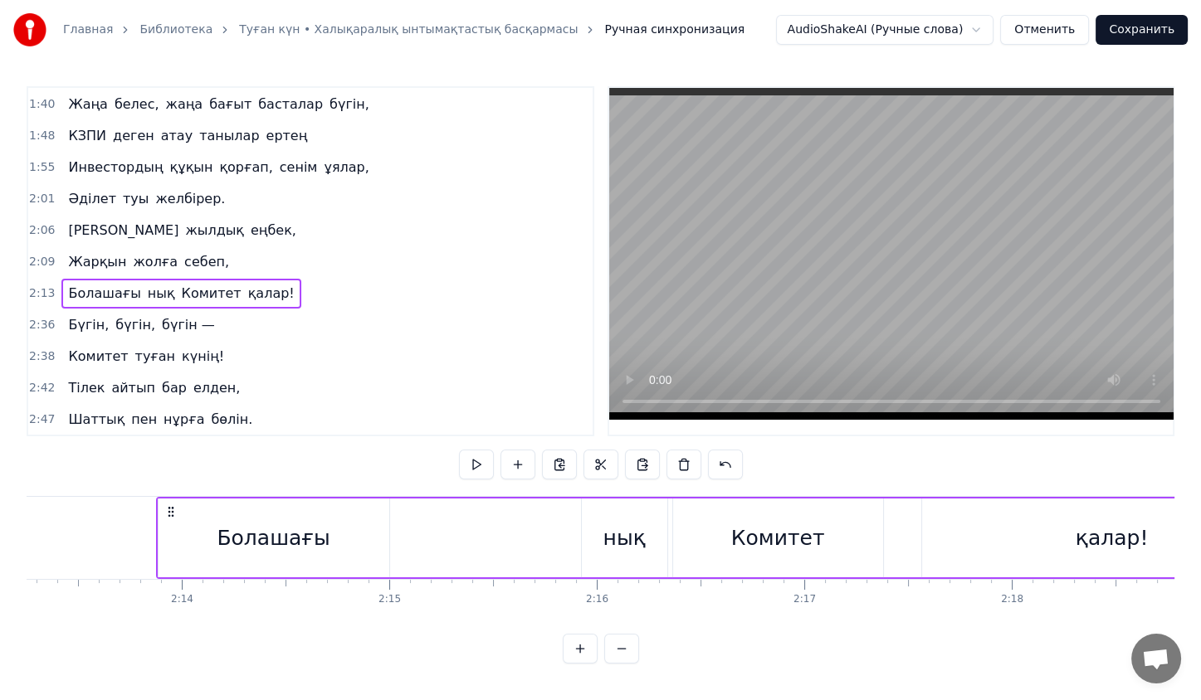
scroll to position [0, 27331]
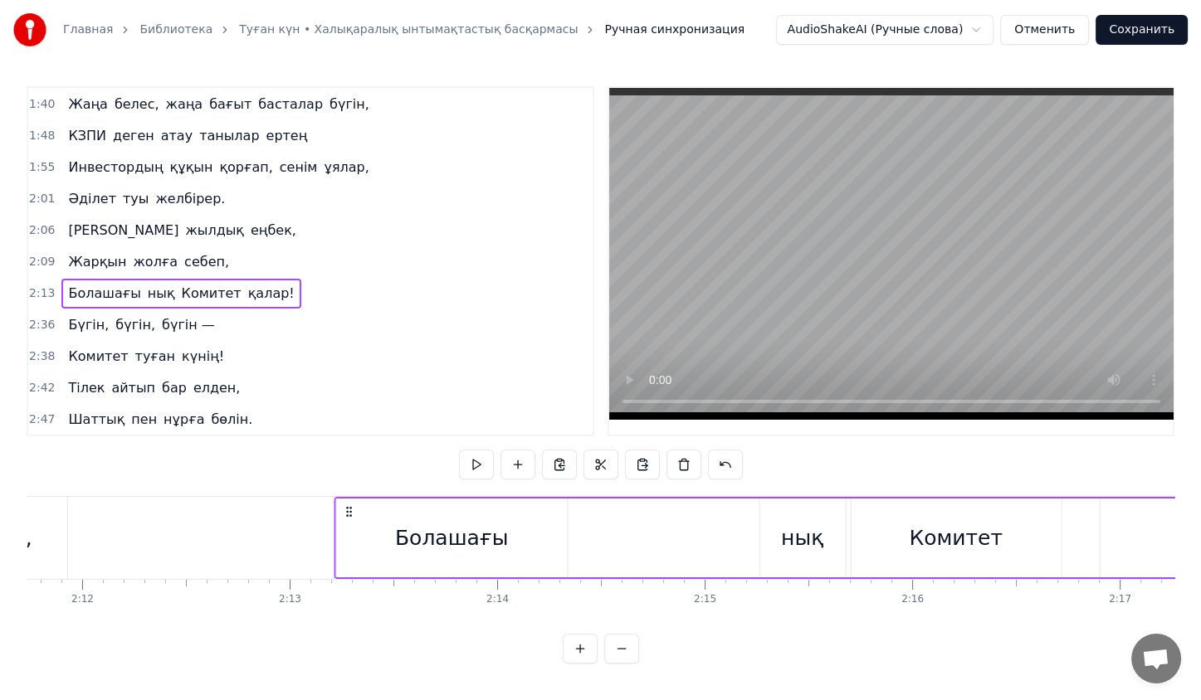
drag, startPoint x: 485, startPoint y: 510, endPoint x: 271, endPoint y: 534, distance: 216.4
click at [334, 534] on div "Болашағы нық Комитет қалар!" at bounding box center [908, 538] width 1149 height 82
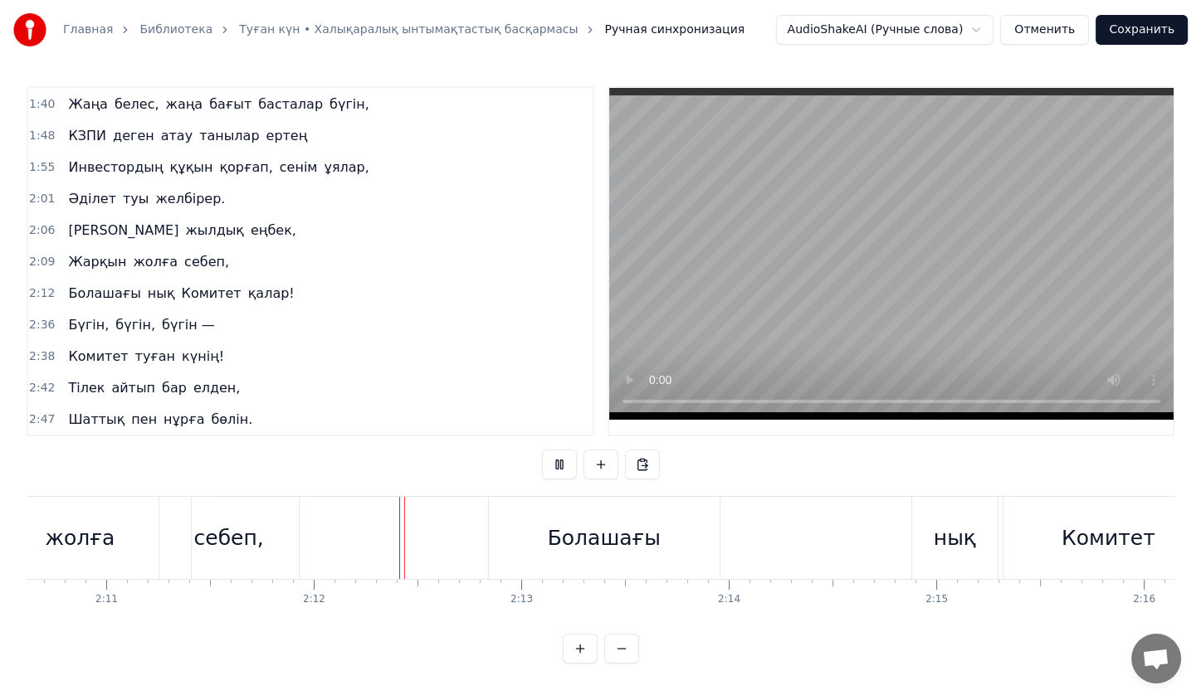
scroll to position [3, 0]
click at [681, 512] on div "Болашағы" at bounding box center [604, 538] width 231 height 82
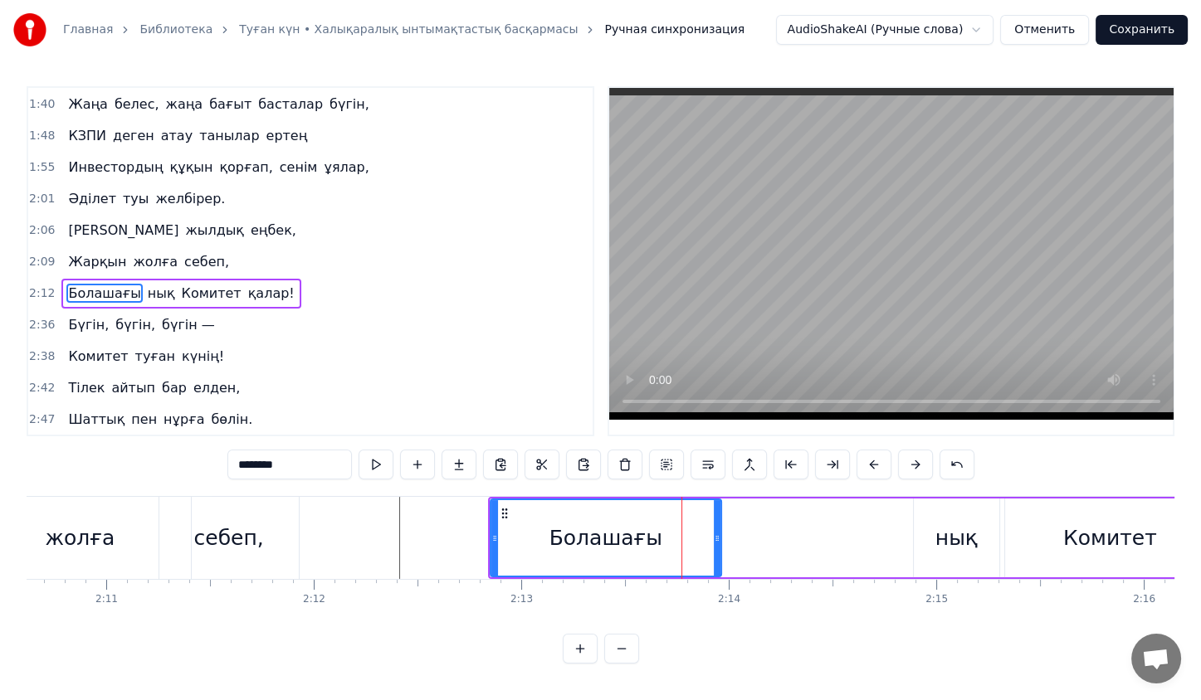
scroll to position [0, 0]
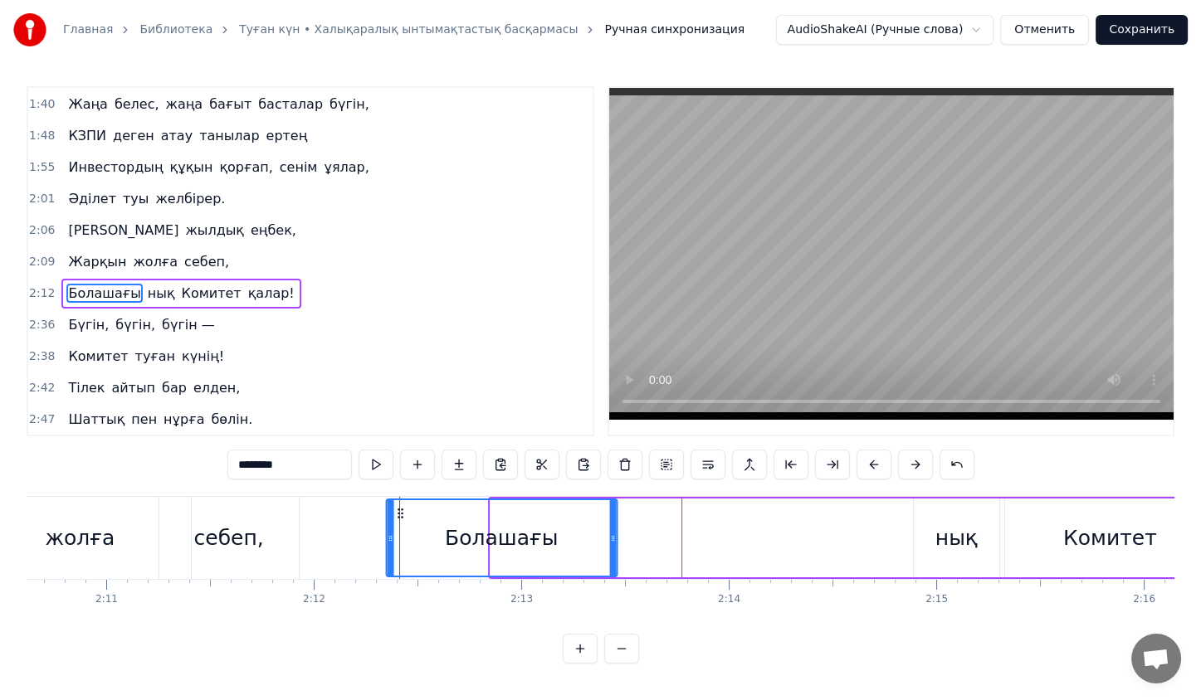
drag, startPoint x: 503, startPoint y: 513, endPoint x: 398, endPoint y: 515, distance: 104.6
click at [398, 515] on icon at bounding box center [399, 513] width 13 height 13
click at [899, 506] on div "Болашағы нық Комитет қалар!" at bounding box center [1009, 538] width 1253 height 82
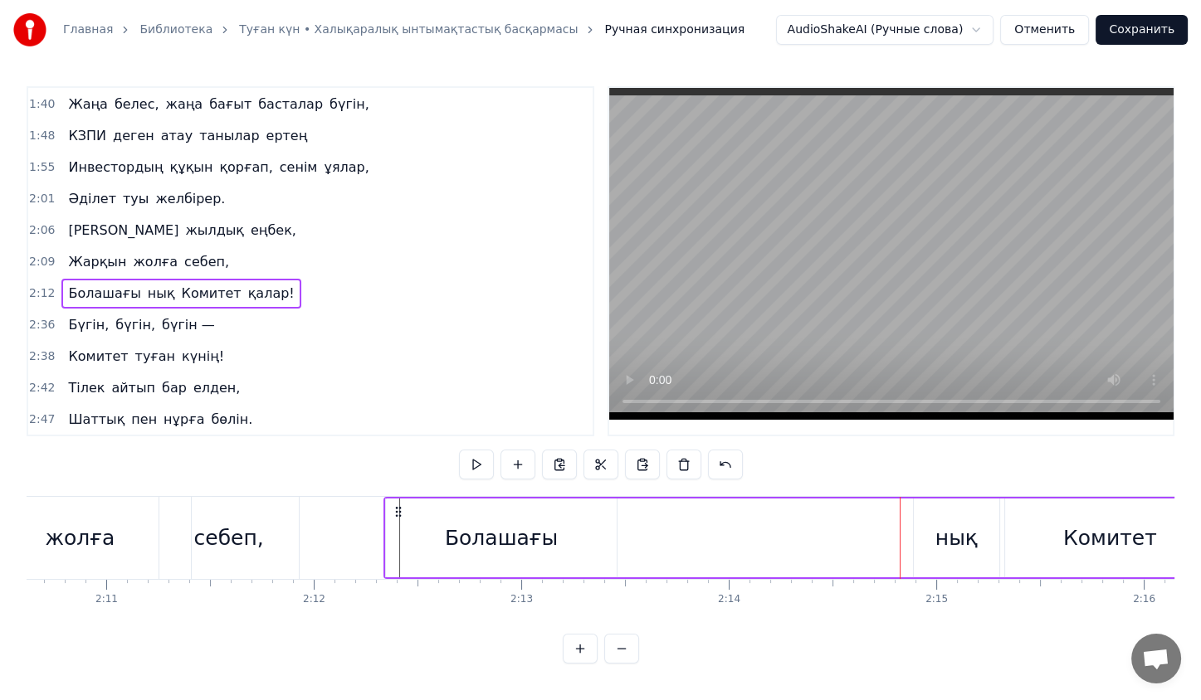
click at [937, 528] on div "нық" at bounding box center [956, 539] width 42 height 32
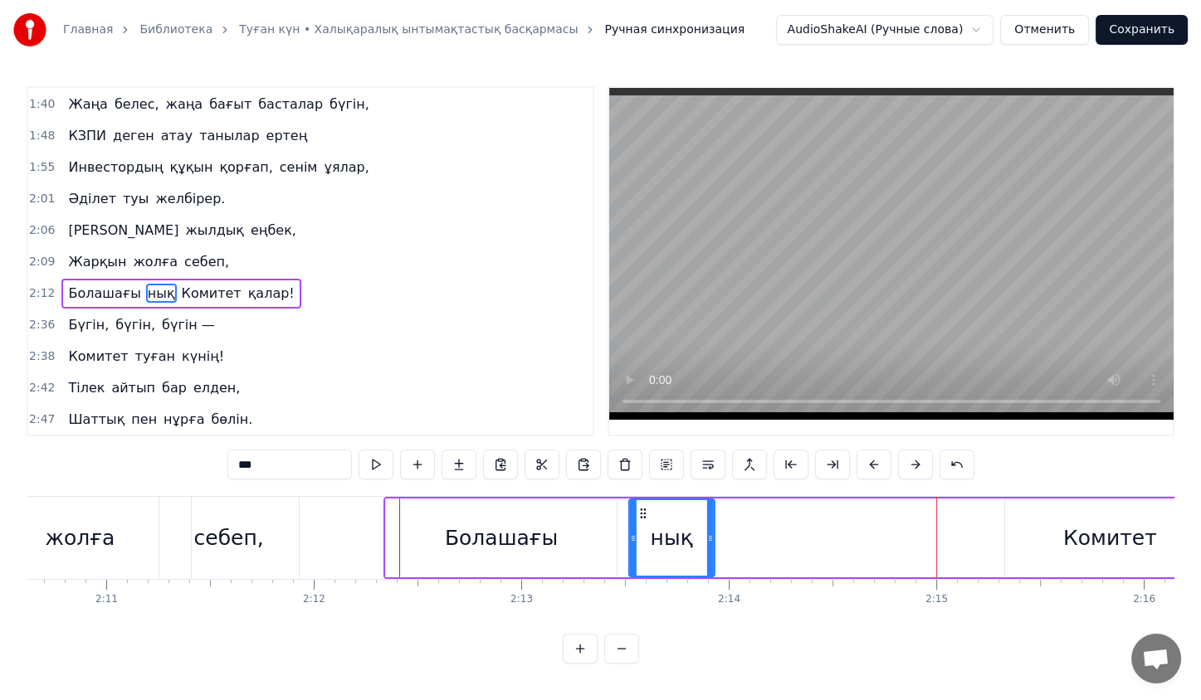
drag, startPoint x: 924, startPoint y: 508, endPoint x: 625, endPoint y: 534, distance: 299.9
click at [629, 534] on div "нық" at bounding box center [671, 538] width 84 height 76
click at [1093, 543] on div "Комитет" at bounding box center [1110, 539] width 94 height 32
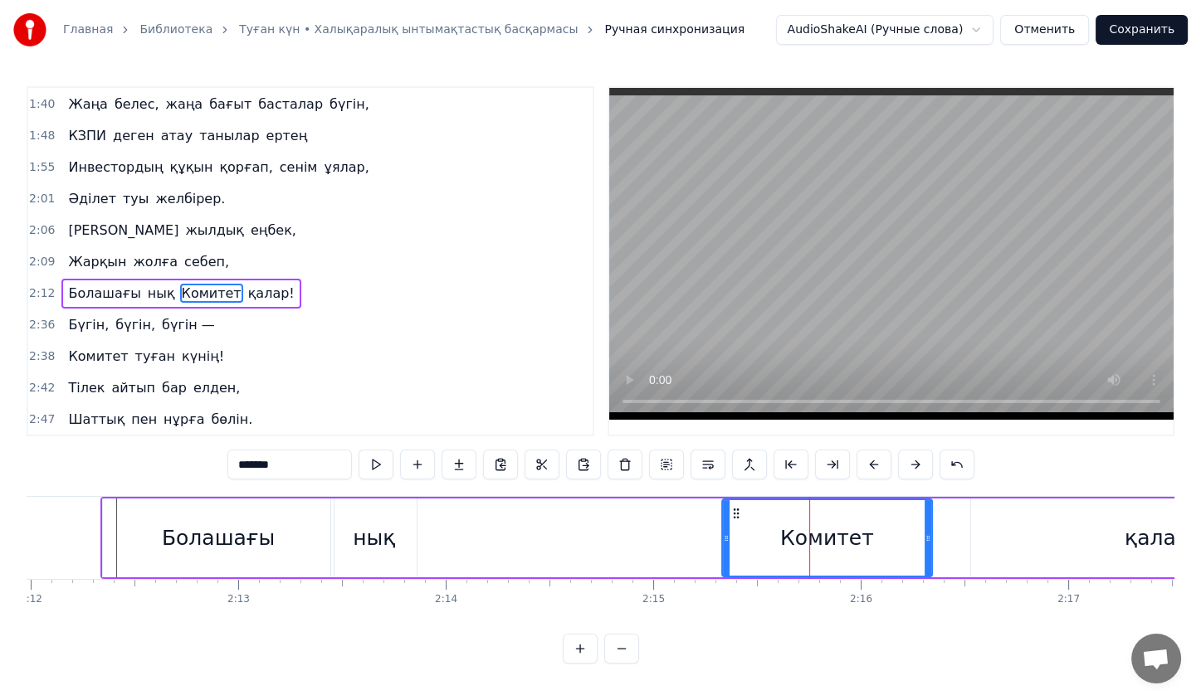
scroll to position [0, 27382]
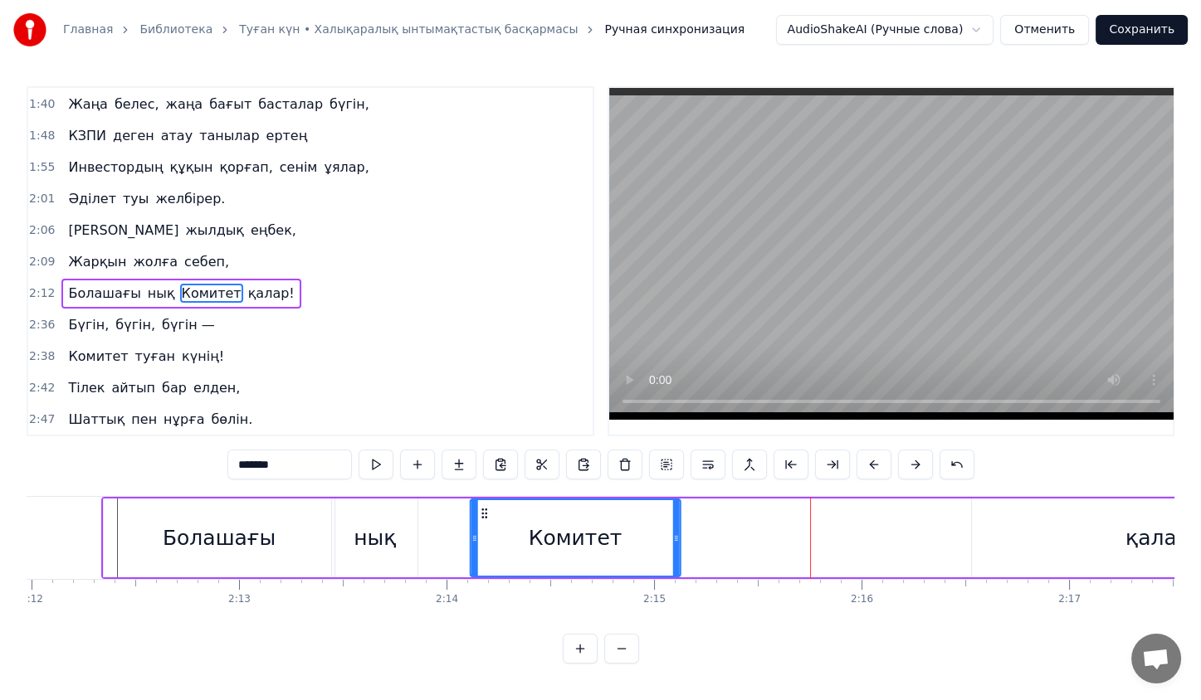
drag, startPoint x: 734, startPoint y: 510, endPoint x: 485, endPoint y: 535, distance: 251.1
click at [485, 535] on div "Комитет" at bounding box center [575, 538] width 208 height 76
click at [1134, 523] on div "қалар!" at bounding box center [1161, 539] width 73 height 32
type input "******"
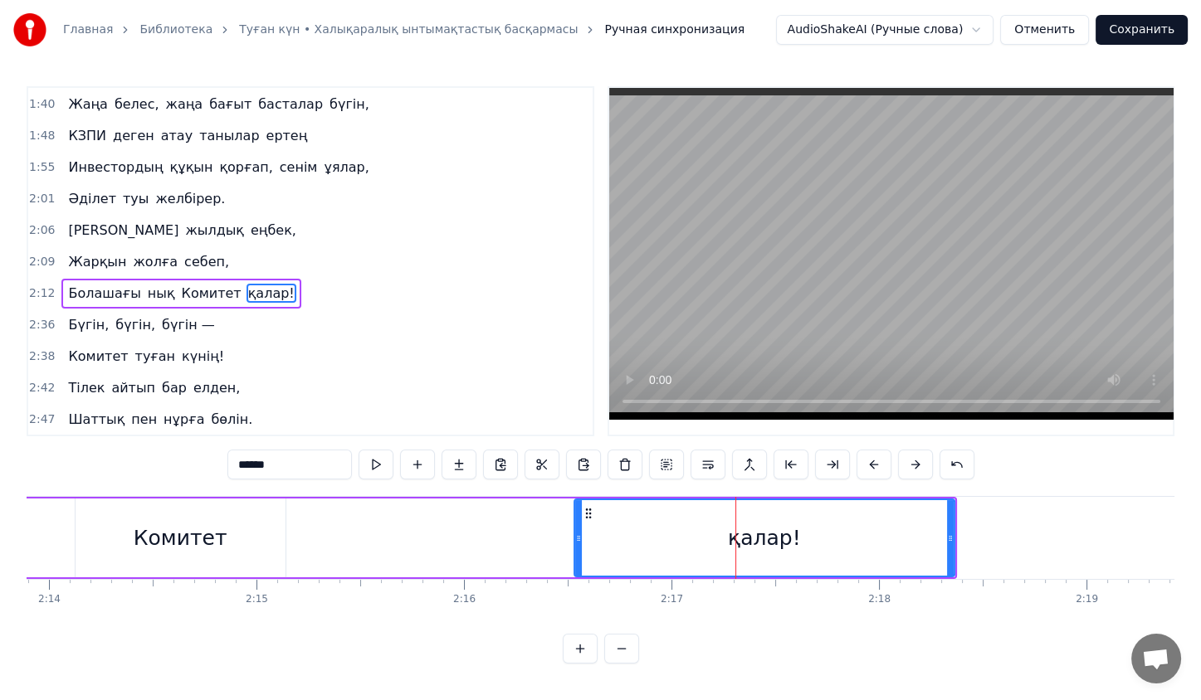
scroll to position [0, 27773]
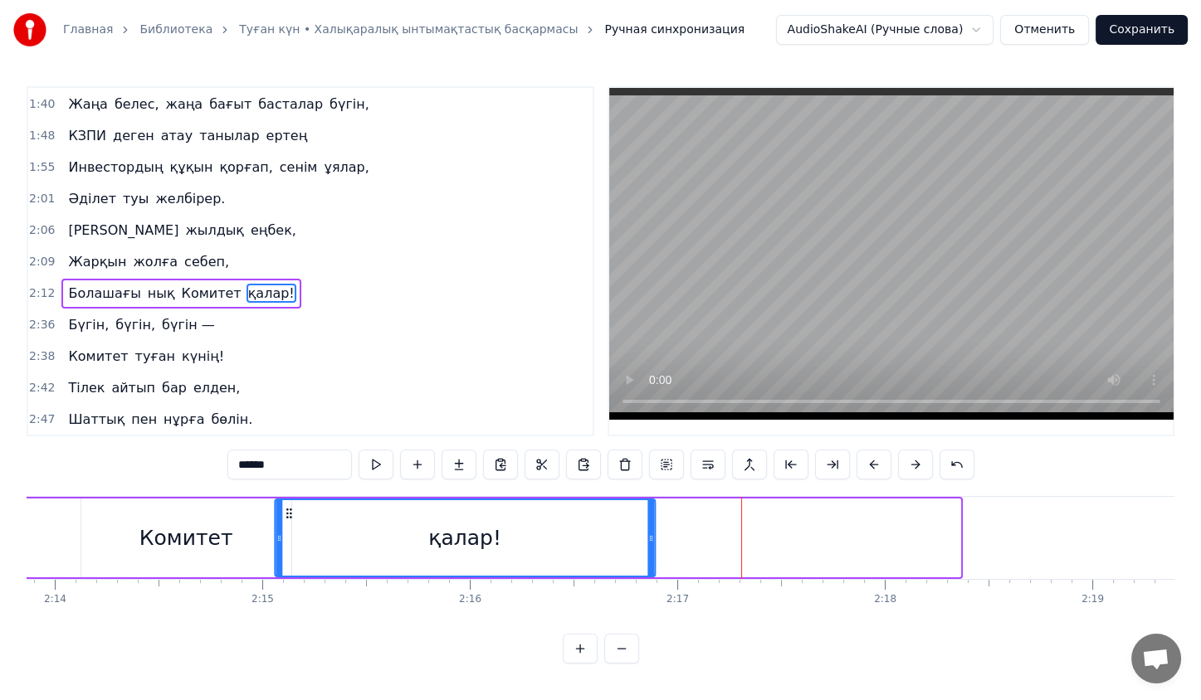
drag, startPoint x: 591, startPoint y: 514, endPoint x: 285, endPoint y: 533, distance: 306.0
click at [285, 533] on div "қалар!" at bounding box center [465, 538] width 378 height 76
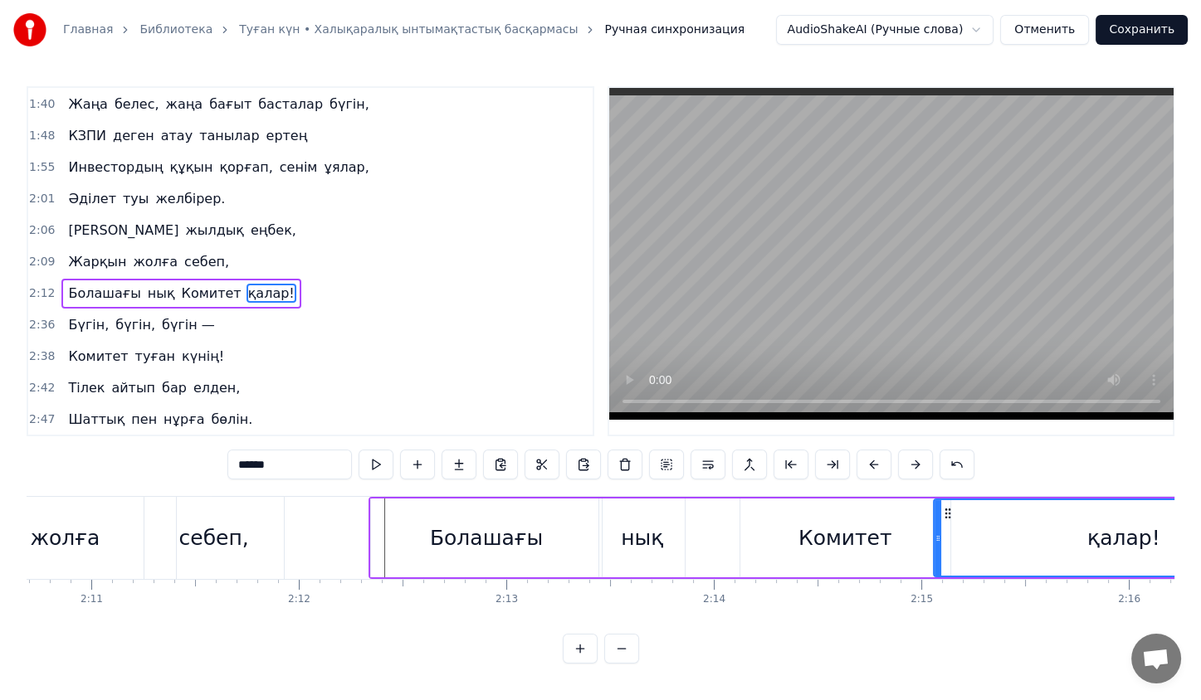
scroll to position [0, 27112]
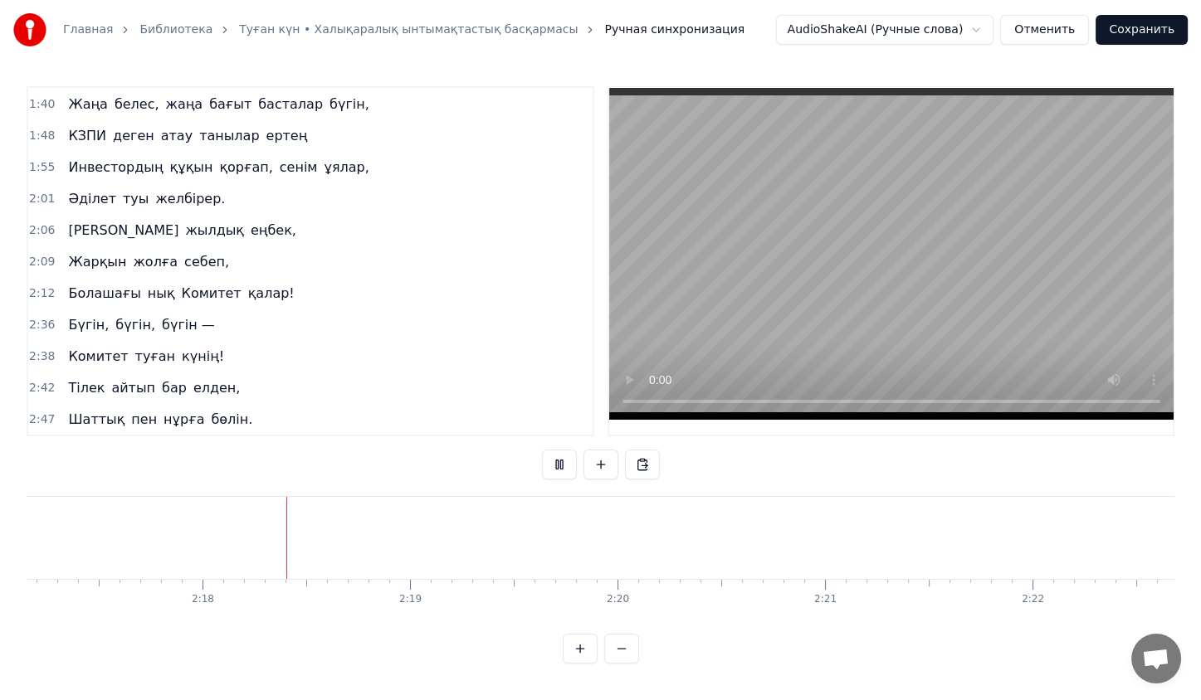
scroll to position [0, 28251]
click at [556, 458] on button at bounding box center [559, 465] width 35 height 30
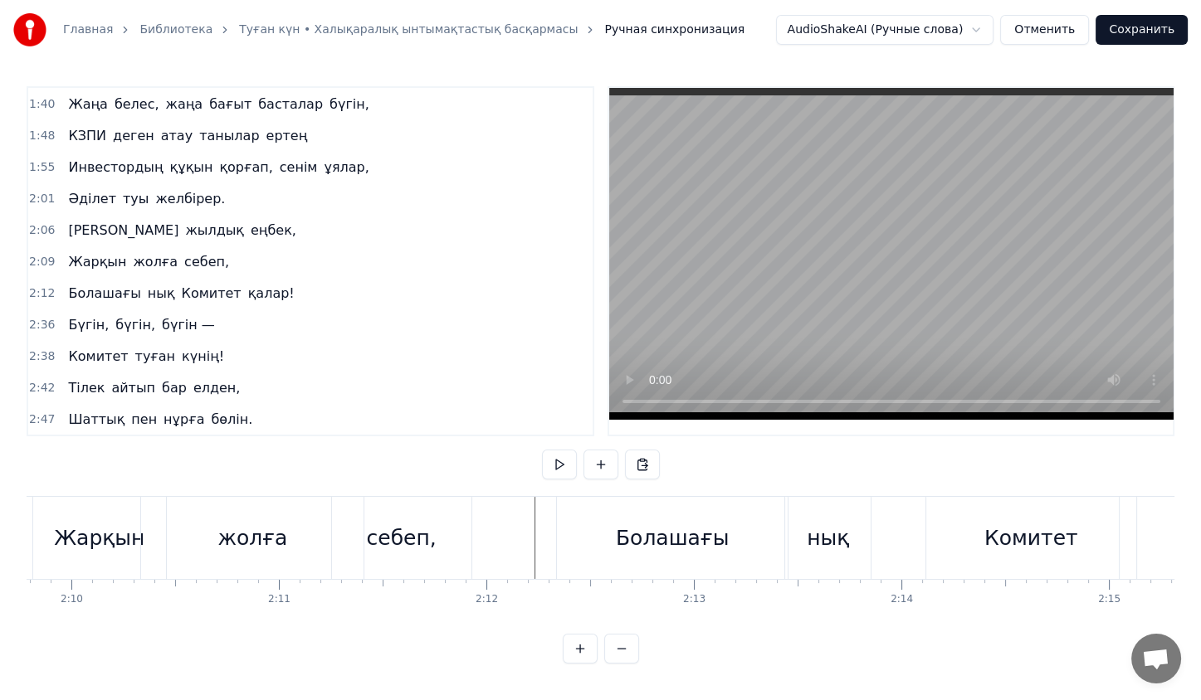
scroll to position [0, 26927]
click at [675, 524] on div "Болашағы" at bounding box center [672, 539] width 113 height 32
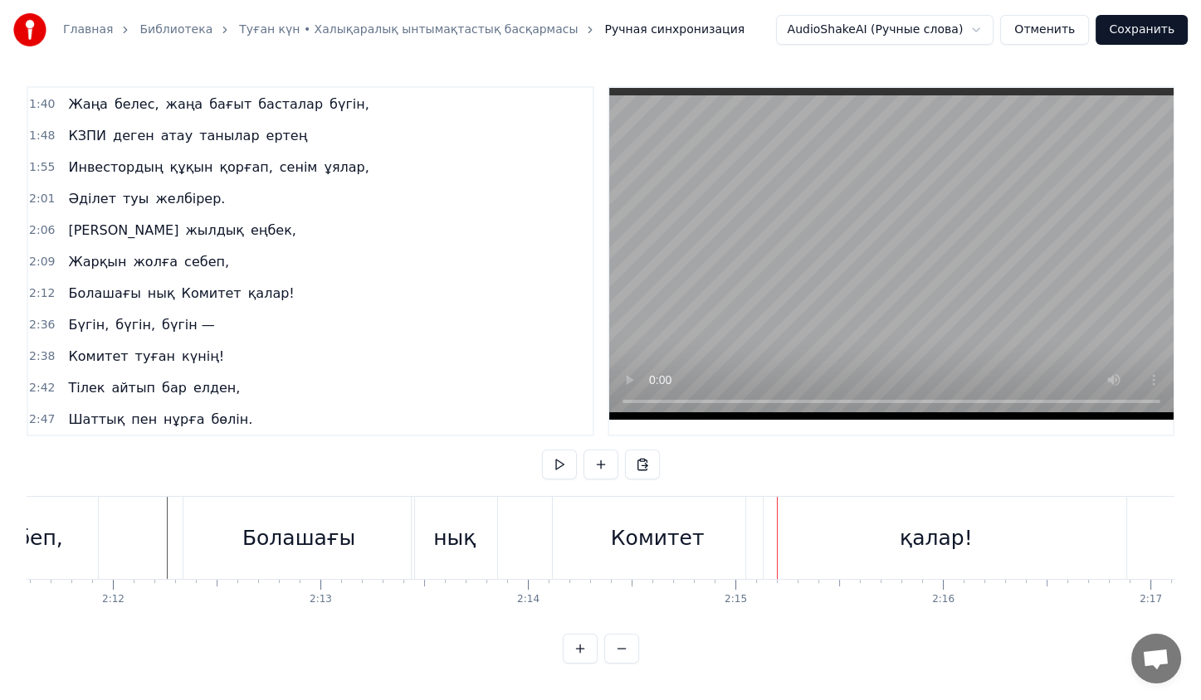
scroll to position [0, 27292]
click at [433, 529] on div "нық" at bounding box center [462, 538] width 85 height 82
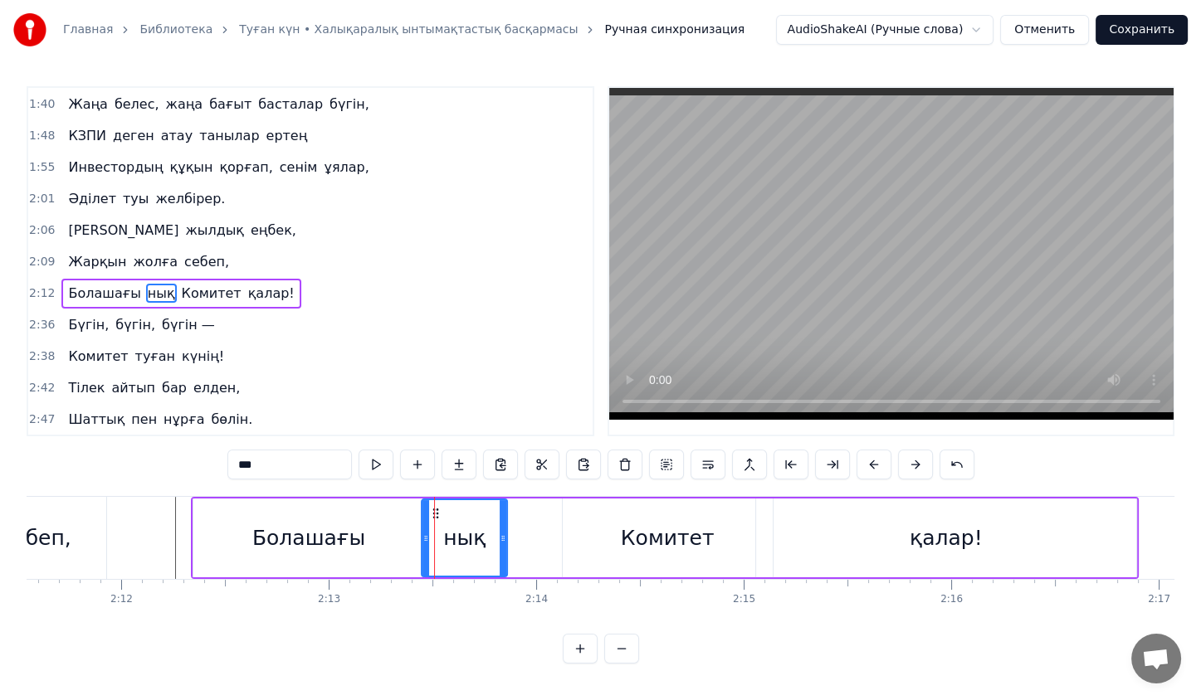
scroll to position [0, 0]
drag, startPoint x: 437, startPoint y: 516, endPoint x: 418, endPoint y: 515, distance: 19.2
click at [418, 515] on icon at bounding box center [421, 513] width 13 height 13
click at [608, 526] on div "Комитет" at bounding box center [668, 538] width 210 height 79
type input "*******"
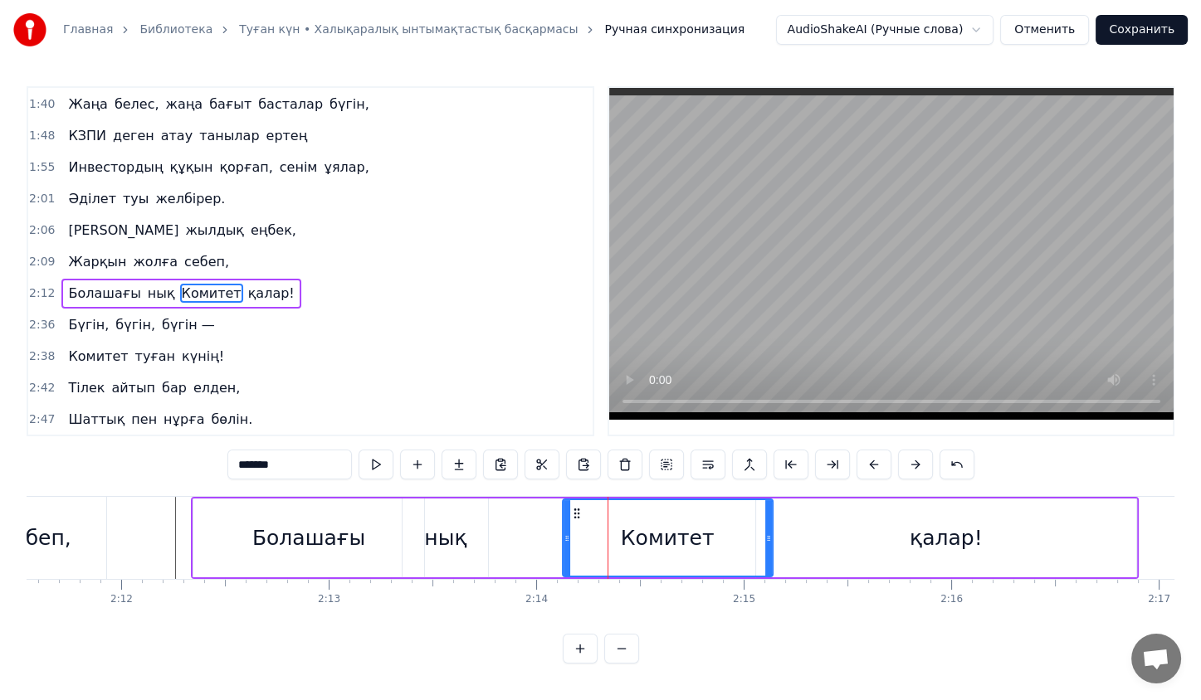
drag, startPoint x: 583, startPoint y: 519, endPoint x: 573, endPoint y: 512, distance: 12.0
click at [573, 512] on div "Комитет" at bounding box center [667, 538] width 208 height 76
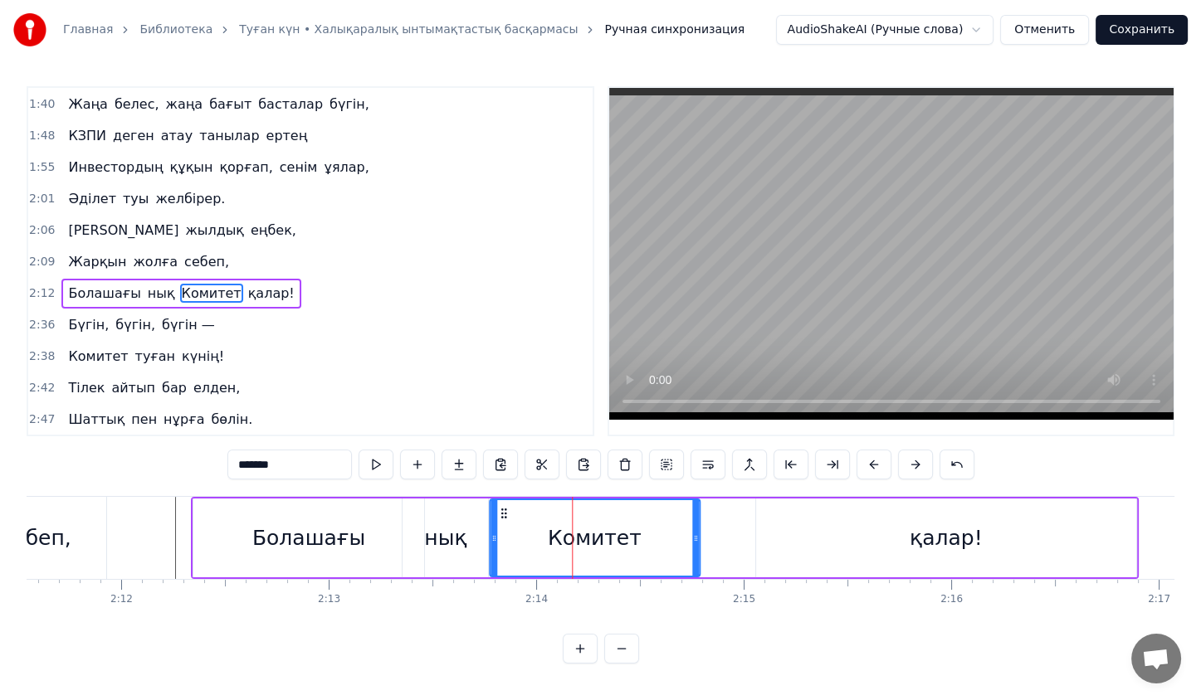
drag, startPoint x: 573, startPoint y: 512, endPoint x: 500, endPoint y: 518, distance: 73.3
click at [500, 518] on icon at bounding box center [503, 513] width 13 height 13
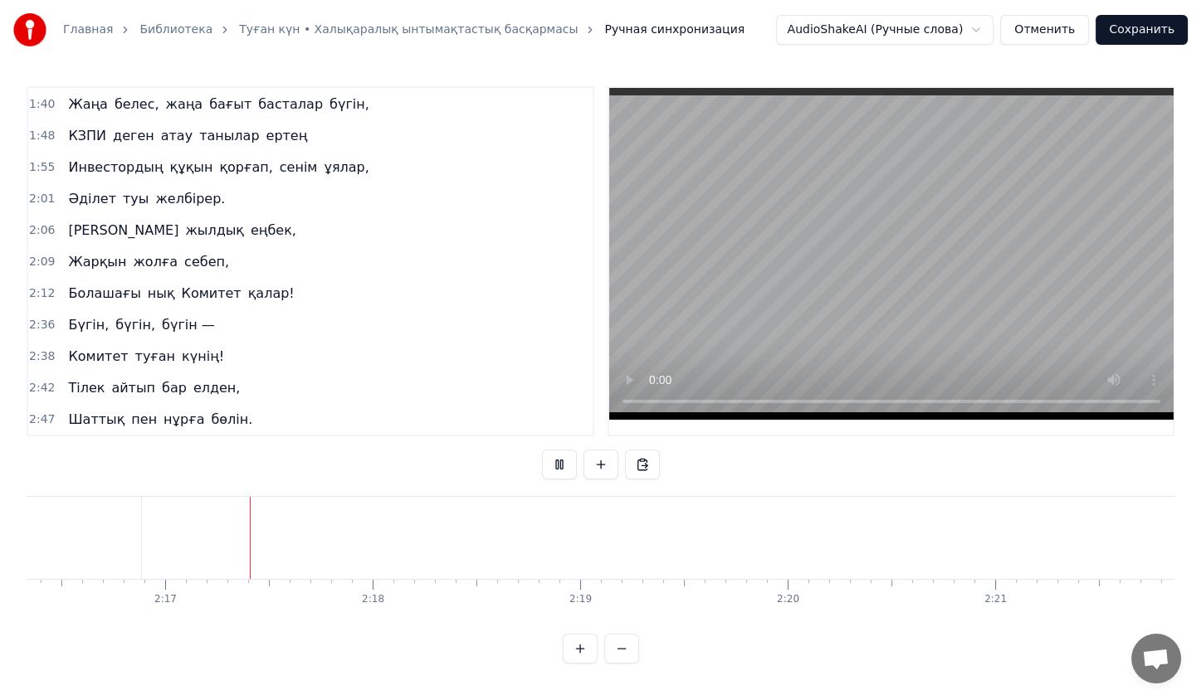
scroll to position [0, 28289]
click at [556, 465] on button at bounding box center [559, 465] width 35 height 30
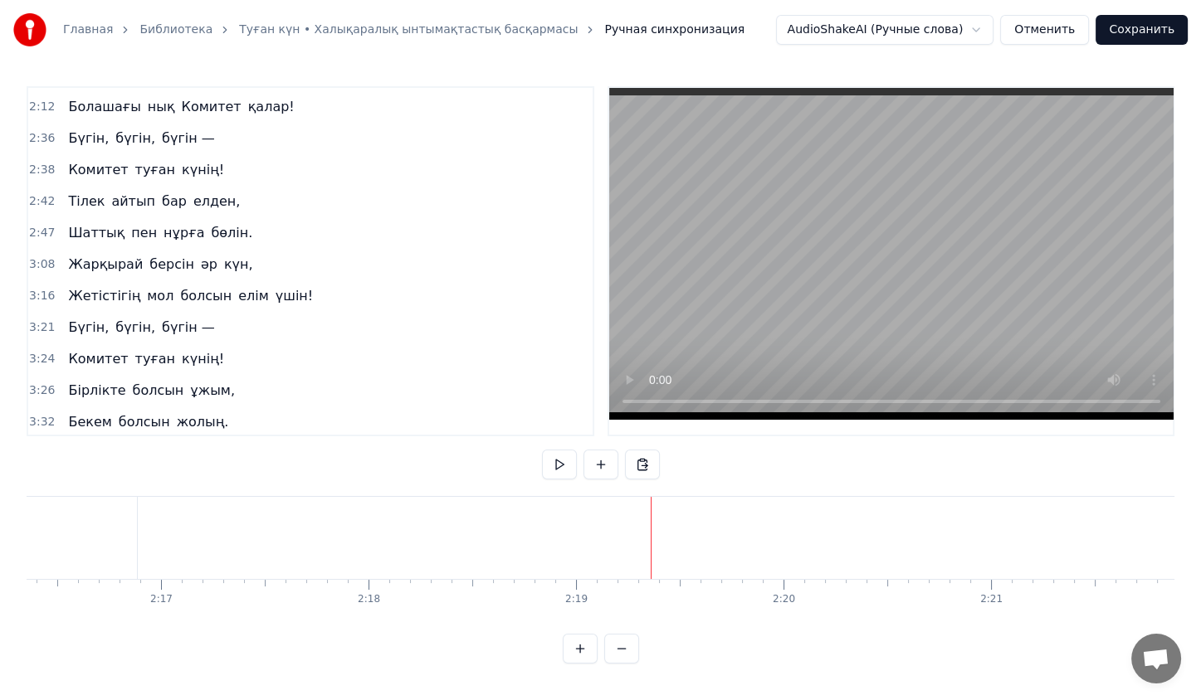
scroll to position [836, 0]
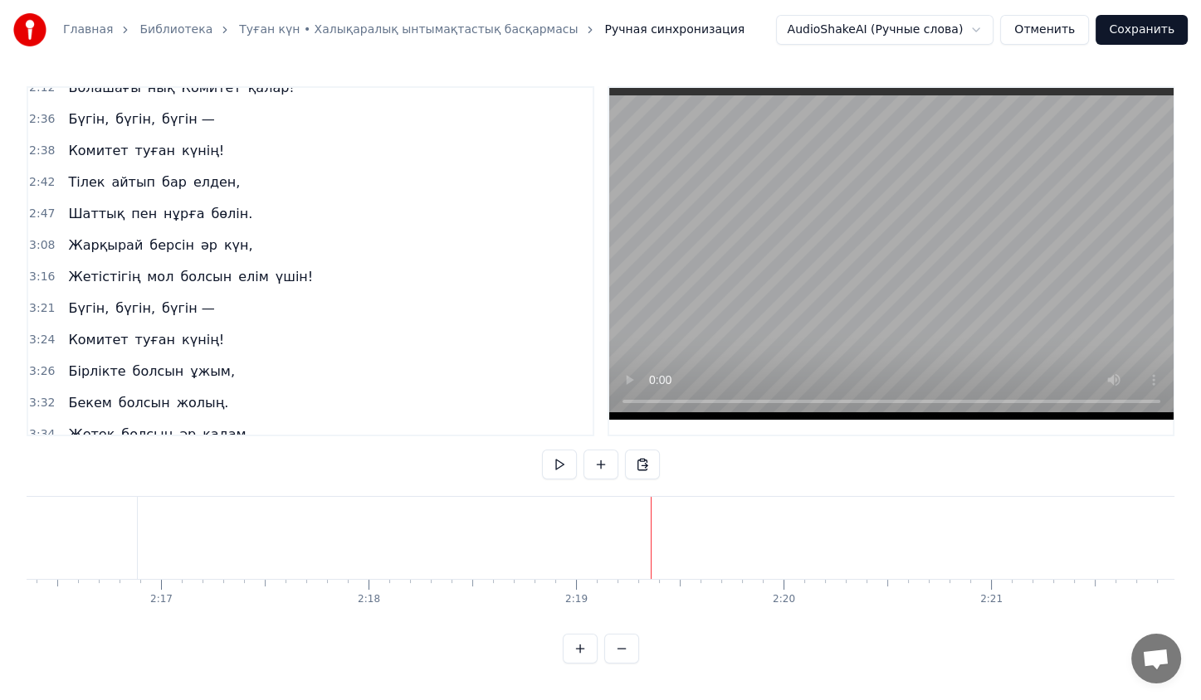
click at [179, 294] on div "Бүгін, бүгін, бүгін —" at bounding box center [140, 309] width 159 height 30
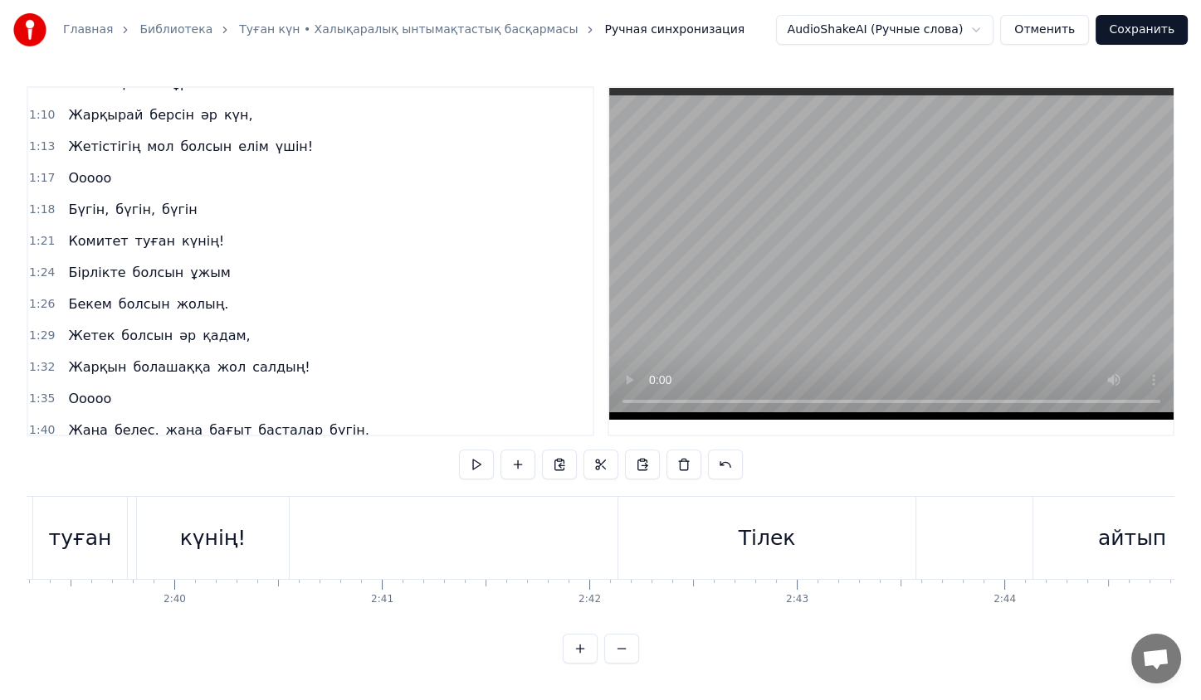
scroll to position [303, 0]
click at [140, 196] on div "Бүгін, бүгін, бүгін" at bounding box center [132, 211] width 142 height 30
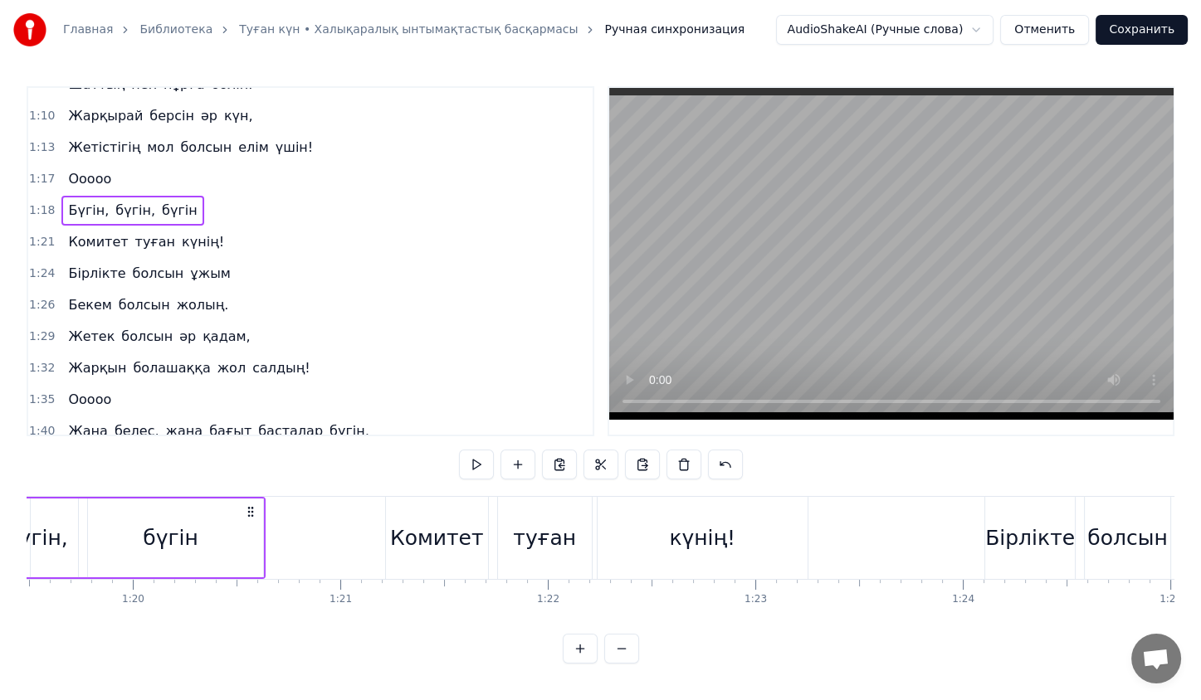
scroll to position [0, 16233]
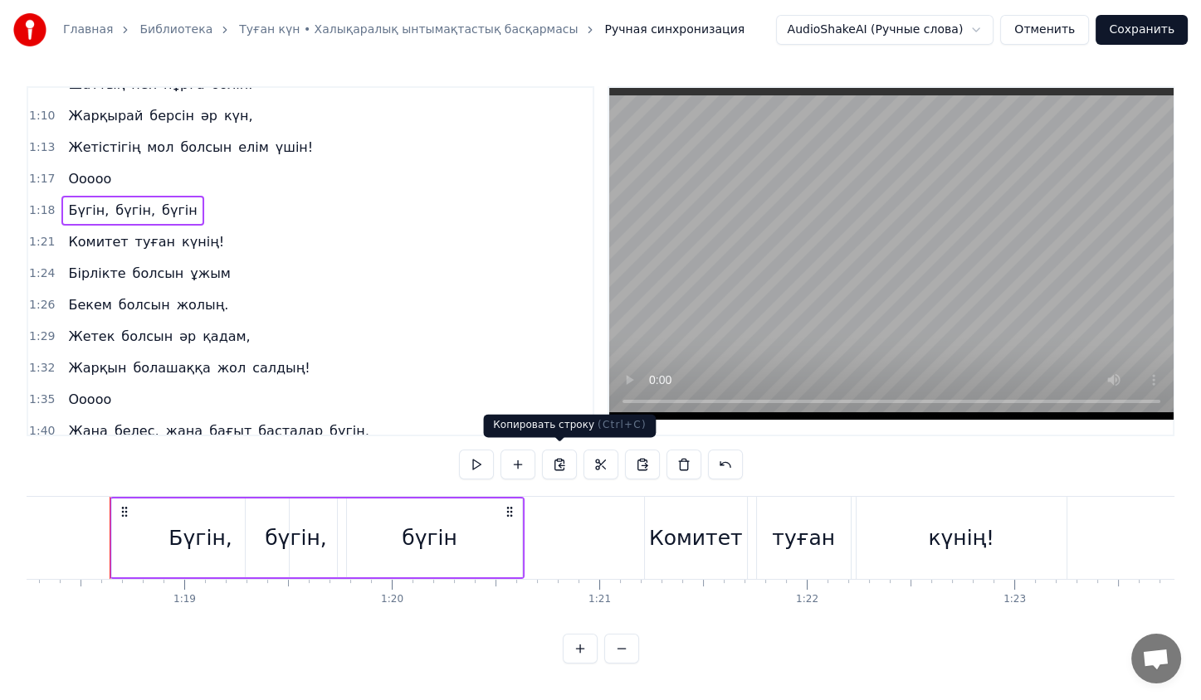
click at [555, 462] on button at bounding box center [559, 465] width 35 height 30
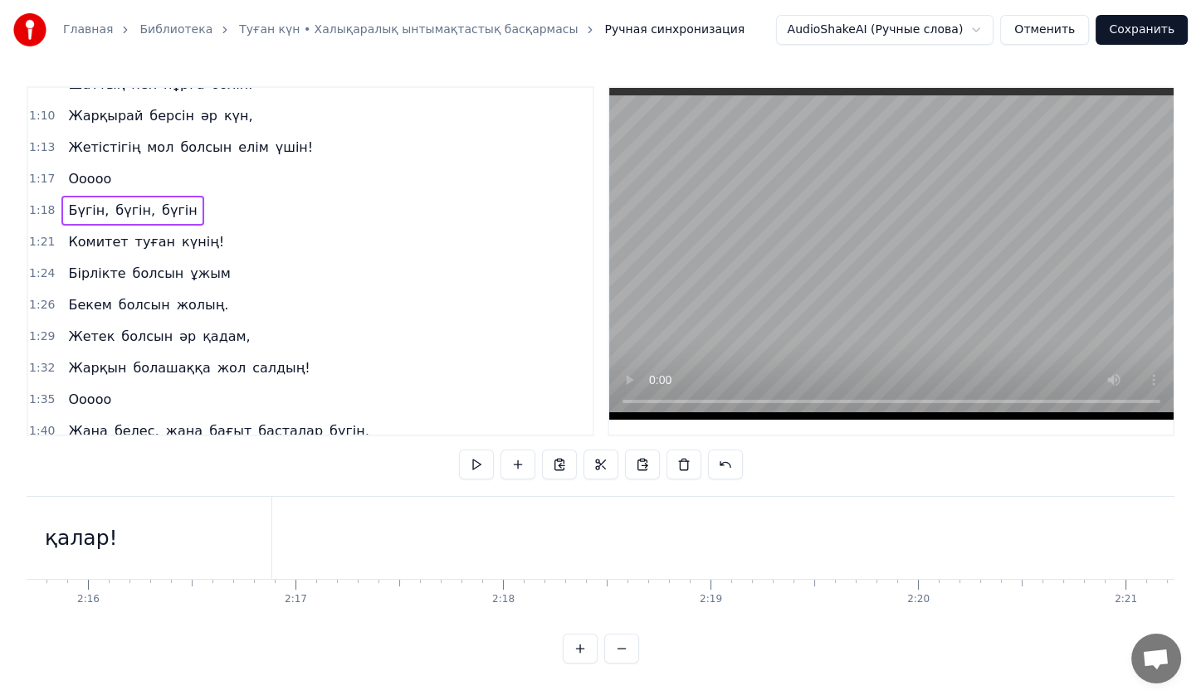
scroll to position [0, 28191]
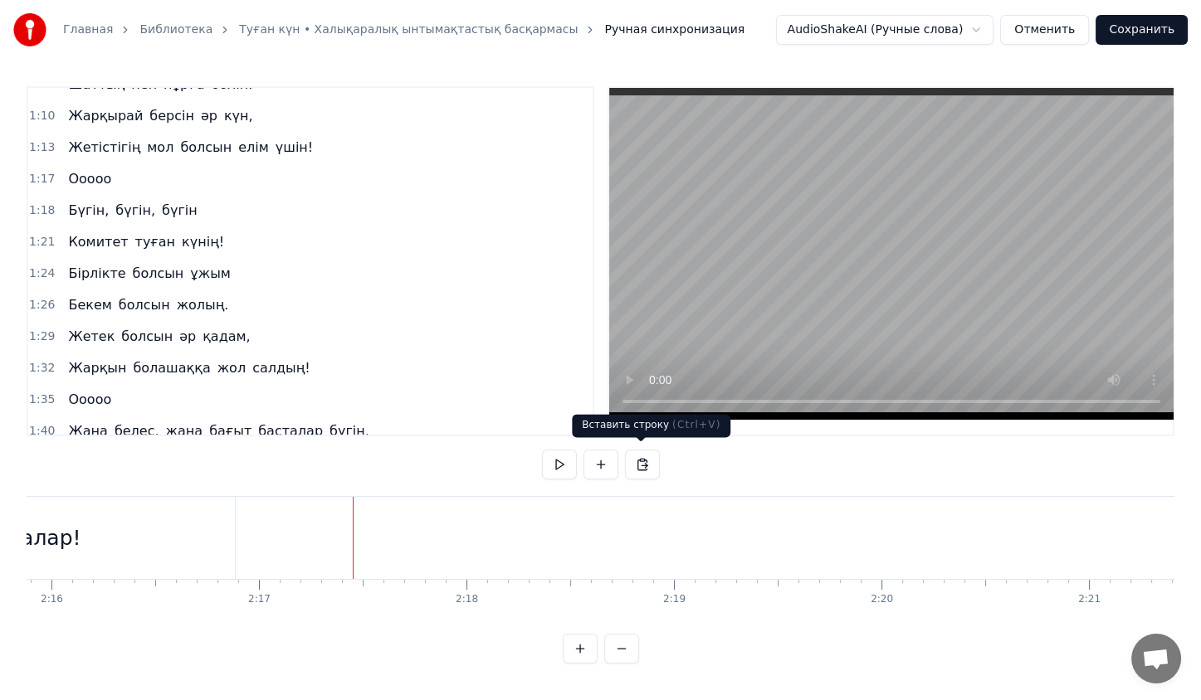
click at [644, 453] on button at bounding box center [642, 465] width 35 height 30
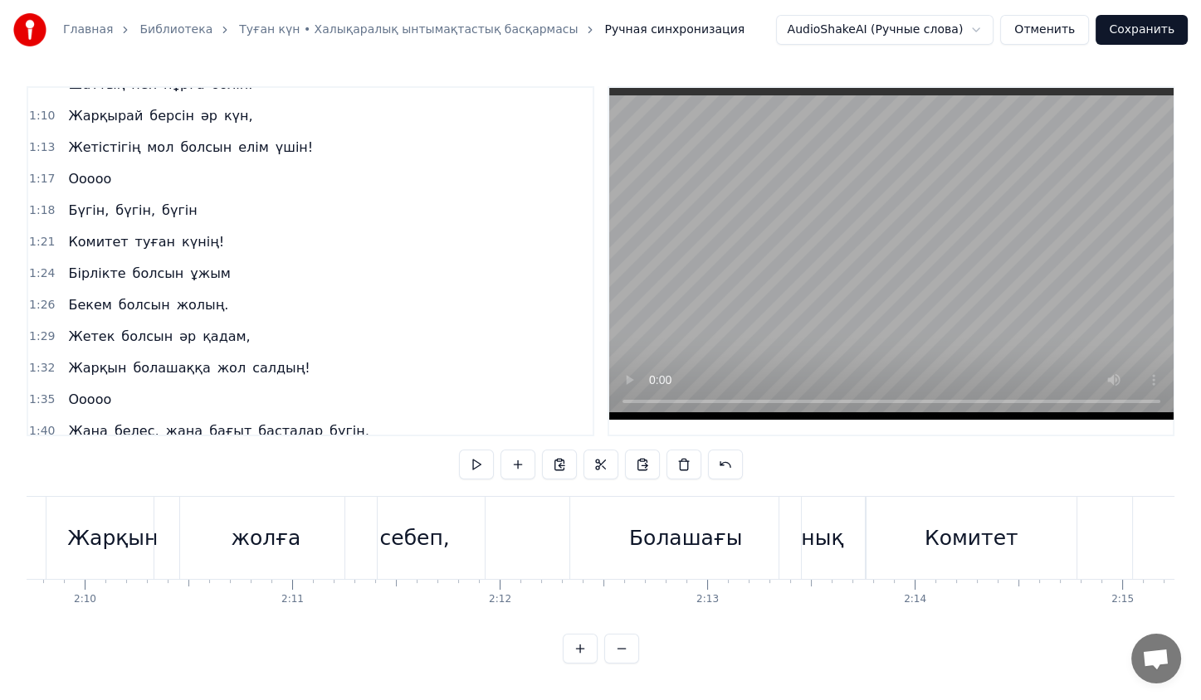
scroll to position [0, 26903]
click at [180, 232] on span "күнің!" at bounding box center [203, 241] width 46 height 19
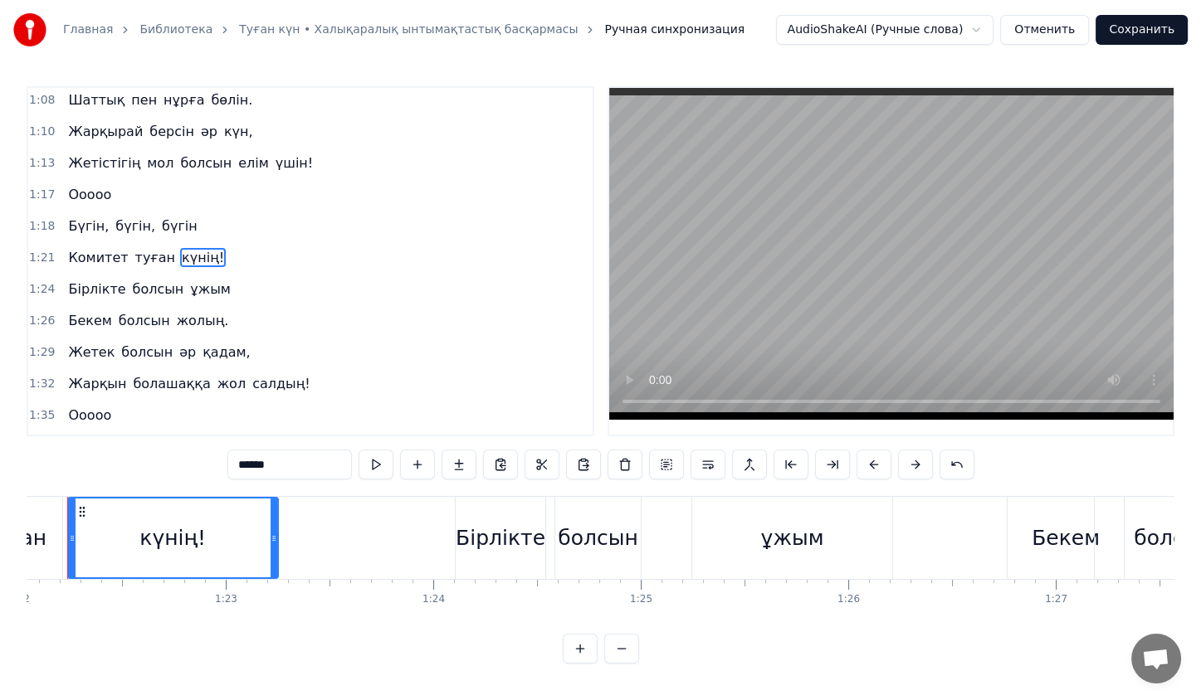
scroll to position [0, 16978]
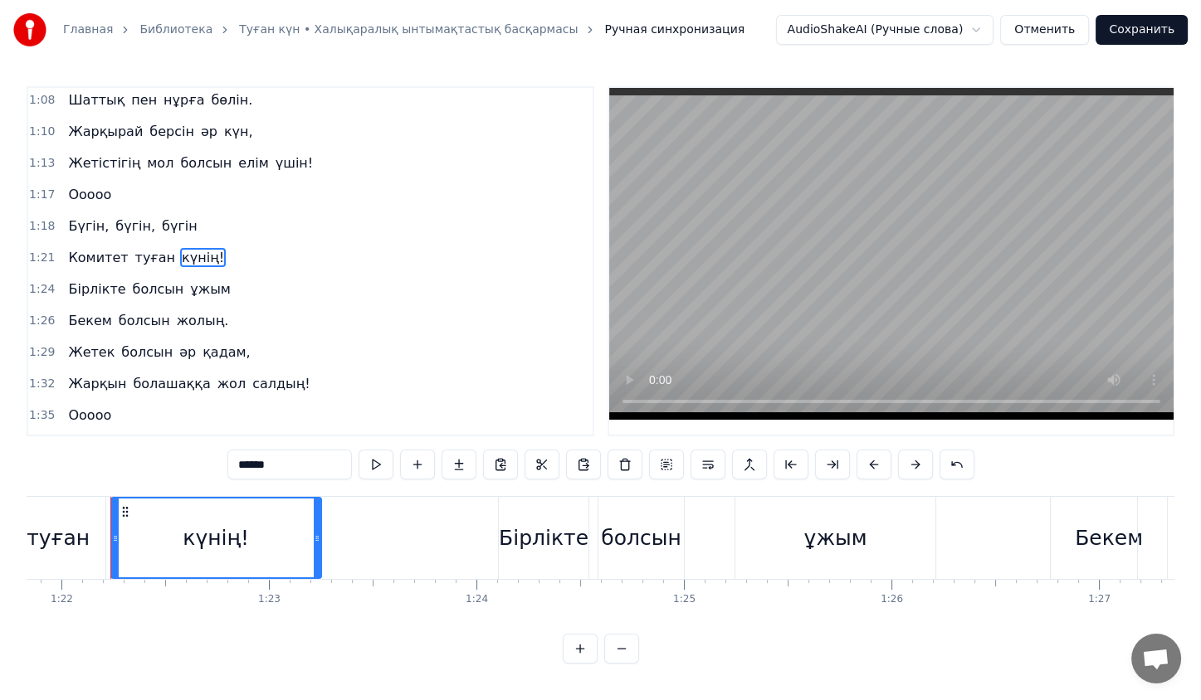
click at [153, 243] on div "Комитет туған күнің!" at bounding box center [145, 258] width 169 height 30
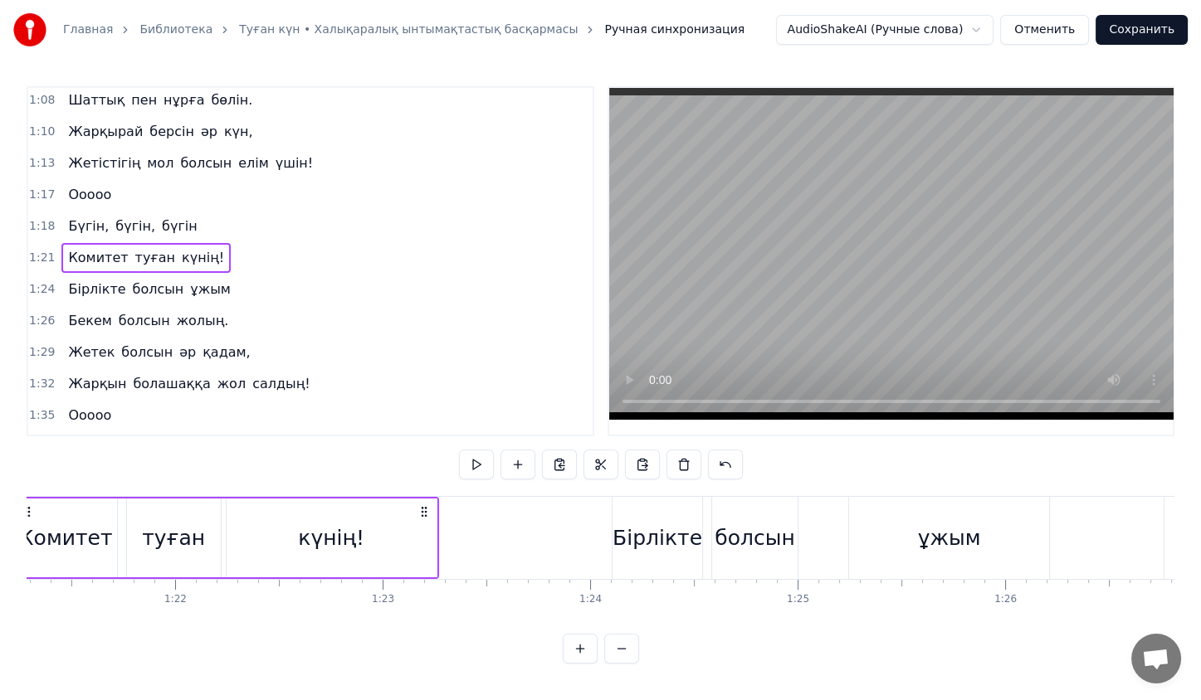
scroll to position [0, 16767]
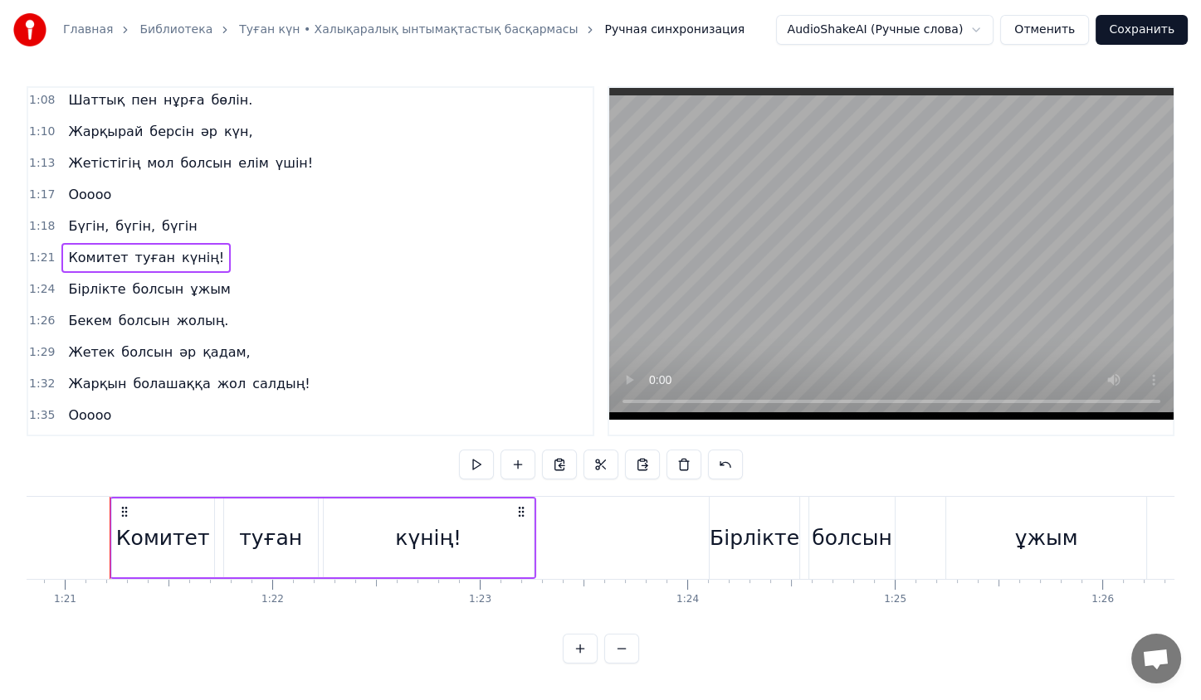
click at [164, 275] on div "Бірлікте болсын ұжым" at bounding box center [148, 290] width 175 height 30
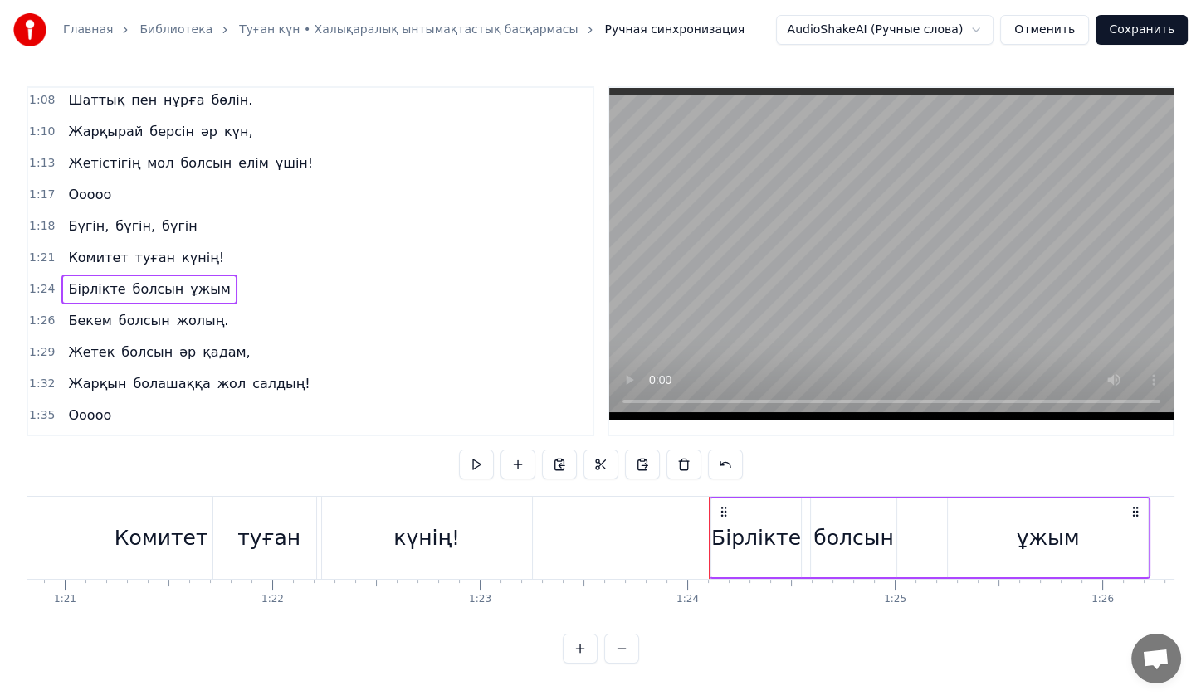
click at [154, 243] on div "Комитет туған күнің!" at bounding box center [145, 258] width 169 height 30
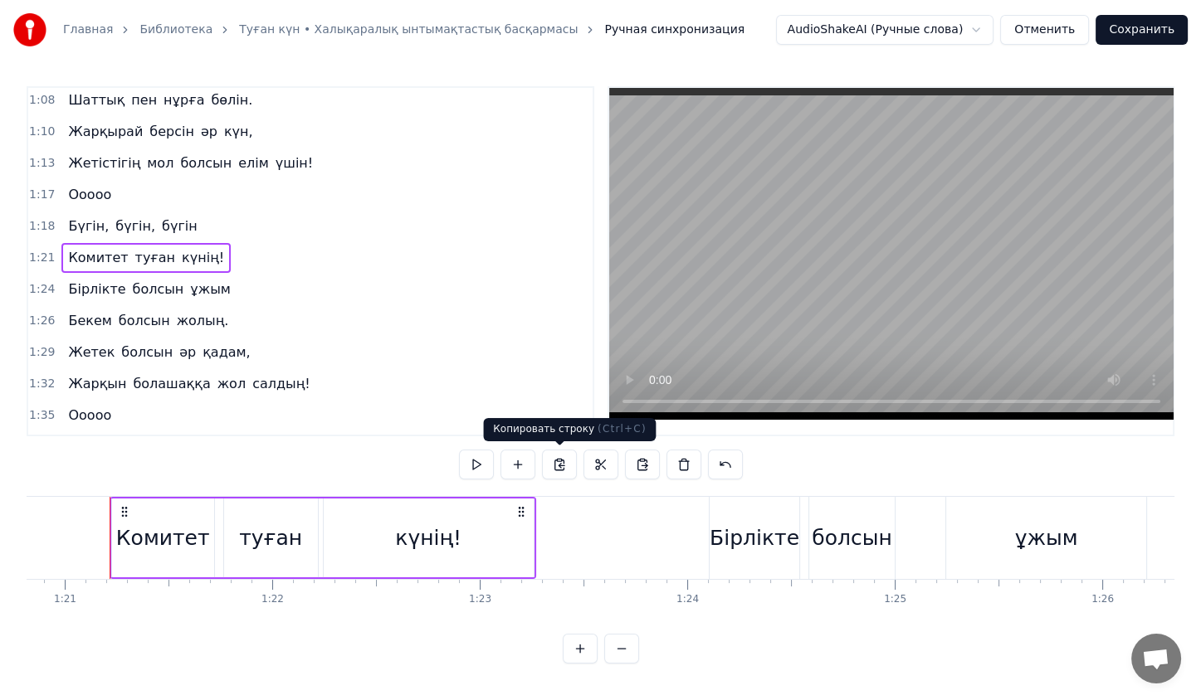
click at [564, 463] on button at bounding box center [559, 465] width 35 height 30
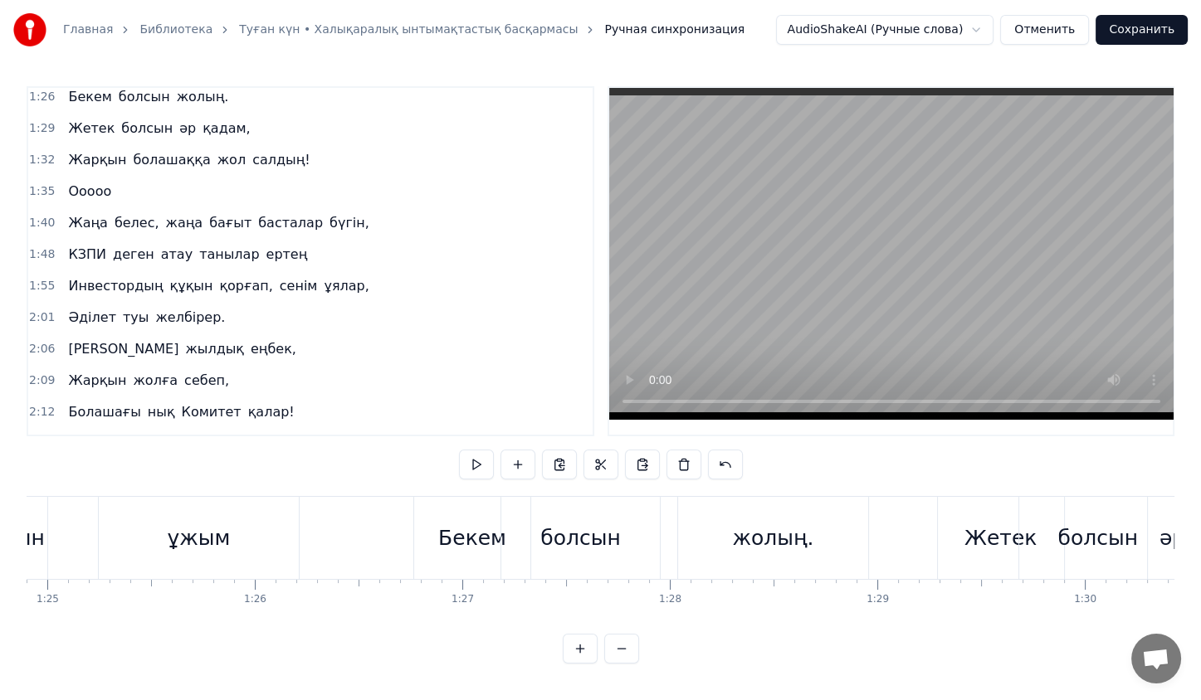
scroll to position [512, 0]
click at [111, 428] on div "Бүгін, бүгін, бүгін" at bounding box center [132, 443] width 142 height 30
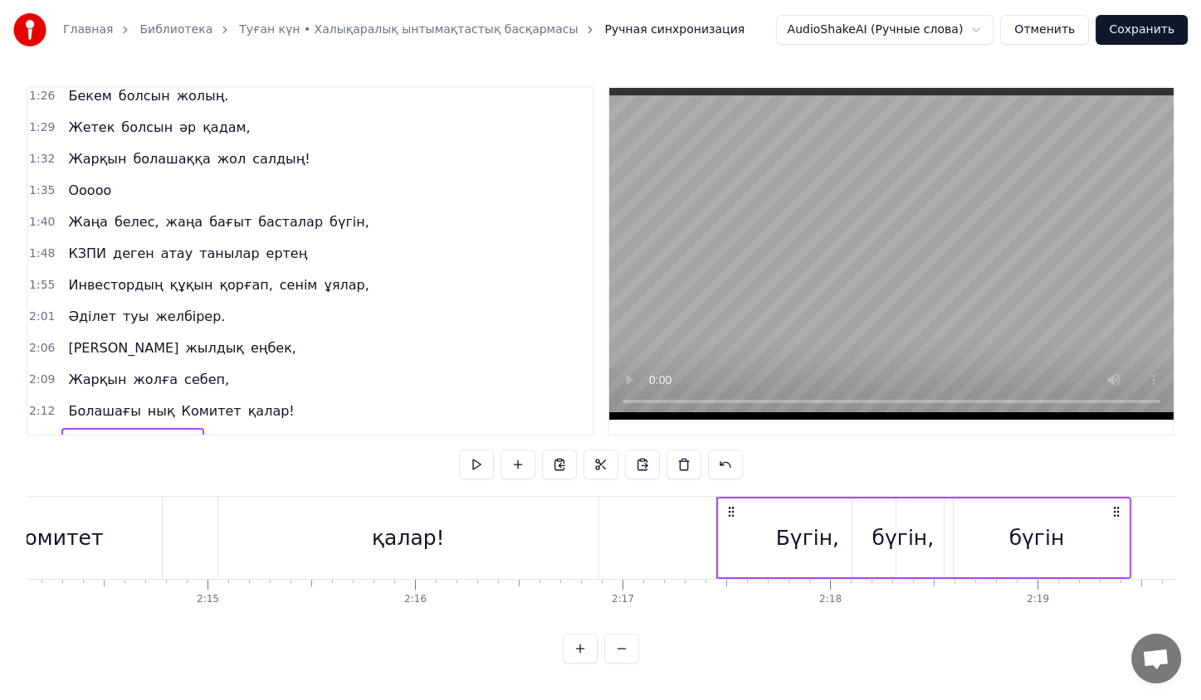
scroll to position [0, 28435]
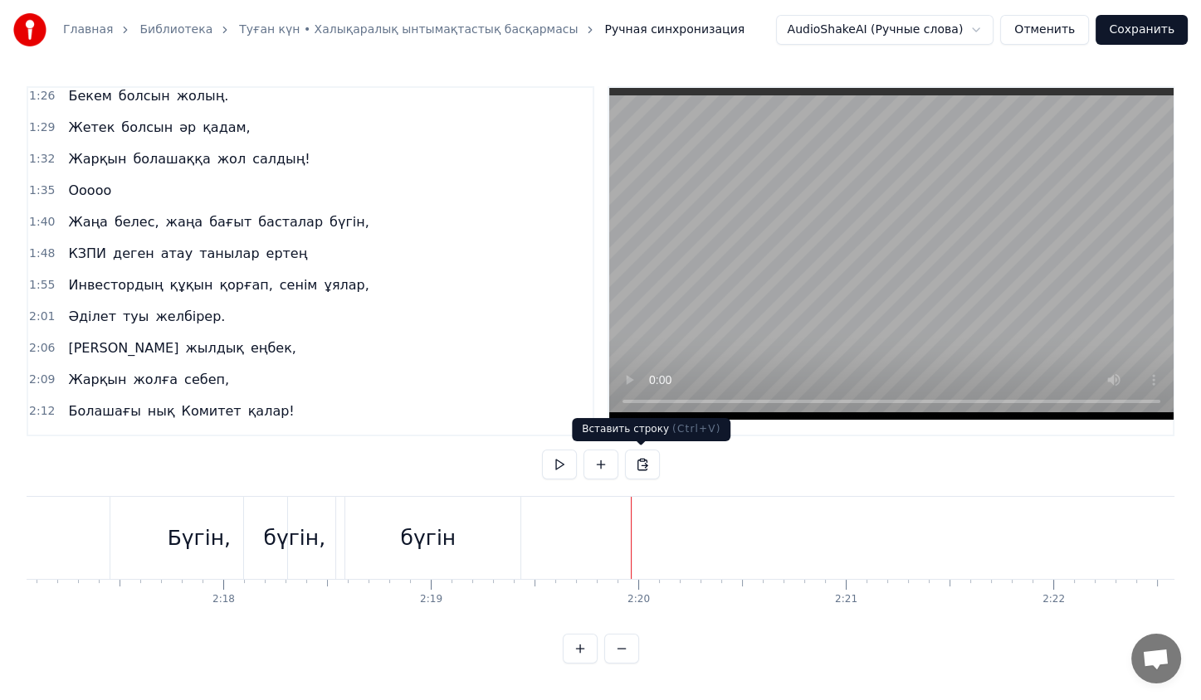
click at [629, 462] on button at bounding box center [642, 465] width 35 height 30
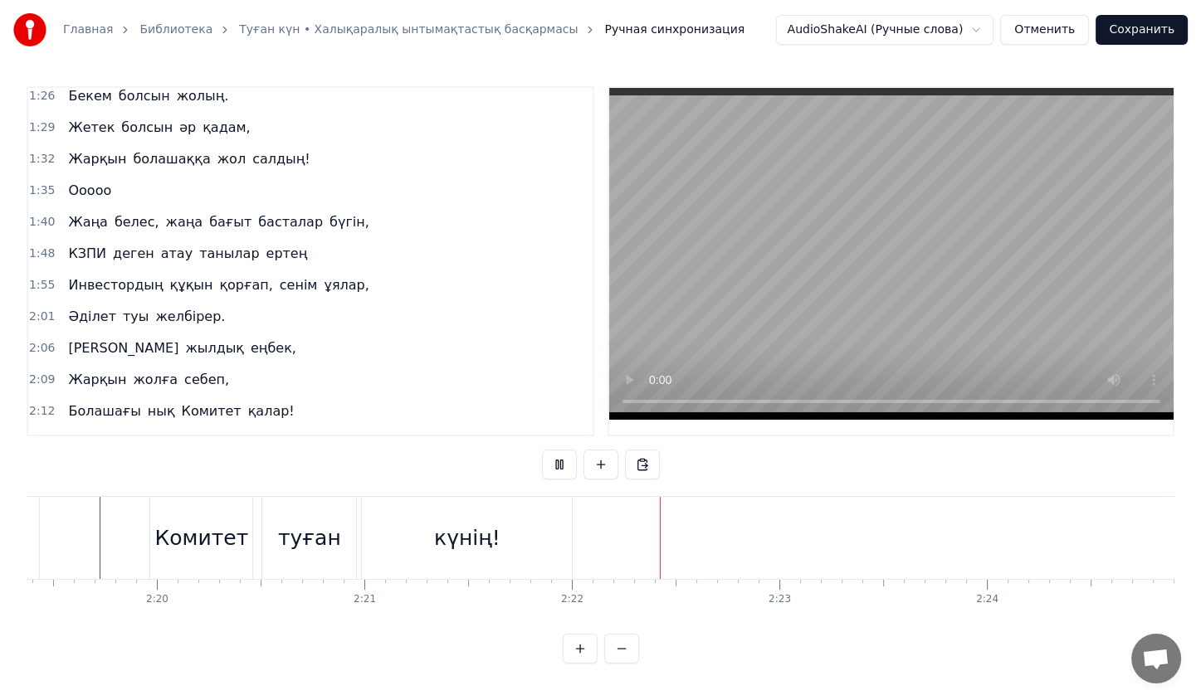
scroll to position [0, 28919]
click at [566, 460] on button at bounding box center [559, 465] width 35 height 30
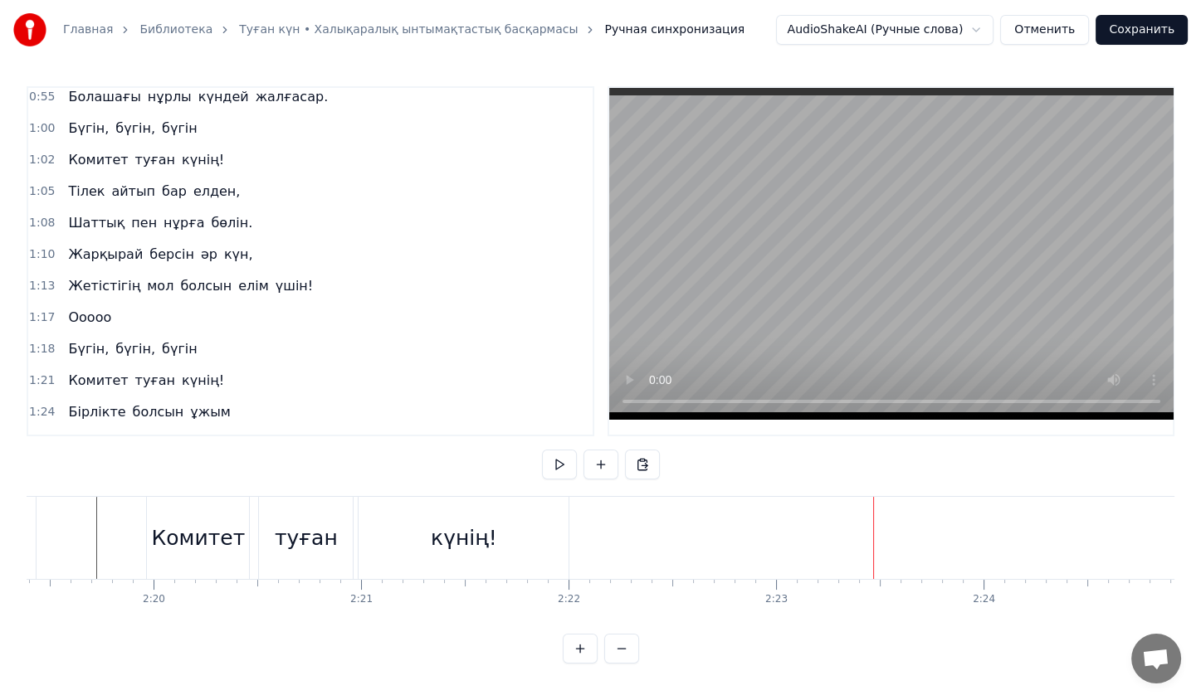
scroll to position [163, 0]
click at [207, 183] on span "елден," at bounding box center [217, 192] width 51 height 19
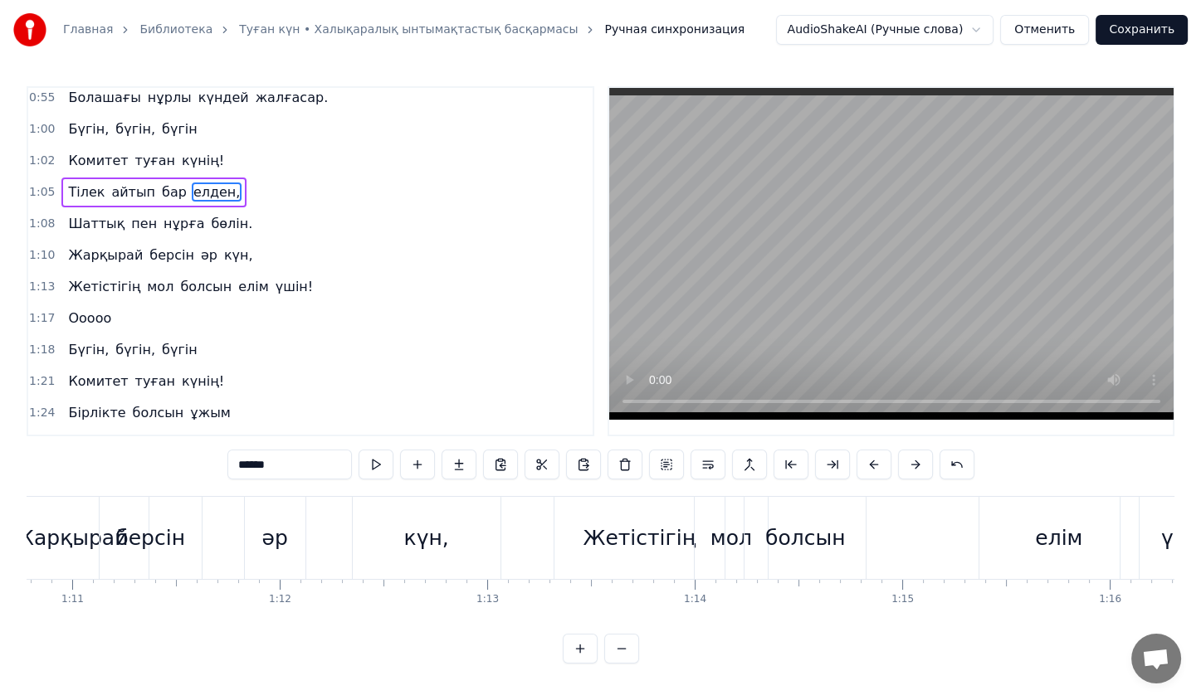
scroll to position [0, 13838]
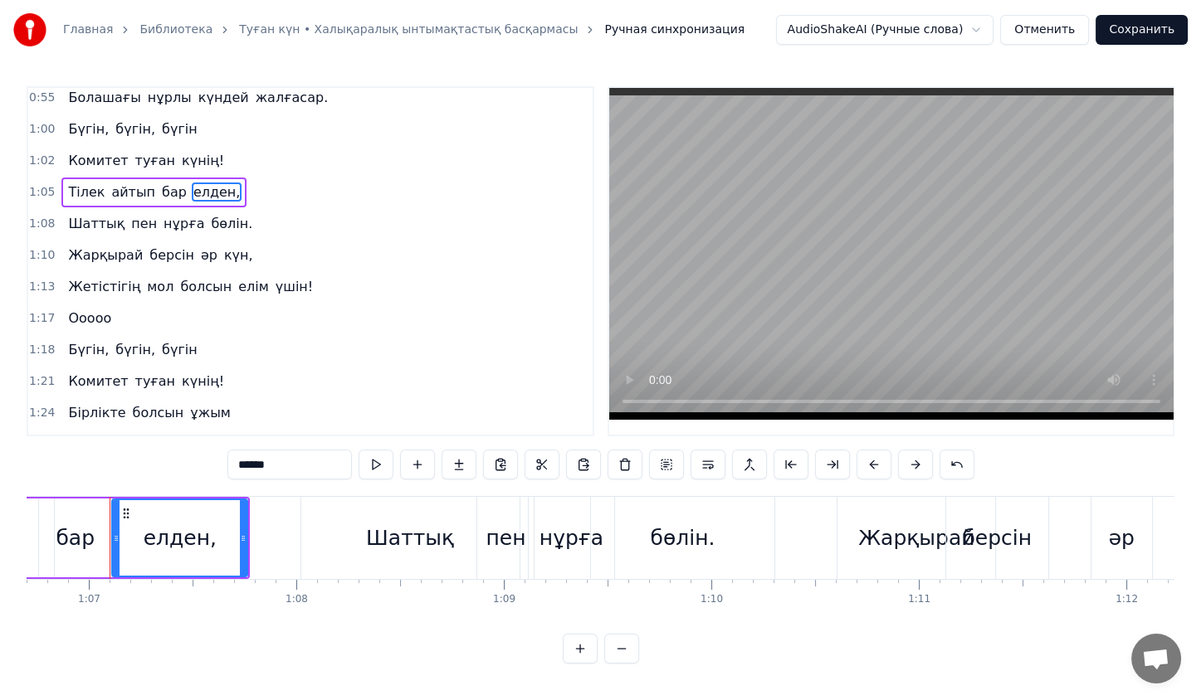
click at [493, 476] on button at bounding box center [500, 465] width 35 height 30
click at [149, 178] on div "Тілек айтып бар елден," at bounding box center [153, 193] width 185 height 30
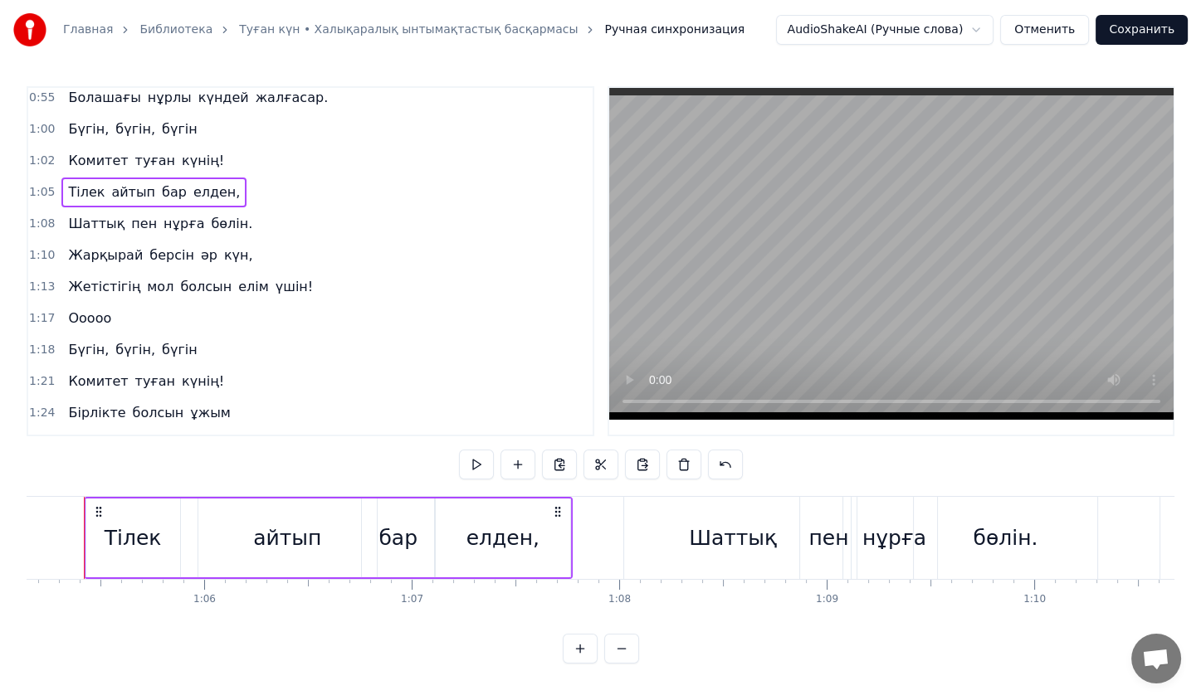
scroll to position [0, 13489]
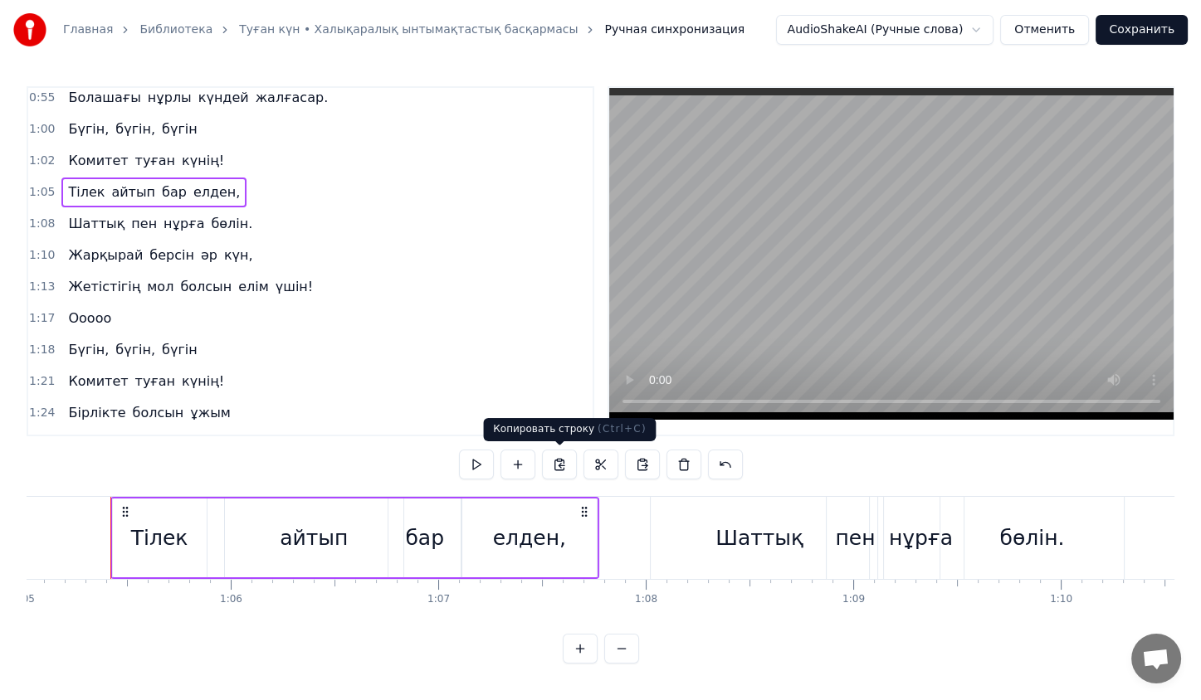
click at [559, 457] on button at bounding box center [559, 465] width 35 height 30
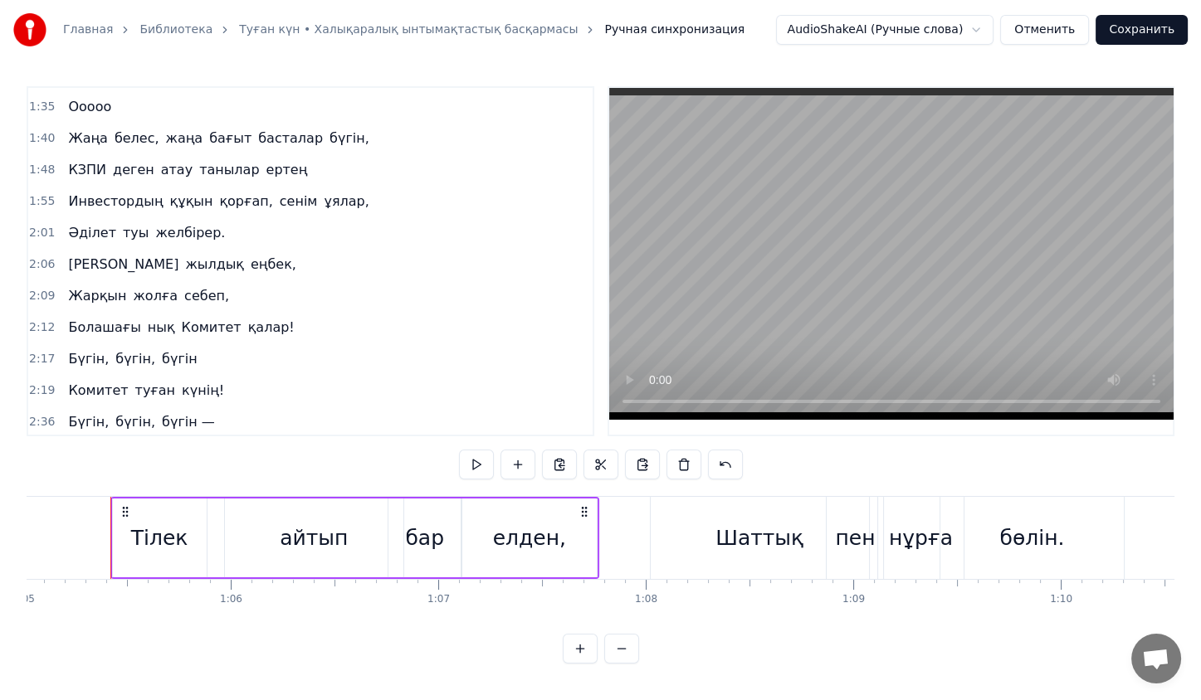
scroll to position [602, 0]
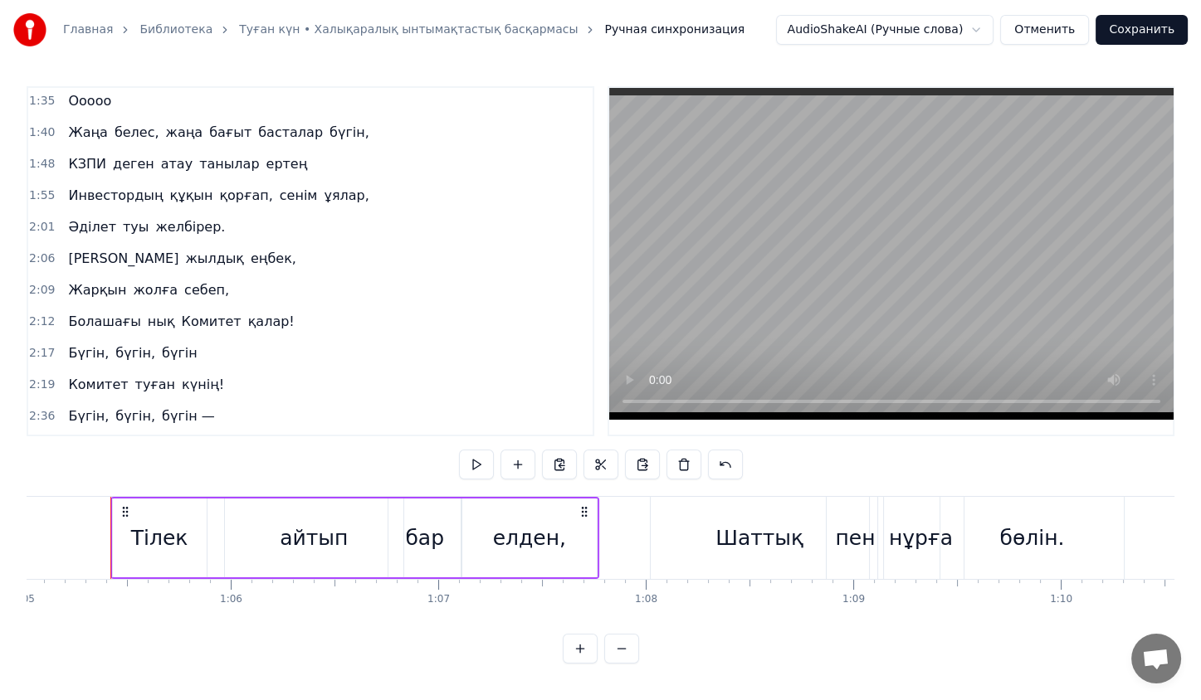
click at [134, 370] on div "Комитет туған күнің!" at bounding box center [145, 385] width 169 height 30
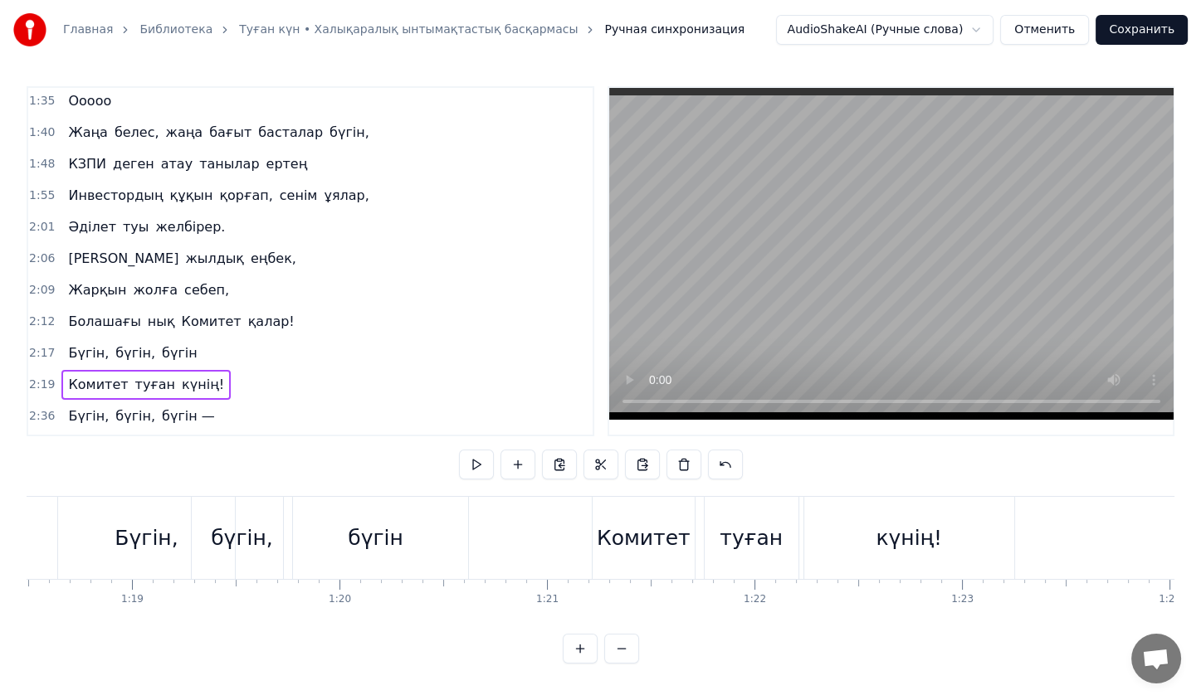
click at [134, 370] on div "Комитет туған күнің!" at bounding box center [145, 385] width 169 height 30
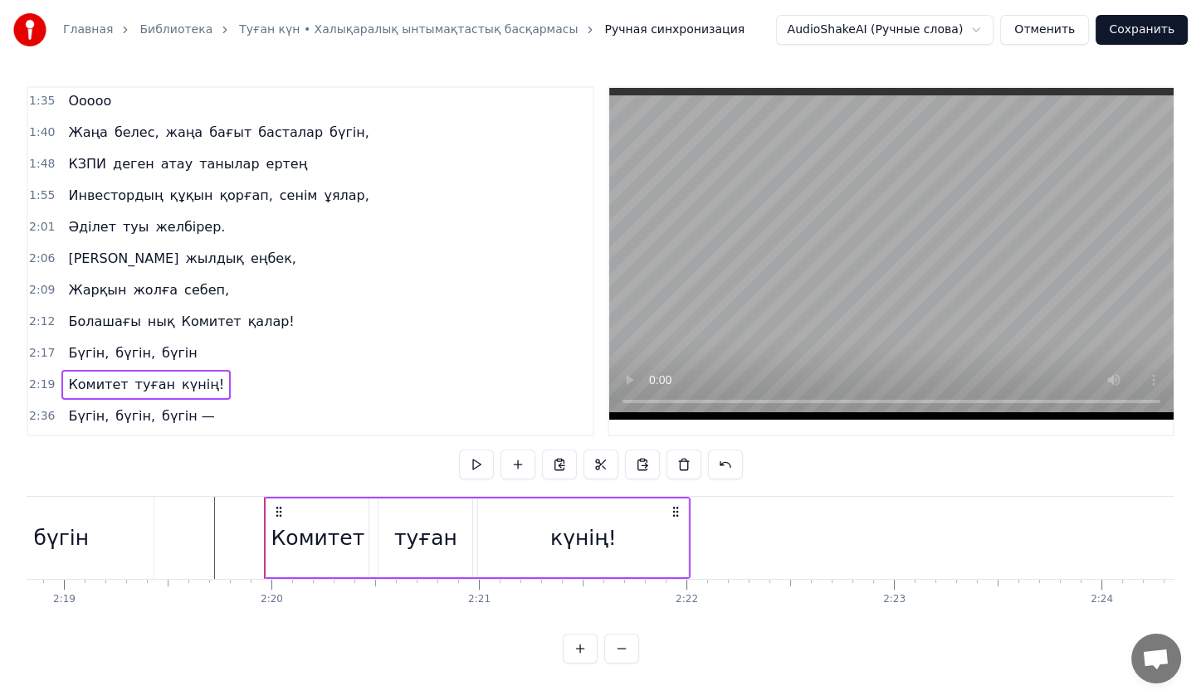
scroll to position [0, 28956]
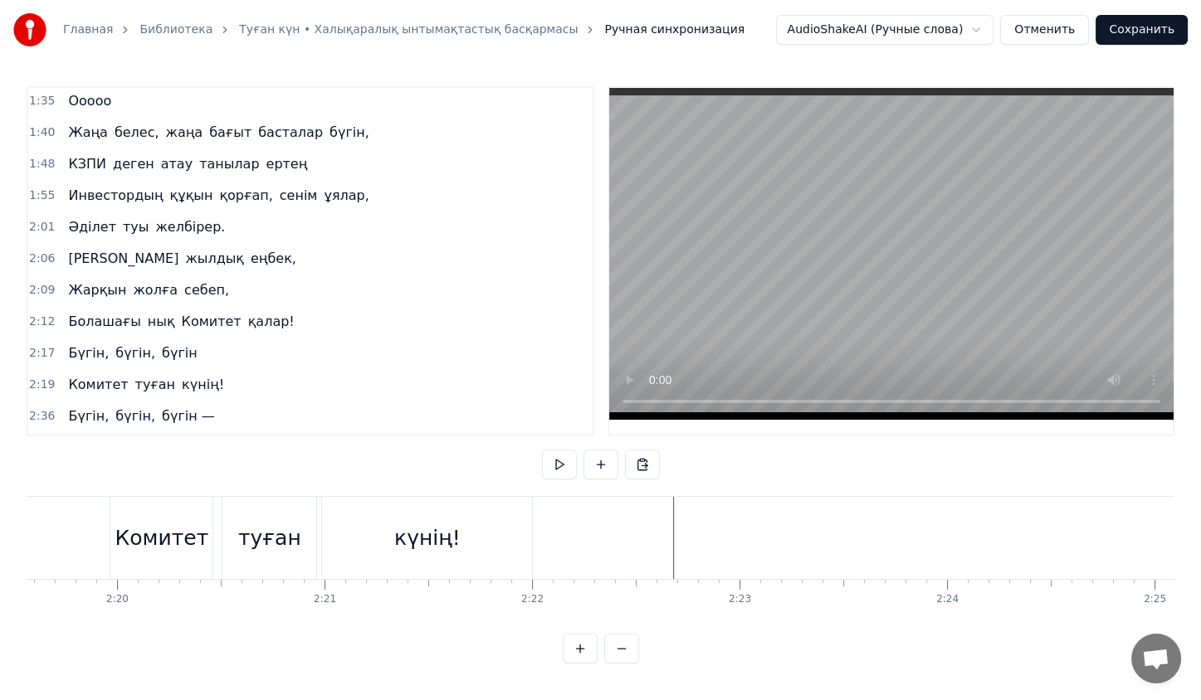
click at [664, 535] on div at bounding box center [664, 538] width 1 height 82
click at [626, 470] on button at bounding box center [642, 465] width 35 height 30
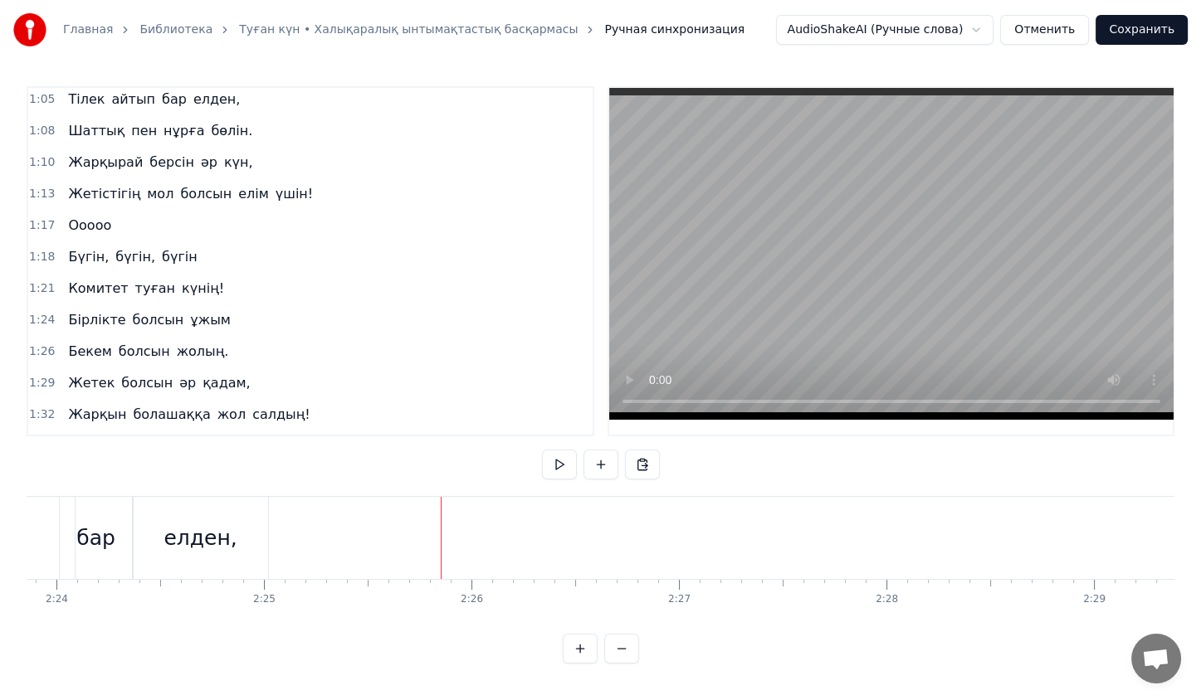
scroll to position [110, 0]
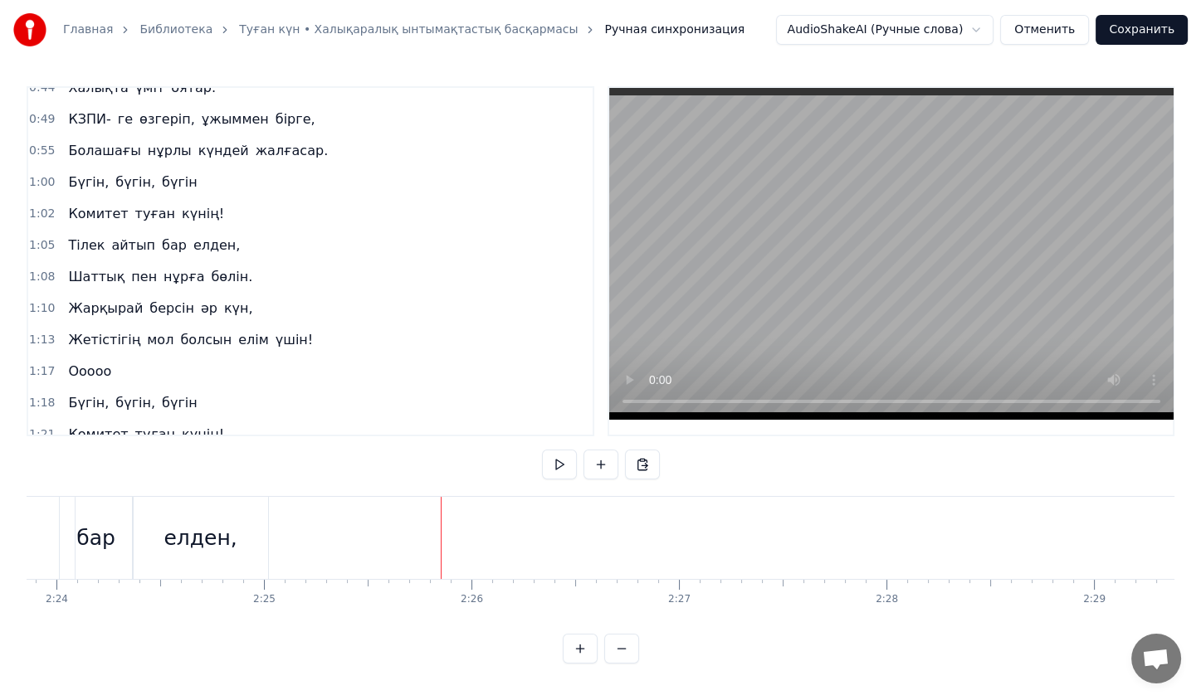
click at [127, 262] on div "Шаттық пен нұрға бөлін." at bounding box center [160, 277] width 198 height 30
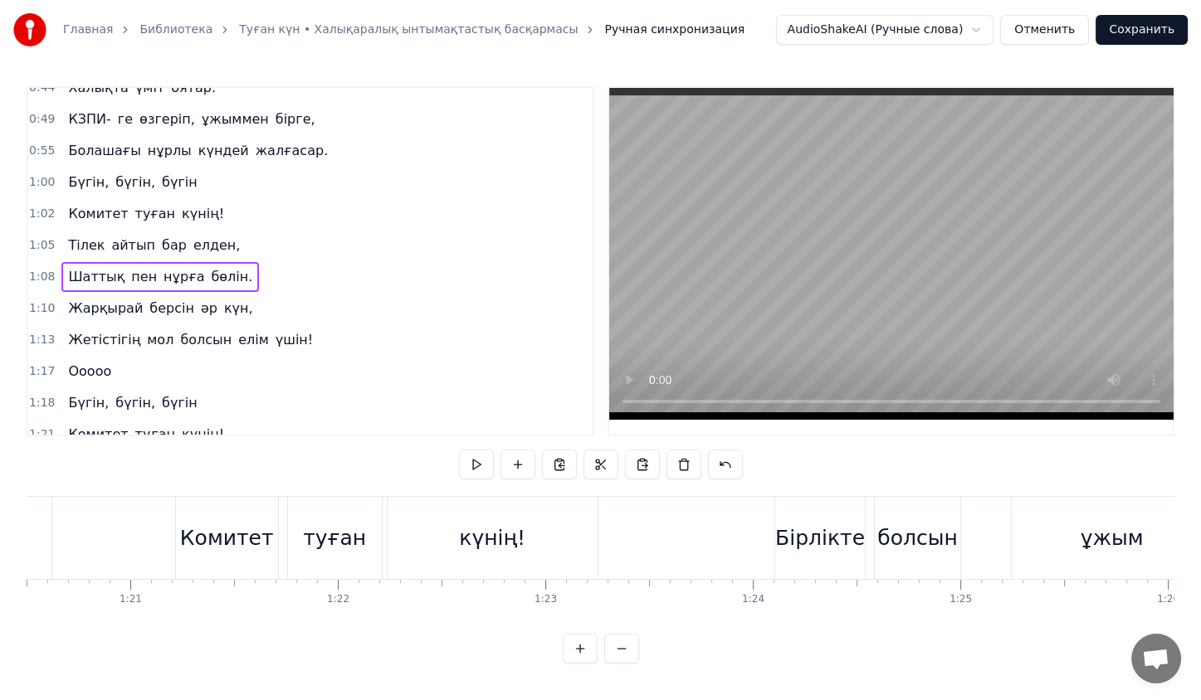
scroll to position [0, 14029]
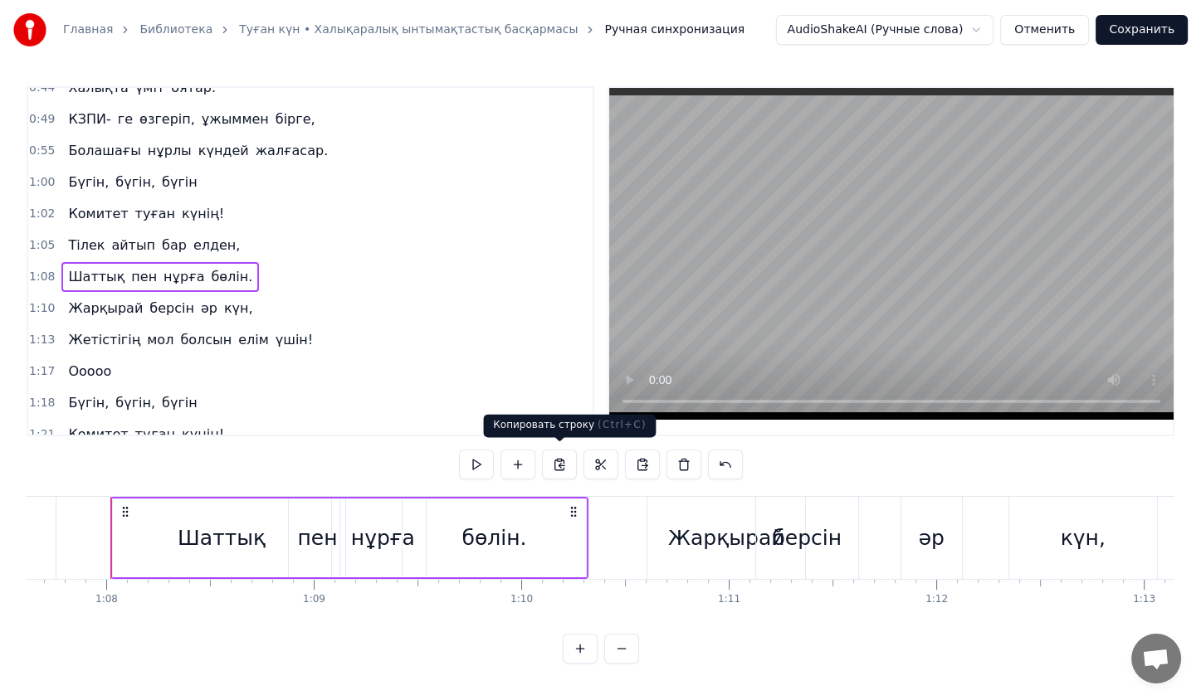
click at [558, 457] on button at bounding box center [559, 465] width 35 height 30
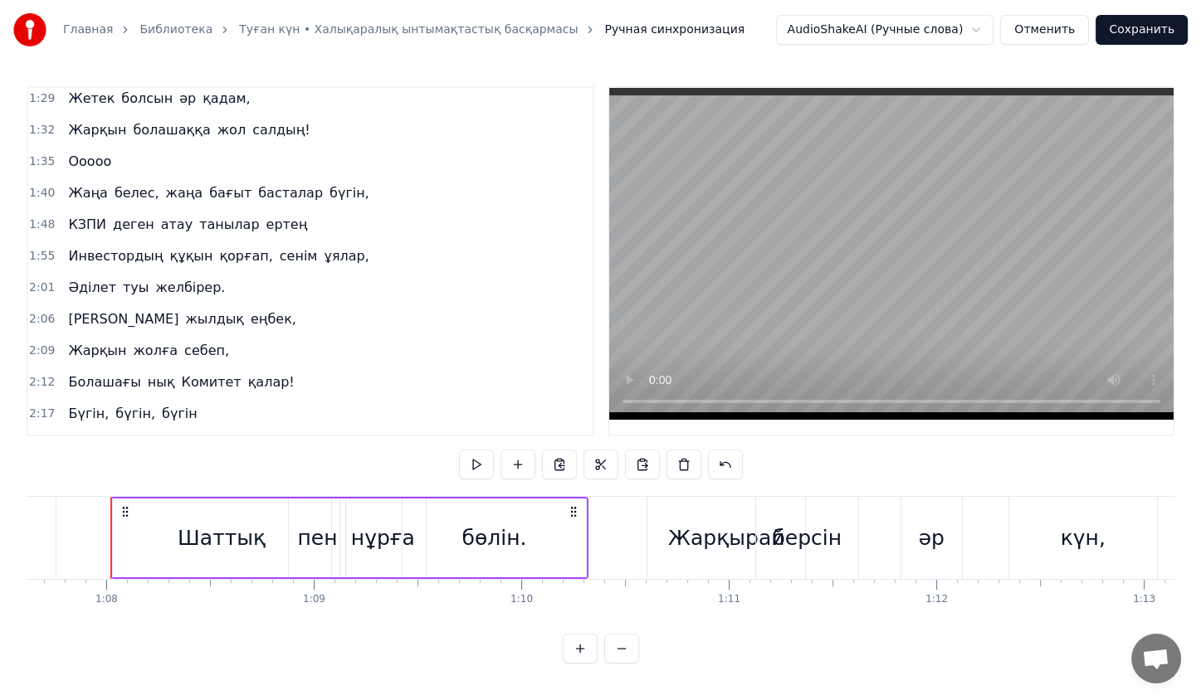
scroll to position [621, 0]
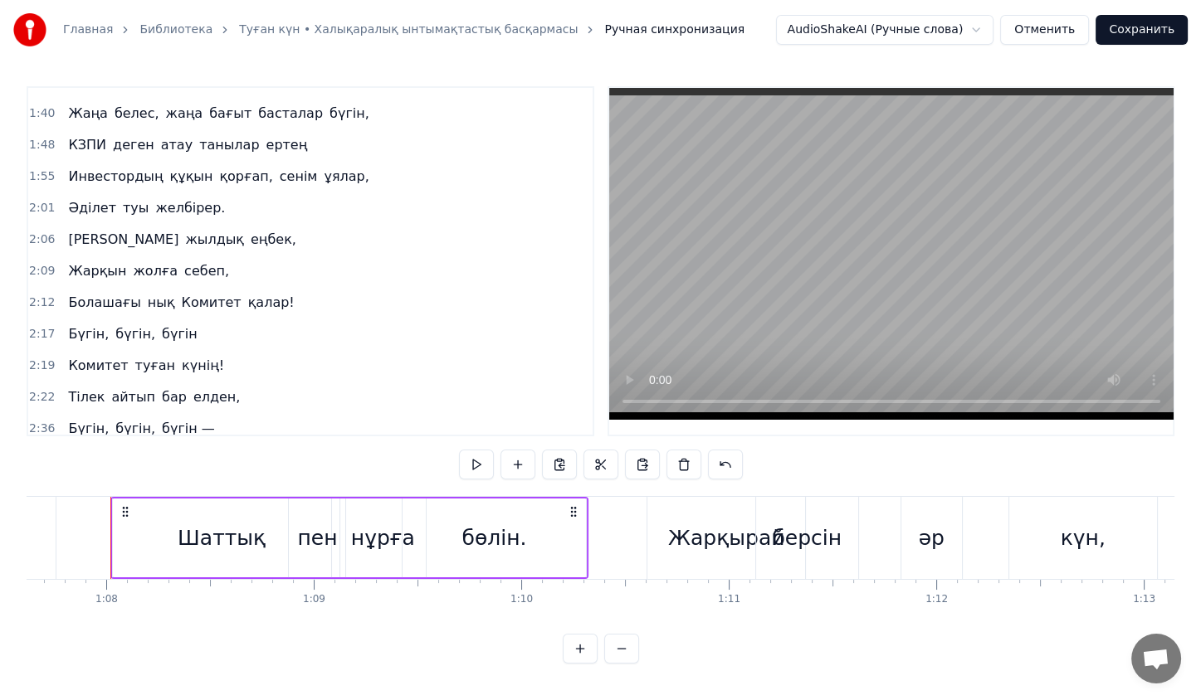
click at [138, 383] on div "Тілек айтып бар елден," at bounding box center [153, 398] width 185 height 30
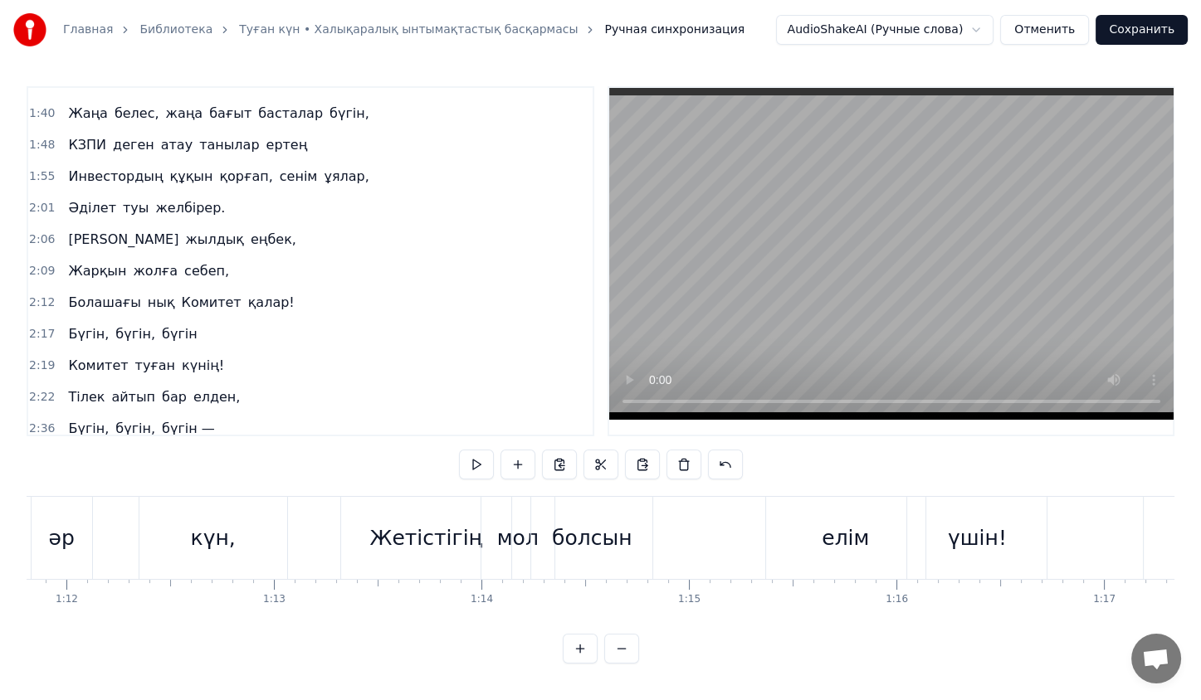
click at [138, 383] on div "Тілек айтып бар елден," at bounding box center [153, 398] width 185 height 30
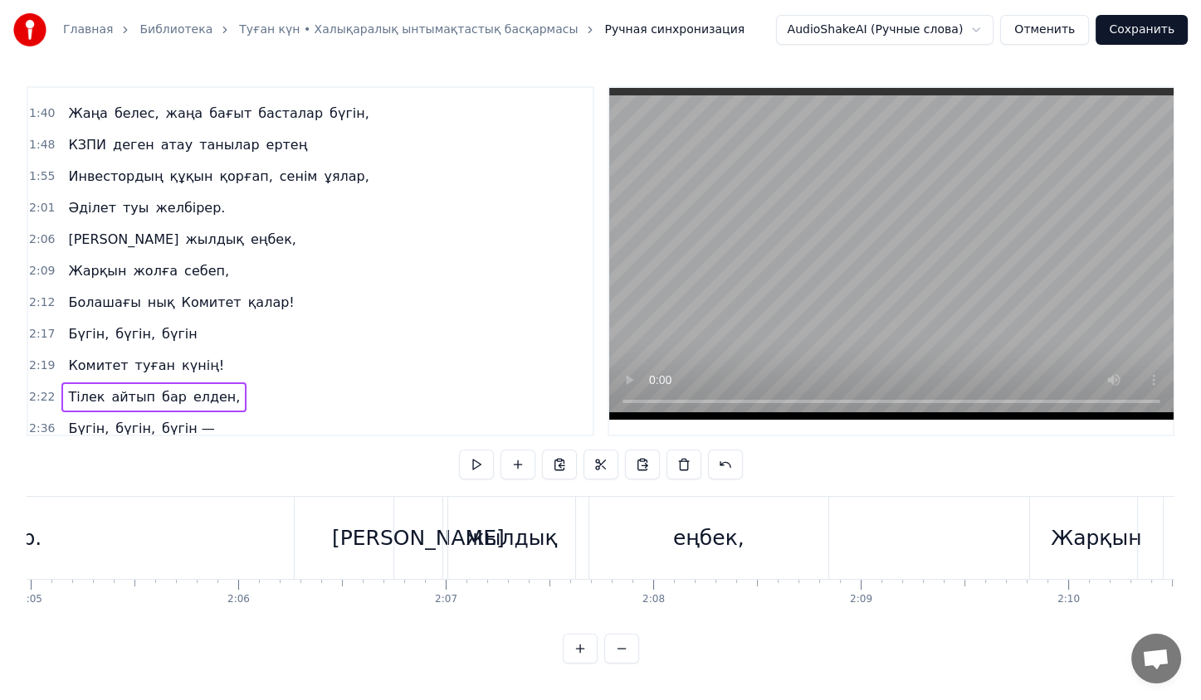
scroll to position [0, 29519]
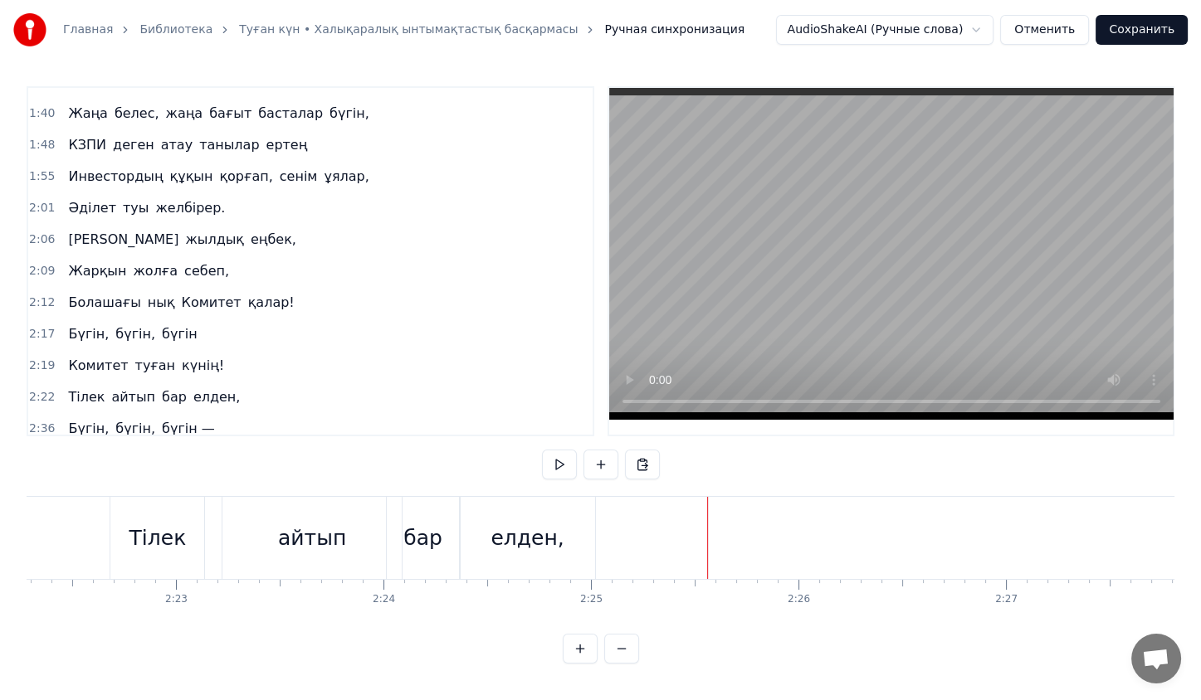
click at [632, 465] on button at bounding box center [642, 465] width 35 height 30
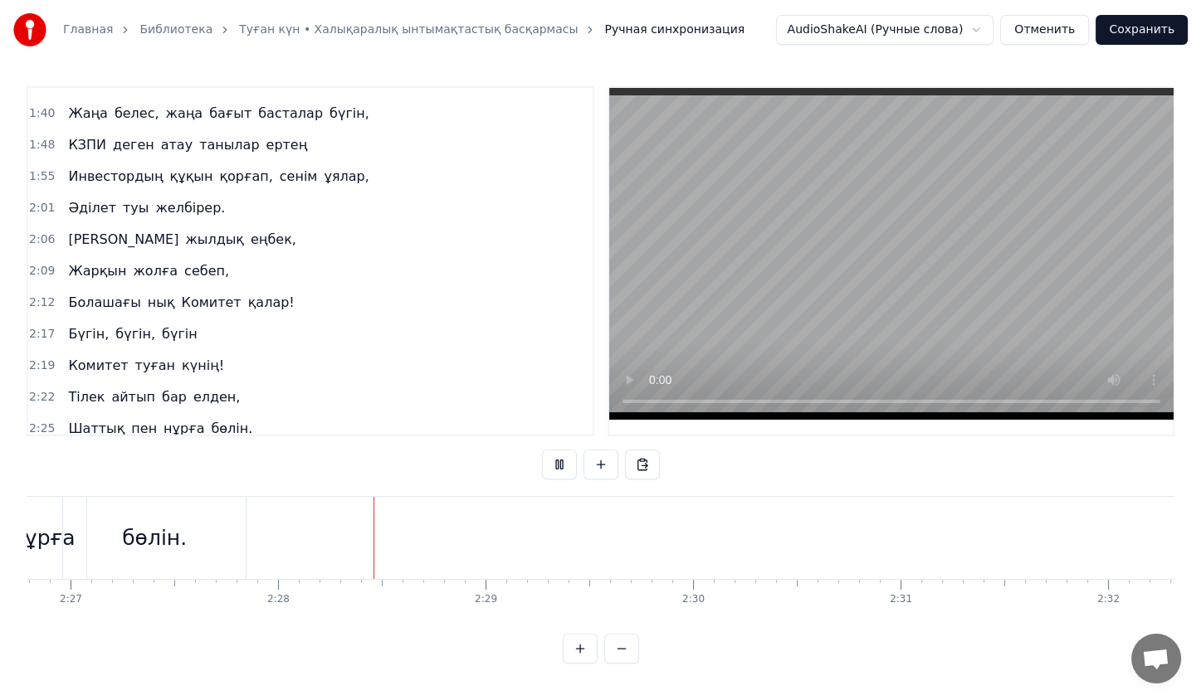
scroll to position [0, 30448]
click at [556, 456] on button at bounding box center [559, 465] width 35 height 30
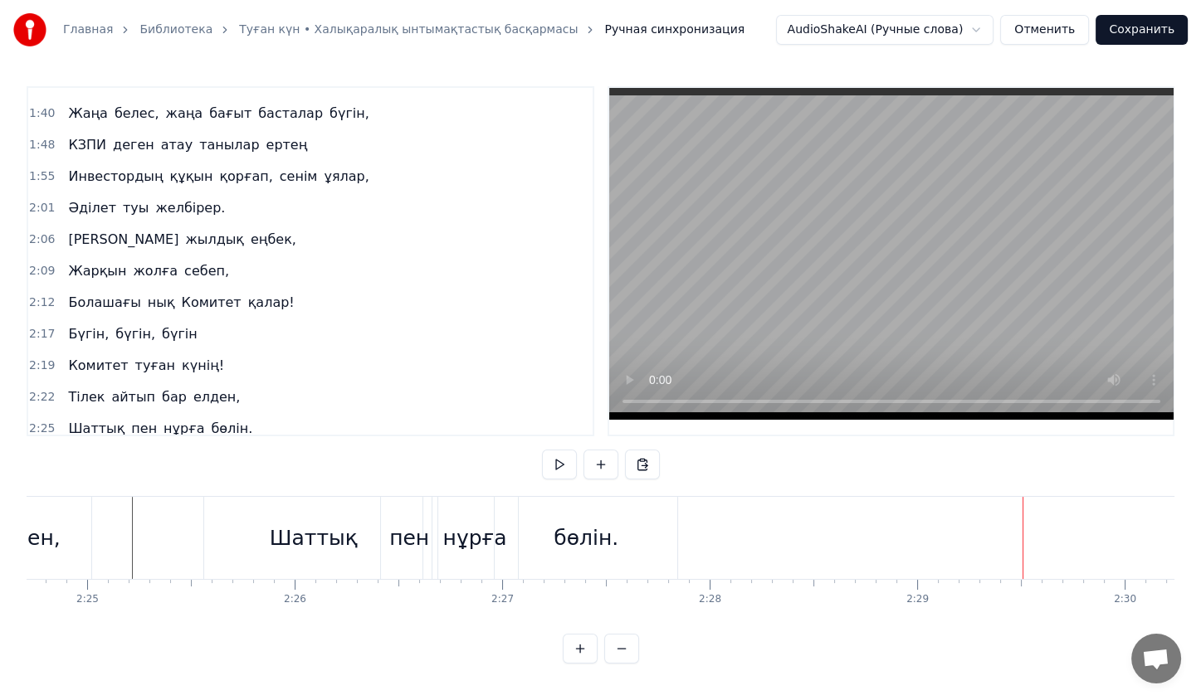
scroll to position [0, 30013]
click at [229, 515] on div "Шаттық" at bounding box center [323, 538] width 218 height 82
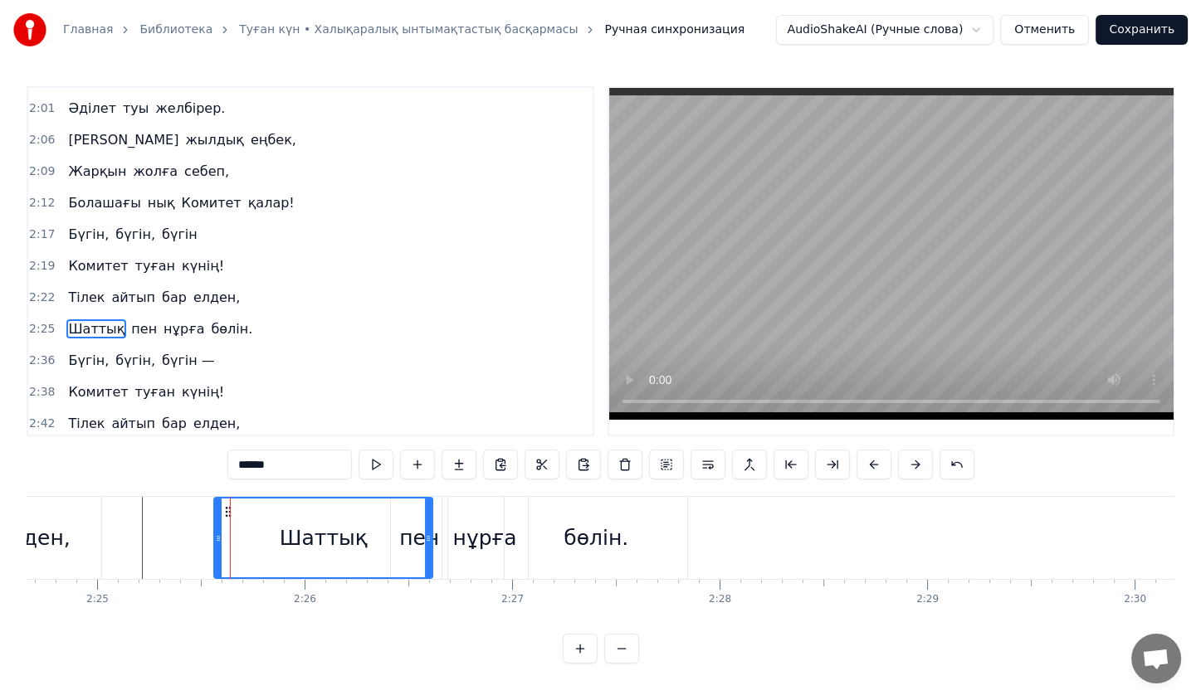
scroll to position [751, 0]
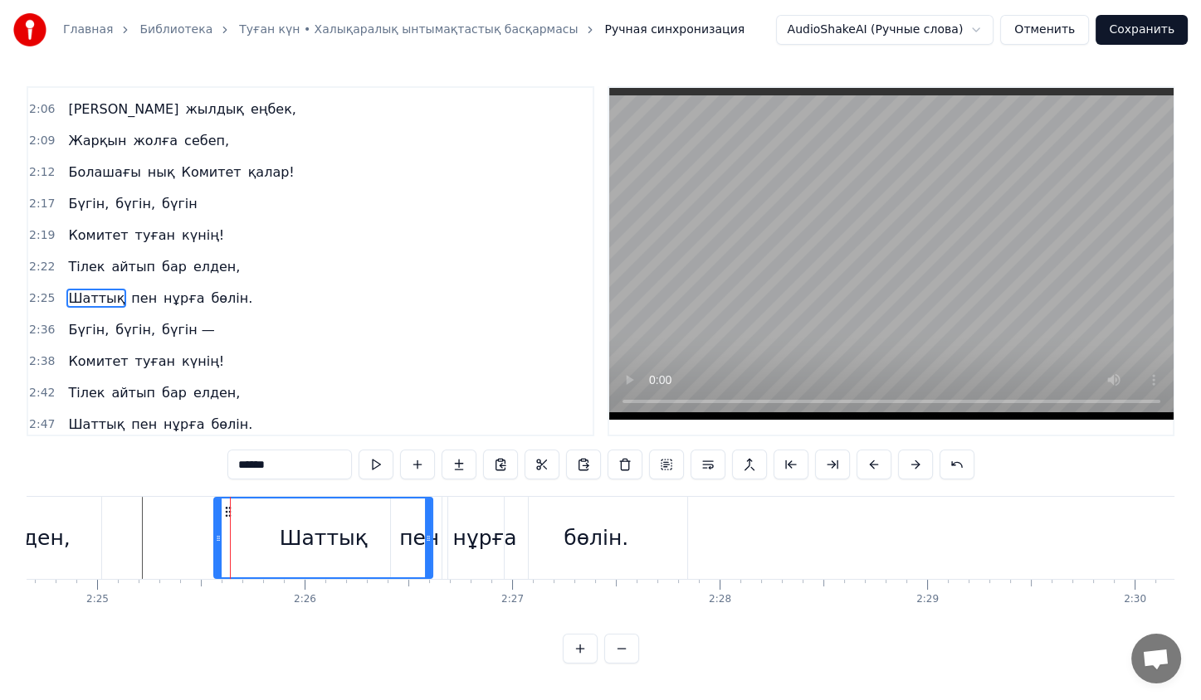
click at [147, 284] on div "Шаттық пен нұрға бөлін." at bounding box center [160, 299] width 198 height 30
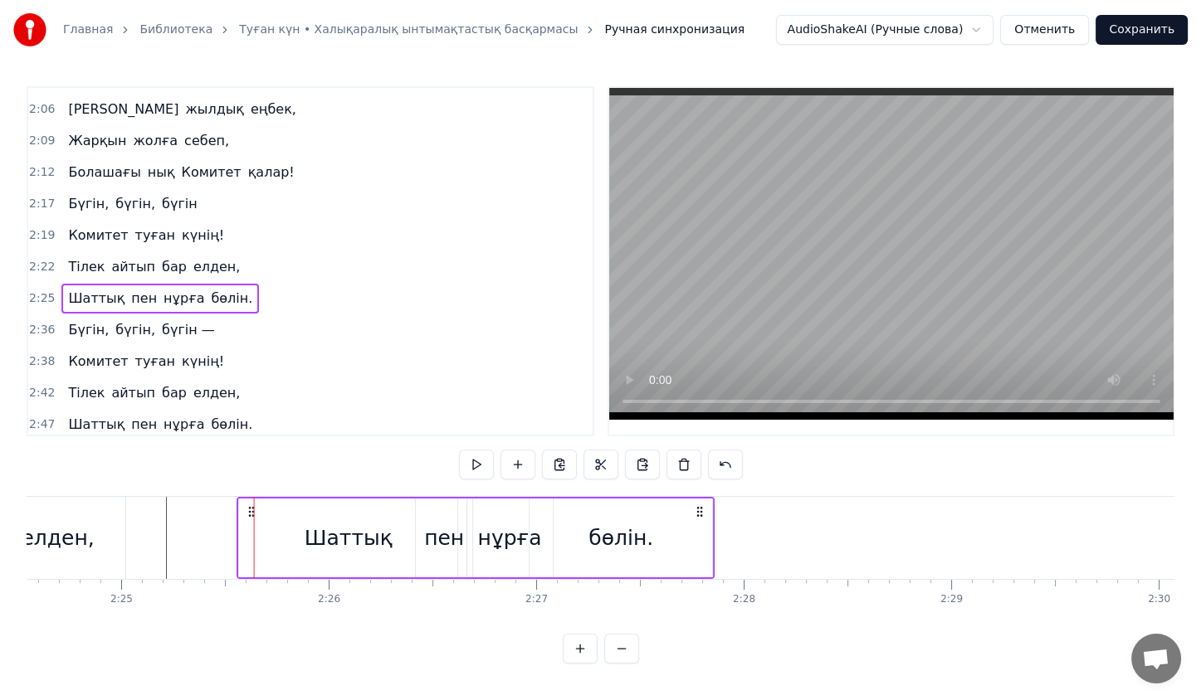
click at [246, 511] on icon at bounding box center [252, 511] width 13 height 13
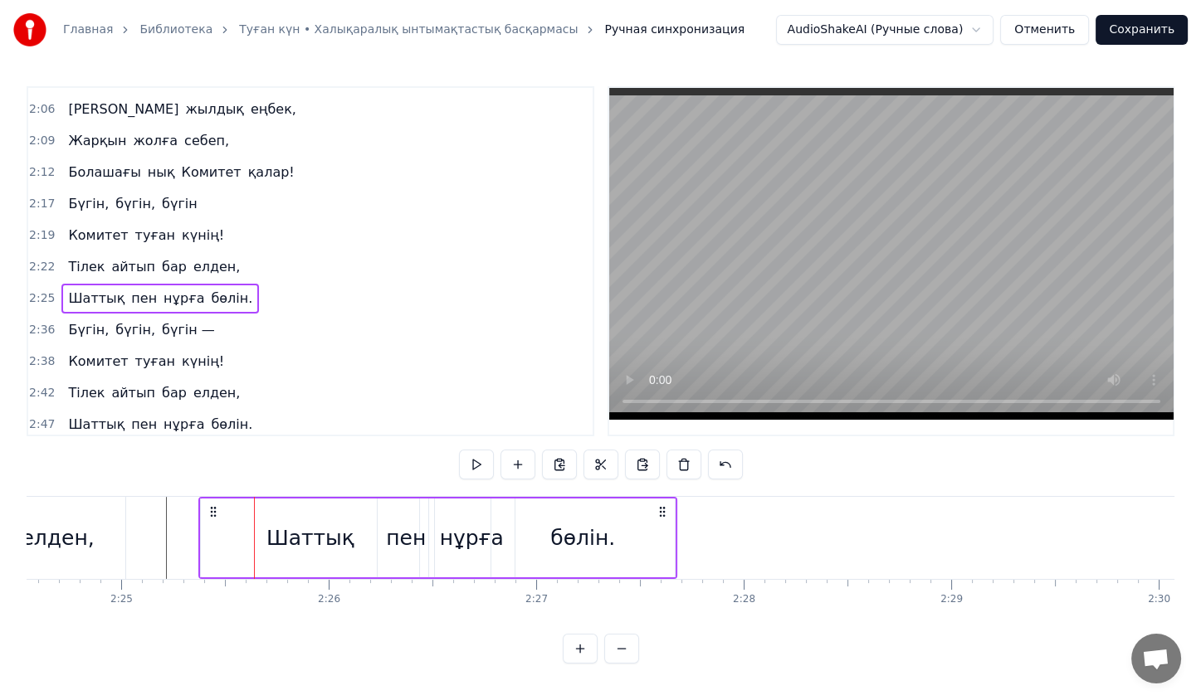
scroll to position [0, 29973]
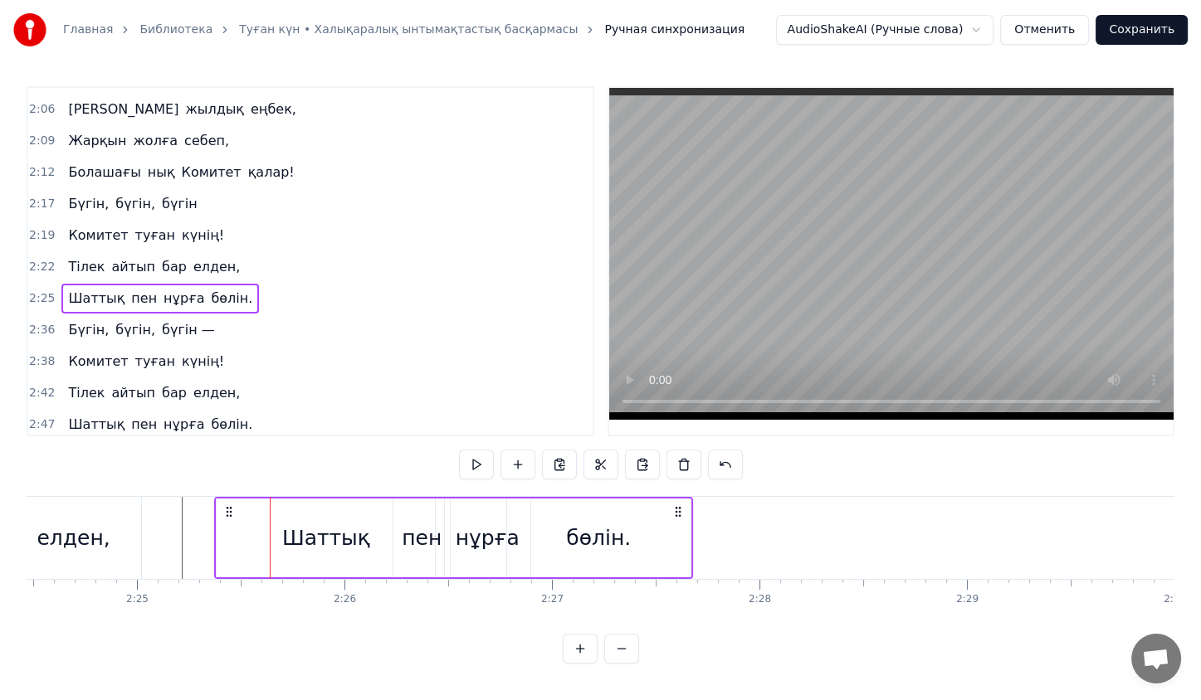
click at [570, 533] on div "бөлін." at bounding box center [598, 539] width 65 height 32
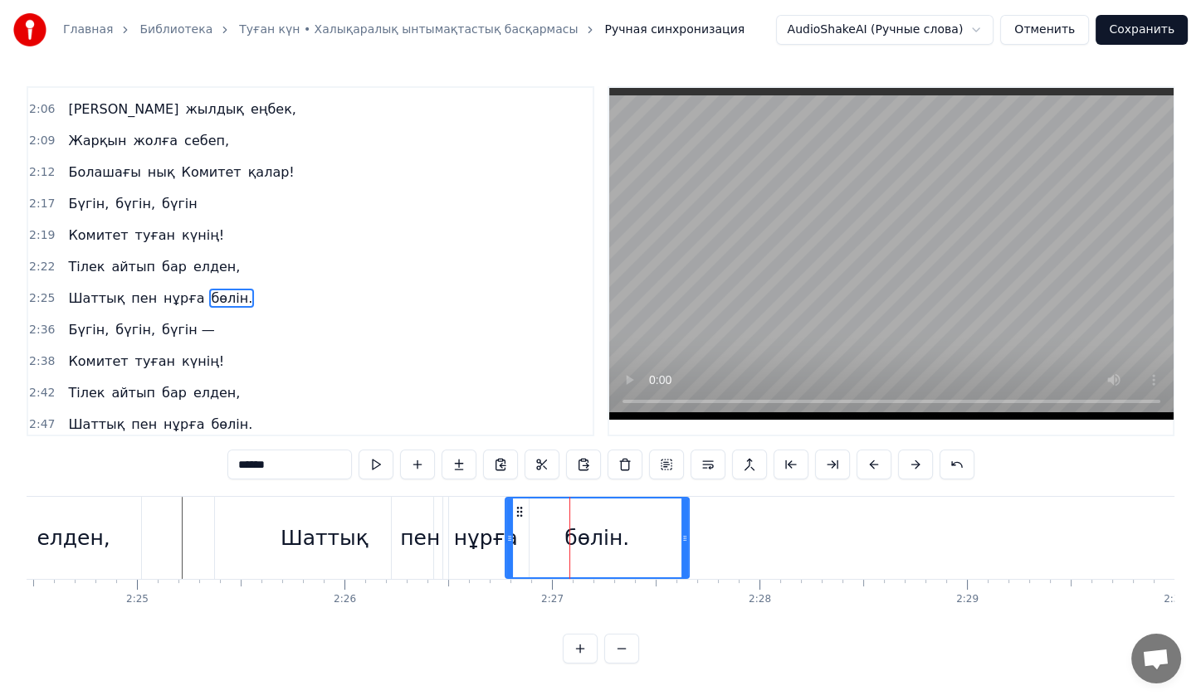
click at [319, 458] on input "******" at bounding box center [289, 465] width 124 height 30
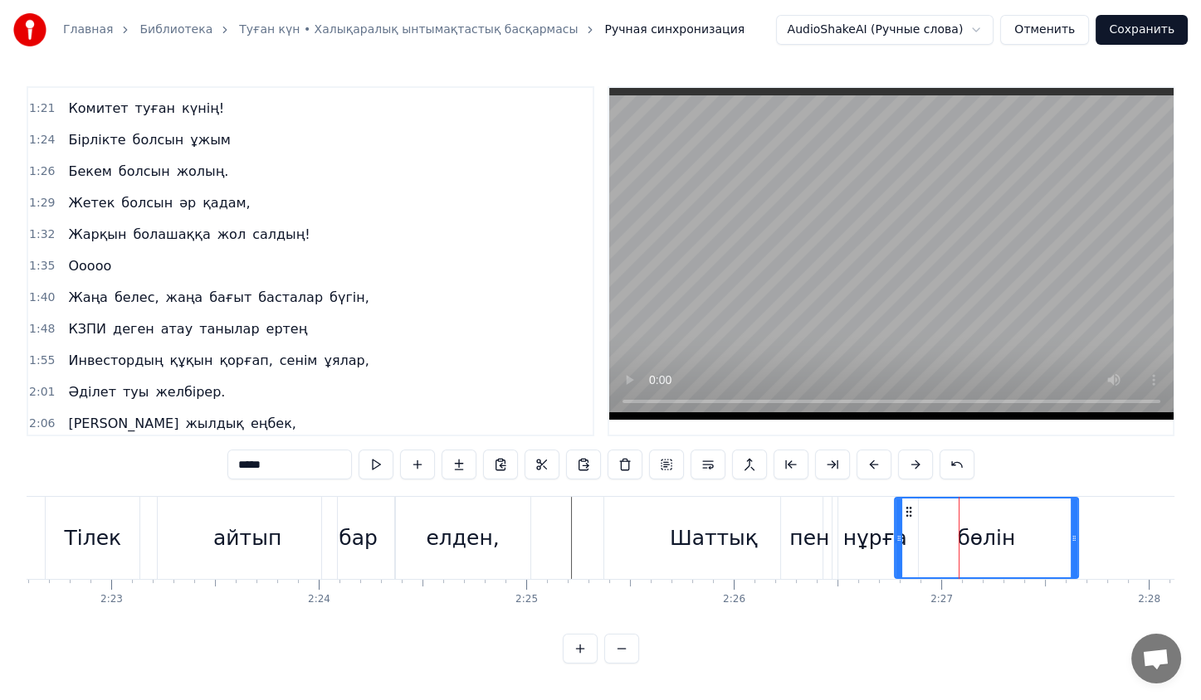
scroll to position [432, 0]
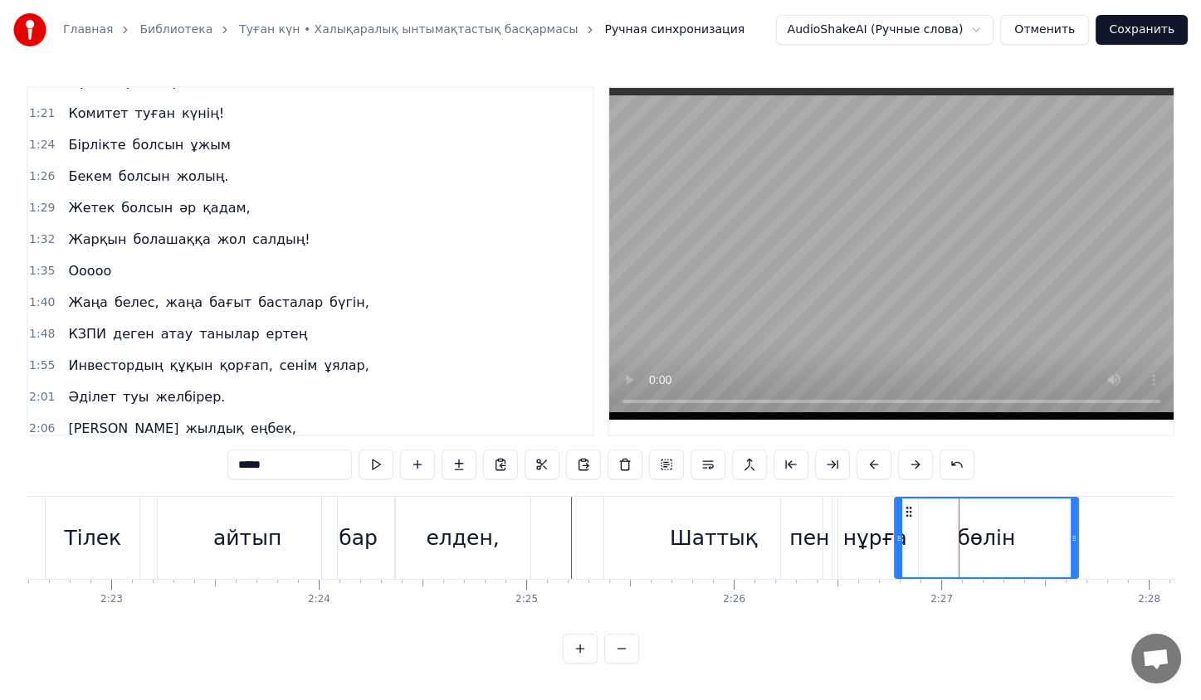
click at [173, 388] on span "желбірер." at bounding box center [190, 397] width 73 height 19
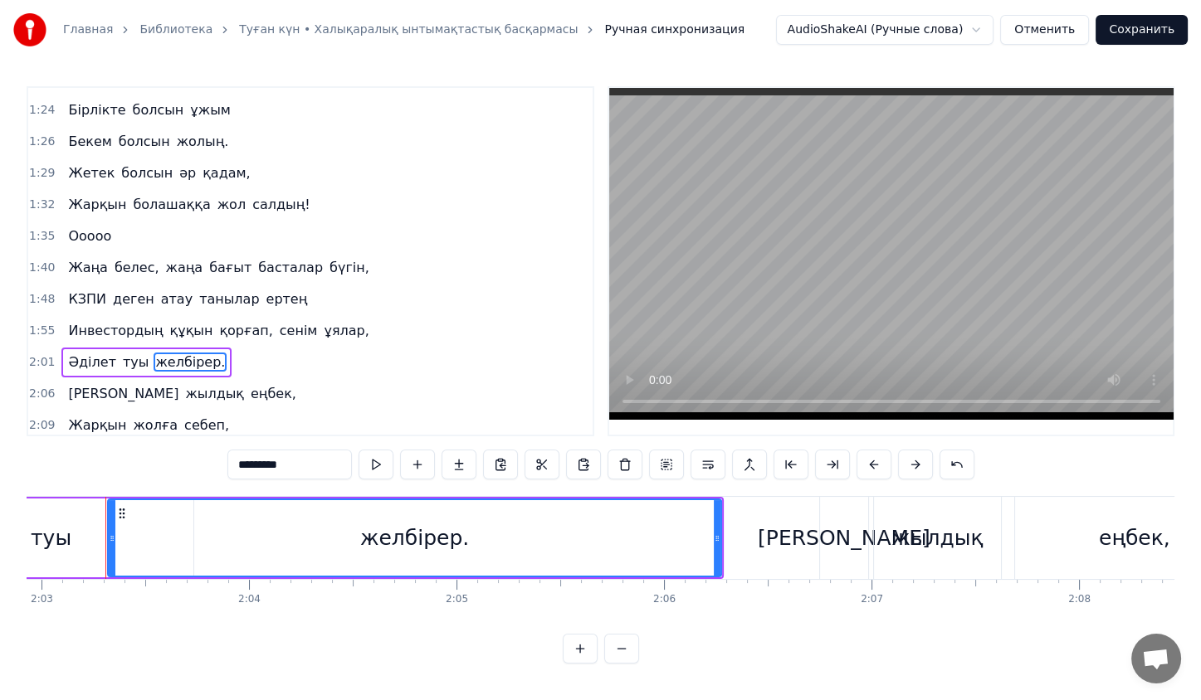
scroll to position [0, 25499]
click at [337, 466] on input "*********" at bounding box center [289, 465] width 124 height 30
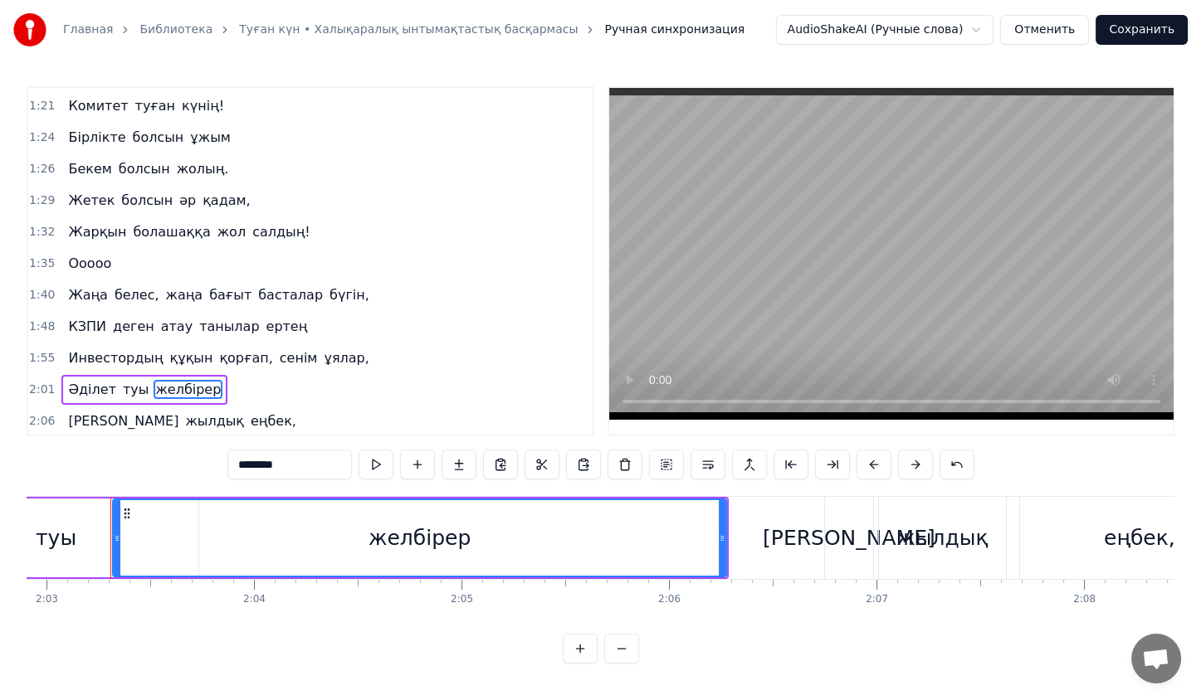
type input "********"
click at [198, 163] on div "Бекем болсын жолың." at bounding box center [147, 169] width 173 height 30
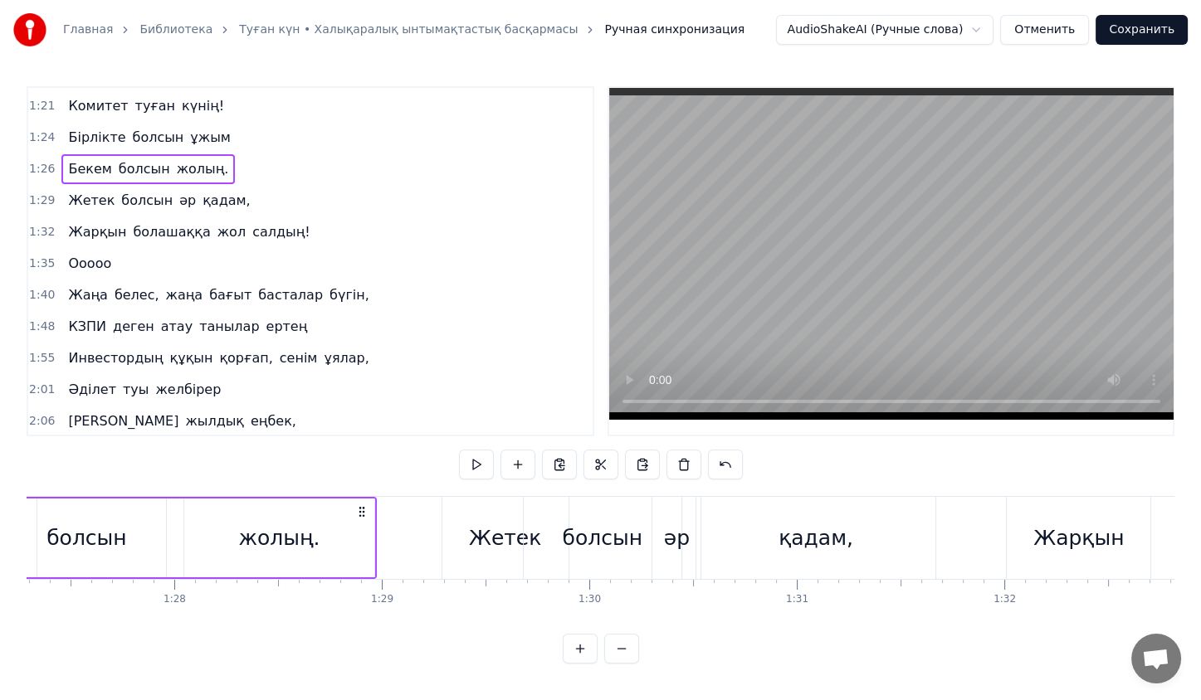
scroll to position [0, 17917]
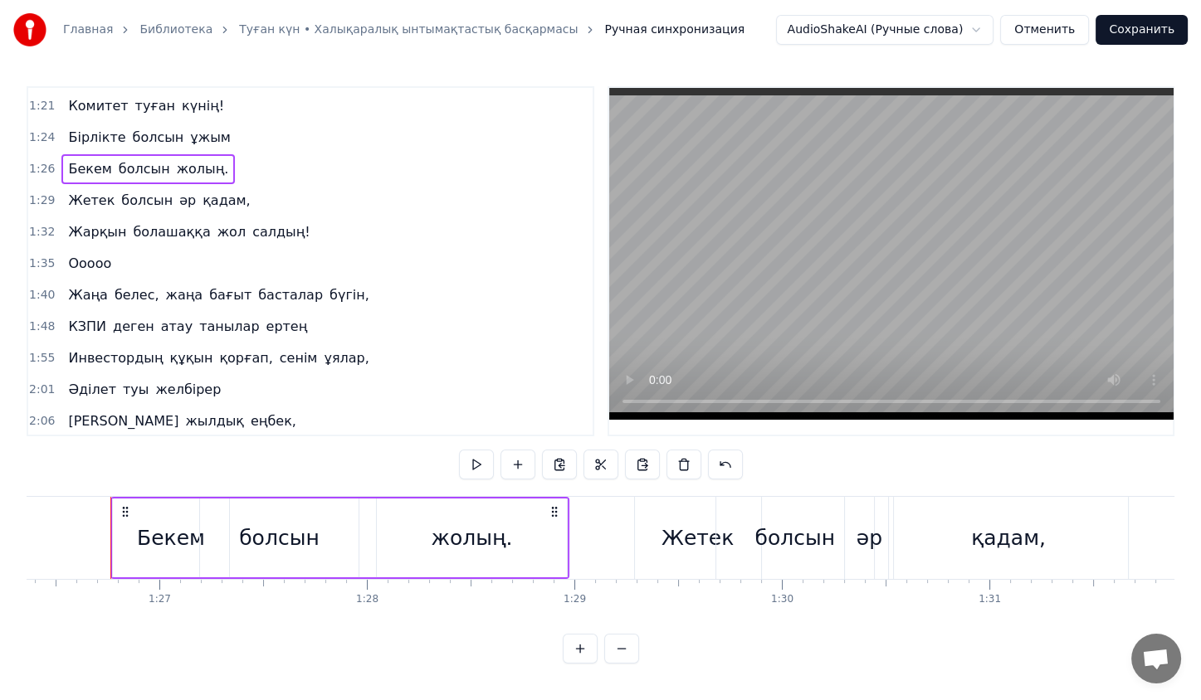
click at [505, 528] on div "жолың." at bounding box center [471, 539] width 81 height 32
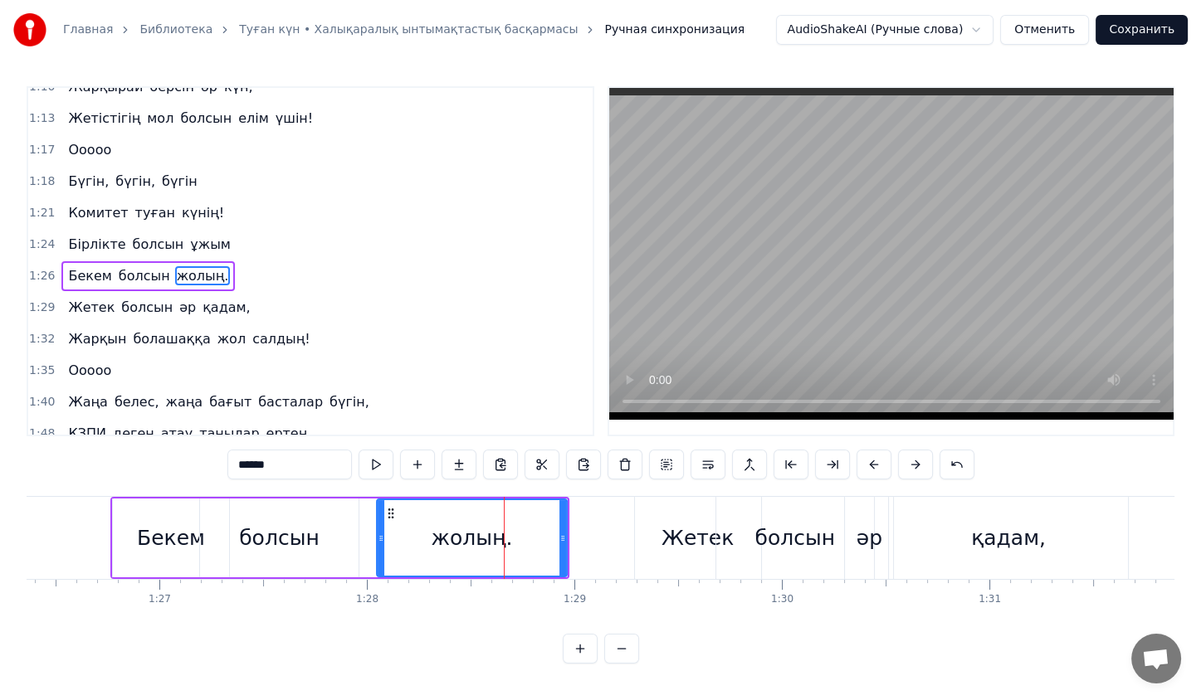
scroll to position [326, 0]
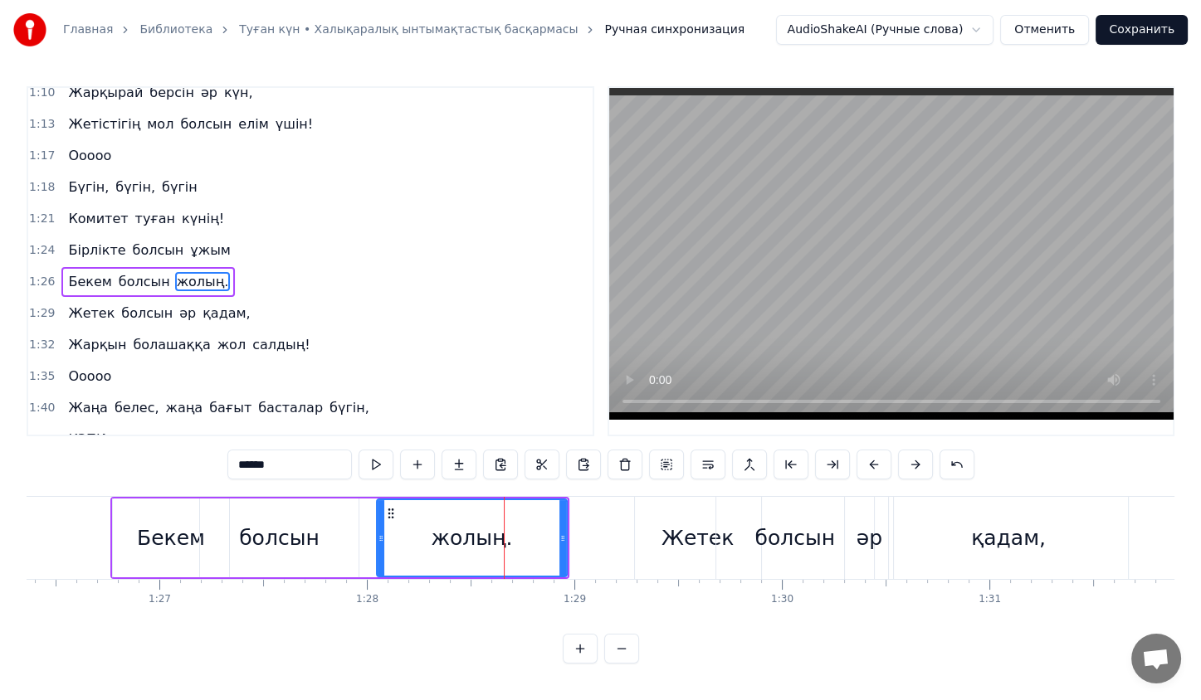
click at [335, 469] on input "******" at bounding box center [289, 465] width 124 height 30
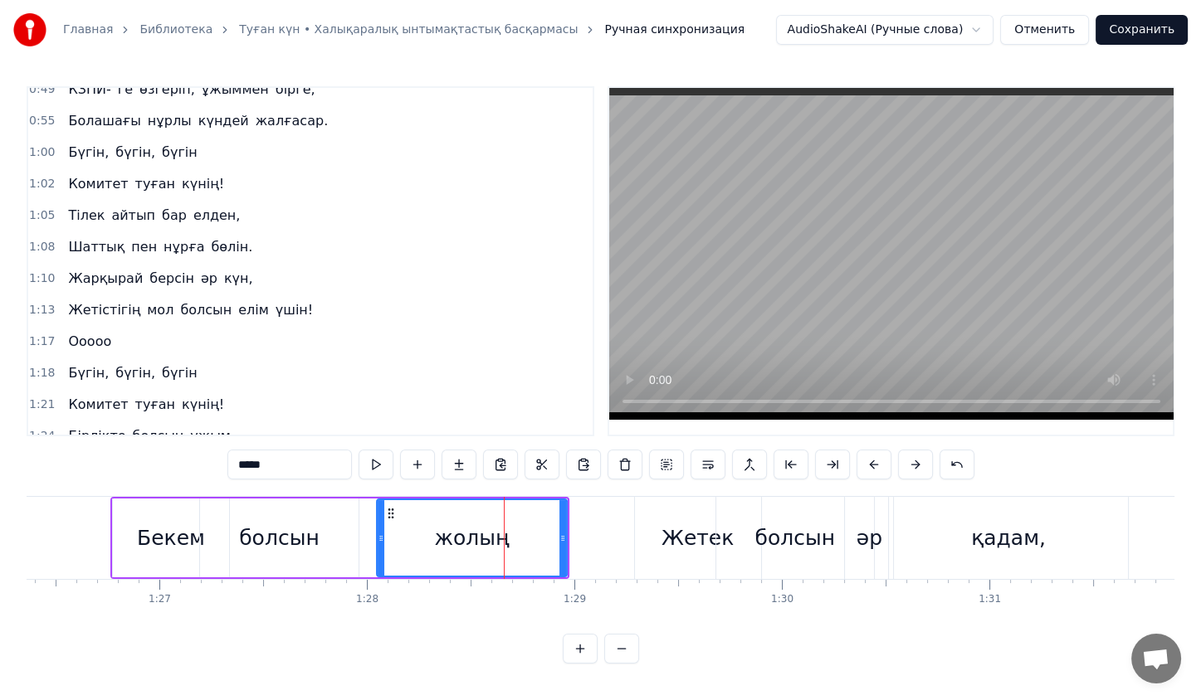
scroll to position [139, 0]
click at [209, 239] on span "бөлін." at bounding box center [231, 248] width 45 height 19
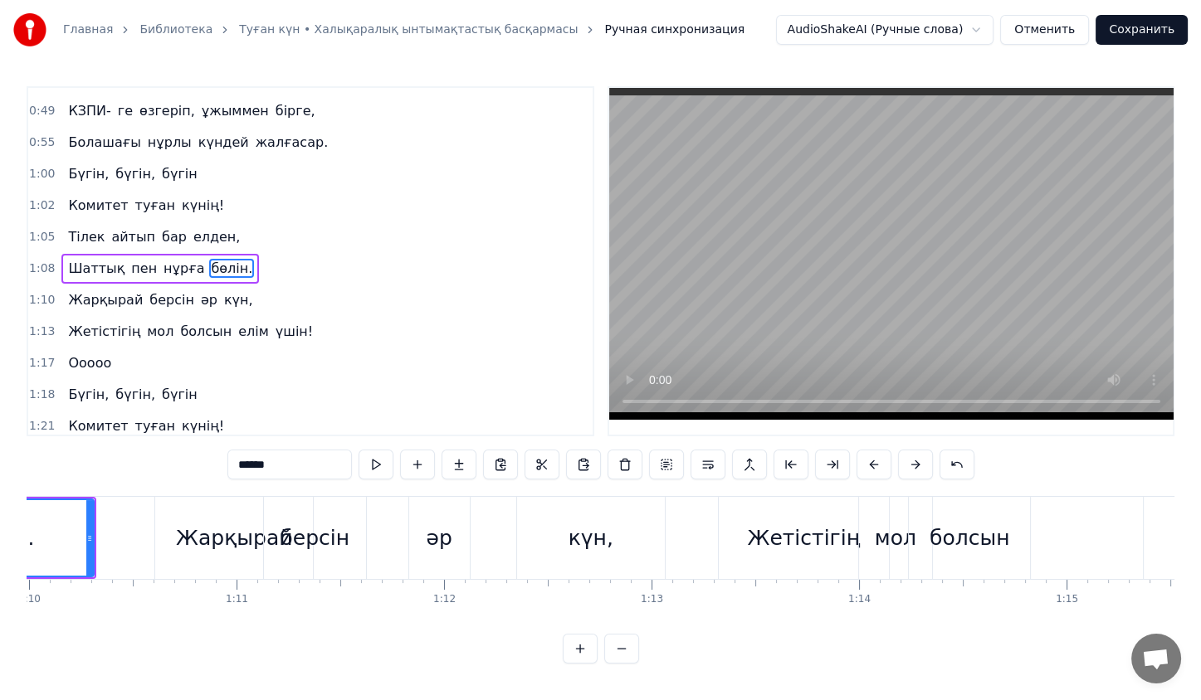
scroll to position [0, 14319]
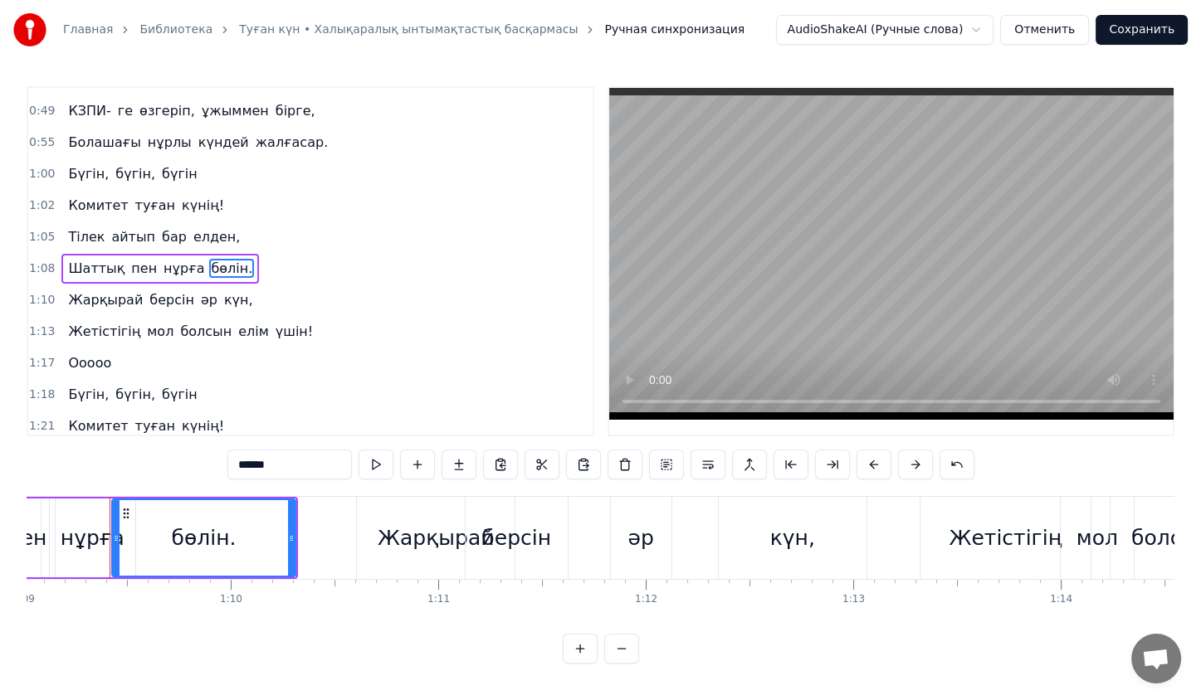
click at [300, 476] on input "******" at bounding box center [289, 465] width 124 height 30
type input "*****"
click at [138, 285] on div "[PERSON_NAME] әр күн," at bounding box center [160, 300] width 198 height 30
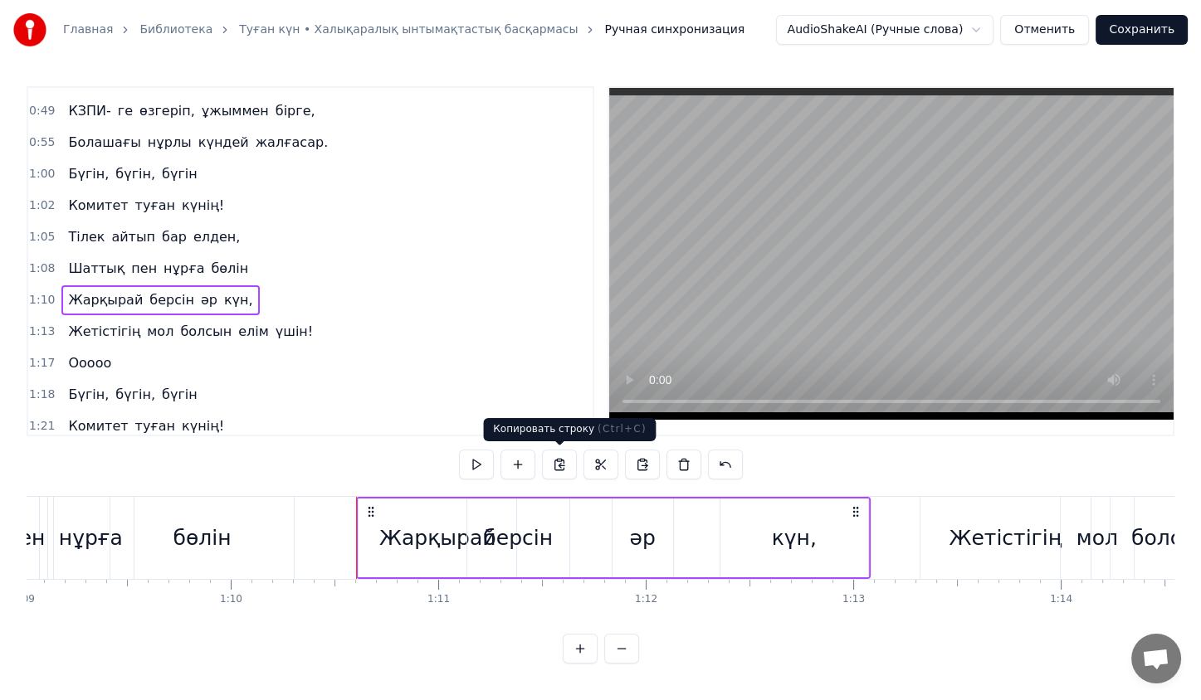
click at [563, 459] on button at bounding box center [559, 465] width 35 height 30
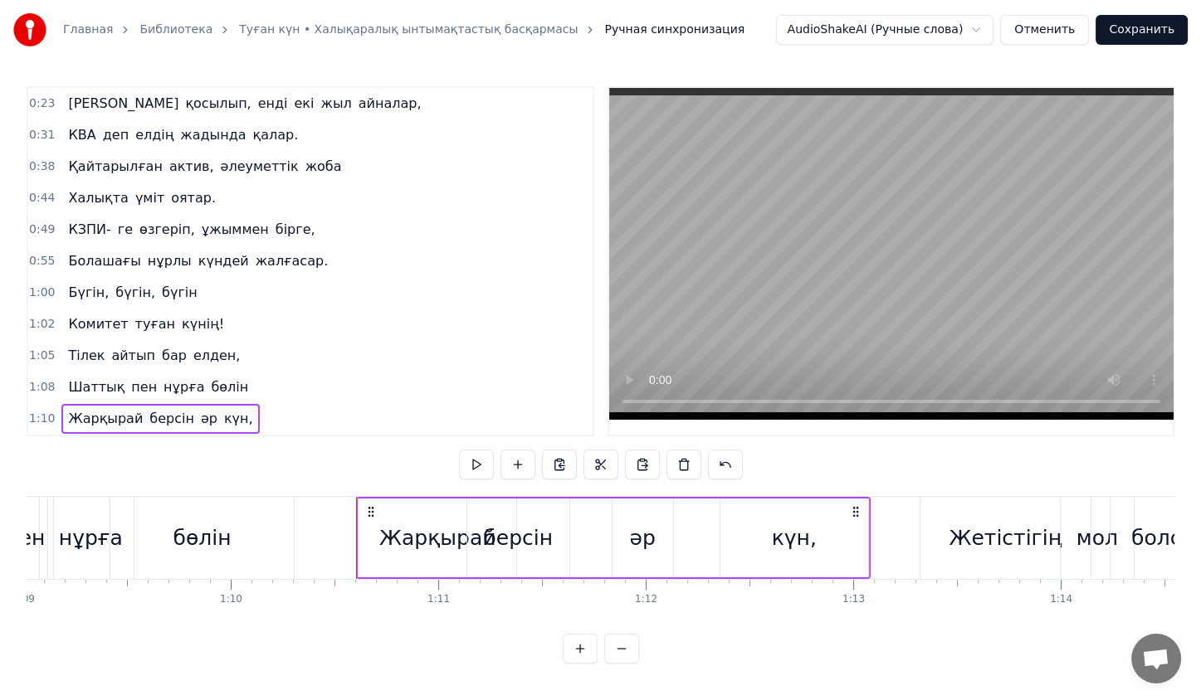
click at [185, 196] on span "оятар." at bounding box center [193, 197] width 48 height 19
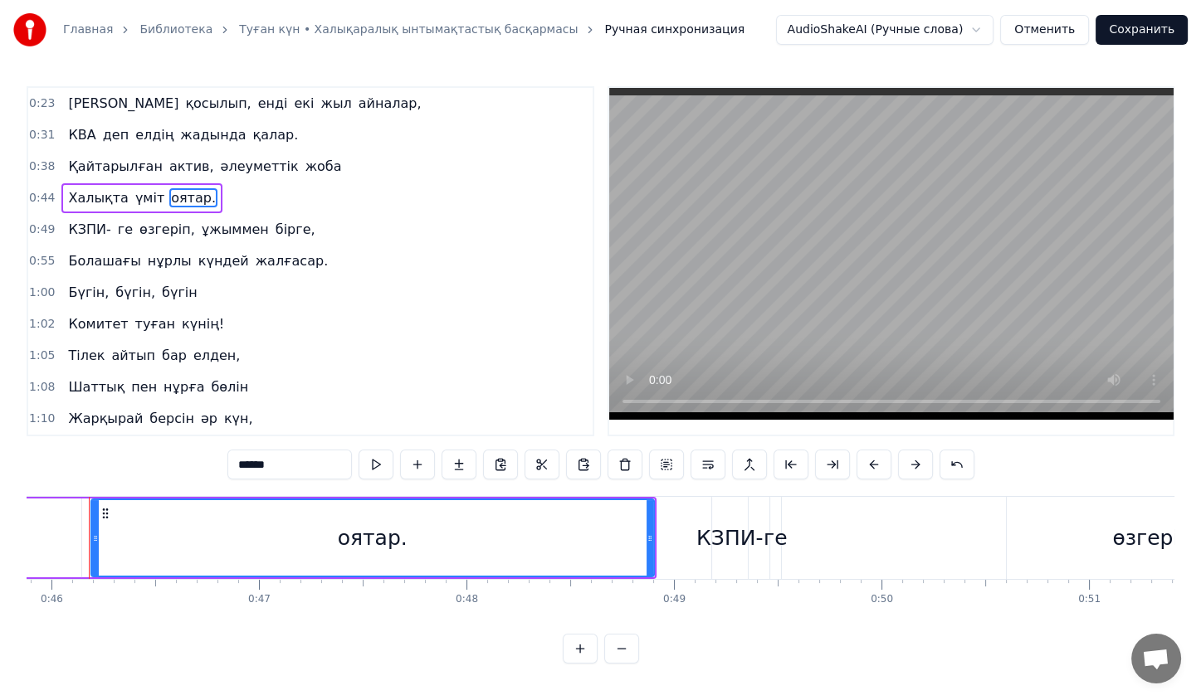
scroll to position [0, 9497]
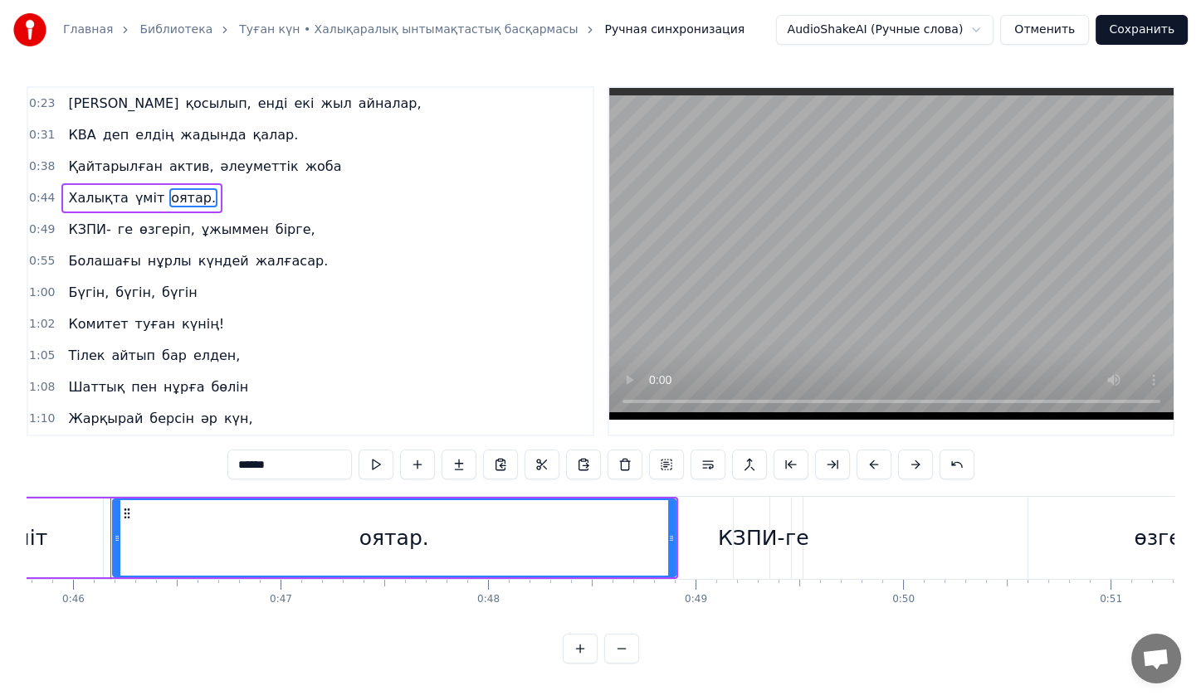
click at [310, 472] on input "******" at bounding box center [289, 465] width 124 height 30
click at [251, 140] on span "қалар." at bounding box center [275, 134] width 49 height 19
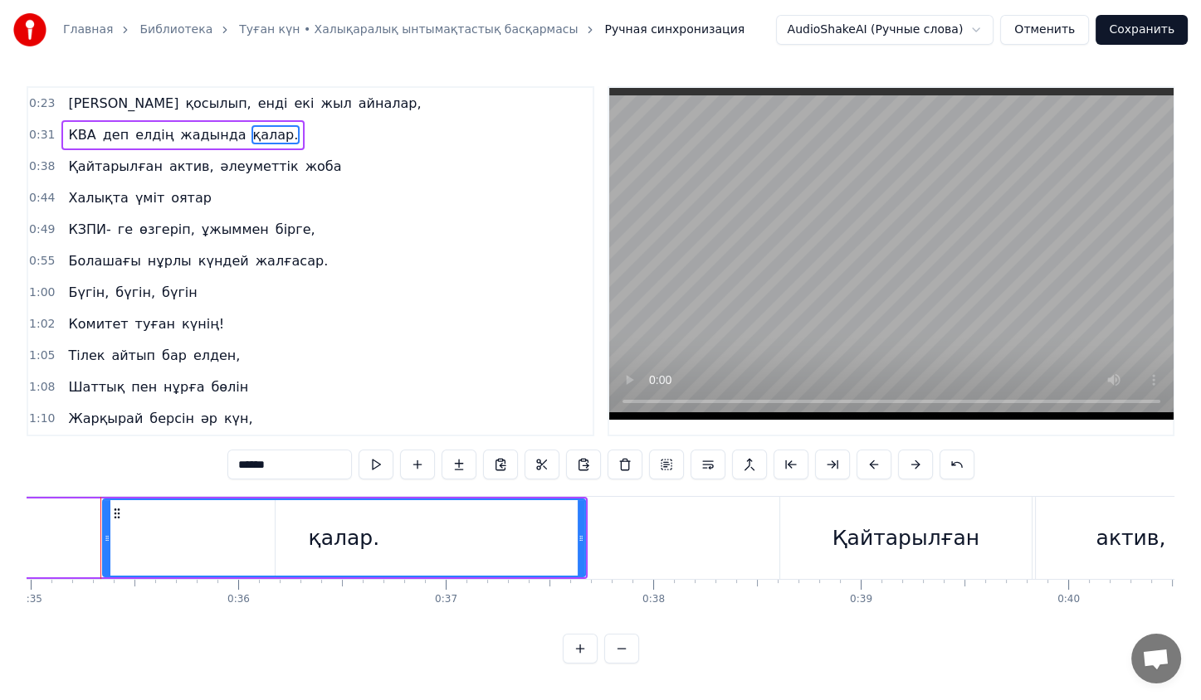
scroll to position [0, 7248]
click at [294, 472] on input "******" at bounding box center [289, 465] width 124 height 30
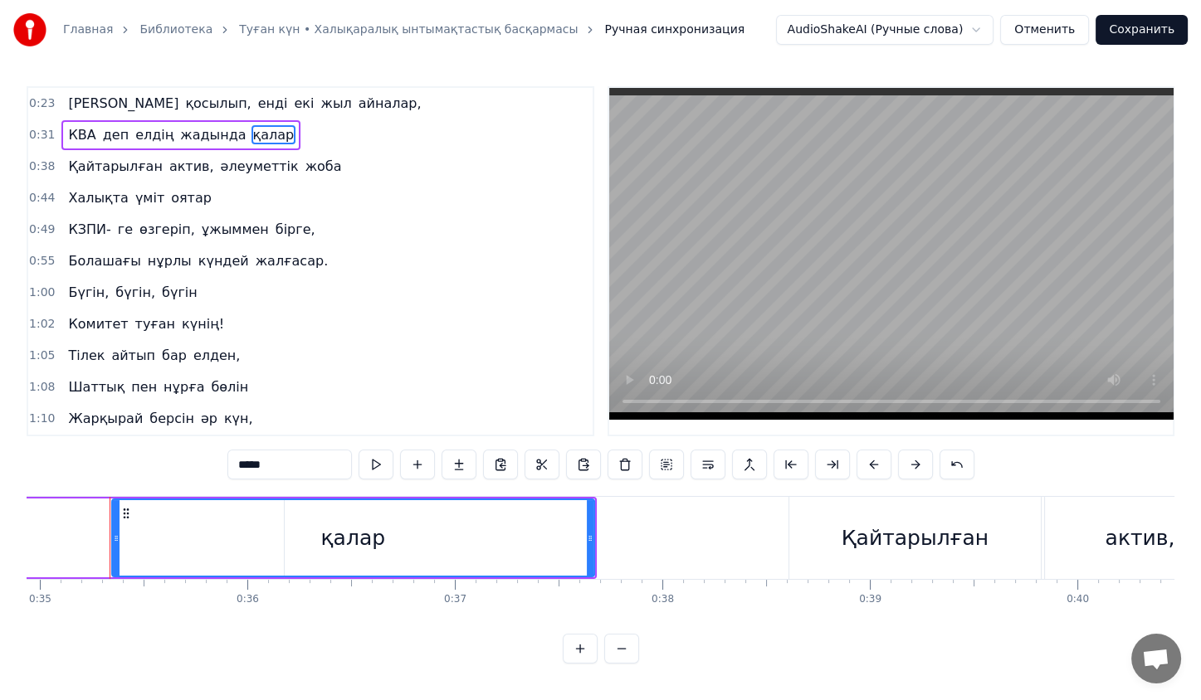
click at [254, 251] on span "жалғасар." at bounding box center [292, 260] width 76 height 19
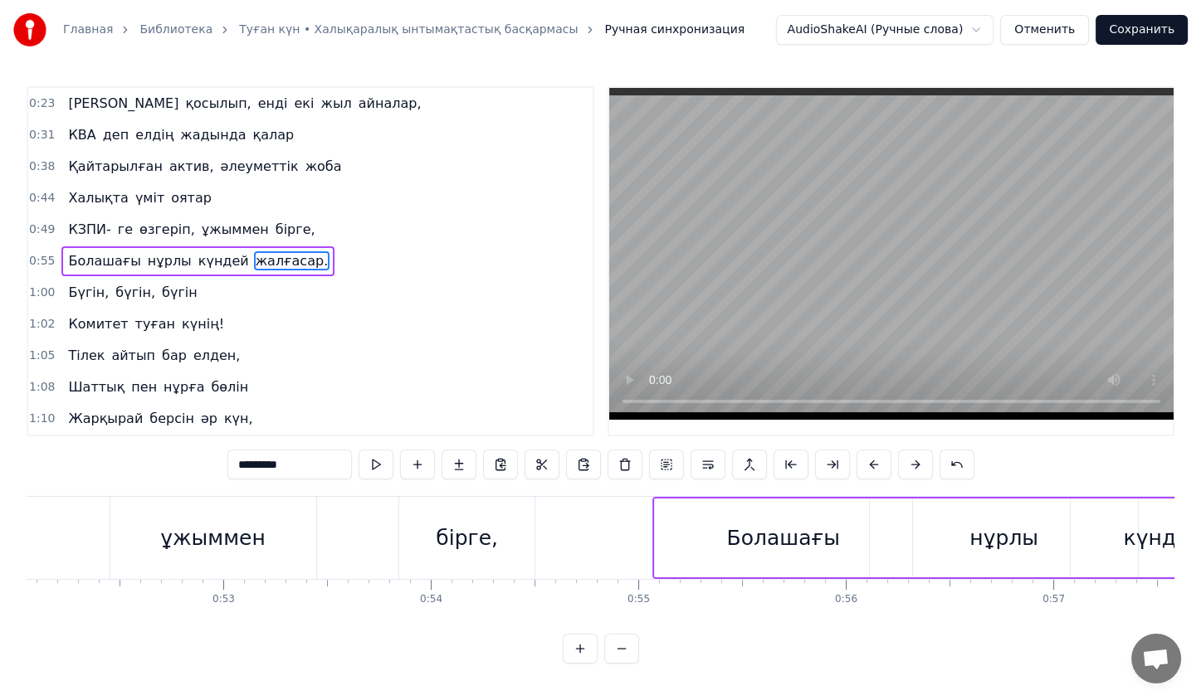
scroll to position [0, 11871]
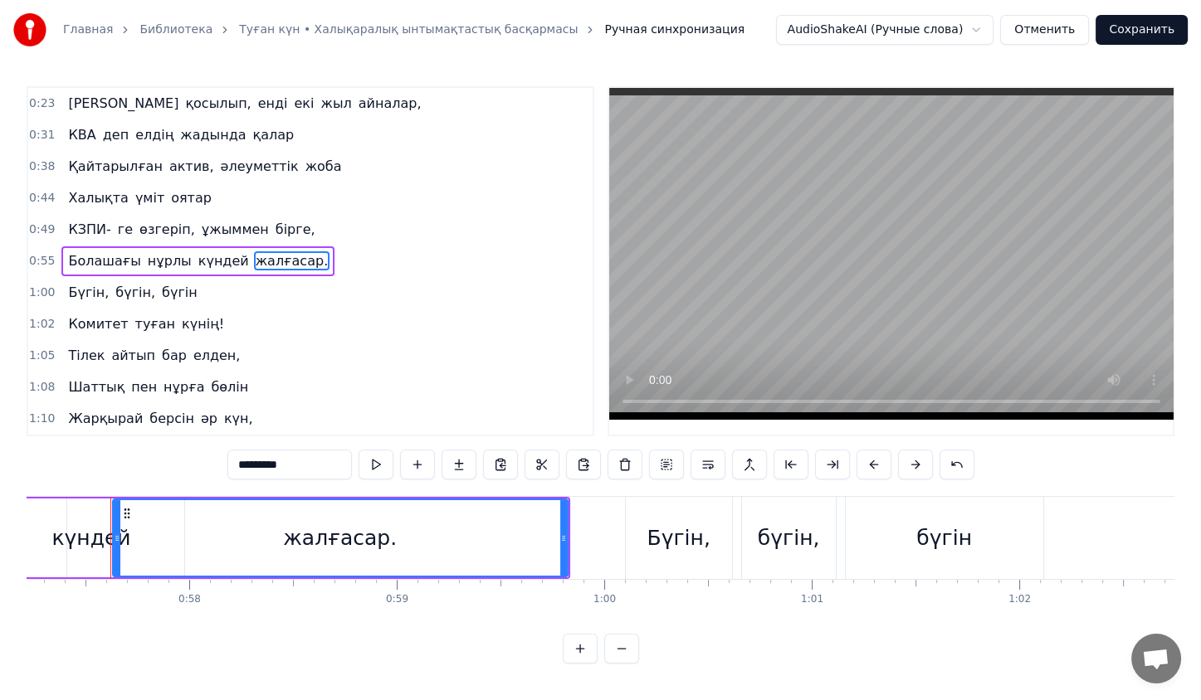
click at [314, 455] on input "*********" at bounding box center [289, 465] width 124 height 30
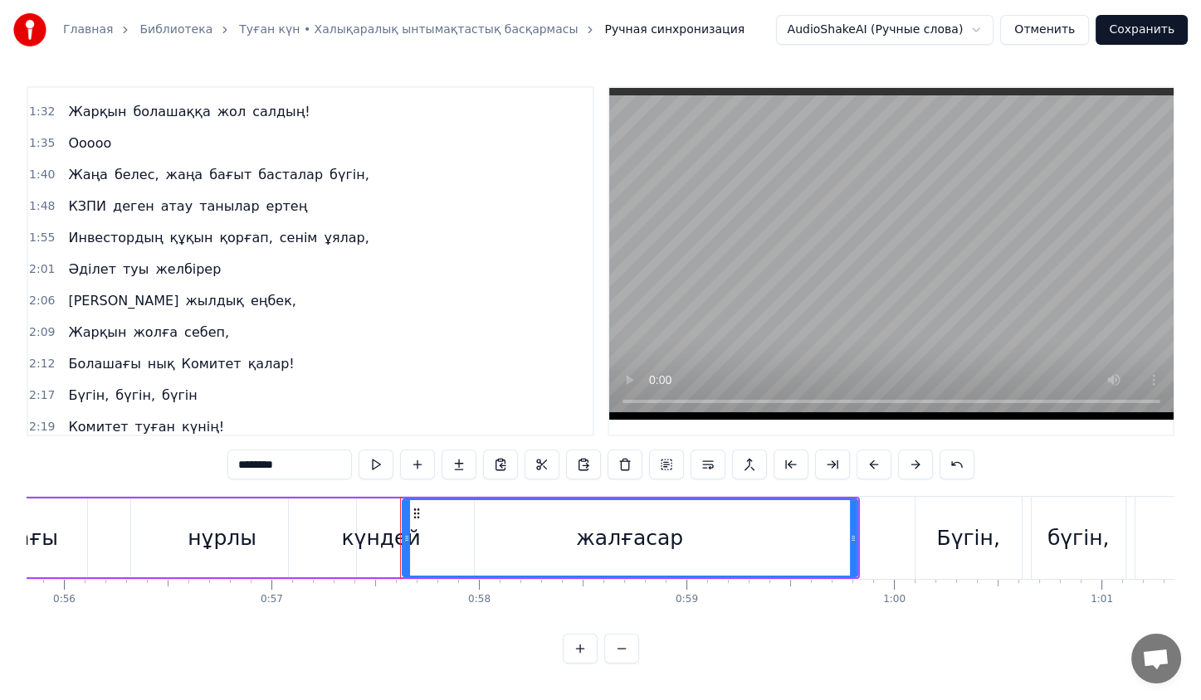
scroll to position [0, 11345]
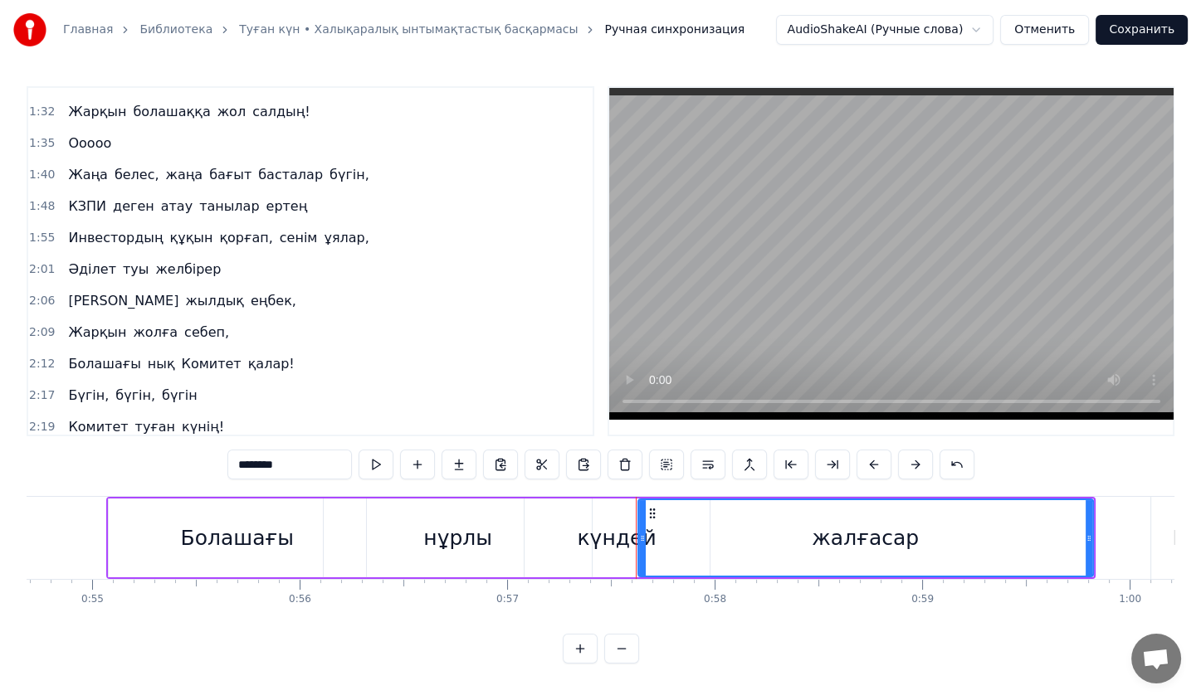
type input "********"
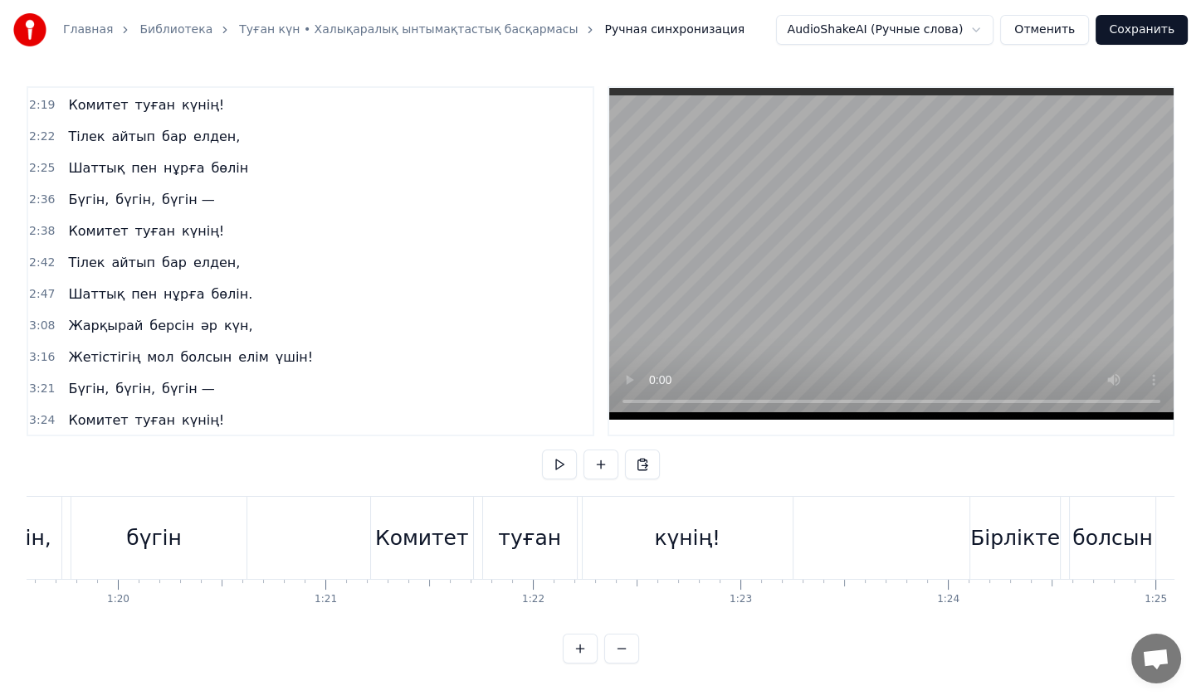
scroll to position [957, 0]
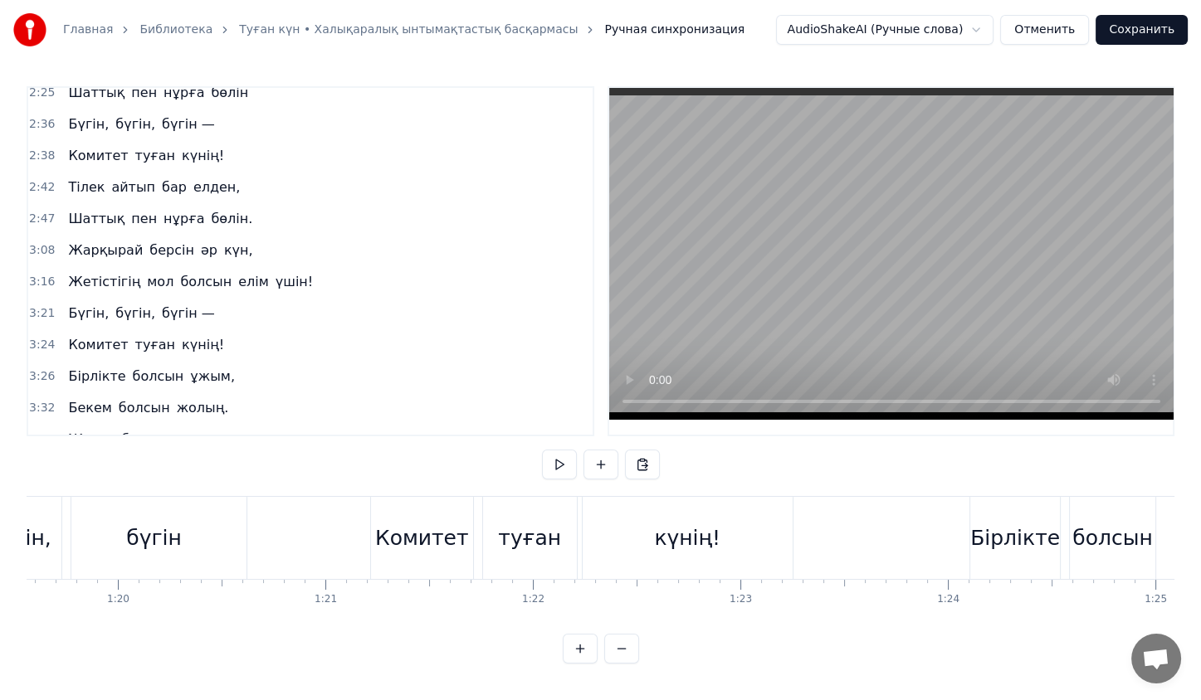
click at [145, 272] on span "мол" at bounding box center [160, 281] width 30 height 19
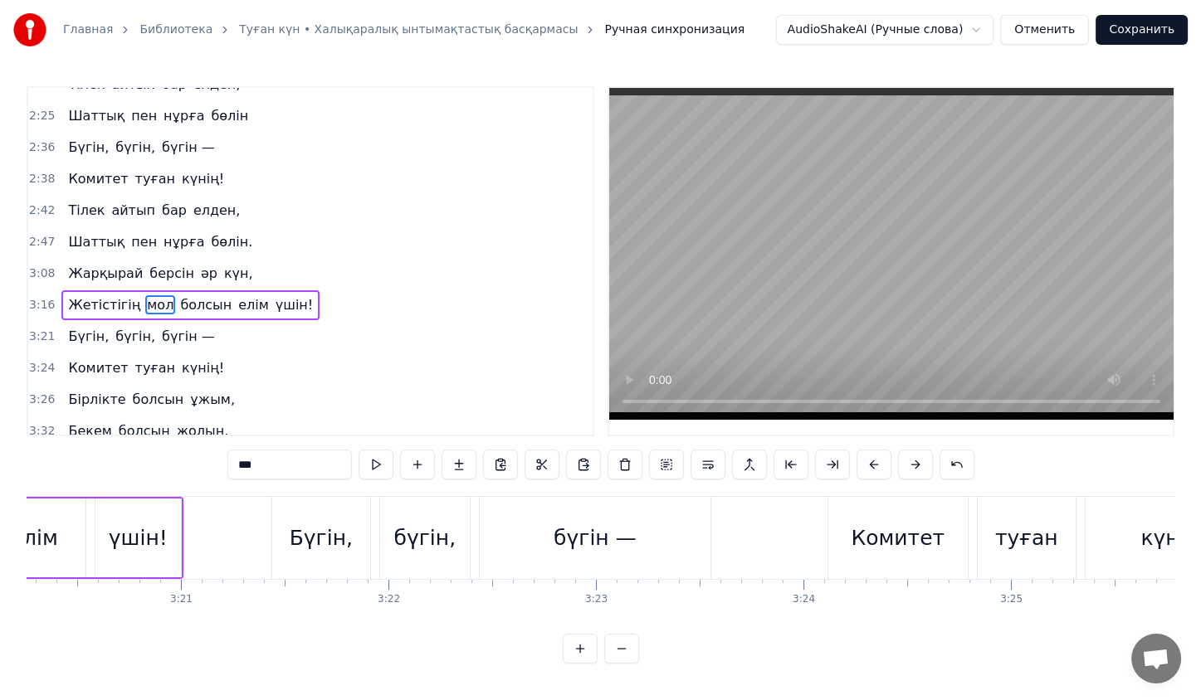
scroll to position [0, 41549]
click at [174, 322] on div "Бүгін, бүгін, бүгін —" at bounding box center [140, 337] width 159 height 30
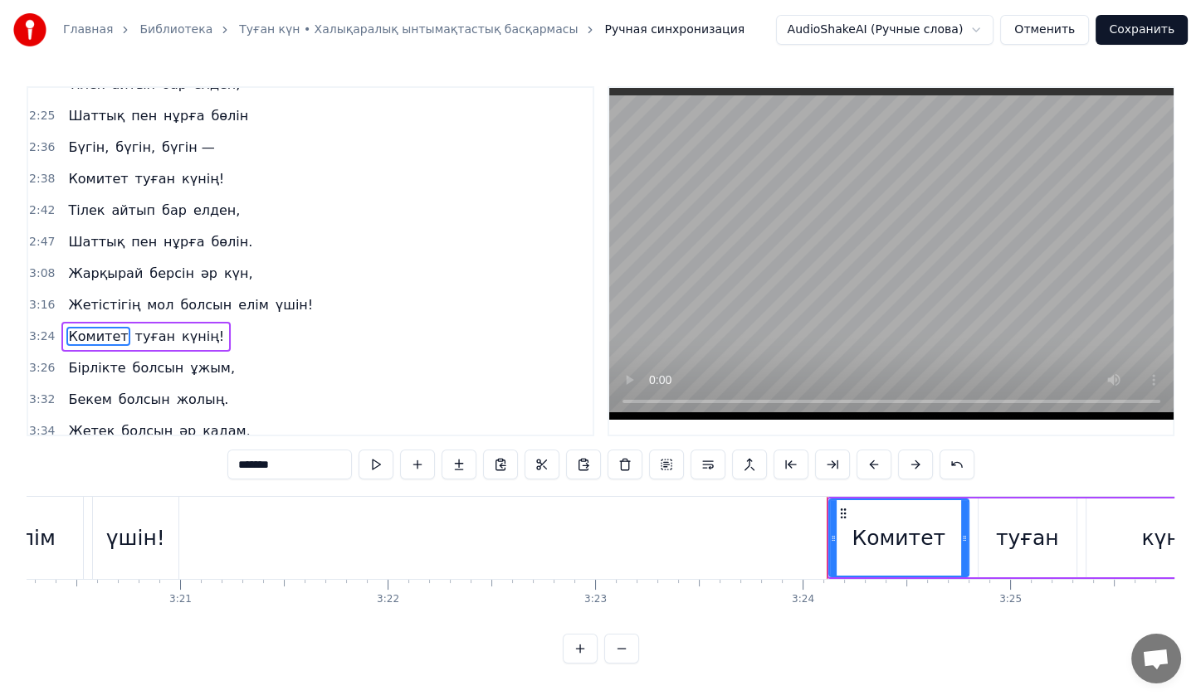
scroll to position [927, 0]
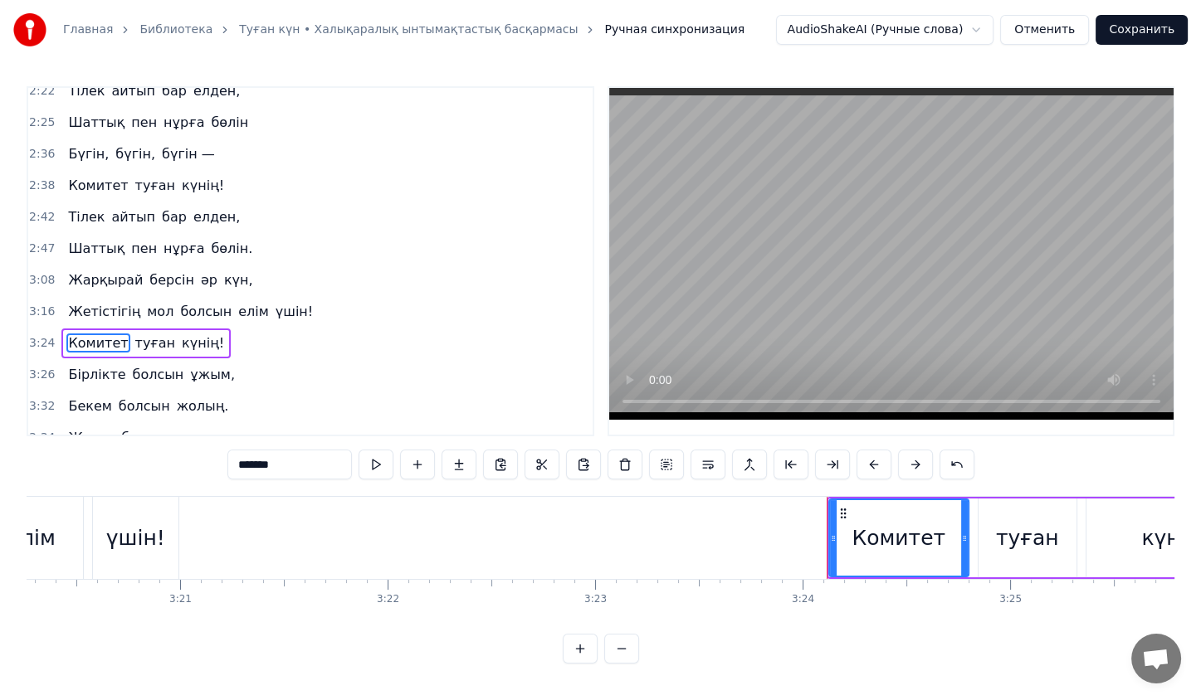
click at [174, 297] on div "Жетістігің мол болсын елім үшін!" at bounding box center [190, 312] width 258 height 30
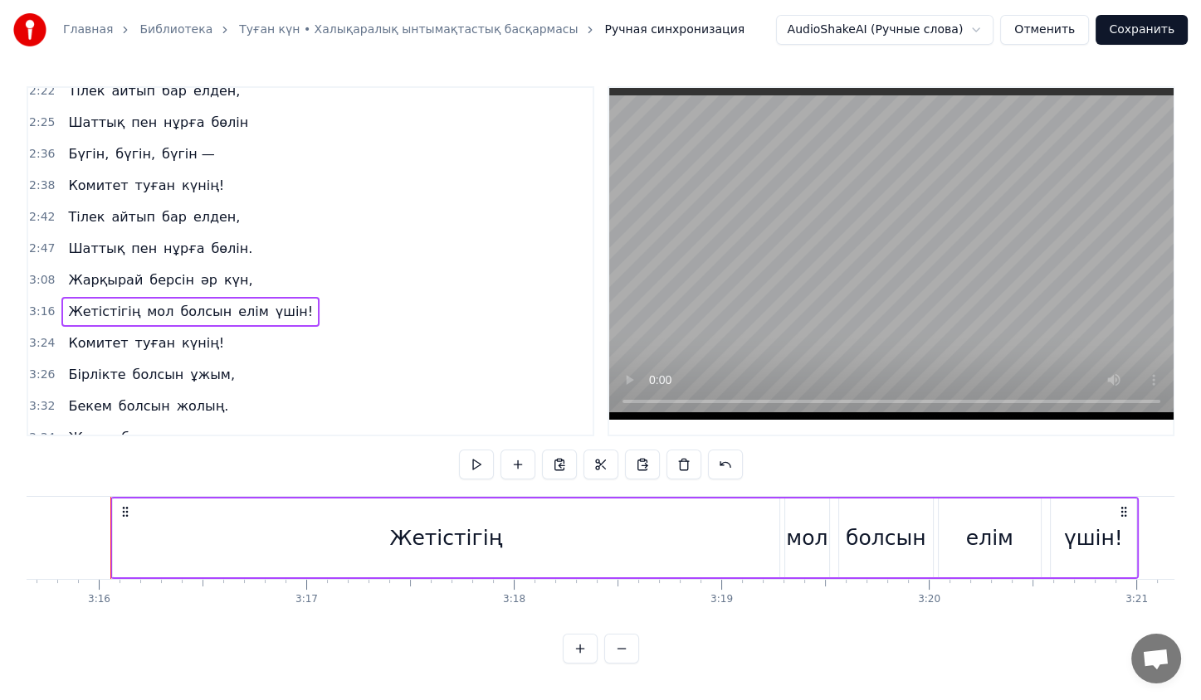
click at [177, 329] on div "Комитет туған күнің!" at bounding box center [145, 344] width 169 height 30
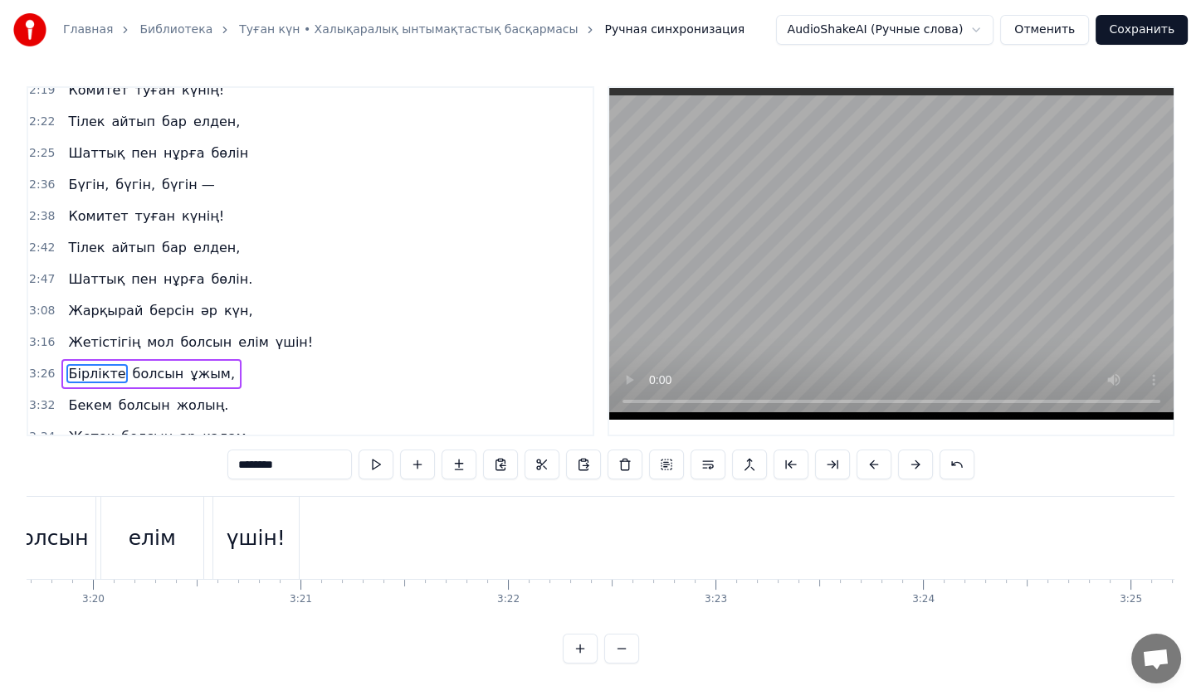
scroll to position [0, 41428]
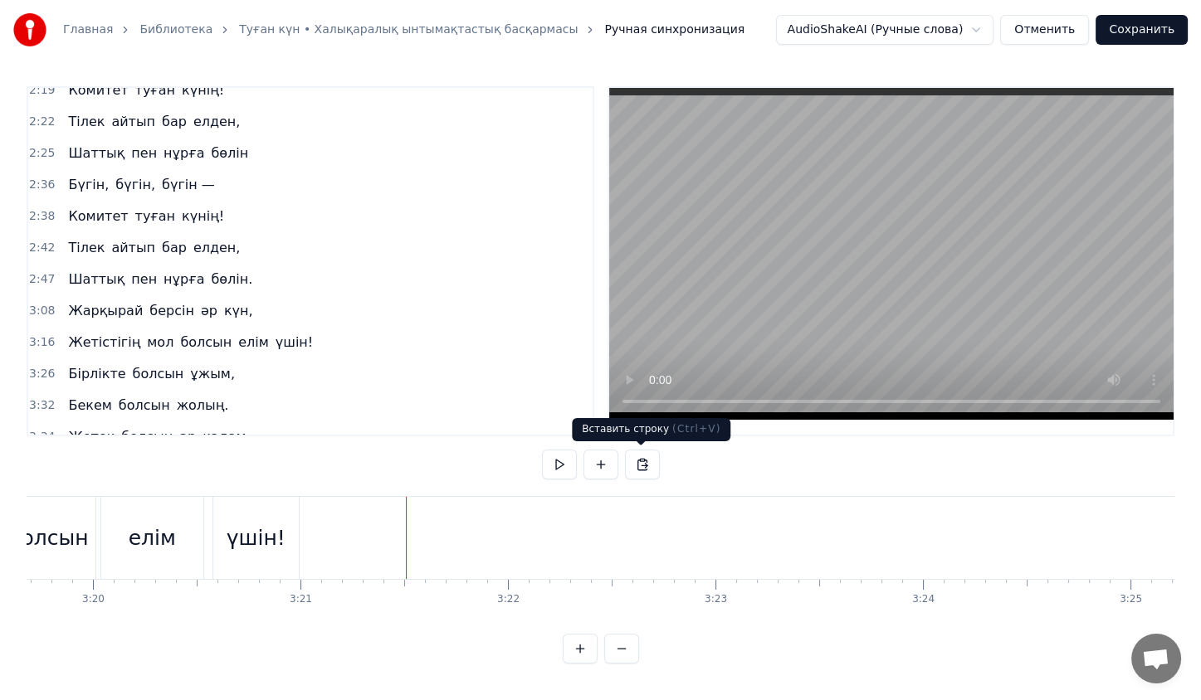
click at [651, 478] on button at bounding box center [642, 465] width 35 height 30
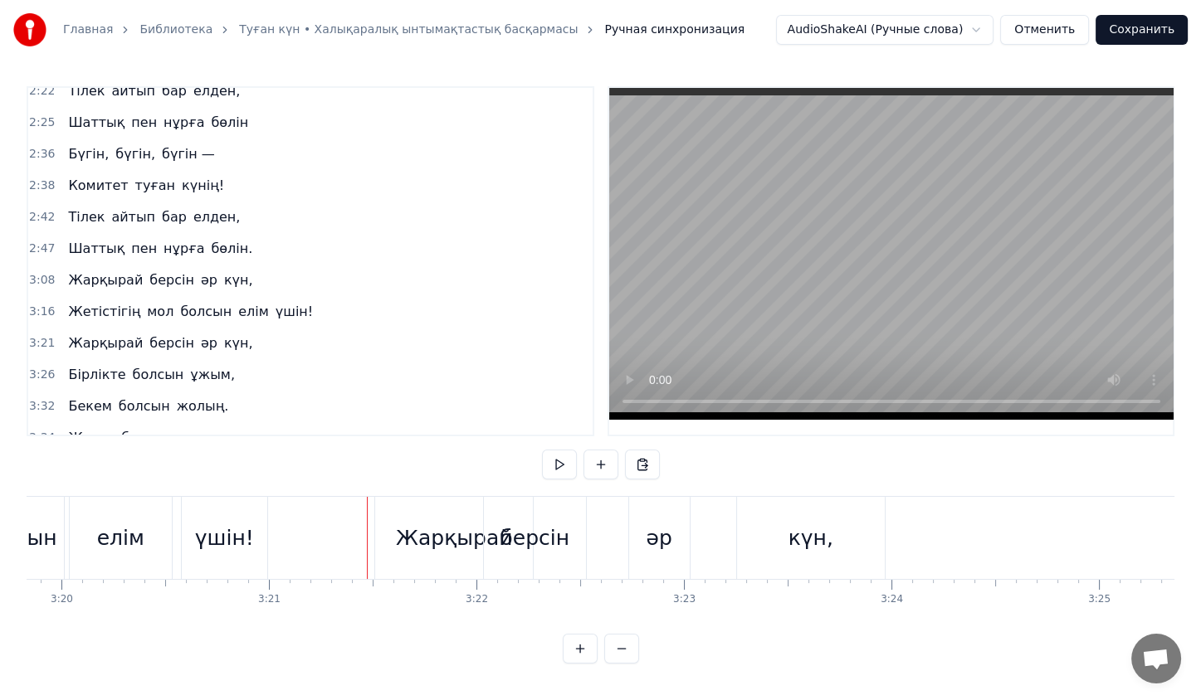
scroll to position [0, 41459]
click at [160, 329] on div "[PERSON_NAME] әр күн," at bounding box center [160, 344] width 198 height 30
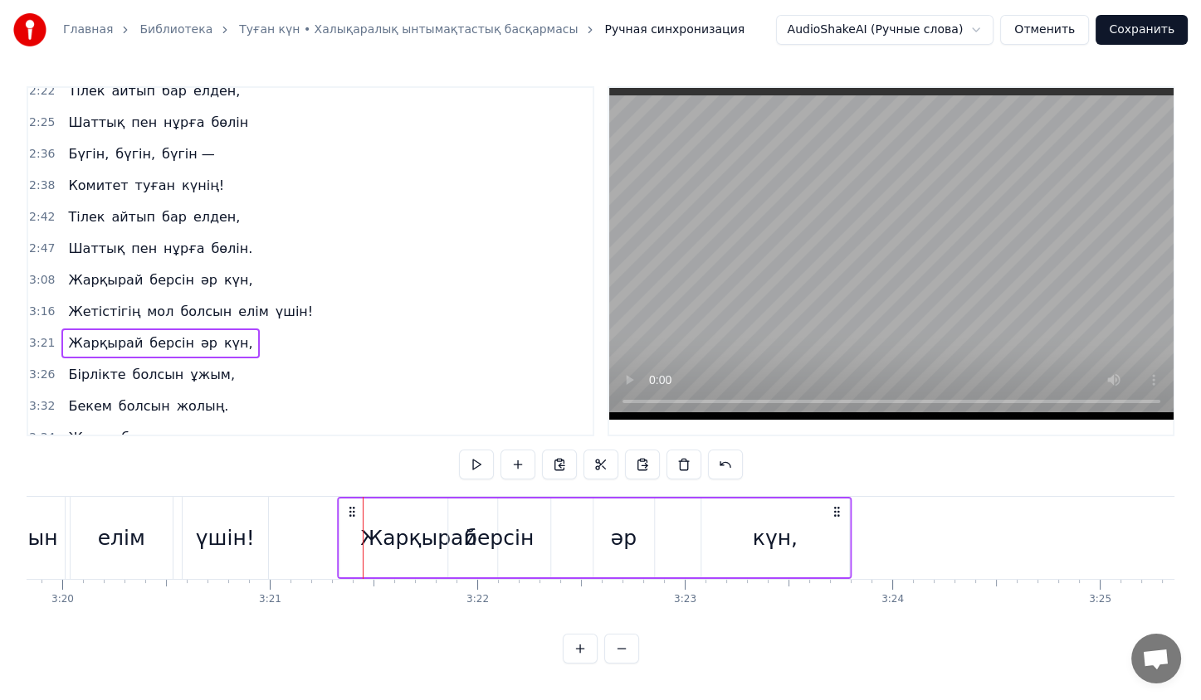
drag, startPoint x: 387, startPoint y: 508, endPoint x: 348, endPoint y: 515, distance: 39.6
click at [348, 515] on div "[PERSON_NAME] әр күн," at bounding box center [594, 538] width 515 height 82
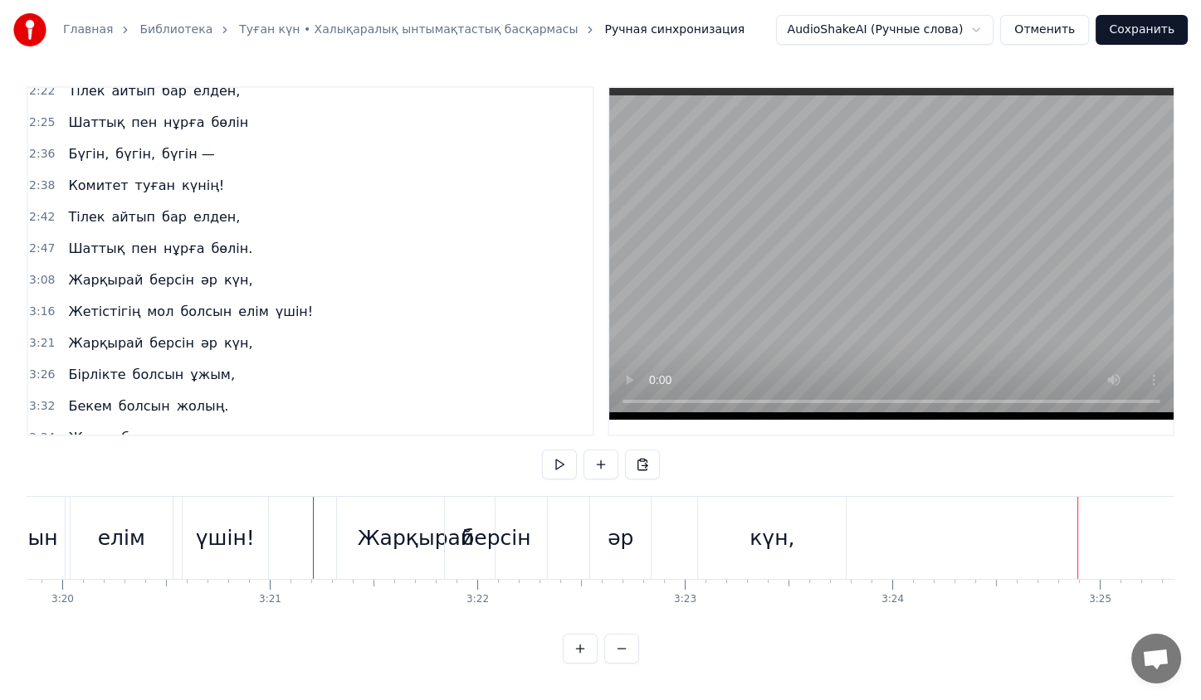
click at [609, 551] on div "әр" at bounding box center [620, 538] width 61 height 82
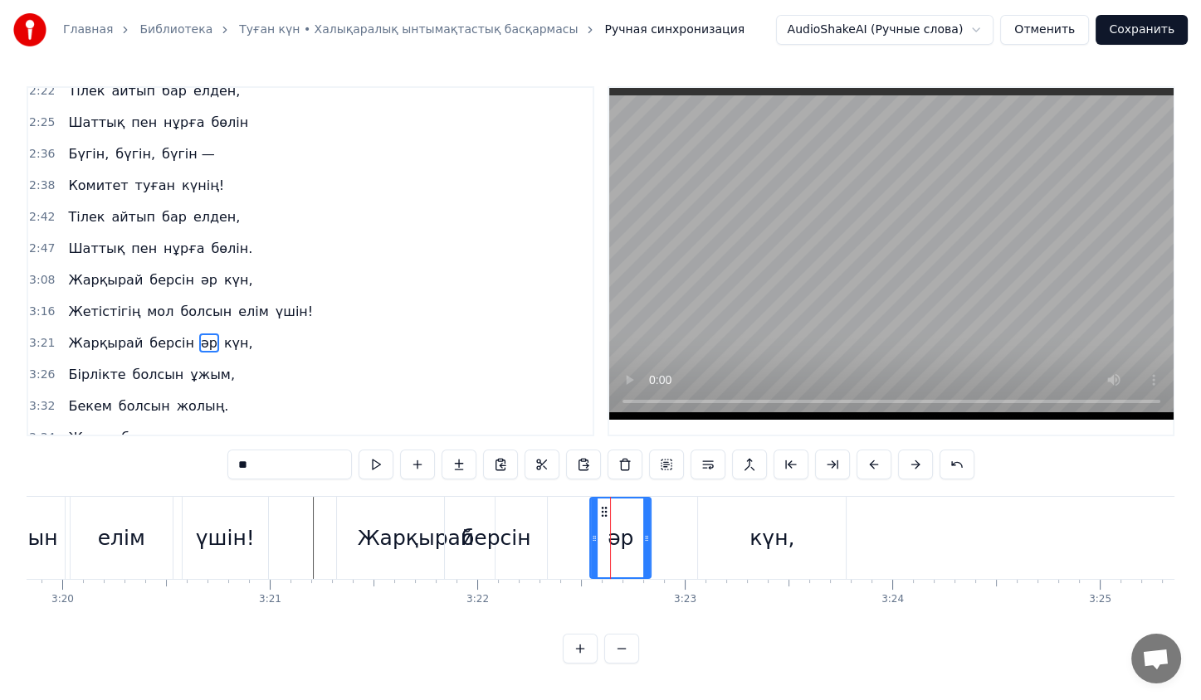
scroll to position [0, 0]
click at [748, 551] on div "күн," at bounding box center [772, 538] width 148 height 82
type input "****"
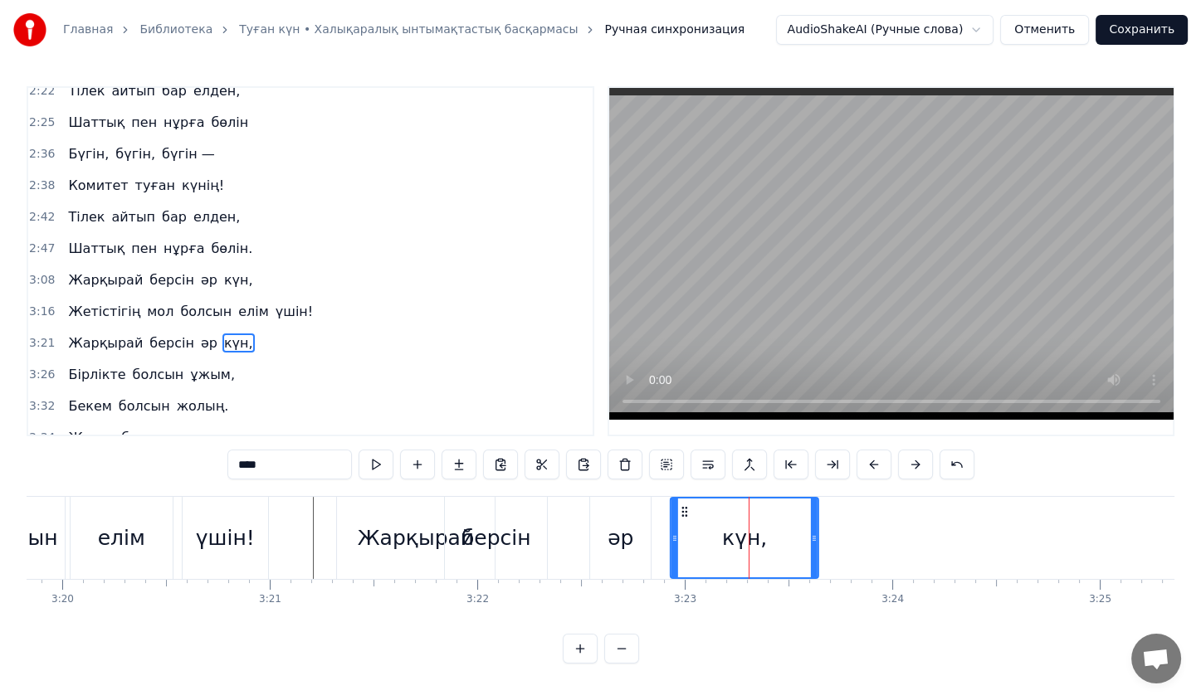
drag, startPoint x: 714, startPoint y: 513, endPoint x: 686, endPoint y: 510, distance: 27.5
click at [686, 510] on icon at bounding box center [684, 511] width 13 height 13
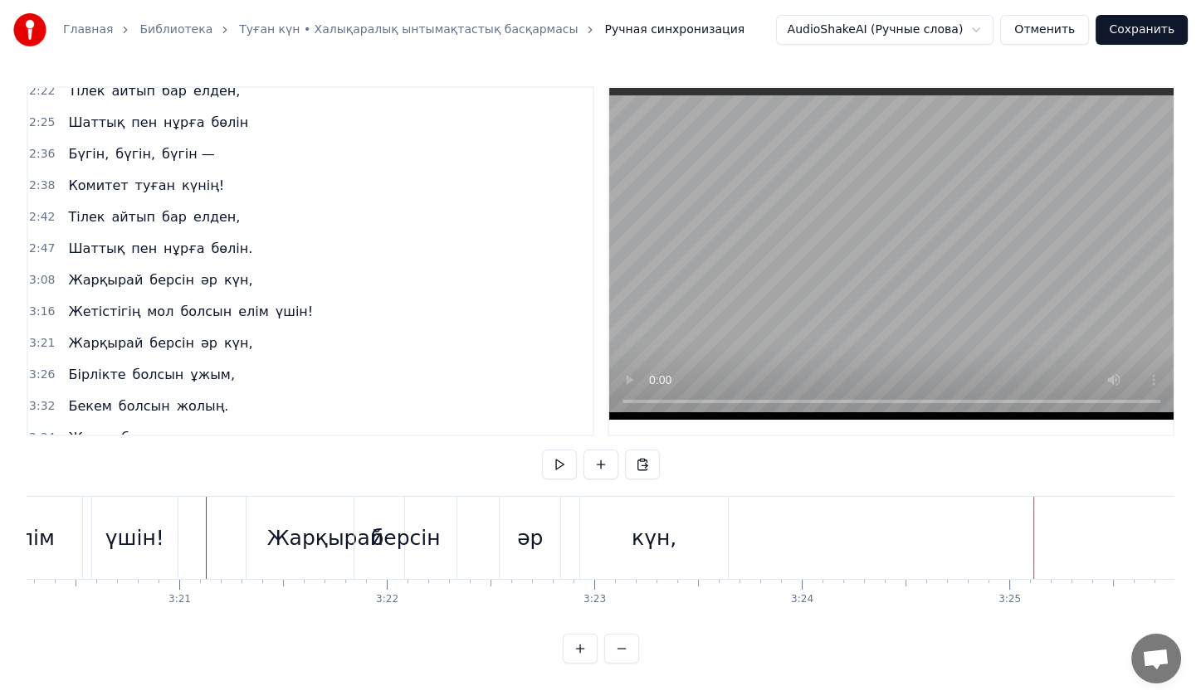
scroll to position [0, 41549]
click at [315, 543] on div "Жарқырай" at bounding box center [326, 539] width 116 height 32
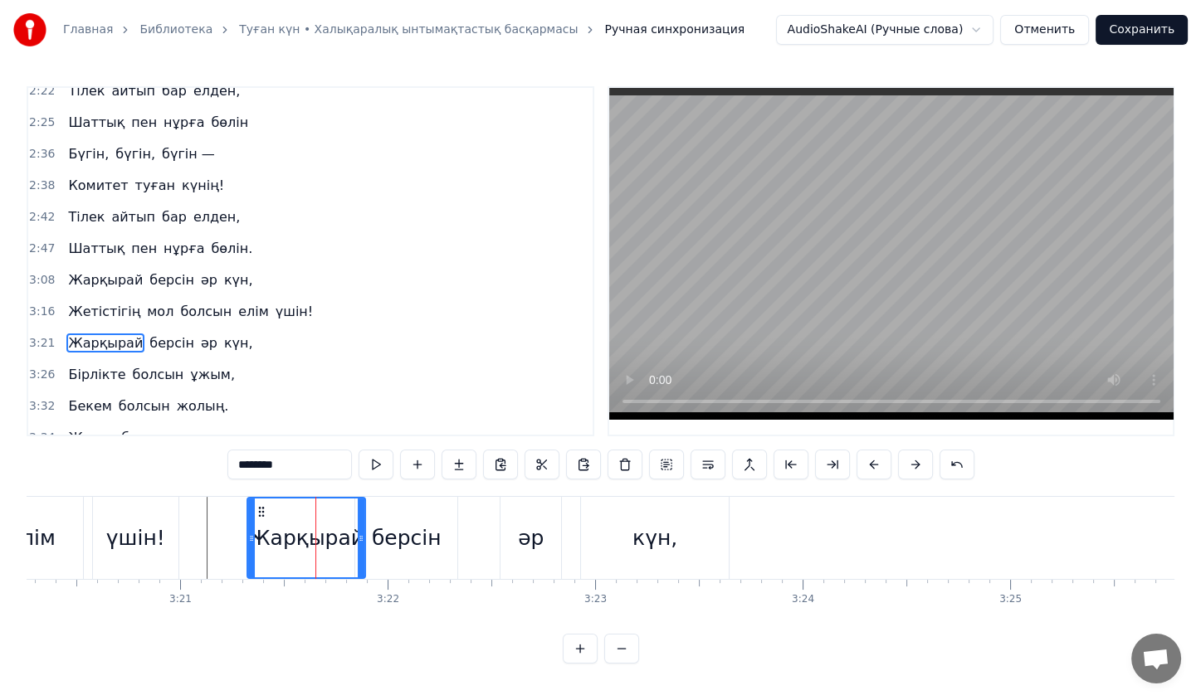
drag, startPoint x: 398, startPoint y: 539, endPoint x: 358, endPoint y: 538, distance: 39.9
click at [358, 538] on icon at bounding box center [361, 538] width 7 height 13
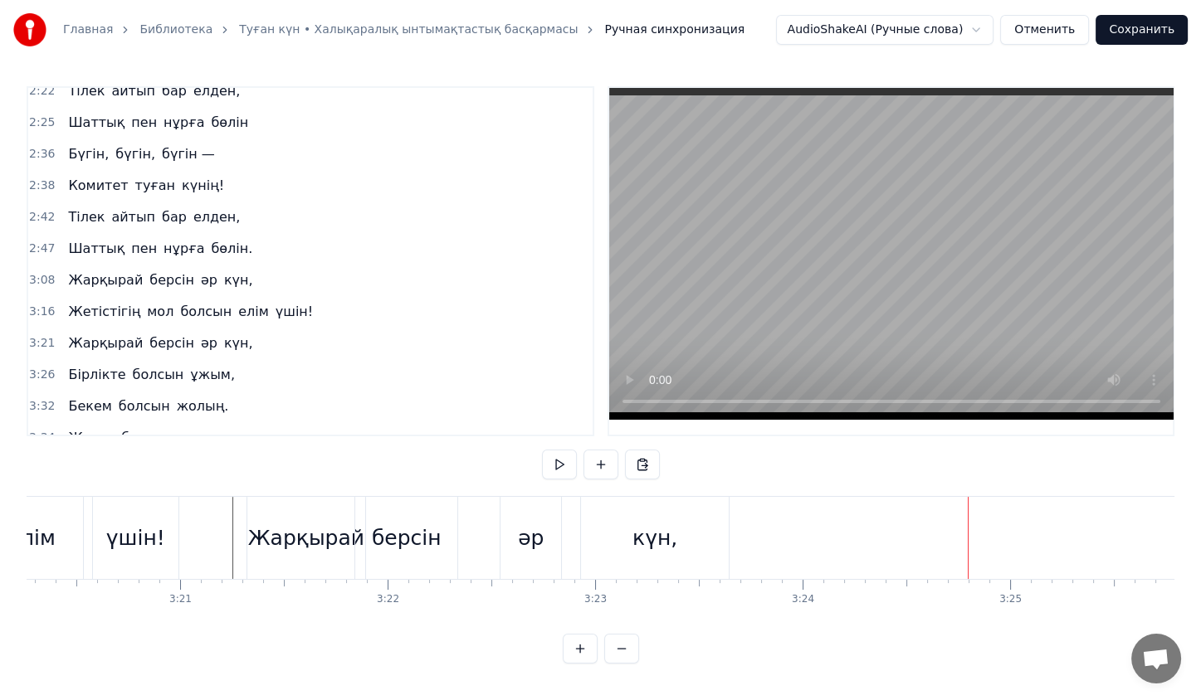
click at [651, 528] on div "күн," at bounding box center [654, 539] width 45 height 32
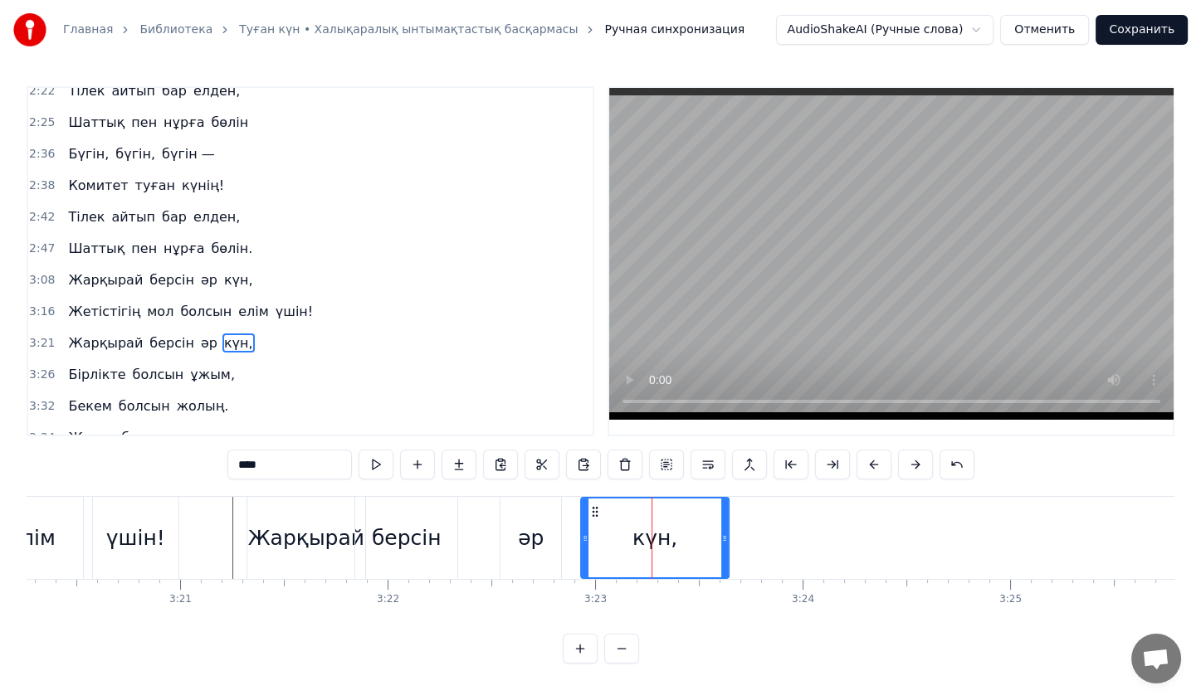
scroll to position [0, 0]
drag, startPoint x: 724, startPoint y: 528, endPoint x: 702, endPoint y: 529, distance: 22.4
click at [702, 529] on div at bounding box center [703, 538] width 7 height 79
click at [703, 526] on div at bounding box center [703, 538] width 1 height 82
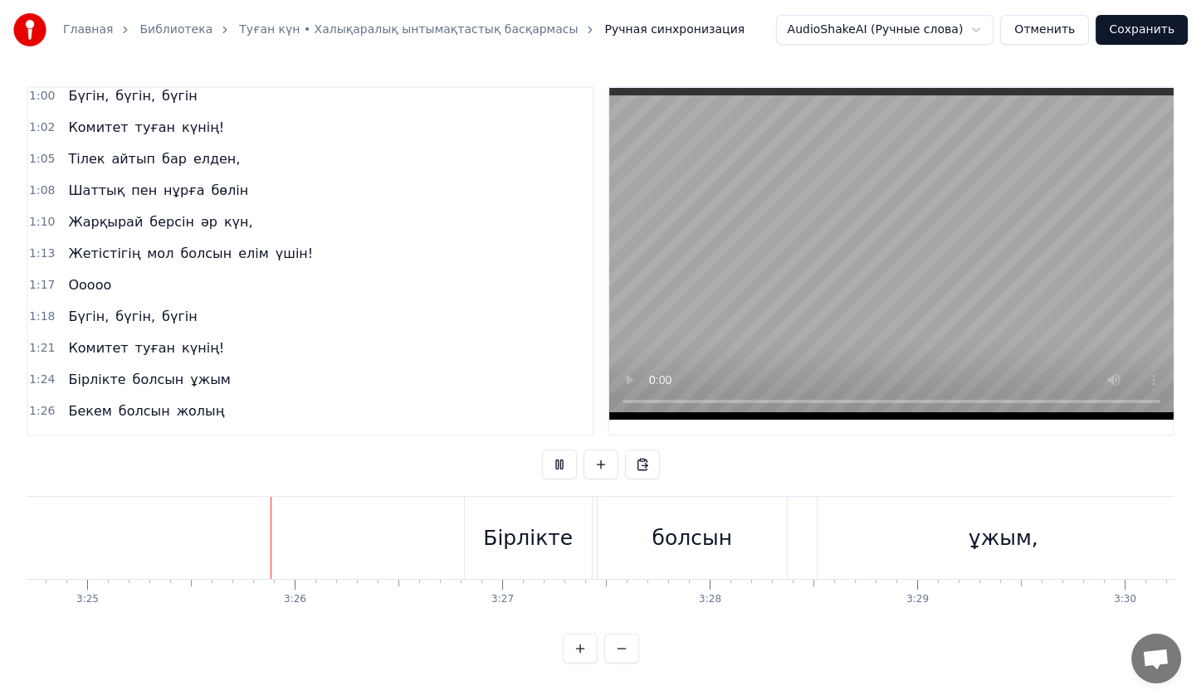
scroll to position [0, 42476]
click at [147, 244] on span "мол" at bounding box center [160, 253] width 30 height 19
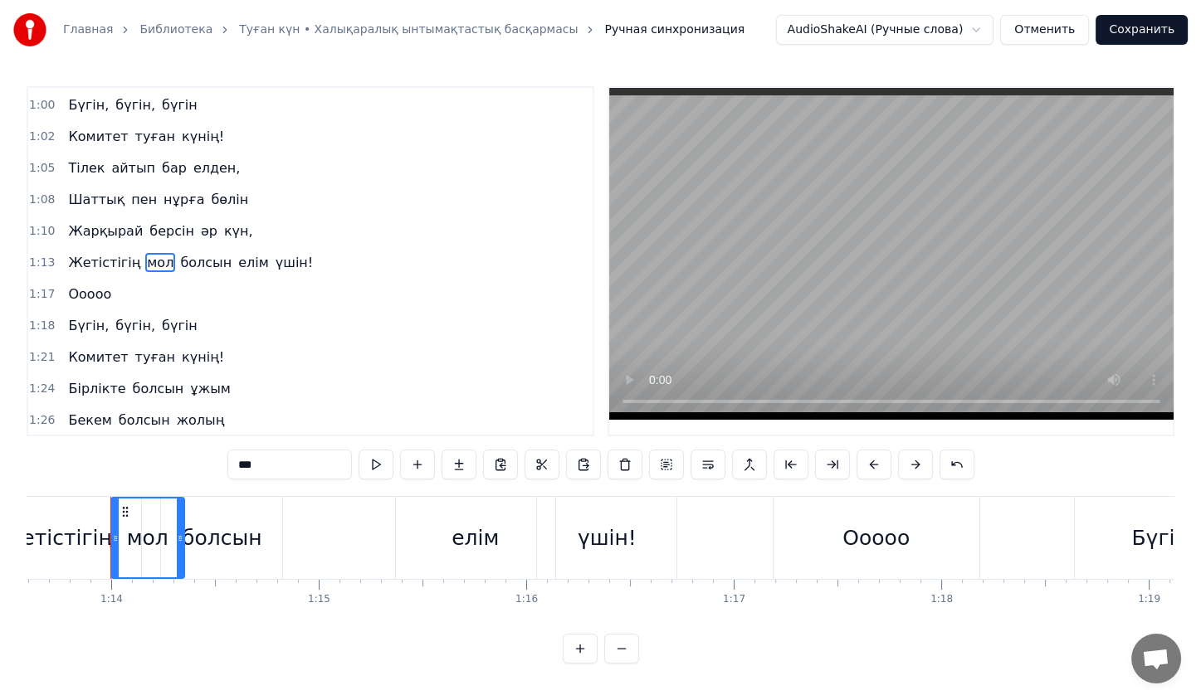
click at [166, 248] on div "Жетістігің мол болсын елім үшін!" at bounding box center [190, 263] width 258 height 30
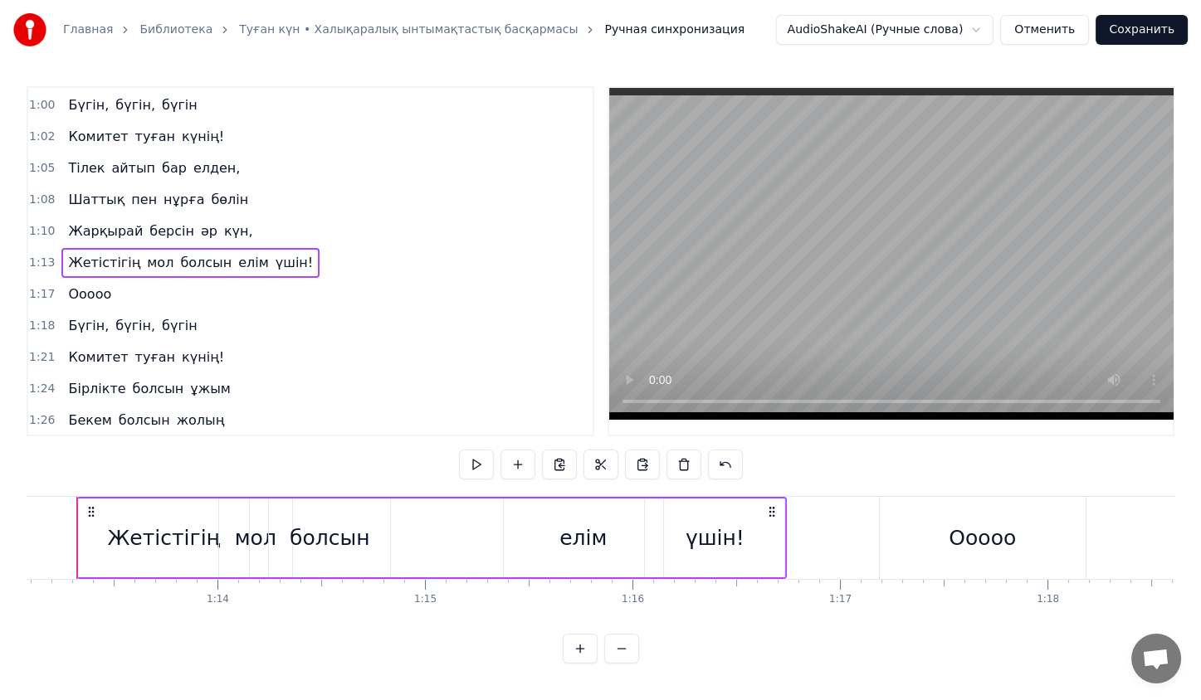
scroll to position [0, 15128]
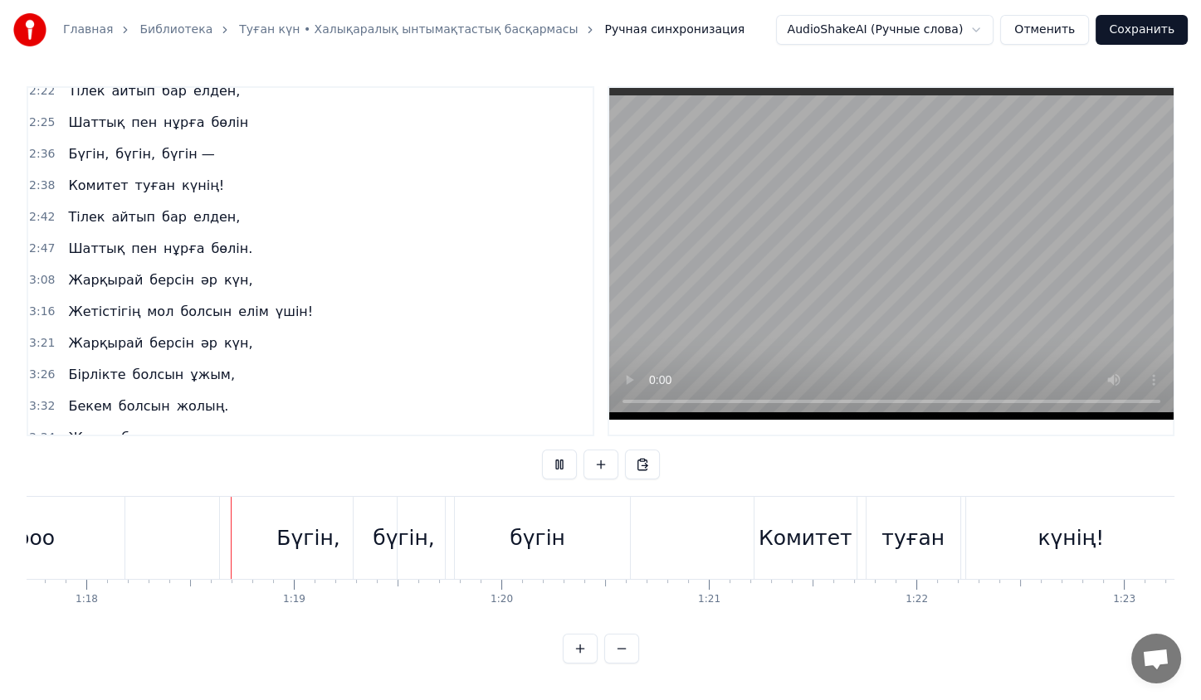
scroll to position [0, 16124]
click at [193, 329] on div "[PERSON_NAME] әр күн," at bounding box center [160, 344] width 198 height 30
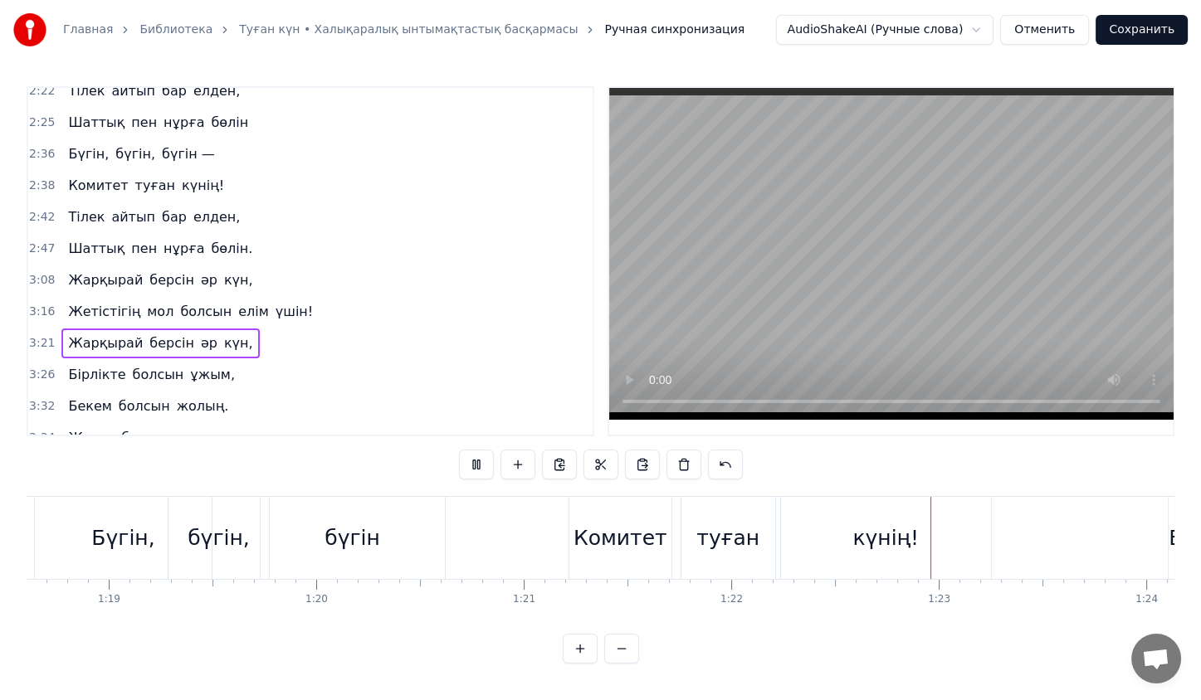
click at [209, 297] on div "Жетістігің мол болсын елім үшін!" at bounding box center [190, 312] width 258 height 30
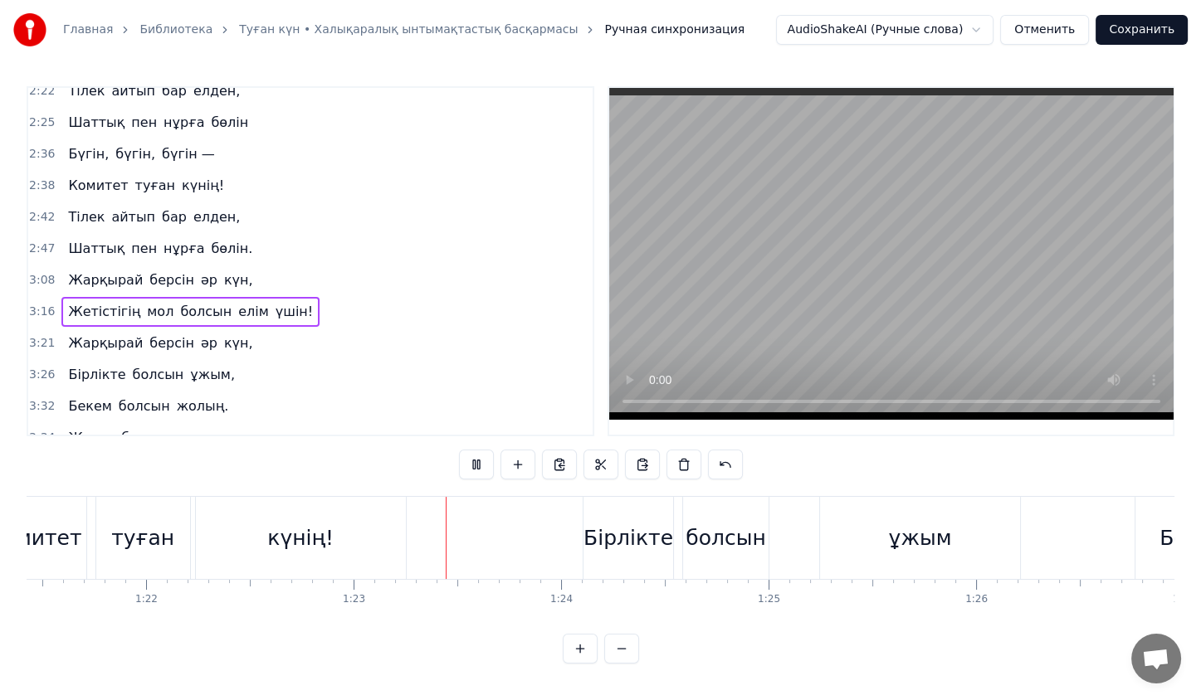
scroll to position [0, 17124]
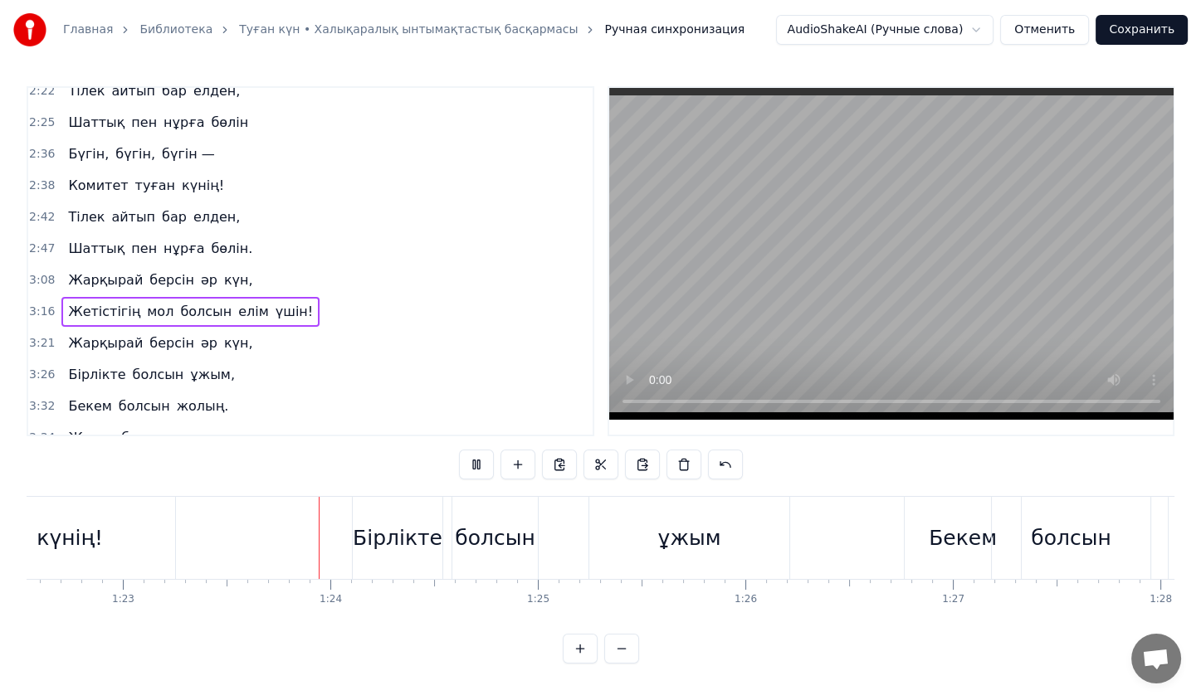
click at [209, 297] on div "Жетістігің мол болсын елім үшін!" at bounding box center [190, 312] width 258 height 30
click at [210, 297] on div "Жетістігің мол болсын елім үшін!" at bounding box center [190, 312] width 258 height 30
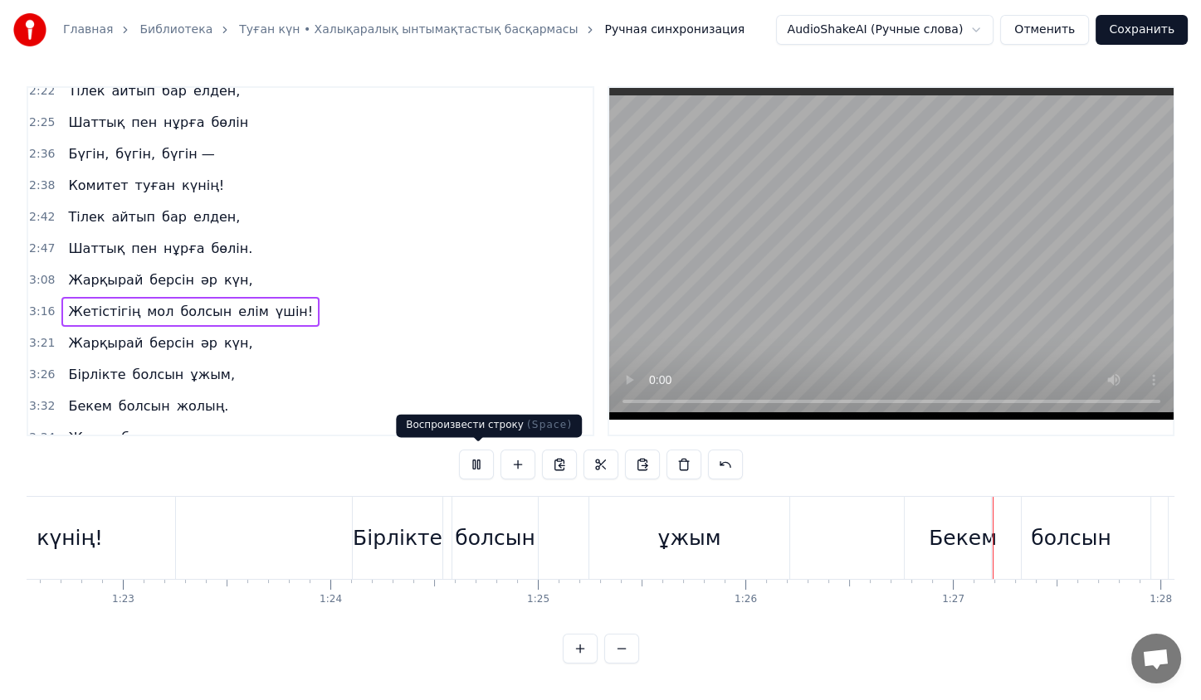
click at [491, 470] on button at bounding box center [476, 465] width 35 height 30
click at [207, 297] on div "Жетістігің мол болсын елім үшін!" at bounding box center [190, 312] width 258 height 30
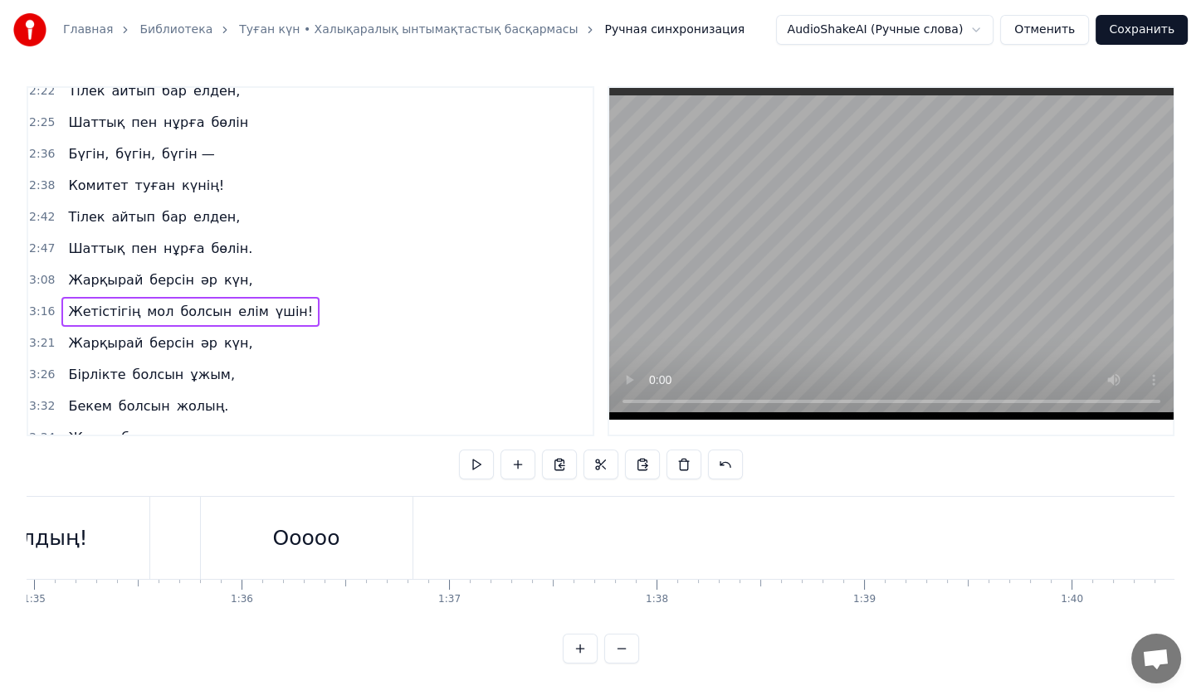
click at [207, 297] on div "Жетістігің мол болсын елім үшін!" at bounding box center [190, 312] width 258 height 30
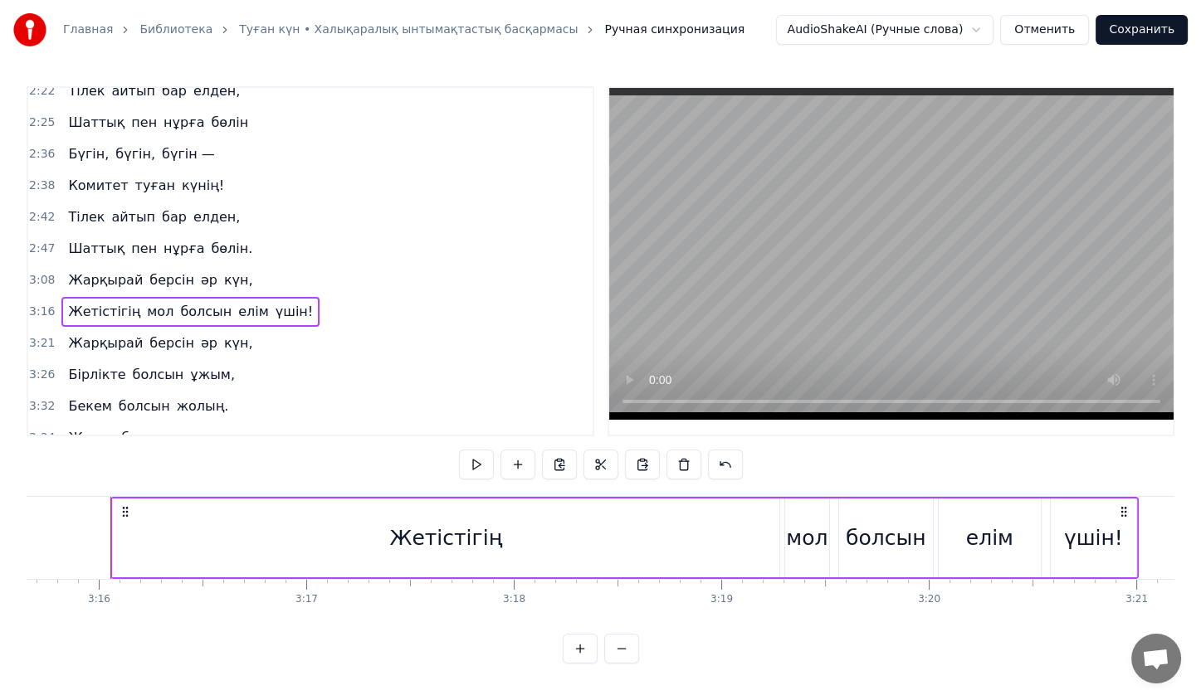
scroll to position [0, 40569]
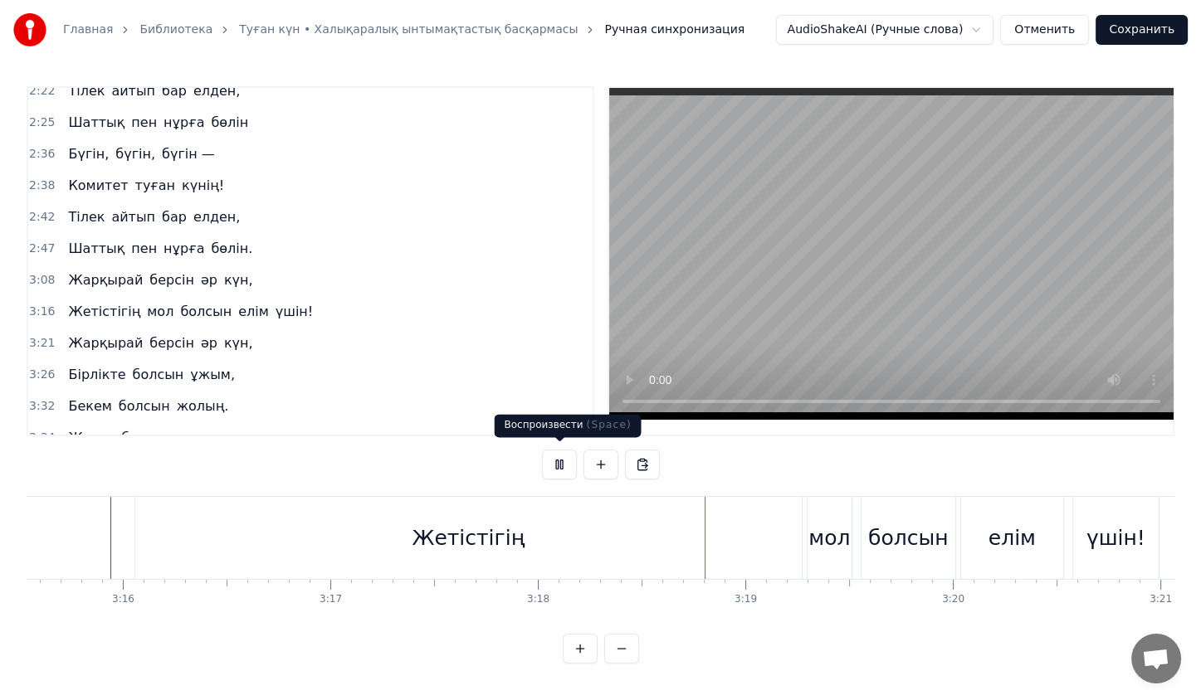
click at [551, 453] on button at bounding box center [559, 465] width 35 height 30
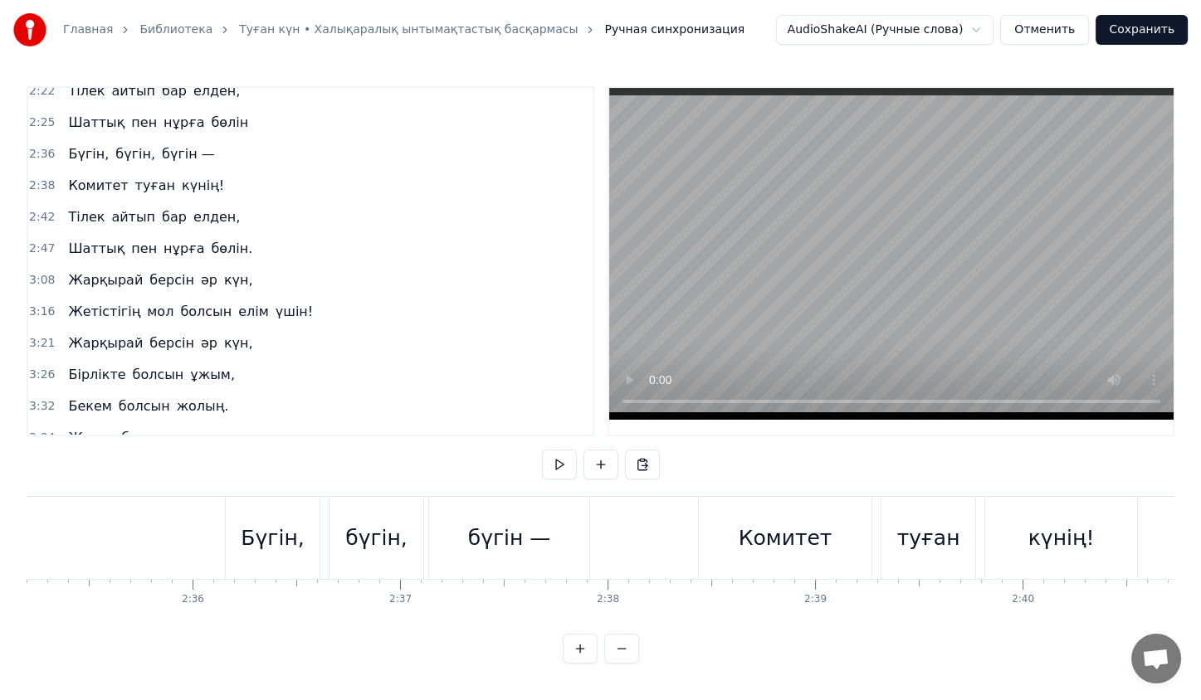
scroll to position [0, 32198]
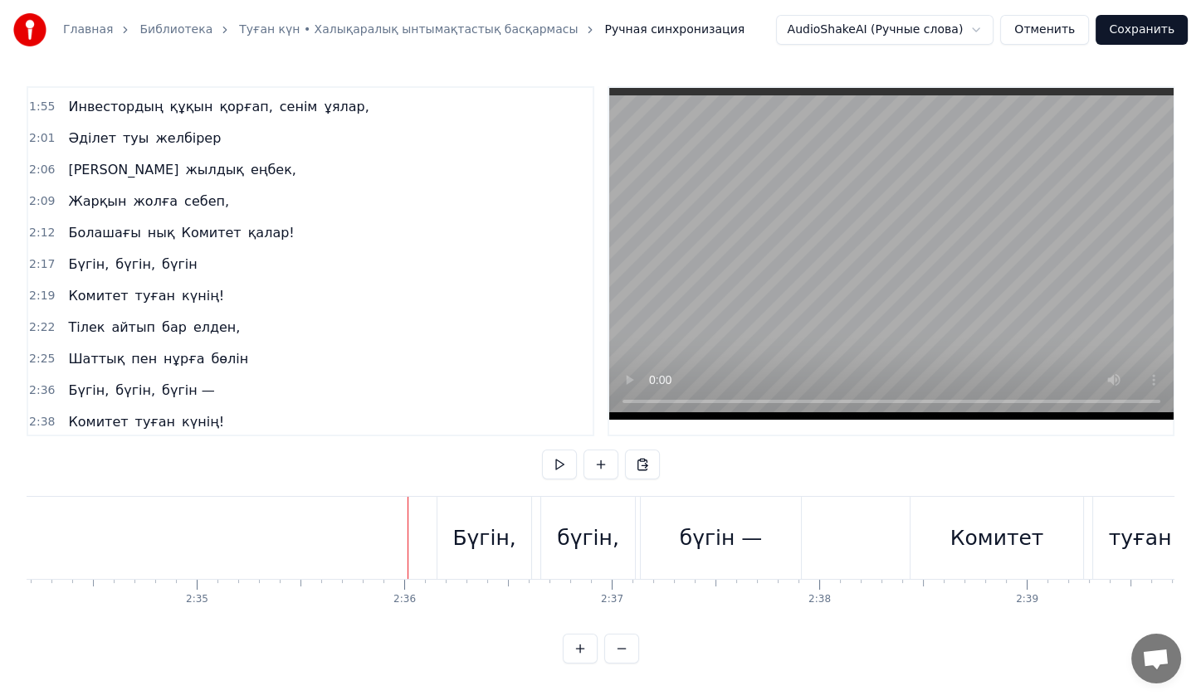
scroll to position [653, 0]
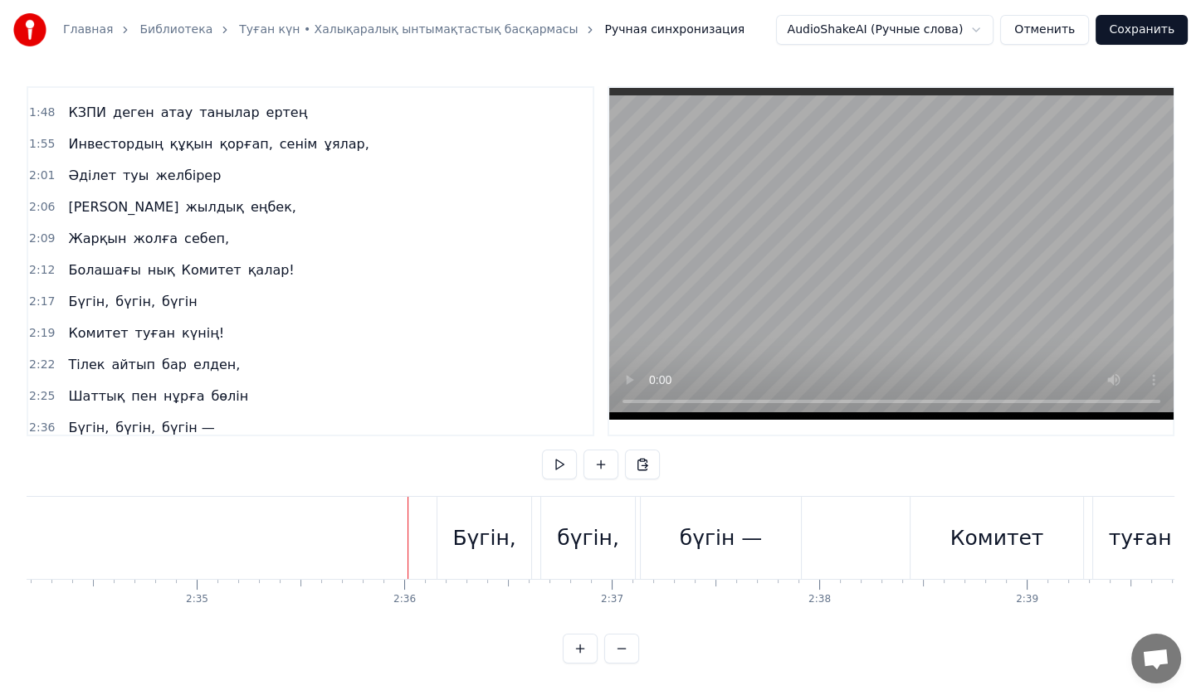
click at [140, 382] on div "Шаттық пен нұрға бөлін" at bounding box center [157, 397] width 193 height 30
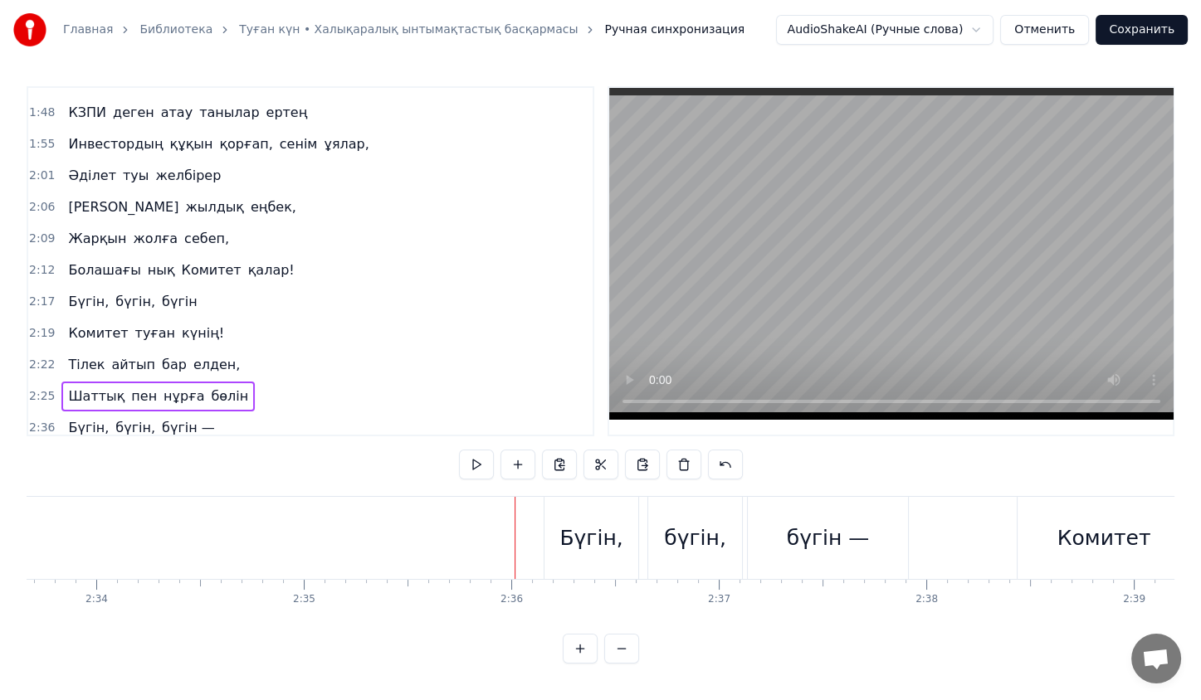
click at [140, 382] on div "Шаттық пен нұрға бөлін" at bounding box center [157, 397] width 193 height 30
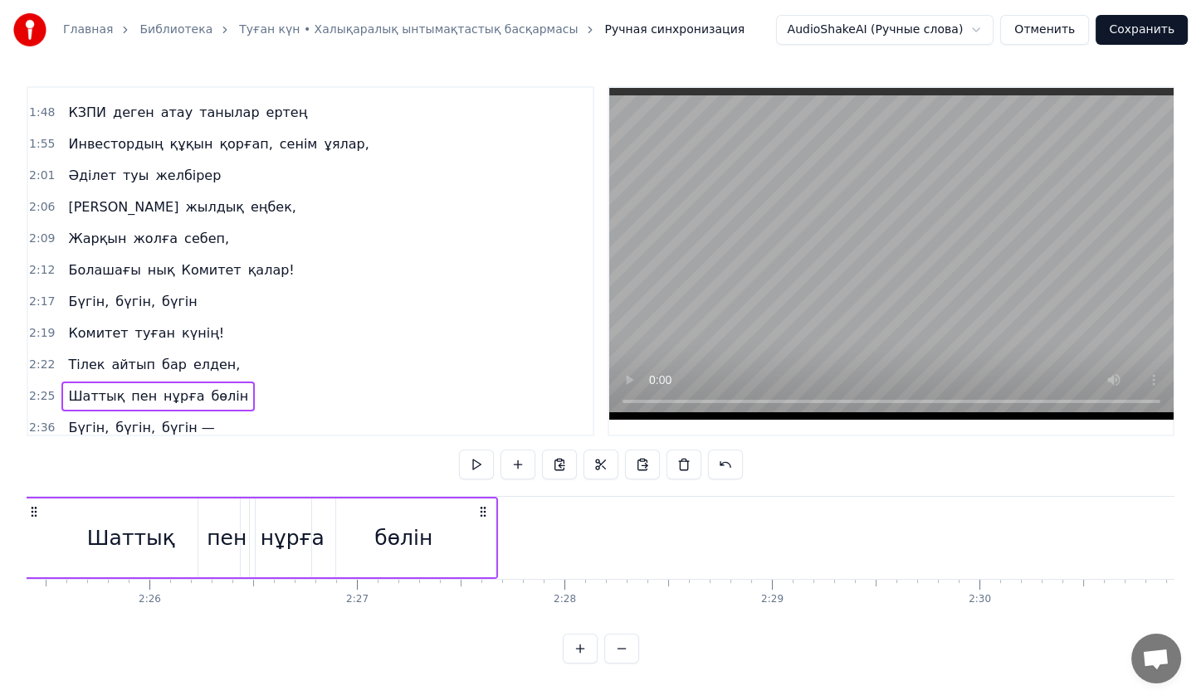
scroll to position [0, 30078]
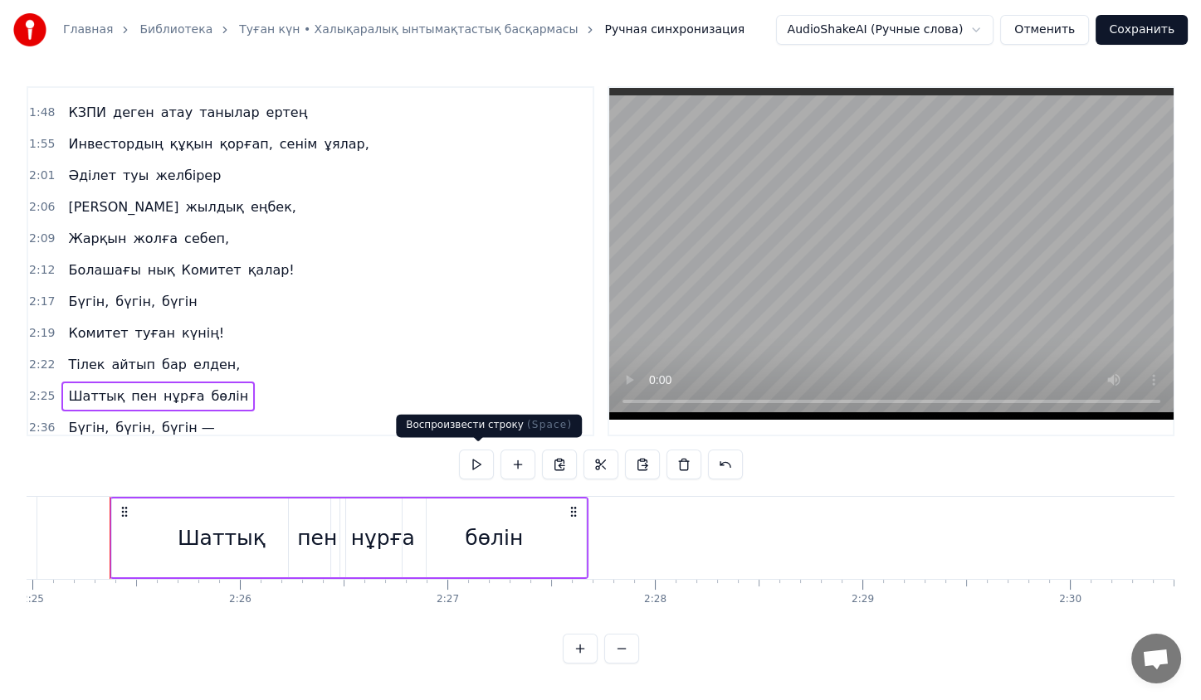
click at [474, 461] on button at bounding box center [476, 465] width 35 height 30
click at [483, 463] on button at bounding box center [476, 465] width 35 height 30
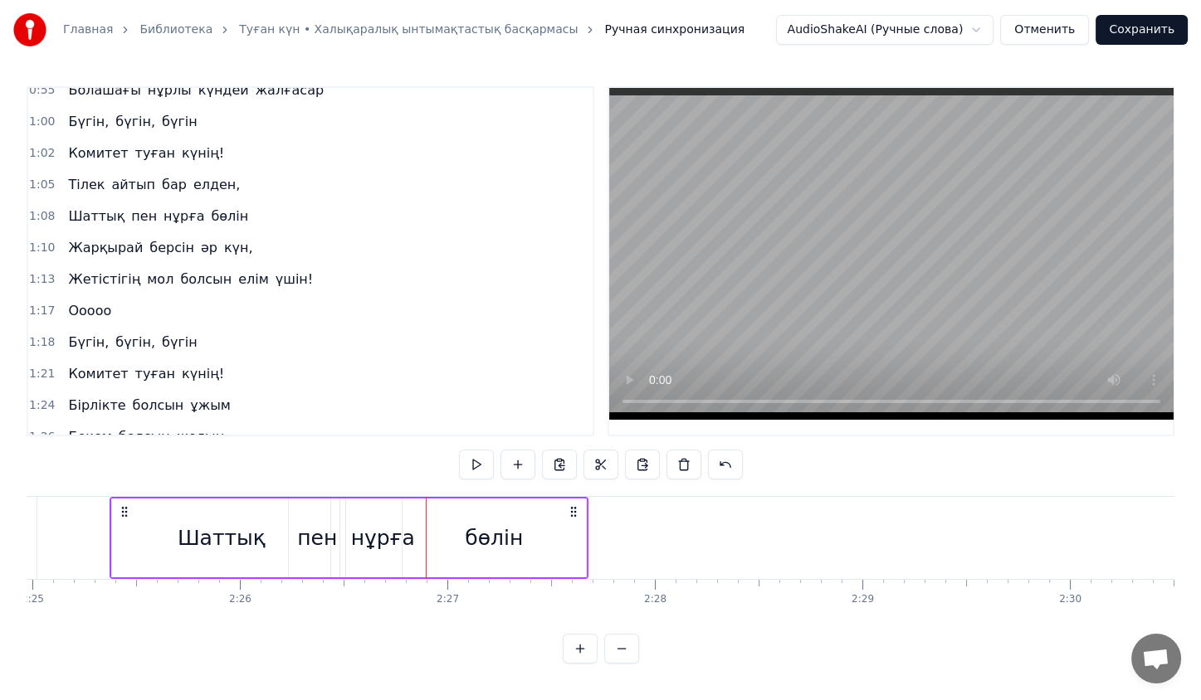
scroll to position [170, 0]
click at [222, 239] on span "күн," at bounding box center [238, 248] width 32 height 19
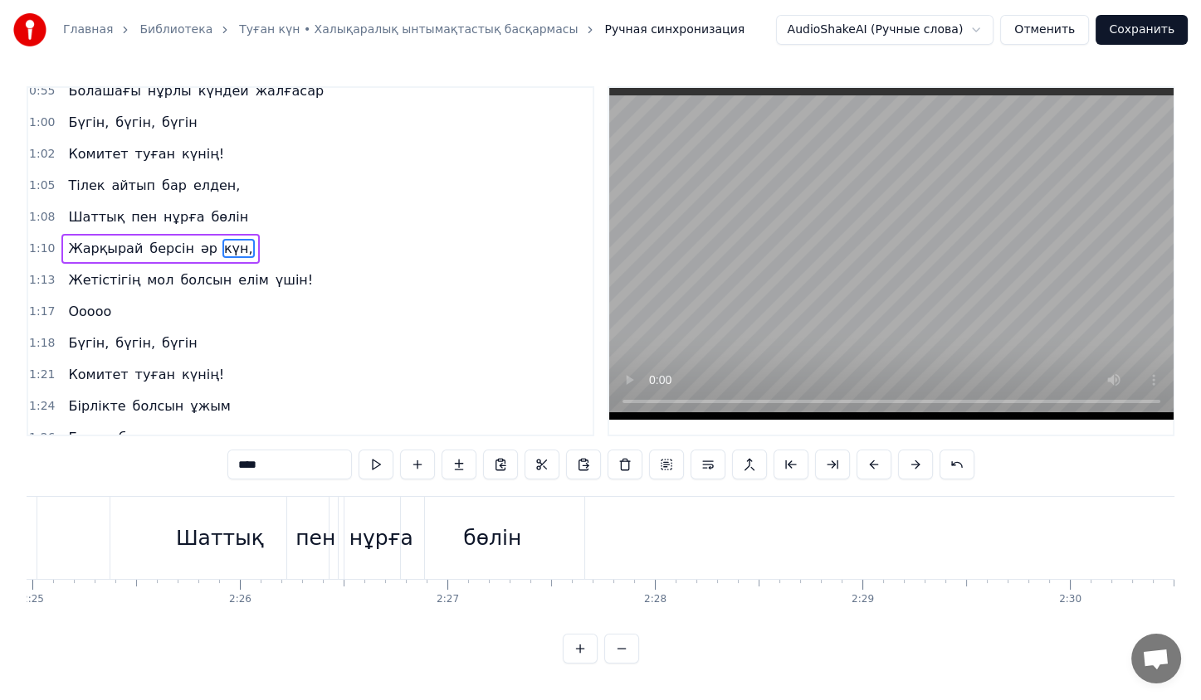
scroll to position [0, 0]
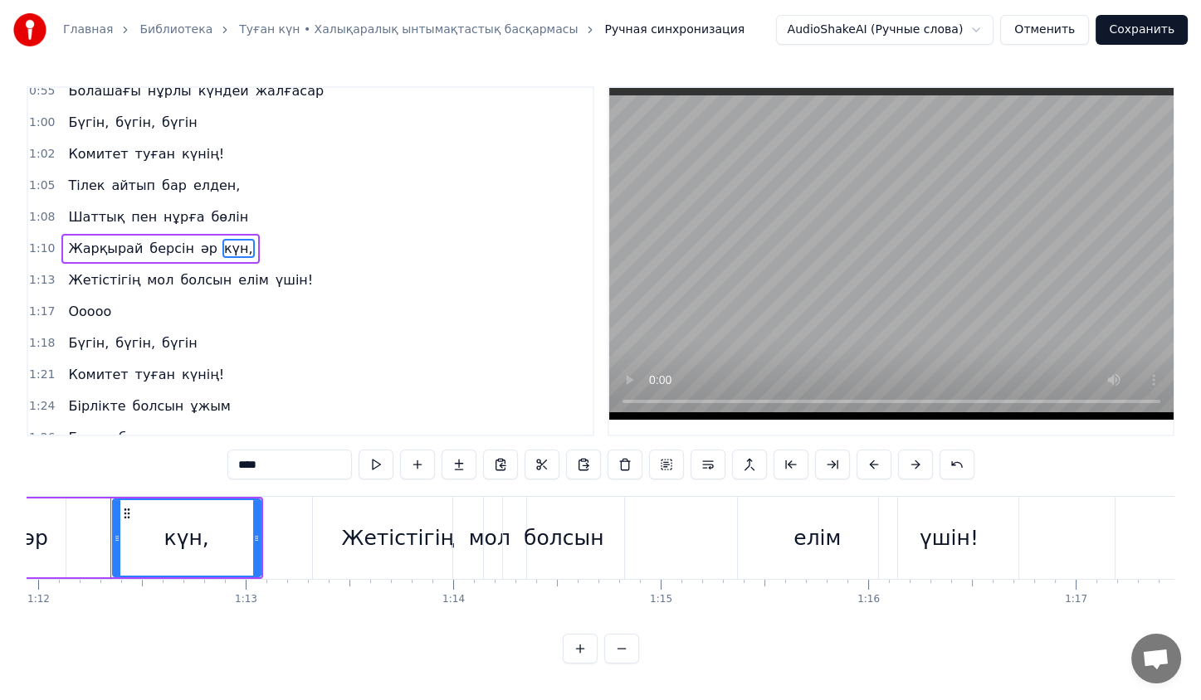
click at [187, 234] on div "[PERSON_NAME] әр күн," at bounding box center [160, 249] width 198 height 30
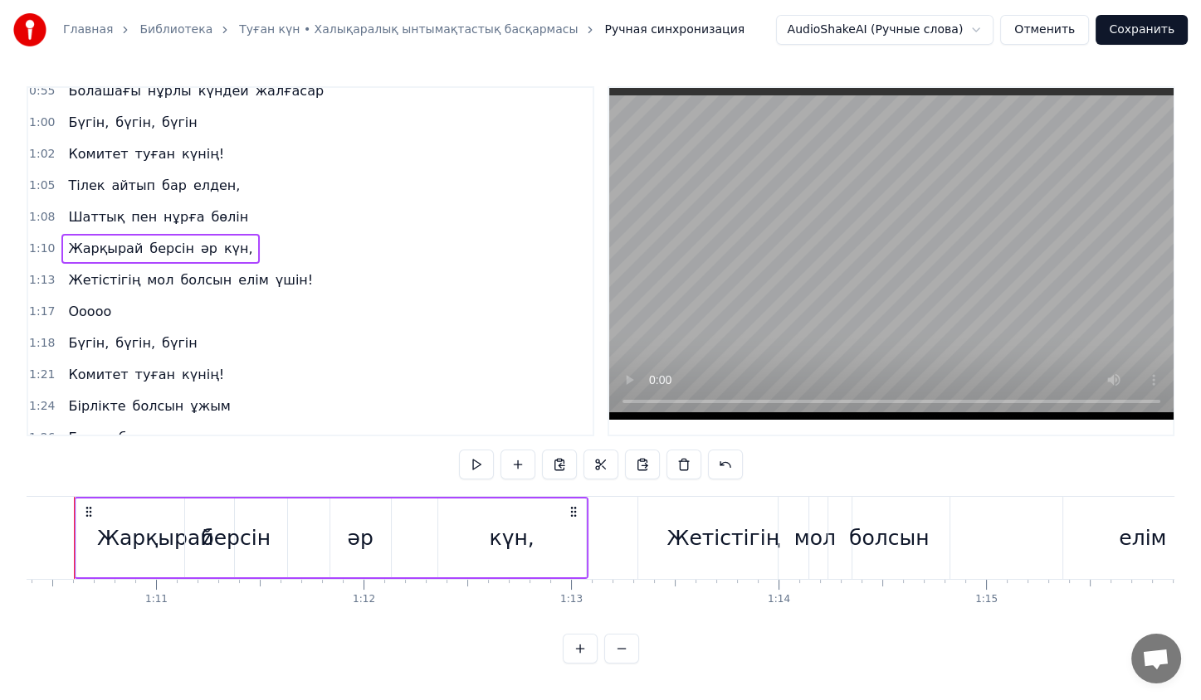
scroll to position [0, 14565]
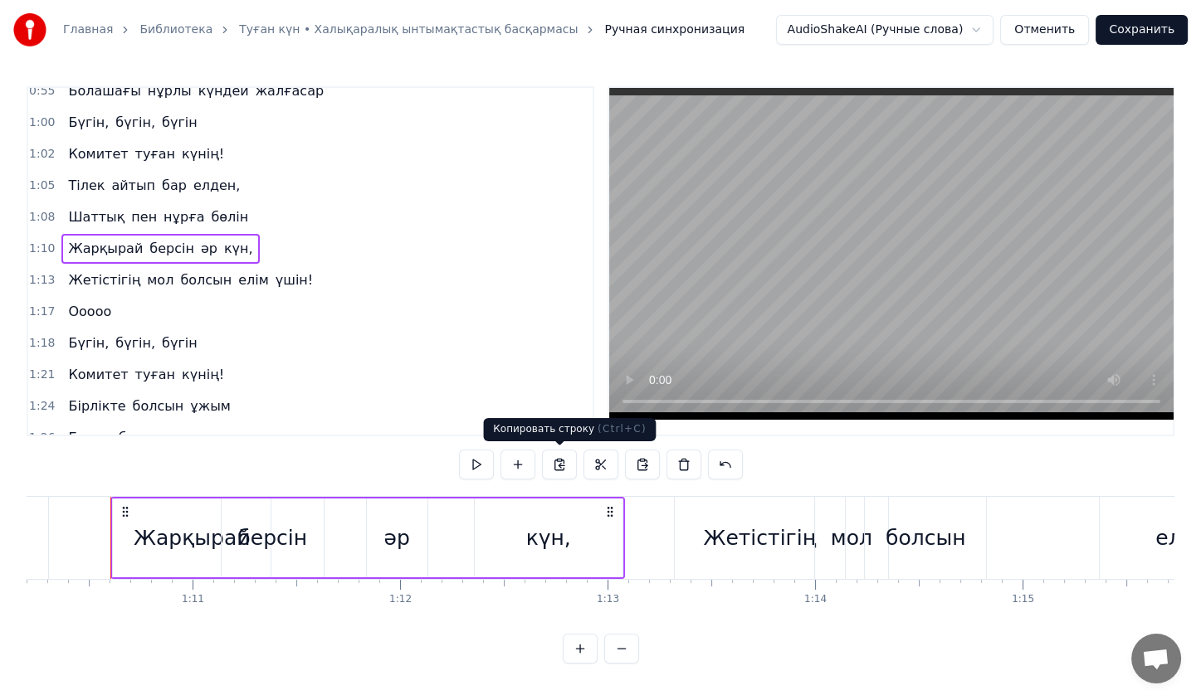
click at [564, 469] on button at bounding box center [559, 465] width 35 height 30
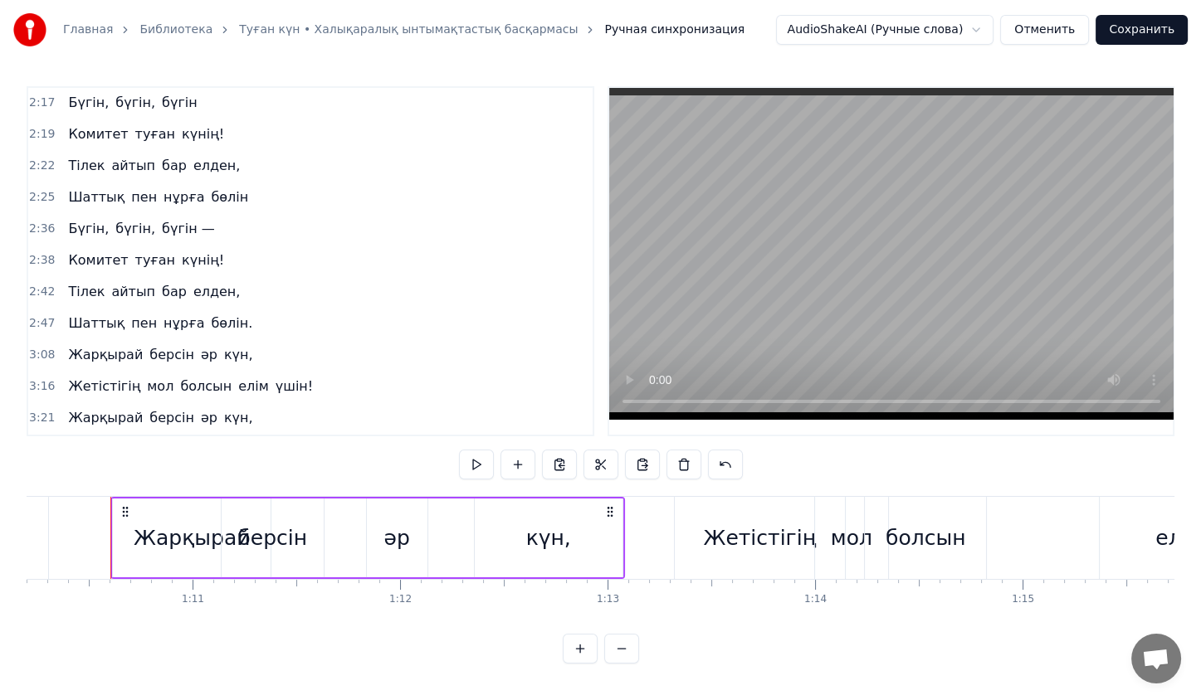
scroll to position [792, 0]
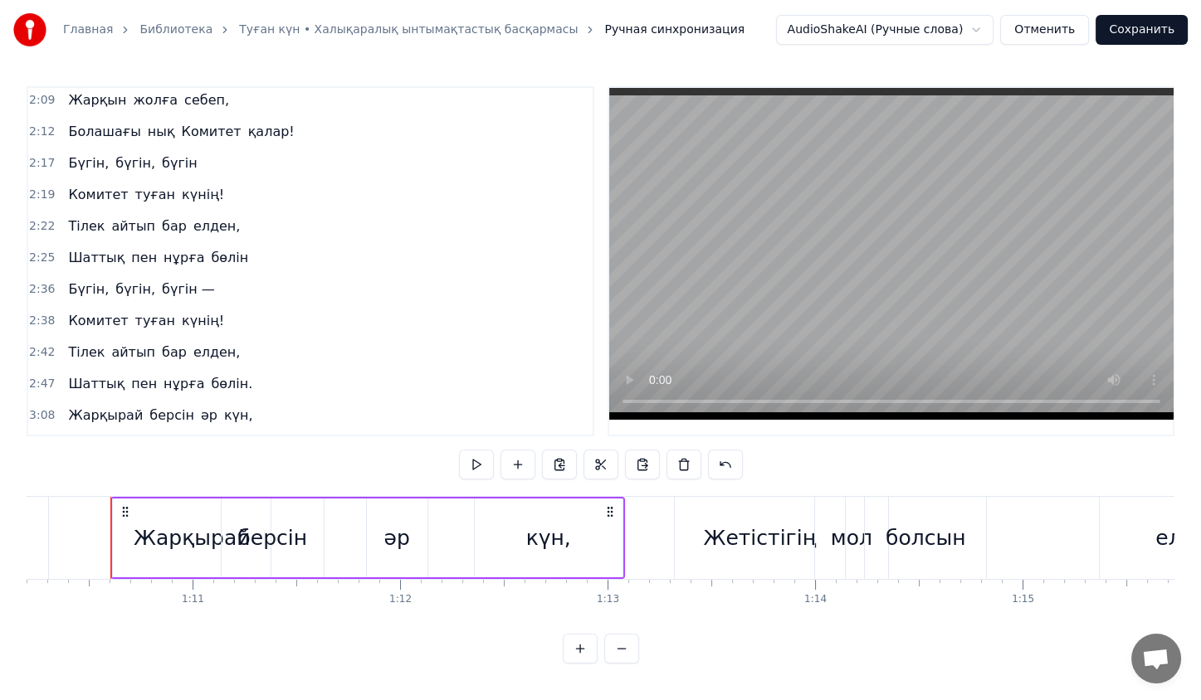
click at [180, 243] on div "Шаттық пен нұрға бөлін" at bounding box center [157, 258] width 193 height 30
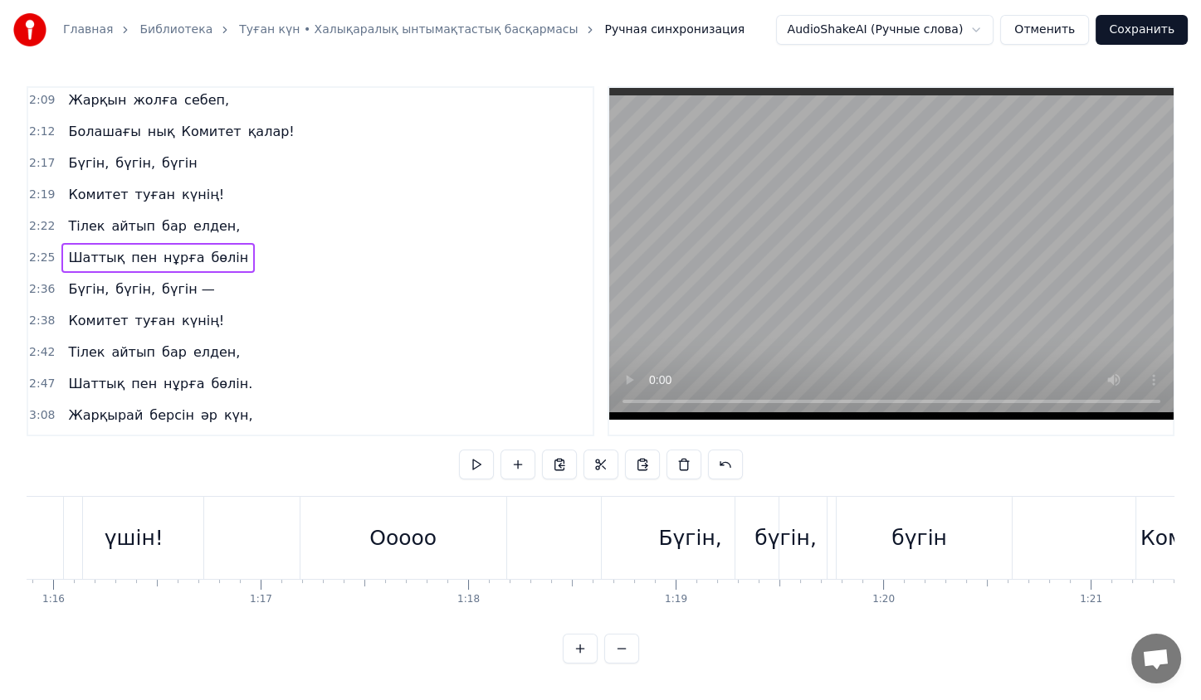
click at [180, 243] on div "Шаттық пен нұрға бөлін" at bounding box center [157, 258] width 193 height 30
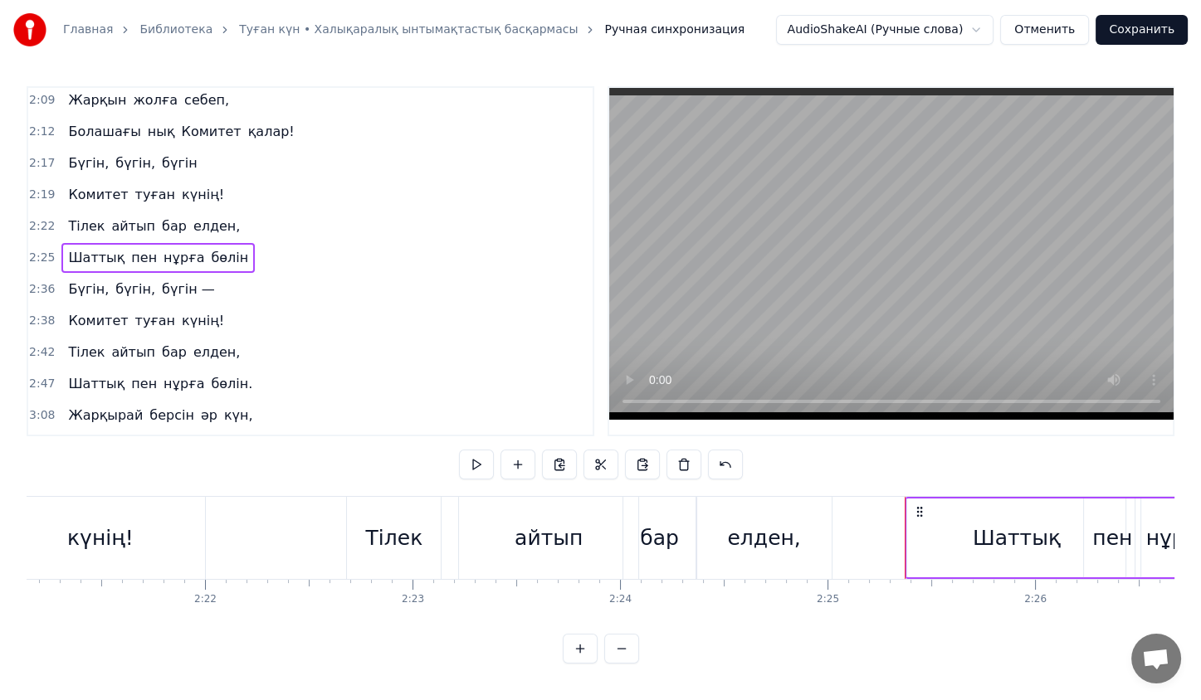
scroll to position [0, 30078]
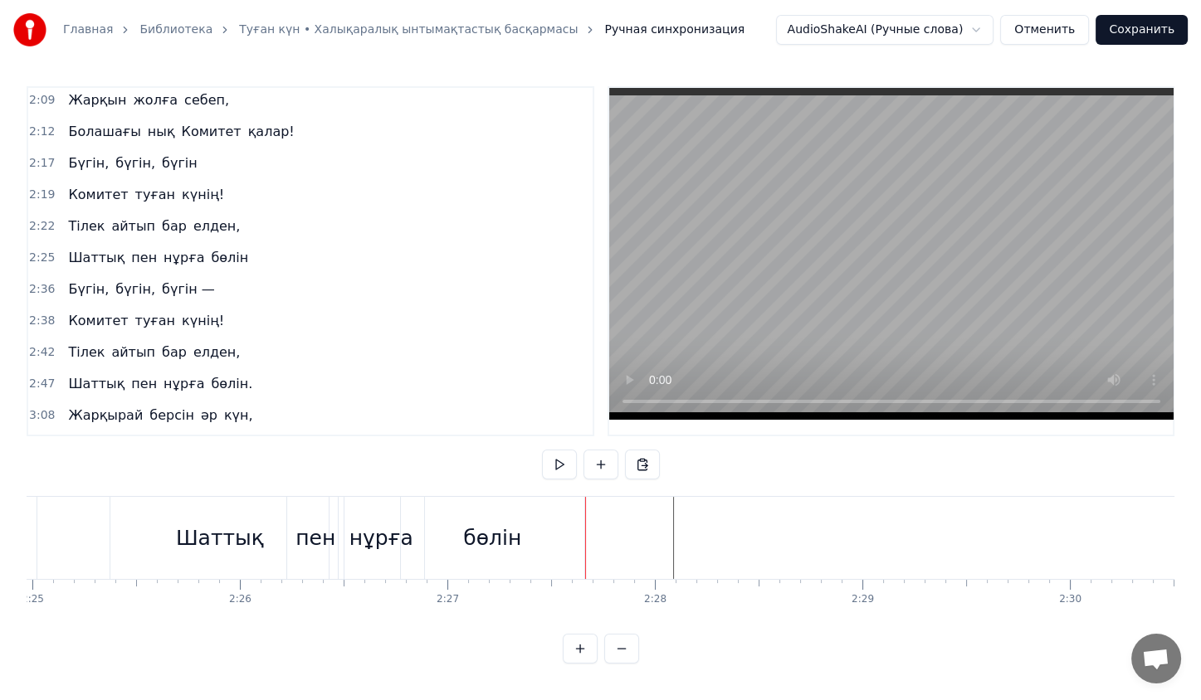
click at [636, 456] on button at bounding box center [642, 465] width 35 height 30
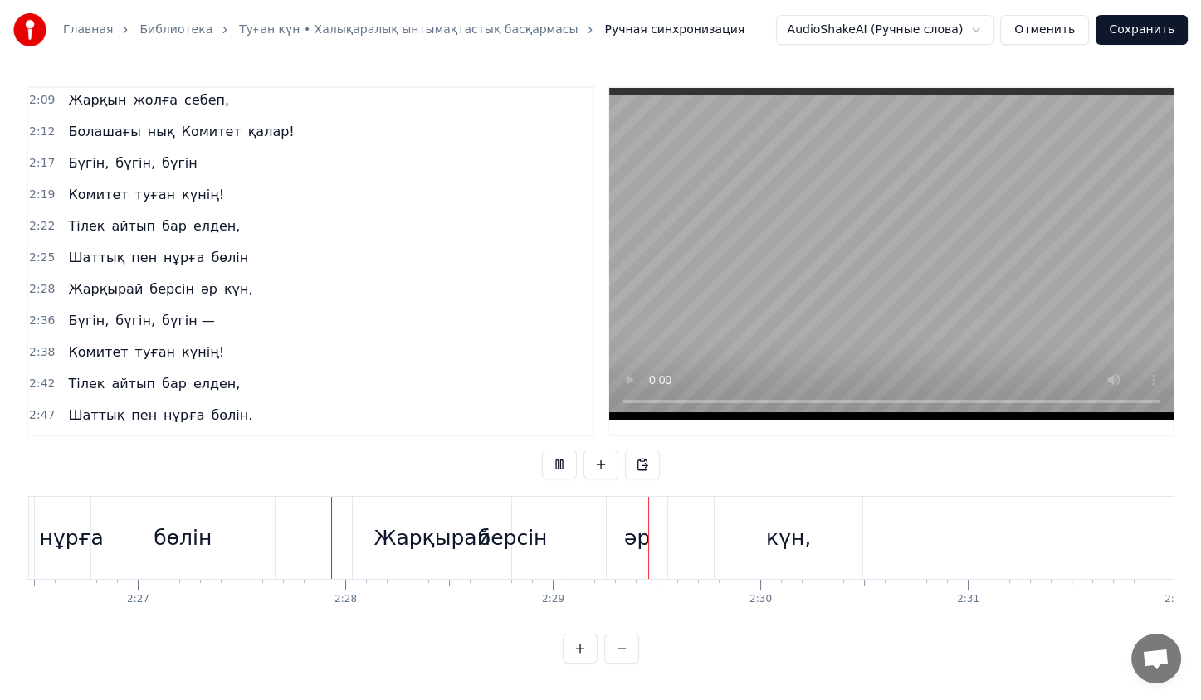
scroll to position [0, 30401]
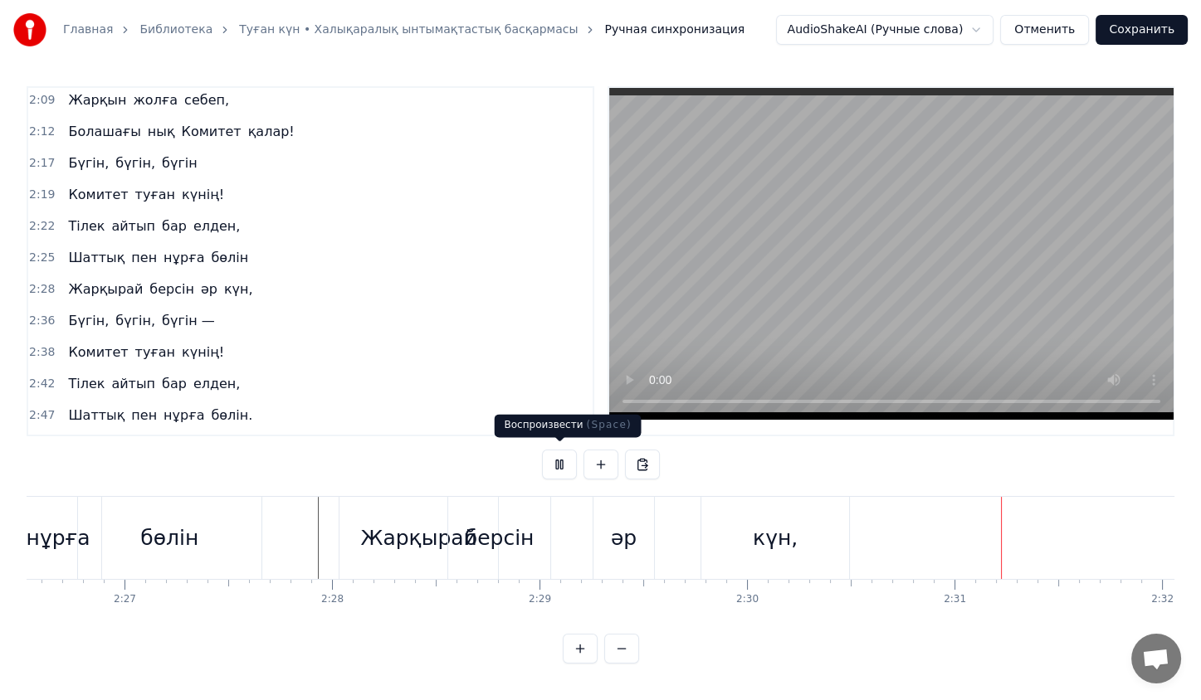
click at [566, 472] on button at bounding box center [559, 465] width 35 height 30
click at [516, 505] on div "берсін" at bounding box center [499, 538] width 102 height 82
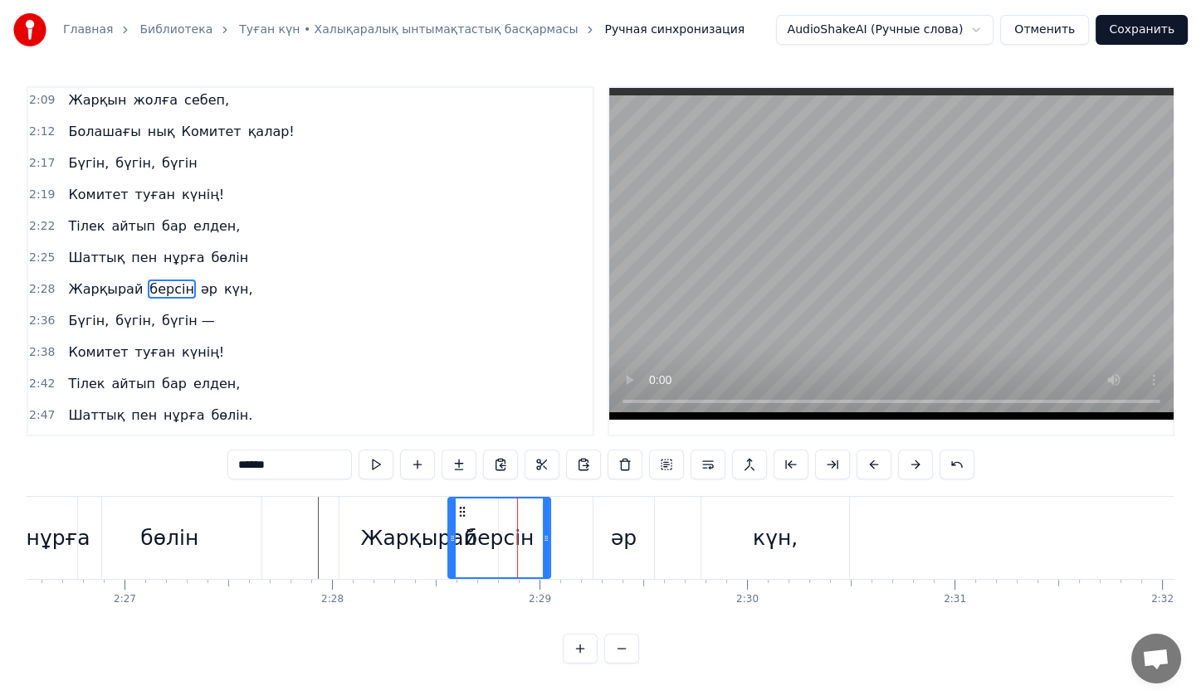
scroll to position [782, 0]
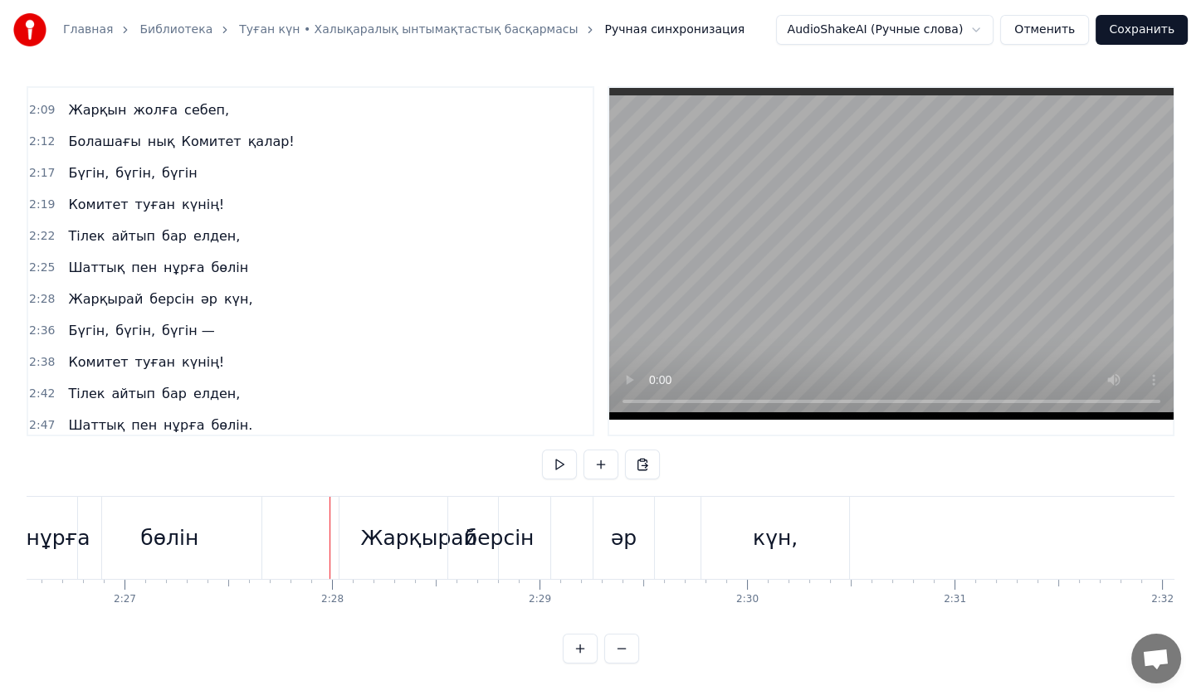
click at [352, 515] on div "Жарқырай" at bounding box center [418, 538] width 158 height 82
click at [495, 570] on div "берсін" at bounding box center [499, 538] width 102 height 82
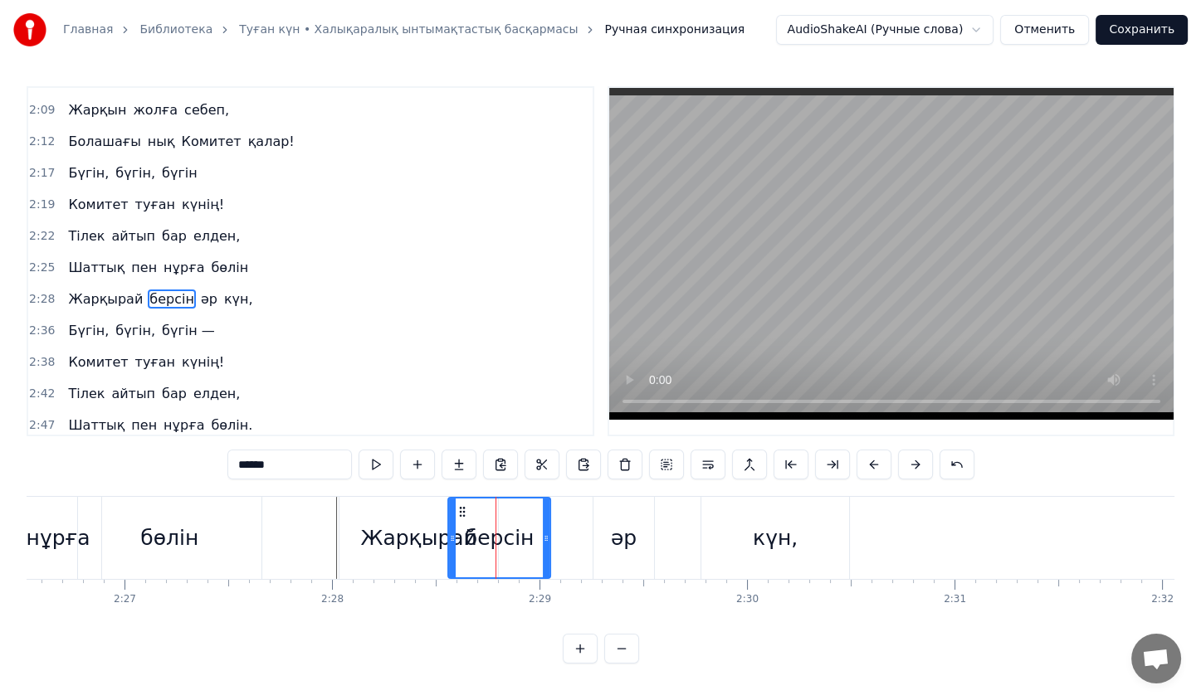
click at [568, 568] on div "[PERSON_NAME] әр күн," at bounding box center [596, 538] width 515 height 82
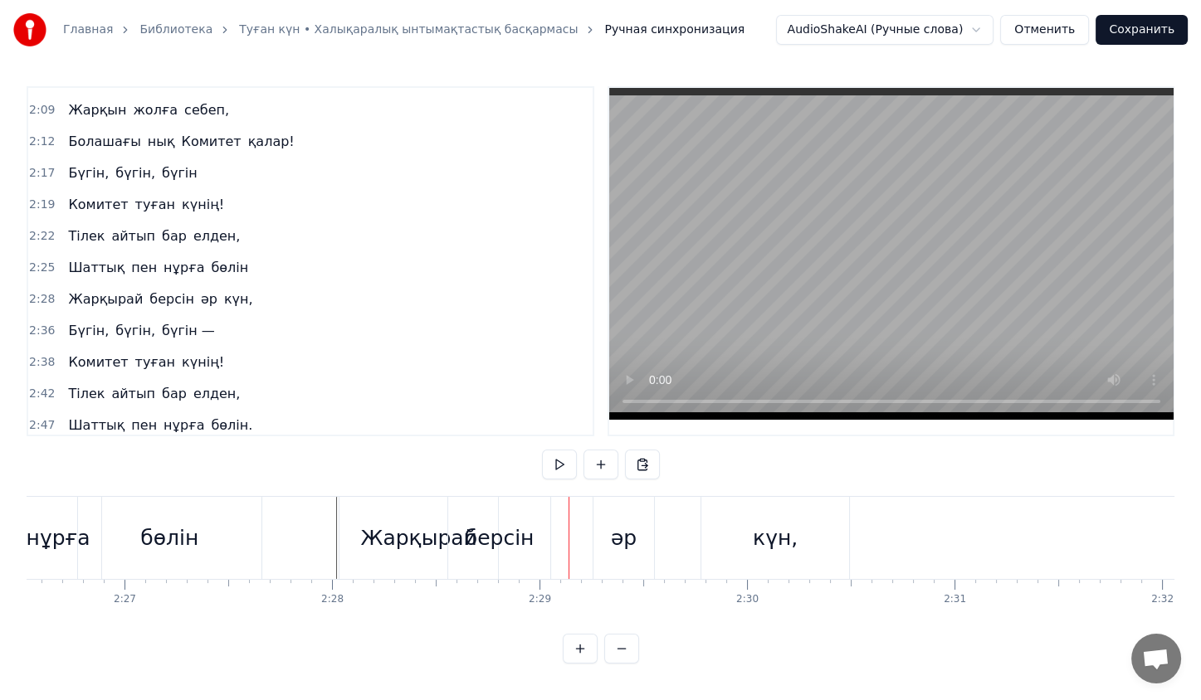
click at [562, 553] on div "[PERSON_NAME] әр күн," at bounding box center [596, 538] width 515 height 82
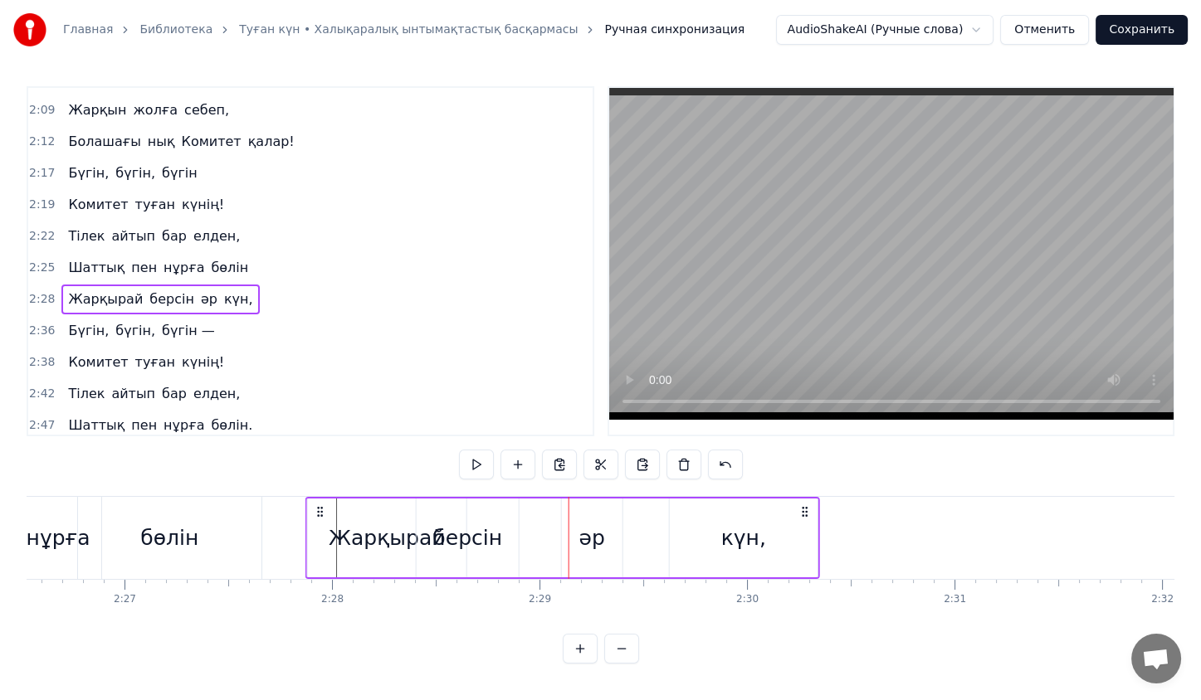
drag, startPoint x: 347, startPoint y: 508, endPoint x: 314, endPoint y: 517, distance: 34.4
click at [314, 517] on icon at bounding box center [320, 511] width 13 height 13
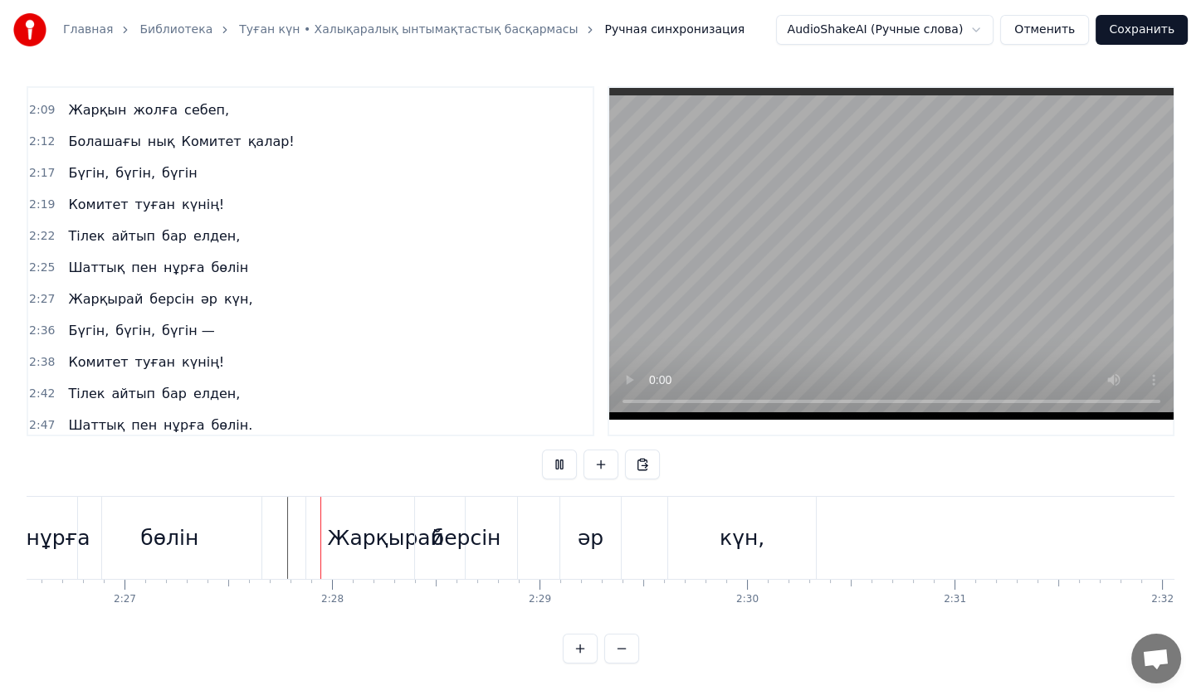
scroll to position [3, 0]
click at [691, 555] on div "күн," at bounding box center [742, 538] width 148 height 82
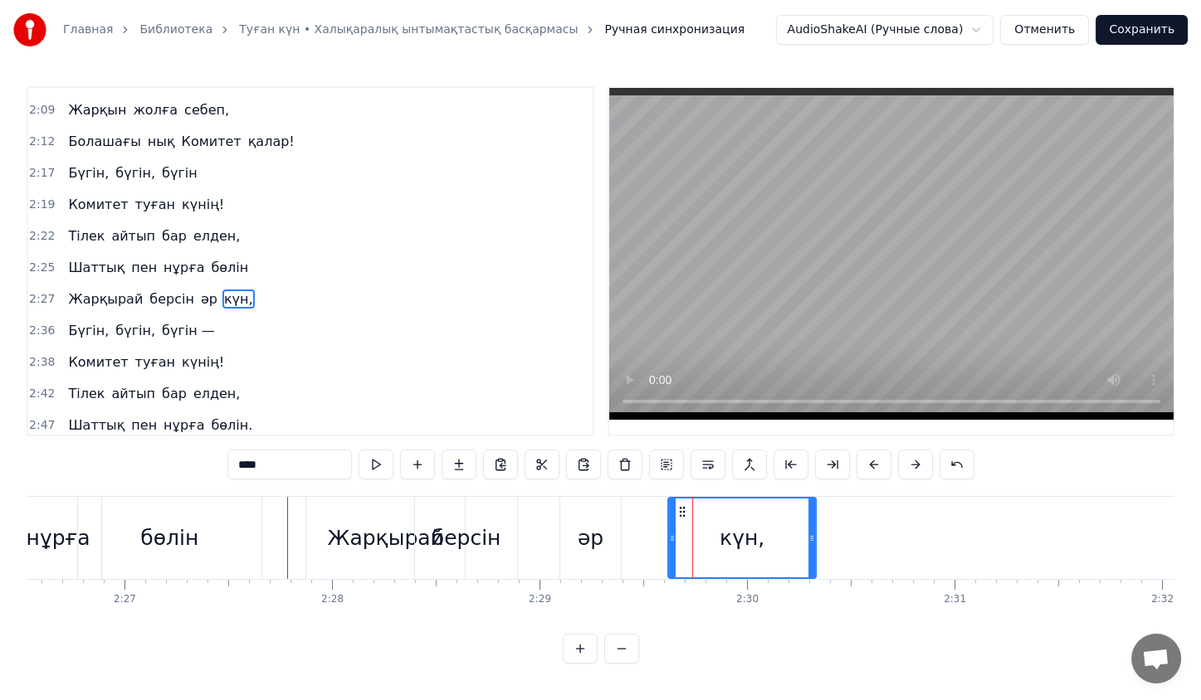
scroll to position [0, 0]
drag, startPoint x: 678, startPoint y: 508, endPoint x: 644, endPoint y: 507, distance: 34.0
click at [644, 507] on icon at bounding box center [647, 511] width 13 height 13
click at [137, 316] on div "Бүгін, бүгін, бүгін —" at bounding box center [140, 331] width 159 height 30
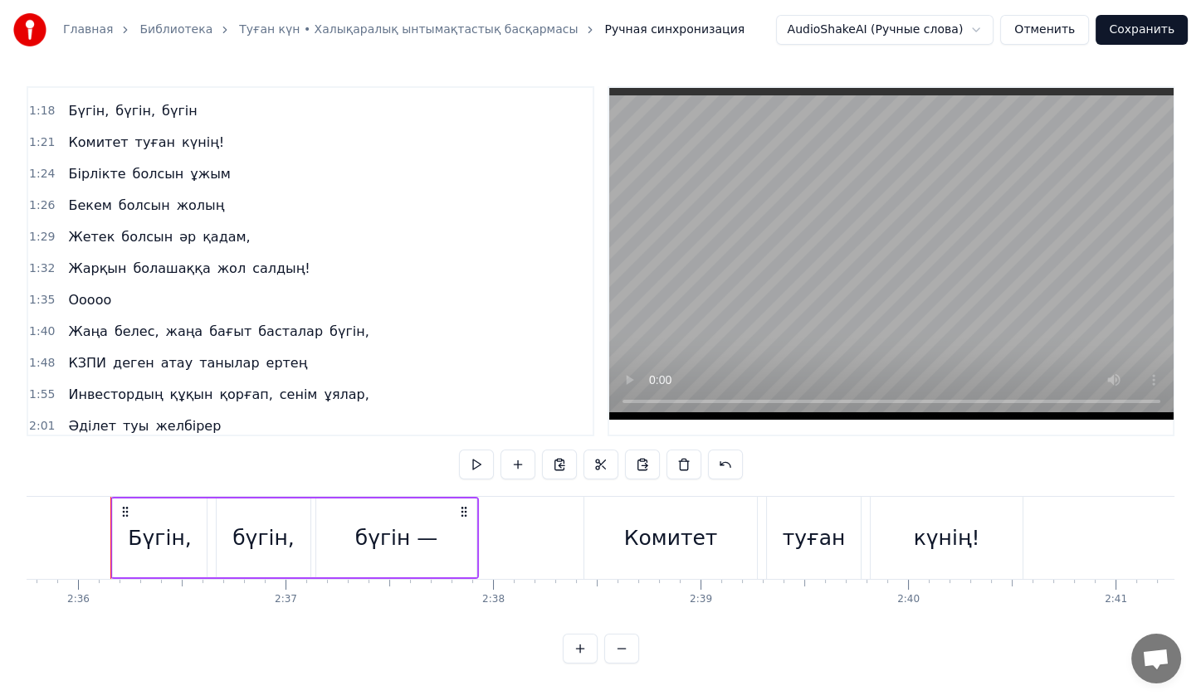
scroll to position [374, 0]
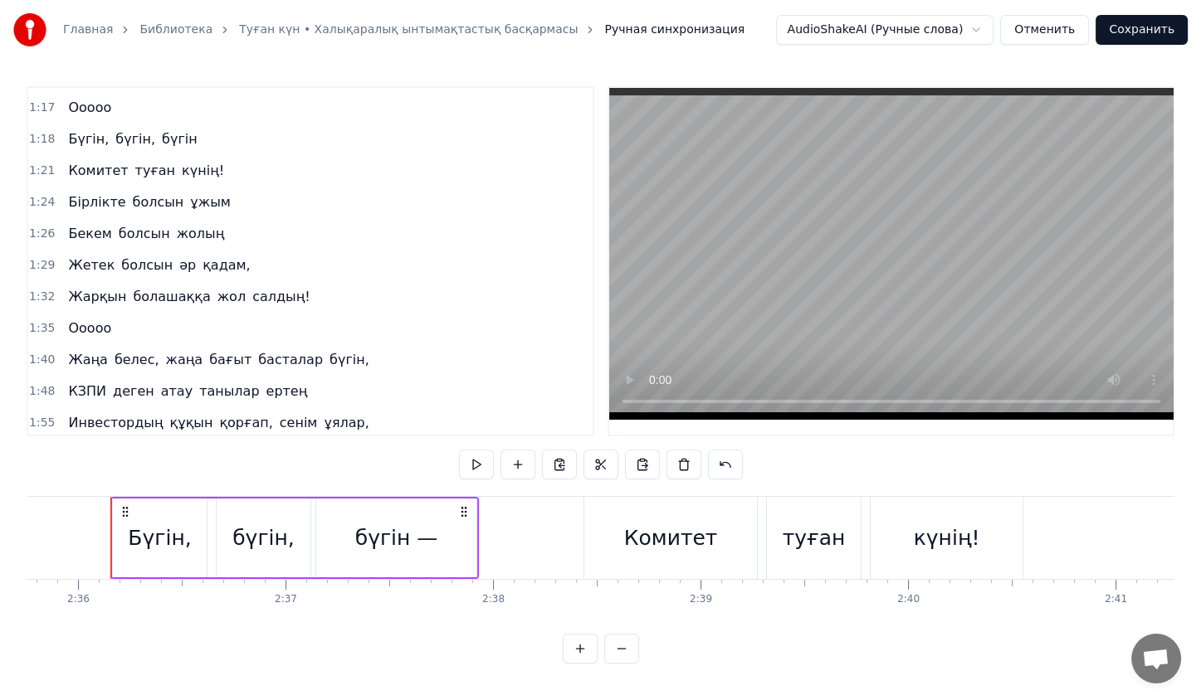
click at [164, 282] on div "Жарқын болашаққа жол салдың!" at bounding box center [188, 297] width 255 height 30
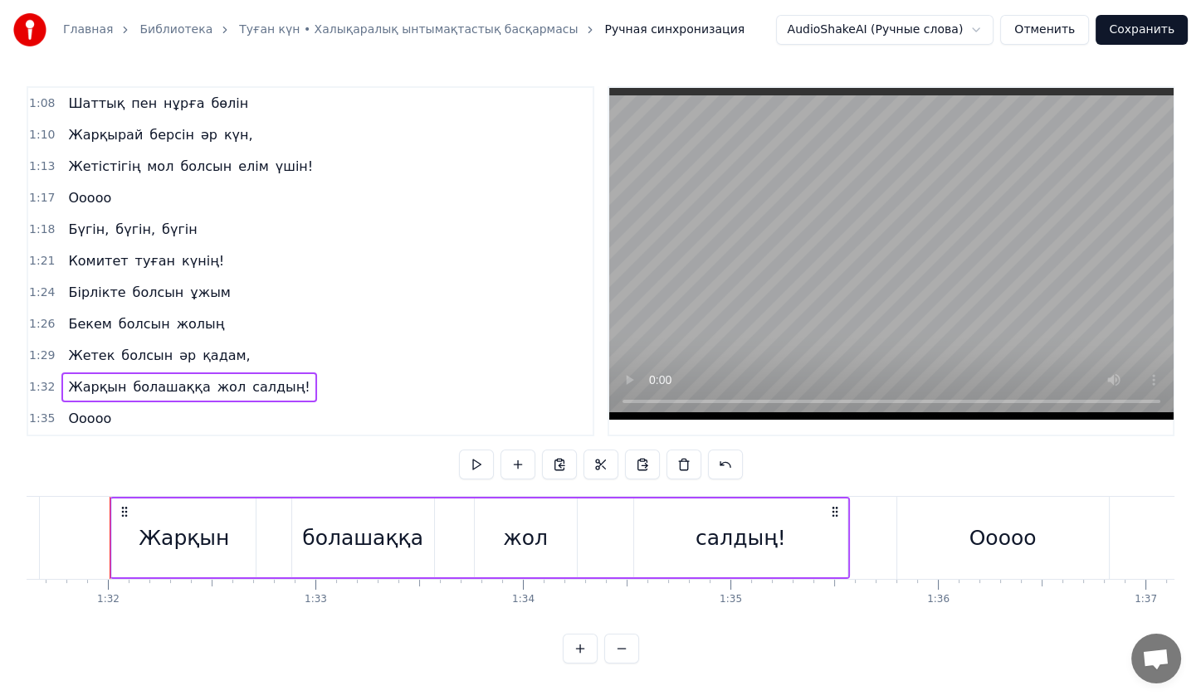
scroll to position [283, 0]
click at [242, 153] on div "Жетістігің мол болсын елім үшін!" at bounding box center [190, 168] width 258 height 30
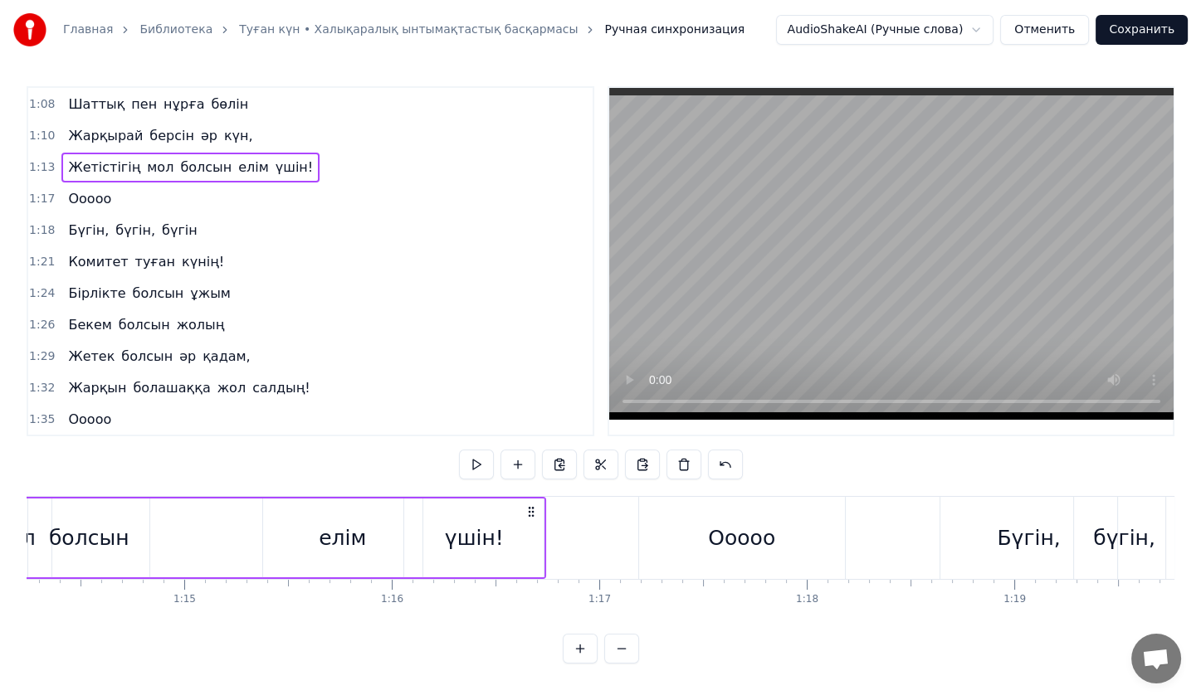
scroll to position [0, 15128]
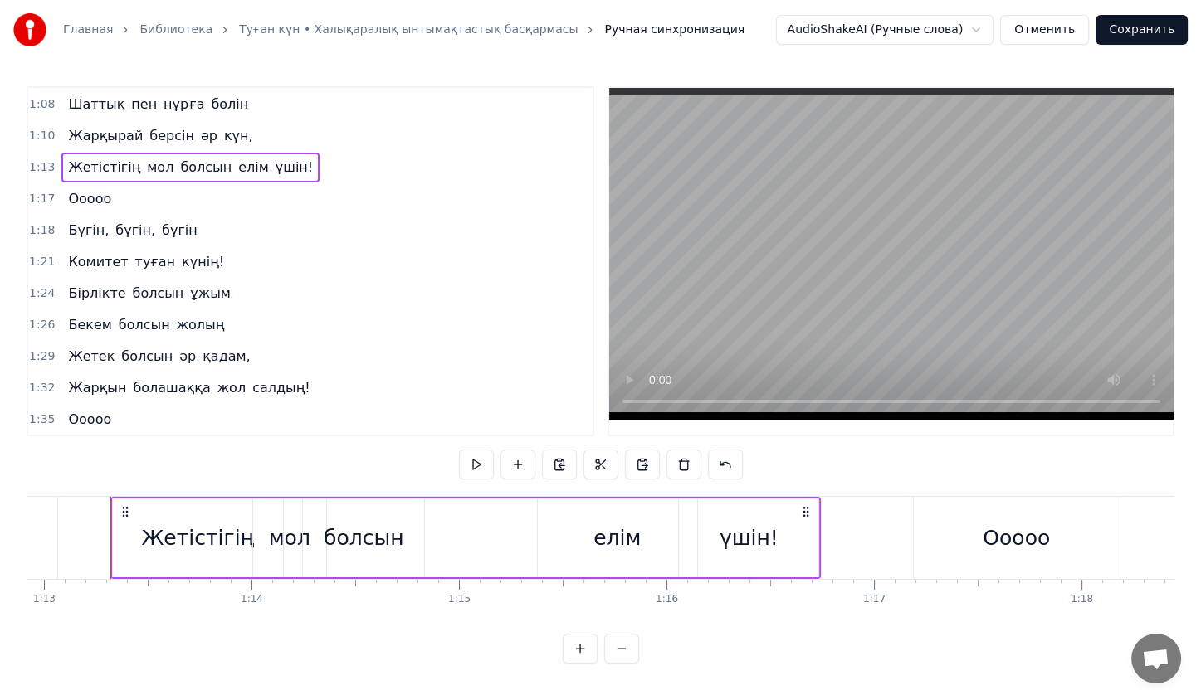
click at [556, 469] on button at bounding box center [559, 465] width 35 height 30
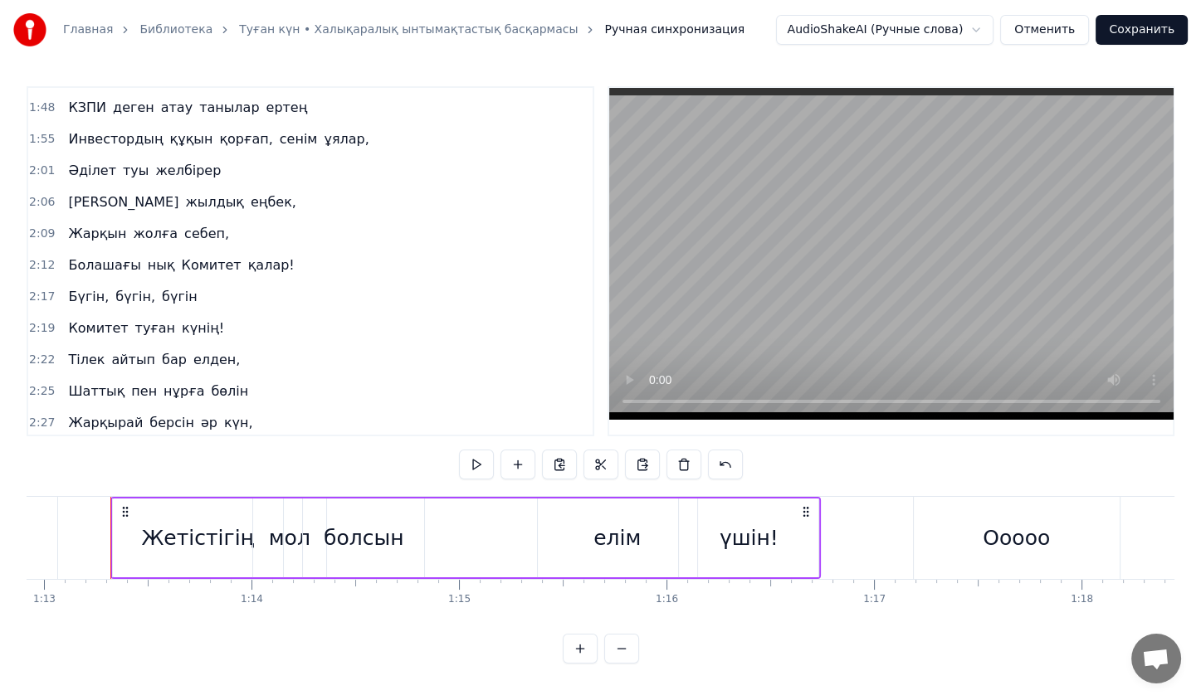
scroll to position [732, 0]
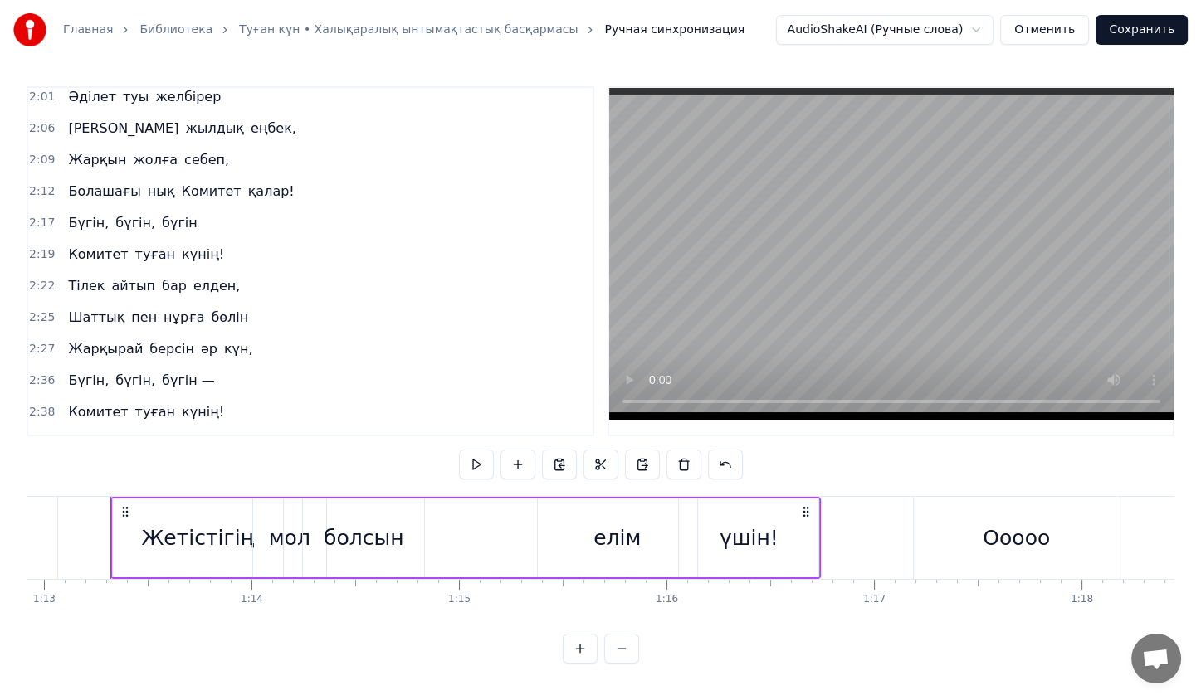
click at [133, 334] on div "[PERSON_NAME] әр күн," at bounding box center [160, 349] width 198 height 30
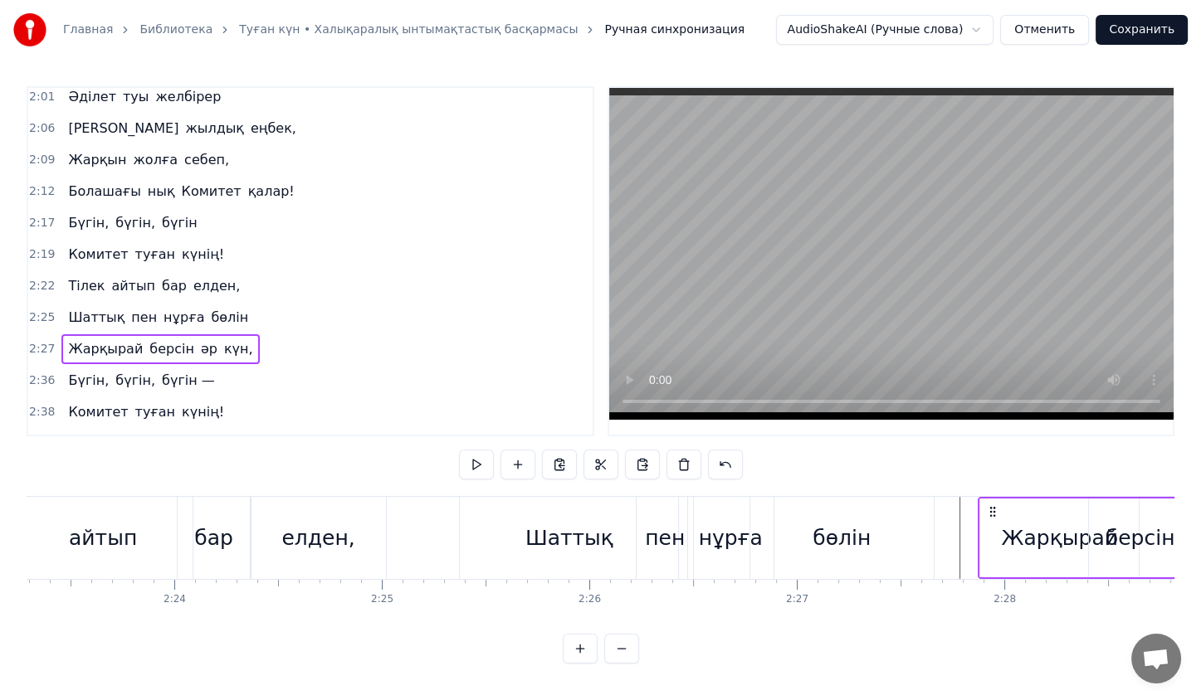
scroll to position [0, 30597]
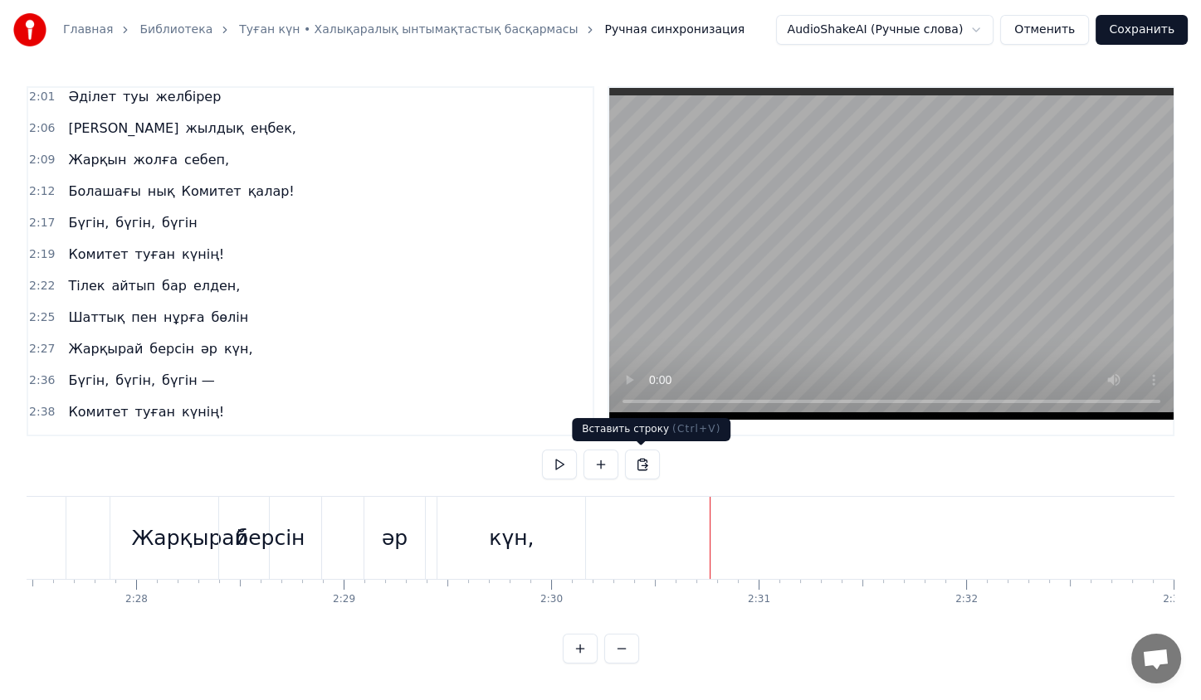
click at [645, 466] on button at bounding box center [642, 465] width 35 height 30
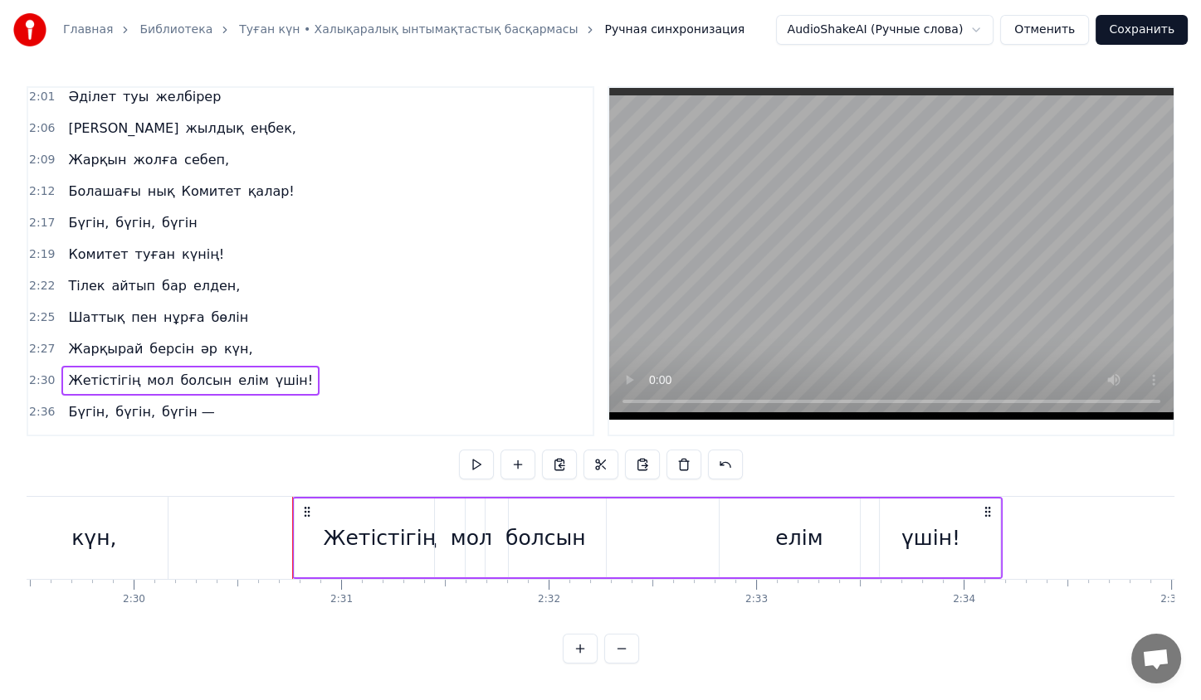
scroll to position [0, 31005]
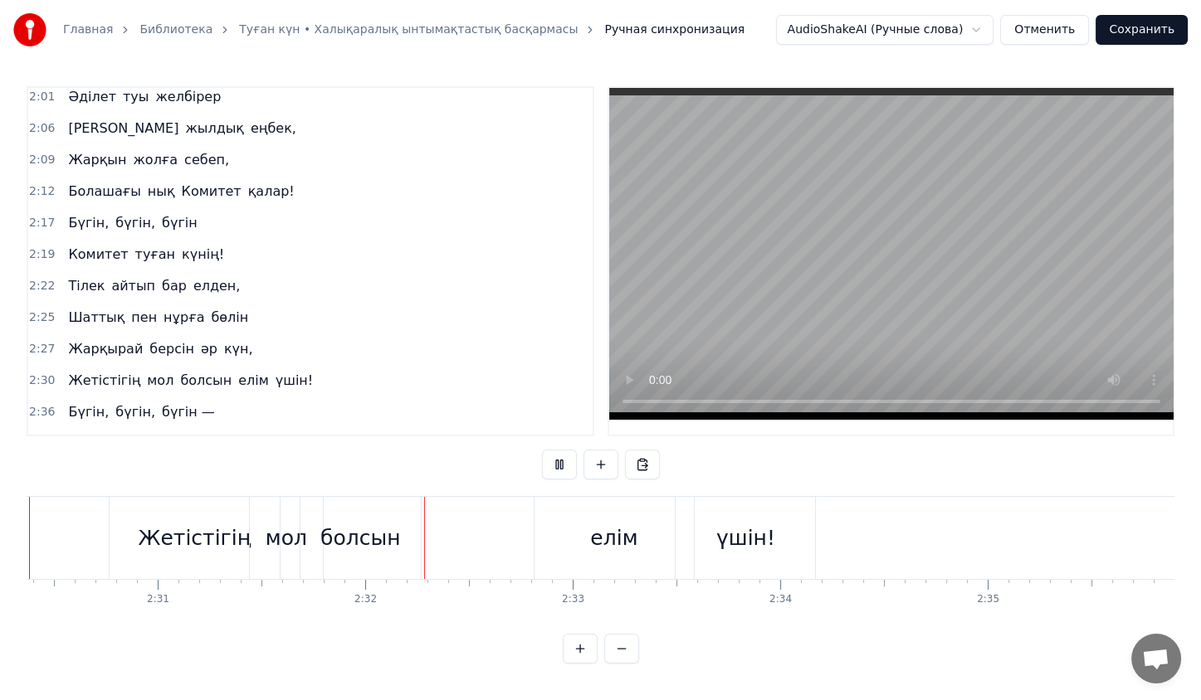
scroll to position [0, 31282]
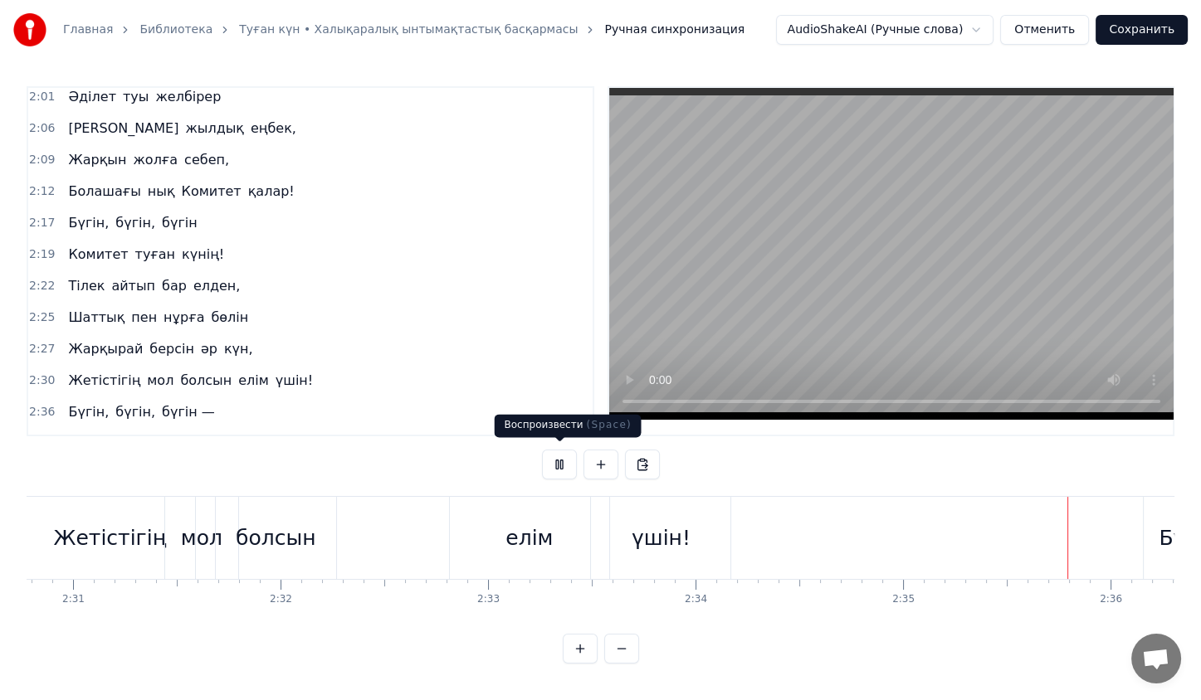
click at [555, 466] on button at bounding box center [559, 465] width 35 height 30
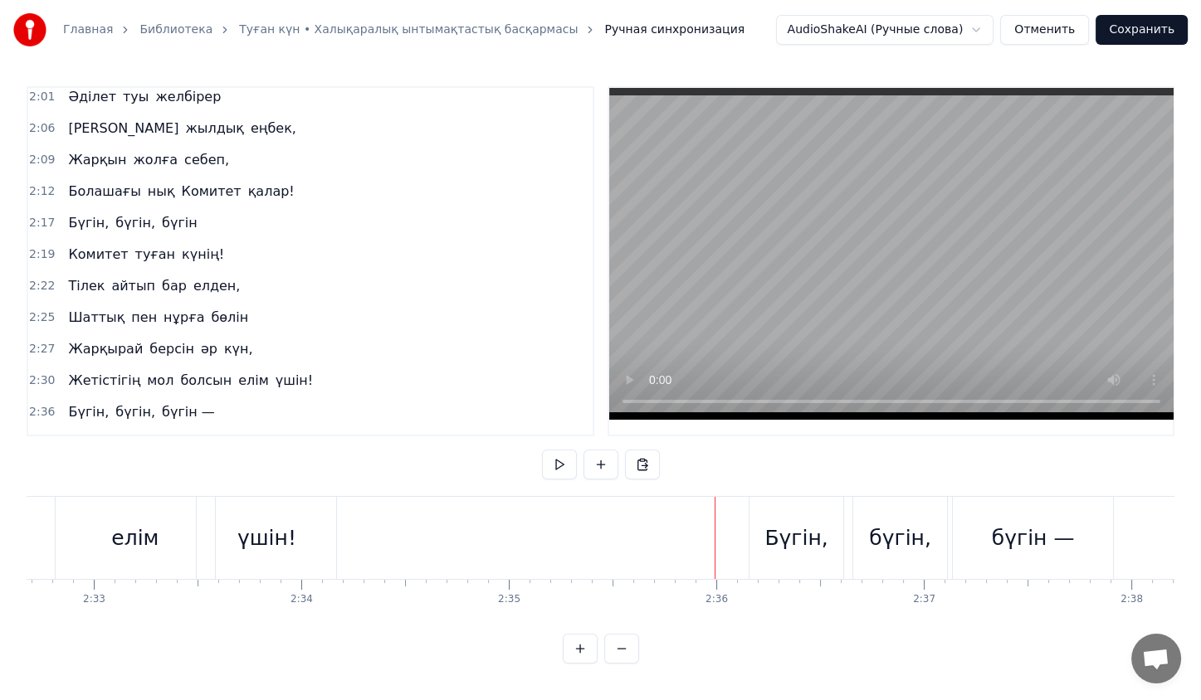
scroll to position [0, 31668]
click at [312, 508] on div "үшін!" at bounding box center [274, 538] width 139 height 82
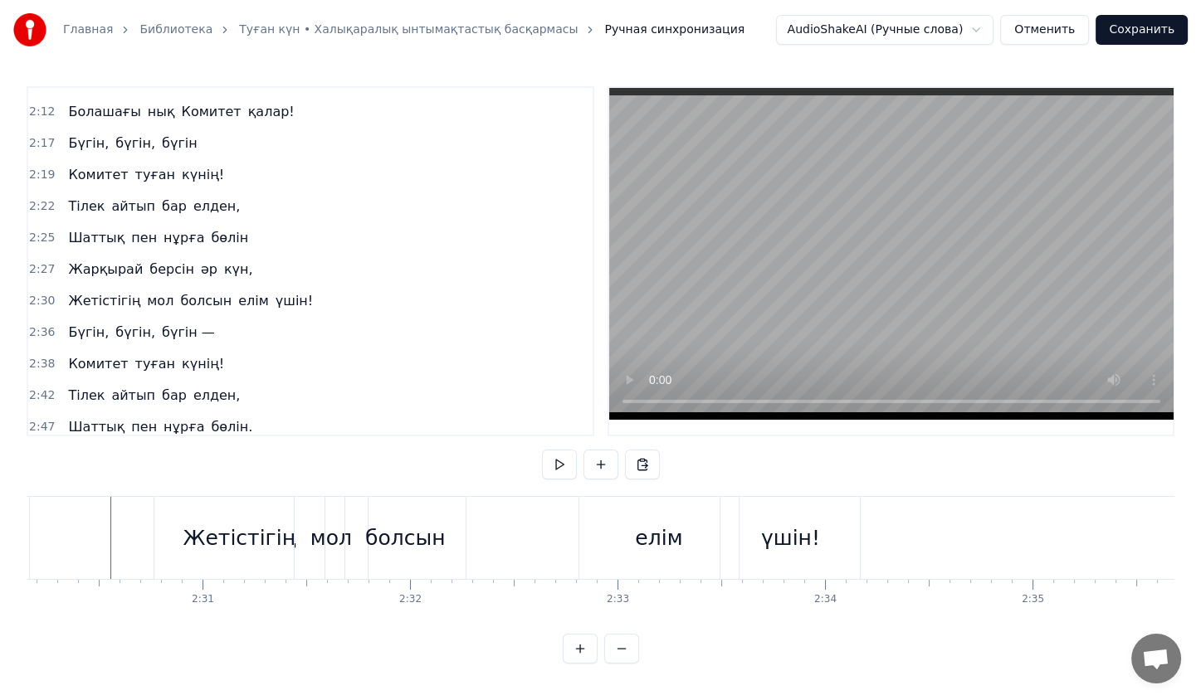
scroll to position [3, 0]
click at [768, 523] on div "үшін!" at bounding box center [790, 539] width 59 height 32
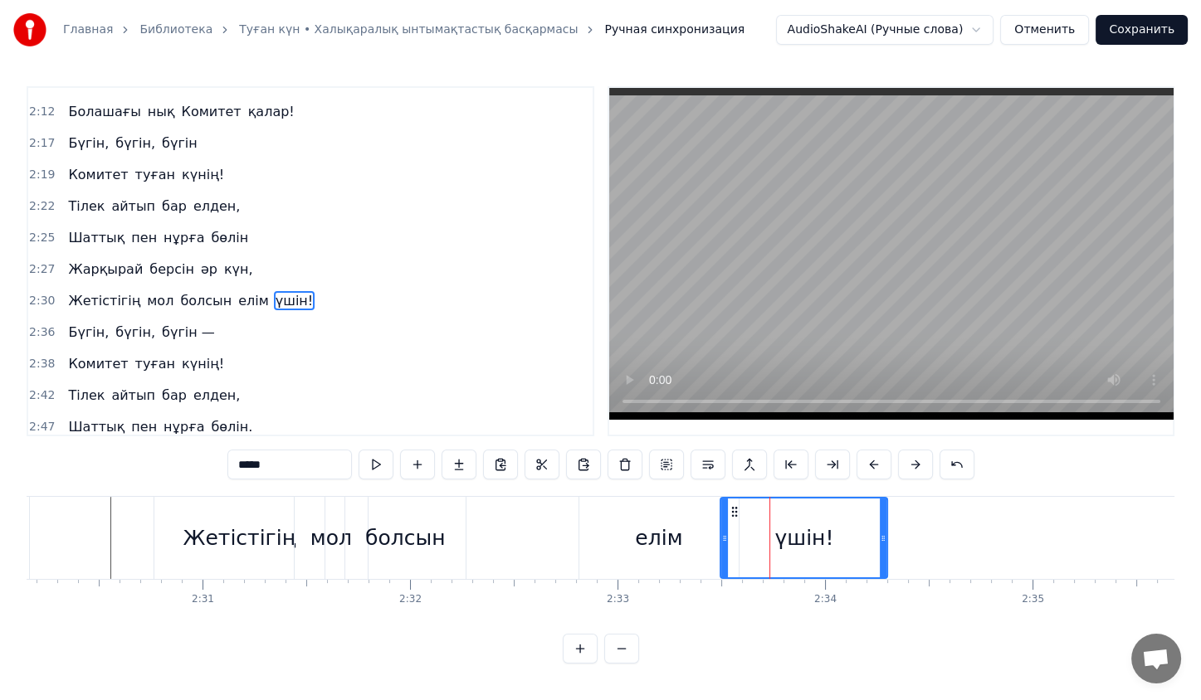
drag, startPoint x: 854, startPoint y: 535, endPoint x: 883, endPoint y: 533, distance: 29.2
click at [883, 533] on icon at bounding box center [883, 538] width 7 height 13
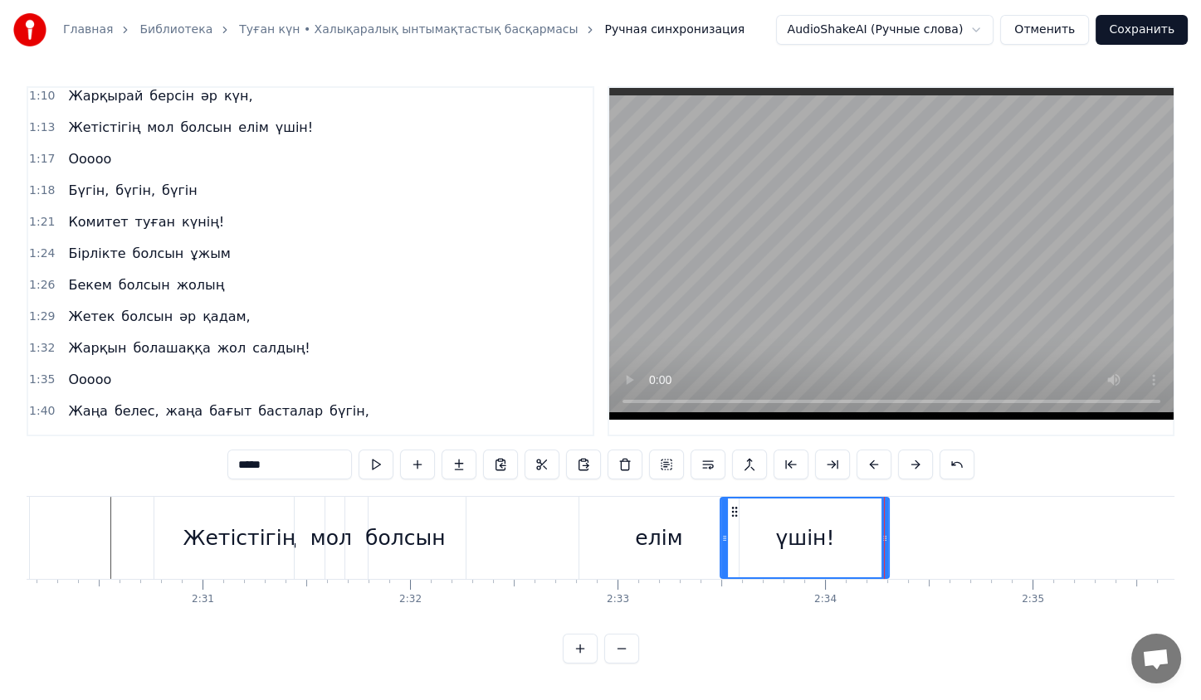
scroll to position [319, 0]
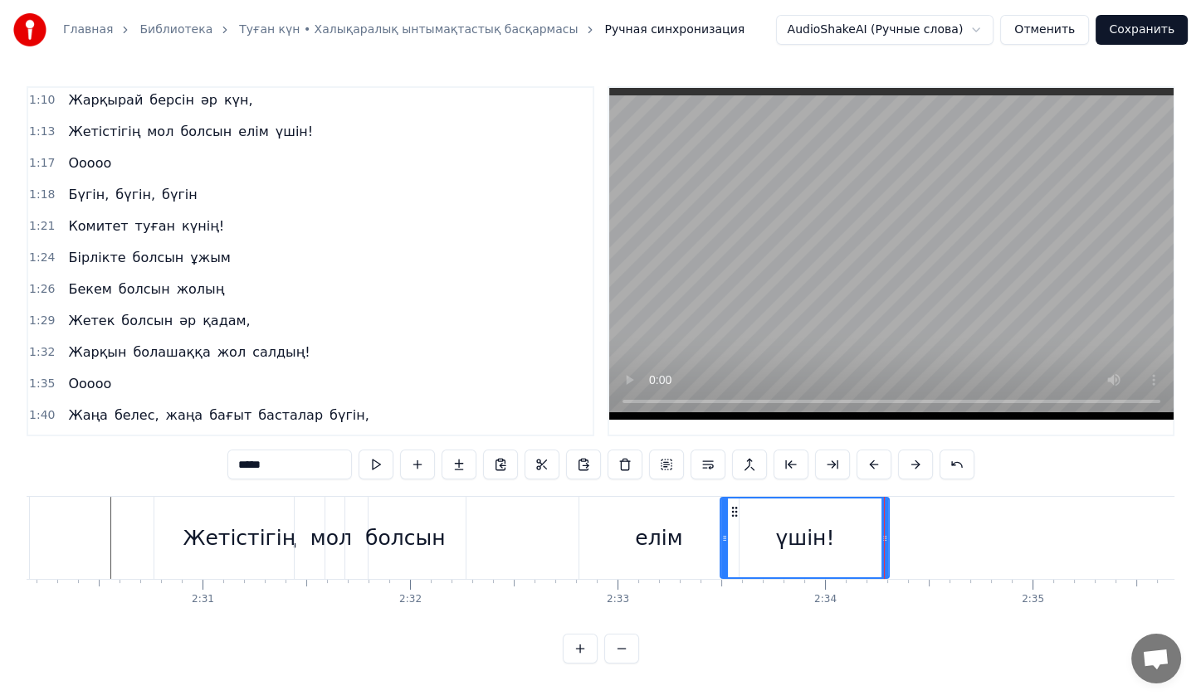
click at [100, 149] on div "Ооооо" at bounding box center [89, 164] width 56 height 30
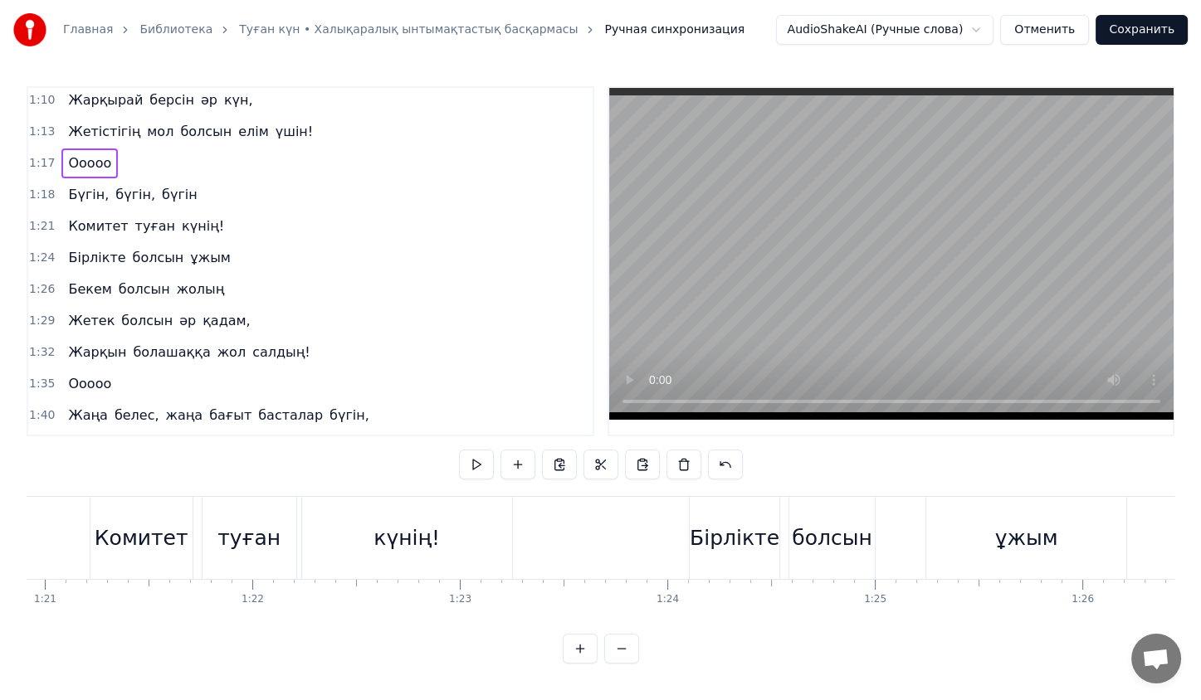
scroll to position [0, 15931]
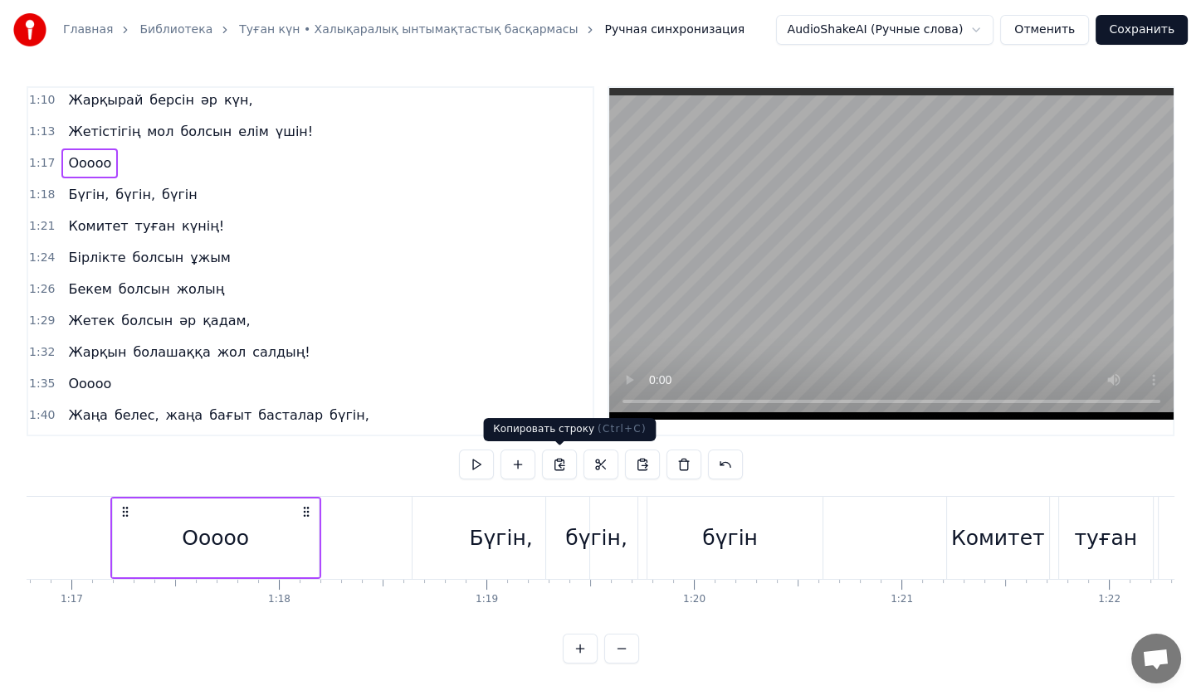
click at [559, 460] on button at bounding box center [559, 465] width 35 height 30
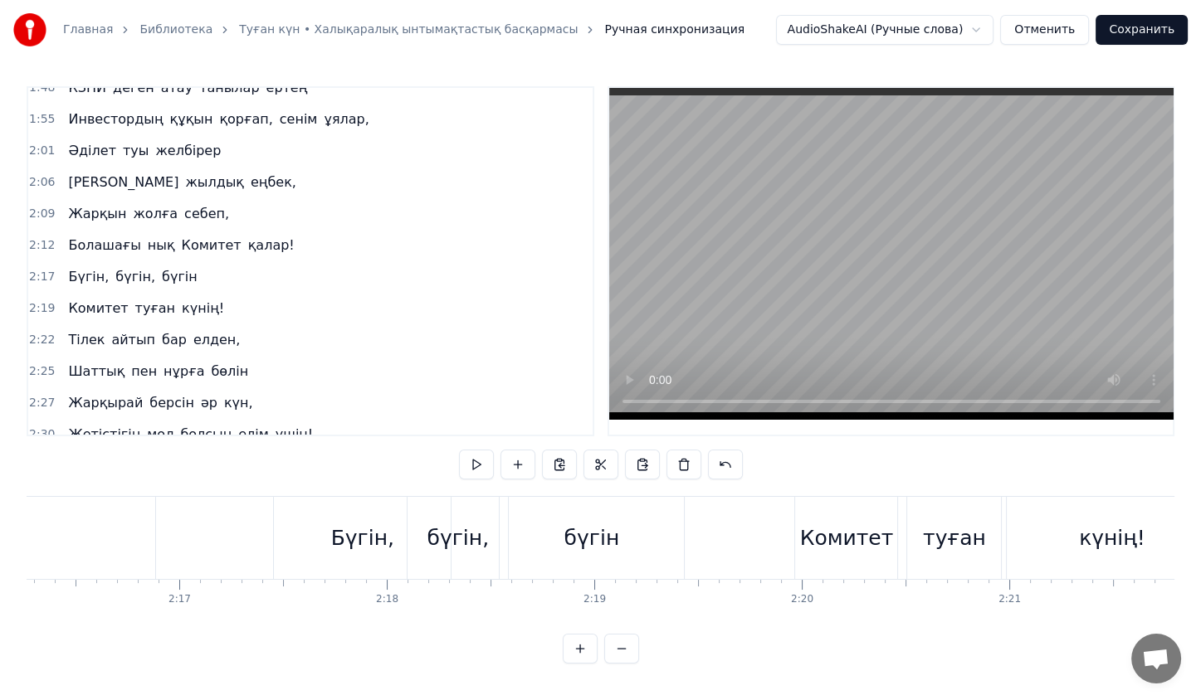
scroll to position [679, 0]
click at [130, 418] on div "2:30 Жетістігің мол болсын елім үшін!" at bounding box center [310, 434] width 564 height 32
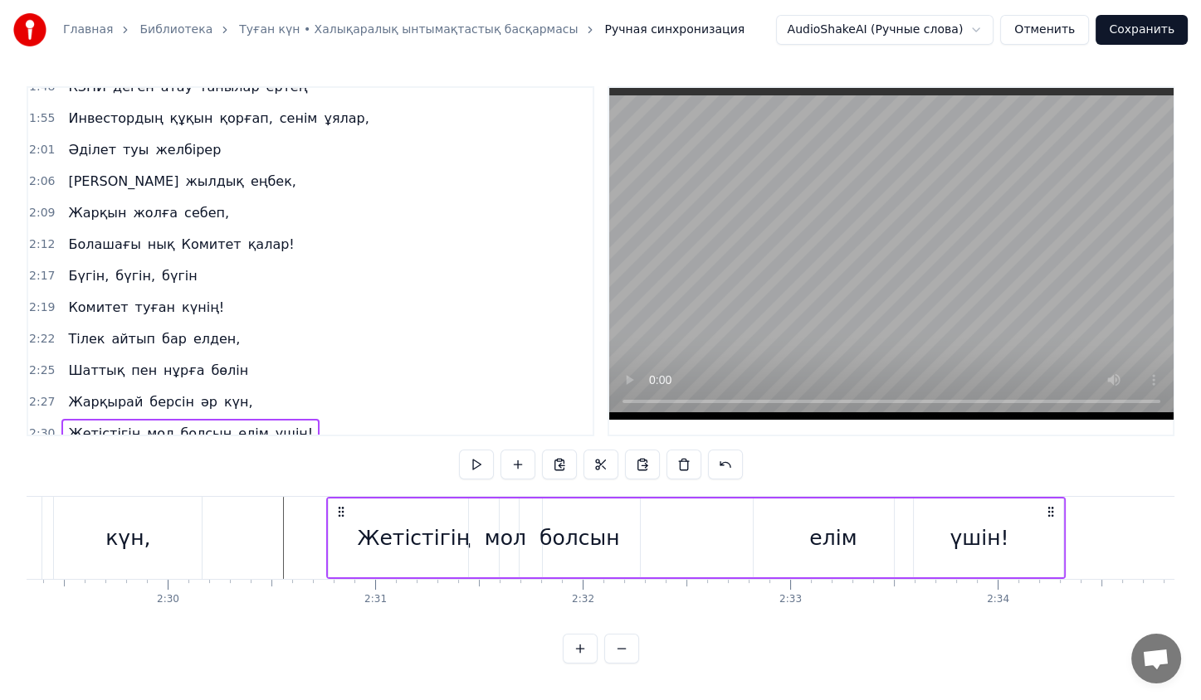
click at [124, 419] on div "Жетістігің мол болсын елім үшін!" at bounding box center [190, 434] width 258 height 30
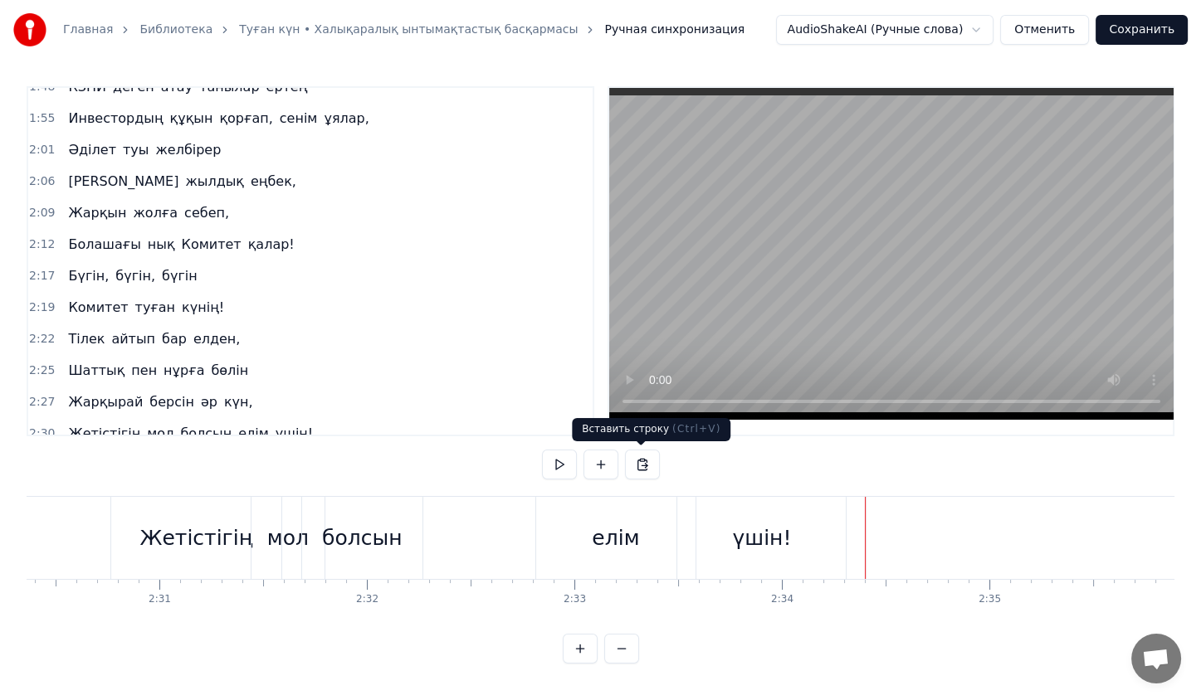
click at [646, 465] on button at bounding box center [642, 465] width 35 height 30
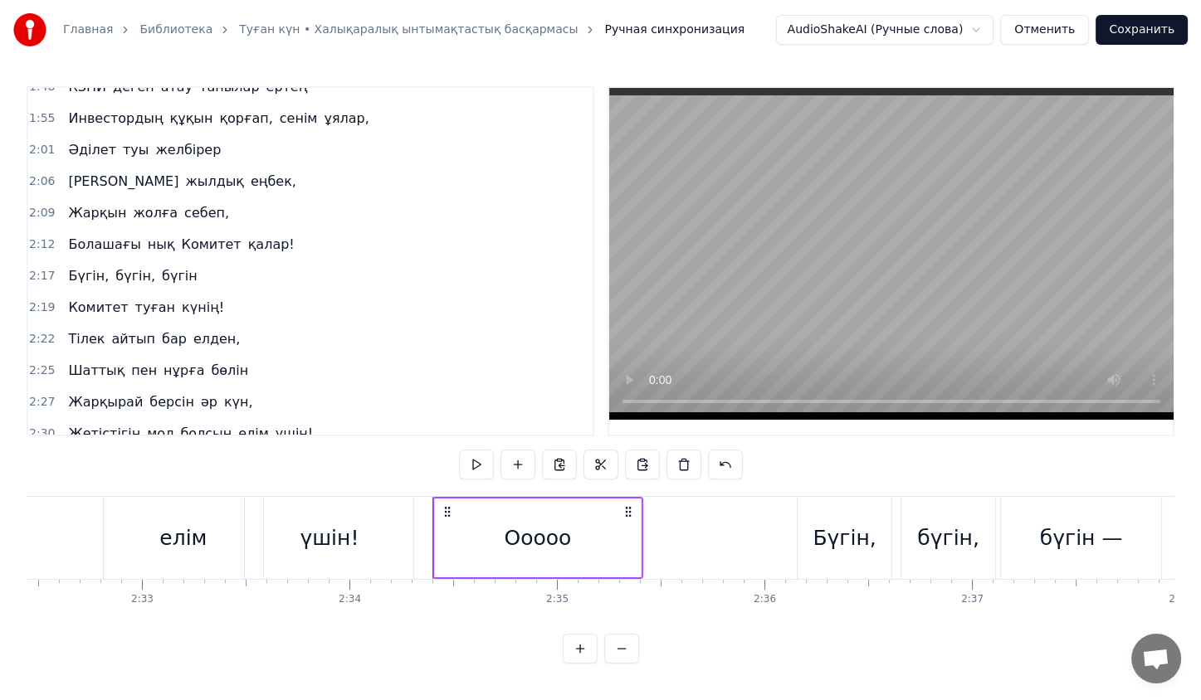
scroll to position [0, 31631]
click at [621, 536] on div "Ооооо" at bounding box center [535, 538] width 206 height 79
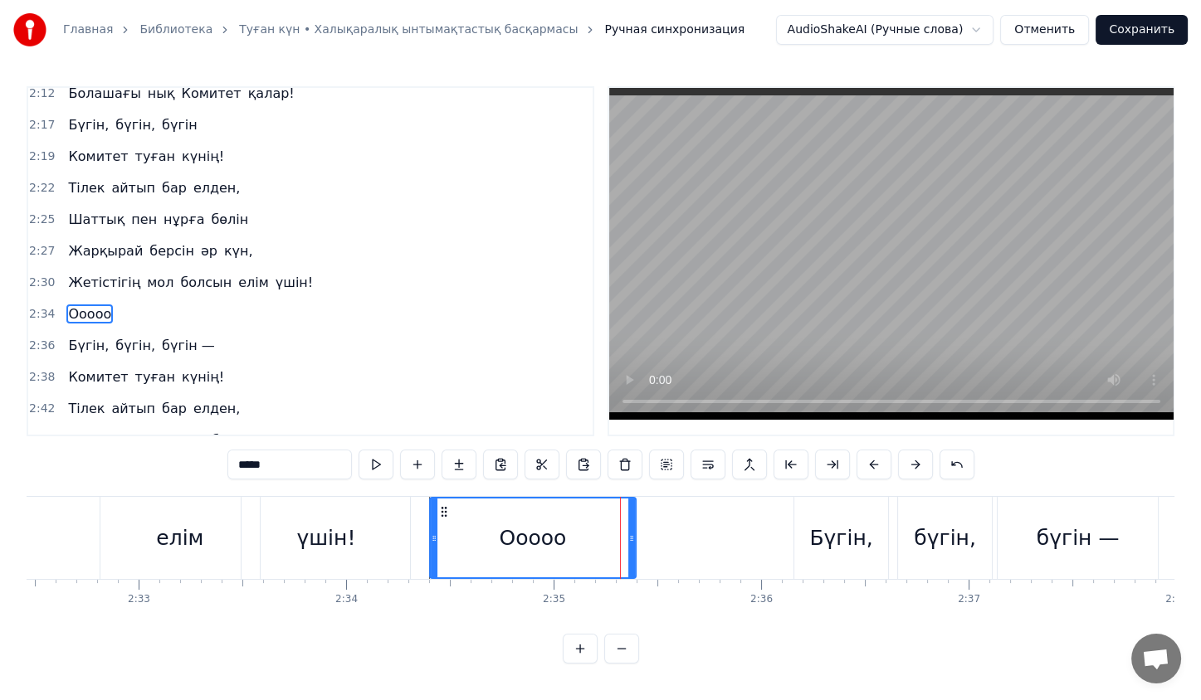
scroll to position [842, 0]
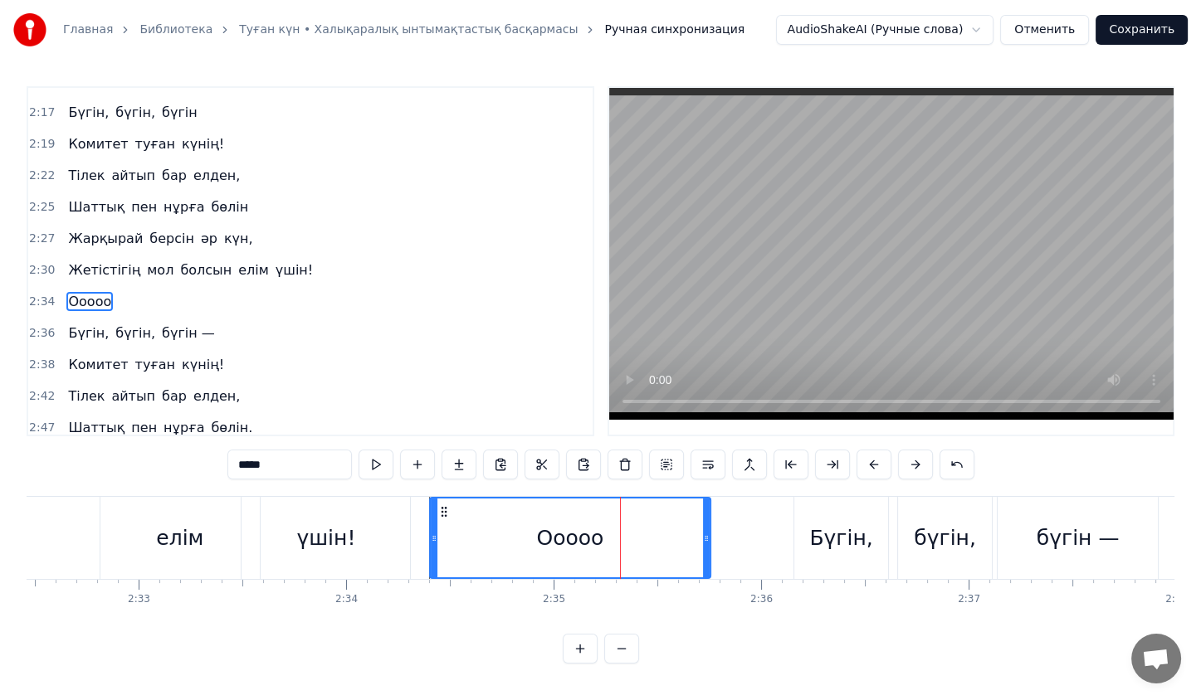
drag, startPoint x: 631, startPoint y: 534, endPoint x: 706, endPoint y: 526, distance: 76.0
click at [706, 526] on div at bounding box center [706, 538] width 7 height 79
click at [399, 520] on div "үшін!" at bounding box center [325, 538] width 168 height 82
type input "*****"
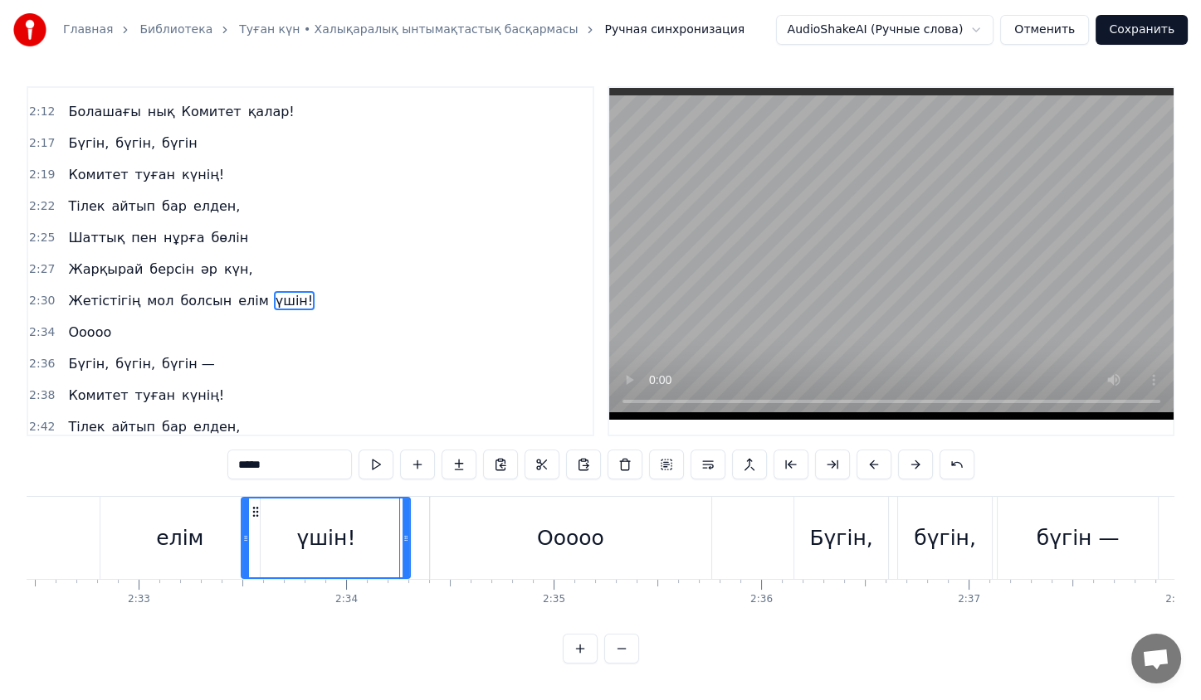
scroll to position [3, 0]
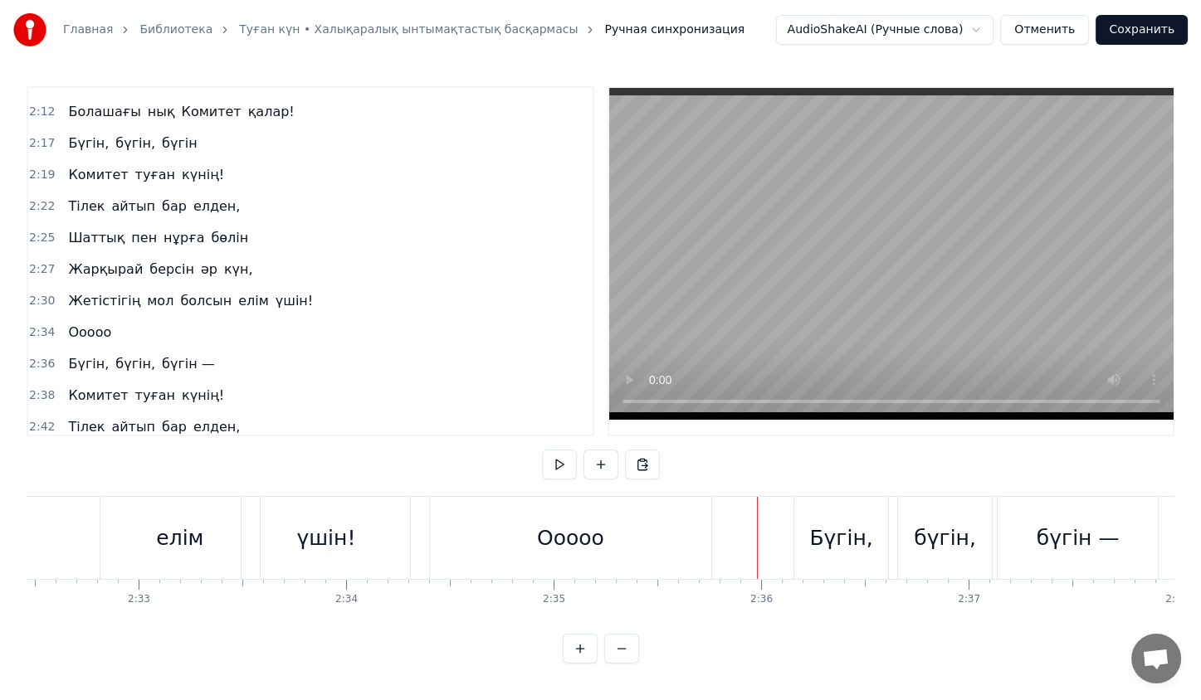
click at [817, 514] on div "Бүгін," at bounding box center [841, 538] width 94 height 82
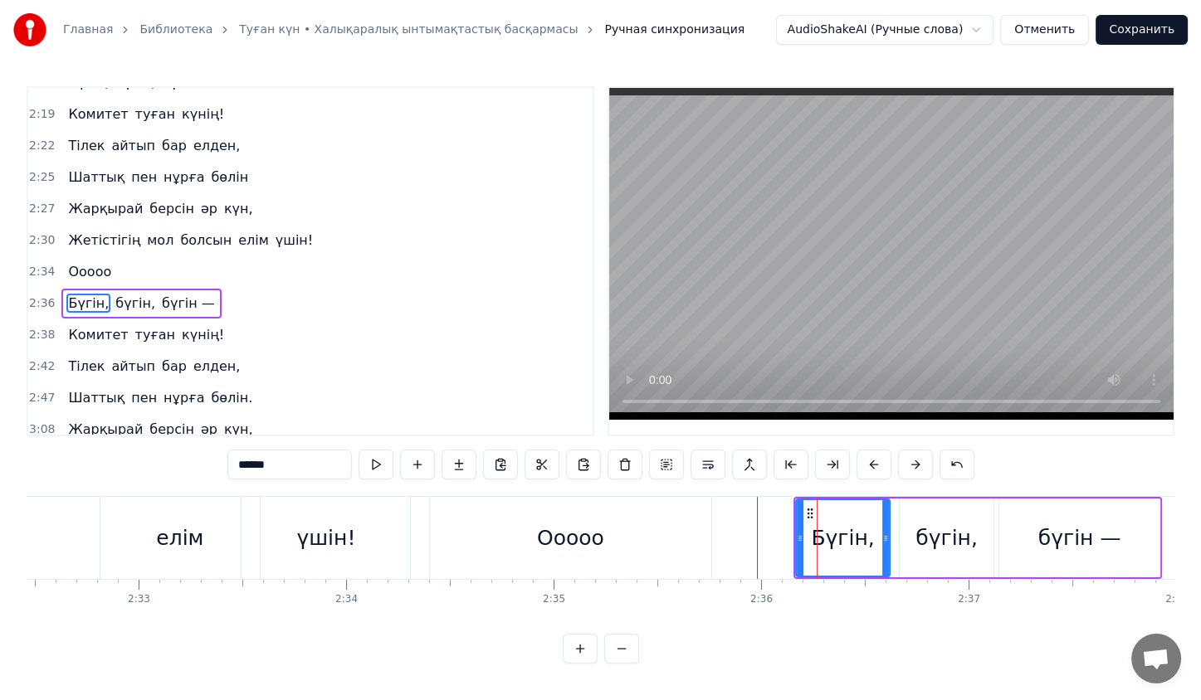
scroll to position [873, 0]
click at [810, 514] on icon at bounding box center [809, 513] width 13 height 13
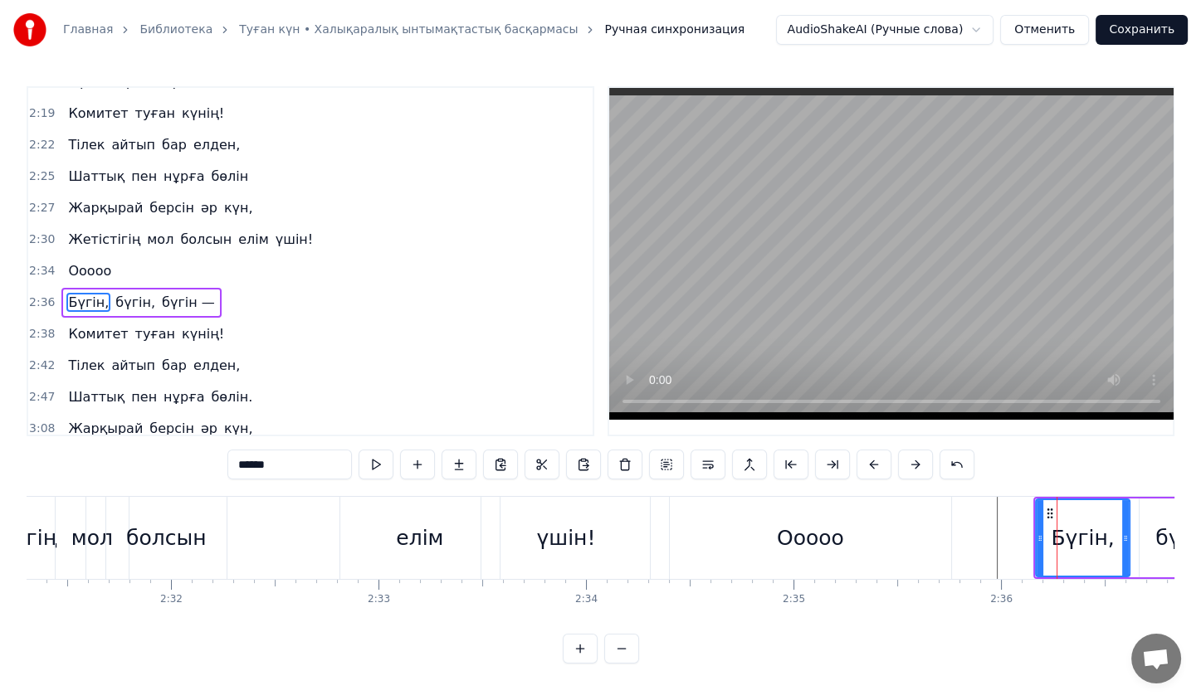
scroll to position [0, 31383]
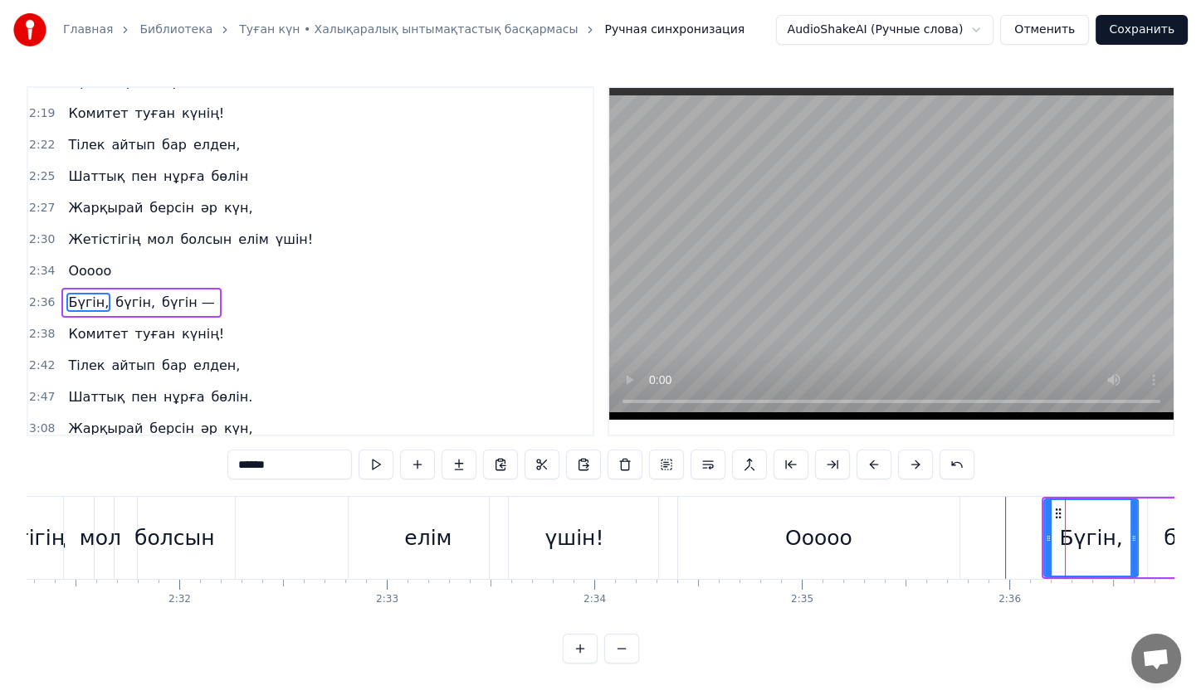
click at [213, 527] on div "болсын" at bounding box center [175, 538] width 120 height 82
type input "******"
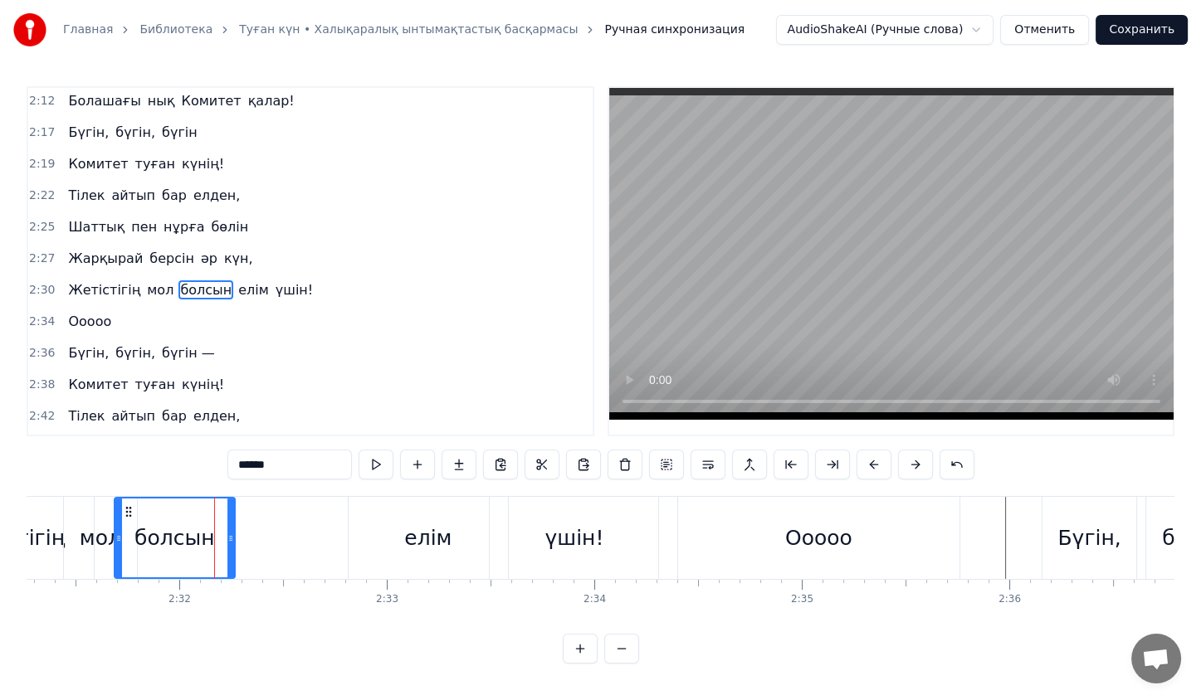
scroll to position [812, 0]
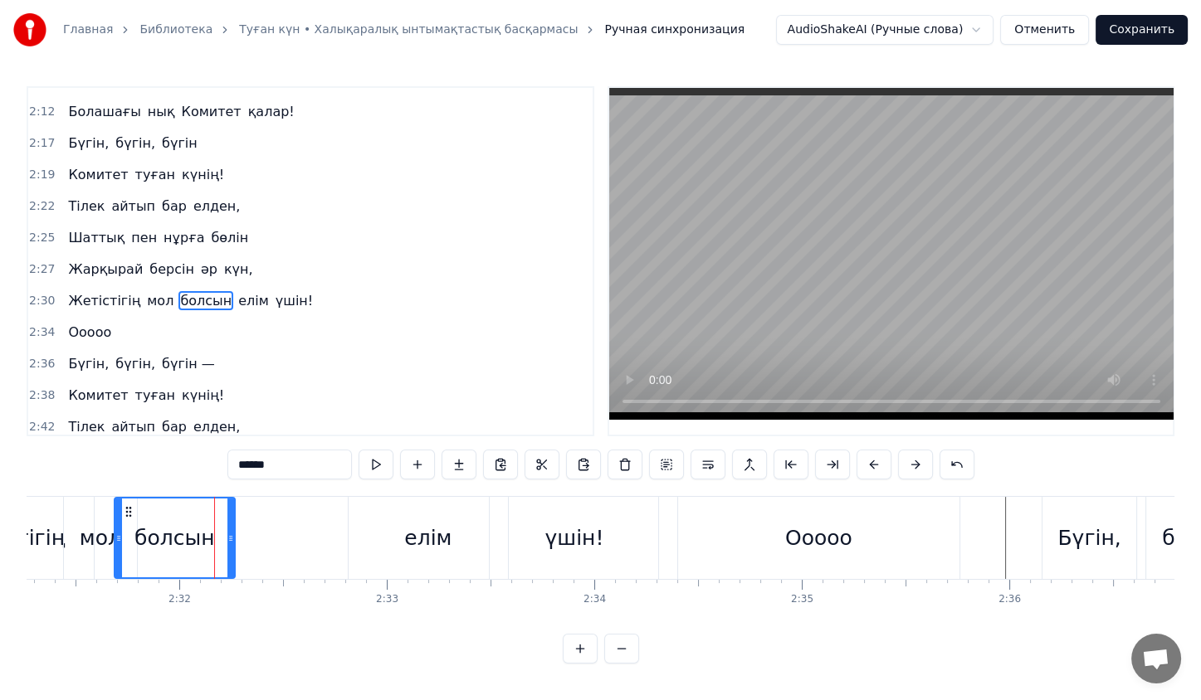
click at [256, 515] on div "Жетістігің мол болсын елім үшін!" at bounding box center [293, 538] width 740 height 82
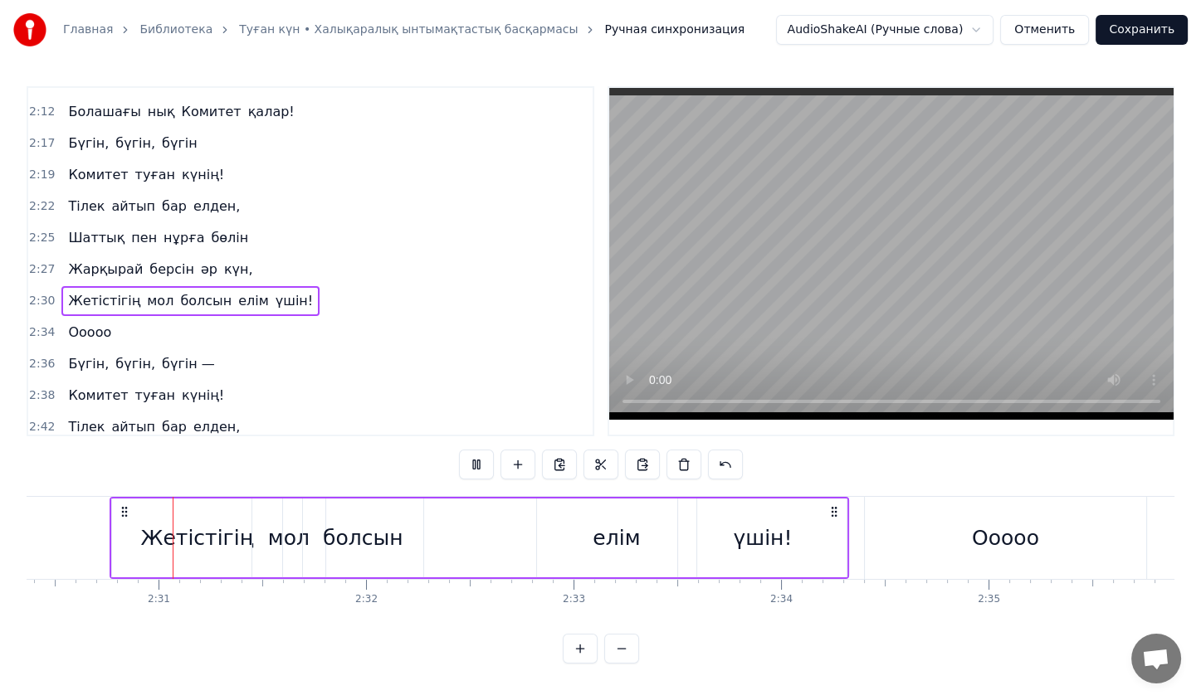
scroll to position [0, 31196]
click at [579, 532] on div "елім" at bounding box center [617, 538] width 159 height 79
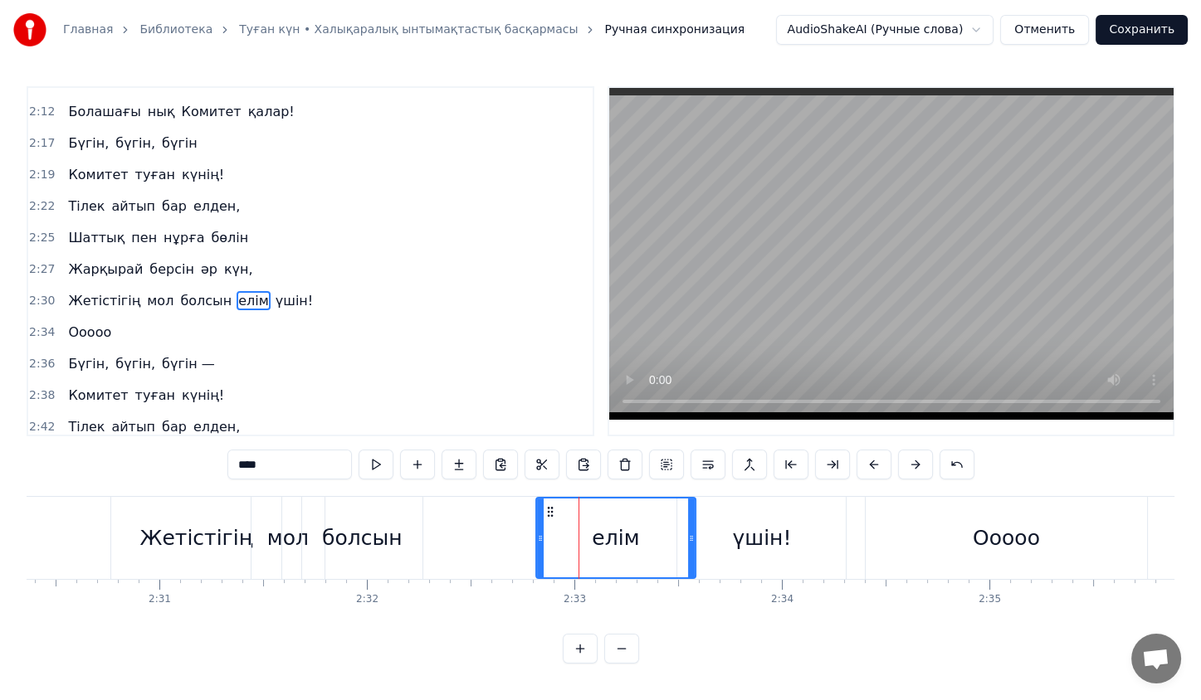
scroll to position [0, 0]
drag, startPoint x: 539, startPoint y: 535, endPoint x: 429, endPoint y: 539, distance: 109.6
click at [429, 539] on icon at bounding box center [430, 538] width 7 height 13
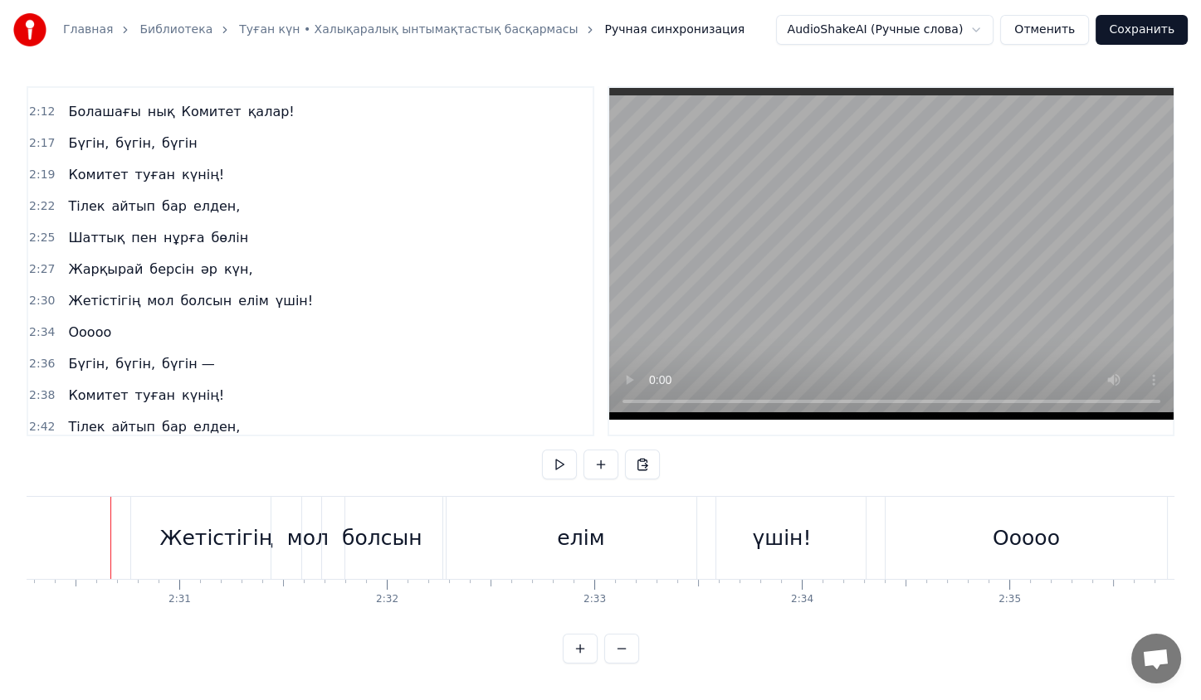
scroll to position [3, 0]
drag, startPoint x: 554, startPoint y: 458, endPoint x: 559, endPoint y: 472, distance: 15.0
click at [559, 472] on button at bounding box center [559, 465] width 35 height 30
drag, startPoint x: 367, startPoint y: 535, endPoint x: 376, endPoint y: 535, distance: 9.1
click at [376, 535] on div "болсын" at bounding box center [382, 539] width 80 height 32
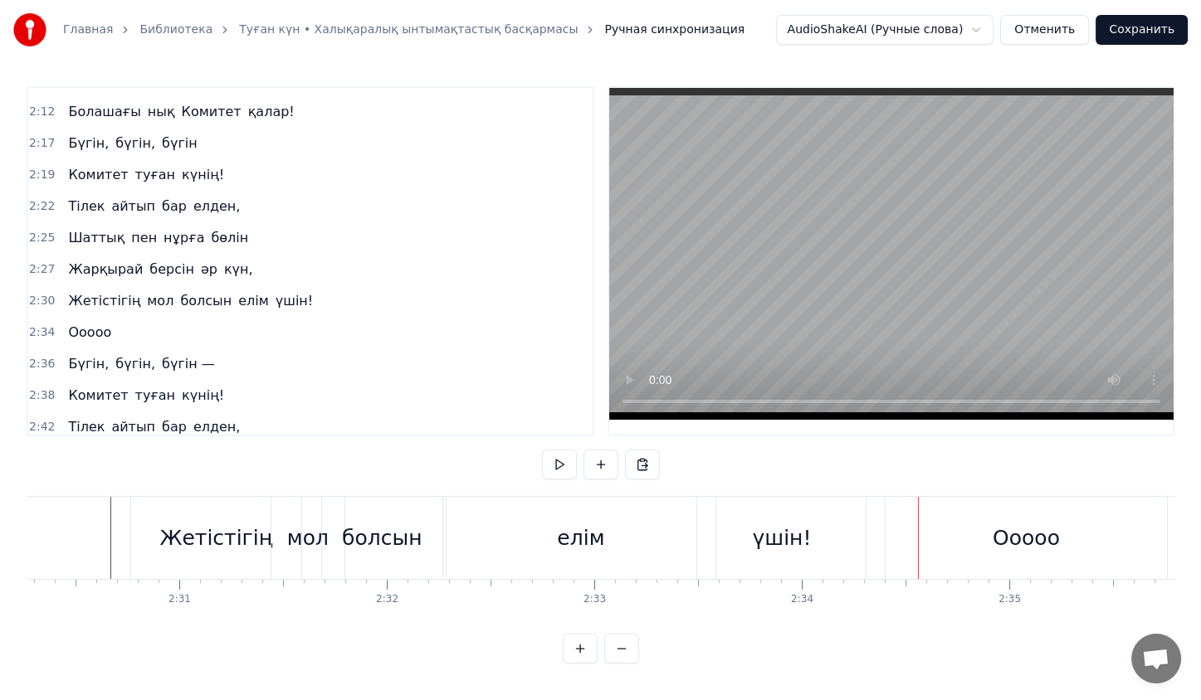
scroll to position [0, 0]
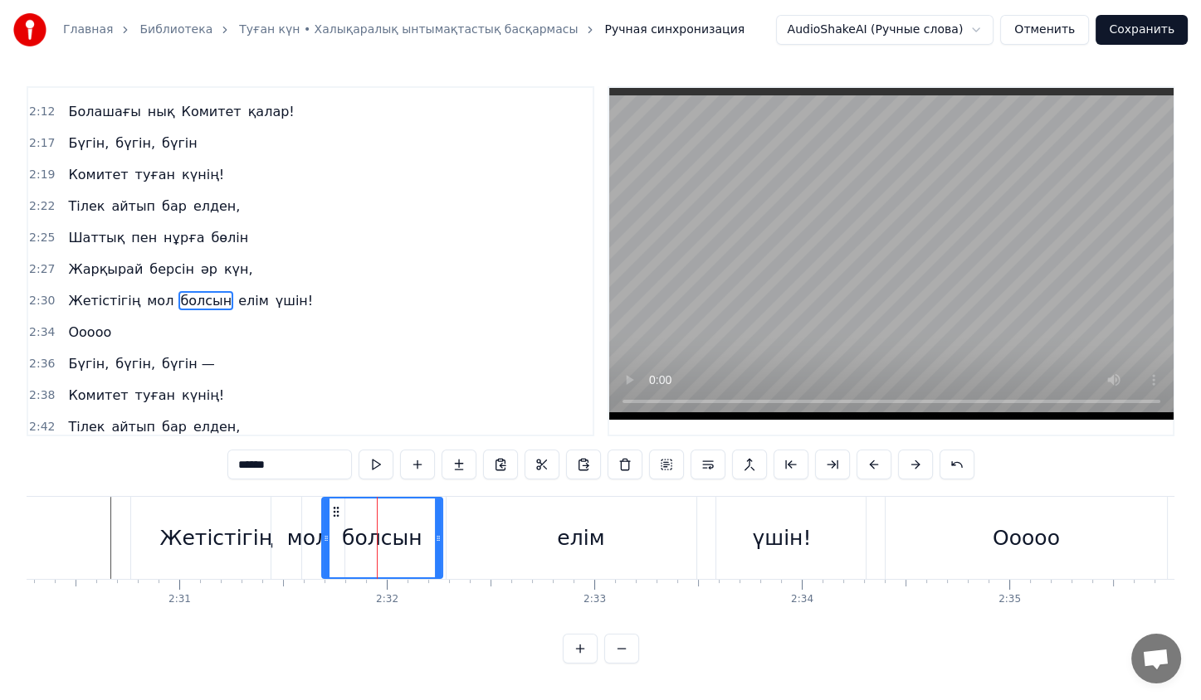
click at [377, 535] on div at bounding box center [377, 538] width 1 height 82
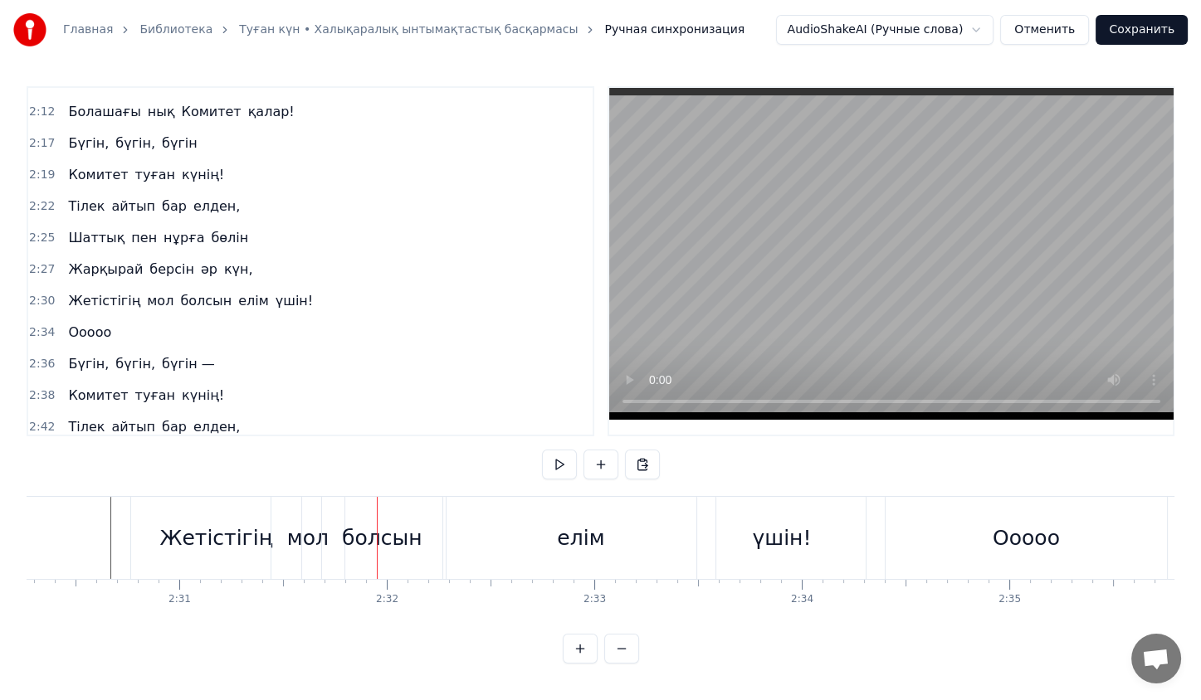
click at [377, 535] on div at bounding box center [377, 538] width 1 height 82
click at [362, 515] on div "болсын" at bounding box center [382, 538] width 120 height 82
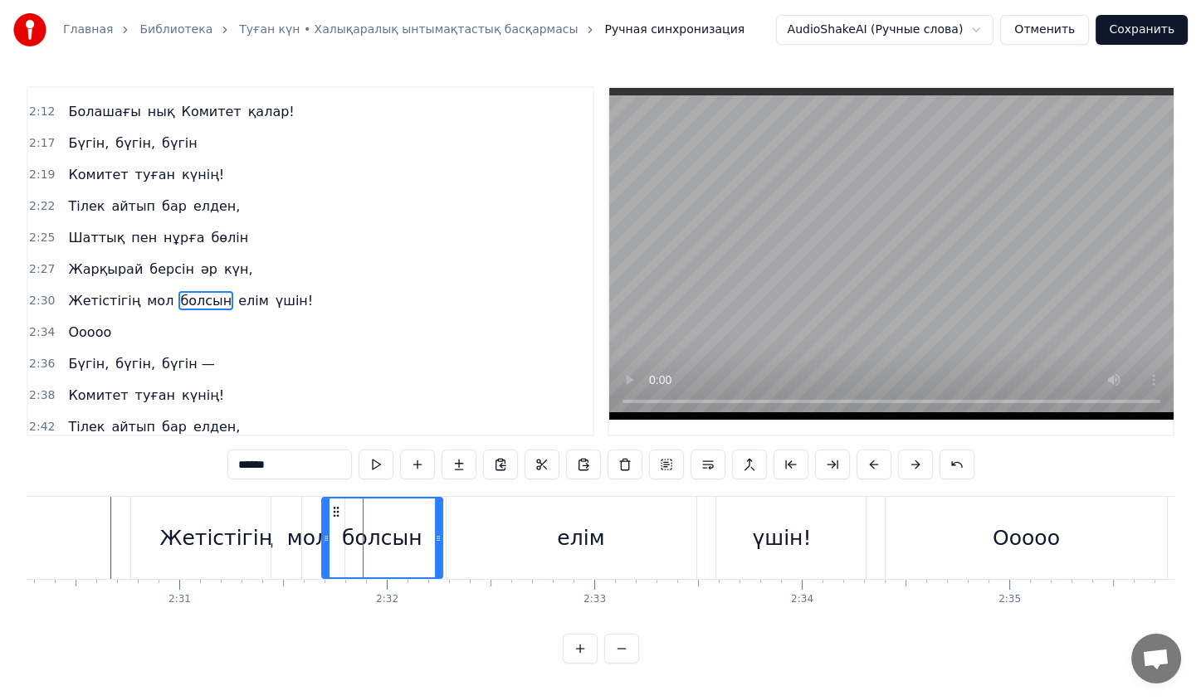
click at [363, 515] on div at bounding box center [363, 538] width 1 height 82
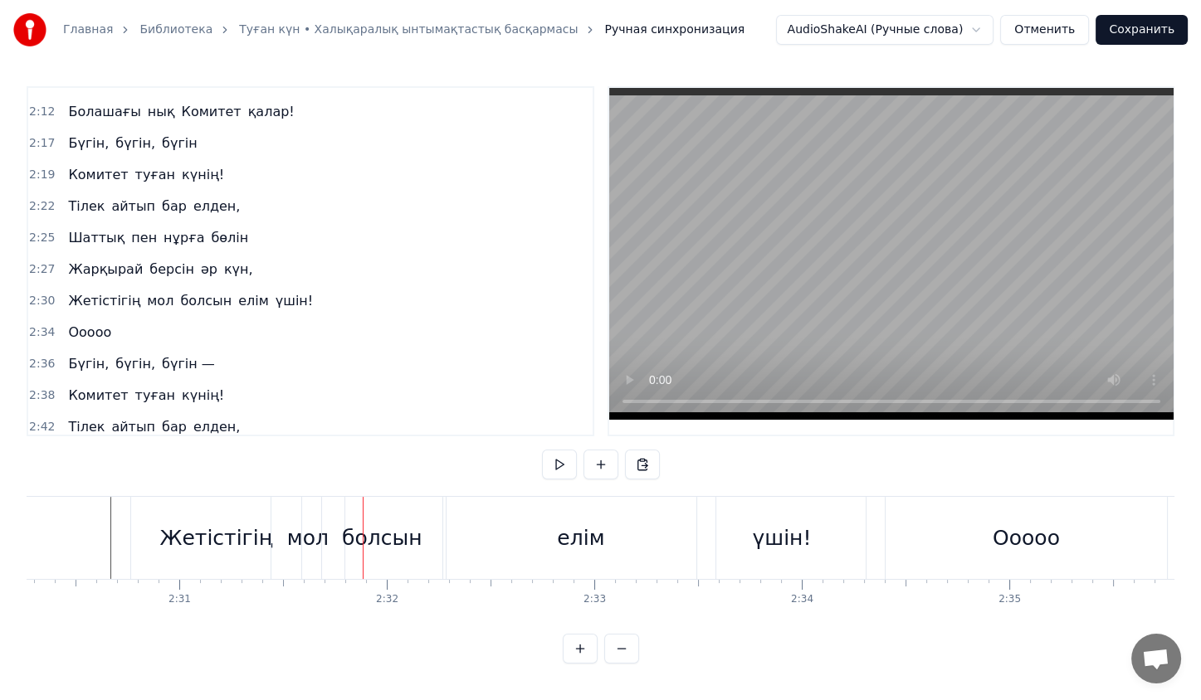
drag, startPoint x: 331, startPoint y: 515, endPoint x: 339, endPoint y: 512, distance: 8.7
click at [339, 512] on div "болсын" at bounding box center [382, 538] width 120 height 82
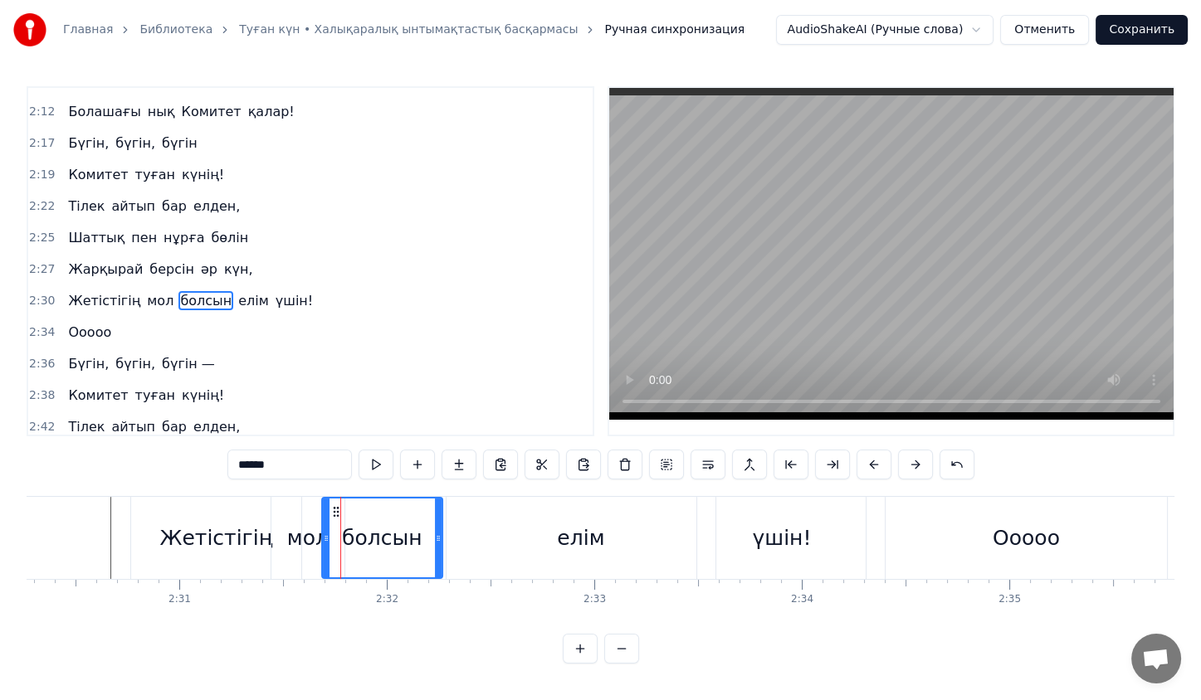
click at [340, 512] on div at bounding box center [340, 538] width 1 height 82
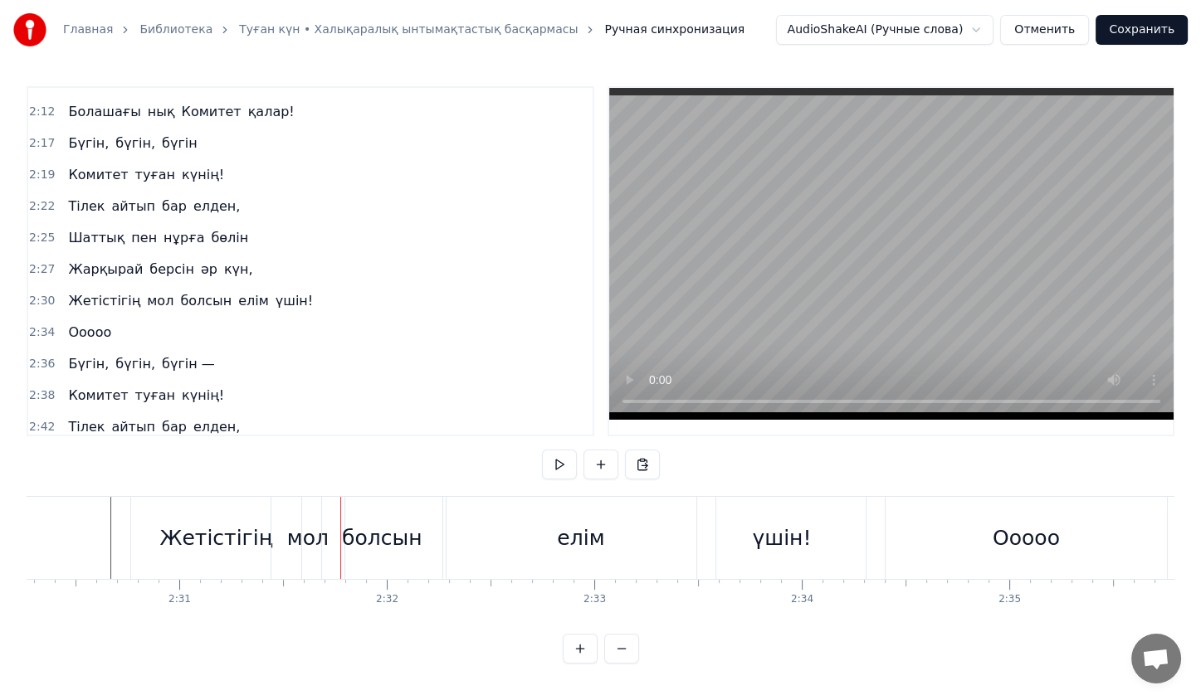
click at [330, 519] on div "болсын" at bounding box center [382, 538] width 120 height 82
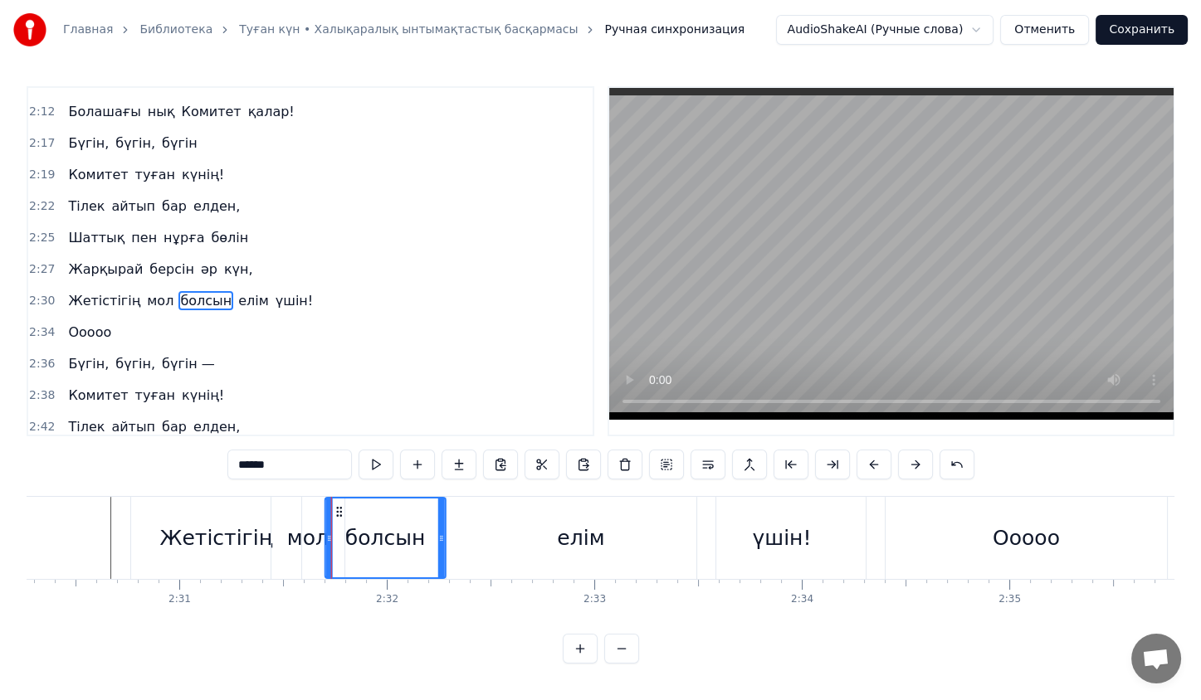
click at [341, 505] on icon at bounding box center [339, 511] width 13 height 13
drag, startPoint x: 444, startPoint y: 545, endPoint x: 459, endPoint y: 549, distance: 15.3
click at [459, 549] on div at bounding box center [456, 538] width 7 height 79
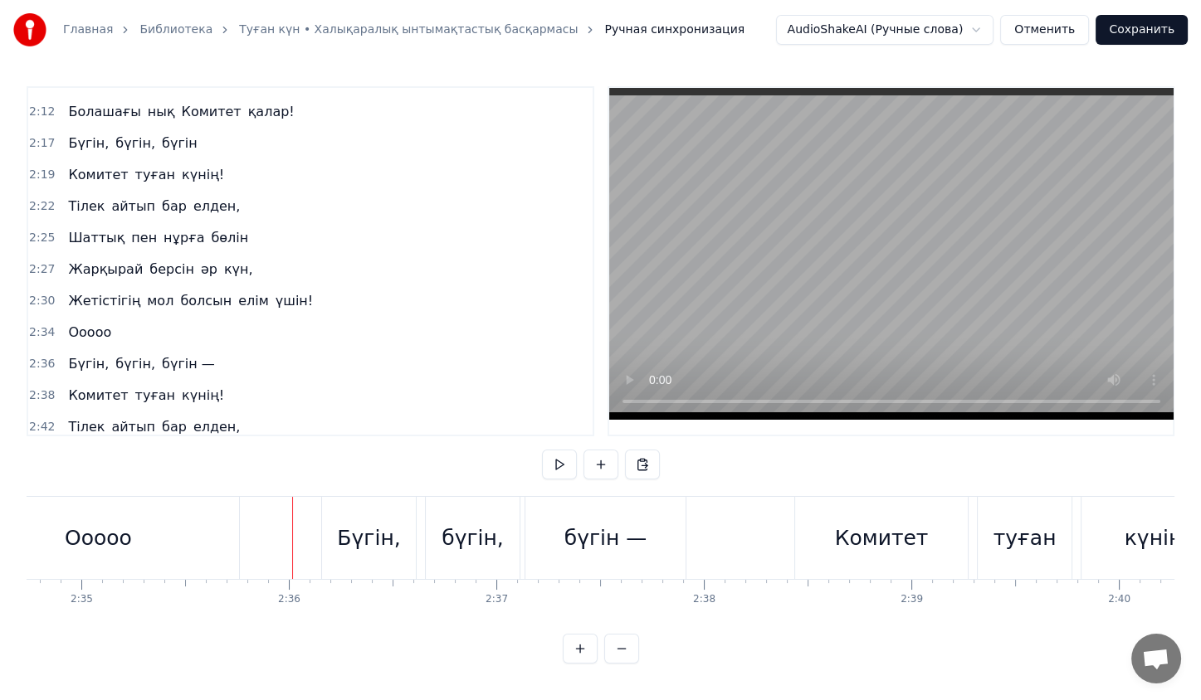
scroll to position [0, 32079]
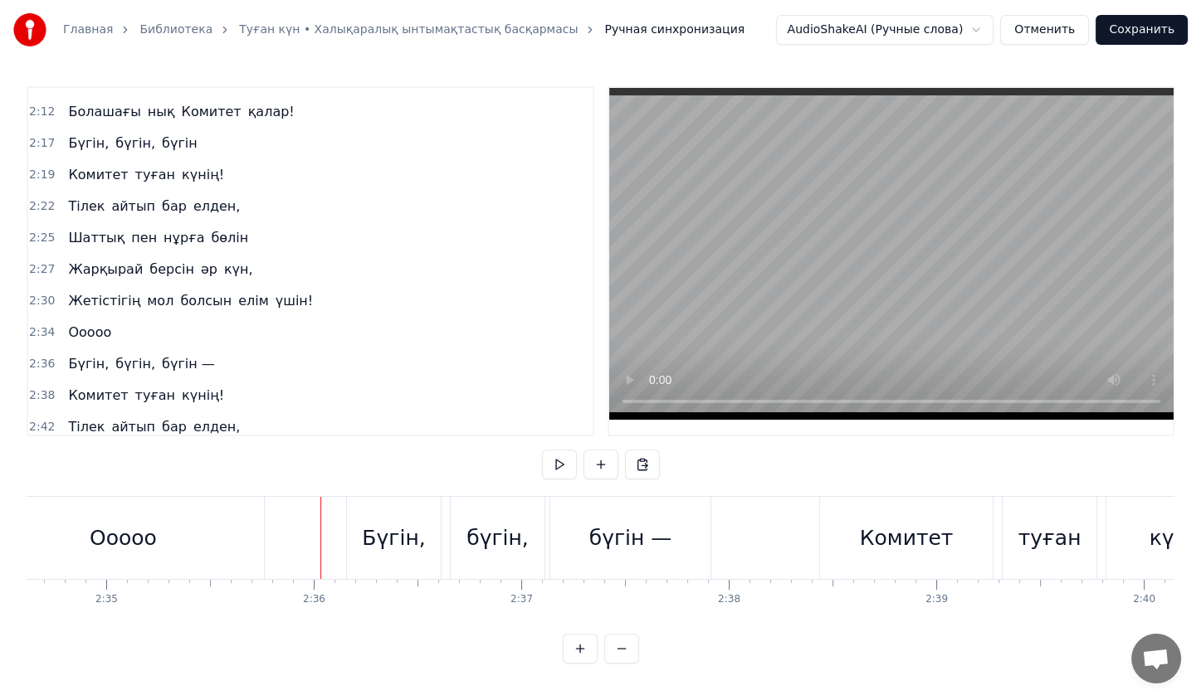
click at [393, 523] on div "Бүгін," at bounding box center [393, 539] width 63 height 32
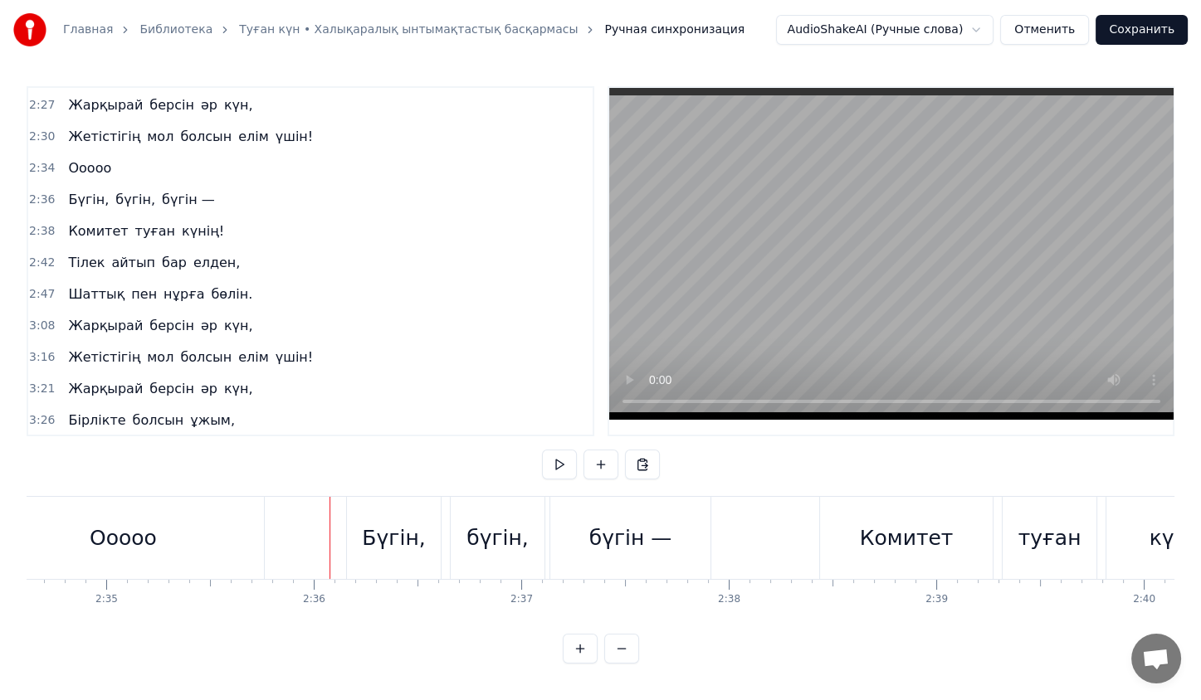
scroll to position [1017, 0]
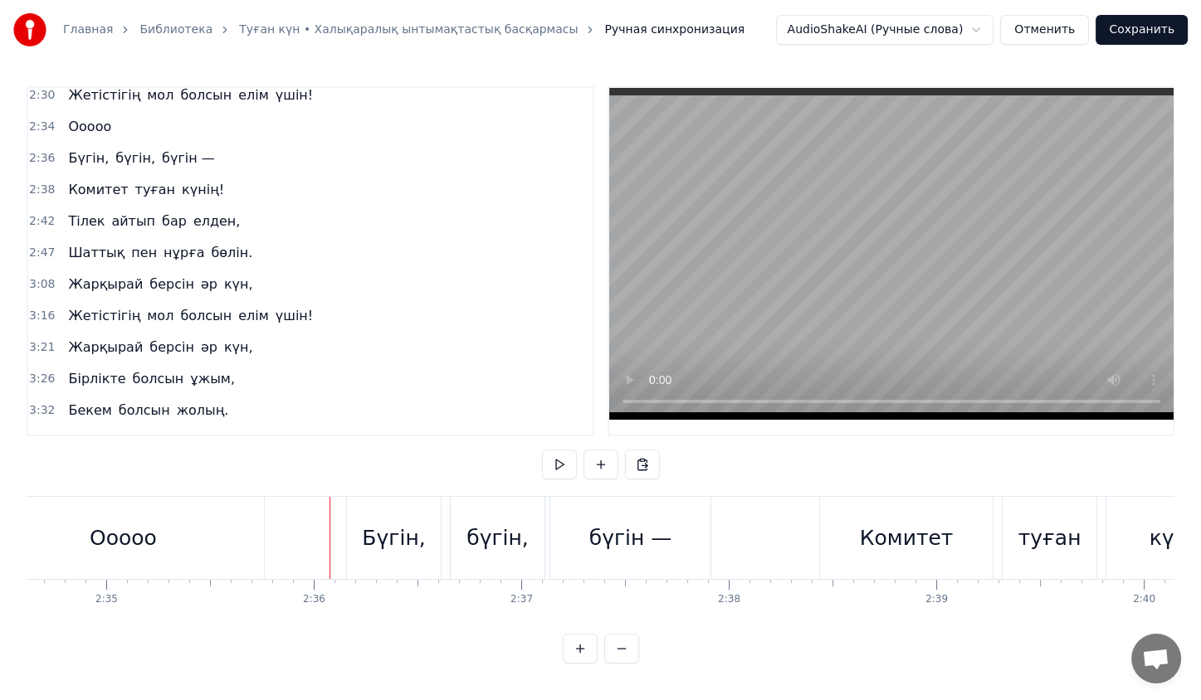
click at [162, 175] on div "Комитет туған күнің!" at bounding box center [145, 190] width 169 height 30
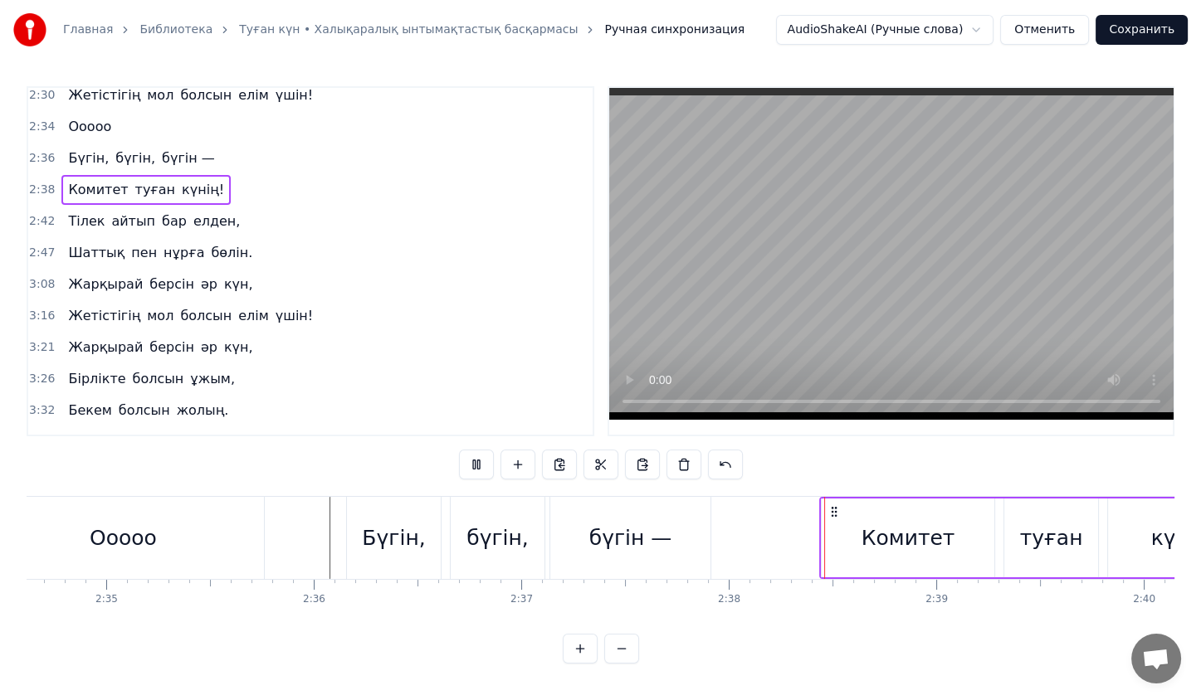
scroll to position [3, 0]
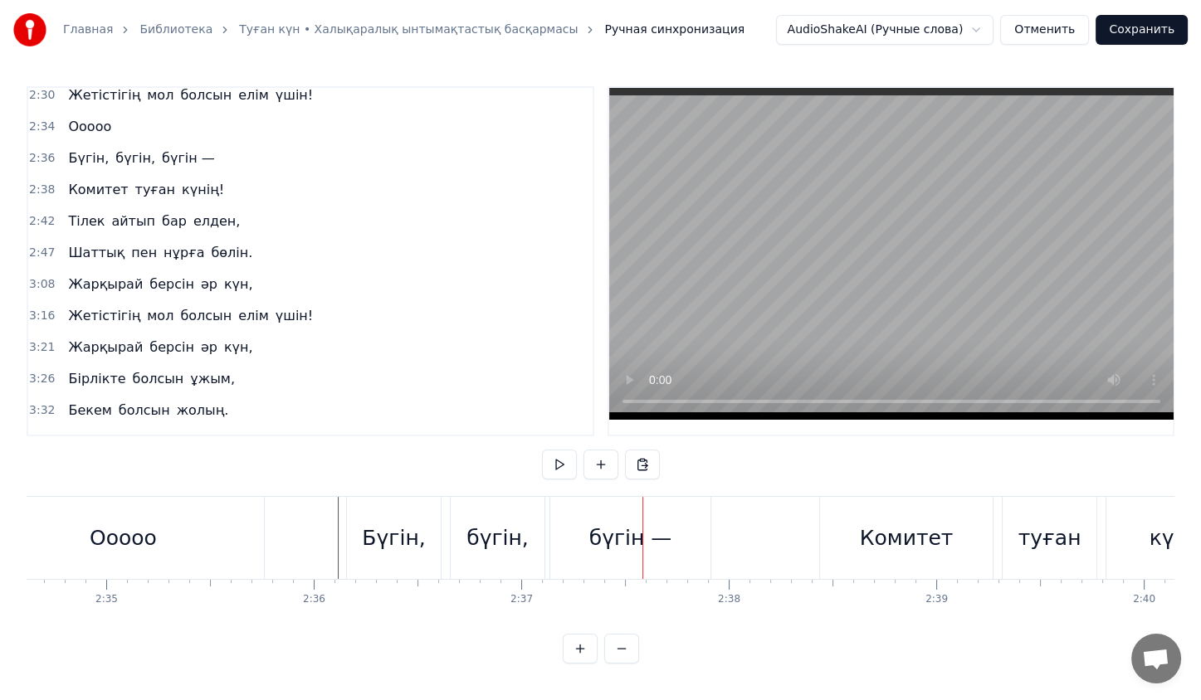
click at [628, 515] on div "бүгін —" at bounding box center [630, 538] width 160 height 82
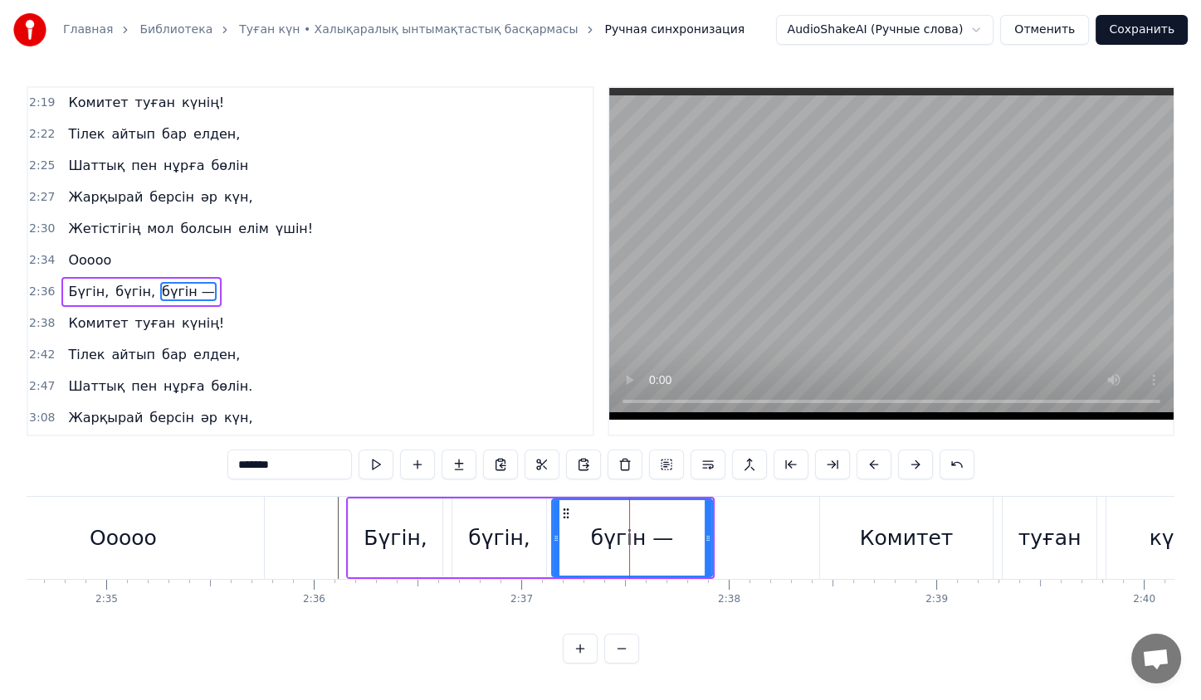
scroll to position [873, 0]
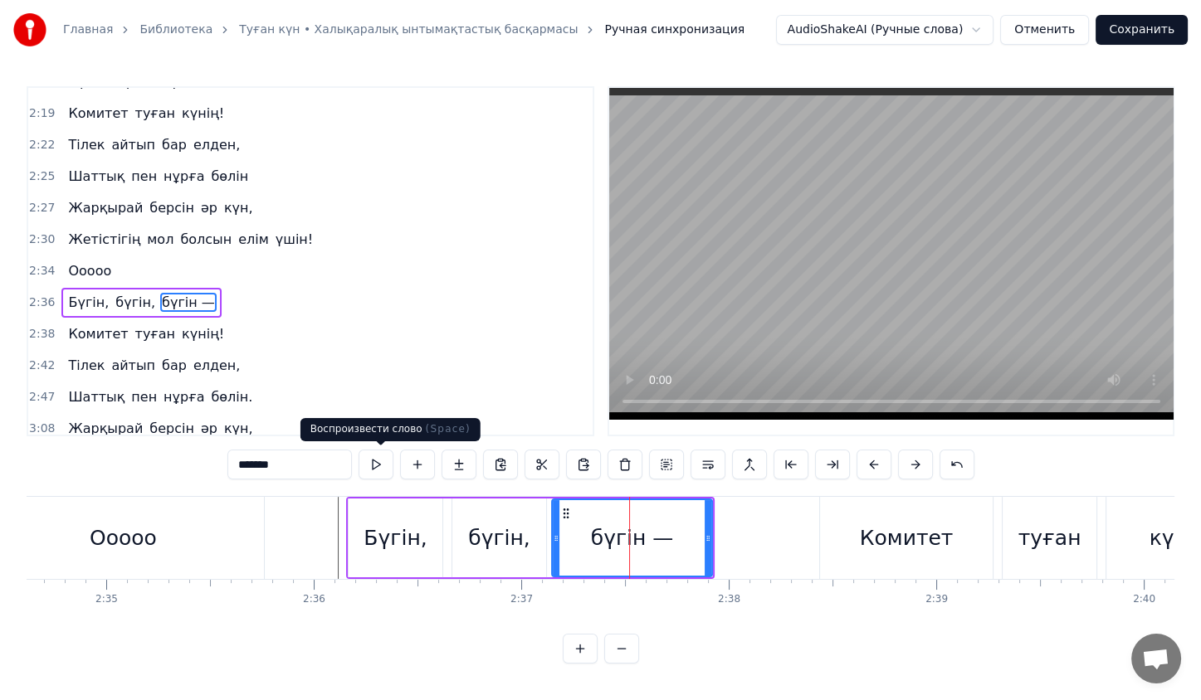
click at [338, 462] on input "*******" at bounding box center [289, 465] width 124 height 30
click at [819, 563] on div "Комитет" at bounding box center [906, 538] width 174 height 82
type input "*******"
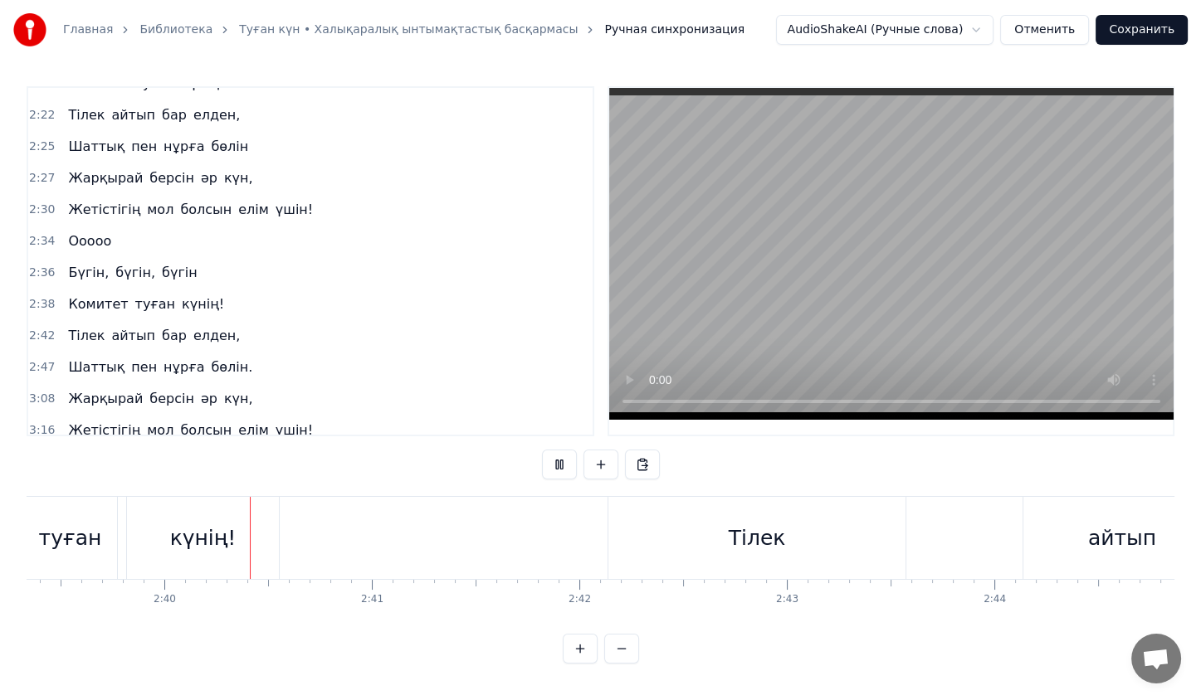
scroll to position [0, 33068]
click at [608, 532] on div "Тілек" at bounding box center [746, 538] width 297 height 82
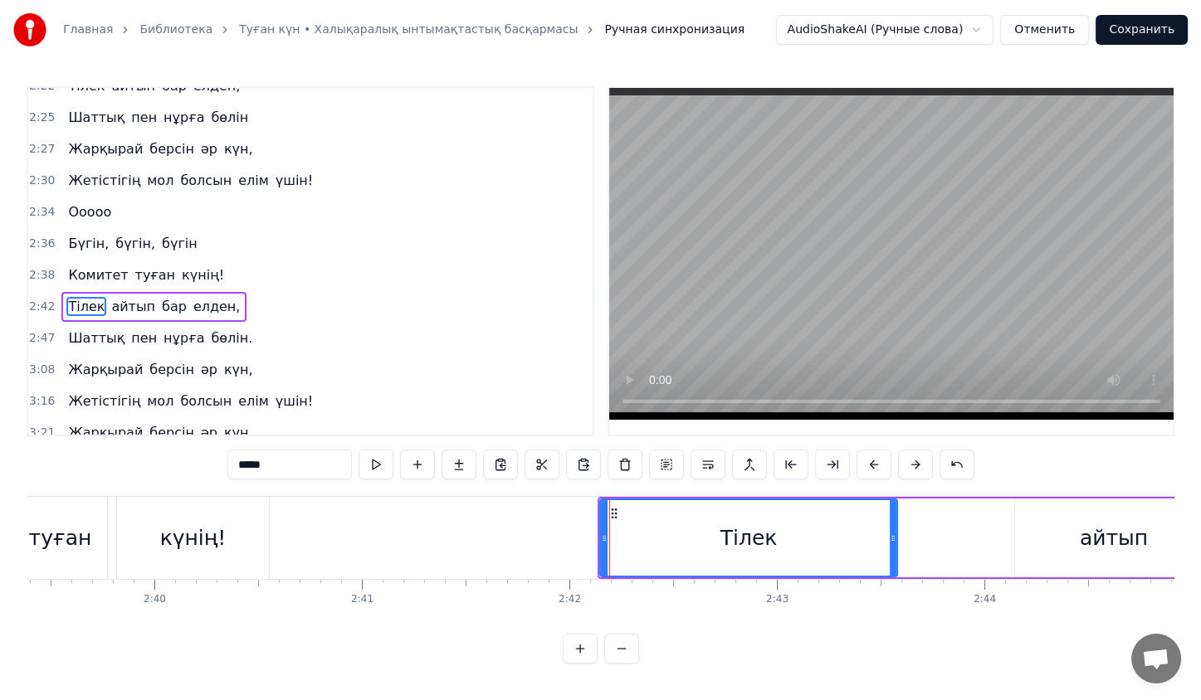
scroll to position [934, 0]
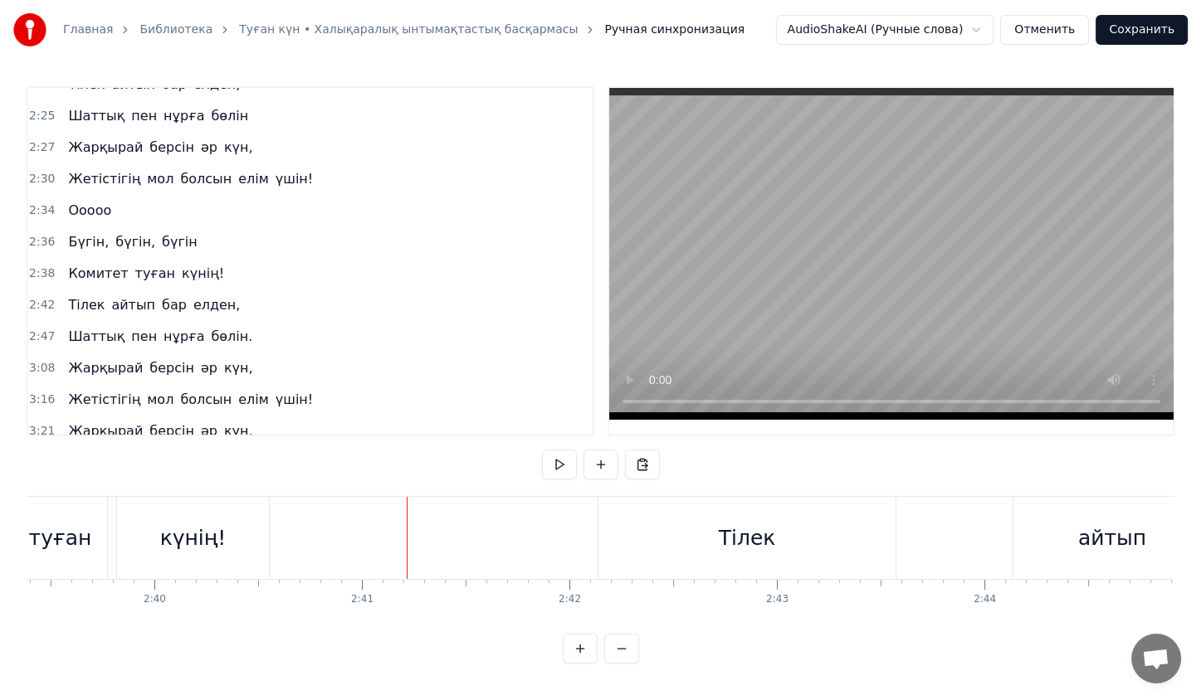
click at [187, 259] on div "Комитет туған күнің!" at bounding box center [145, 274] width 169 height 30
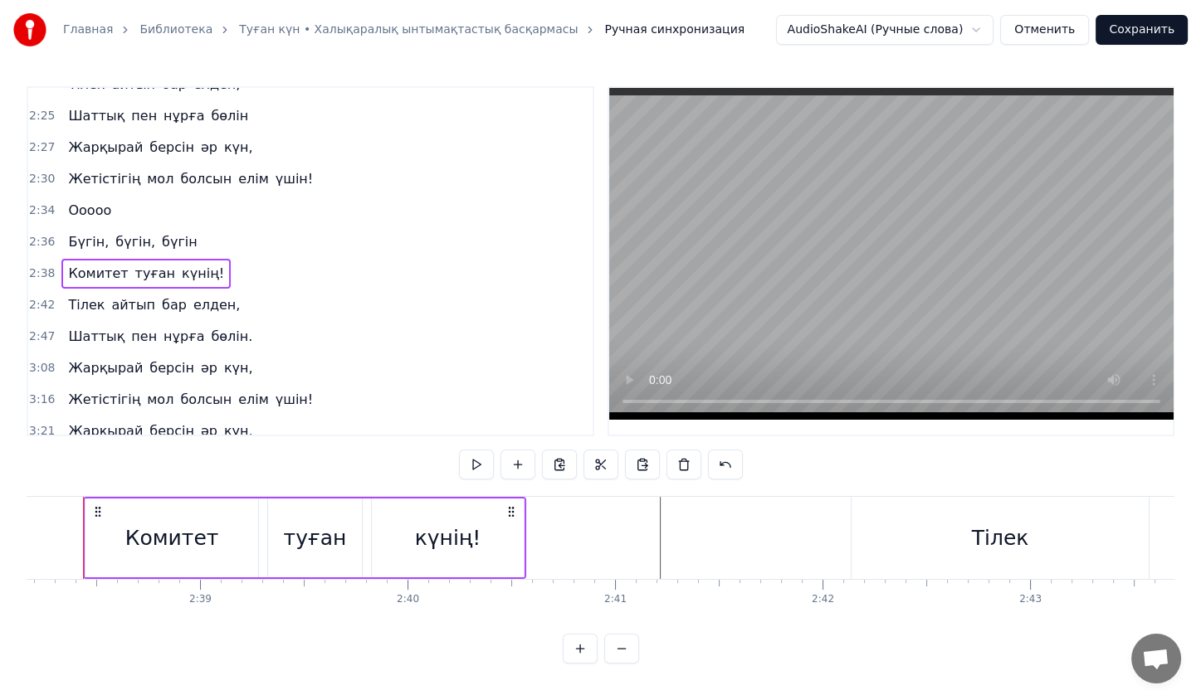
scroll to position [0, 32788]
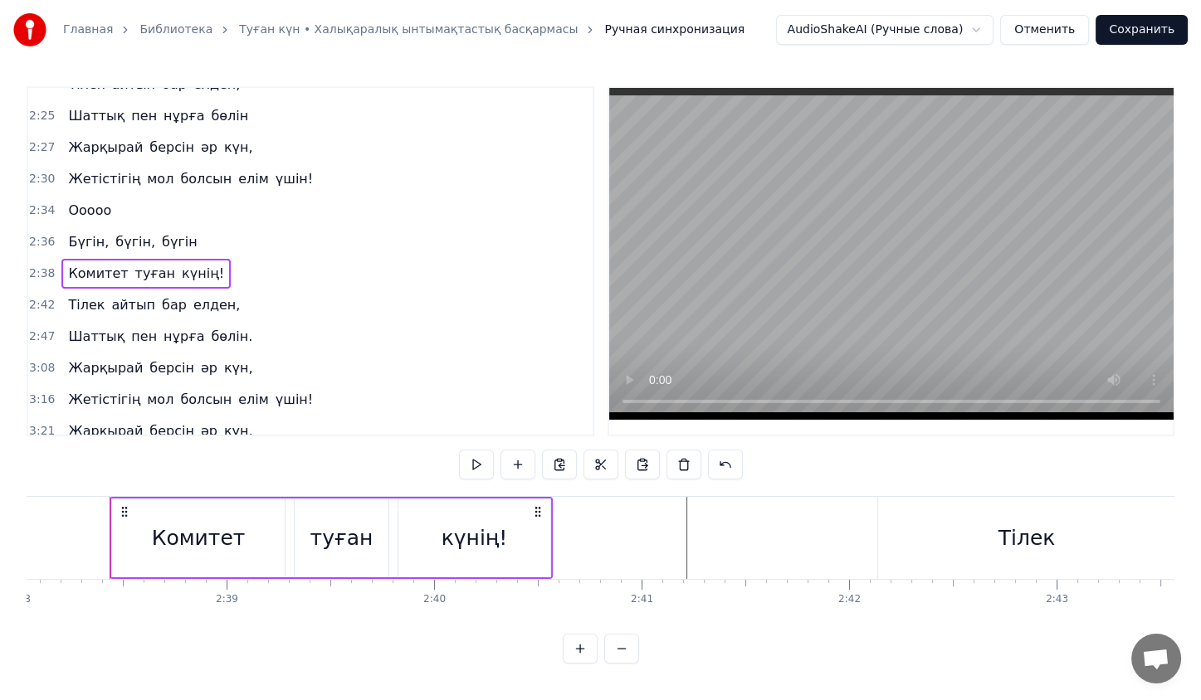
click at [179, 290] on div "Тілек айтып бар елден," at bounding box center [153, 305] width 185 height 30
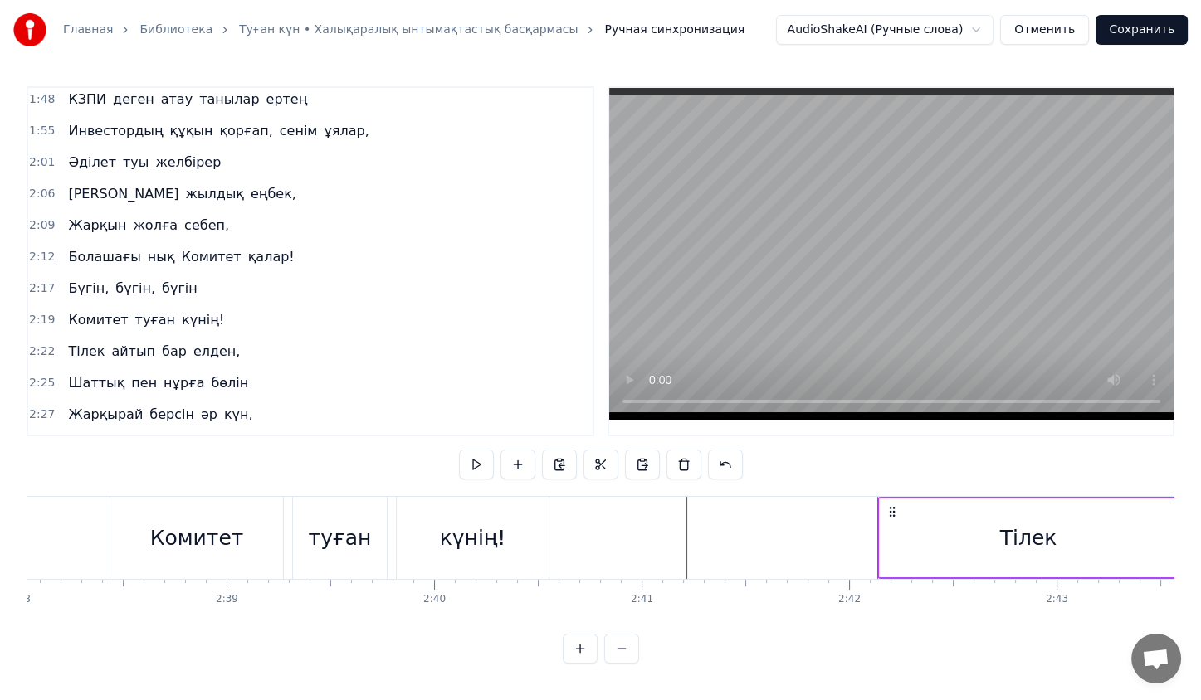
scroll to position [861, 0]
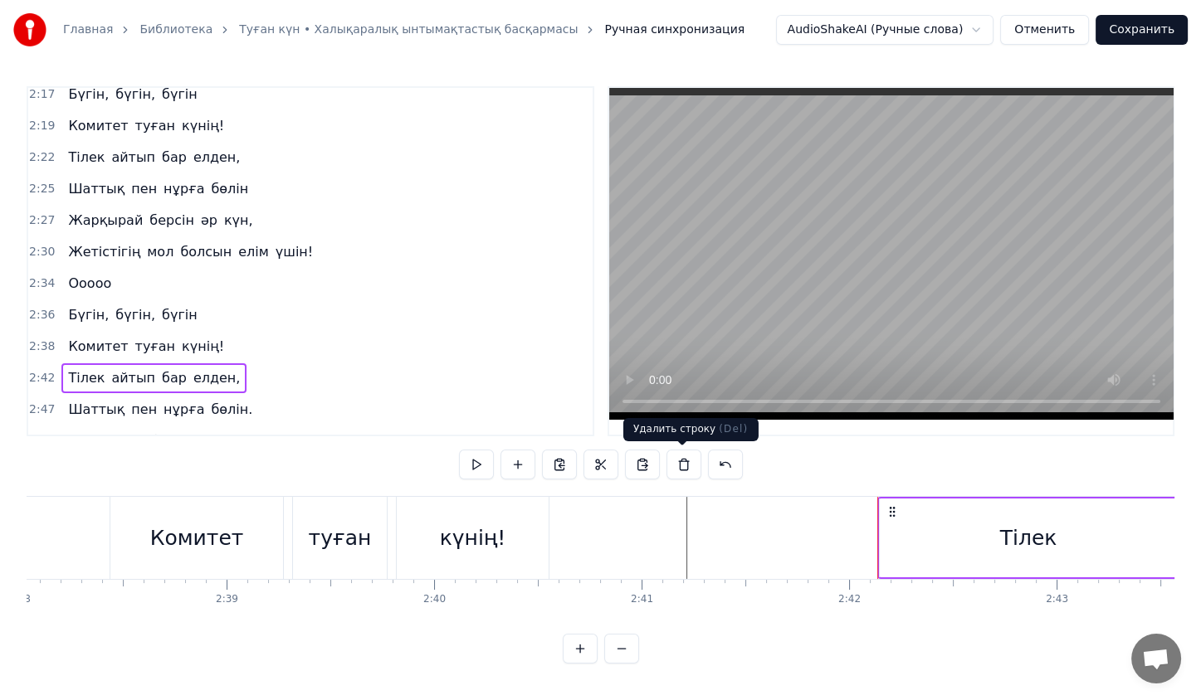
click at [676, 466] on button at bounding box center [683, 465] width 35 height 30
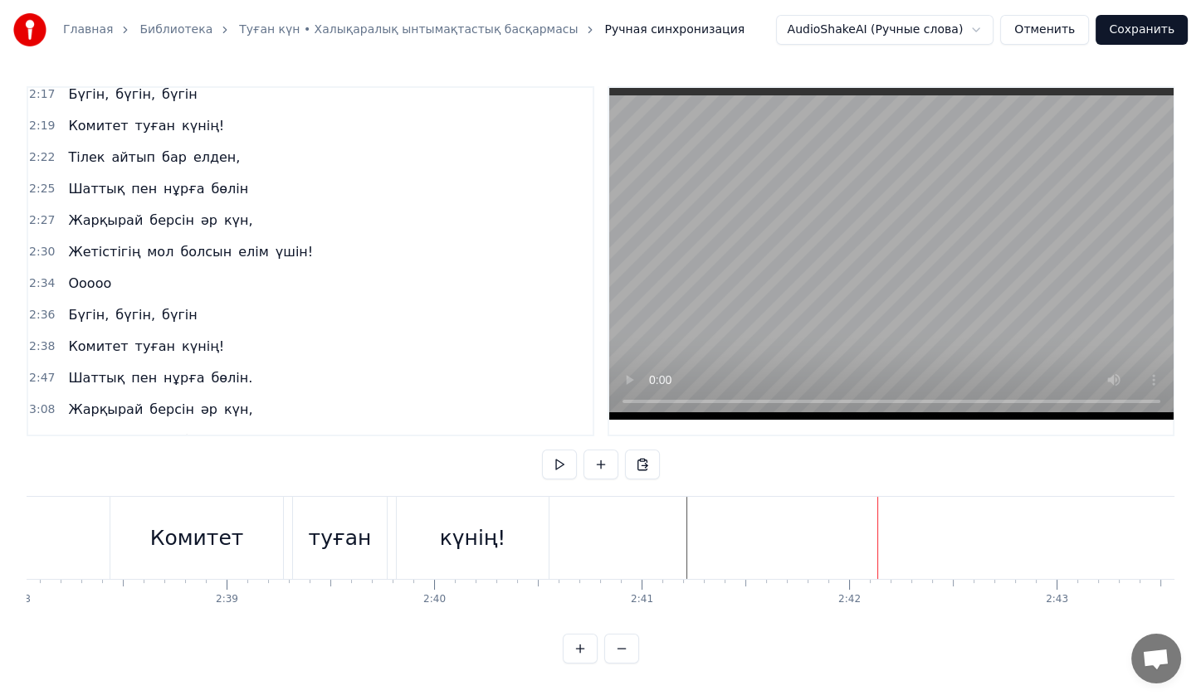
click at [131, 368] on span "пен" at bounding box center [143, 377] width 29 height 19
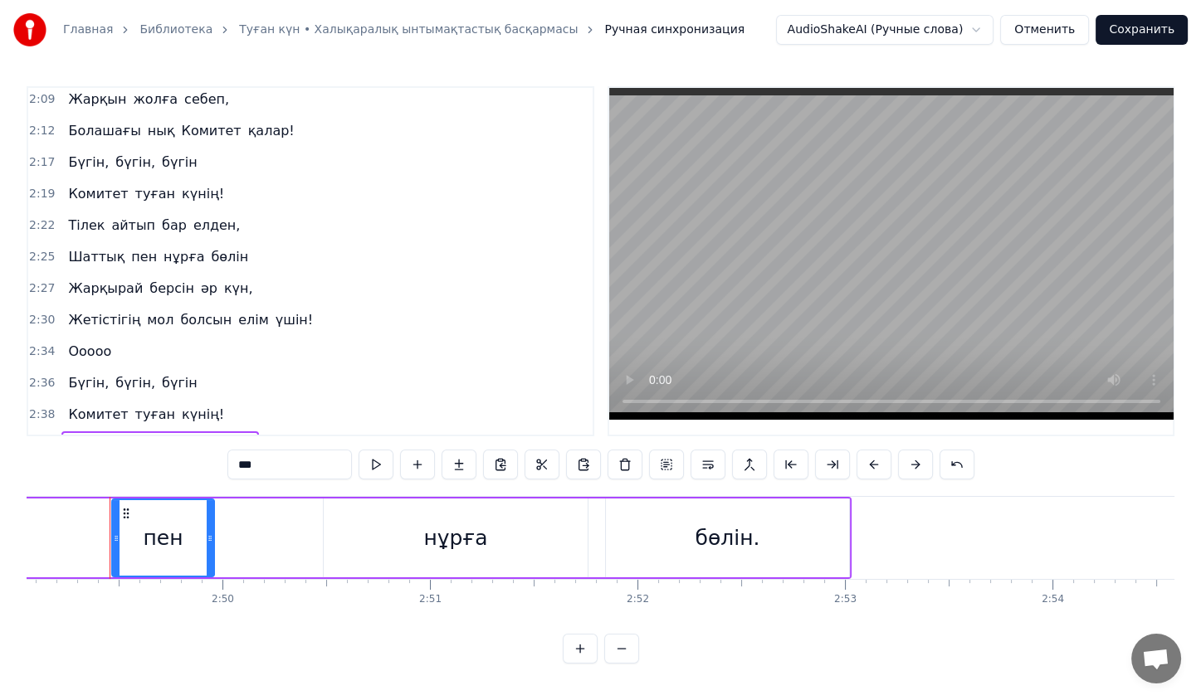
scroll to position [796, 0]
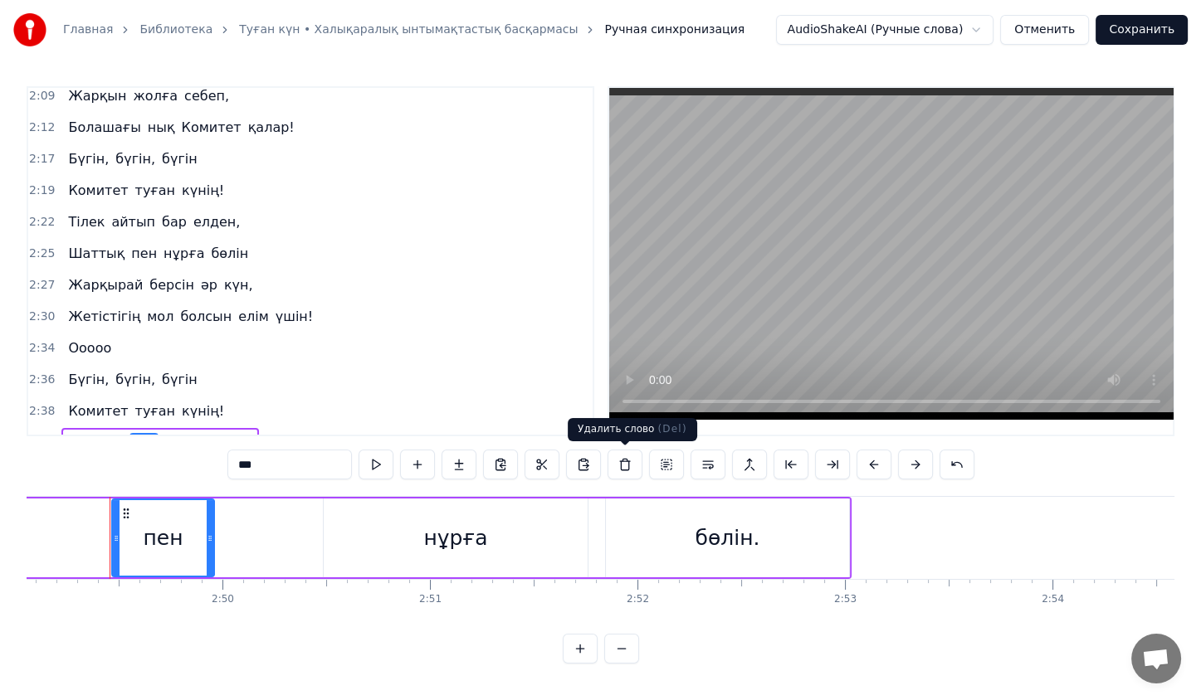
click at [621, 462] on button at bounding box center [624, 465] width 35 height 30
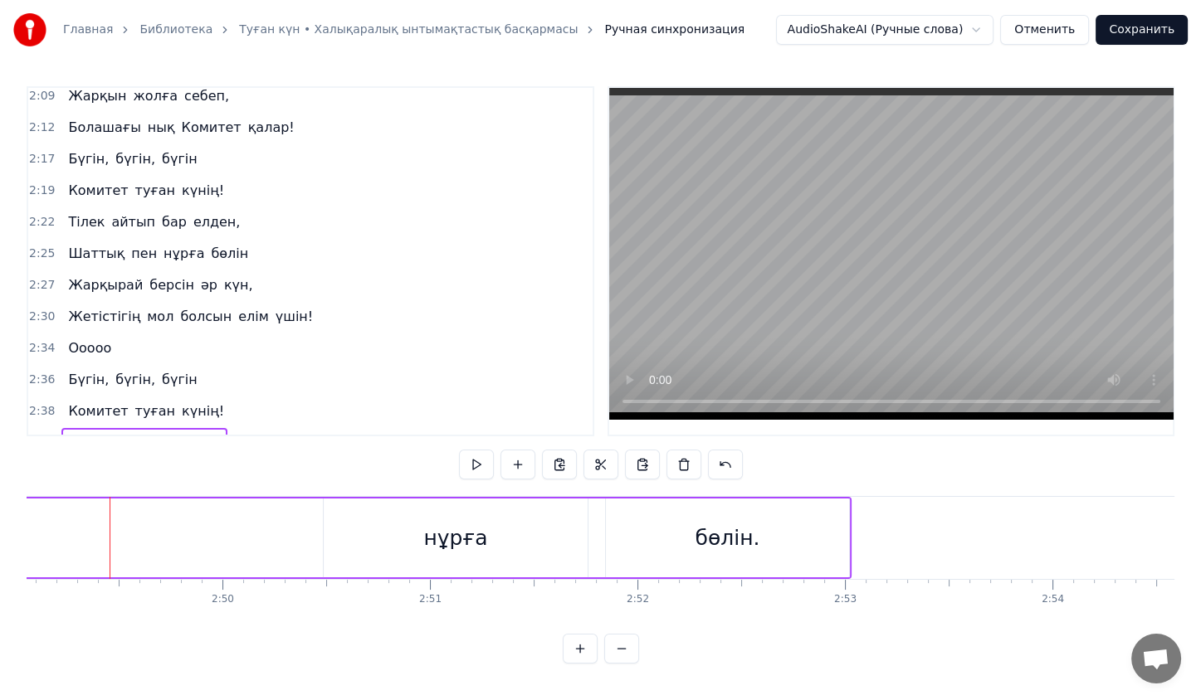
click at [75, 428] on div "Шаттық нұрға бөлін." at bounding box center [143, 443] width 165 height 30
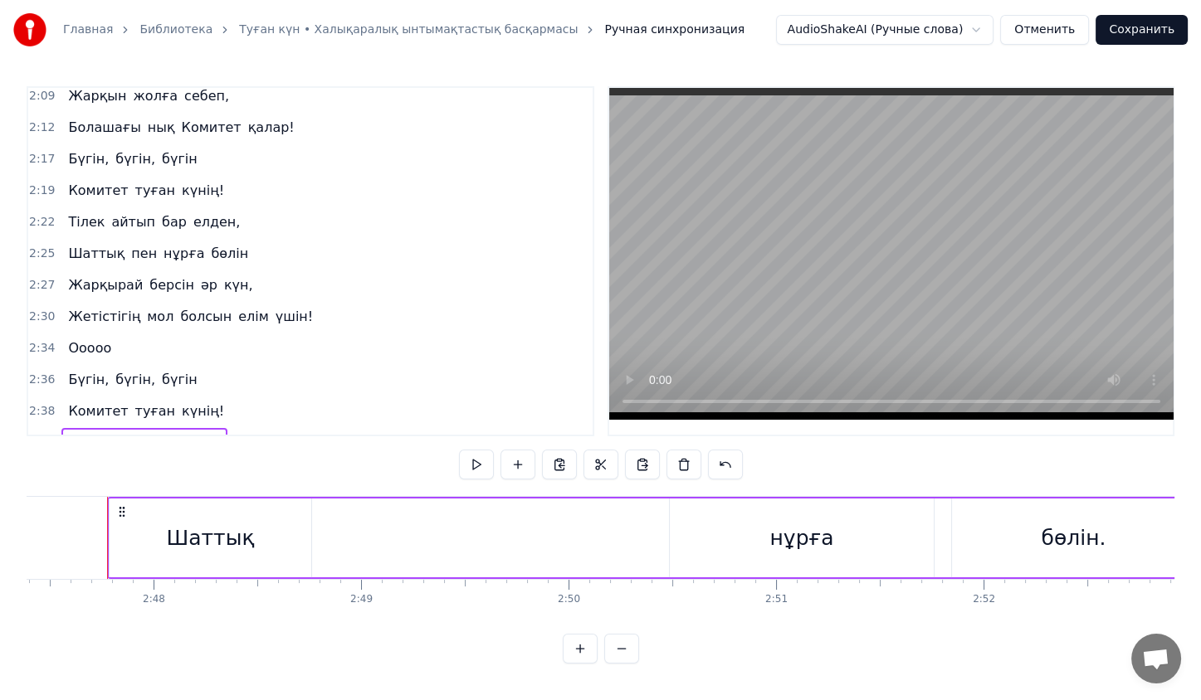
scroll to position [0, 34726]
click at [628, 460] on button at bounding box center [642, 465] width 35 height 30
click at [669, 465] on button at bounding box center [683, 465] width 35 height 30
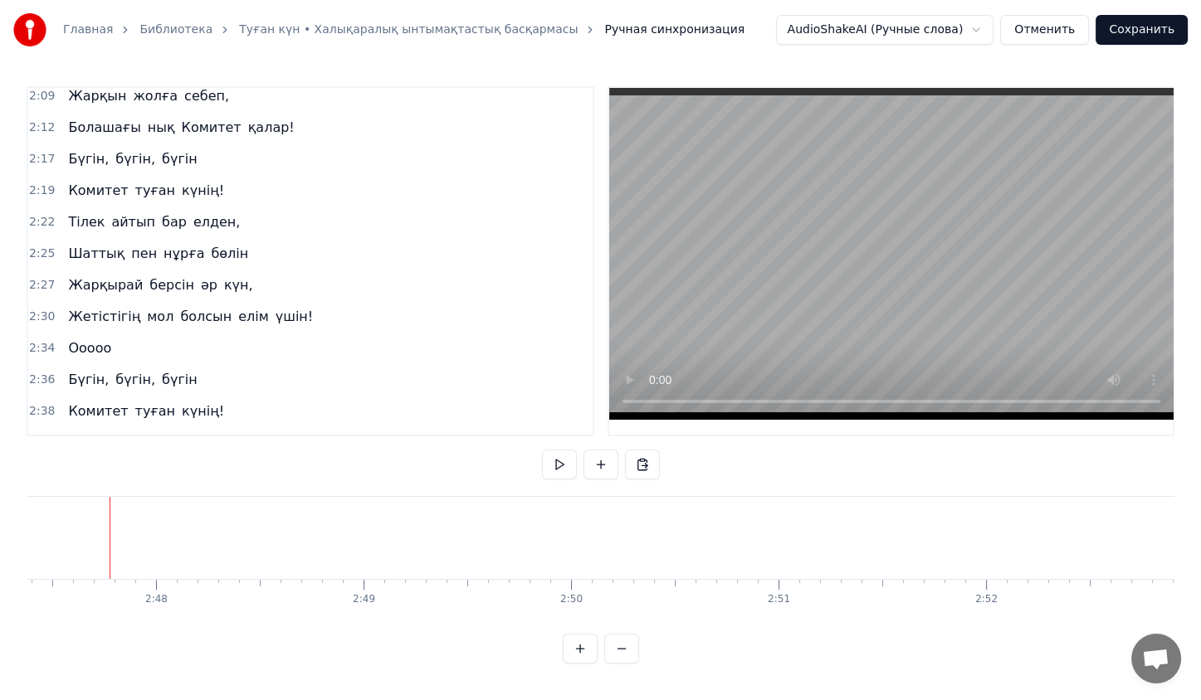
click at [204, 428] on div "[PERSON_NAME] әр күн," at bounding box center [160, 443] width 198 height 30
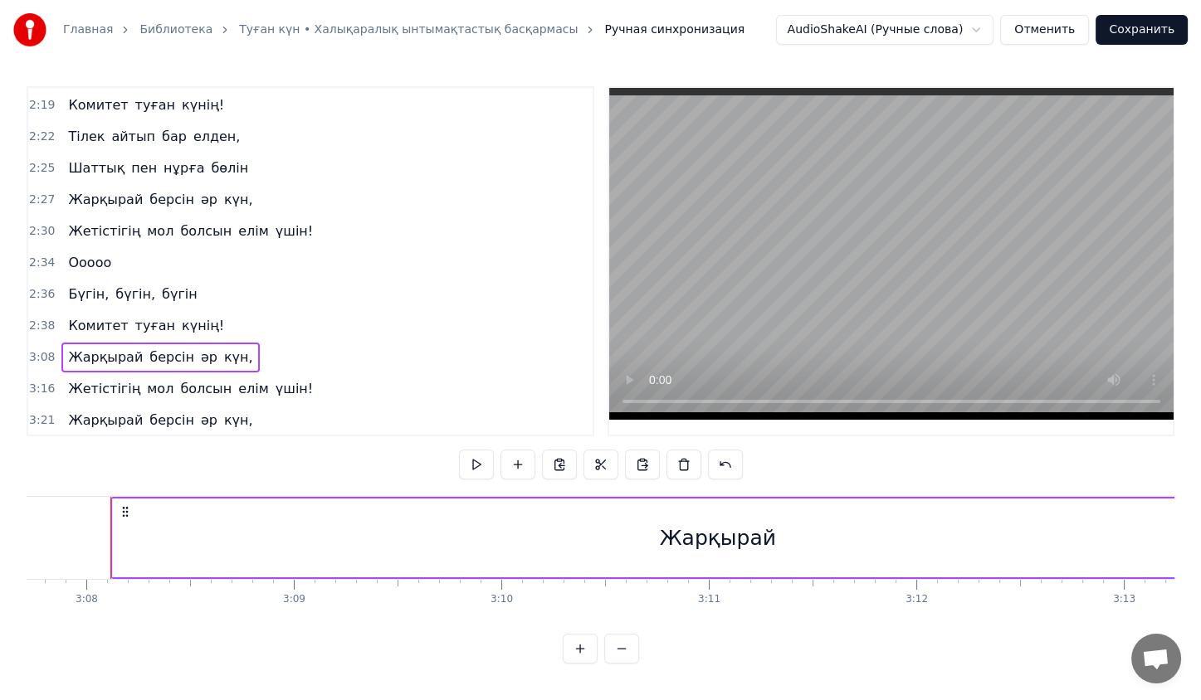
scroll to position [882, 0]
click at [679, 469] on button at bounding box center [683, 465] width 35 height 30
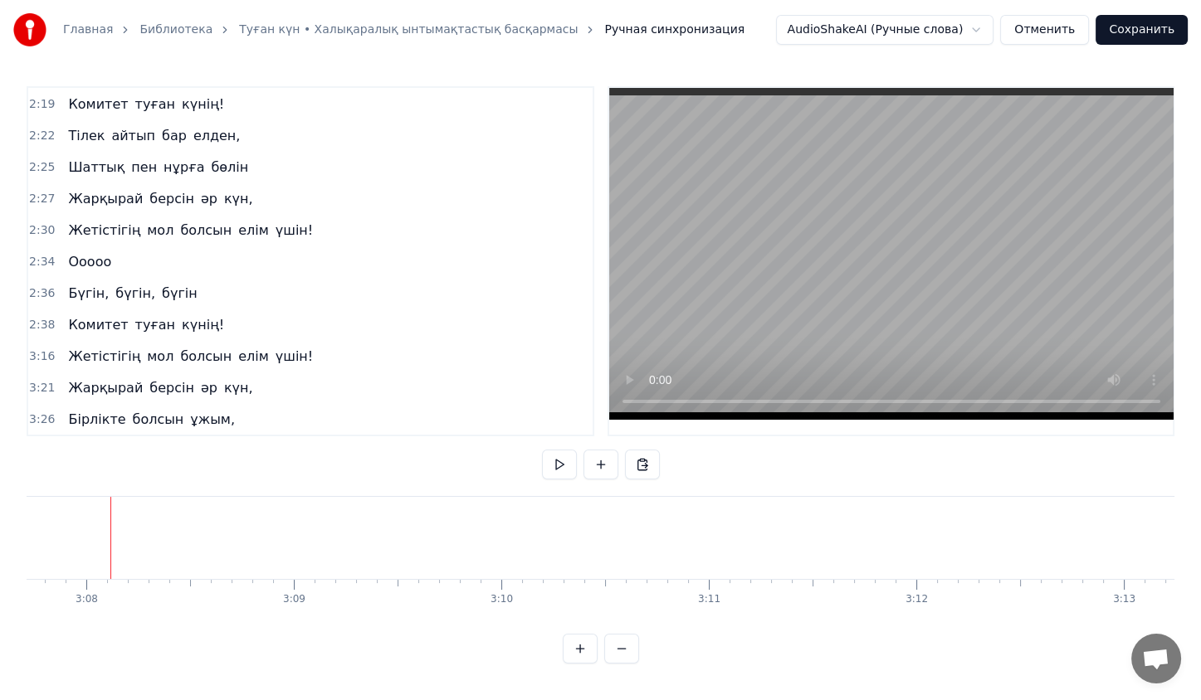
click at [106, 342] on div "Жетістігің мол болсын елім үшін!" at bounding box center [190, 357] width 258 height 30
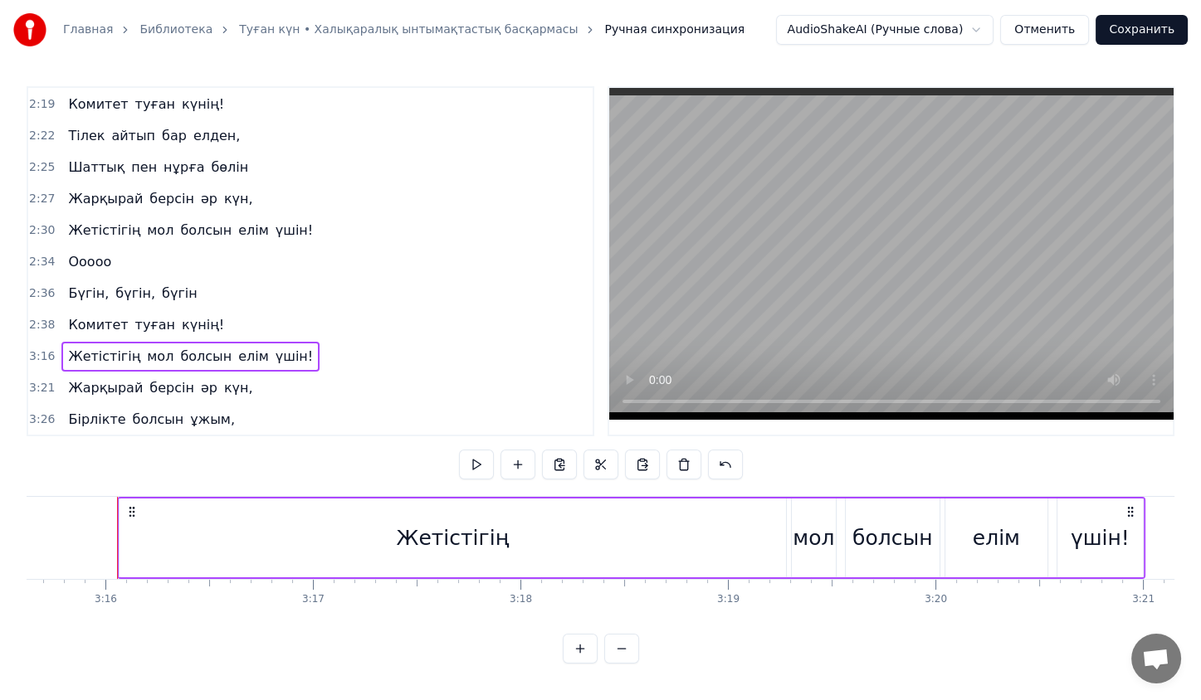
scroll to position [0, 40593]
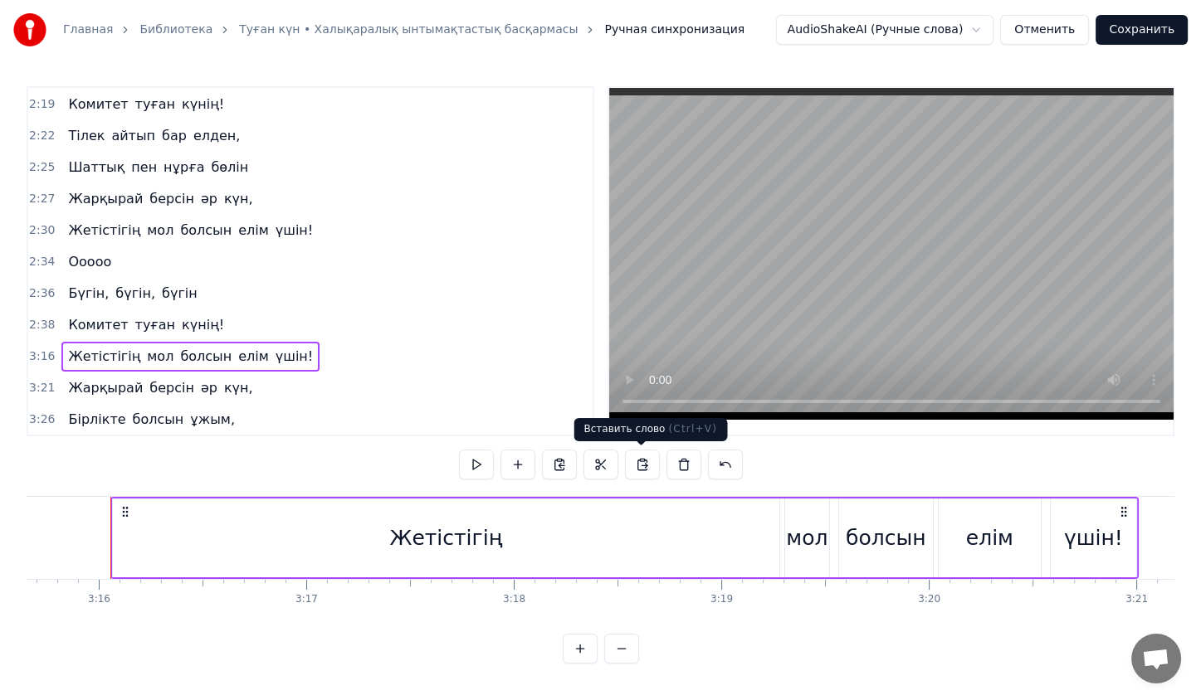
click at [646, 461] on button at bounding box center [642, 465] width 35 height 30
click at [685, 473] on button at bounding box center [683, 465] width 35 height 30
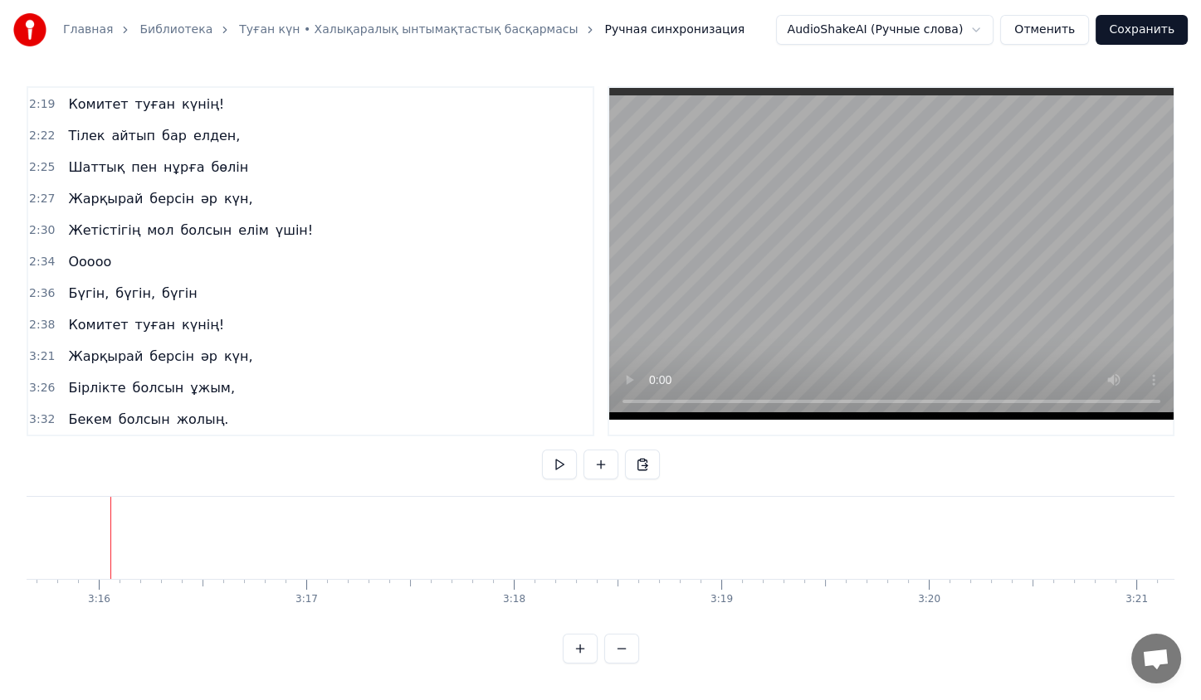
click at [199, 347] on span "әр" at bounding box center [209, 357] width 20 height 20
click at [220, 342] on div "[PERSON_NAME] әр күн," at bounding box center [160, 357] width 198 height 30
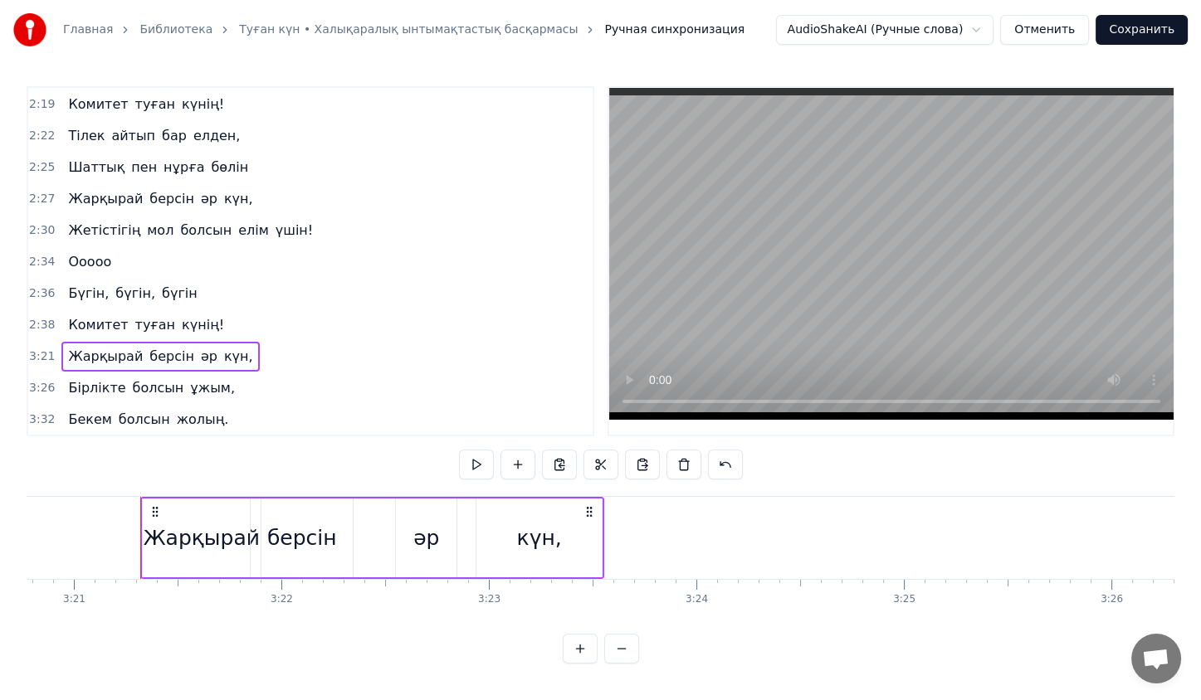
scroll to position [0, 41685]
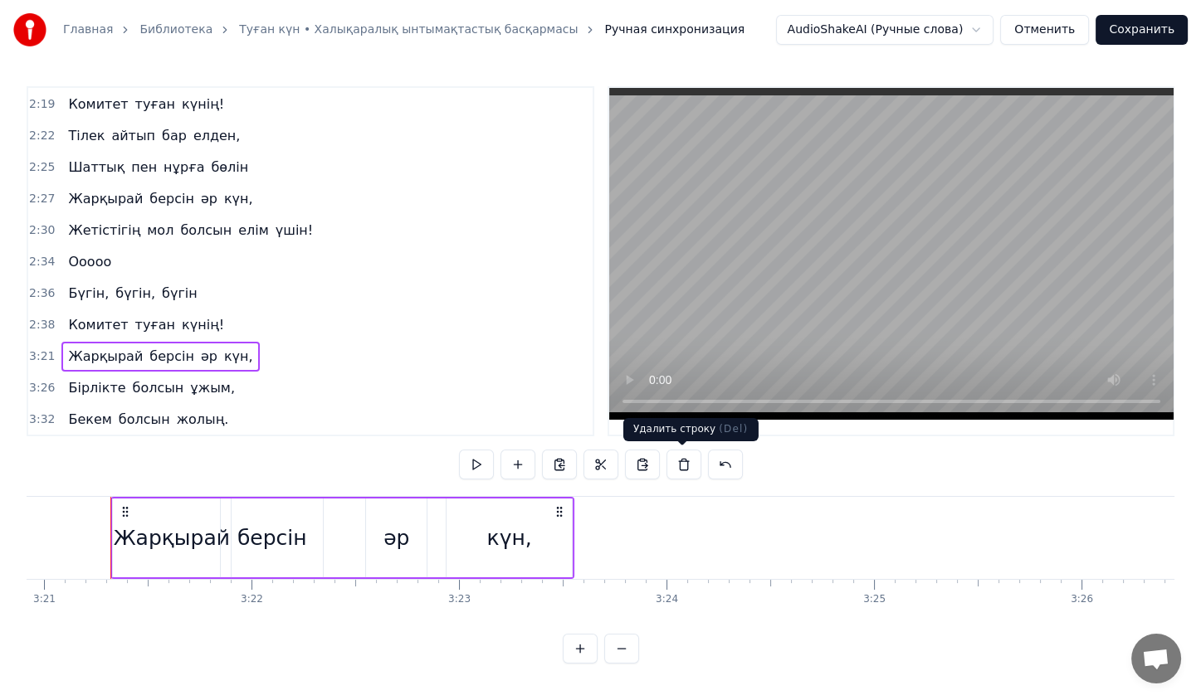
click at [687, 464] on button at bounding box center [683, 465] width 35 height 30
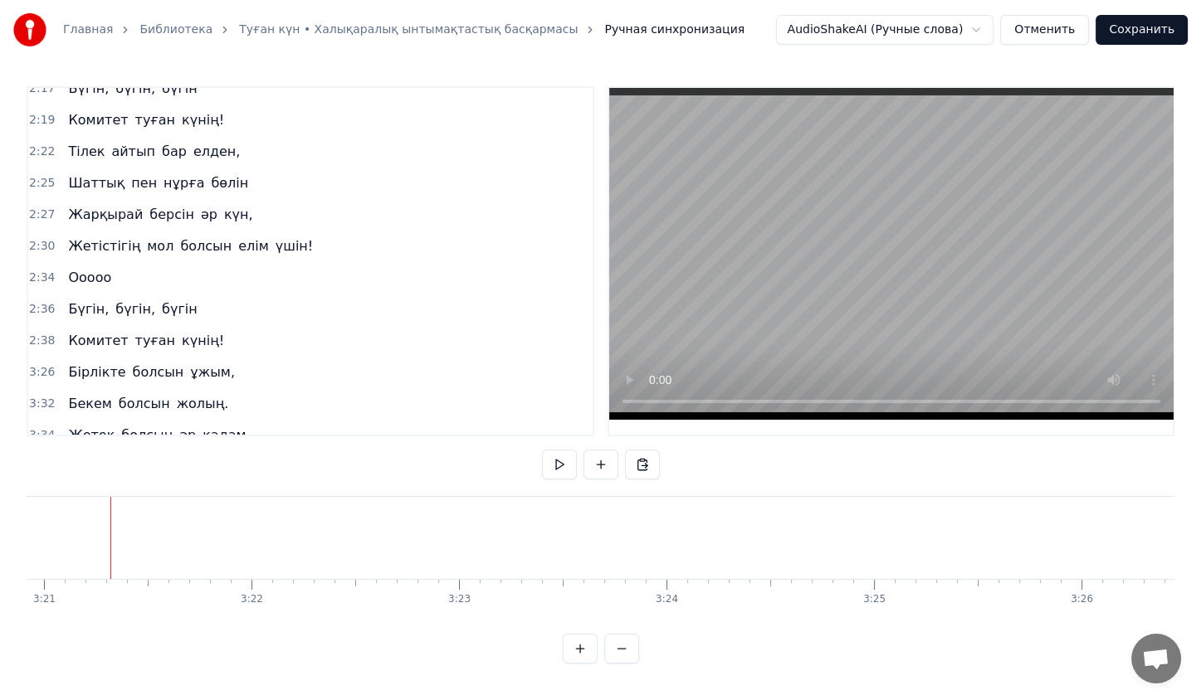
scroll to position [3, 0]
click at [194, 363] on span "ұжым," at bounding box center [212, 372] width 48 height 19
click at [137, 358] on div "Бірлікте болсын ұжым," at bounding box center [151, 373] width 180 height 30
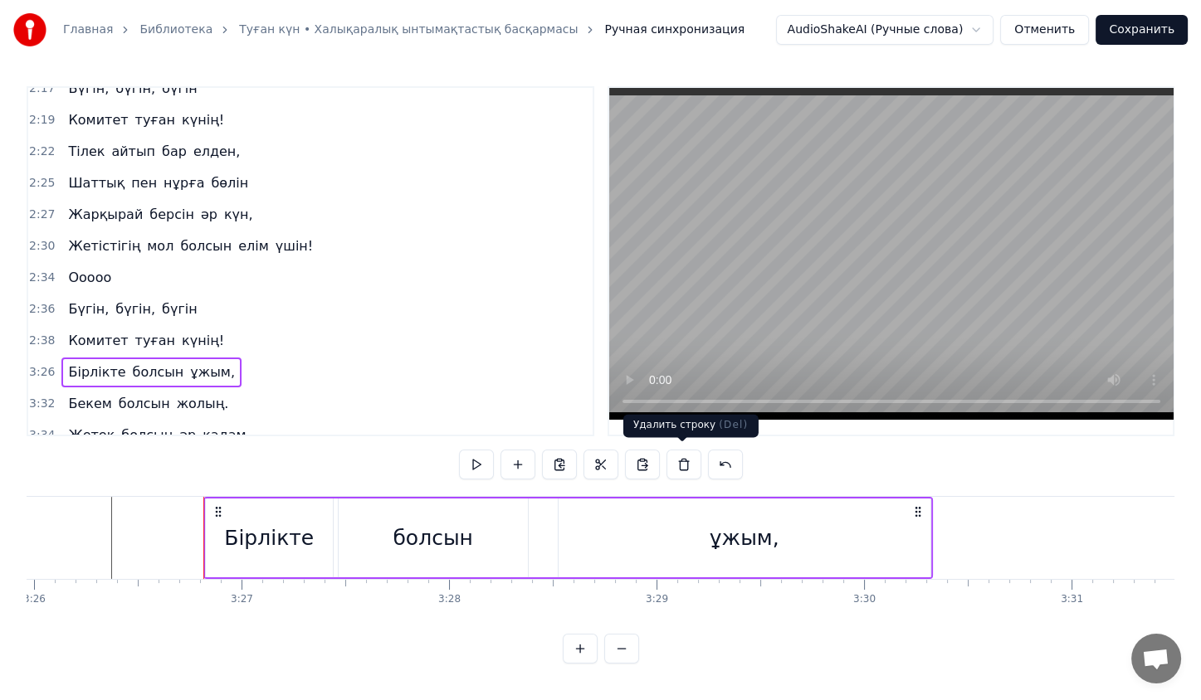
scroll to position [0, 42826]
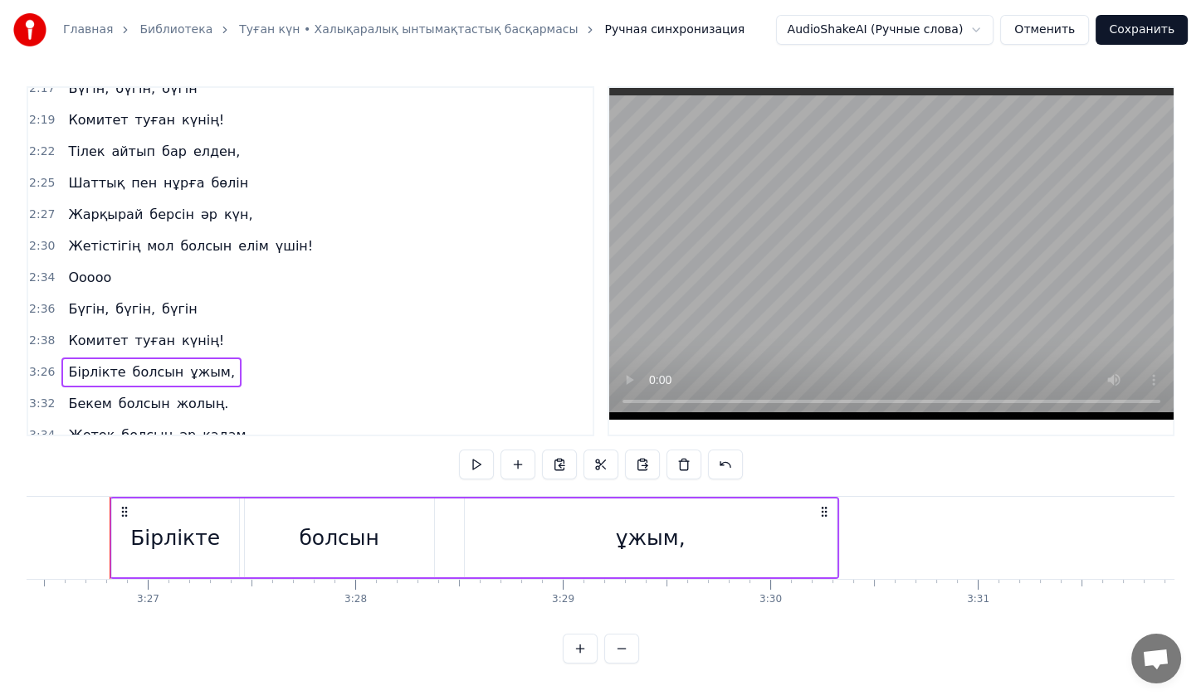
click at [667, 456] on button at bounding box center [683, 465] width 35 height 30
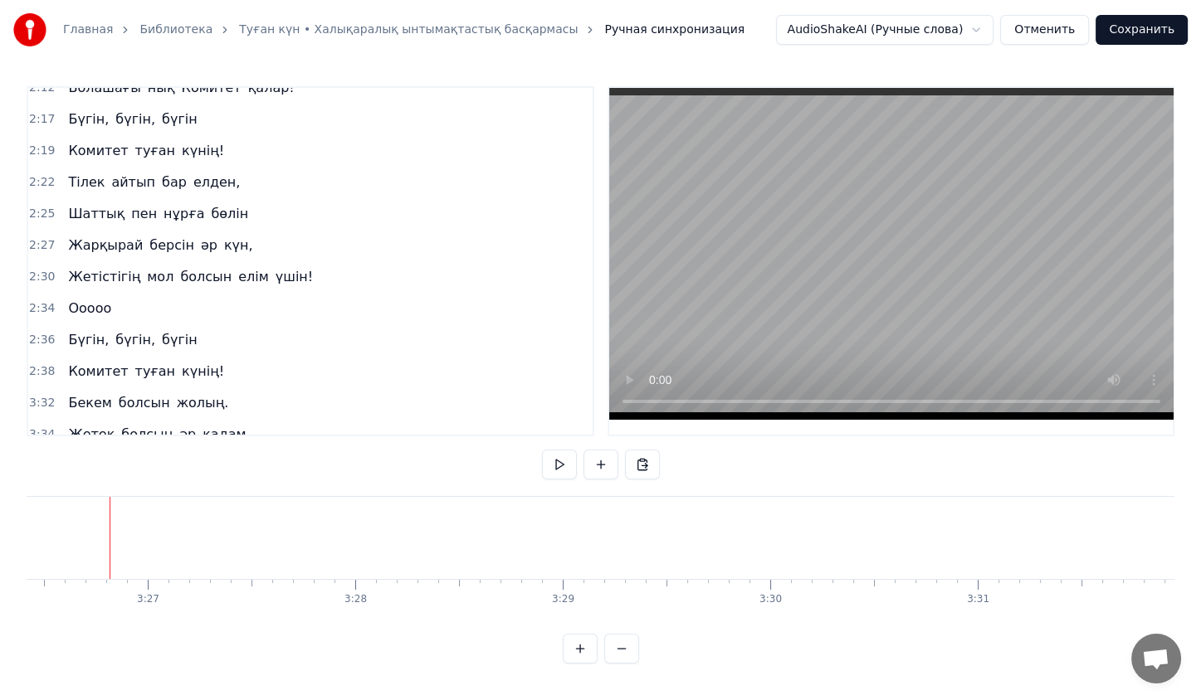
click at [106, 388] on div "Бекем болсын жолың." at bounding box center [147, 403] width 173 height 30
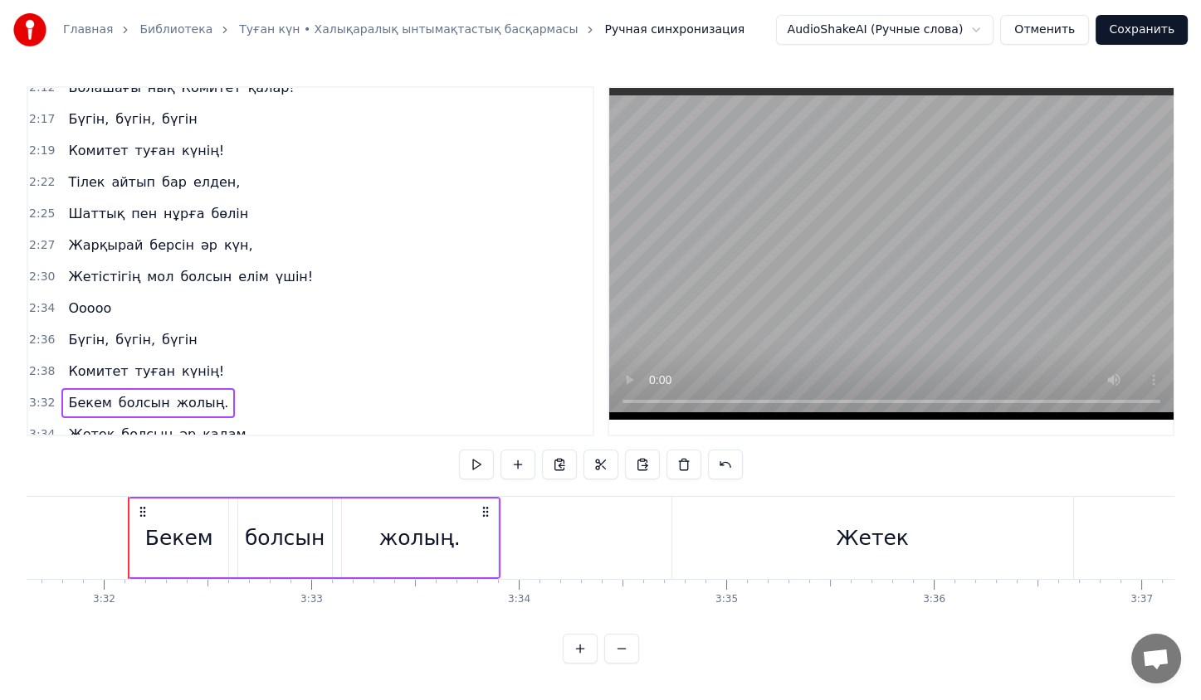
scroll to position [0, 43925]
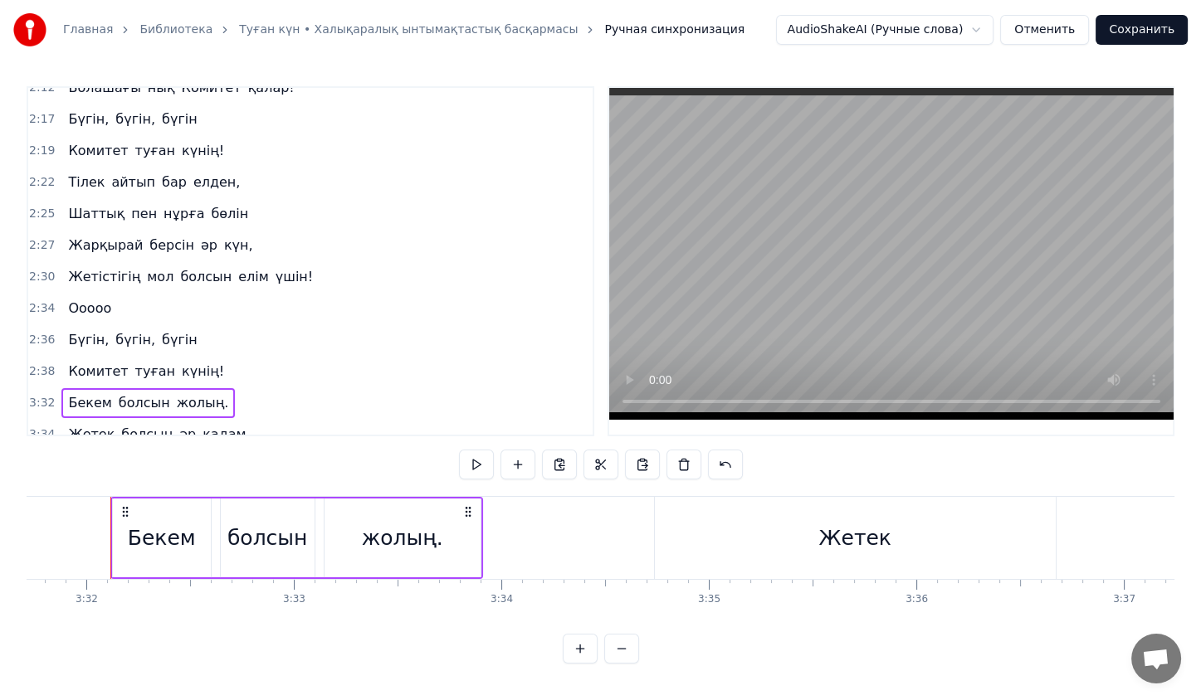
click at [681, 468] on button at bounding box center [683, 465] width 35 height 30
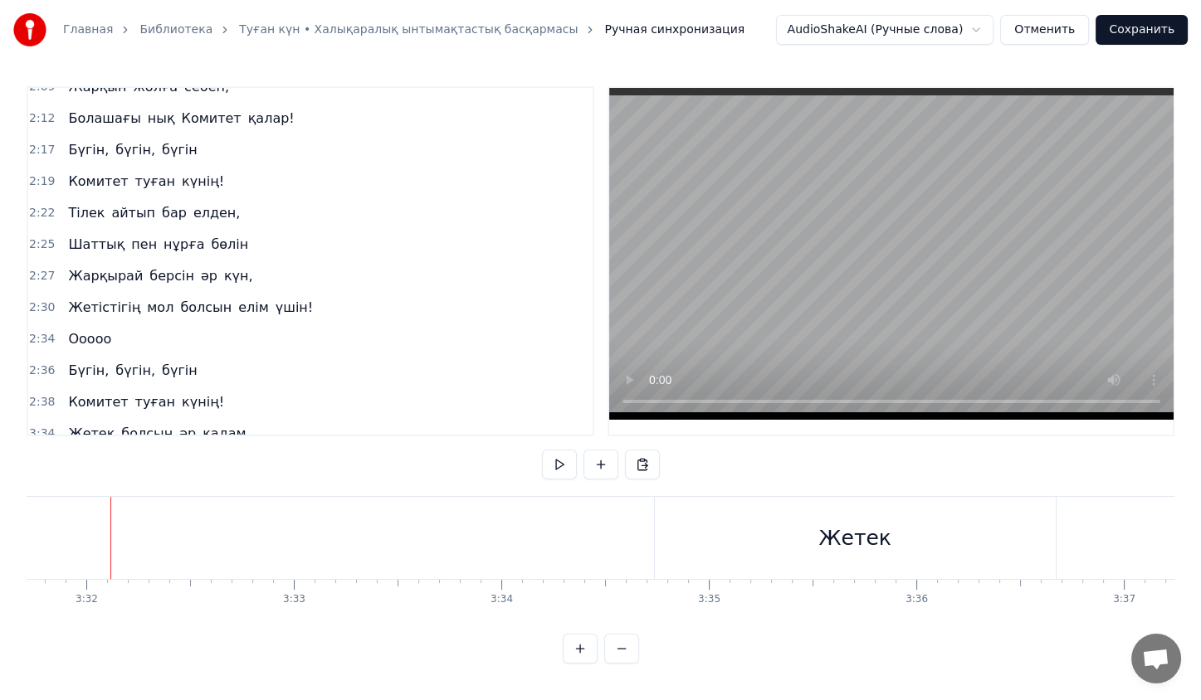
click at [193, 419] on div "Жетек болсын әр қадам," at bounding box center [158, 434] width 195 height 30
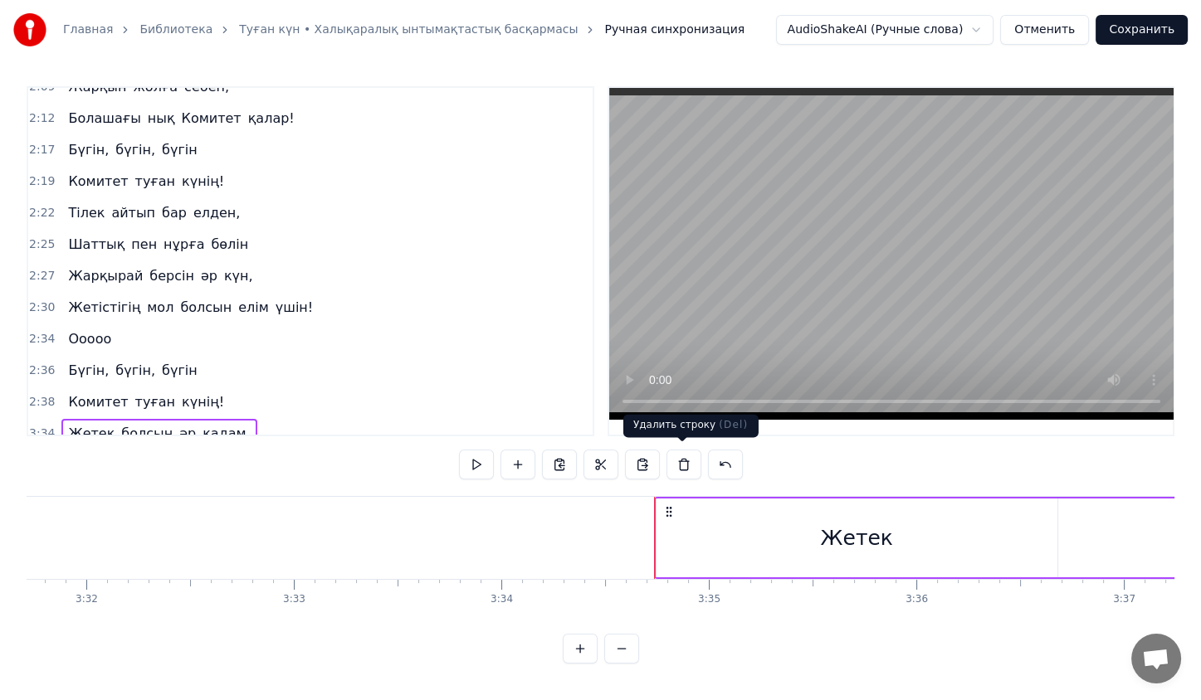
click at [674, 472] on button at bounding box center [683, 465] width 35 height 30
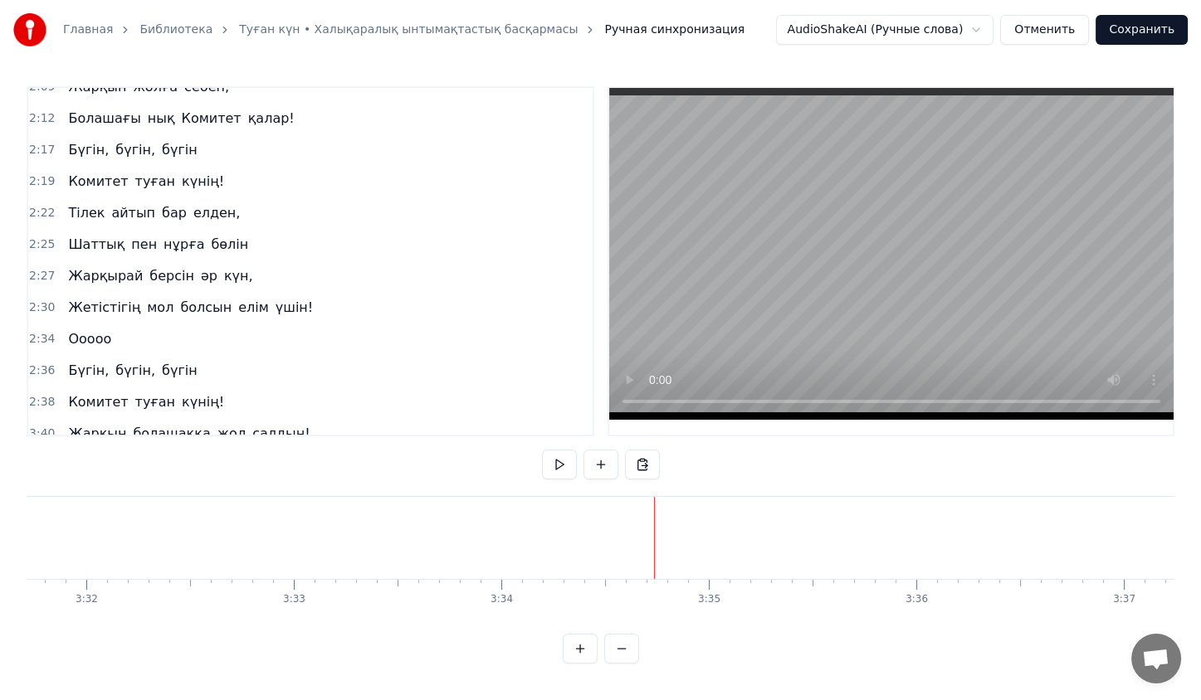
scroll to position [775, 0]
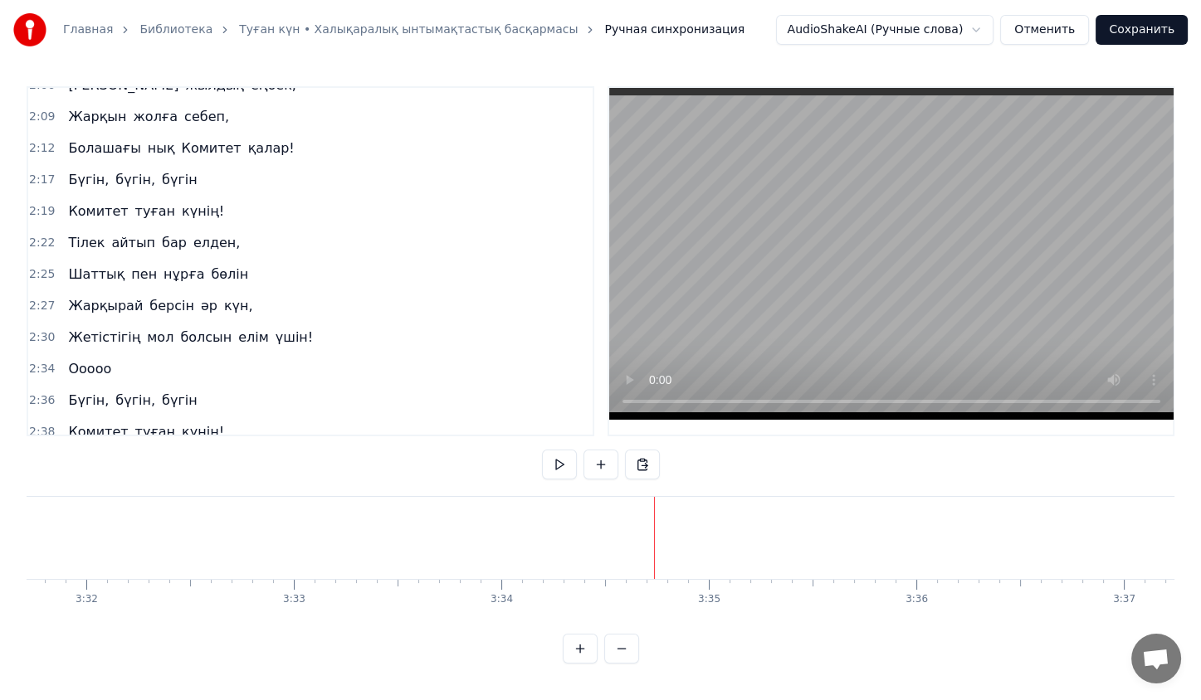
click at [255, 449] on div "Жарқын болашаққа жол салдың!" at bounding box center [188, 464] width 255 height 30
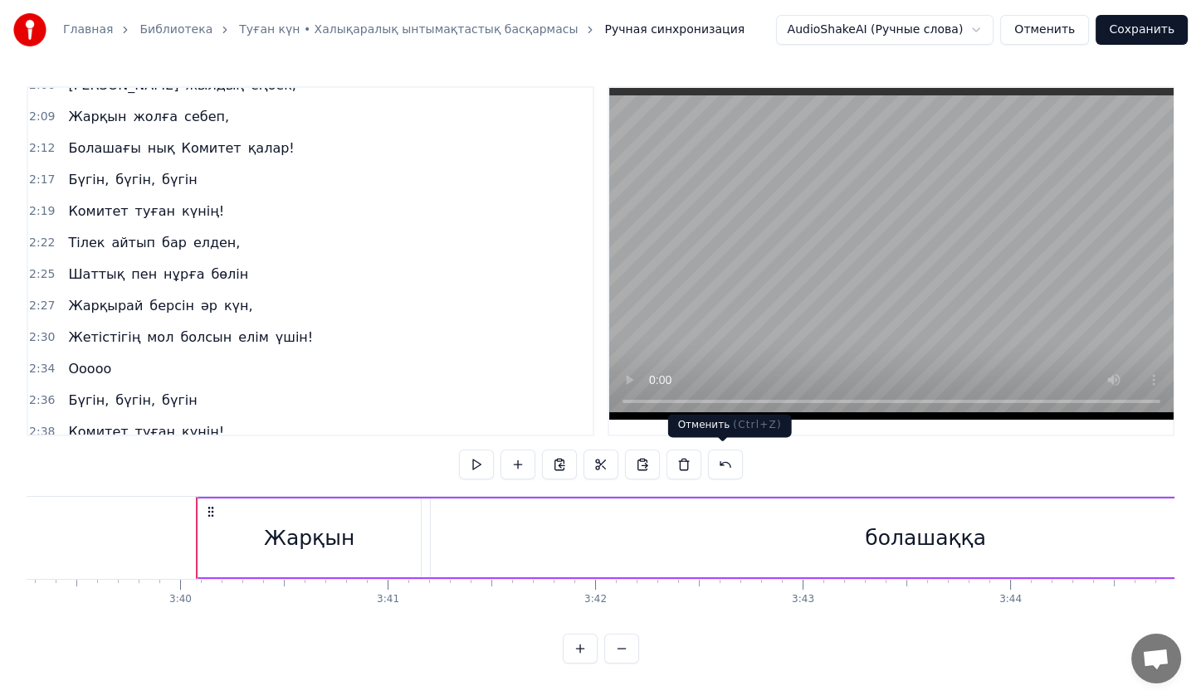
scroll to position [0, 45576]
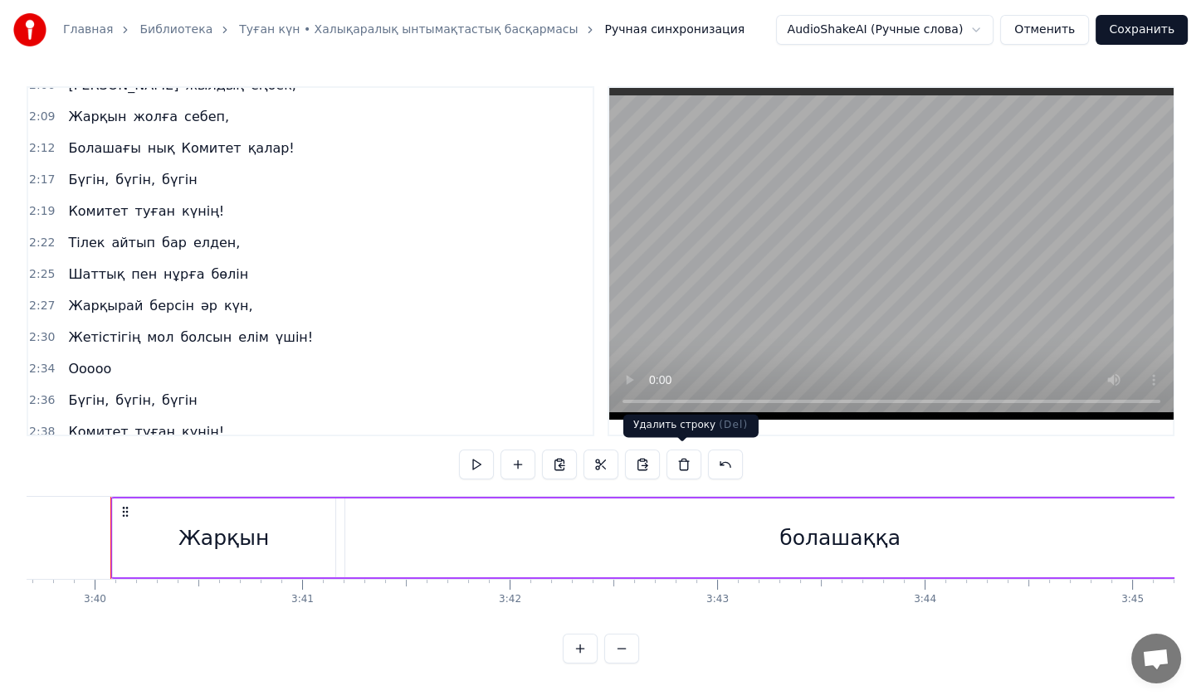
click at [681, 463] on button at bounding box center [683, 465] width 35 height 30
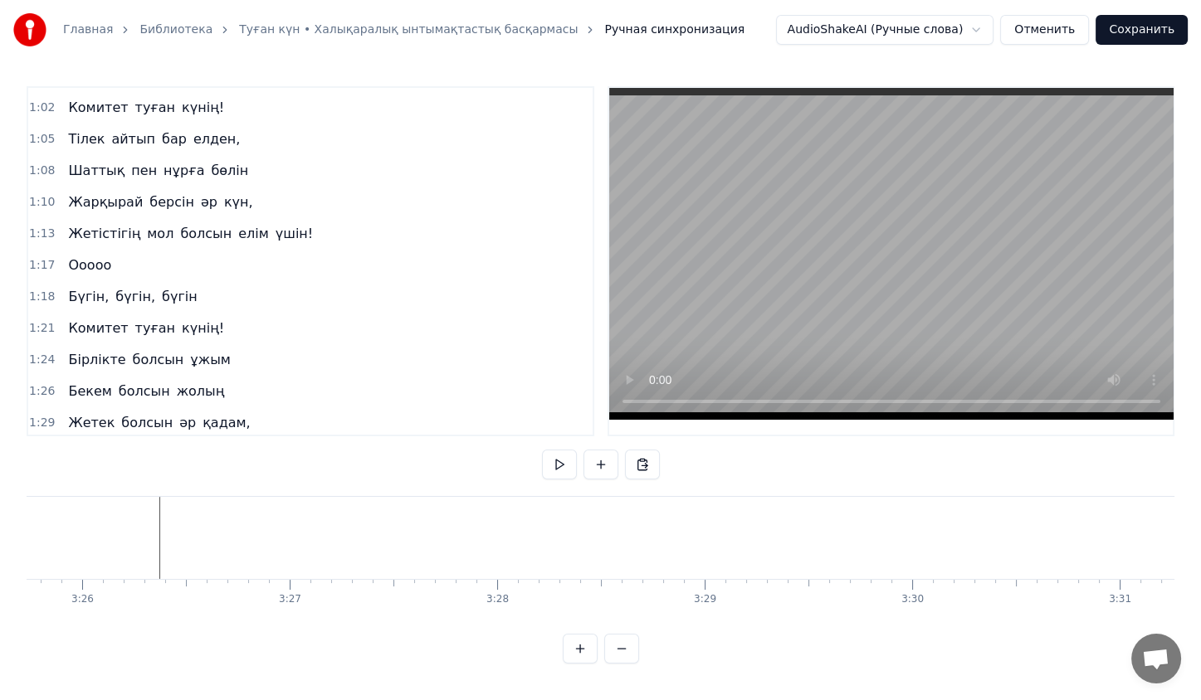
scroll to position [216, 0]
click at [144, 346] on div "Бірлікте болсын ұжым" at bounding box center [148, 361] width 175 height 30
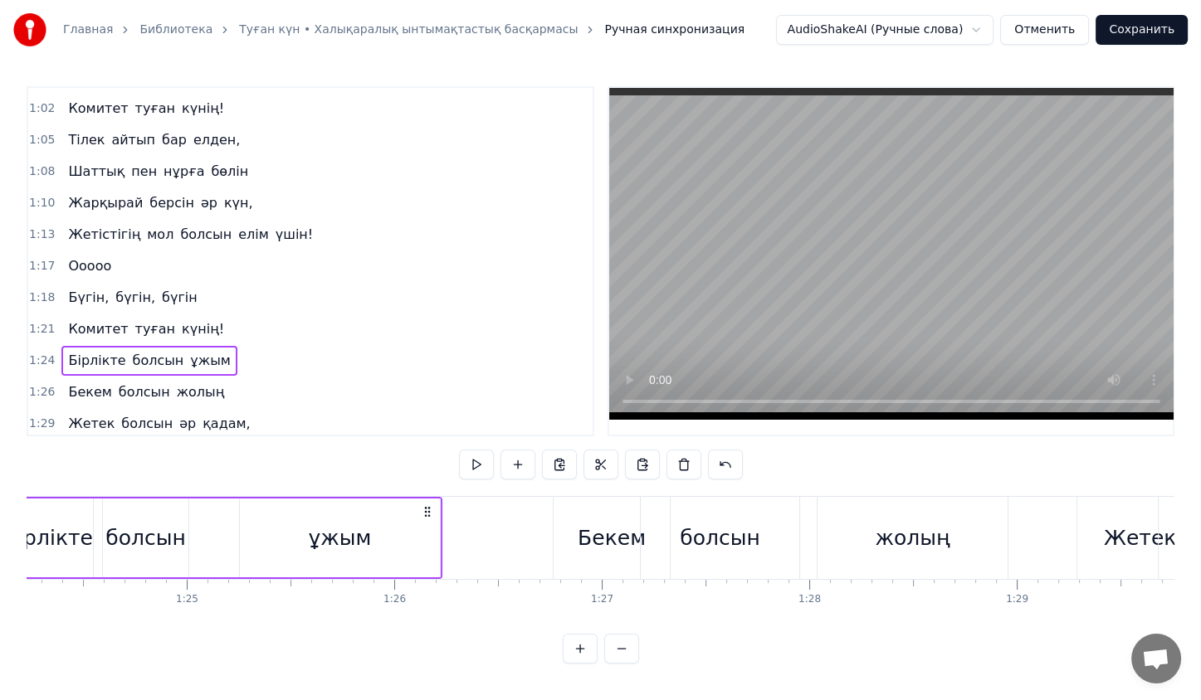
scroll to position [0, 17366]
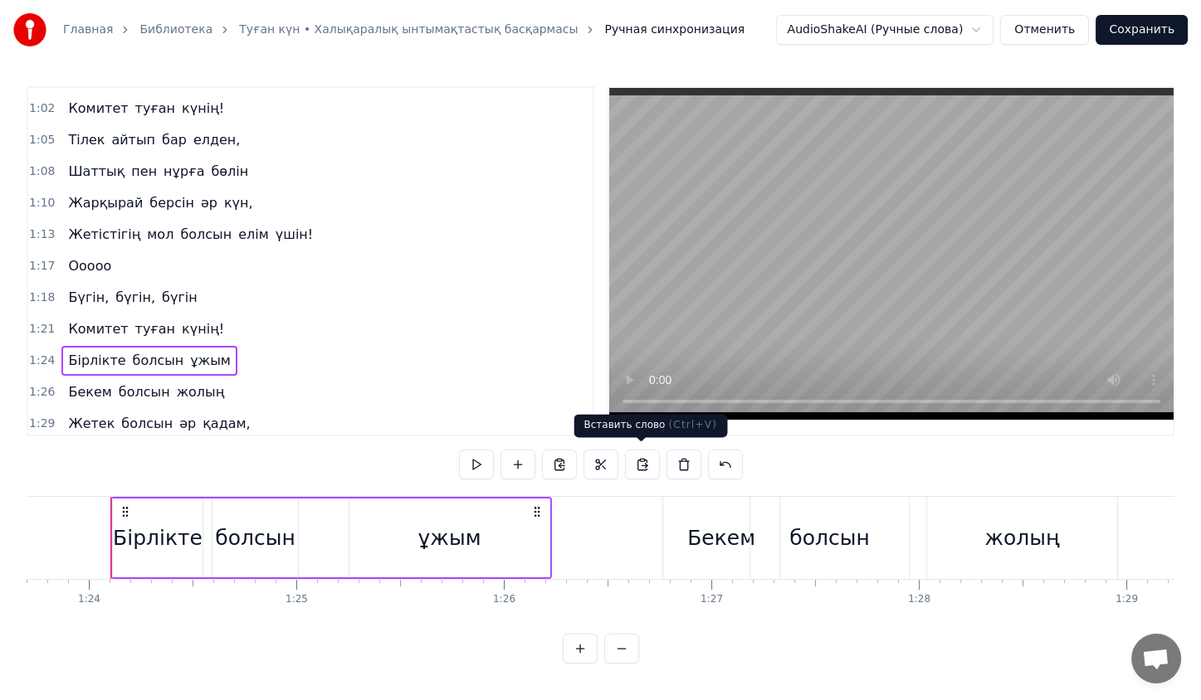
click at [636, 466] on button at bounding box center [642, 465] width 35 height 30
click at [558, 465] on button at bounding box center [559, 465] width 35 height 30
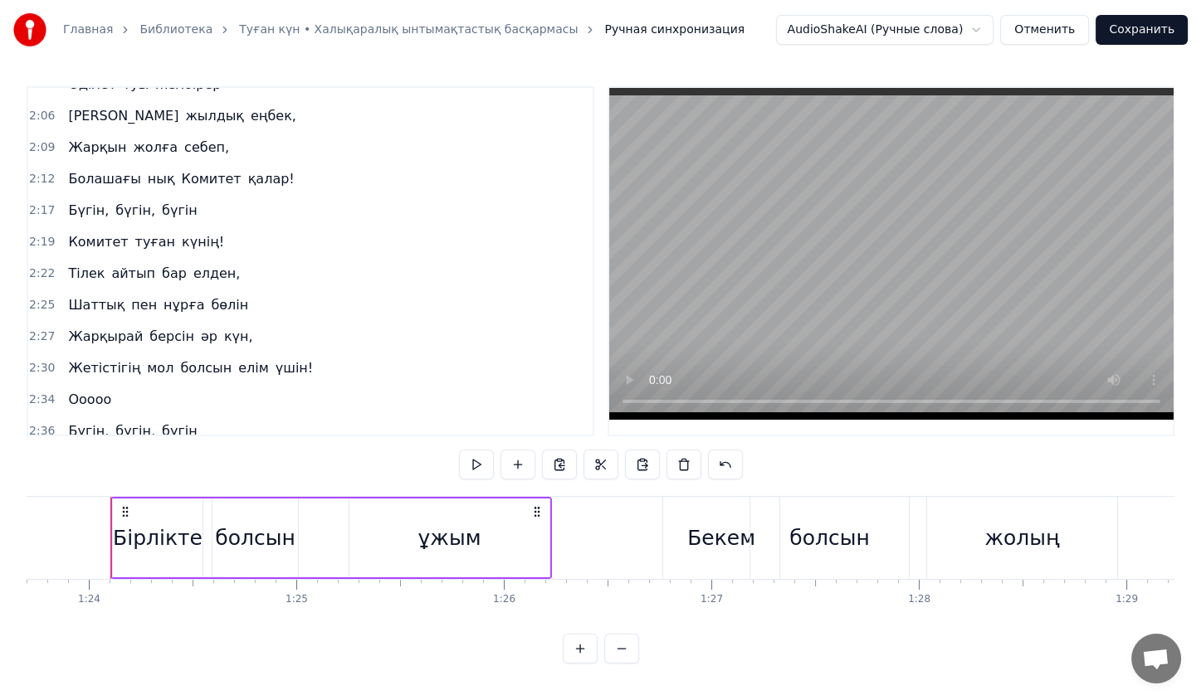
click at [178, 448] on div "Комитет туған күнің!" at bounding box center [145, 463] width 169 height 30
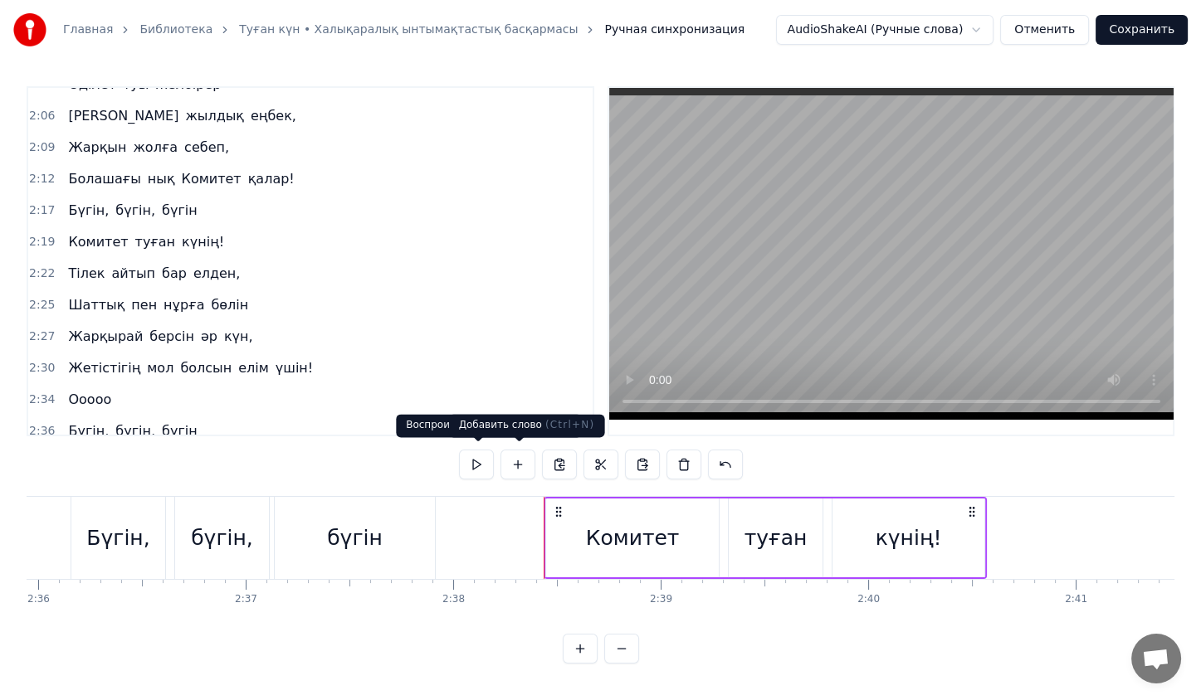
scroll to position [0, 32788]
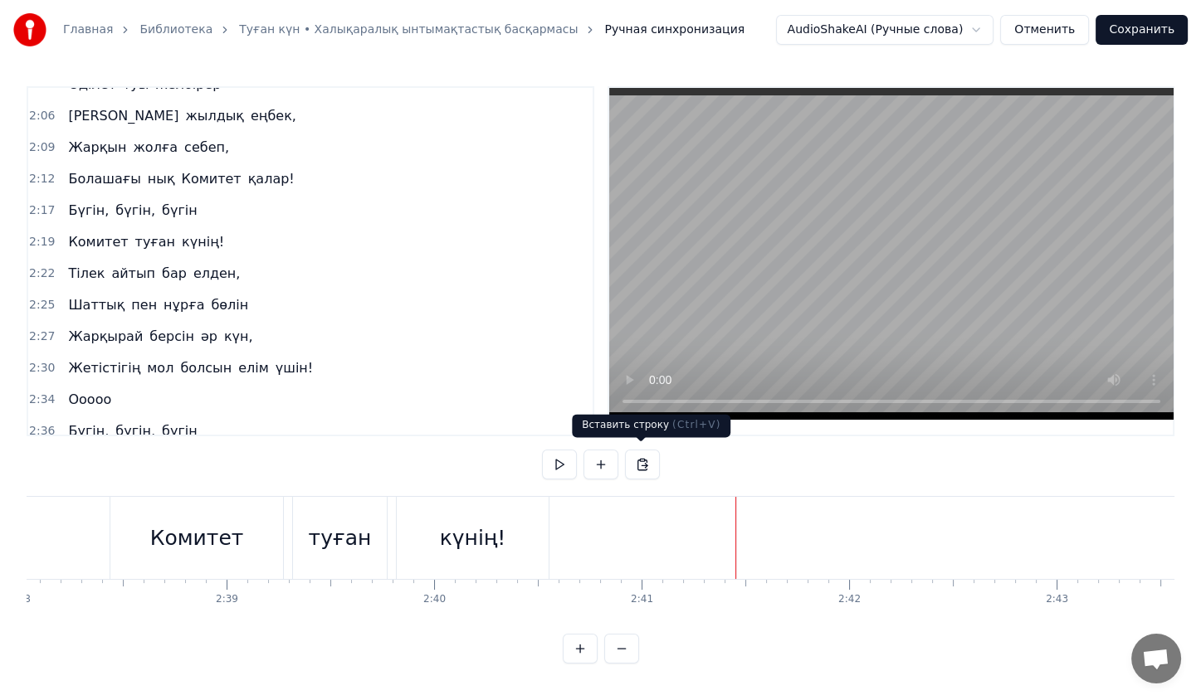
click at [635, 464] on button at bounding box center [642, 465] width 35 height 30
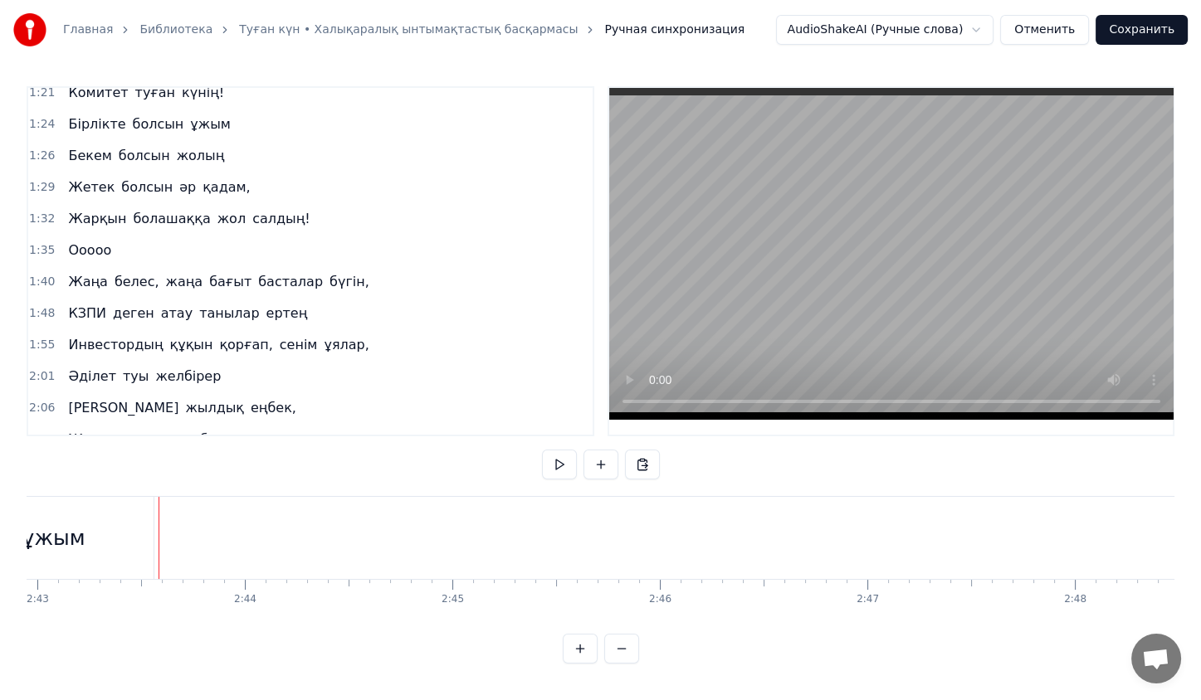
scroll to position [451, 0]
click at [178, 142] on div "Бекем болсын жолың" at bounding box center [145, 157] width 169 height 30
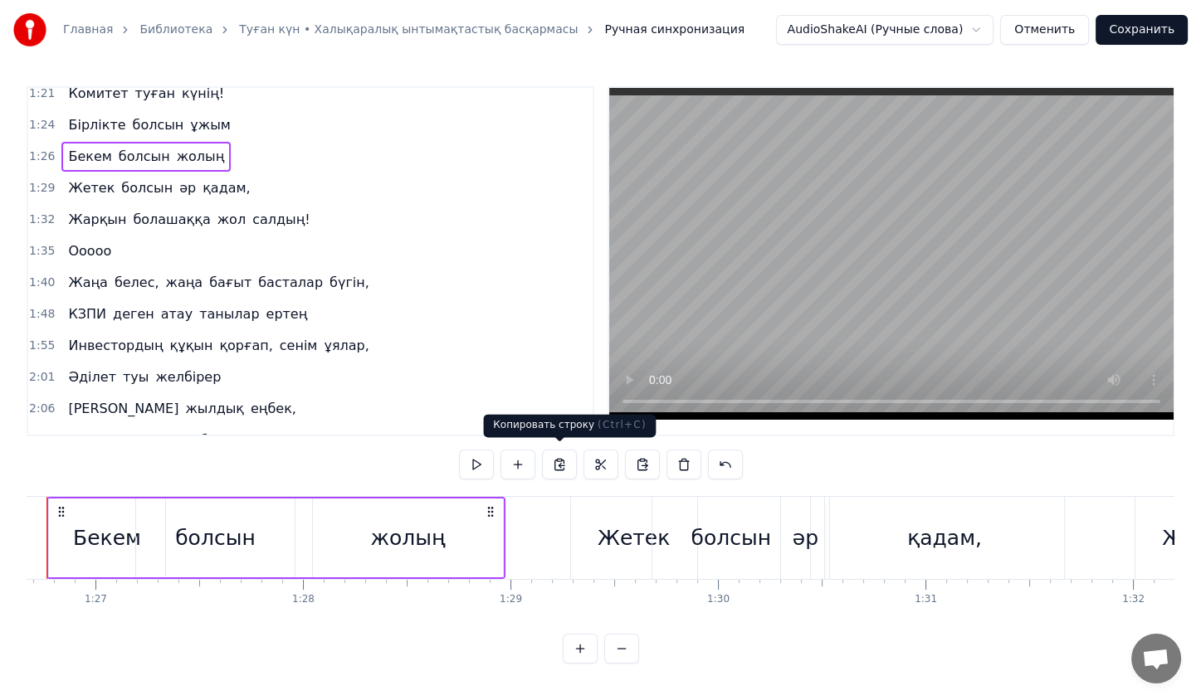
scroll to position [0, 17917]
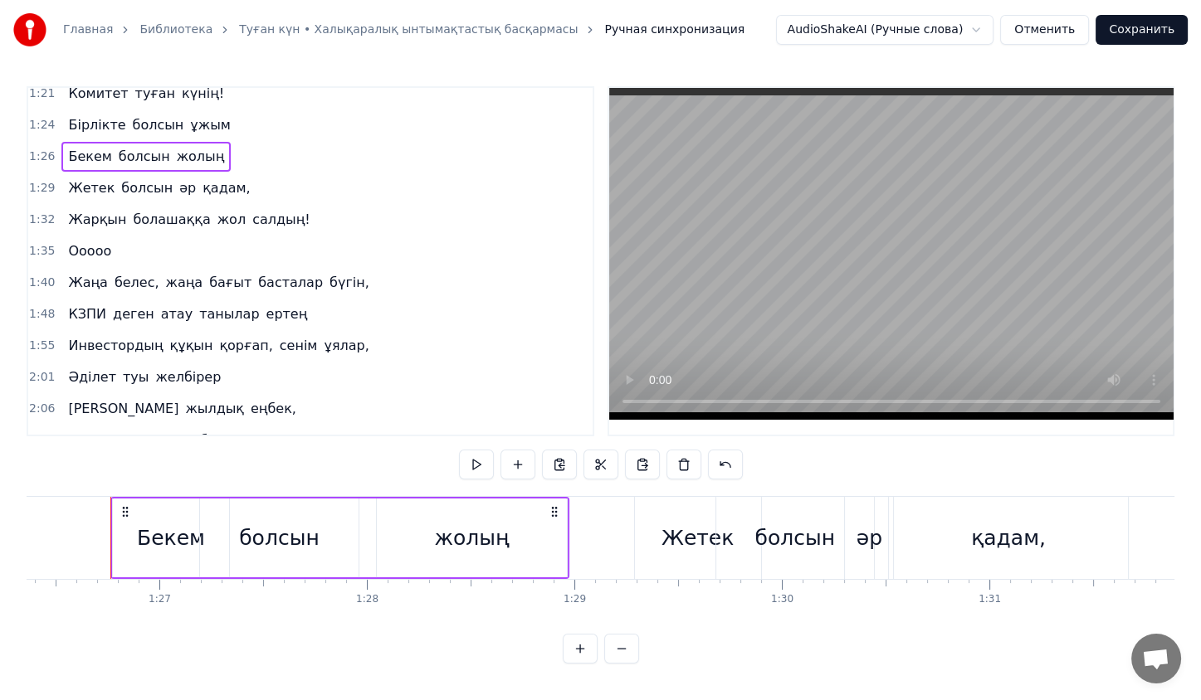
click at [561, 463] on button at bounding box center [559, 465] width 35 height 30
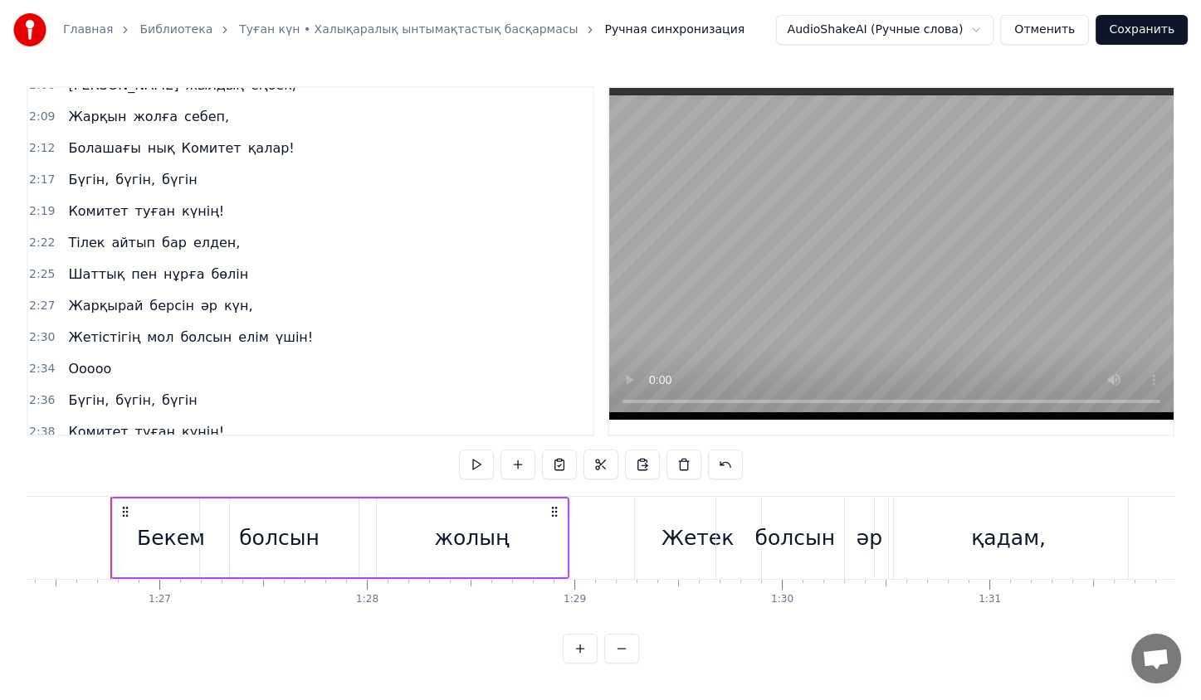
click at [188, 454] on span "ұжым" at bounding box center [210, 463] width 44 height 19
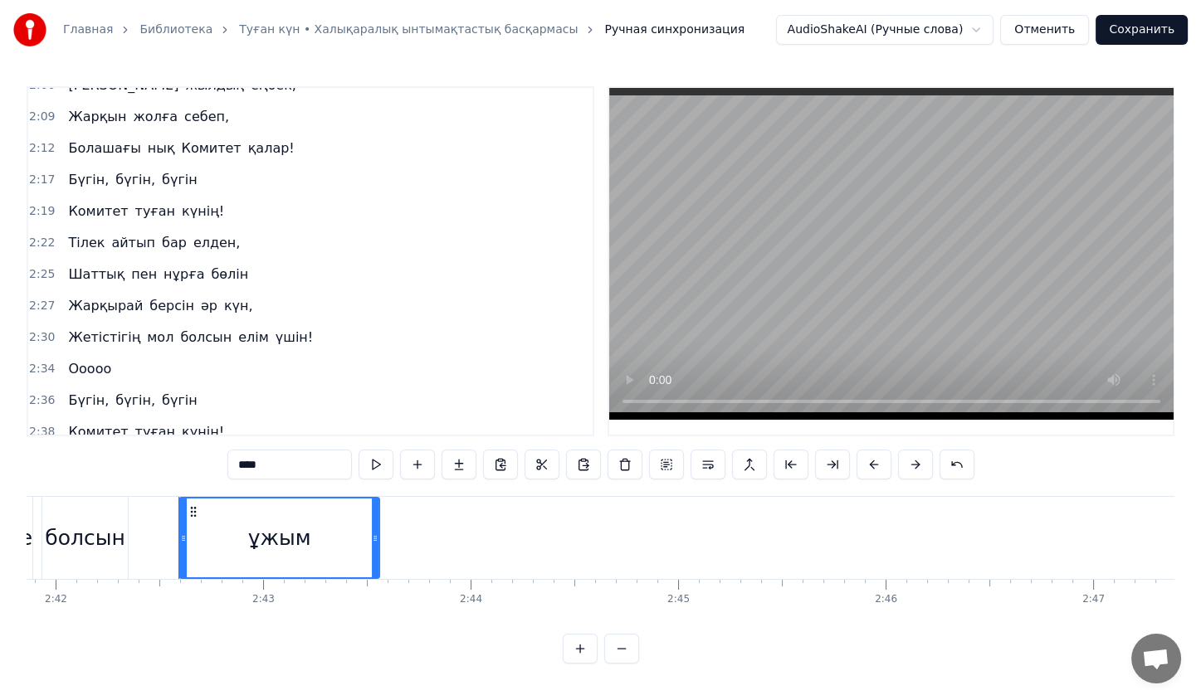
scroll to position [0, 33651]
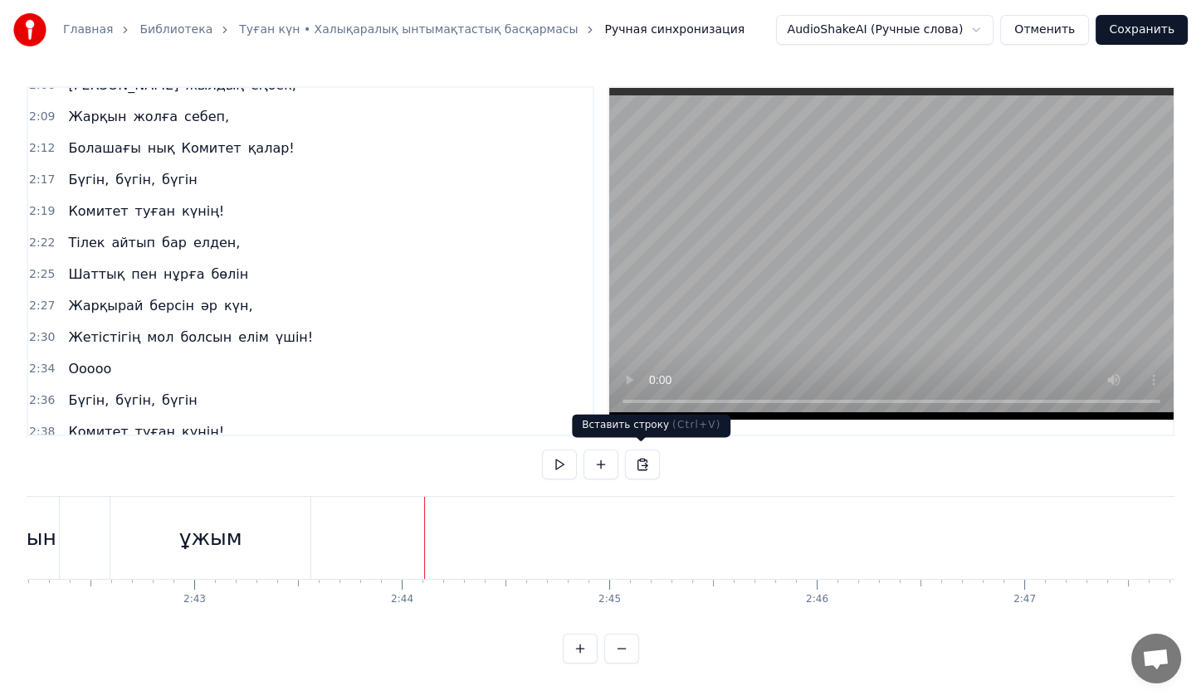
click at [645, 466] on button at bounding box center [642, 465] width 35 height 30
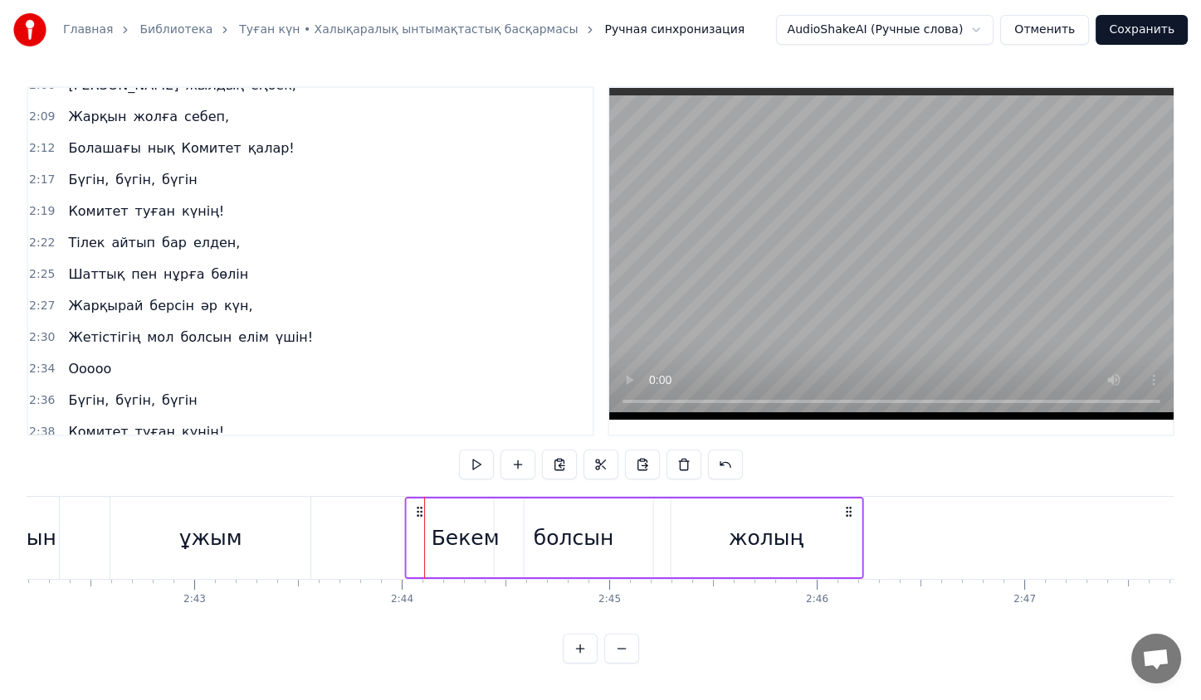
drag, startPoint x: 433, startPoint y: 502, endPoint x: 410, endPoint y: 505, distance: 23.4
click at [413, 505] on icon at bounding box center [419, 511] width 13 height 13
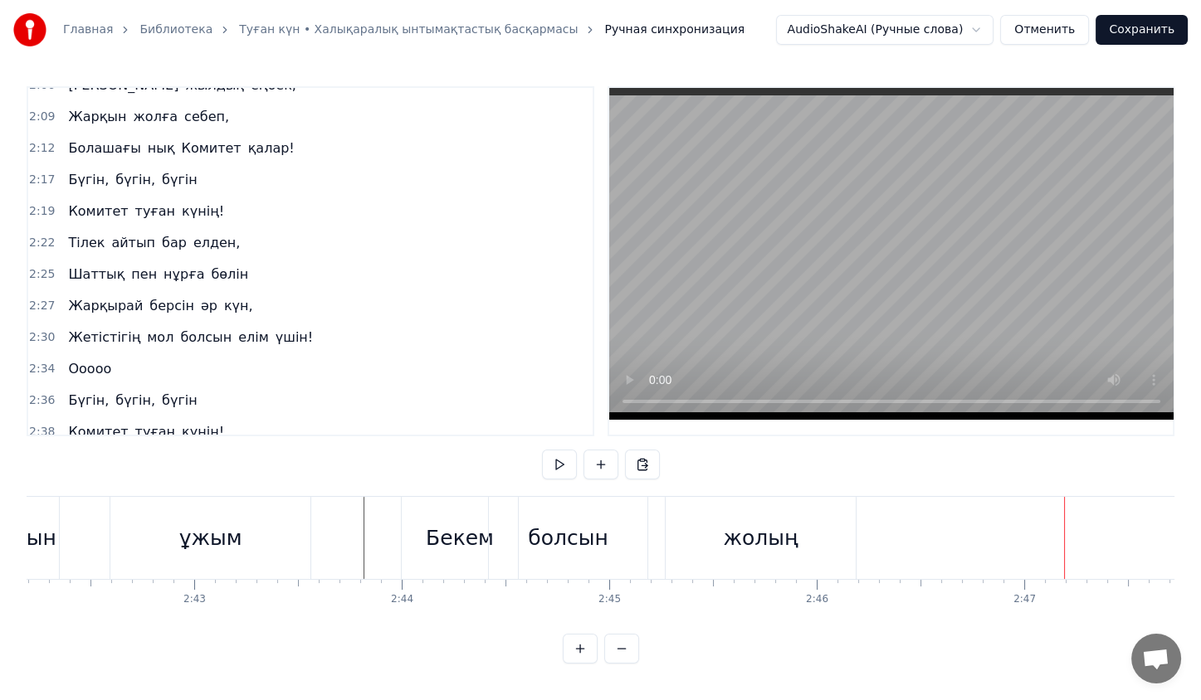
click at [478, 548] on div "Бекем" at bounding box center [460, 539] width 68 height 32
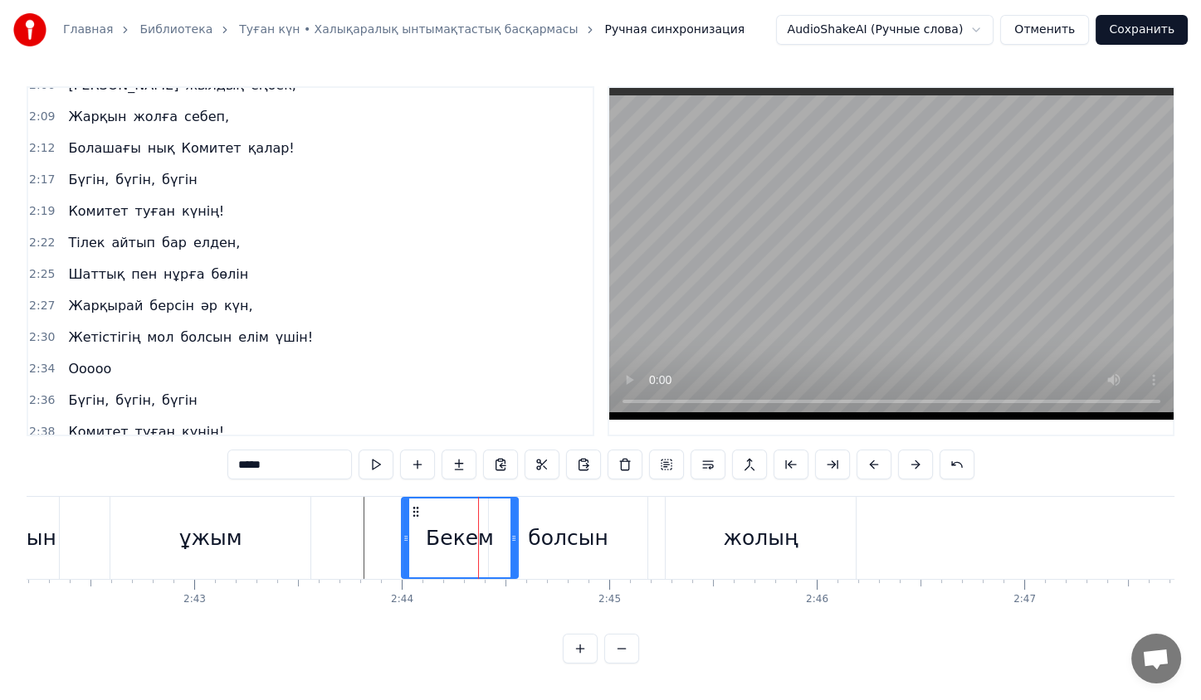
scroll to position [805, 0]
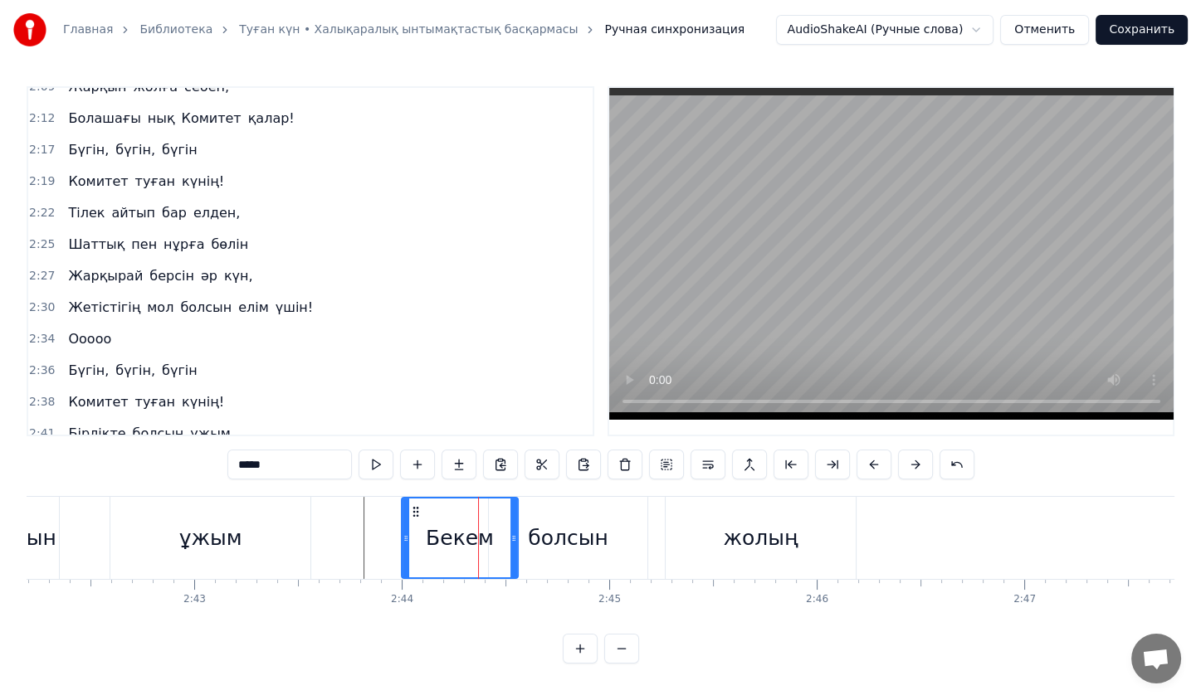
click at [544, 525] on div "болсын" at bounding box center [568, 539] width 80 height 32
type input "******"
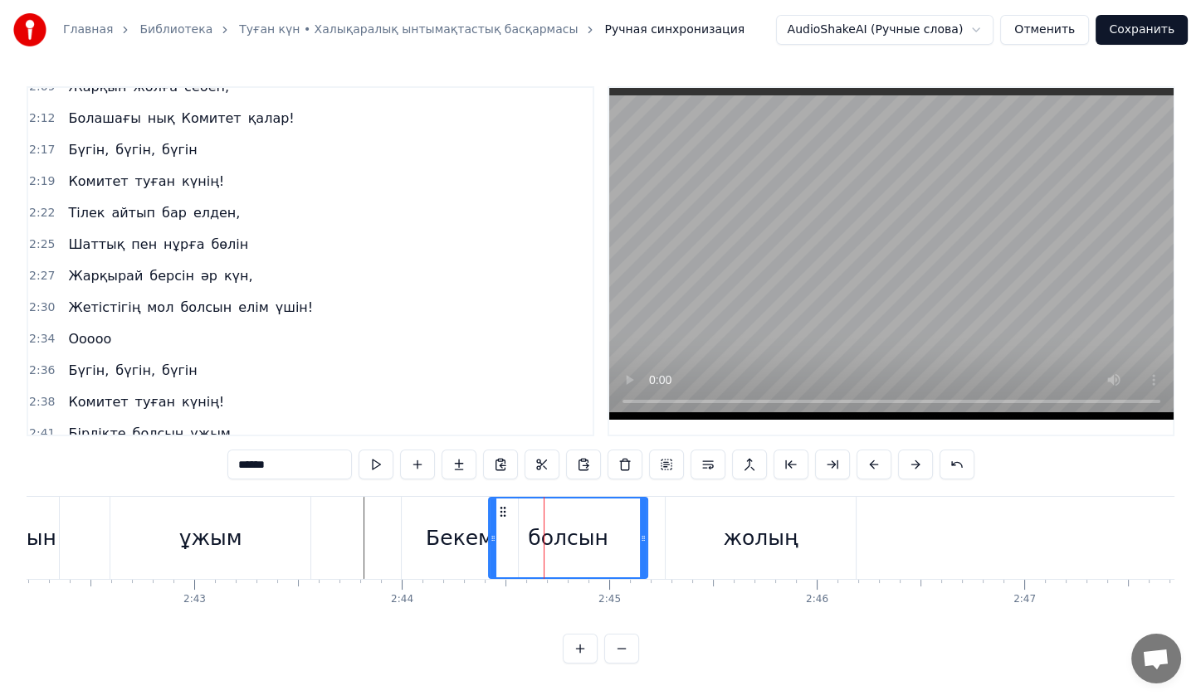
click at [651, 519] on div "Бекем болсын жолың" at bounding box center [630, 538] width 459 height 82
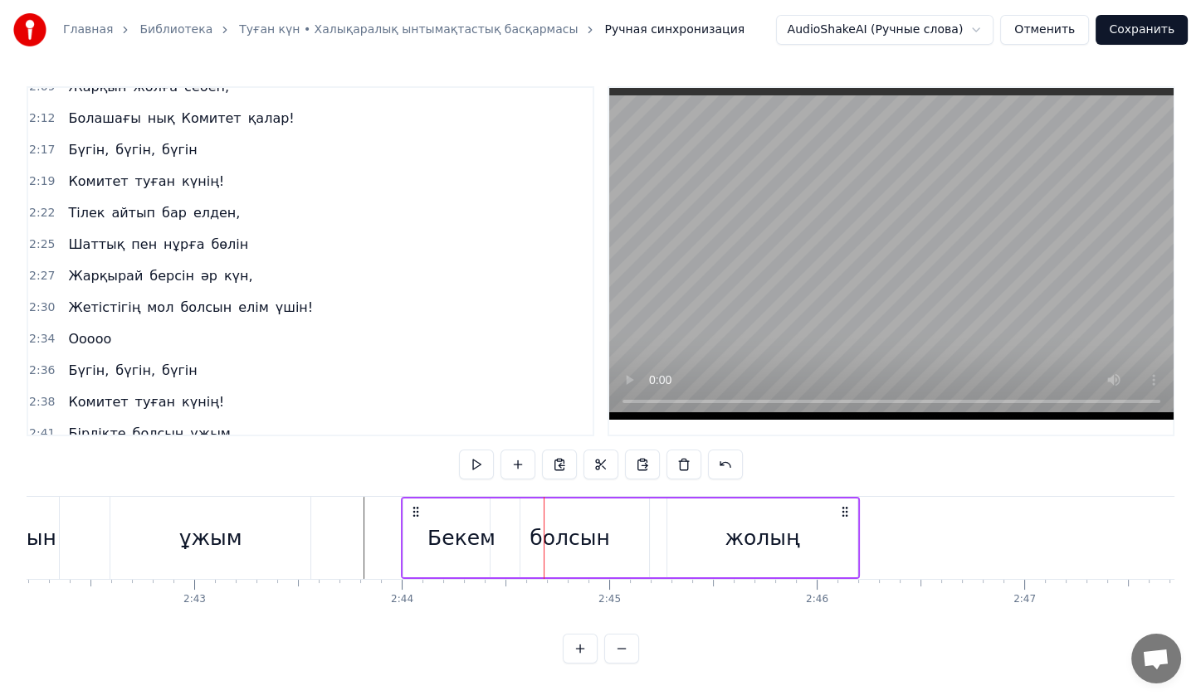
click at [409, 502] on div "Бекем болсын жолың" at bounding box center [630, 538] width 459 height 82
drag, startPoint x: 409, startPoint y: 502, endPoint x: 402, endPoint y: 508, distance: 9.5
click at [402, 508] on icon at bounding box center [406, 511] width 13 height 13
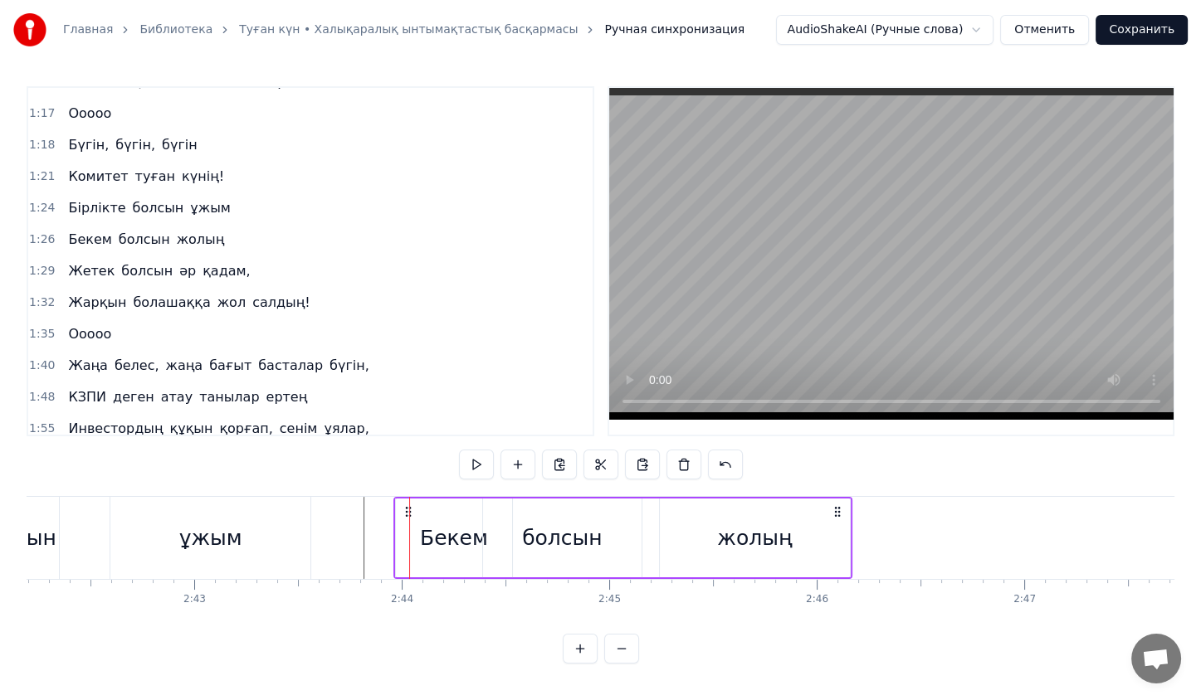
scroll to position [363, 0]
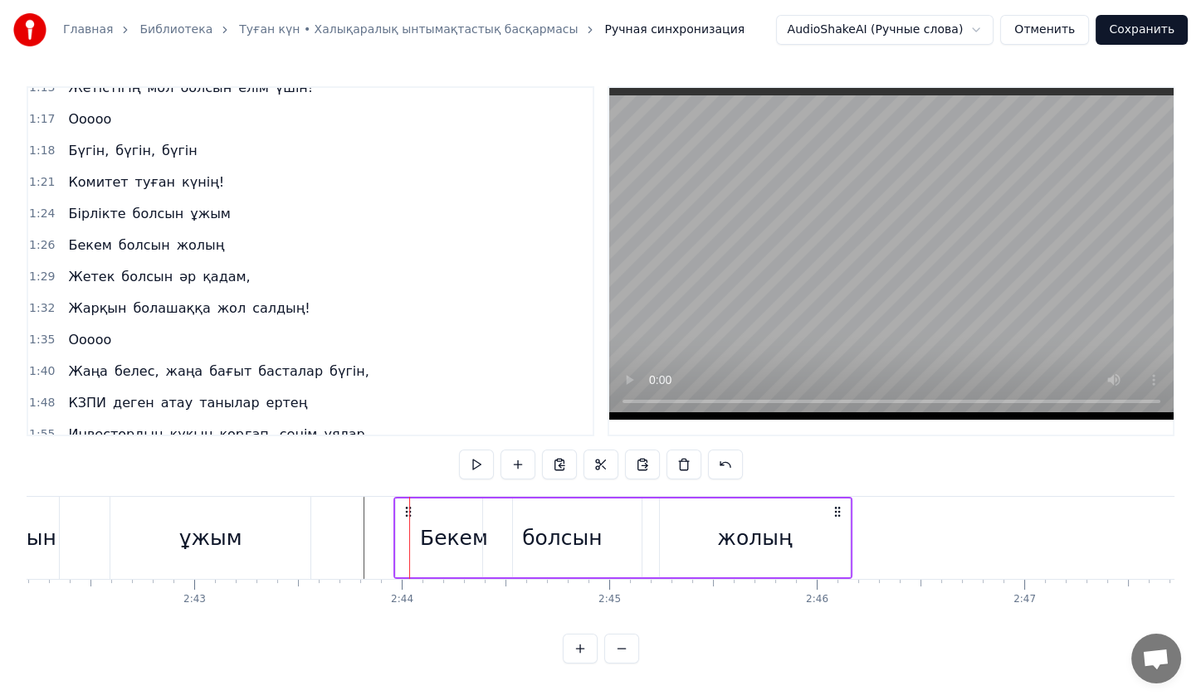
click at [163, 262] on div "Жетек болсын әр қадам," at bounding box center [158, 277] width 195 height 30
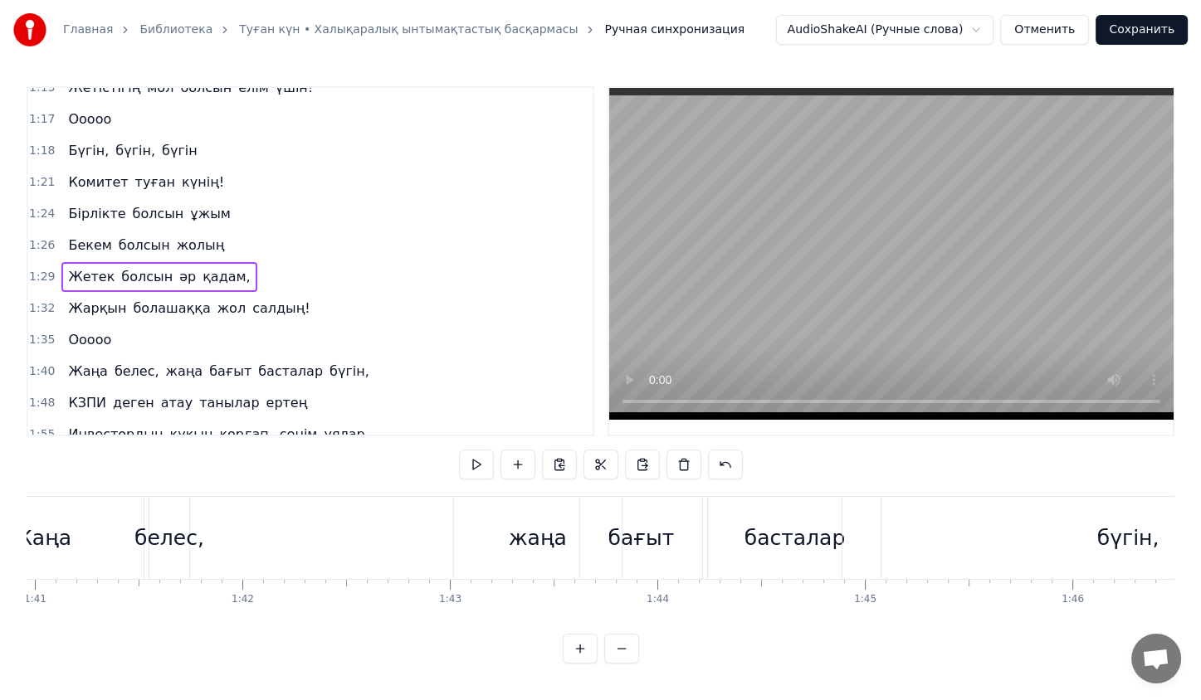
scroll to position [0, 18441]
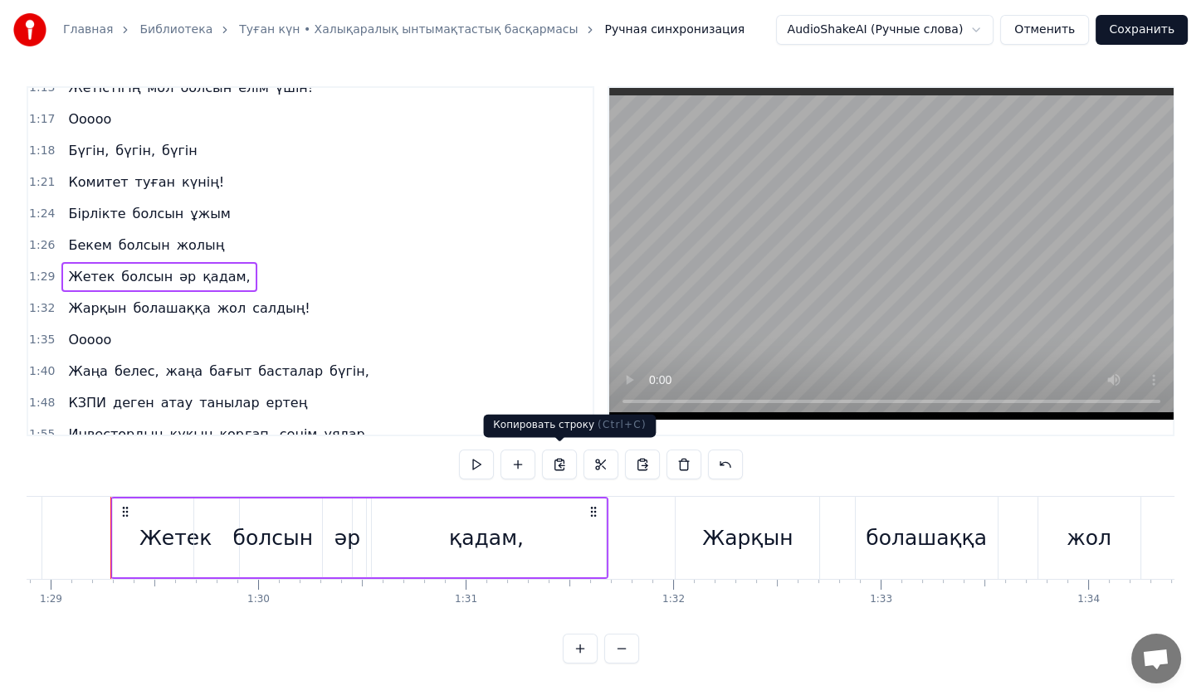
click at [564, 472] on button at bounding box center [559, 465] width 35 height 30
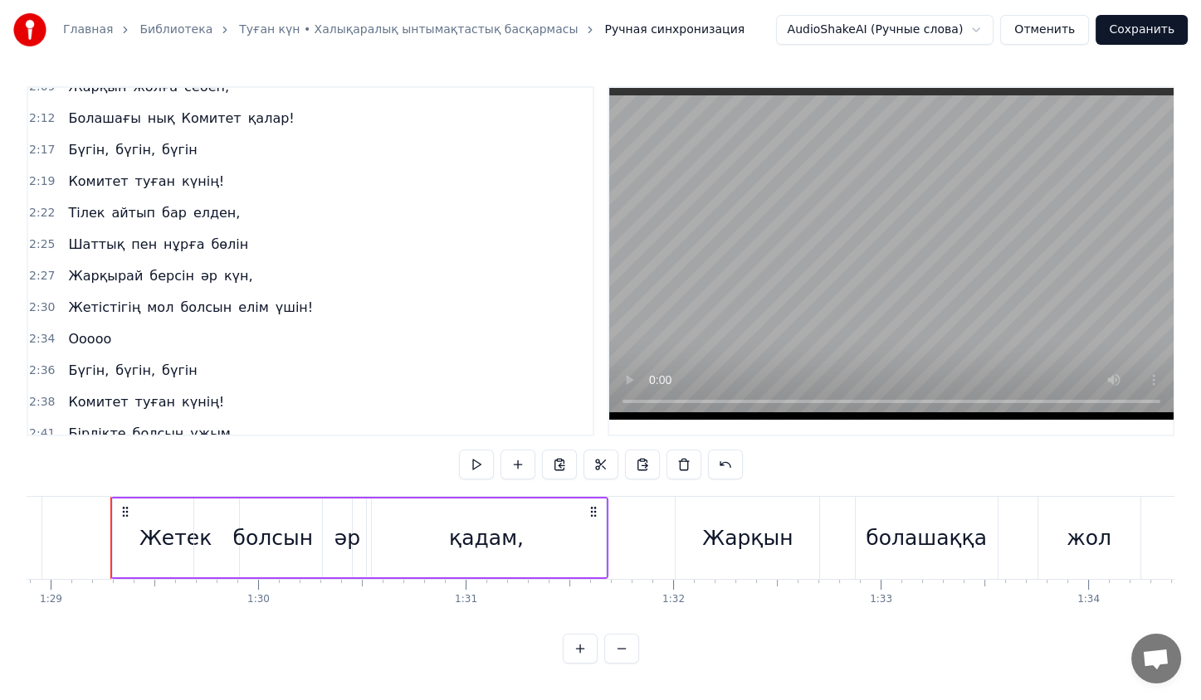
click at [191, 456] on span "жолың" at bounding box center [200, 465] width 51 height 19
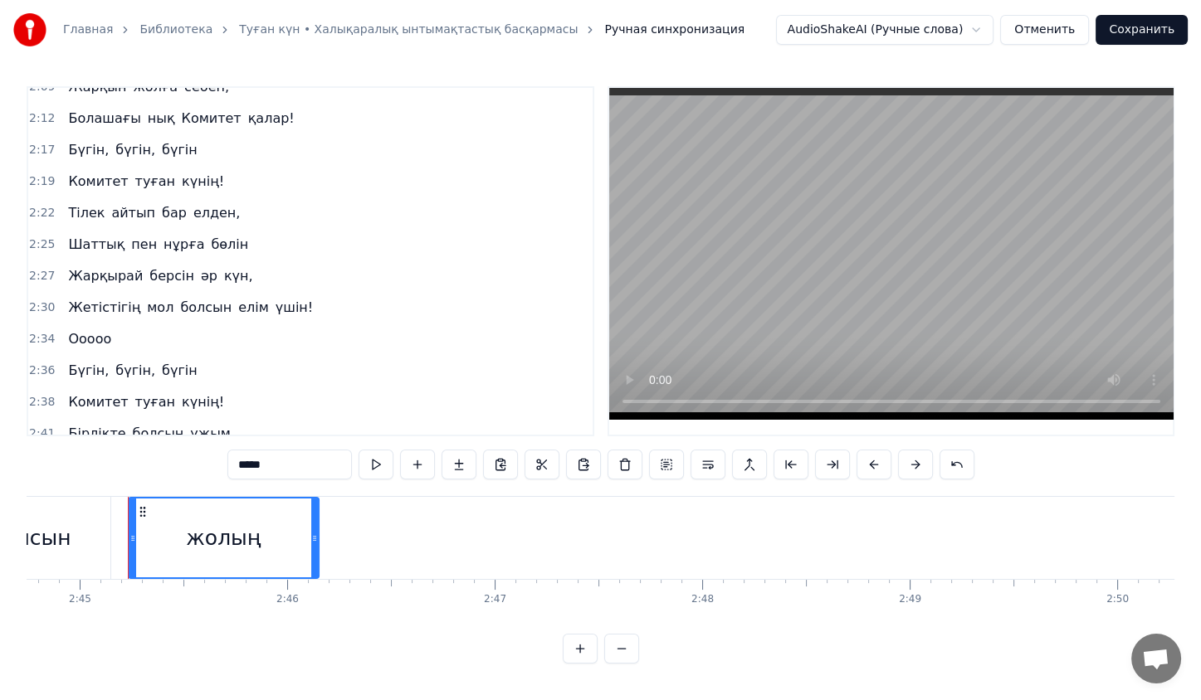
scroll to position [0, 34198]
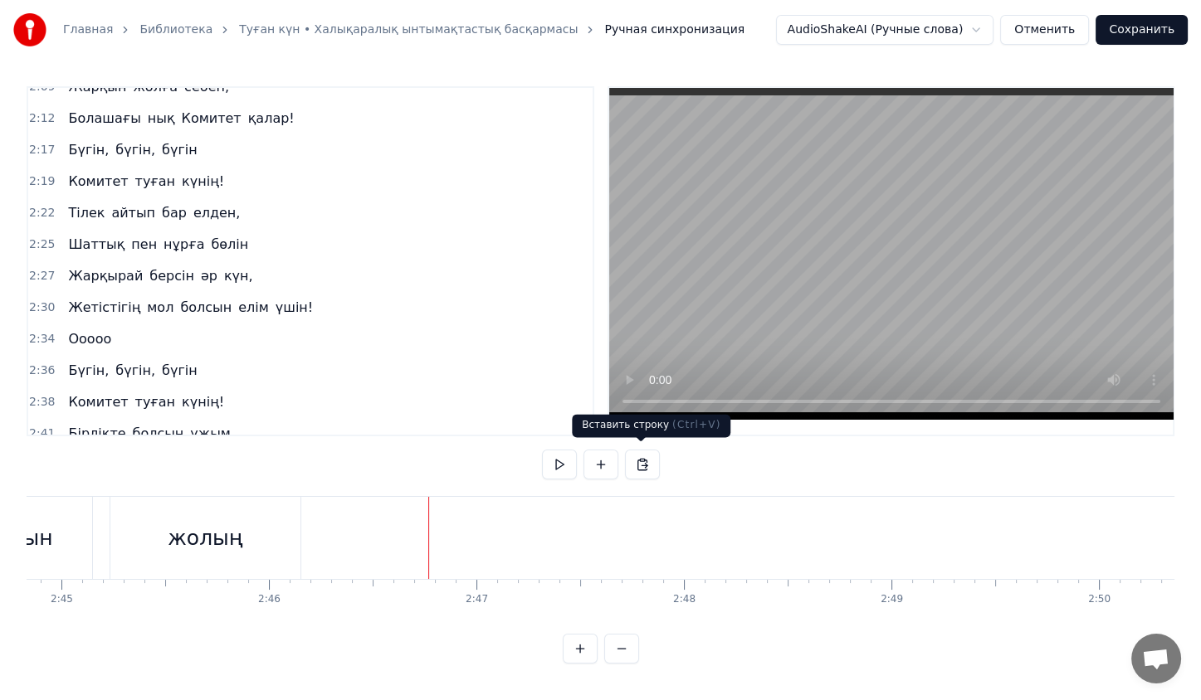
click at [630, 463] on button at bounding box center [642, 465] width 35 height 30
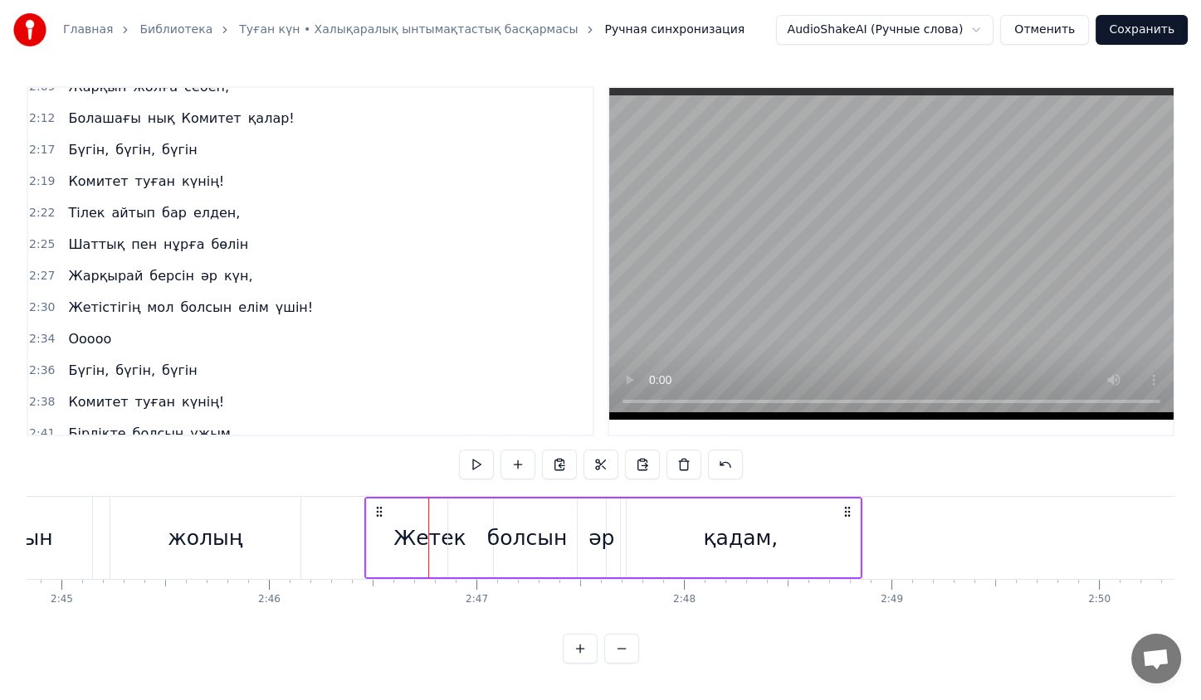
drag, startPoint x: 442, startPoint y: 511, endPoint x: 377, endPoint y: 517, distance: 65.0
click at [377, 517] on div "Жетек болсын әр қадам," at bounding box center [613, 538] width 498 height 82
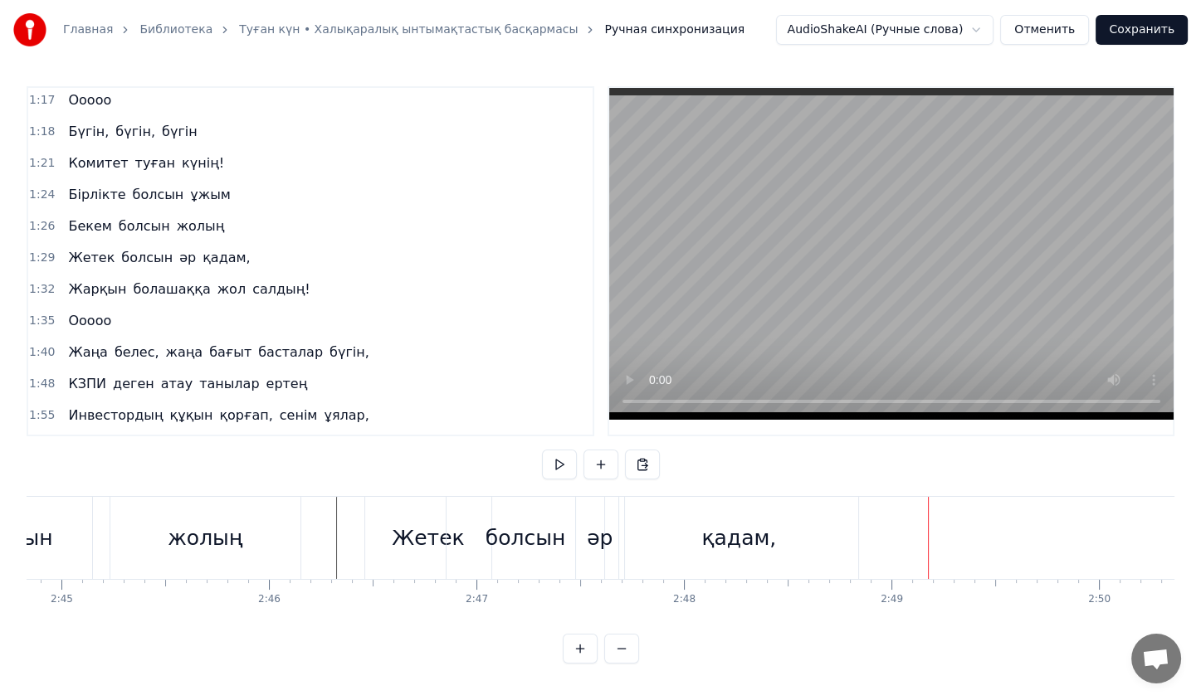
scroll to position [372, 0]
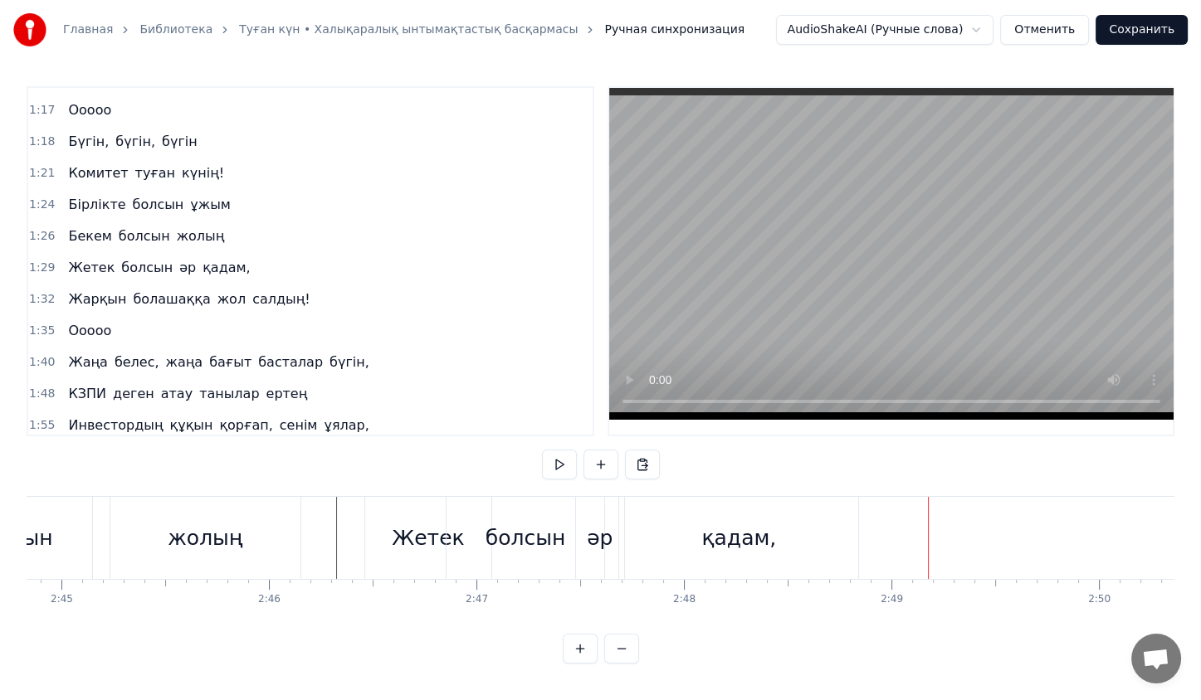
click at [154, 285] on div "Жарқын болашаққа жол салдың!" at bounding box center [188, 300] width 255 height 30
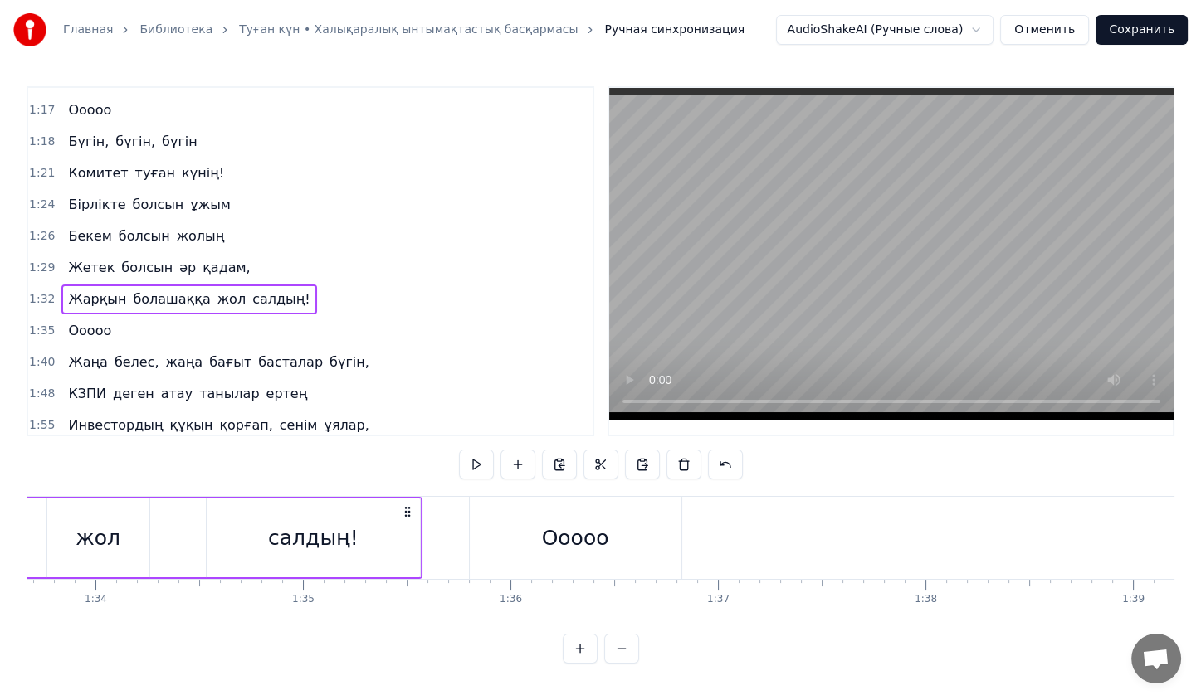
scroll to position [0, 19006]
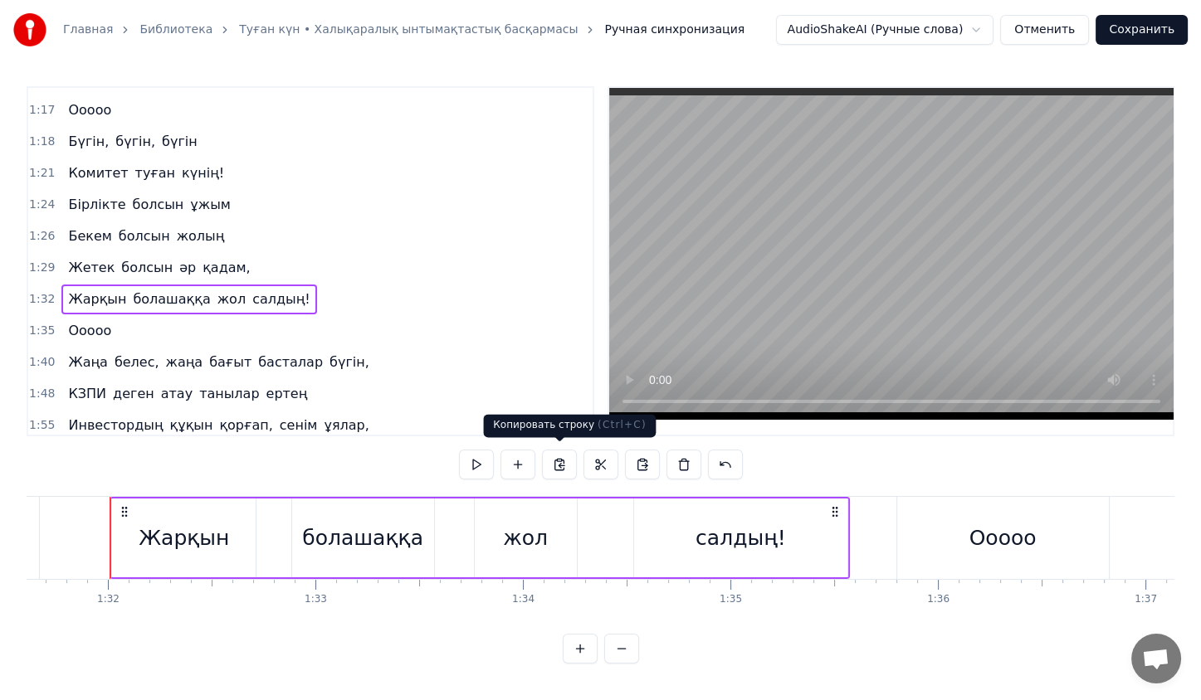
click at [565, 468] on button at bounding box center [559, 465] width 35 height 30
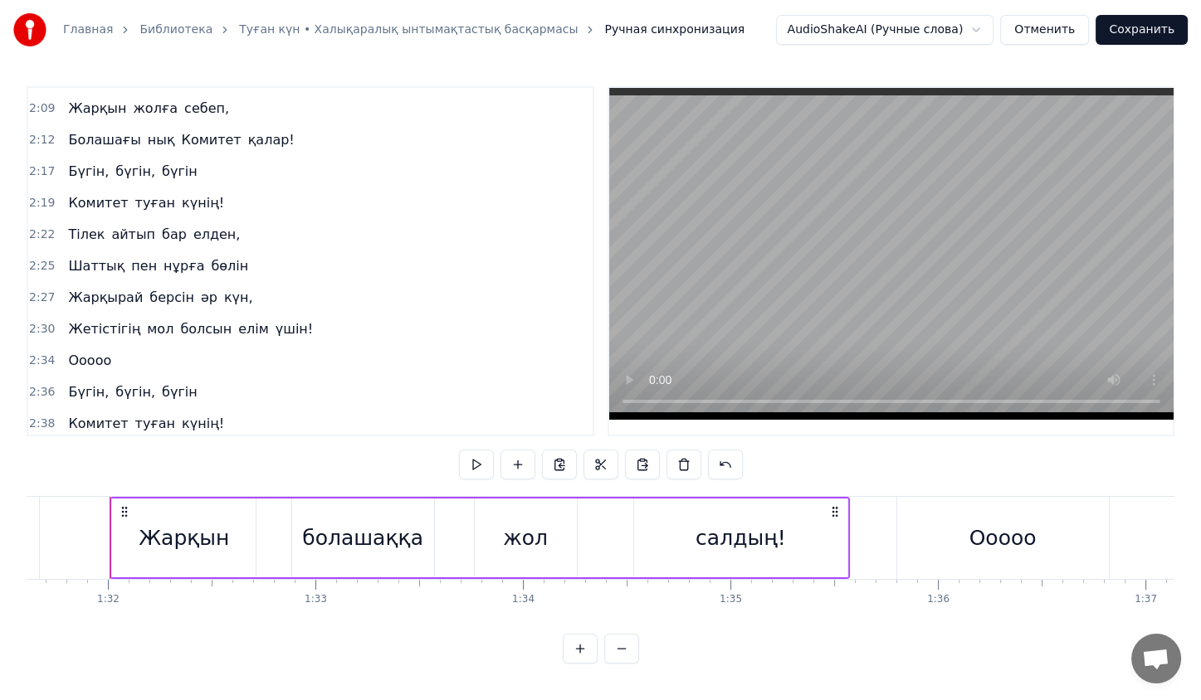
scroll to position [836, 0]
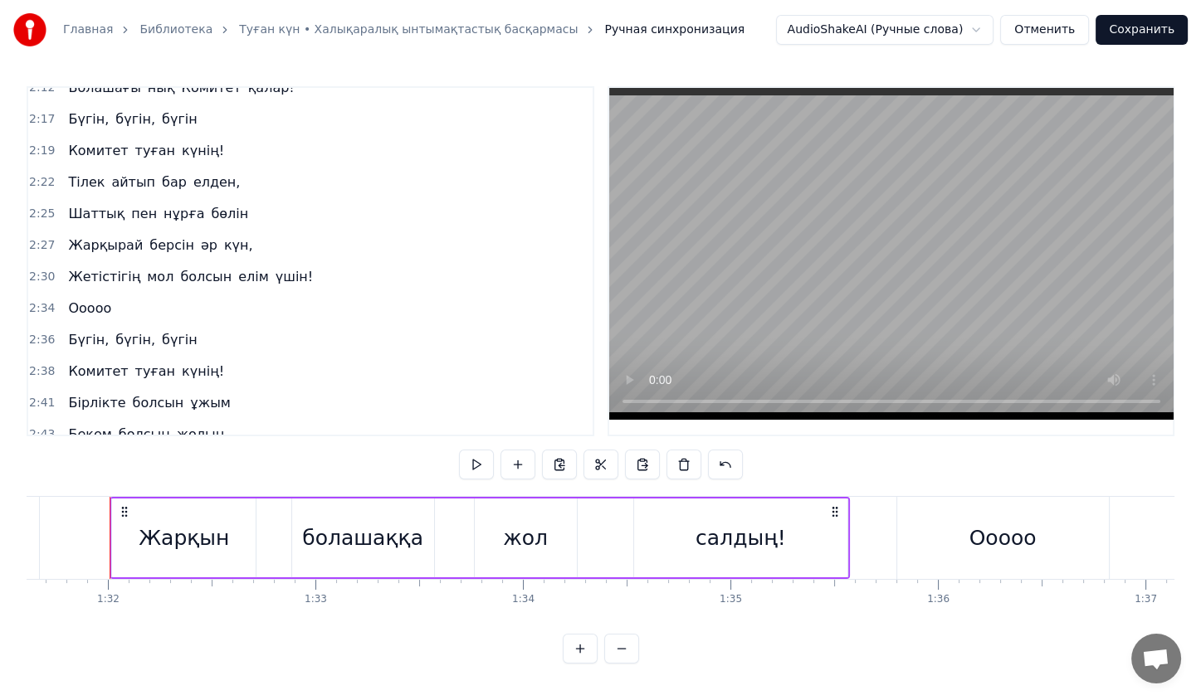
click at [99, 451] on div "Жетек болсын әр қадам," at bounding box center [158, 466] width 195 height 30
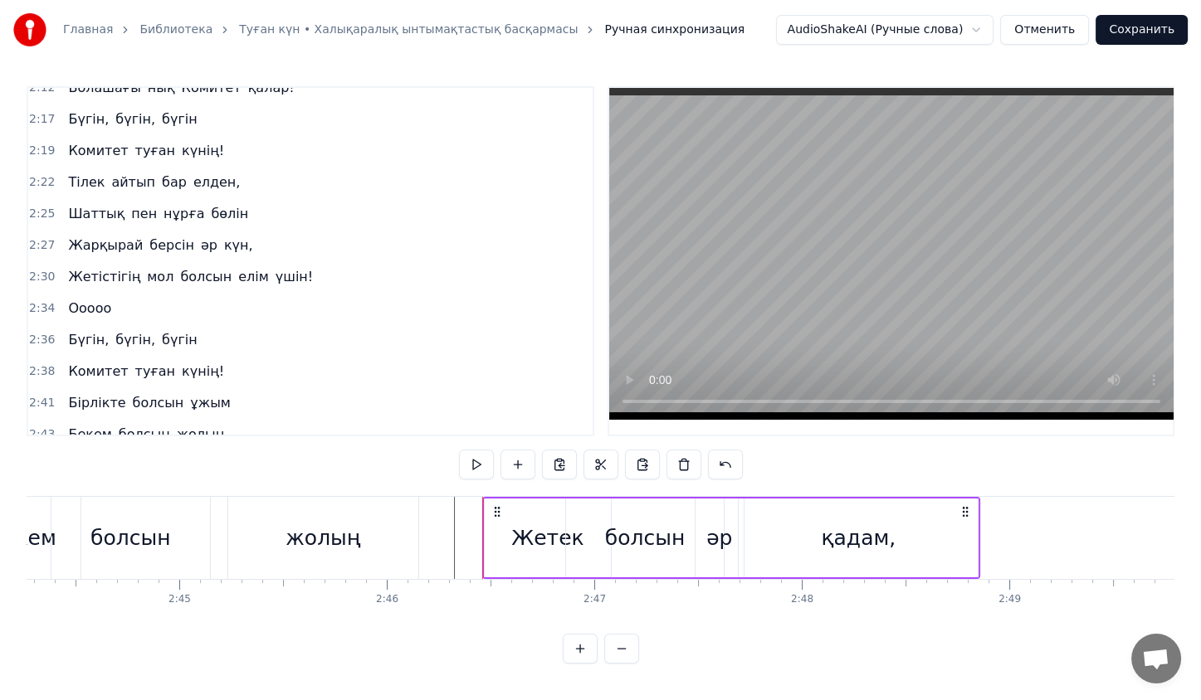
scroll to position [0, 34452]
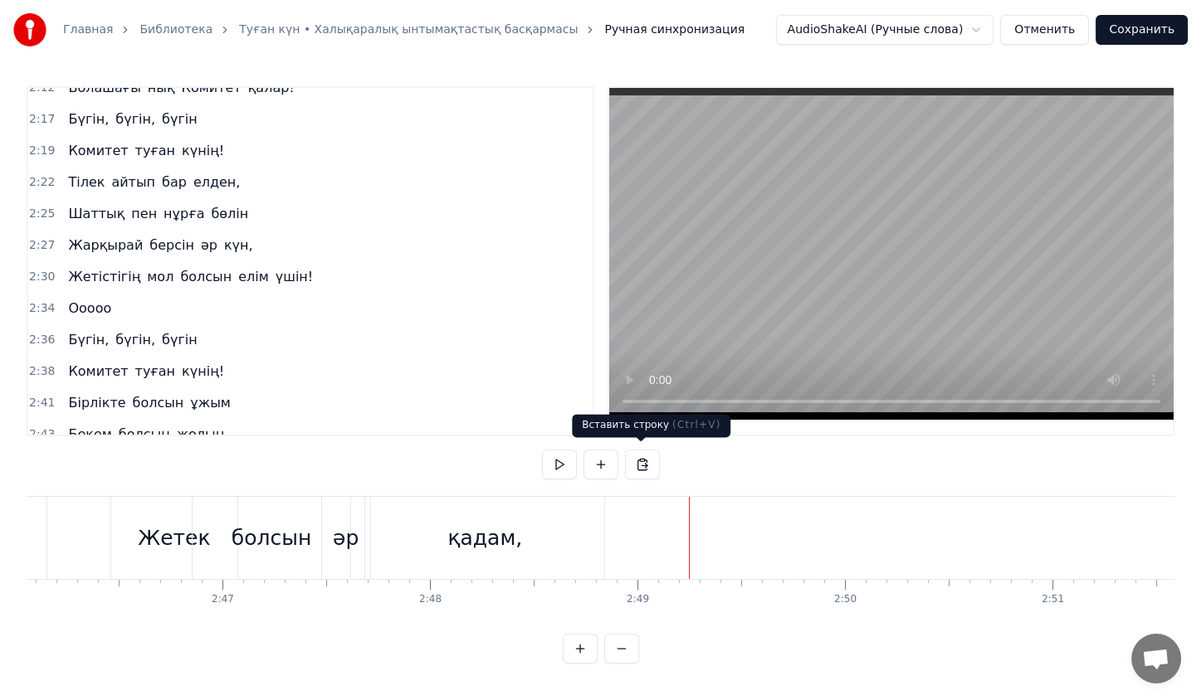
click at [641, 466] on button at bounding box center [642, 465] width 35 height 30
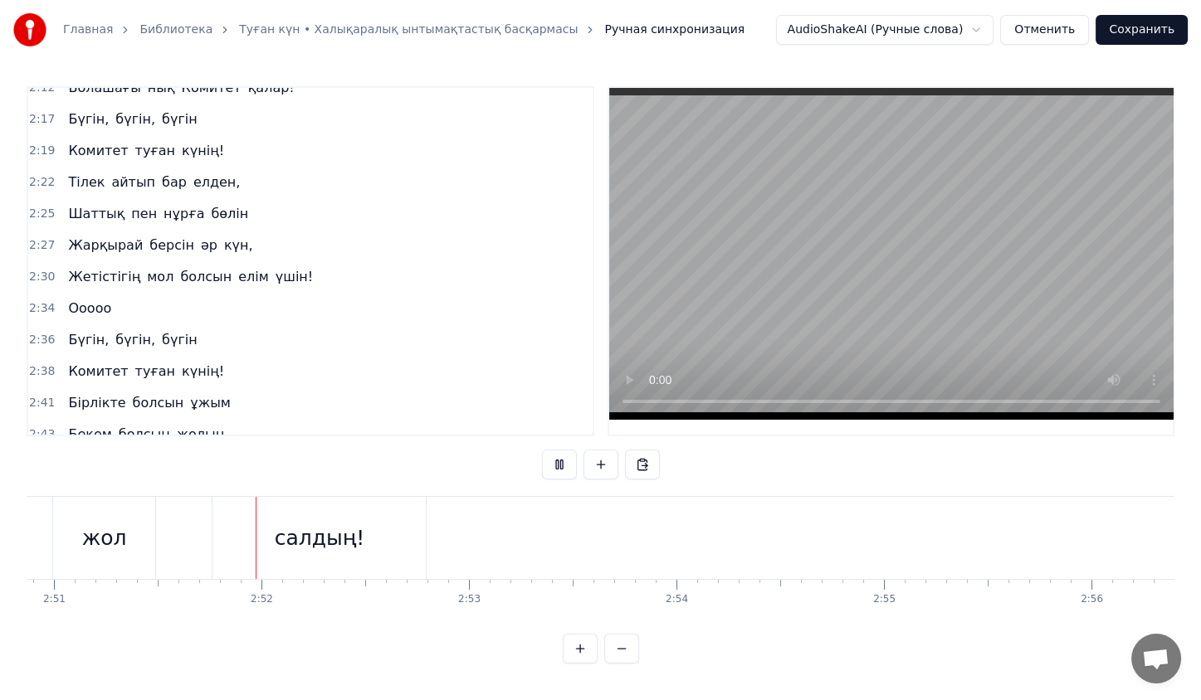
scroll to position [0, 35451]
click at [568, 459] on button at bounding box center [559, 465] width 35 height 30
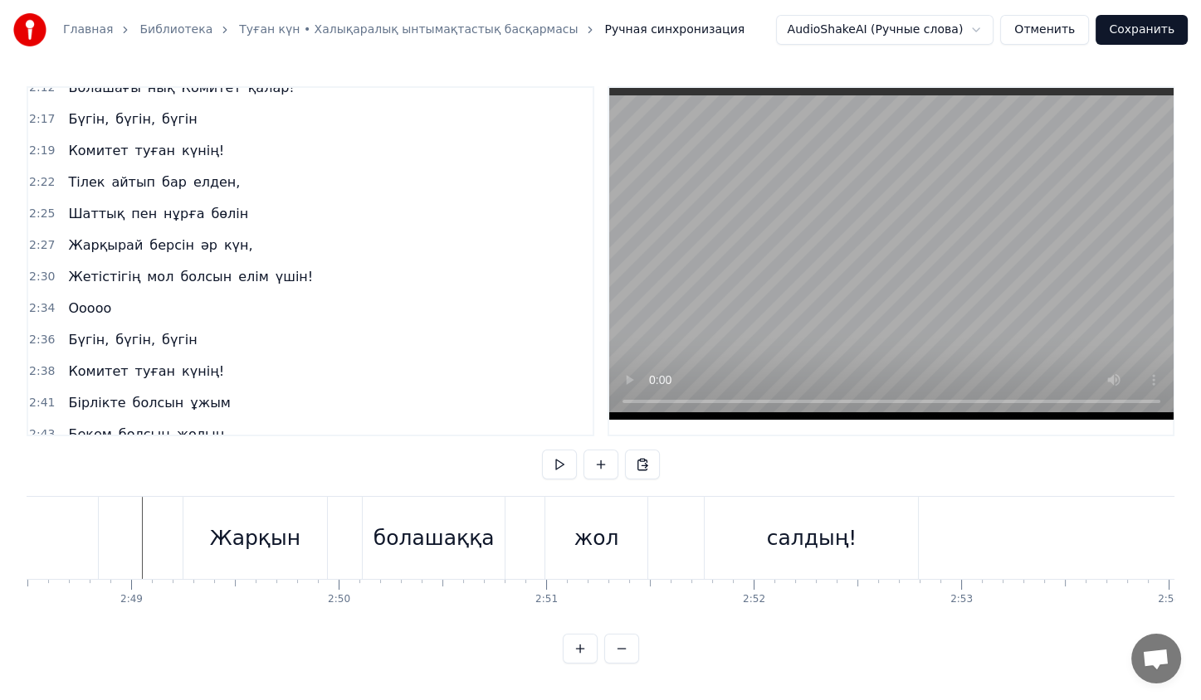
scroll to position [0, 34957]
click at [184, 507] on div "Жарқын" at bounding box center [256, 538] width 145 height 82
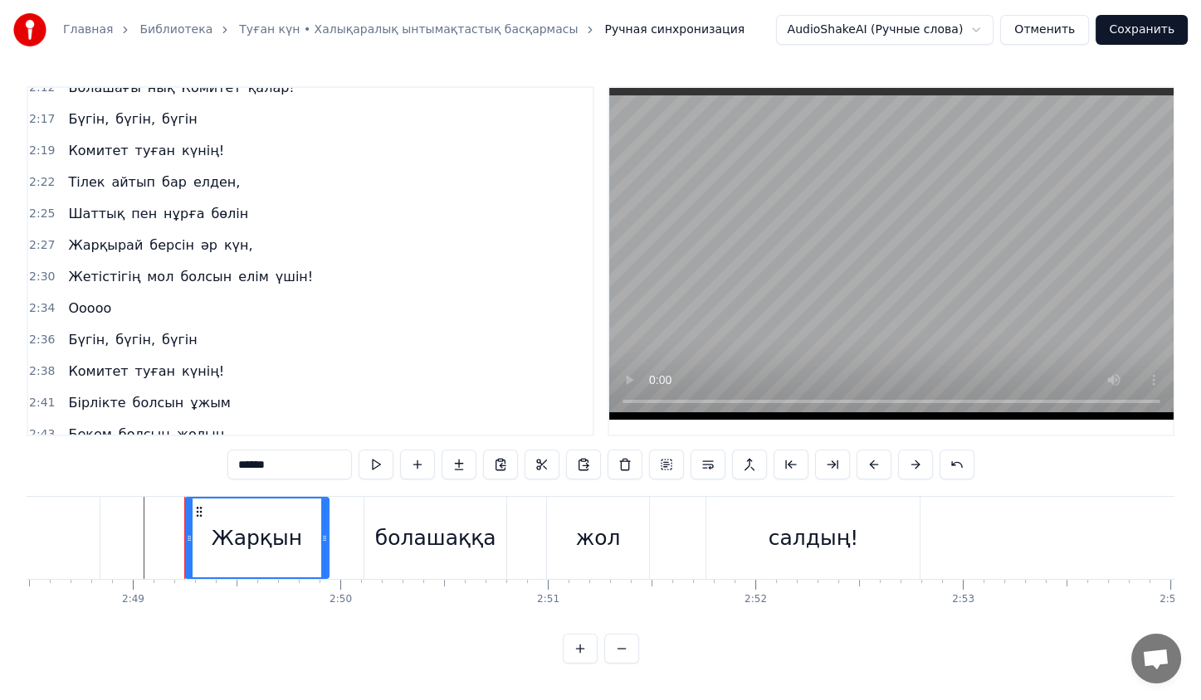
scroll to position [866, 0]
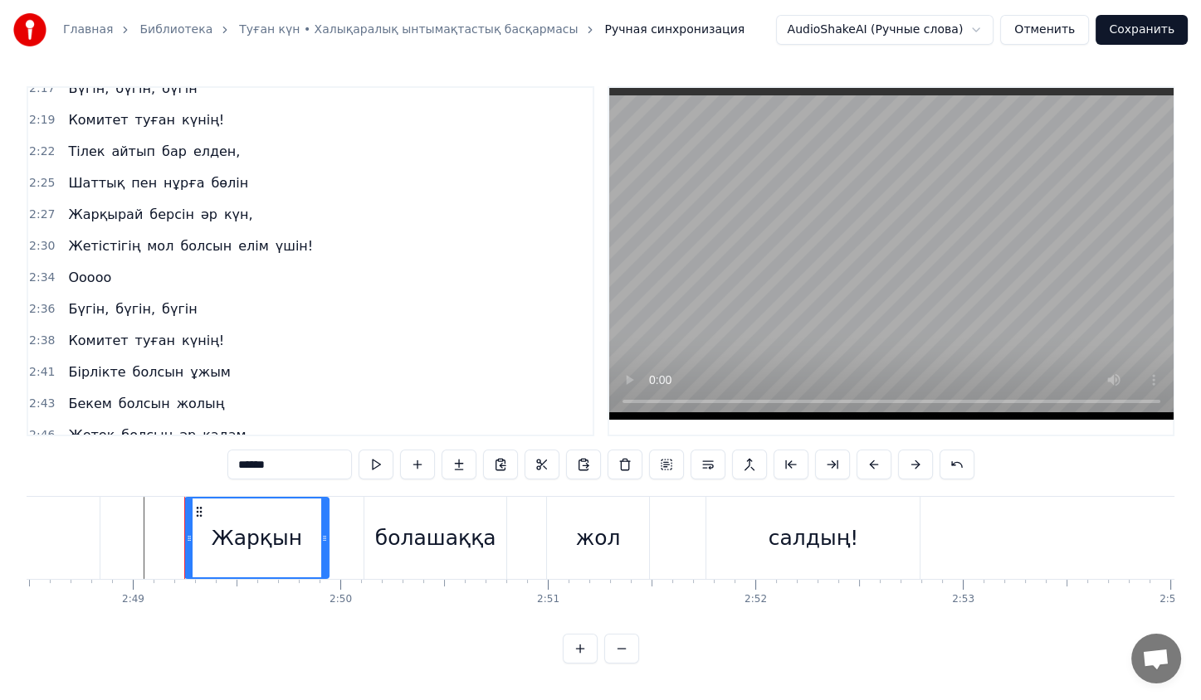
click at [146, 457] on span "болашаққа" at bounding box center [171, 466] width 80 height 19
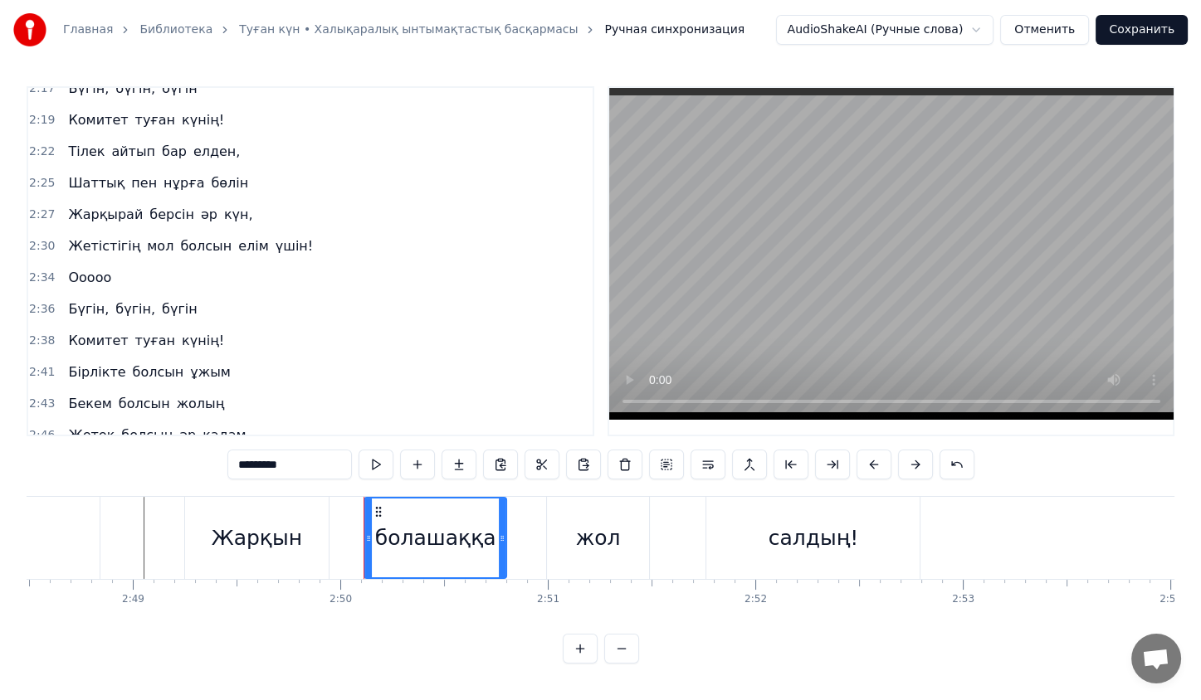
click at [251, 457] on span "салдың!" at bounding box center [281, 466] width 61 height 19
type input "*******"
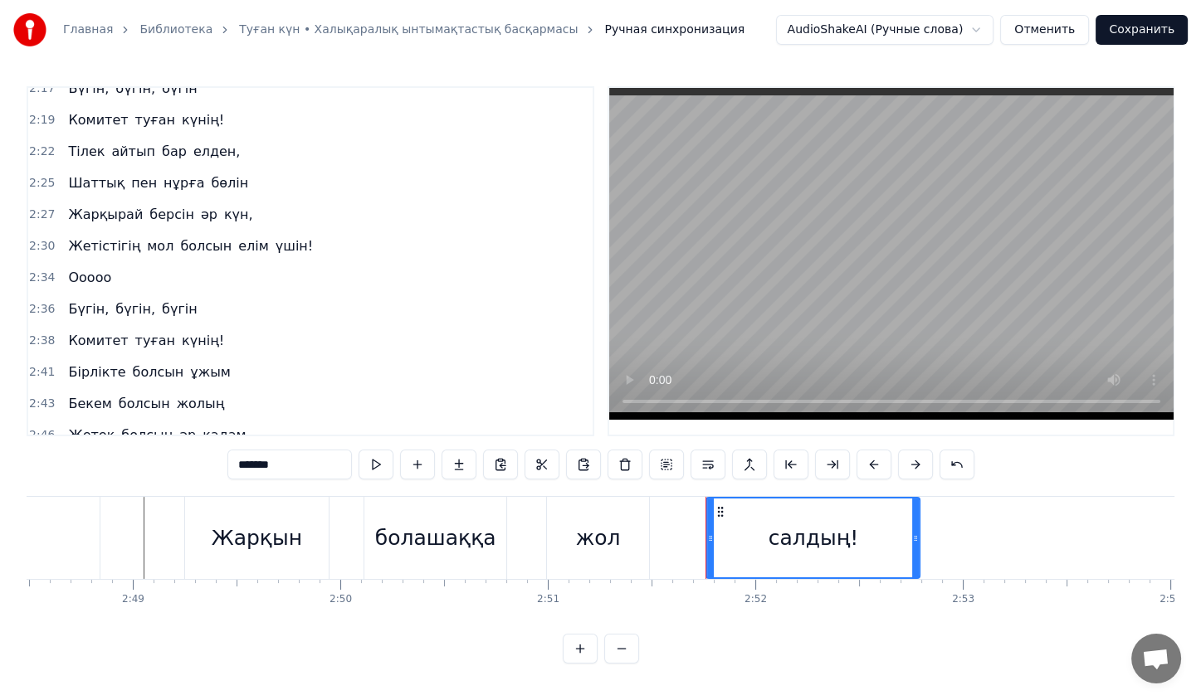
click at [251, 457] on span "салдың!" at bounding box center [281, 466] width 61 height 19
click at [218, 452] on div "Жарқын болашаққа жол салдың!" at bounding box center [188, 467] width 255 height 30
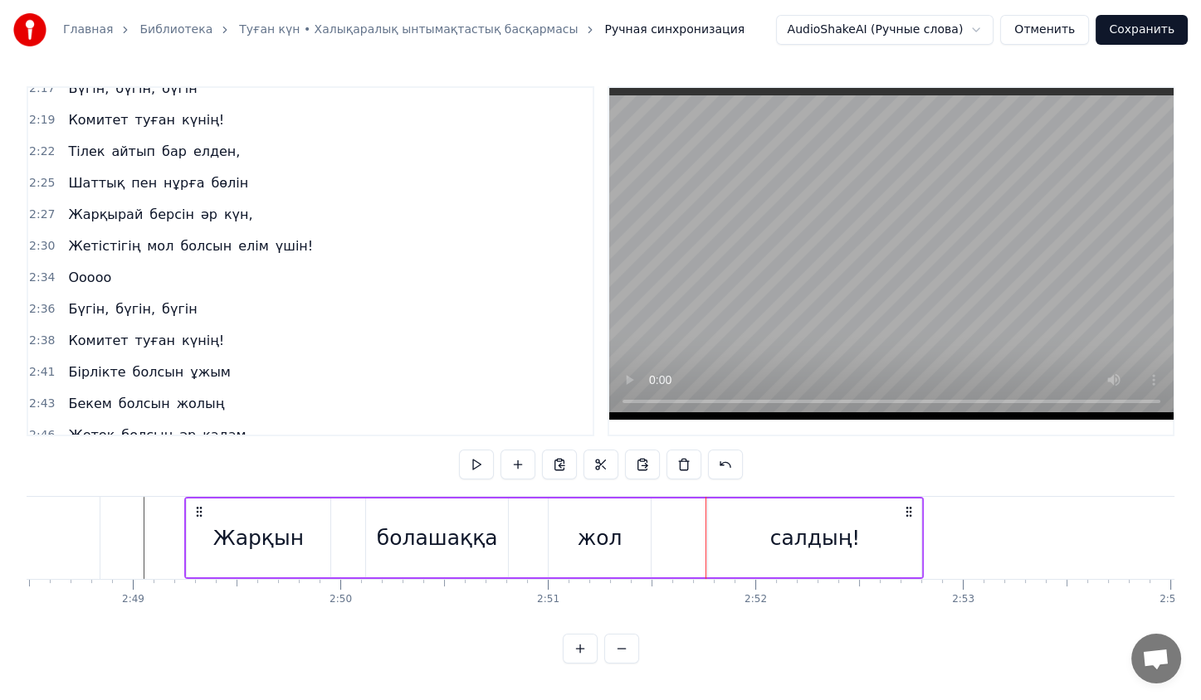
click at [218, 452] on div "Жарқын болашаққа жол салдың!" at bounding box center [188, 467] width 255 height 30
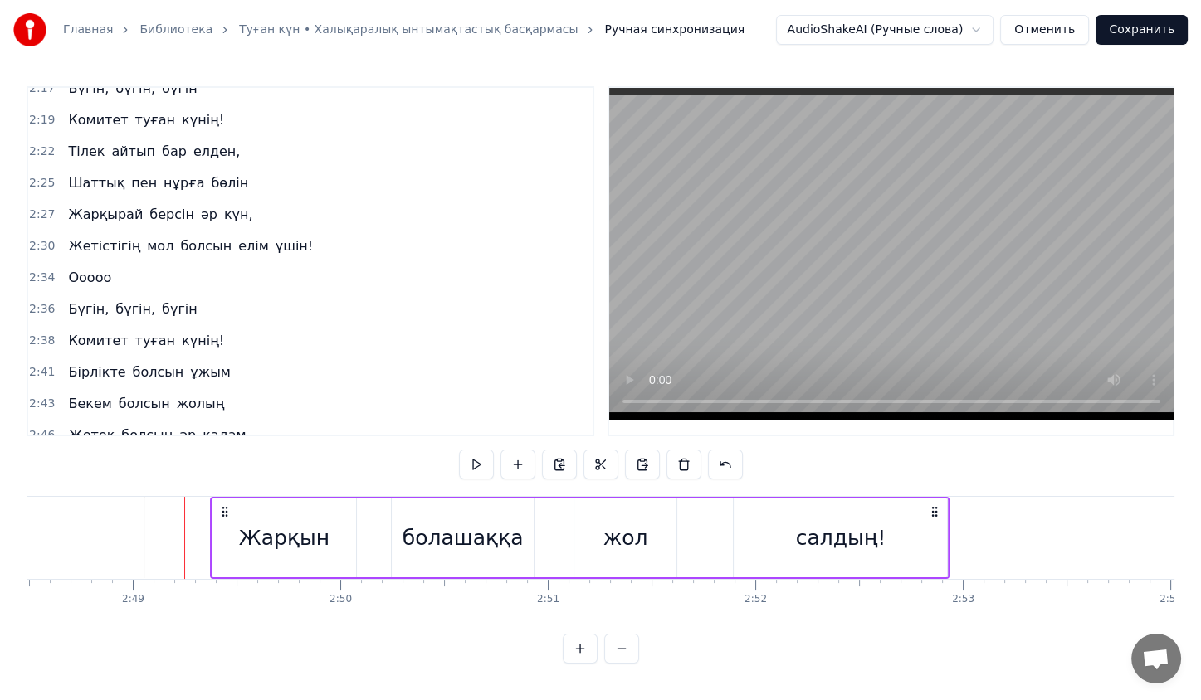
drag, startPoint x: 199, startPoint y: 508, endPoint x: 224, endPoint y: 513, distance: 25.4
click at [224, 513] on icon at bounding box center [224, 511] width 13 height 13
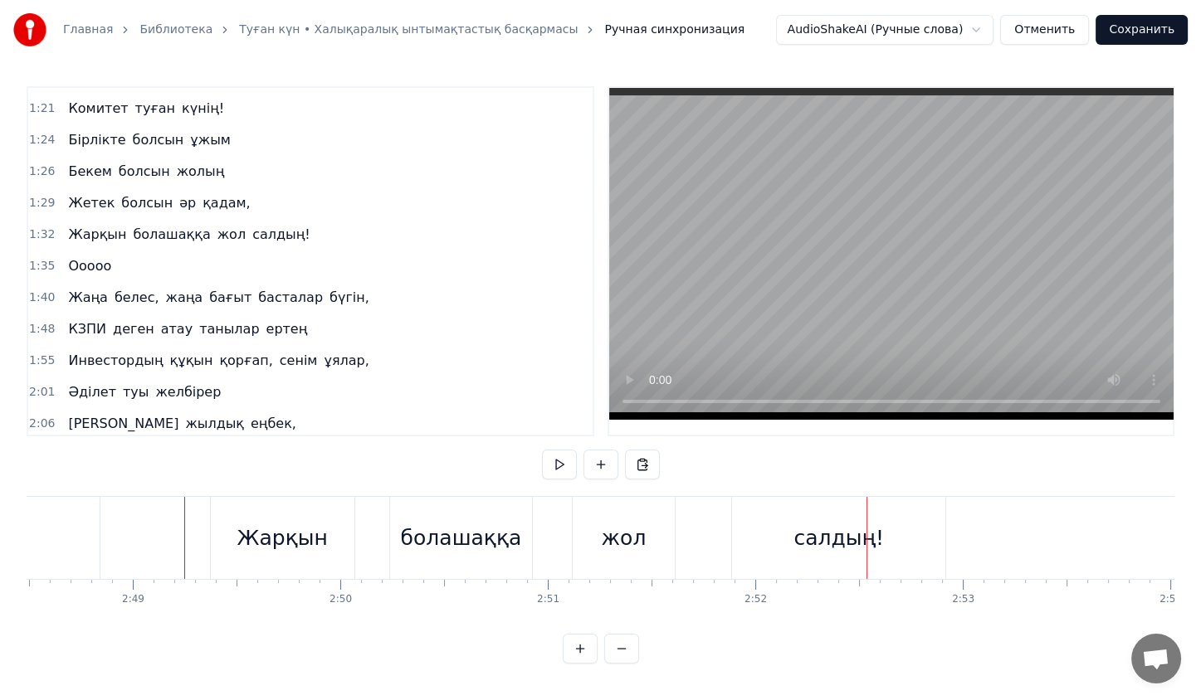
scroll to position [437, 0]
click at [88, 256] on span "Ооооо" at bounding box center [89, 265] width 46 height 19
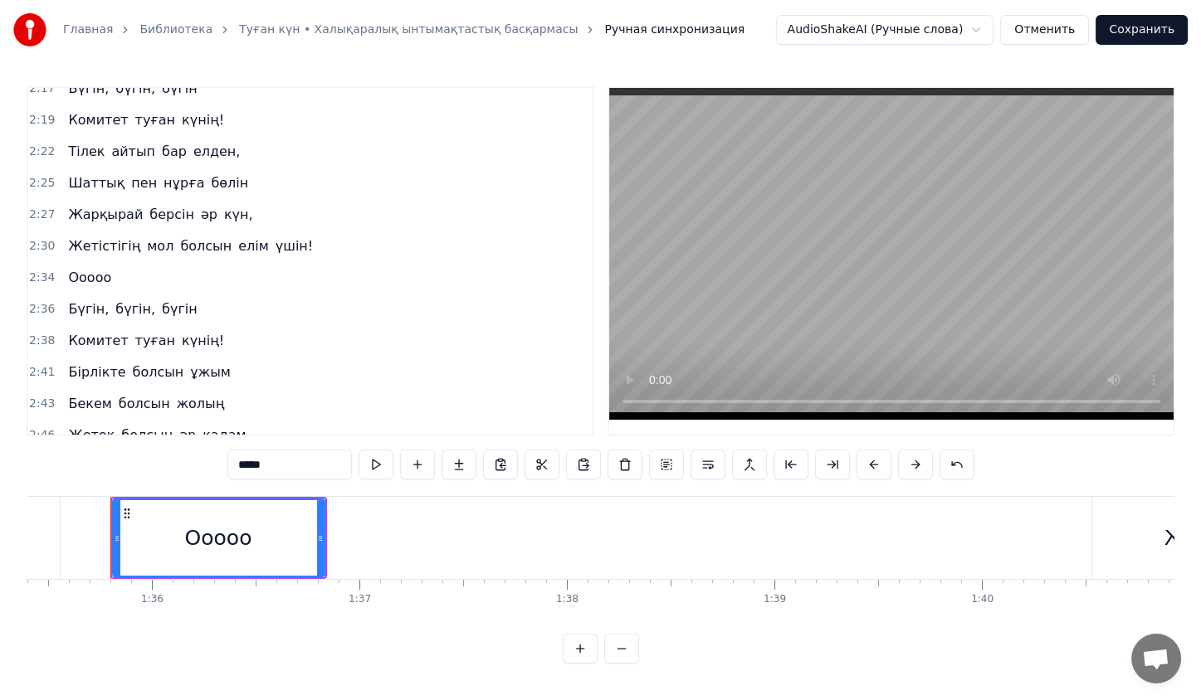
scroll to position [3, 0]
click at [80, 263] on div "Ооооо" at bounding box center [89, 278] width 56 height 30
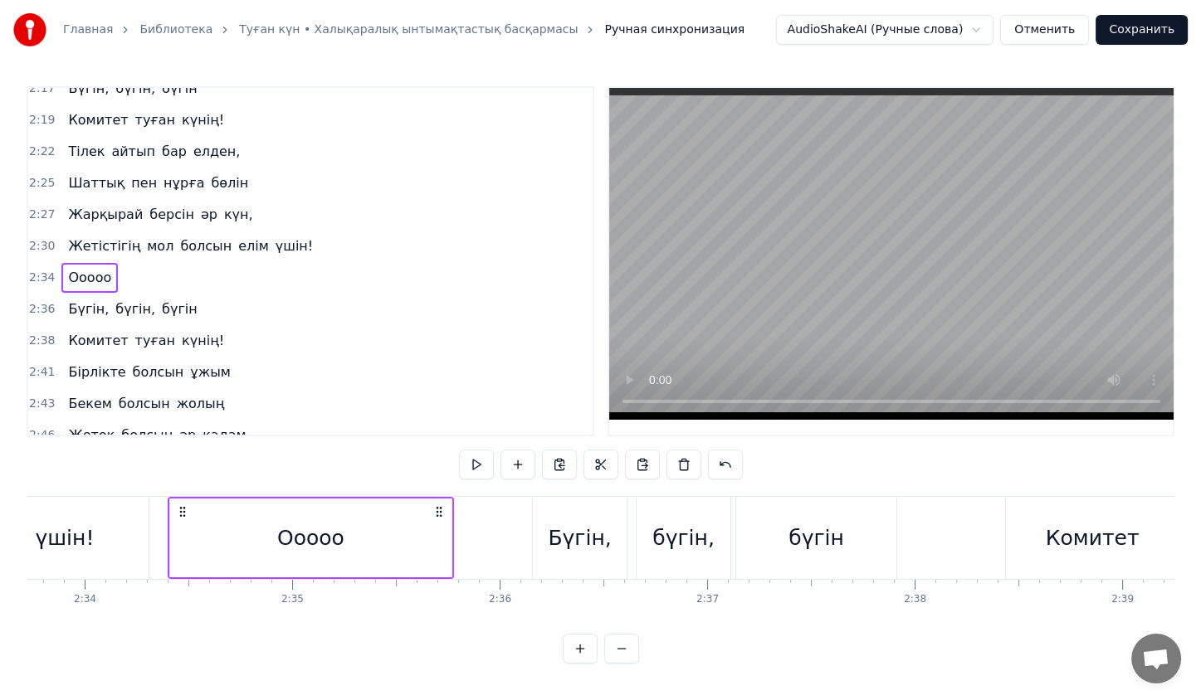
scroll to position [0, 31951]
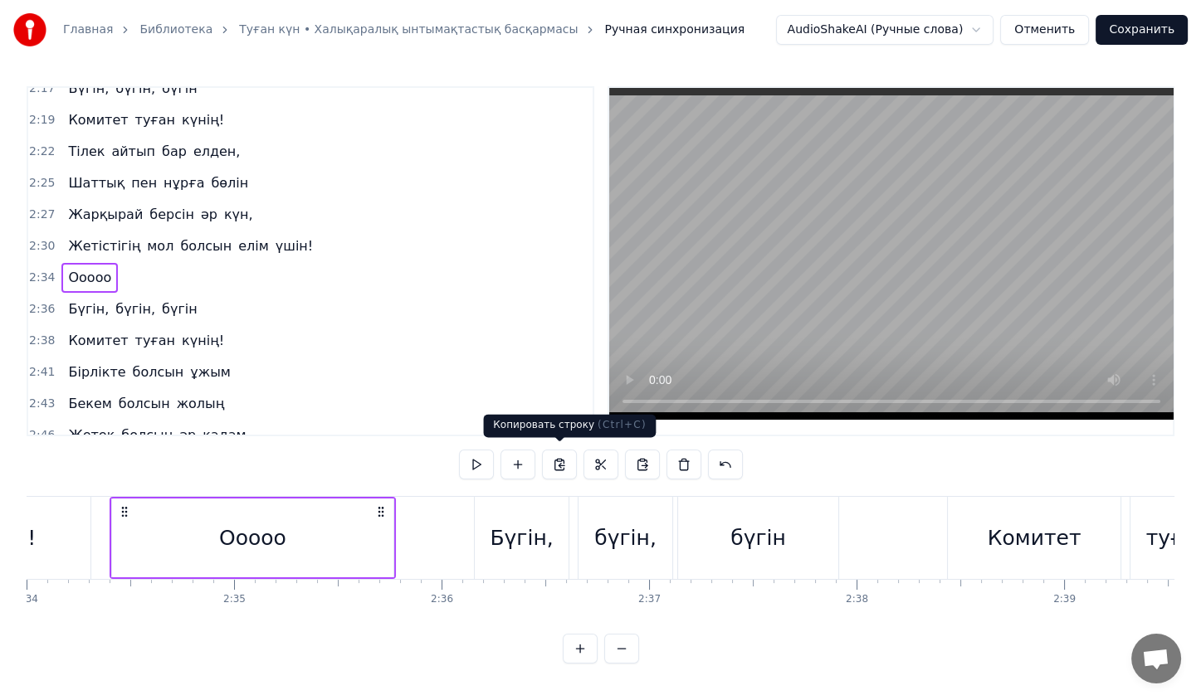
click at [555, 461] on button at bounding box center [559, 465] width 35 height 30
drag, startPoint x: 144, startPoint y: 399, endPoint x: 144, endPoint y: 409, distance: 10.0
click at [144, 409] on div "0:23 Жас қосылып, енді екі жыл айналар, 0:31 КВА деп елдің жадында қалар 0:38 Қ…" at bounding box center [311, 261] width 568 height 350
click at [144, 457] on span "болашаққа" at bounding box center [171, 466] width 80 height 19
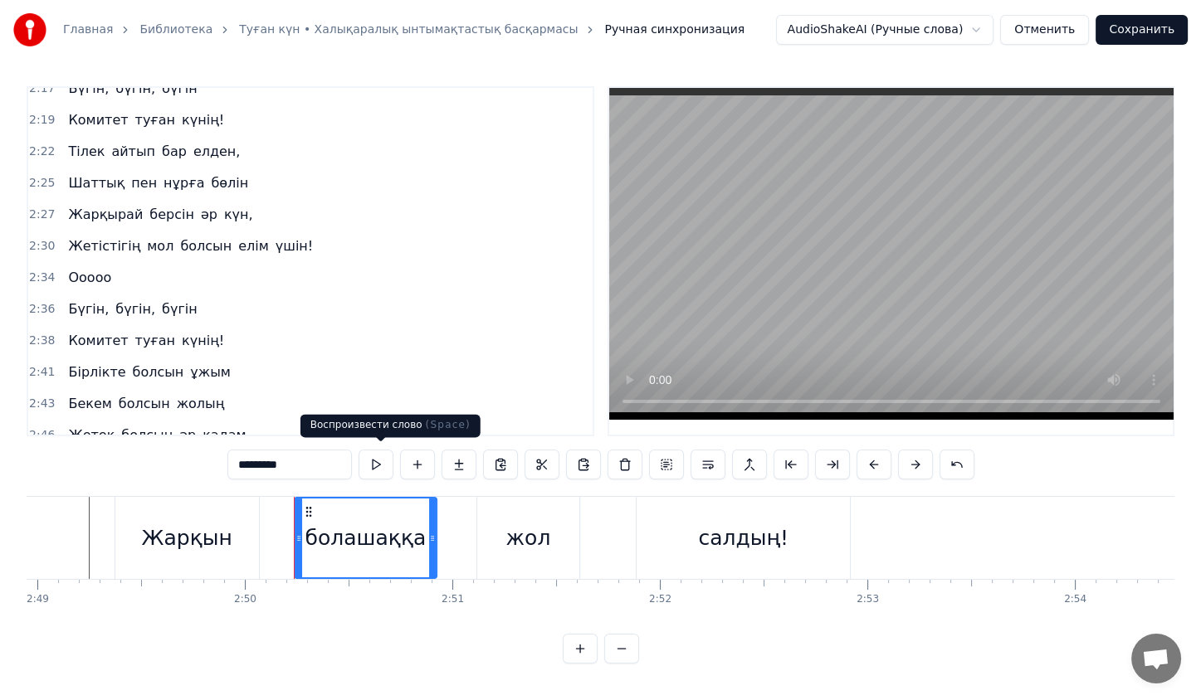
scroll to position [0, 35236]
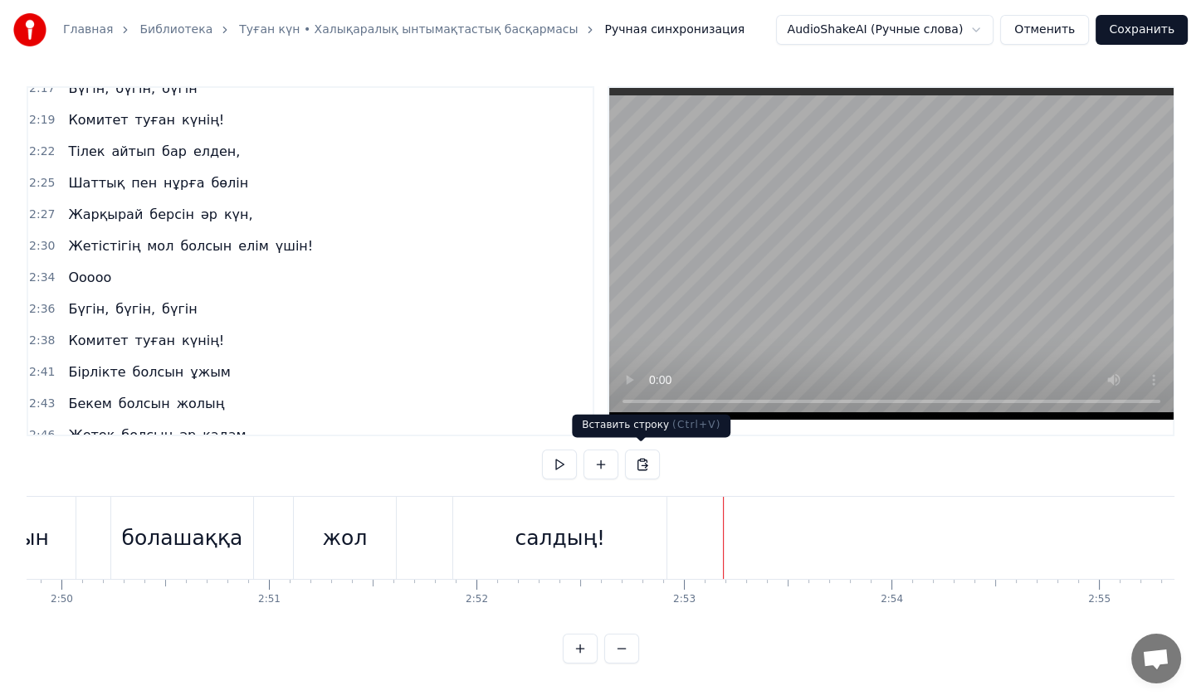
click at [631, 460] on button at bounding box center [642, 465] width 35 height 30
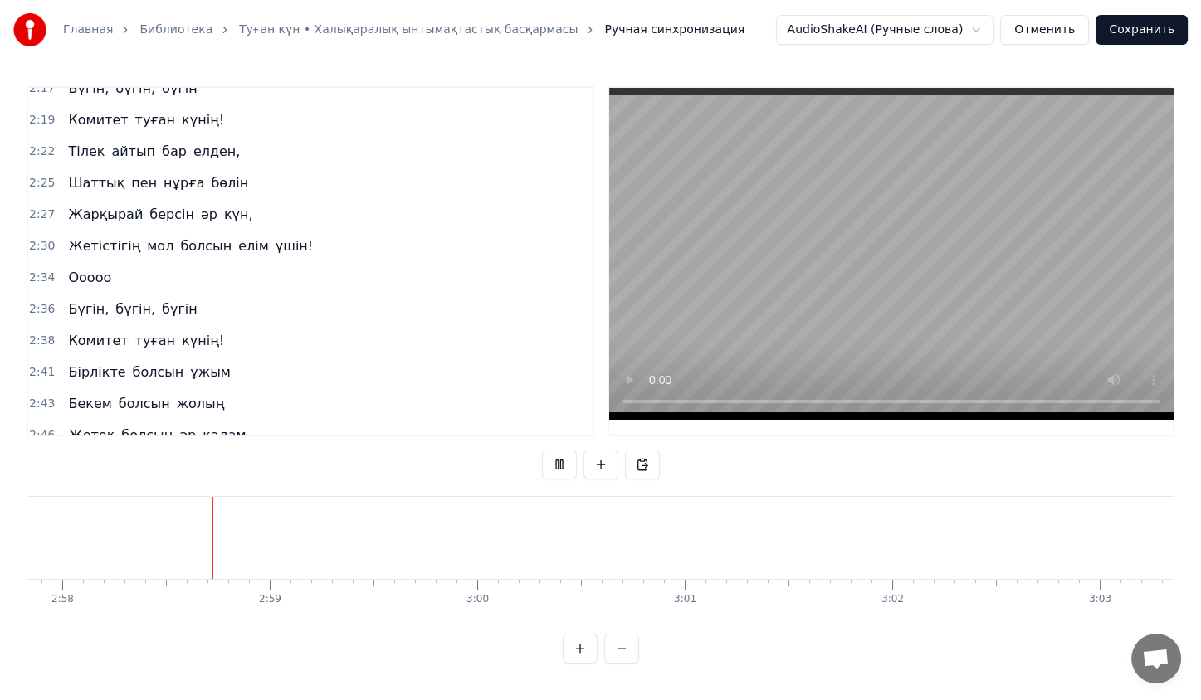
scroll to position [0, 36897]
click at [701, 520] on div at bounding box center [701, 538] width 1 height 82
click at [1001, 632] on div "0:23 Жас қосылып, енді екі жыл айналар, 0:31 КВА деп елдің жадында қалар 0:38 Қ…" at bounding box center [601, 375] width 1148 height 578
click at [552, 450] on button at bounding box center [559, 465] width 35 height 30
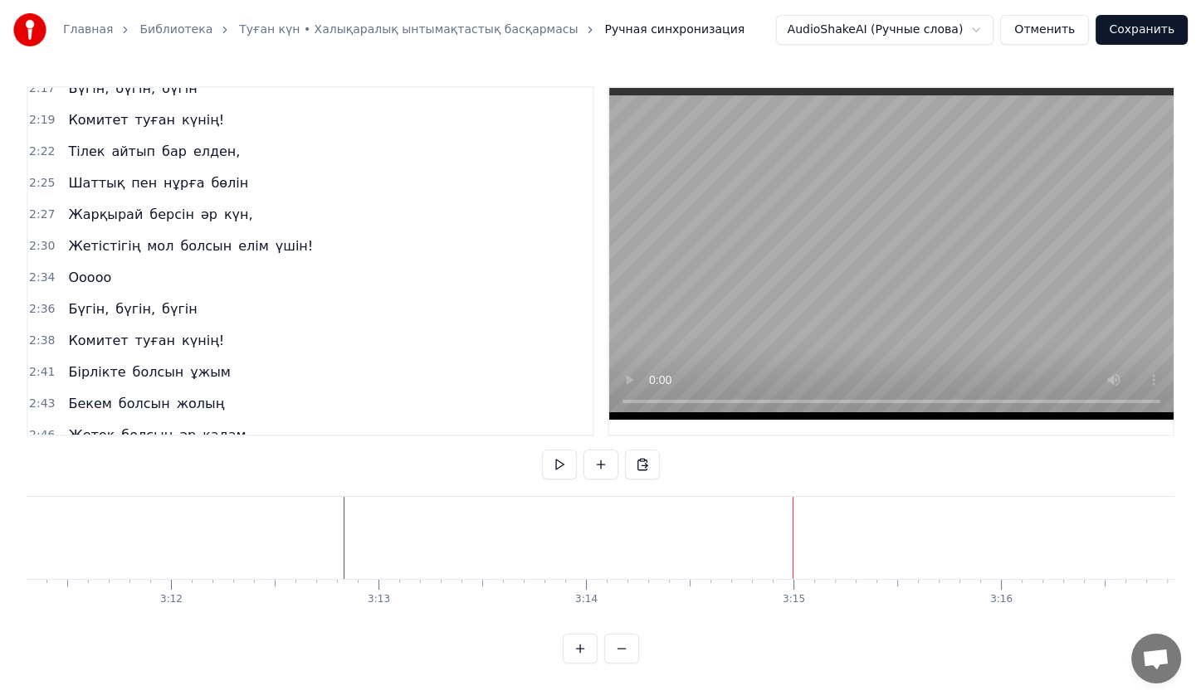
scroll to position [0, 39690]
click at [557, 457] on button at bounding box center [559, 465] width 35 height 30
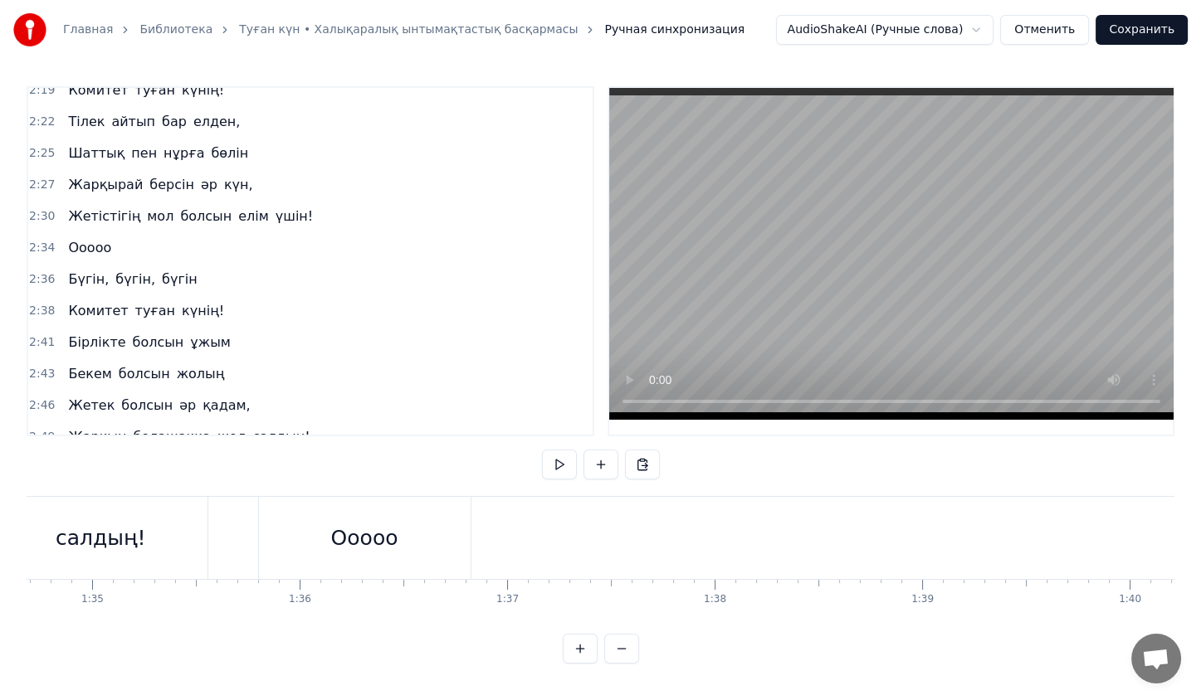
scroll to position [0, 19349]
click at [1144, 30] on button "Сохранить" at bounding box center [1141, 30] width 92 height 30
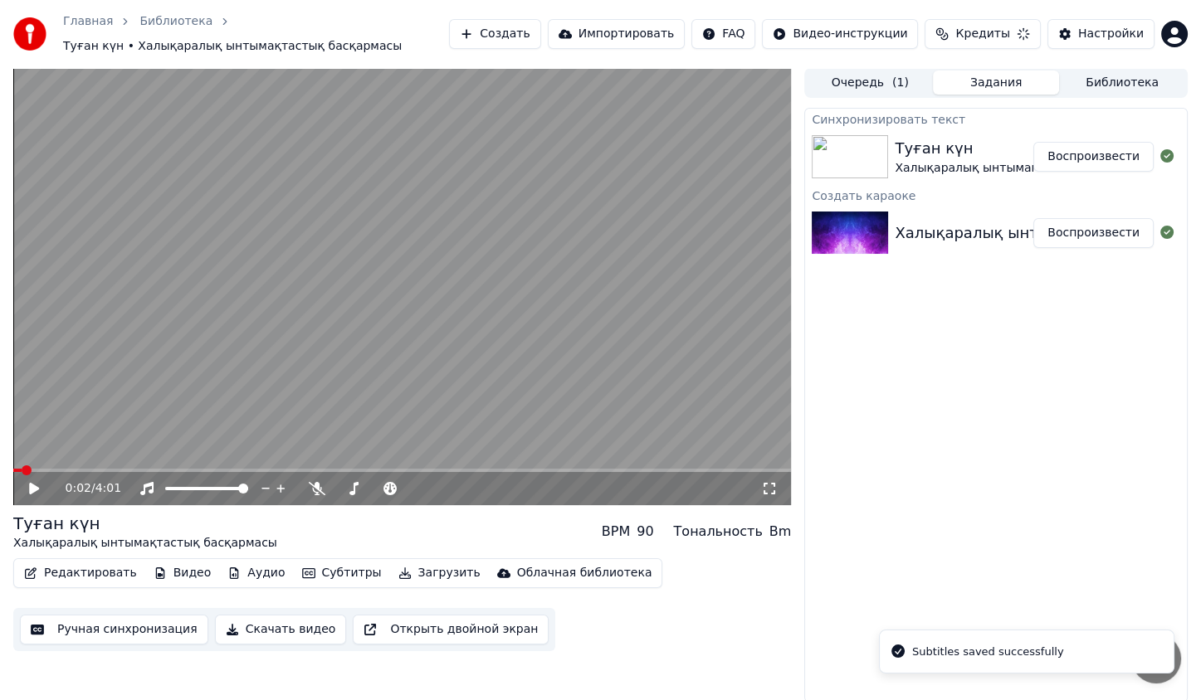
scroll to position [2, 0]
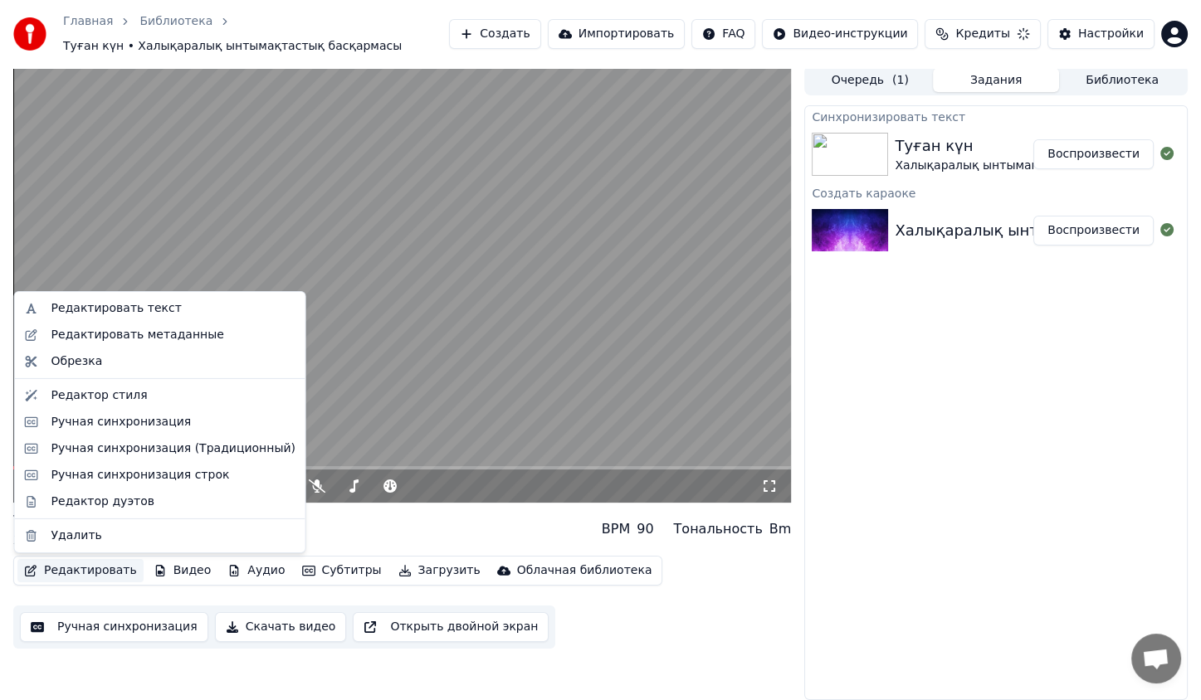
click at [105, 573] on button "Редактировать" at bounding box center [80, 570] width 126 height 23
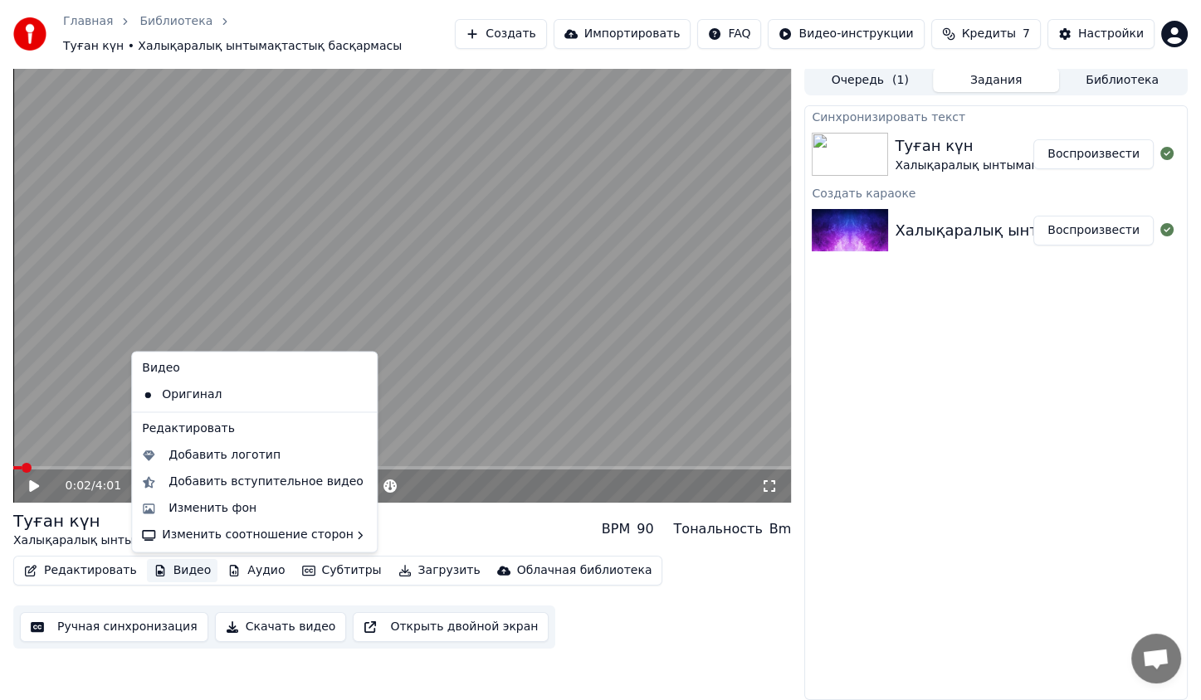
click at [472, 530] on div "Туған күн Халықаралық ынтымақтастық басқармасы BPM 90 Тональность Bm" at bounding box center [402, 530] width 778 height 40
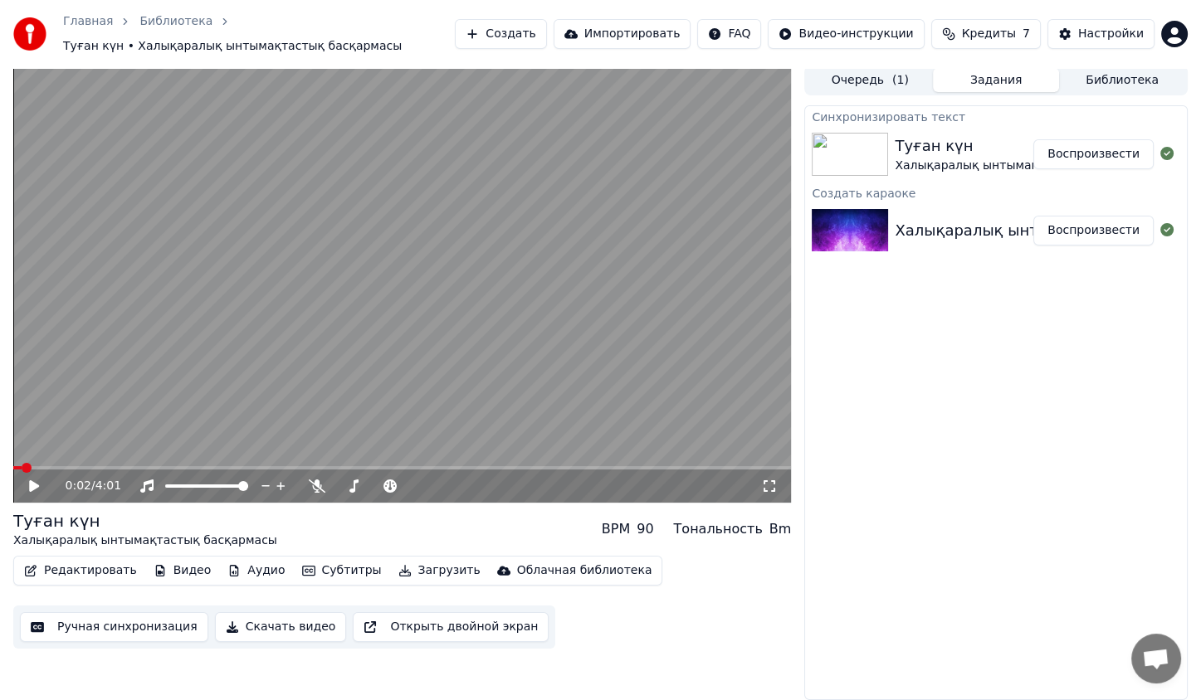
click at [393, 297] on video at bounding box center [402, 284] width 778 height 437
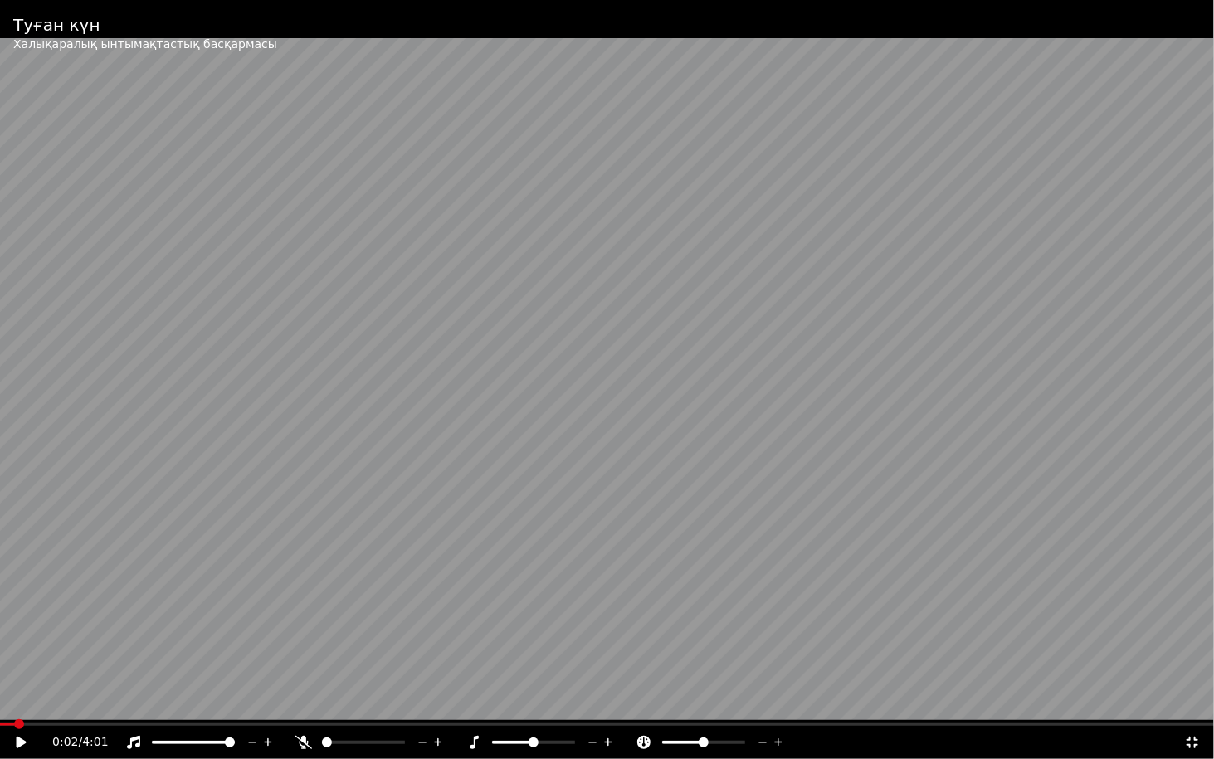
click at [393, 316] on video at bounding box center [607, 379] width 1214 height 759
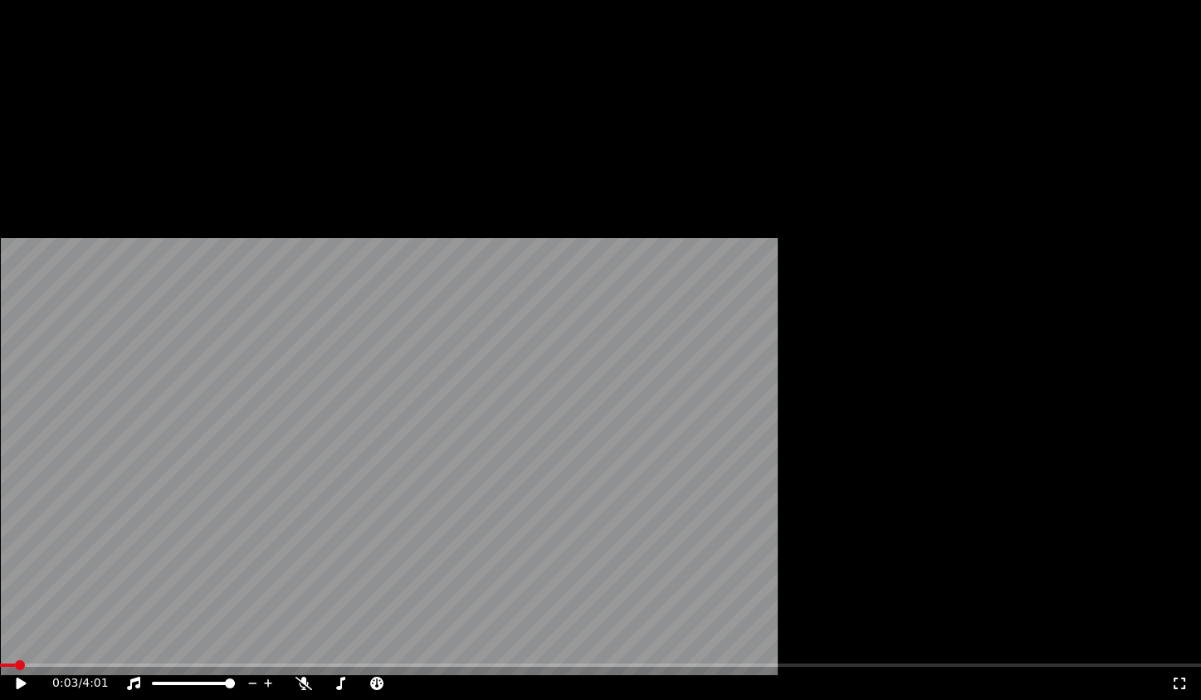
click at [86, 148] on button "Редактировать" at bounding box center [80, 135] width 126 height 23
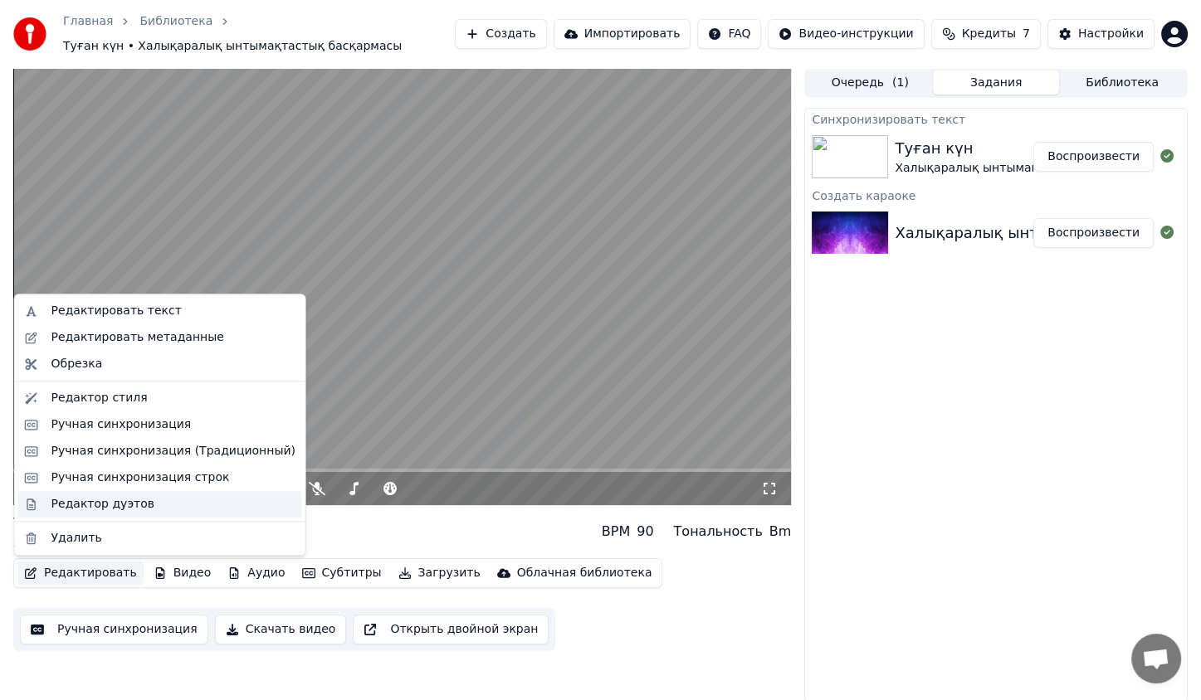
click at [109, 498] on div "Редактор дуэтов" at bounding box center [102, 504] width 103 height 17
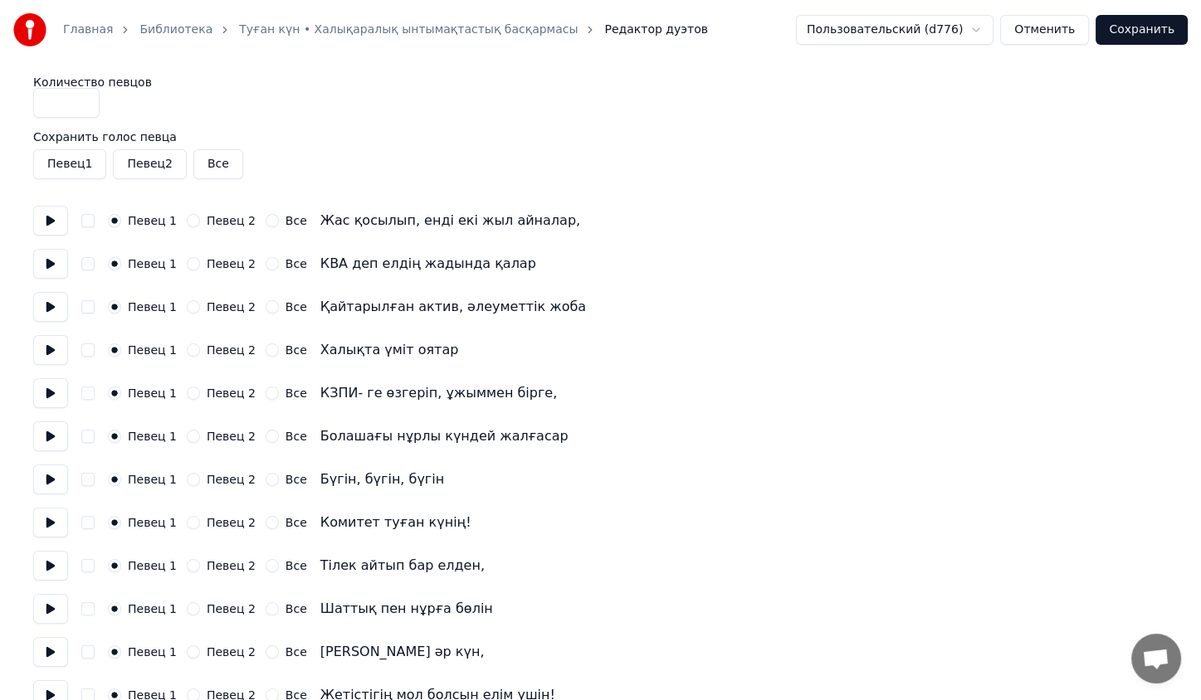
click at [91, 221] on button "button" at bounding box center [87, 220] width 13 height 13
click at [81, 266] on button "button" at bounding box center [87, 263] width 13 height 13
click at [88, 307] on button "button" at bounding box center [87, 306] width 13 height 13
click at [85, 351] on button "button" at bounding box center [87, 350] width 13 height 13
click at [86, 391] on button "button" at bounding box center [87, 393] width 13 height 13
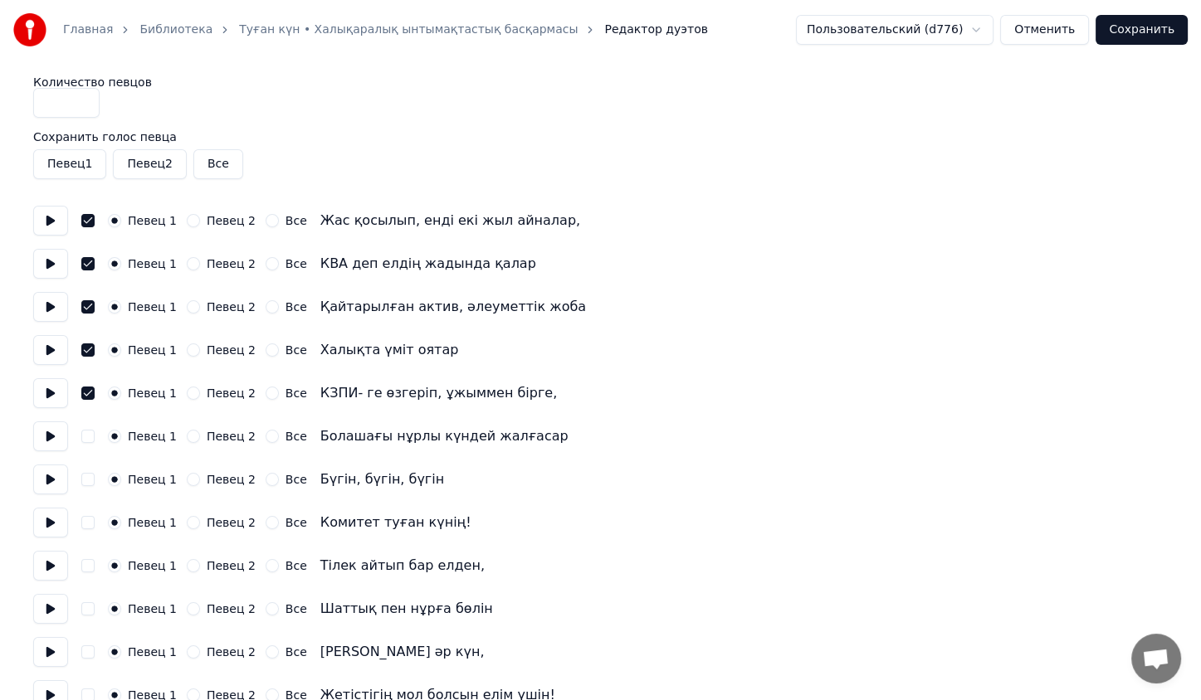
click at [92, 442] on div "Певец 1 Певец 2 Все Болашағы нұрлы күндей жалғасар" at bounding box center [600, 437] width 1134 height 30
click at [87, 442] on button "button" at bounding box center [87, 436] width 13 height 13
click at [141, 167] on button "Певец 2" at bounding box center [149, 164] width 73 height 30
click at [203, 170] on button "Все" at bounding box center [218, 164] width 50 height 30
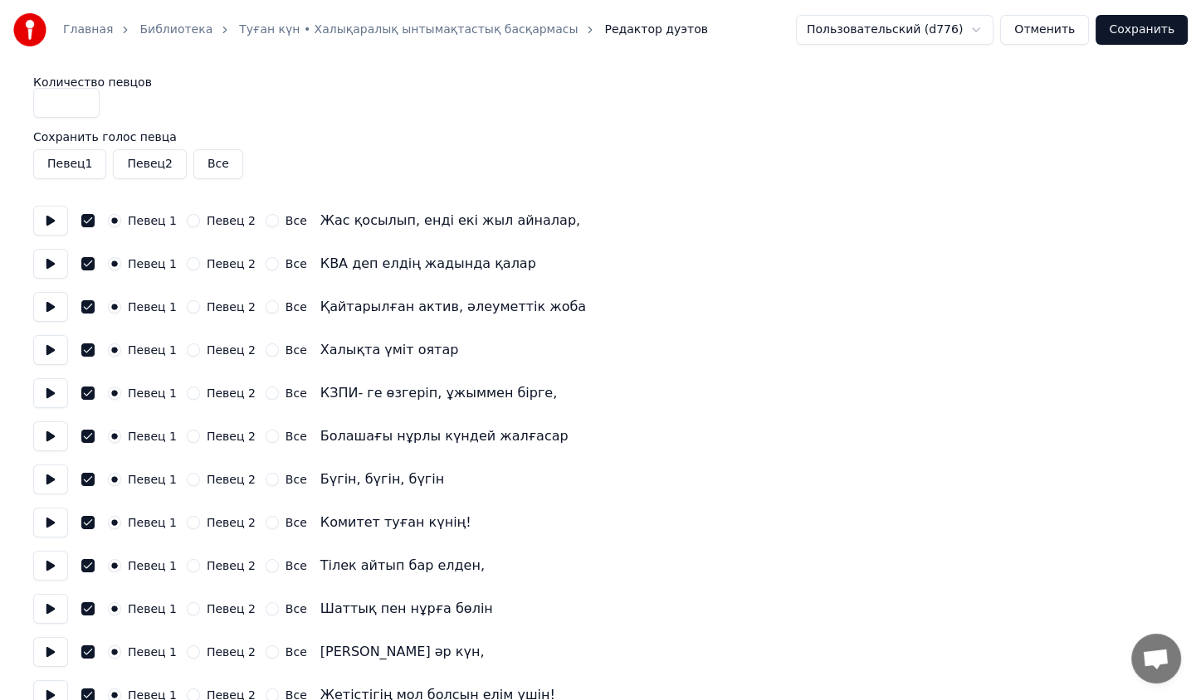
click at [202, 167] on button "Все" at bounding box center [218, 164] width 50 height 30
click at [90, 220] on button "button" at bounding box center [87, 220] width 13 height 13
click at [87, 262] on button "button" at bounding box center [87, 263] width 13 height 13
click at [90, 307] on button "button" at bounding box center [87, 306] width 13 height 13
click at [84, 347] on button "button" at bounding box center [87, 350] width 13 height 13
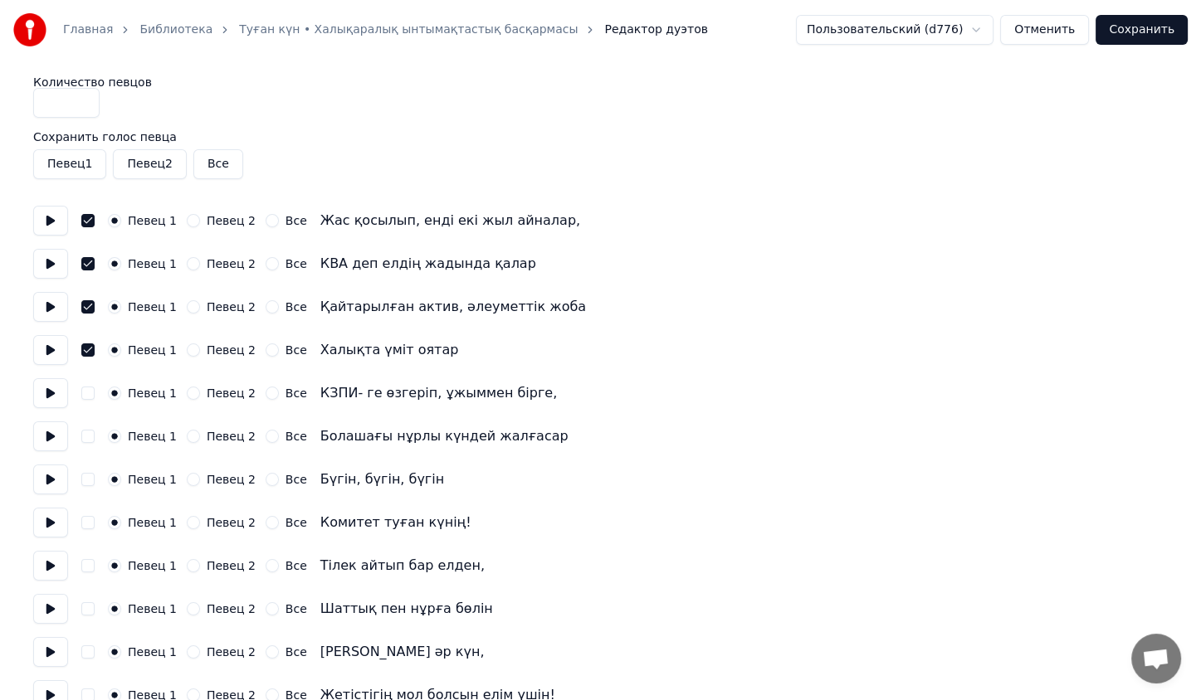
click at [90, 402] on div "Певец 1 Певец 2 Все КЗПИ- ге өзгеріп, ұжыммен бірге," at bounding box center [600, 393] width 1134 height 30
click at [90, 400] on div "Певец 1 Певец 2 Все КЗПИ- ге өзгеріп, ұжыммен бірге," at bounding box center [600, 393] width 1134 height 30
click at [90, 396] on button "button" at bounding box center [87, 393] width 13 height 13
click at [84, 434] on button "button" at bounding box center [87, 436] width 13 height 13
click at [266, 480] on button "Все" at bounding box center [272, 479] width 13 height 13
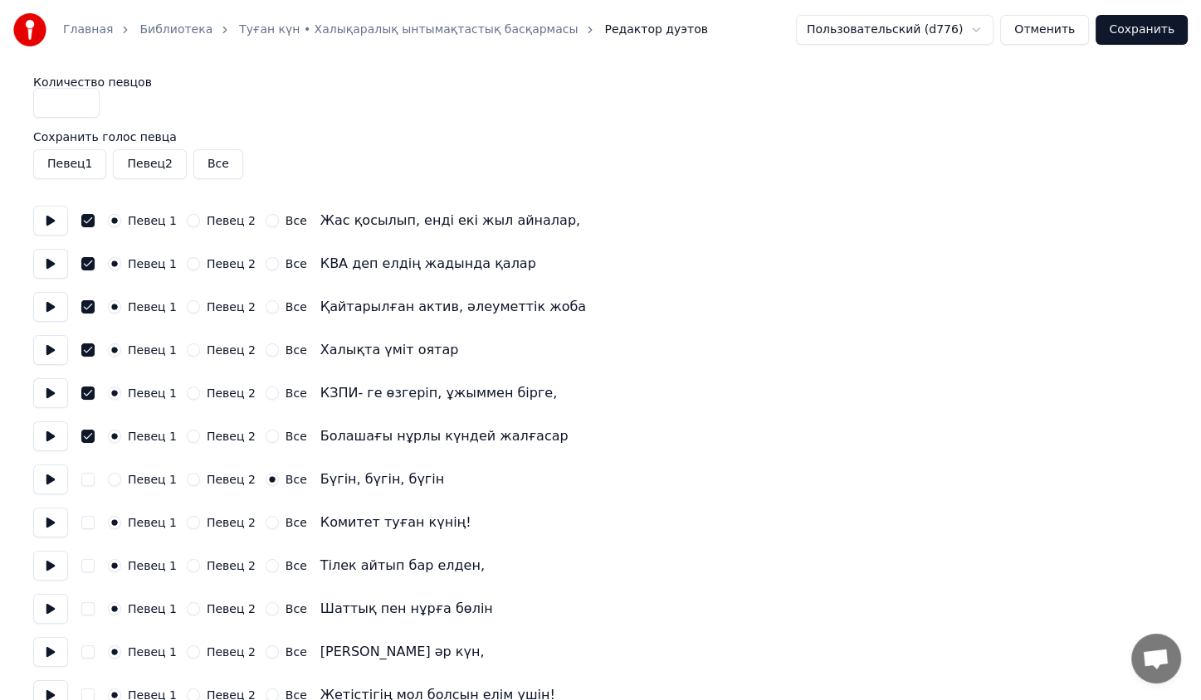
click at [261, 514] on div "Певец 1 Певец 2 Все Комитет туған күнің!" at bounding box center [600, 523] width 1134 height 30
click at [266, 527] on button "Все" at bounding box center [272, 522] width 13 height 13
click at [266, 565] on button "Все" at bounding box center [272, 565] width 13 height 13
click at [266, 612] on button "Все" at bounding box center [272, 609] width 13 height 13
click at [266, 650] on button "Все" at bounding box center [272, 652] width 13 height 13
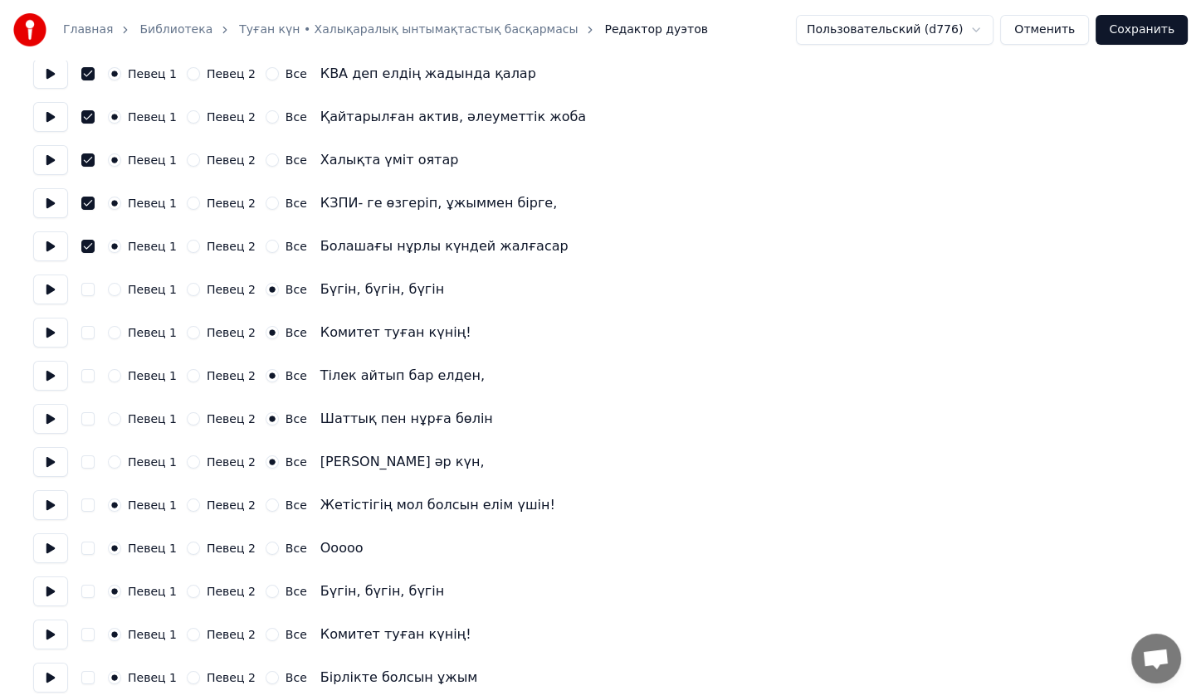
scroll to position [197, 0]
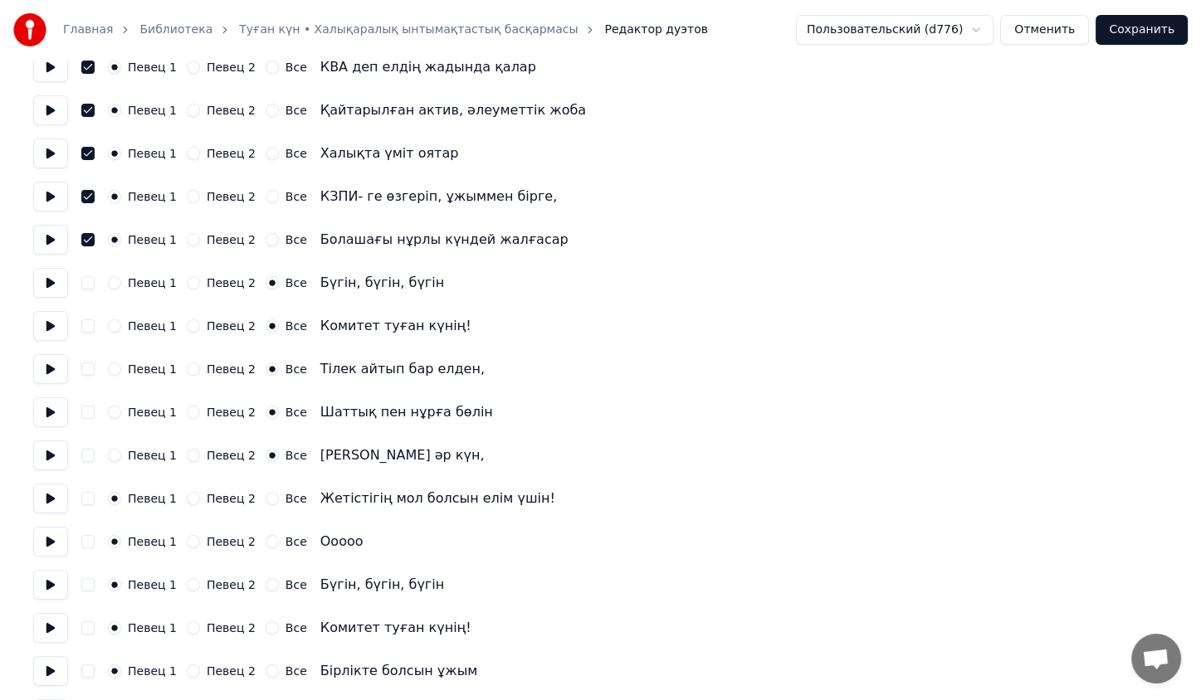
click at [266, 496] on button "Все" at bounding box center [272, 498] width 13 height 13
click at [266, 539] on div "Все" at bounding box center [286, 541] width 41 height 13
click at [266, 546] on button "Все" at bounding box center [272, 541] width 13 height 13
click at [266, 583] on button "Все" at bounding box center [272, 584] width 13 height 13
click at [266, 624] on button "Все" at bounding box center [272, 628] width 13 height 13
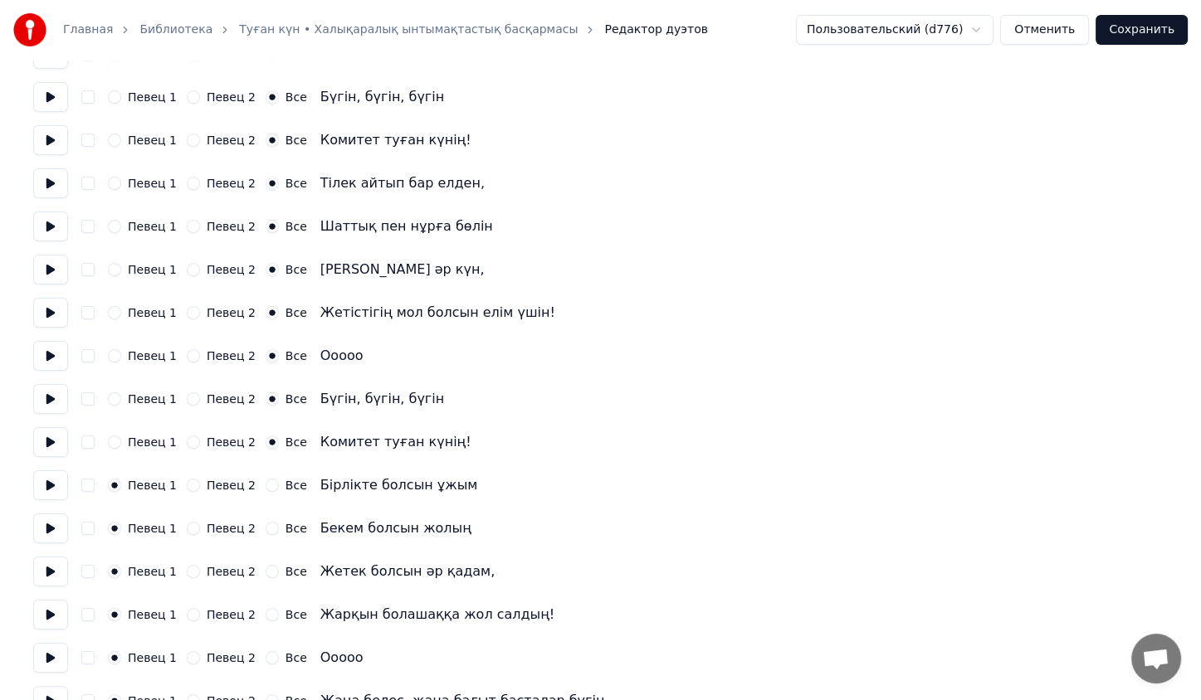
scroll to position [390, 0]
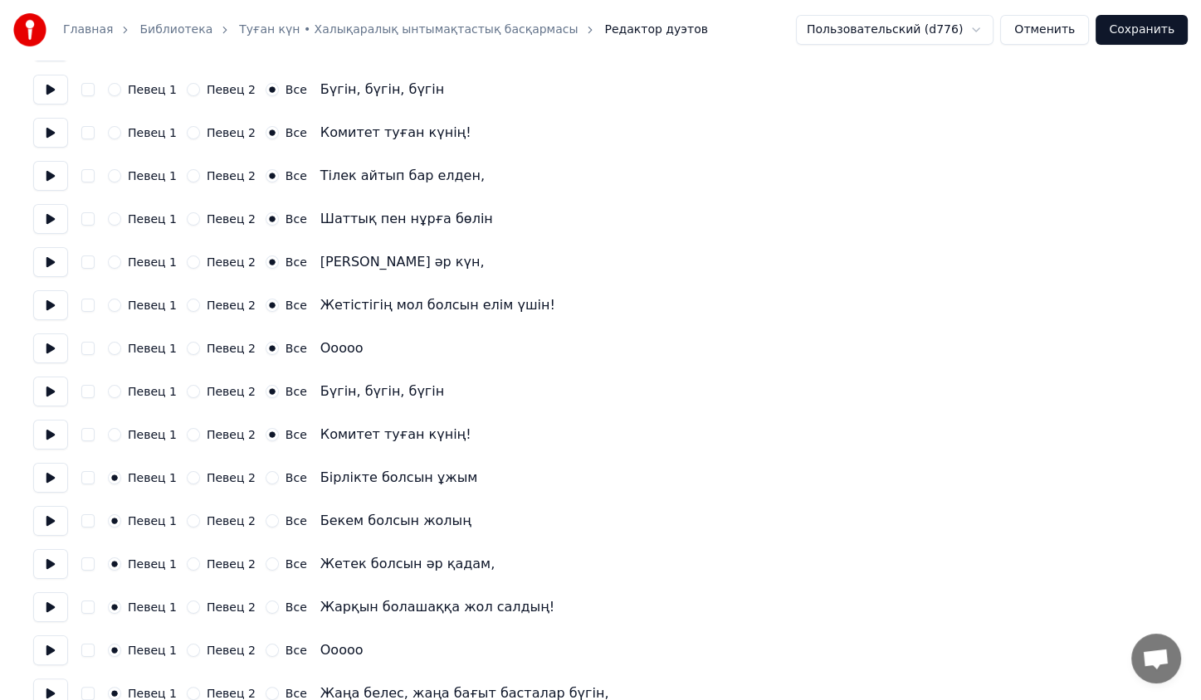
drag, startPoint x: 263, startPoint y: 476, endPoint x: 263, endPoint y: 519, distance: 43.2
click at [263, 519] on div "Количество певцов * Сохранить голос певца Певец 1 Певец 2 Все Певец 1 Певец 2 В…" at bounding box center [600, 629] width 1134 height 1886
click at [266, 519] on button "Все" at bounding box center [272, 521] width 13 height 13
click at [266, 479] on button "Все" at bounding box center [272, 477] width 13 height 13
click at [266, 567] on button "Все" at bounding box center [272, 564] width 13 height 13
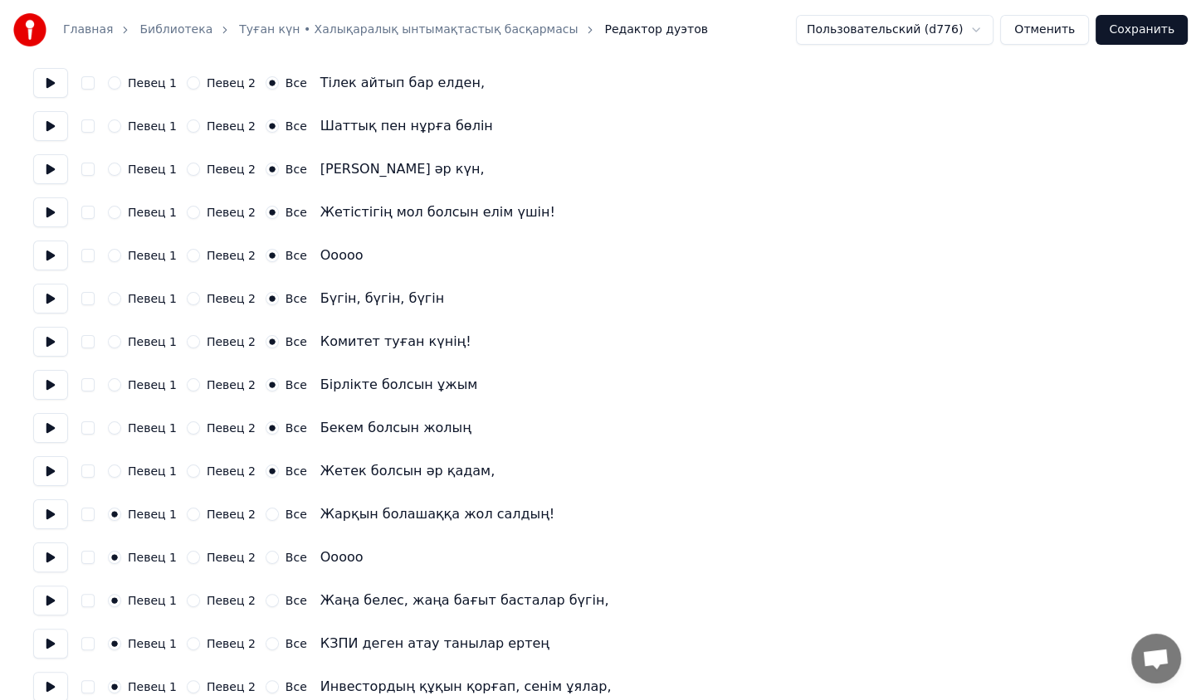
scroll to position [483, 0]
click at [260, 521] on div "Певец 1 Певец 2 Все Жарқын болашаққа жол салдың!" at bounding box center [600, 515] width 1134 height 30
click at [266, 515] on button "Все" at bounding box center [272, 514] width 13 height 13
click at [266, 561] on button "Все" at bounding box center [272, 557] width 13 height 13
click at [187, 600] on button "Певец 2" at bounding box center [193, 600] width 13 height 13
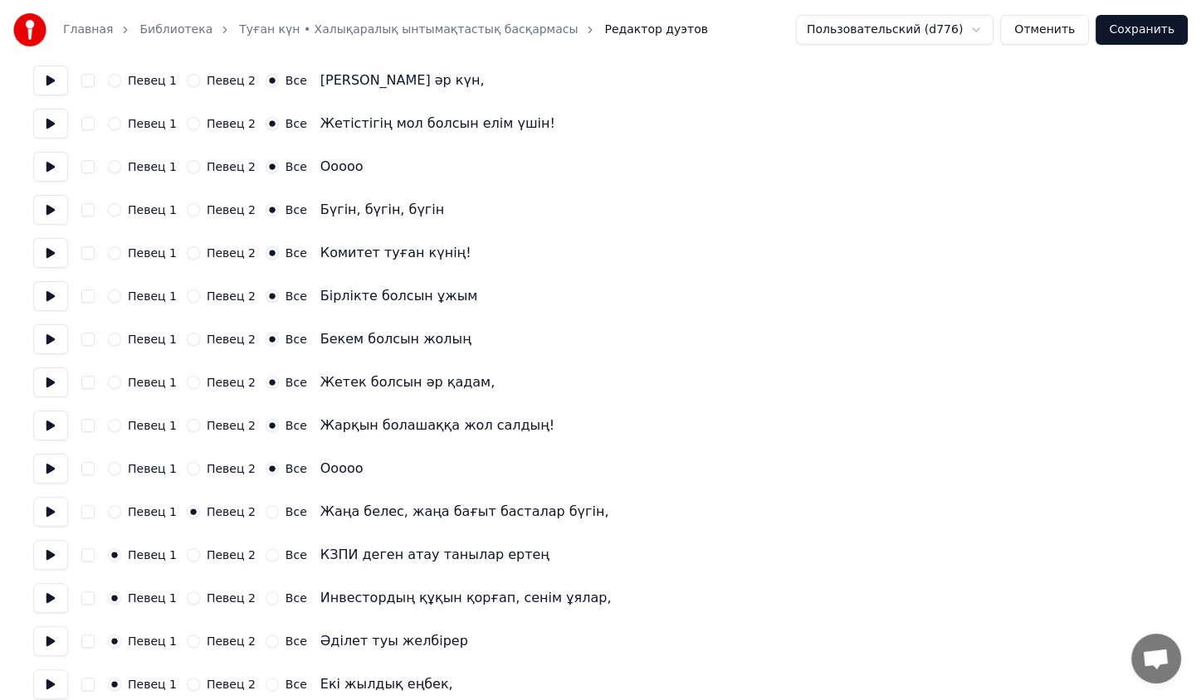
scroll to position [574, 0]
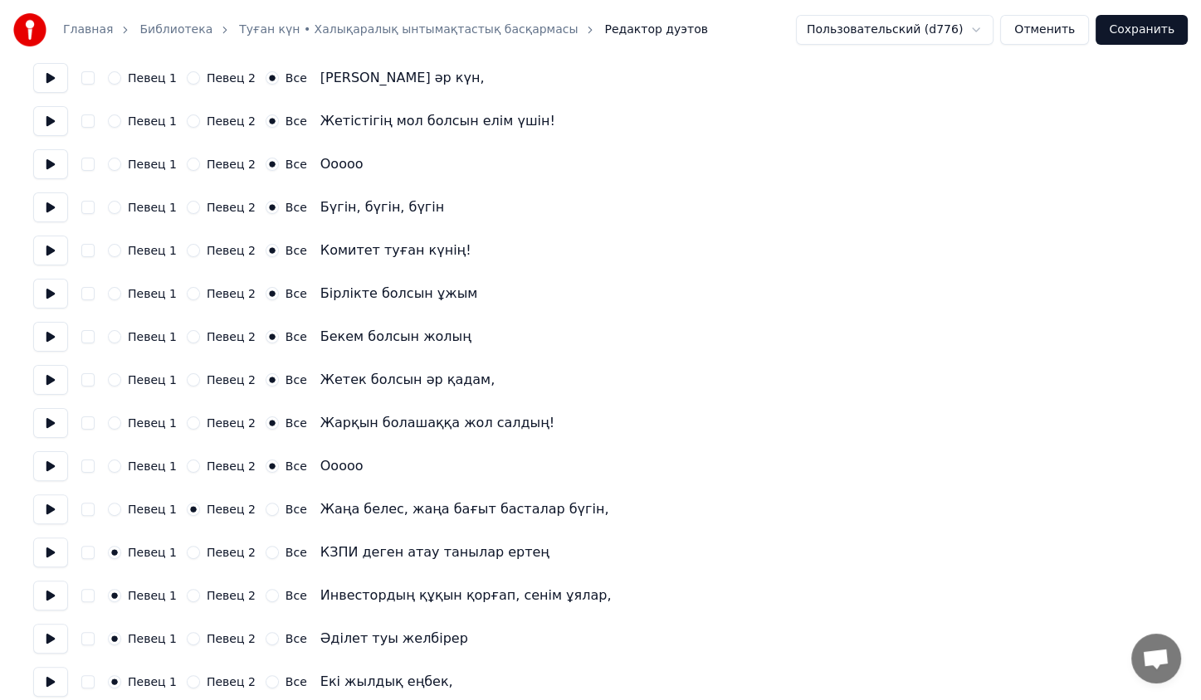
click at [188, 551] on button "Певец 2" at bounding box center [193, 552] width 13 height 13
click at [187, 591] on button "Певец 2" at bounding box center [193, 595] width 13 height 13
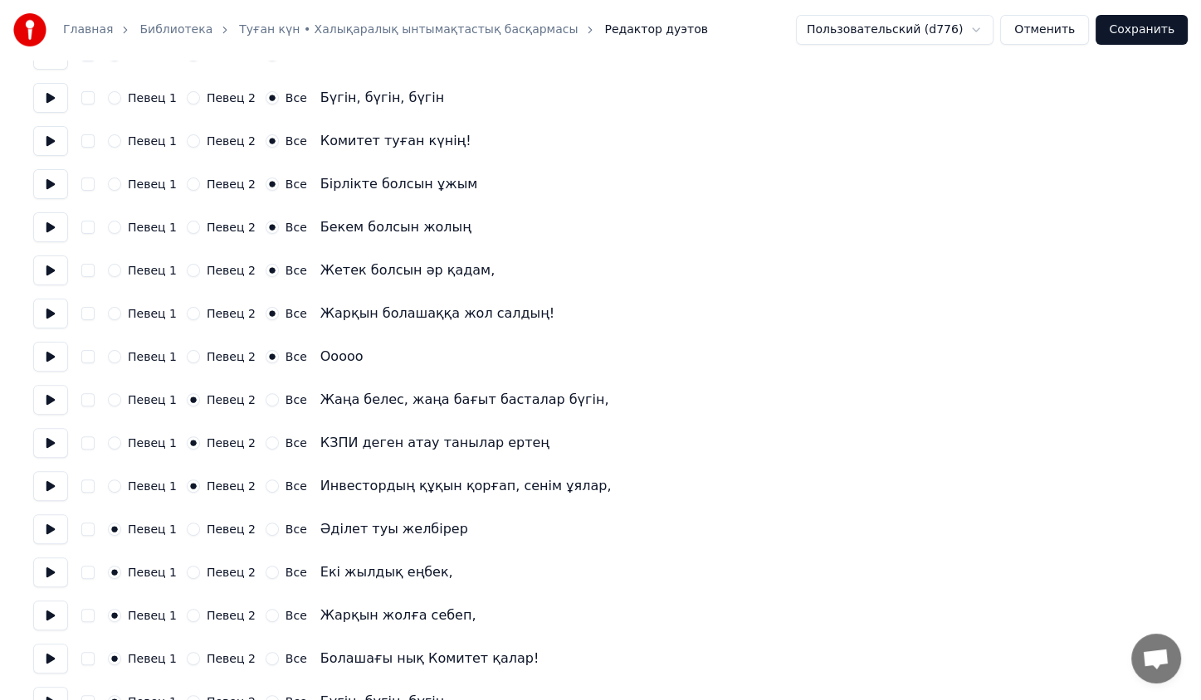
scroll to position [692, 0]
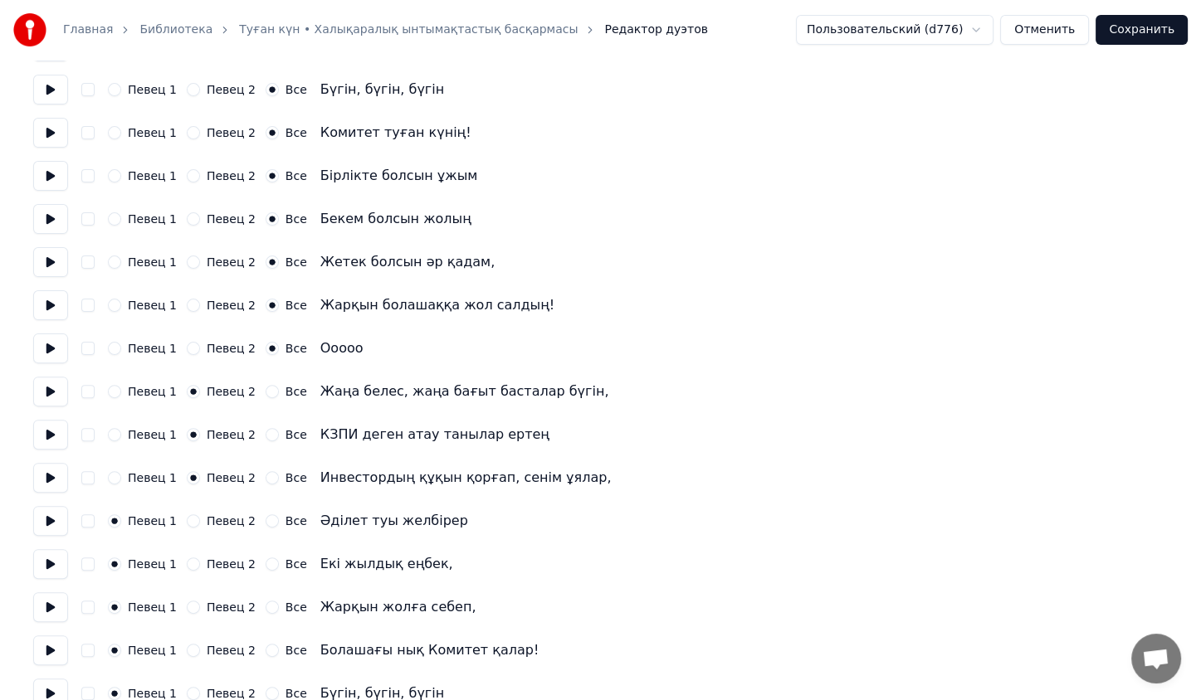
click at [189, 523] on button "Певец 2" at bounding box center [193, 521] width 13 height 13
click at [187, 563] on button "Певец 2" at bounding box center [193, 564] width 13 height 13
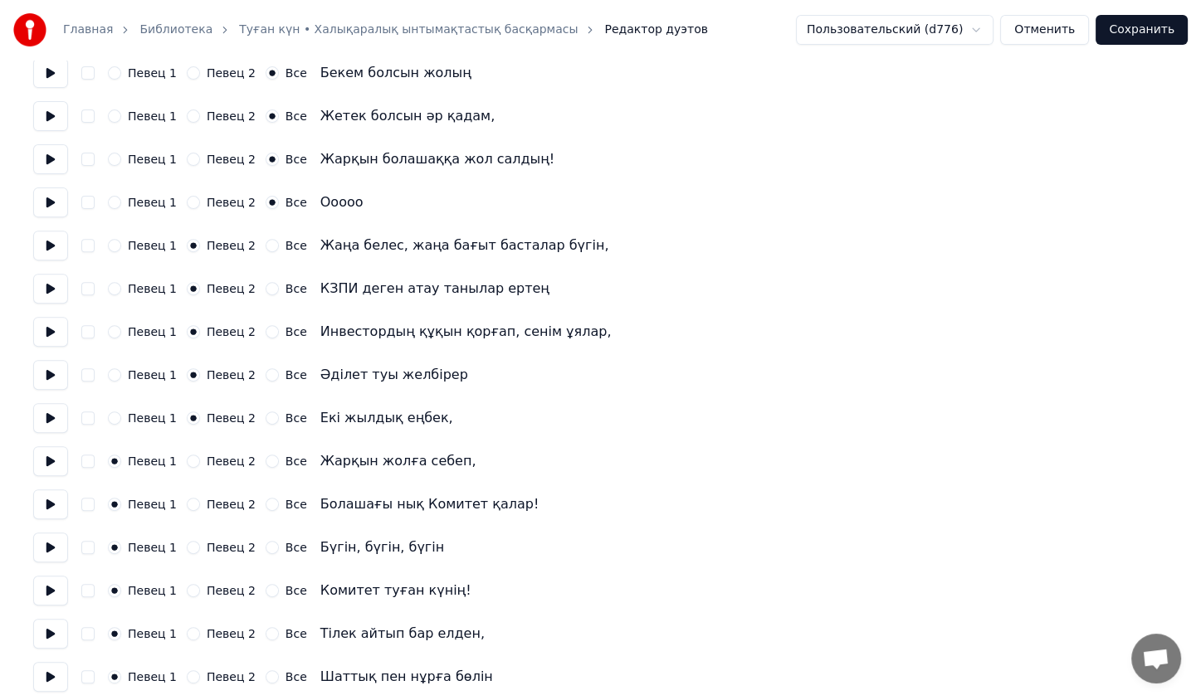
scroll to position [838, 0]
click at [187, 465] on button "Певец 2" at bounding box center [193, 461] width 13 height 13
click at [188, 500] on button "Певец 2" at bounding box center [193, 504] width 13 height 13
click at [266, 547] on button "Все" at bounding box center [272, 547] width 13 height 13
click at [266, 590] on button "Все" at bounding box center [272, 590] width 13 height 13
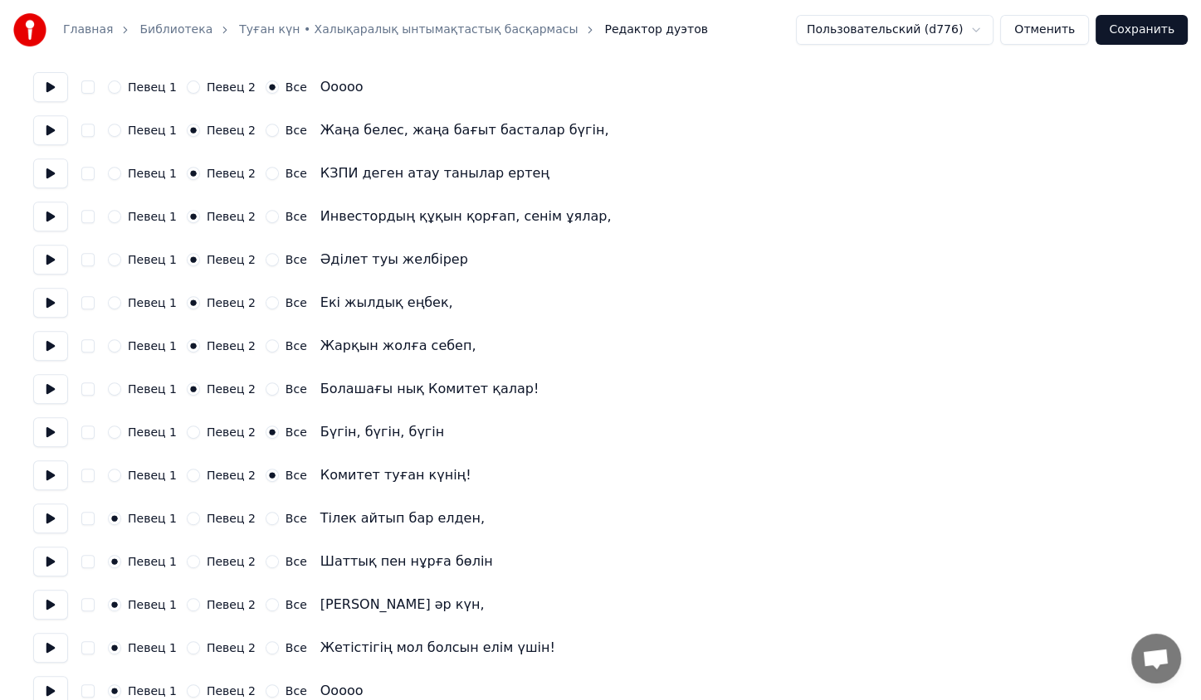
scroll to position [954, 0]
click at [266, 516] on button "Все" at bounding box center [272, 517] width 13 height 13
click at [266, 559] on button "Все" at bounding box center [272, 560] width 13 height 13
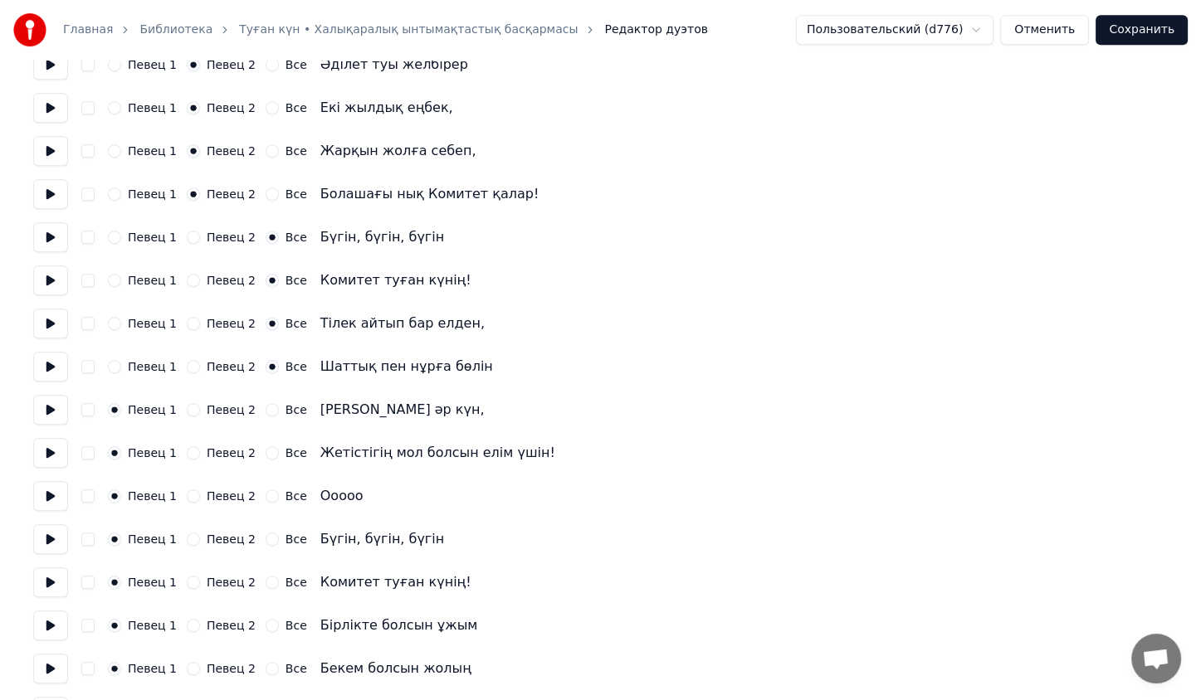
scroll to position [1149, 0]
click at [266, 409] on button "Все" at bounding box center [272, 408] width 13 height 13
click at [266, 453] on button "Все" at bounding box center [272, 452] width 13 height 13
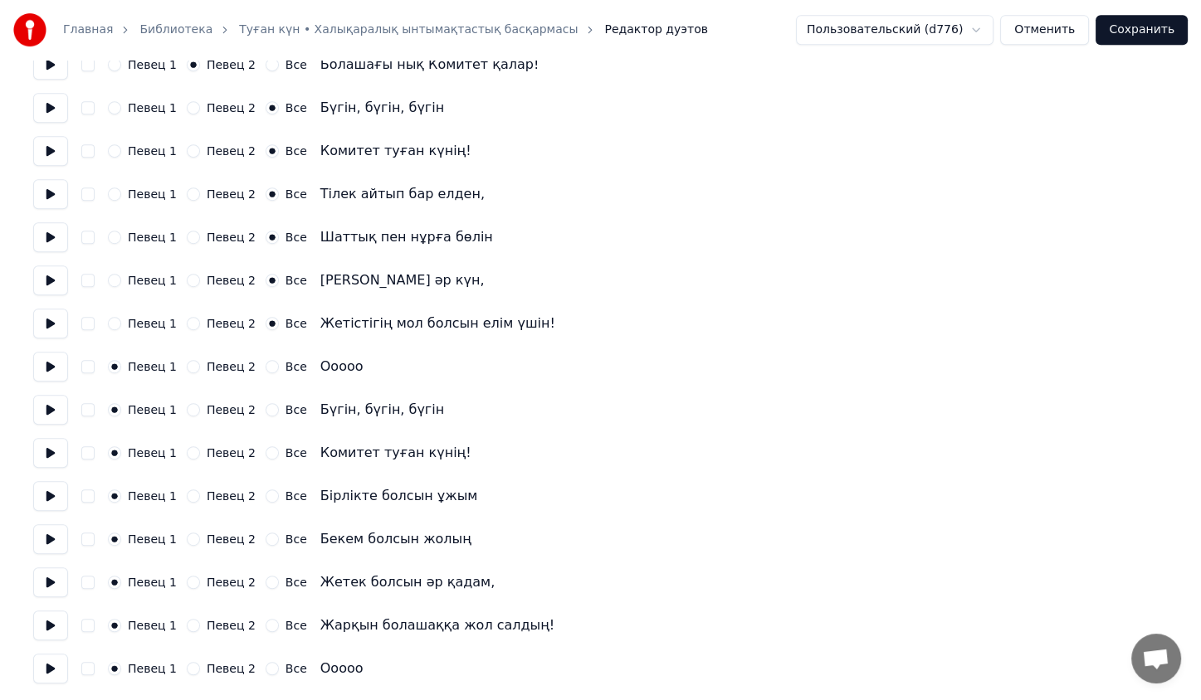
drag, startPoint x: 260, startPoint y: 365, endPoint x: 264, endPoint y: 407, distance: 42.5
click at [266, 407] on button "Все" at bounding box center [272, 409] width 13 height 13
click at [266, 373] on button "Все" at bounding box center [272, 366] width 13 height 13
click at [266, 450] on button "Все" at bounding box center [272, 452] width 13 height 13
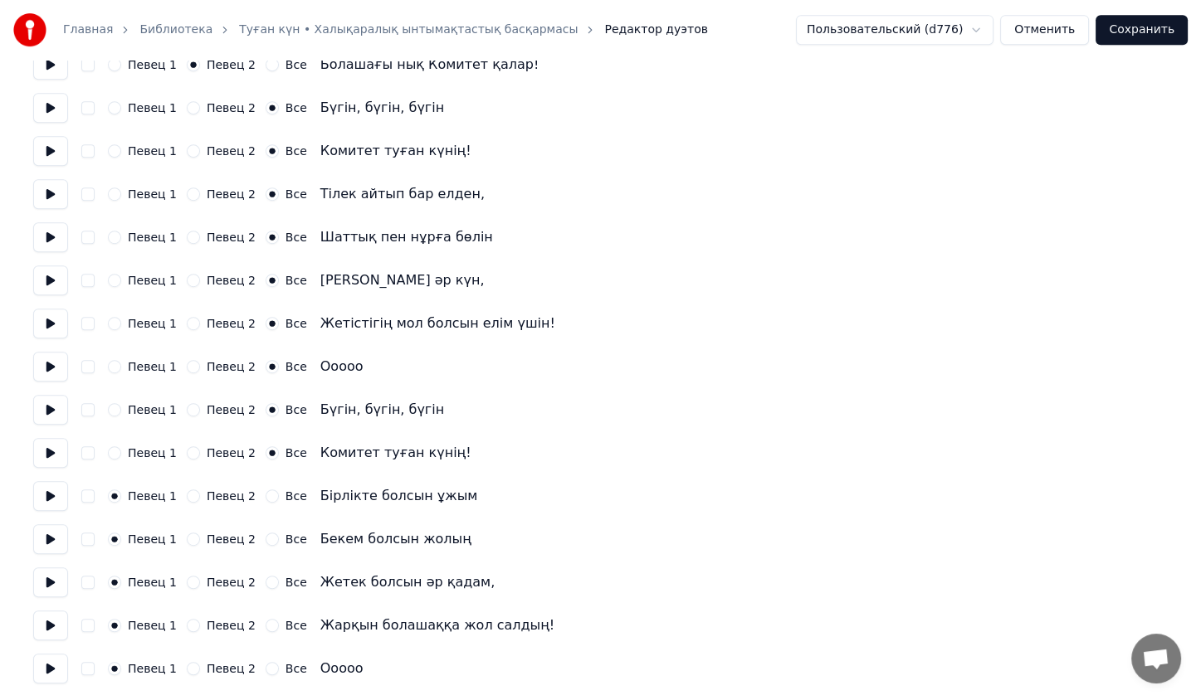
click at [266, 499] on button "Все" at bounding box center [272, 496] width 13 height 13
click at [266, 534] on button "Все" at bounding box center [272, 539] width 13 height 13
click at [266, 578] on button "Все" at bounding box center [272, 582] width 13 height 13
click at [266, 628] on button "Все" at bounding box center [272, 625] width 13 height 13
click at [266, 668] on button "Все" at bounding box center [272, 668] width 13 height 13
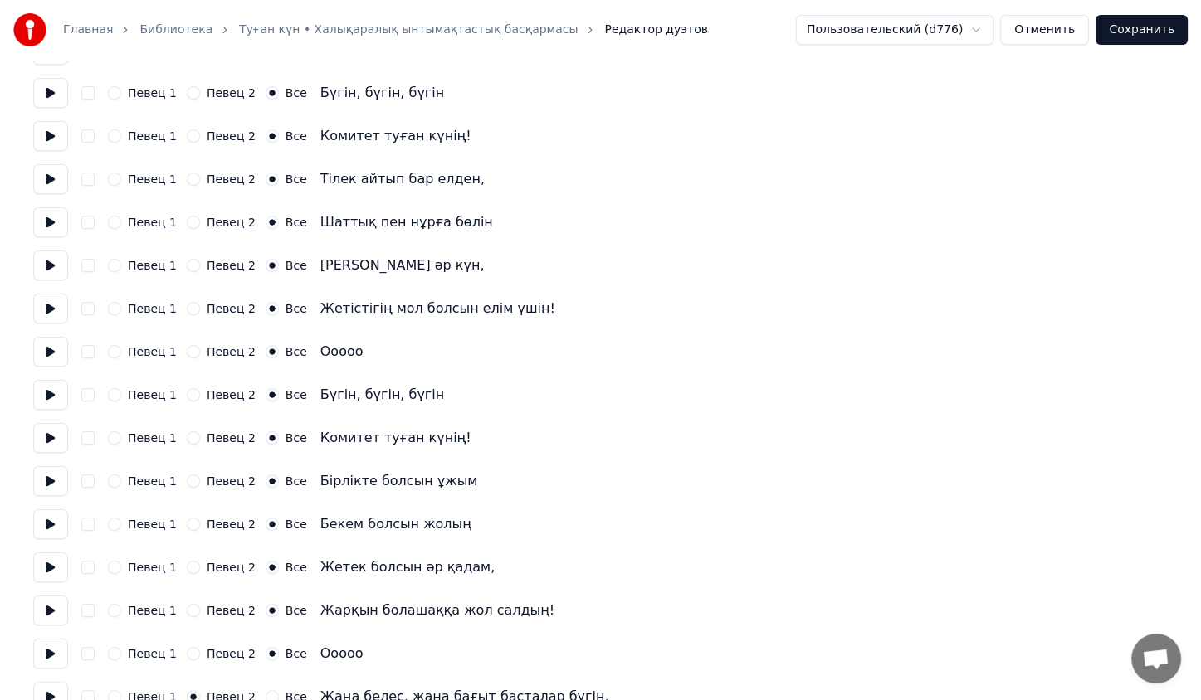
scroll to position [0, 0]
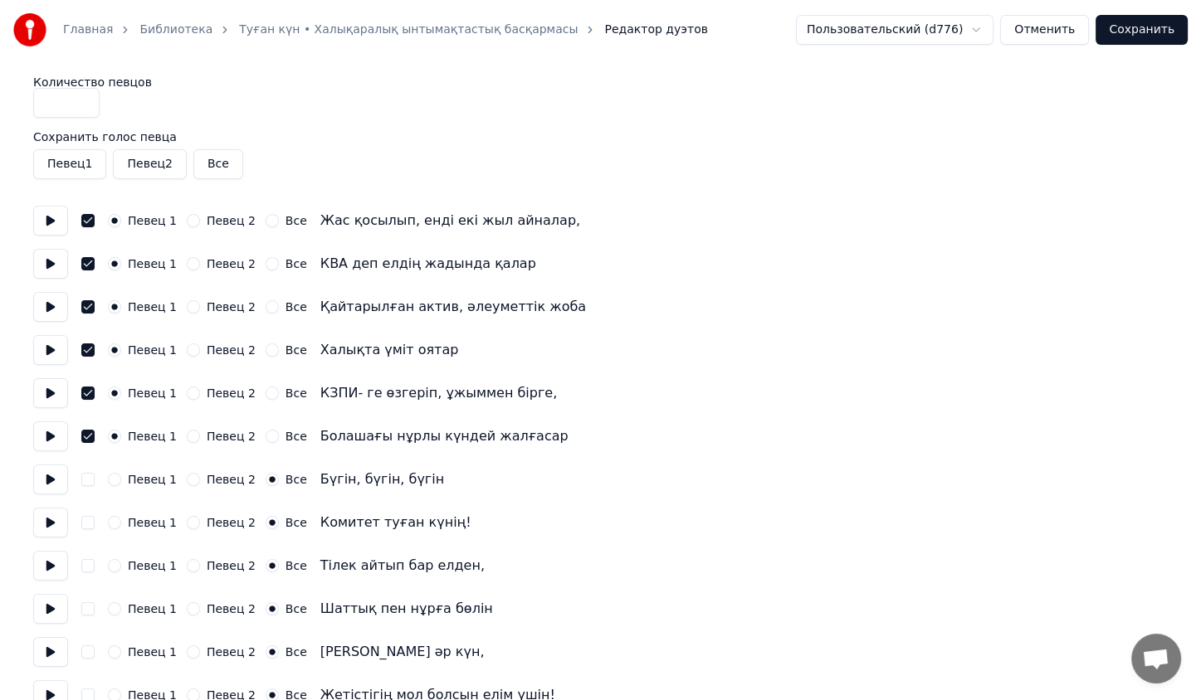
click at [1135, 32] on button "Сохранить" at bounding box center [1141, 30] width 92 height 30
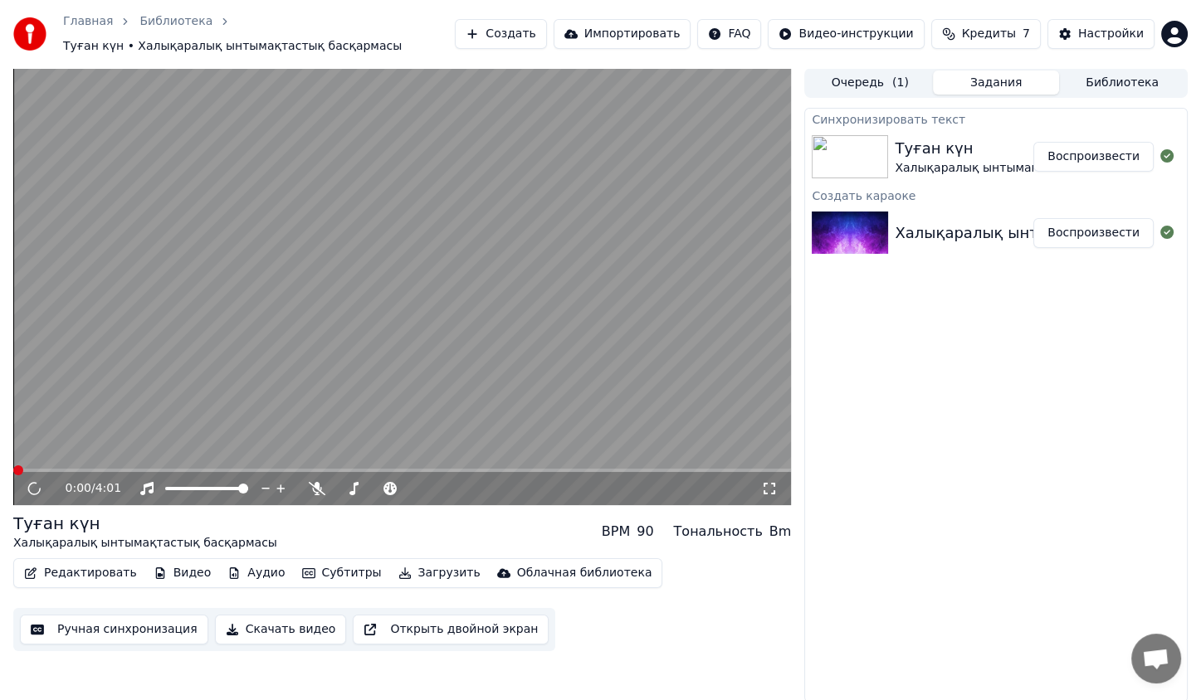
click at [399, 286] on video at bounding box center [402, 286] width 778 height 437
click at [60, 463] on video at bounding box center [402, 286] width 778 height 437
click at [59, 469] on span at bounding box center [402, 470] width 778 height 3
click at [266, 349] on video at bounding box center [402, 286] width 778 height 437
click at [266, 468] on video at bounding box center [402, 286] width 778 height 437
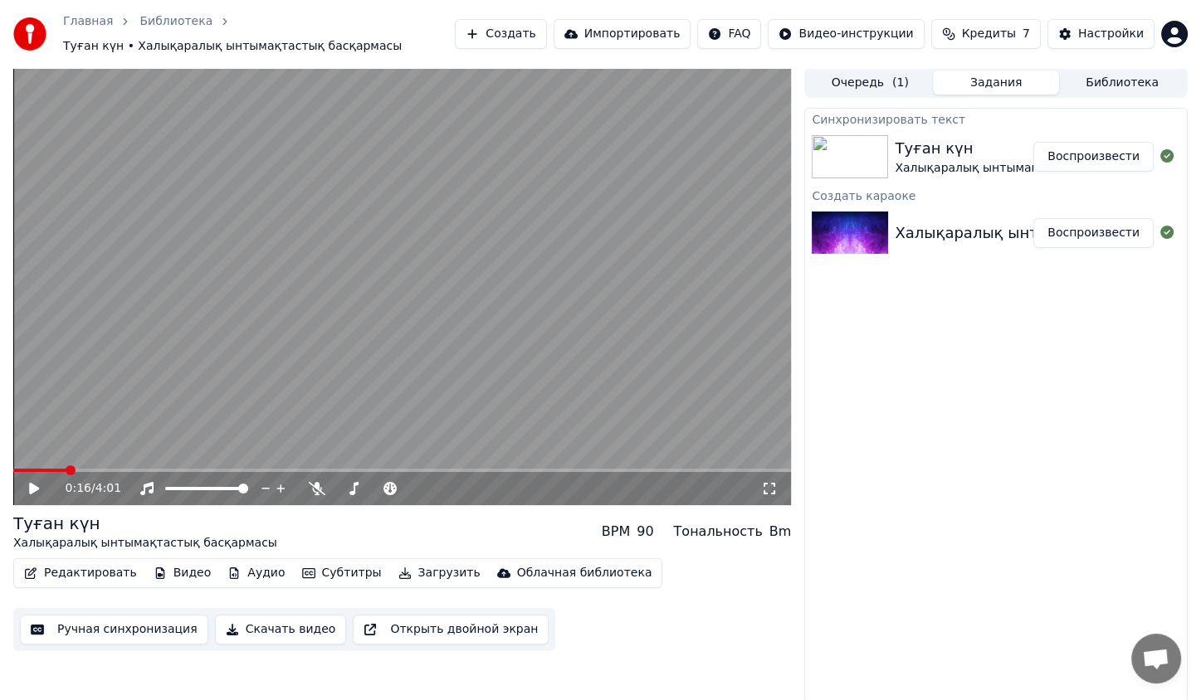
click at [266, 468] on video at bounding box center [402, 286] width 778 height 437
click at [261, 473] on div "0:18 / 4:01" at bounding box center [402, 488] width 778 height 33
click at [241, 471] on span at bounding box center [402, 470] width 778 height 3
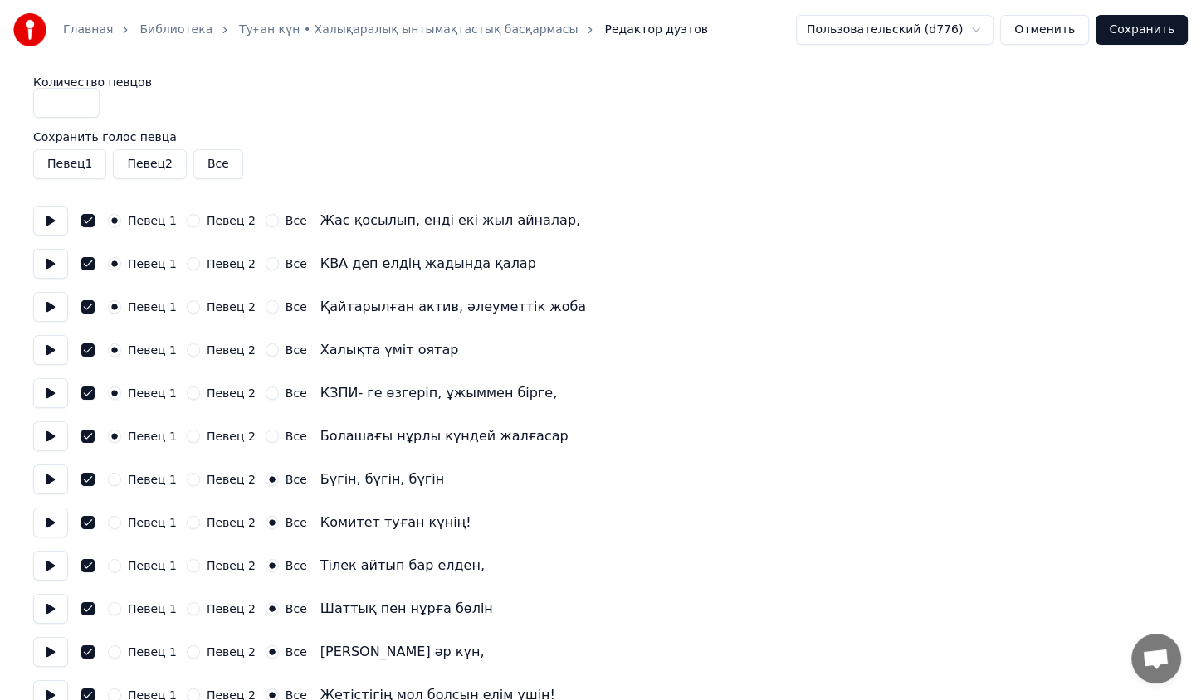
click at [1120, 27] on button "Сохранить" at bounding box center [1141, 30] width 92 height 30
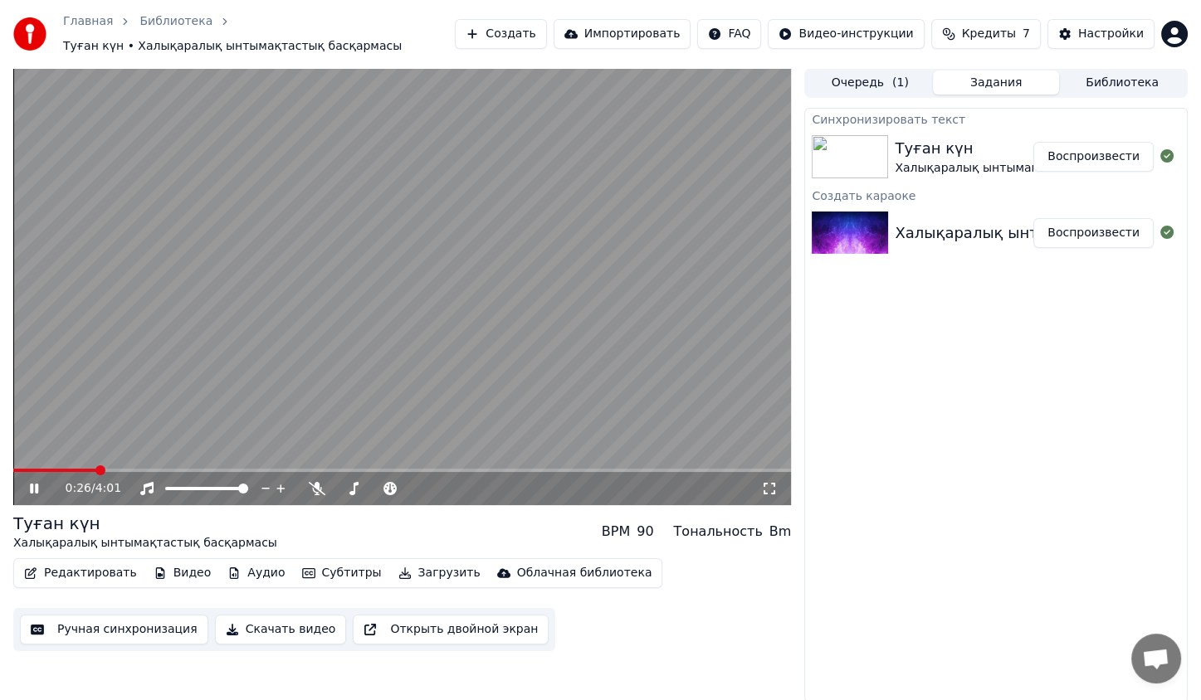
click at [95, 471] on span at bounding box center [402, 470] width 778 height 3
click at [185, 470] on span at bounding box center [402, 470] width 778 height 3
click at [217, 469] on span at bounding box center [402, 470] width 778 height 3
click at [292, 389] on video at bounding box center [402, 286] width 778 height 437
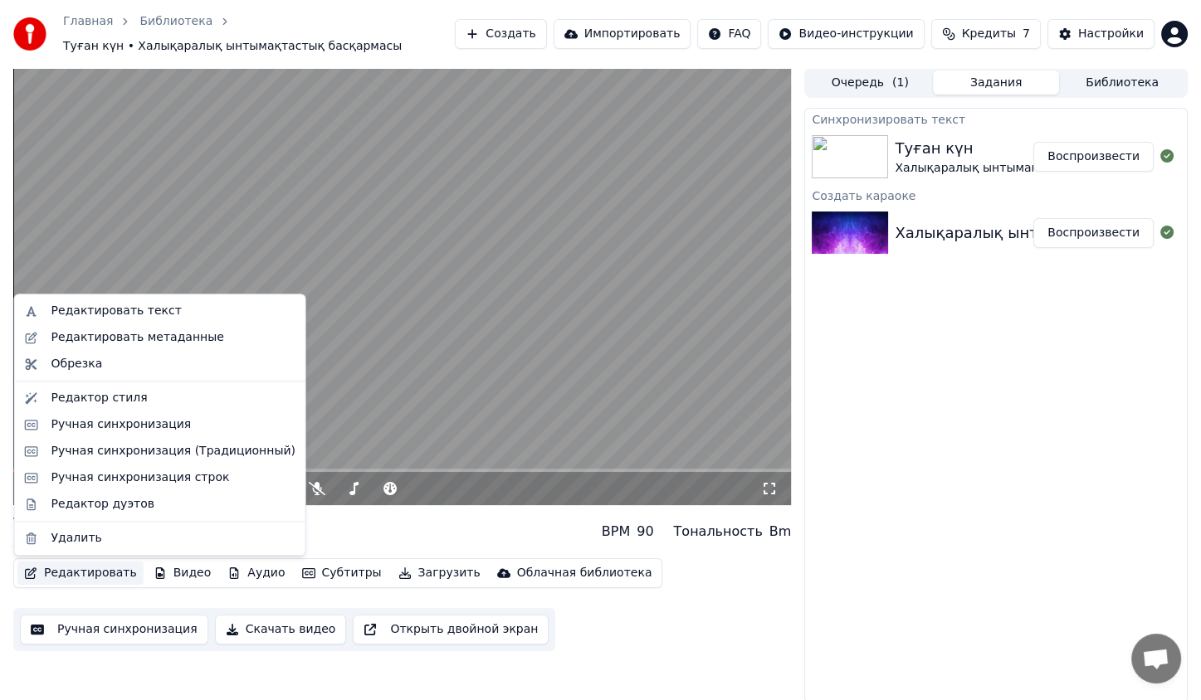
click at [99, 568] on button "Редактировать" at bounding box center [80, 573] width 126 height 23
click at [157, 499] on div "Редактор дуэтов" at bounding box center [173, 504] width 244 height 17
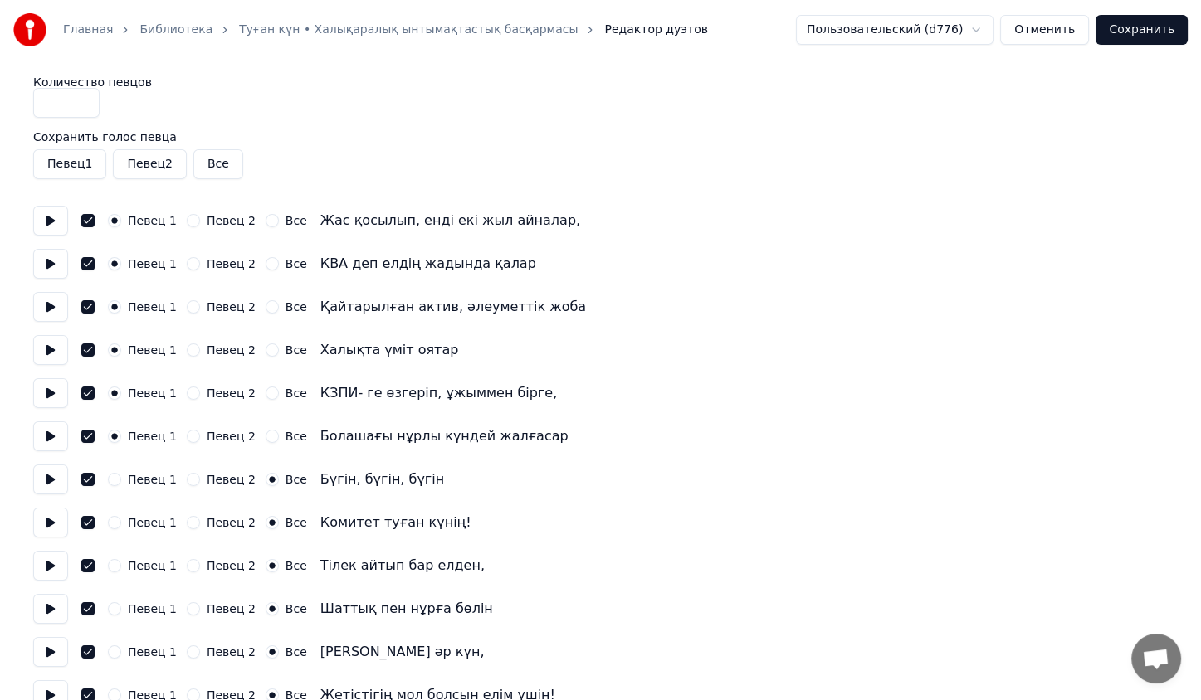
drag, startPoint x: 74, startPoint y: 106, endPoint x: 27, endPoint y: 110, distance: 47.5
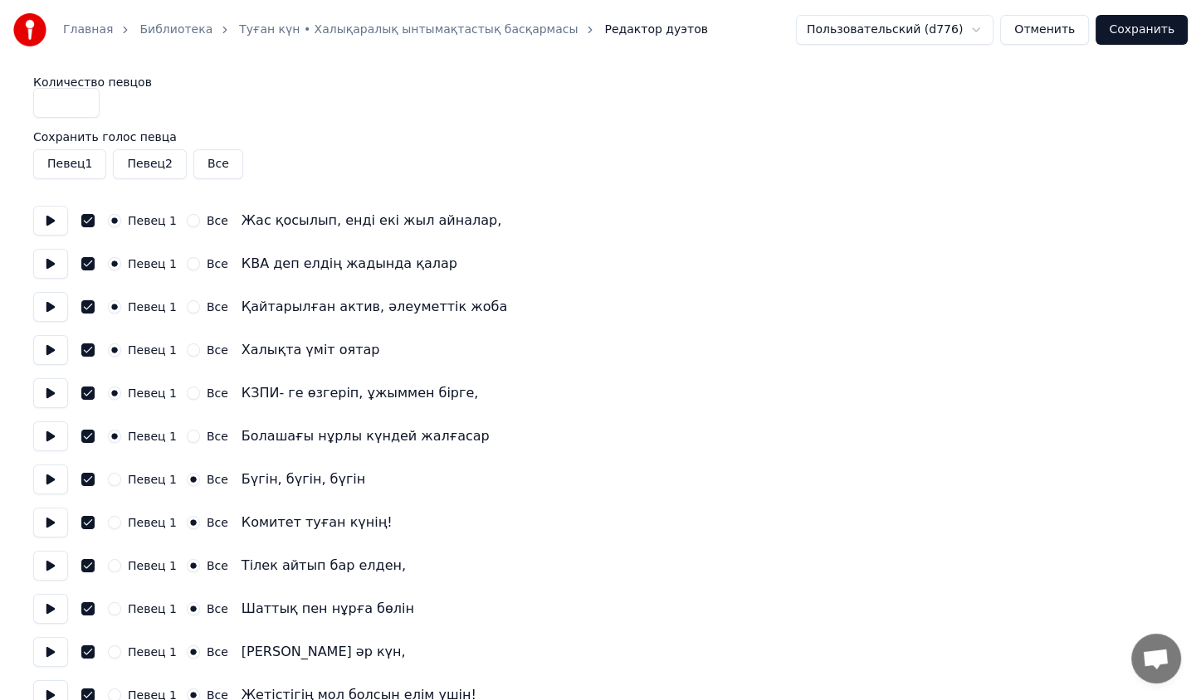
click at [211, 155] on button "Все" at bounding box center [218, 164] width 50 height 30
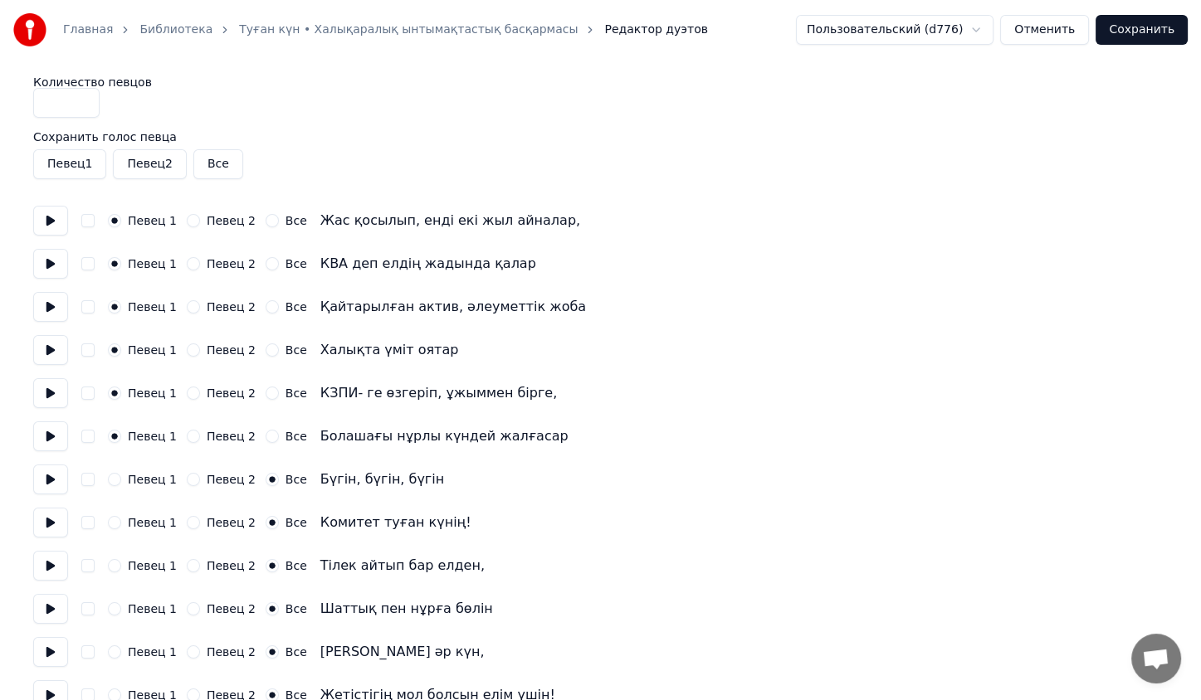
drag, startPoint x: 89, startPoint y: 112, endPoint x: 35, endPoint y: 110, distance: 54.0
click at [35, 110] on input "*" at bounding box center [66, 103] width 66 height 30
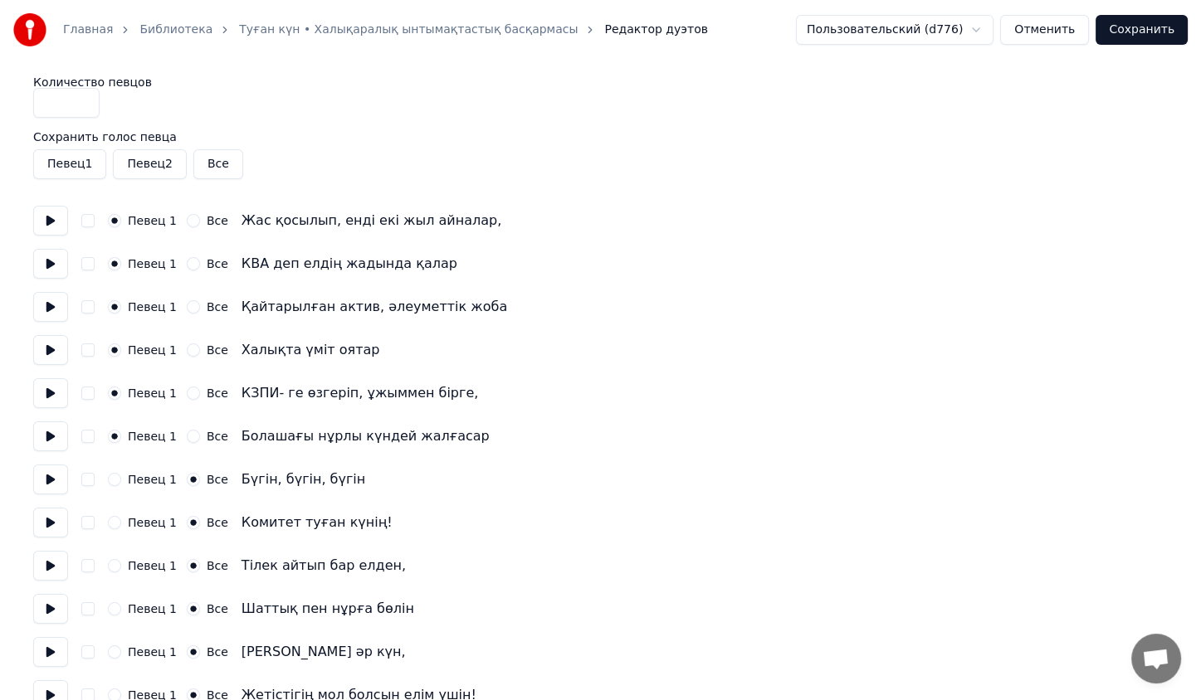
click at [289, 115] on div "Количество певцов *" at bounding box center [600, 96] width 1134 height 41
click at [161, 158] on button "Певец 2" at bounding box center [149, 164] width 73 height 30
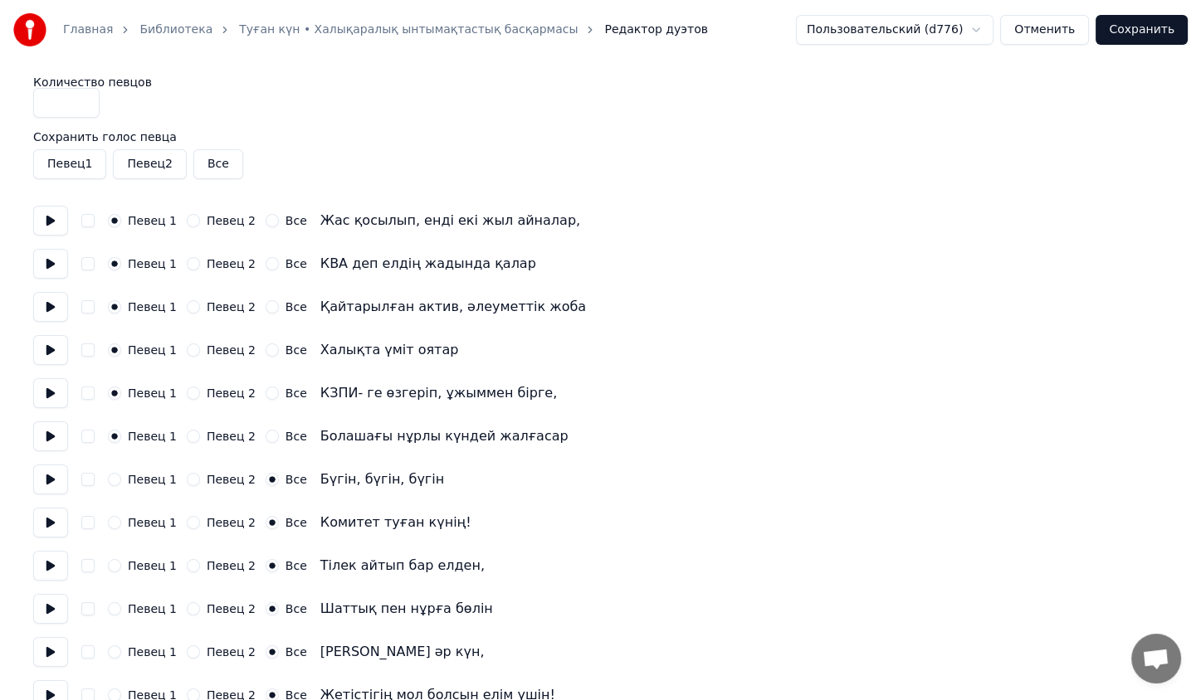
click at [75, 174] on button "Певец 1" at bounding box center [69, 164] width 73 height 30
click at [231, 154] on button "Все" at bounding box center [218, 164] width 50 height 30
drag, startPoint x: 69, startPoint y: 110, endPoint x: 4, endPoint y: 109, distance: 64.7
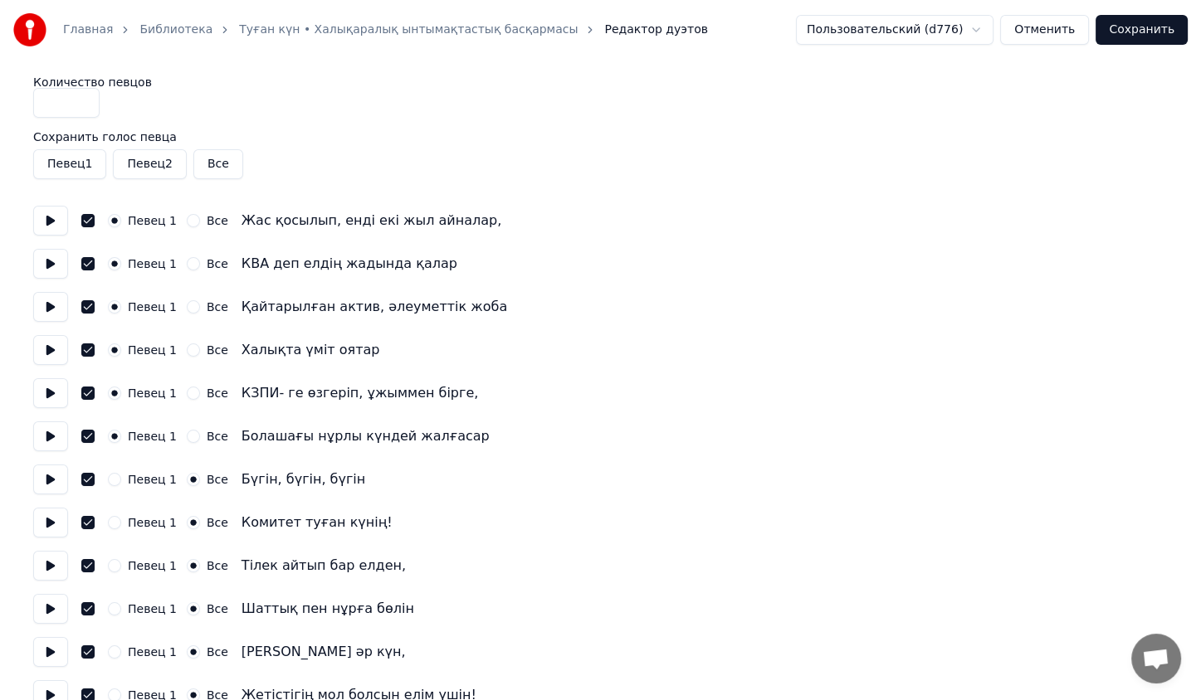
type input "*"
click at [1124, 31] on button "Сохранить" at bounding box center [1141, 30] width 92 height 30
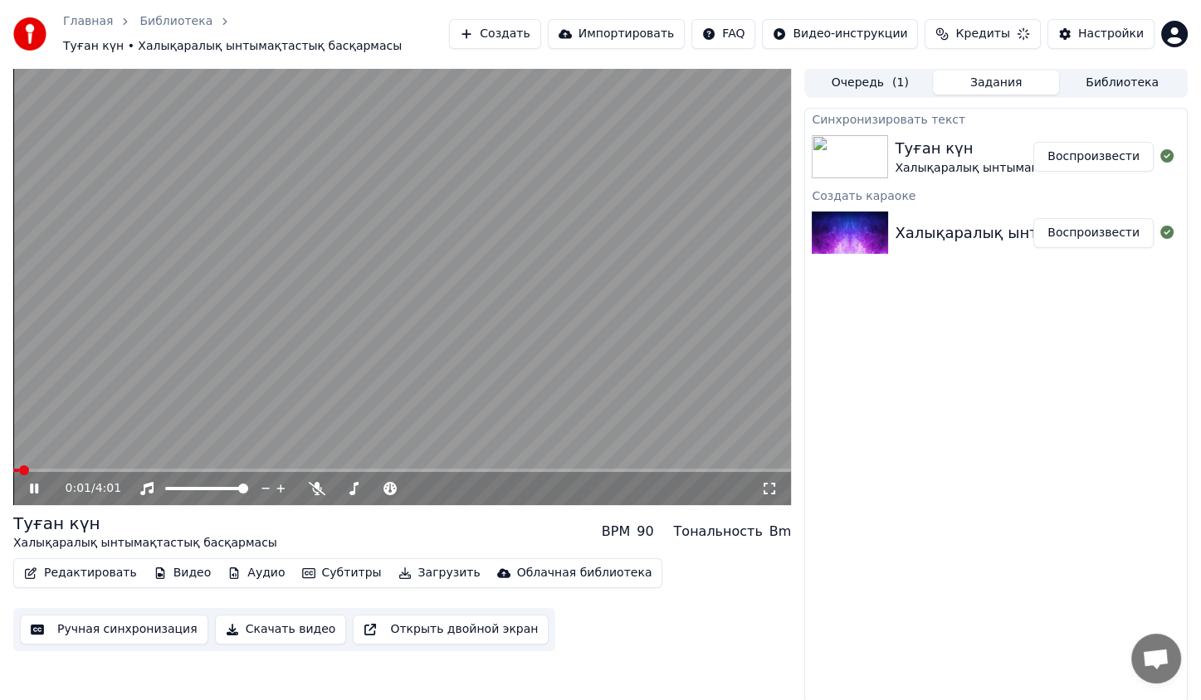
click at [272, 472] on div "0:01 / 4:01" at bounding box center [402, 488] width 778 height 33
click at [274, 470] on span at bounding box center [402, 470] width 778 height 3
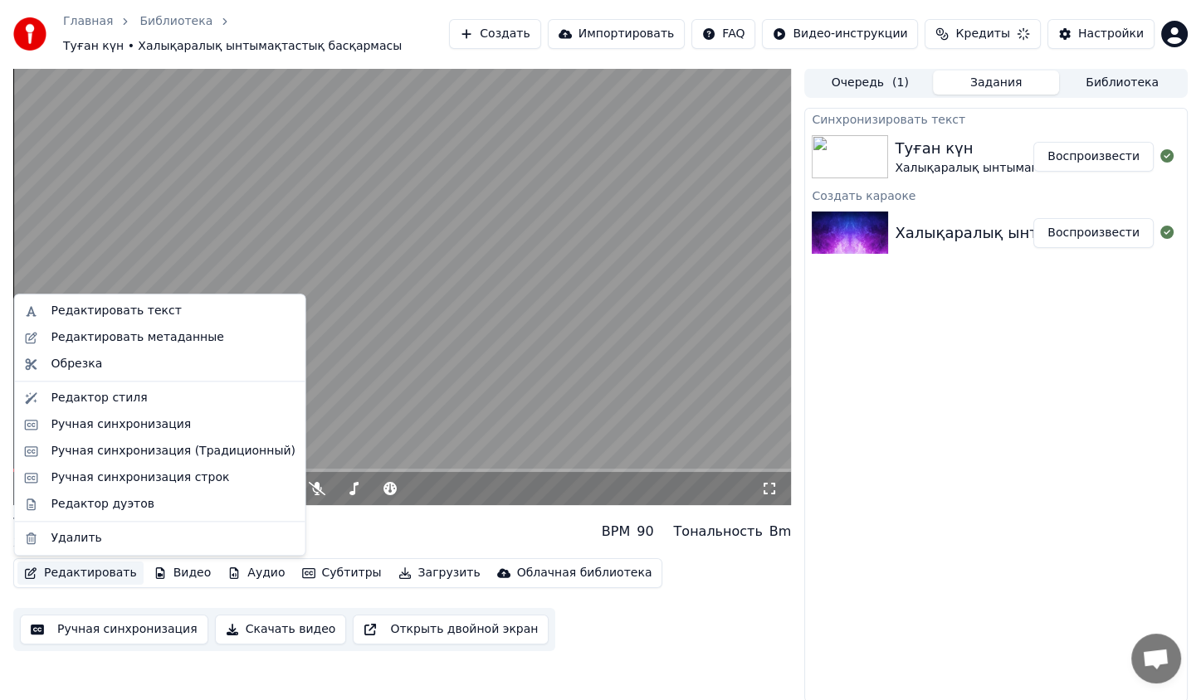
click at [81, 579] on button "Редактировать" at bounding box center [80, 573] width 126 height 23
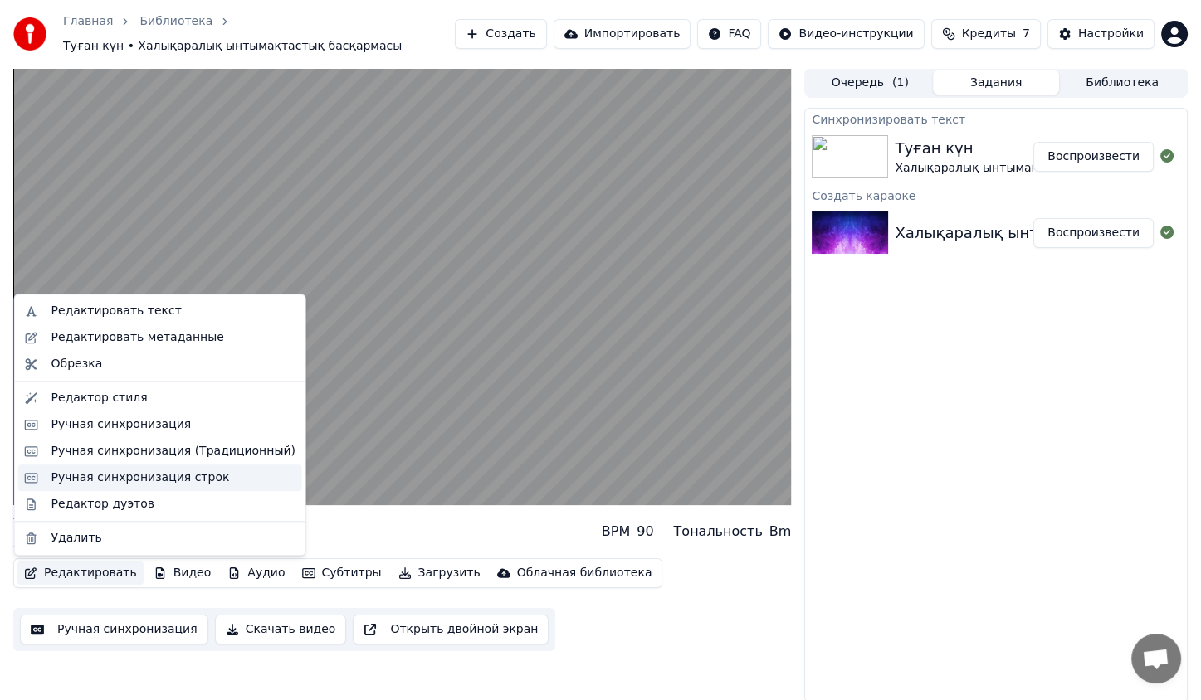
click at [160, 471] on div "Ручная синхронизация строк" at bounding box center [140, 478] width 178 height 17
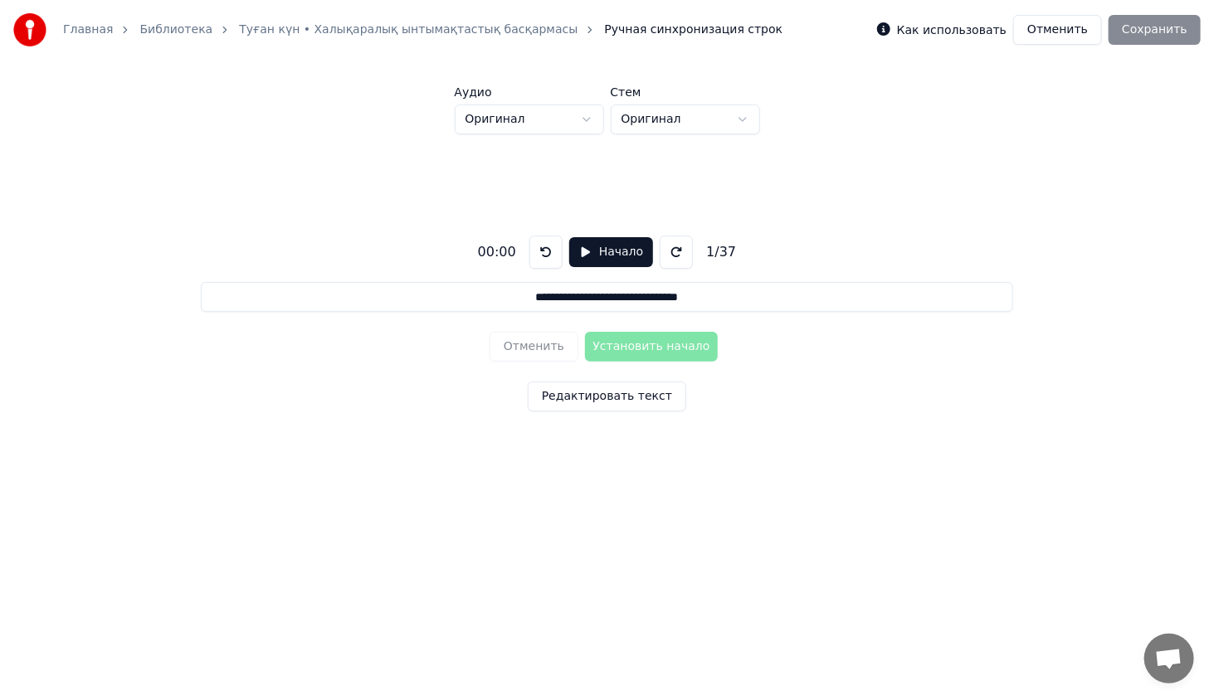
click at [1057, 27] on button "Отменить" at bounding box center [1057, 30] width 89 height 30
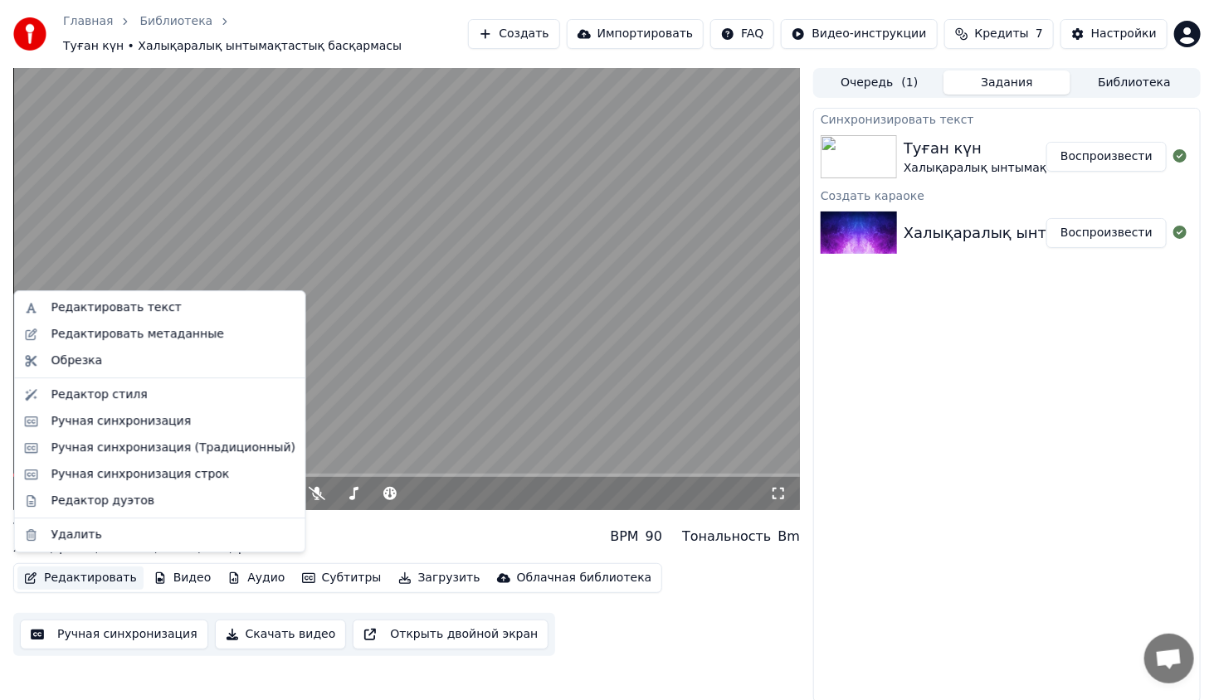
click at [61, 579] on button "Редактировать" at bounding box center [80, 578] width 126 height 23
click at [223, 427] on div "Ручная синхронизация" at bounding box center [173, 421] width 244 height 17
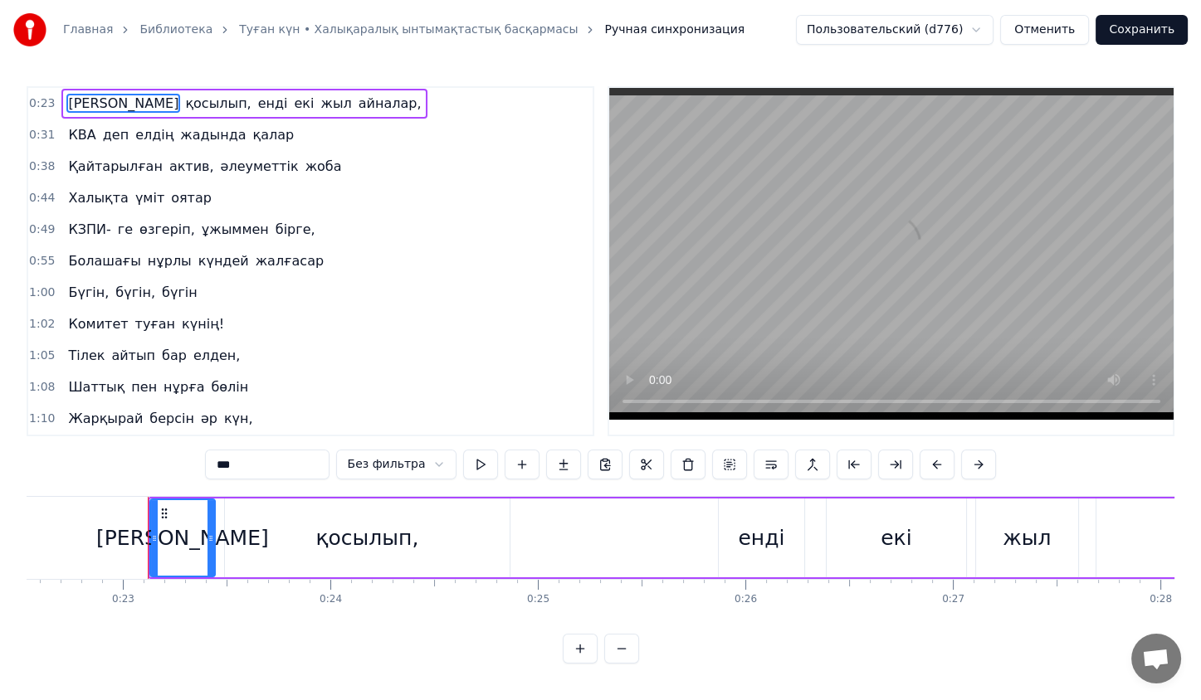
scroll to position [0, 4714]
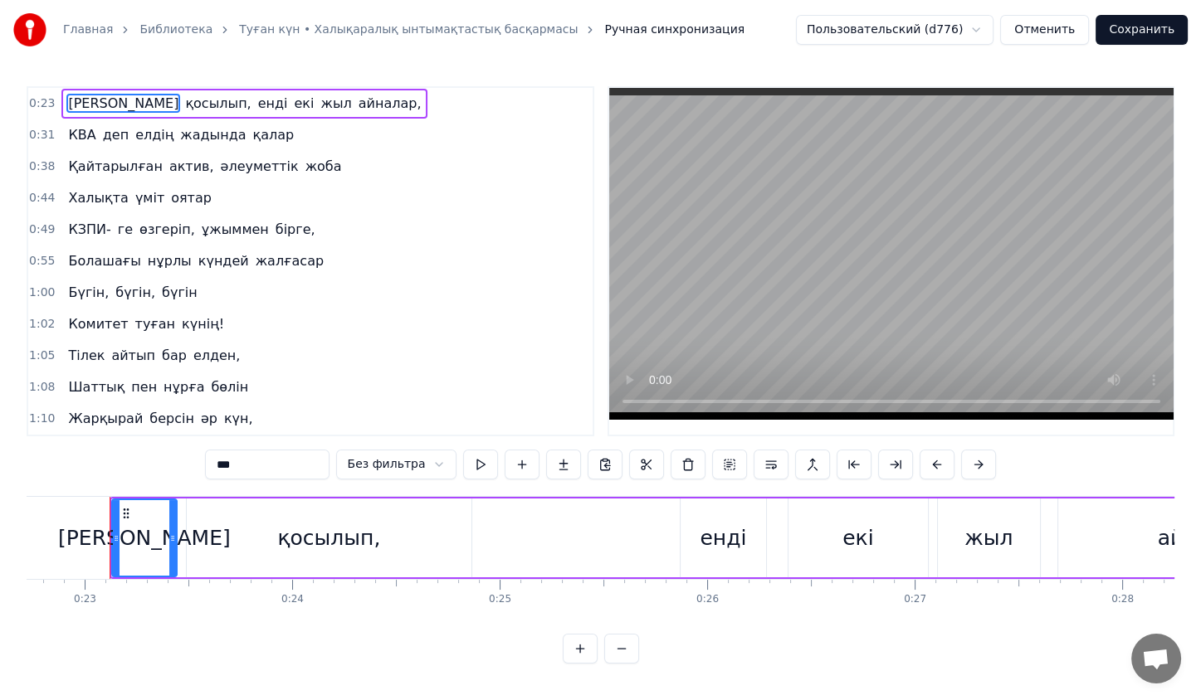
click at [116, 220] on span "ге" at bounding box center [125, 229] width 18 height 19
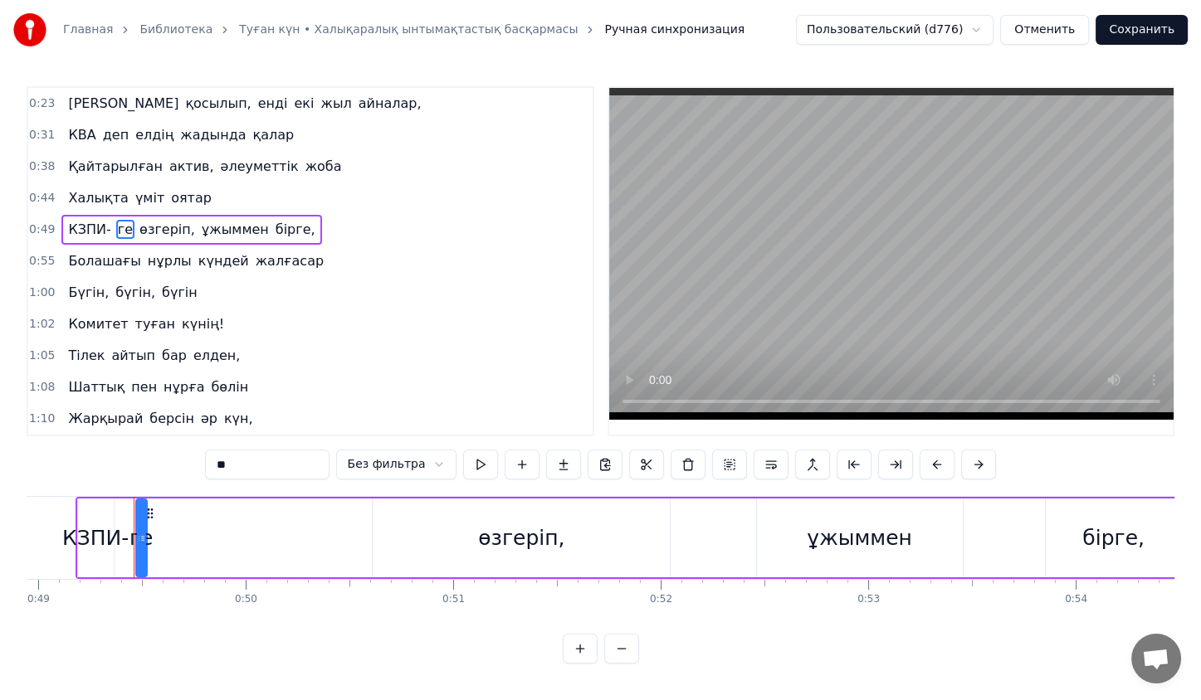
scroll to position [0, 10178]
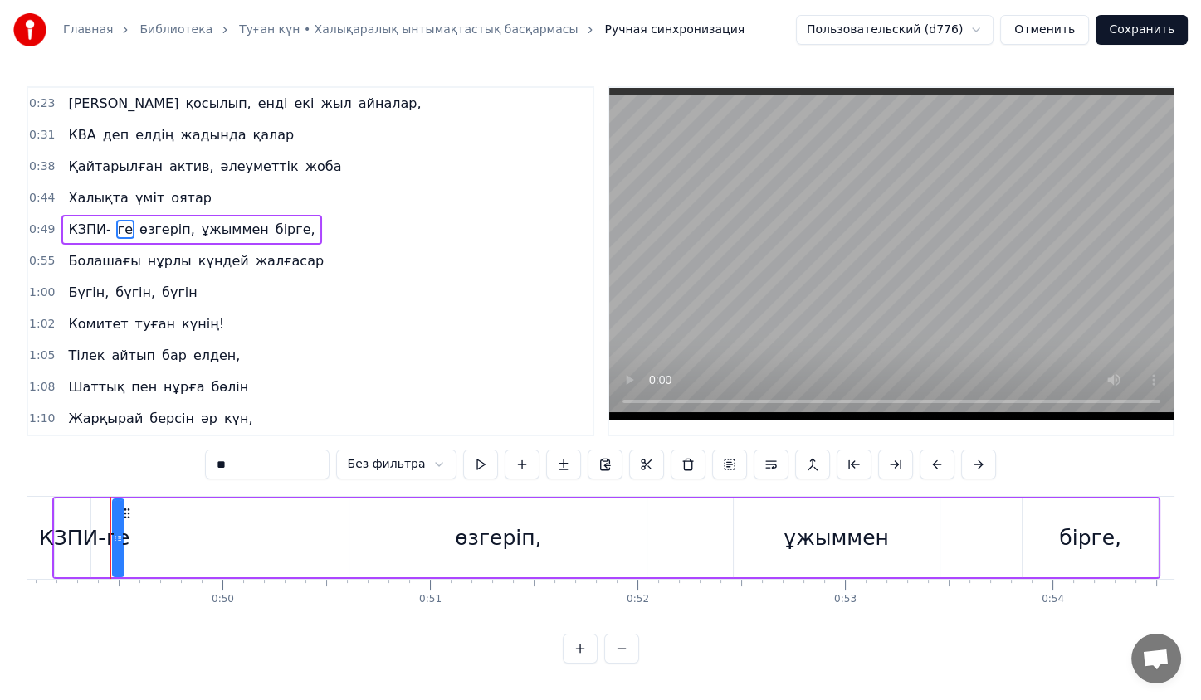
click at [81, 539] on div "КЗПИ-" at bounding box center [72, 539] width 66 height 32
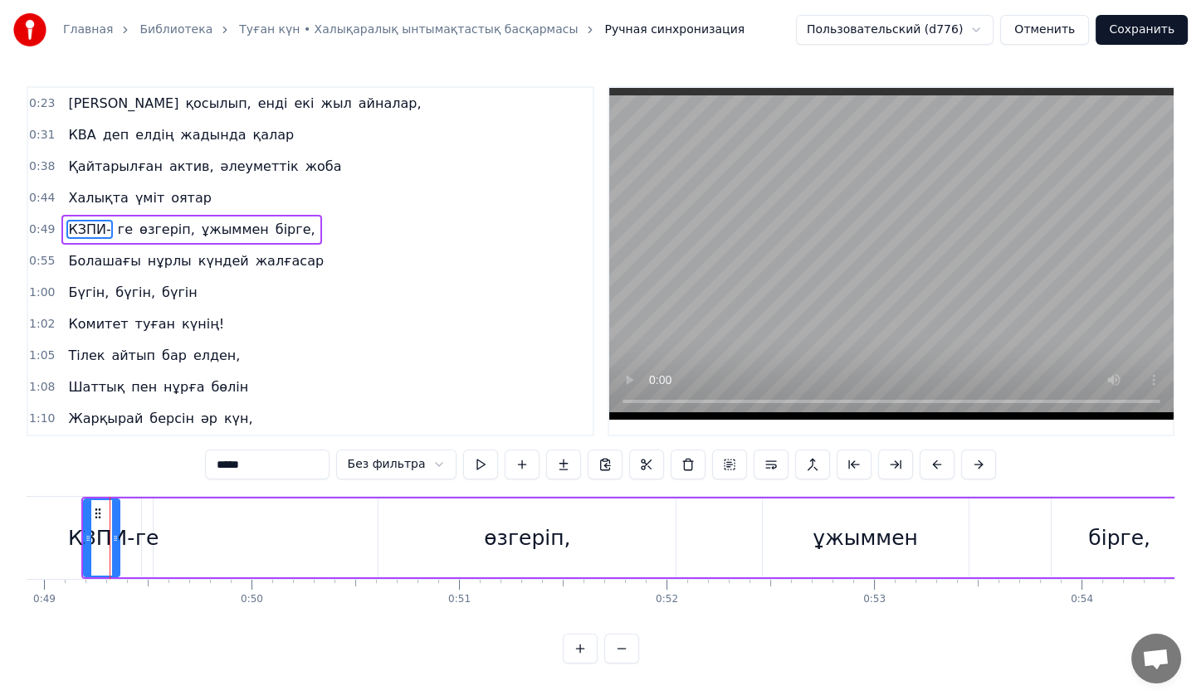
click at [275, 464] on input "*****" at bounding box center [267, 465] width 124 height 30
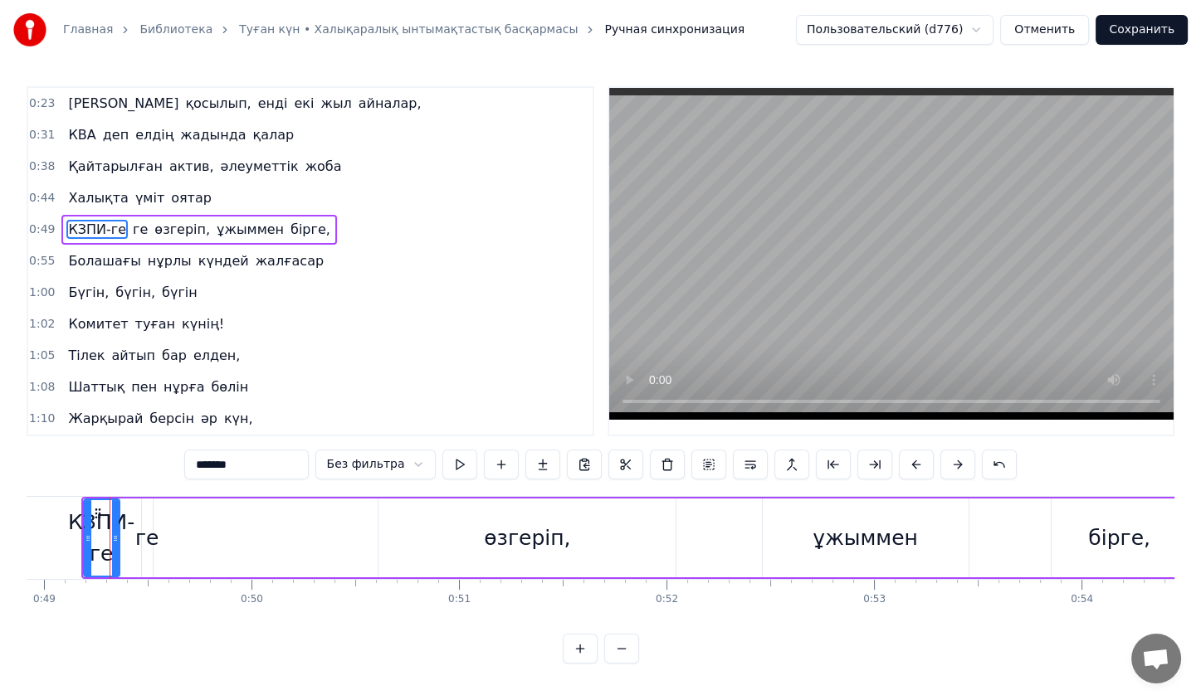
click at [131, 227] on span "ге" at bounding box center [140, 229] width 18 height 19
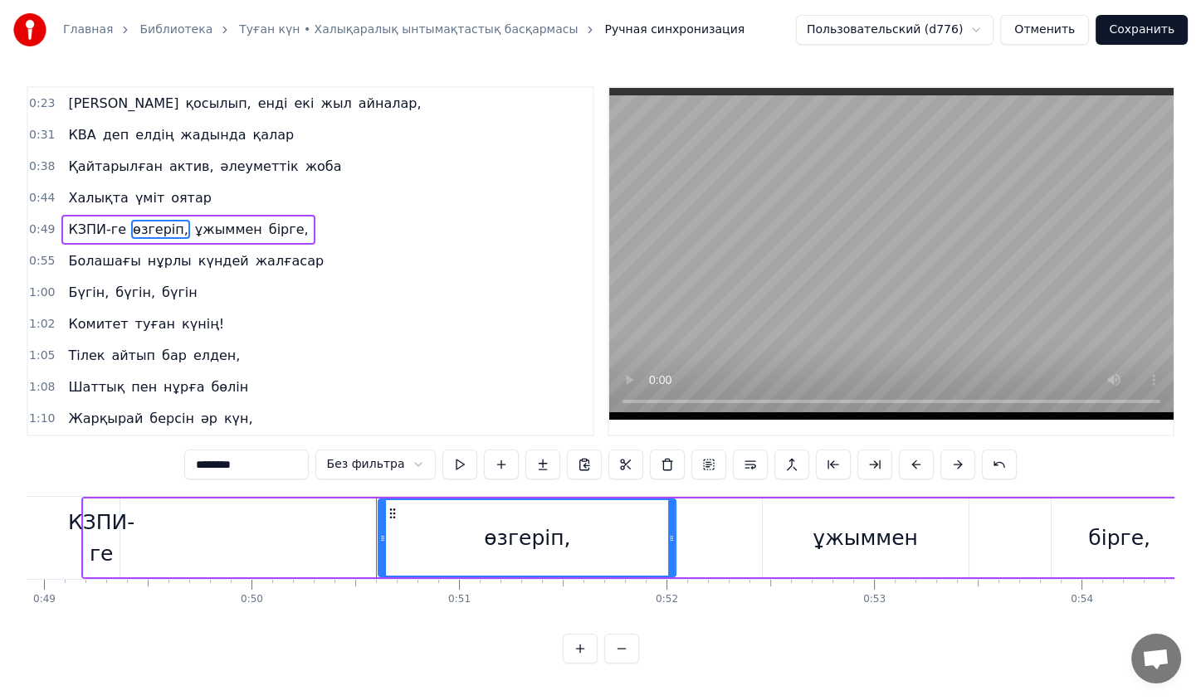
click at [113, 526] on div "КЗПИ-ге" at bounding box center [101, 538] width 66 height 62
type input "*******"
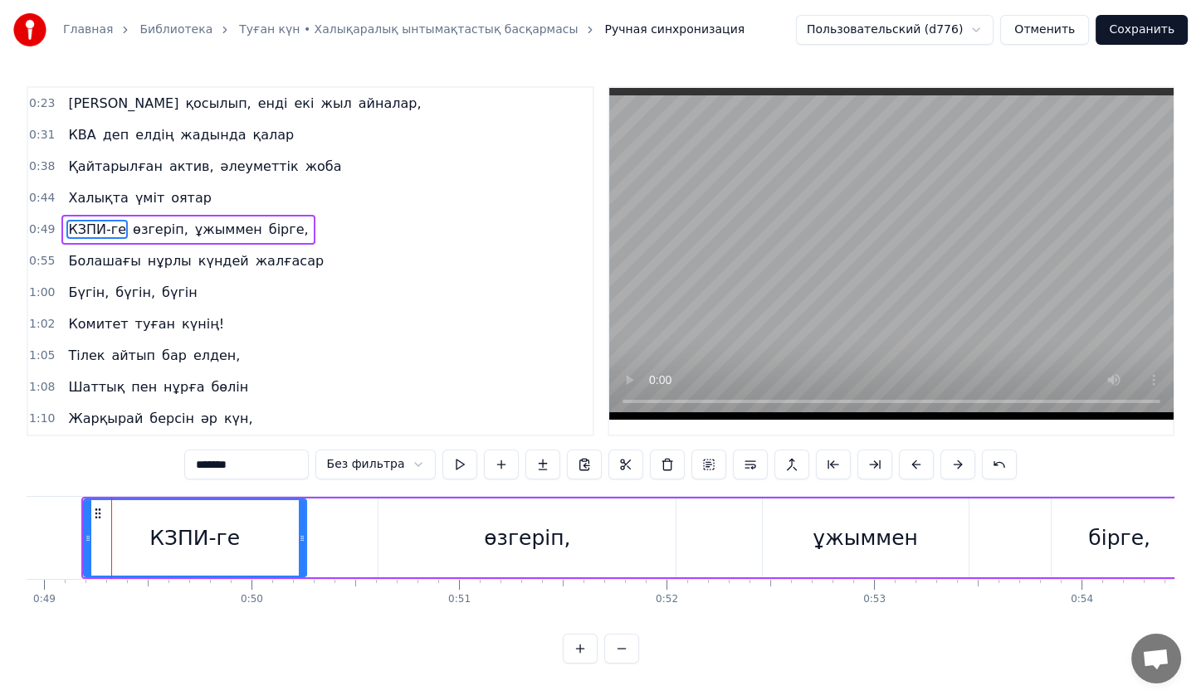
drag, startPoint x: 117, startPoint y: 536, endPoint x: 304, endPoint y: 535, distance: 186.7
click at [304, 535] on icon at bounding box center [302, 538] width 7 height 13
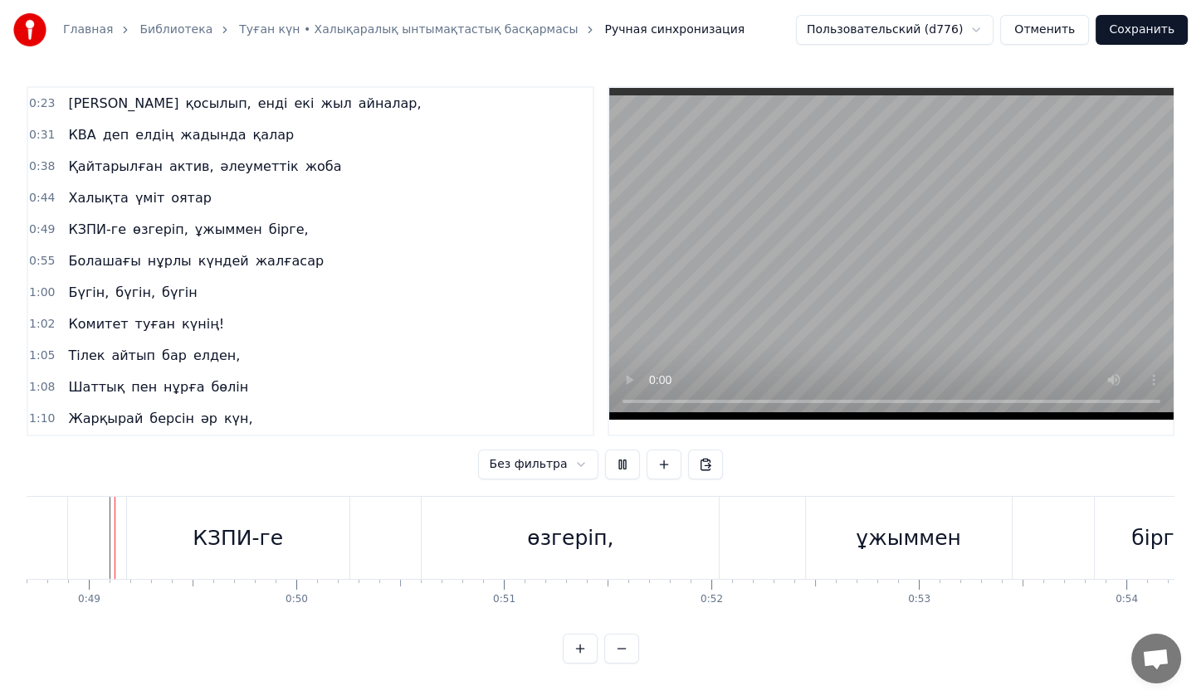
scroll to position [3, 0]
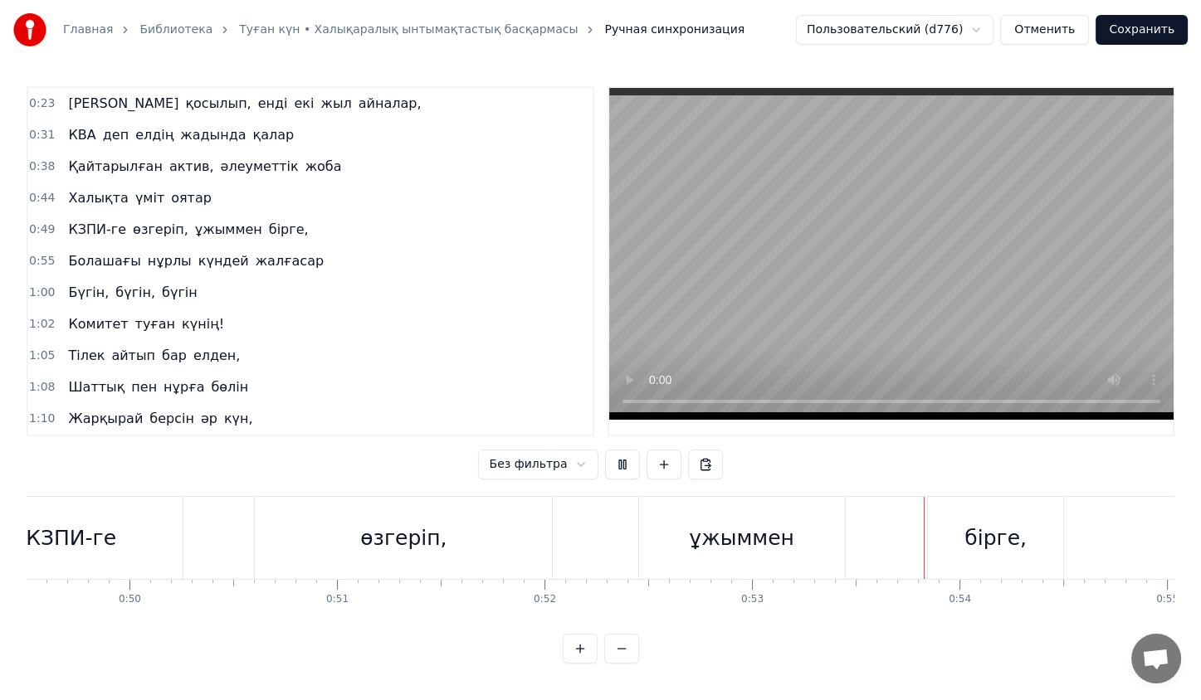
click at [164, 533] on div "КЗПИ-ге өзгеріп, ұжыммен бірге," at bounding box center [513, 538] width 1108 height 82
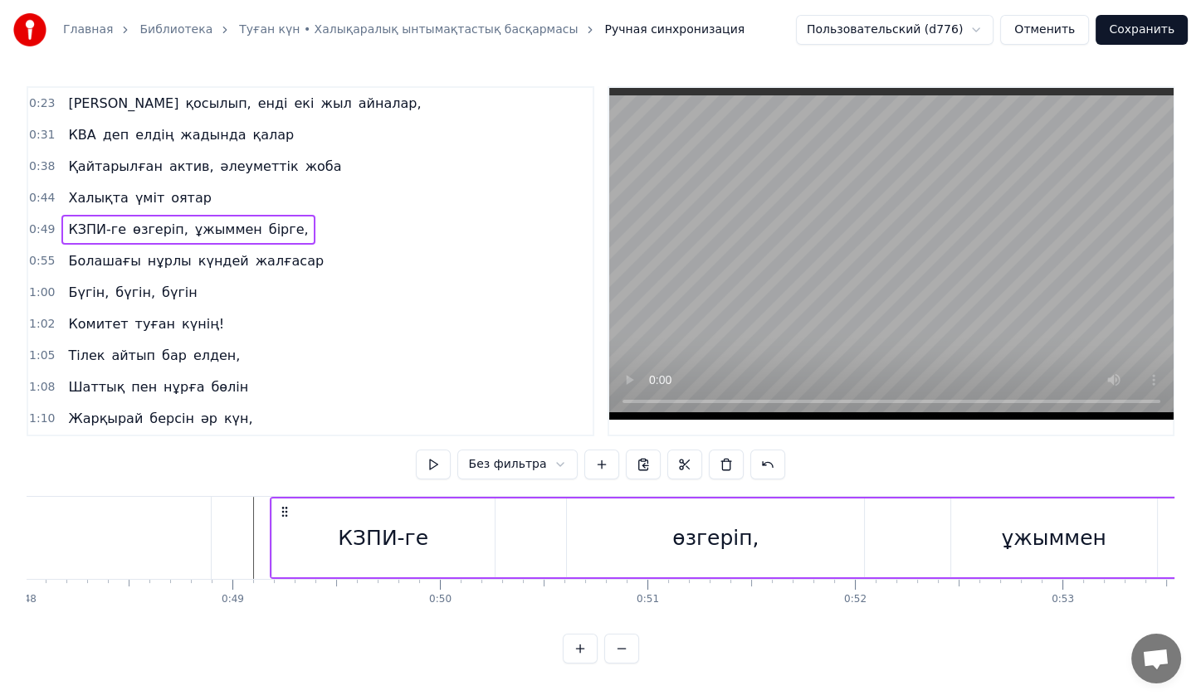
scroll to position [0, 9926]
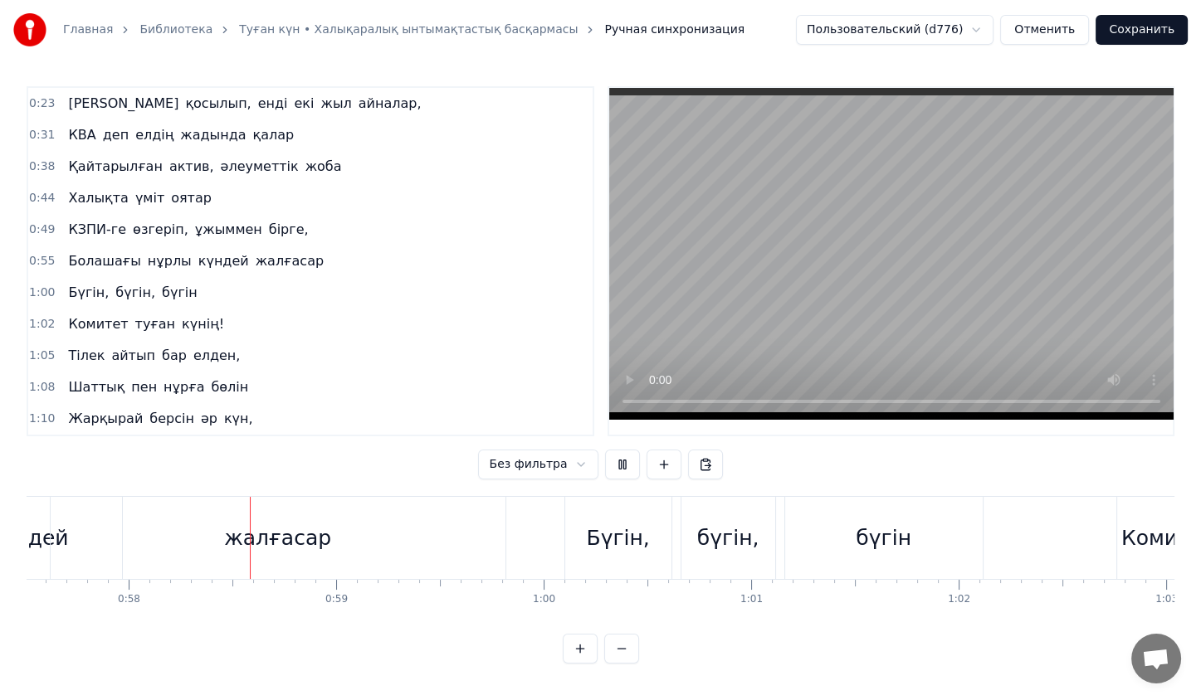
scroll to position [0, 11932]
click at [605, 467] on button at bounding box center [622, 465] width 35 height 30
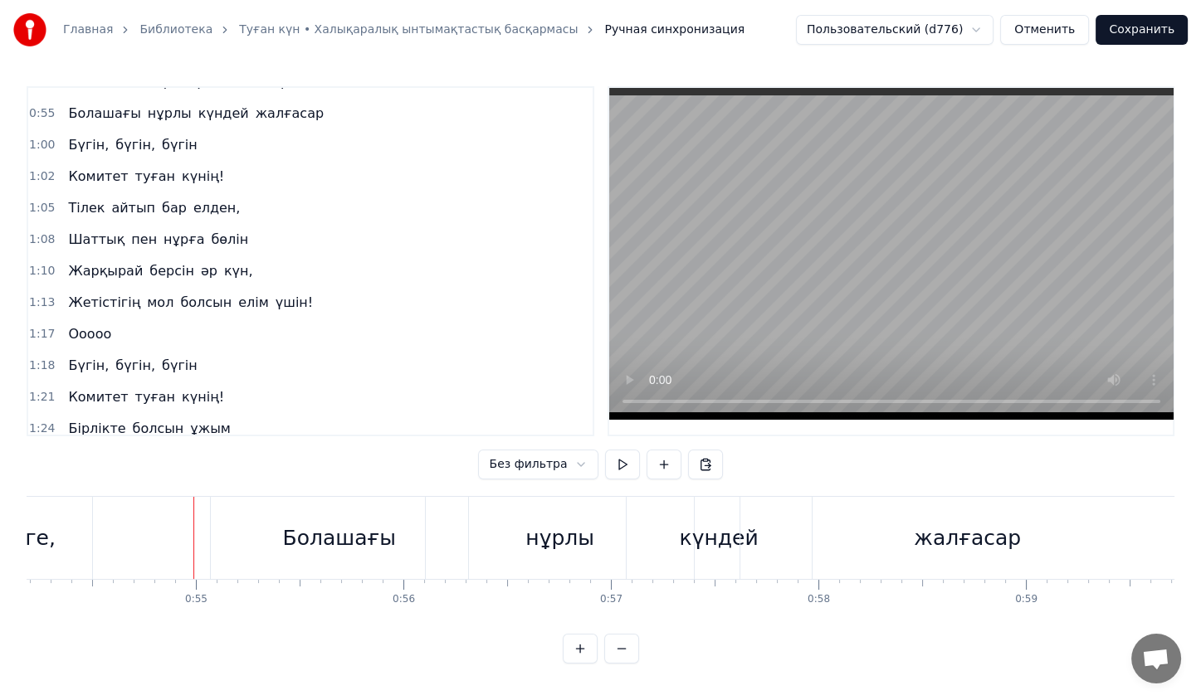
scroll to position [0, 0]
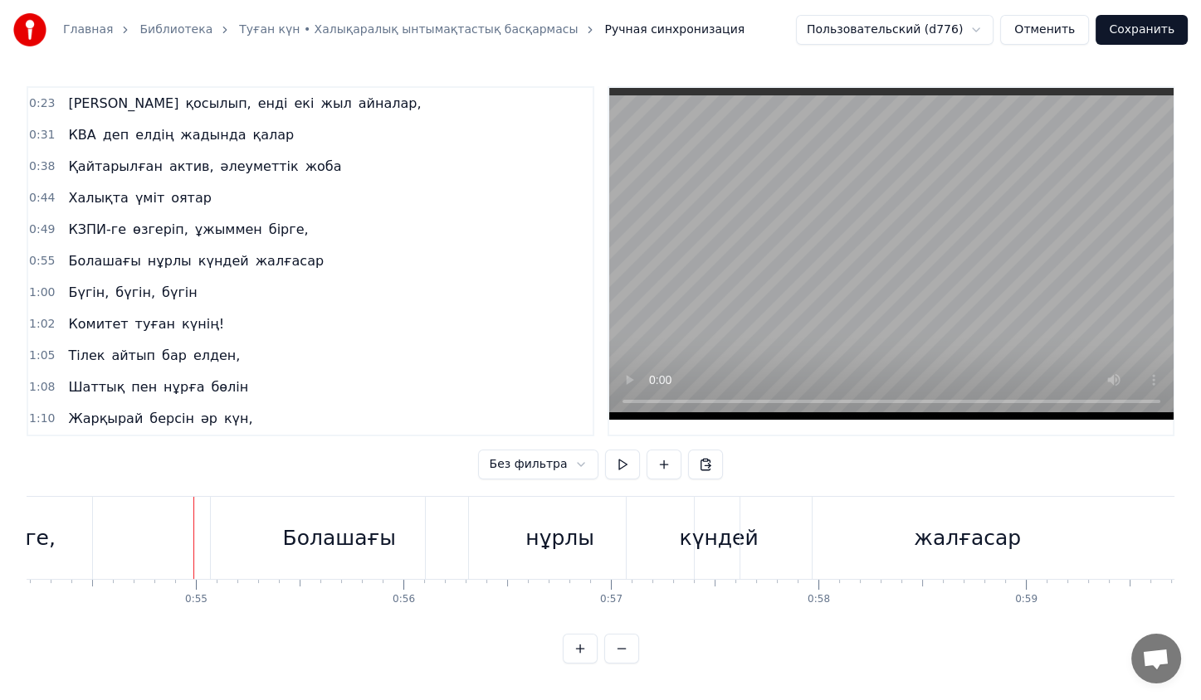
click at [1143, 27] on button "Сохранить" at bounding box center [1141, 30] width 92 height 30
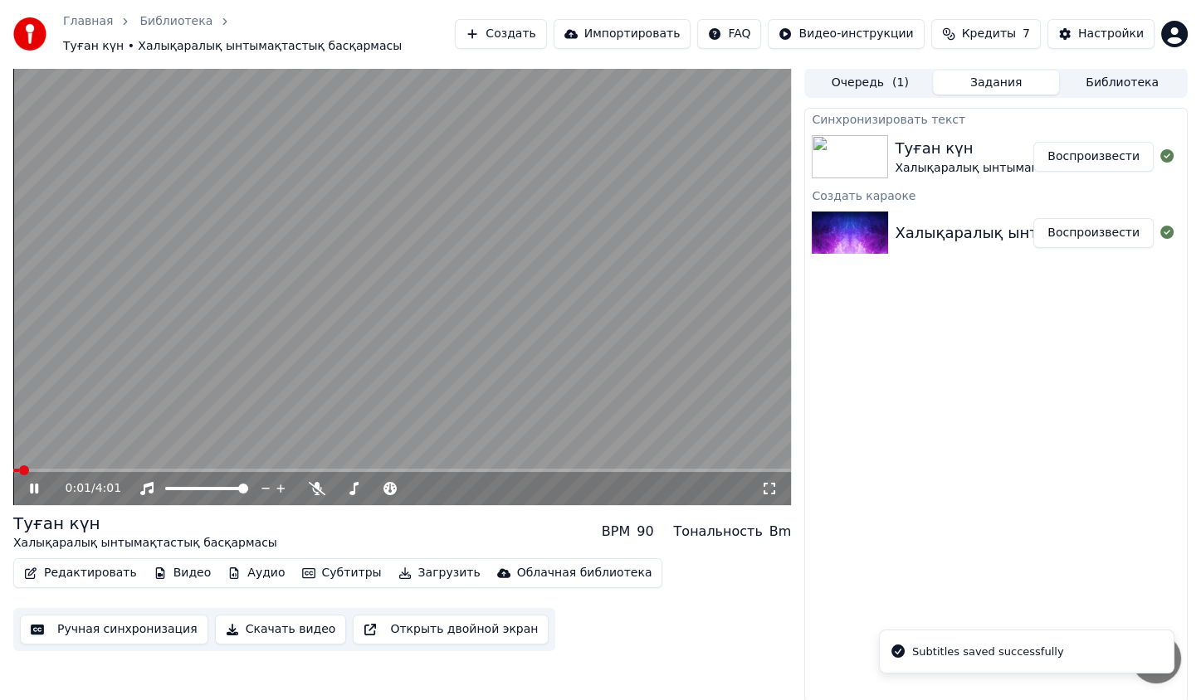
click at [472, 378] on video at bounding box center [402, 286] width 778 height 437
click at [381, 383] on video at bounding box center [402, 286] width 778 height 437
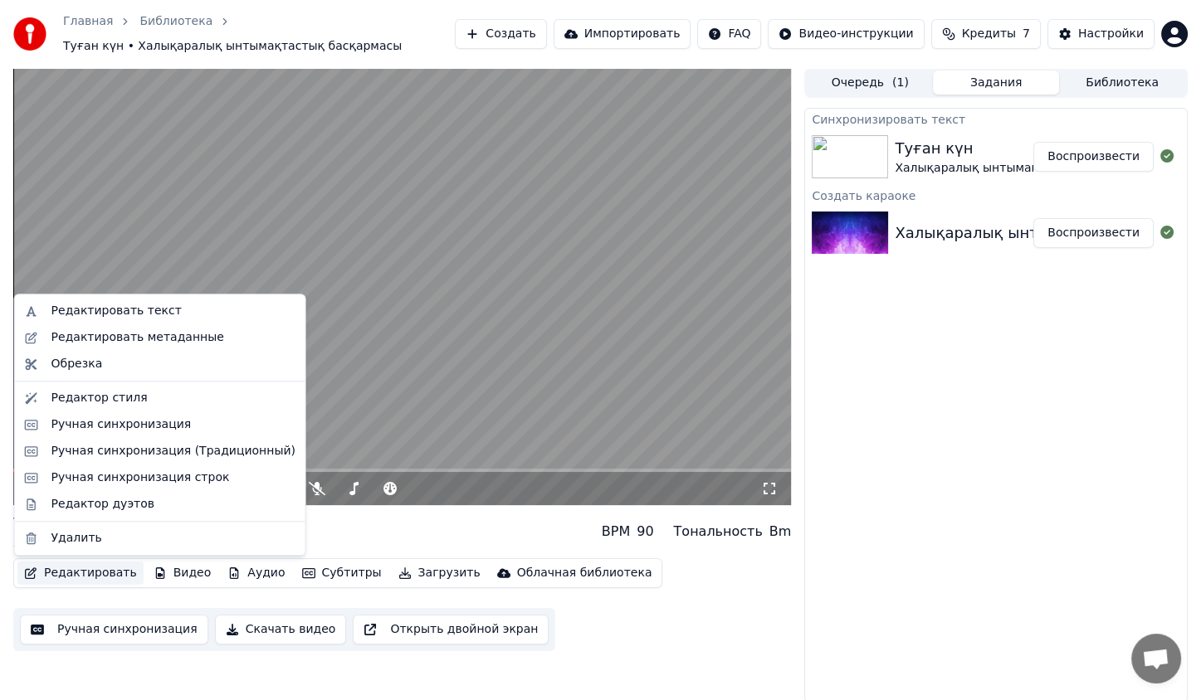
click at [110, 573] on button "Редактировать" at bounding box center [80, 573] width 126 height 23
click at [151, 406] on div "Редактор стиля" at bounding box center [173, 398] width 244 height 17
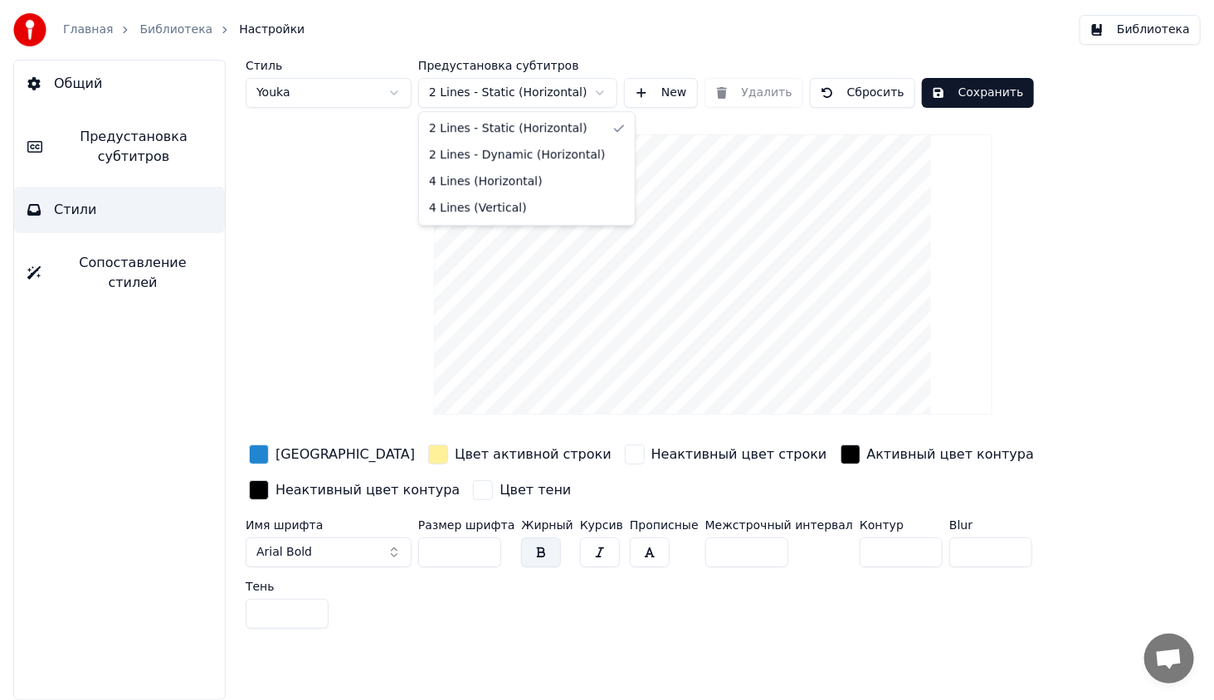
click at [483, 101] on html "Главная Библиотека Настройки Библиотека Общий Предустановка субтитров Стили Соп…" at bounding box center [607, 350] width 1214 height 700
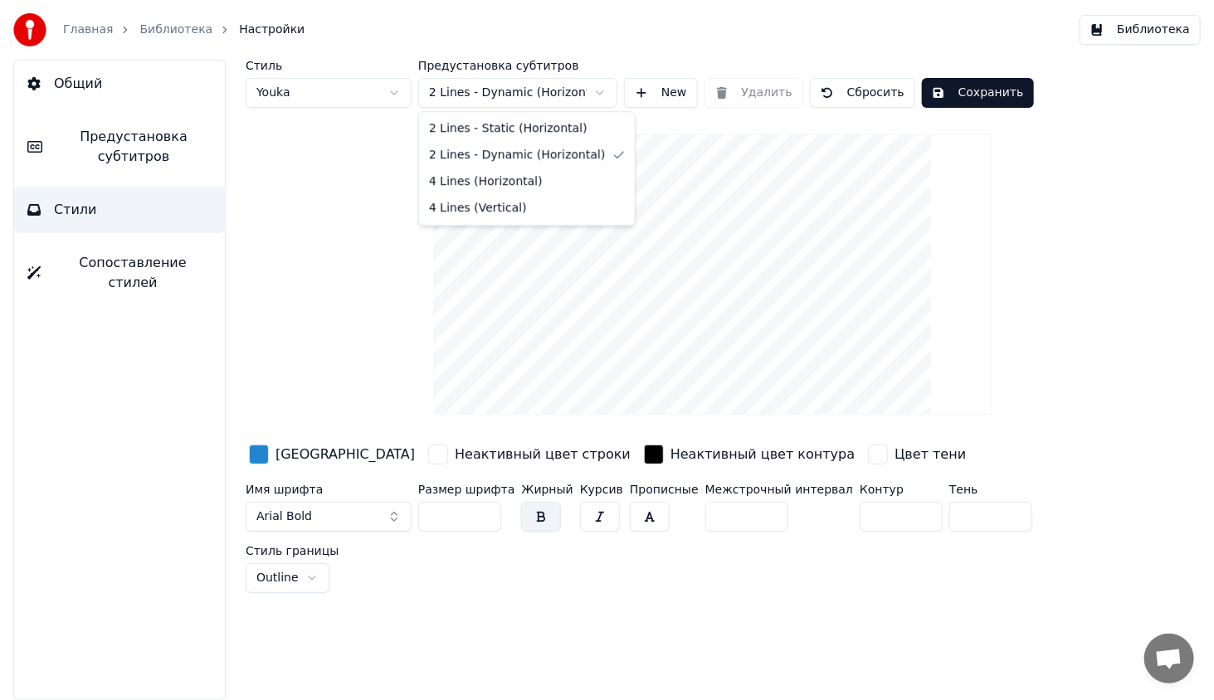
click at [531, 88] on html "Главная Библиотека Настройки Библиотека Общий Предустановка субтитров Стили Соп…" at bounding box center [607, 350] width 1214 height 700
click at [378, 190] on html "Главная Библиотека Настройки Библиотека Общий Предустановка субтитров Стили Соп…" at bounding box center [607, 350] width 1214 height 700
click at [953, 89] on button "Сохранить" at bounding box center [978, 93] width 112 height 30
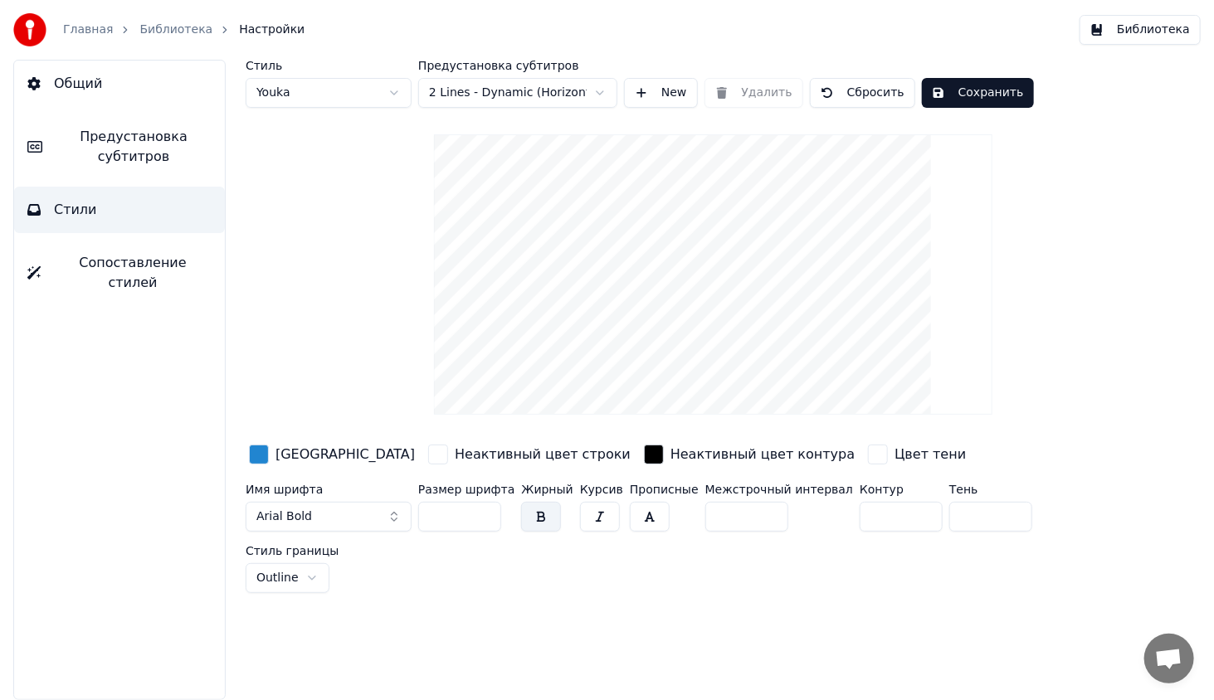
click at [247, 456] on div "Цвет заливки" at bounding box center [332, 455] width 173 height 27
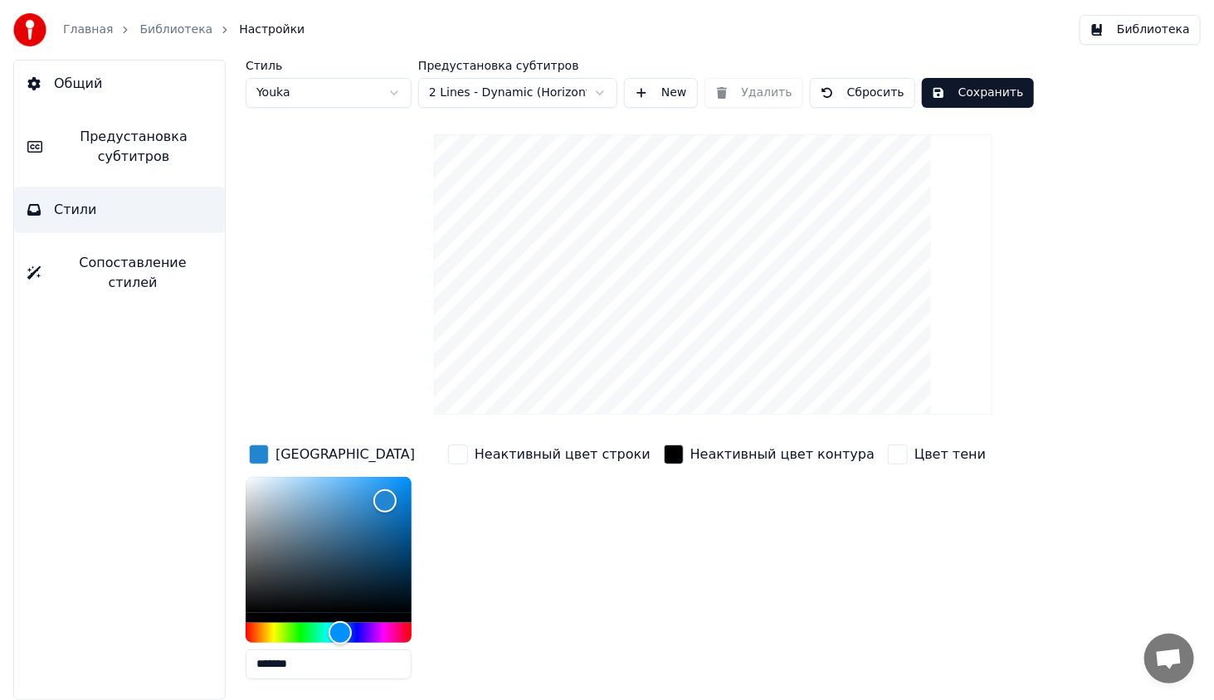
click at [346, 314] on div "Стиль Youka Предустановка субтитров 2 Lines - Dynamic (Horizontal) New Удалить …" at bounding box center [713, 438] width 935 height 756
click at [109, 95] on button "Общий" at bounding box center [119, 84] width 211 height 46
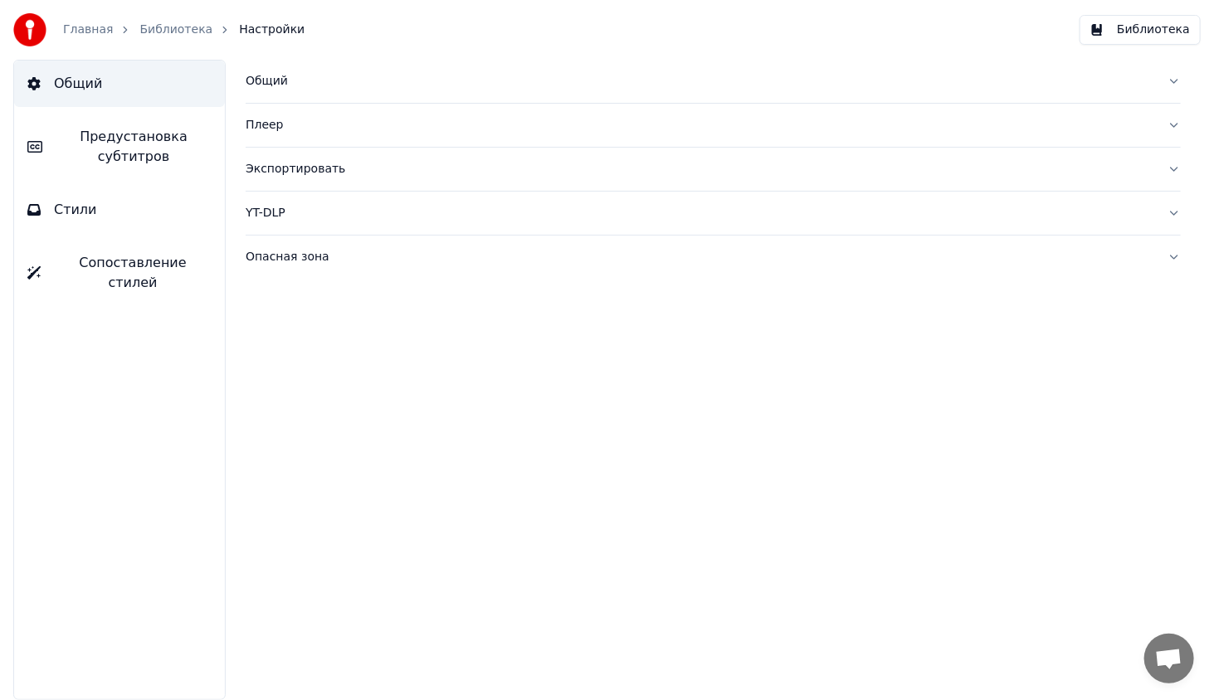
click at [1129, 26] on button "Библиотека" at bounding box center [1140, 30] width 121 height 30
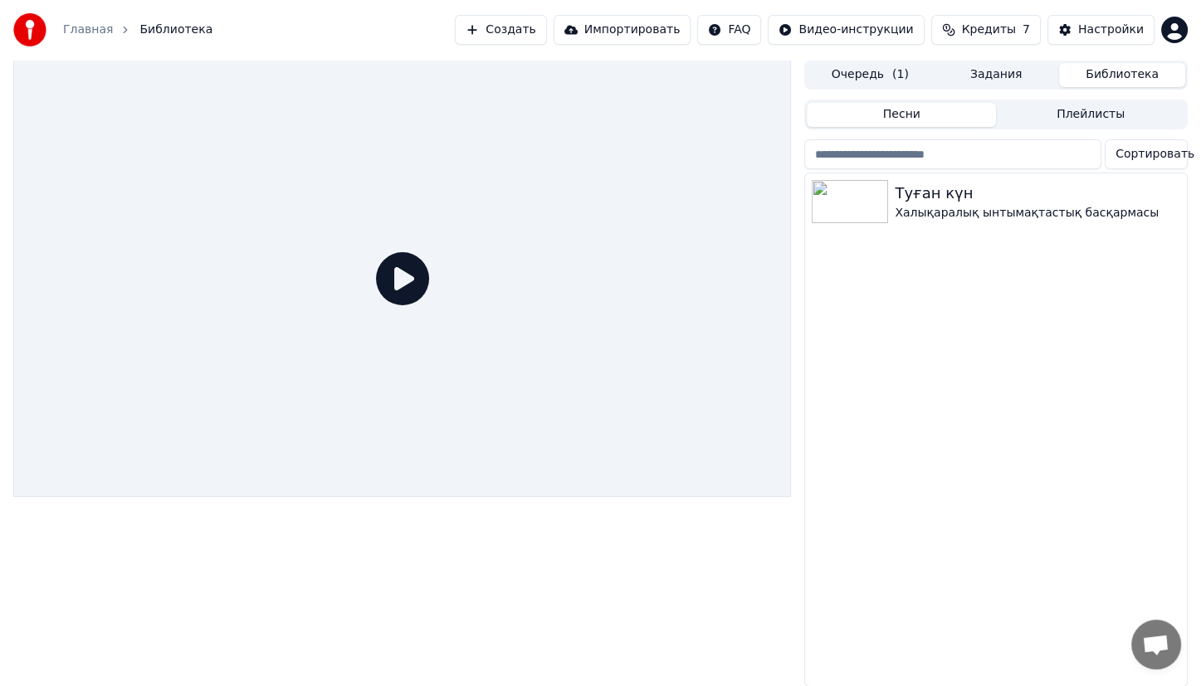
click at [553, 196] on div at bounding box center [402, 278] width 778 height 437
click at [890, 188] on div at bounding box center [853, 201] width 83 height 43
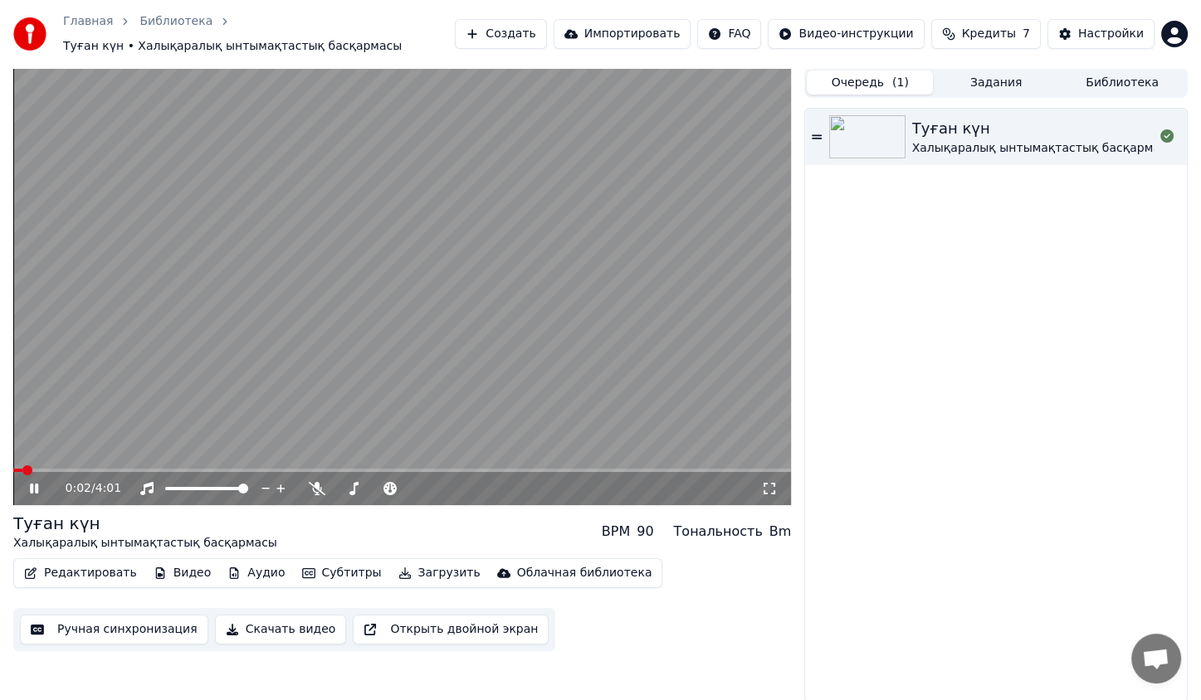
click at [887, 86] on button "Очередь ( 1 )" at bounding box center [870, 83] width 126 height 24
click at [194, 465] on video at bounding box center [402, 286] width 778 height 437
click at [209, 469] on span at bounding box center [402, 470] width 778 height 3
click at [297, 403] on video at bounding box center [402, 286] width 778 height 437
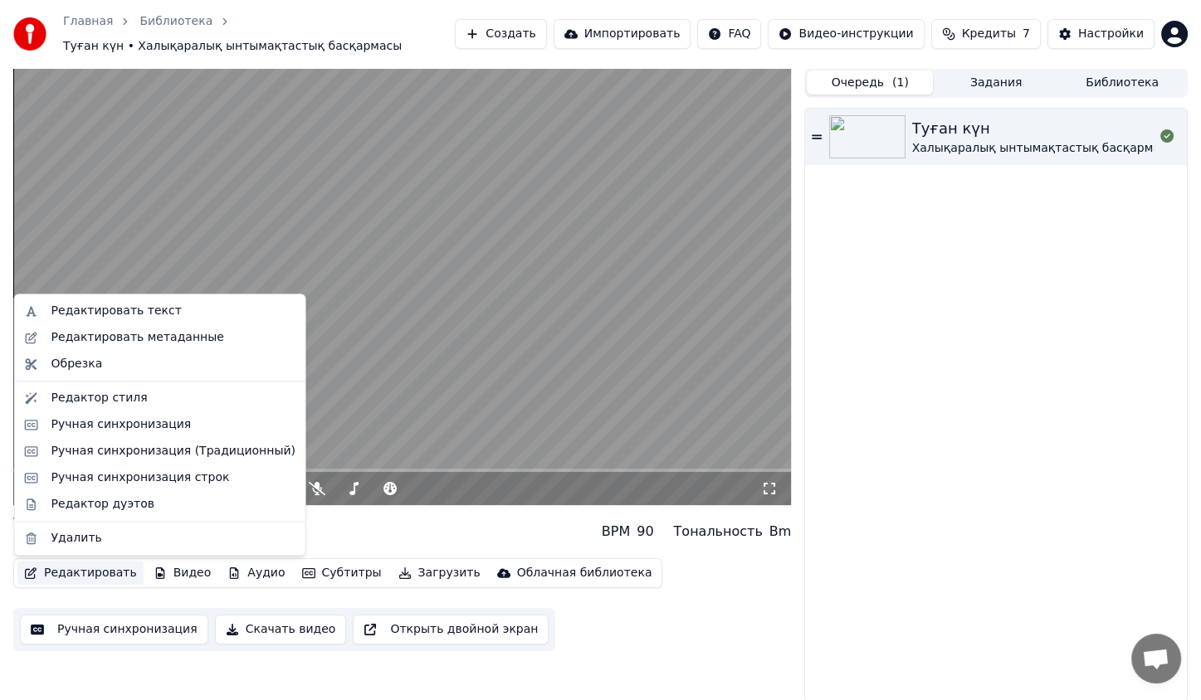
click at [104, 583] on button "Редактировать" at bounding box center [80, 573] width 126 height 23
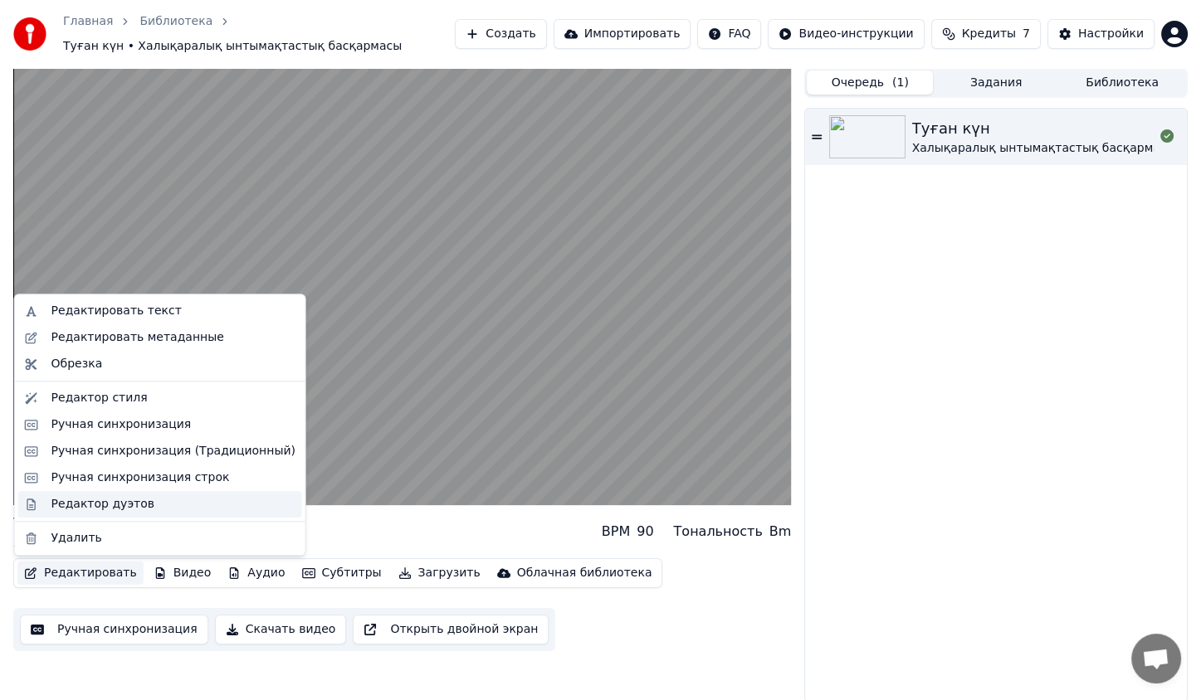
click at [139, 503] on div "Редактор дуэтов" at bounding box center [173, 504] width 244 height 17
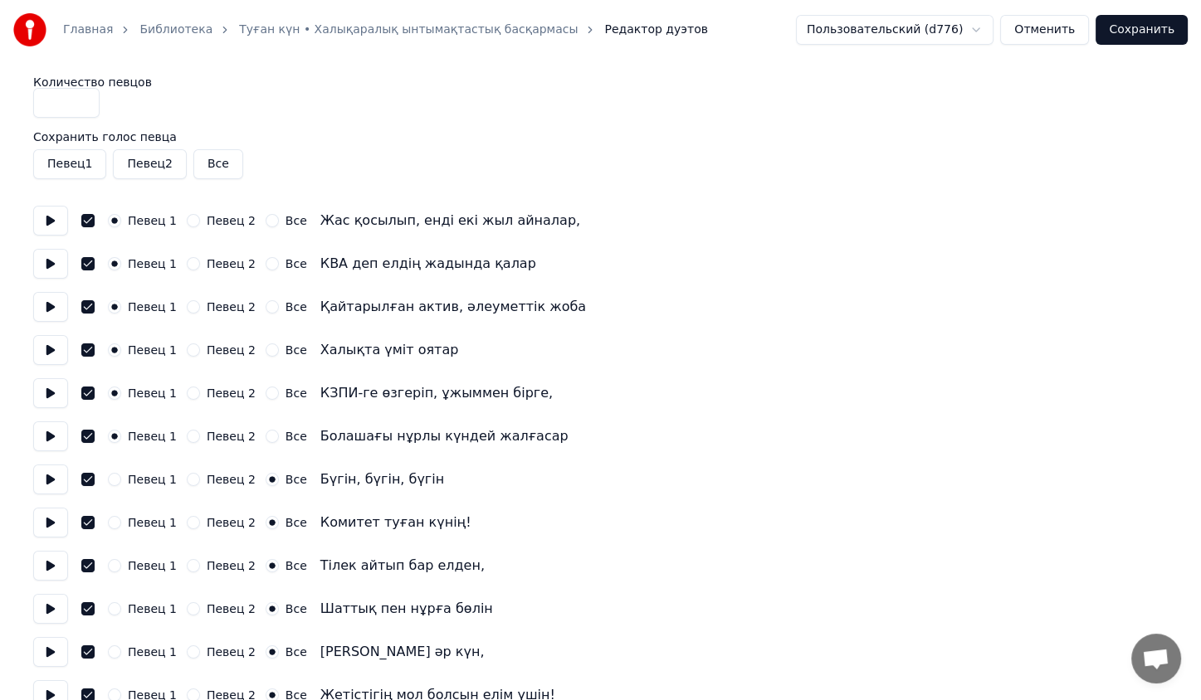
click at [115, 484] on button "Певец 1" at bounding box center [114, 479] width 13 height 13
click at [108, 521] on button "Певец 1" at bounding box center [114, 522] width 13 height 13
click at [115, 569] on button "Певец 1" at bounding box center [114, 565] width 13 height 13
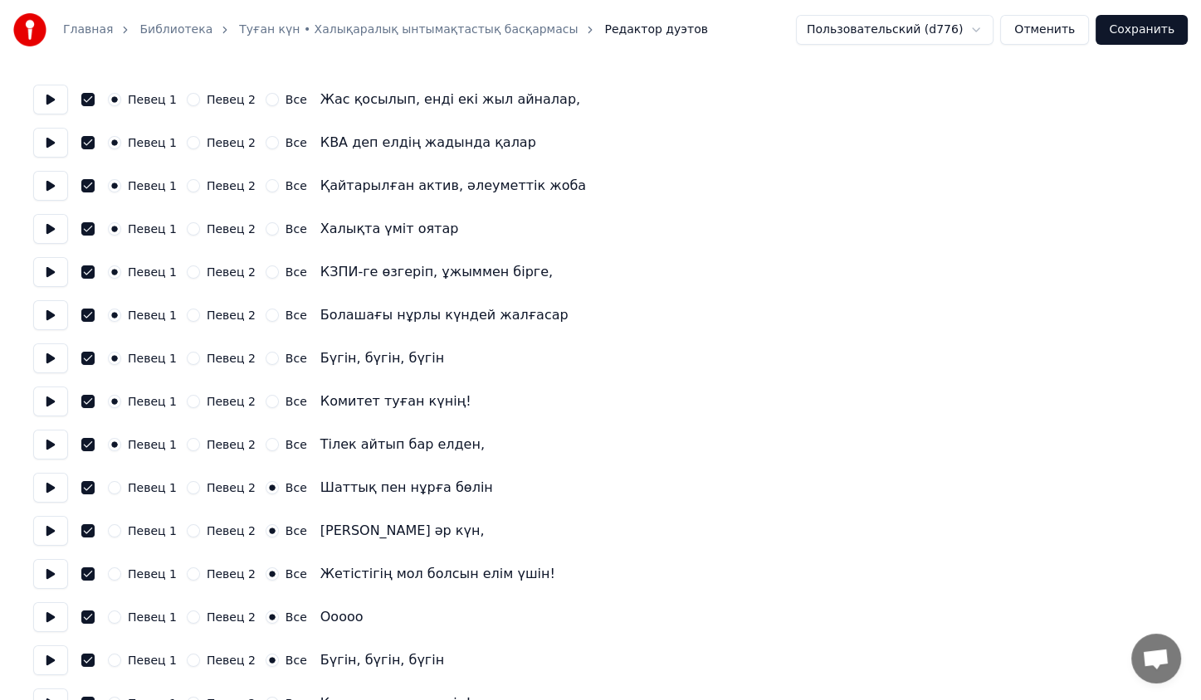
drag, startPoint x: 114, startPoint y: 527, endPoint x: 113, endPoint y: 489, distance: 38.2
click at [113, 489] on button "Певец 1" at bounding box center [114, 487] width 13 height 13
click at [115, 532] on button "Певец 1" at bounding box center [114, 530] width 13 height 13
click at [113, 578] on button "Певец 1" at bounding box center [114, 574] width 13 height 13
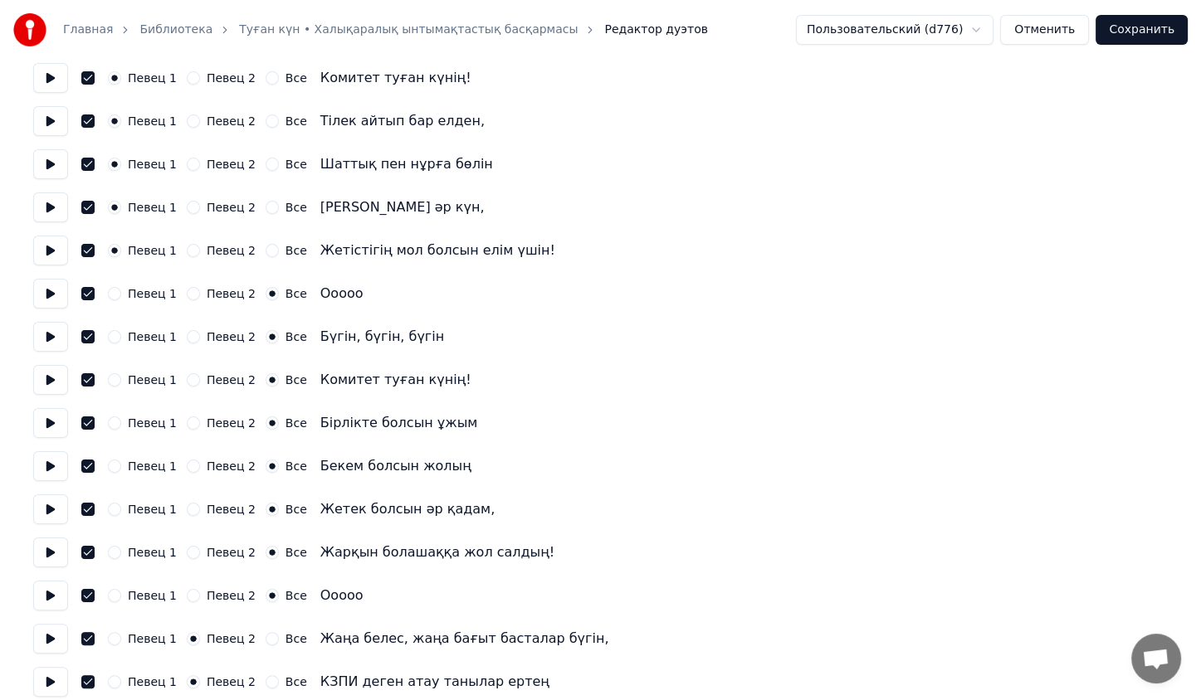
scroll to position [446, 0]
click at [116, 302] on div "Певец 1 Певец 2 Все Ооооо" at bounding box center [600, 293] width 1134 height 30
drag, startPoint x: 118, startPoint y: 295, endPoint x: 115, endPoint y: 334, distance: 39.1
click at [115, 334] on div "Количество певцов * Сохранить голос певца Певец 1 Певец 2 Все Певец 1 Певец 2 В…" at bounding box center [600, 574] width 1134 height 1886
click at [115, 334] on button "Певец 1" at bounding box center [114, 335] width 13 height 13
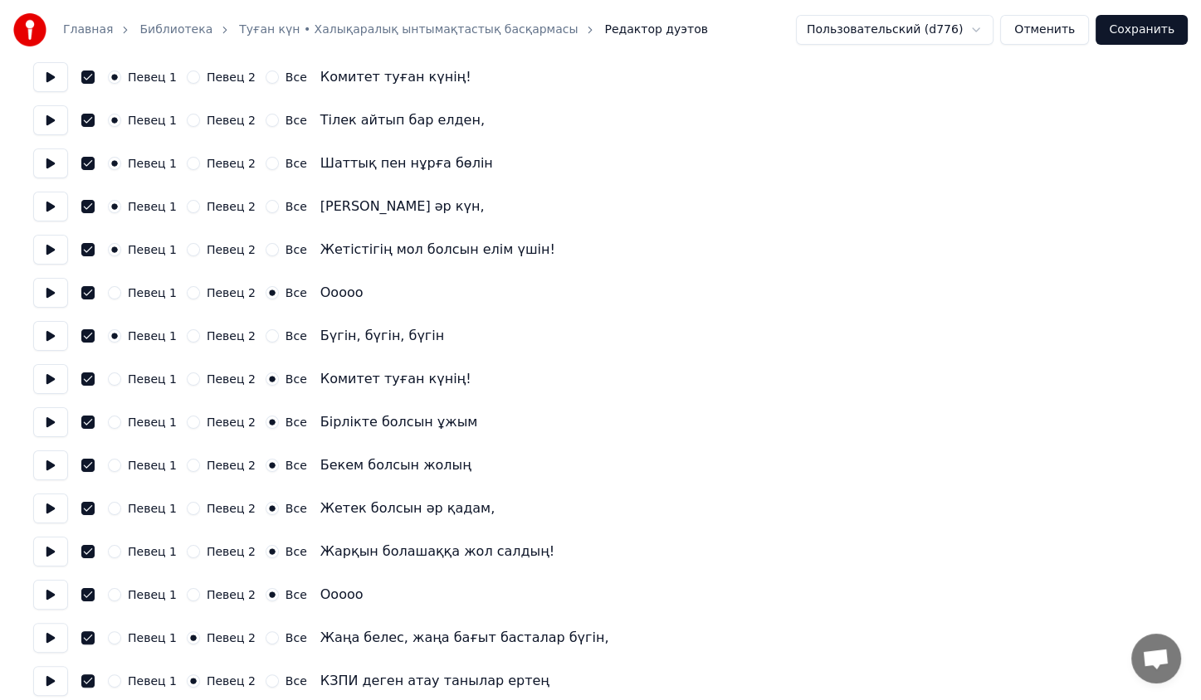
click at [115, 287] on button "Певец 1" at bounding box center [114, 292] width 13 height 13
click at [115, 376] on button "Певец 1" at bounding box center [114, 379] width 13 height 13
click at [115, 432] on div "Певец 1 Певец 2 Все Бірлікте болсын ұжым" at bounding box center [600, 422] width 1134 height 30
click at [116, 430] on div "Певец 1 Певец 2 Все Бірлікте болсын ұжым" at bounding box center [600, 422] width 1134 height 30
click at [112, 428] on button "Певец 1" at bounding box center [114, 422] width 13 height 13
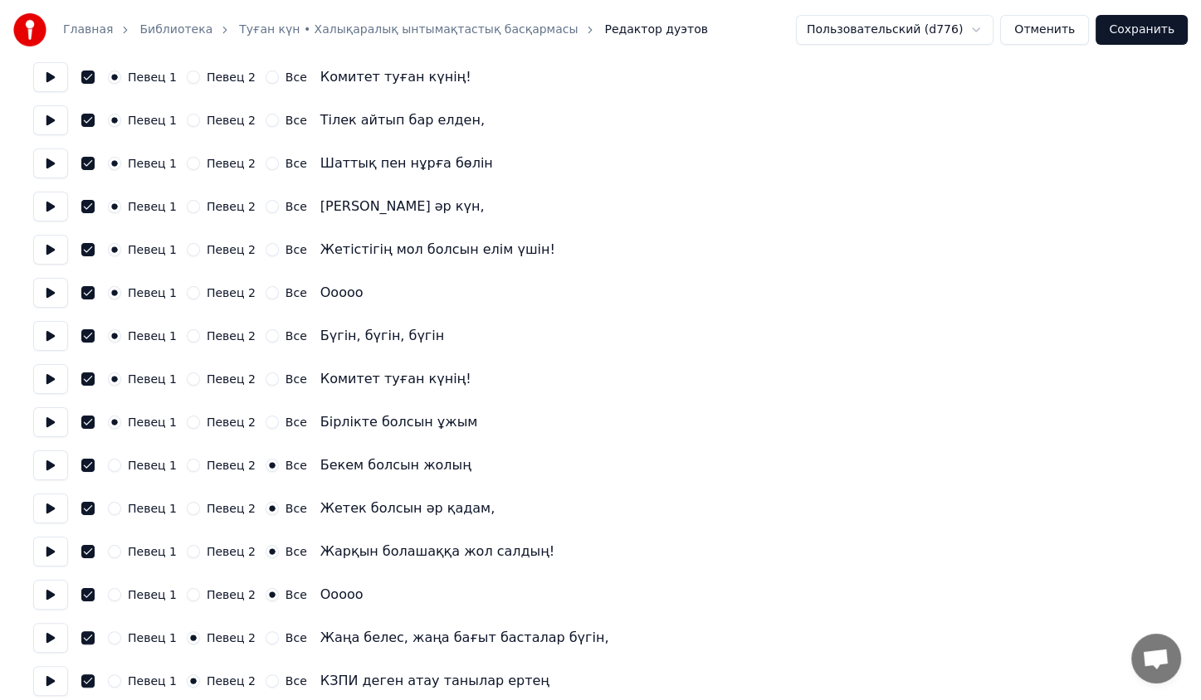
click at [116, 462] on button "Певец 1" at bounding box center [114, 465] width 13 height 13
click at [114, 516] on div "Певец 1 Певец 2 Все Жетек болсын әр қадам," at bounding box center [600, 509] width 1134 height 30
click at [114, 512] on button "Певец 1" at bounding box center [114, 508] width 13 height 13
click at [112, 549] on button "Певец 1" at bounding box center [114, 551] width 13 height 13
click at [128, 595] on label "Певец 1" at bounding box center [152, 595] width 49 height 12
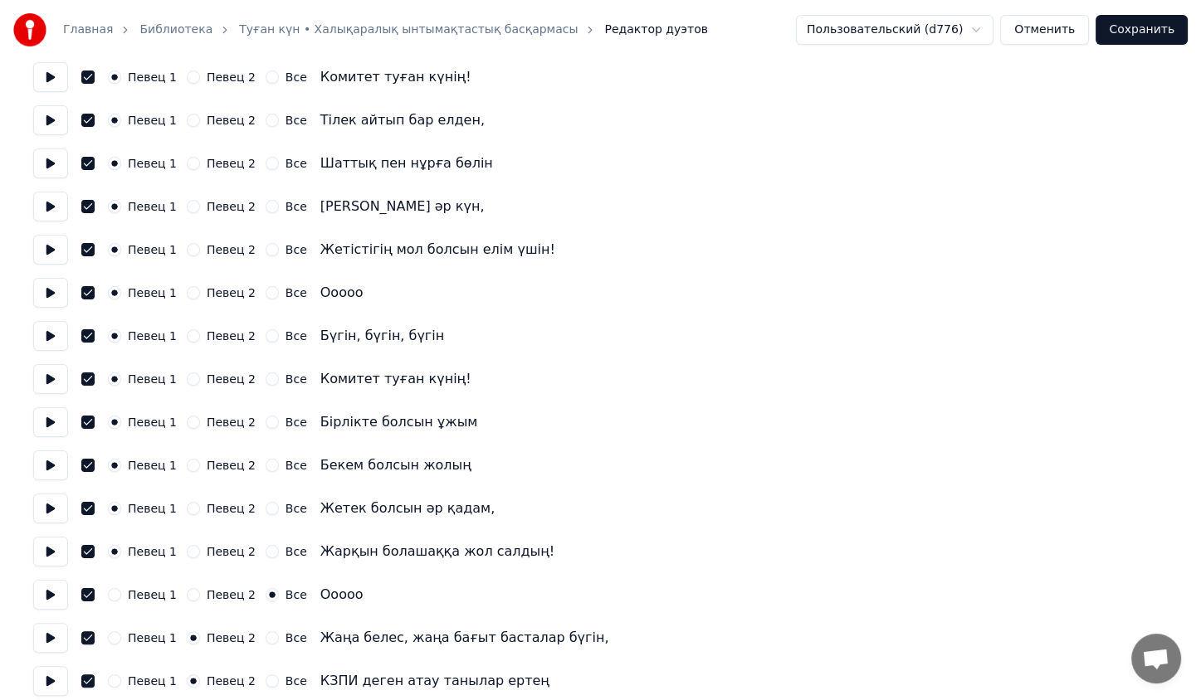
click at [121, 595] on button "Певец 1" at bounding box center [114, 594] width 13 height 13
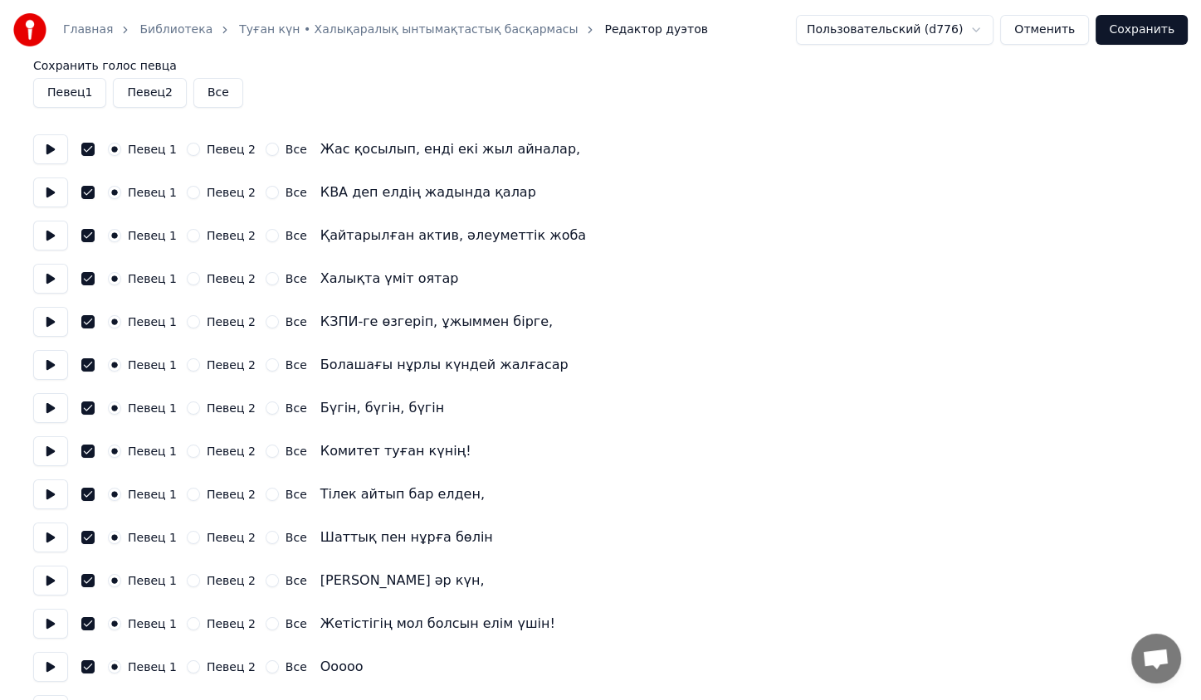
scroll to position [0, 0]
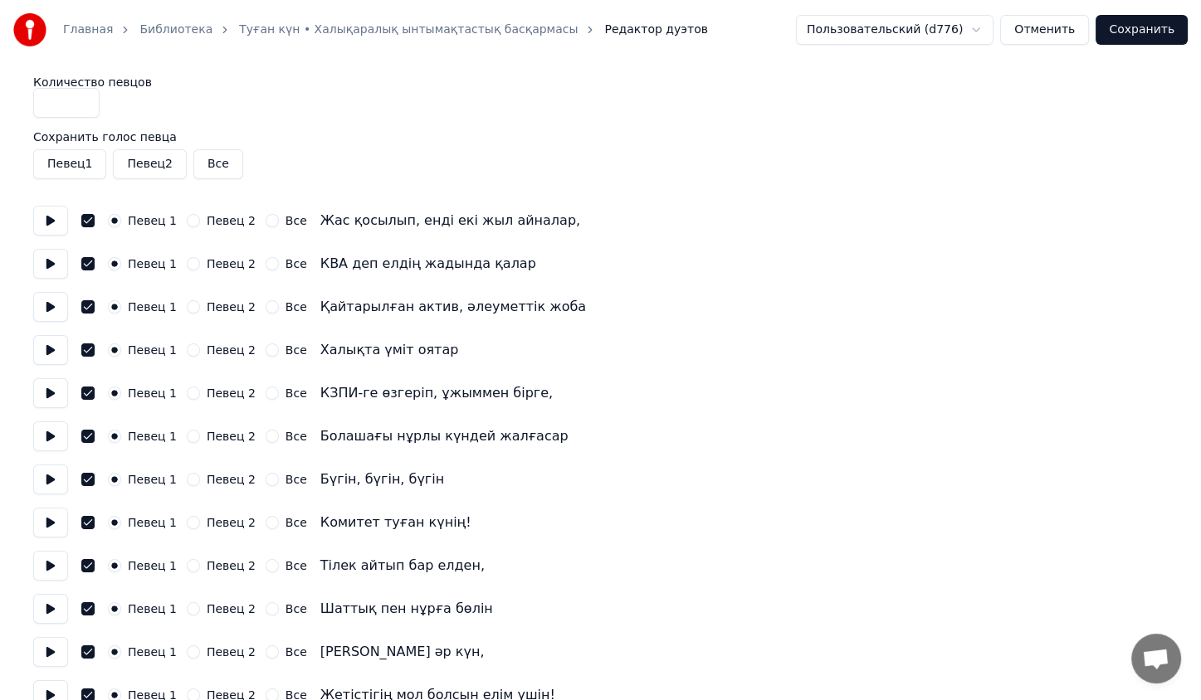
drag, startPoint x: 85, startPoint y: 104, endPoint x: 63, endPoint y: 103, distance: 21.6
click at [63, 103] on input "*" at bounding box center [66, 103] width 66 height 30
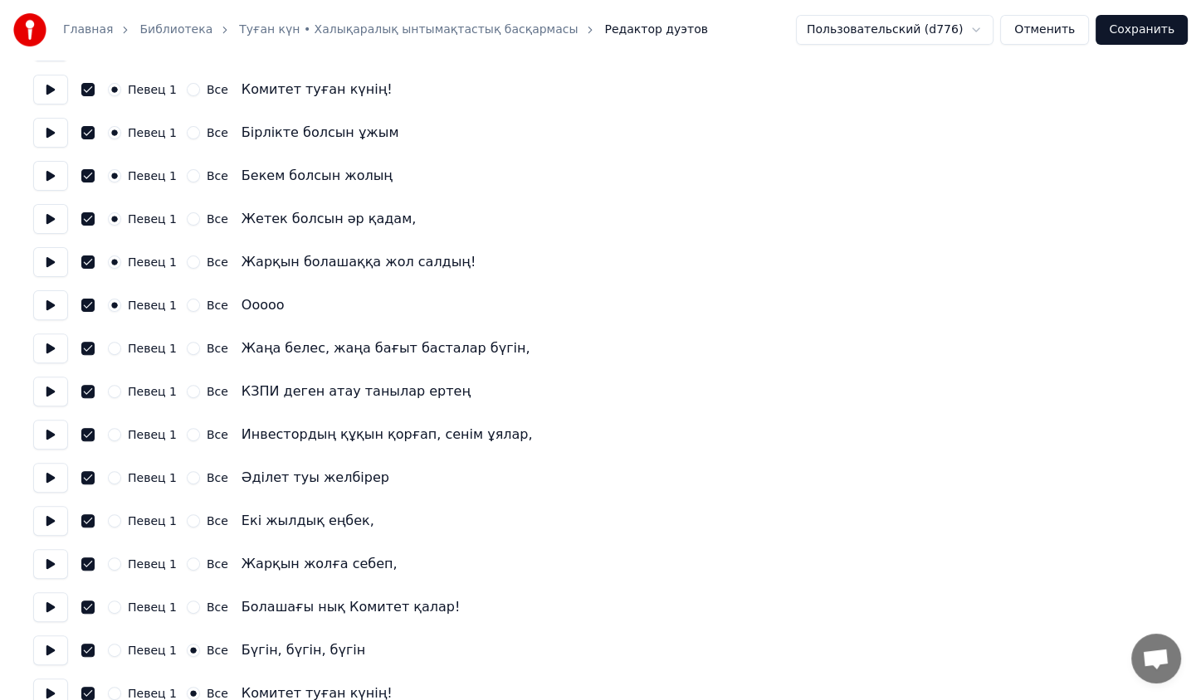
scroll to position [739, 0]
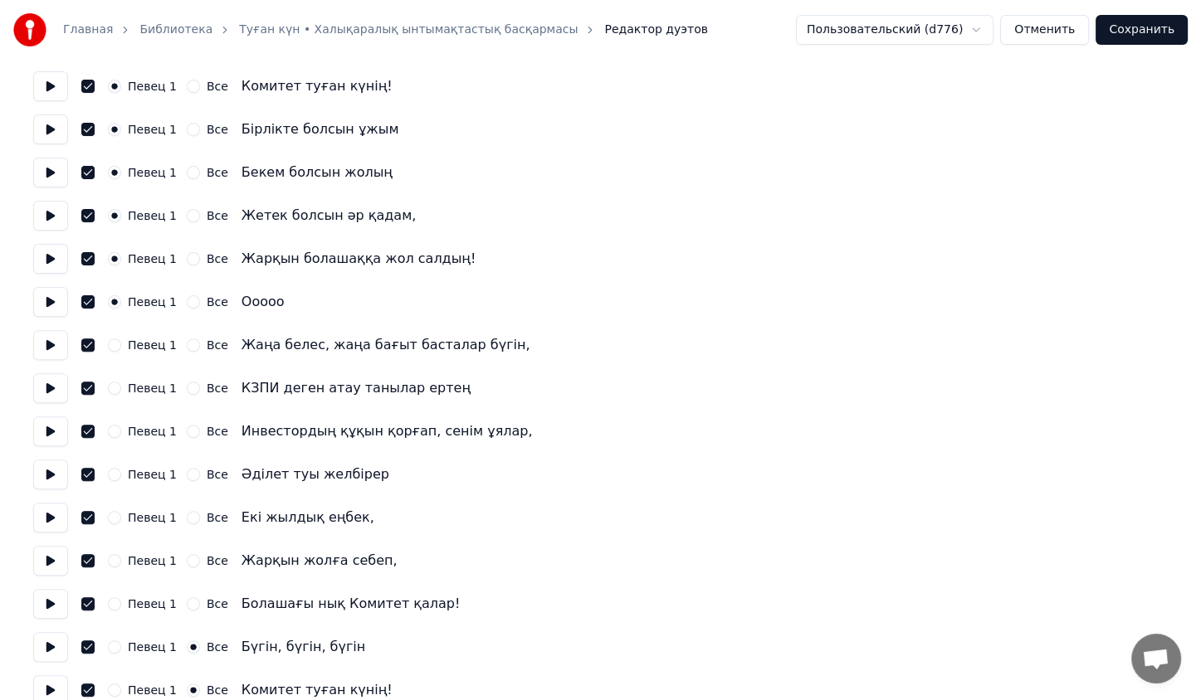
click at [111, 349] on button "Певец 1" at bounding box center [114, 345] width 13 height 13
type input "*"
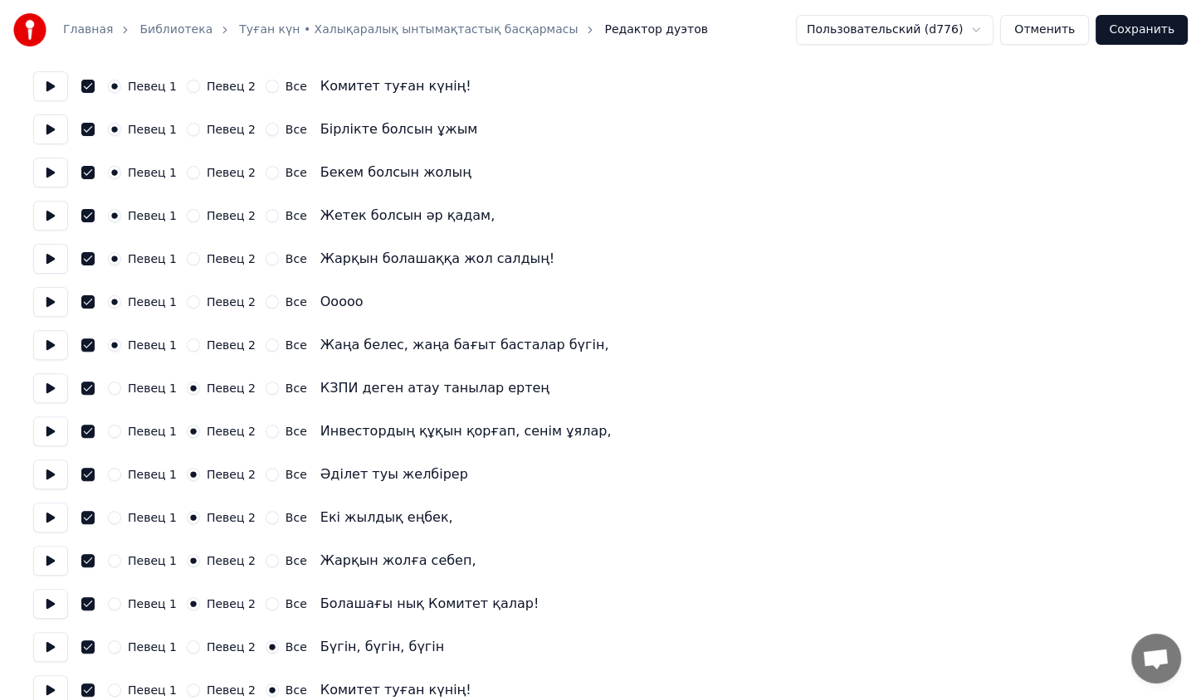
click at [113, 389] on button "Певец 1" at bounding box center [114, 388] width 13 height 13
drag, startPoint x: 112, startPoint y: 423, endPoint x: 112, endPoint y: 437, distance: 13.3
click at [112, 437] on div "Певец 1" at bounding box center [142, 431] width 69 height 13
click at [112, 437] on button "Певец 1" at bounding box center [114, 431] width 13 height 13
click at [113, 474] on button "Певец 1" at bounding box center [114, 474] width 13 height 13
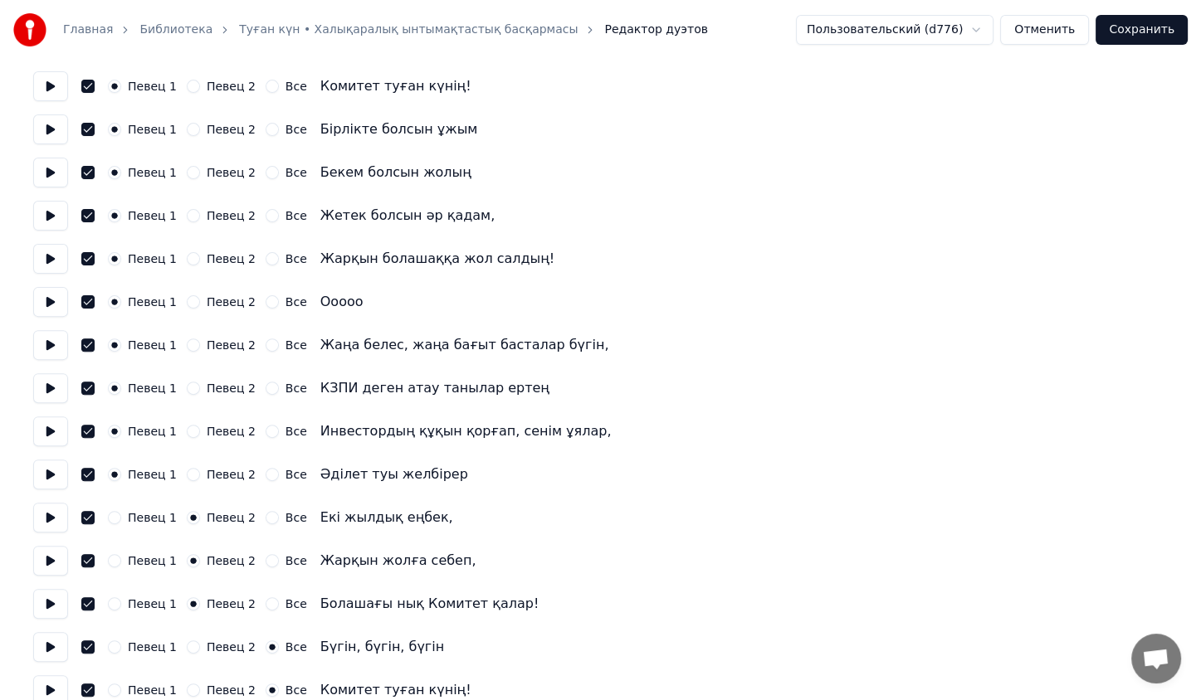
click at [115, 511] on button "Певец 1" at bounding box center [114, 517] width 13 height 13
click at [115, 559] on button "Певец 1" at bounding box center [114, 560] width 13 height 13
click at [120, 606] on button "Певец 1" at bounding box center [114, 604] width 13 height 13
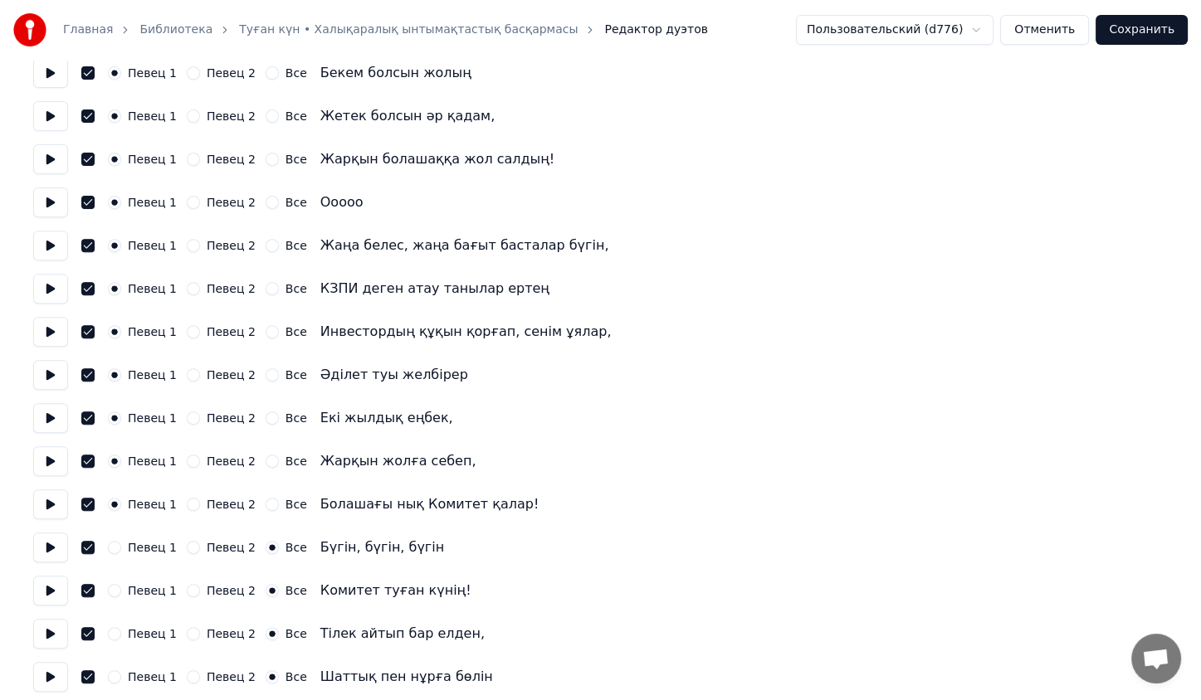
scroll to position [843, 0]
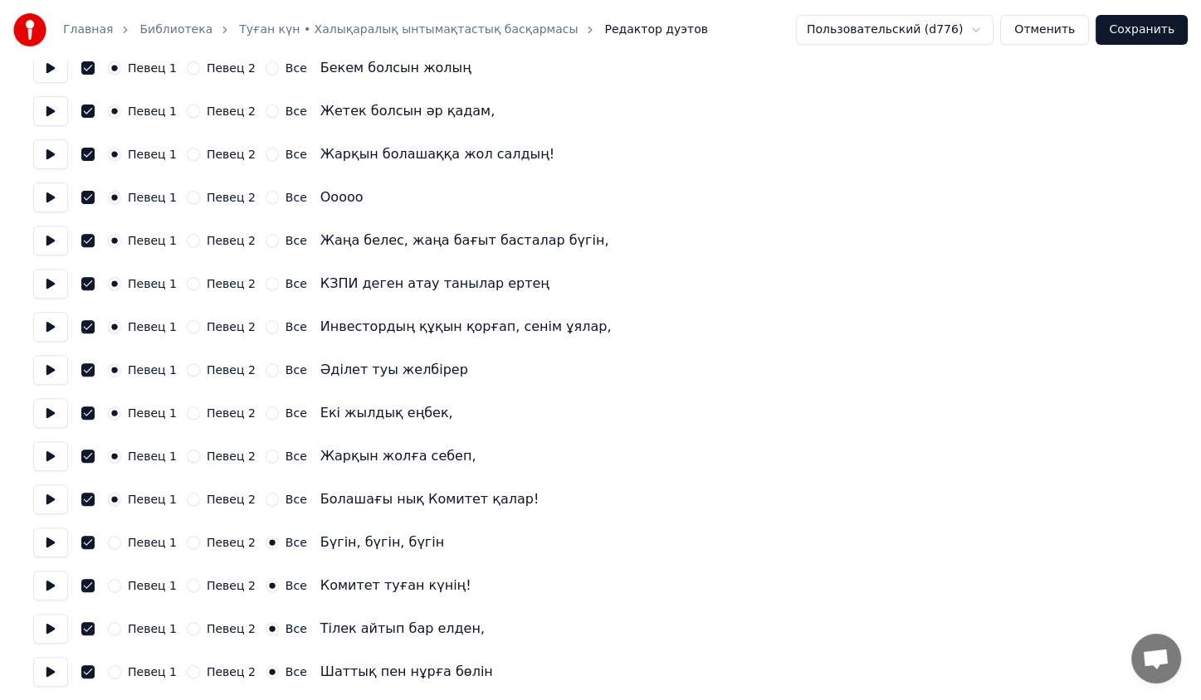
click at [116, 551] on div "Певец 1 Певец 2 Все Бүгін, бүгін, бүгін" at bounding box center [600, 543] width 1134 height 30
click at [117, 545] on button "Певец 1" at bounding box center [114, 542] width 13 height 13
click at [115, 583] on button "Певец 1" at bounding box center [114, 585] width 13 height 13
click at [114, 633] on button "Певец 1" at bounding box center [114, 628] width 13 height 13
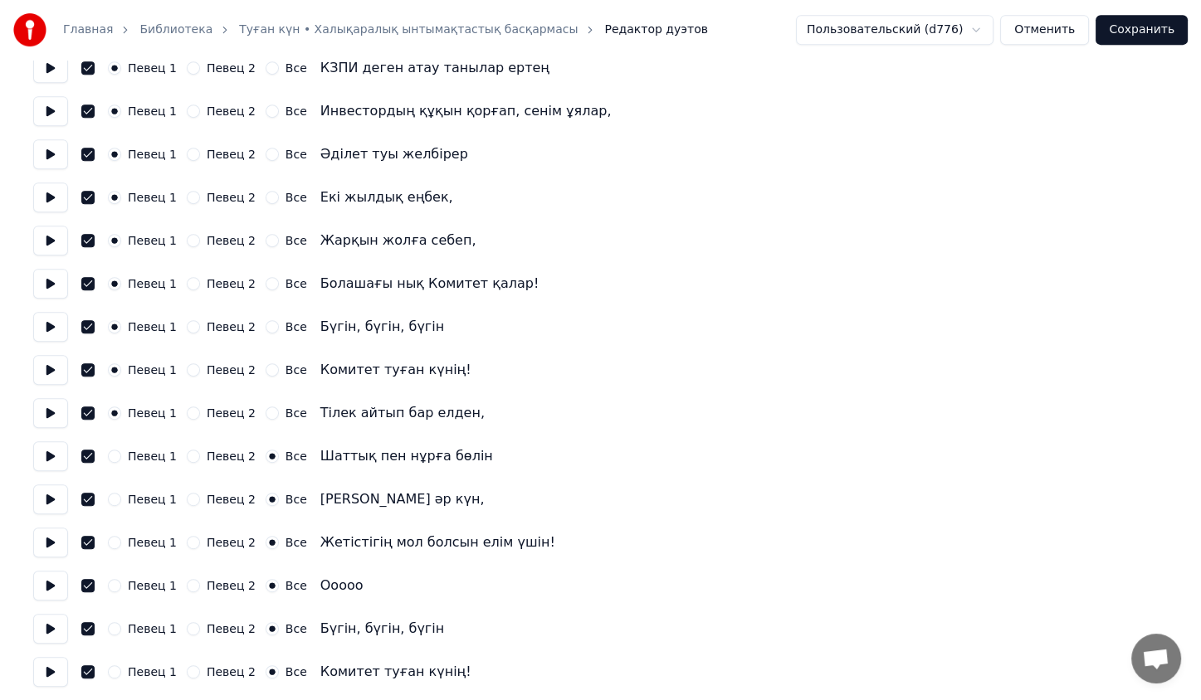
scroll to position [1061, 0]
drag, startPoint x: 113, startPoint y: 456, endPoint x: 116, endPoint y: 495, distance: 39.1
click at [116, 495] on button "Певец 1" at bounding box center [114, 497] width 13 height 13
click at [117, 458] on button "Певец 1" at bounding box center [114, 454] width 13 height 13
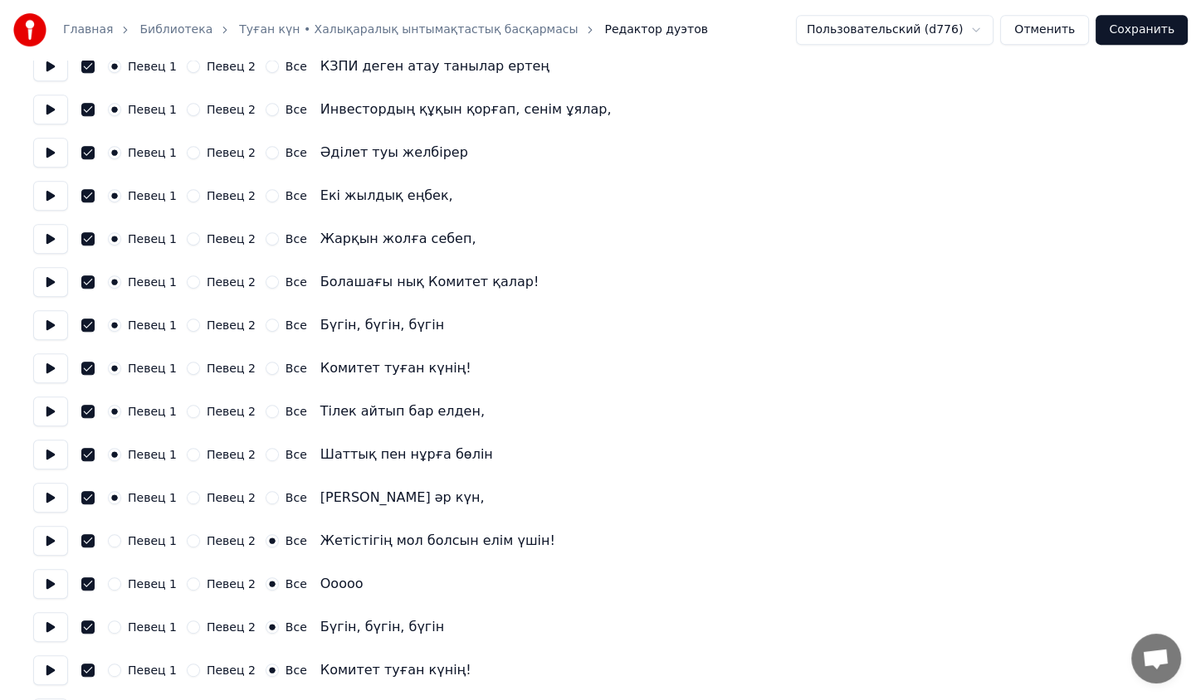
click at [108, 543] on button "Певец 1" at bounding box center [114, 540] width 13 height 13
click at [114, 581] on button "Певец 1" at bounding box center [114, 584] width 13 height 13
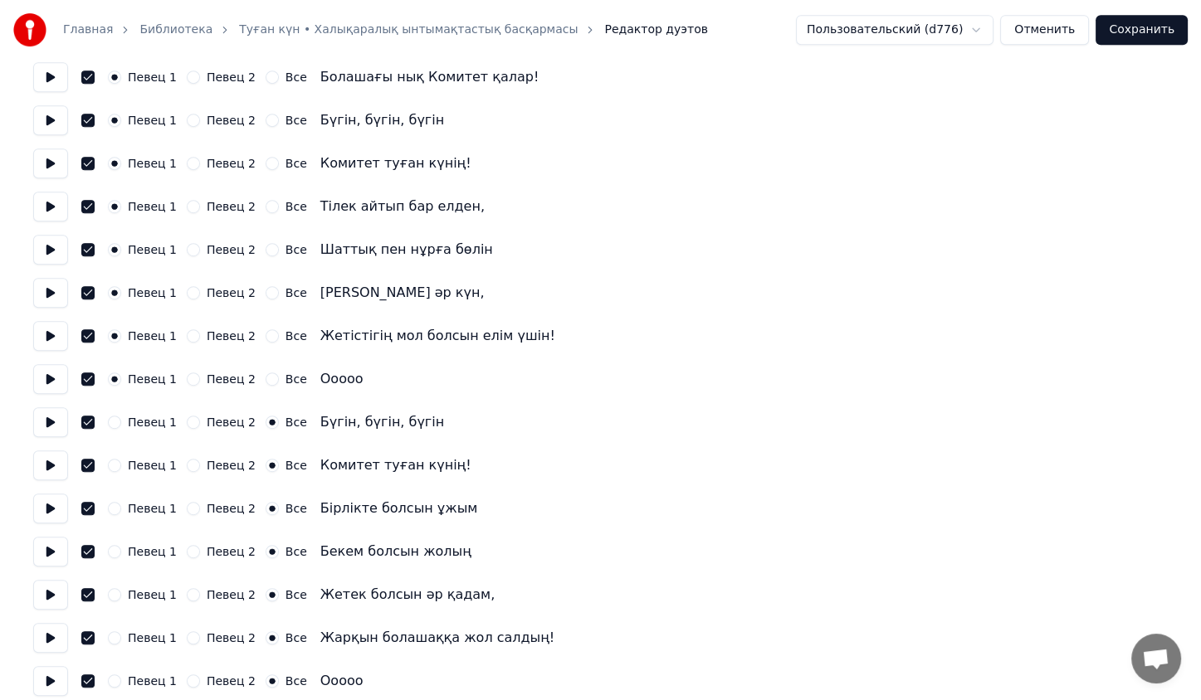
scroll to position [1278, 0]
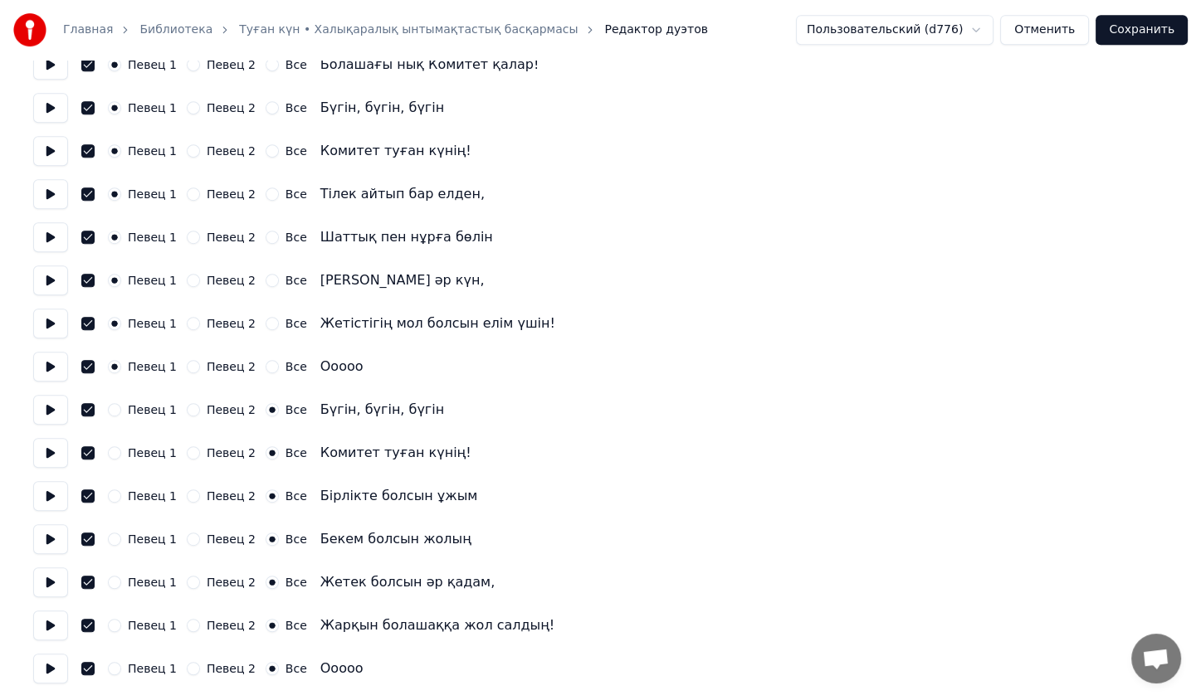
click at [117, 406] on button "Певец 1" at bounding box center [114, 409] width 13 height 13
click at [116, 456] on button "Певец 1" at bounding box center [114, 452] width 13 height 13
click at [115, 500] on button "Певец 1" at bounding box center [114, 496] width 13 height 13
click at [110, 539] on button "Певец 1" at bounding box center [114, 539] width 13 height 13
click at [114, 586] on button "Певец 1" at bounding box center [114, 582] width 13 height 13
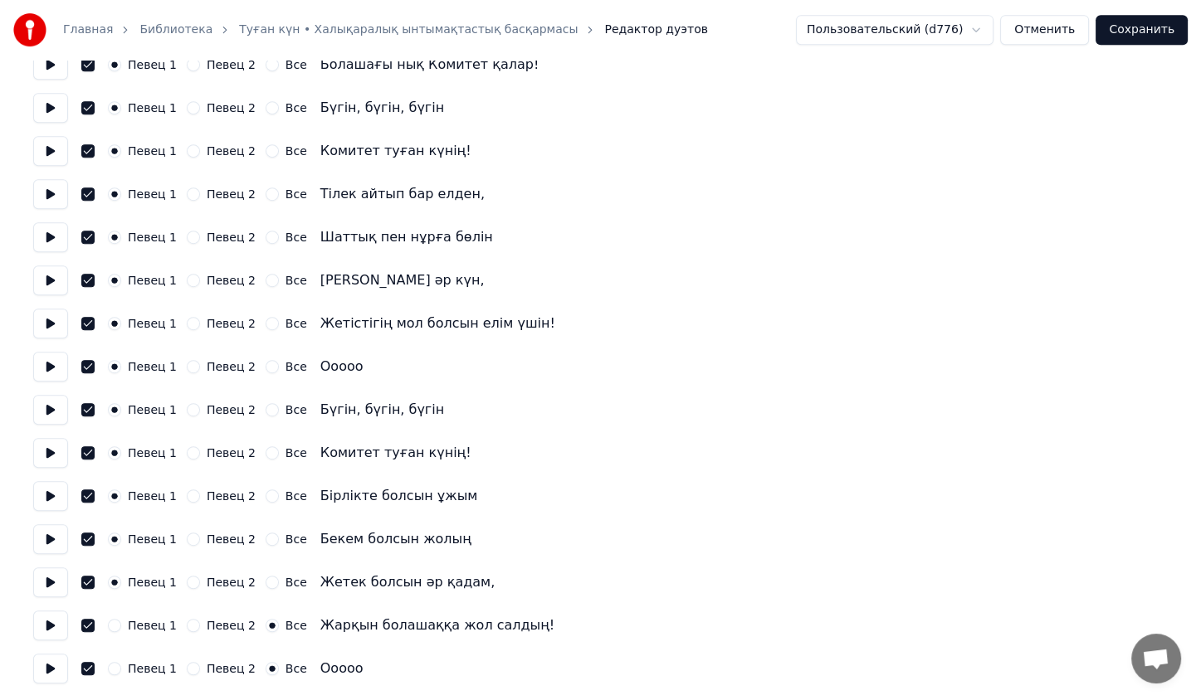
click at [121, 634] on div "Певец 1 Певец 2 Все Жарқын болашаққа жол салдың!" at bounding box center [600, 626] width 1134 height 30
drag, startPoint x: 121, startPoint y: 630, endPoint x: 114, endPoint y: 665, distance: 35.6
click at [114, 665] on button "Певец 1" at bounding box center [114, 668] width 13 height 13
click at [117, 623] on button "Певец 1" at bounding box center [114, 625] width 13 height 13
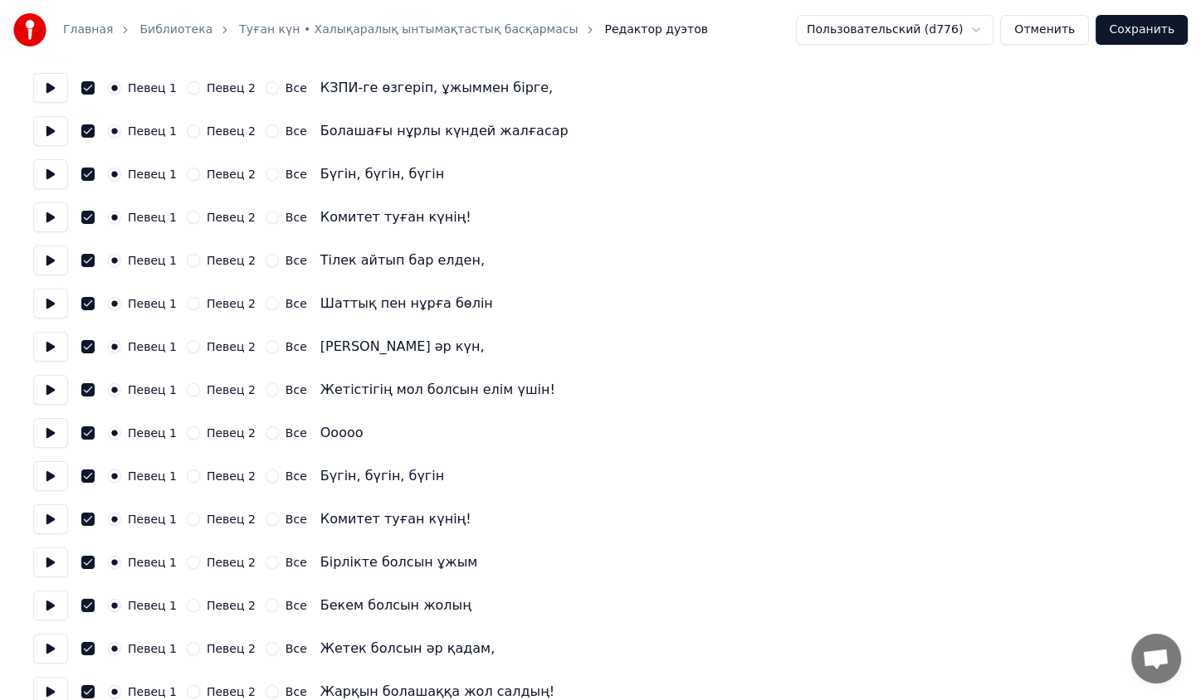
scroll to position [0, 0]
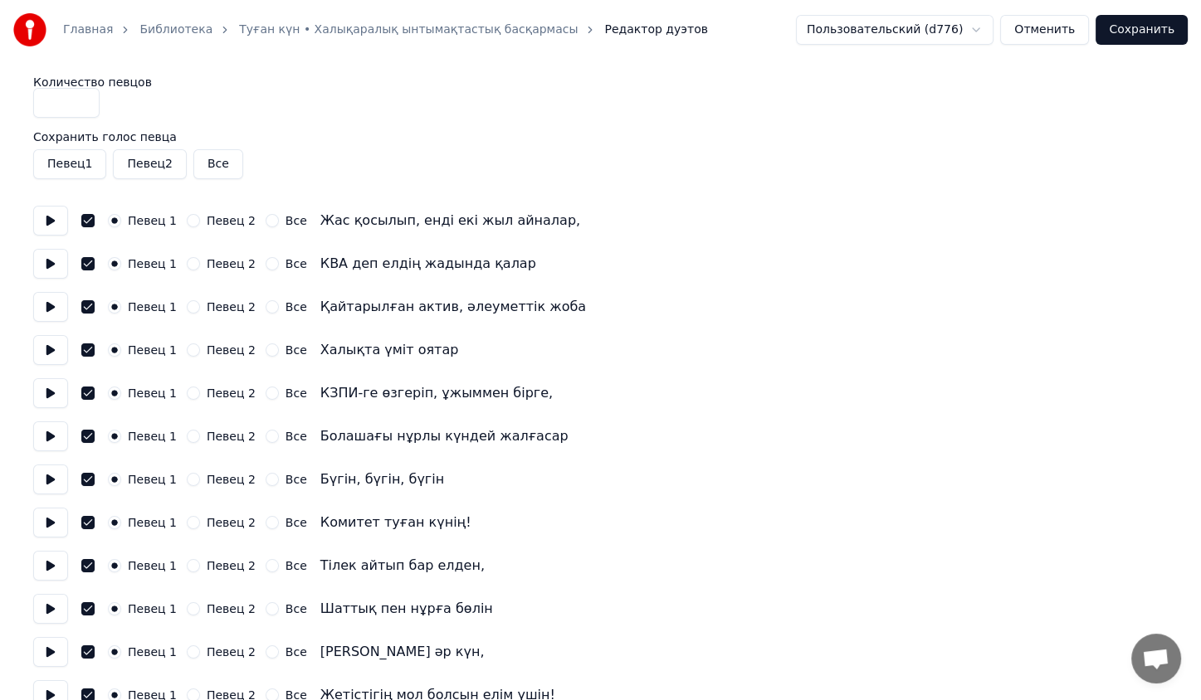
click at [1138, 41] on button "Сохранить" at bounding box center [1141, 30] width 92 height 30
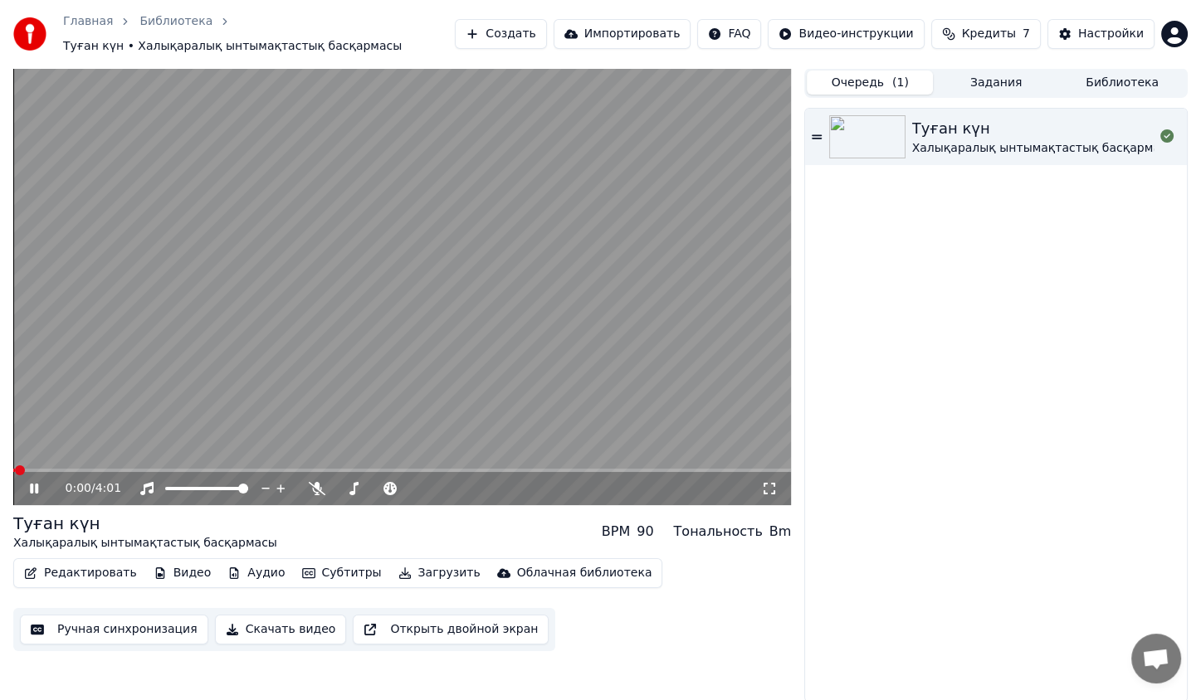
click at [349, 466] on video at bounding box center [402, 286] width 778 height 437
click at [309, 470] on div "0:00 / 4:01" at bounding box center [402, 286] width 778 height 437
click at [309, 470] on span at bounding box center [402, 470] width 778 height 3
click at [231, 469] on span at bounding box center [122, 470] width 219 height 3
click at [245, 390] on video at bounding box center [402, 286] width 778 height 437
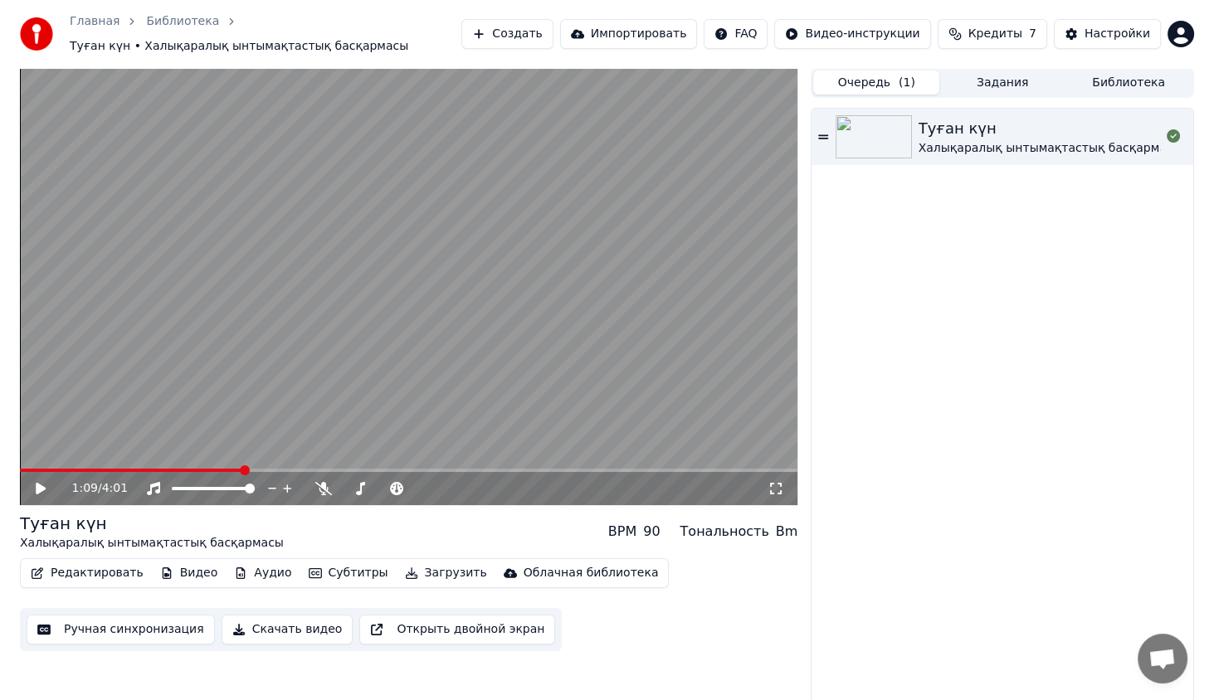
scroll to position [2, 0]
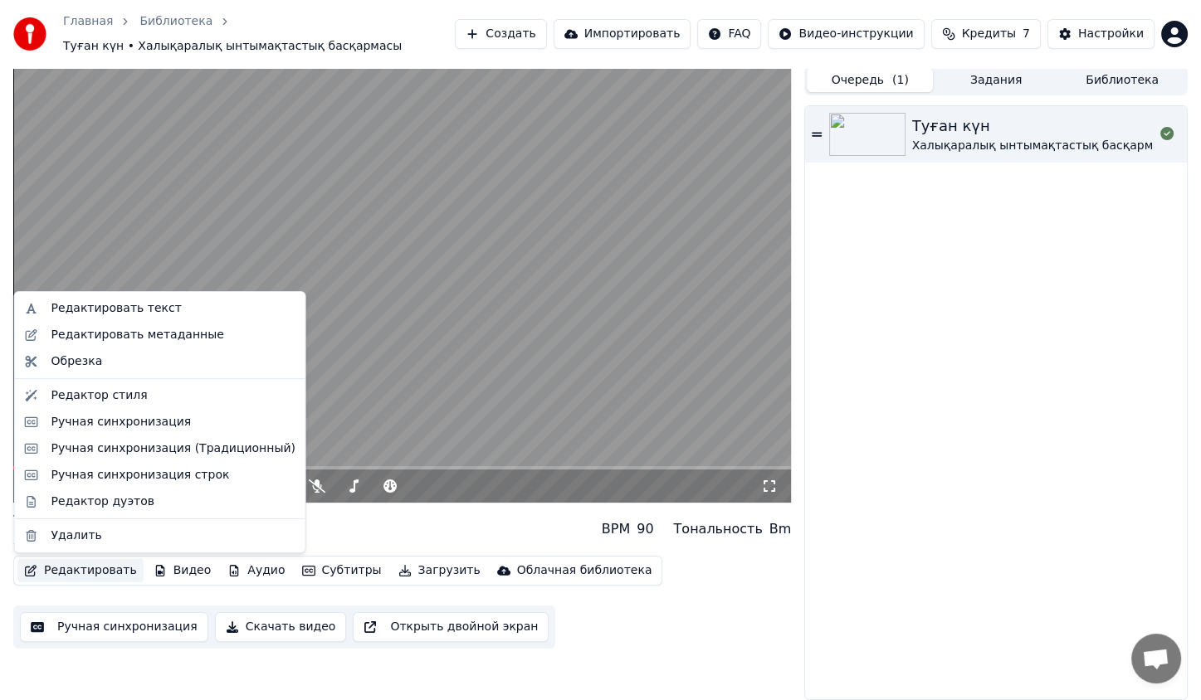
click at [110, 572] on button "Редактировать" at bounding box center [80, 570] width 126 height 23
click at [167, 327] on div "Редактировать метаданные" at bounding box center [137, 335] width 173 height 17
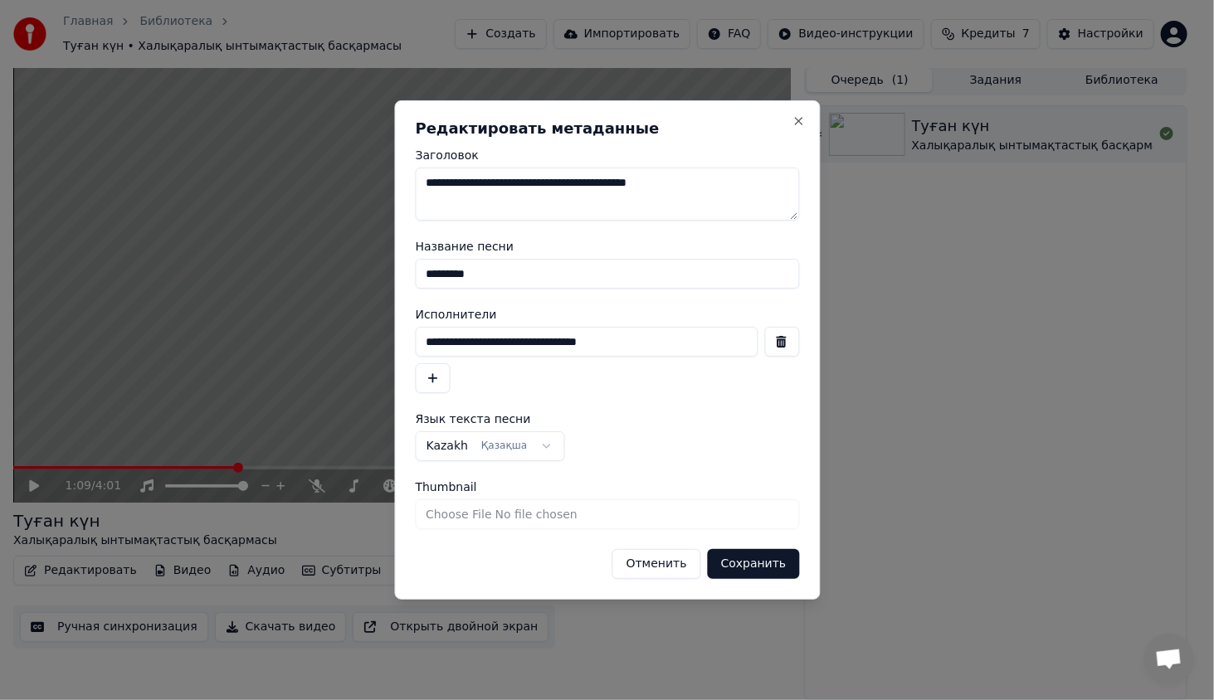
drag, startPoint x: 726, startPoint y: 193, endPoint x: 710, endPoint y: 181, distance: 20.7
click at [710, 181] on textarea "**********" at bounding box center [607, 194] width 384 height 53
click at [646, 183] on textarea "**********" at bounding box center [607, 194] width 384 height 53
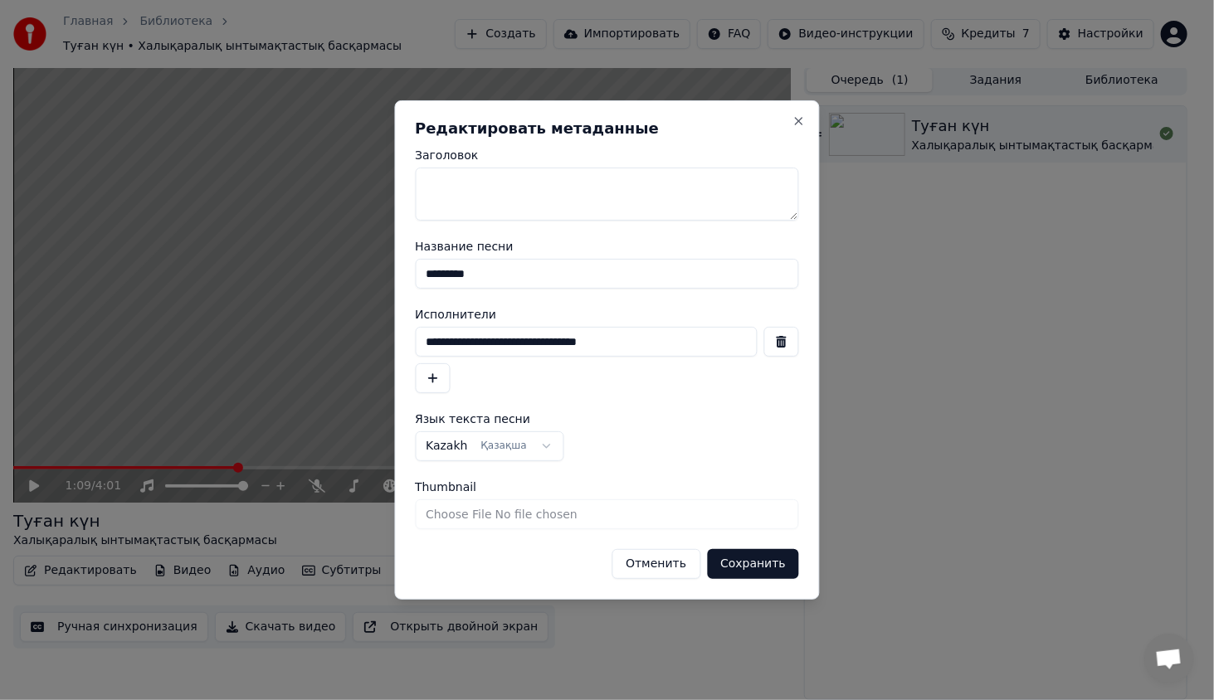
click at [742, 563] on button "Сохранить" at bounding box center [753, 564] width 92 height 30
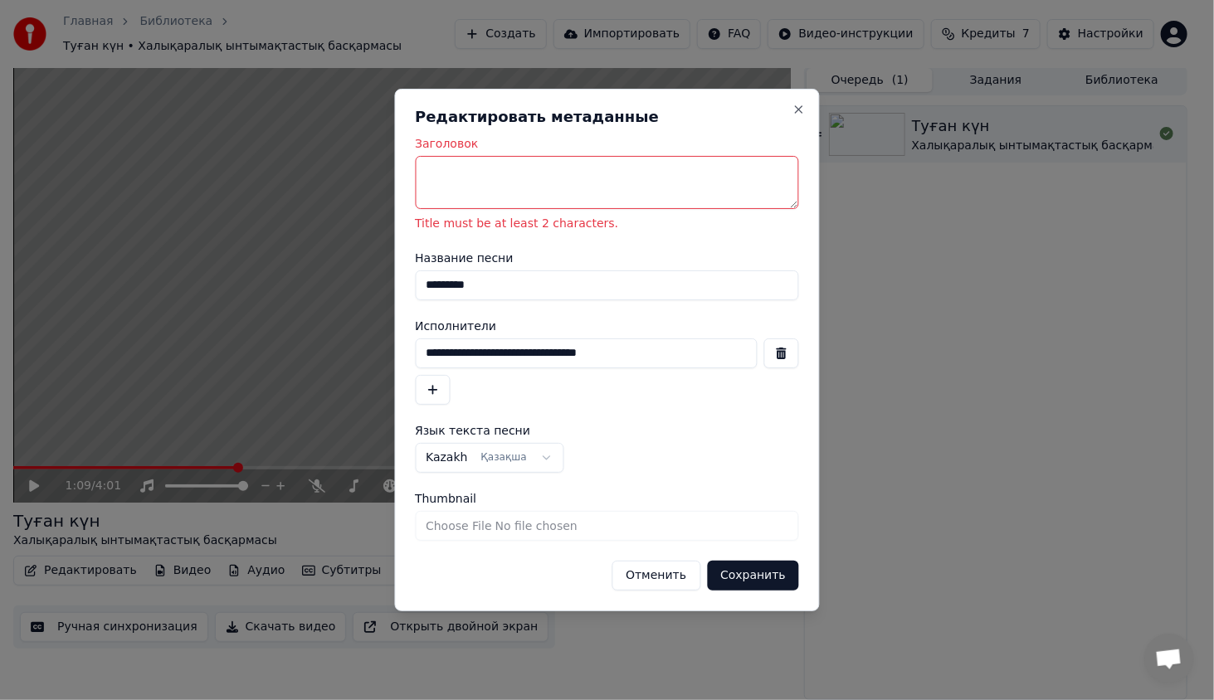
drag, startPoint x: 681, startPoint y: 357, endPoint x: 403, endPoint y: 383, distance: 278.5
click at [403, 383] on div "**********" at bounding box center [607, 350] width 426 height 523
drag, startPoint x: 513, startPoint y: 287, endPoint x: 370, endPoint y: 316, distance: 145.7
click at [370, 316] on body "**********" at bounding box center [600, 348] width 1201 height 700
click at [512, 202] on textarea "Заголовок" at bounding box center [607, 182] width 384 height 53
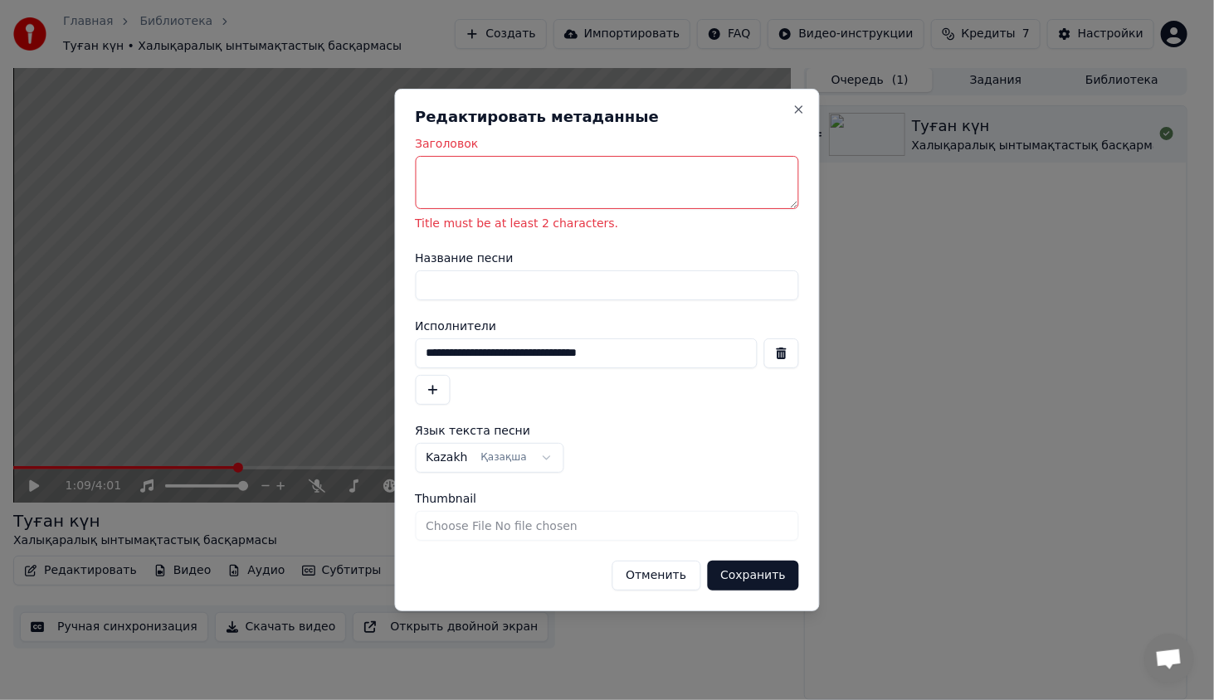
paste textarea "*********"
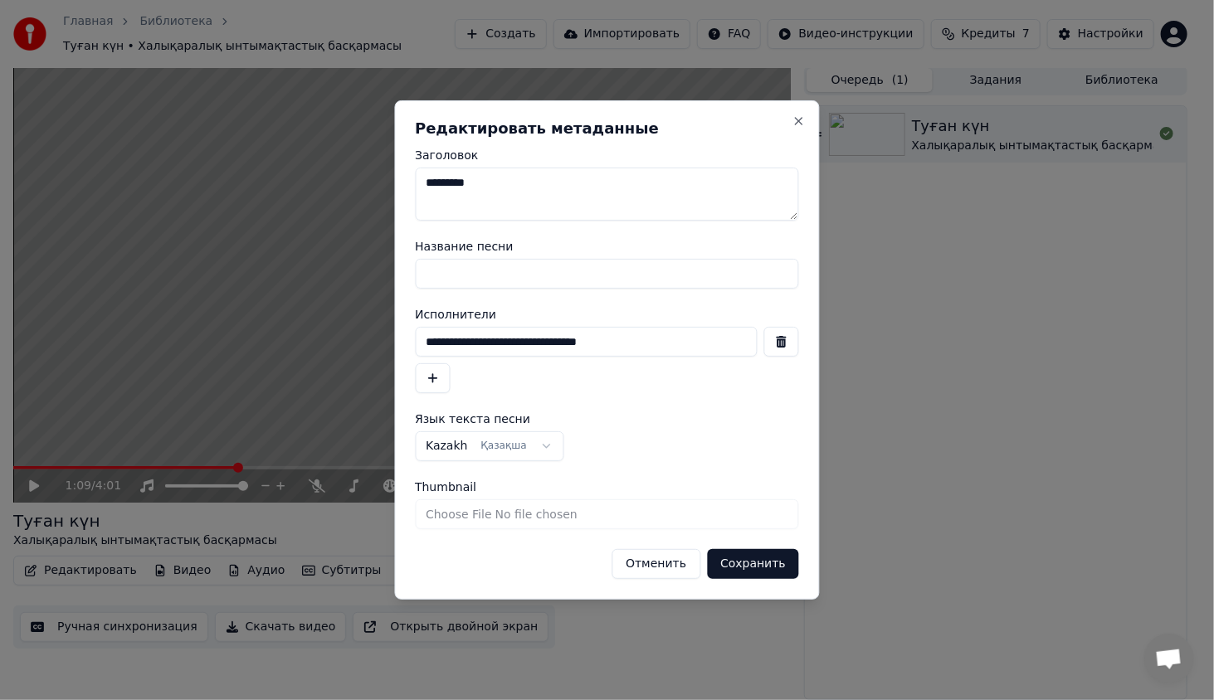
type textarea "*********"
click at [760, 568] on button "Сохранить" at bounding box center [753, 564] width 92 height 30
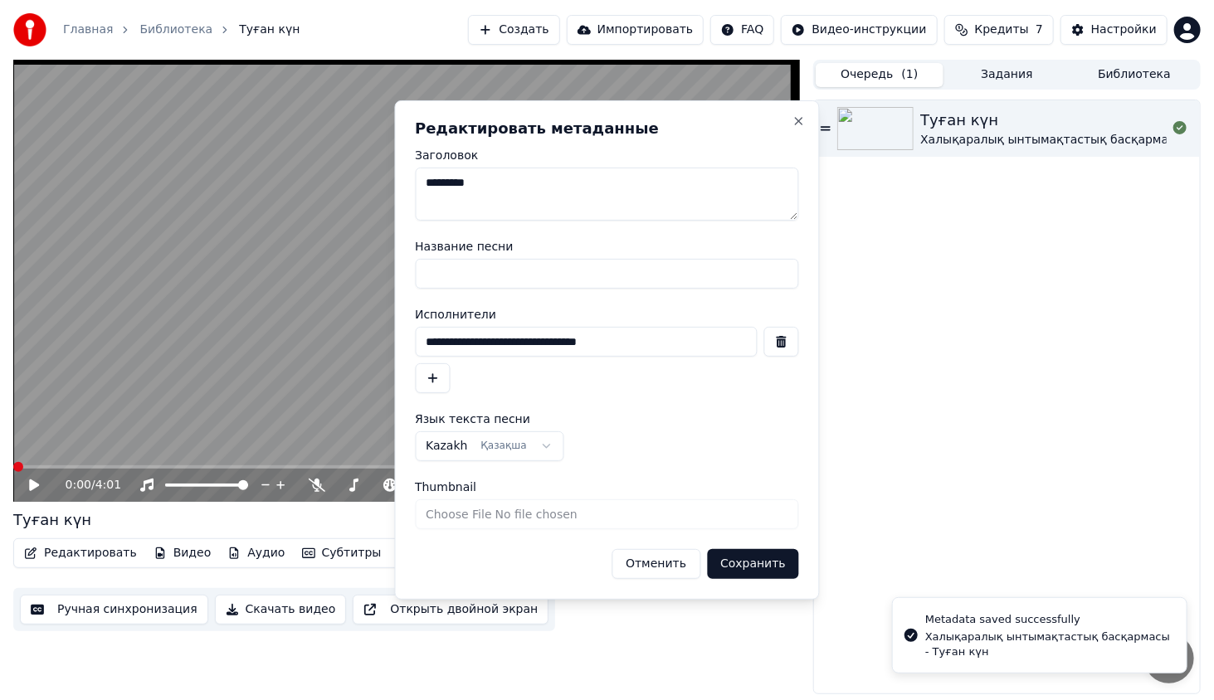
scroll to position [0, 0]
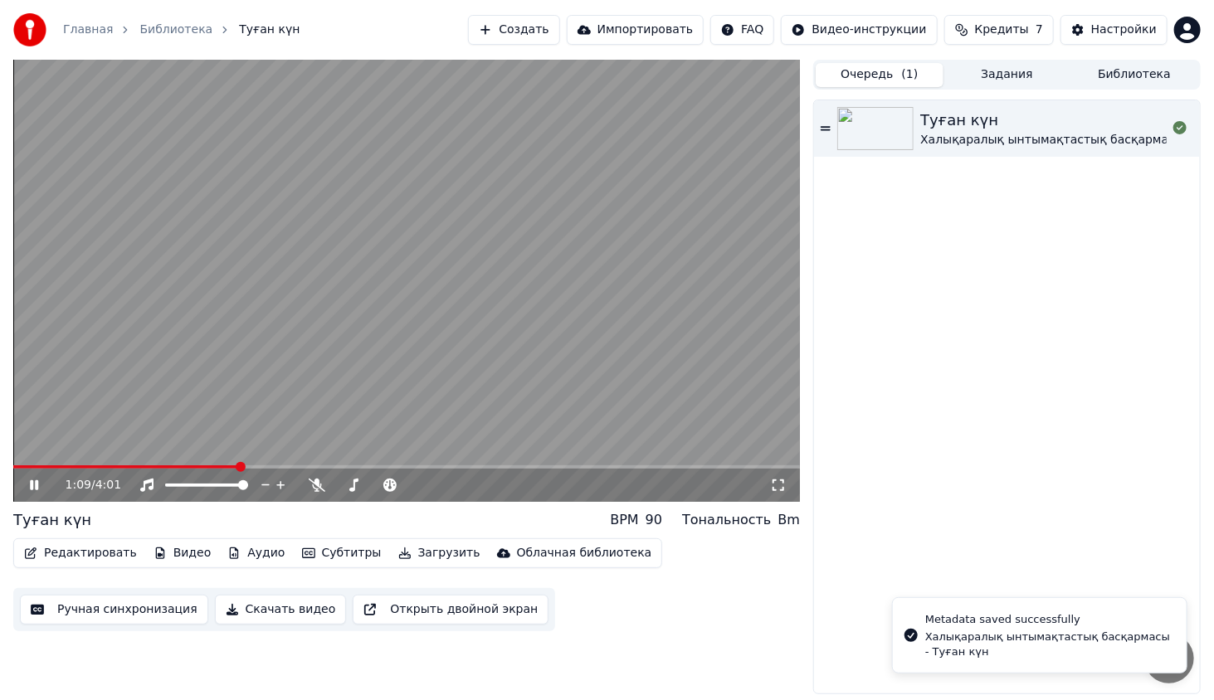
click at [515, 345] on video at bounding box center [406, 281] width 787 height 442
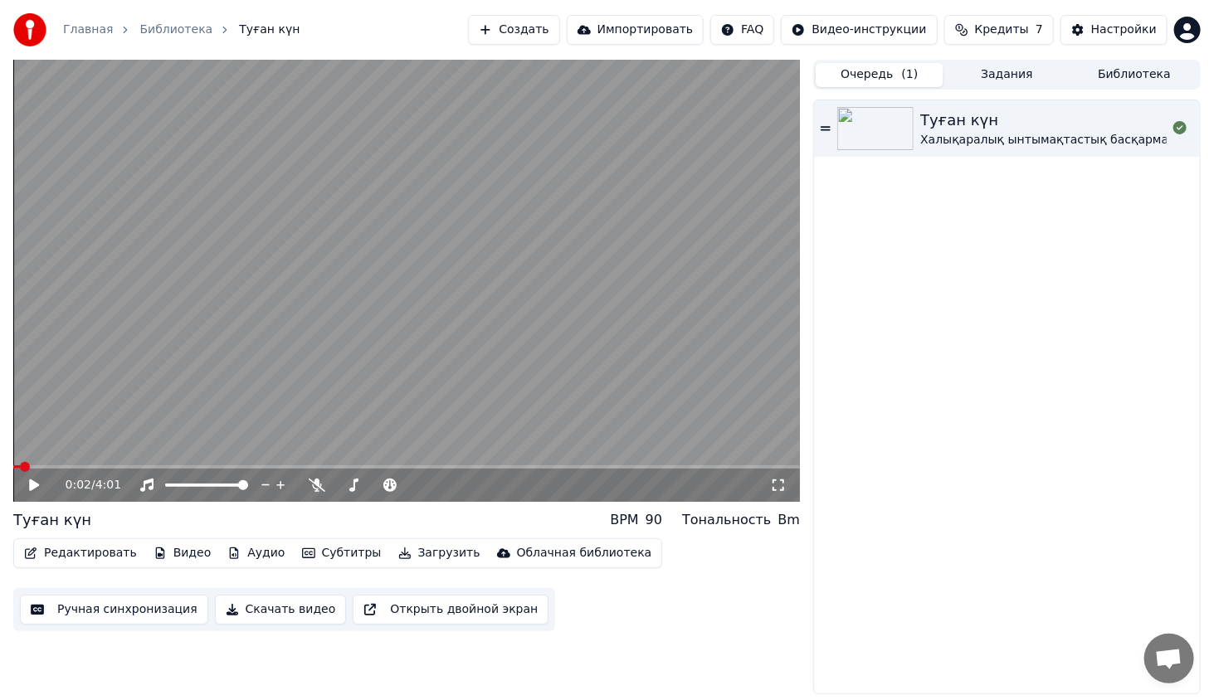
click at [20, 467] on span at bounding box center [16, 467] width 7 height 3
click at [218, 378] on video at bounding box center [406, 281] width 787 height 442
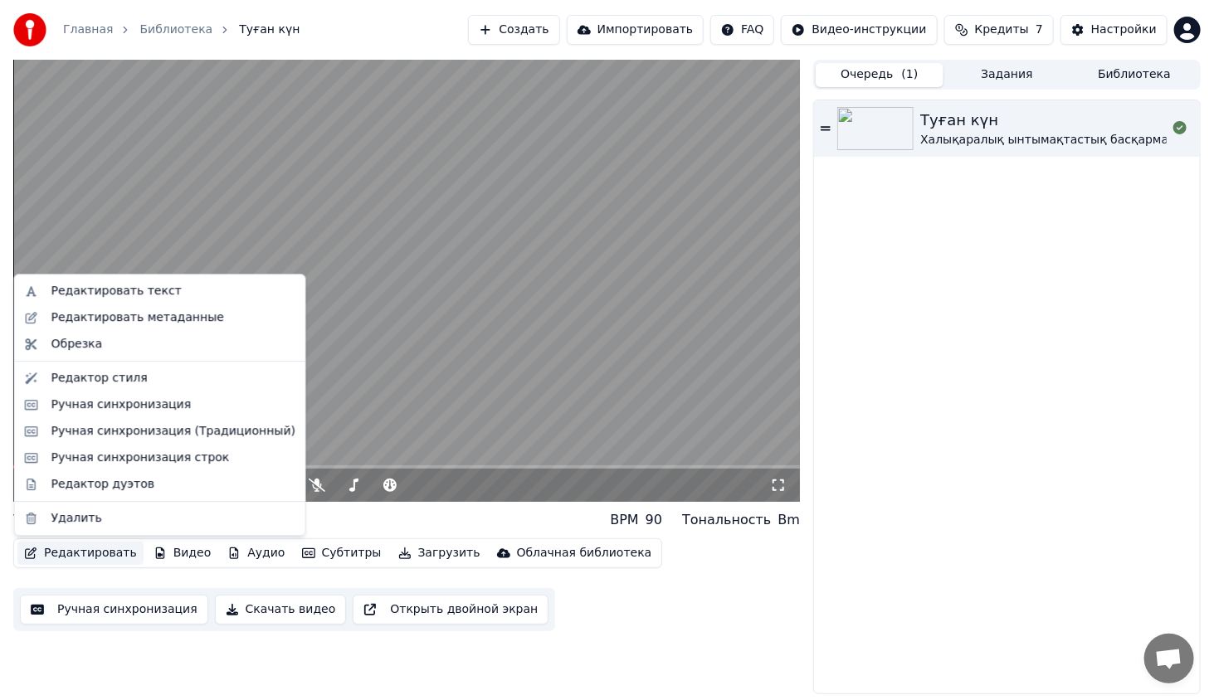
click at [109, 559] on button "Редактировать" at bounding box center [80, 553] width 126 height 23
click at [157, 383] on div "Редактор стиля" at bounding box center [173, 378] width 244 height 17
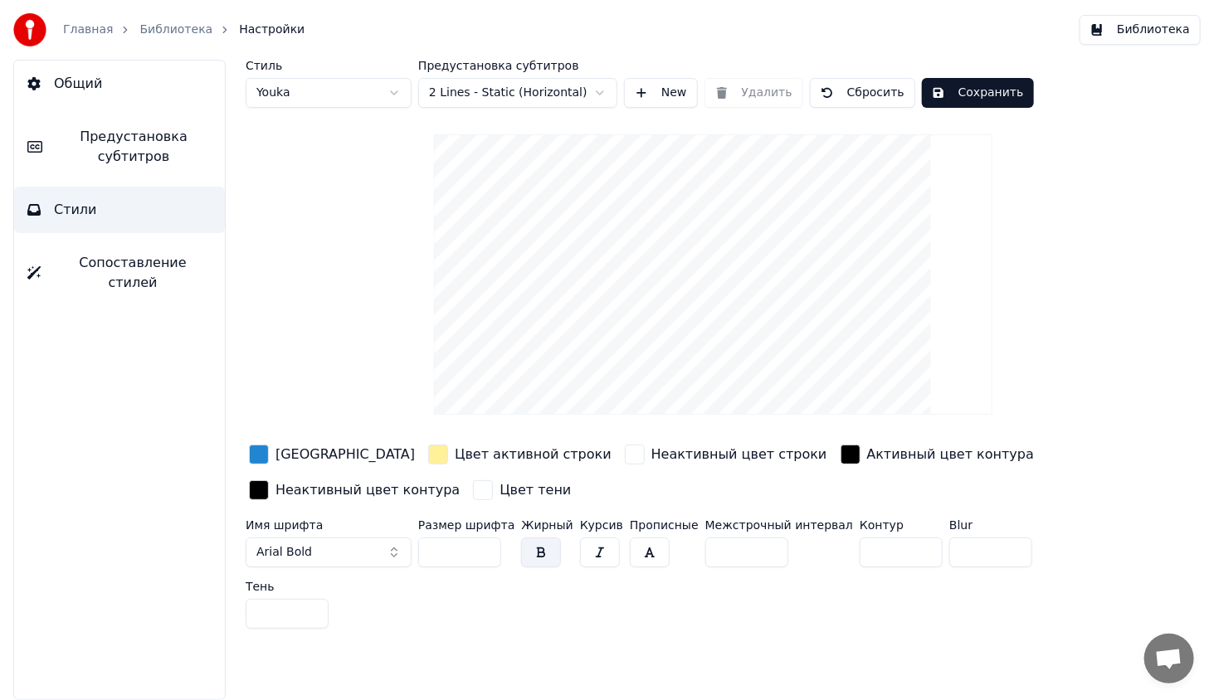
click at [285, 545] on span "Arial Bold" at bounding box center [284, 552] width 56 height 17
click at [323, 211] on div "Стиль Youka Предустановка субтитров 2 Lines - Static (Horizontal) New Удалить С…" at bounding box center [713, 348] width 935 height 576
click at [369, 562] on button "Arial Bold" at bounding box center [329, 553] width 166 height 30
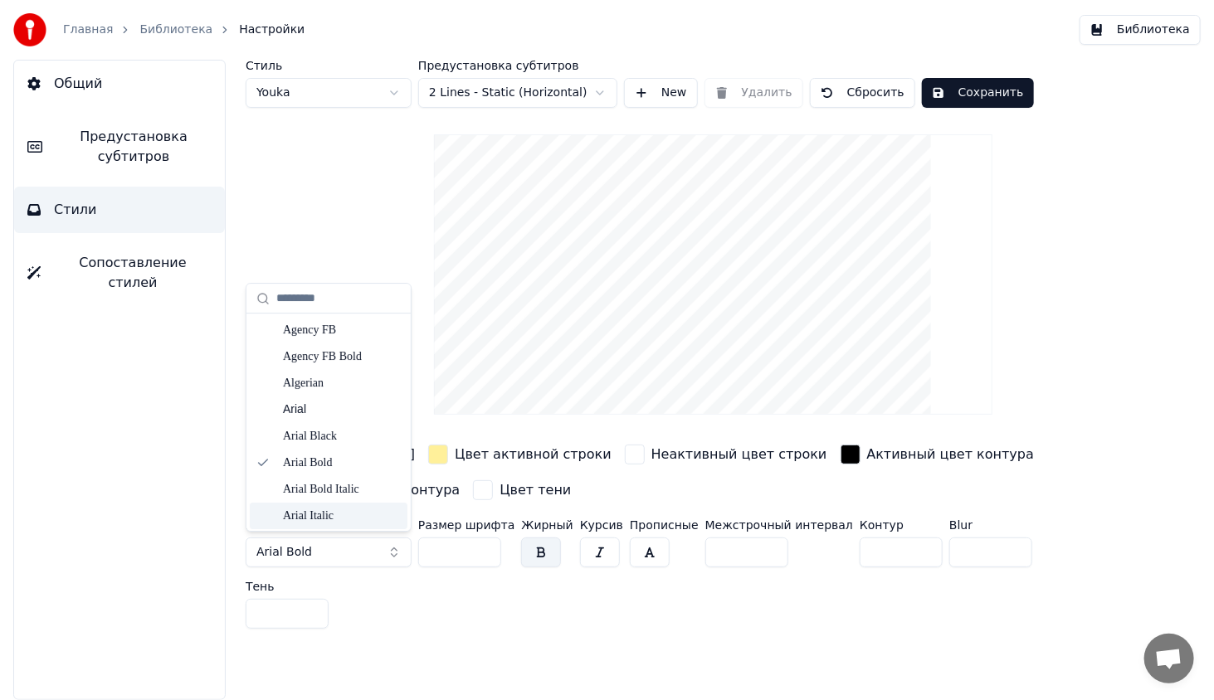
click at [510, 453] on div "Цвет активной строки" at bounding box center [533, 455] width 157 height 20
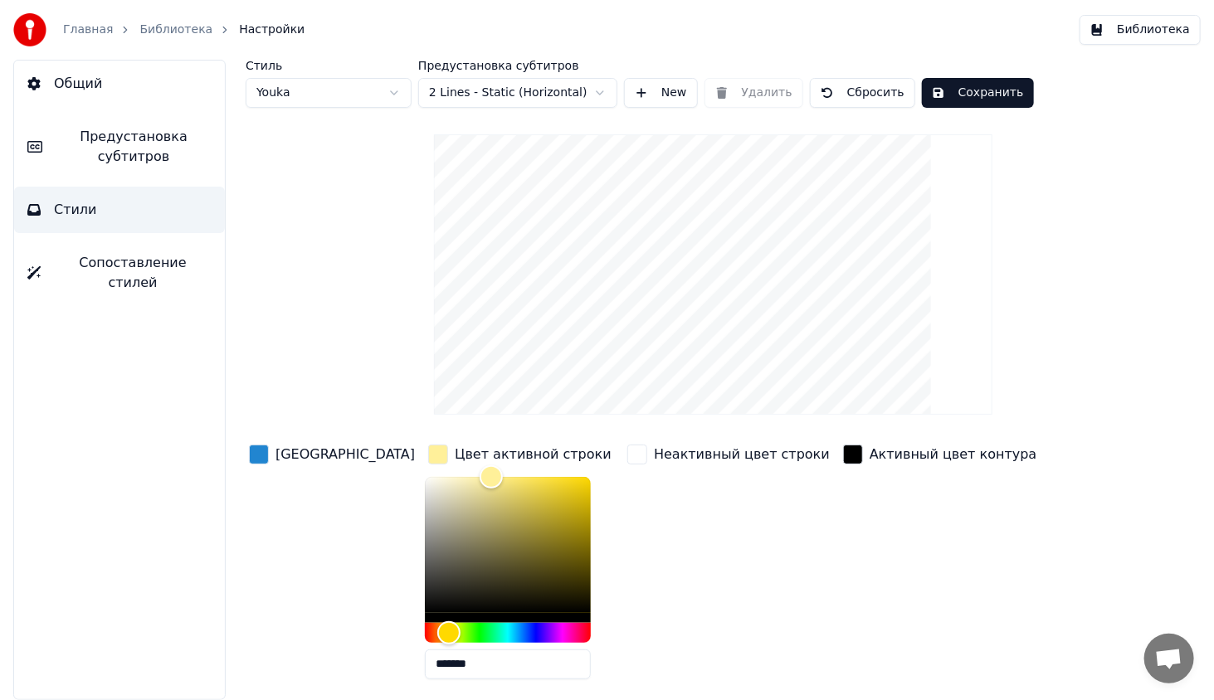
click at [304, 462] on div "Цвет заливки" at bounding box center [345, 455] width 139 height 20
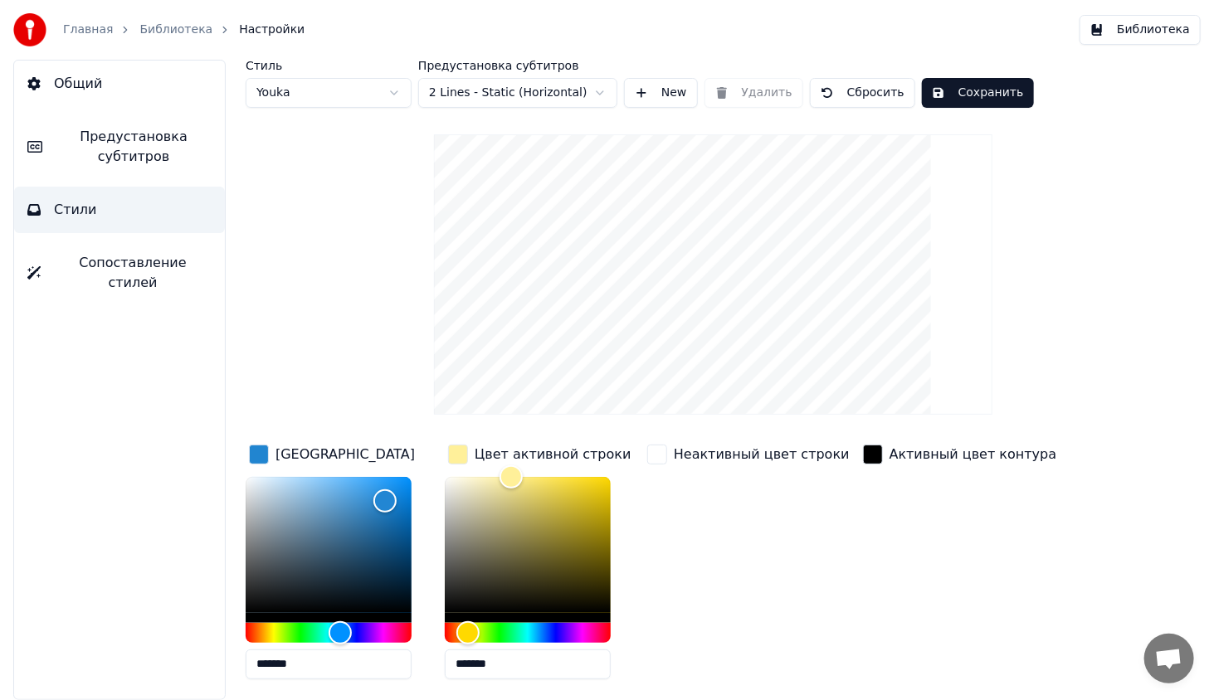
click at [397, 386] on div "Стиль Youka Предустановка субтитров 2 Lines - Static (Horizontal) New Удалить С…" at bounding box center [713, 459] width 935 height 798
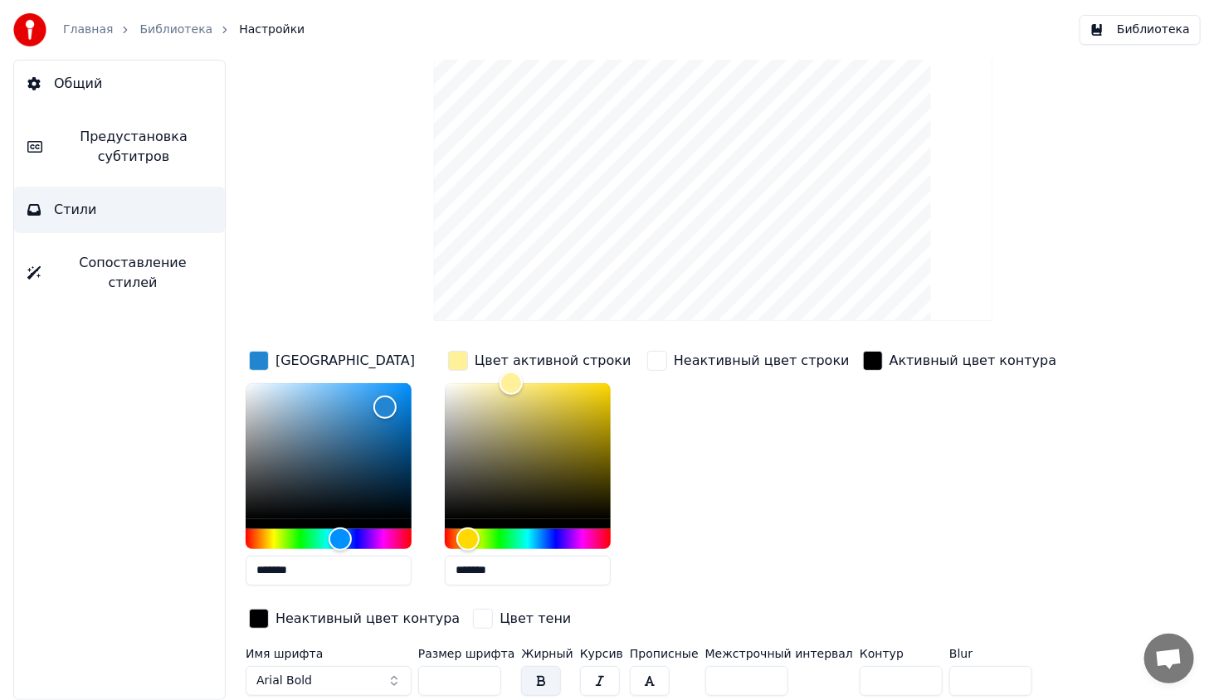
click at [724, 287] on video at bounding box center [713, 181] width 559 height 281
click at [734, 271] on video at bounding box center [713, 181] width 559 height 281
drag, startPoint x: 734, startPoint y: 271, endPoint x: 339, endPoint y: 273, distance: 395.0
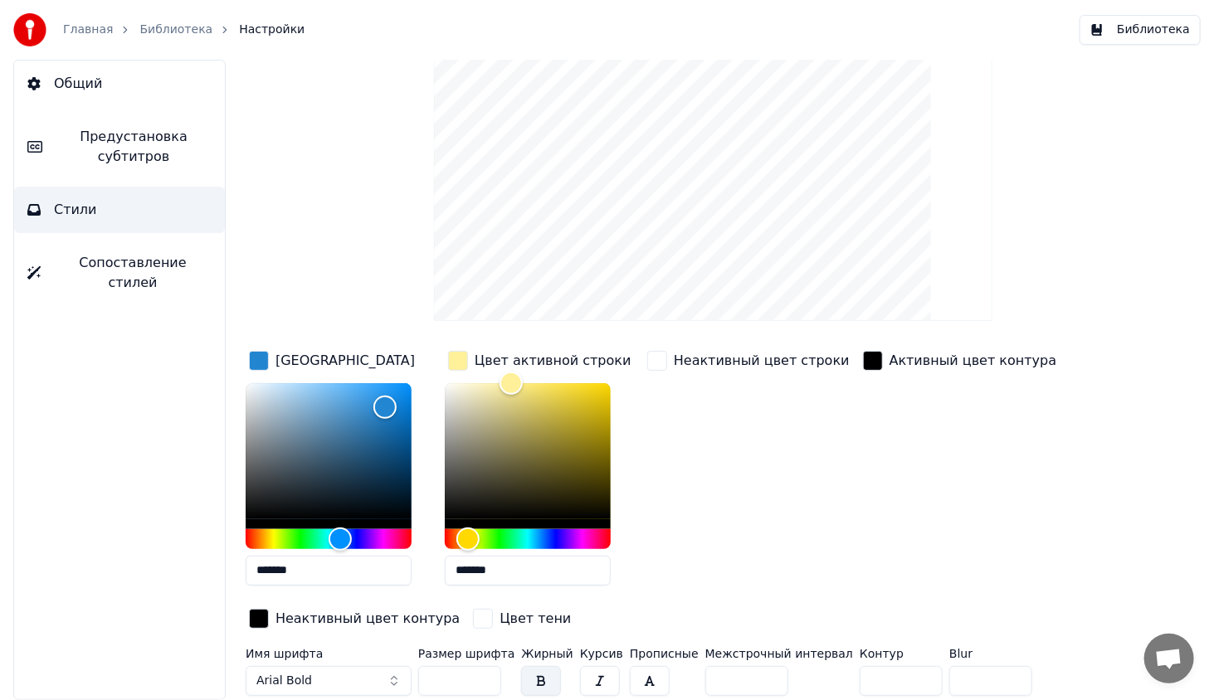
click at [339, 273] on div "Стиль Youka Предустановка субтитров 2 Lines - Static (Horizontal) New Удалить С…" at bounding box center [713, 365] width 935 height 798
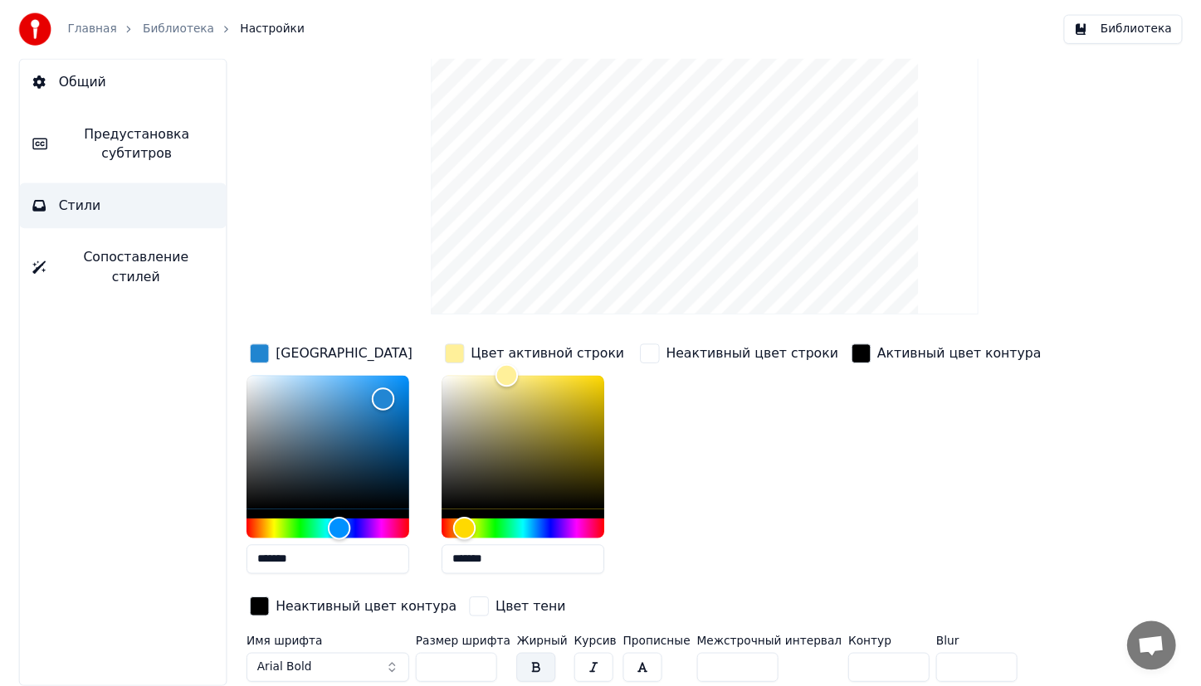
scroll to position [0, 0]
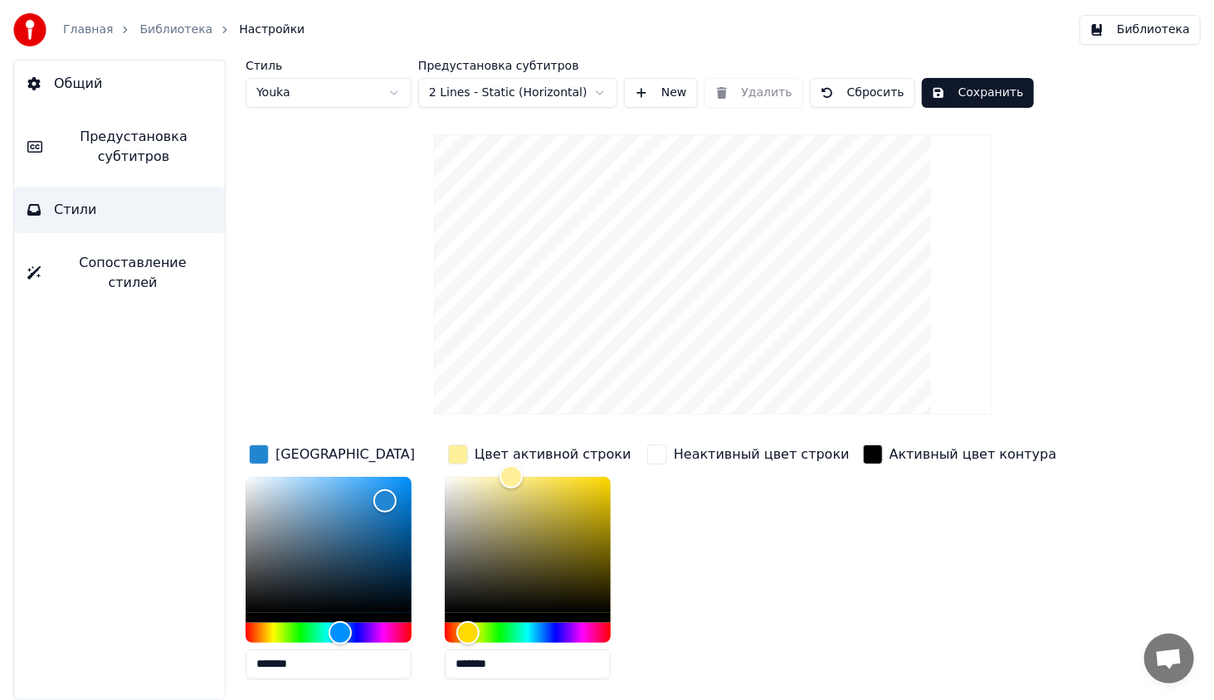
click at [1157, 39] on button "Библиотека" at bounding box center [1140, 30] width 121 height 30
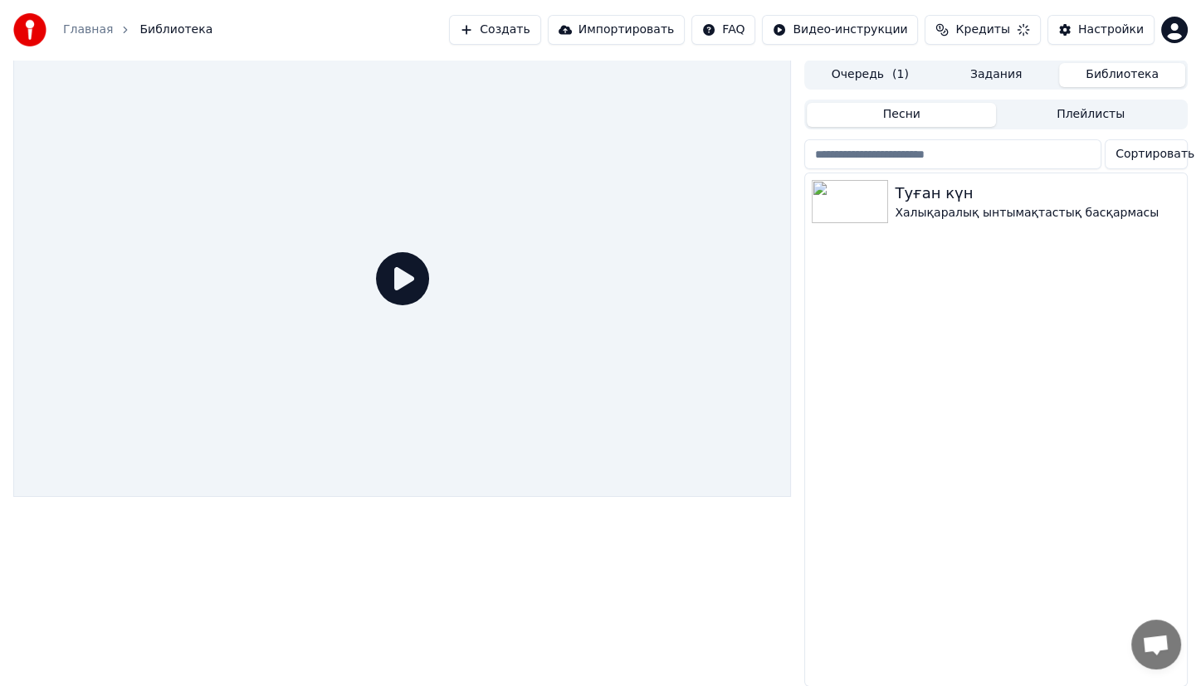
click at [413, 276] on icon at bounding box center [402, 278] width 53 height 53
click at [900, 207] on div "Халықаралық ынтымақтастық басқармасы" at bounding box center [1029, 213] width 269 height 17
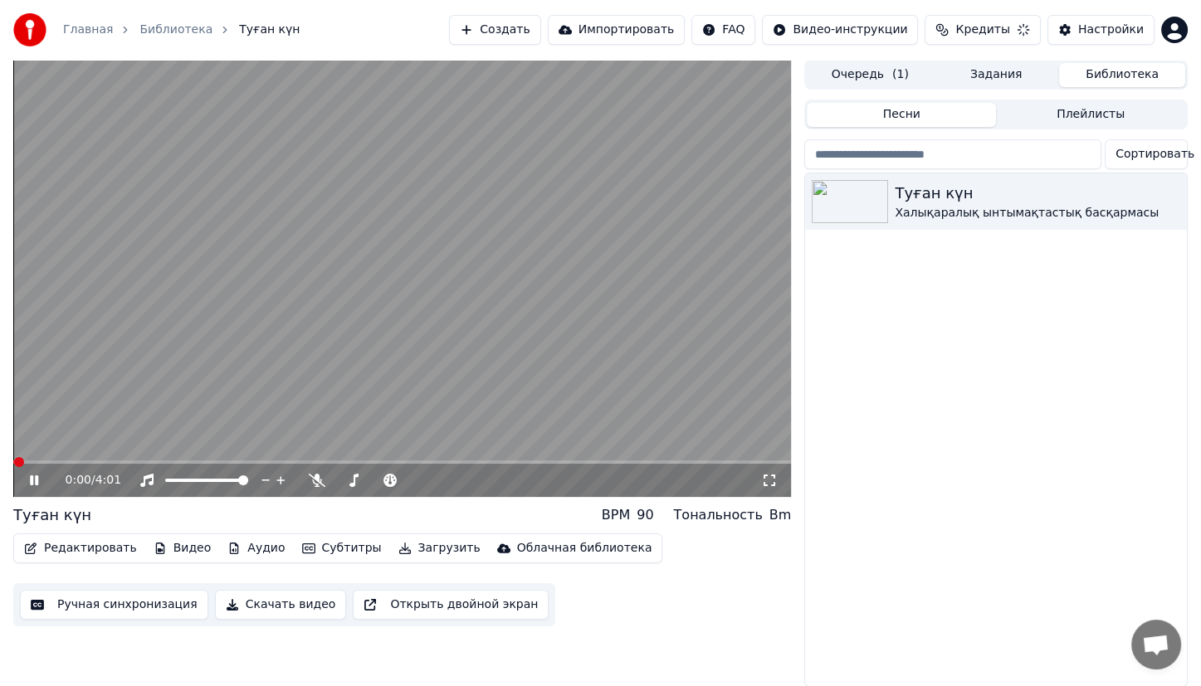
click at [346, 350] on video at bounding box center [402, 278] width 778 height 437
click at [170, 460] on div "0:06 / 4:01" at bounding box center [402, 478] width 778 height 37
click at [170, 460] on span at bounding box center [402, 461] width 778 height 3
click at [26, 463] on div "0:51 / 4:01" at bounding box center [402, 479] width 778 height 33
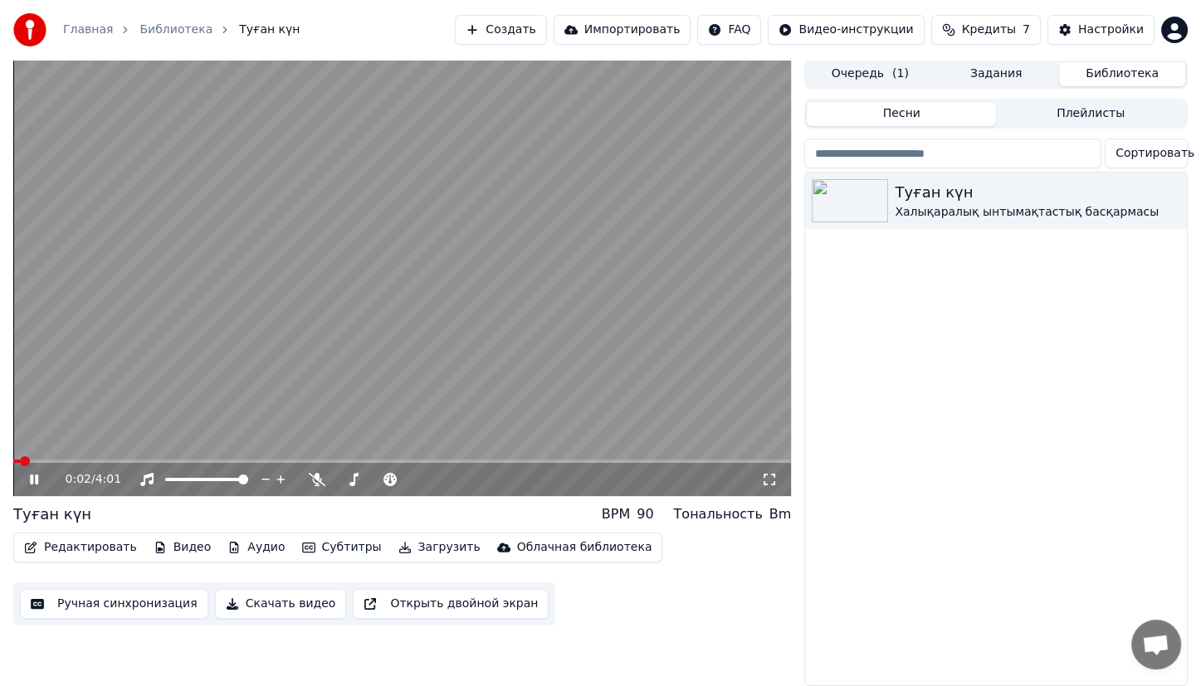
click at [20, 460] on span at bounding box center [16, 461] width 7 height 3
click at [253, 327] on video at bounding box center [402, 277] width 778 height 437
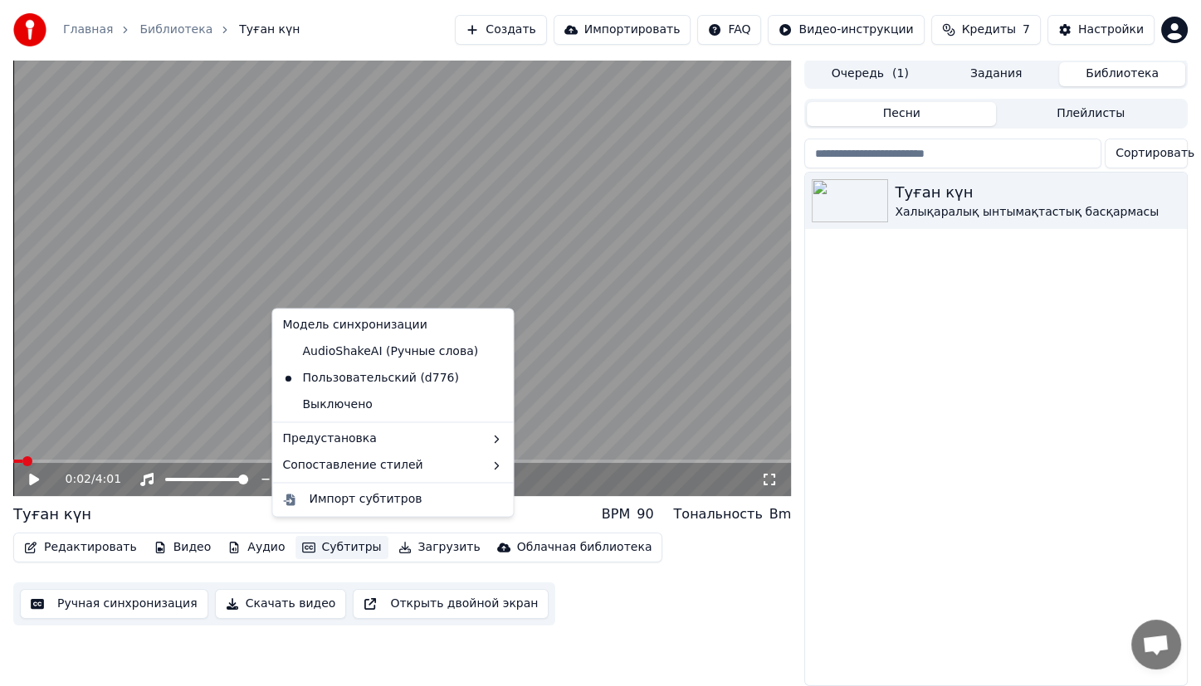
click at [336, 536] on button "Субтитры" at bounding box center [341, 547] width 93 height 23
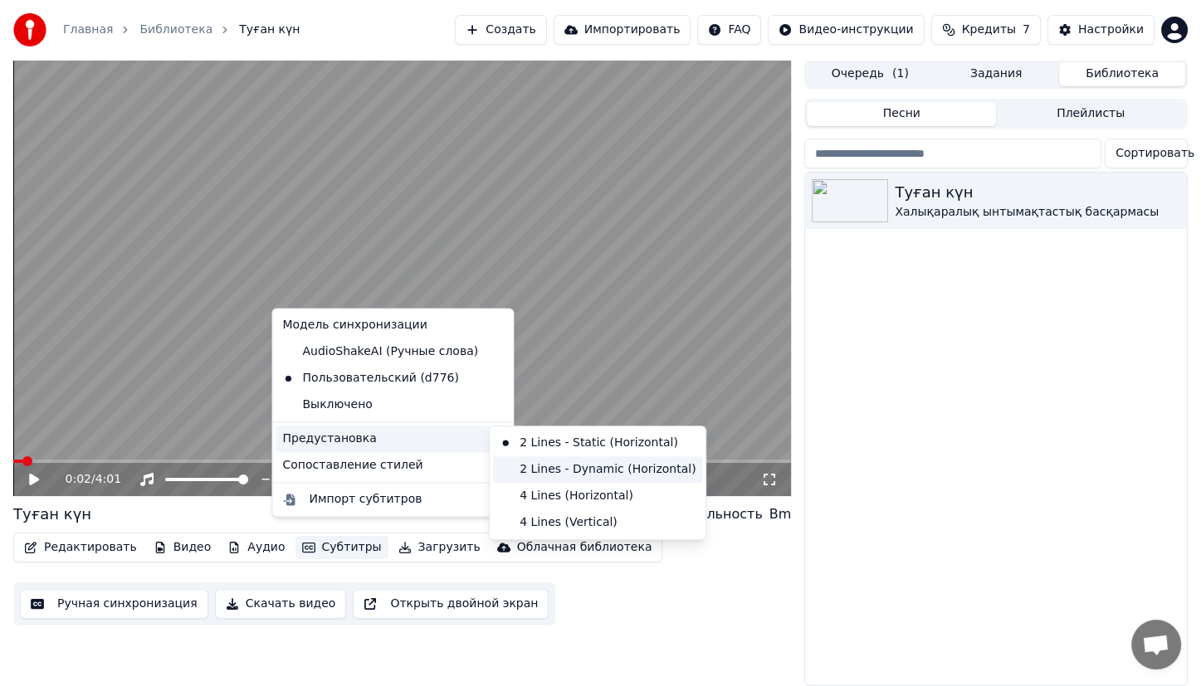
click at [544, 470] on div "2 Lines - Dynamic (Horizontal)" at bounding box center [597, 469] width 209 height 27
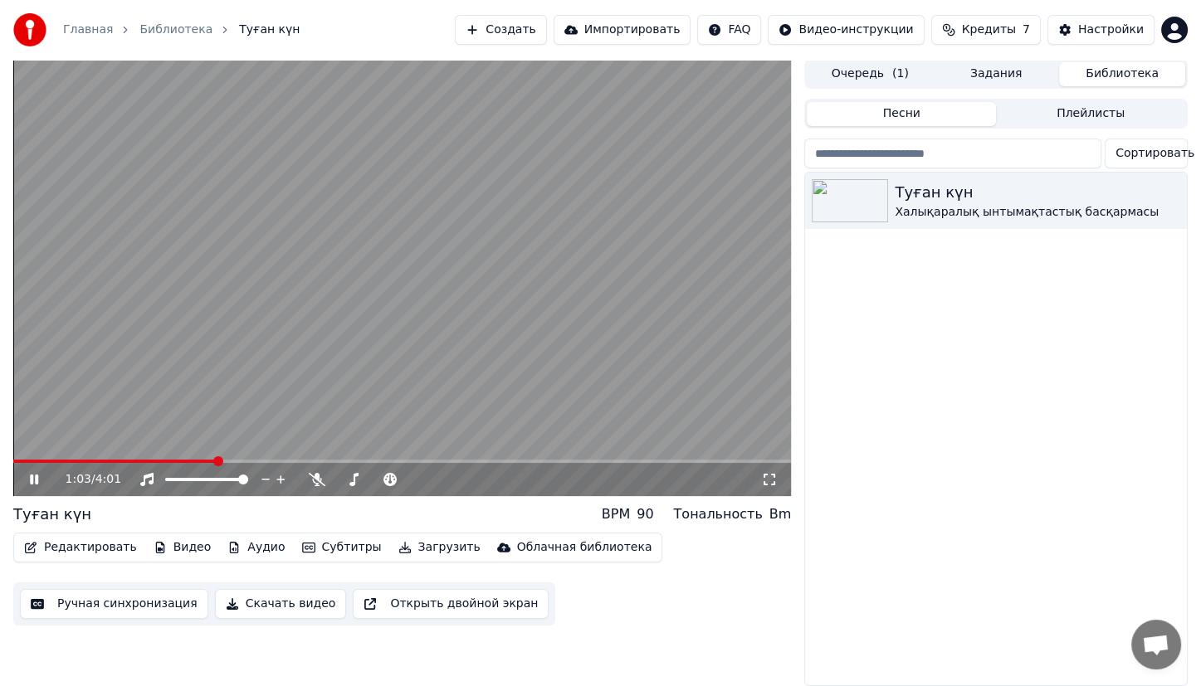
click at [215, 460] on span at bounding box center [402, 461] width 778 height 3
click at [101, 446] on video at bounding box center [402, 277] width 778 height 437
click at [41, 460] on span at bounding box center [27, 461] width 29 height 3
click at [25, 471] on div "0:09 / 4:01" at bounding box center [402, 479] width 764 height 17
click at [32, 474] on icon at bounding box center [34, 480] width 10 height 12
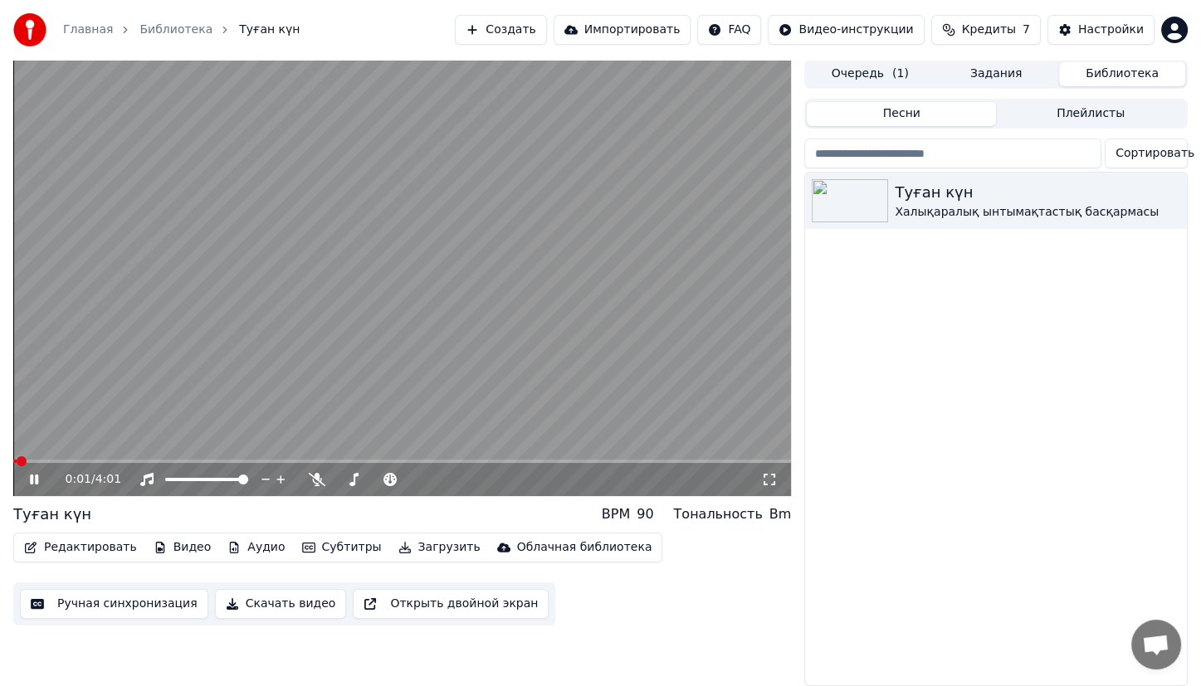
click at [17, 460] on span at bounding box center [14, 461] width 3 height 3
click at [74, 460] on span at bounding box center [402, 461] width 778 height 3
click at [329, 539] on button "Субтитры" at bounding box center [341, 547] width 93 height 23
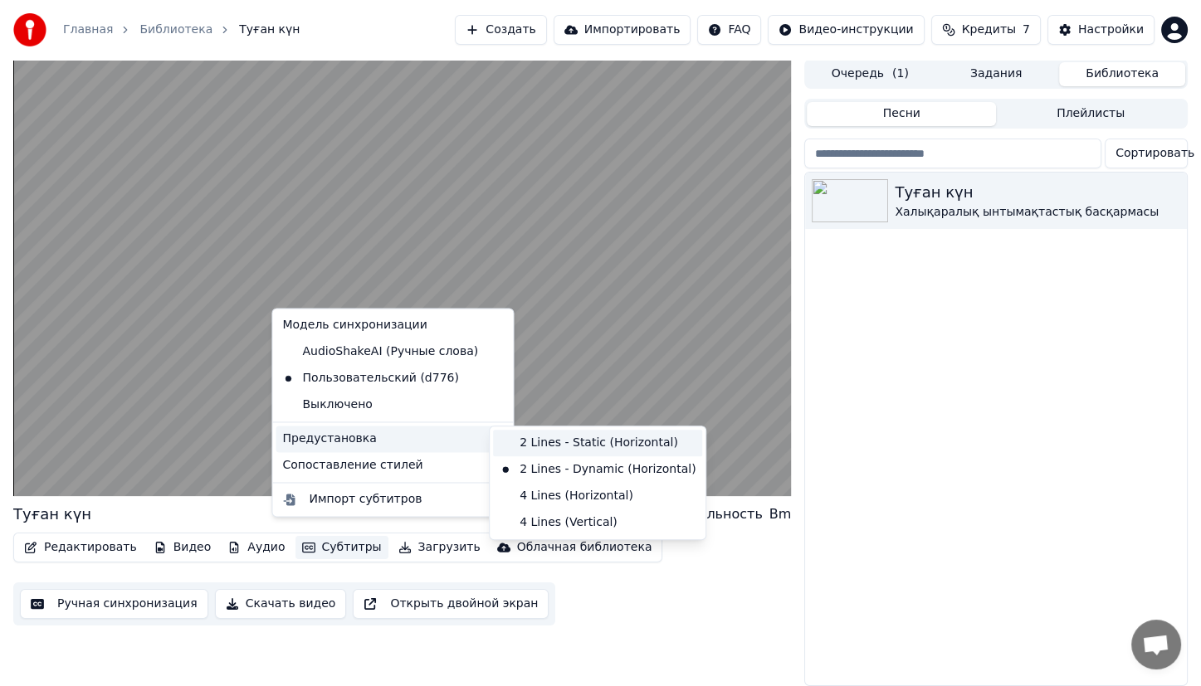
click at [576, 449] on div "2 Lines - Static (Horizontal)" at bounding box center [597, 443] width 209 height 27
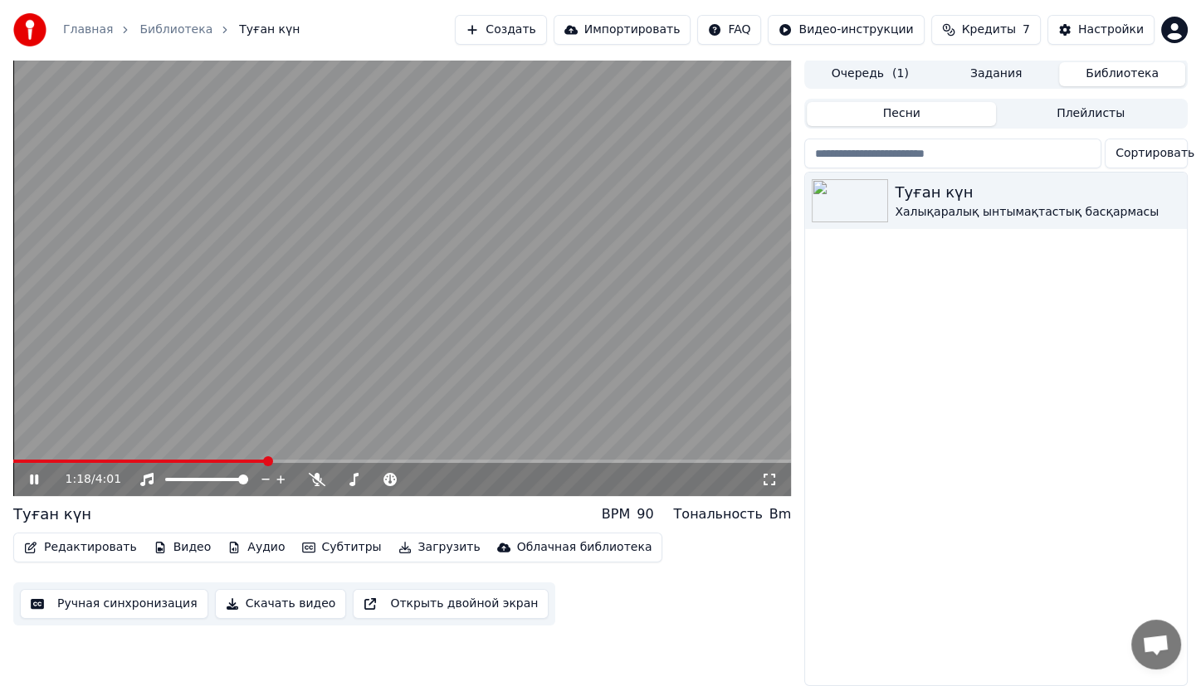
click at [32, 446] on video at bounding box center [402, 277] width 778 height 437
click at [31, 460] on span at bounding box center [22, 461] width 19 height 3
click at [37, 473] on icon at bounding box center [46, 479] width 39 height 13
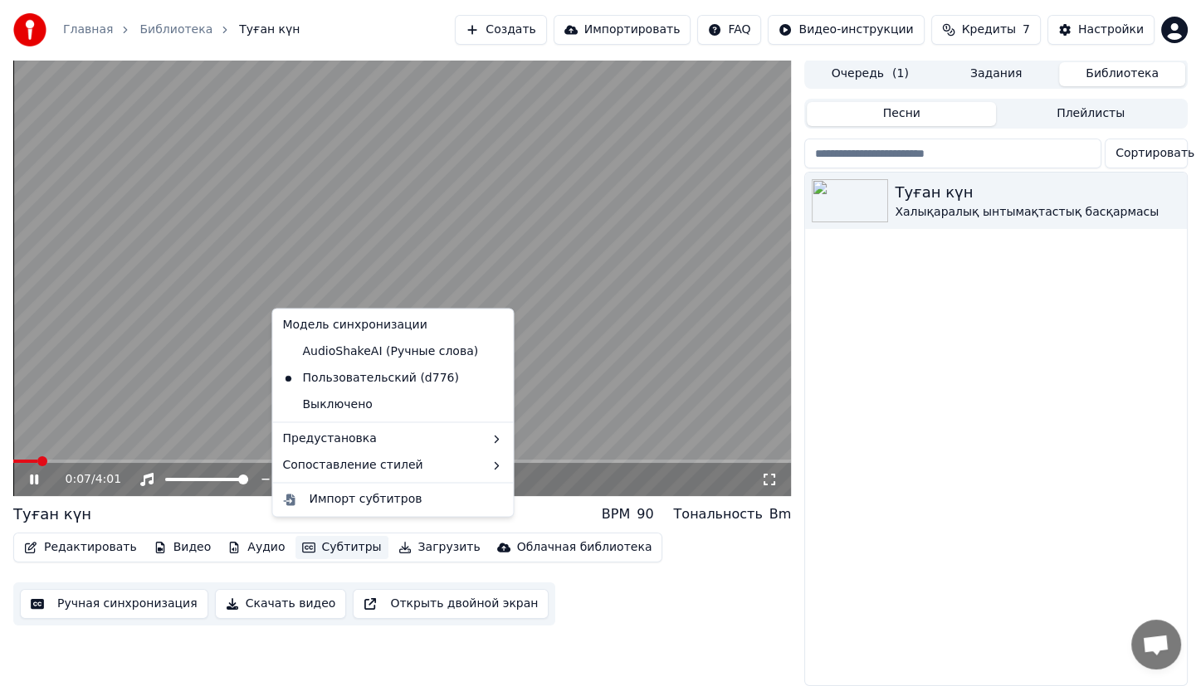
click at [354, 536] on button "Субтитры" at bounding box center [341, 547] width 93 height 23
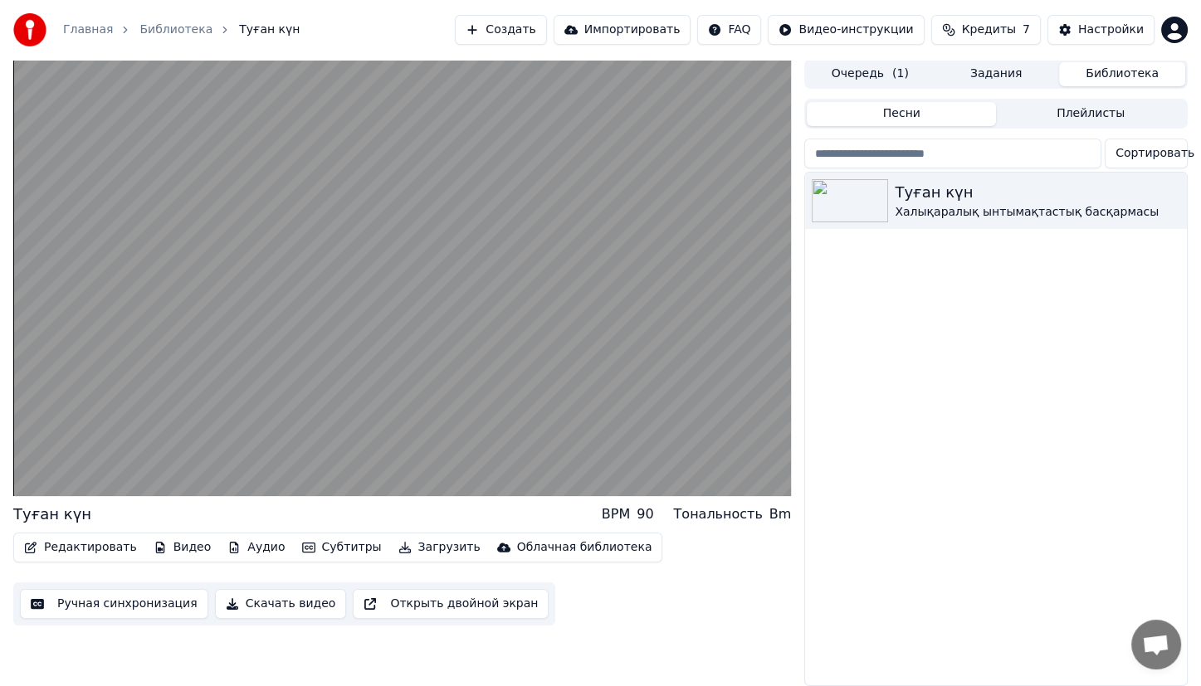
click at [227, 506] on div "Туған күн BPM 90 Тональность Bm" at bounding box center [402, 514] width 778 height 23
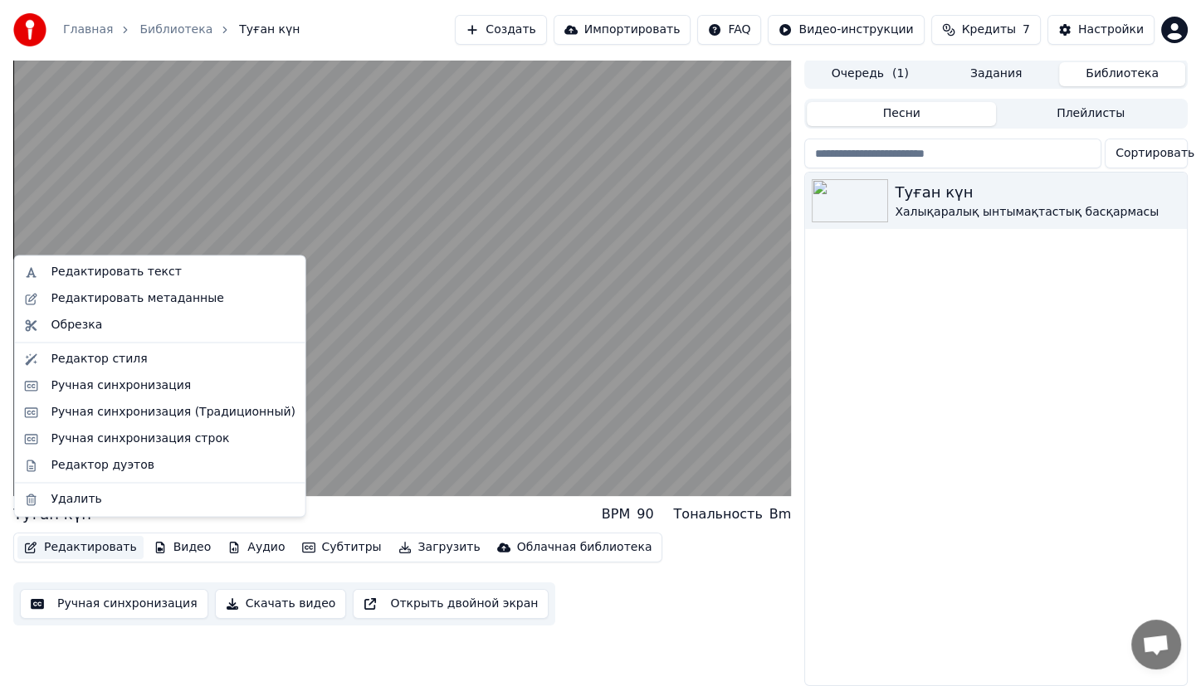
click at [98, 539] on button "Редактировать" at bounding box center [80, 547] width 126 height 23
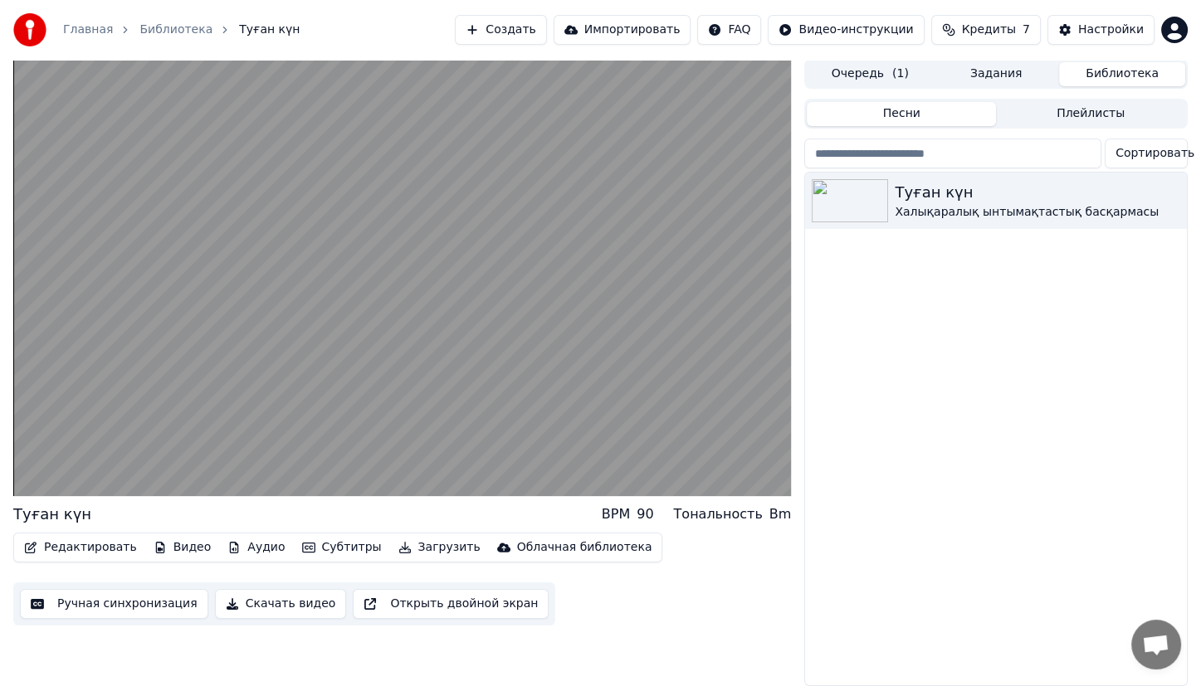
click at [1, 271] on div "Туған күн BPM 90 Тональность Bm Редактировать Видео Аудио Субтитры Загрузить Об…" at bounding box center [600, 372] width 1201 height 627
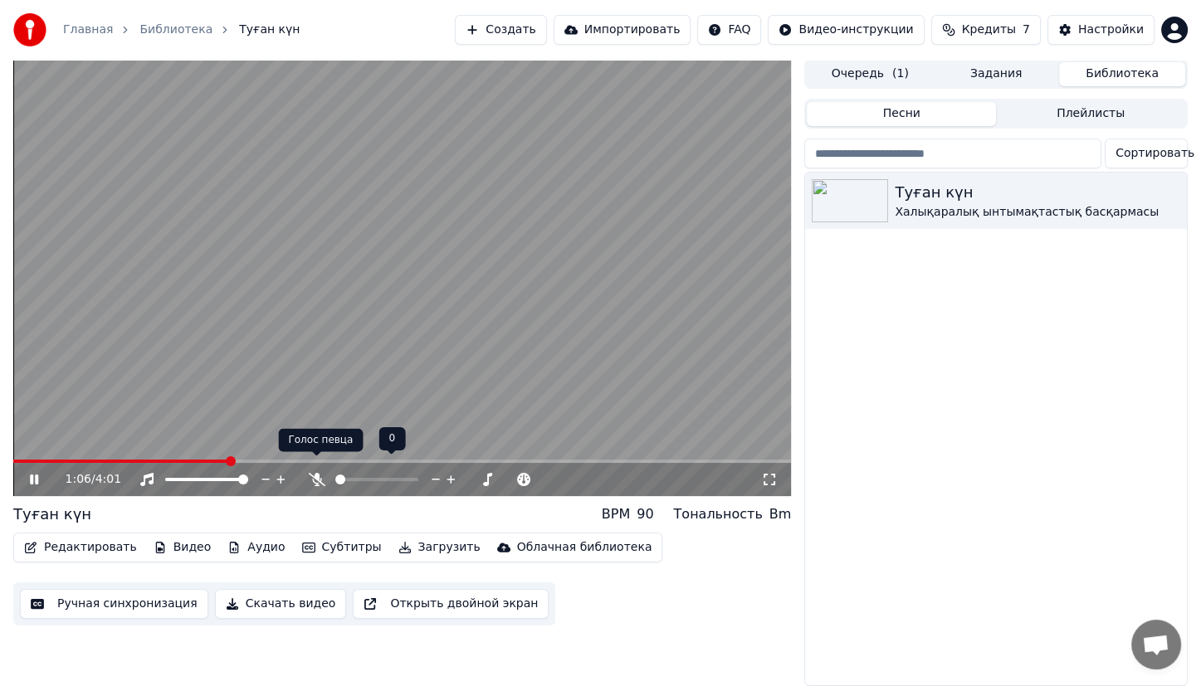
click at [317, 473] on icon at bounding box center [317, 479] width 17 height 13
click at [317, 473] on icon at bounding box center [316, 479] width 9 height 13
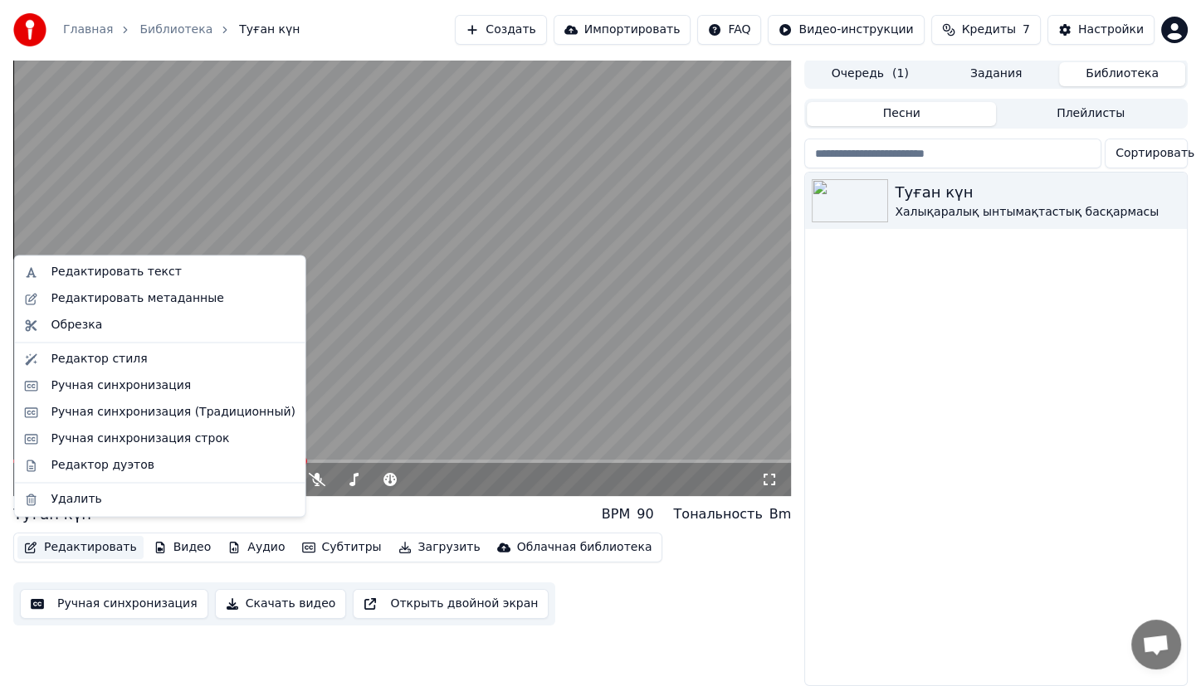
click at [65, 545] on button "Редактировать" at bounding box center [80, 547] width 126 height 23
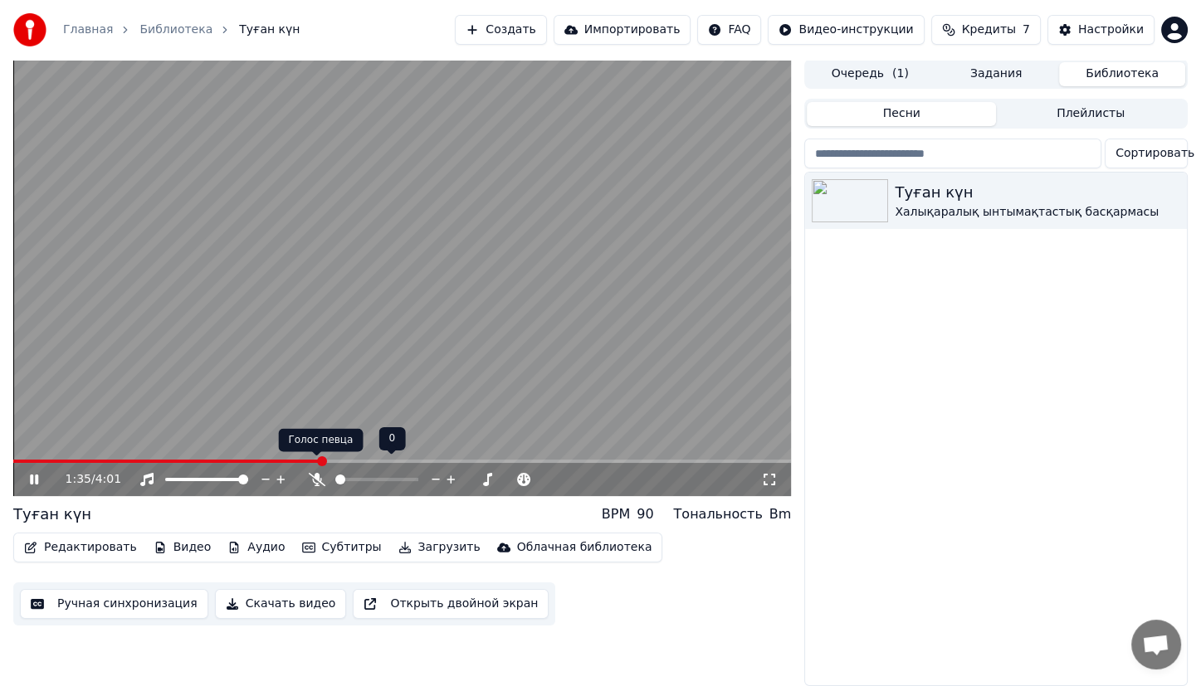
drag, startPoint x: 98, startPoint y: 495, endPoint x: 314, endPoint y: 470, distance: 217.2
click at [314, 470] on div "1:35 / 4:01 Туған күн BPM 90 Тональность Bm Редактировать Видео Аудио Субтитры …" at bounding box center [402, 372] width 778 height 627
click at [314, 473] on icon at bounding box center [317, 479] width 17 height 13
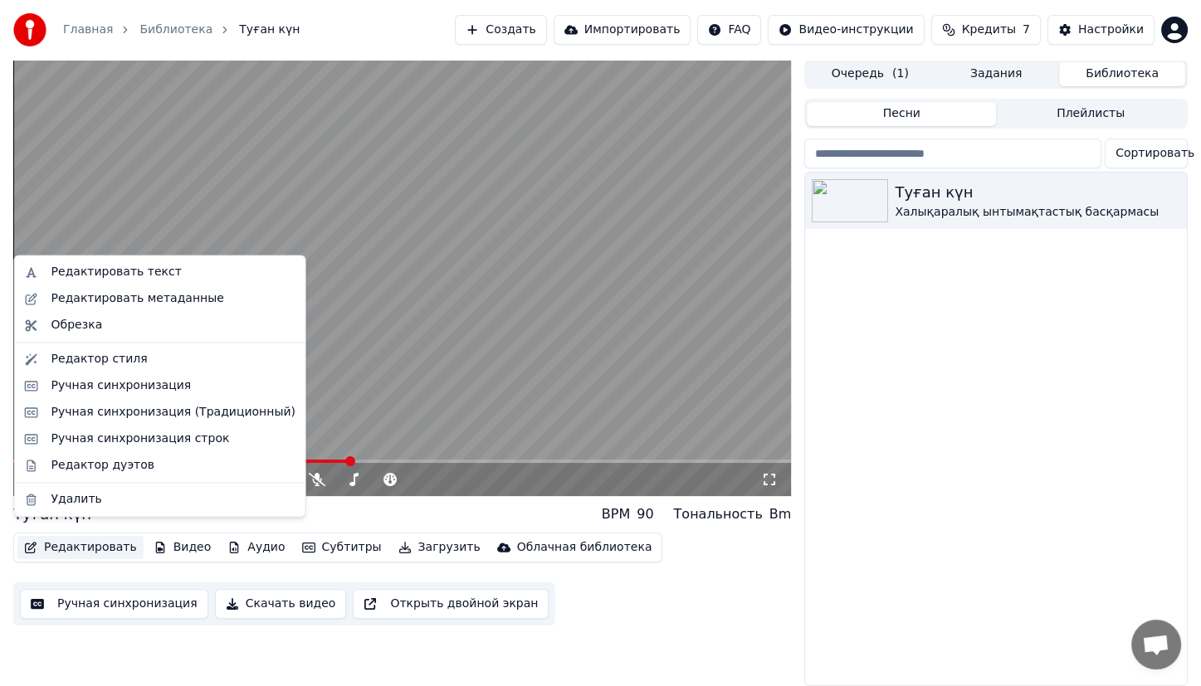
click at [90, 536] on button "Редактировать" at bounding box center [80, 547] width 126 height 23
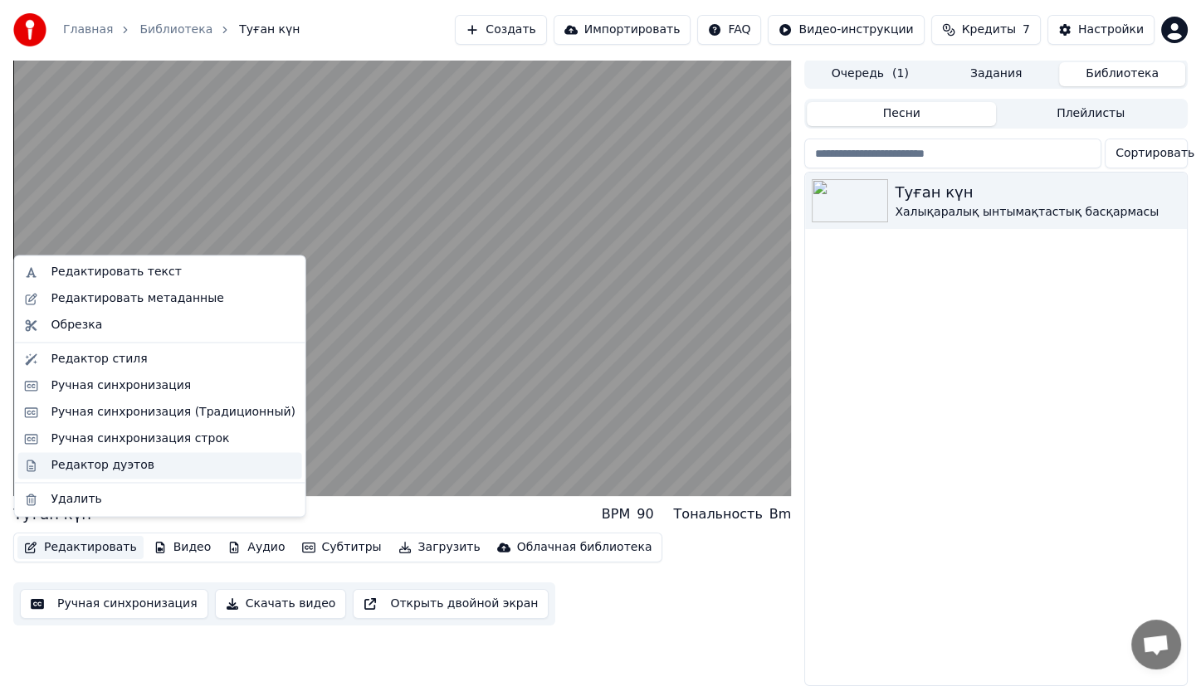
click at [109, 465] on div "Редактор дуэтов" at bounding box center [102, 465] width 103 height 17
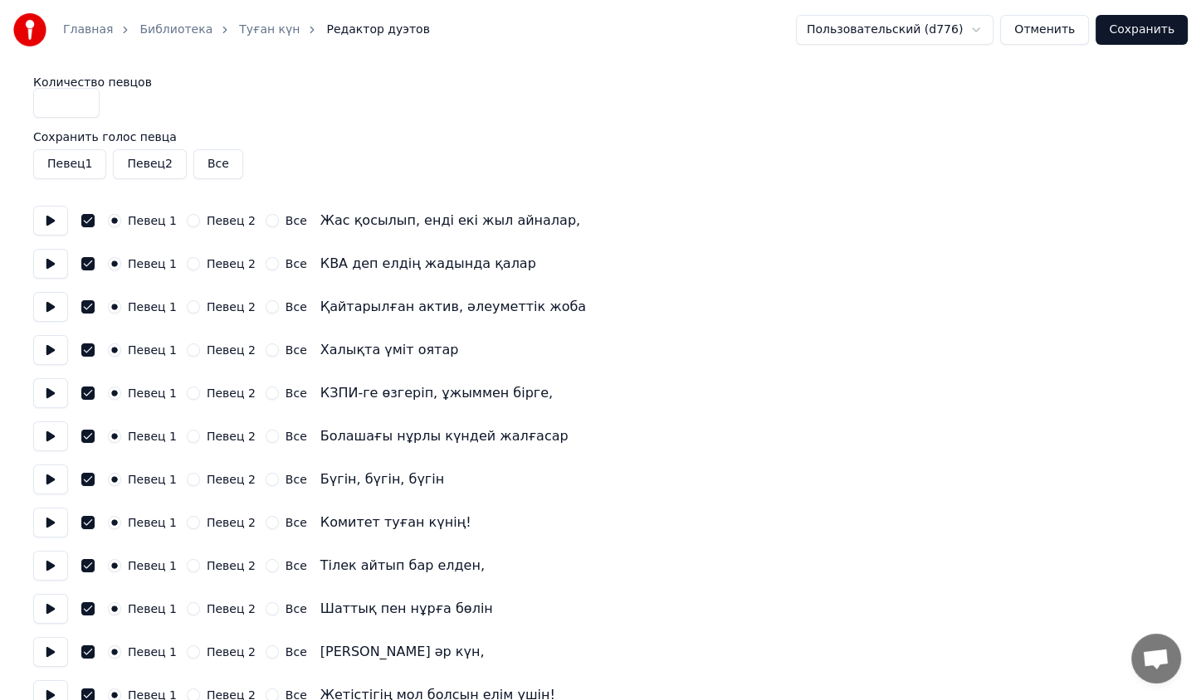
drag, startPoint x: 66, startPoint y: 100, endPoint x: 16, endPoint y: 105, distance: 50.8
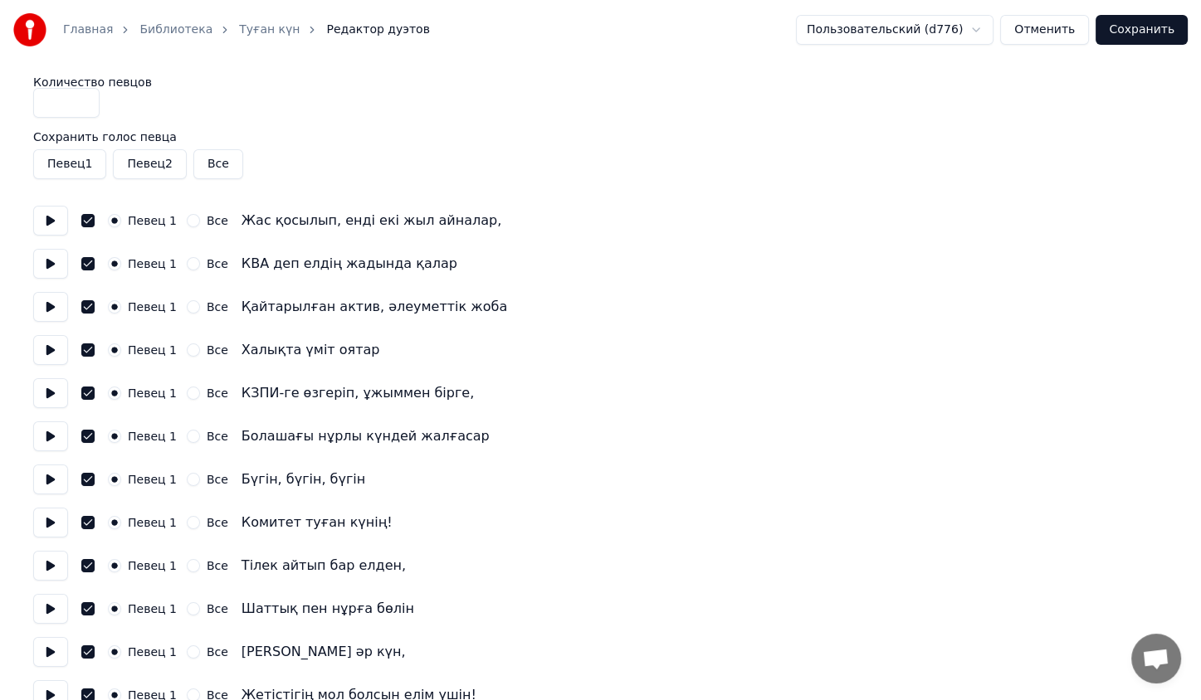
type input "*"
click at [291, 114] on div "Количество певцов *" at bounding box center [600, 96] width 1134 height 41
click at [1132, 29] on button "Сохранить" at bounding box center [1141, 30] width 92 height 30
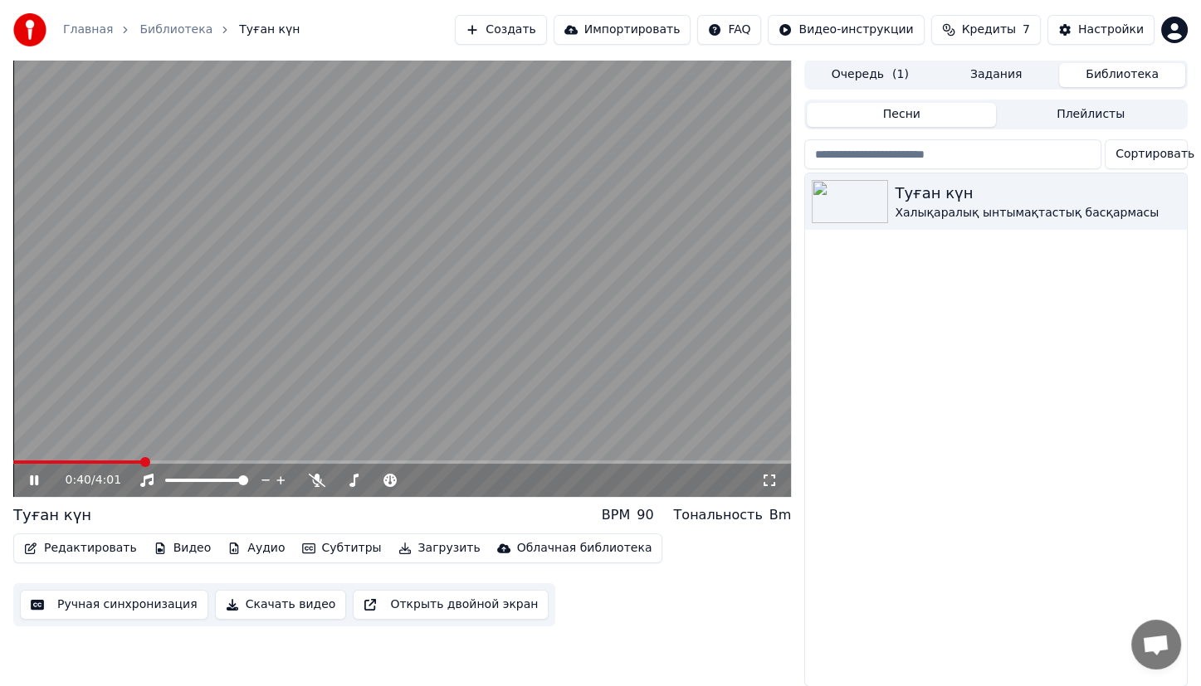
click at [140, 463] on span at bounding box center [402, 462] width 778 height 3
click at [312, 486] on icon at bounding box center [317, 480] width 17 height 13
click at [762, 515] on div "Тональность" at bounding box center [717, 515] width 89 height 20
click at [455, 476] on span at bounding box center [450, 481] width 10 height 10
click at [321, 486] on icon at bounding box center [317, 480] width 17 height 13
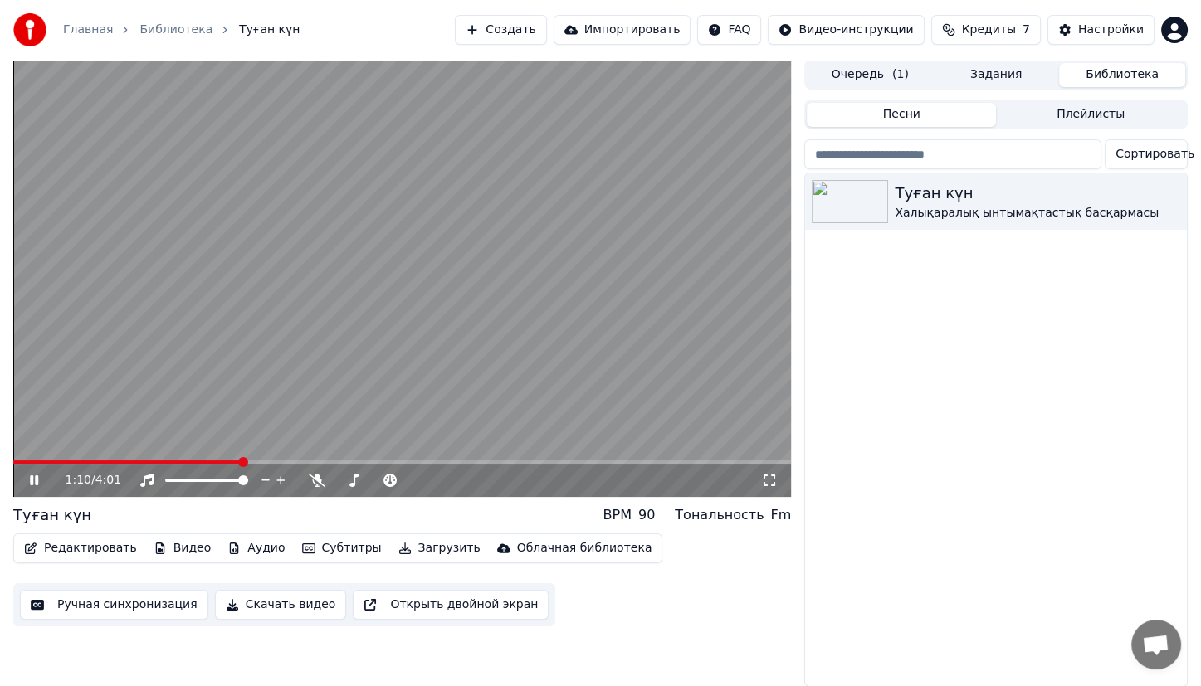
click at [393, 522] on div "Туған күн BPM 90 Тональность Fm" at bounding box center [402, 515] width 778 height 23
click at [349, 487] on div "1:12 / 4:01" at bounding box center [414, 480] width 696 height 17
click at [354, 479] on icon at bounding box center [353, 480] width 9 height 13
click at [311, 486] on icon at bounding box center [317, 480] width 17 height 13
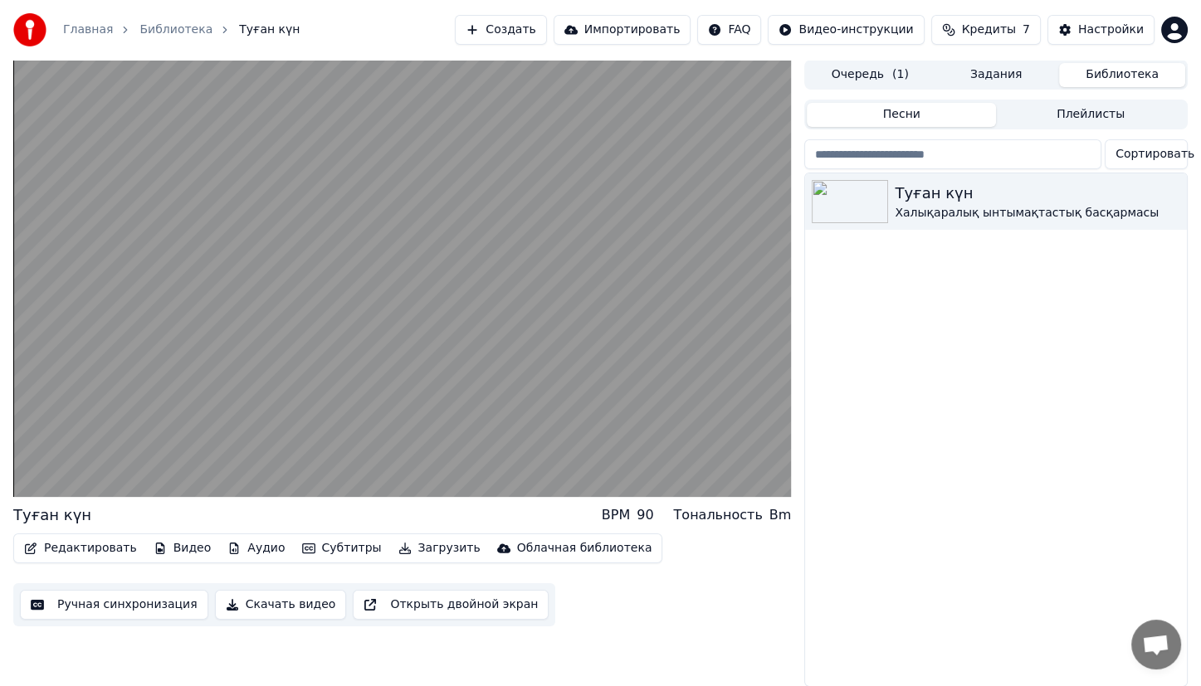
scroll to position [13, 0]
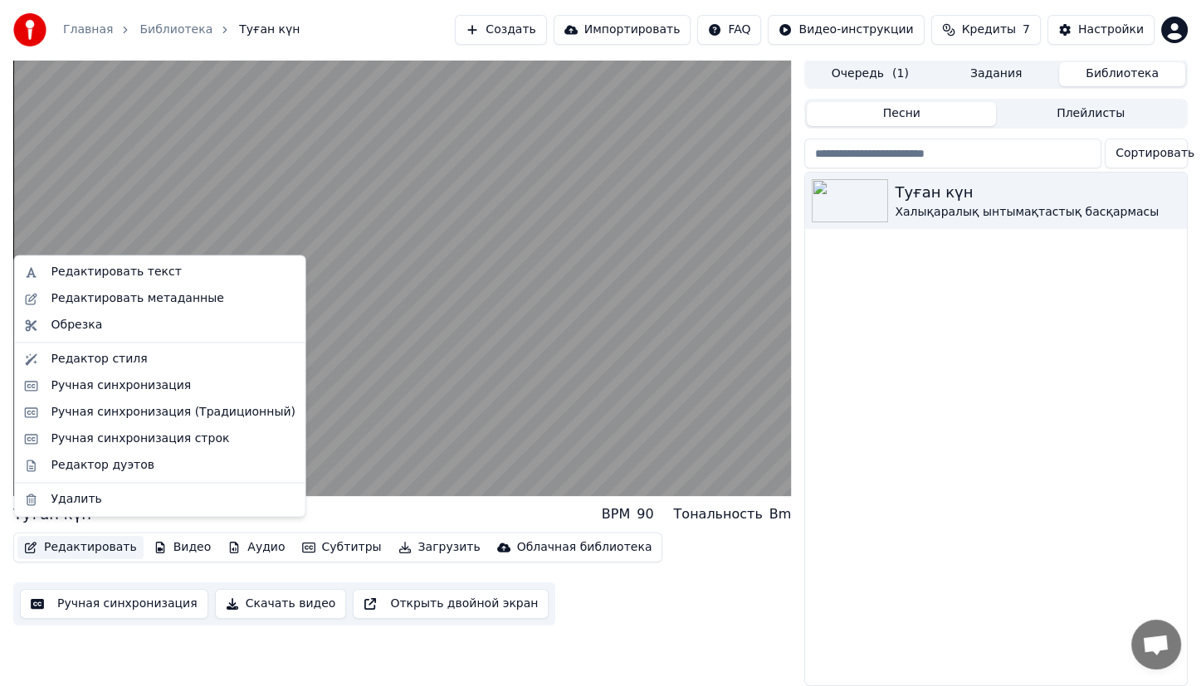
click at [110, 536] on button "Редактировать" at bounding box center [80, 547] width 126 height 23
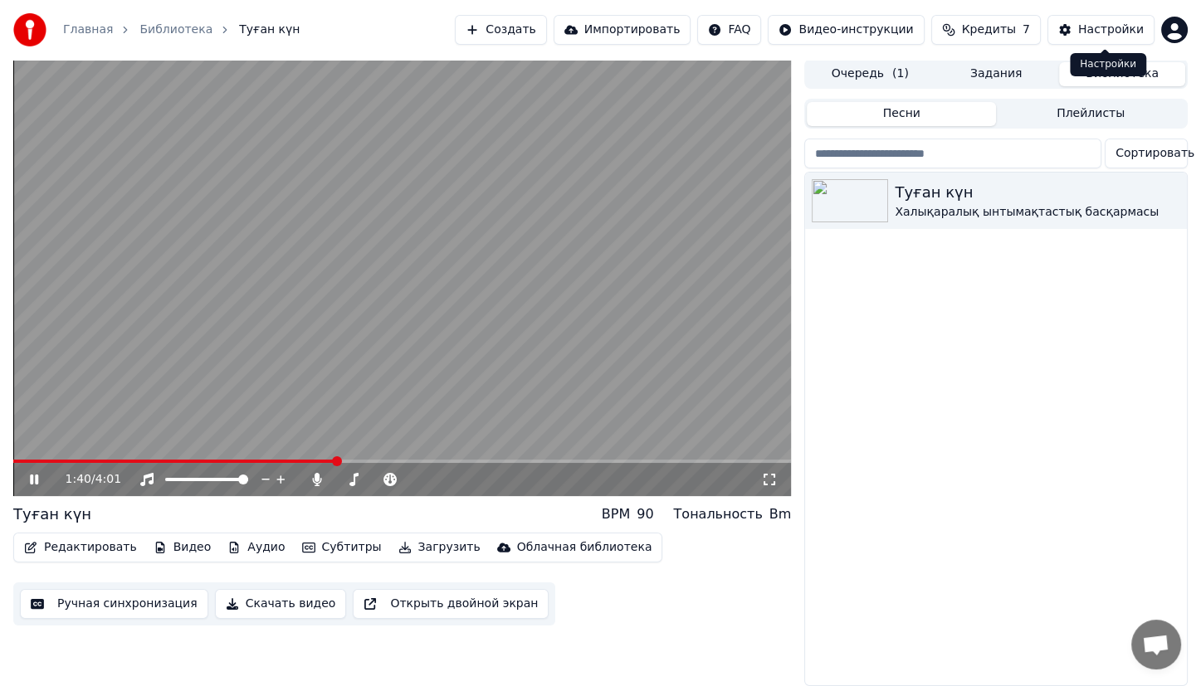
click at [1060, 29] on button "Настройки" at bounding box center [1100, 30] width 107 height 30
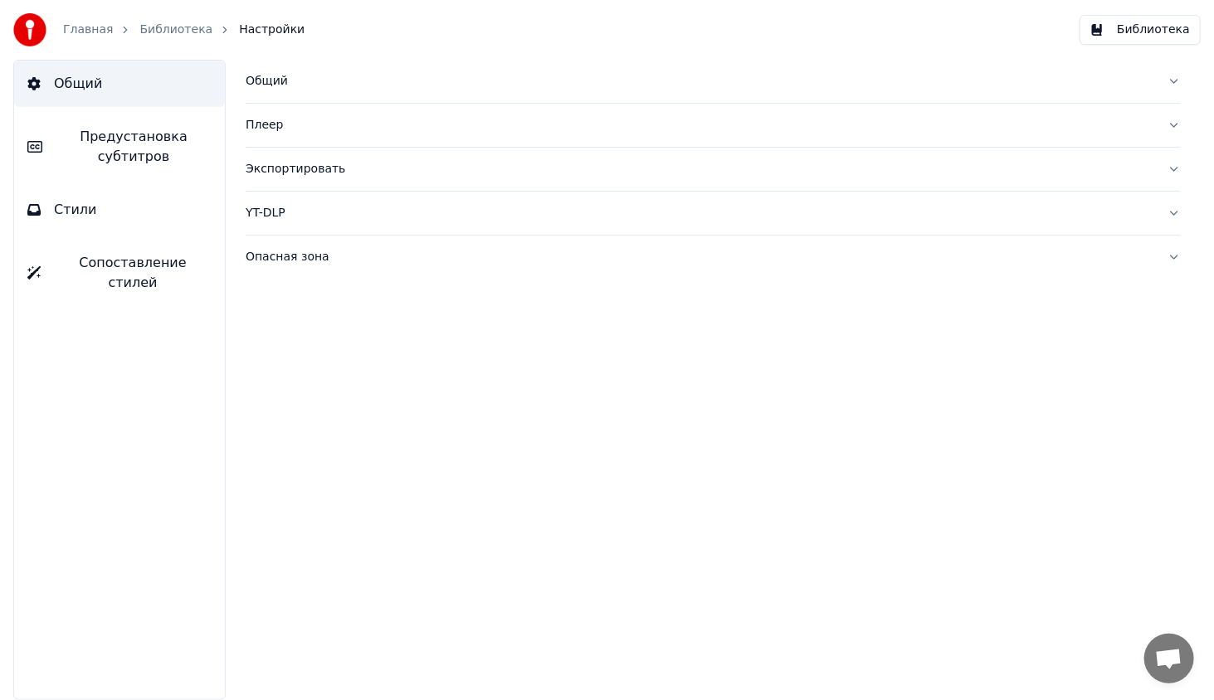
click at [1125, 33] on button "Библиотека" at bounding box center [1140, 30] width 121 height 30
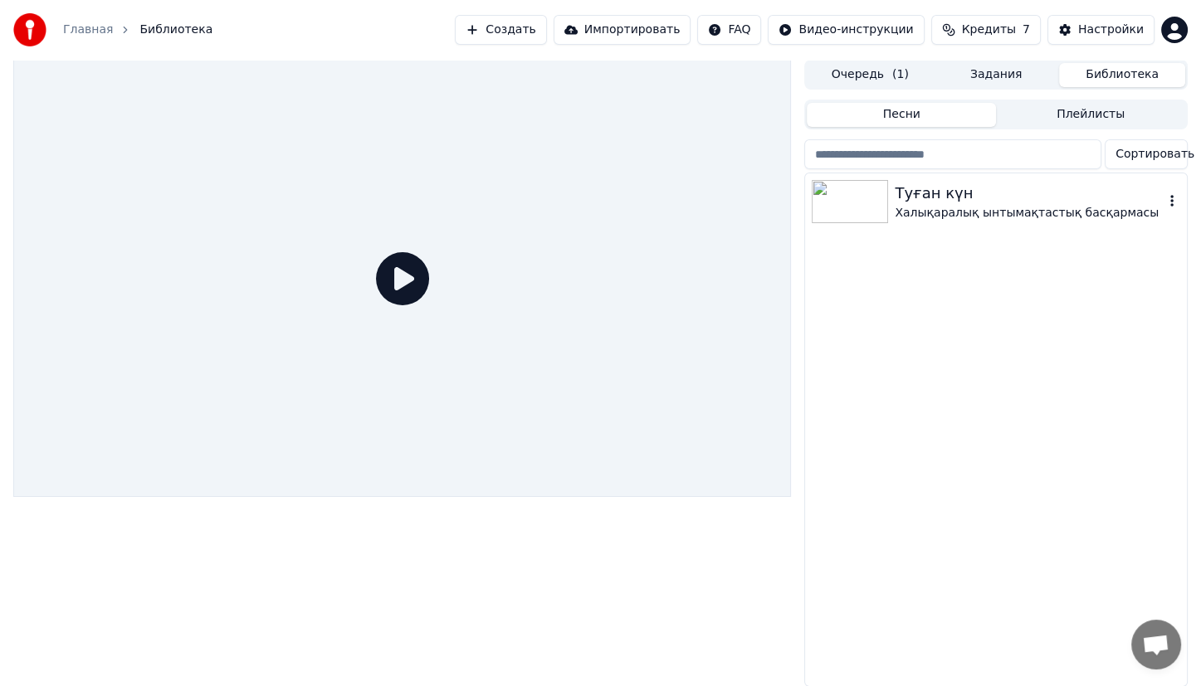
click at [1007, 182] on div "Туған күн" at bounding box center [1029, 193] width 269 height 23
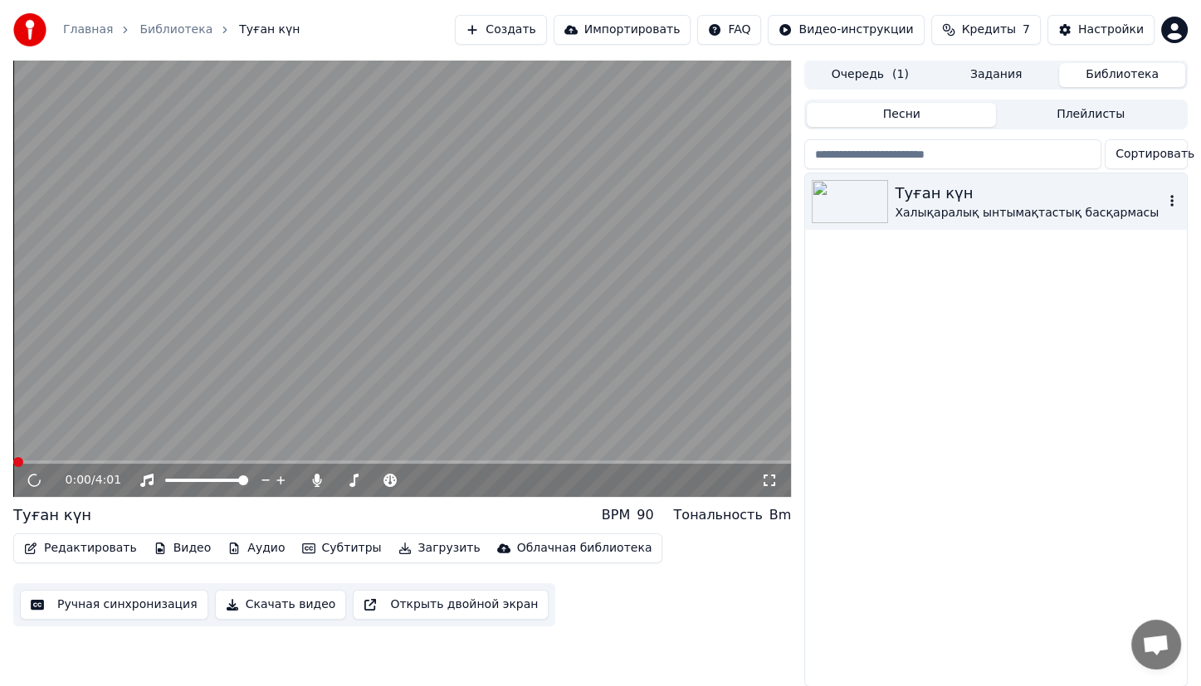
click at [1007, 182] on div "Туған күн" at bounding box center [1029, 193] width 269 height 23
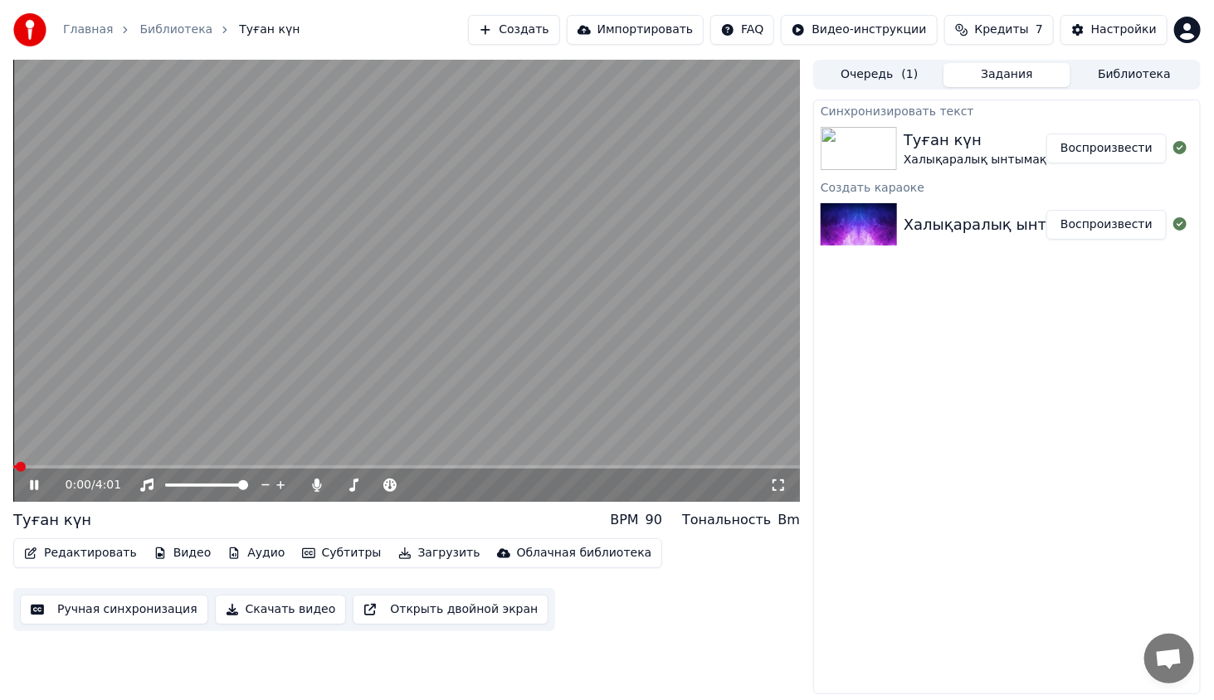
click at [997, 80] on button "Задания" at bounding box center [1008, 75] width 128 height 24
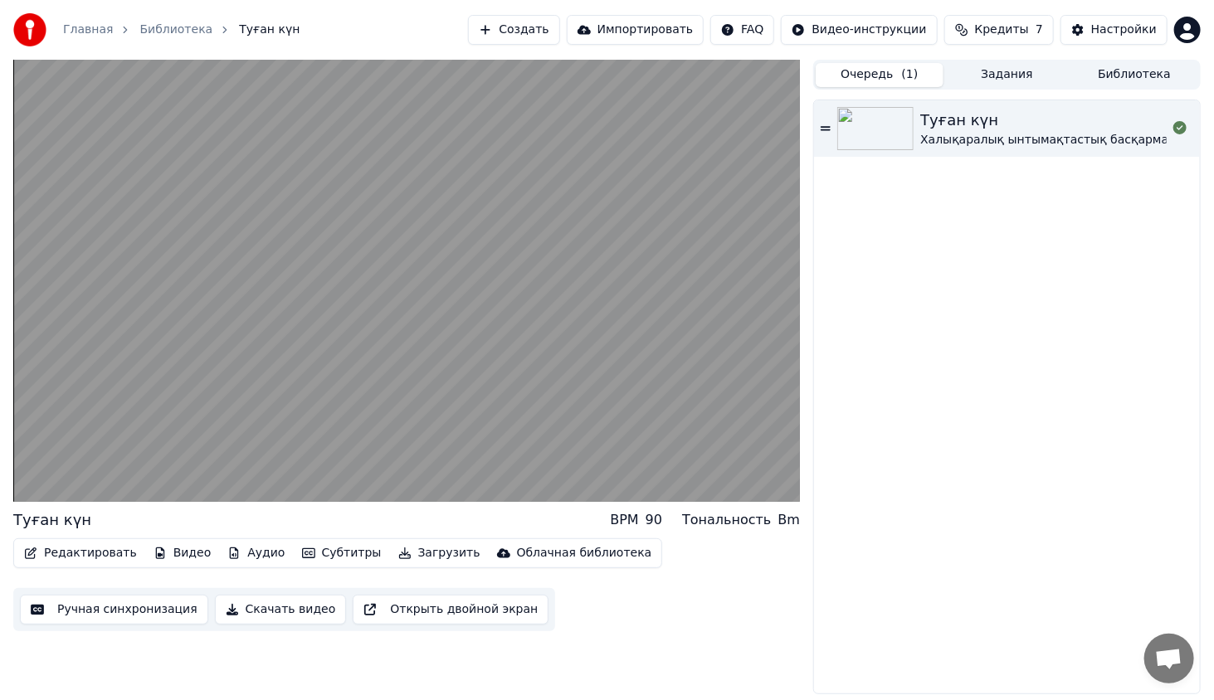
click at [927, 77] on button "Очередь ( 1 )" at bounding box center [880, 75] width 128 height 24
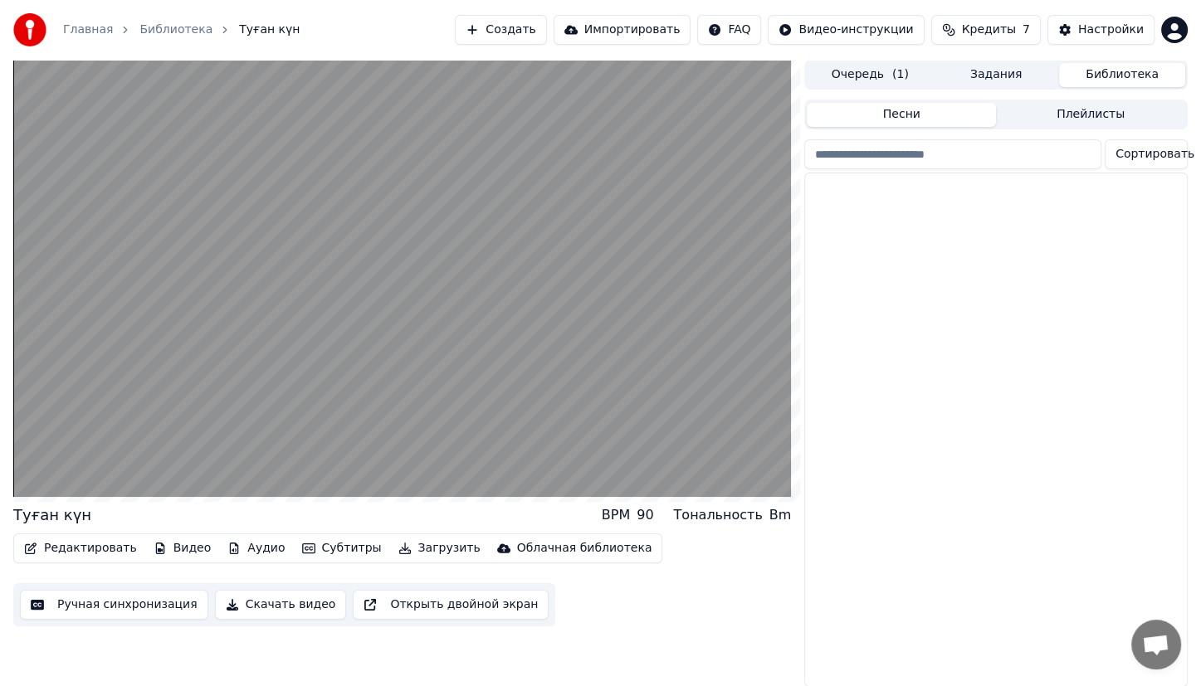
click at [1117, 69] on button "Библиотека" at bounding box center [1122, 75] width 126 height 24
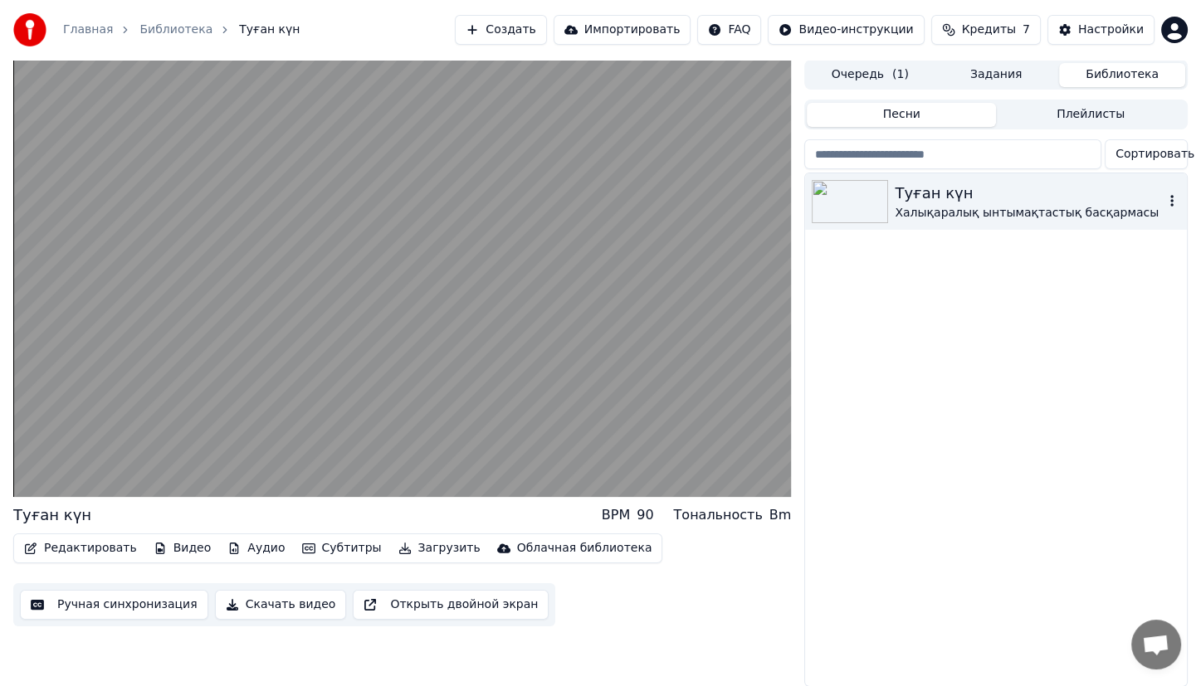
click at [979, 205] on div "Халықаралық ынтымақтастық басқармасы" at bounding box center [1029, 213] width 269 height 17
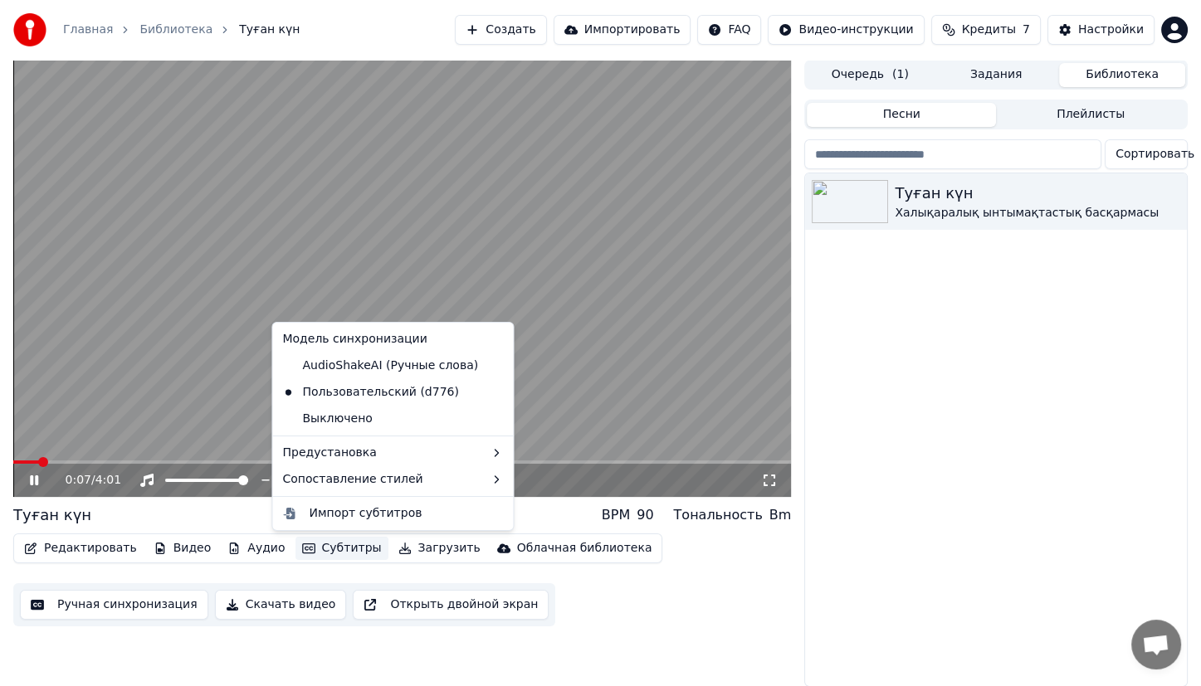
click at [345, 543] on button "Субтитры" at bounding box center [341, 548] width 93 height 23
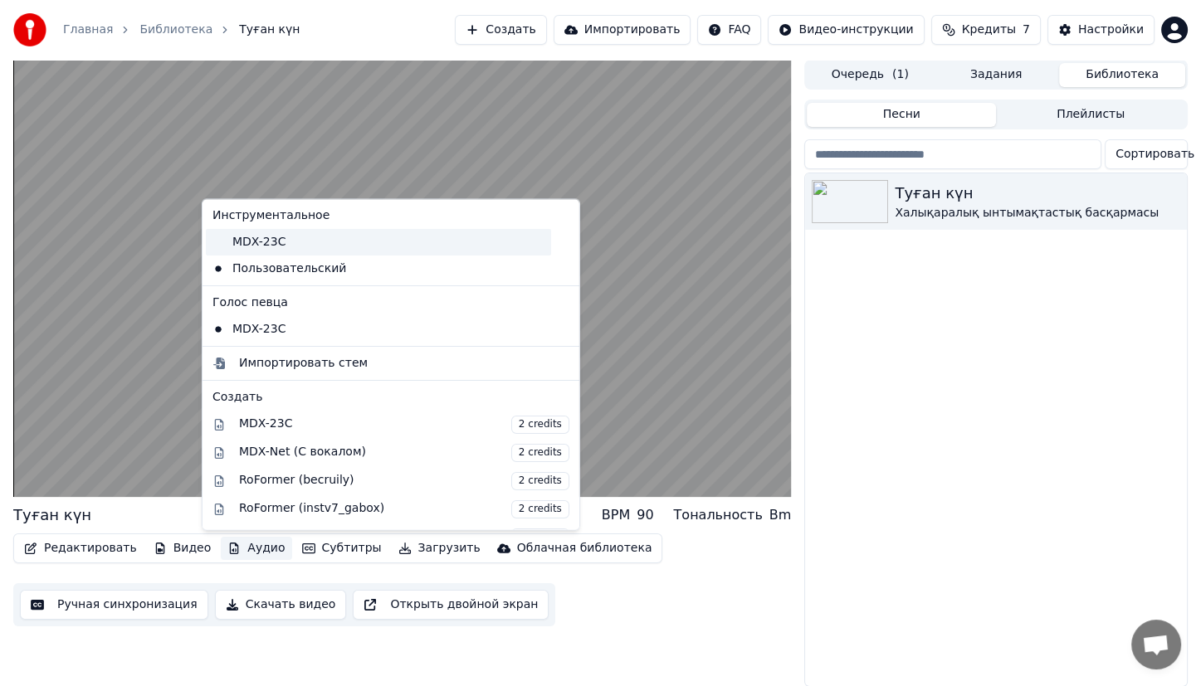
click at [338, 242] on div "MDX-23C" at bounding box center [378, 242] width 345 height 27
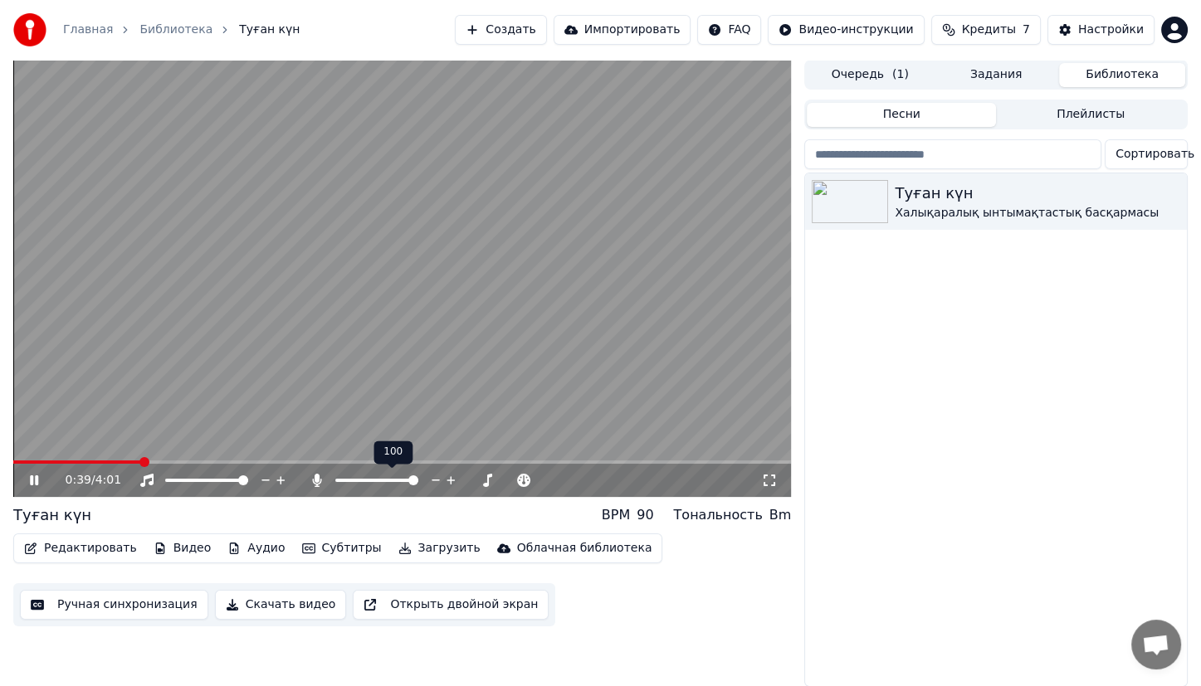
click at [319, 485] on icon at bounding box center [316, 480] width 9 height 13
click at [319, 485] on icon at bounding box center [317, 480] width 17 height 13
click at [455, 479] on span at bounding box center [413, 480] width 83 height 3
click at [318, 475] on icon at bounding box center [316, 480] width 9 height 13
click at [378, 485] on div at bounding box center [429, 480] width 134 height 17
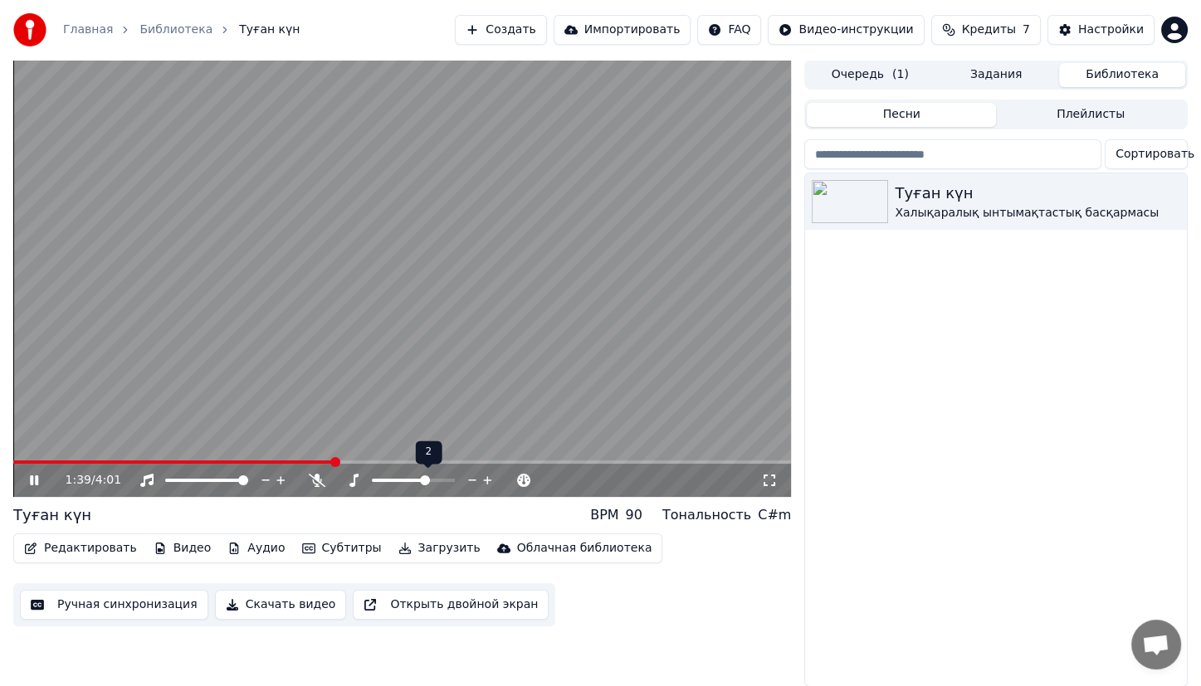
click at [425, 476] on span at bounding box center [425, 481] width 10 height 10
click at [64, 462] on span at bounding box center [38, 462] width 51 height 3
click at [412, 479] on span at bounding box center [392, 480] width 41 height 3
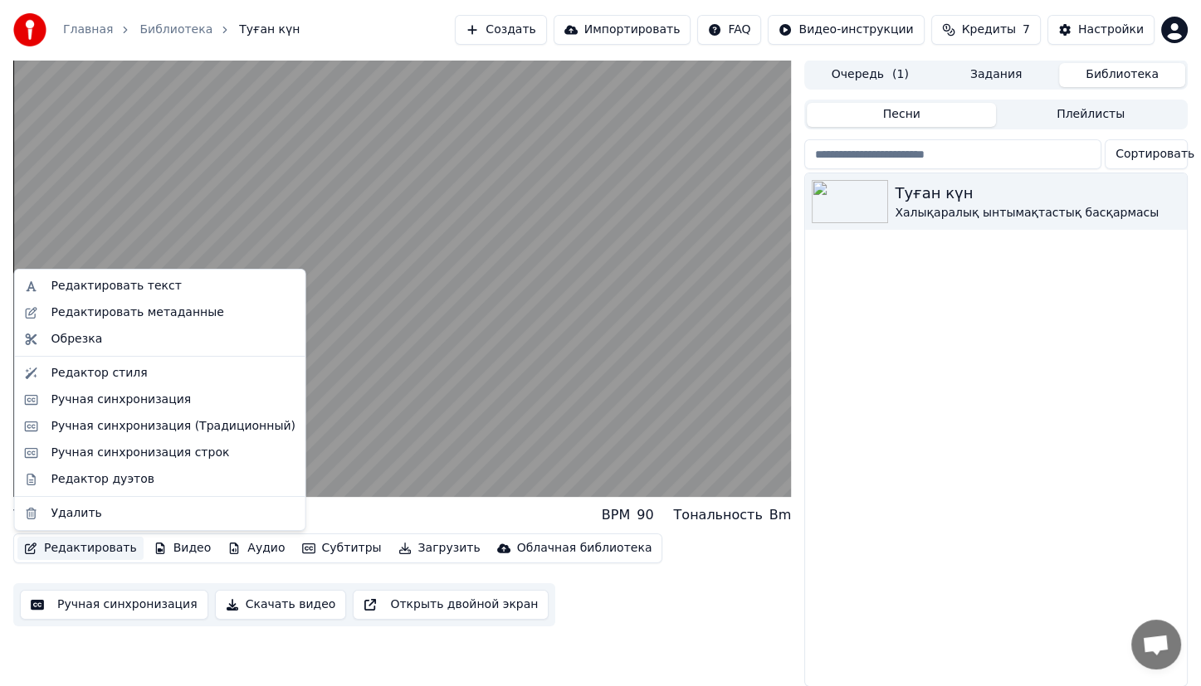
click at [103, 548] on button "Редактировать" at bounding box center [80, 548] width 126 height 23
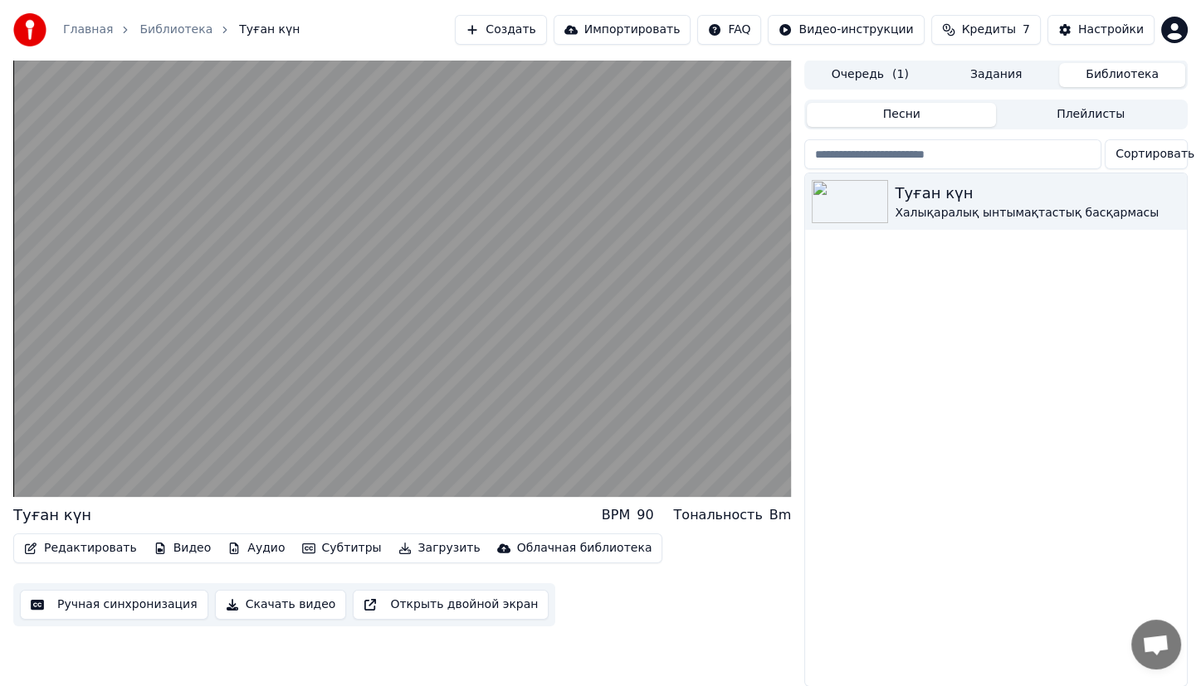
click at [5, 518] on div "Туған күн BPM 90 Тональность Bm Редактировать Видео Аудио Субтитры Загрузить Об…" at bounding box center [600, 373] width 1201 height 627
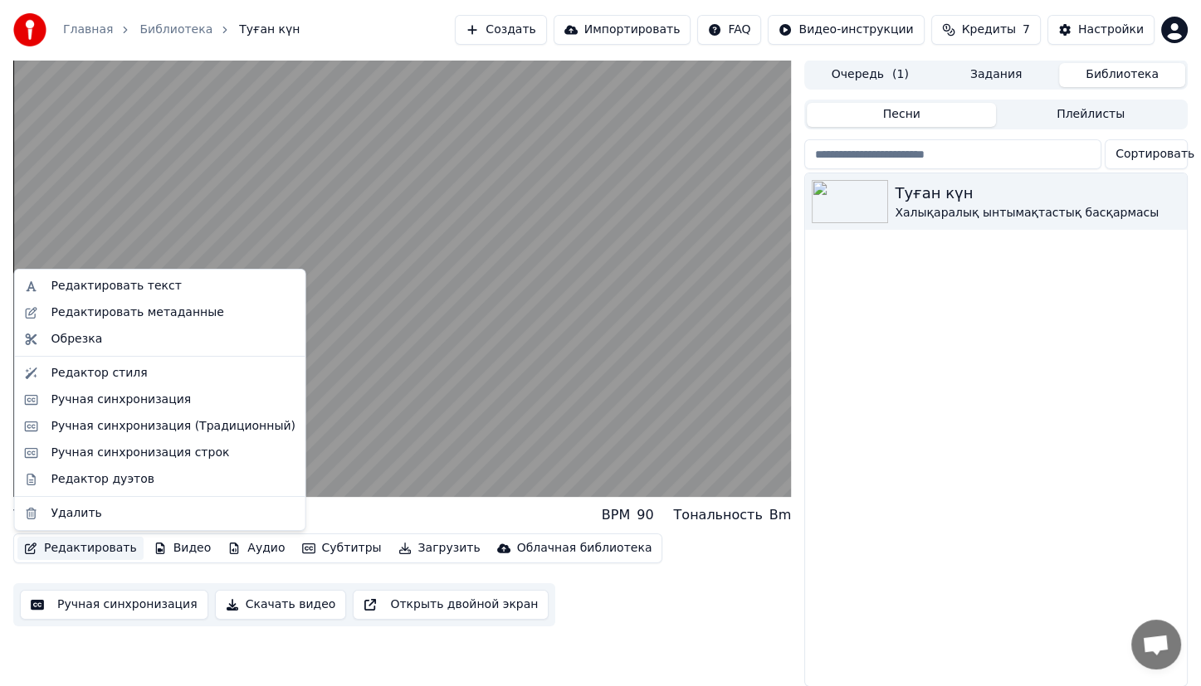
click at [111, 551] on button "Редактировать" at bounding box center [80, 548] width 126 height 23
click at [180, 308] on div "Редактировать метаданные" at bounding box center [137, 313] width 173 height 17
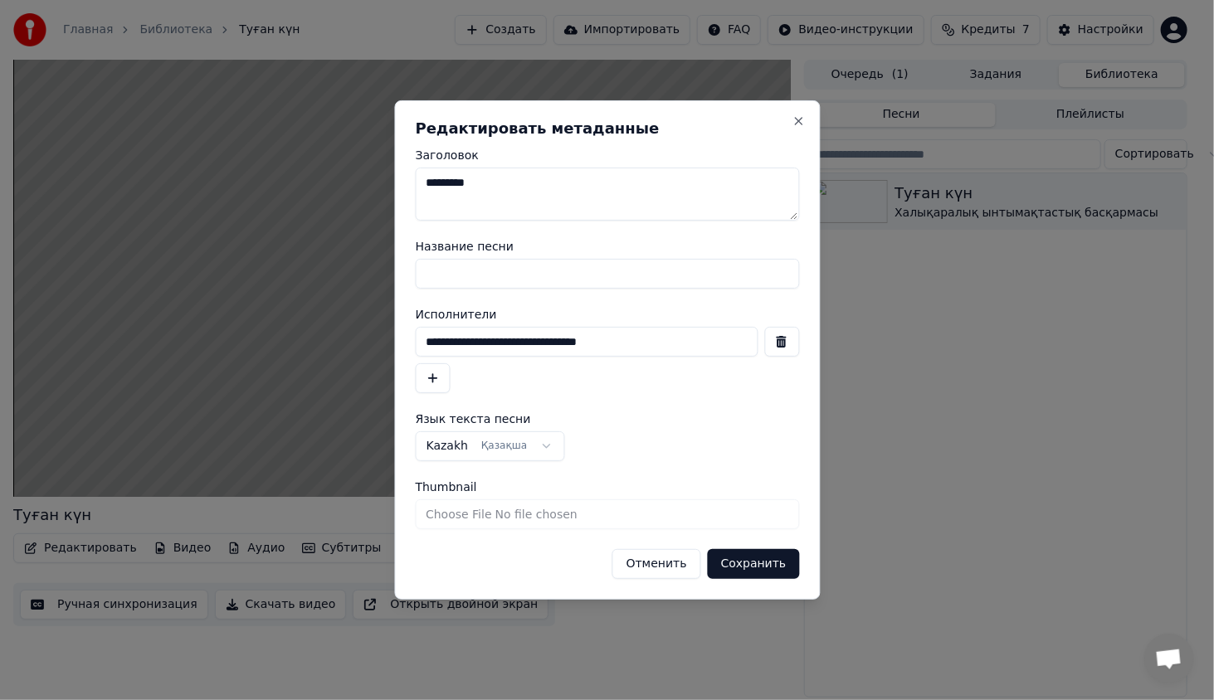
drag, startPoint x: 479, startPoint y: 189, endPoint x: 378, endPoint y: 173, distance: 102.5
click at [378, 173] on body "**********" at bounding box center [600, 350] width 1201 height 700
type textarea "*"
click at [432, 178] on textarea "Заголовок" at bounding box center [607, 194] width 384 height 53
type textarea "**********"
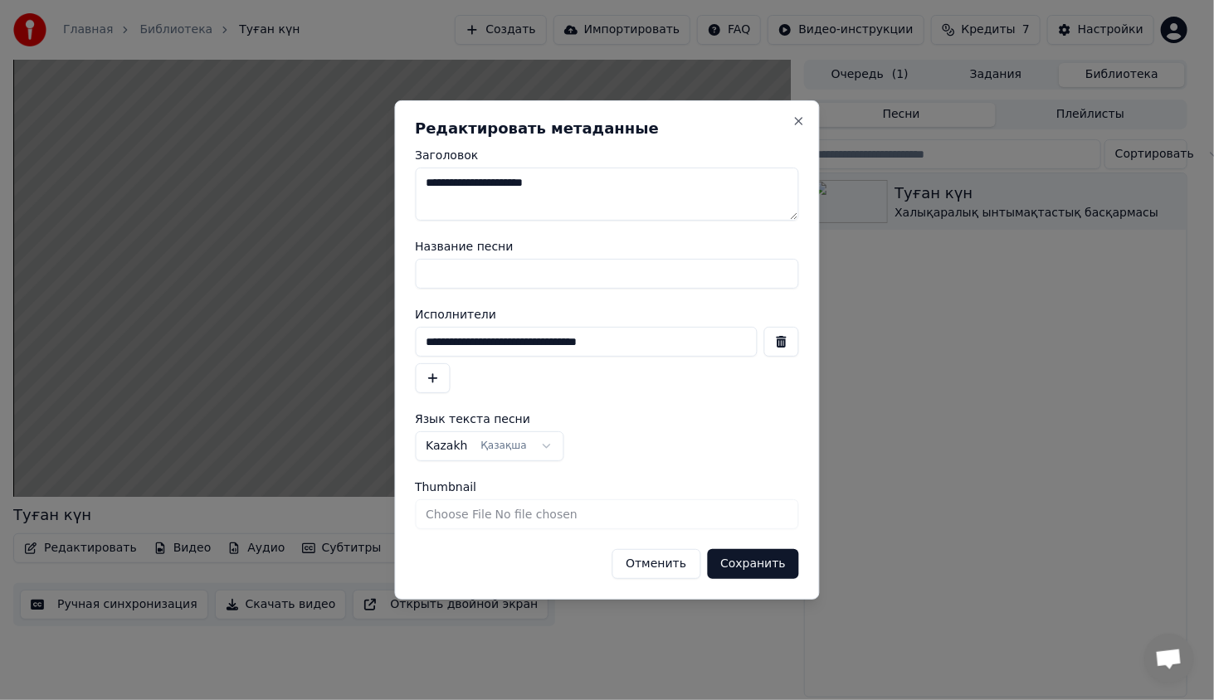
click at [490, 350] on input "**********" at bounding box center [586, 342] width 343 height 30
type input "**********"
click at [750, 568] on button "Сохранить" at bounding box center [753, 564] width 92 height 30
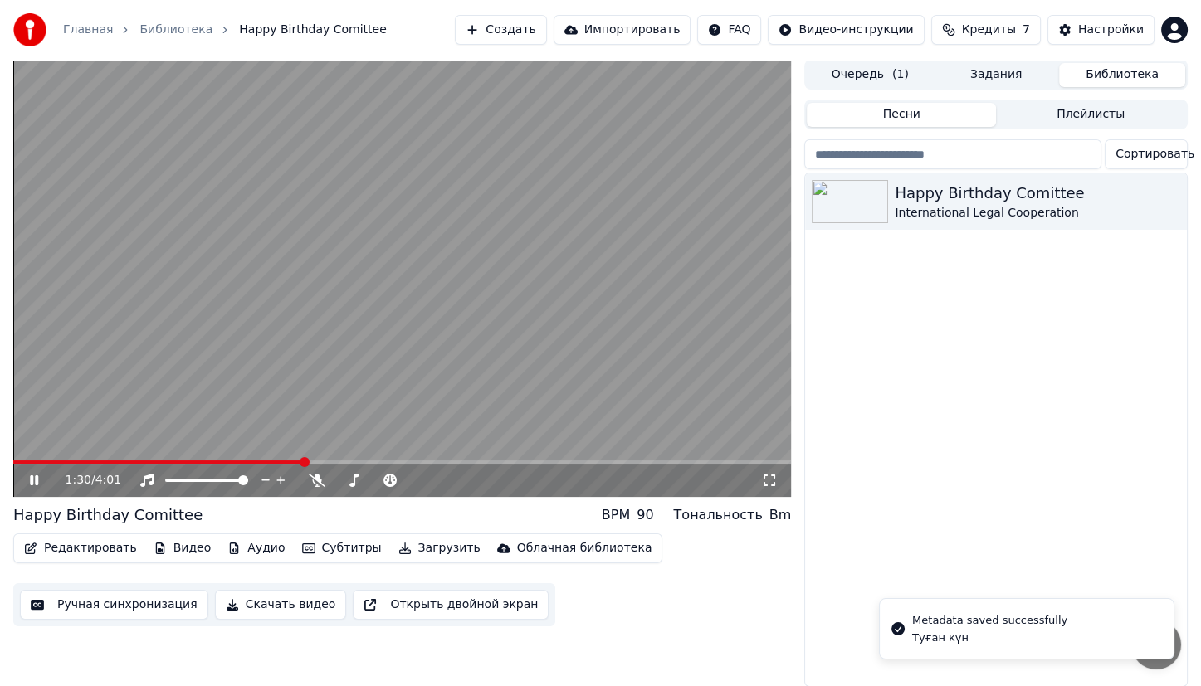
scroll to position [13, 0]
click at [20, 460] on span at bounding box center [16, 461] width 7 height 3
click at [118, 368] on video at bounding box center [402, 277] width 778 height 437
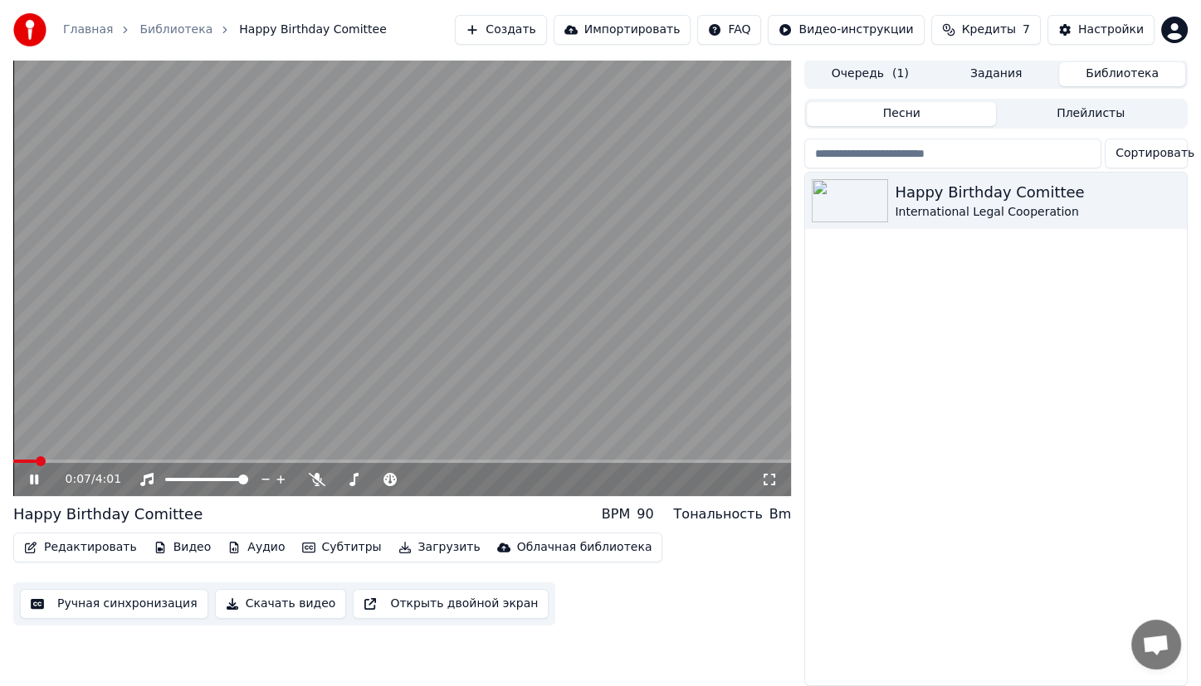
click at [36, 460] on span at bounding box center [24, 461] width 22 height 3
click at [66, 460] on span at bounding box center [402, 461] width 778 height 3
click at [314, 473] on icon at bounding box center [317, 479] width 17 height 13
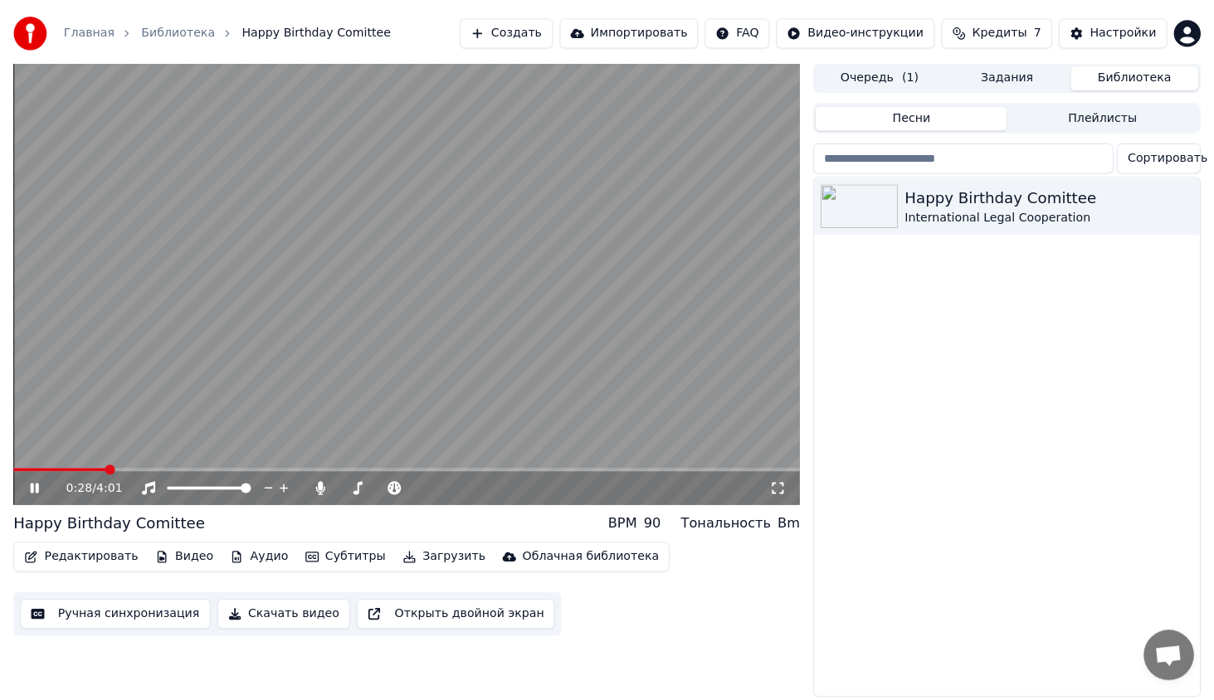
scroll to position [0, 0]
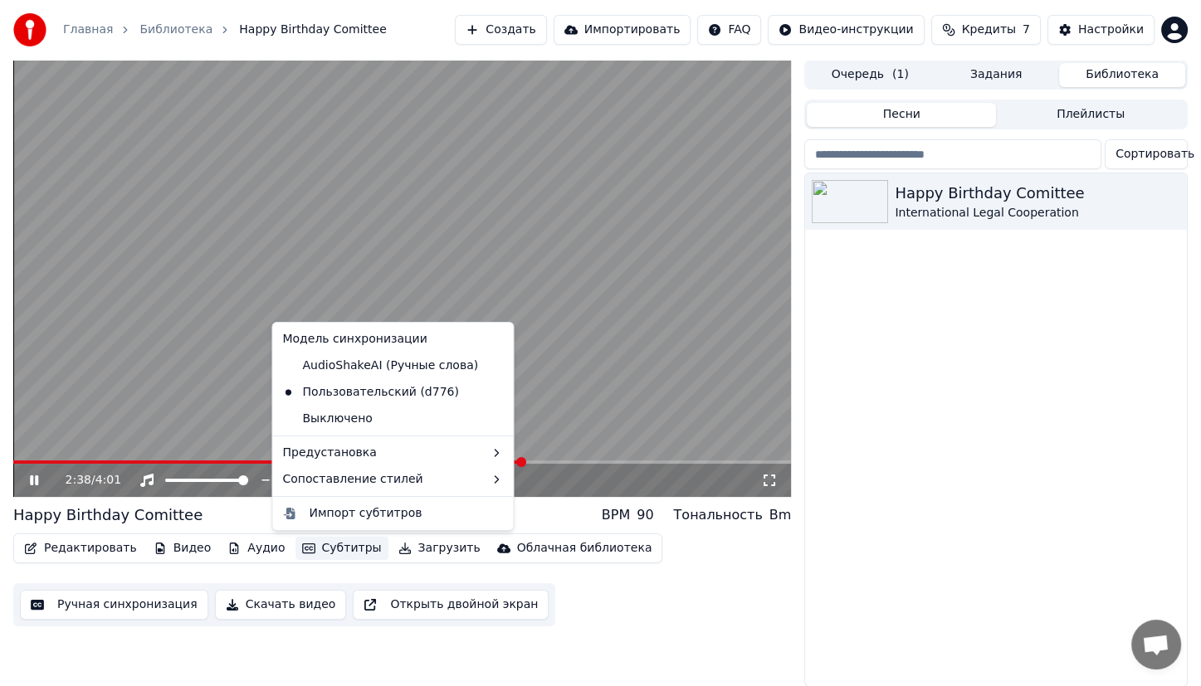
click at [317, 551] on button "Субтитры" at bounding box center [341, 548] width 93 height 23
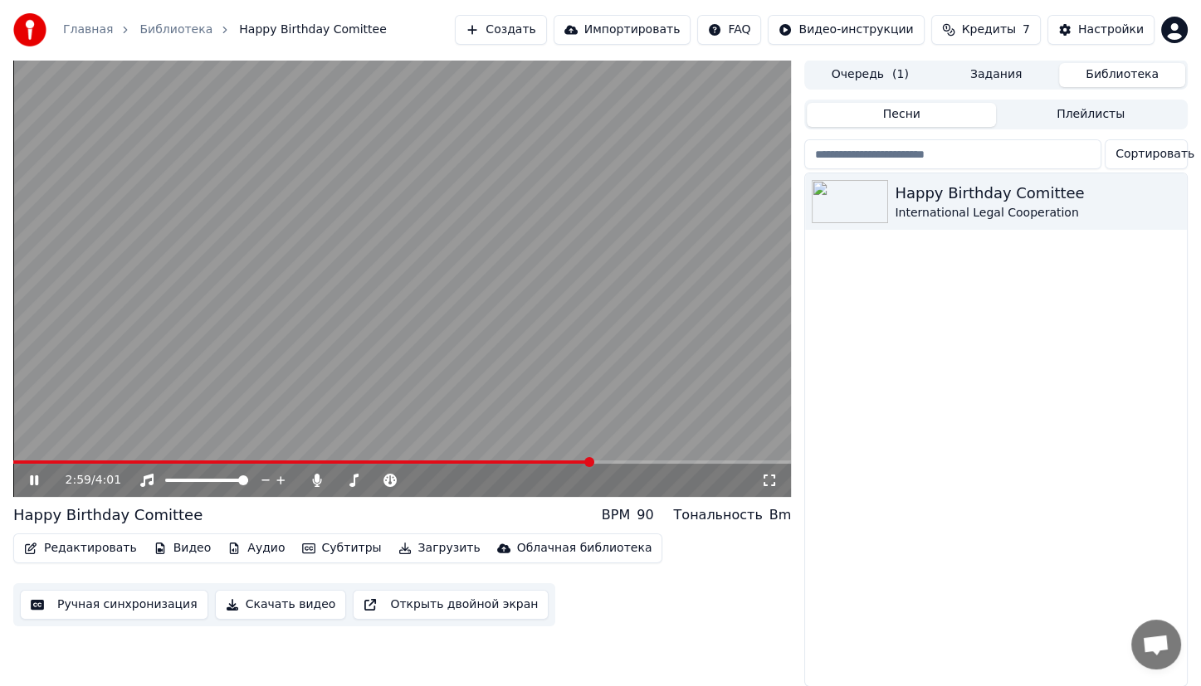
click at [681, 553] on div "Редактировать Видео Аудио Субтитры Загрузить Облачная библиотека Ручная синхрон…" at bounding box center [402, 580] width 778 height 93
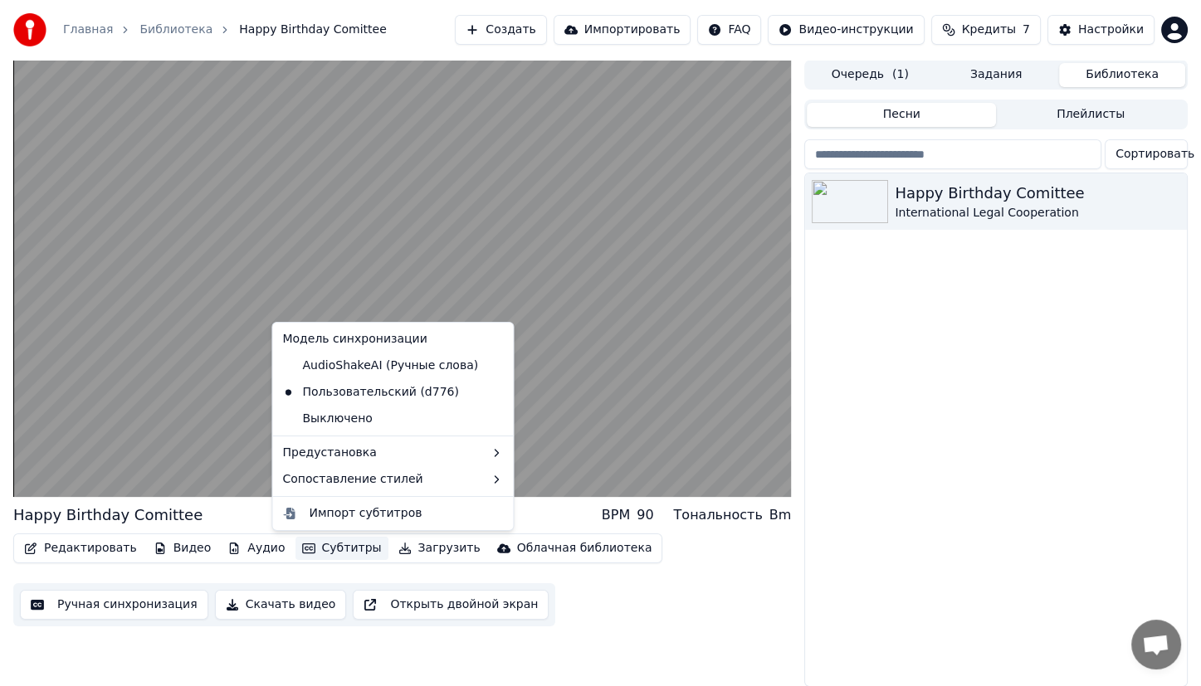
click at [315, 554] on button "Субтитры" at bounding box center [341, 548] width 93 height 23
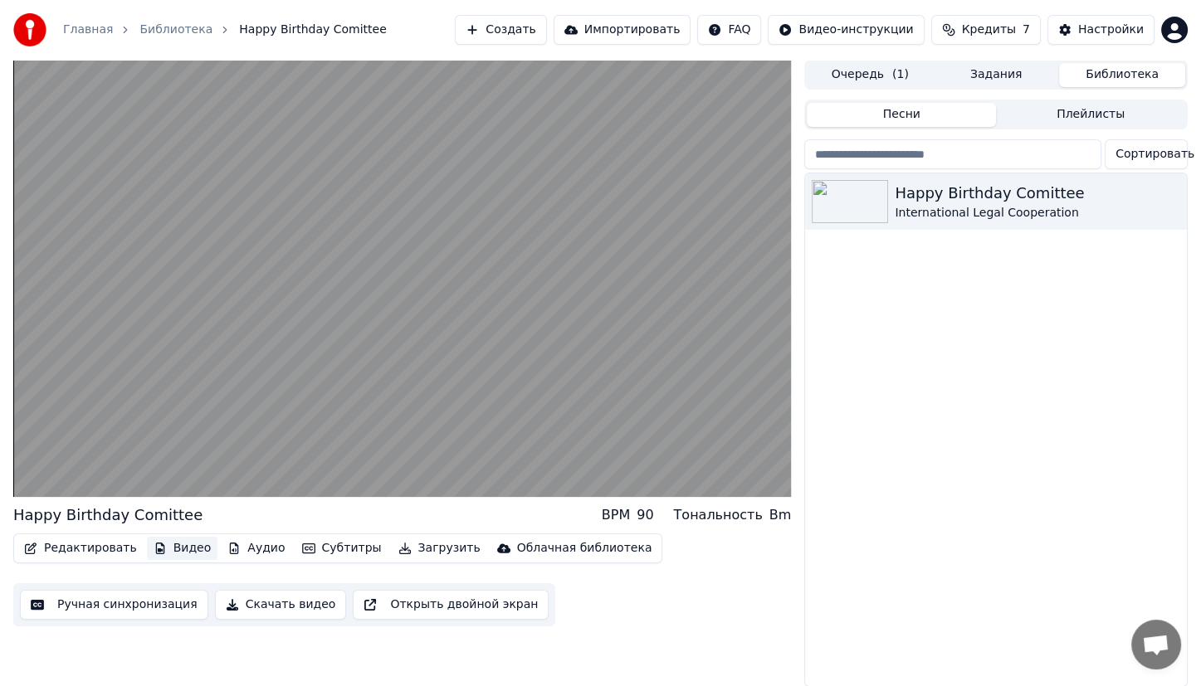
click at [168, 548] on button "Видео" at bounding box center [182, 548] width 71 height 23
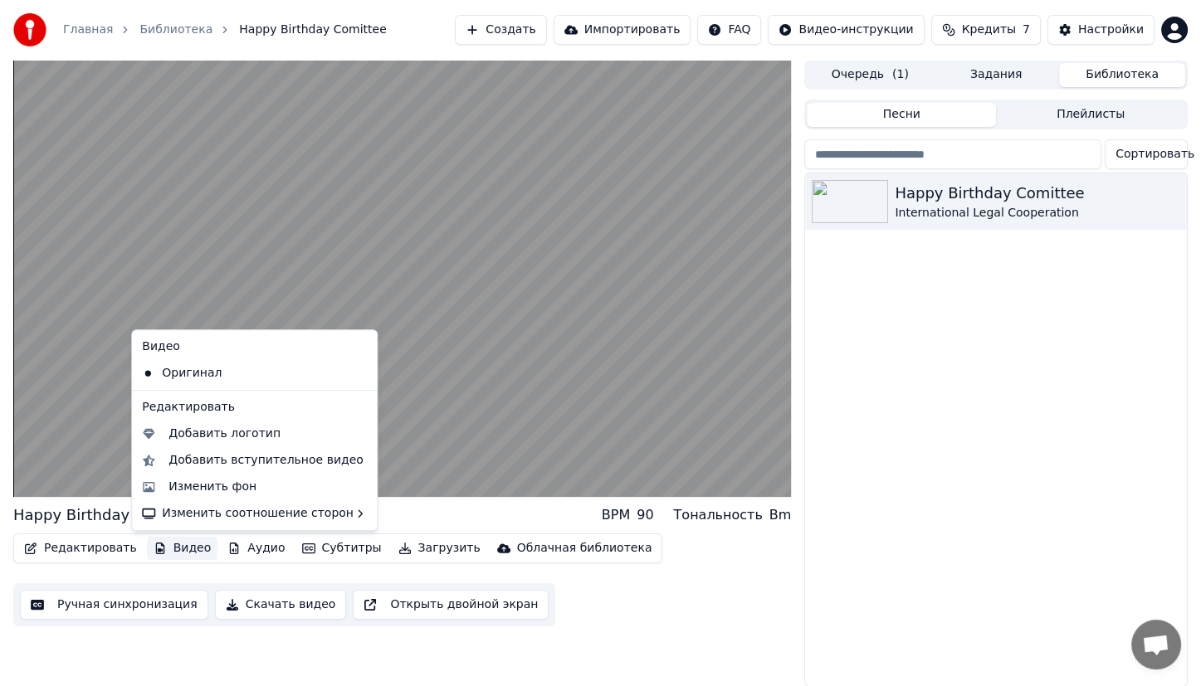
click at [168, 548] on button "Видео" at bounding box center [182, 548] width 71 height 23
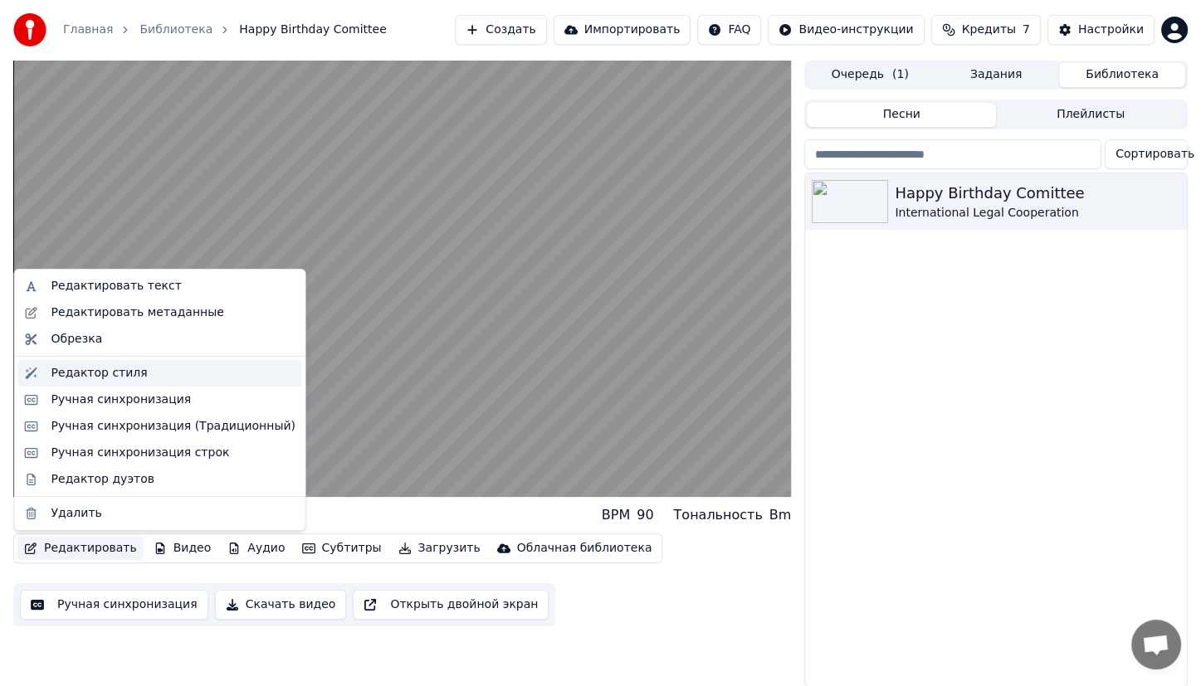
click at [159, 370] on div "Редактор стиля" at bounding box center [173, 373] width 244 height 17
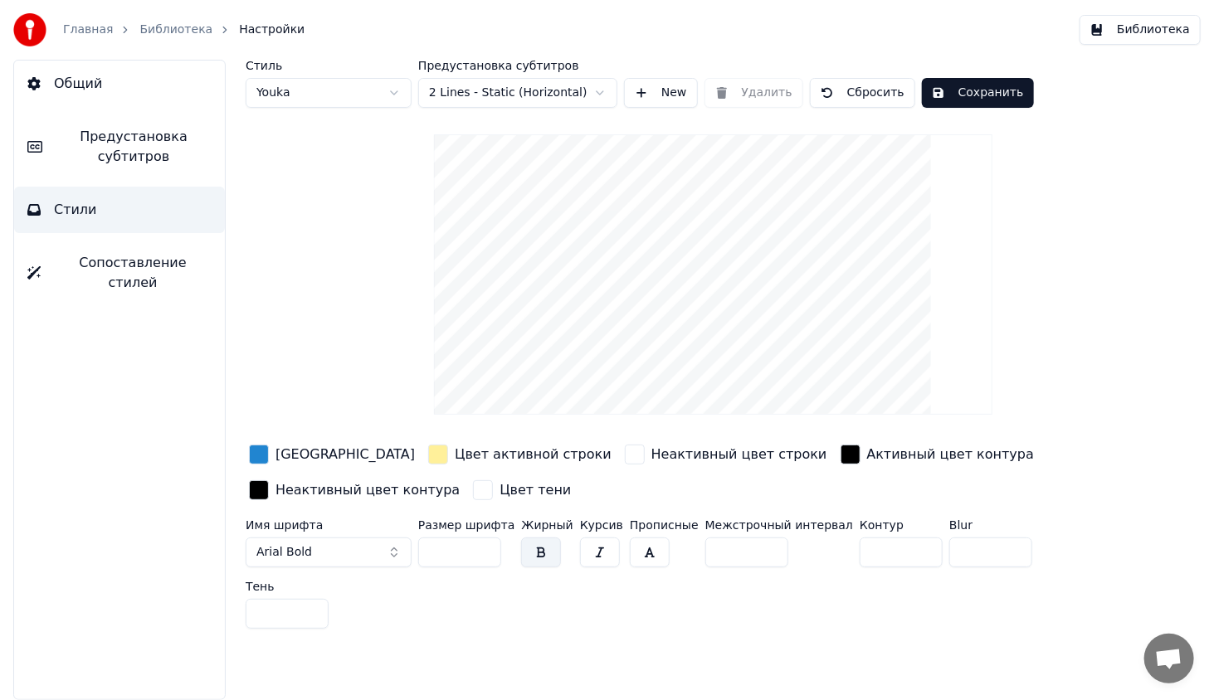
click at [274, 444] on div "Цвет заливки" at bounding box center [332, 455] width 173 height 27
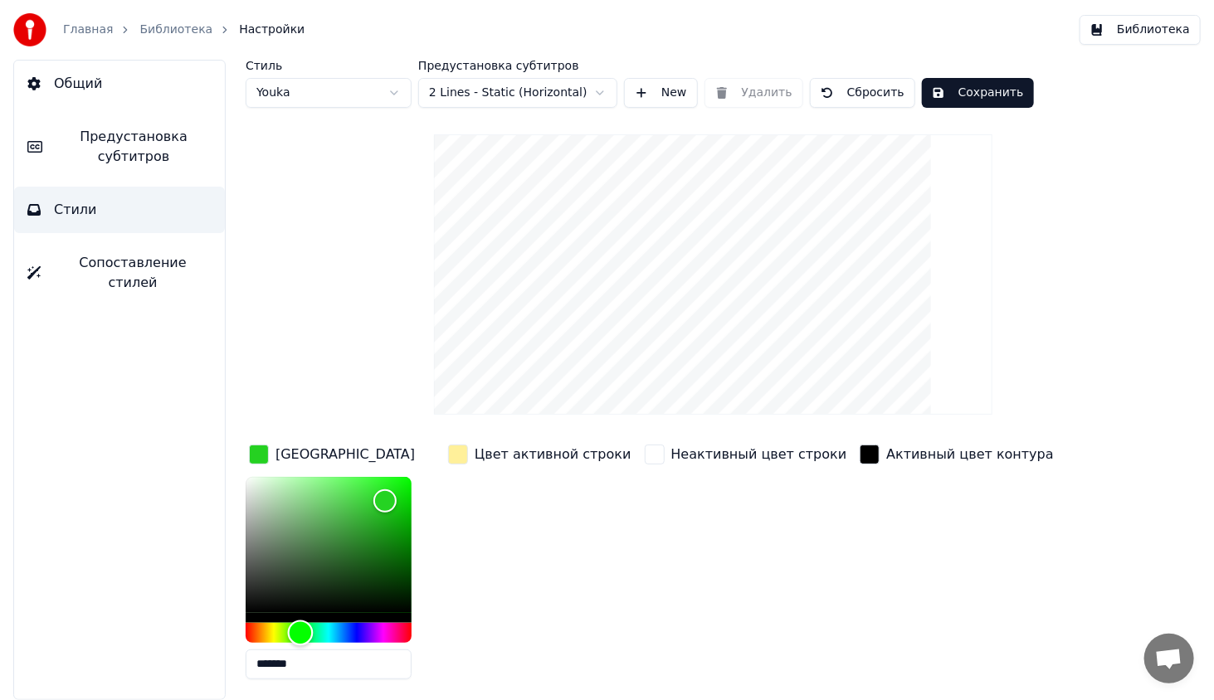
click at [300, 631] on div "Hue" at bounding box center [329, 633] width 166 height 20
drag, startPoint x: 369, startPoint y: 500, endPoint x: 429, endPoint y: 446, distance: 79.9
click at [429, 446] on div "Цвет заливки *******" at bounding box center [342, 567] width 193 height 251
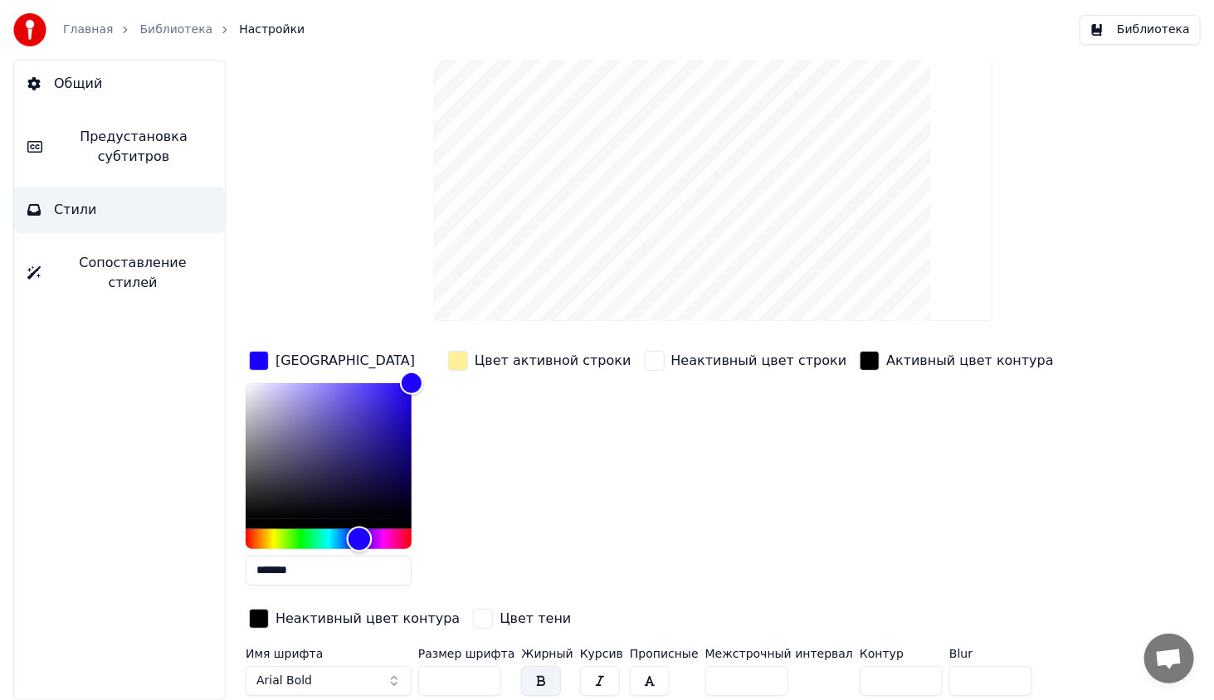
click at [362, 531] on div "Hue" at bounding box center [329, 539] width 166 height 20
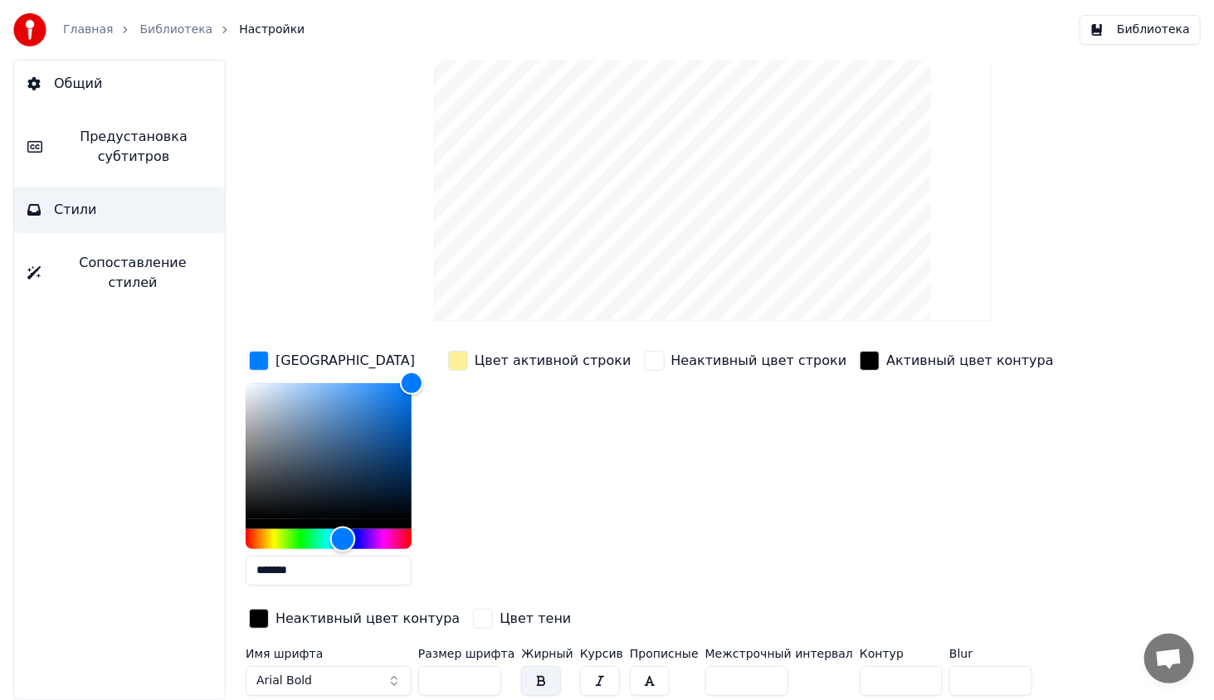
drag, startPoint x: 362, startPoint y: 531, endPoint x: 343, endPoint y: 525, distance: 20.0
click at [343, 526] on div "Hue" at bounding box center [343, 539] width 26 height 26
type input "*******"
drag, startPoint x: 412, startPoint y: 378, endPoint x: 420, endPoint y: 450, distance: 71.8
click at [420, 450] on div "Color" at bounding box center [412, 450] width 26 height 26
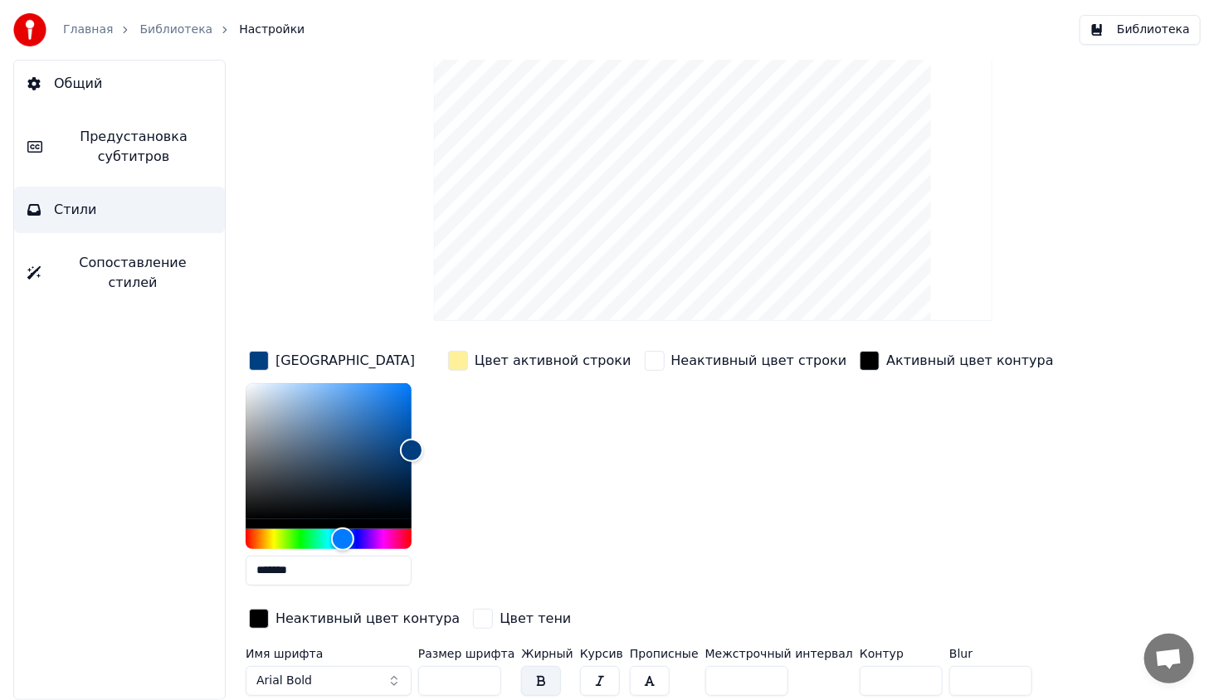
click at [363, 284] on div "Стиль Youka Предустановка субтитров 2 Lines - Static (Horizontal) New Удалить С…" at bounding box center [713, 365] width 935 height 798
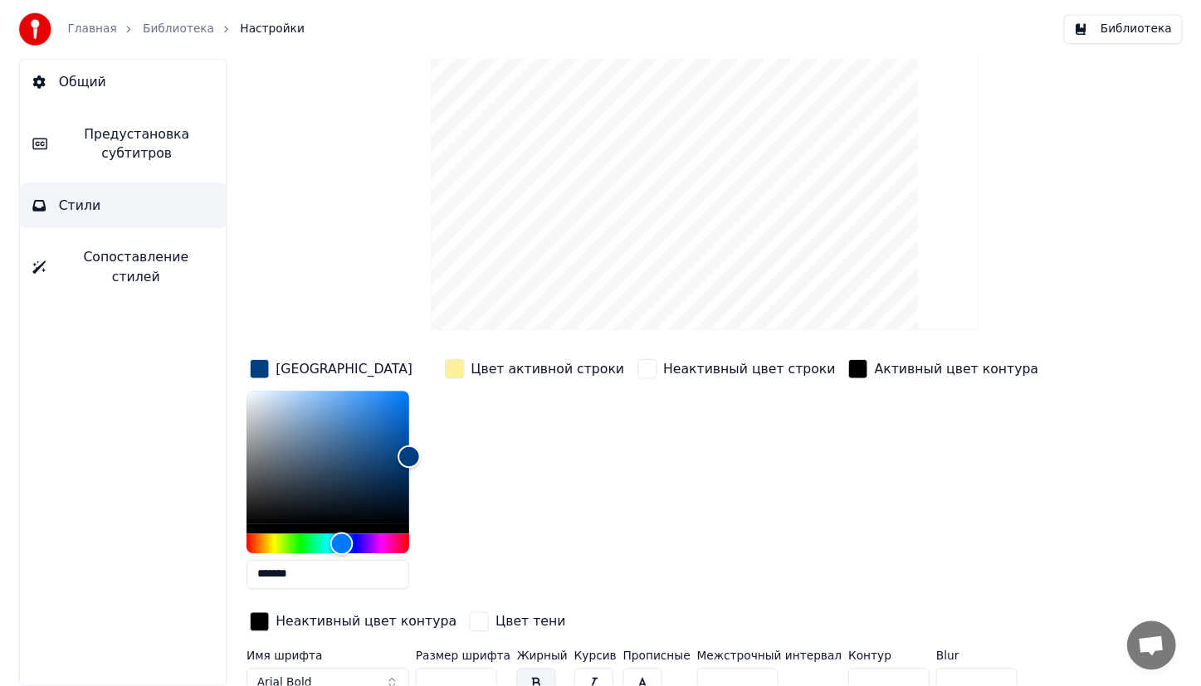
scroll to position [0, 0]
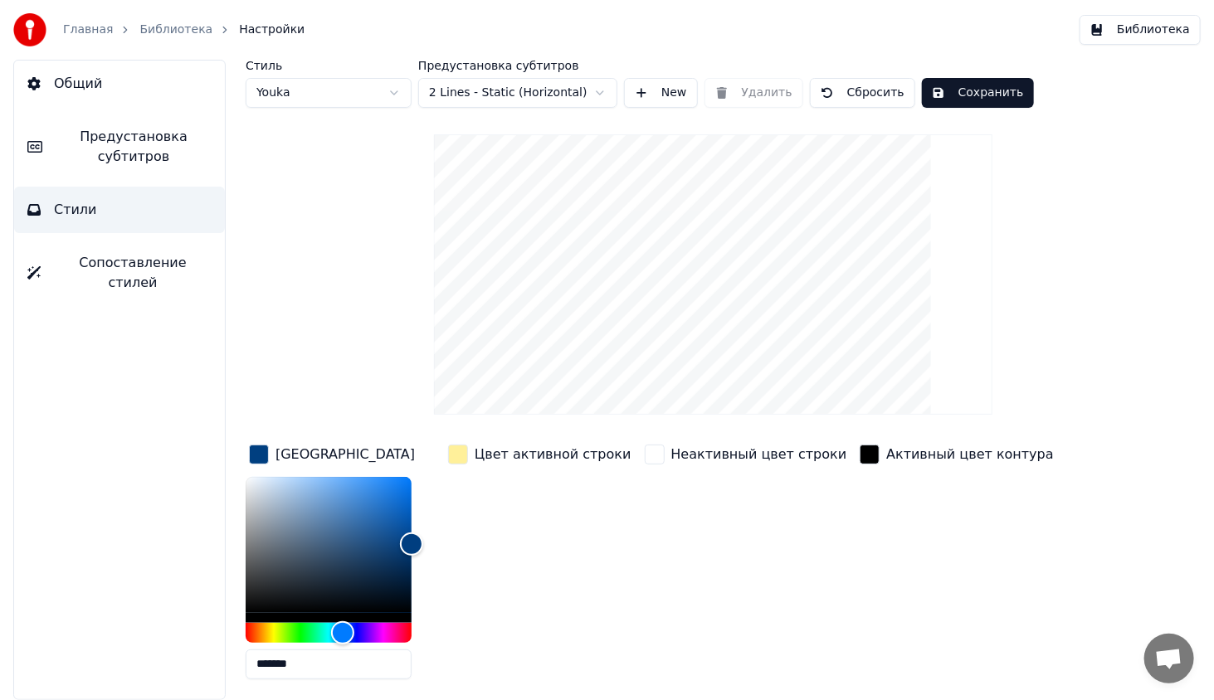
click at [675, 216] on video at bounding box center [713, 274] width 559 height 281
click at [523, 83] on html "Главная Библиотека Настройки Библиотека Общий Предустановка субтитров Стили Соп…" at bounding box center [607, 350] width 1214 height 700
click at [388, 90] on html "Главная Библиотека Настройки Библиотека Общий Предустановка субтитров Стили Соп…" at bounding box center [607, 350] width 1214 height 700
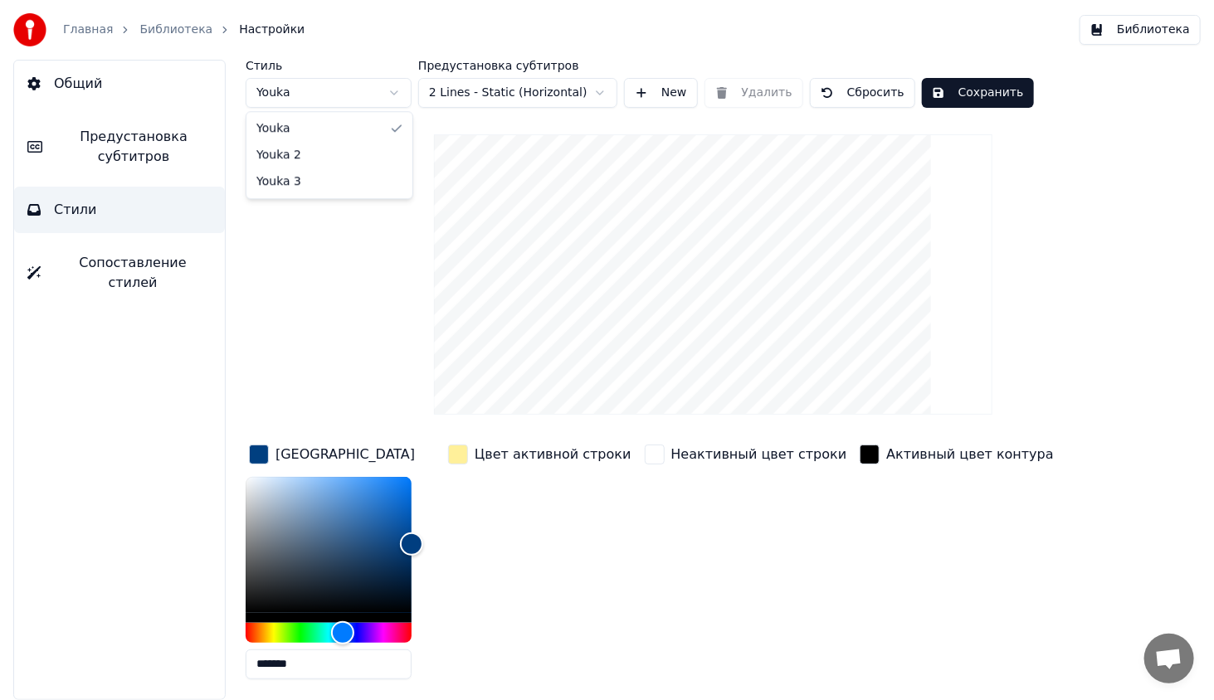
click at [388, 90] on html "Главная Библиотека Настройки Библиотека Общий Предустановка субтитров Стили Соп…" at bounding box center [607, 350] width 1214 height 700
click at [373, 91] on html "Главная Библиотека Настройки Библиотека Общий Предустановка субтитров Стили Соп…" at bounding box center [607, 350] width 1214 height 700
click at [76, 75] on span "Общий" at bounding box center [78, 84] width 48 height 20
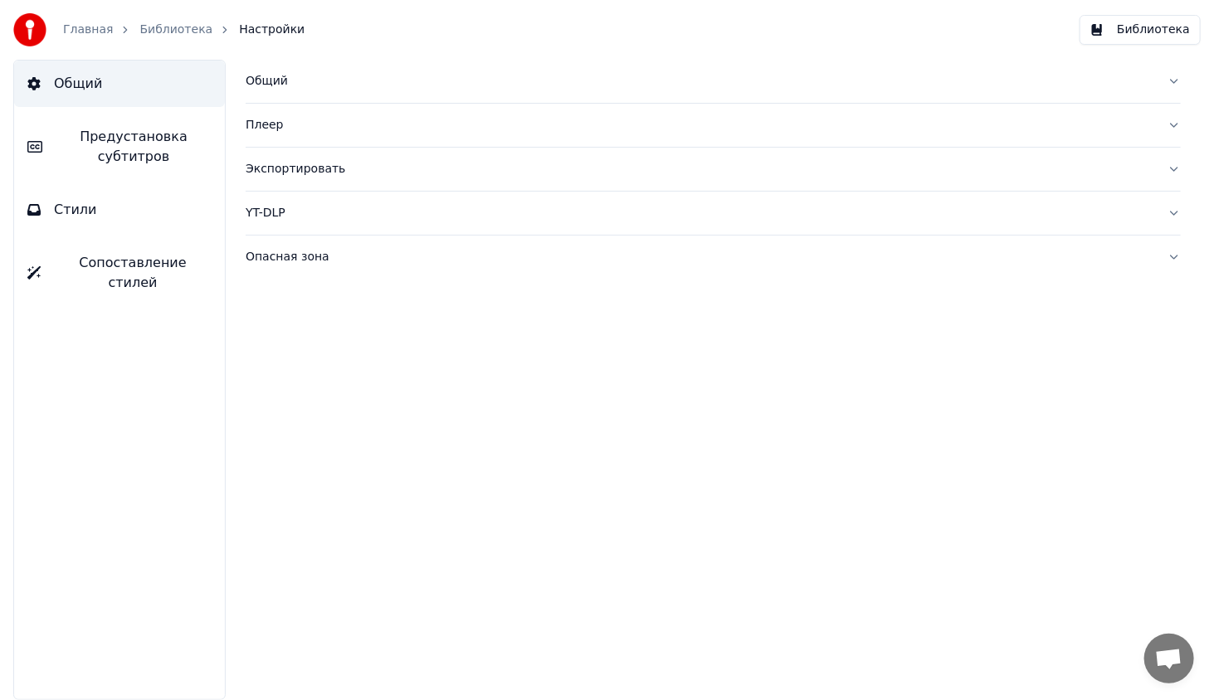
click at [310, 135] on button "Плеер" at bounding box center [713, 125] width 935 height 43
click at [393, 80] on div "Общий" at bounding box center [700, 81] width 909 height 17
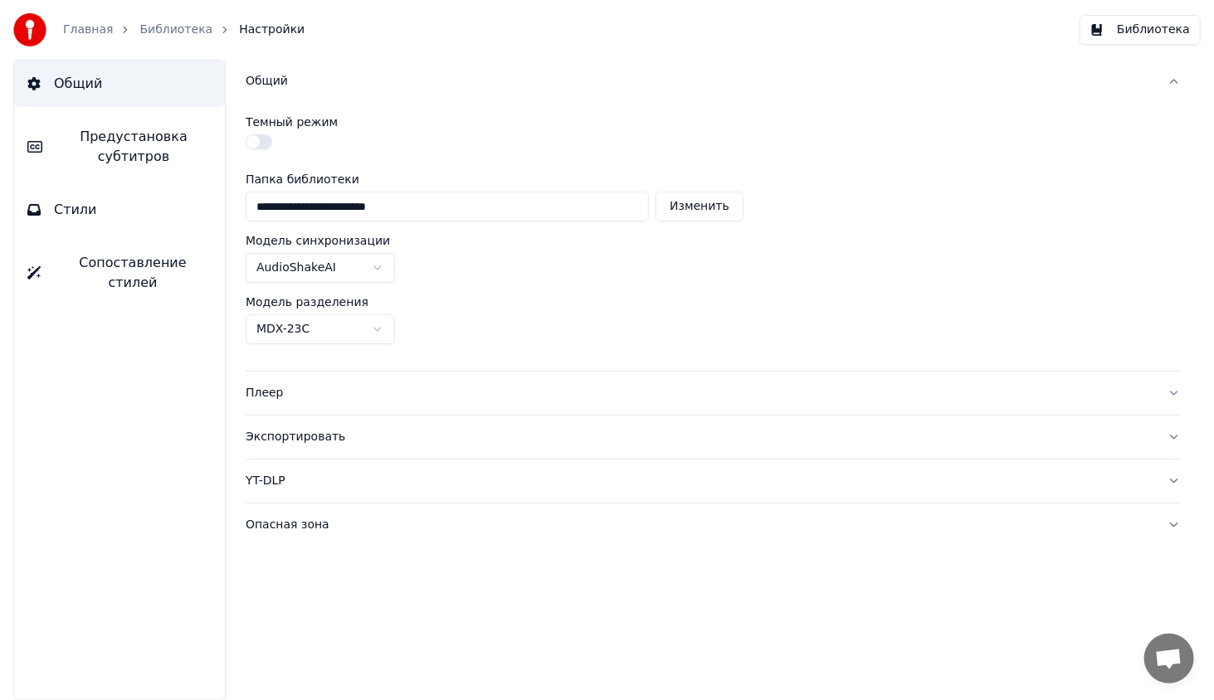
click at [1118, 32] on button "Библиотека" at bounding box center [1140, 30] width 121 height 30
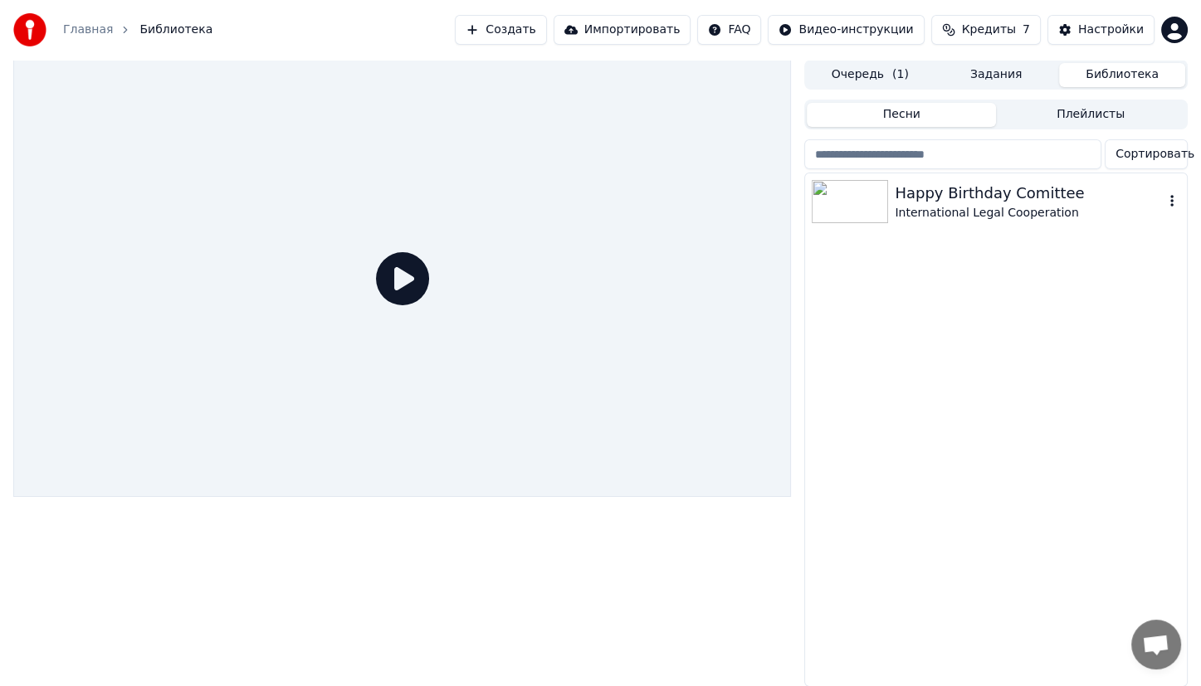
click at [957, 217] on div "International Legal Cooperation" at bounding box center [1029, 213] width 269 height 17
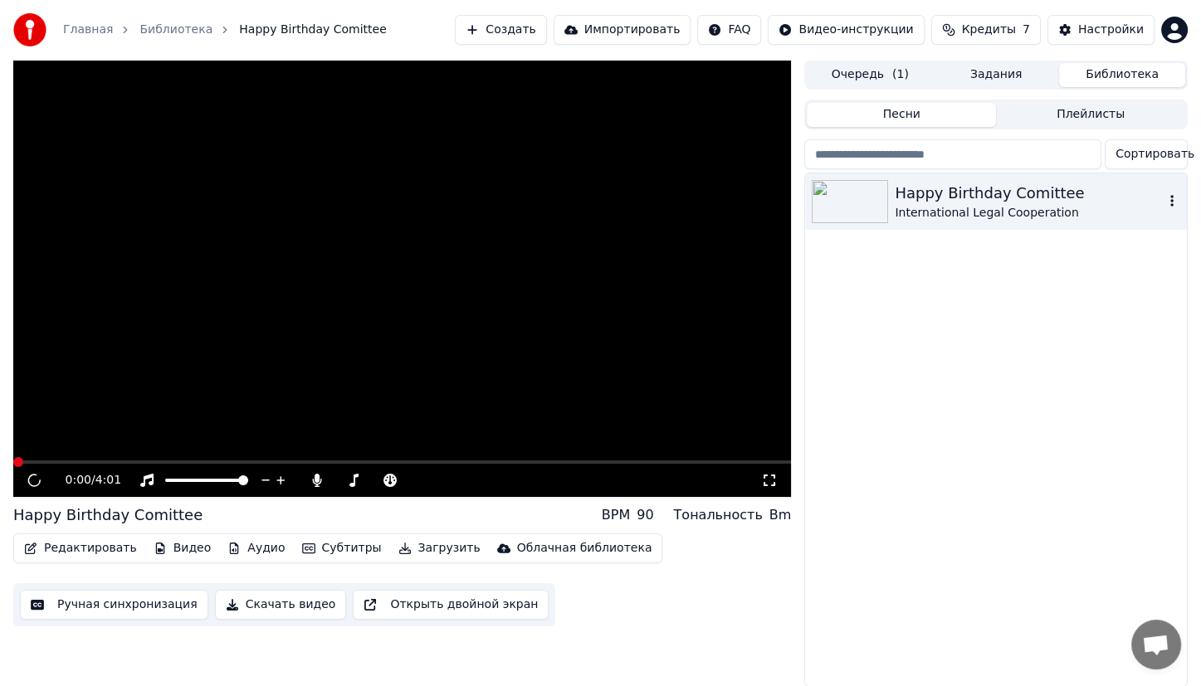
click at [957, 217] on div "International Legal Cooperation" at bounding box center [1029, 213] width 269 height 17
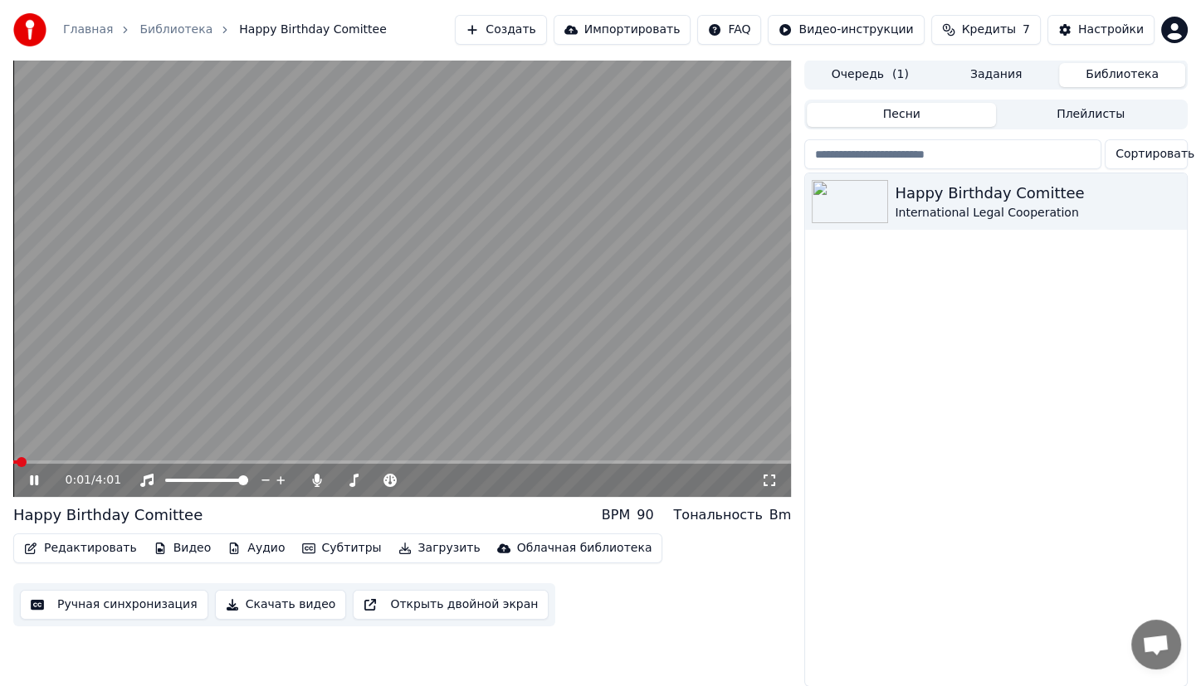
click at [261, 460] on video at bounding box center [402, 278] width 778 height 437
click at [259, 461] on span at bounding box center [402, 462] width 778 height 3
click at [16, 473] on div "1:19 / 4:01" at bounding box center [402, 480] width 778 height 33
click at [23, 460] on video at bounding box center [402, 278] width 778 height 437
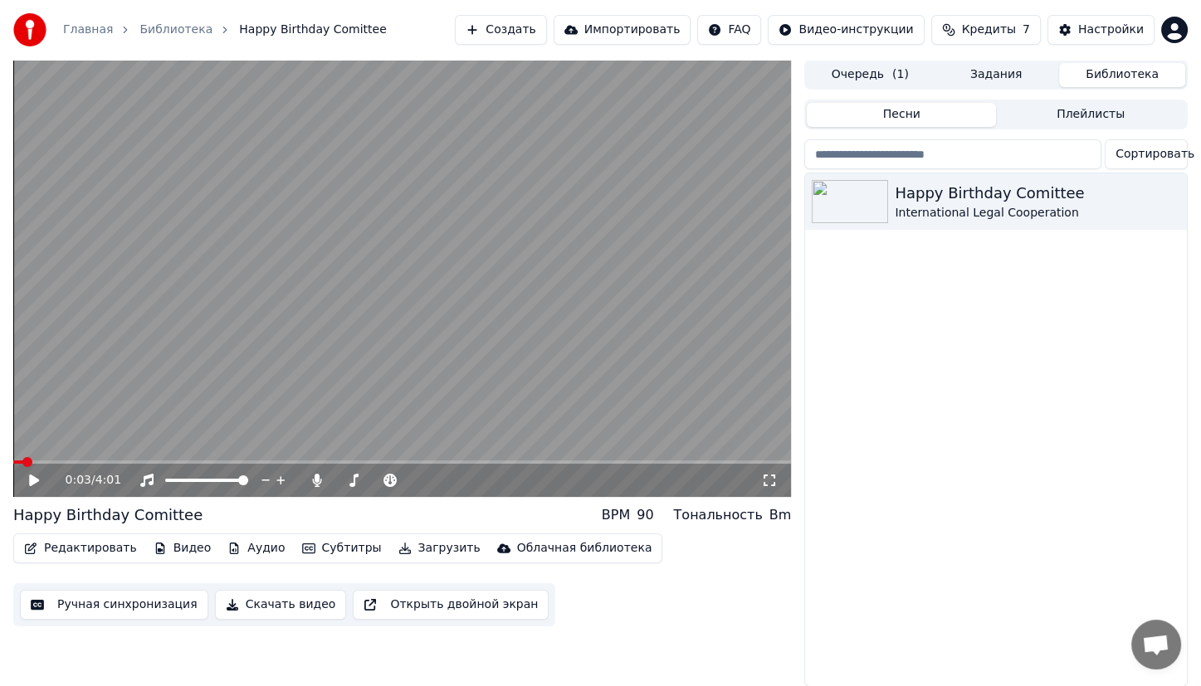
click at [23, 461] on span at bounding box center [18, 462] width 10 height 3
click at [244, 320] on video at bounding box center [402, 278] width 778 height 437
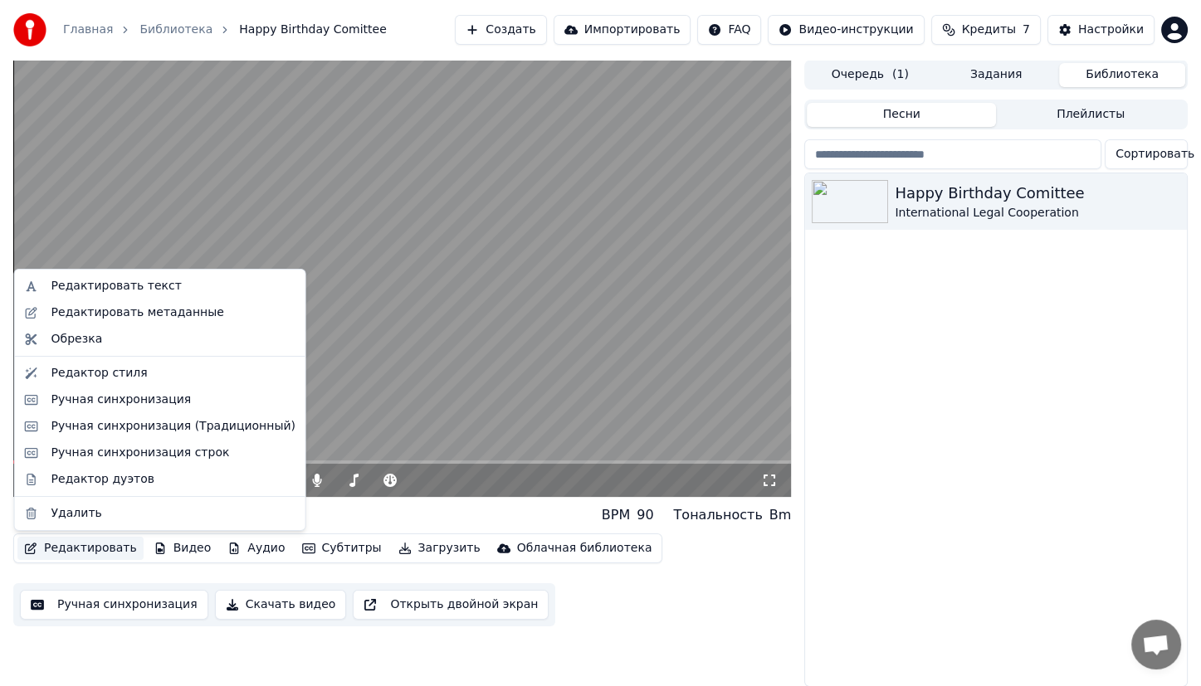
click at [118, 552] on button "Редактировать" at bounding box center [80, 548] width 126 height 23
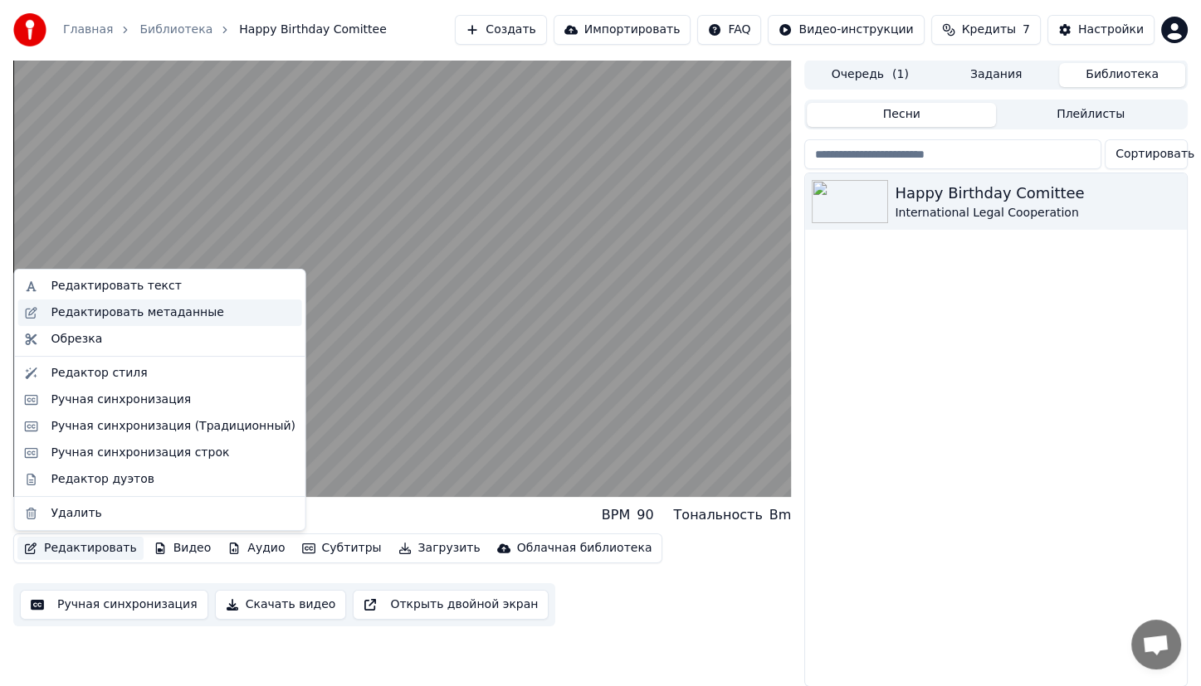
click at [183, 307] on div "Редактировать метаданные" at bounding box center [137, 313] width 173 height 17
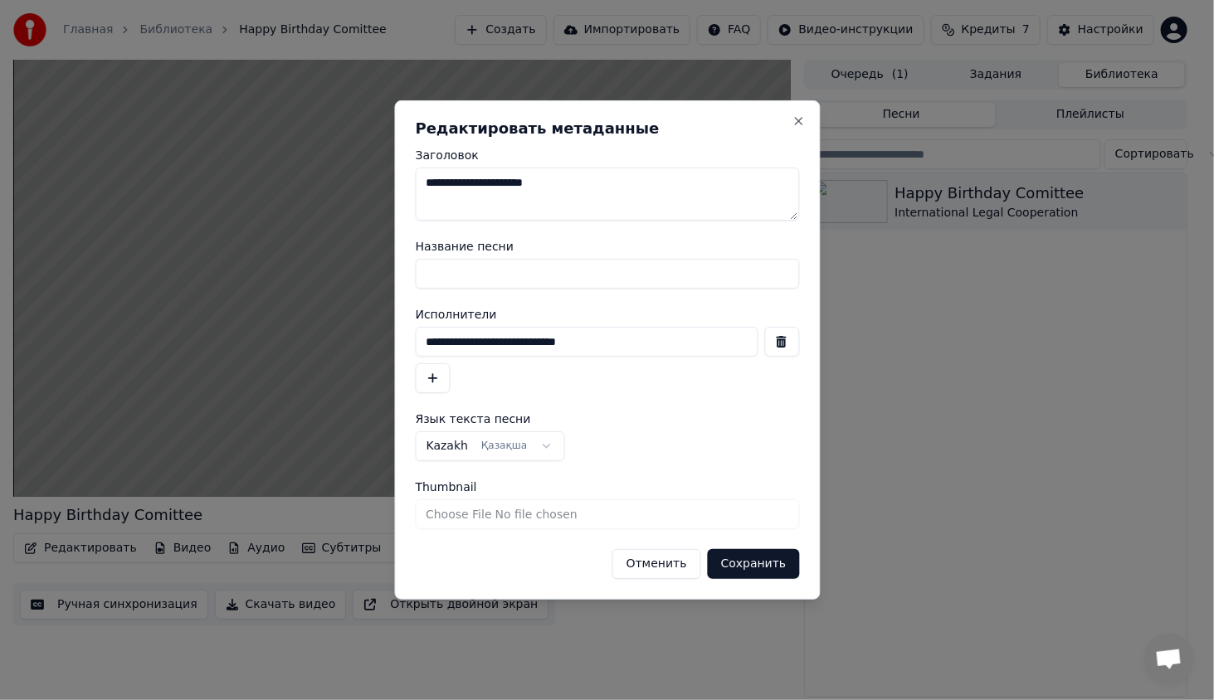
click at [528, 180] on textarea "**********" at bounding box center [607, 194] width 384 height 53
drag, startPoint x: 600, startPoint y: 176, endPoint x: 509, endPoint y: 183, distance: 91.5
click at [509, 183] on textarea "**********" at bounding box center [607, 194] width 384 height 53
type textarea "**********"
click at [767, 561] on button "Сохранить" at bounding box center [753, 564] width 92 height 30
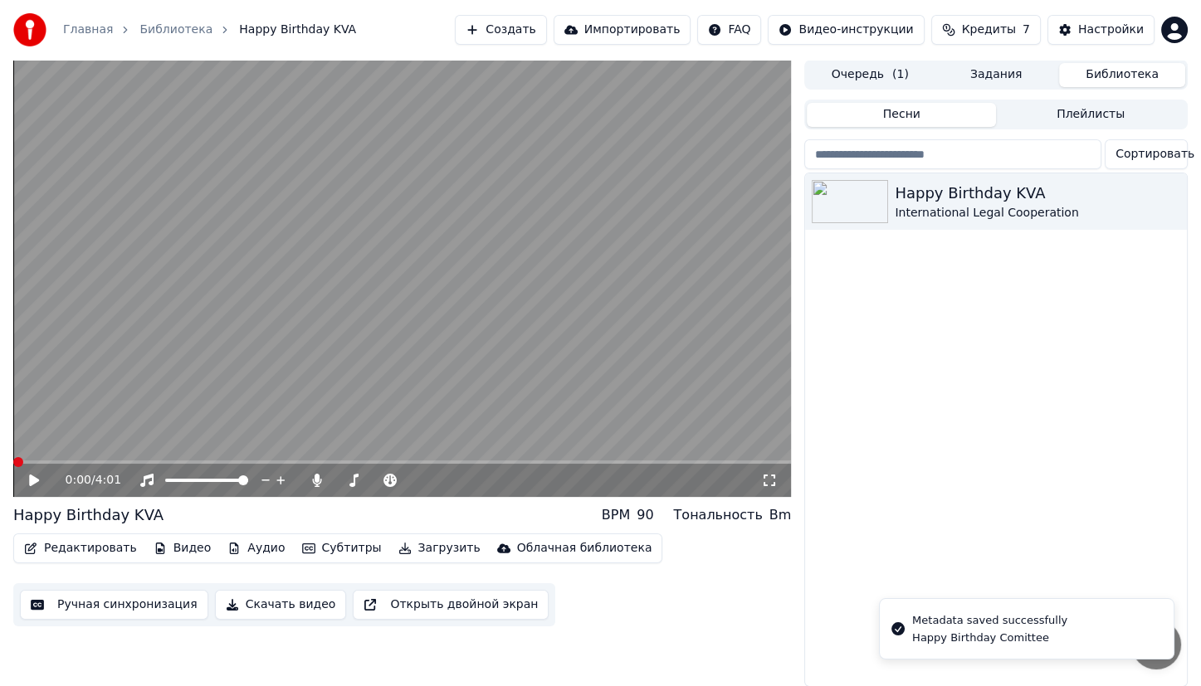
click at [291, 349] on video at bounding box center [402, 278] width 778 height 437
click at [18, 460] on span at bounding box center [16, 461] width 7 height 3
click at [317, 327] on video at bounding box center [402, 277] width 778 height 437
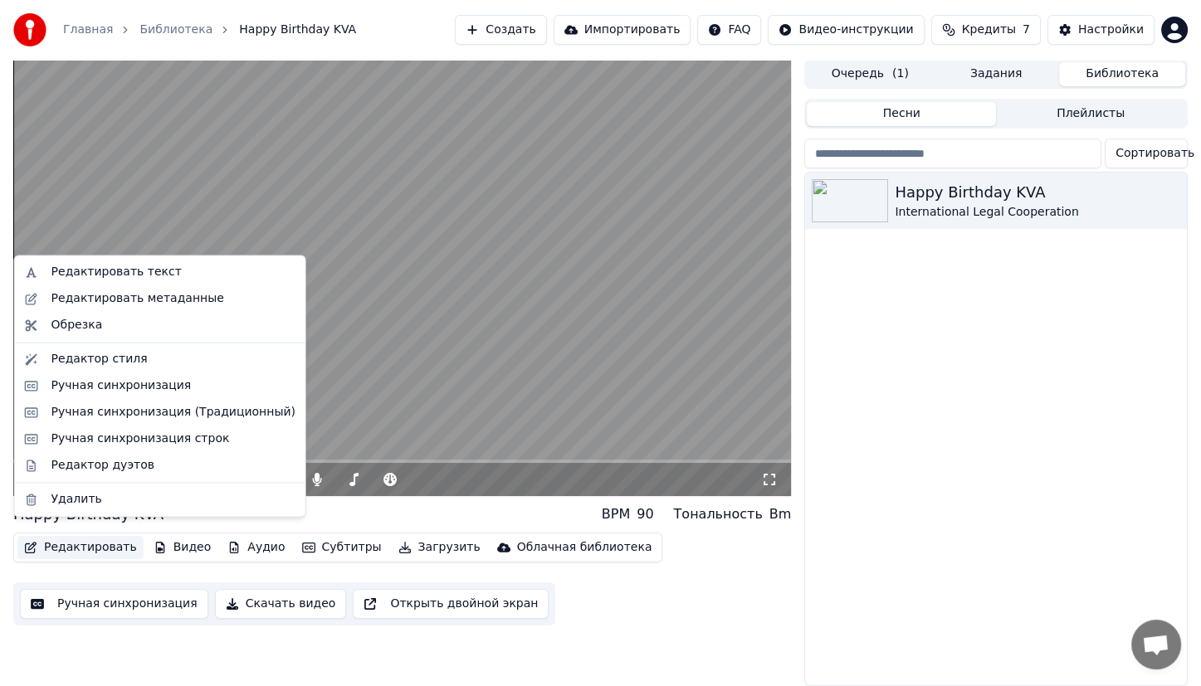
click at [66, 537] on button "Редактировать" at bounding box center [80, 547] width 126 height 23
click at [145, 305] on div "Редактировать метаданные" at bounding box center [137, 298] width 173 height 17
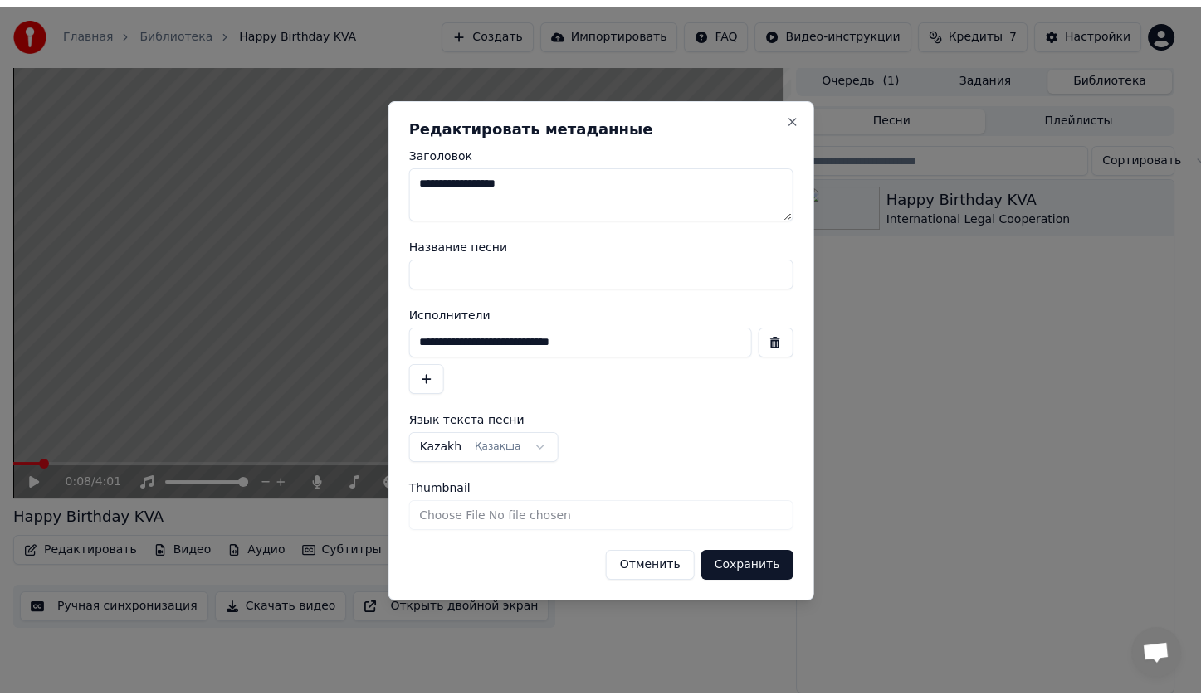
scroll to position [0, 0]
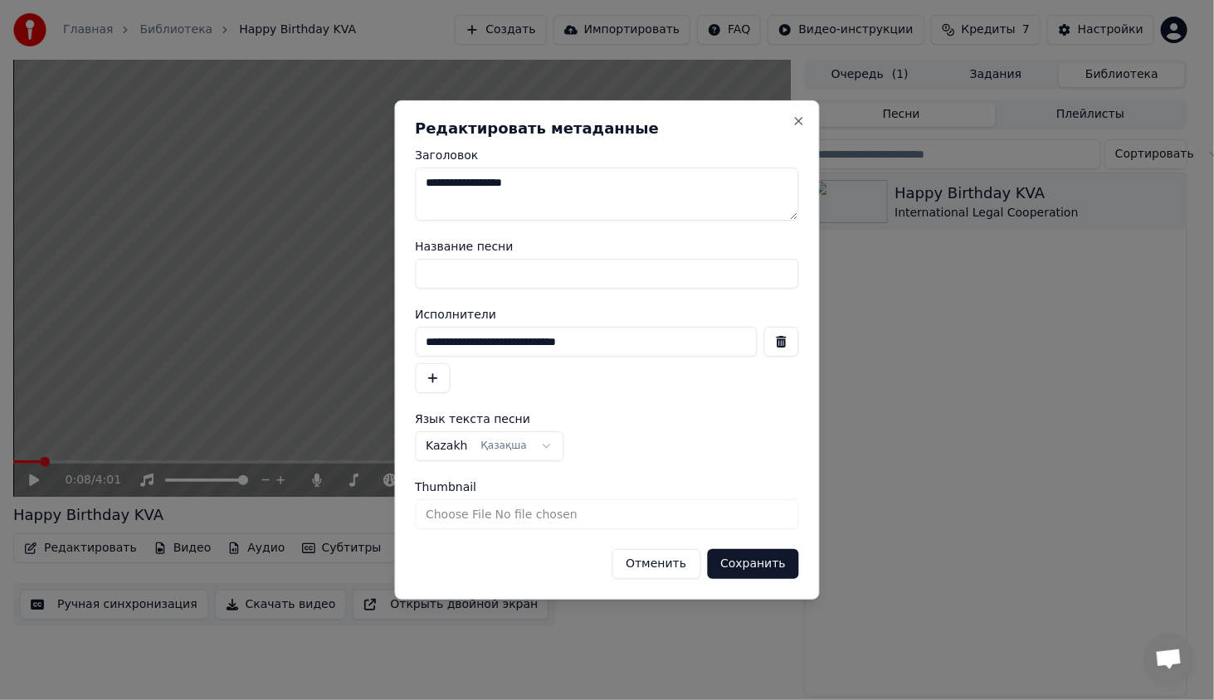
click at [504, 182] on textarea "**********" at bounding box center [607, 194] width 384 height 53
click at [509, 184] on textarea "**********" at bounding box center [607, 194] width 384 height 53
type textarea "**********"
click at [746, 559] on button "Сохранить" at bounding box center [753, 564] width 92 height 30
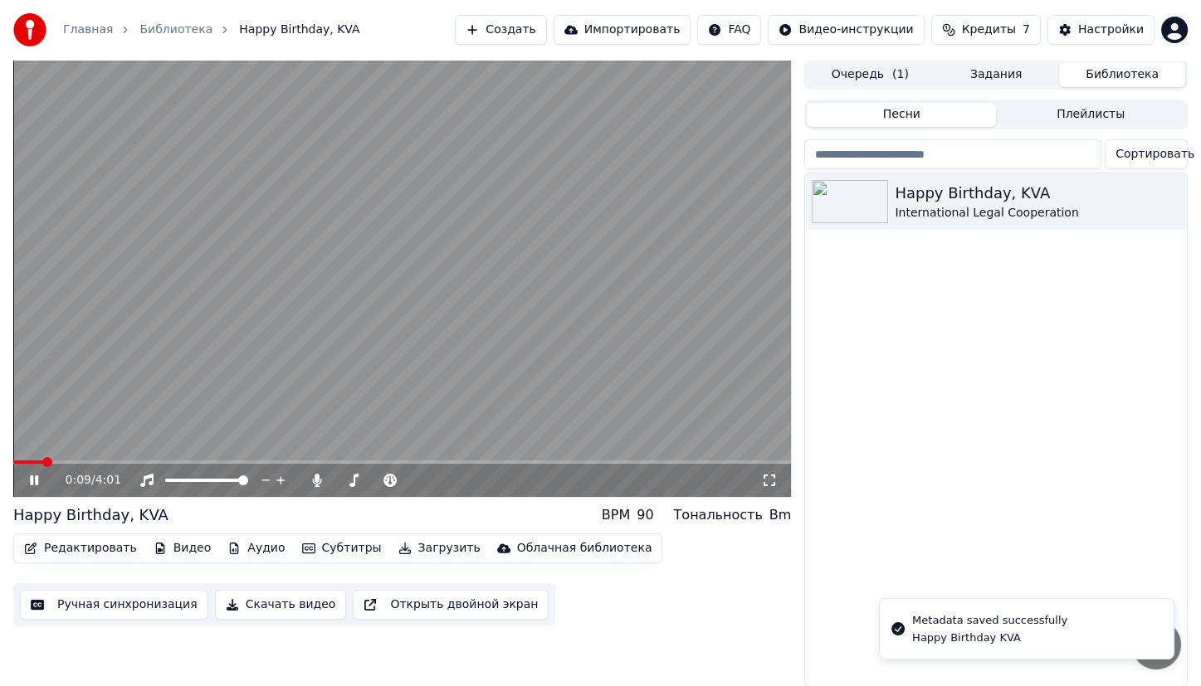
click at [16, 458] on video at bounding box center [402, 278] width 778 height 437
click at [21, 464] on div "0:09 / 4:01" at bounding box center [402, 480] width 778 height 33
click at [13, 464] on span at bounding box center [13, 462] width 0 height 3
click at [27, 478] on div "0:00 / 4:01" at bounding box center [402, 480] width 764 height 17
click at [27, 478] on icon at bounding box center [46, 480] width 39 height 13
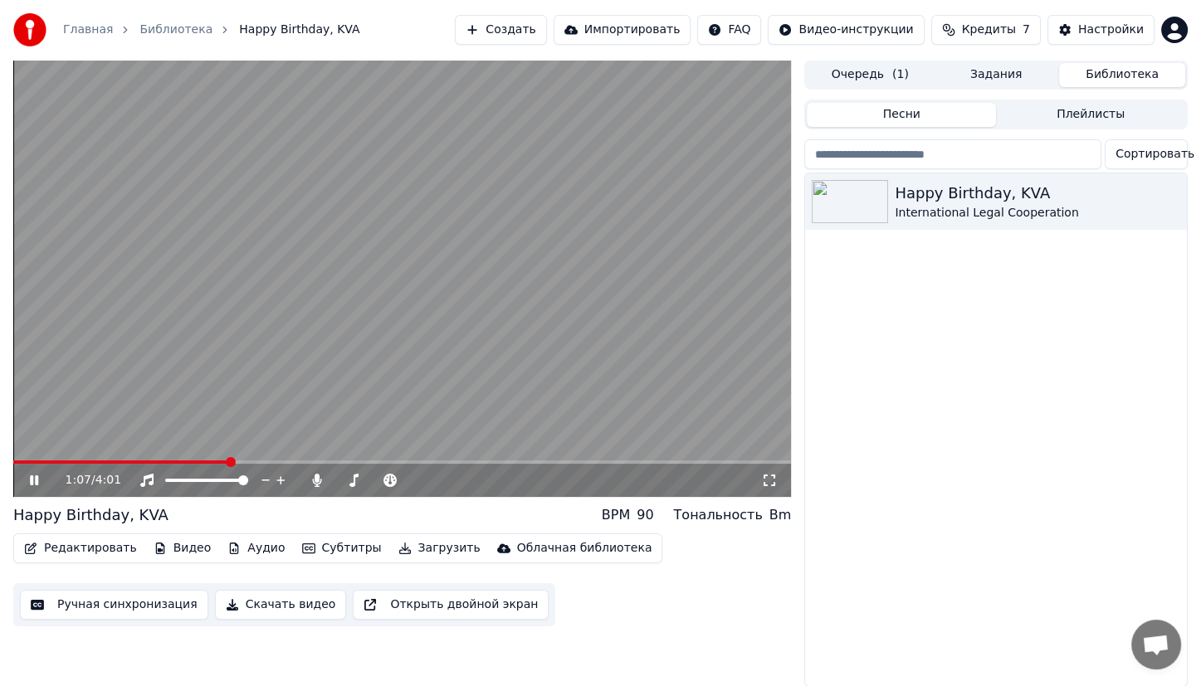
click at [229, 462] on span at bounding box center [402, 462] width 778 height 3
click at [425, 344] on video at bounding box center [402, 278] width 778 height 437
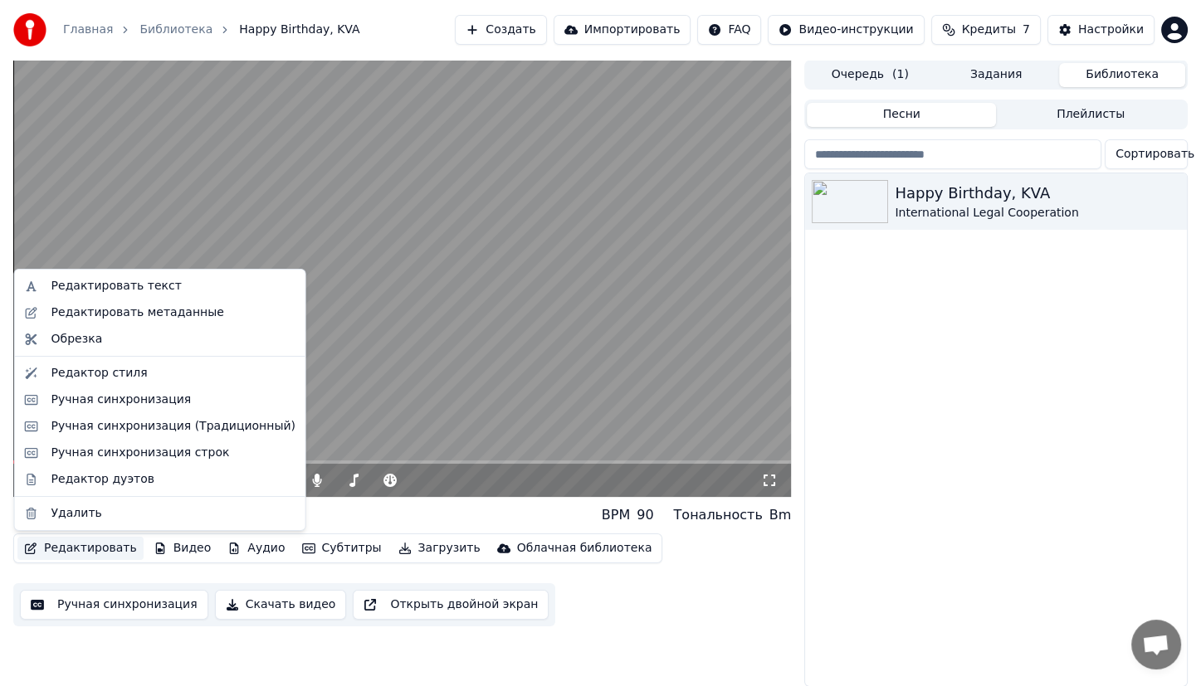
click at [61, 550] on button "Редактировать" at bounding box center [80, 548] width 126 height 23
click at [199, 409] on div "Ручная синхронизация" at bounding box center [160, 400] width 284 height 27
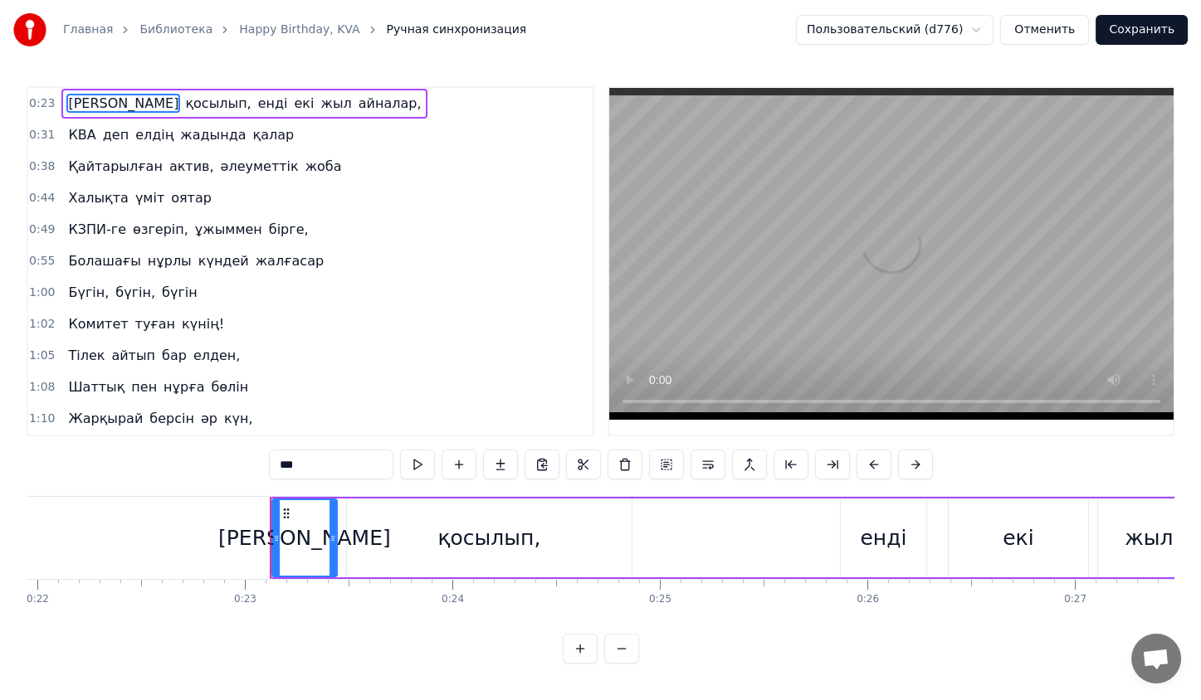
scroll to position [0, 4714]
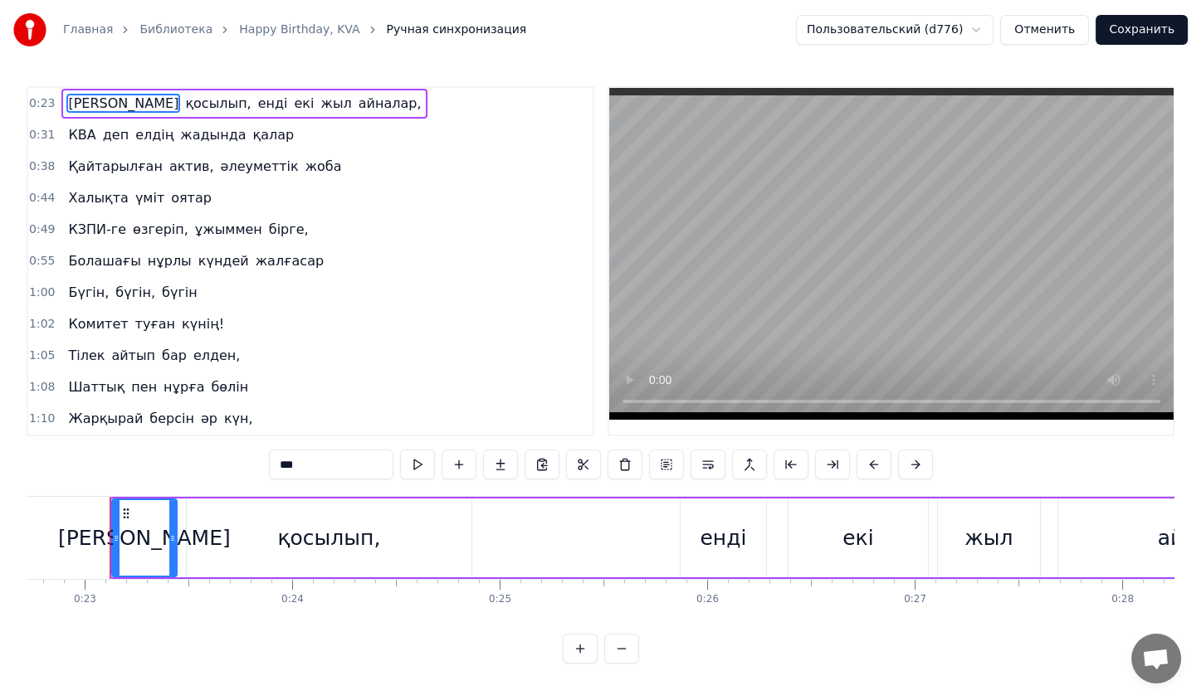
click at [251, 132] on span "қалар" at bounding box center [273, 134] width 45 height 19
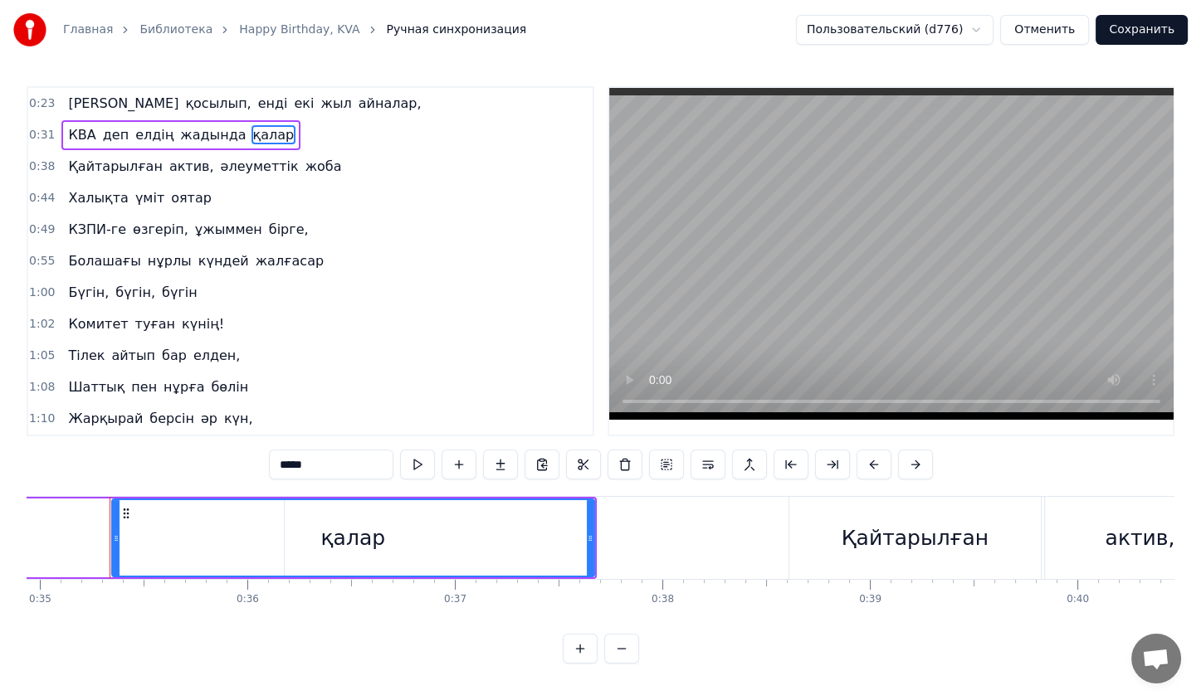
click at [211, 125] on span "жадында" at bounding box center [212, 134] width 69 height 19
type input "*******"
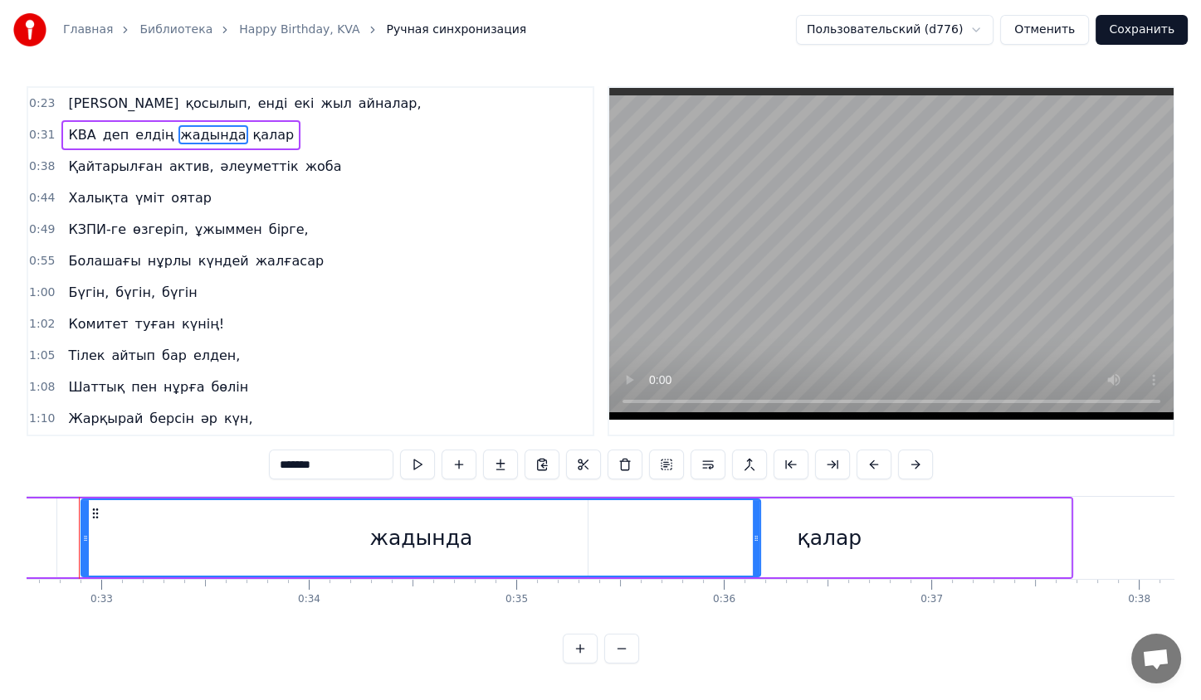
scroll to position [0, 6741]
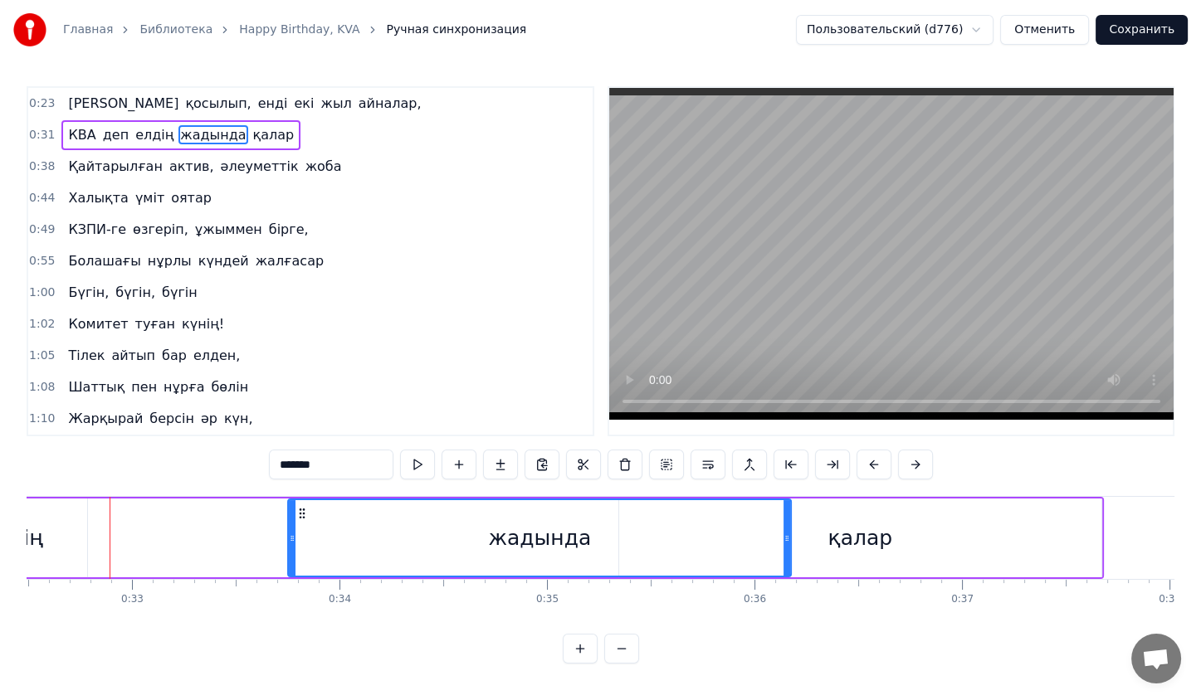
drag, startPoint x: 116, startPoint y: 539, endPoint x: 293, endPoint y: 543, distance: 176.8
click at [293, 543] on icon at bounding box center [292, 538] width 7 height 13
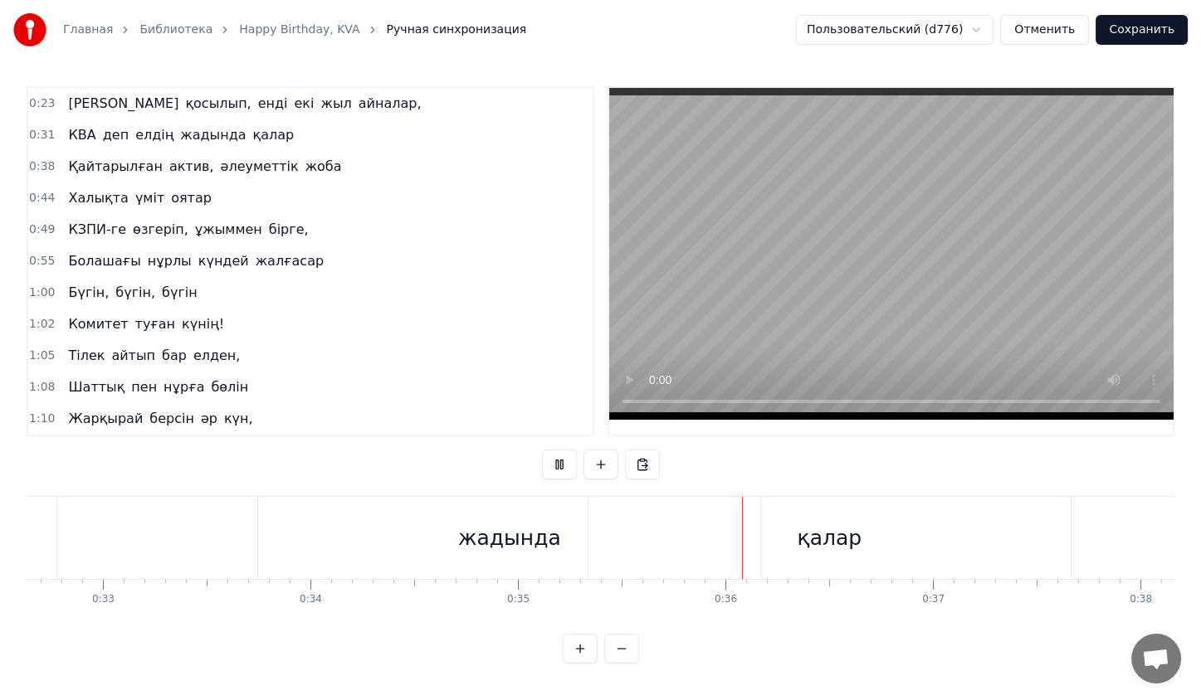
scroll to position [0, 6771]
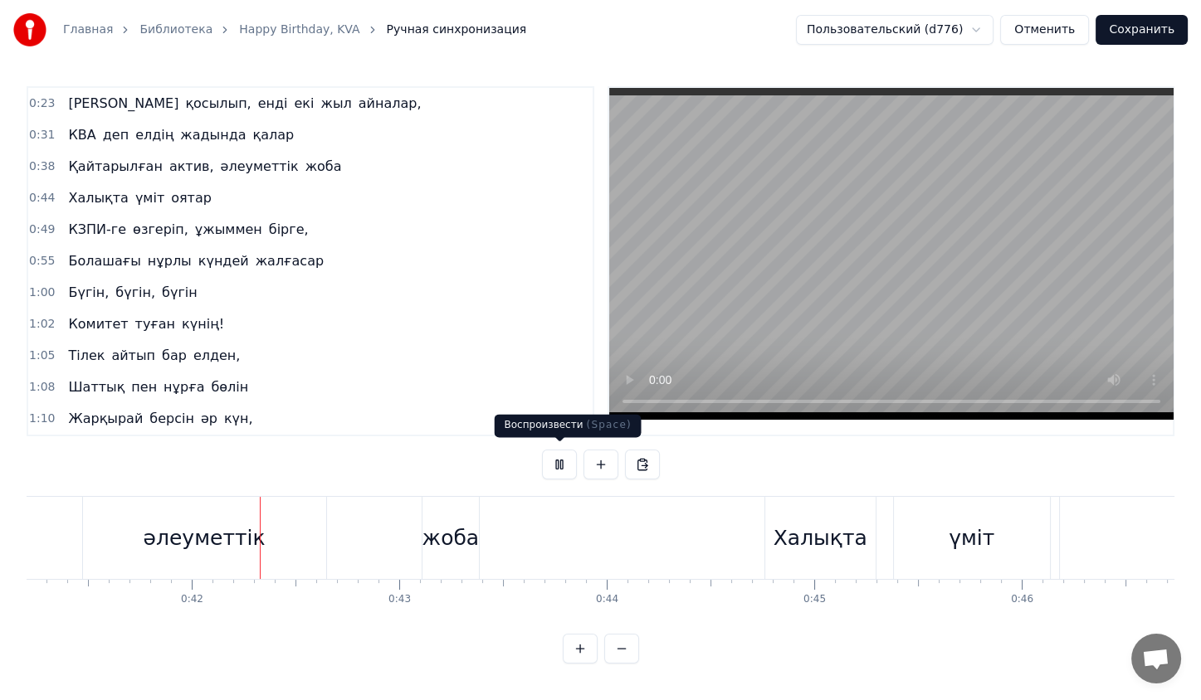
click at [549, 453] on button at bounding box center [559, 465] width 35 height 30
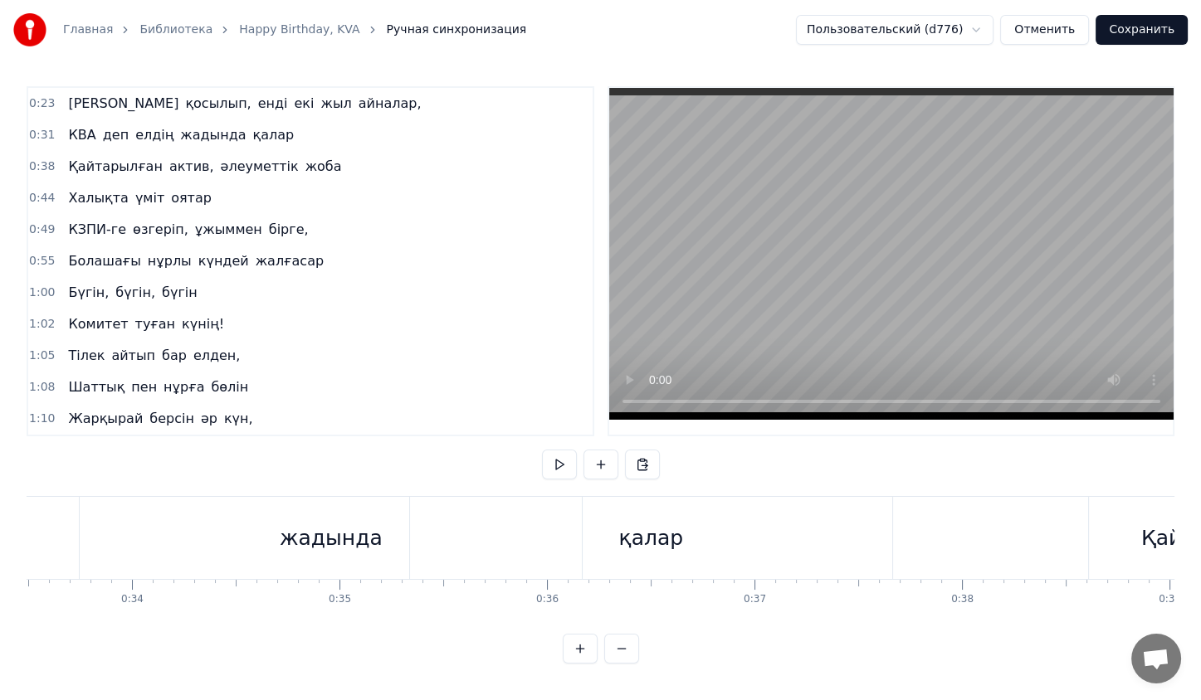
scroll to position [0, 6946]
click at [320, 543] on div "жадында" at bounding box center [333, 539] width 103 height 32
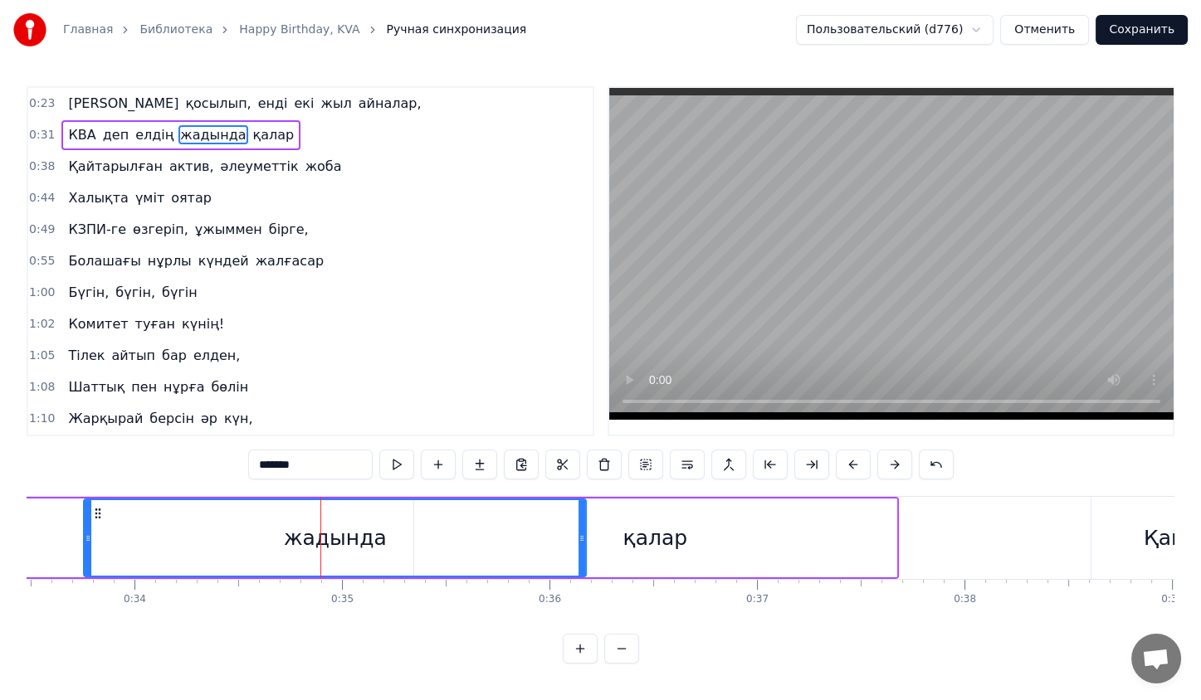
scroll to position [0, 0]
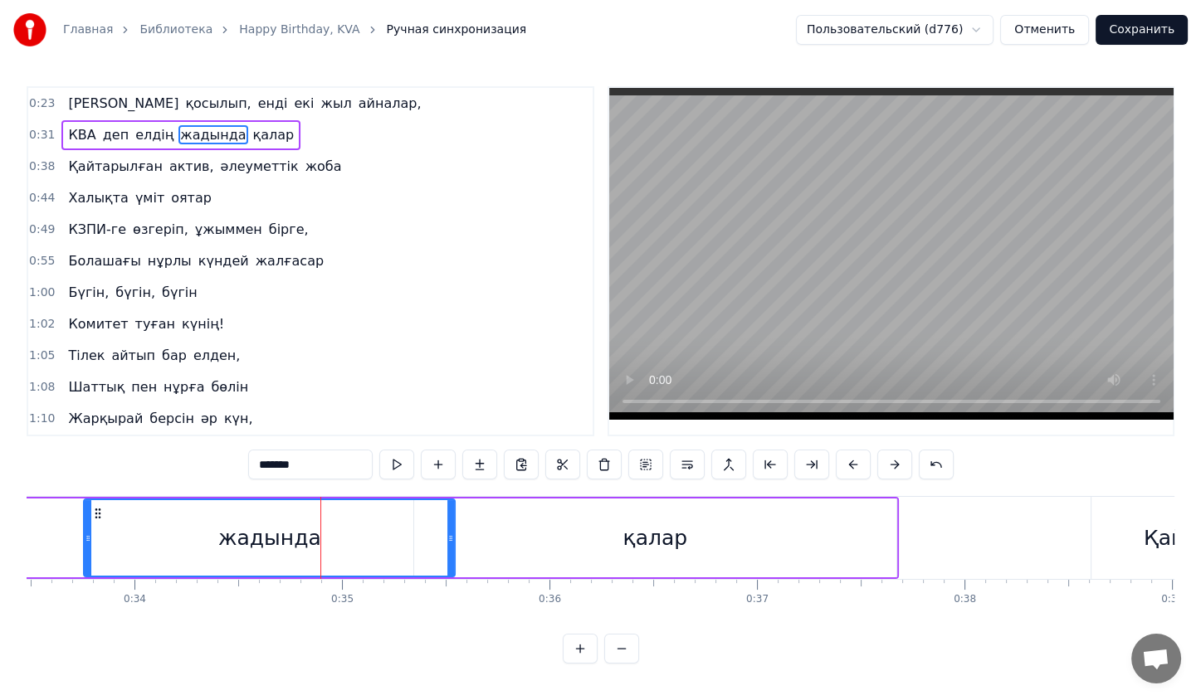
drag, startPoint x: 579, startPoint y: 536, endPoint x: 450, endPoint y: 561, distance: 131.8
click at [450, 561] on div at bounding box center [450, 538] width 7 height 76
click at [252, 525] on div "жадында" at bounding box center [270, 539] width 103 height 32
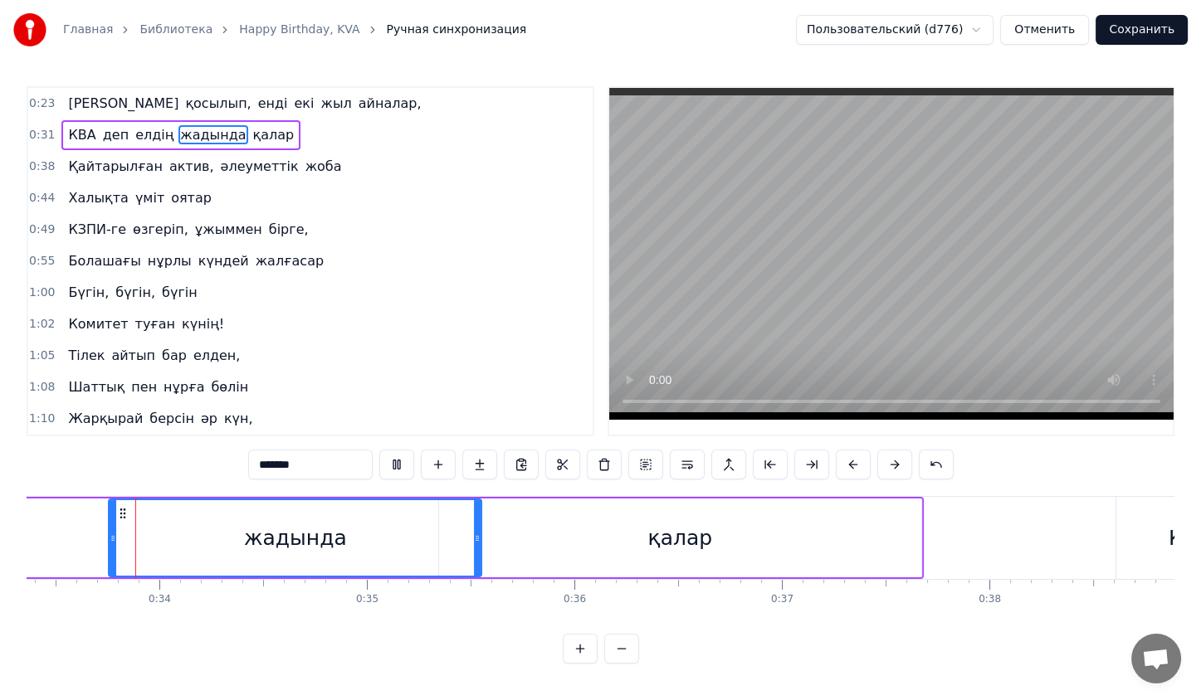
scroll to position [0, 6918]
click at [84, 534] on div "КВА деп елдің жадында қалар" at bounding box center [242, 538] width 1370 height 82
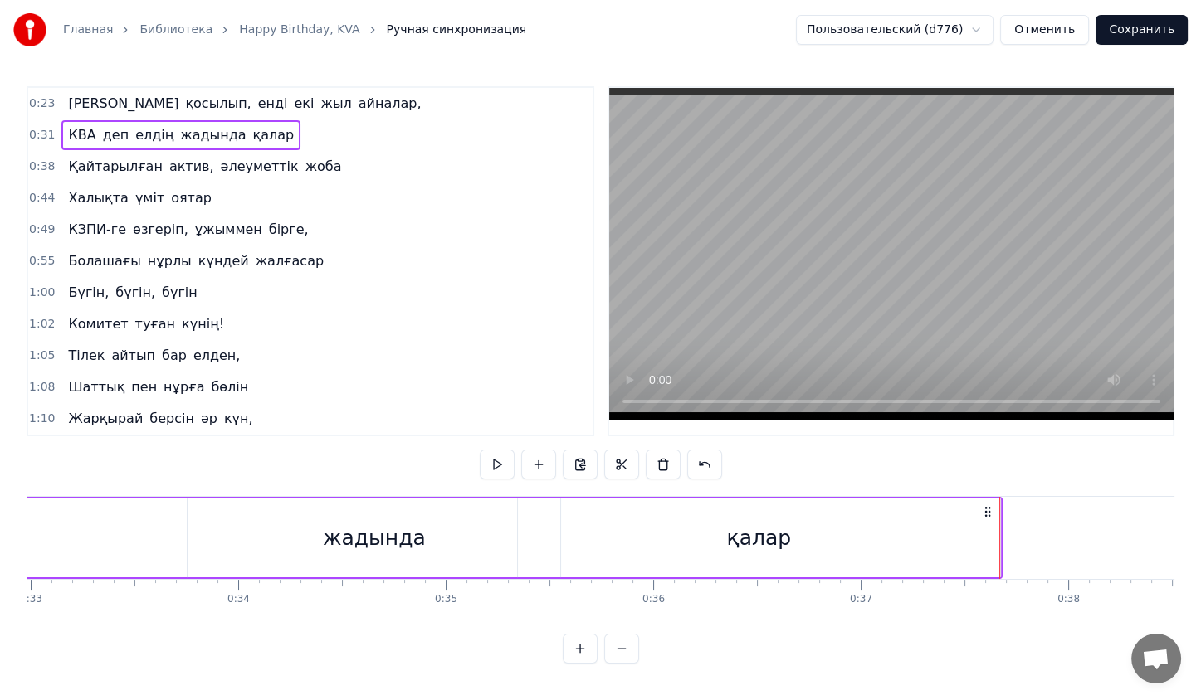
scroll to position [0, 6842]
click at [147, 534] on div "КВА деп елдің жадында қалар" at bounding box center [318, 538] width 1370 height 82
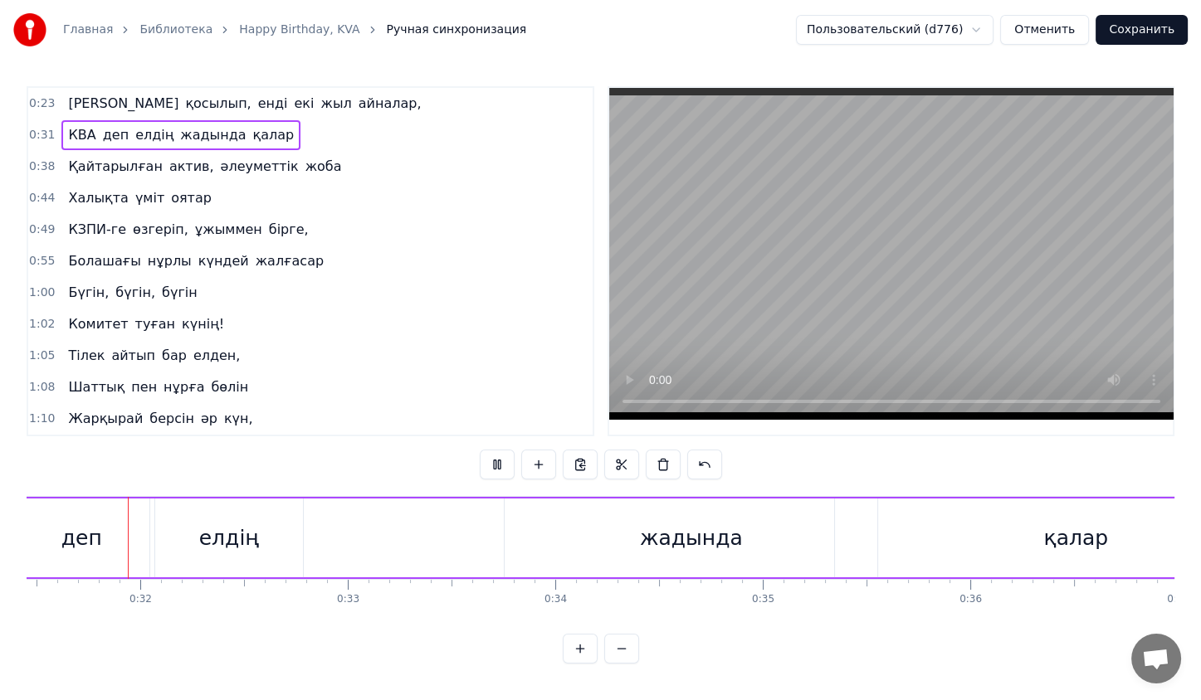
scroll to position [0, 6516]
click at [397, 549] on div "КВА деп елдің жадында қалар" at bounding box center [644, 538] width 1370 height 82
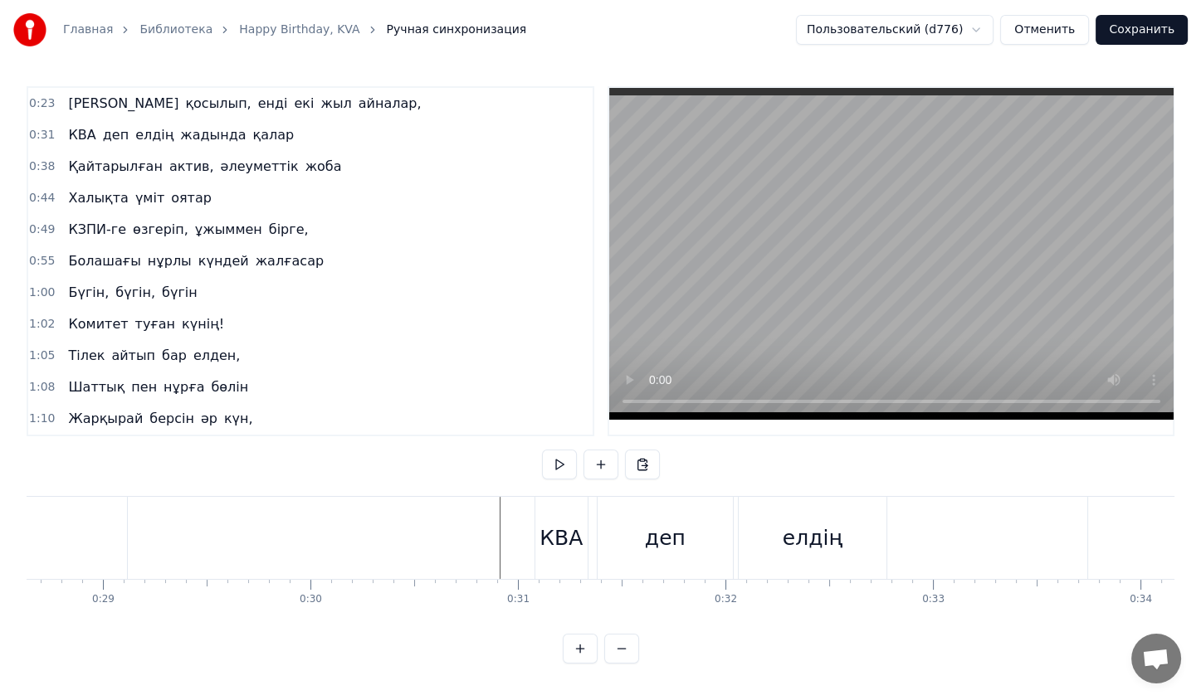
scroll to position [0, 5939]
click at [327, 476] on div "0:23 Жас қосылып, енді екі жыл айналар, 0:31 КВА деп елдің жадында қалар 0:38 Қ…" at bounding box center [601, 375] width 1148 height 578
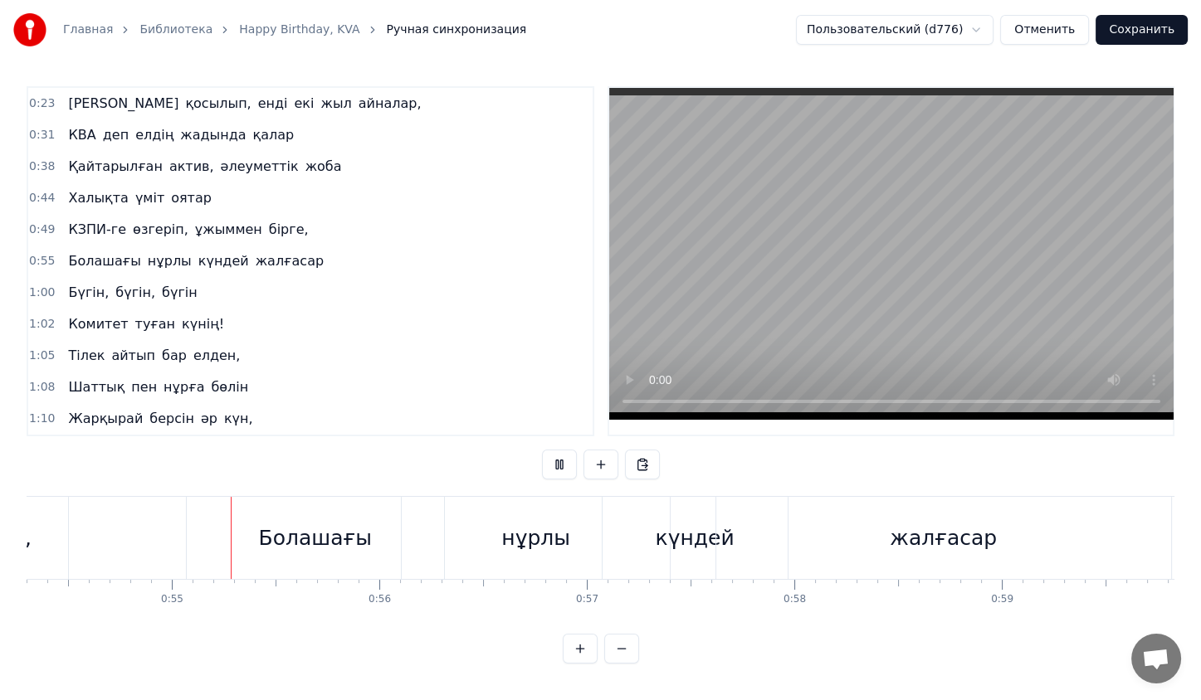
scroll to position [0, 11267]
click at [714, 545] on div "жалғасар" at bounding box center [942, 538] width 456 height 82
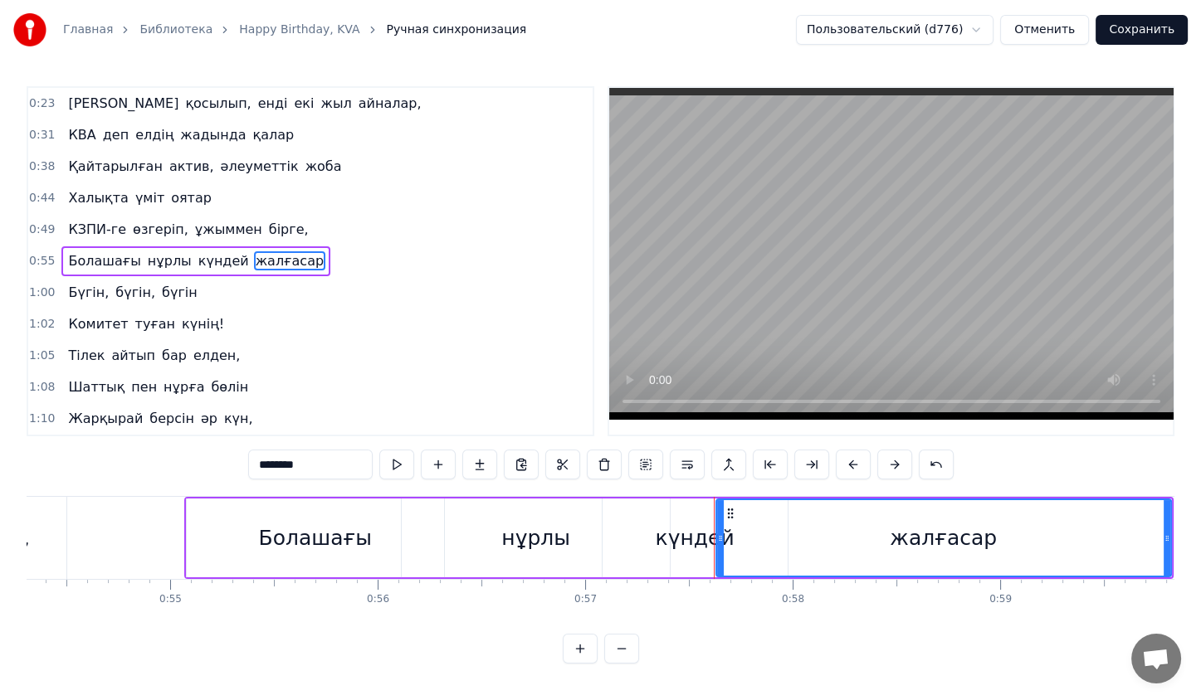
click at [617, 548] on div "күндей" at bounding box center [695, 538] width 185 height 79
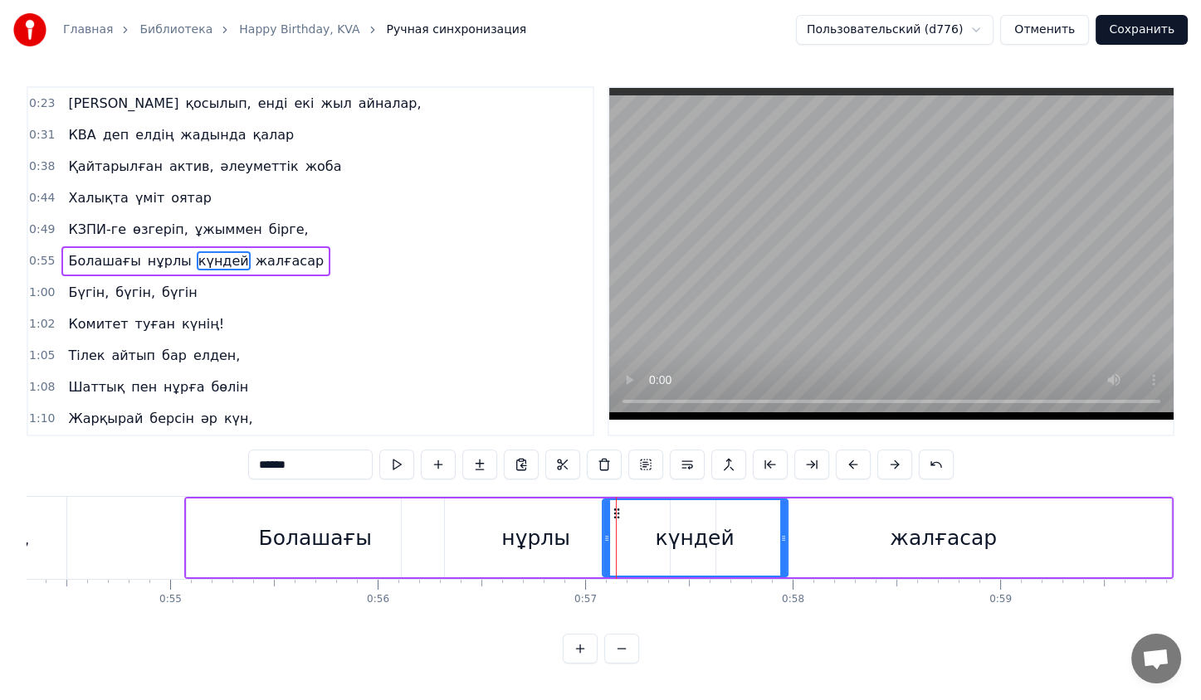
click at [408, 499] on div "нұрлы" at bounding box center [536, 538] width 270 height 79
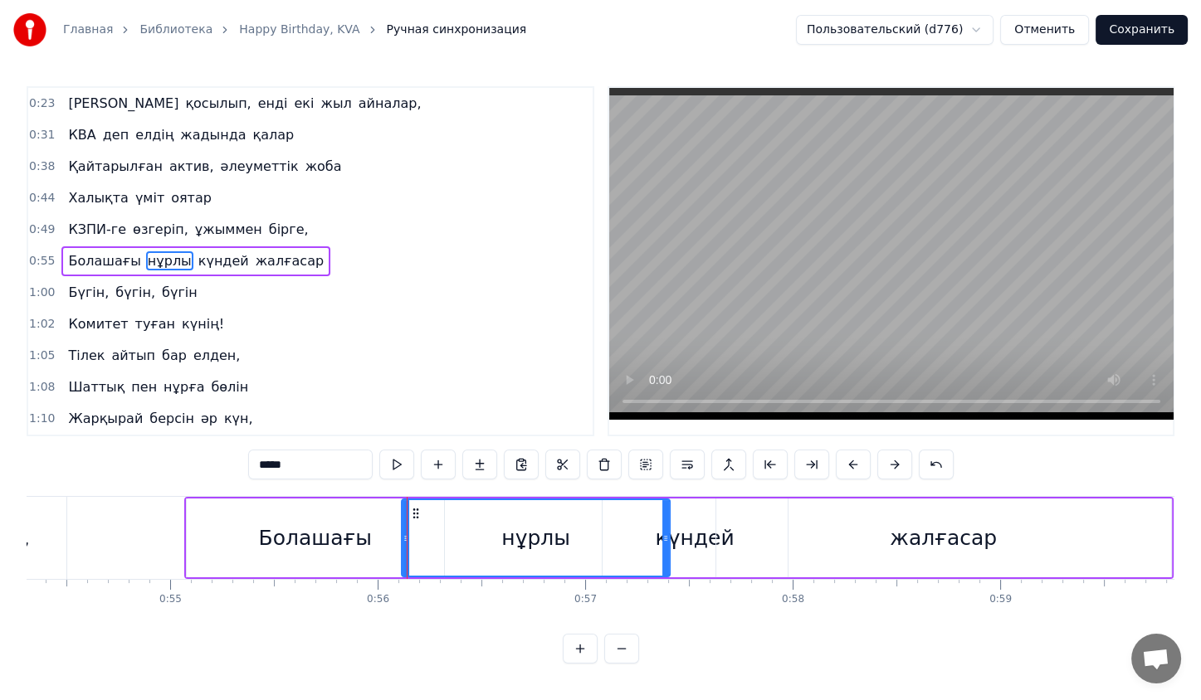
click at [408, 499] on div "нұрлы" at bounding box center [536, 538] width 270 height 79
click at [350, 508] on div "Болашағы" at bounding box center [315, 538] width 257 height 79
type input "********"
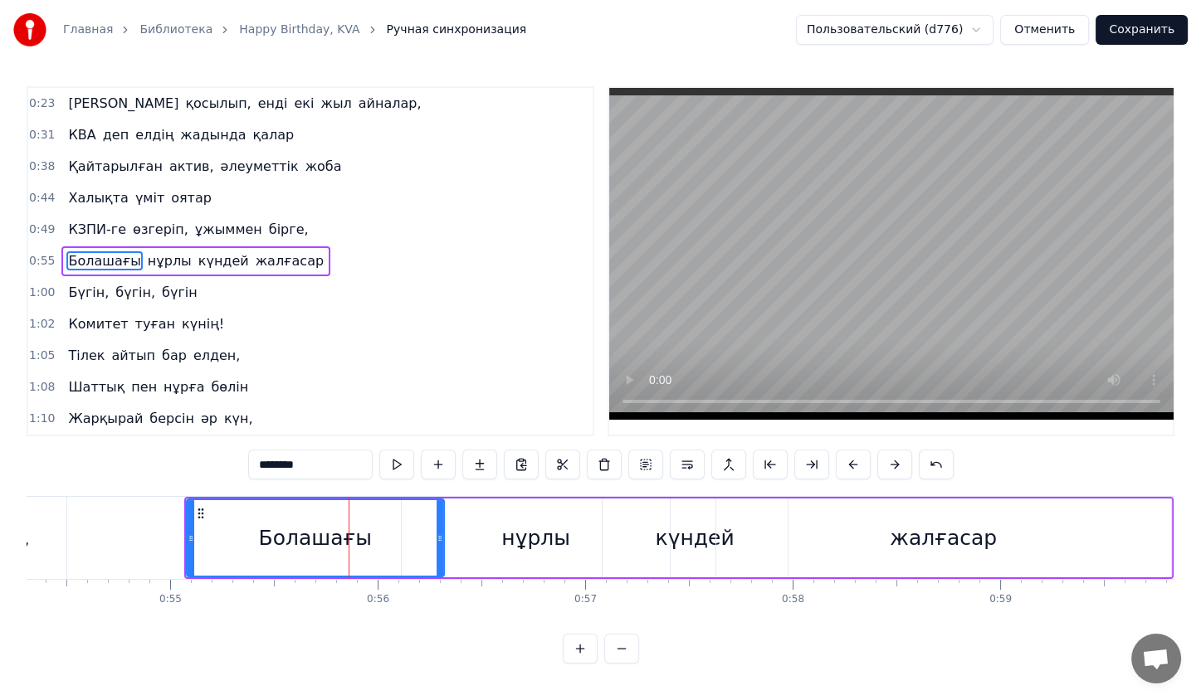
click at [350, 508] on div "Болашағы" at bounding box center [316, 538] width 256 height 76
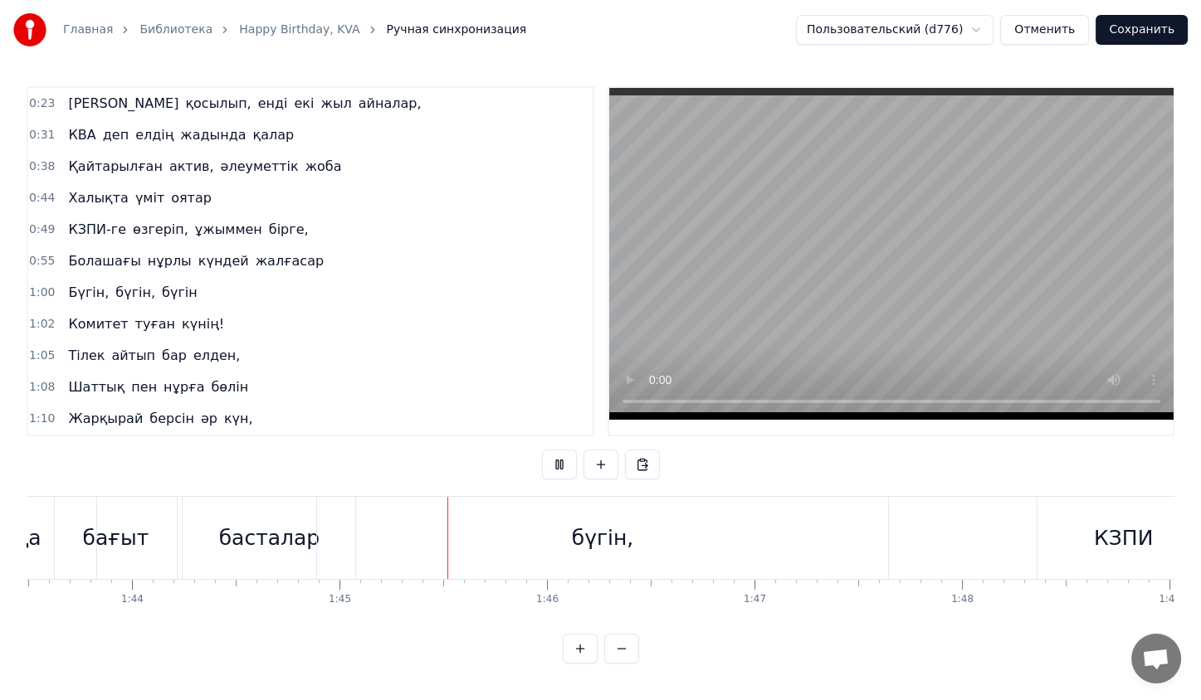
scroll to position [0, 21702]
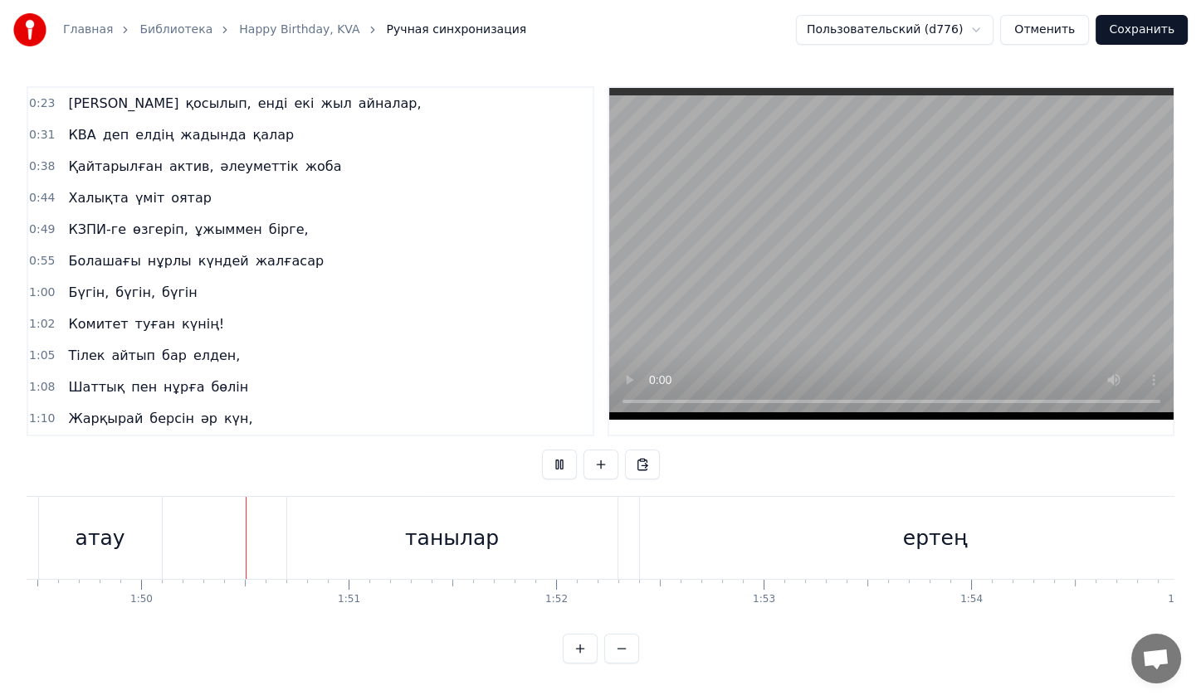
click at [852, 290] on video at bounding box center [891, 254] width 564 height 332
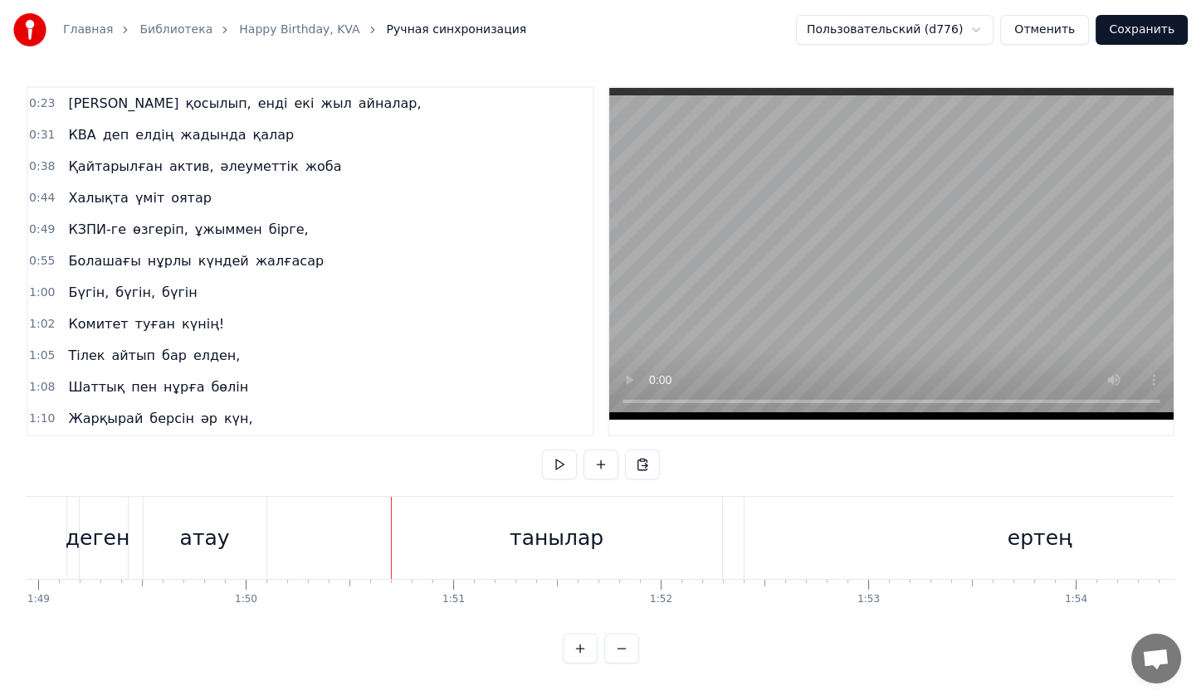
scroll to position [0, 22597]
drag, startPoint x: 190, startPoint y: 551, endPoint x: 476, endPoint y: 515, distance: 287.8
click at [476, 515] on div "КЗПИ деген атау танылар ертең" at bounding box center [628, 538] width 1434 height 82
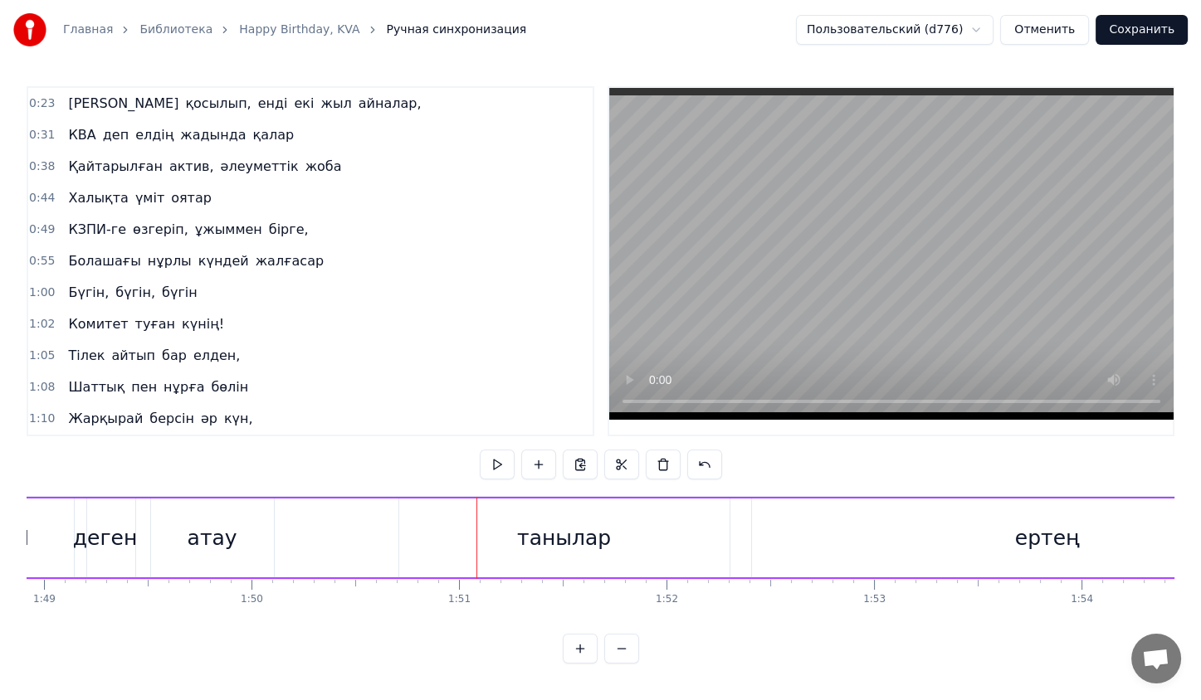
click at [476, 515] on div at bounding box center [476, 538] width 1 height 82
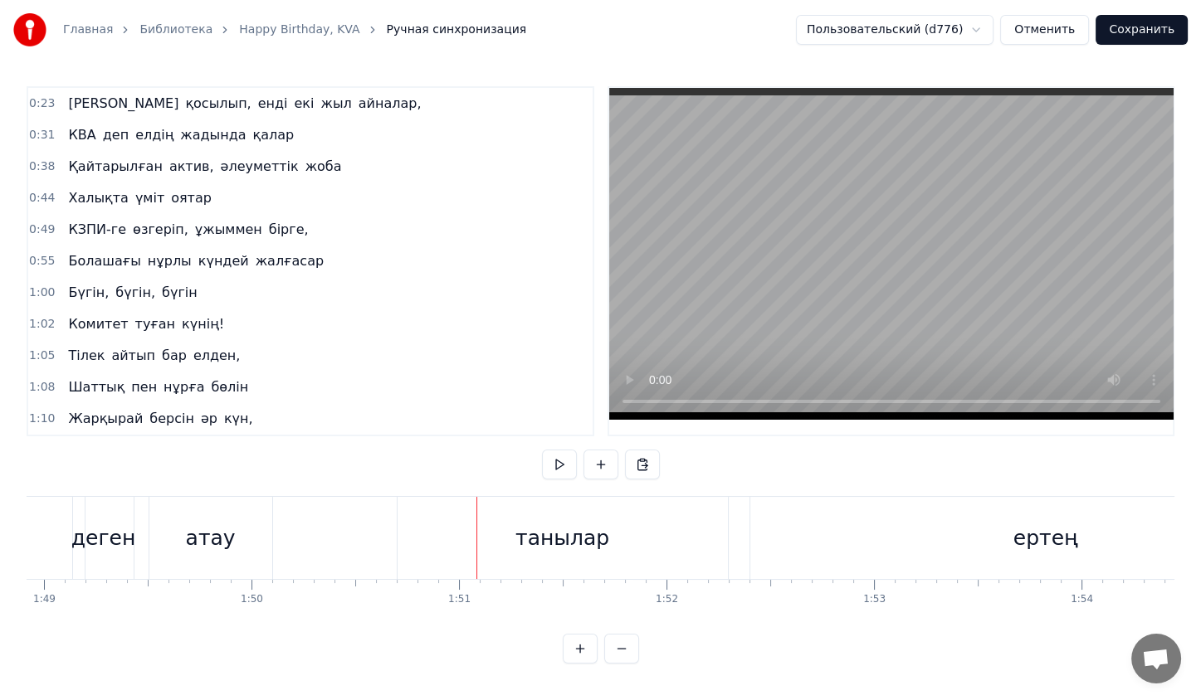
click at [442, 529] on div "танылар" at bounding box center [563, 538] width 330 height 82
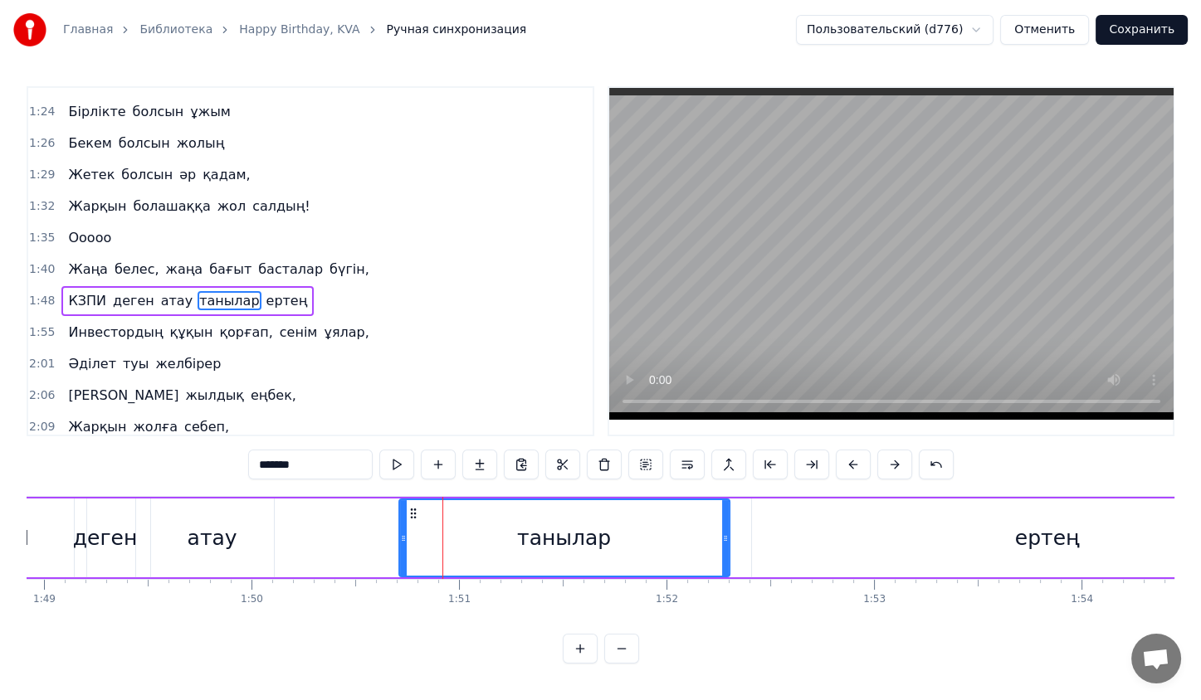
scroll to position [478, 0]
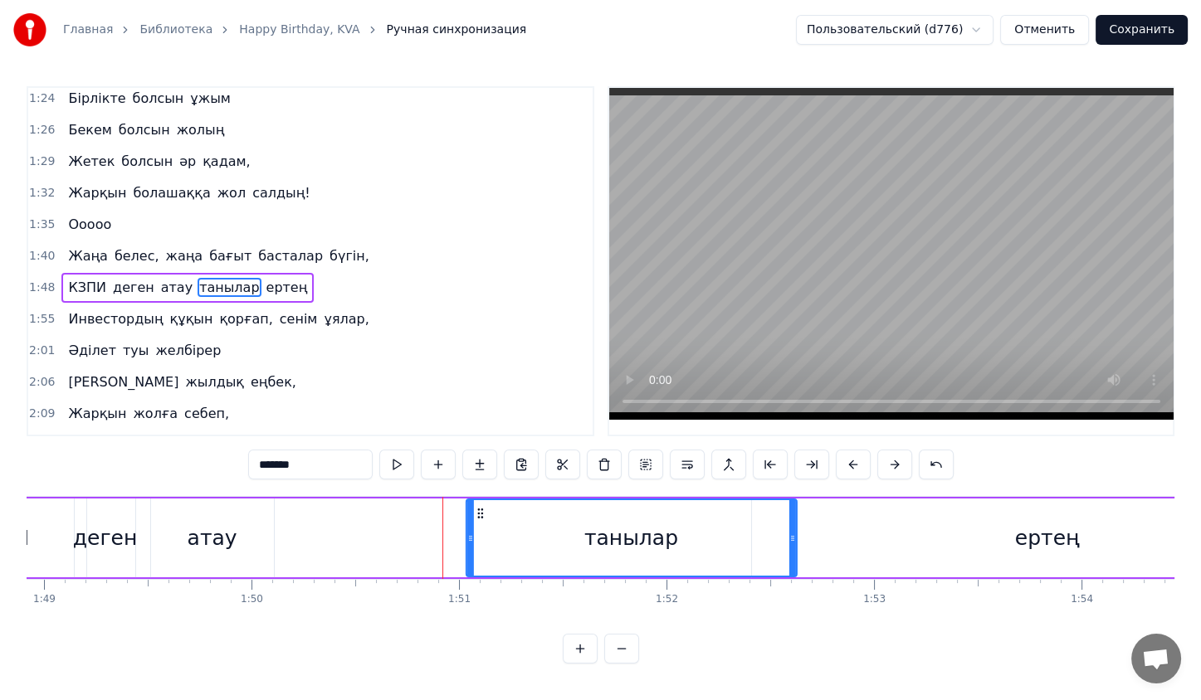
drag, startPoint x: 412, startPoint y: 514, endPoint x: 612, endPoint y: 530, distance: 200.7
click at [611, 530] on div "танылар" at bounding box center [631, 538] width 329 height 76
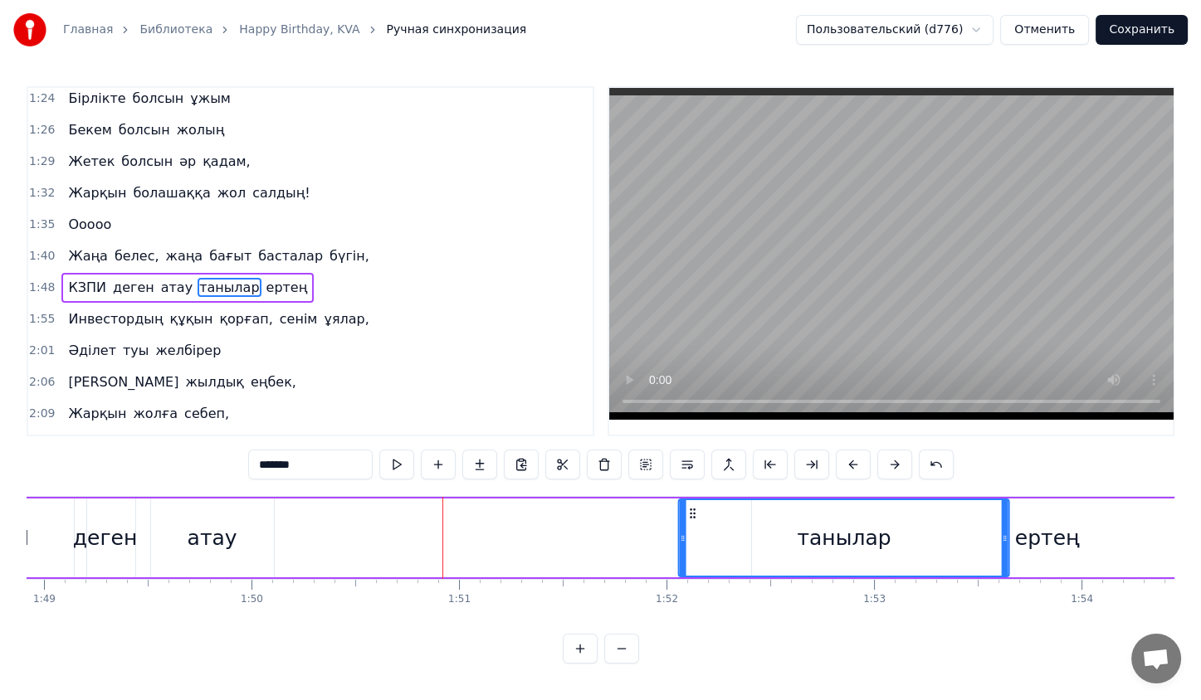
drag, startPoint x: 607, startPoint y: 516, endPoint x: 692, endPoint y: 516, distance: 85.5
click at [692, 516] on icon at bounding box center [692, 513] width 13 height 13
click at [251, 544] on div "атау" at bounding box center [212, 538] width 123 height 79
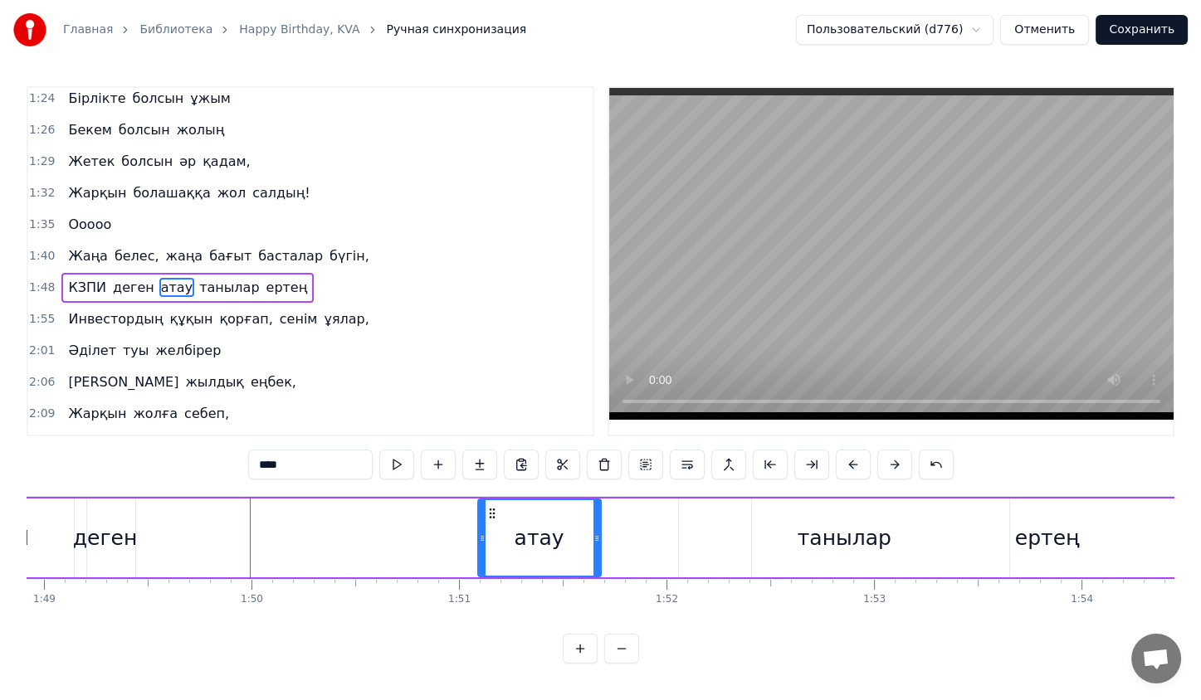
drag, startPoint x: 162, startPoint y: 508, endPoint x: 492, endPoint y: 505, distance: 330.3
click at [492, 505] on div "атау" at bounding box center [539, 538] width 121 height 76
click at [133, 561] on div "деген" at bounding box center [105, 538] width 61 height 79
type input "*****"
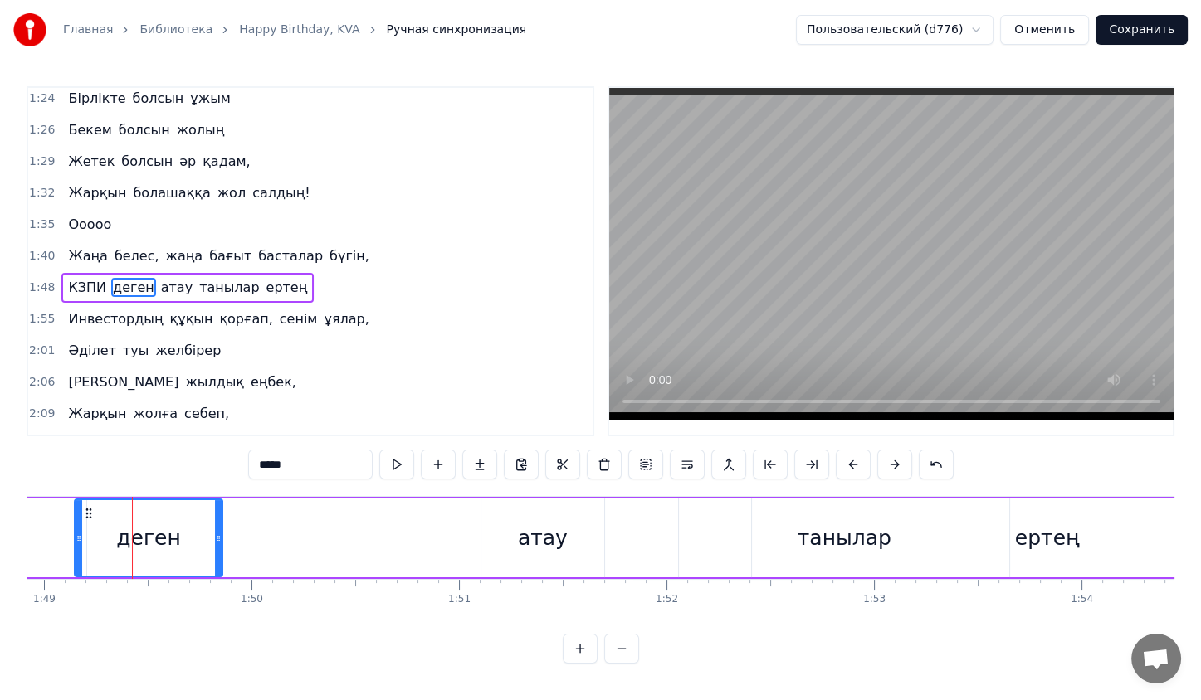
drag, startPoint x: 133, startPoint y: 530, endPoint x: 254, endPoint y: 529, distance: 121.2
click at [223, 529] on div "деген" at bounding box center [148, 538] width 149 height 79
click at [222, 529] on div at bounding box center [218, 538] width 7 height 76
click at [254, 529] on div at bounding box center [252, 538] width 7 height 76
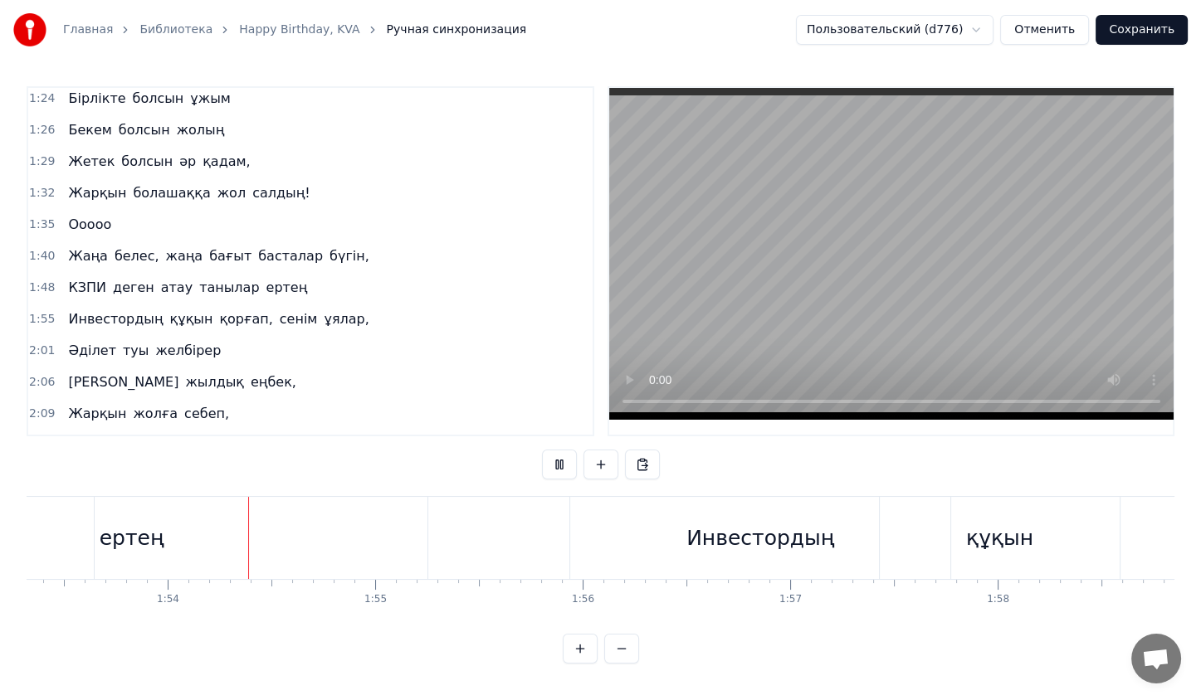
scroll to position [0, 23516]
click at [571, 464] on button at bounding box center [559, 465] width 35 height 30
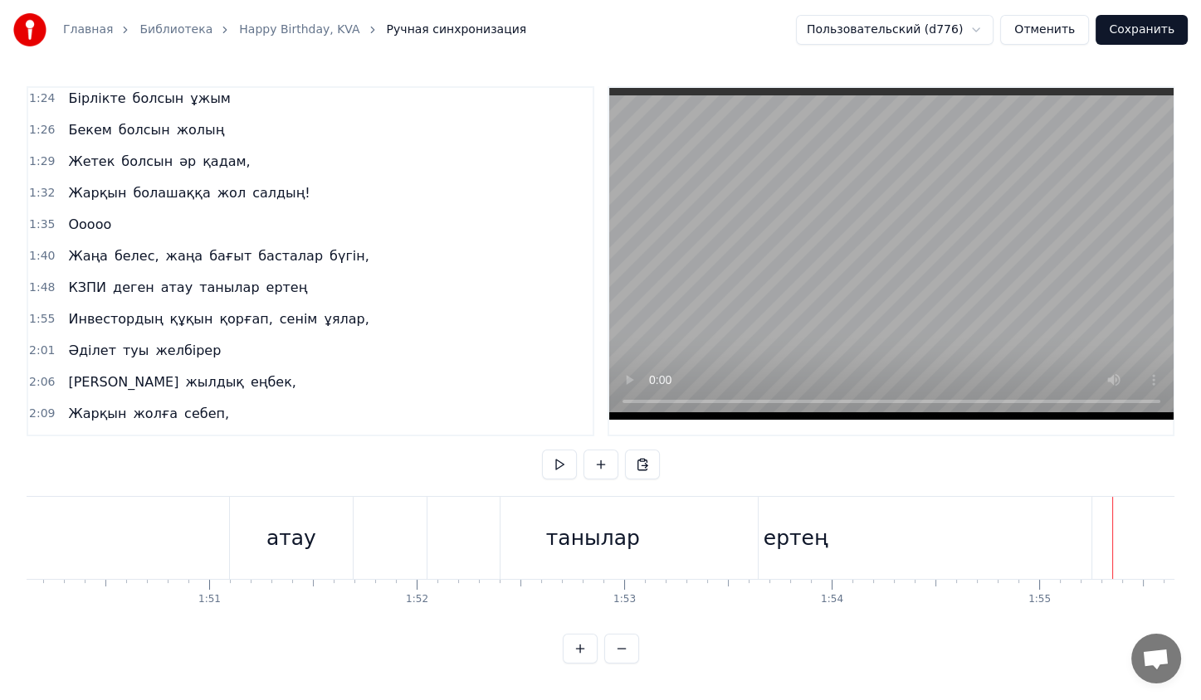
scroll to position [0, 22839]
click at [368, 523] on div "КЗПИ деген атау танылар ертең" at bounding box center [387, 538] width 1434 height 82
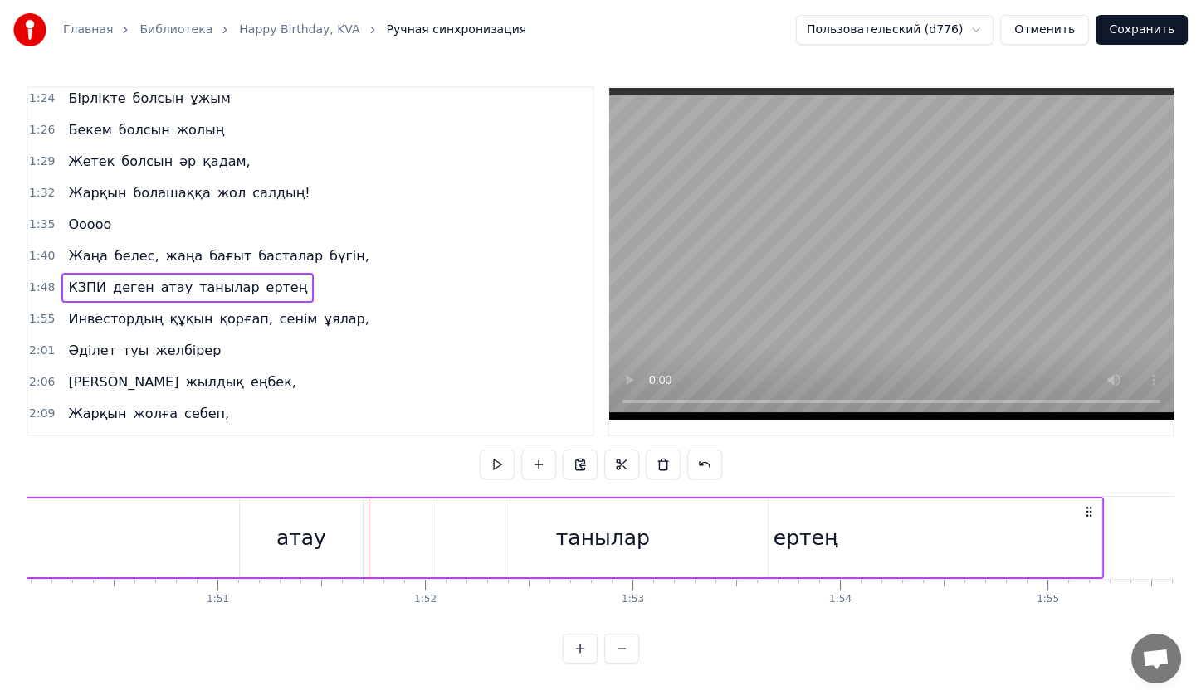
click at [315, 526] on div "атау" at bounding box center [301, 539] width 50 height 32
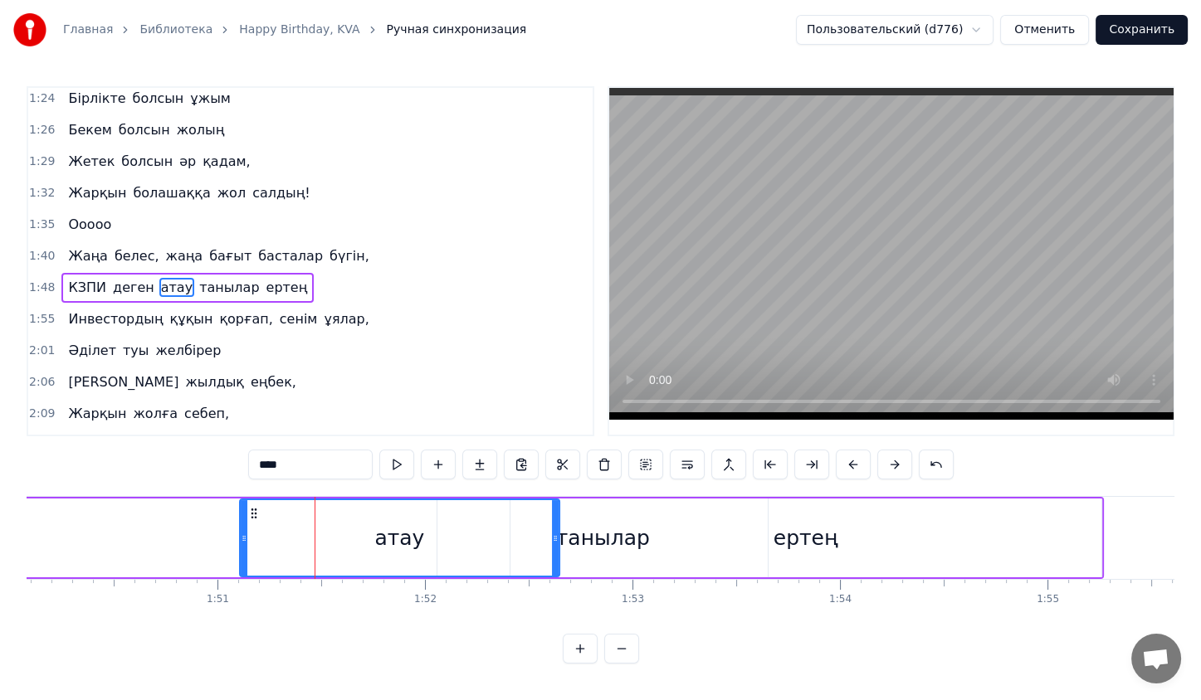
drag, startPoint x: 359, startPoint y: 524, endPoint x: 555, endPoint y: 494, distance: 199.1
click at [555, 494] on div "0:23 Жас қосылып, енді екі жыл айналар, 0:31 КВА деп елдің жадында қалар 0:38 Қ…" at bounding box center [601, 375] width 1148 height 578
click at [179, 515] on div "КЗПИ деген атау танылар ертең" at bounding box center [387, 538] width 1434 height 82
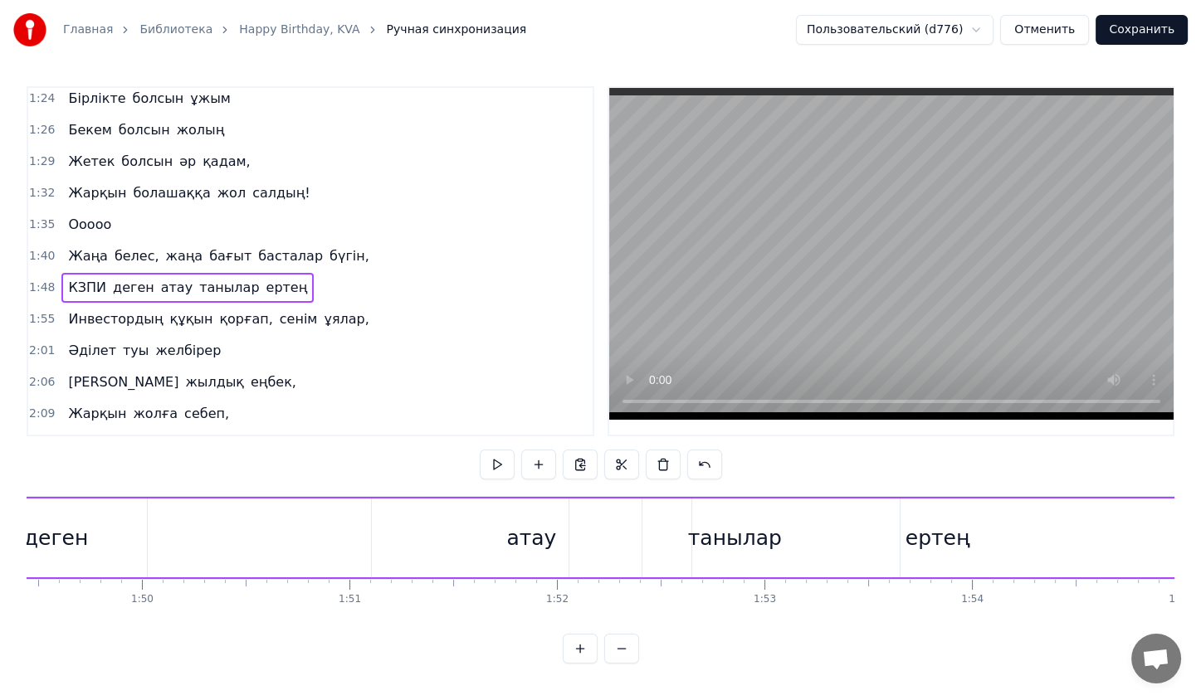
scroll to position [0, 22700]
click at [289, 535] on div "КЗПИ деген атау танылар ертең" at bounding box center [525, 538] width 1434 height 82
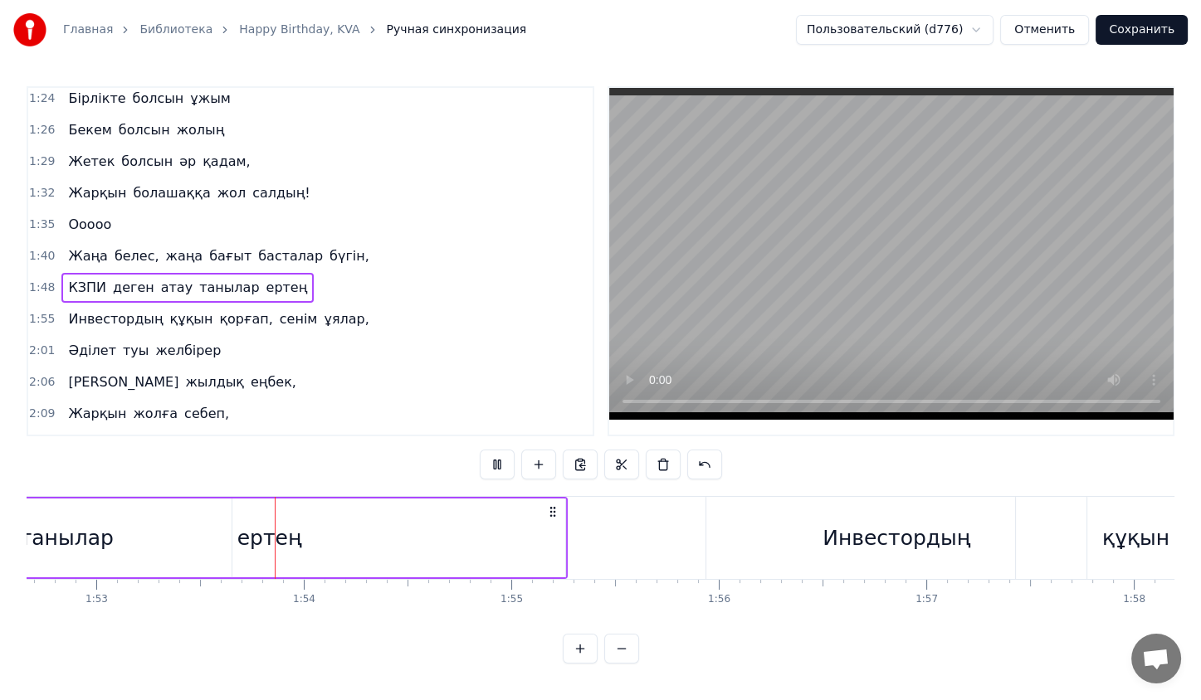
scroll to position [0, 23380]
click at [544, 539] on div "ертең" at bounding box center [264, 538] width 591 height 79
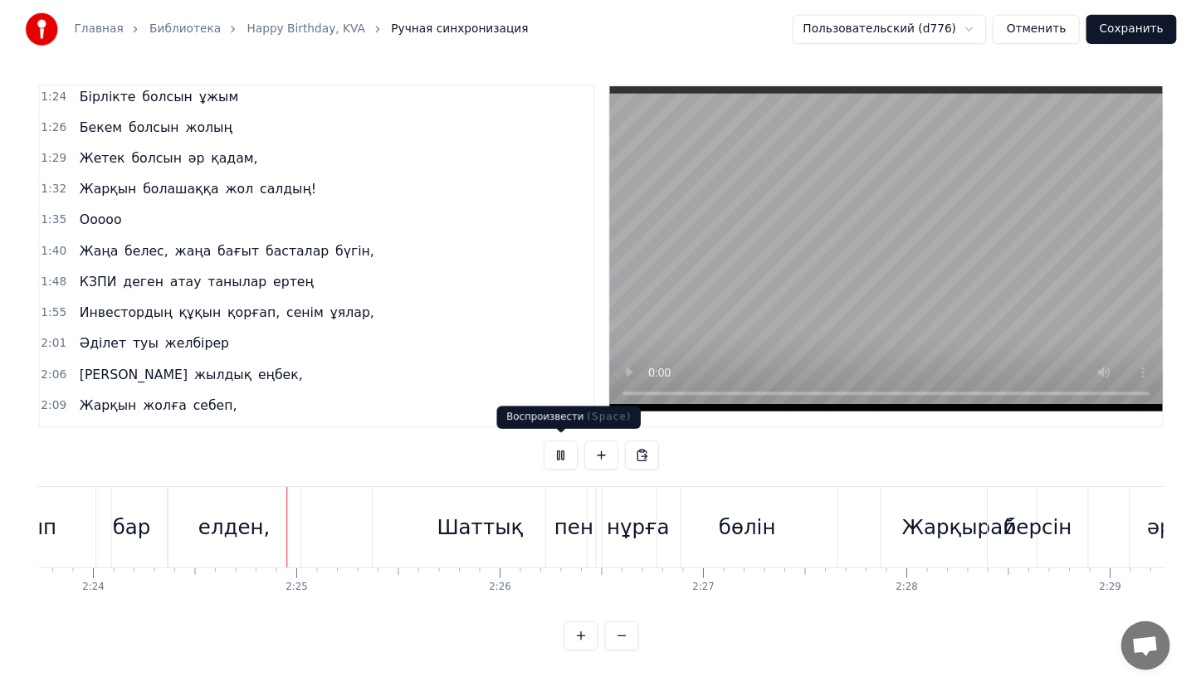
scroll to position [0, 29825]
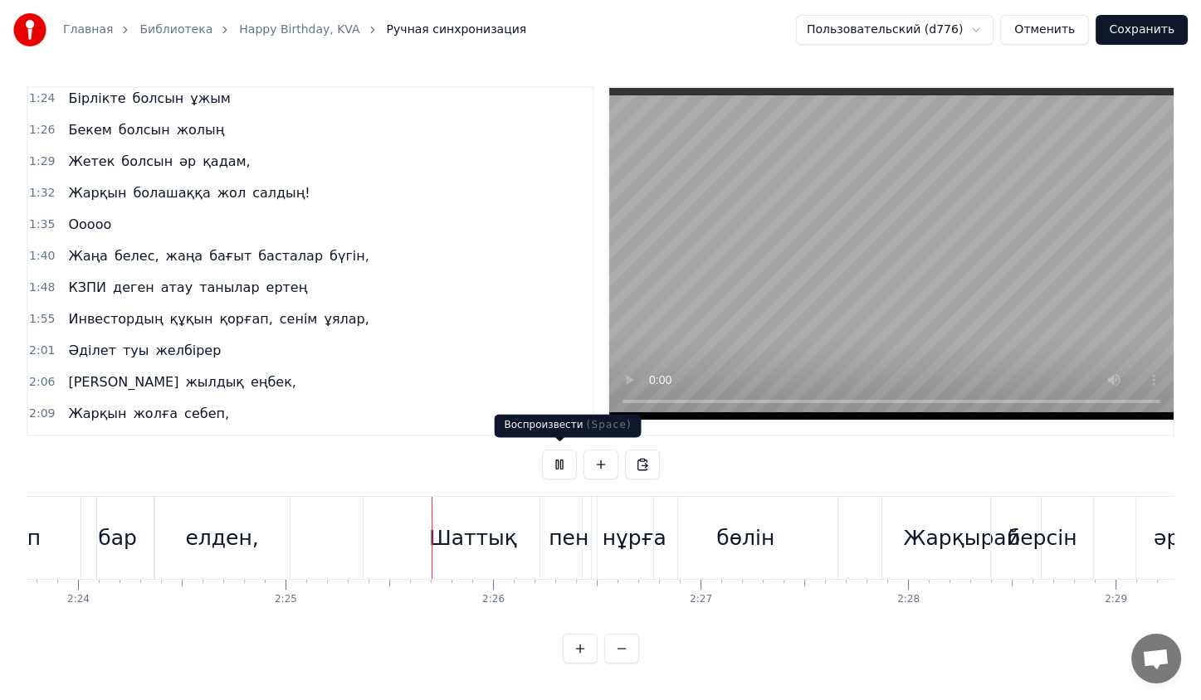
click at [563, 465] on button at bounding box center [559, 465] width 35 height 30
click at [1149, 35] on button "Сохранить" at bounding box center [1141, 30] width 92 height 30
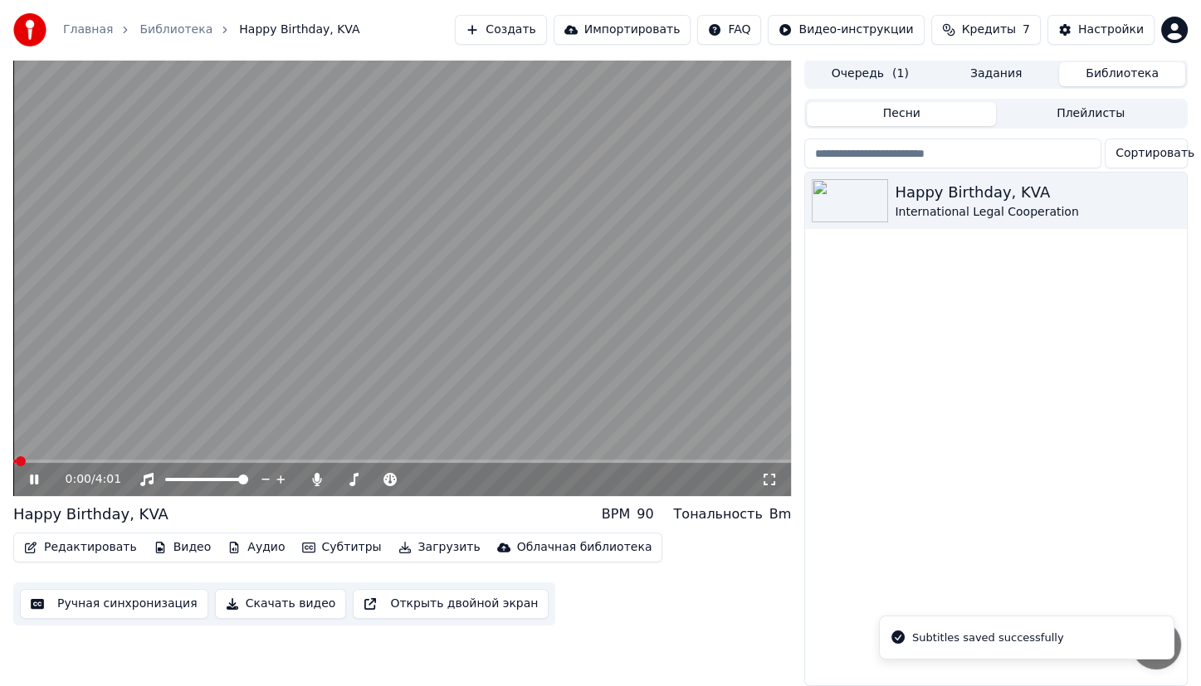
click at [305, 598] on button "Скачать видео" at bounding box center [281, 604] width 132 height 30
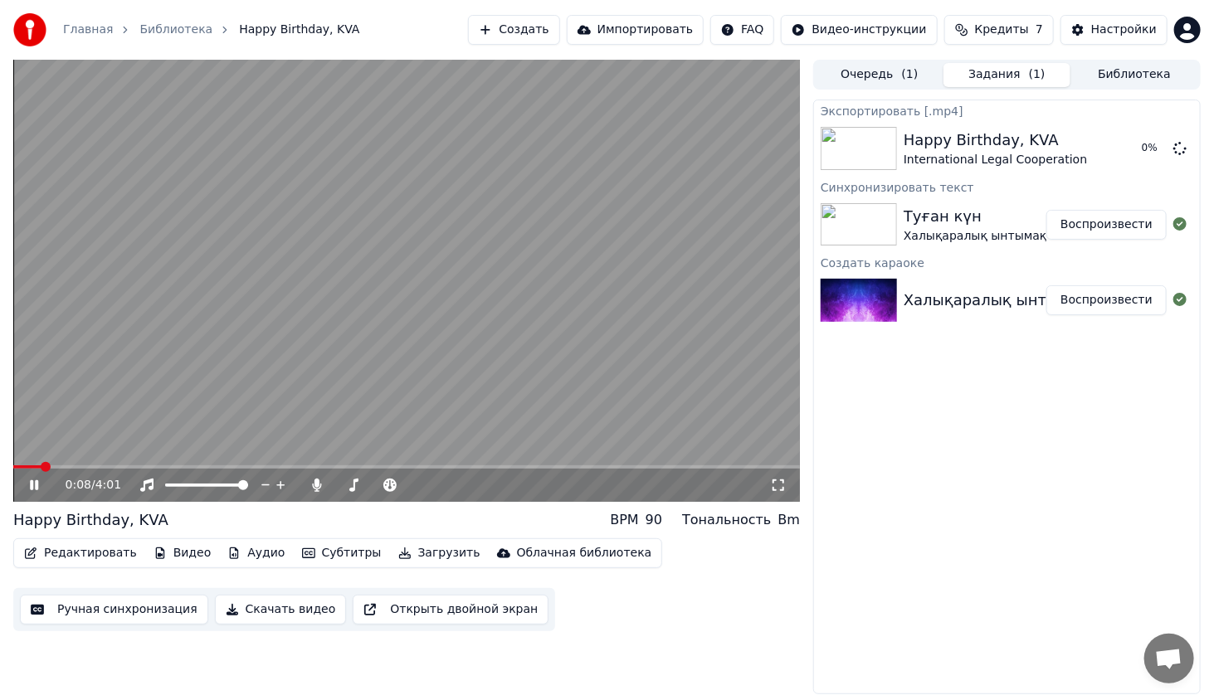
click at [32, 485] on icon at bounding box center [34, 486] width 8 height 10
click at [1112, 144] on button "Показать" at bounding box center [1123, 149] width 85 height 30
click at [1093, 38] on button "Настройки" at bounding box center [1114, 30] width 107 height 30
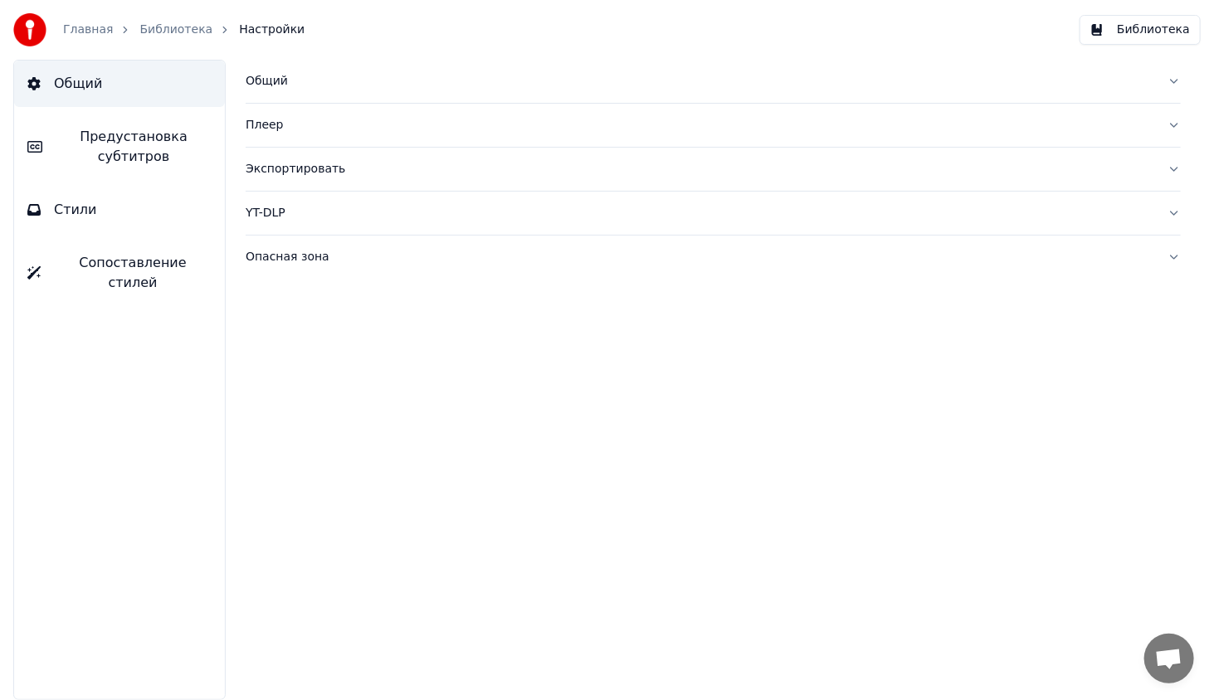
click at [277, 164] on div "Экспортировать" at bounding box center [700, 169] width 909 height 17
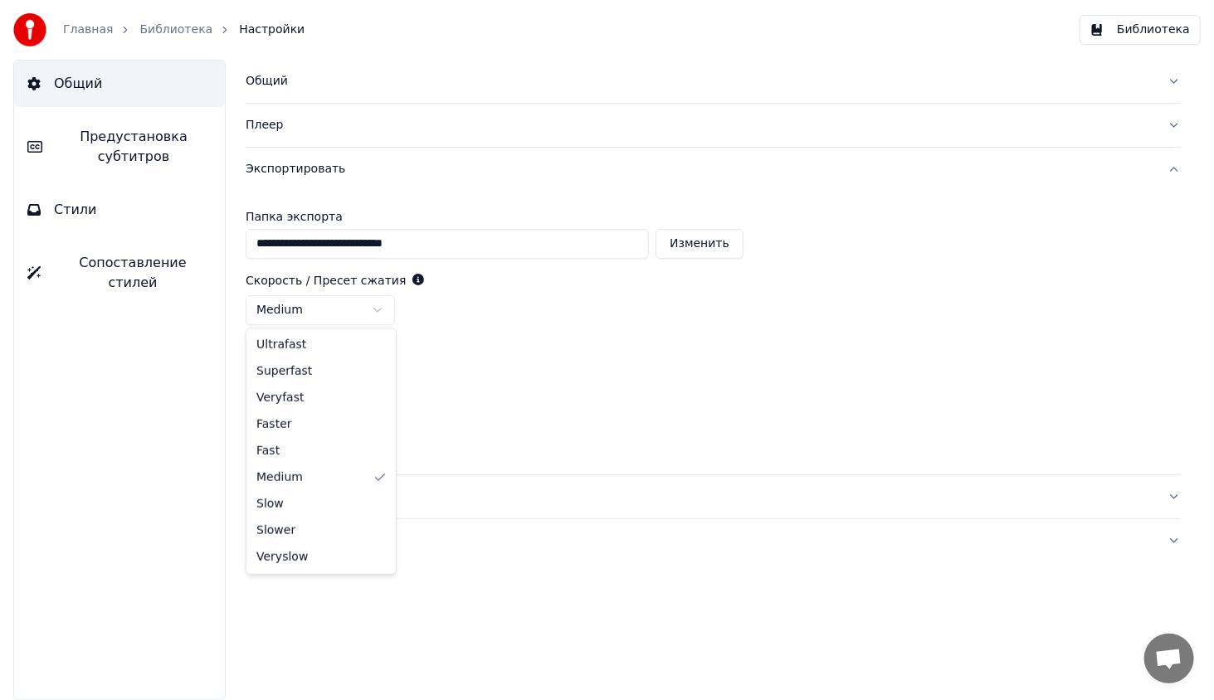
click at [376, 309] on html "**********" at bounding box center [607, 350] width 1214 height 700
click at [364, 369] on html "**********" at bounding box center [607, 350] width 1214 height 700
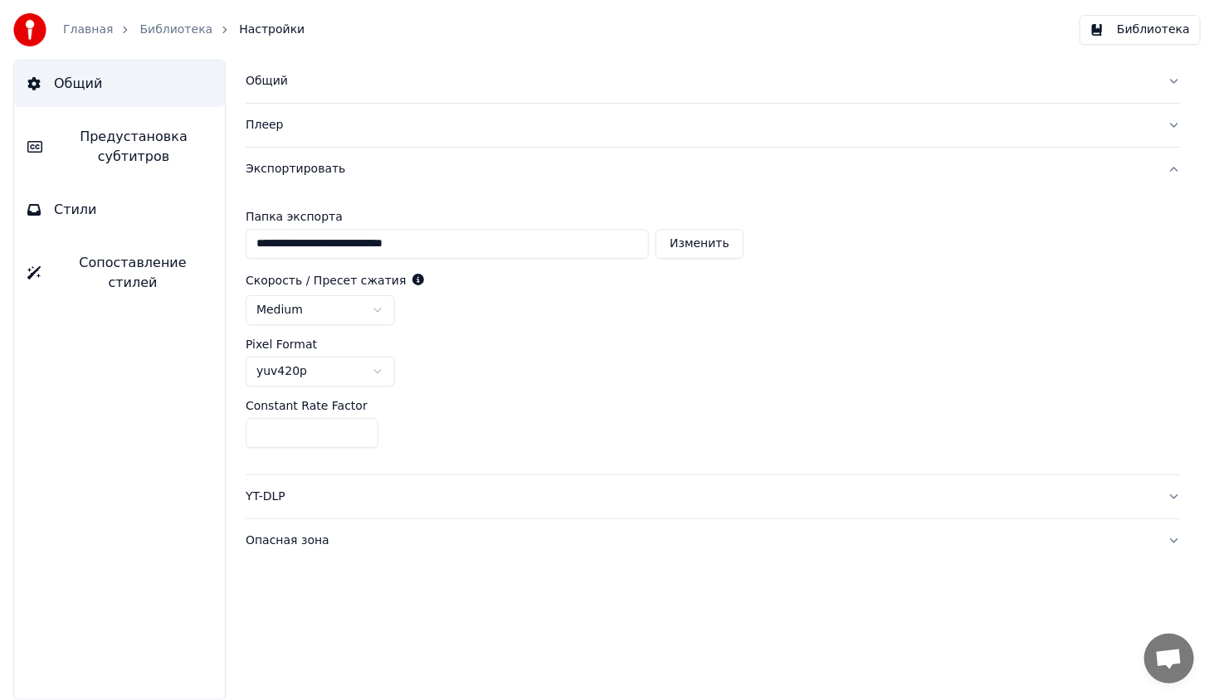
click at [364, 369] on html "**********" at bounding box center [607, 350] width 1214 height 700
click at [159, 33] on link "Библиотека" at bounding box center [175, 30] width 73 height 17
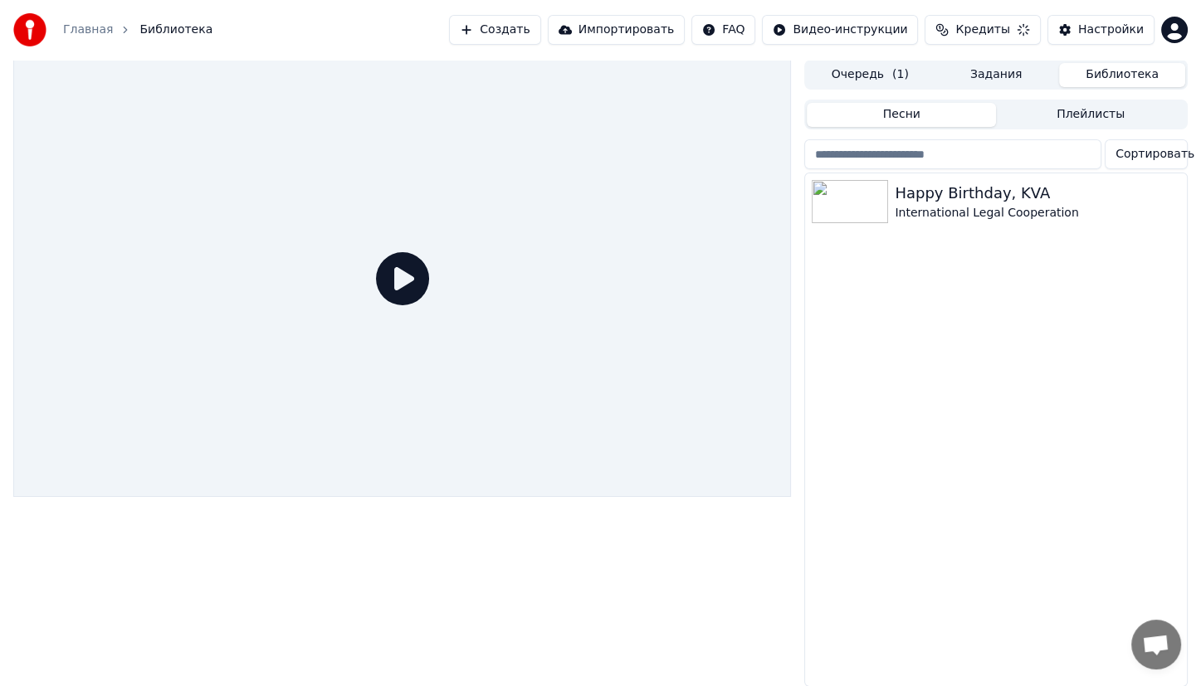
click at [1112, 64] on button "Библиотека" at bounding box center [1122, 75] width 126 height 24
click at [930, 191] on div "Happy Birthday, KVA" at bounding box center [1029, 193] width 269 height 23
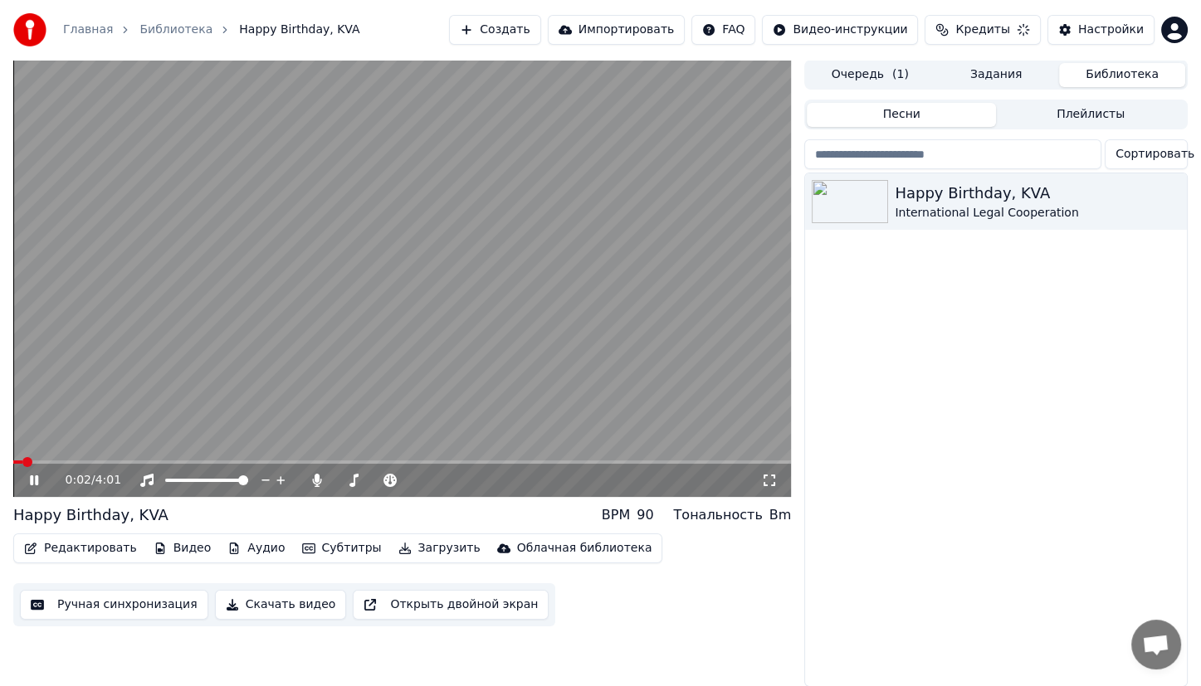
click at [415, 378] on video at bounding box center [402, 278] width 778 height 437
